Goal: Task Accomplishment & Management: Use online tool/utility

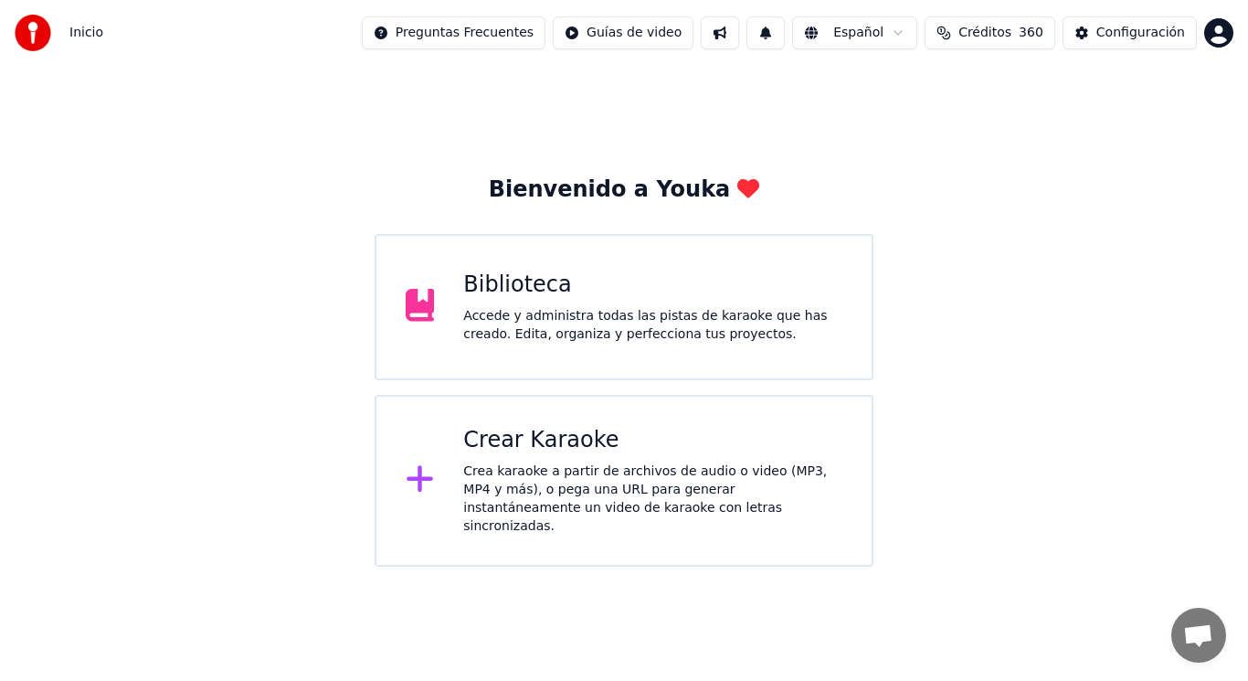
click at [594, 317] on div "Accede y administra todas las pistas de karaoke que has creado. Edita, organiza…" at bounding box center [652, 325] width 379 height 37
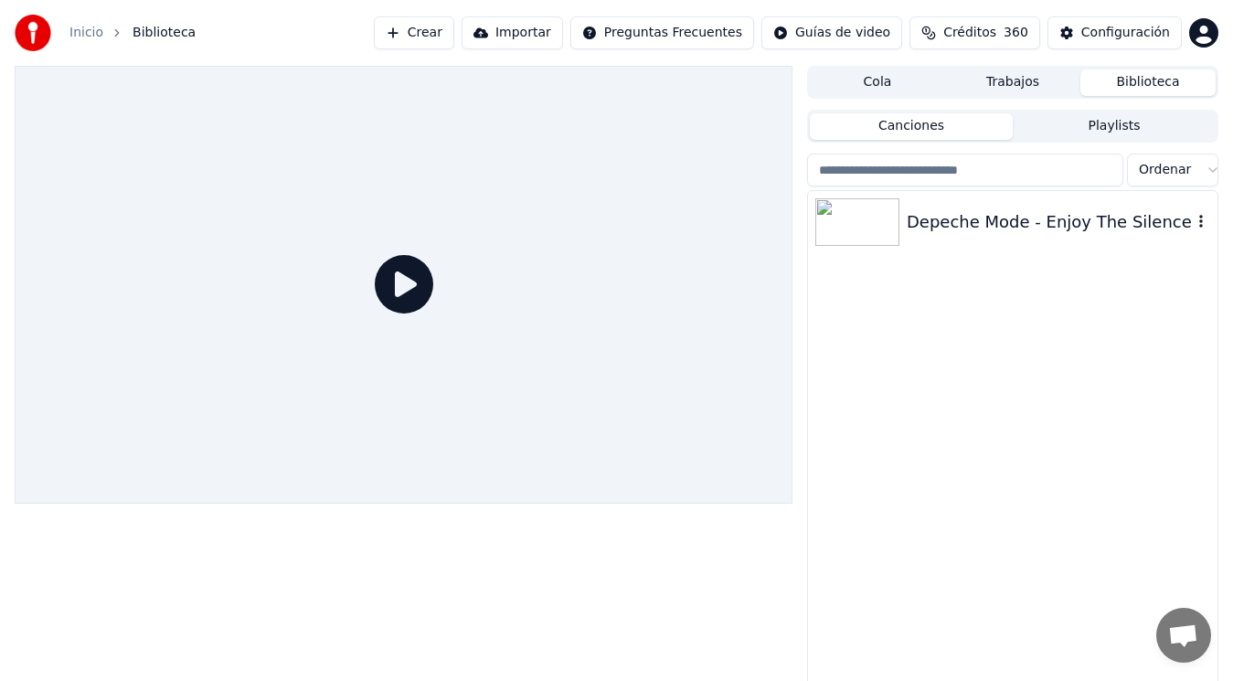
click at [1014, 219] on div "Depeche Mode - Enjoy The Silence" at bounding box center [1049, 222] width 285 height 26
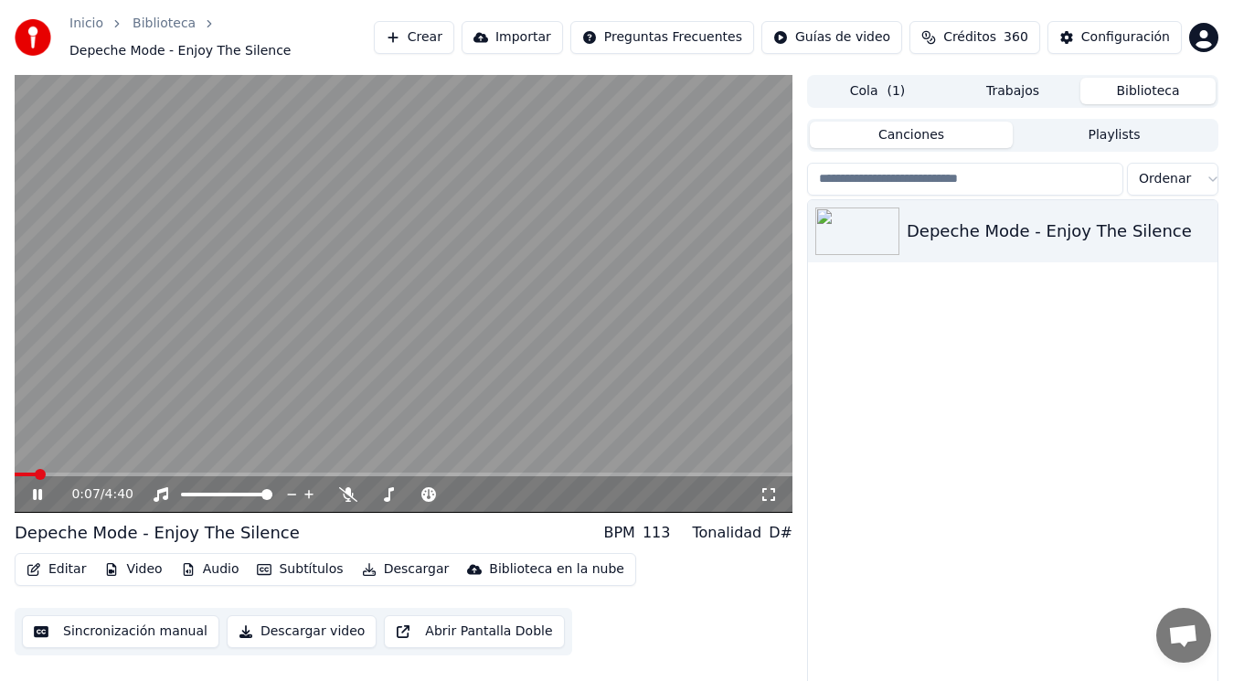
click at [40, 494] on icon at bounding box center [37, 494] width 9 height 11
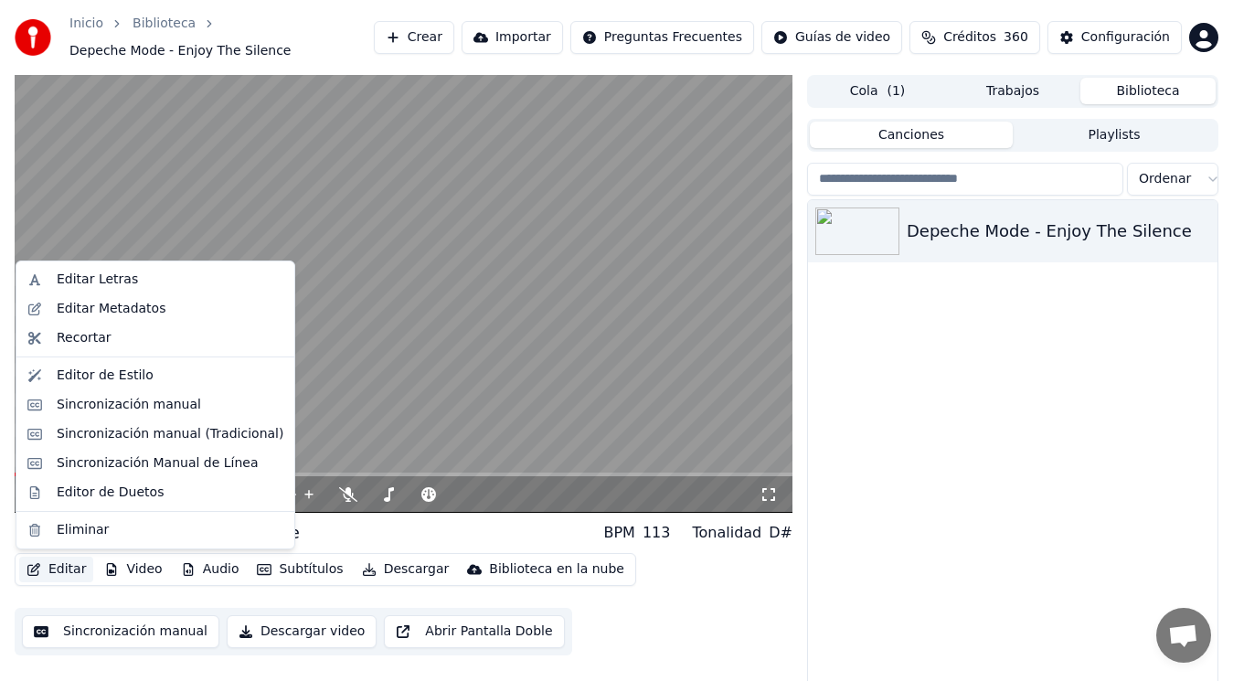
click at [66, 569] on button "Editar" at bounding box center [56, 570] width 74 height 26
click at [147, 437] on div "Sincronización manual (Tradicional)" at bounding box center [170, 434] width 227 height 18
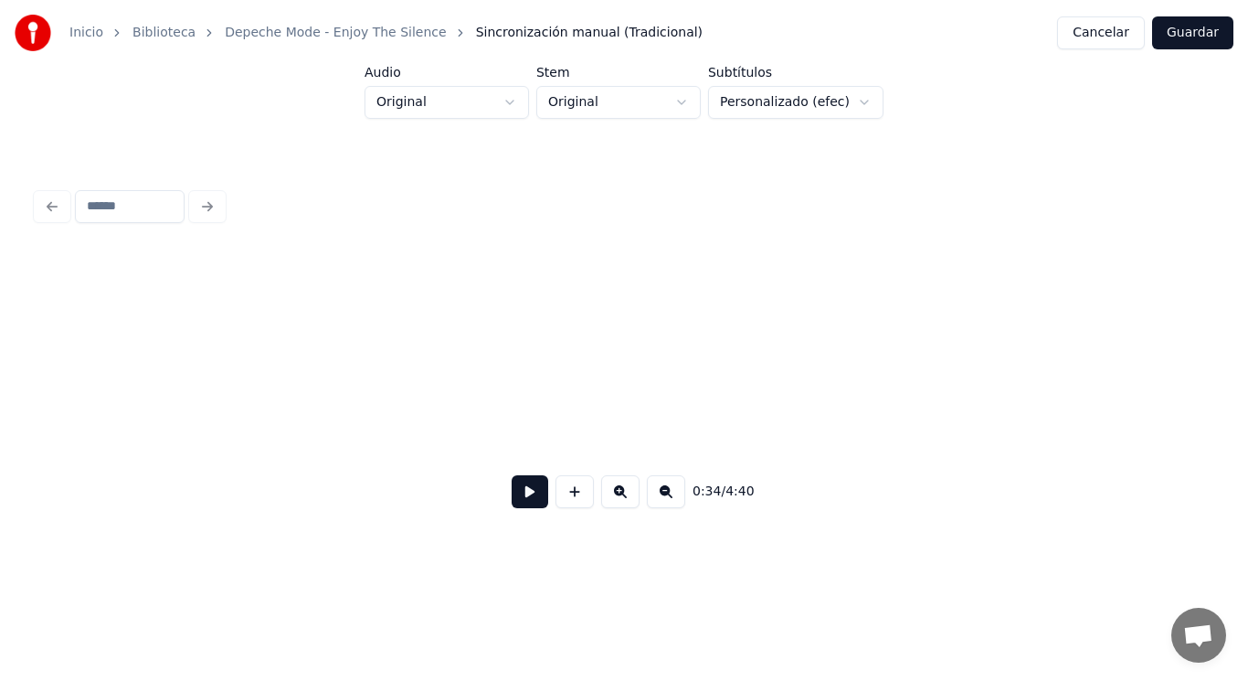
scroll to position [0, 44538]
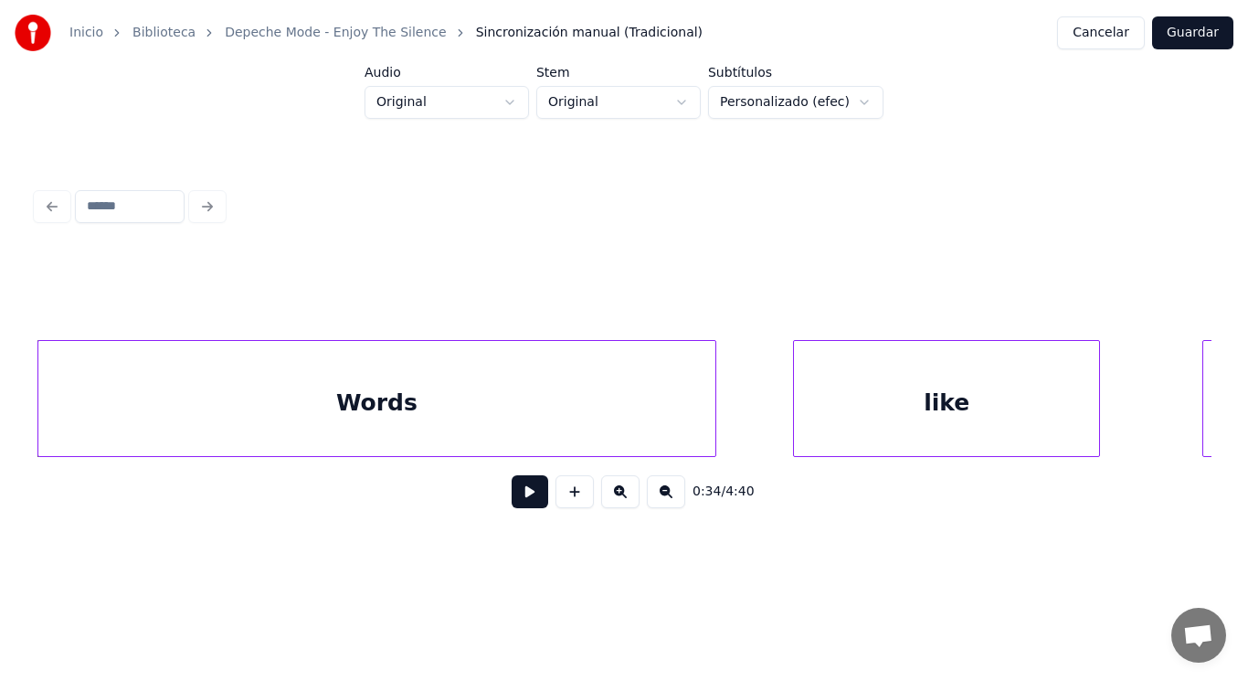
click at [335, 429] on div "Words" at bounding box center [377, 403] width 678 height 124
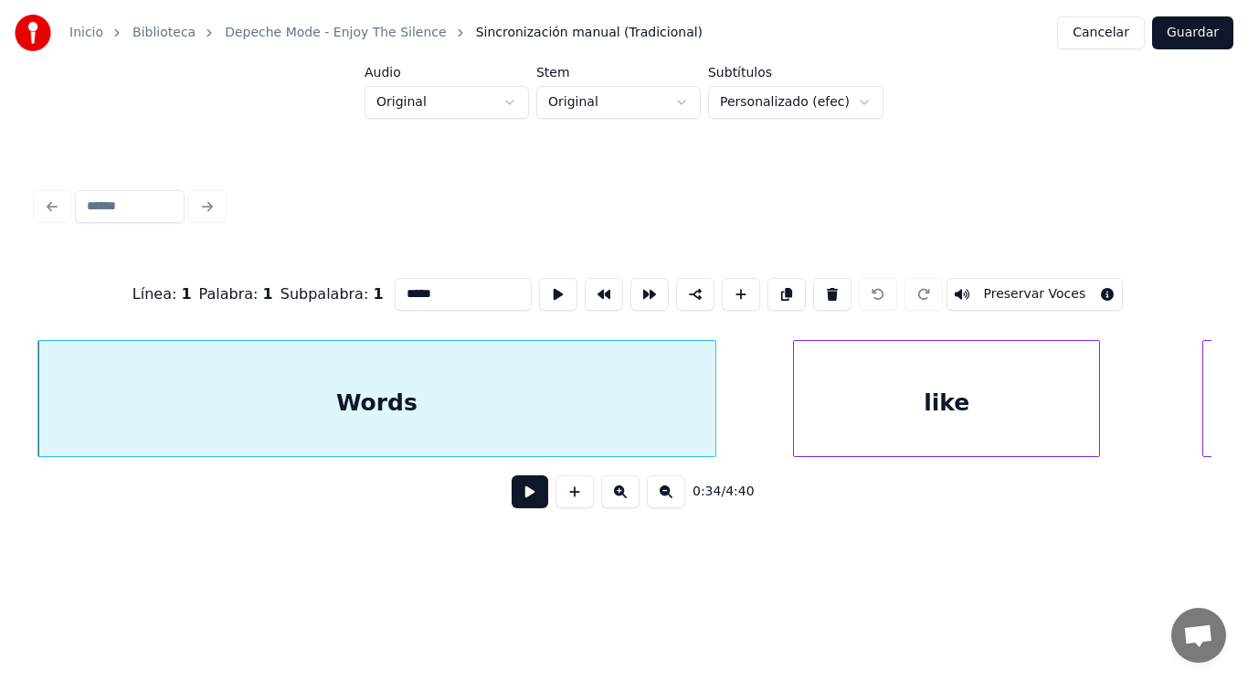
click at [526, 508] on button at bounding box center [530, 491] width 37 height 33
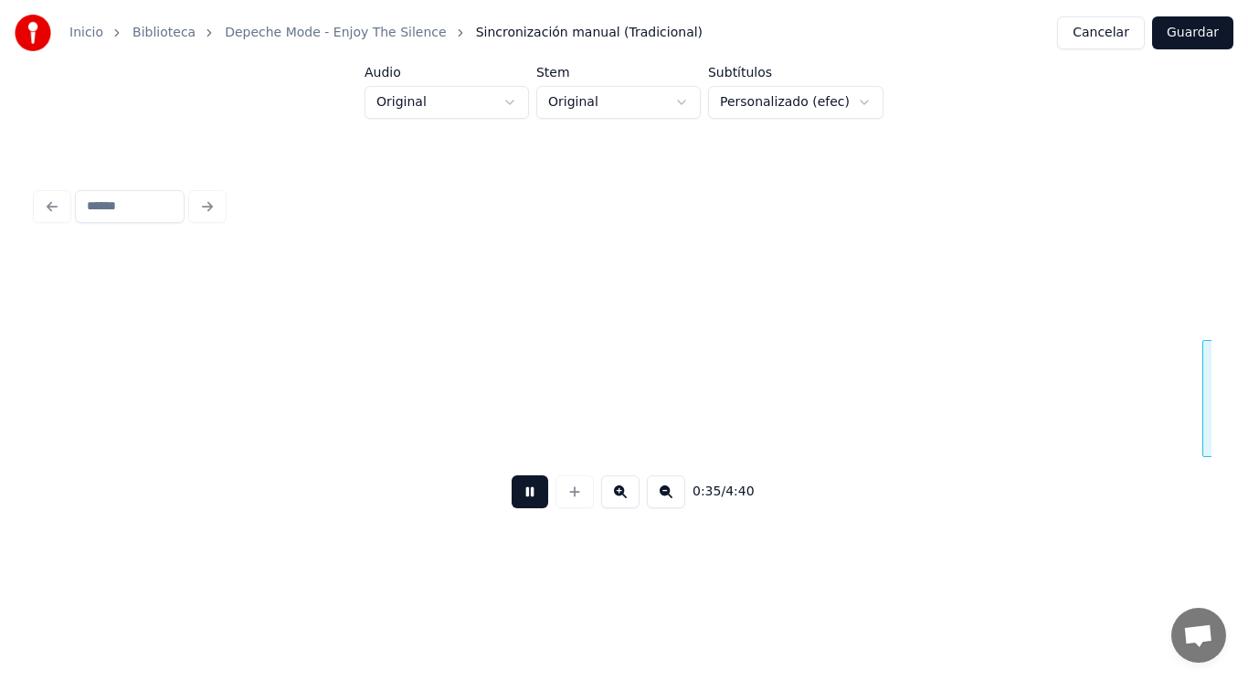
scroll to position [0, 45722]
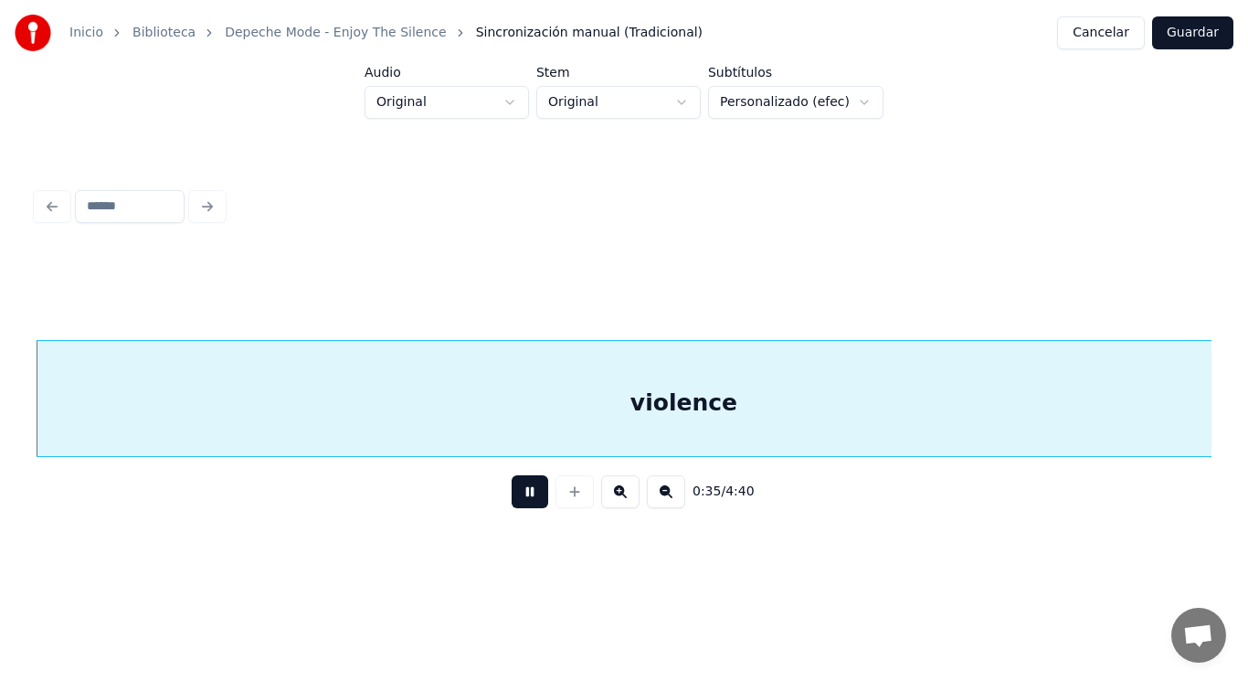
click at [526, 508] on button at bounding box center [530, 491] width 37 height 33
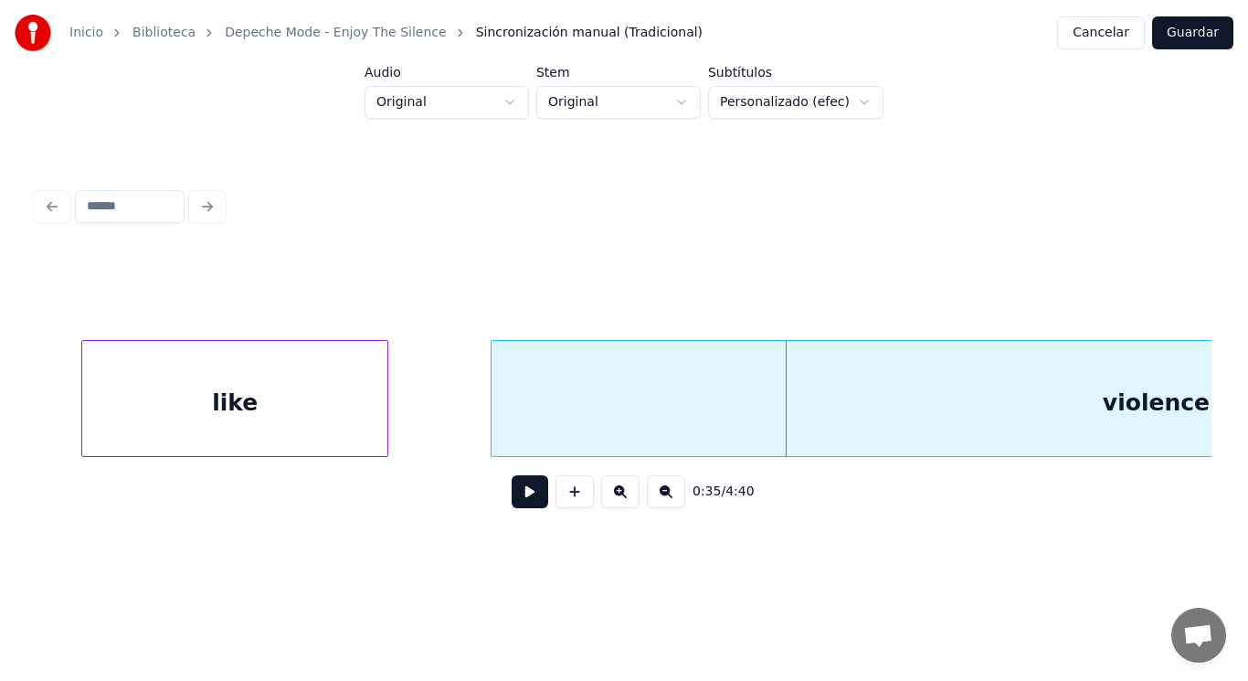
scroll to position [0, 45247]
click at [210, 382] on div "like" at bounding box center [237, 403] width 305 height 124
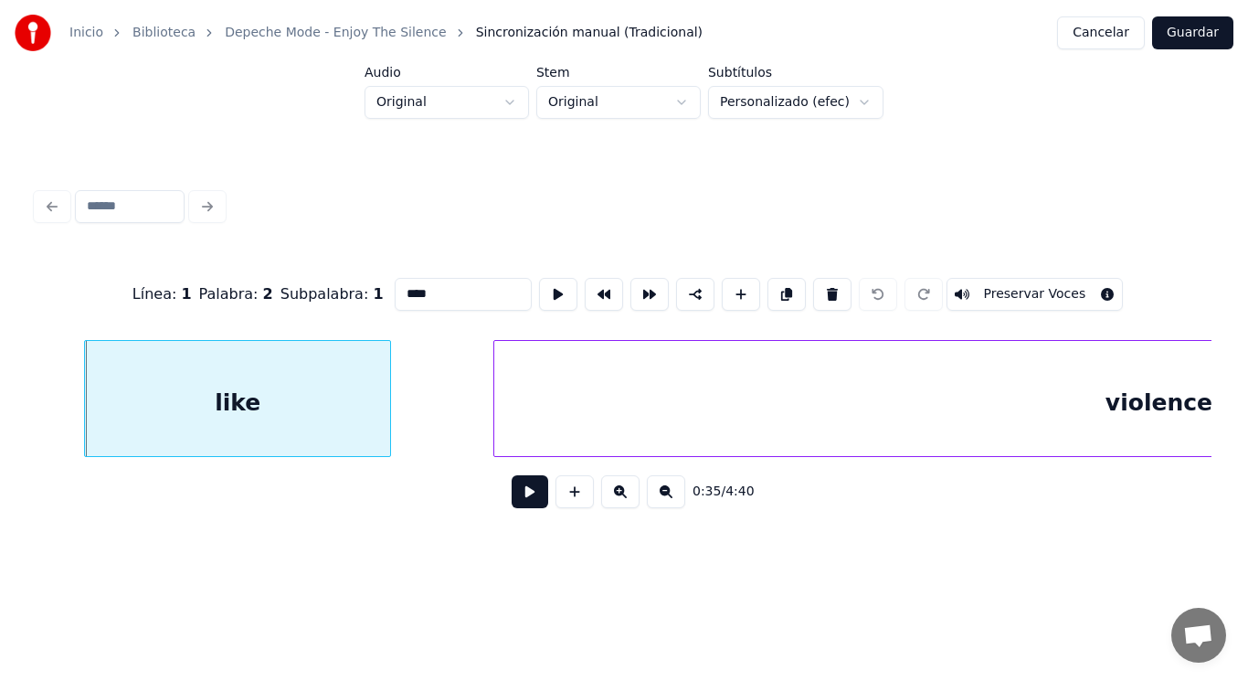
click at [519, 502] on button at bounding box center [530, 491] width 37 height 33
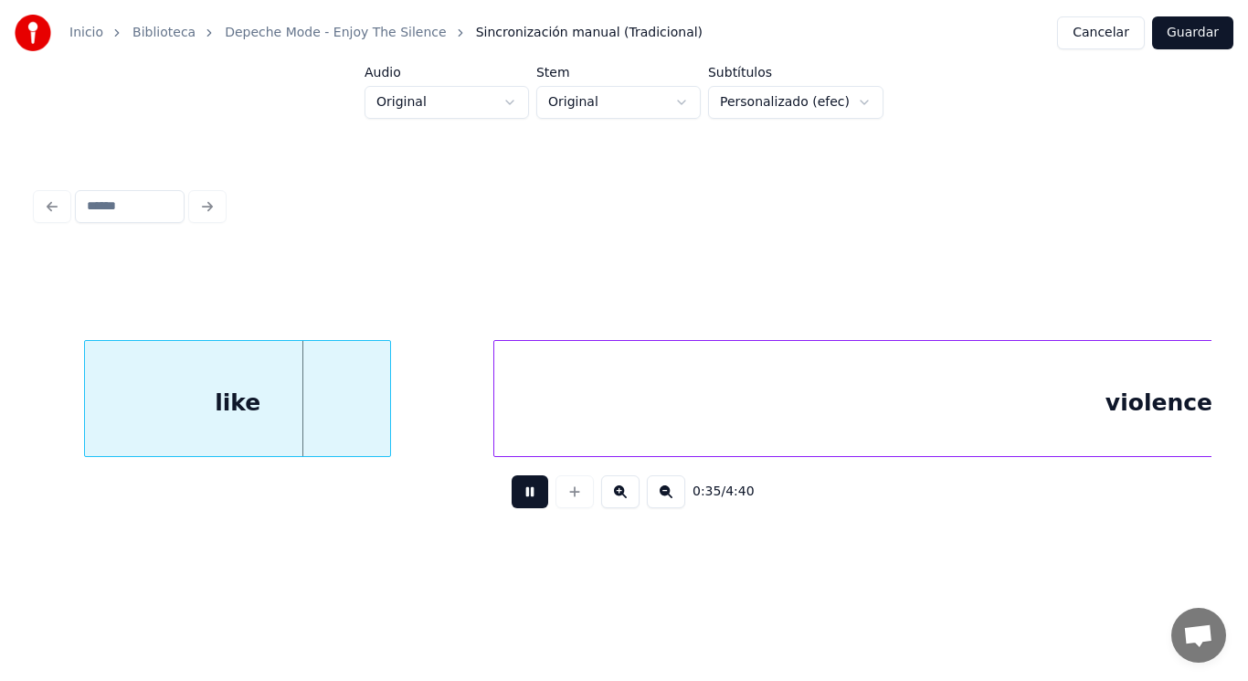
click at [519, 502] on button at bounding box center [530, 491] width 37 height 33
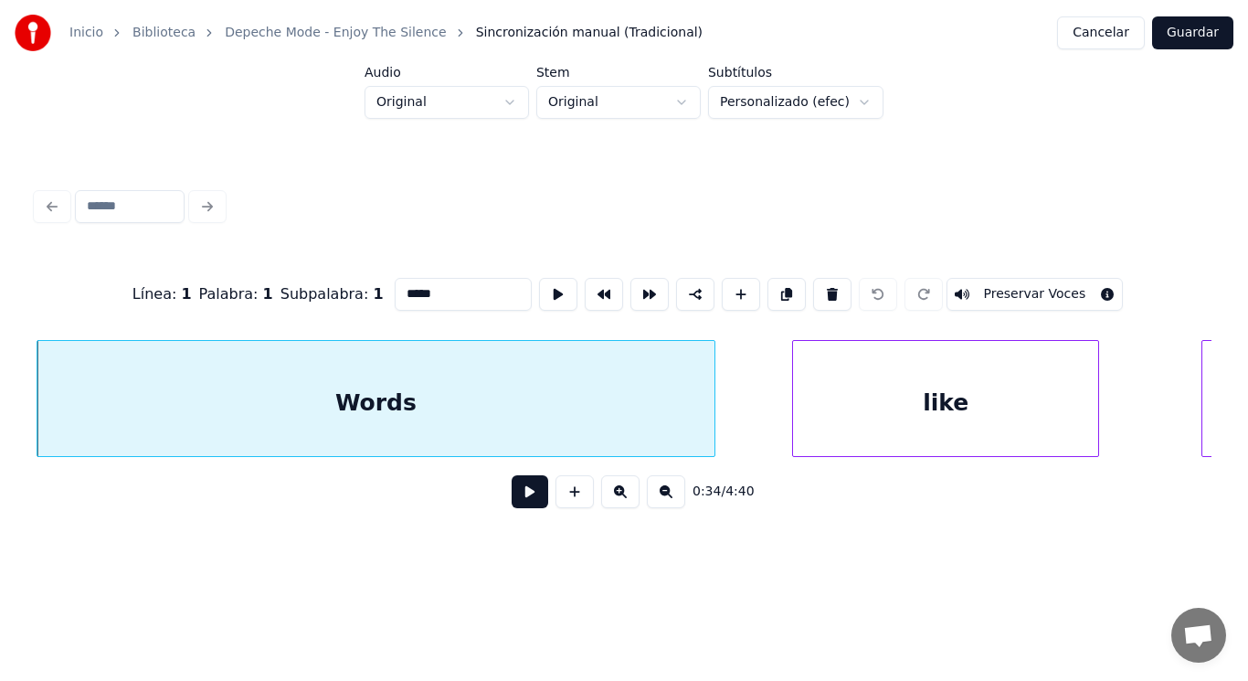
click at [519, 505] on button at bounding box center [530, 491] width 37 height 33
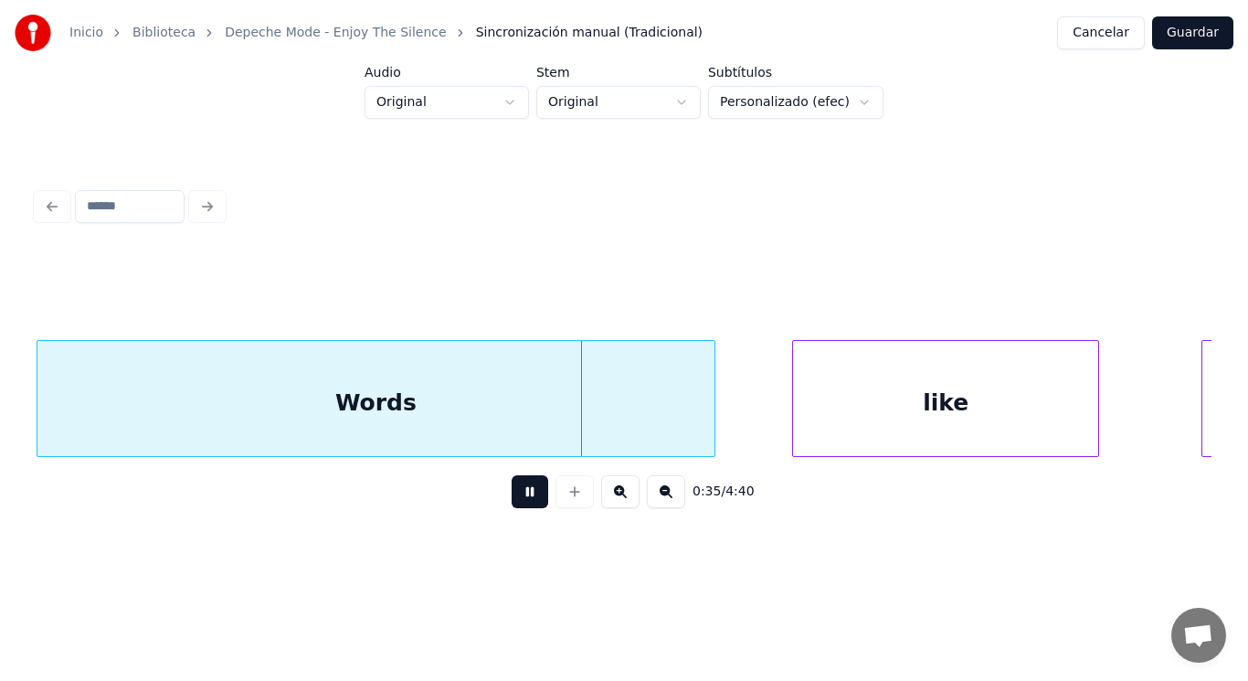
click at [519, 505] on button at bounding box center [530, 491] width 37 height 33
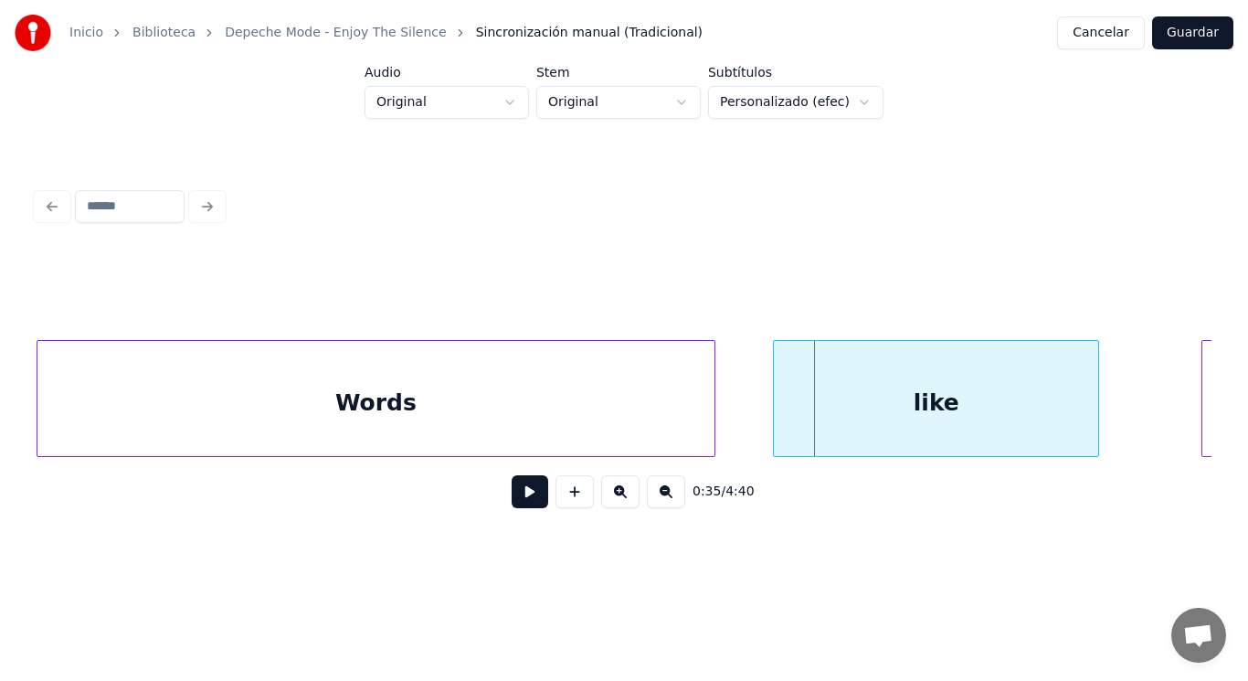
click at [777, 414] on div at bounding box center [776, 398] width 5 height 115
click at [529, 494] on button at bounding box center [530, 491] width 37 height 33
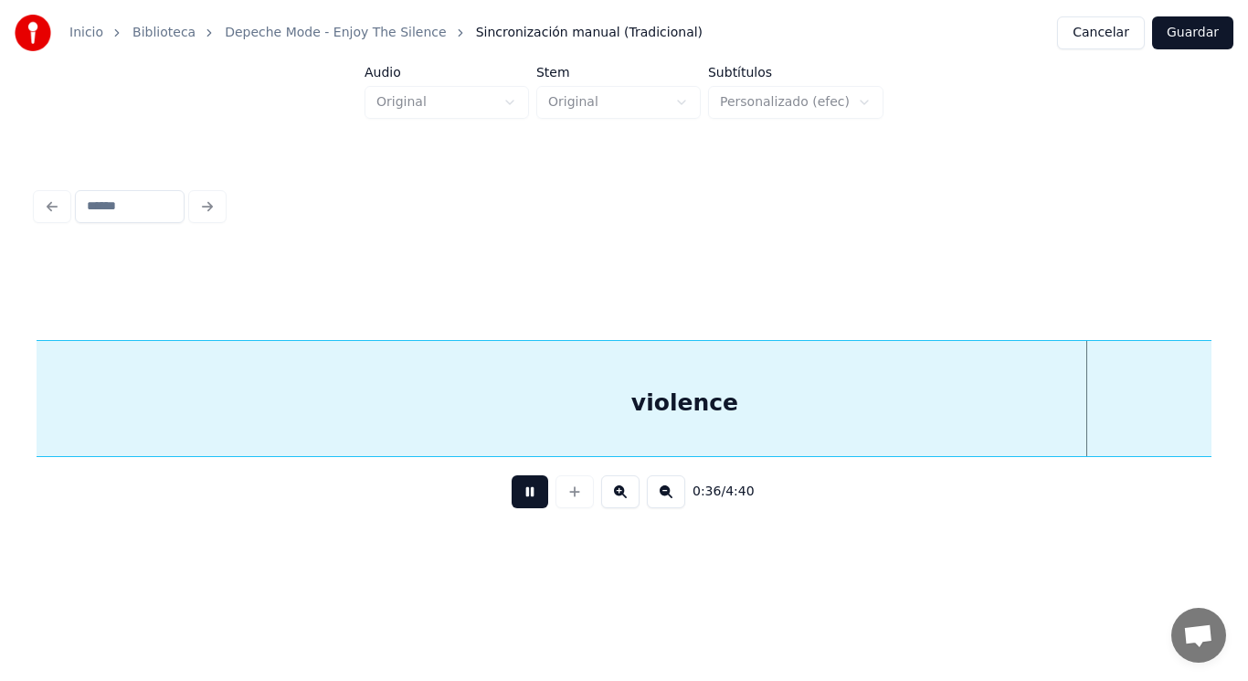
scroll to position [0, 46905]
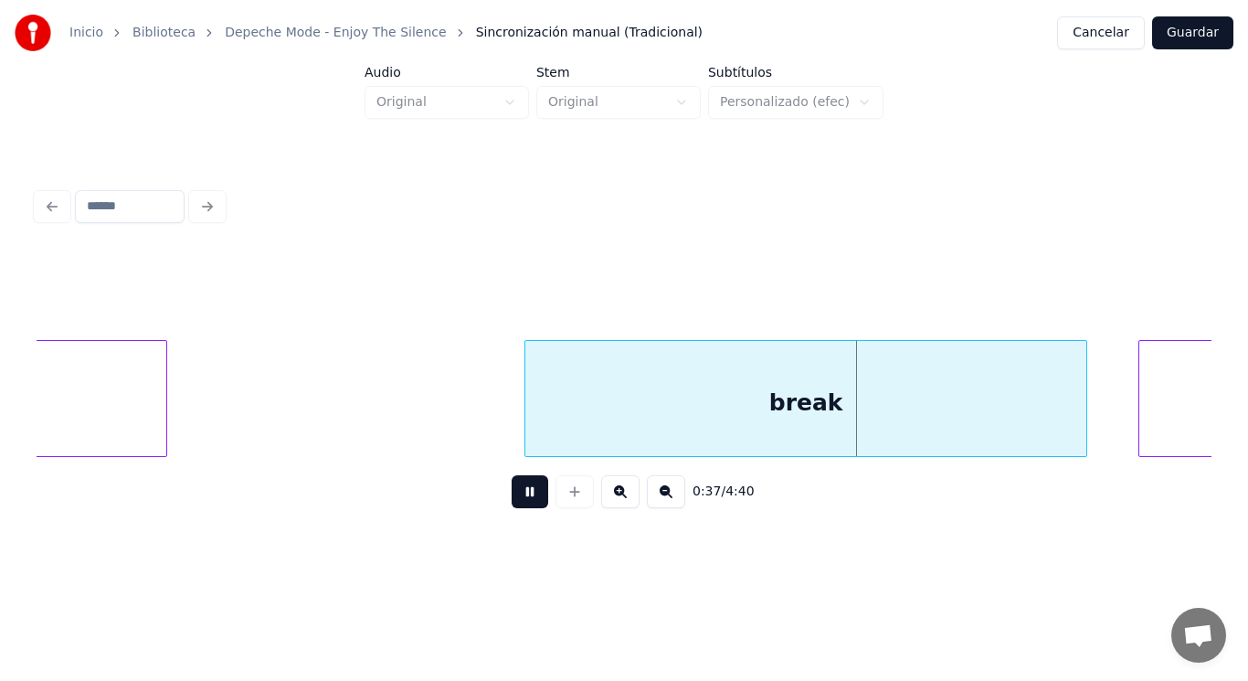
click at [529, 494] on button at bounding box center [530, 491] width 37 height 33
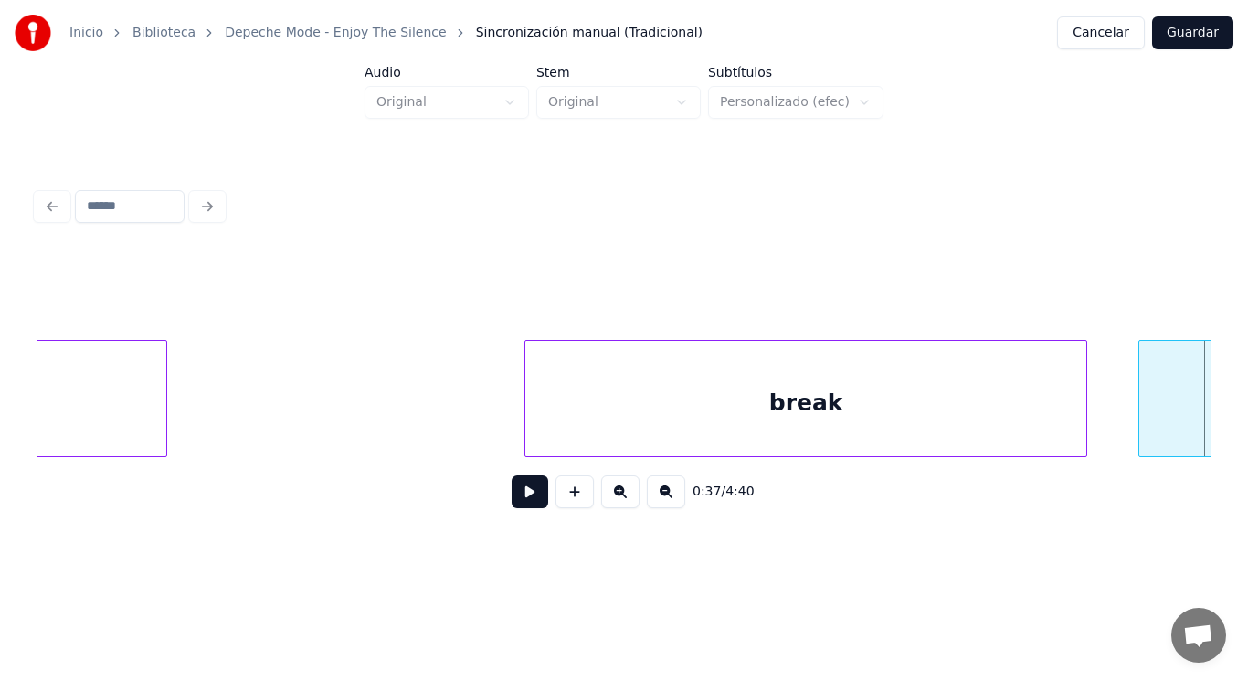
click at [563, 441] on div "break" at bounding box center [806, 403] width 561 height 124
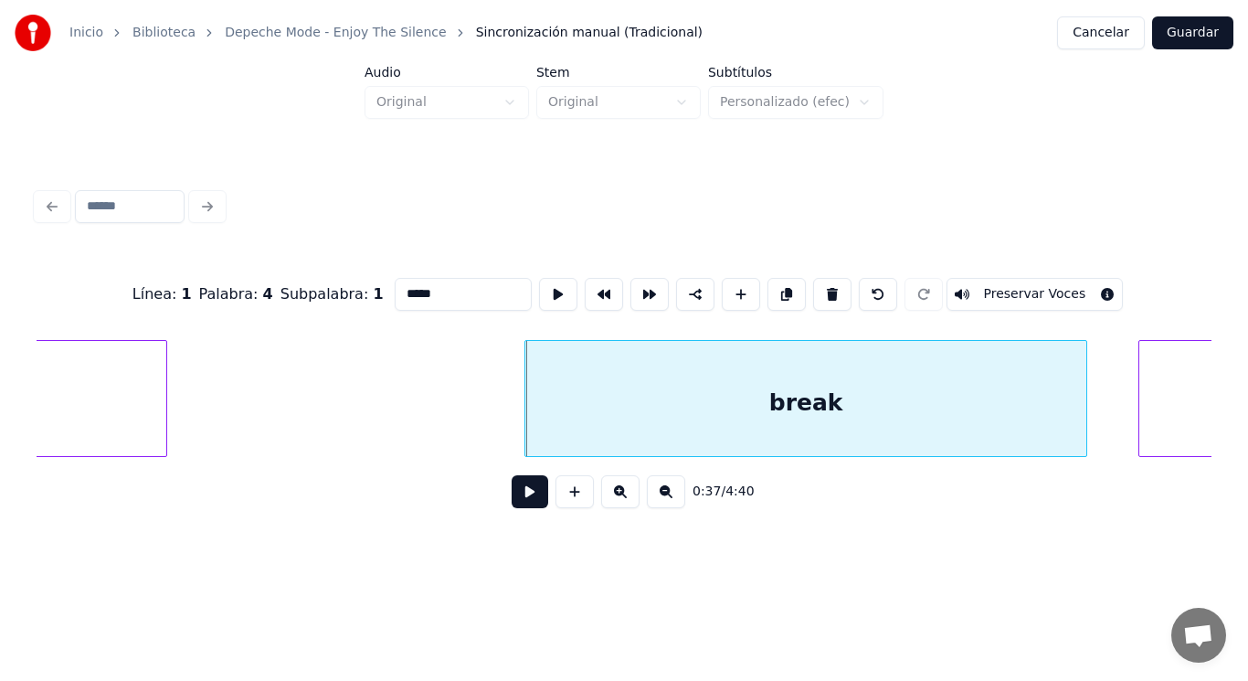
click at [523, 492] on button at bounding box center [530, 491] width 37 height 33
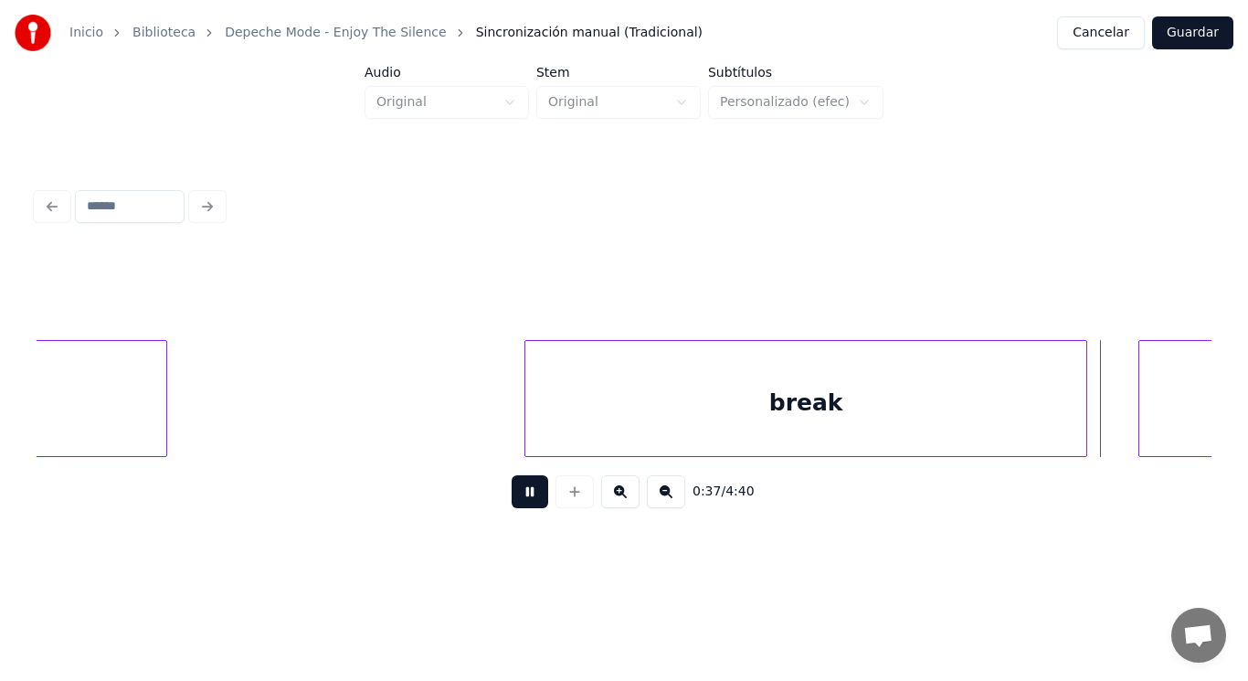
scroll to position [0, 48087]
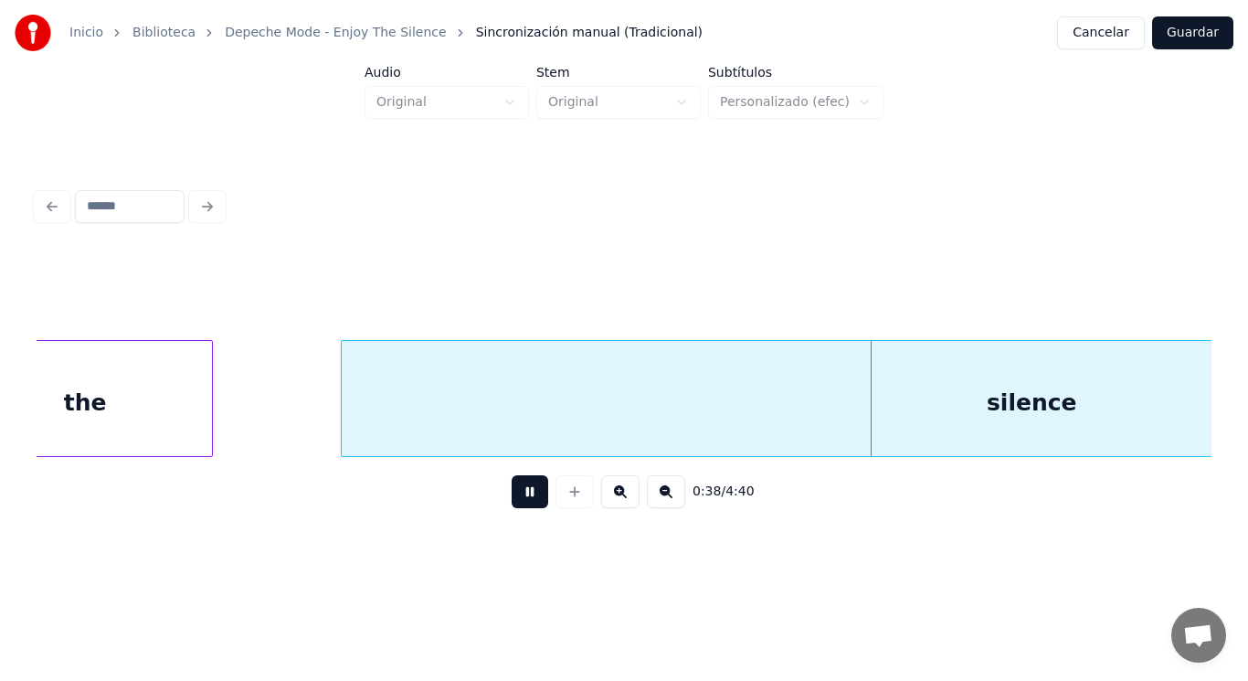
click at [523, 492] on button at bounding box center [530, 491] width 37 height 33
click at [490, 388] on div "silence" at bounding box center [1032, 403] width 1380 height 124
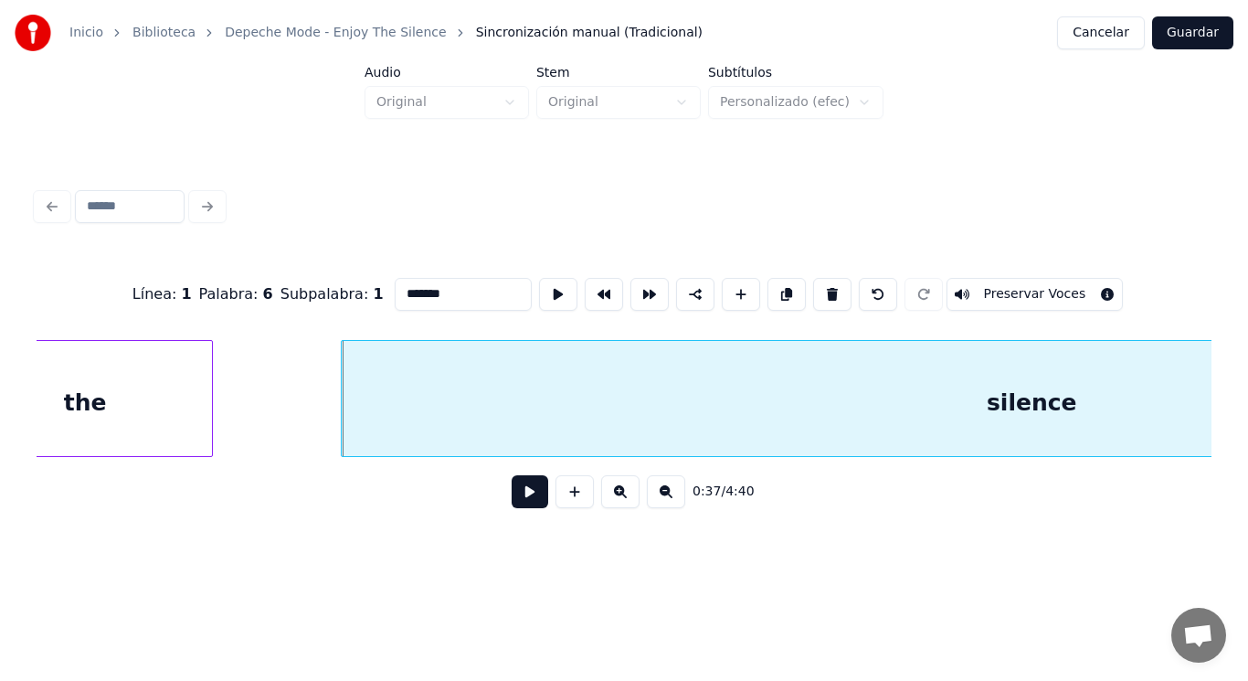
click at [512, 506] on button at bounding box center [530, 491] width 37 height 33
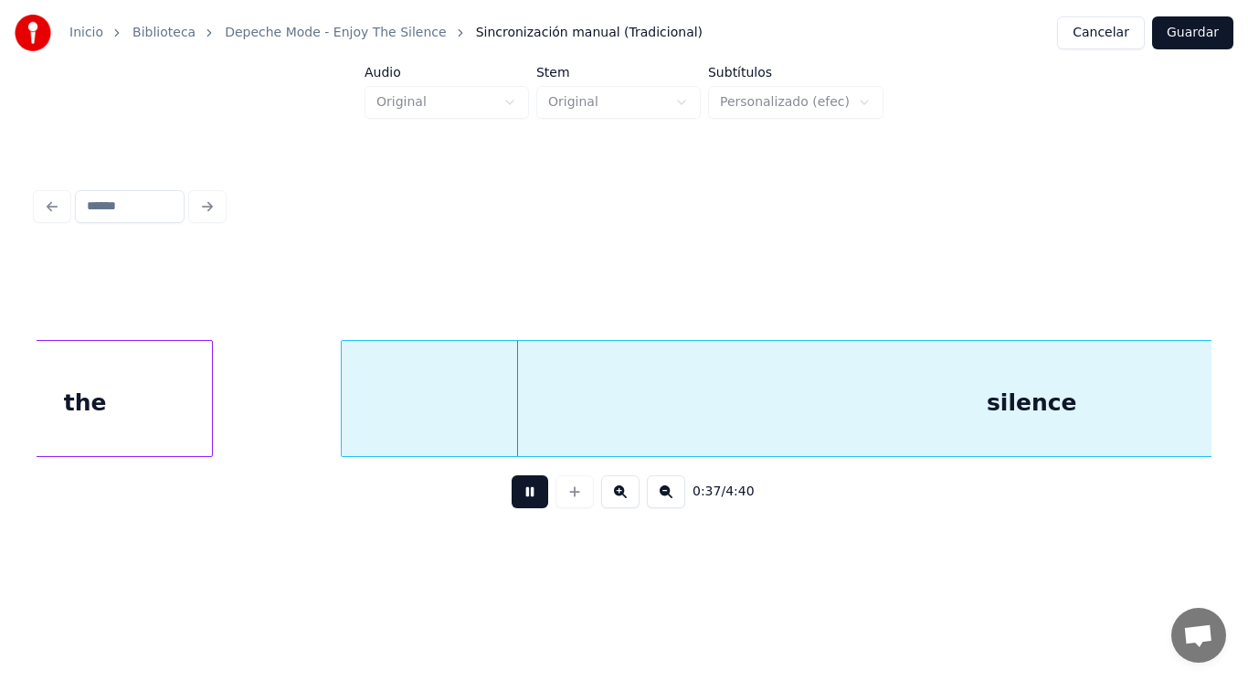
click at [512, 506] on button at bounding box center [530, 491] width 37 height 33
click at [130, 437] on div "the" at bounding box center [85, 403] width 254 height 124
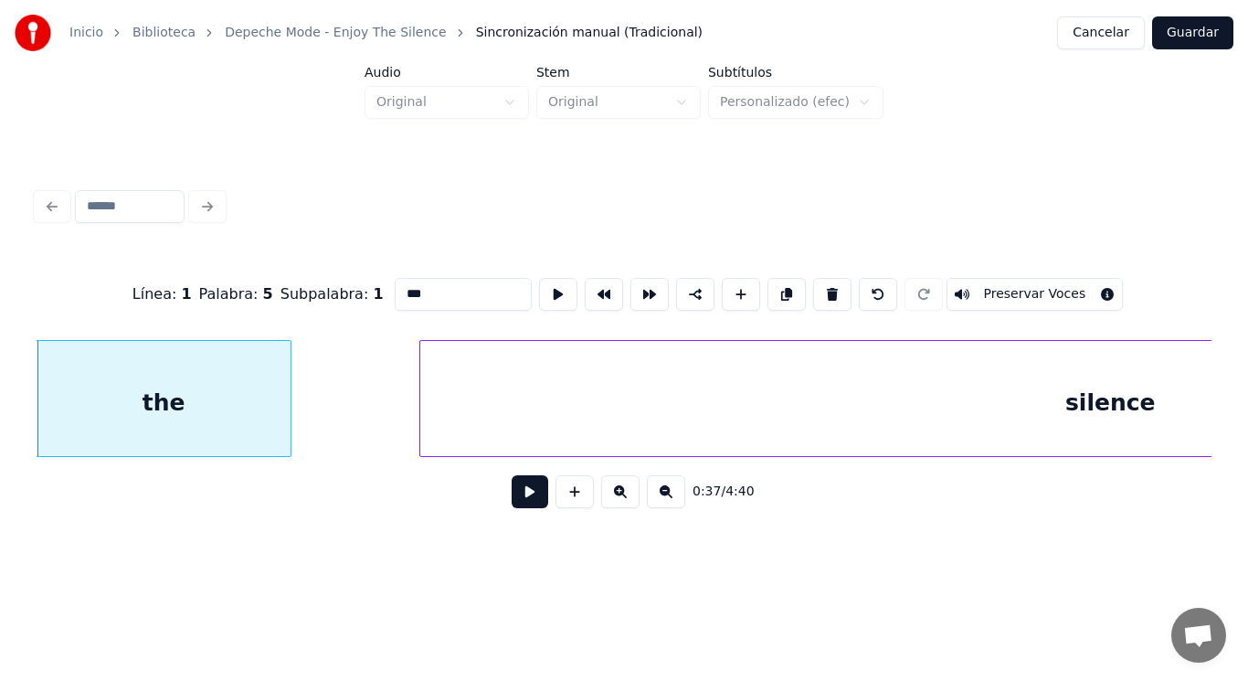
click at [523, 501] on button at bounding box center [530, 491] width 37 height 33
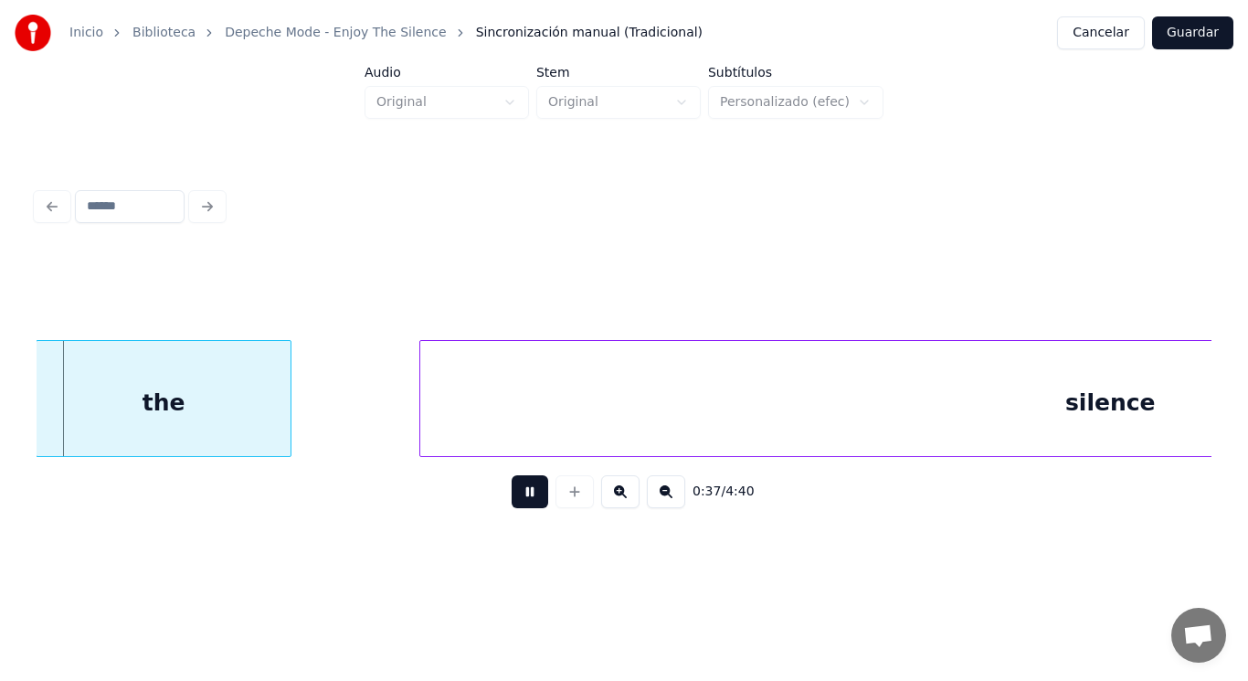
click at [523, 501] on button at bounding box center [530, 491] width 37 height 33
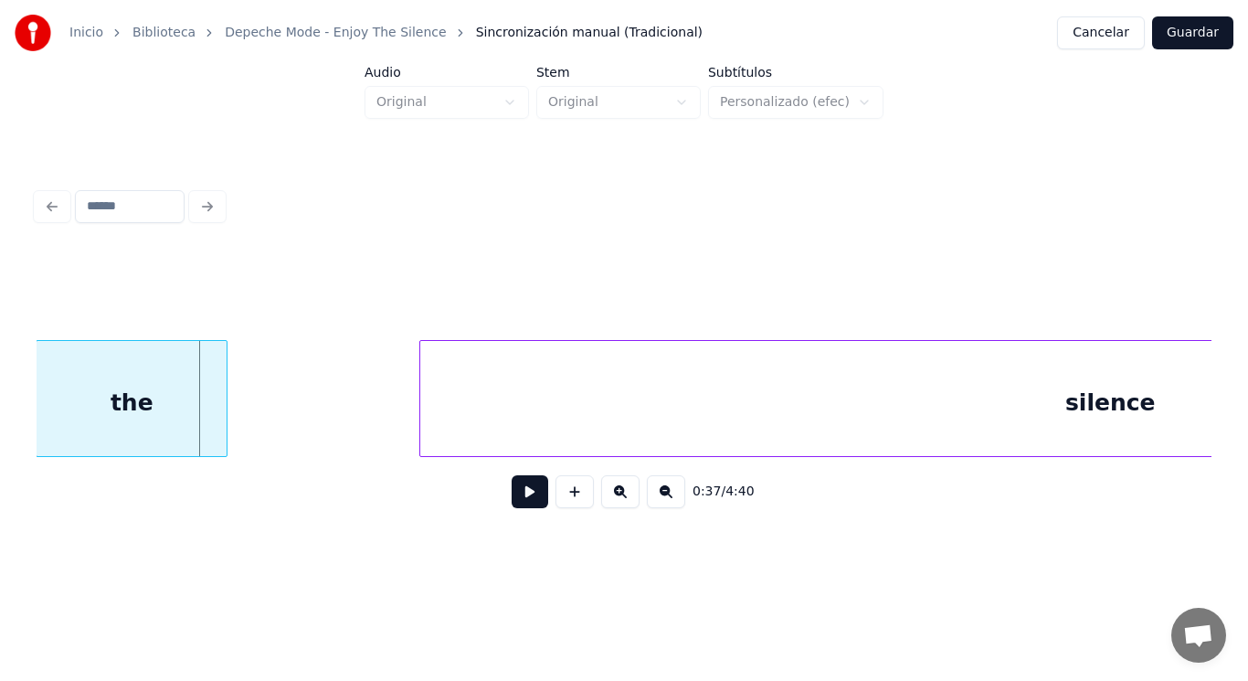
click at [226, 418] on div at bounding box center [223, 398] width 5 height 115
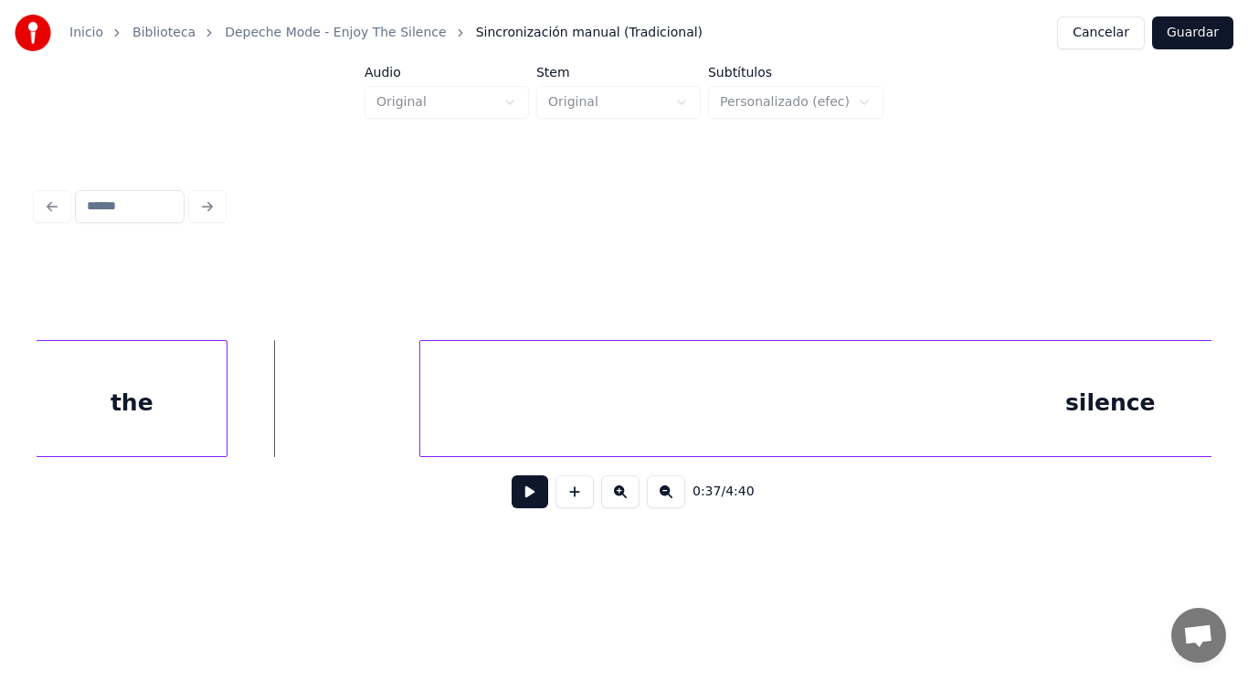
click at [512, 498] on button at bounding box center [530, 491] width 37 height 33
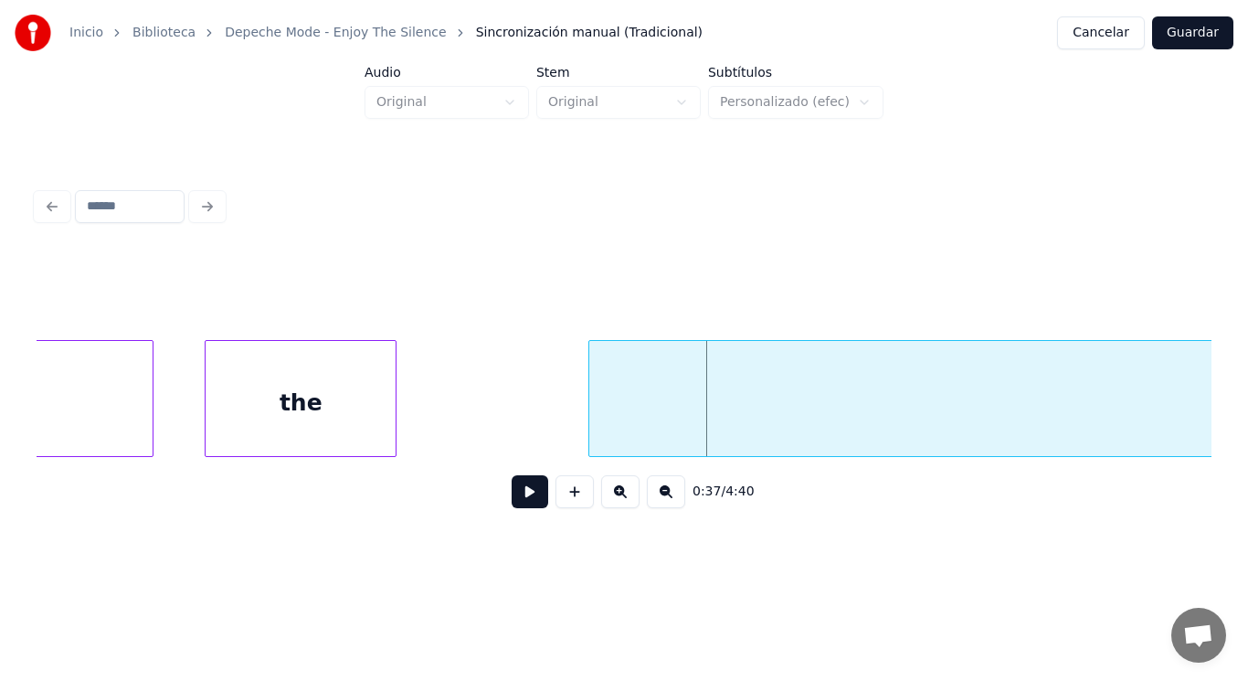
scroll to position [0, 47789]
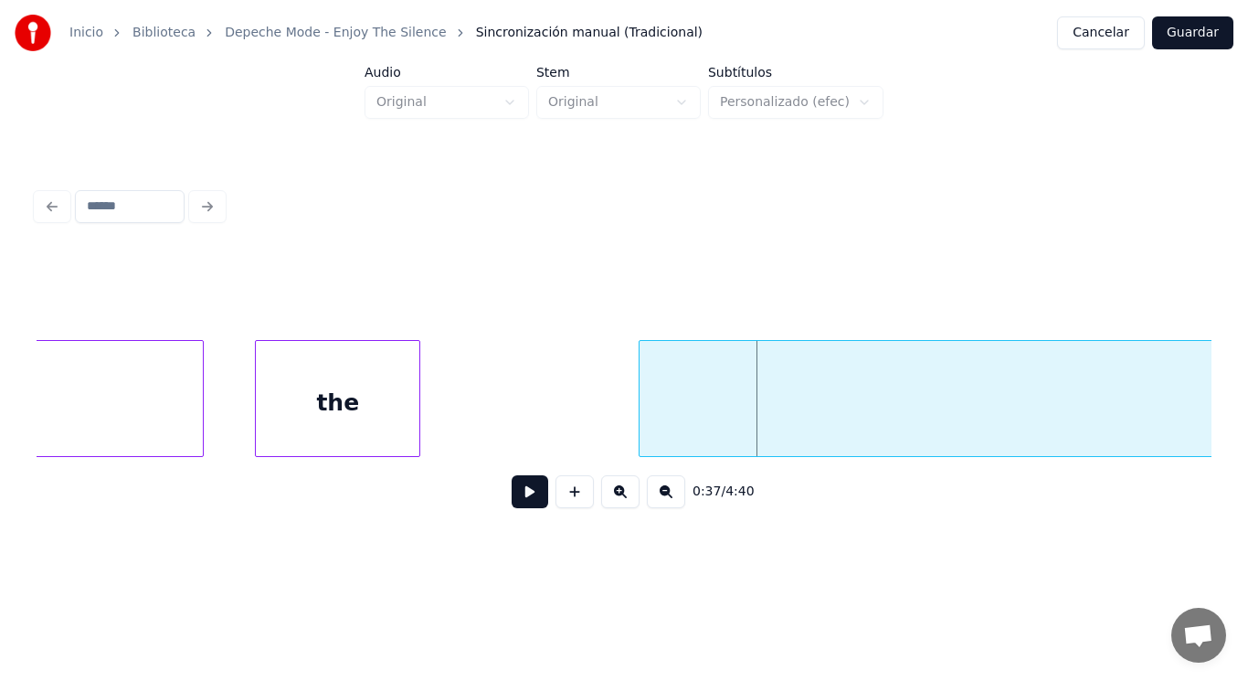
click at [416, 417] on div at bounding box center [416, 398] width 5 height 115
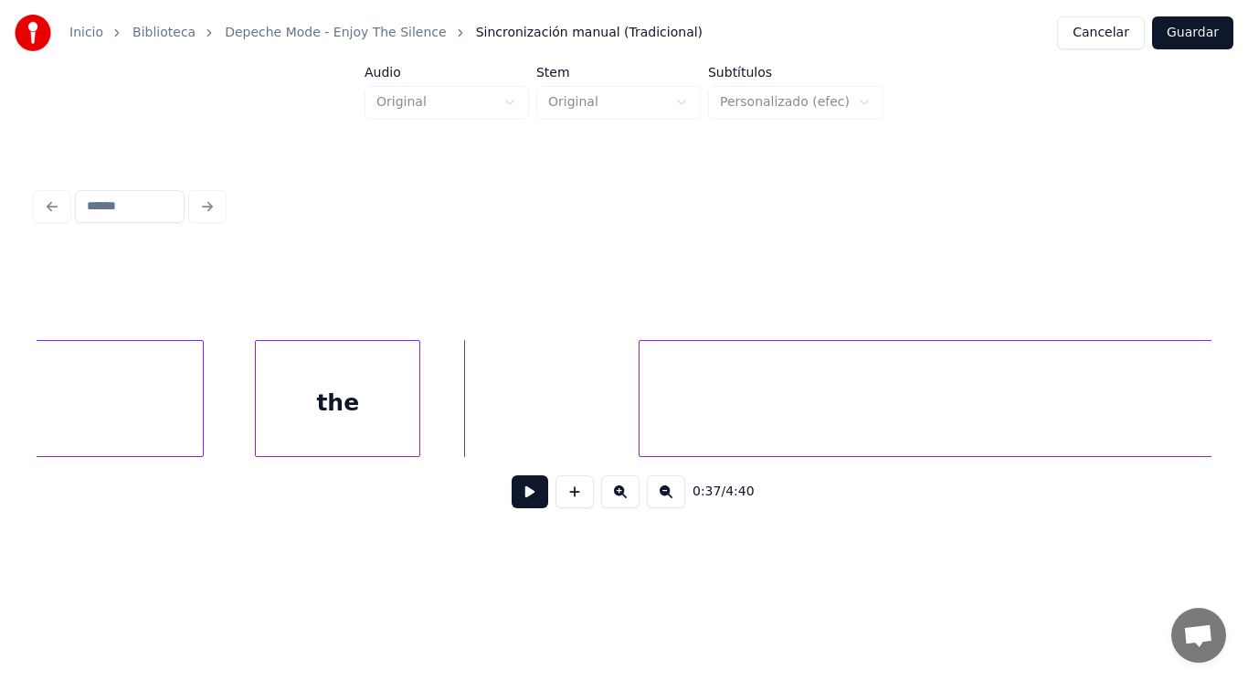
click at [518, 492] on button at bounding box center [530, 491] width 37 height 33
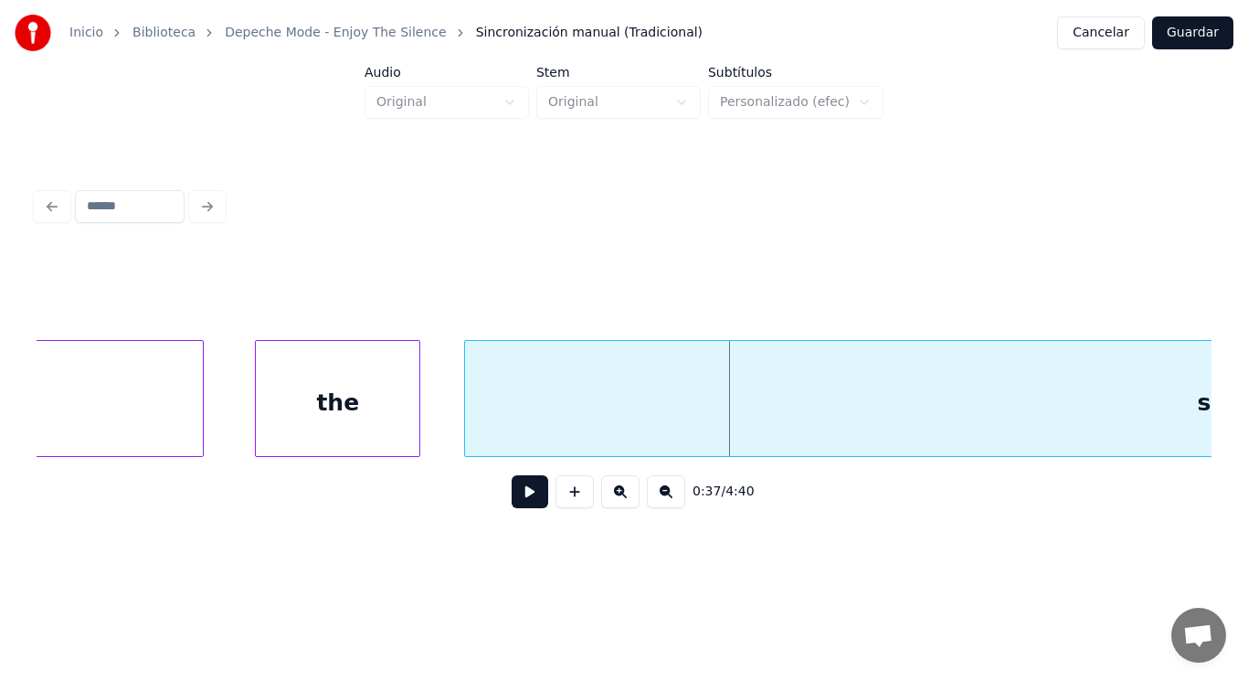
click at [468, 415] on div at bounding box center [467, 398] width 5 height 115
click at [520, 497] on button at bounding box center [530, 491] width 37 height 33
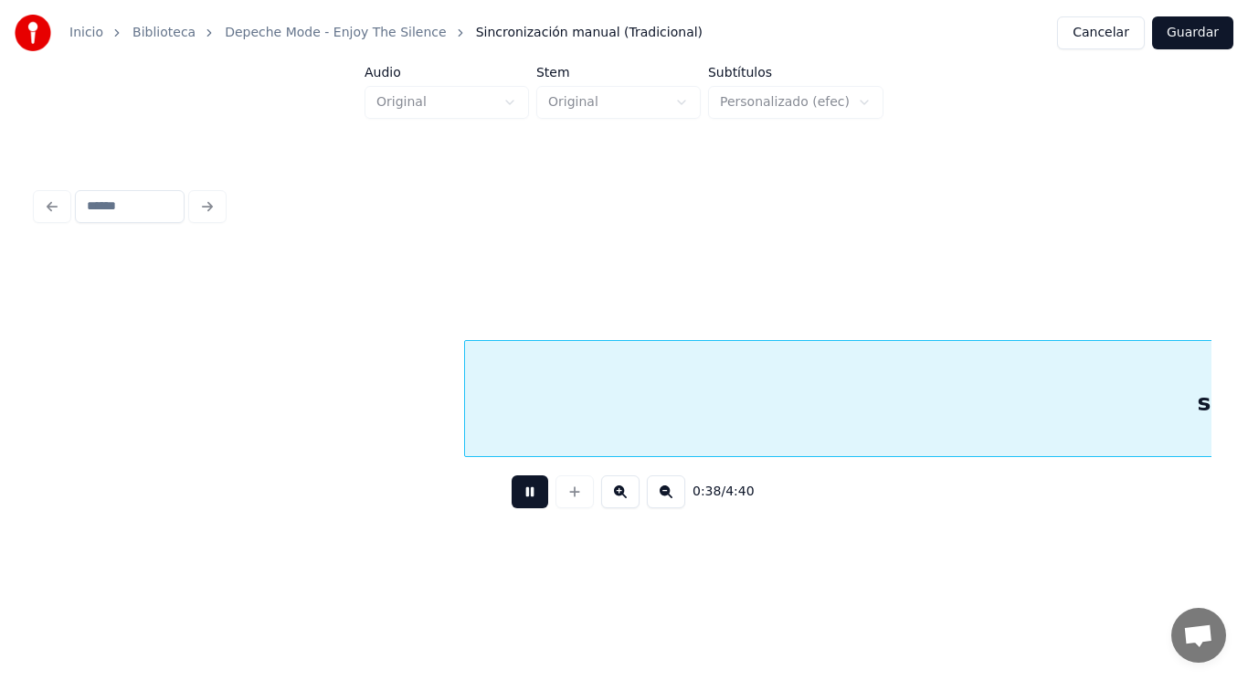
scroll to position [0, 48979]
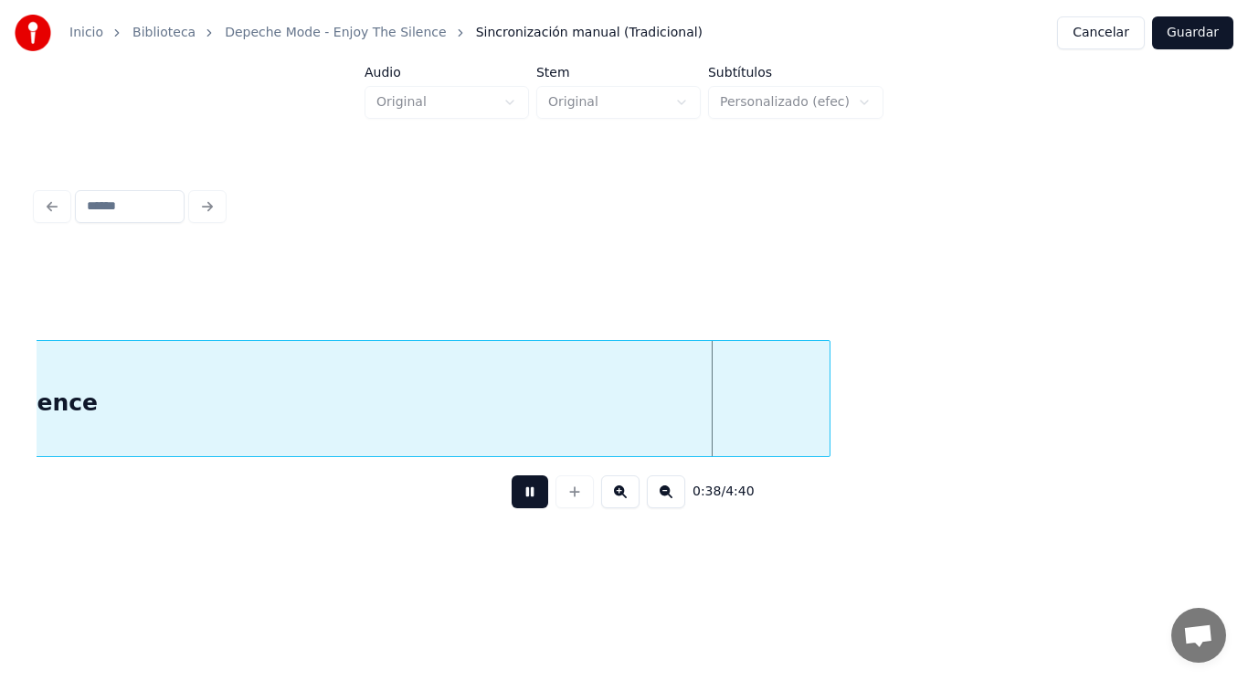
click at [520, 497] on button at bounding box center [530, 491] width 37 height 33
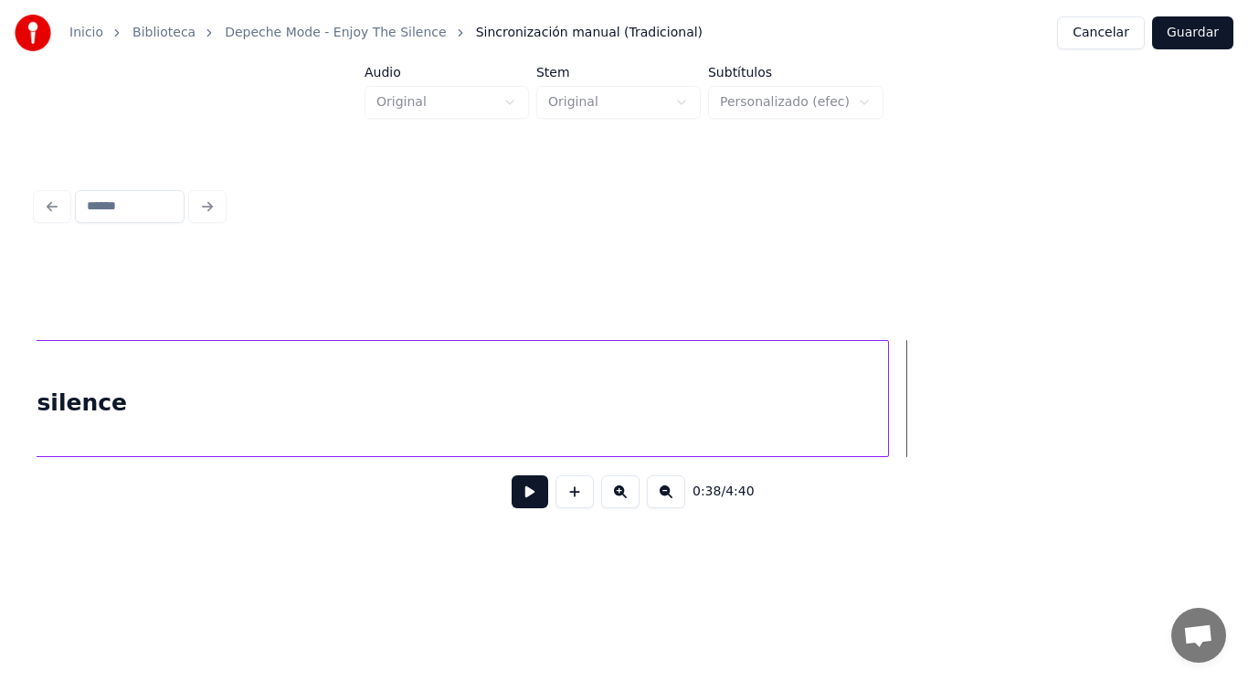
click at [887, 399] on div at bounding box center [885, 398] width 5 height 115
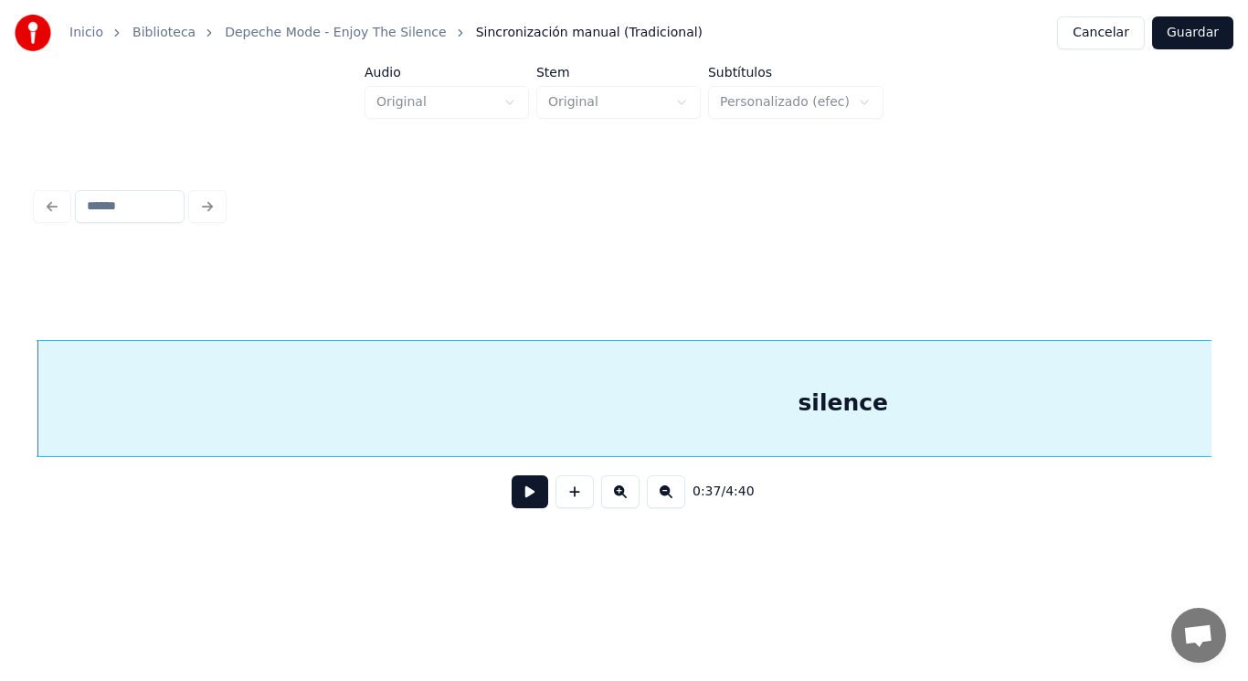
click at [512, 501] on button at bounding box center [530, 491] width 37 height 33
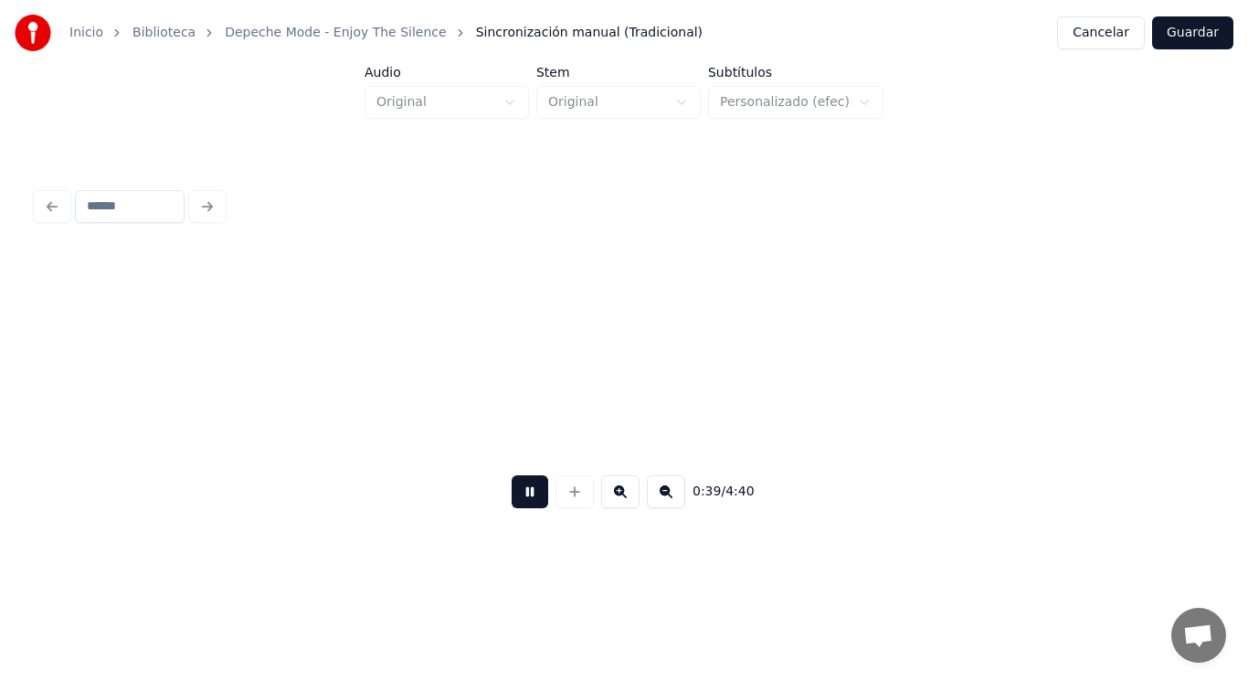
scroll to position [0, 50604]
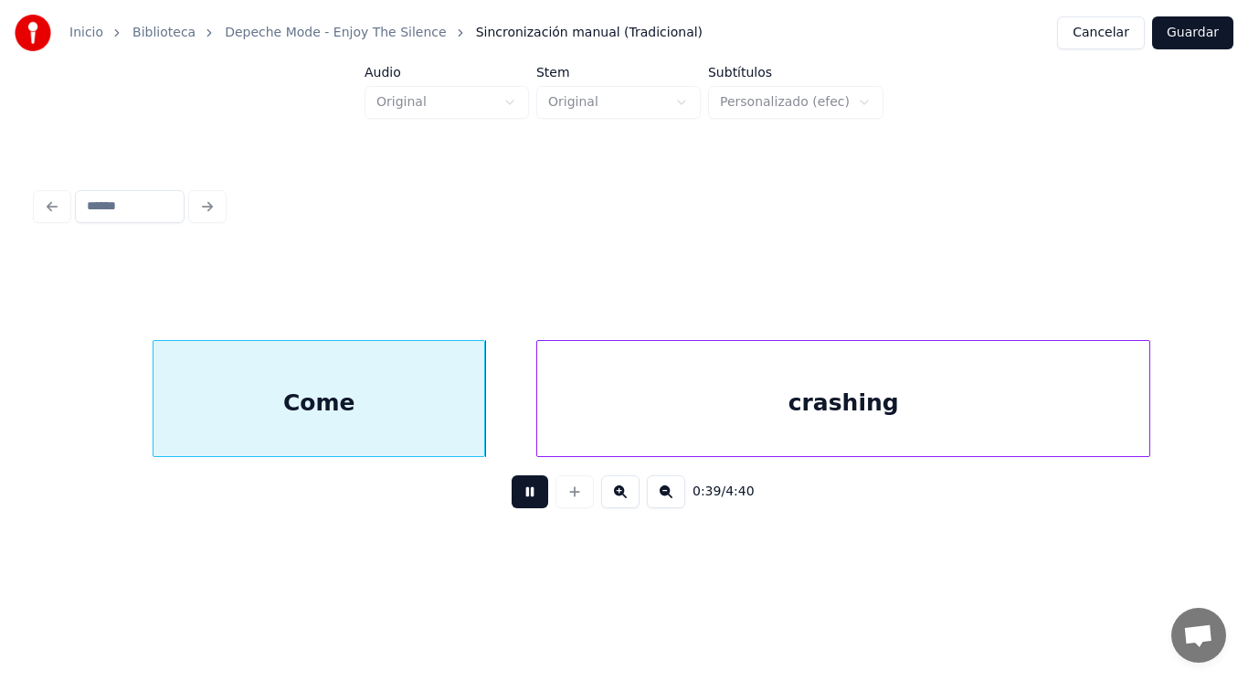
click at [512, 501] on button at bounding box center [530, 491] width 37 height 33
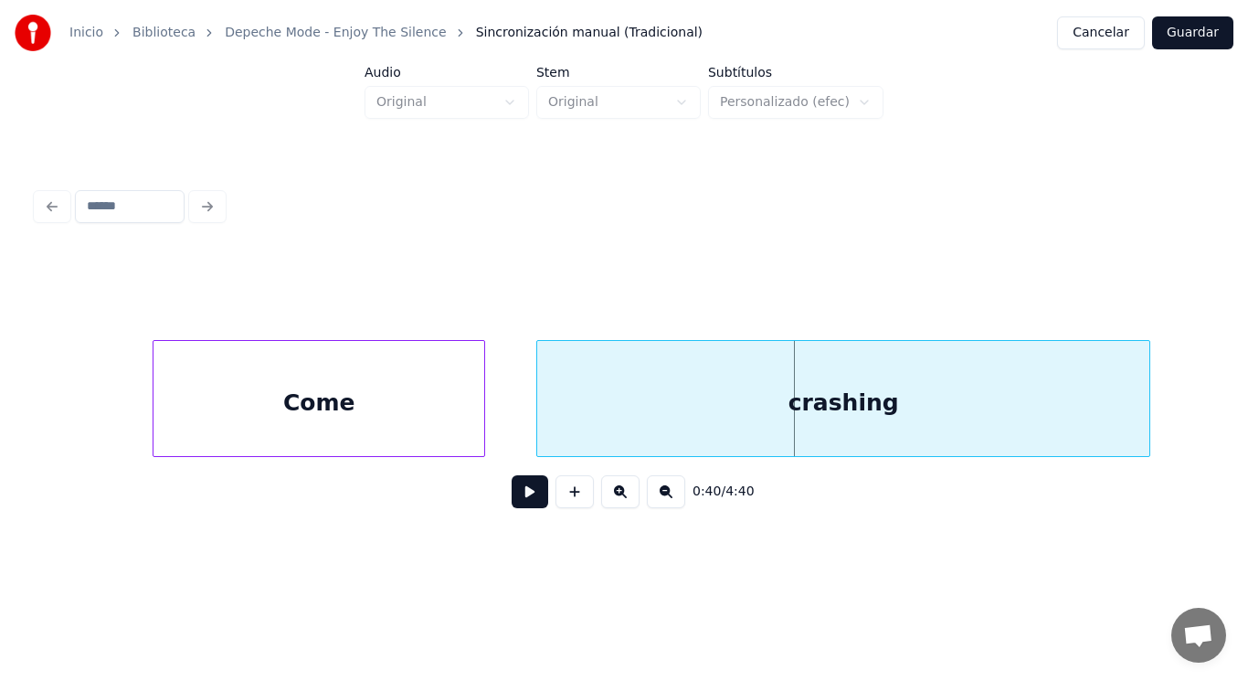
click at [422, 419] on div "Come" at bounding box center [319, 403] width 331 height 124
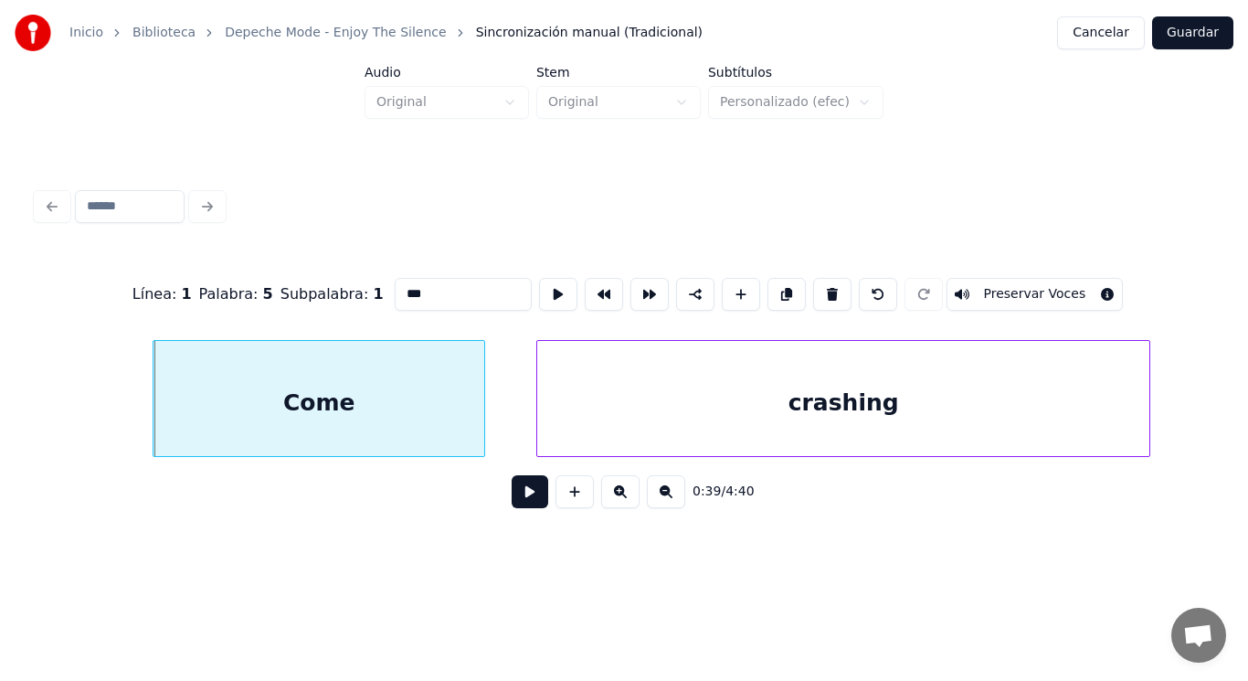
type input "****"
click at [512, 499] on button at bounding box center [530, 491] width 37 height 33
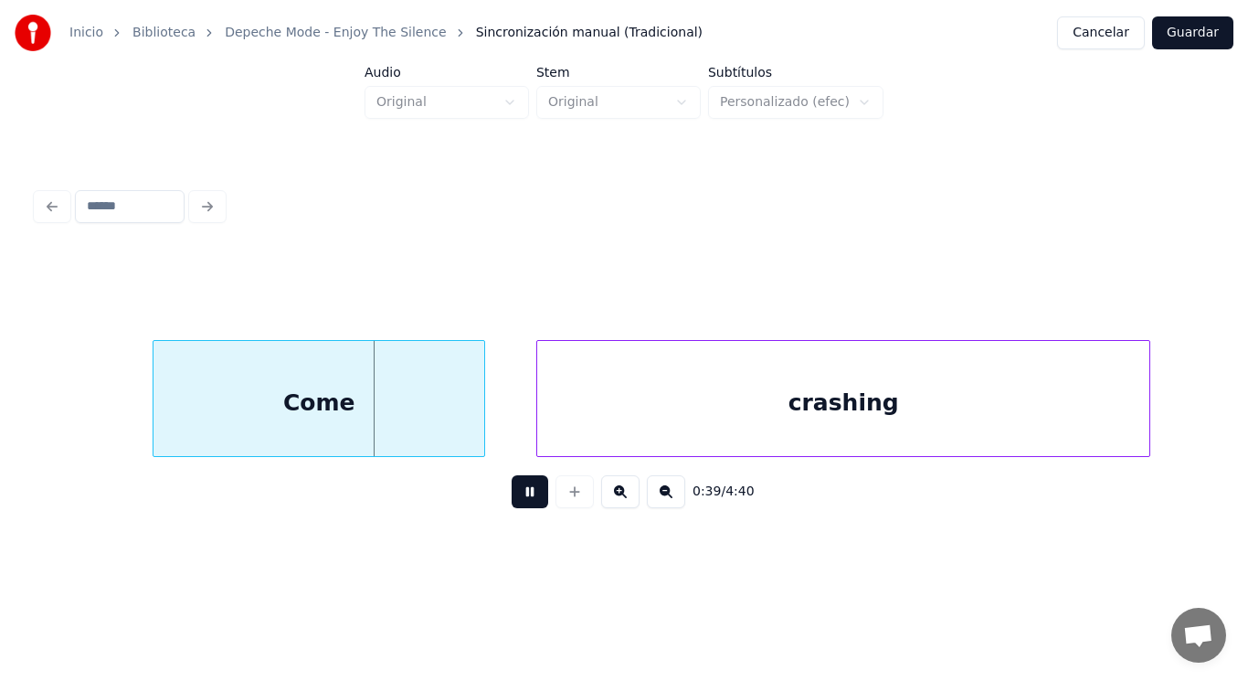
click at [512, 499] on button at bounding box center [530, 491] width 37 height 33
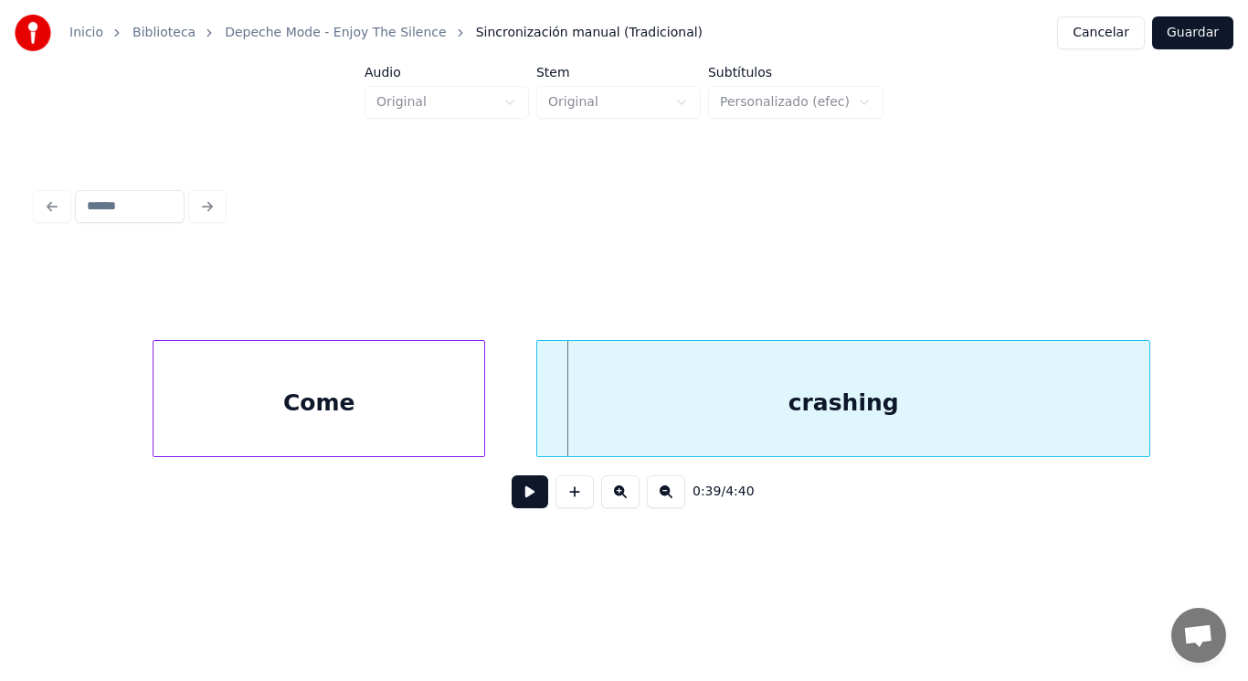
click at [443, 427] on div "Come" at bounding box center [319, 403] width 331 height 124
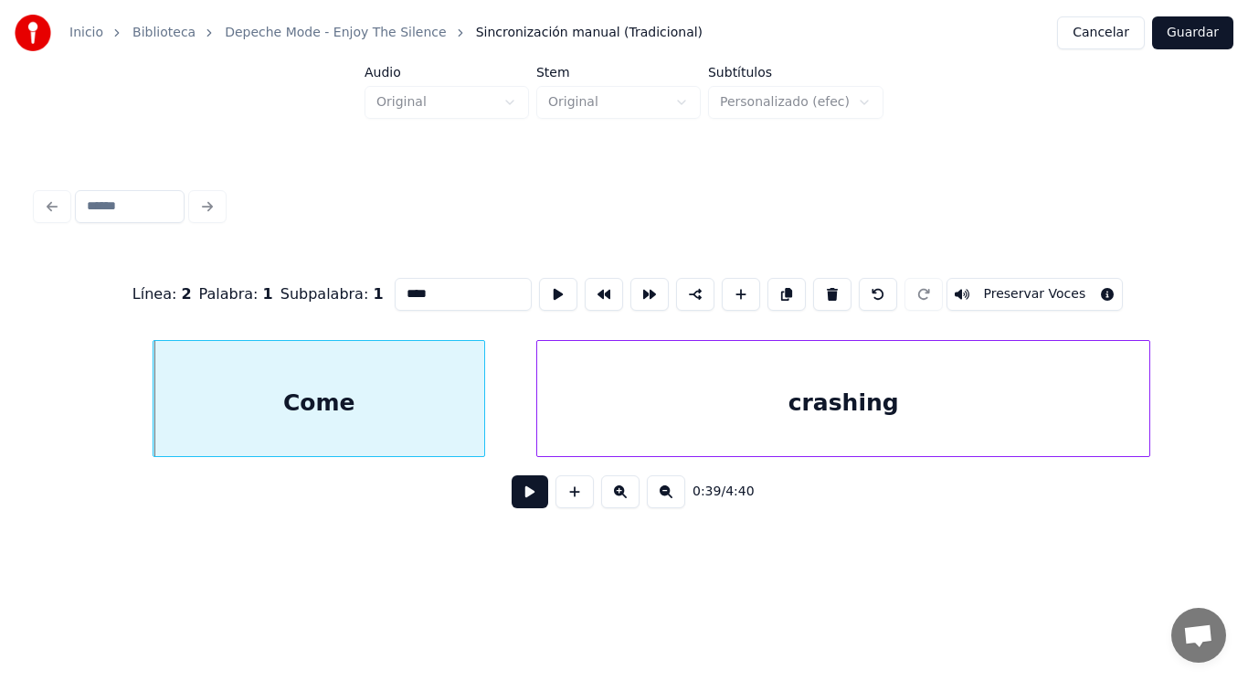
click at [512, 484] on button at bounding box center [530, 491] width 37 height 33
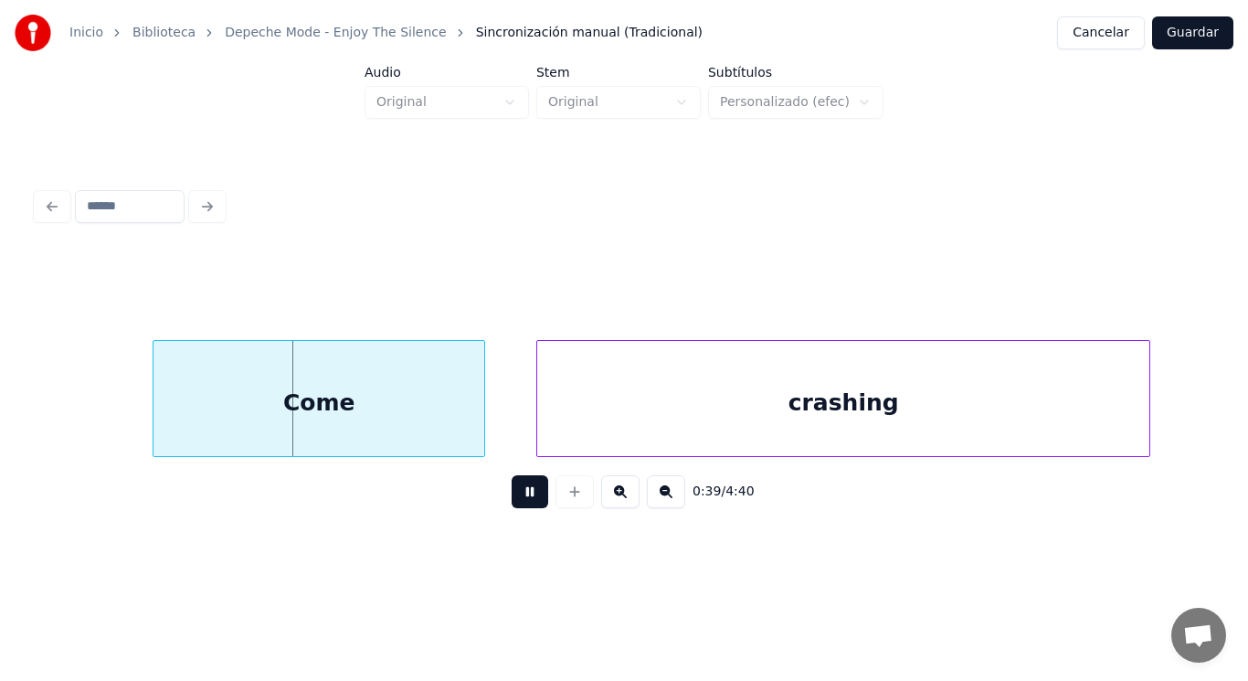
click at [512, 484] on button at bounding box center [530, 491] width 37 height 33
click at [451, 422] on div at bounding box center [449, 398] width 5 height 115
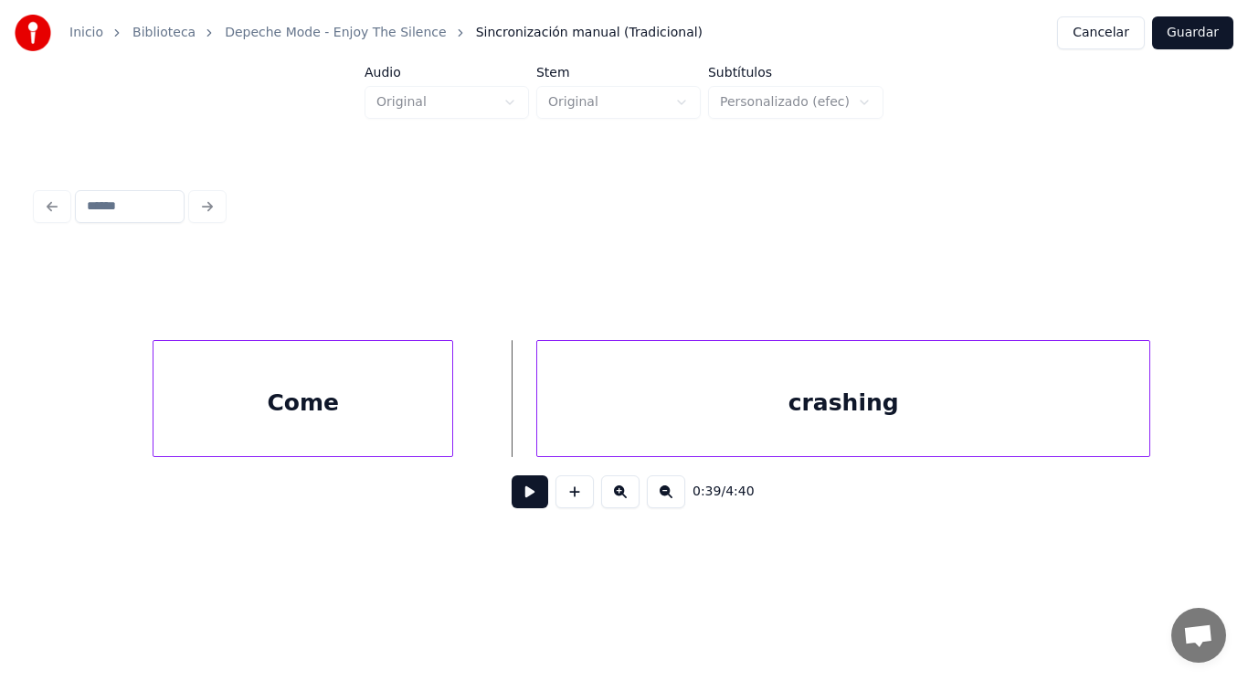
click at [512, 500] on button at bounding box center [530, 491] width 37 height 33
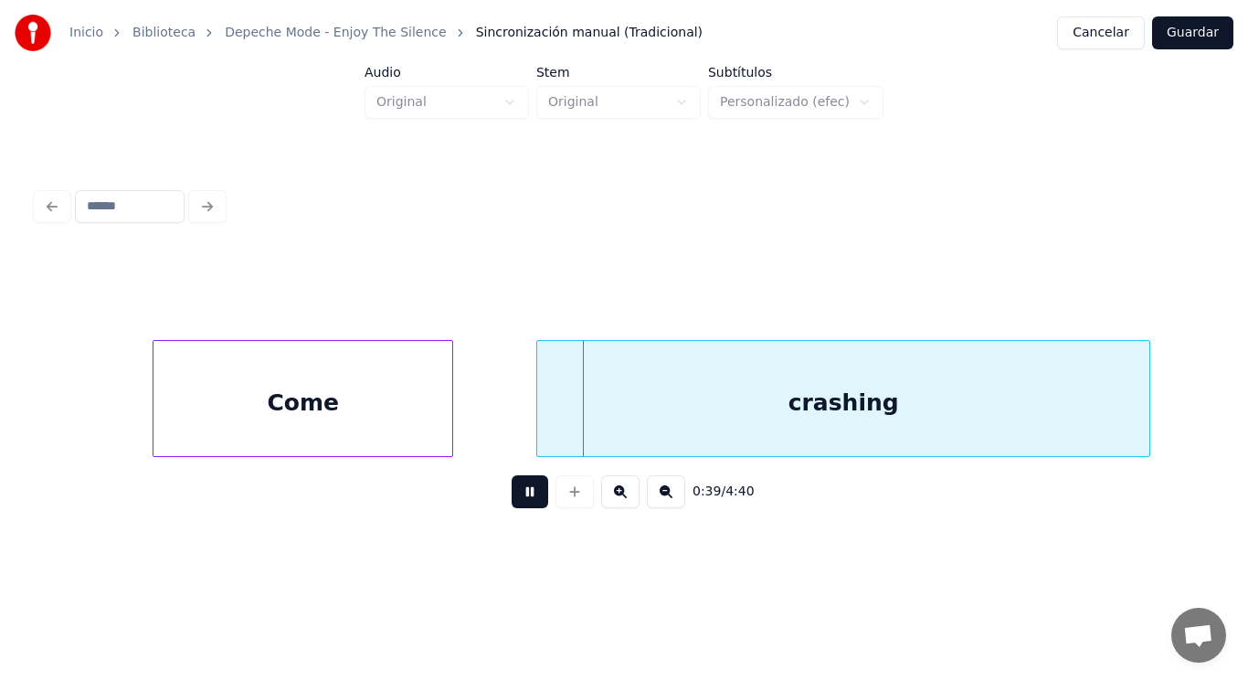
drag, startPoint x: 511, startPoint y: 500, endPoint x: 536, endPoint y: 447, distance: 58.9
click at [515, 494] on button at bounding box center [530, 491] width 37 height 33
click at [526, 431] on div at bounding box center [523, 398] width 5 height 115
click at [526, 497] on button at bounding box center [530, 491] width 37 height 33
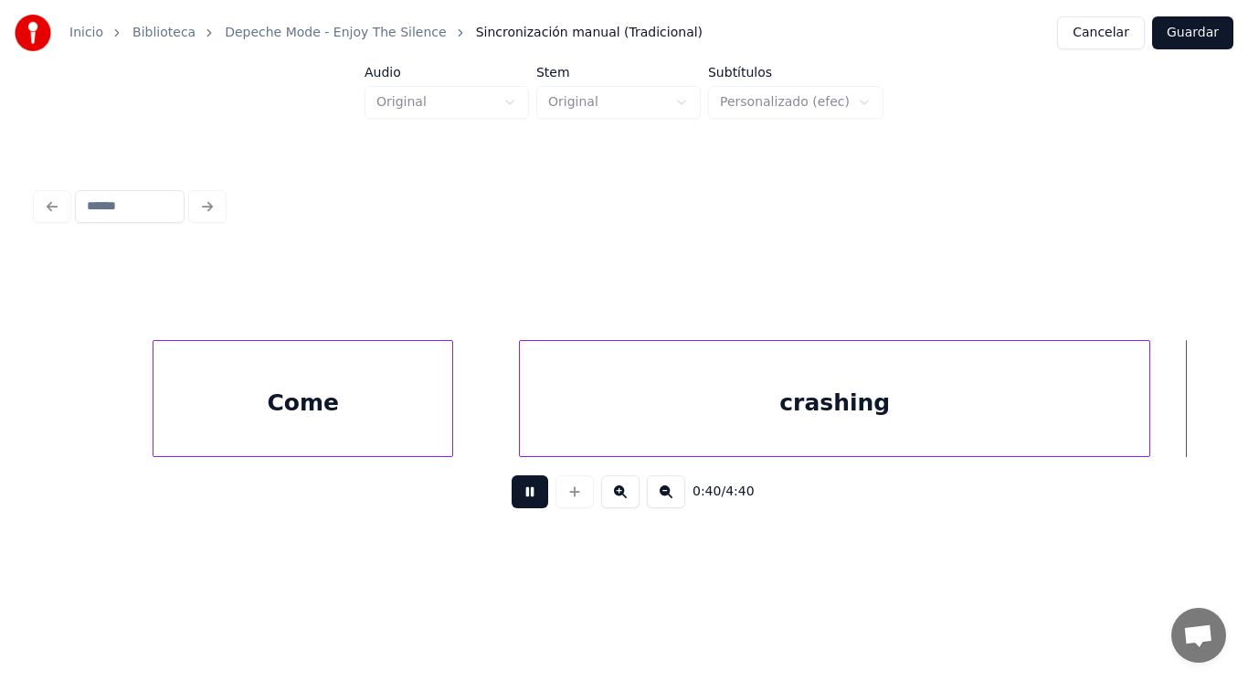
scroll to position [0, 51785]
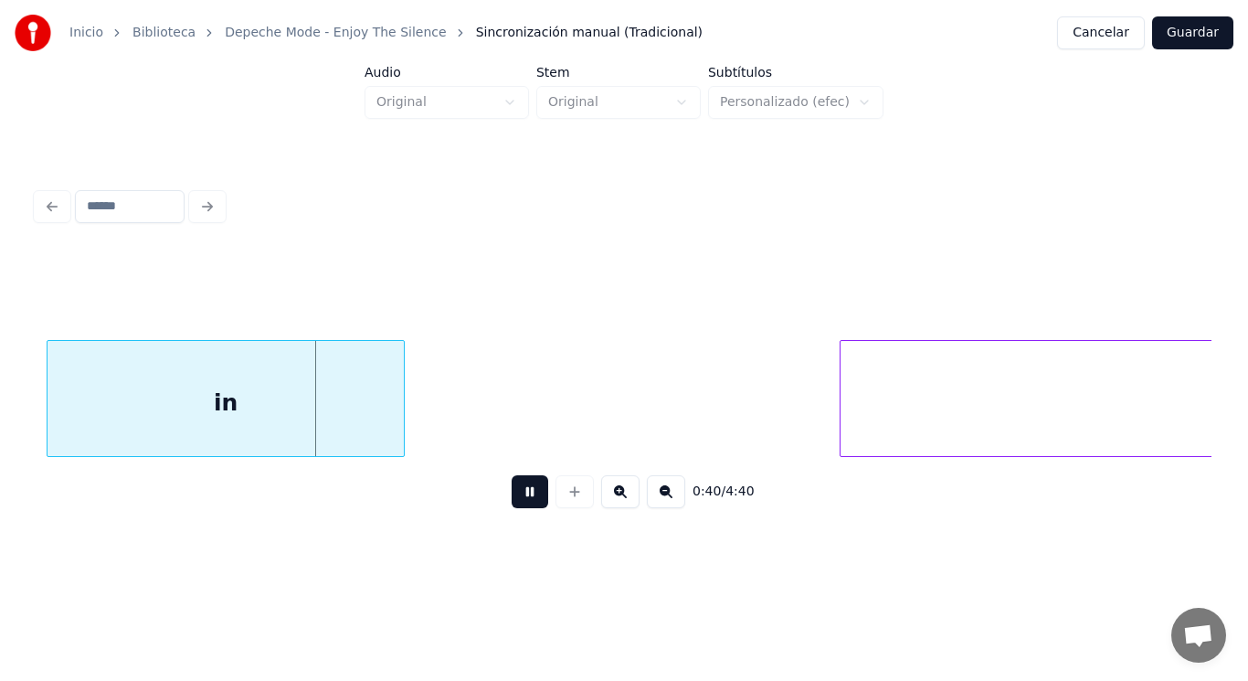
click at [526, 497] on button at bounding box center [530, 491] width 37 height 33
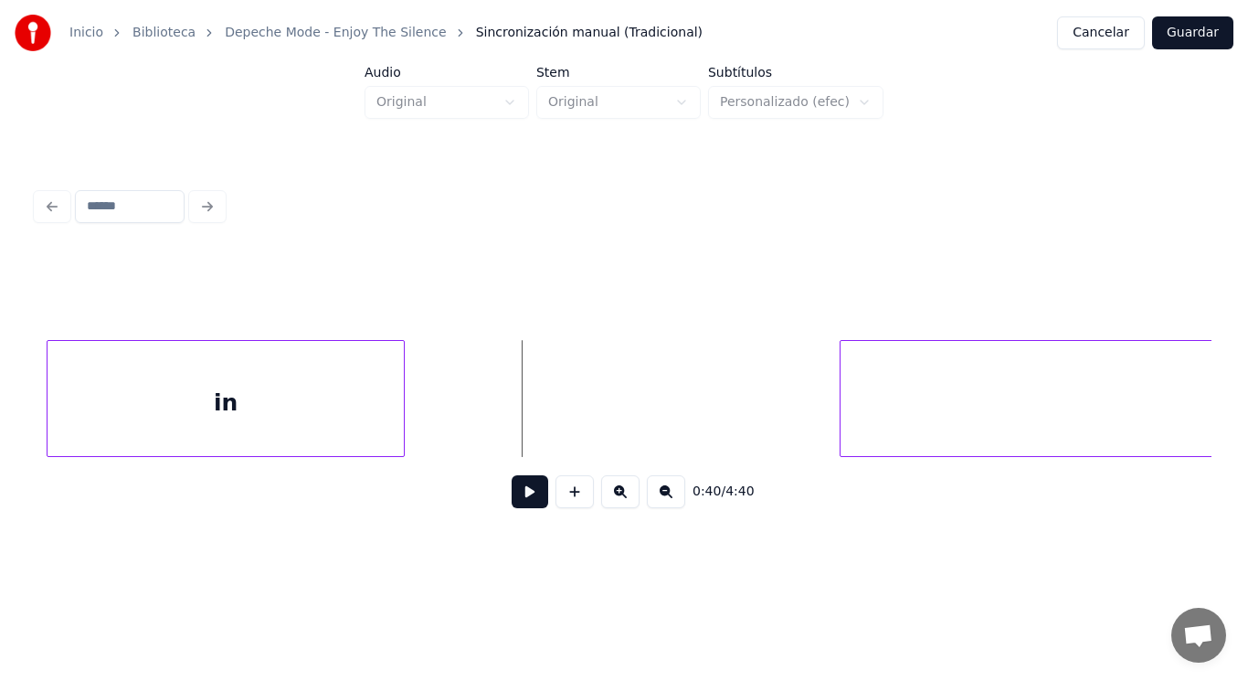
click at [248, 397] on div "in" at bounding box center [226, 403] width 356 height 124
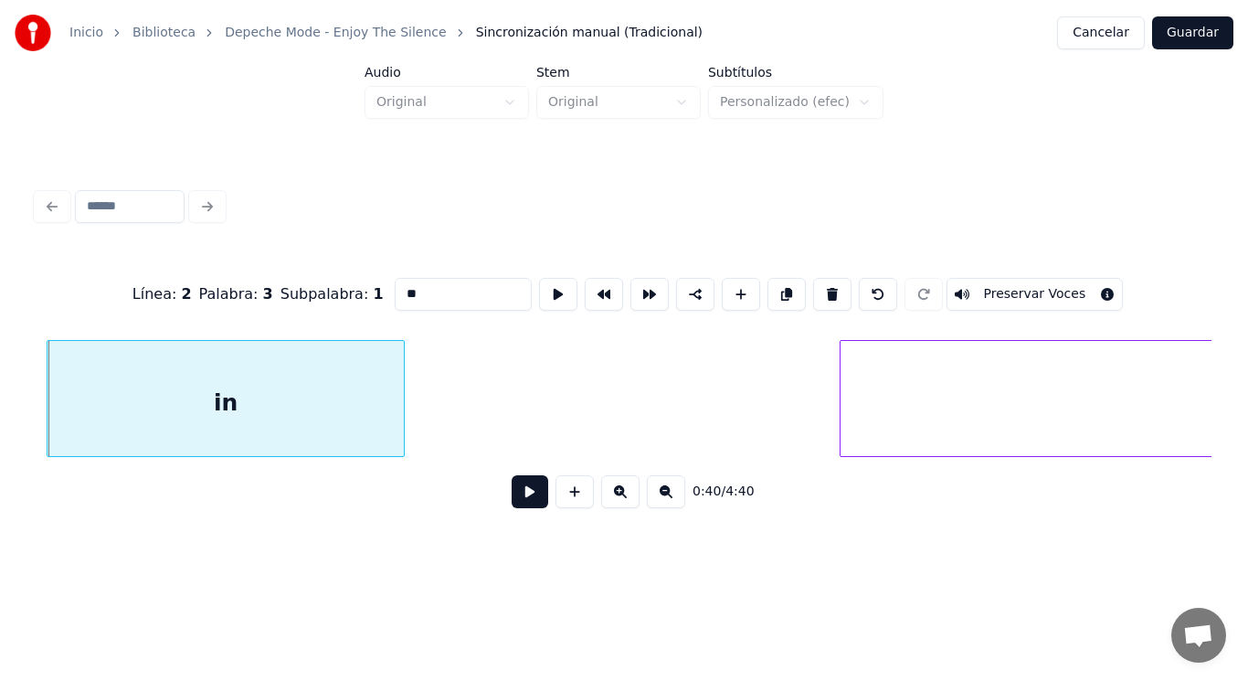
click at [514, 497] on button at bounding box center [530, 491] width 37 height 33
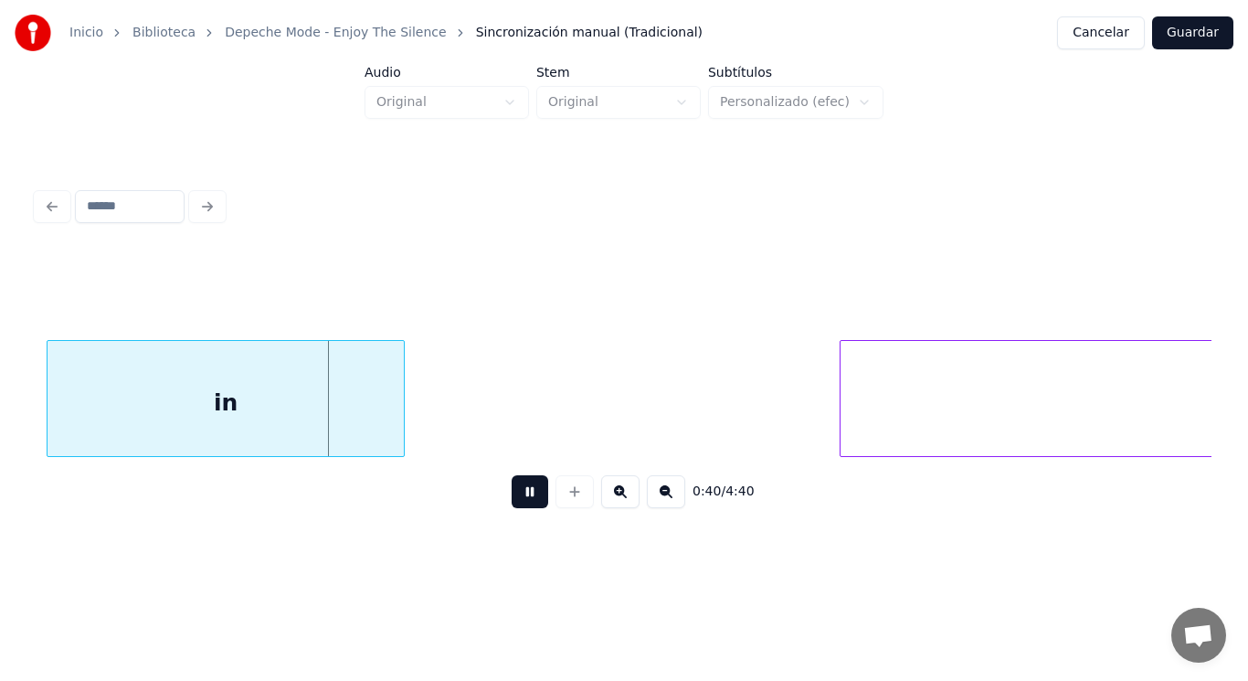
click at [514, 497] on button at bounding box center [530, 491] width 37 height 33
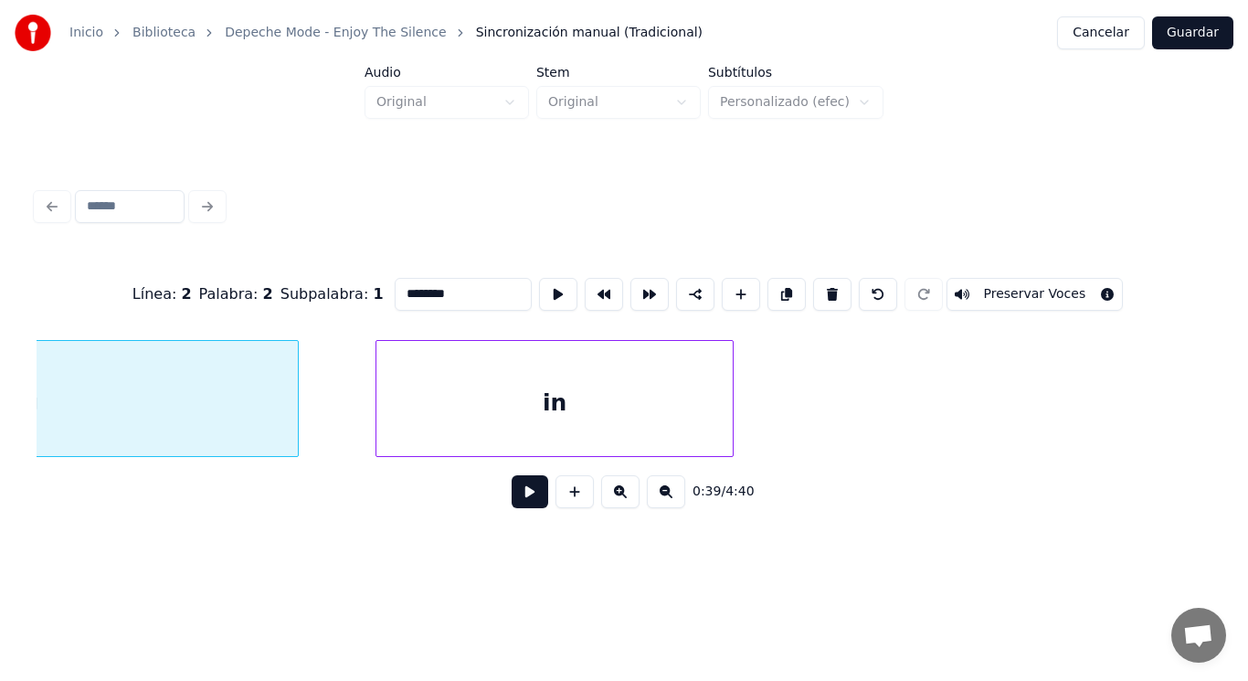
scroll to position [0, 51087]
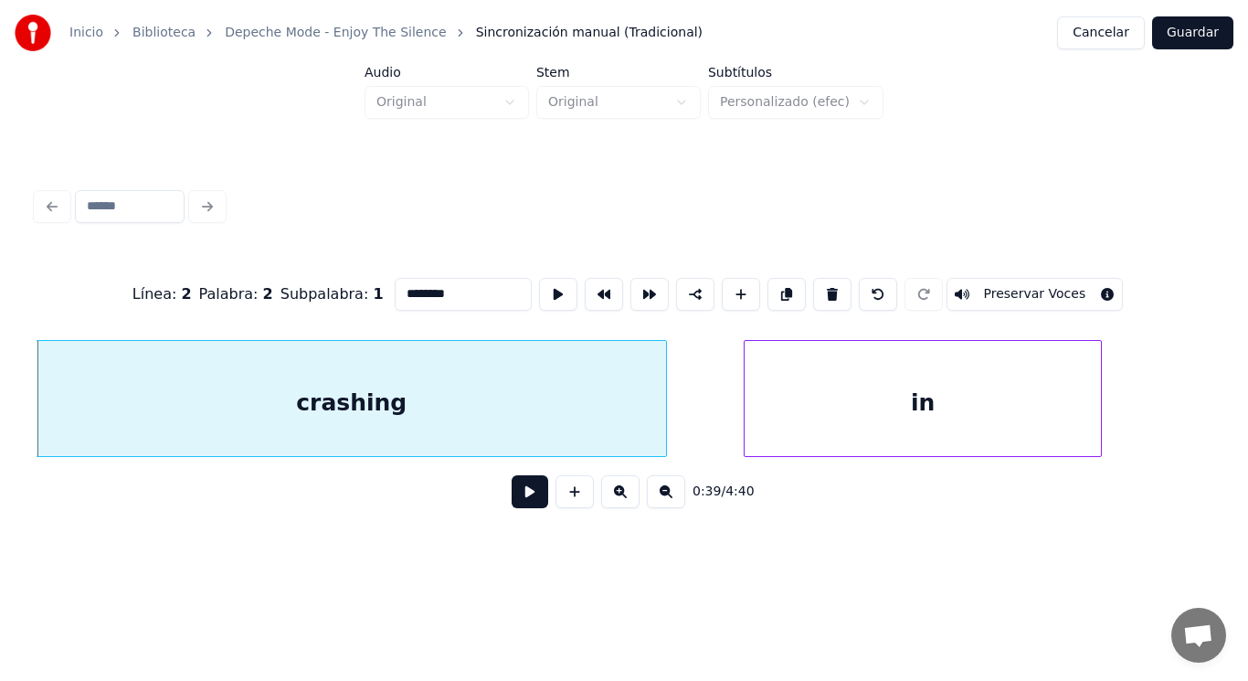
click at [516, 499] on button at bounding box center [530, 491] width 37 height 33
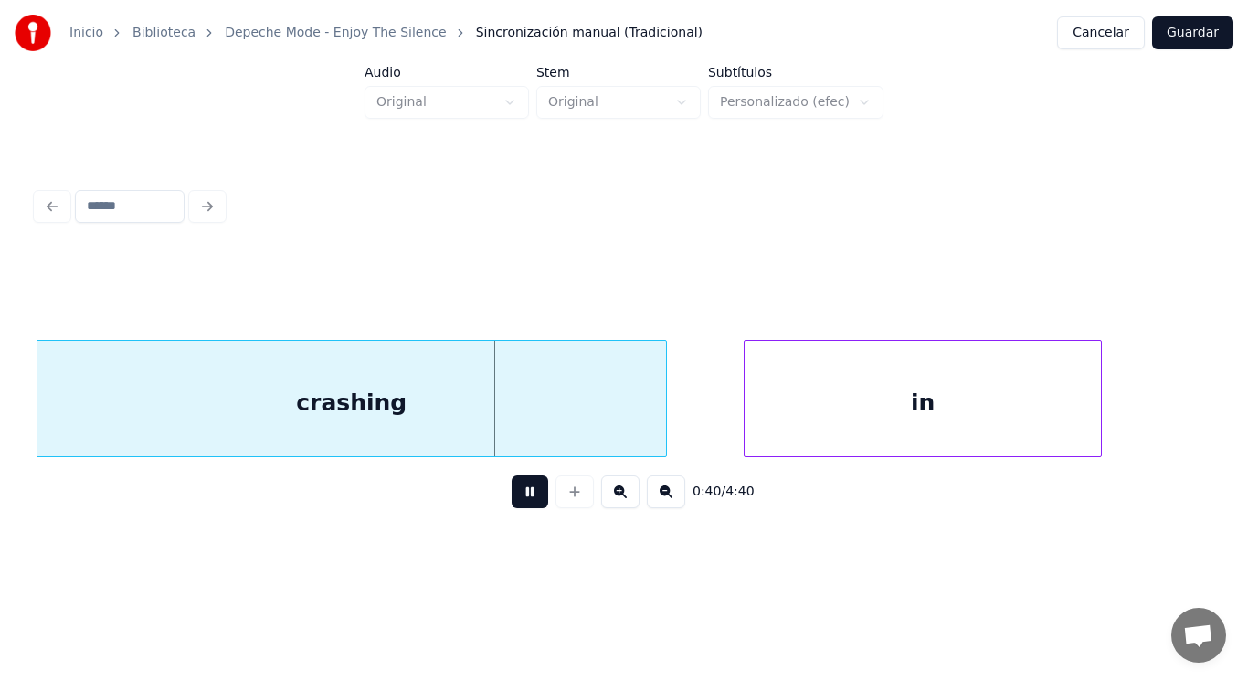
click at [516, 499] on button at bounding box center [530, 491] width 37 height 33
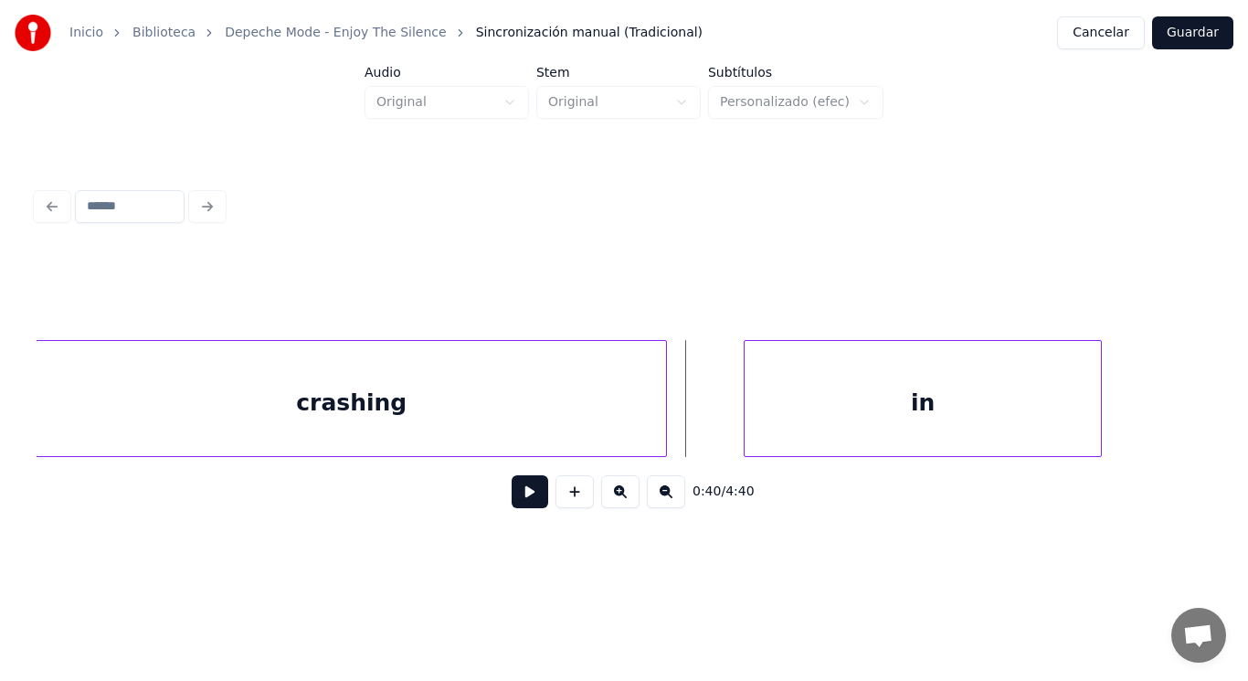
click at [511, 432] on div "crashing" at bounding box center [352, 403] width 630 height 124
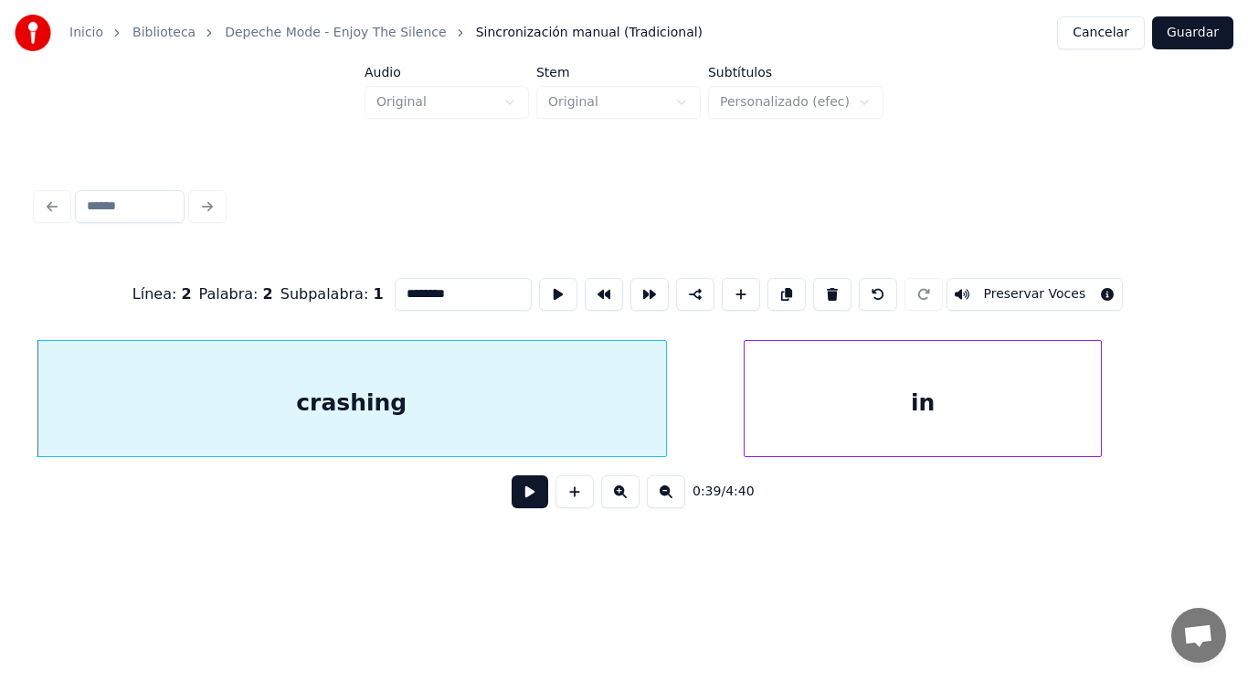
click at [522, 502] on button at bounding box center [530, 491] width 37 height 33
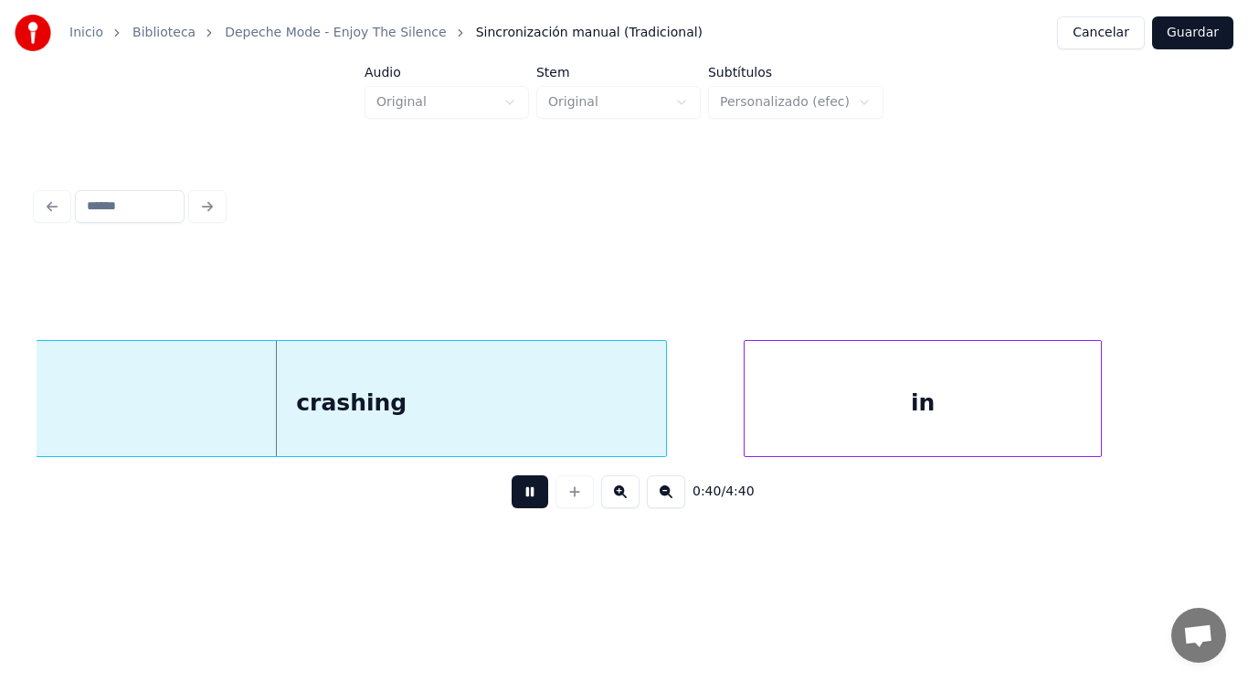
click at [522, 502] on button at bounding box center [530, 491] width 37 height 33
click at [621, 429] on div at bounding box center [620, 398] width 5 height 115
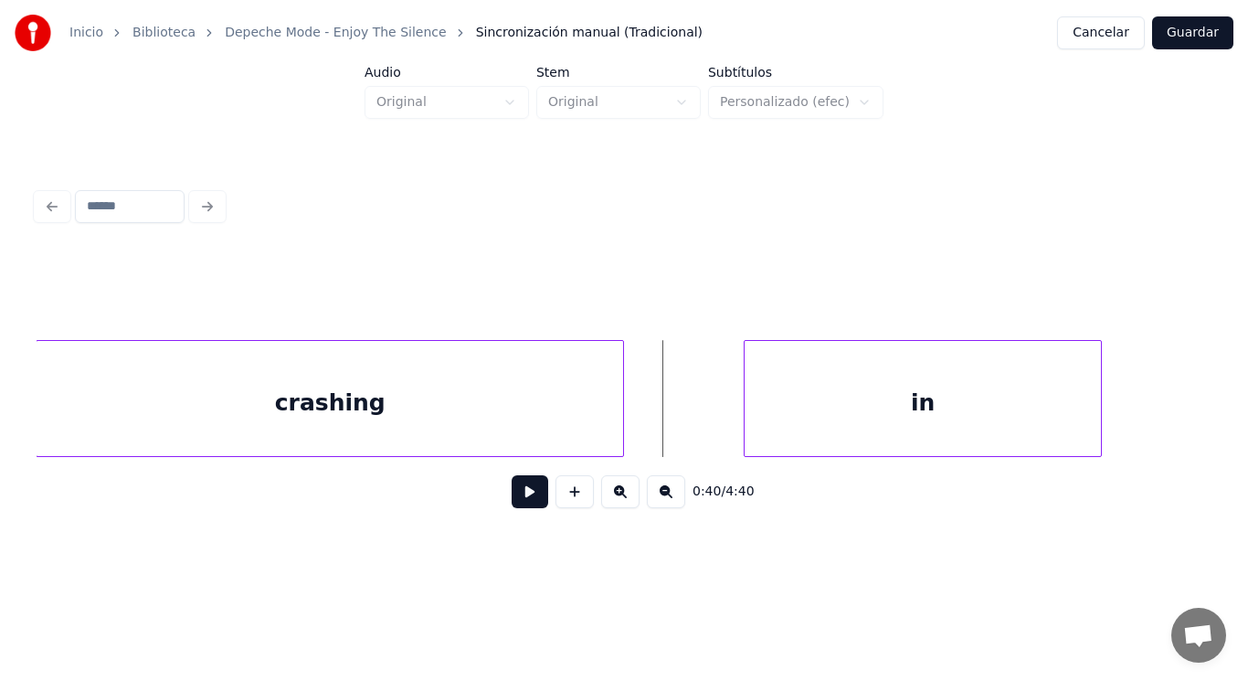
click at [527, 490] on button at bounding box center [530, 491] width 37 height 33
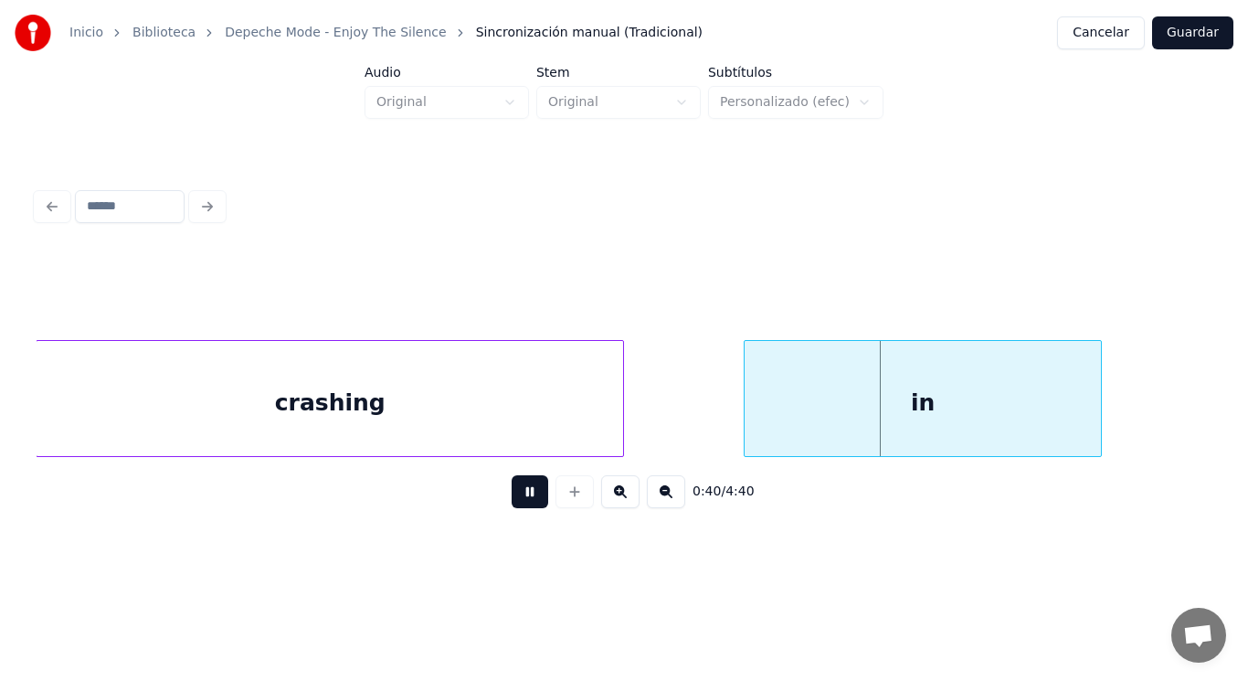
click at [527, 490] on button at bounding box center [530, 491] width 37 height 33
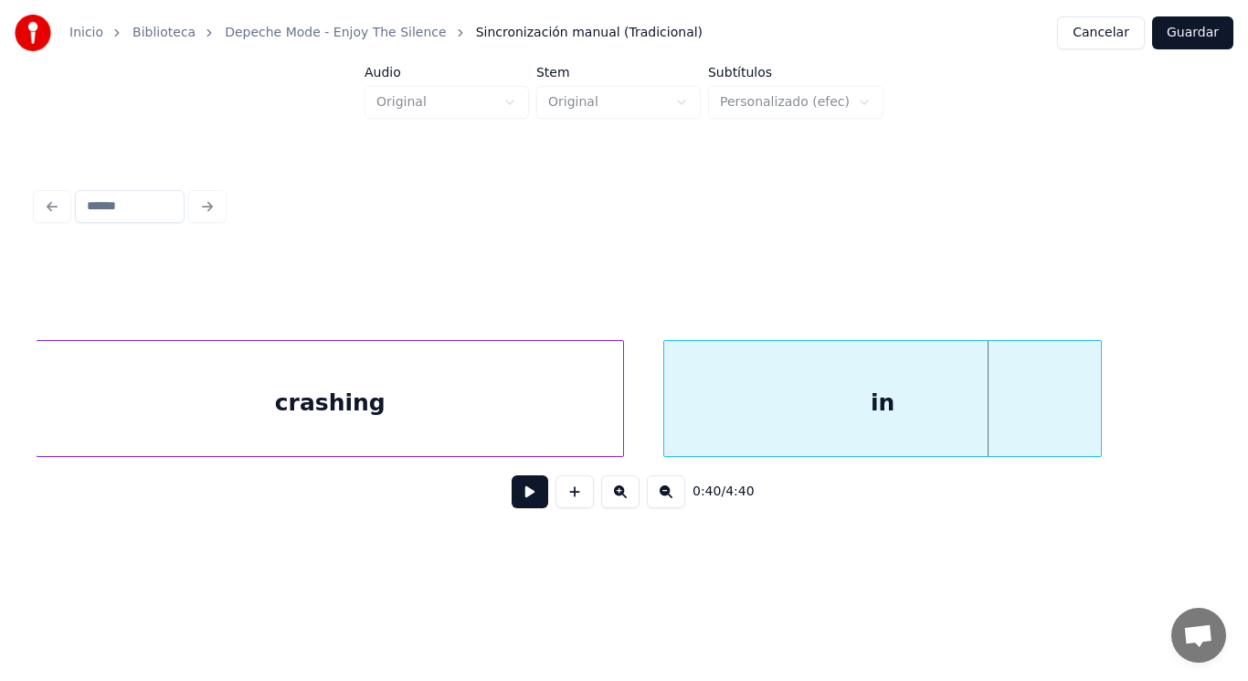
click at [666, 434] on div at bounding box center [666, 398] width 5 height 115
click at [523, 489] on button at bounding box center [530, 491] width 37 height 33
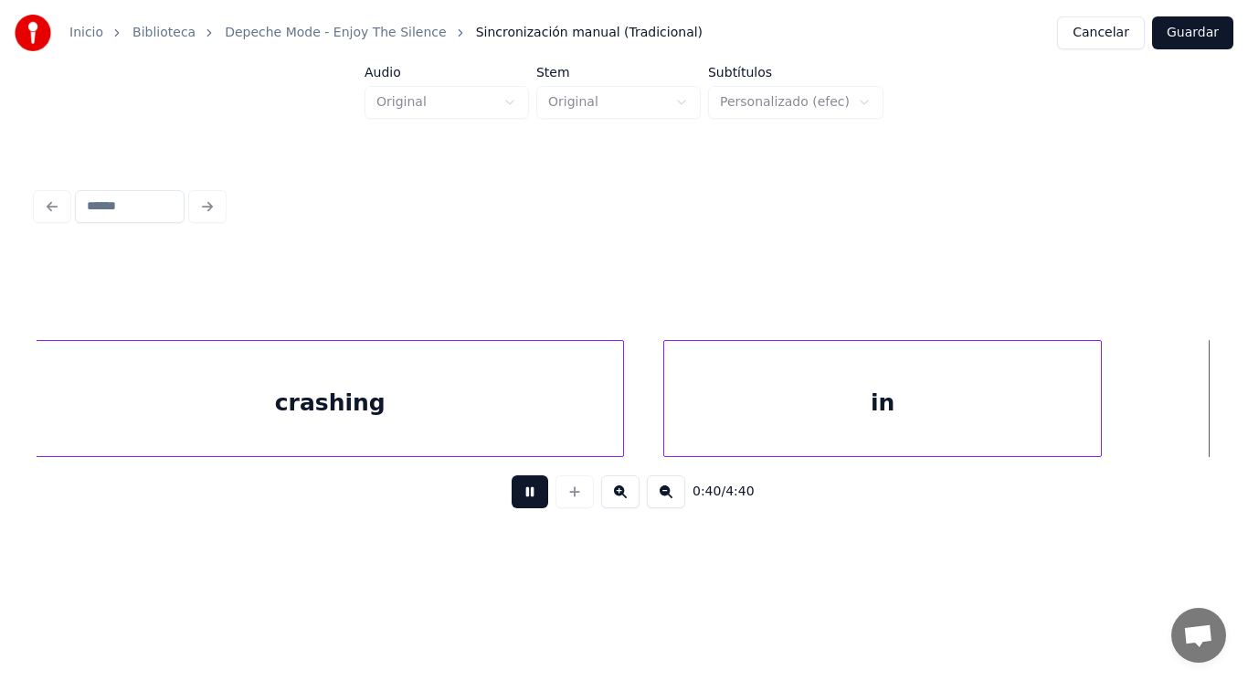
scroll to position [0, 52285]
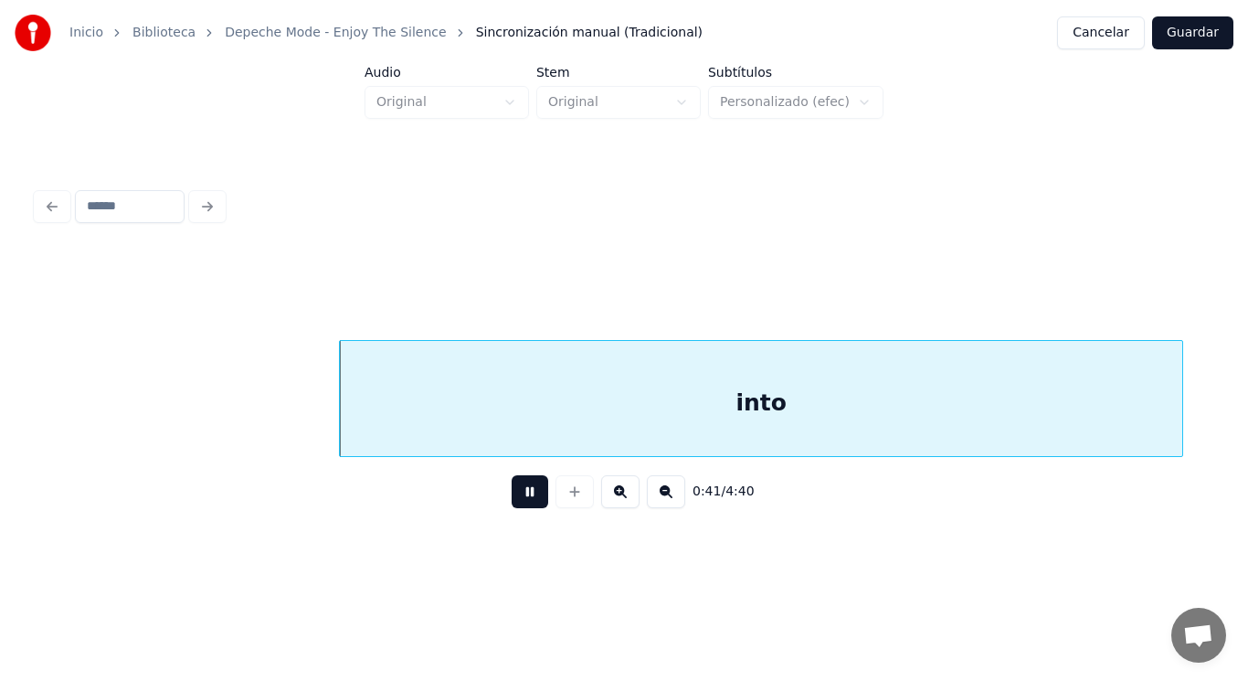
click at [523, 489] on button at bounding box center [530, 491] width 37 height 33
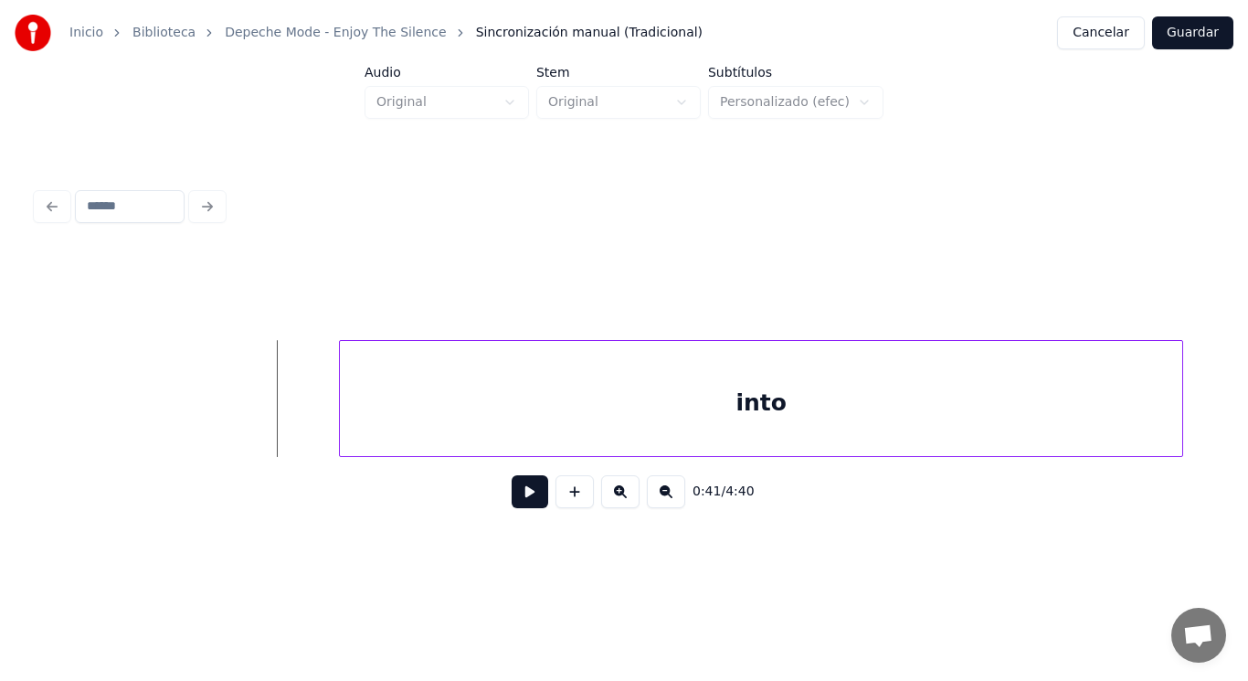
click at [523, 501] on button at bounding box center [530, 491] width 37 height 33
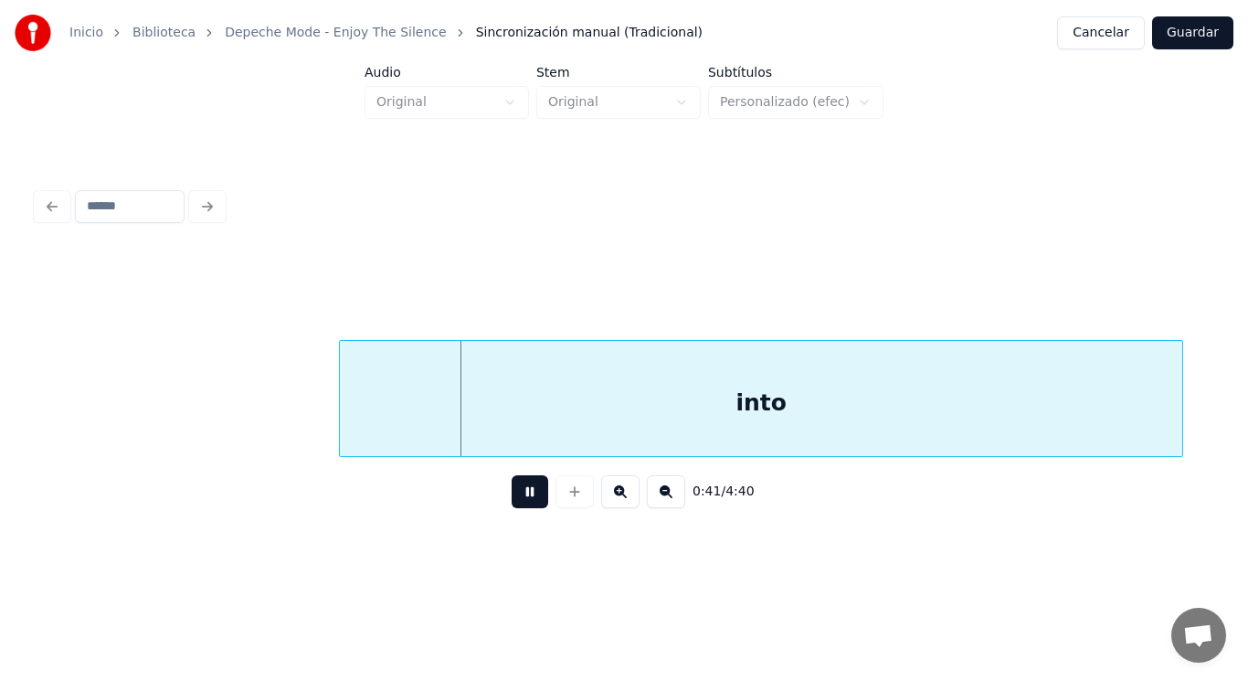
drag, startPoint x: 523, startPoint y: 501, endPoint x: 317, endPoint y: 425, distance: 219.2
click at [519, 499] on button at bounding box center [530, 491] width 37 height 33
click at [289, 416] on div at bounding box center [290, 398] width 5 height 115
click at [524, 505] on button at bounding box center [530, 491] width 37 height 33
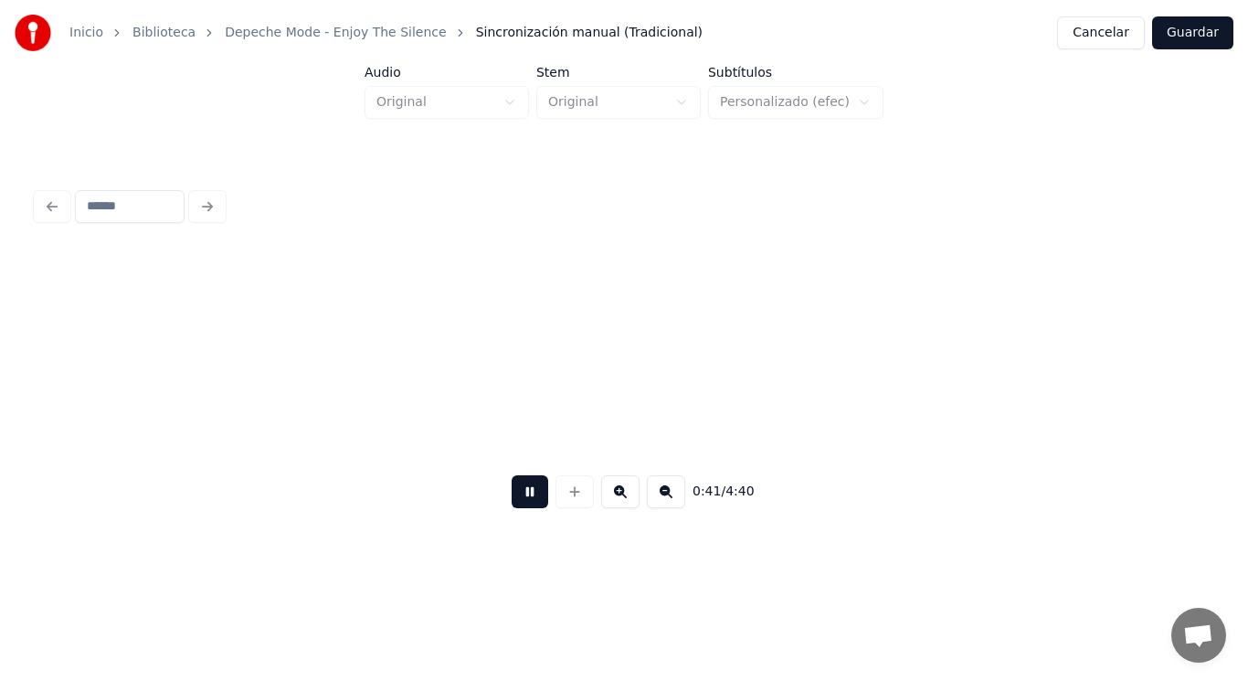
scroll to position [0, 53466]
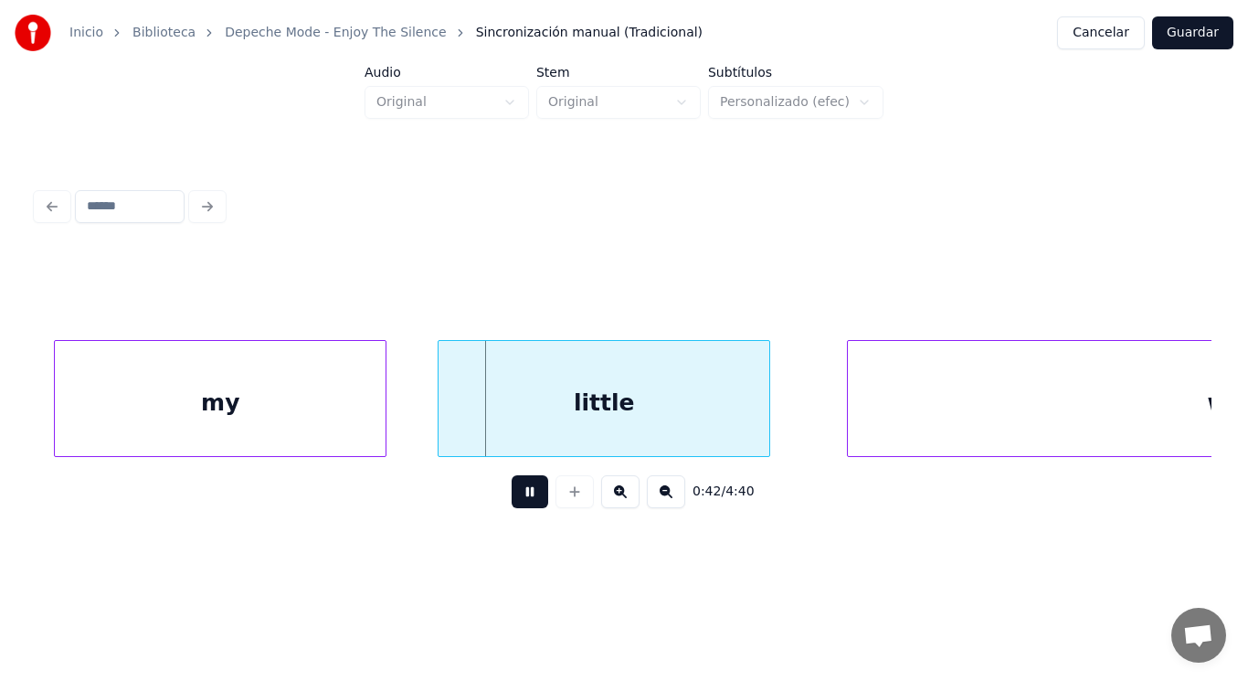
click at [524, 505] on button at bounding box center [530, 491] width 37 height 33
click at [490, 437] on div "little" at bounding box center [604, 403] width 331 height 124
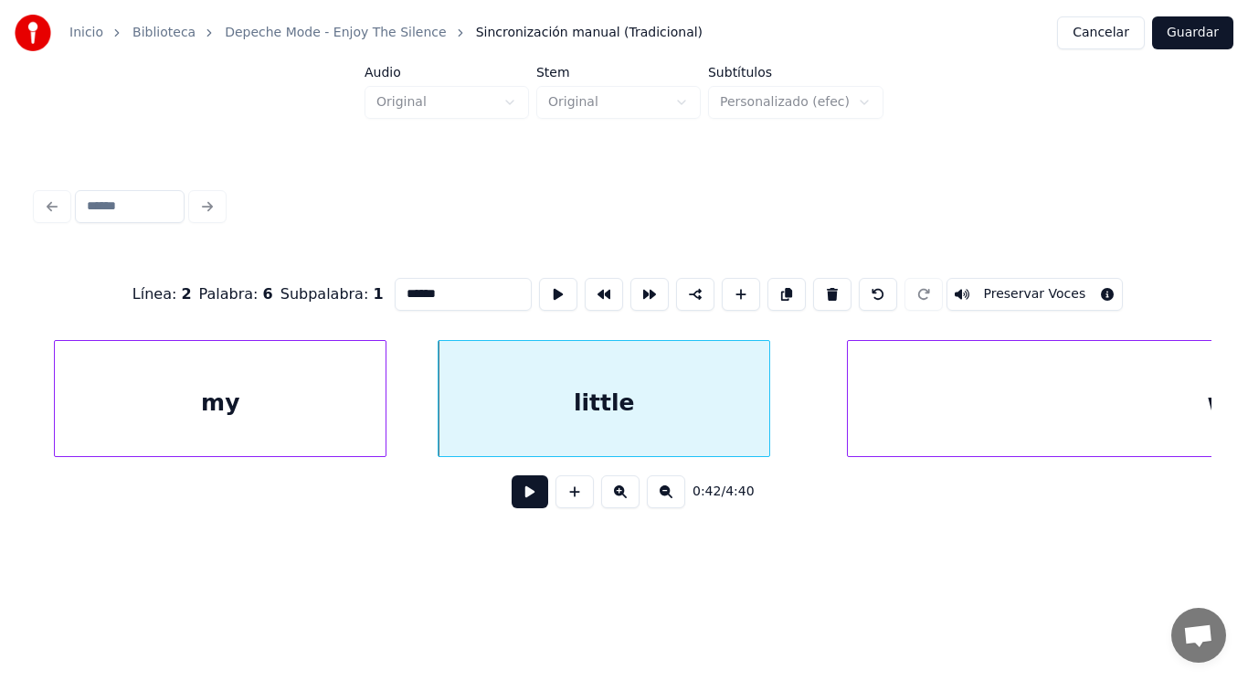
click at [516, 504] on button at bounding box center [530, 491] width 37 height 33
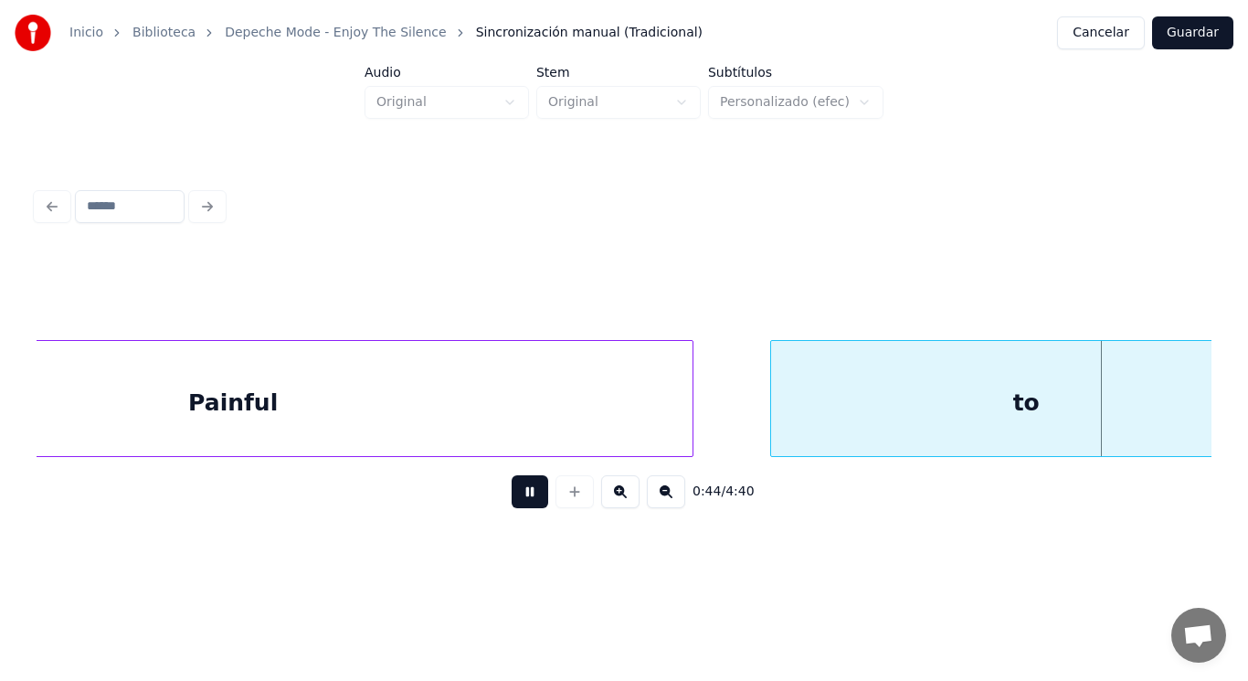
scroll to position [0, 57044]
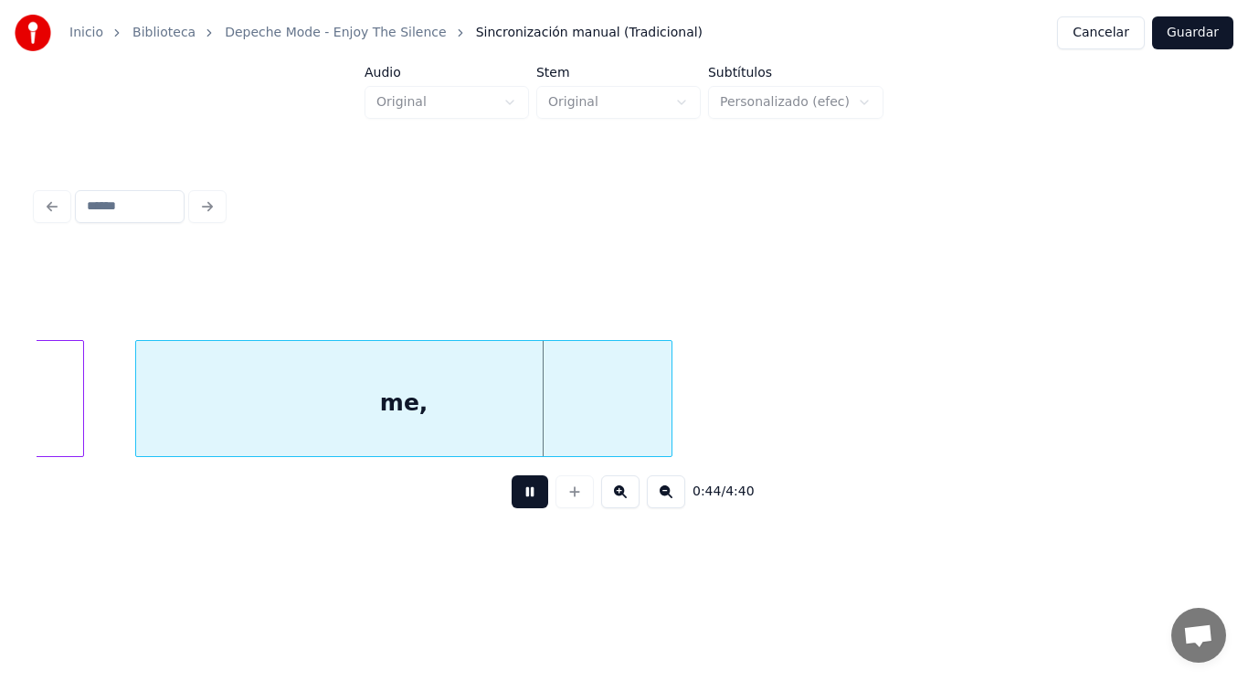
click at [516, 504] on button at bounding box center [530, 491] width 37 height 33
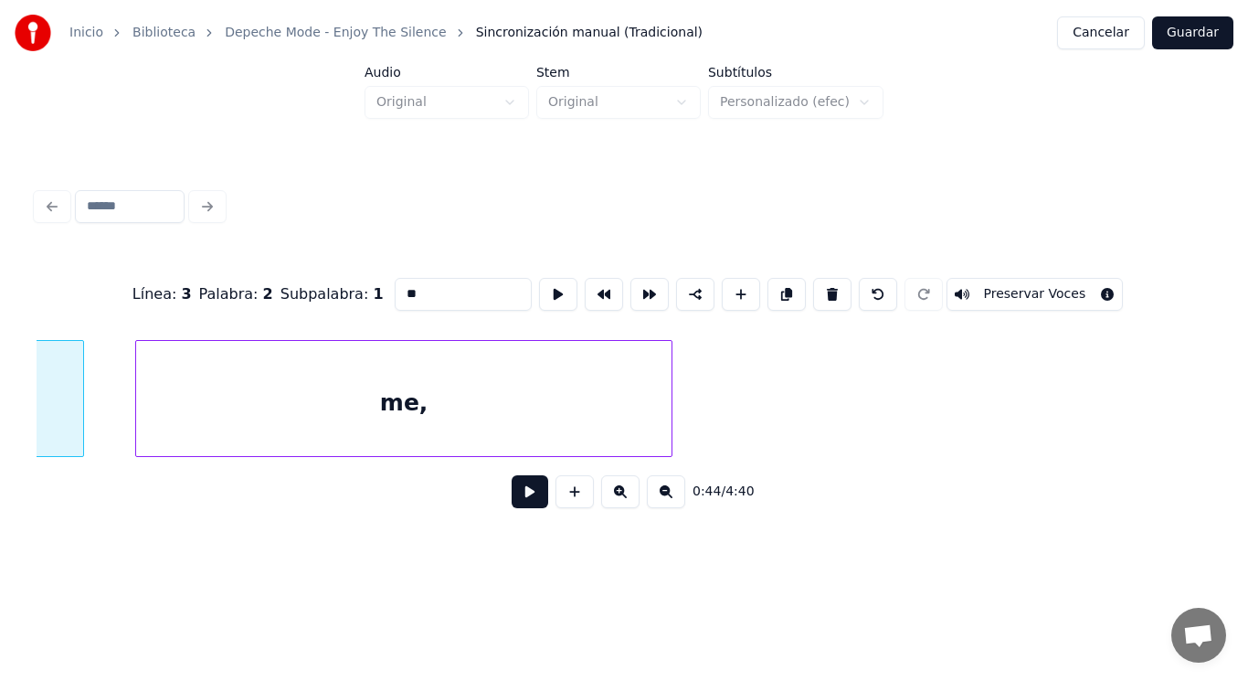
scroll to position [0, 56581]
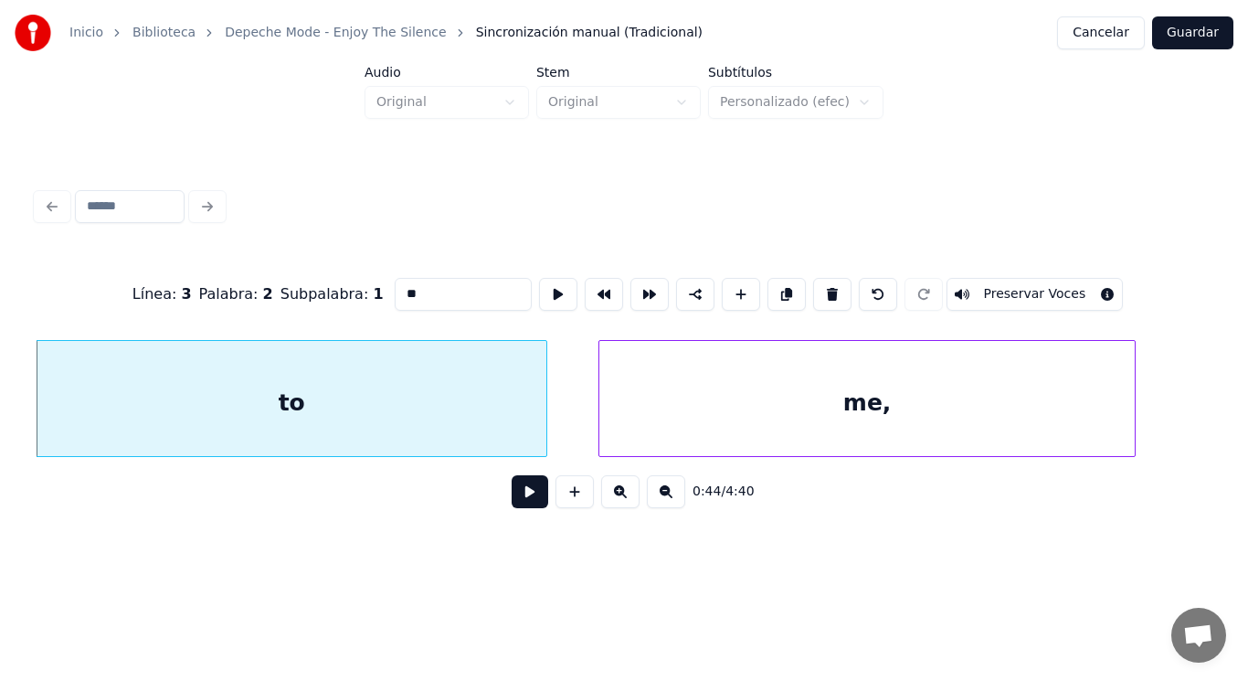
click at [526, 499] on button at bounding box center [530, 491] width 37 height 33
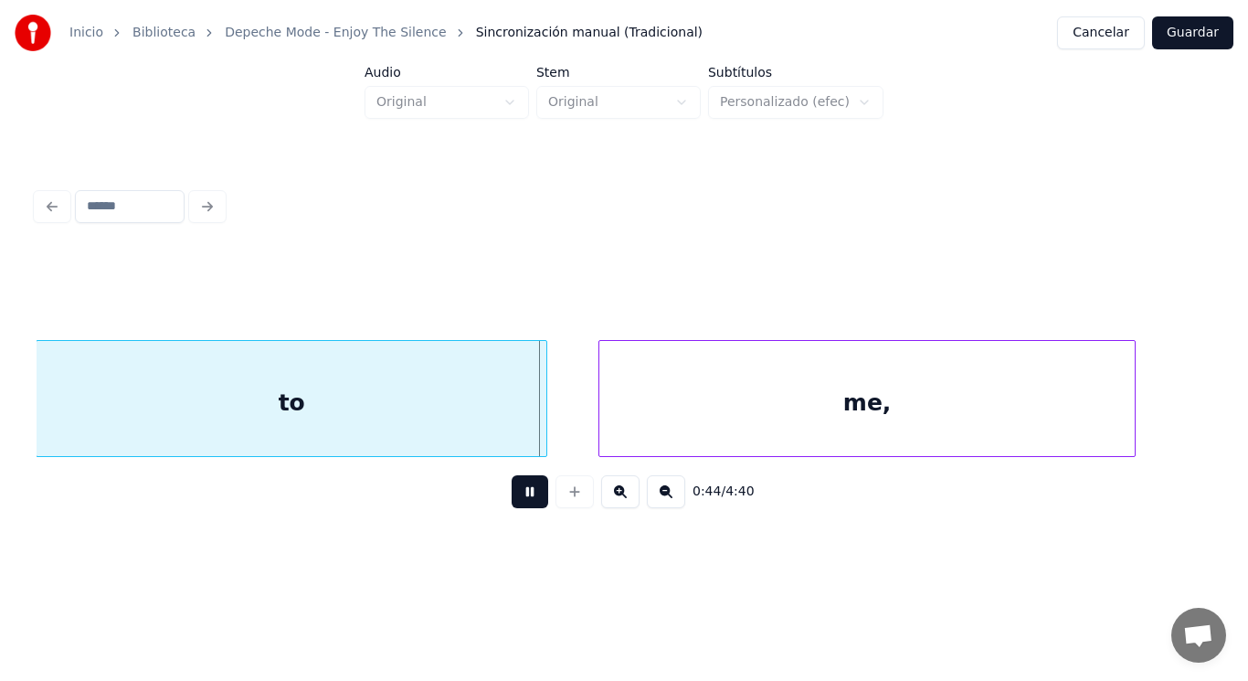
click at [526, 499] on button at bounding box center [530, 491] width 37 height 33
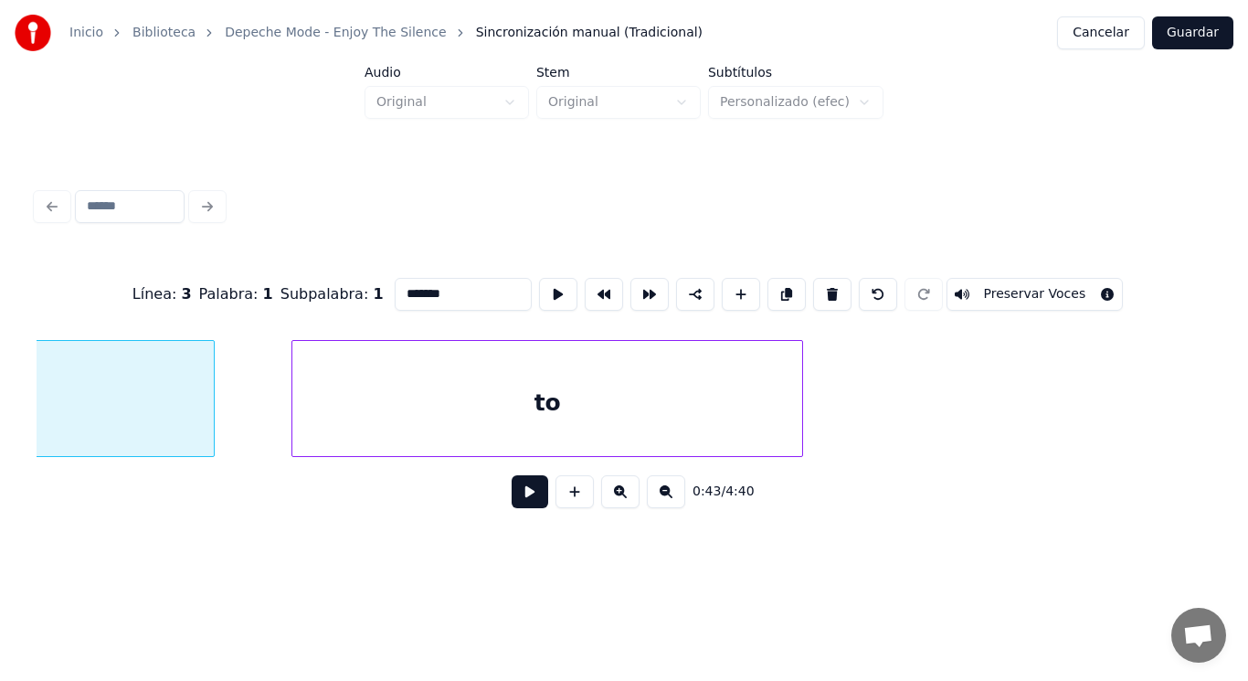
scroll to position [0, 55583]
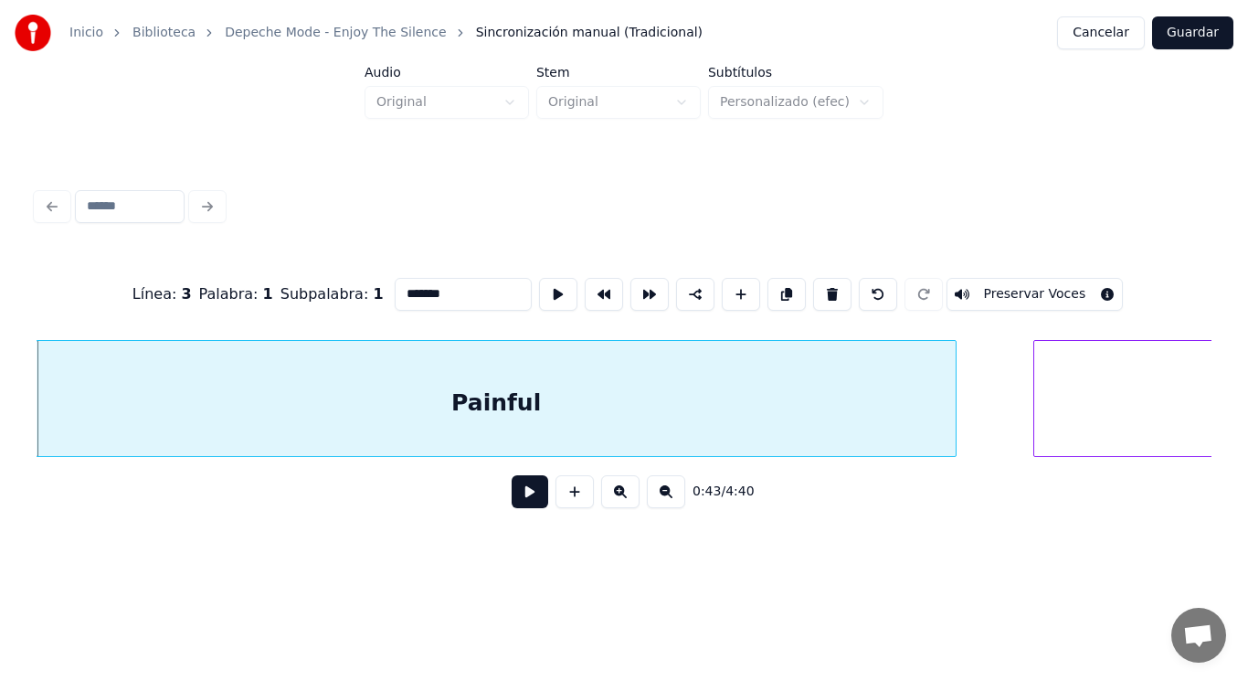
click at [520, 494] on button at bounding box center [530, 491] width 37 height 33
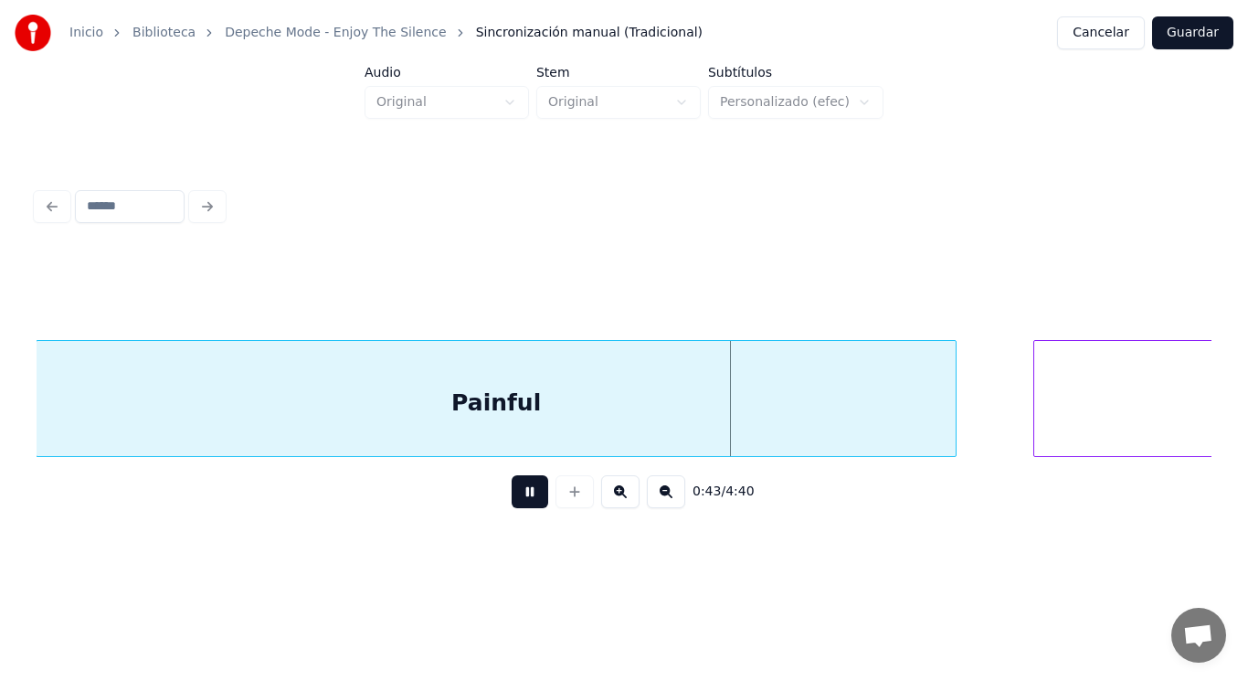
click at [520, 494] on button at bounding box center [530, 491] width 37 height 33
click at [913, 434] on div at bounding box center [911, 398] width 5 height 115
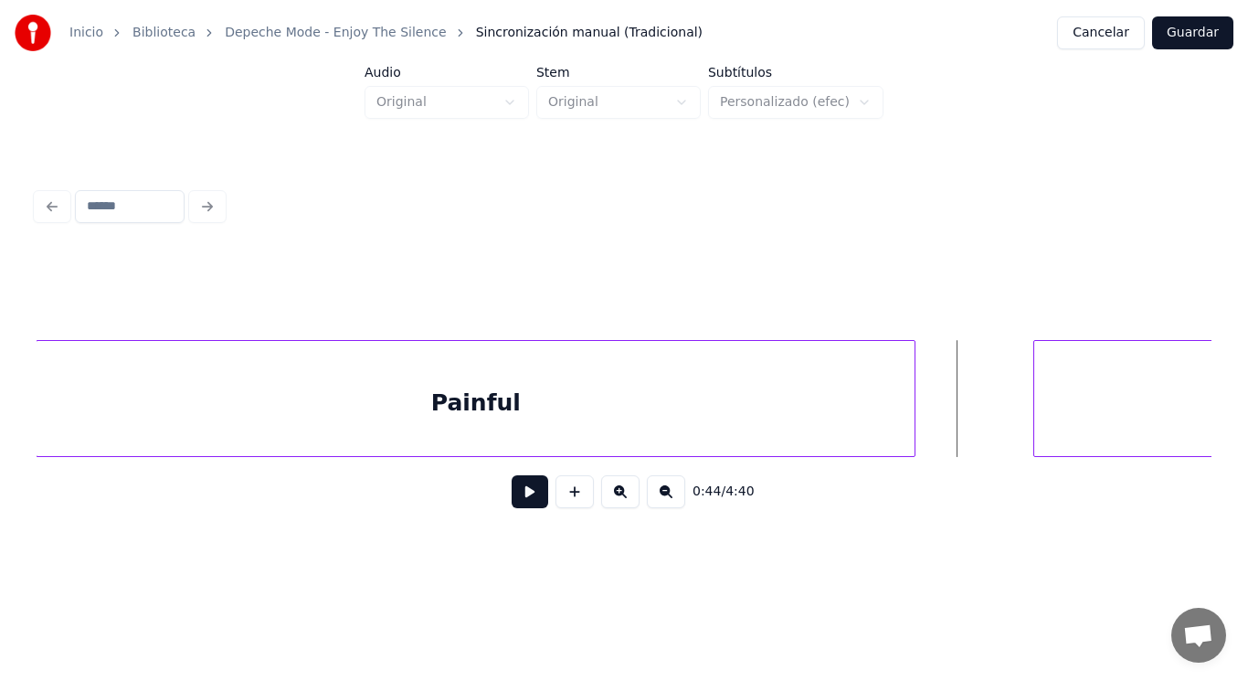
click at [520, 504] on button at bounding box center [530, 491] width 37 height 33
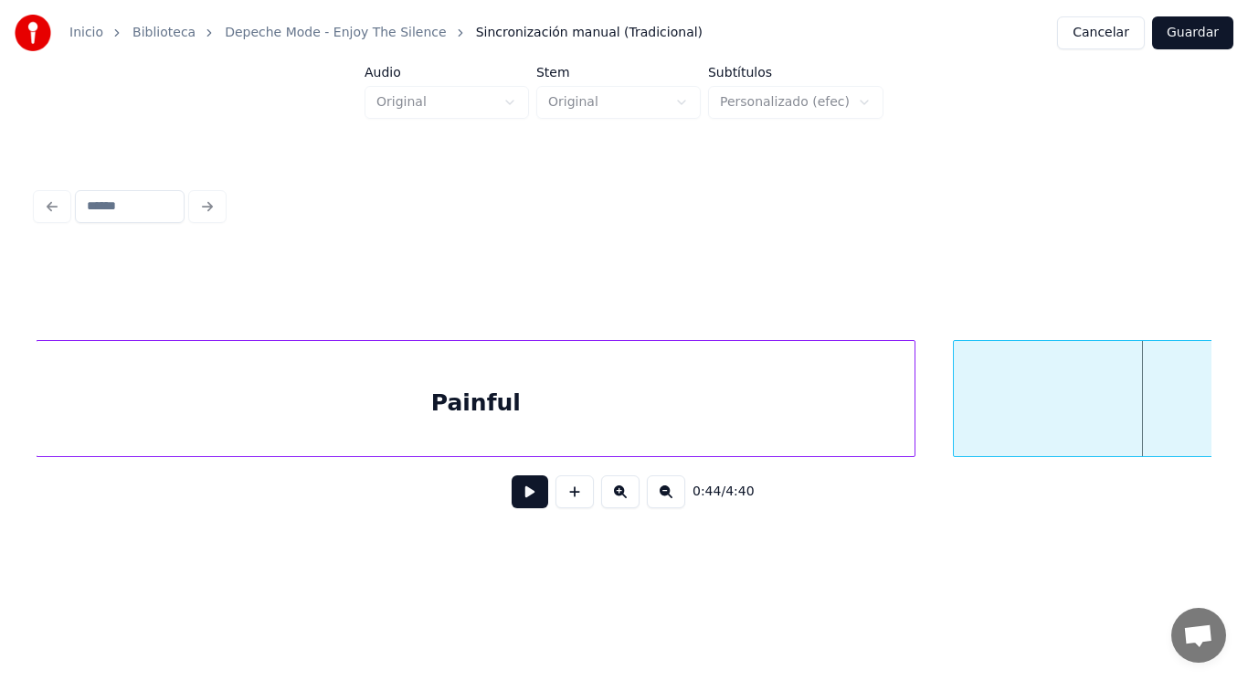
click at [959, 420] on div at bounding box center [956, 398] width 5 height 115
click at [513, 496] on button at bounding box center [530, 491] width 37 height 33
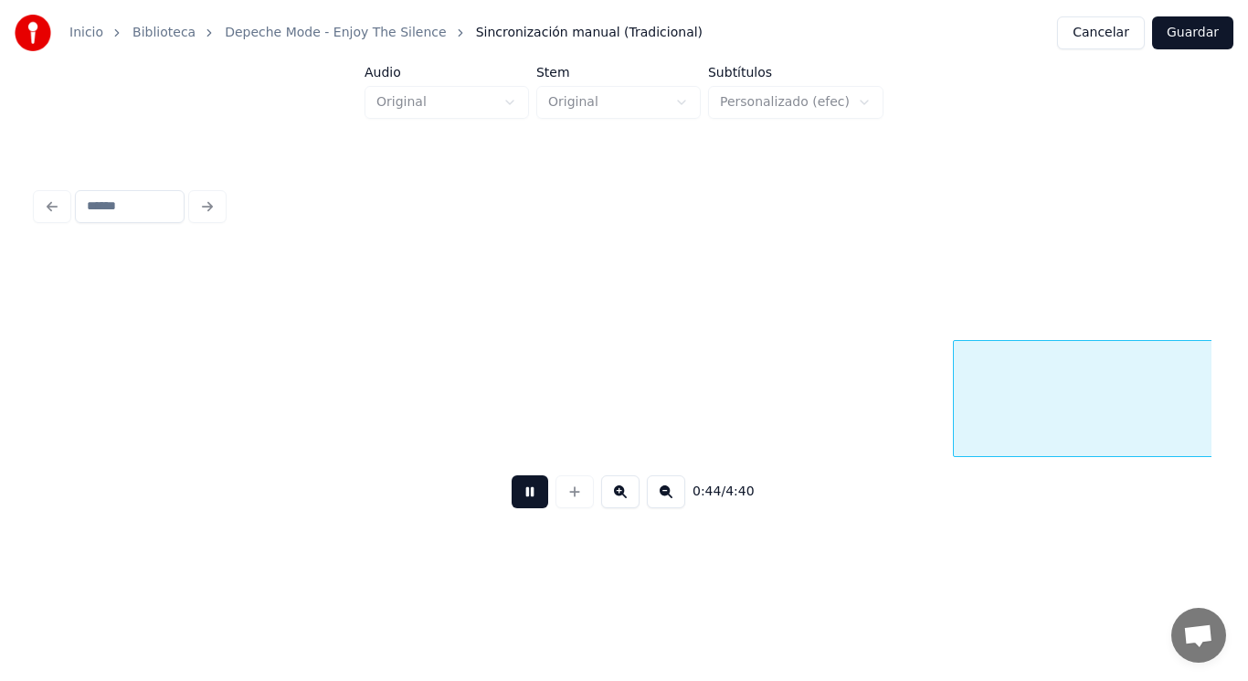
scroll to position [0, 56778]
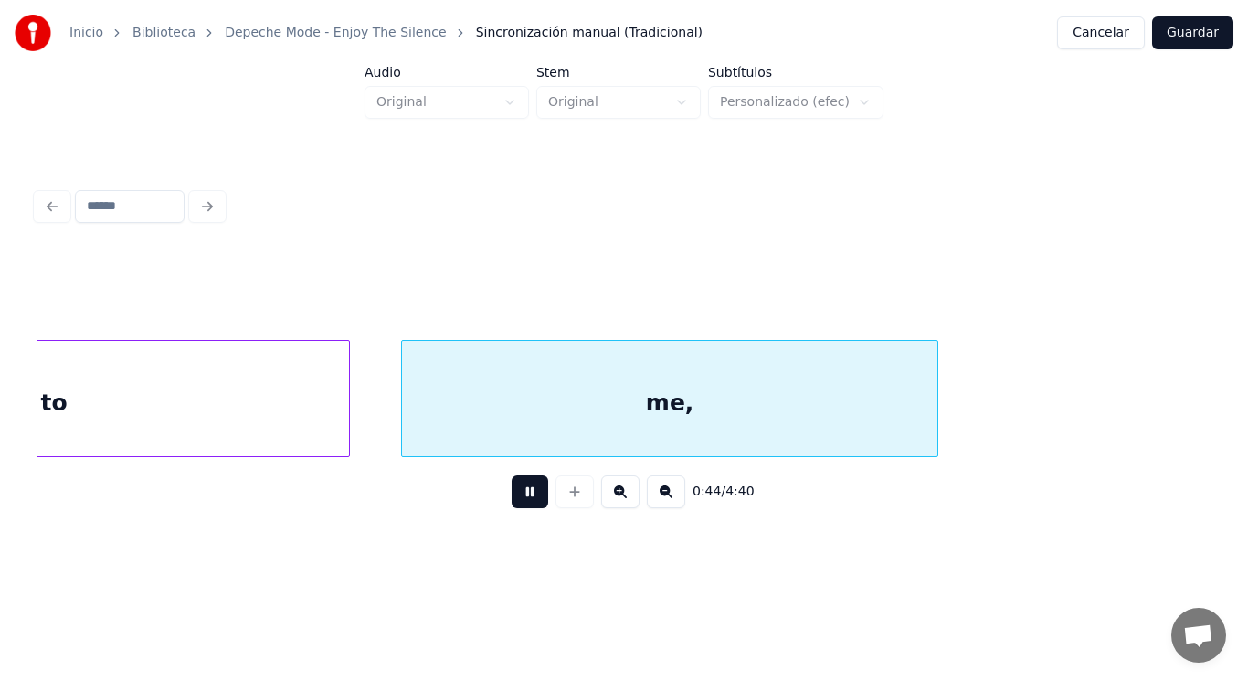
click at [513, 496] on button at bounding box center [530, 491] width 37 height 33
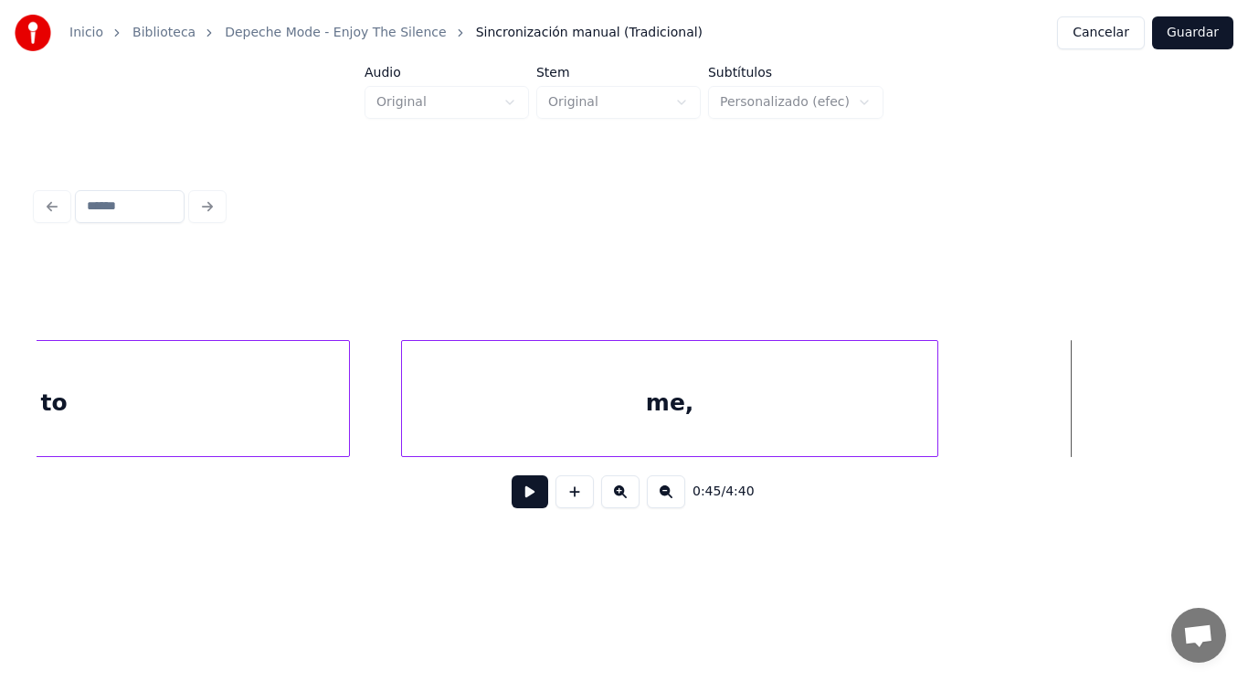
click at [547, 426] on div "me," at bounding box center [670, 403] width 536 height 124
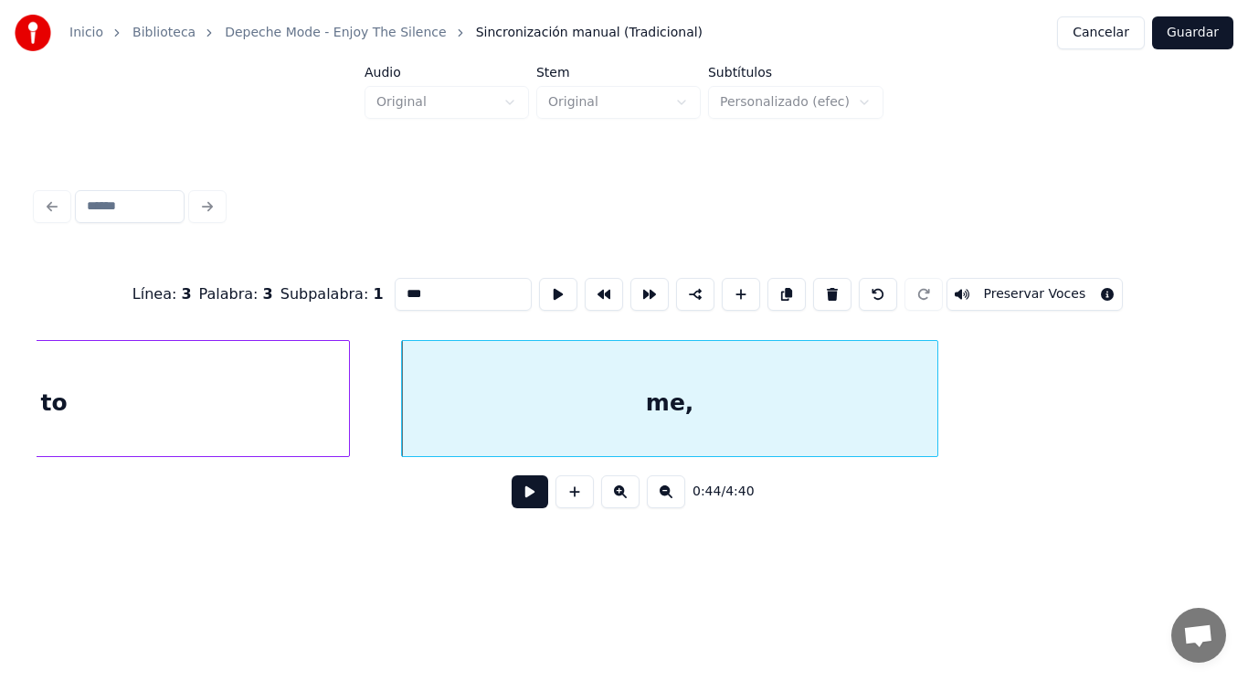
click at [519, 506] on button at bounding box center [530, 491] width 37 height 33
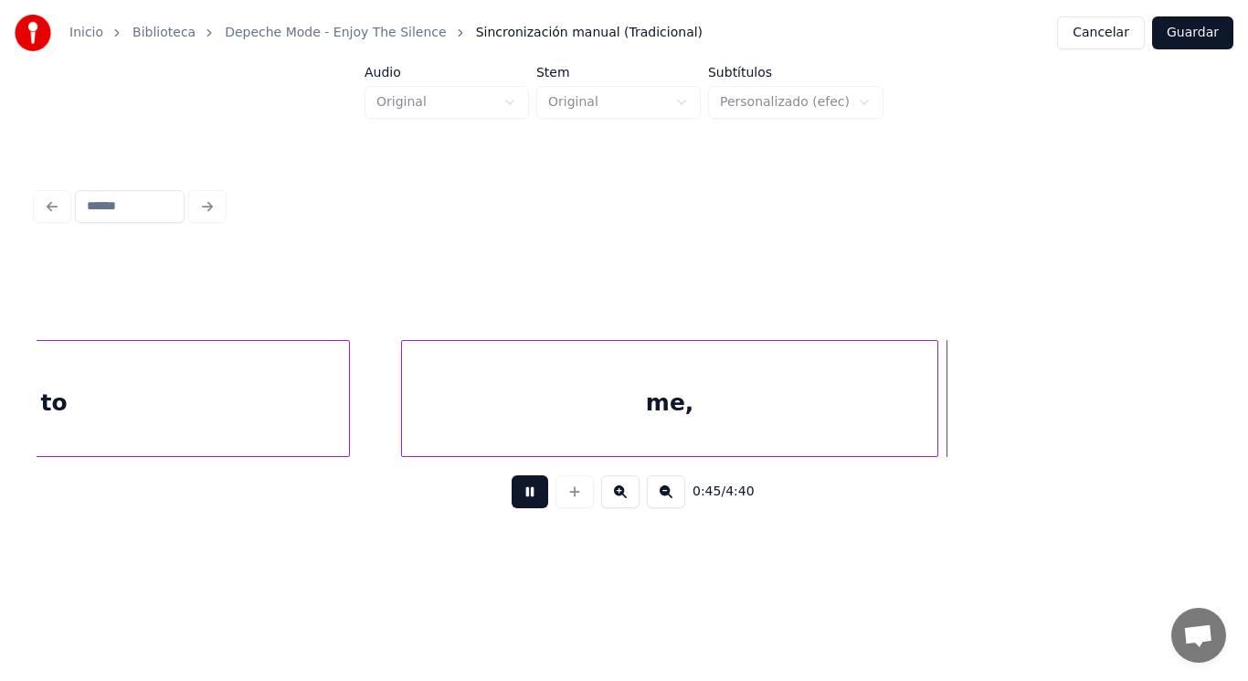
click at [519, 506] on button at bounding box center [530, 491] width 37 height 33
click at [1060, 406] on div at bounding box center [1060, 398] width 5 height 115
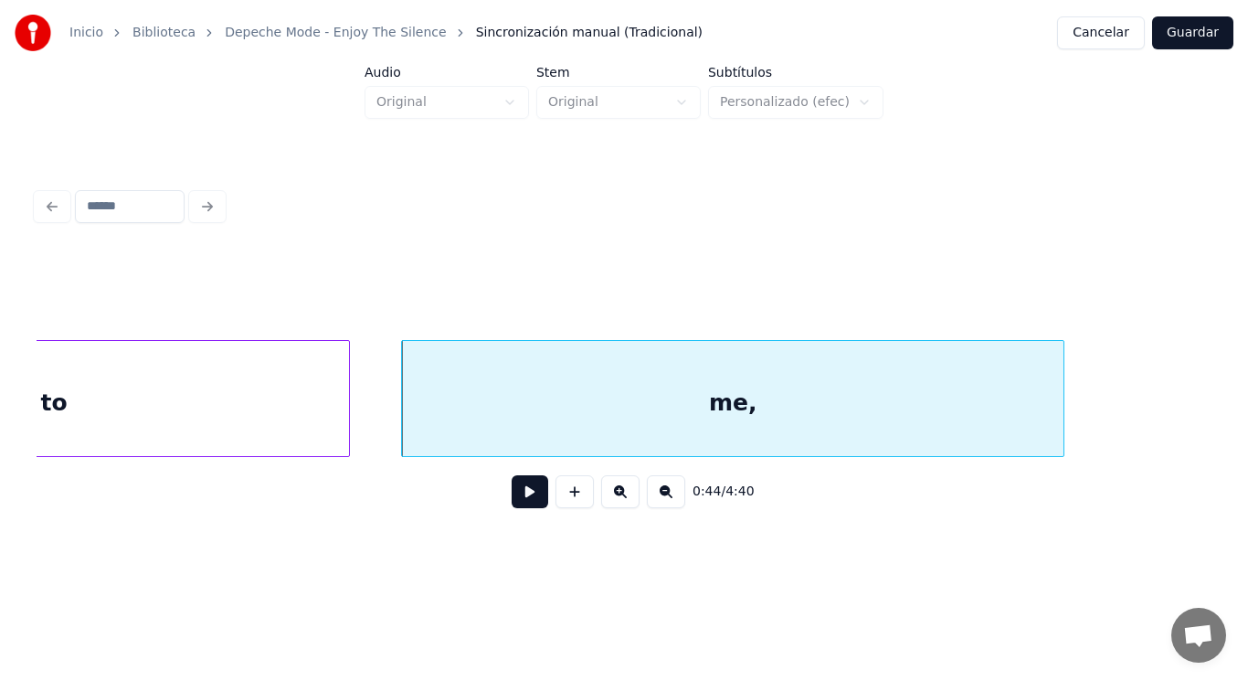
click at [512, 492] on button at bounding box center [530, 491] width 37 height 33
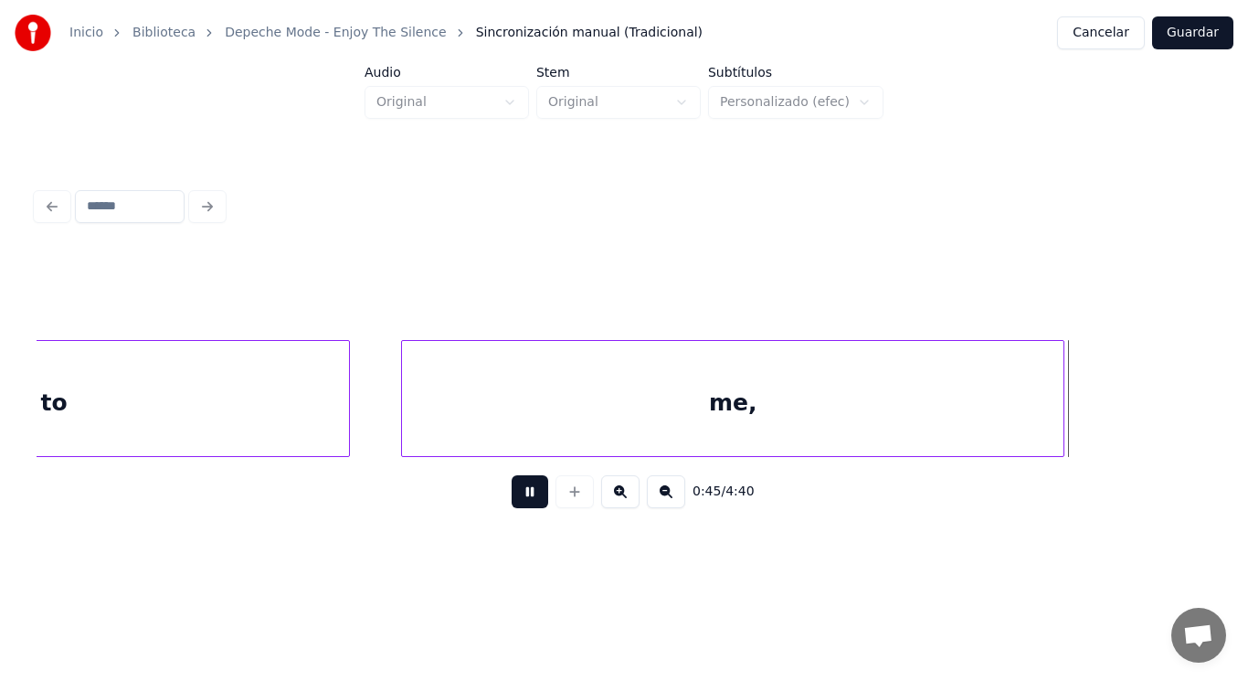
scroll to position [0, 57954]
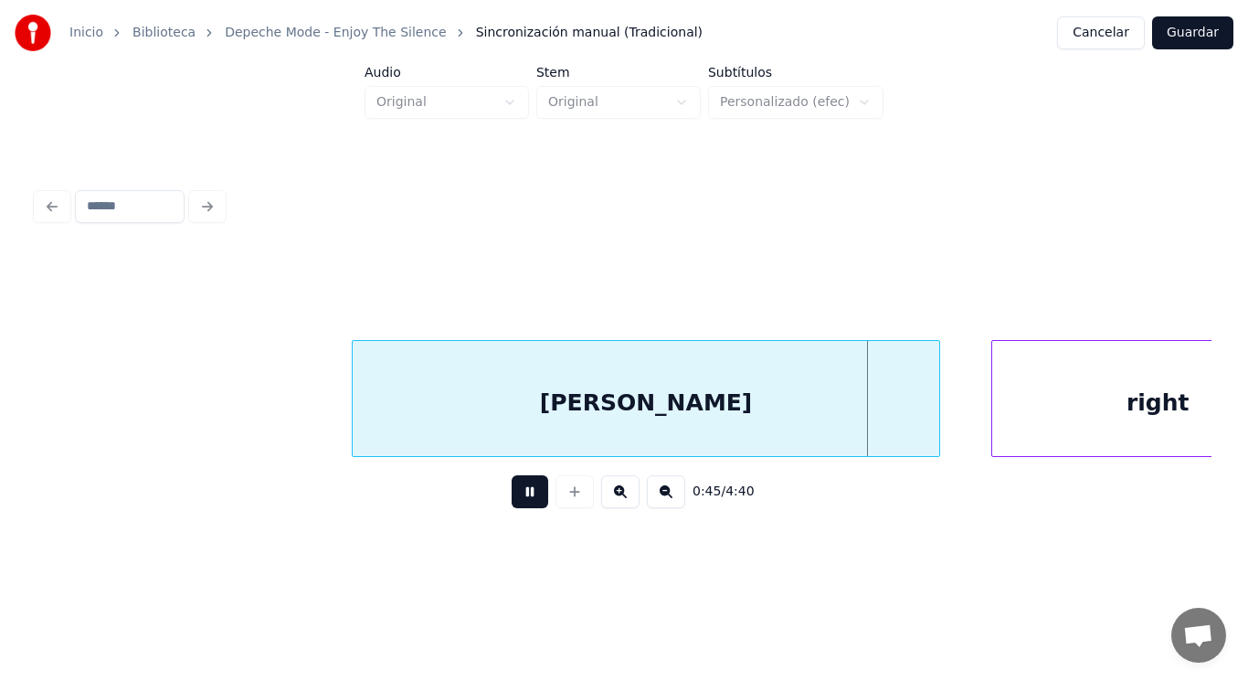
click at [512, 492] on button at bounding box center [530, 491] width 37 height 33
click at [504, 421] on div "[PERSON_NAME]" at bounding box center [646, 403] width 587 height 124
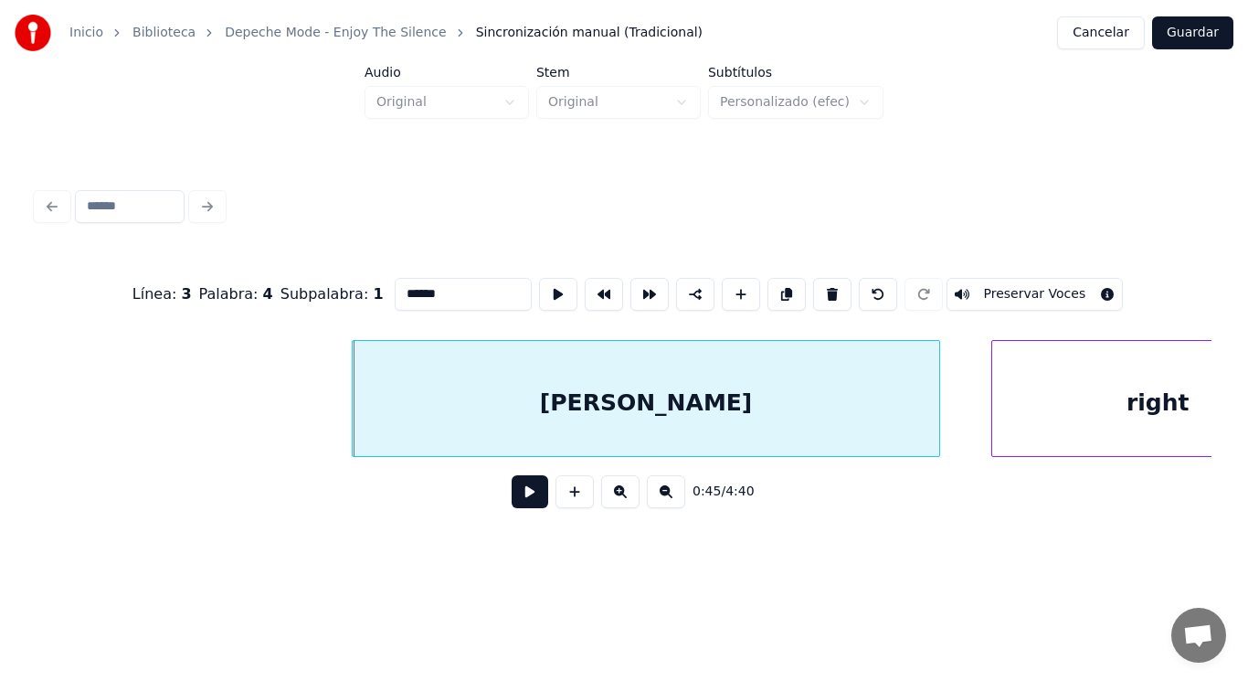
click at [515, 498] on button at bounding box center [530, 491] width 37 height 33
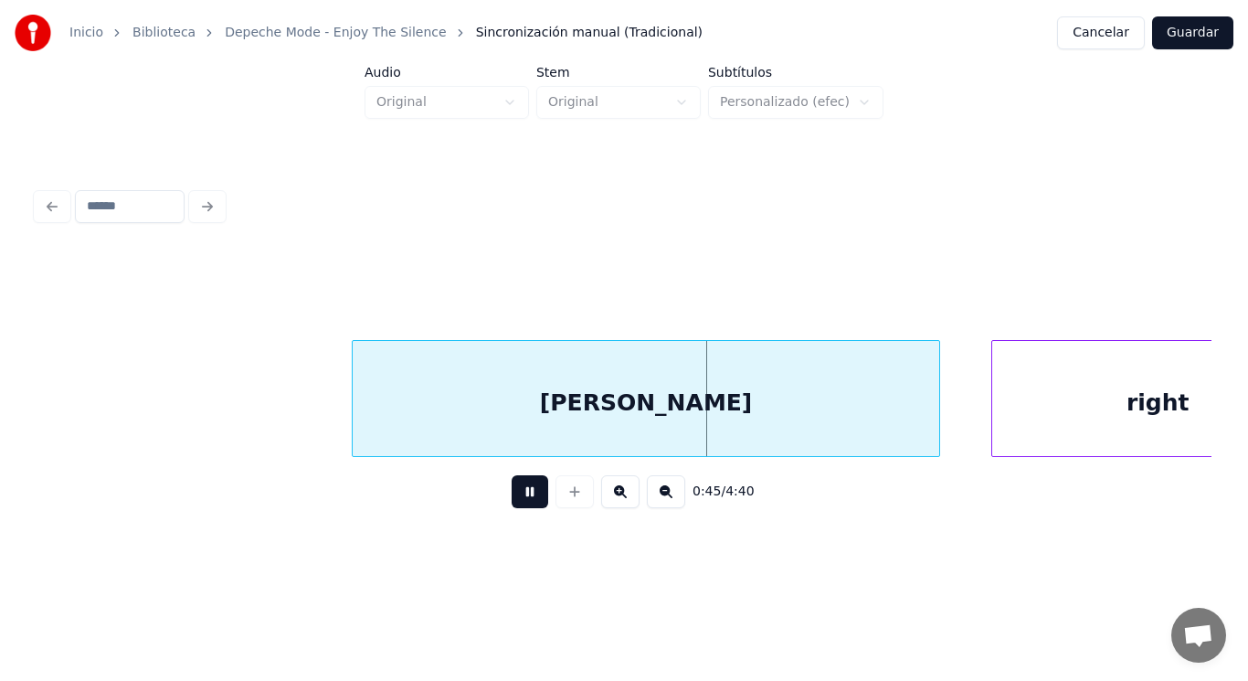
click at [515, 498] on button at bounding box center [530, 491] width 37 height 33
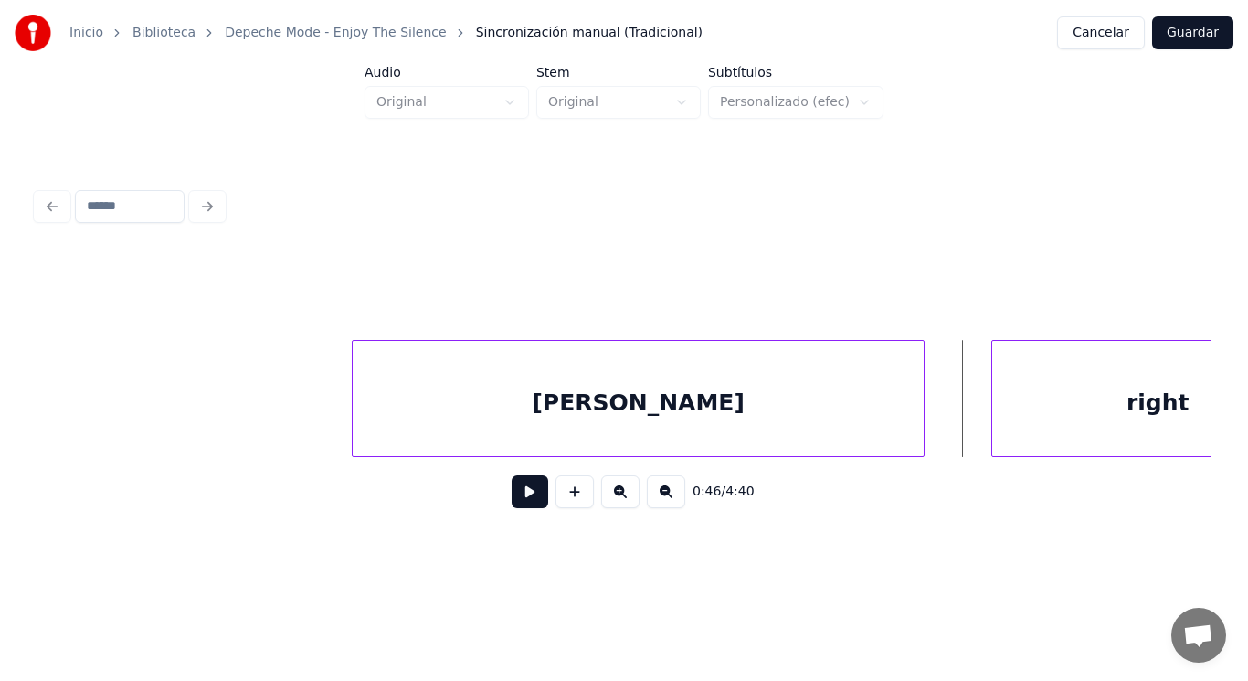
click at [921, 416] on div at bounding box center [921, 398] width 5 height 115
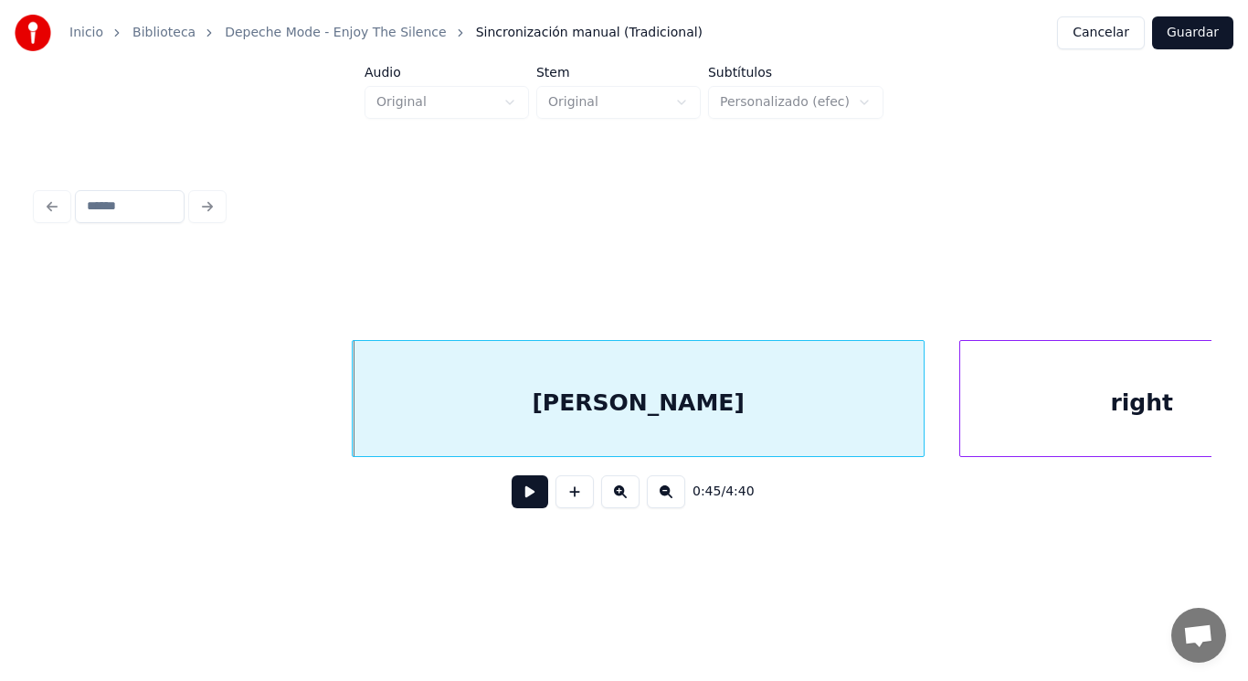
click at [961, 416] on div at bounding box center [963, 398] width 5 height 115
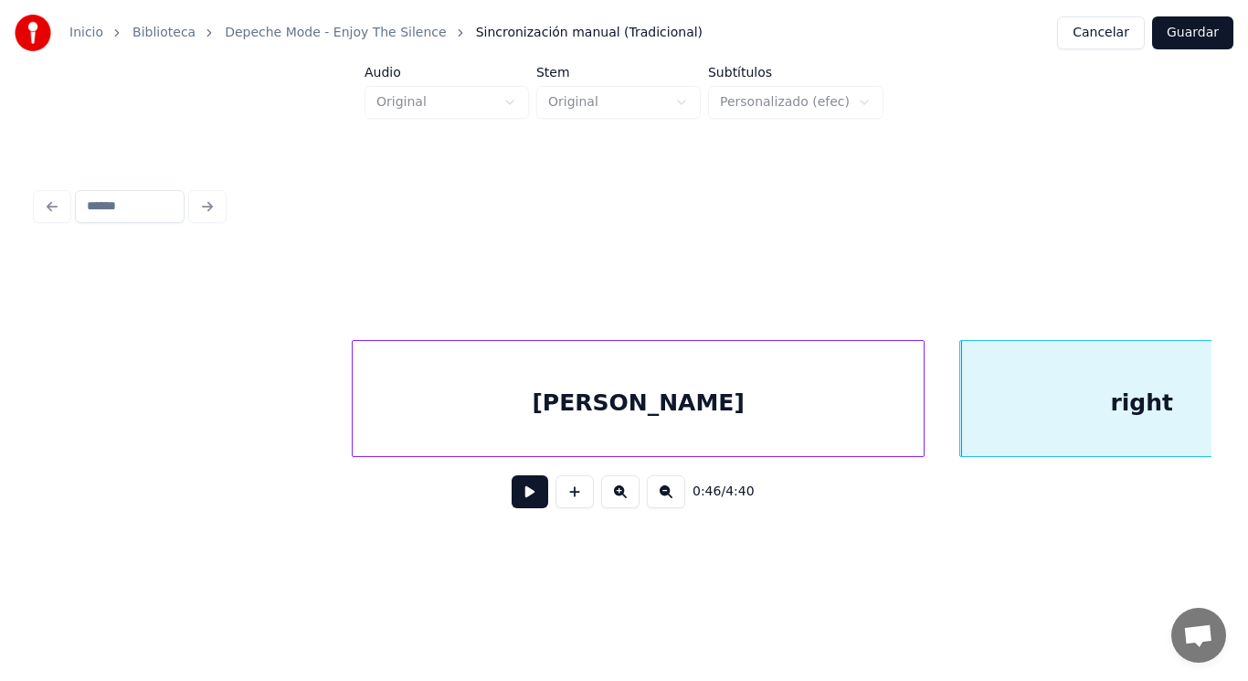
click at [516, 499] on button at bounding box center [530, 491] width 37 height 33
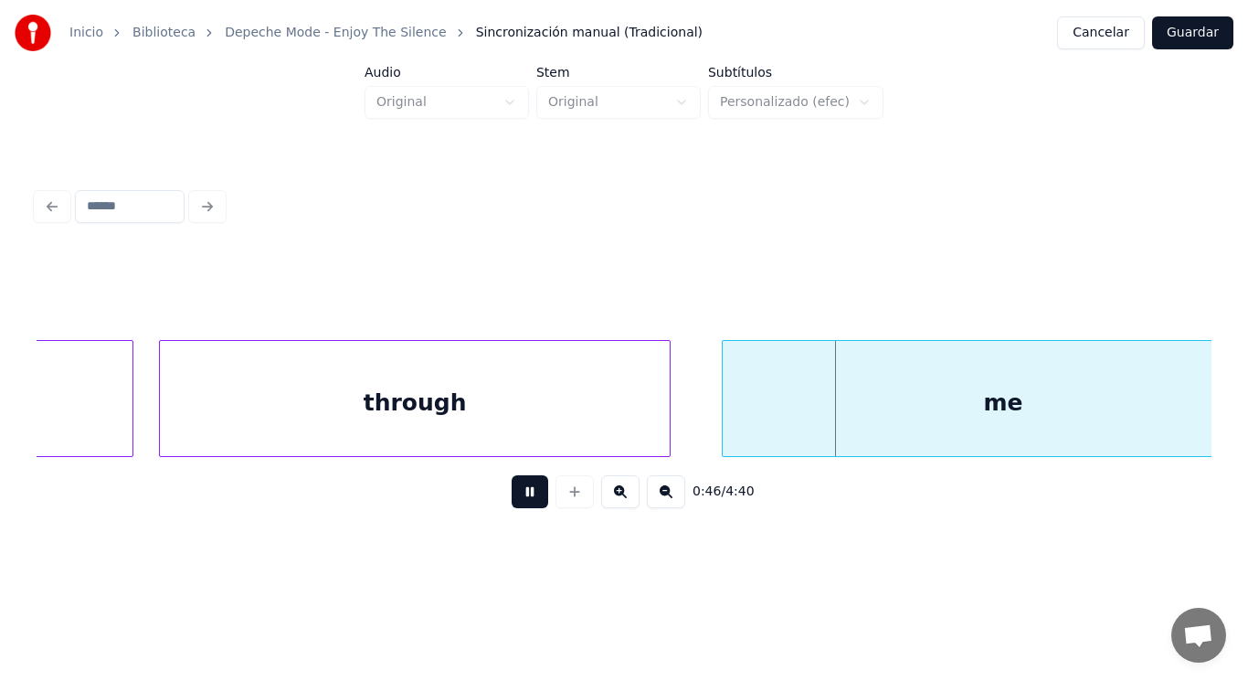
click at [516, 499] on button at bounding box center [530, 491] width 37 height 33
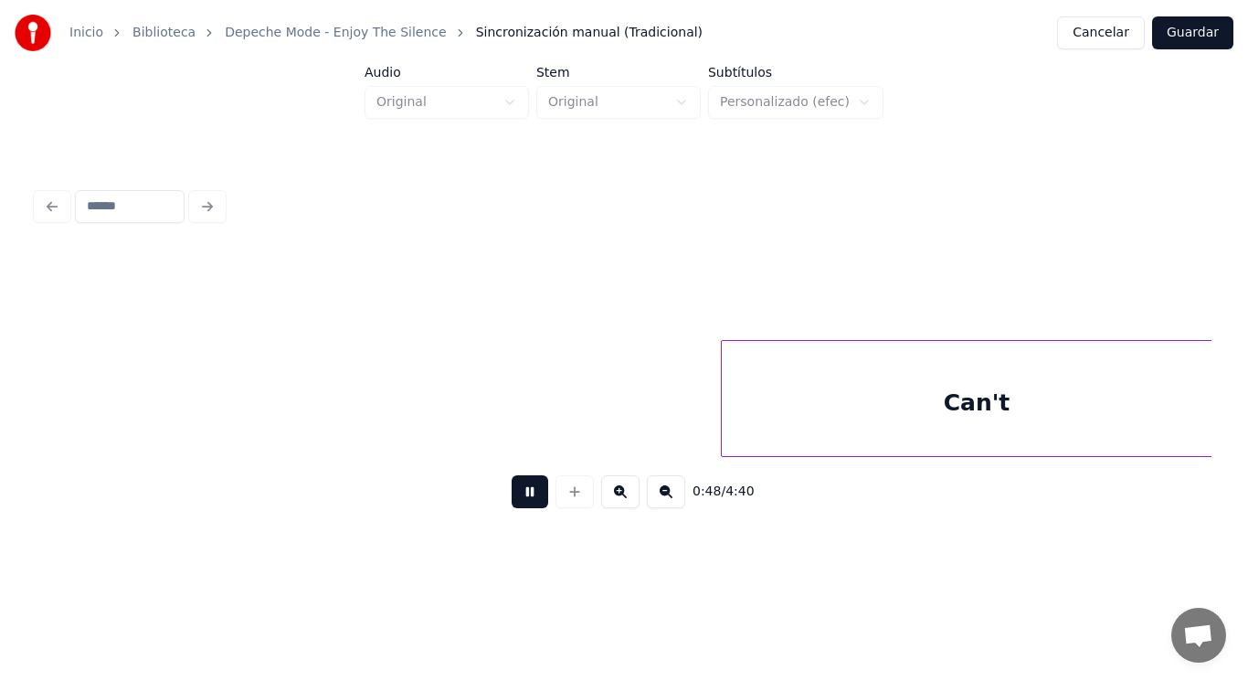
scroll to position [0, 61517]
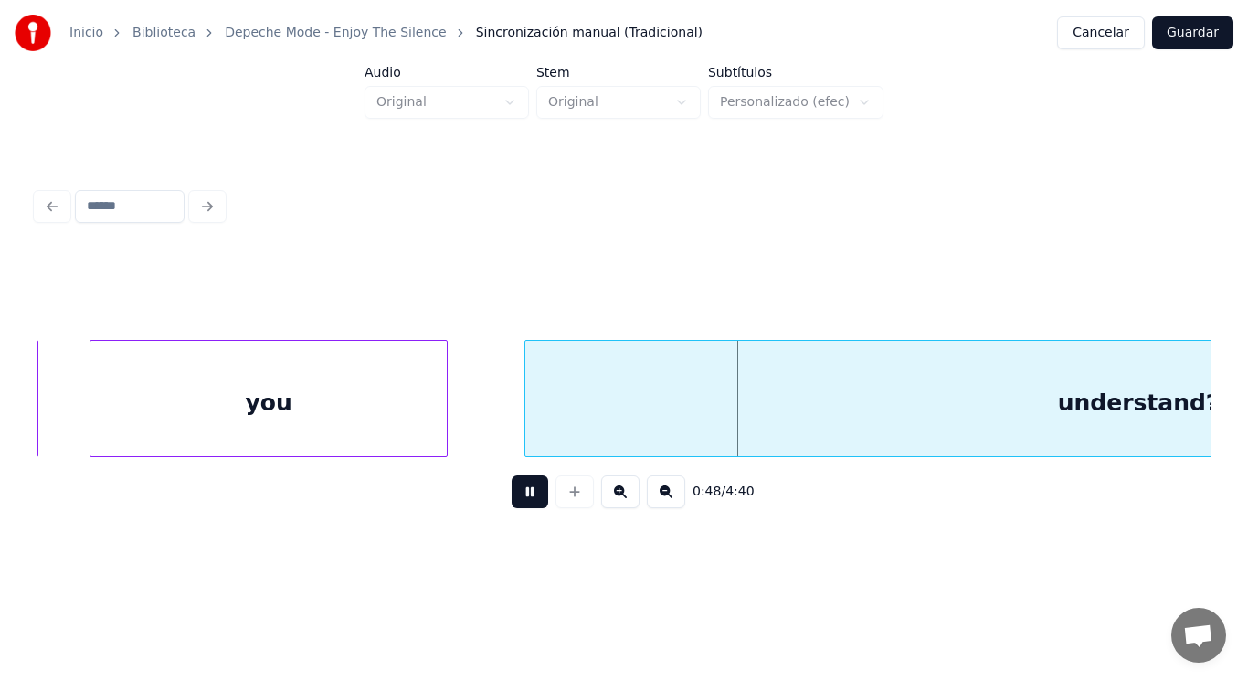
click at [516, 499] on button at bounding box center [530, 491] width 37 height 33
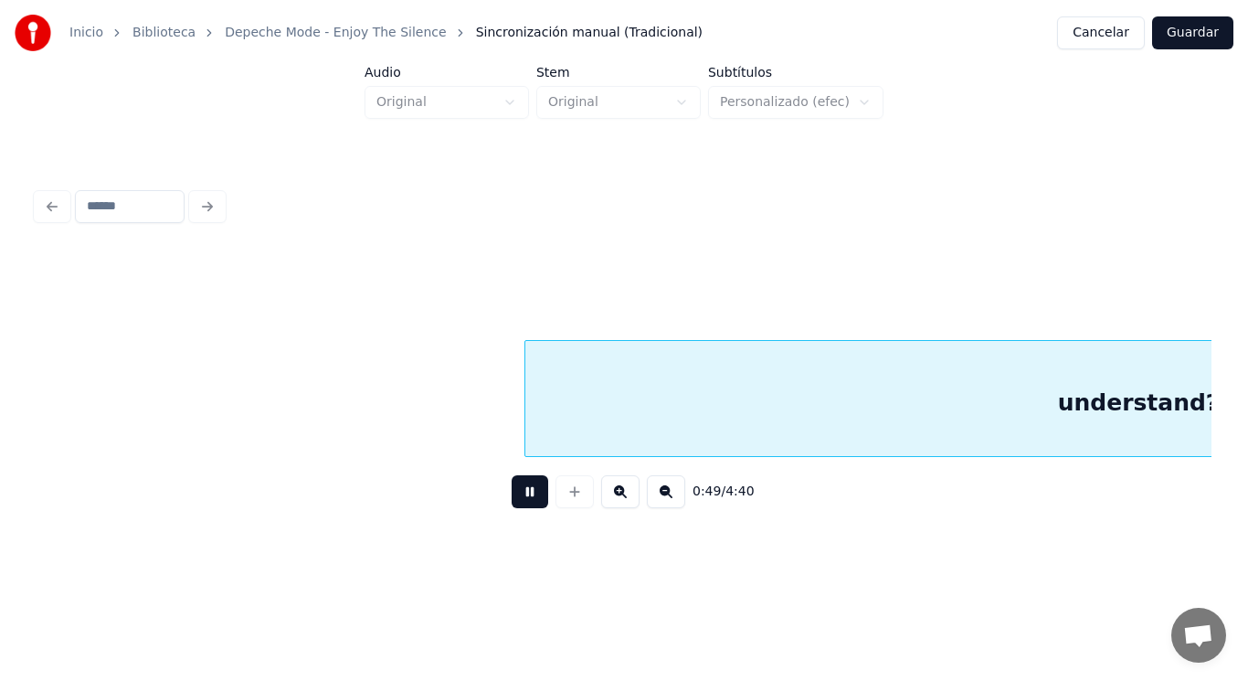
scroll to position [0, 62702]
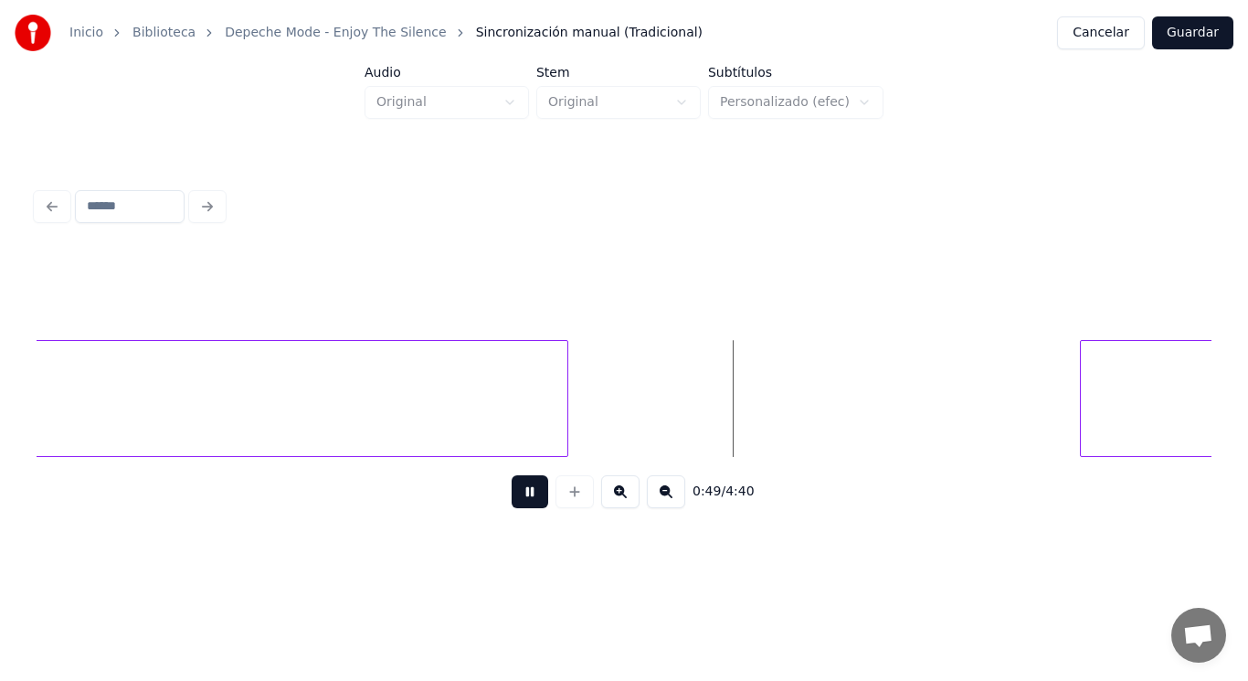
click at [516, 499] on button at bounding box center [530, 491] width 37 height 33
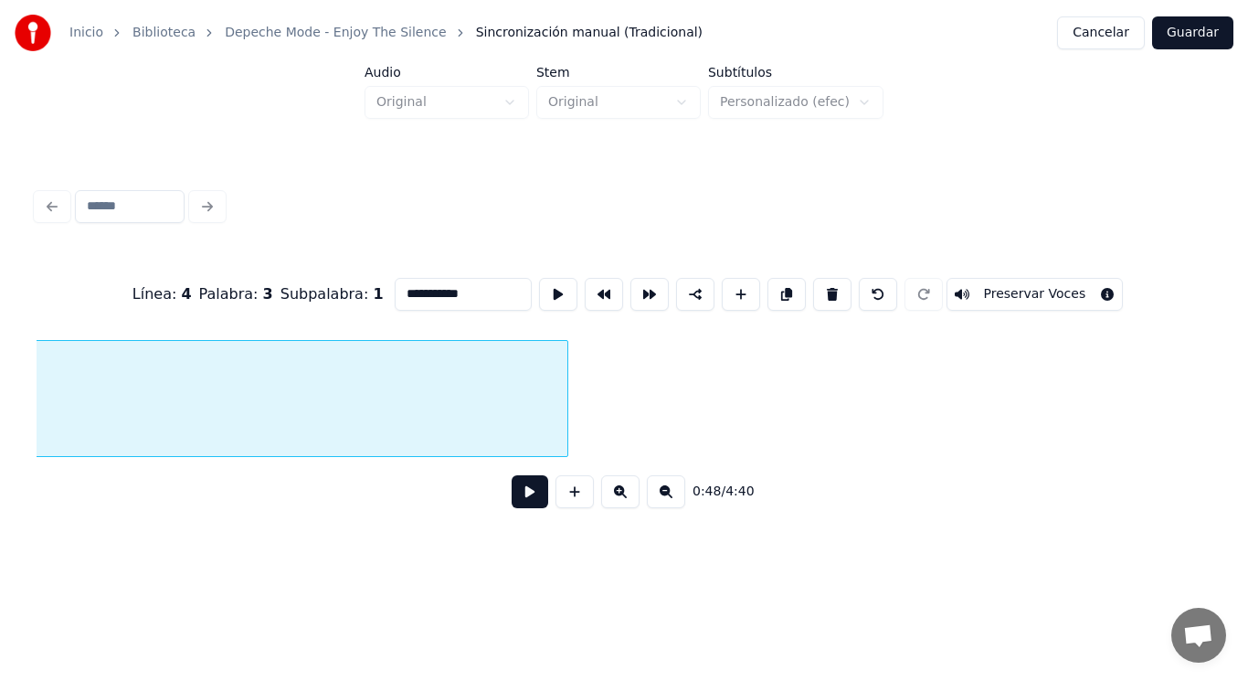
scroll to position [0, 62006]
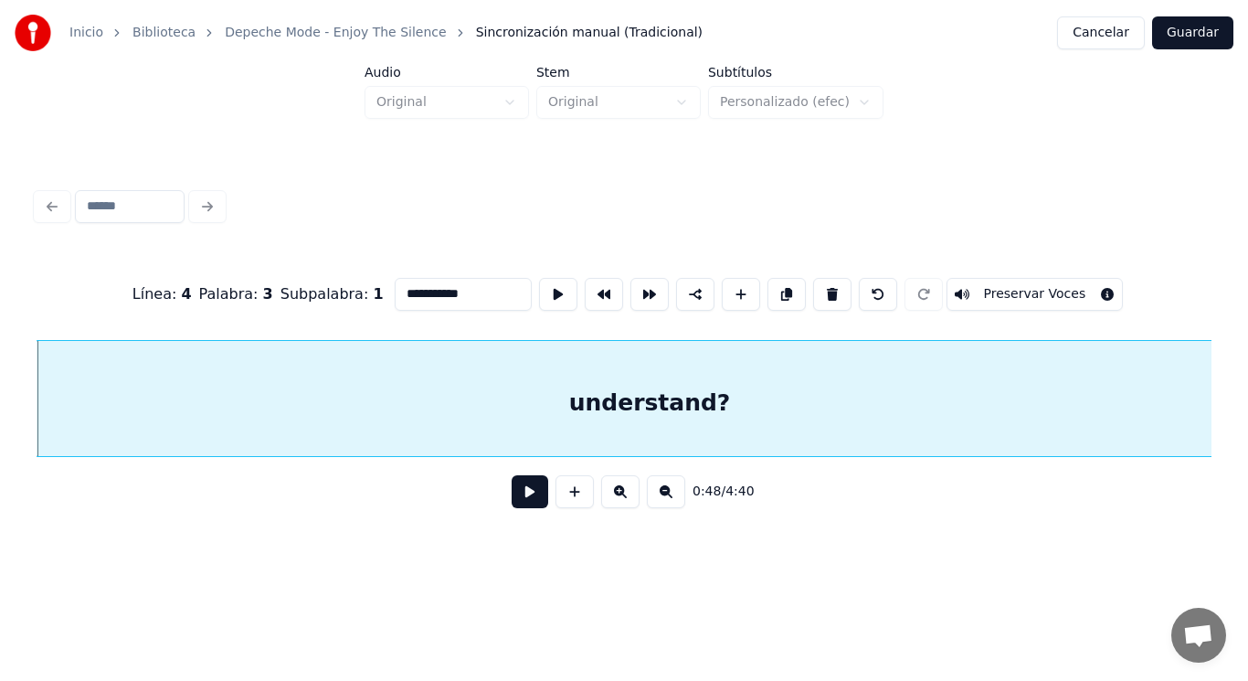
click at [525, 508] on button at bounding box center [530, 491] width 37 height 33
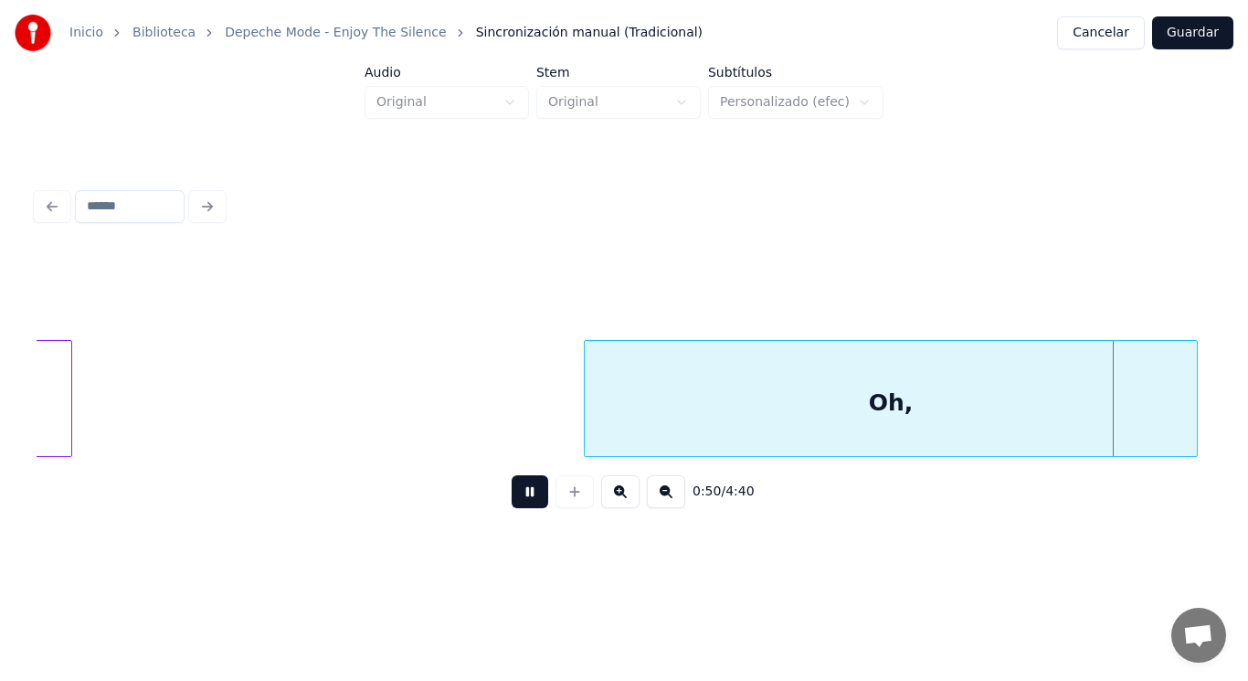
click at [525, 508] on button at bounding box center [530, 491] width 37 height 33
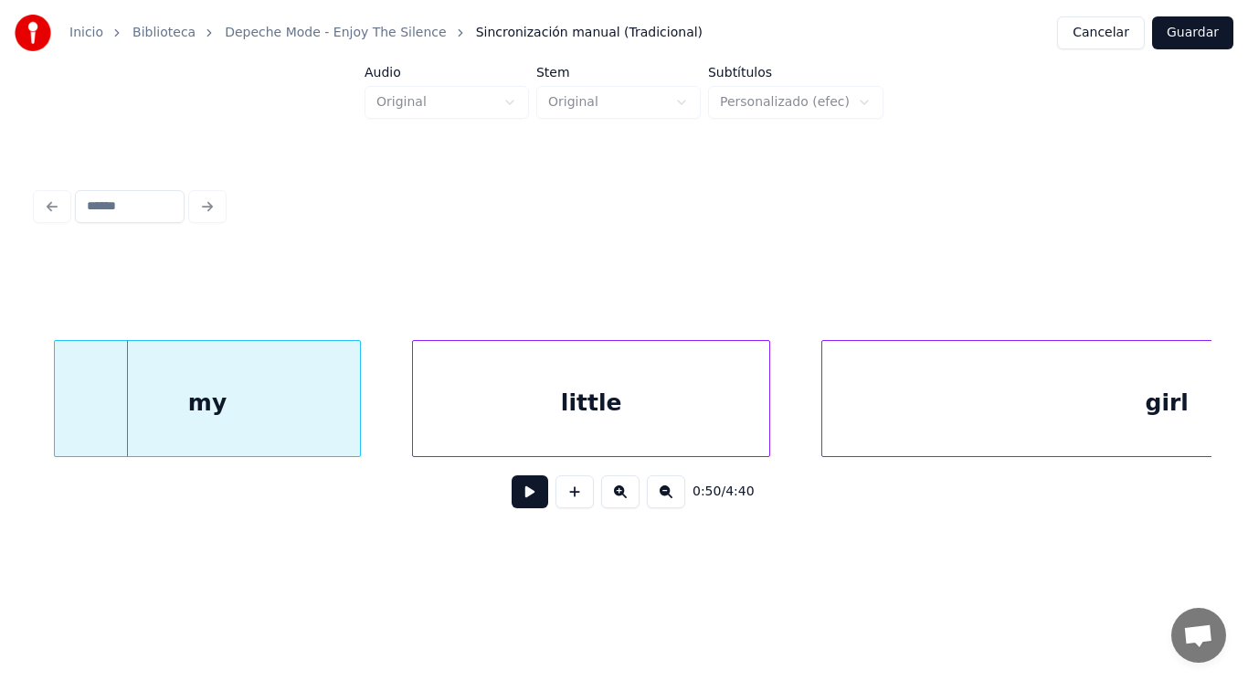
click at [525, 508] on button at bounding box center [530, 491] width 37 height 33
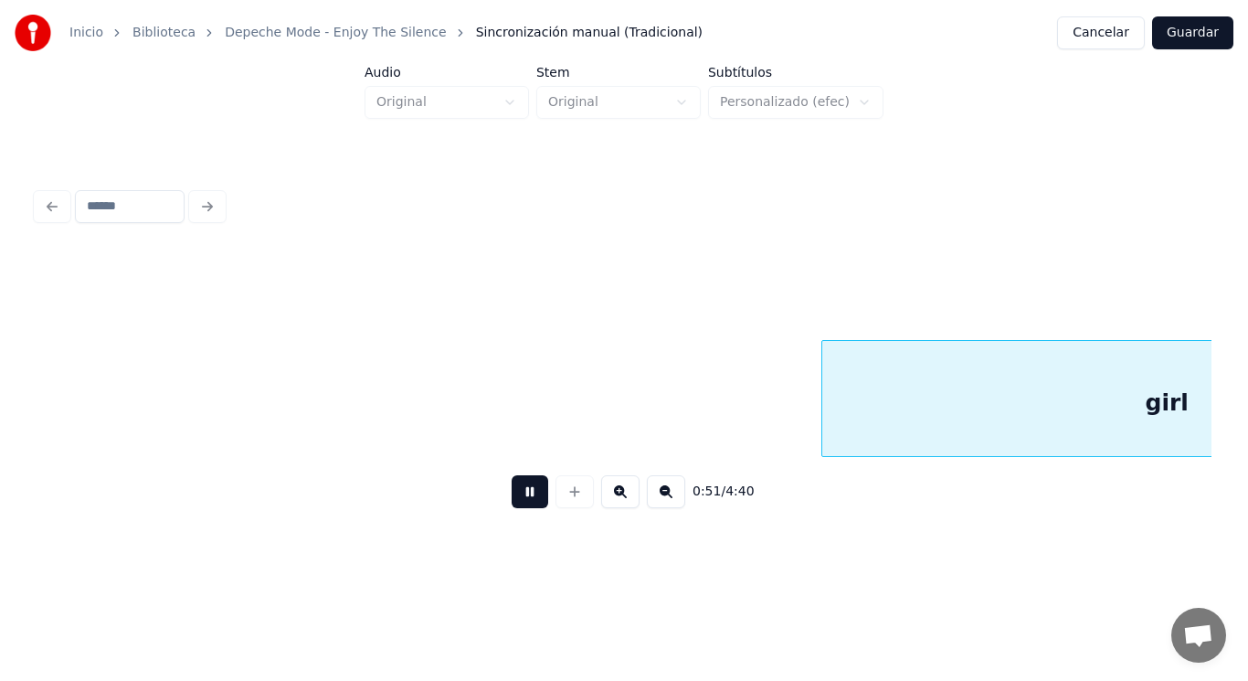
scroll to position [0, 65569]
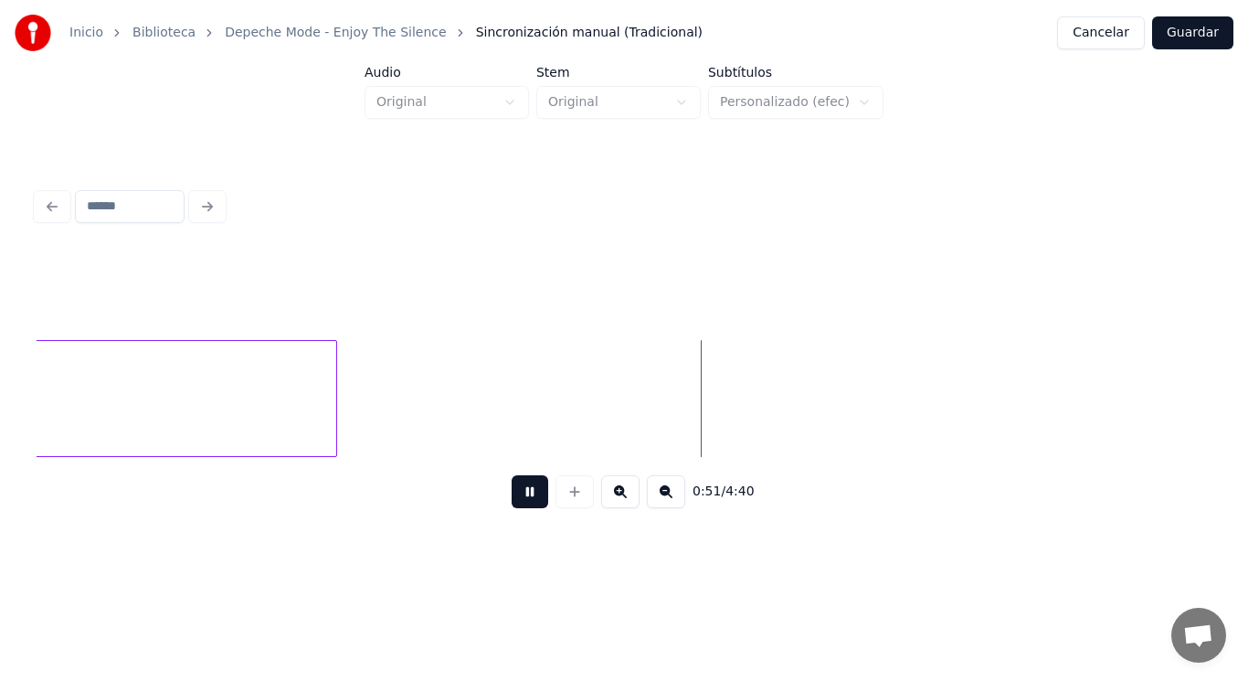
click at [525, 508] on button at bounding box center [530, 491] width 37 height 33
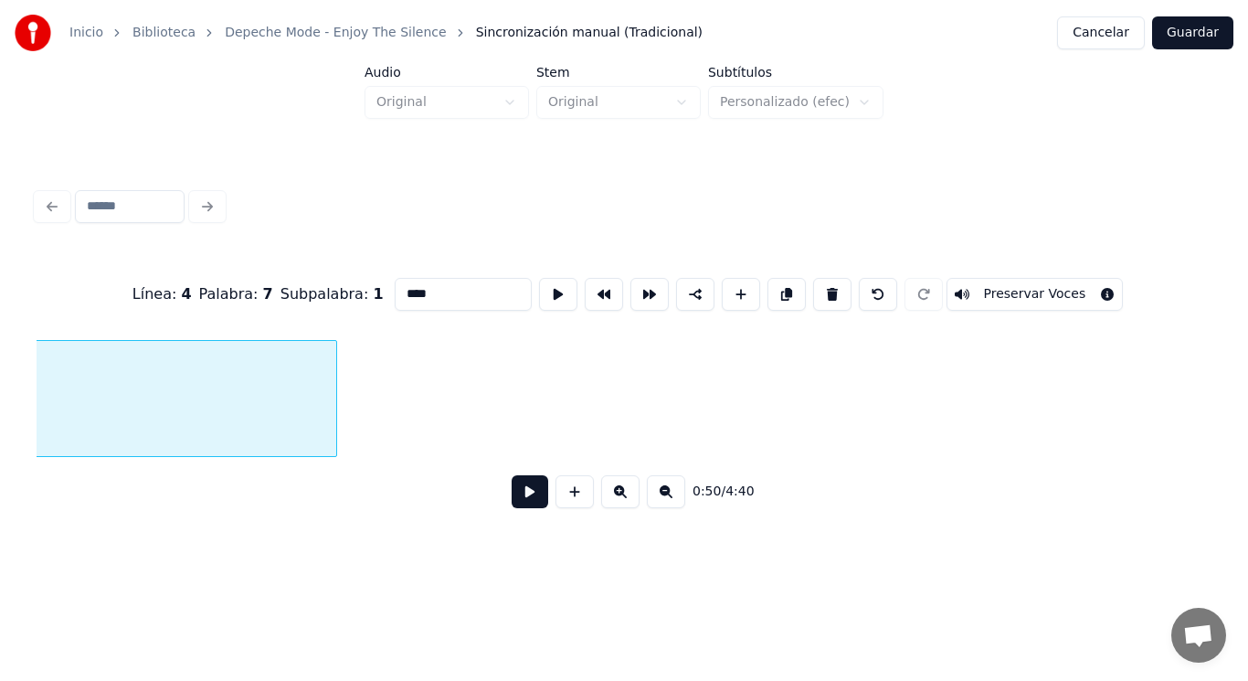
scroll to position [0, 65179]
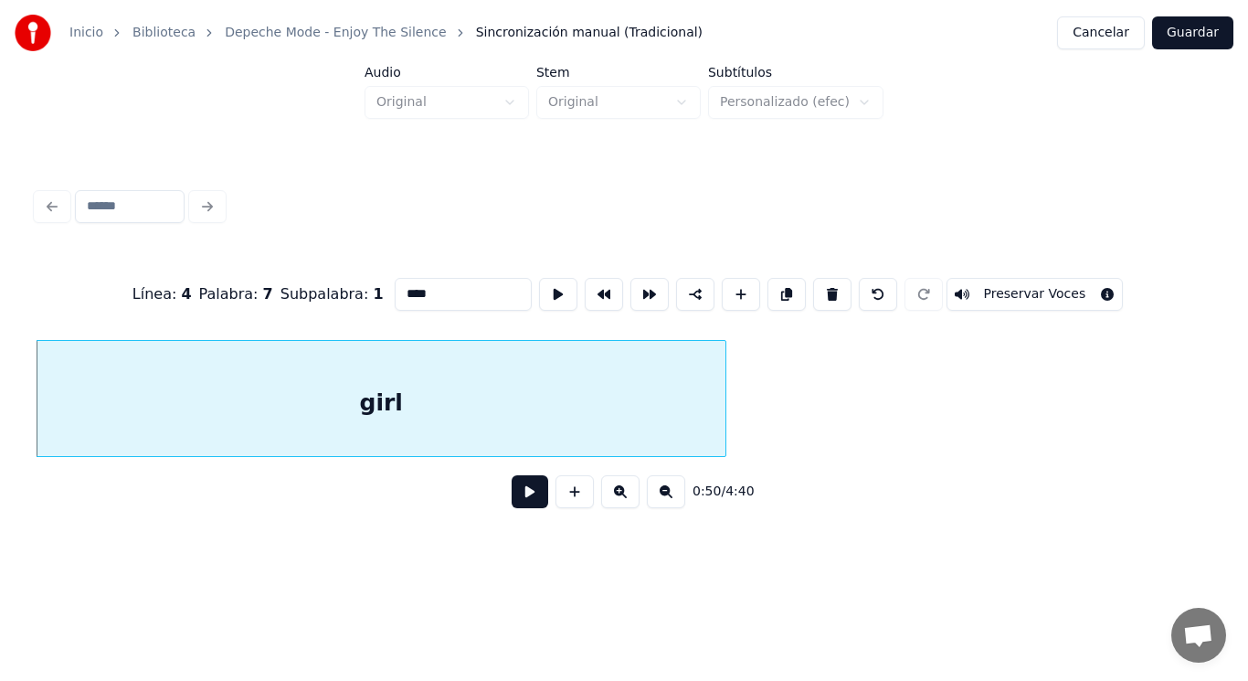
click at [519, 495] on button at bounding box center [530, 491] width 37 height 33
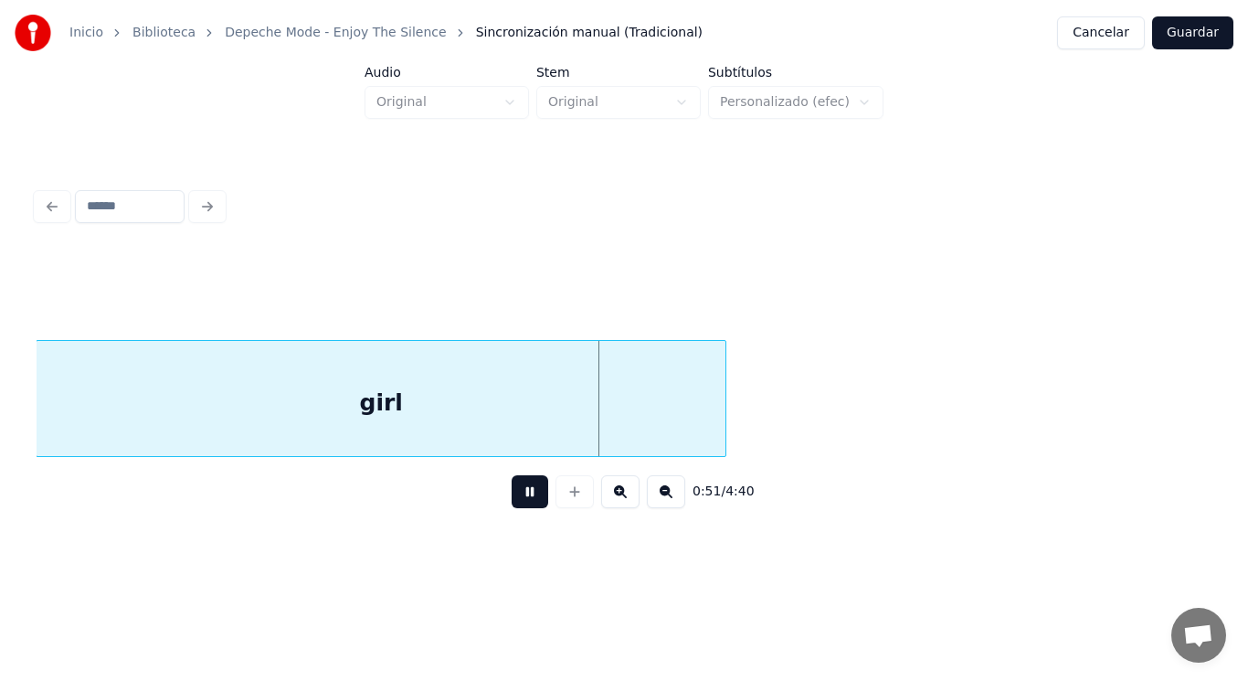
click at [519, 495] on button at bounding box center [530, 491] width 37 height 33
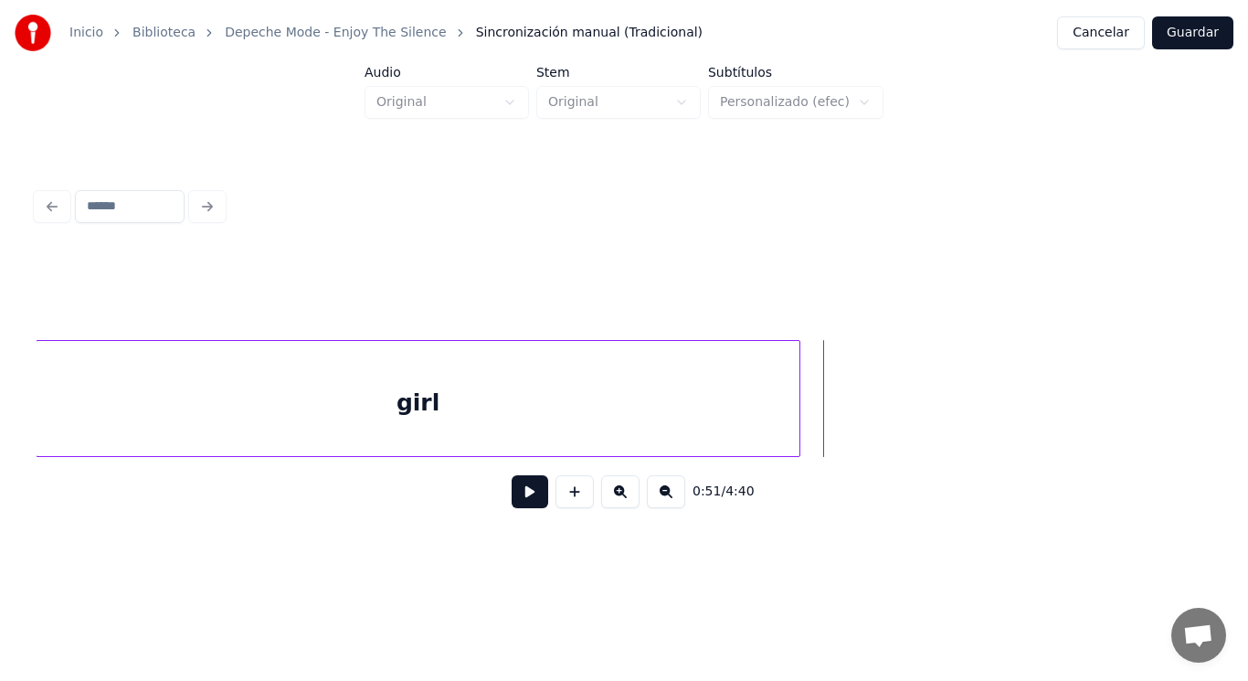
click at [797, 403] on div at bounding box center [796, 398] width 5 height 115
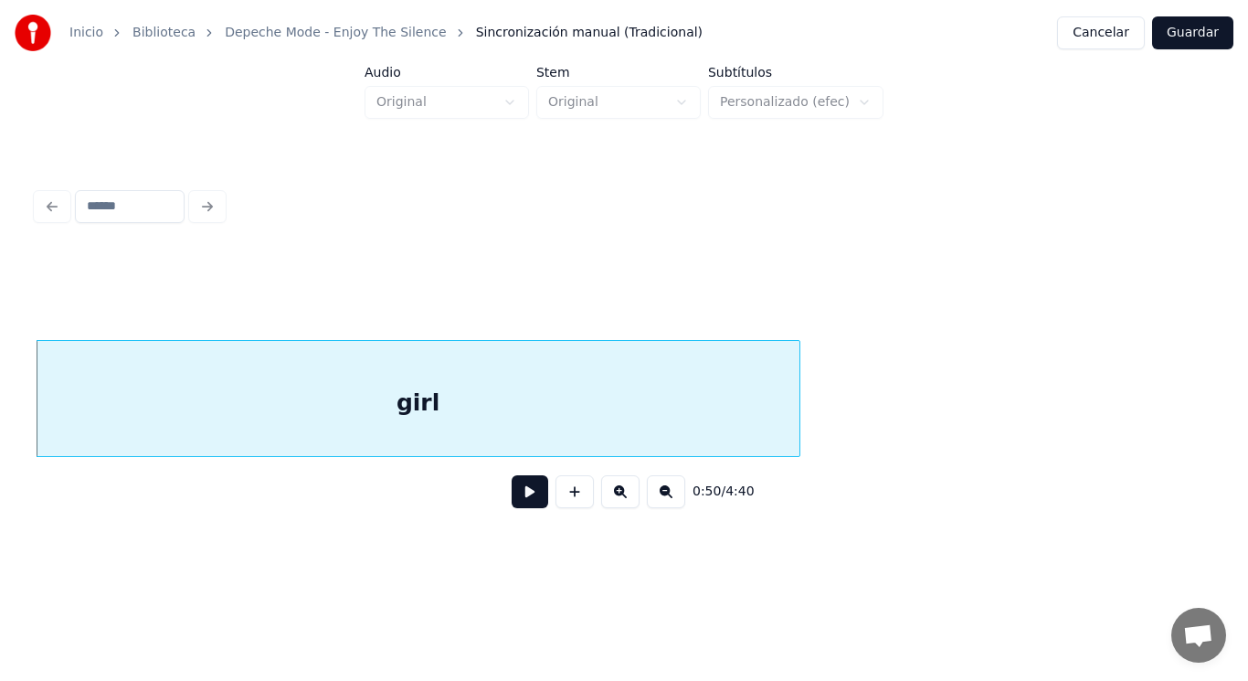
click at [515, 506] on button at bounding box center [530, 491] width 37 height 33
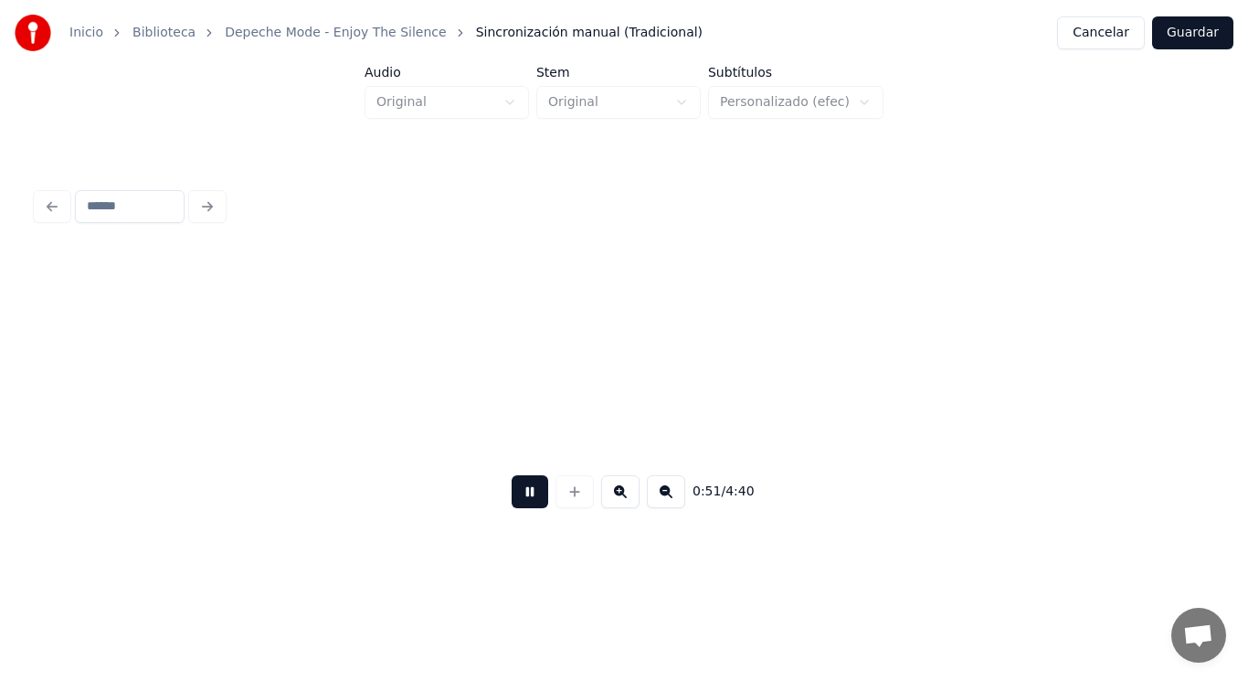
scroll to position [0, 66367]
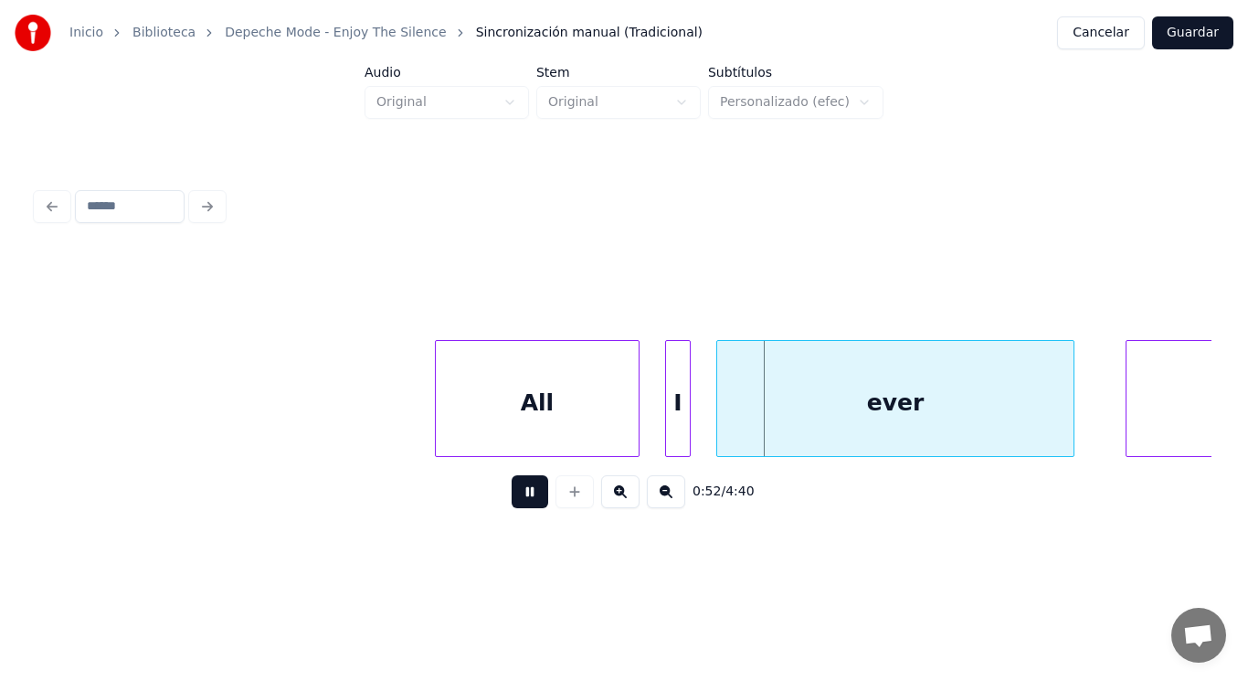
click at [515, 506] on button at bounding box center [530, 491] width 37 height 33
click at [411, 426] on div at bounding box center [411, 398] width 5 height 115
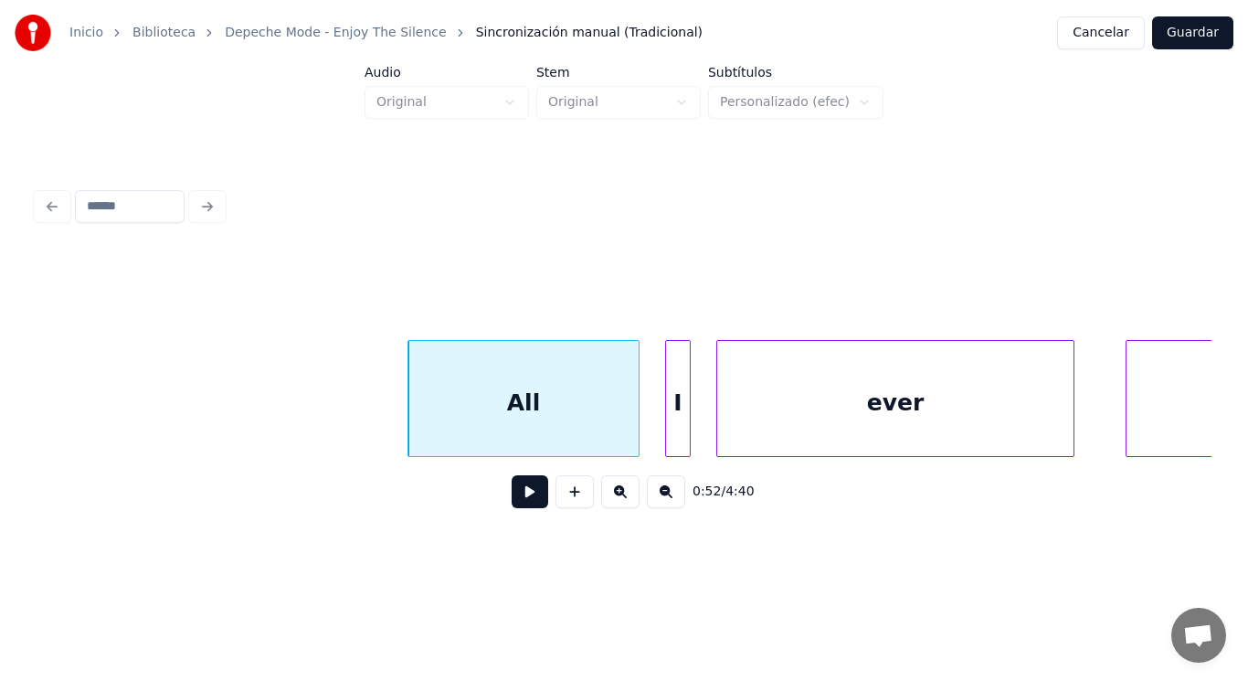
click at [518, 498] on button at bounding box center [530, 491] width 37 height 33
click at [585, 426] on div at bounding box center [582, 398] width 5 height 115
click at [619, 420] on div at bounding box center [621, 398] width 5 height 115
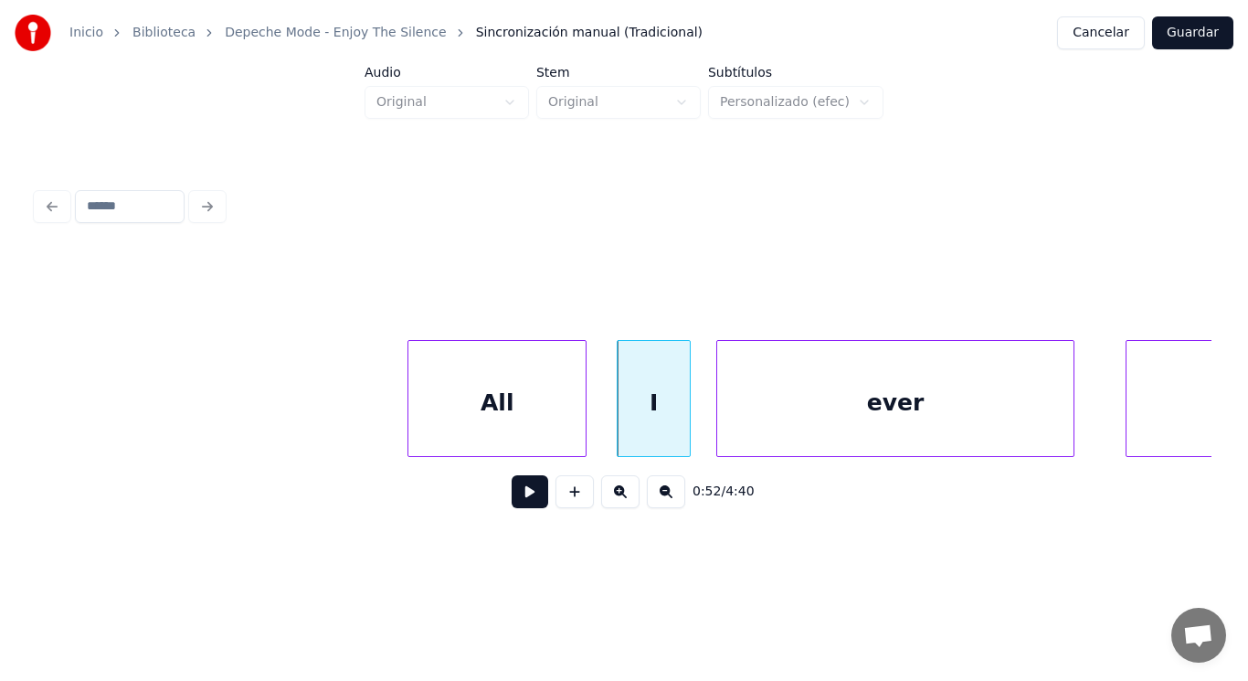
click at [514, 499] on button at bounding box center [530, 491] width 37 height 33
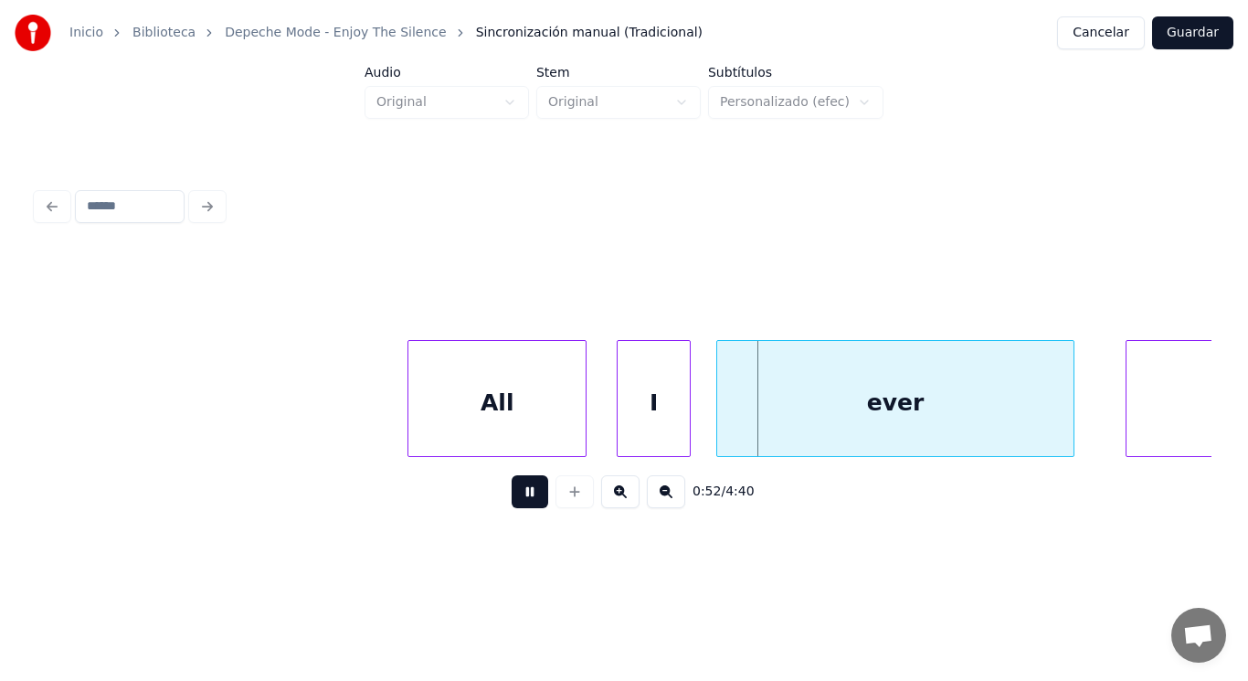
click at [514, 499] on button at bounding box center [530, 491] width 37 height 33
click at [643, 423] on div at bounding box center [642, 398] width 5 height 115
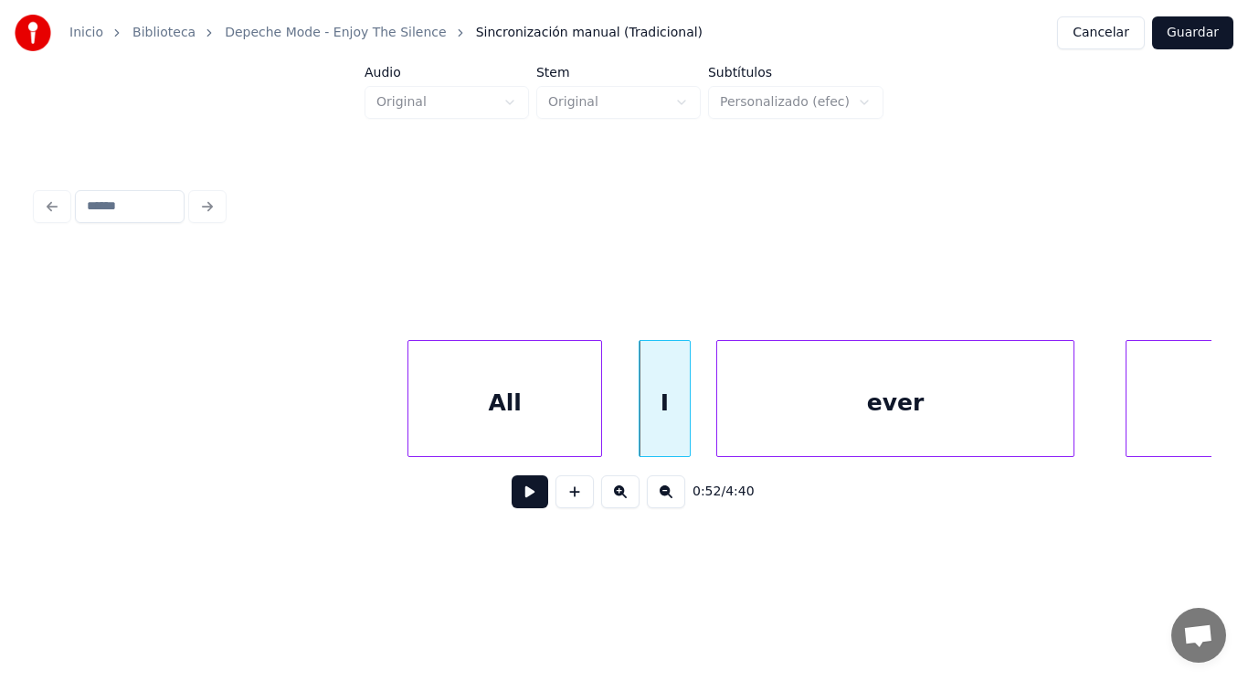
click at [600, 409] on div at bounding box center [598, 398] width 5 height 115
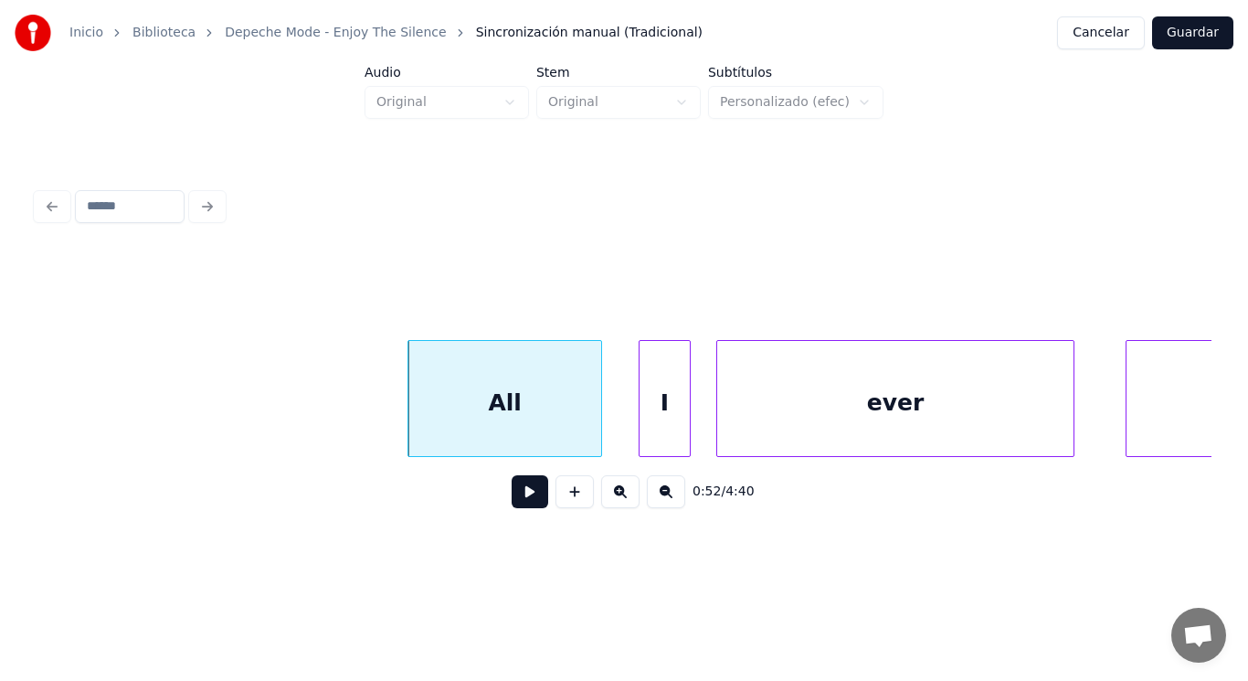
click at [658, 417] on div "I" at bounding box center [665, 403] width 50 height 124
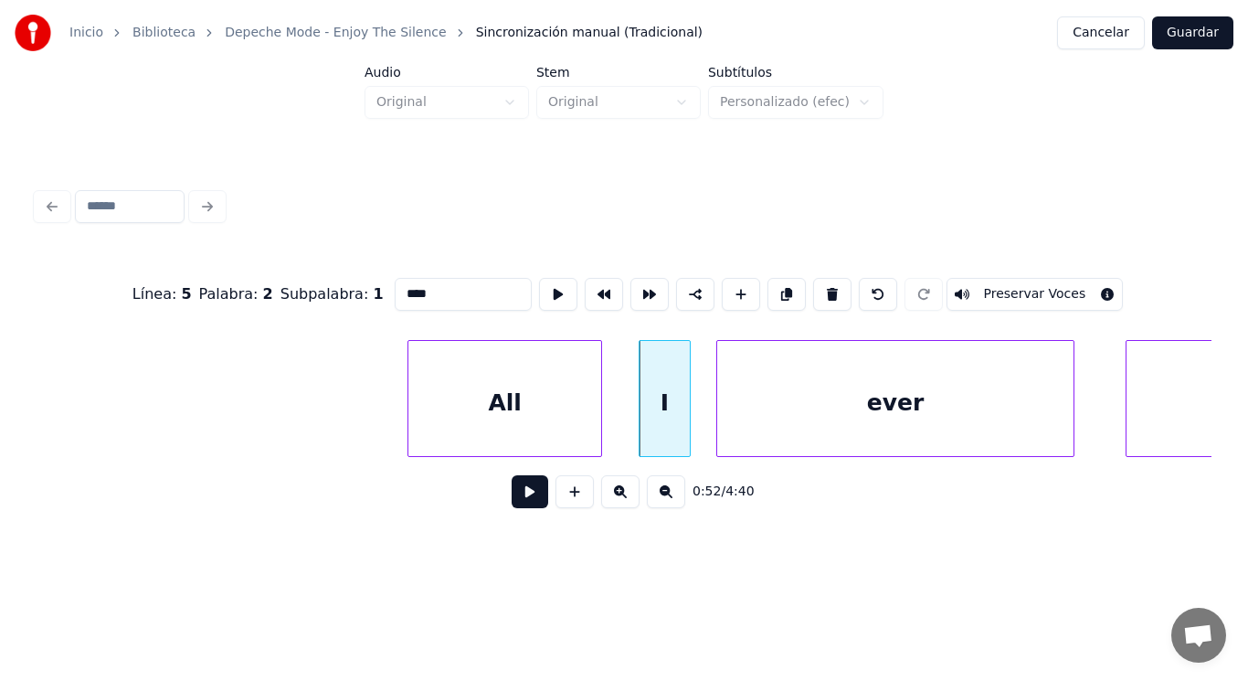
type input "*"
click at [517, 489] on button at bounding box center [530, 491] width 37 height 33
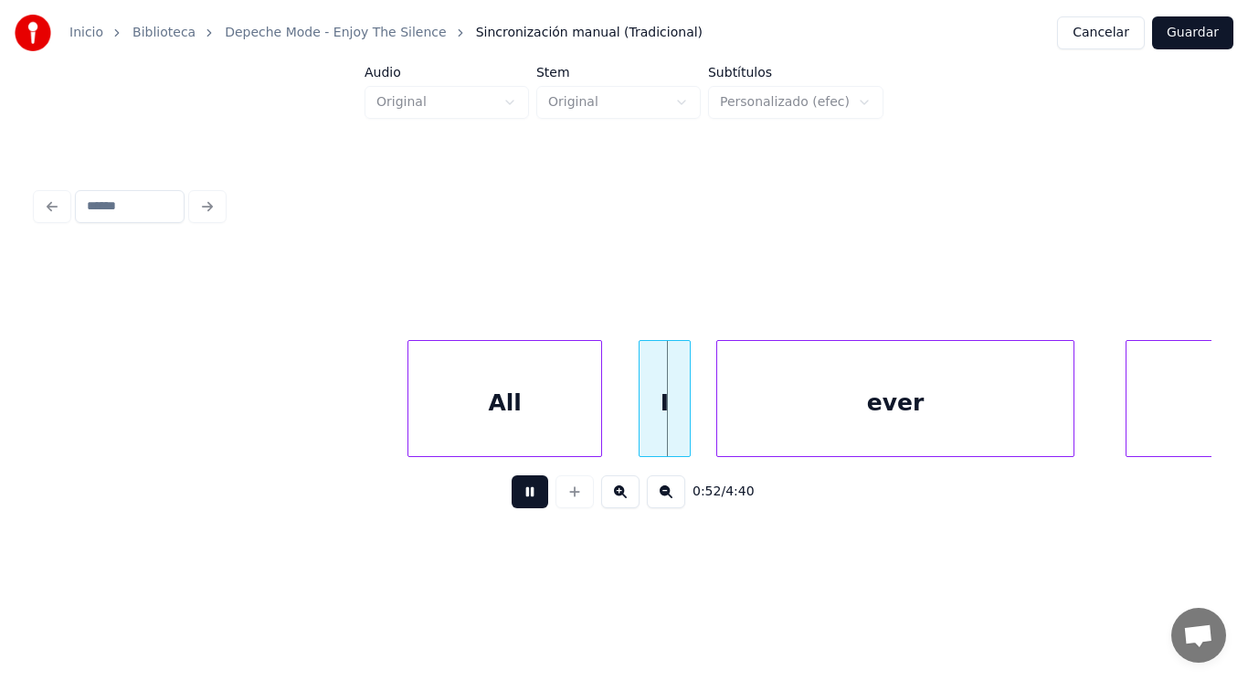
click at [517, 489] on button at bounding box center [530, 491] width 37 height 33
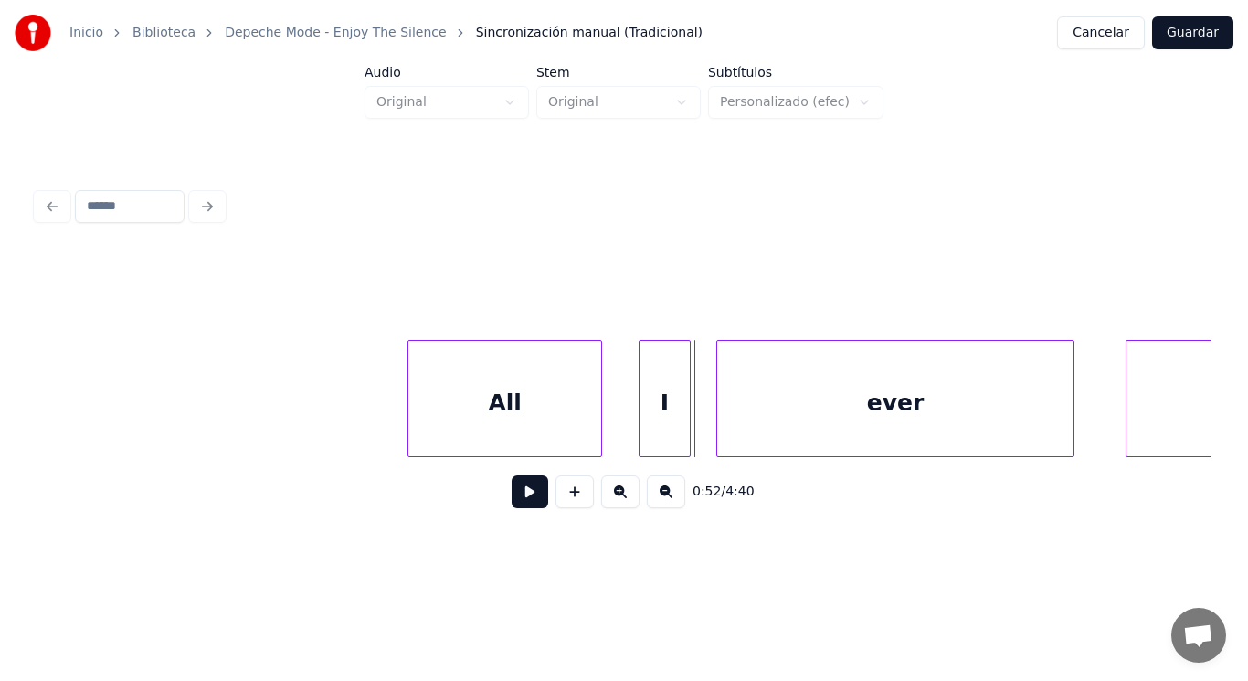
click at [746, 425] on div "ever" at bounding box center [895, 403] width 356 height 124
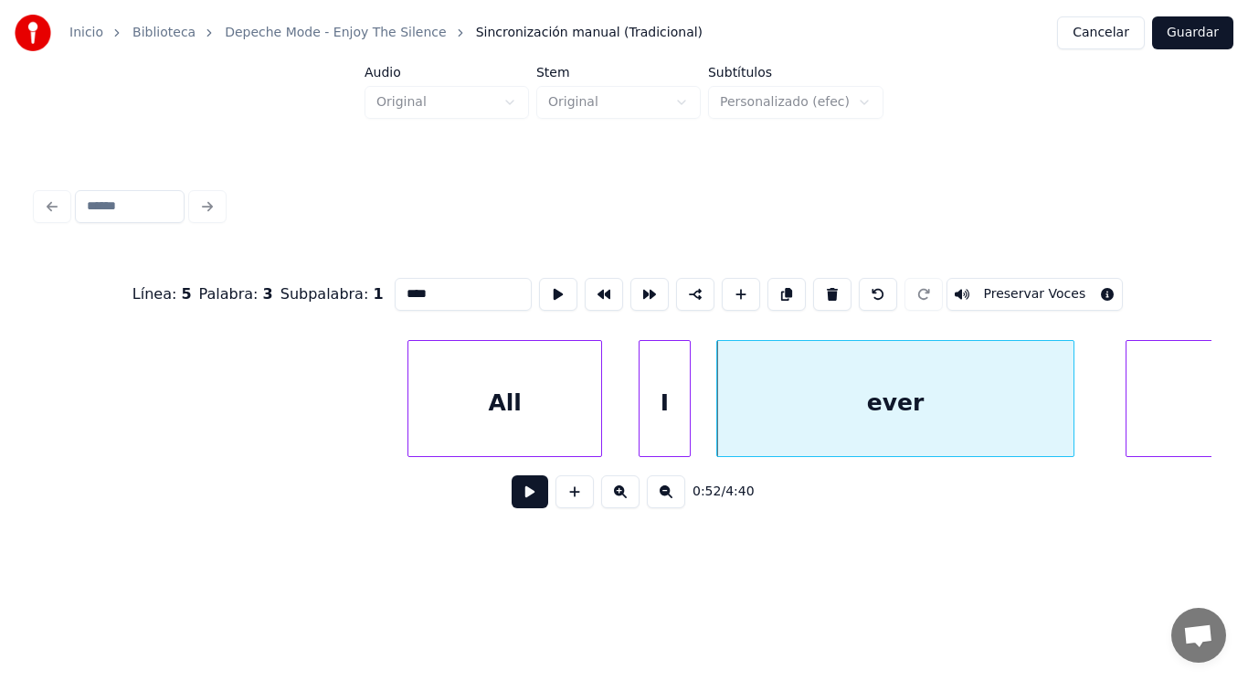
click at [521, 493] on button at bounding box center [530, 491] width 37 height 33
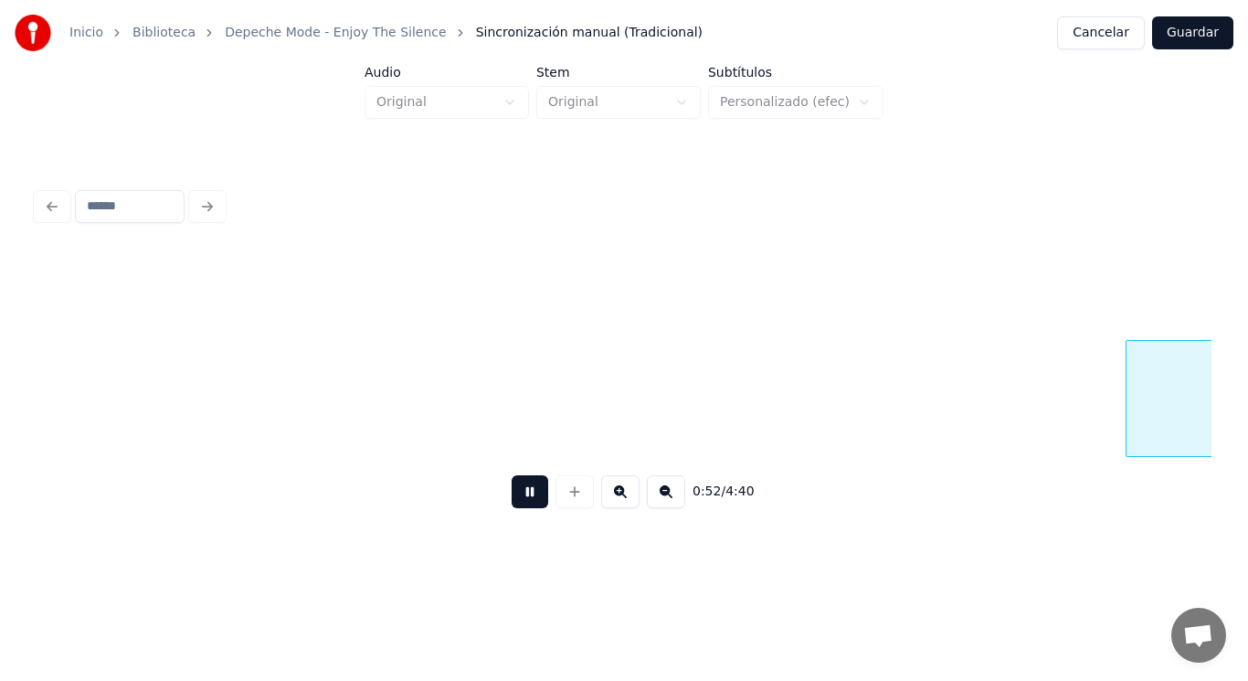
scroll to position [0, 67544]
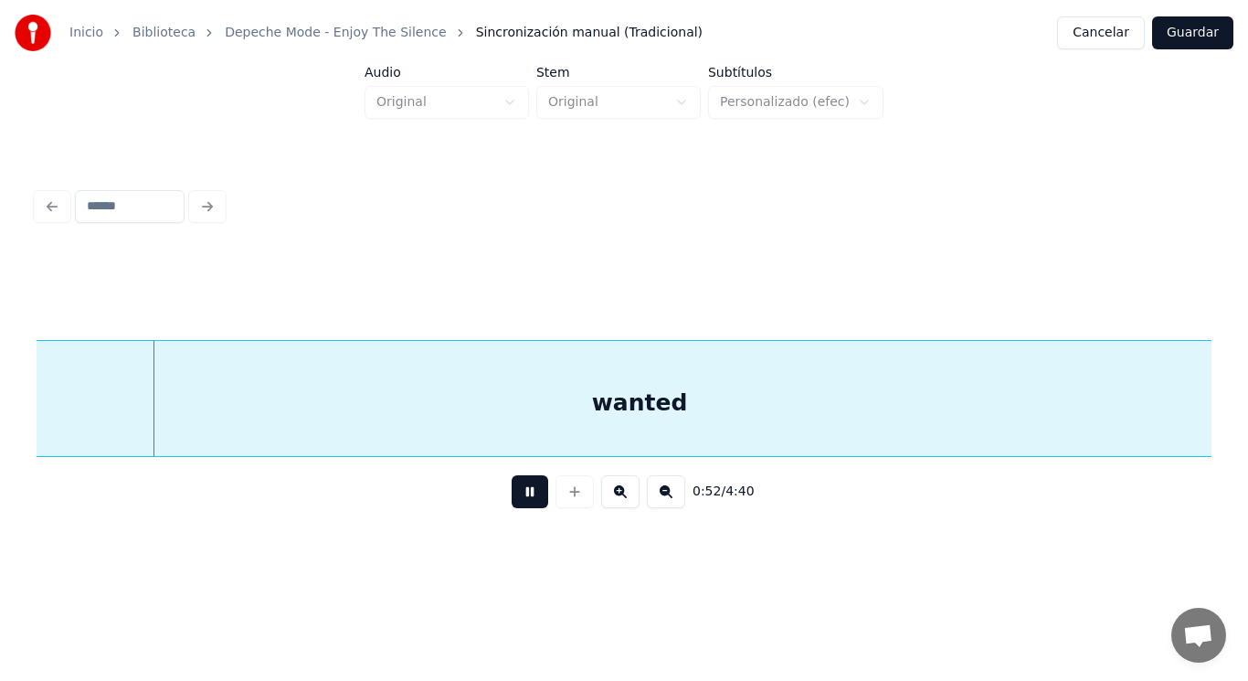
click at [521, 493] on button at bounding box center [530, 491] width 37 height 33
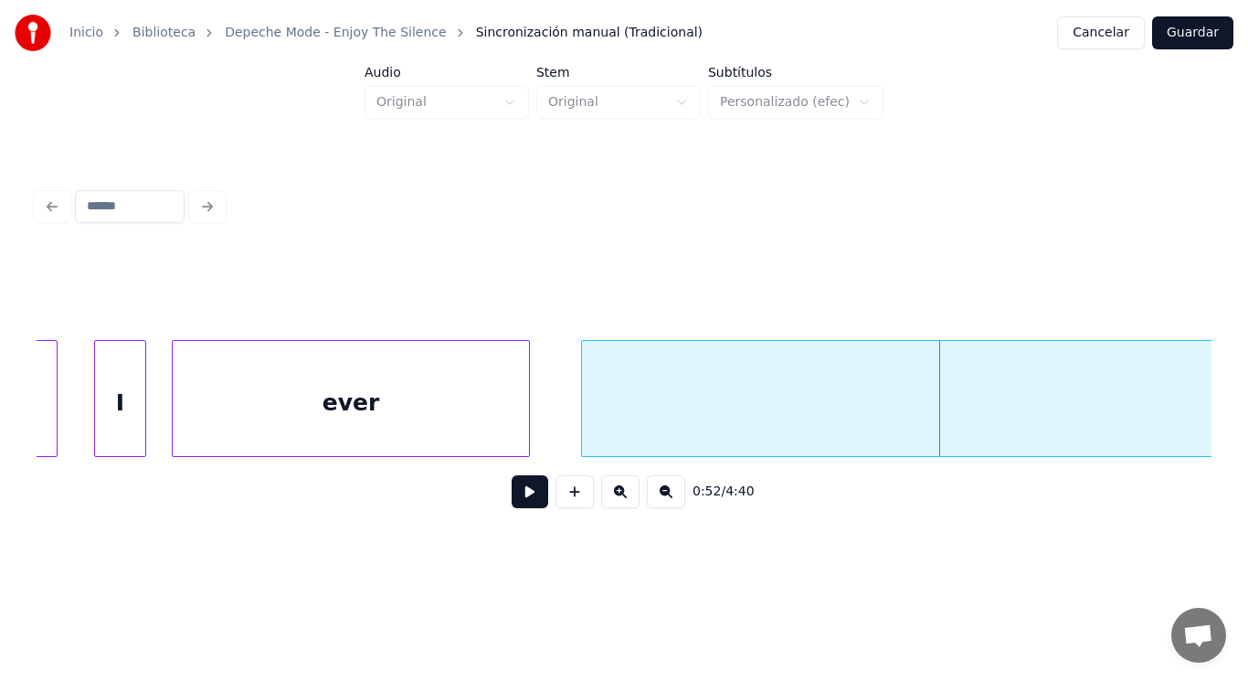
scroll to position [0, 66886]
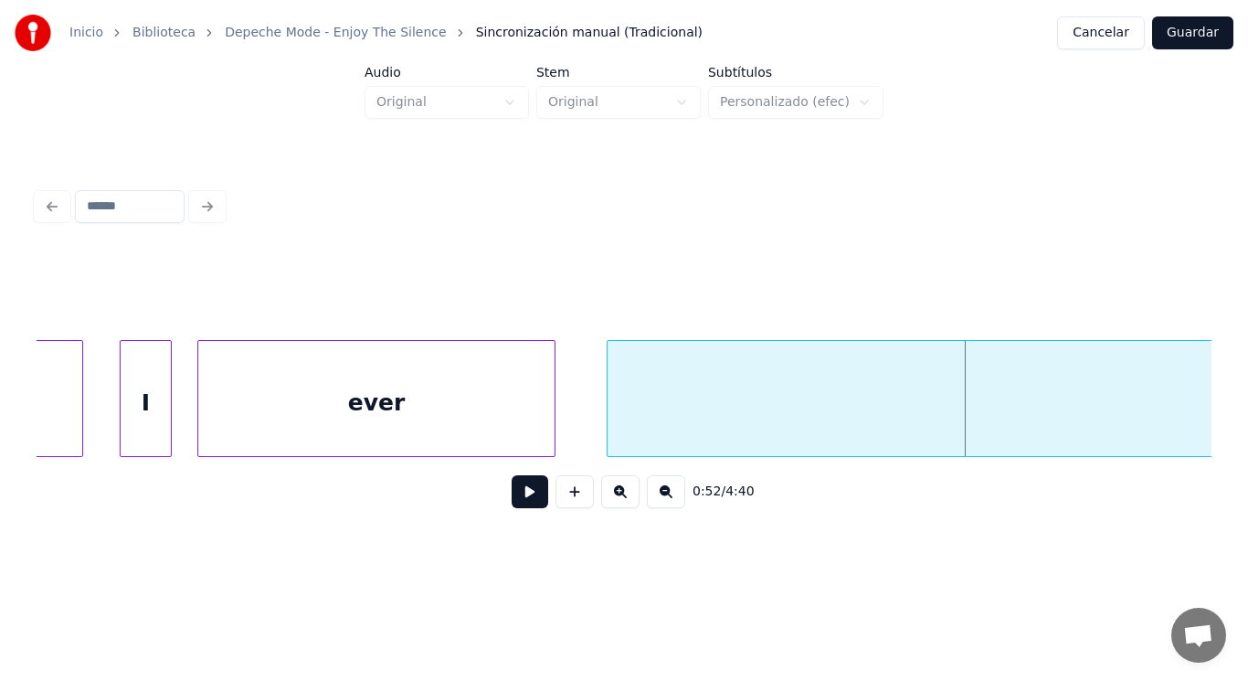
click at [321, 396] on div "ever" at bounding box center [376, 403] width 356 height 124
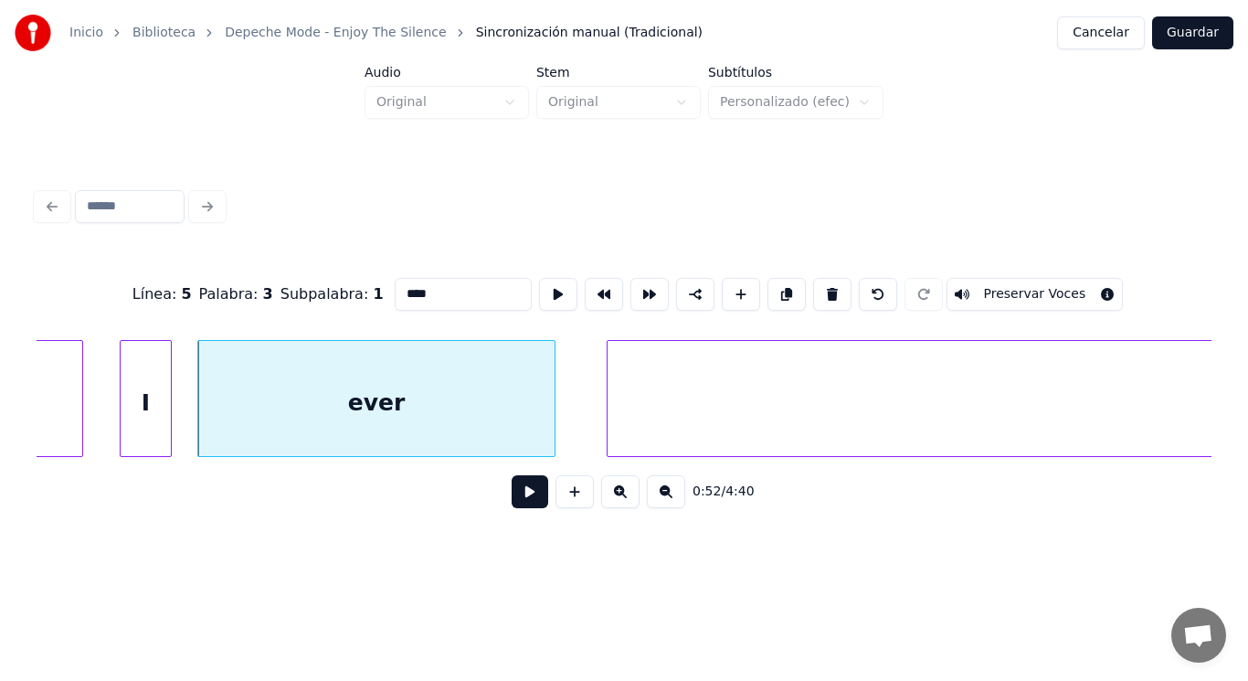
click at [512, 496] on button at bounding box center [530, 491] width 37 height 33
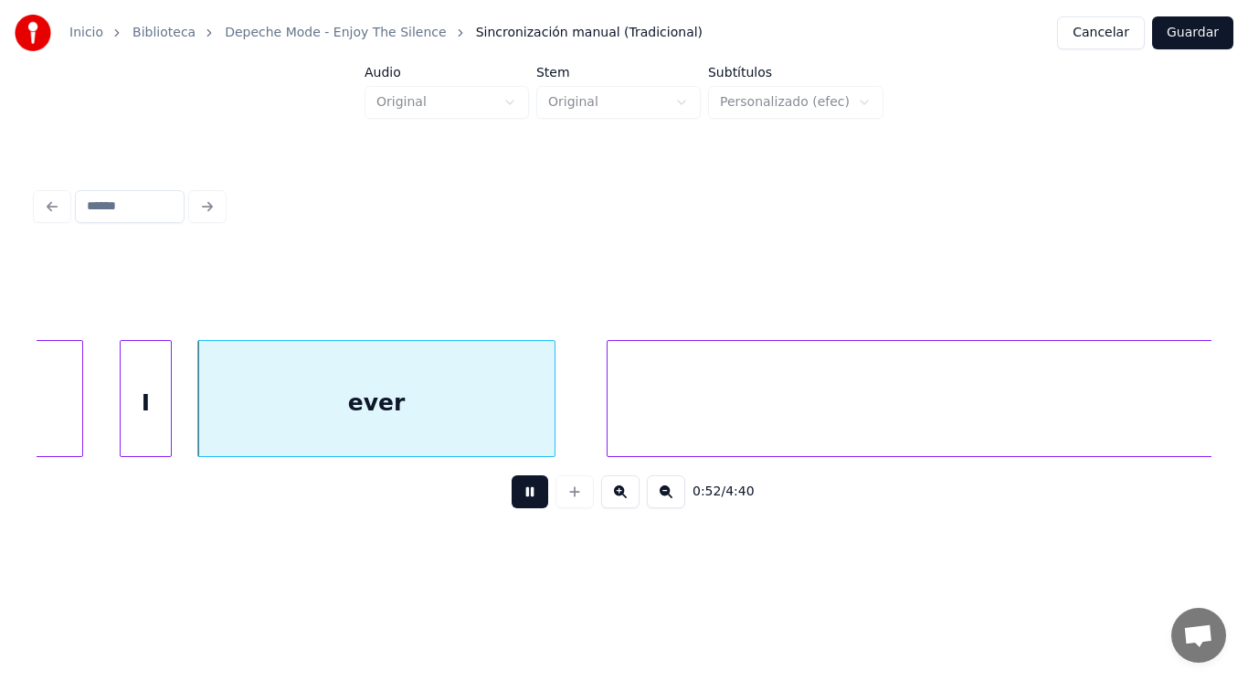
click at [512, 496] on button at bounding box center [530, 491] width 37 height 33
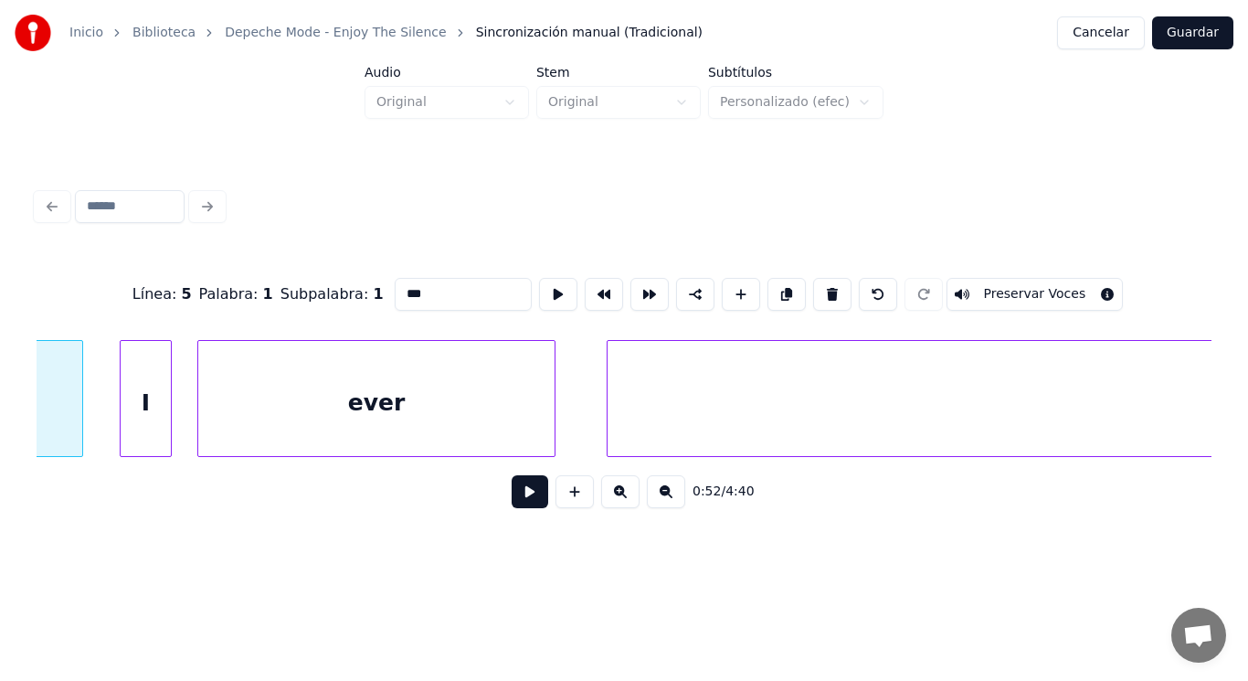
scroll to position [0, 66739]
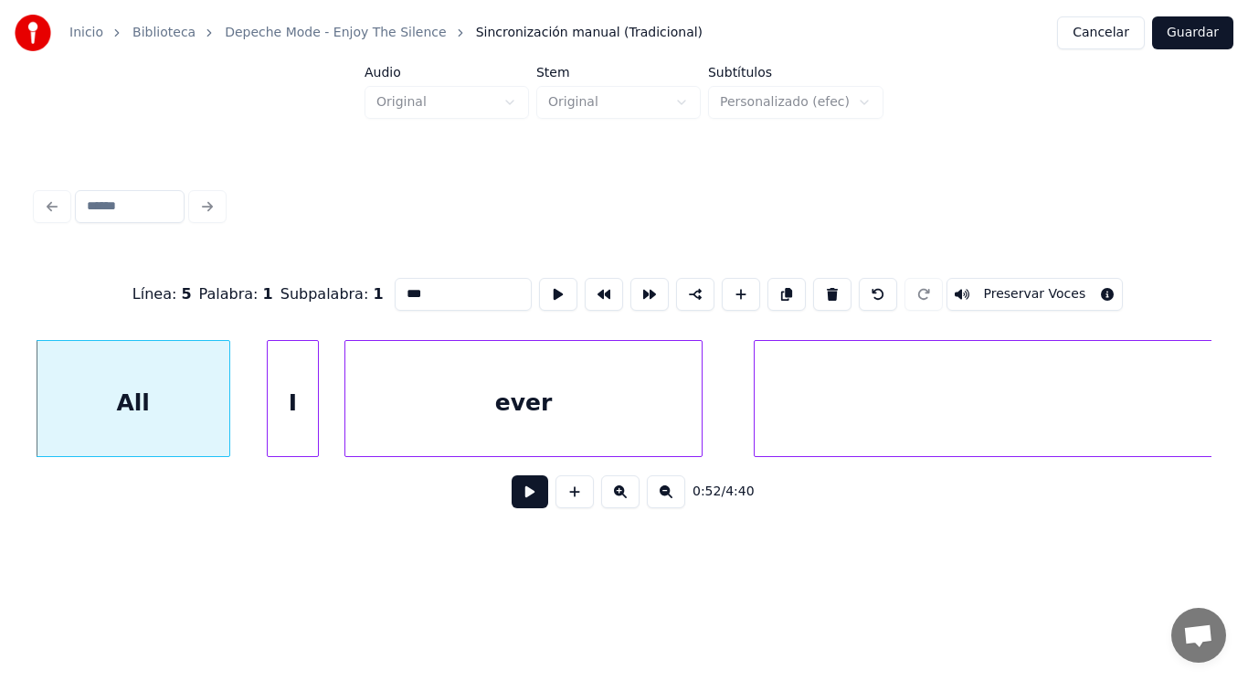
click at [514, 496] on button at bounding box center [530, 491] width 37 height 33
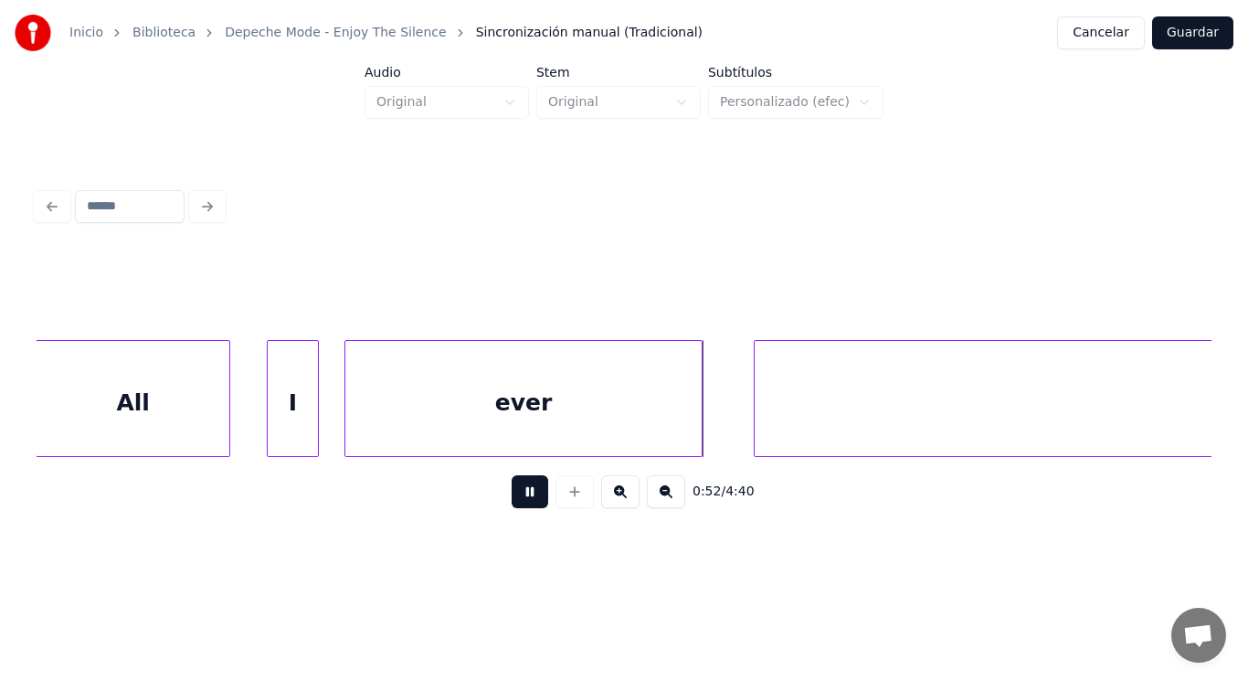
click at [514, 496] on button at bounding box center [530, 491] width 37 height 33
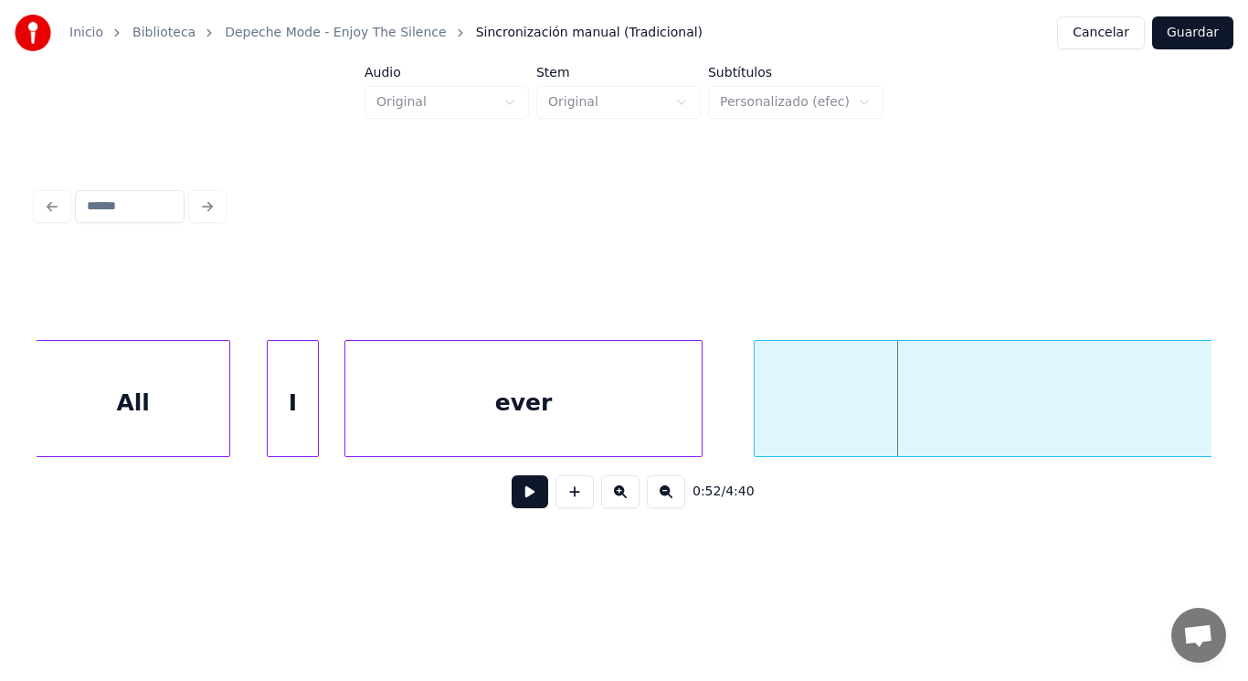
click at [500, 423] on div "ever" at bounding box center [523, 403] width 356 height 124
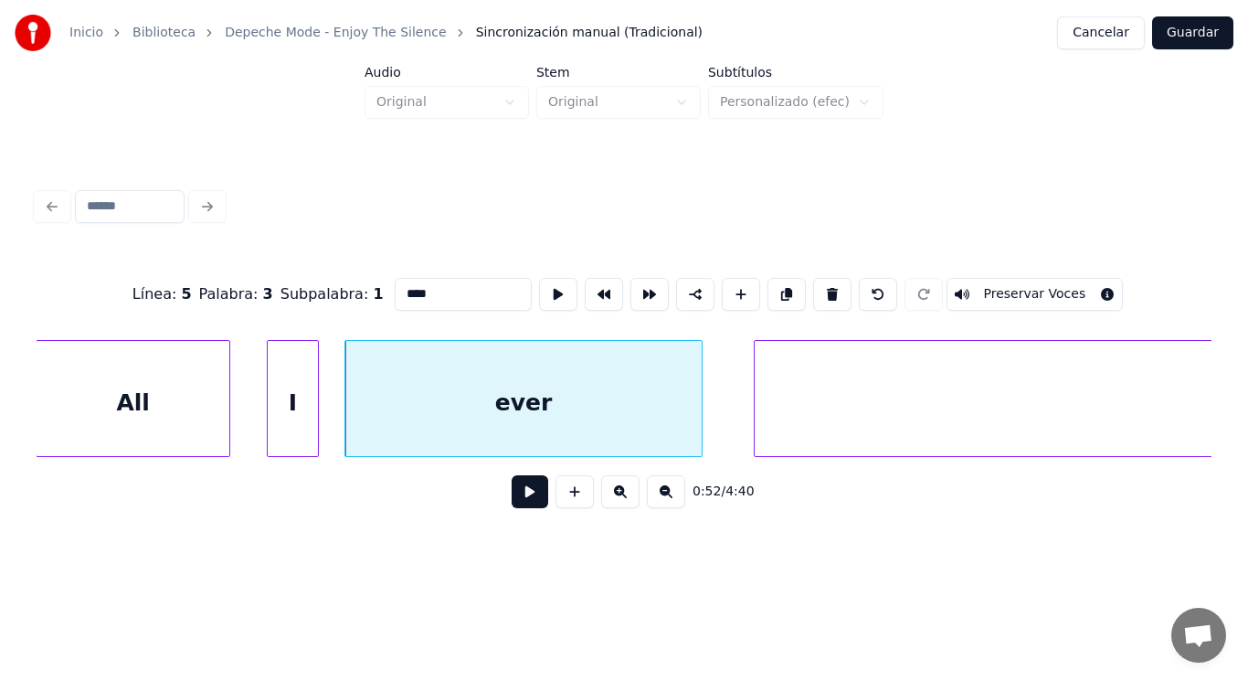
click at [515, 497] on button at bounding box center [530, 491] width 37 height 33
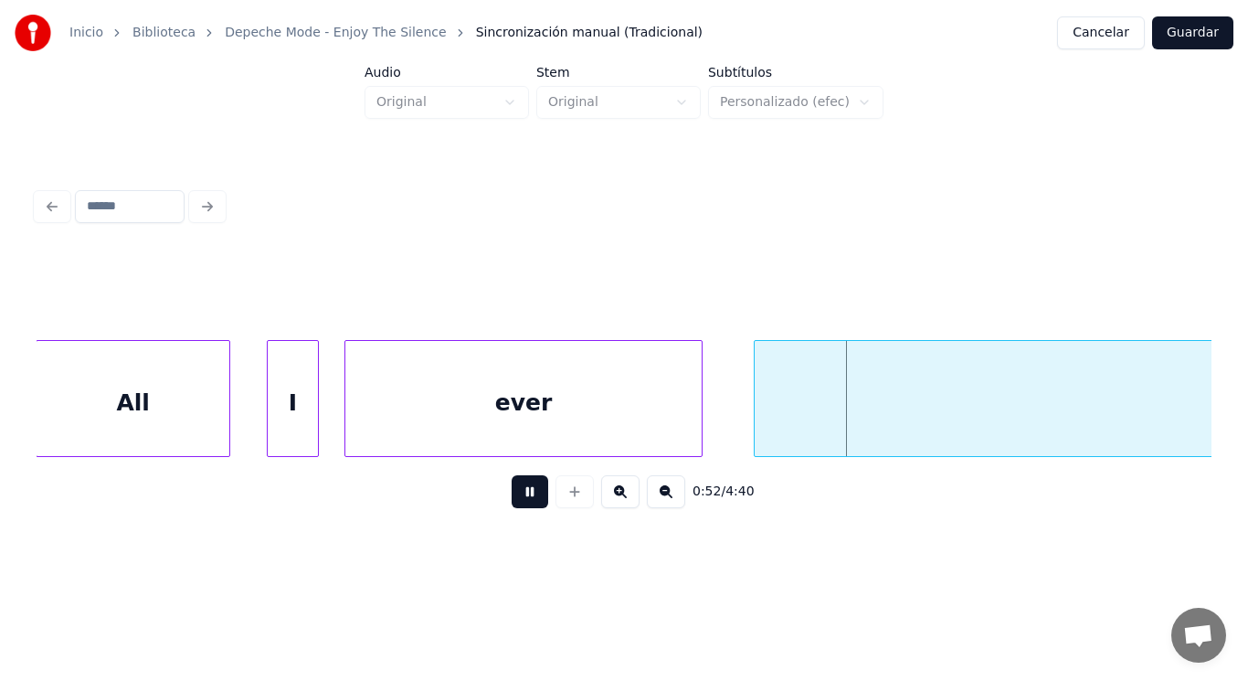
click at [515, 497] on button at bounding box center [530, 491] width 37 height 33
click at [536, 440] on div "ever" at bounding box center [523, 403] width 356 height 124
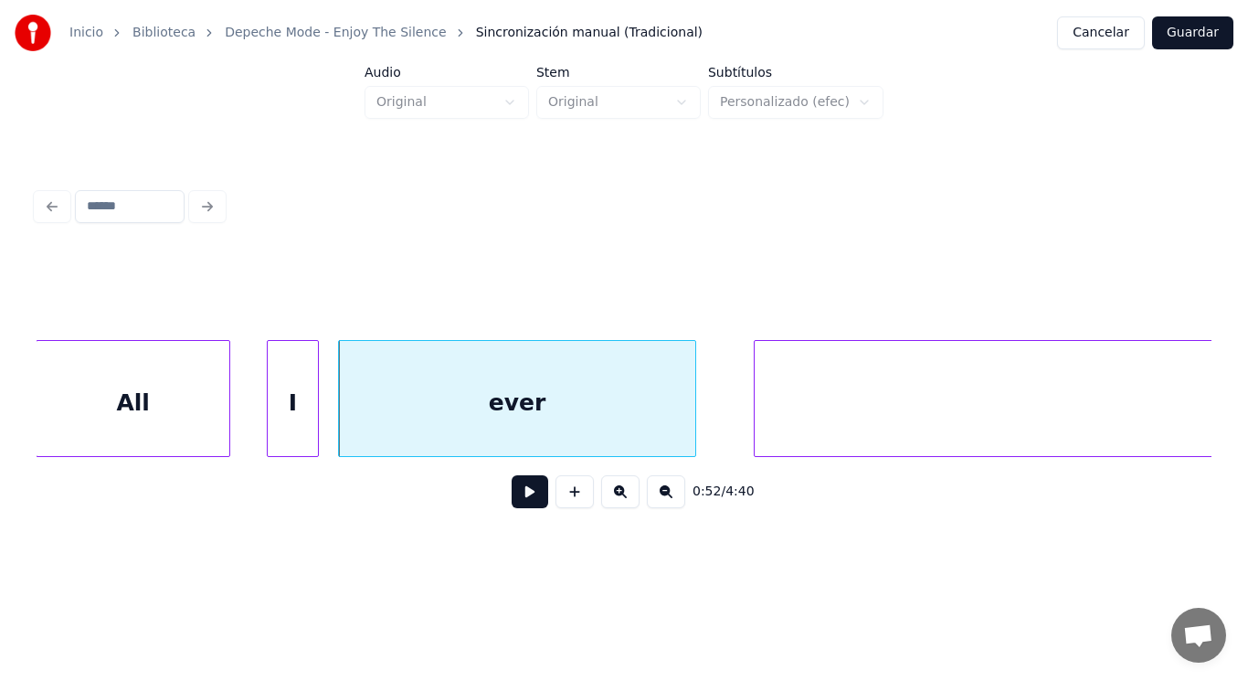
click at [512, 495] on button at bounding box center [530, 491] width 37 height 33
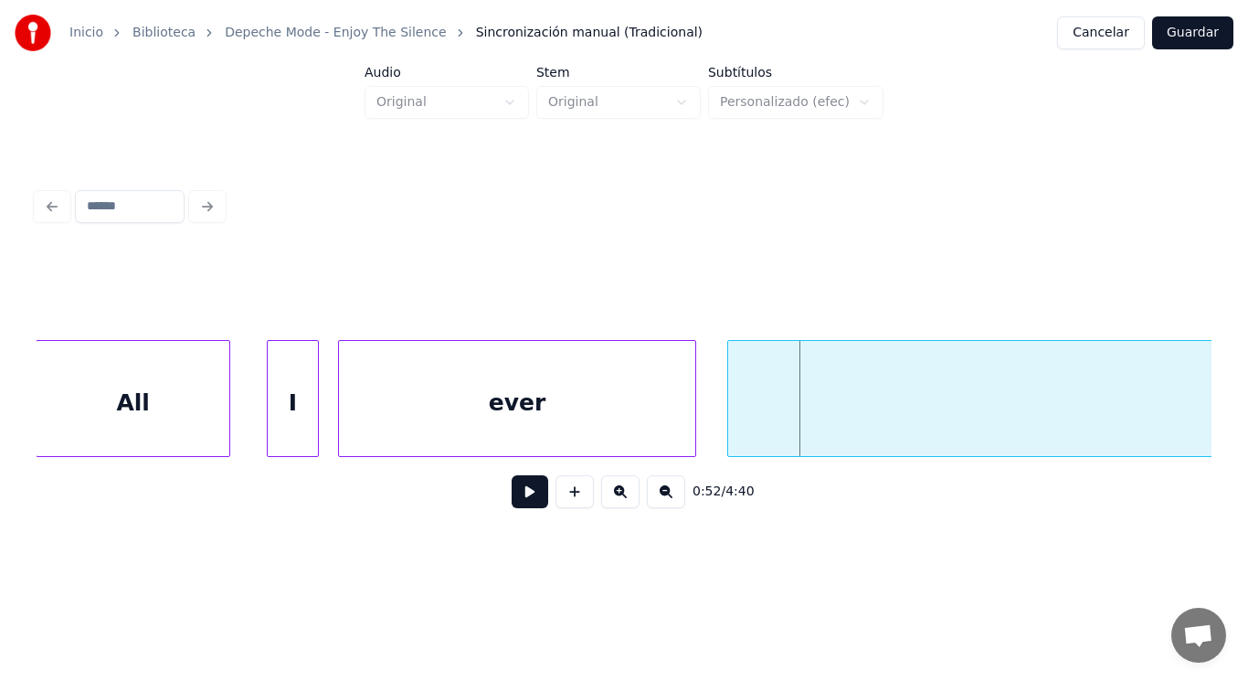
click at [734, 404] on div at bounding box center [730, 398] width 5 height 115
click at [528, 488] on button at bounding box center [530, 491] width 37 height 33
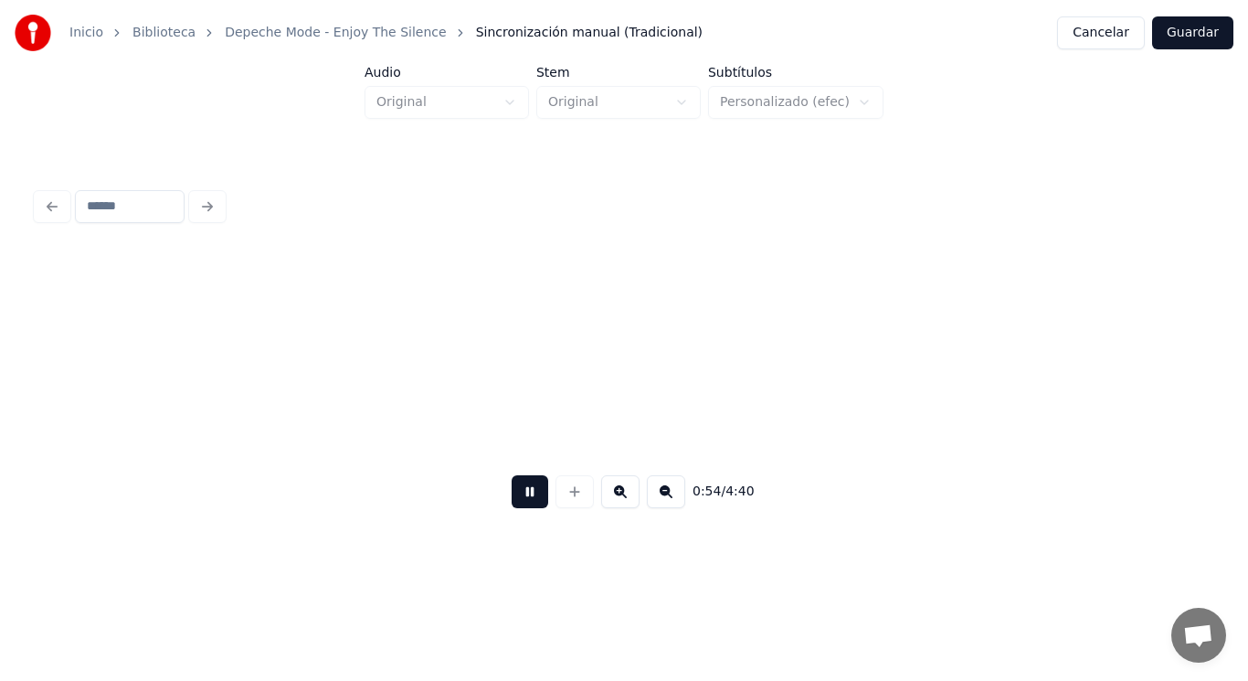
scroll to position [0, 69105]
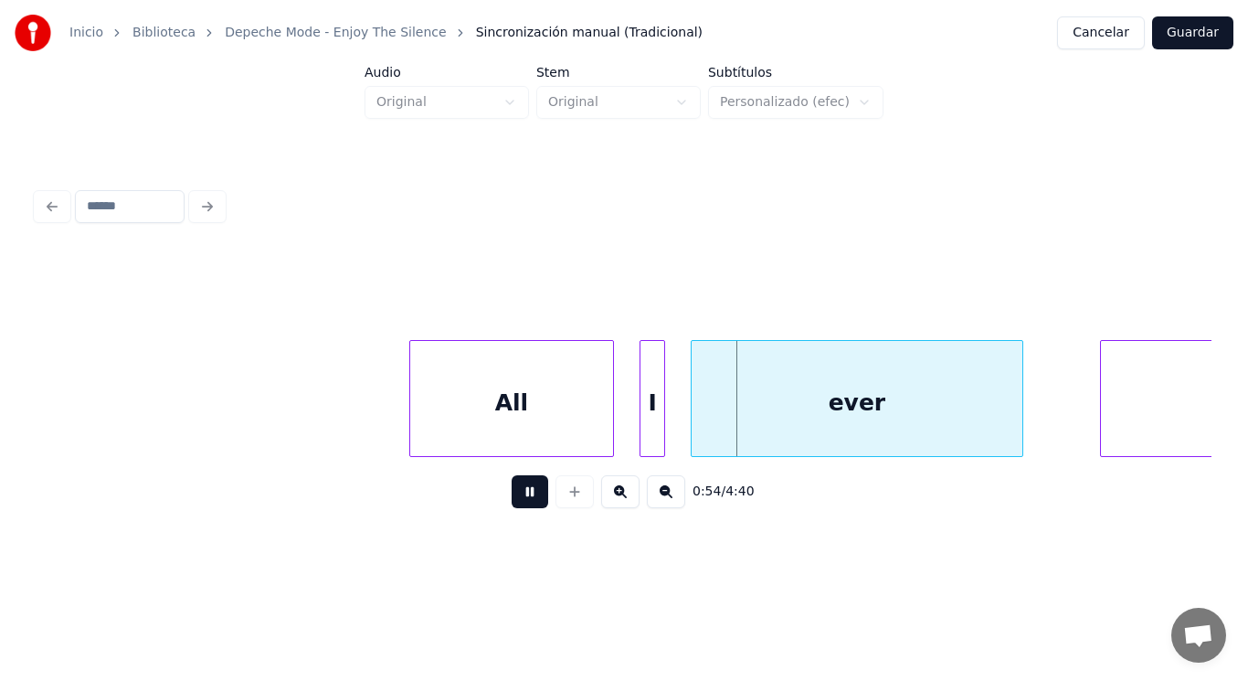
click at [528, 488] on button at bounding box center [530, 491] width 37 height 33
click at [385, 417] on div at bounding box center [384, 398] width 5 height 115
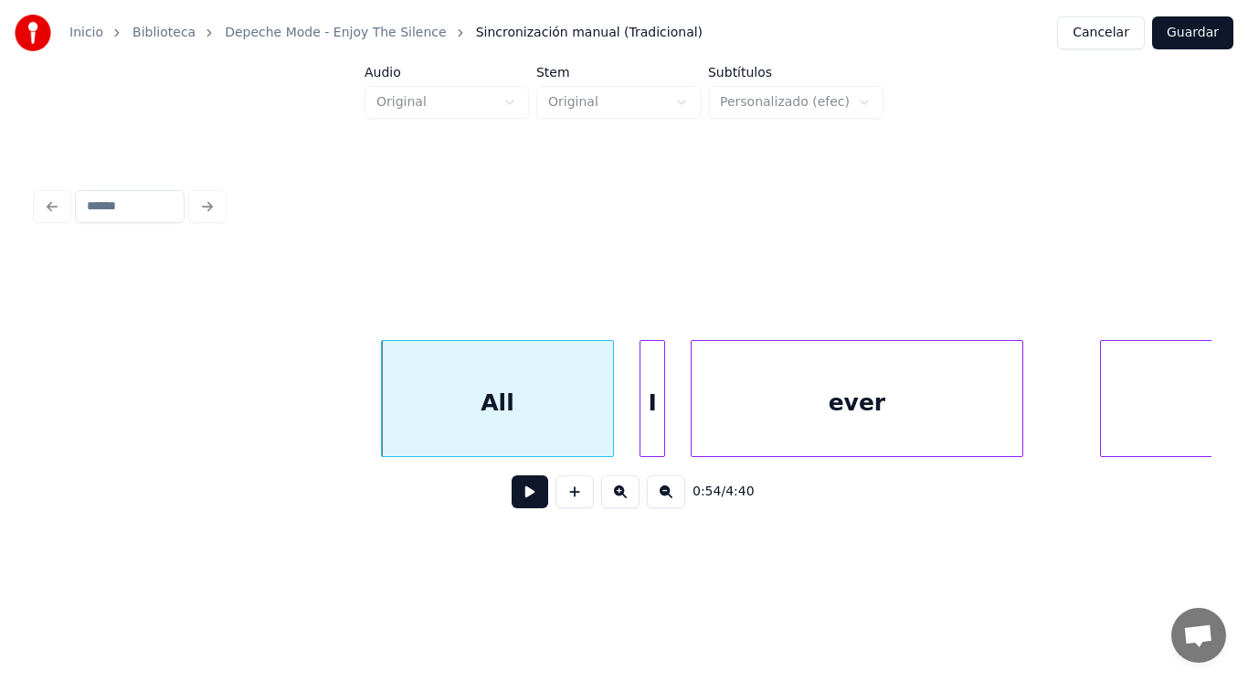
click at [525, 501] on button at bounding box center [530, 491] width 37 height 33
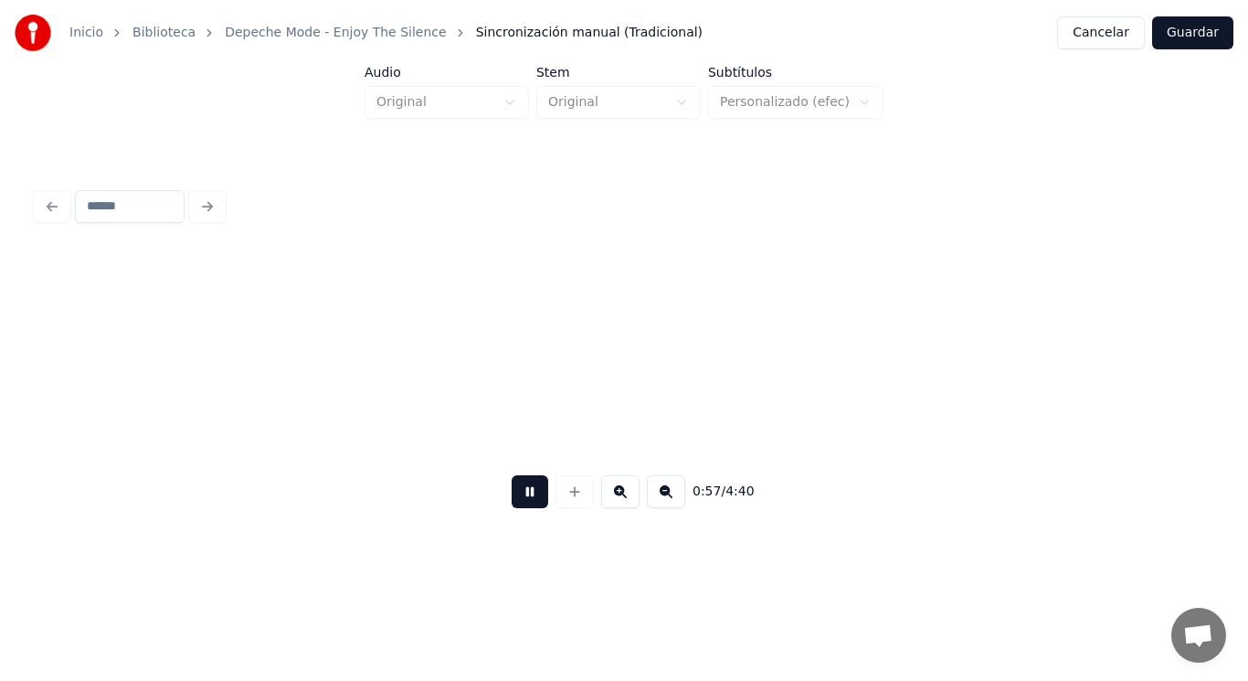
click at [525, 501] on button at bounding box center [530, 491] width 37 height 33
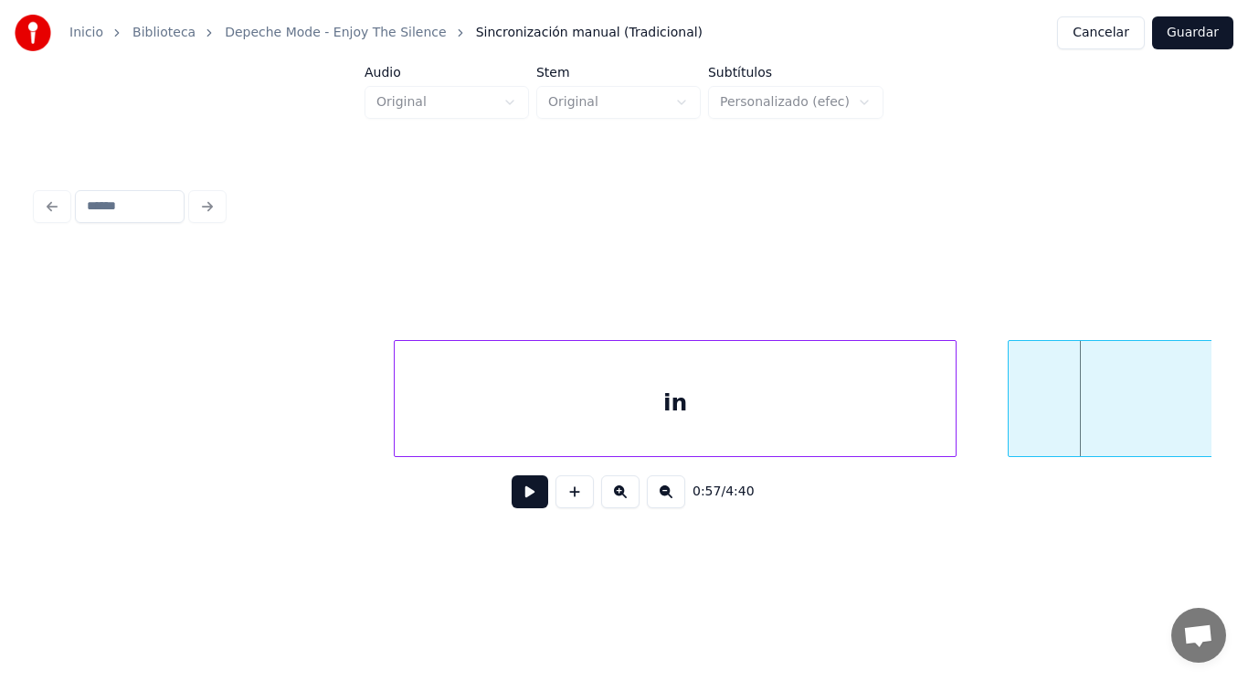
scroll to position [0, 72892]
click at [383, 408] on div at bounding box center [383, 398] width 5 height 115
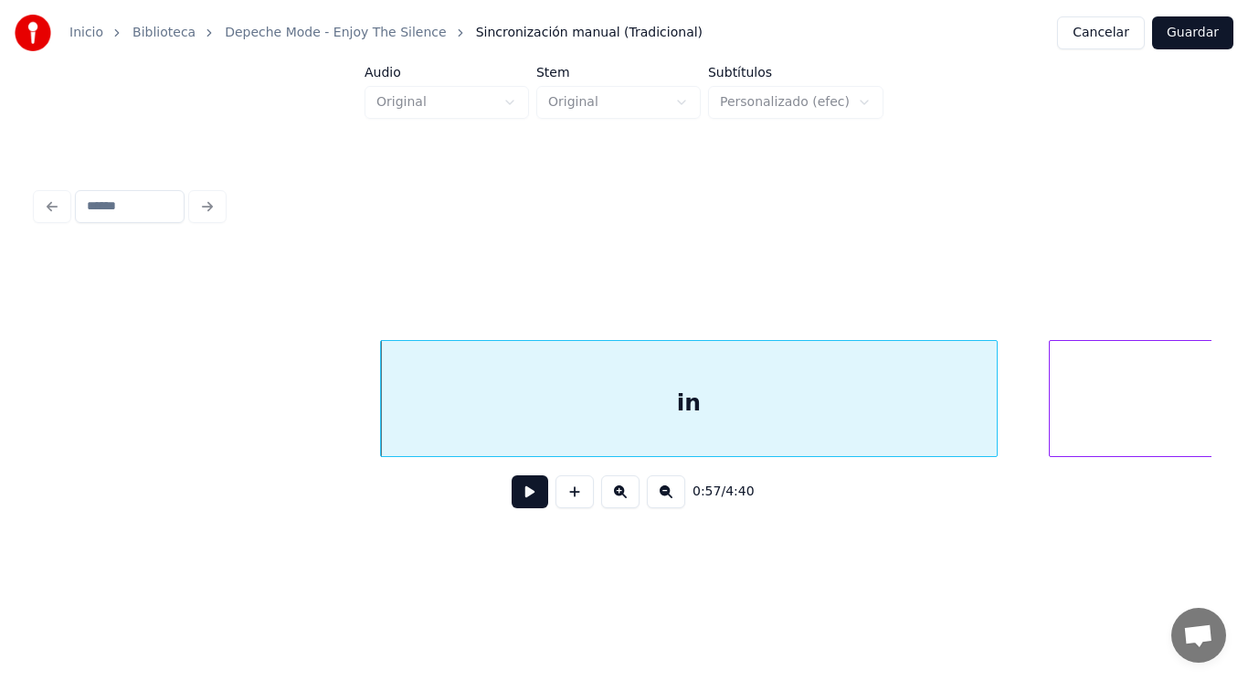
click at [522, 495] on button at bounding box center [530, 491] width 37 height 33
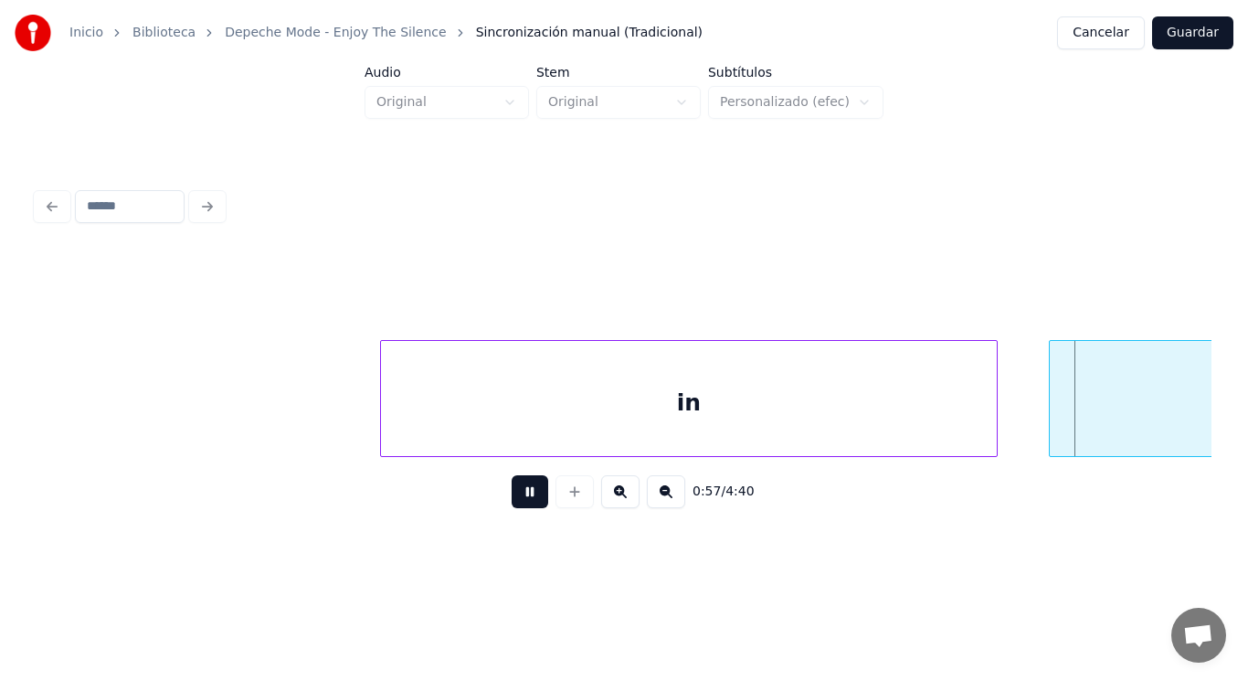
scroll to position [0, 74075]
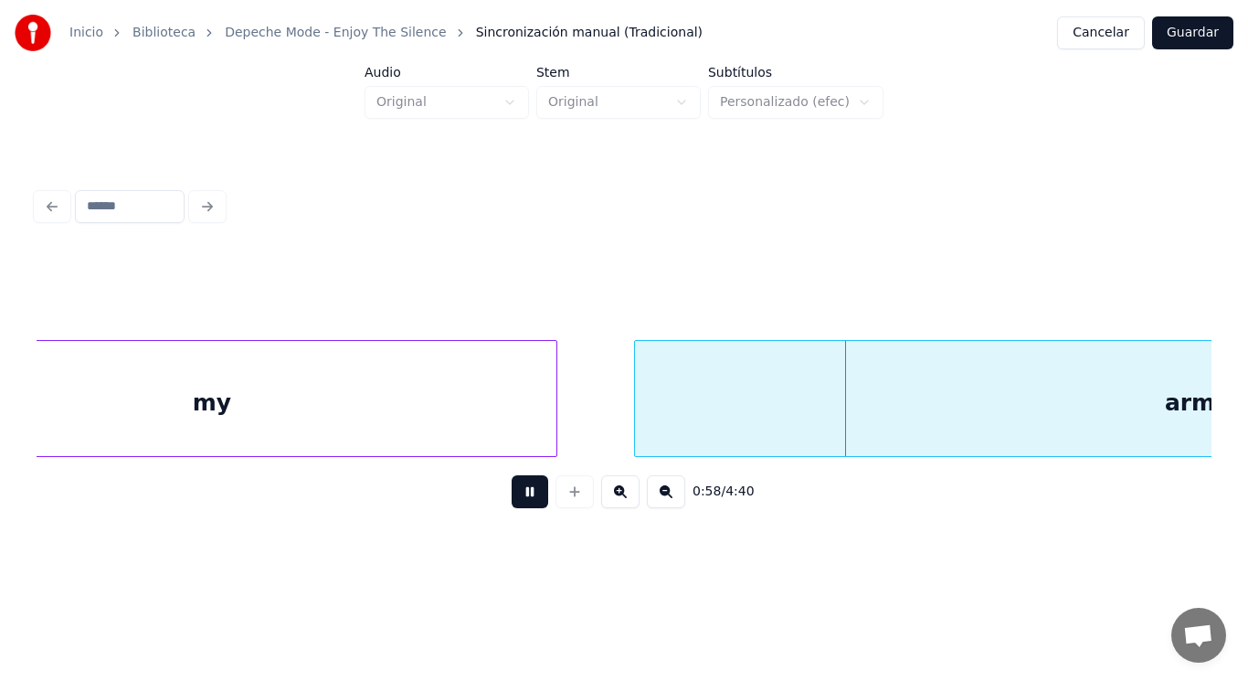
click at [522, 495] on button at bounding box center [530, 491] width 37 height 33
click at [517, 418] on div "my" at bounding box center [211, 403] width 689 height 124
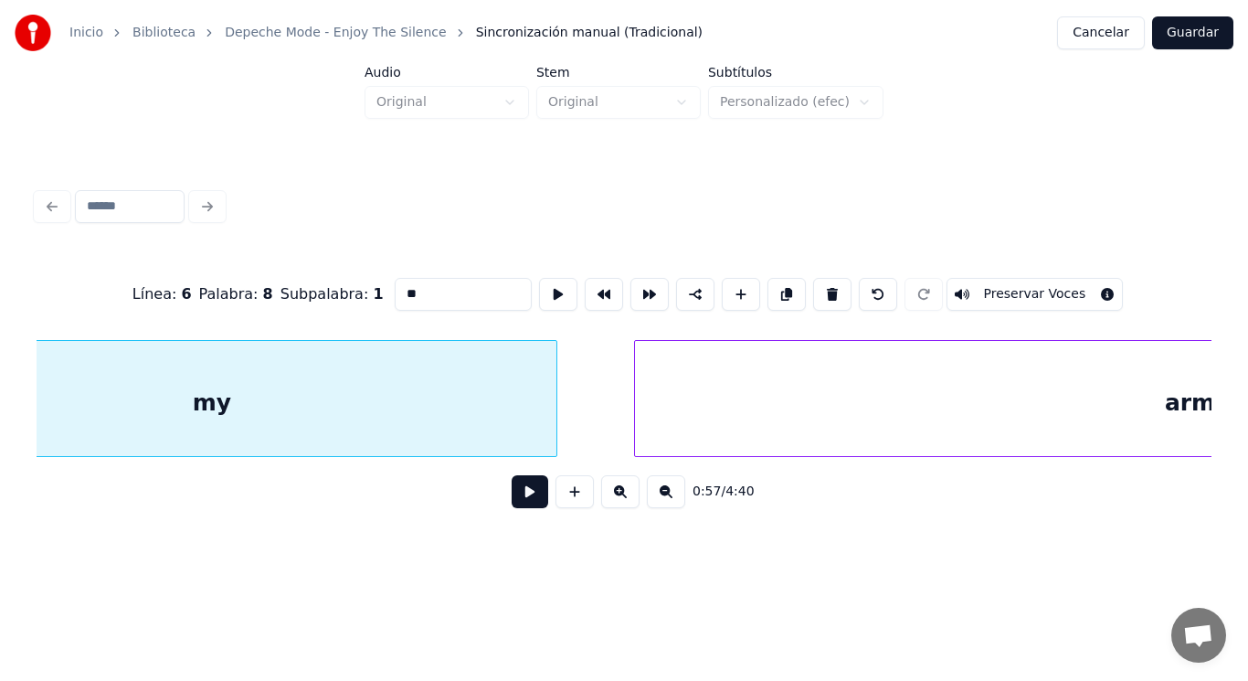
scroll to position [0, 73906]
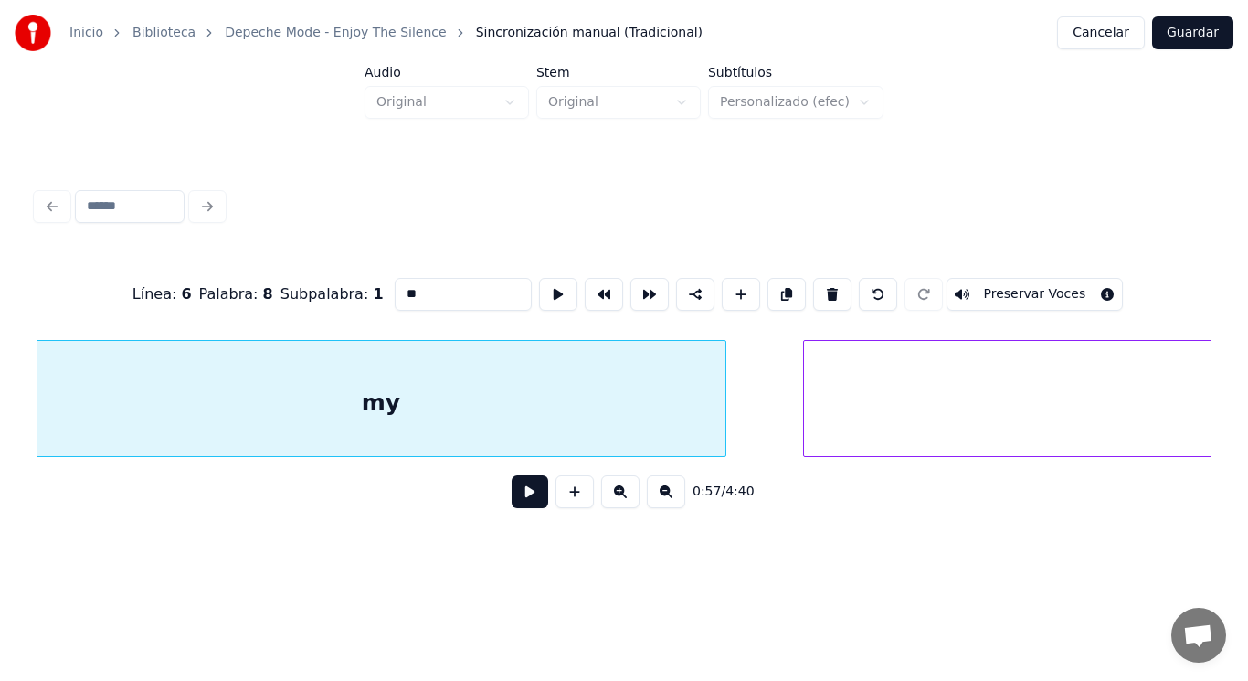
click at [518, 493] on button at bounding box center [530, 491] width 37 height 33
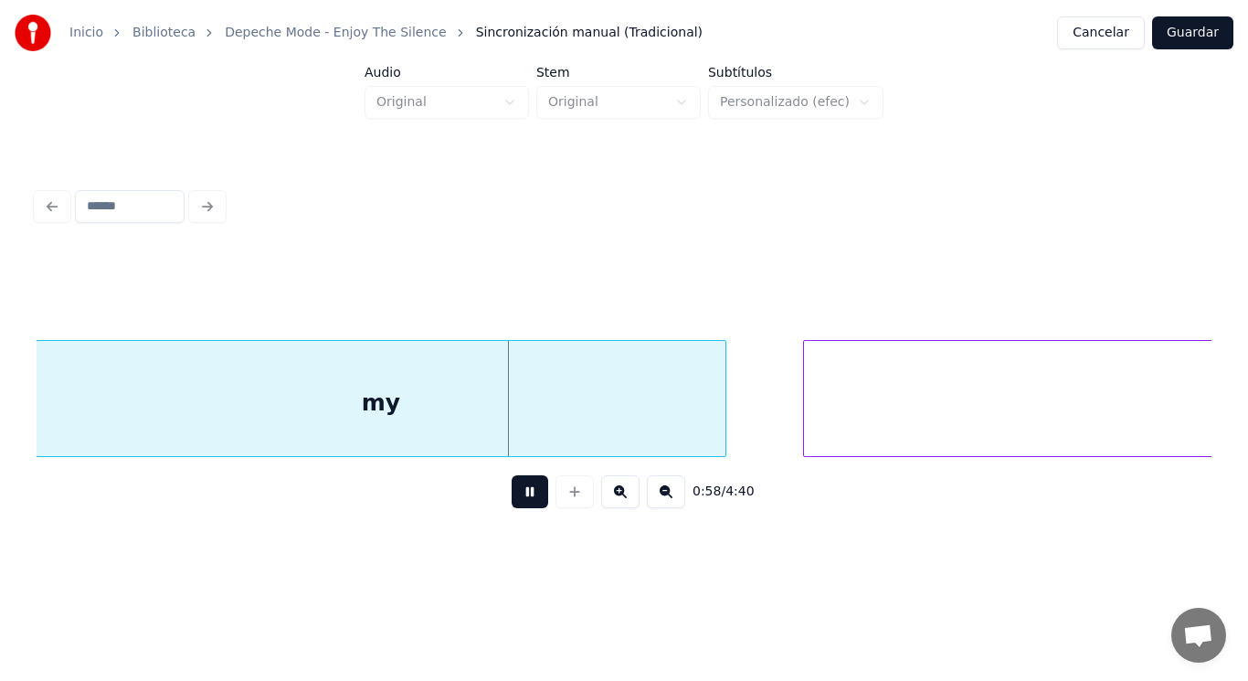
click at [518, 493] on button at bounding box center [530, 491] width 37 height 33
click at [704, 423] on div at bounding box center [701, 398] width 5 height 115
click at [764, 424] on div at bounding box center [763, 398] width 5 height 115
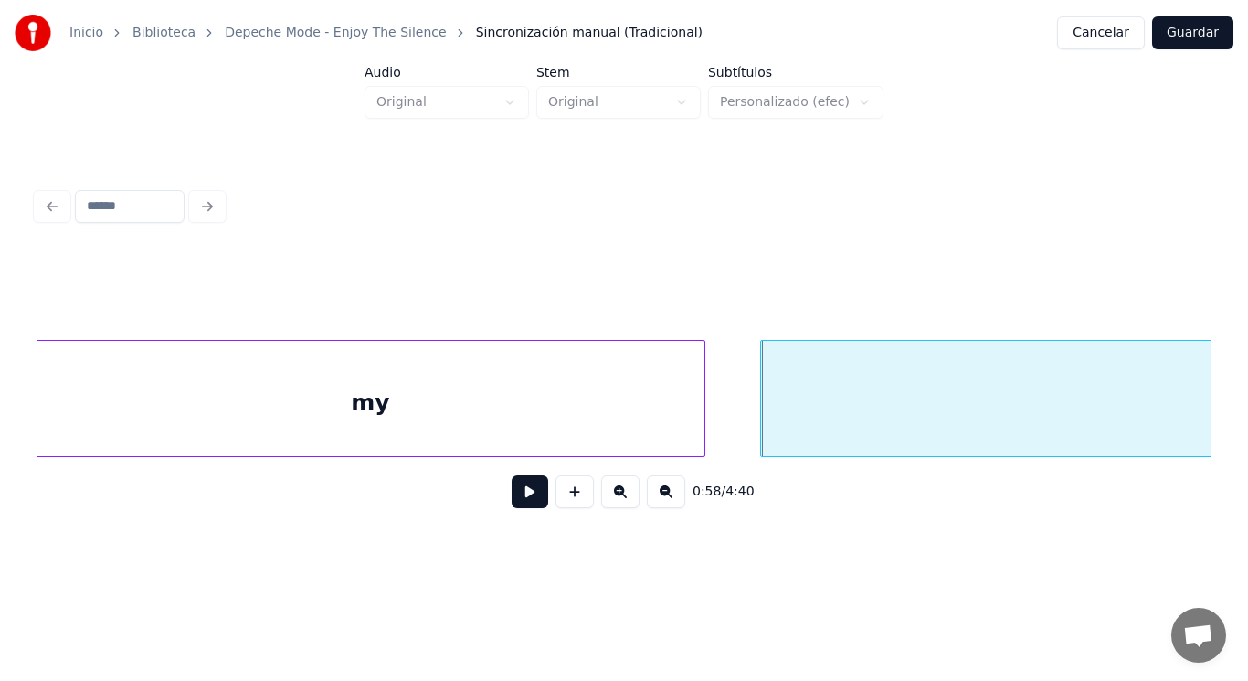
click at [512, 496] on button at bounding box center [530, 491] width 37 height 33
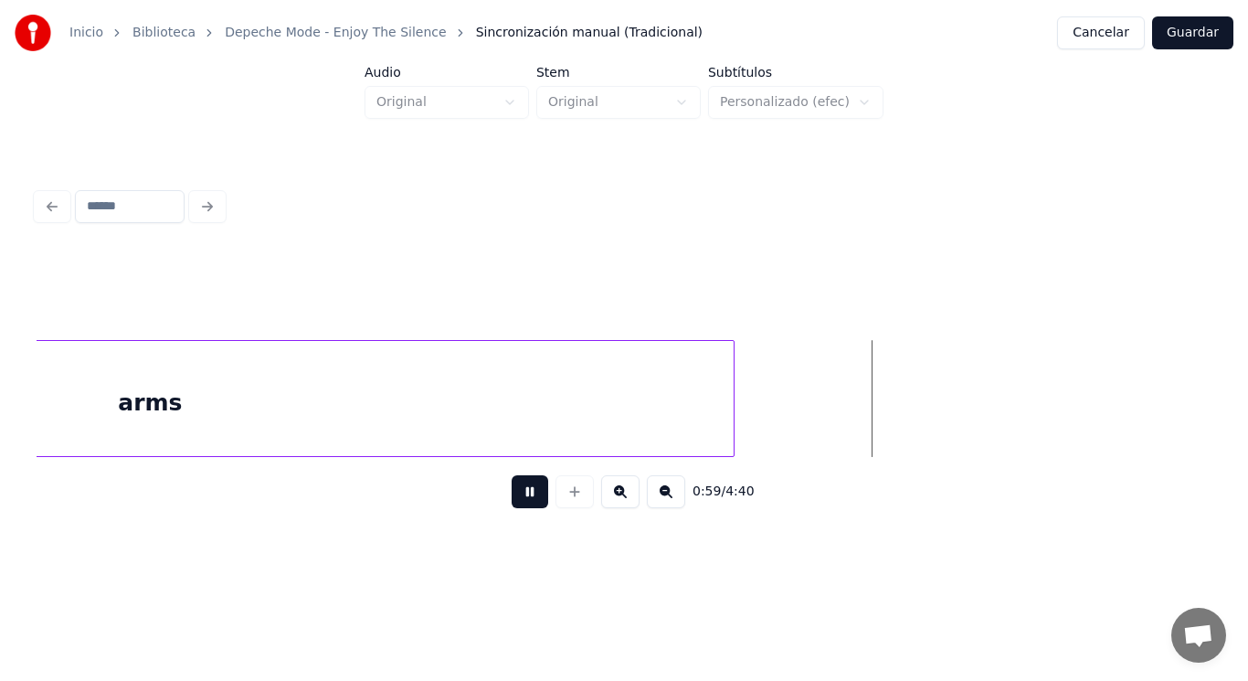
click at [512, 496] on button at bounding box center [530, 491] width 37 height 33
click at [530, 431] on div "arms" at bounding box center [150, 403] width 1167 height 124
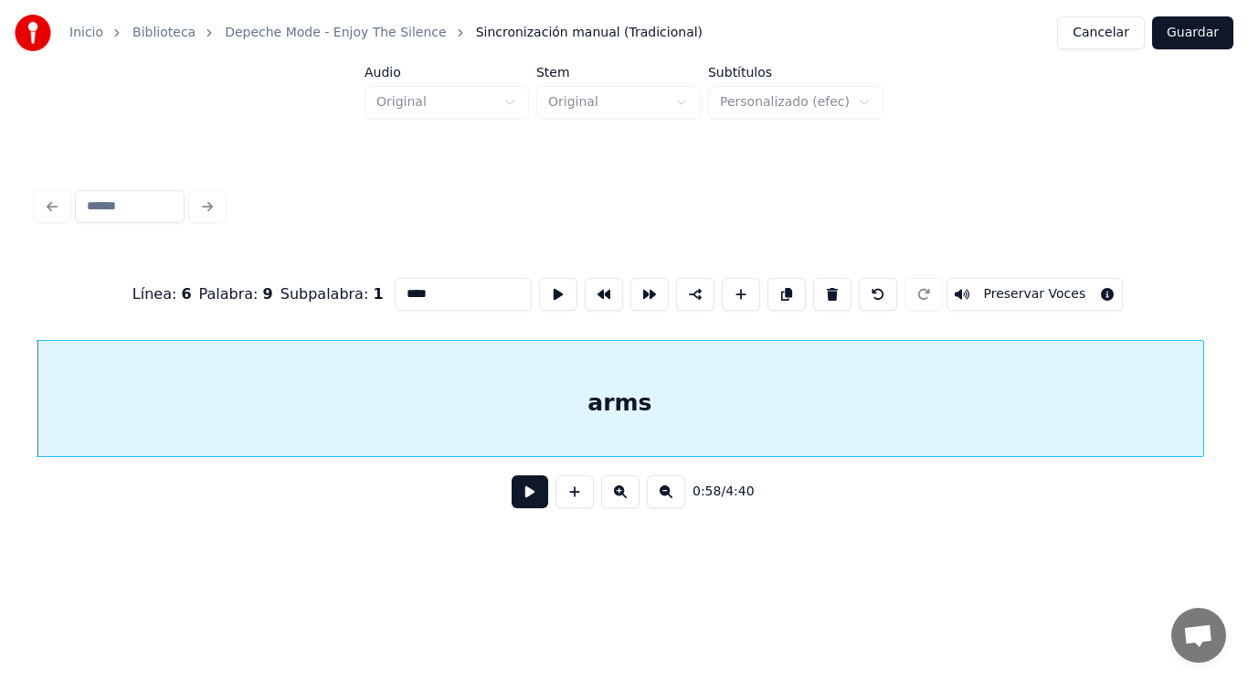
click at [522, 489] on button at bounding box center [530, 491] width 37 height 33
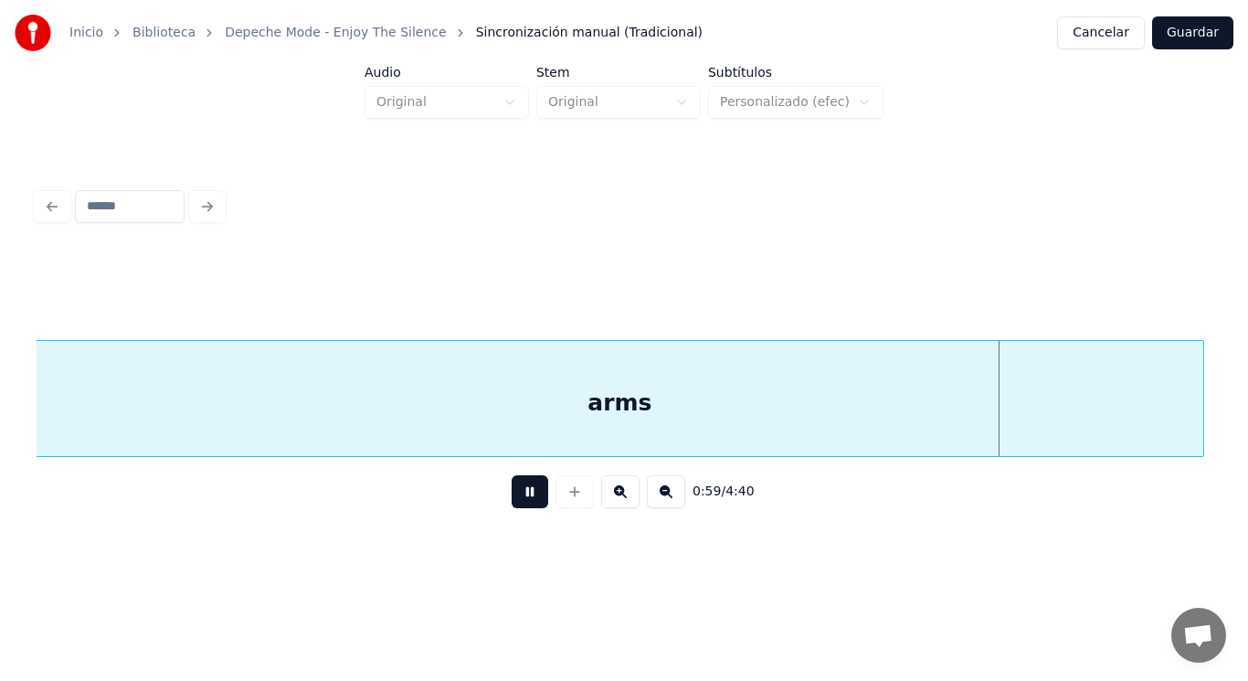
click at [522, 489] on button at bounding box center [530, 491] width 37 height 33
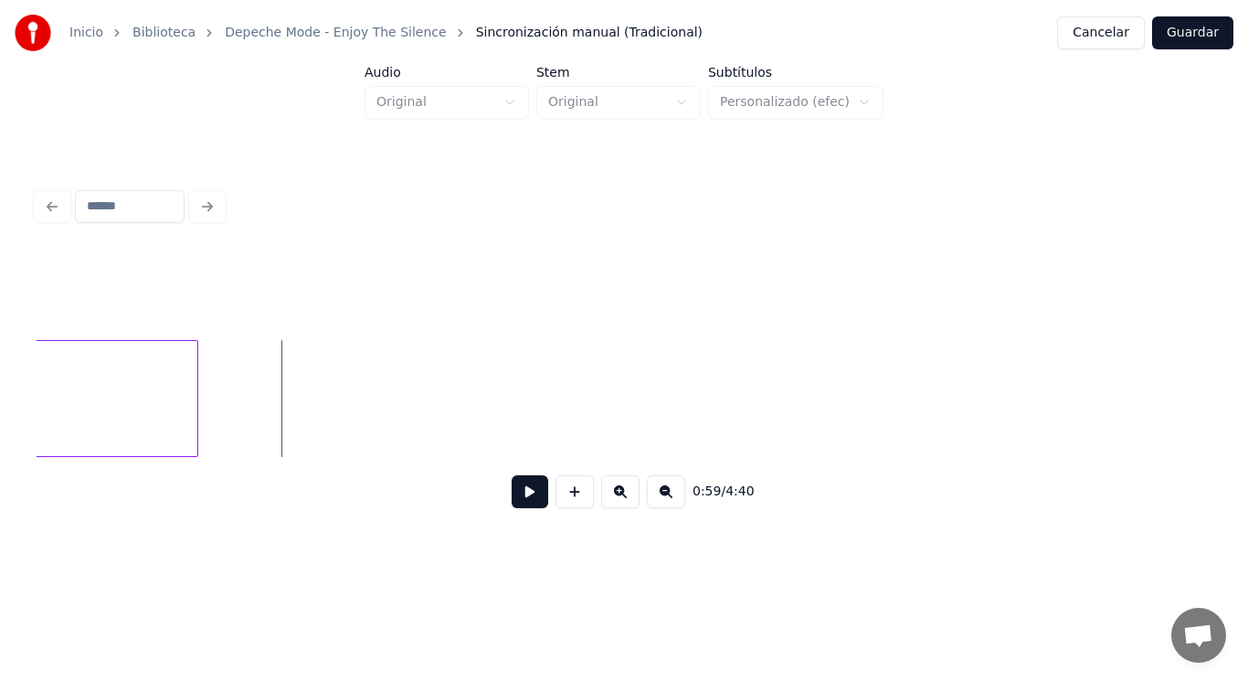
scroll to position [0, 75627]
click at [285, 418] on div at bounding box center [283, 398] width 5 height 115
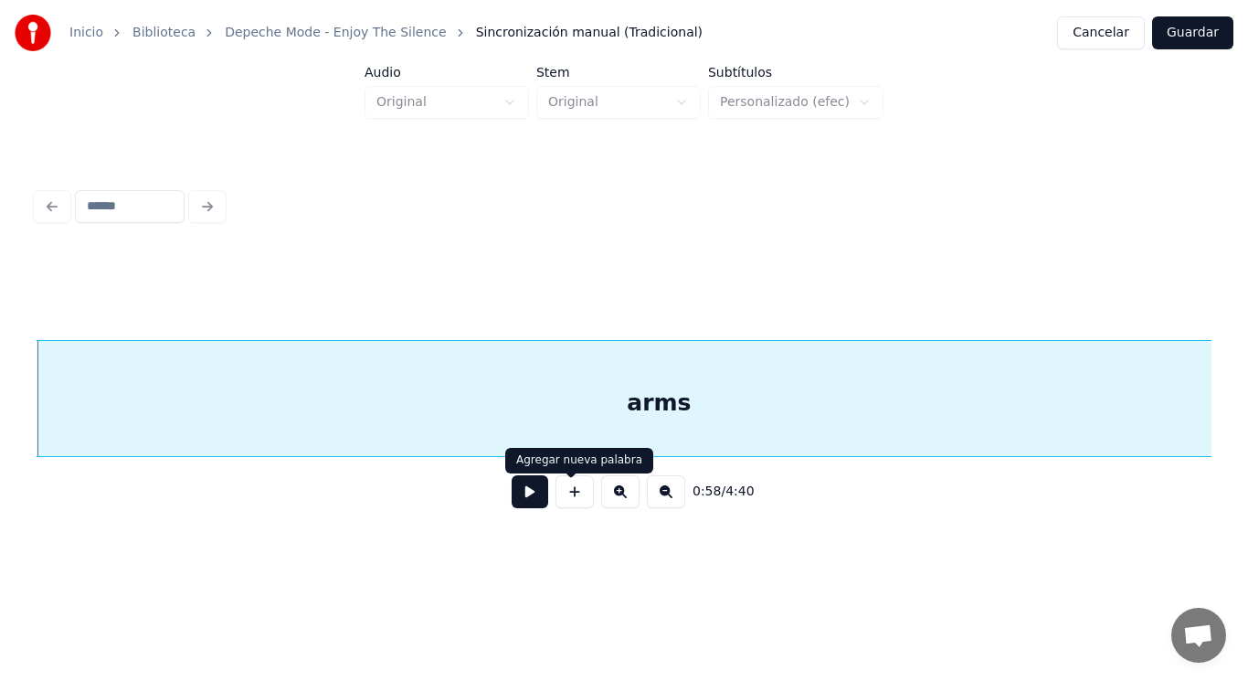
click at [517, 494] on button at bounding box center [530, 491] width 37 height 33
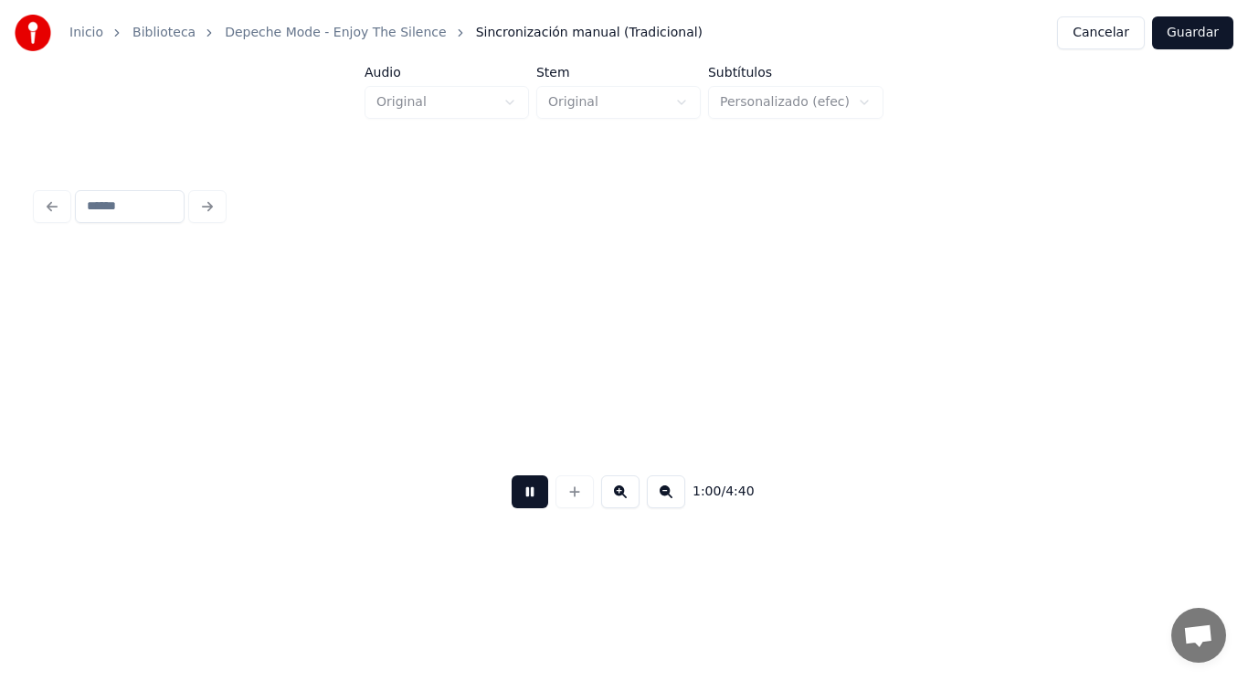
scroll to position [0, 77008]
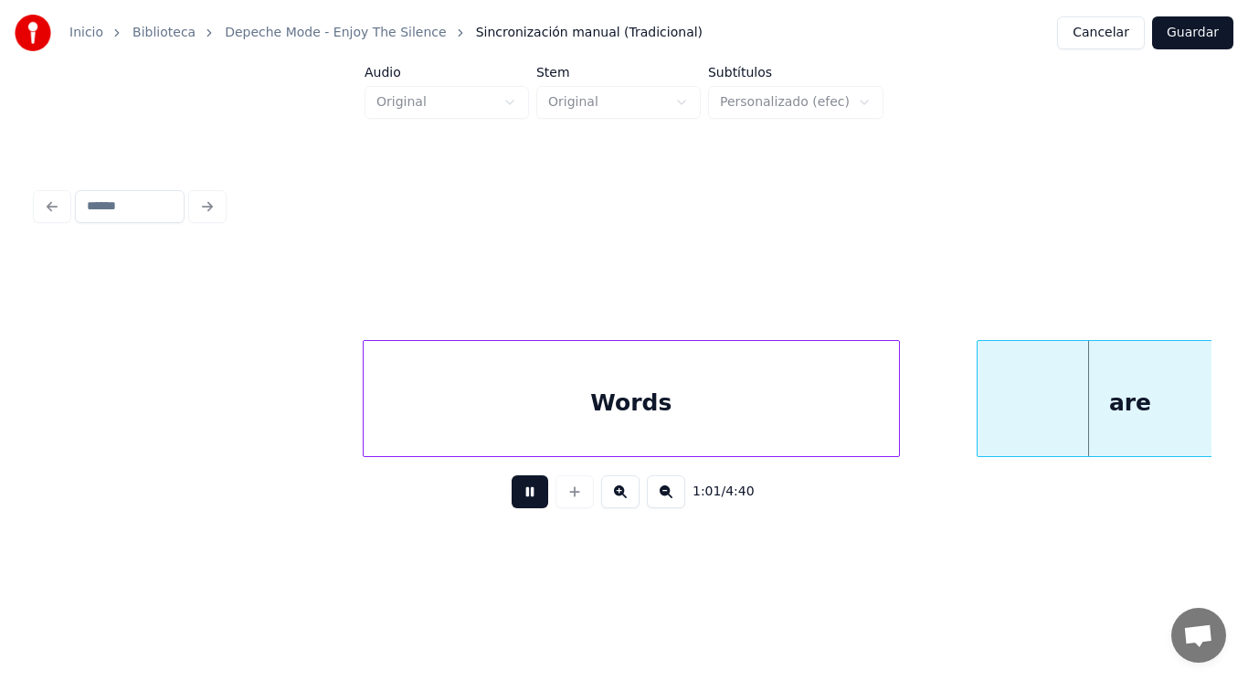
click at [517, 494] on button at bounding box center [530, 491] width 37 height 33
click at [488, 433] on div "Words" at bounding box center [632, 403] width 536 height 124
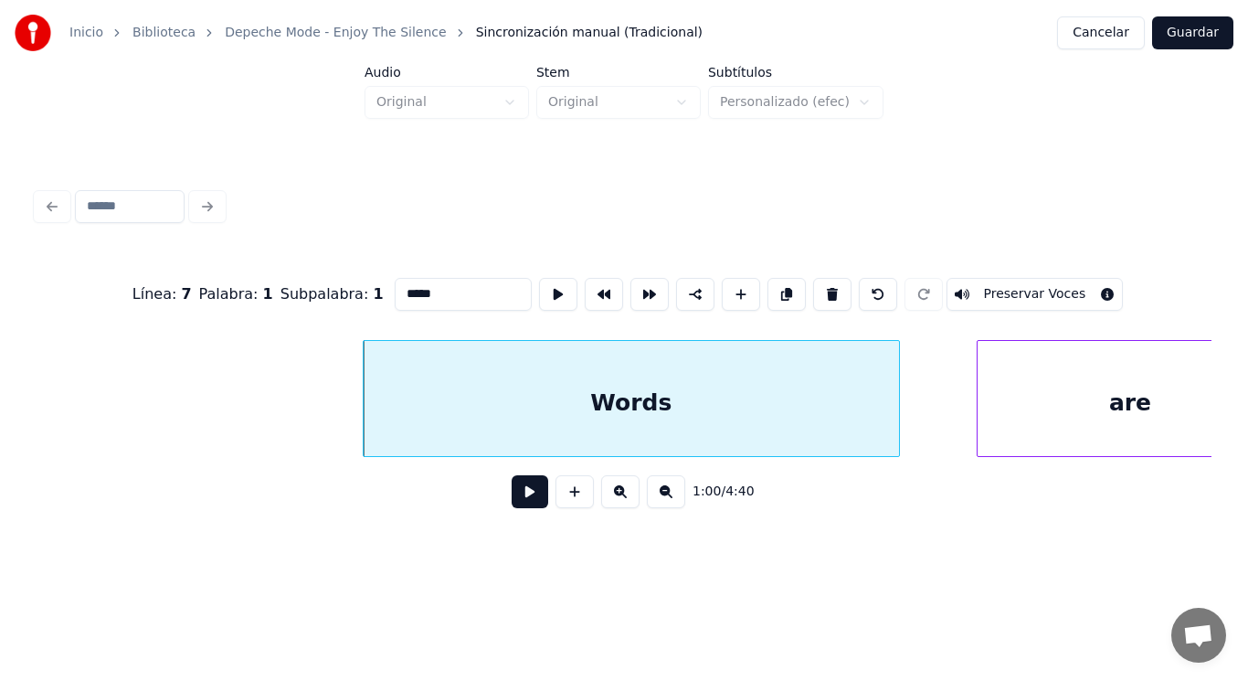
click at [524, 508] on button at bounding box center [530, 491] width 37 height 33
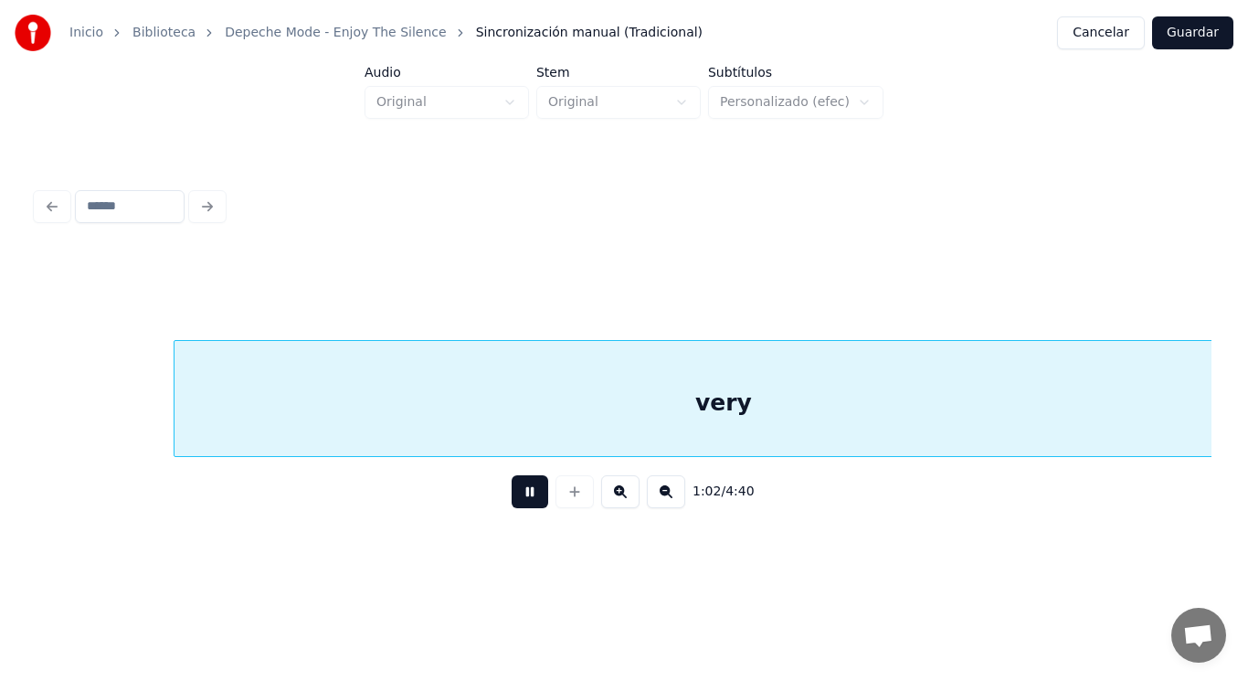
scroll to position [0, 79390]
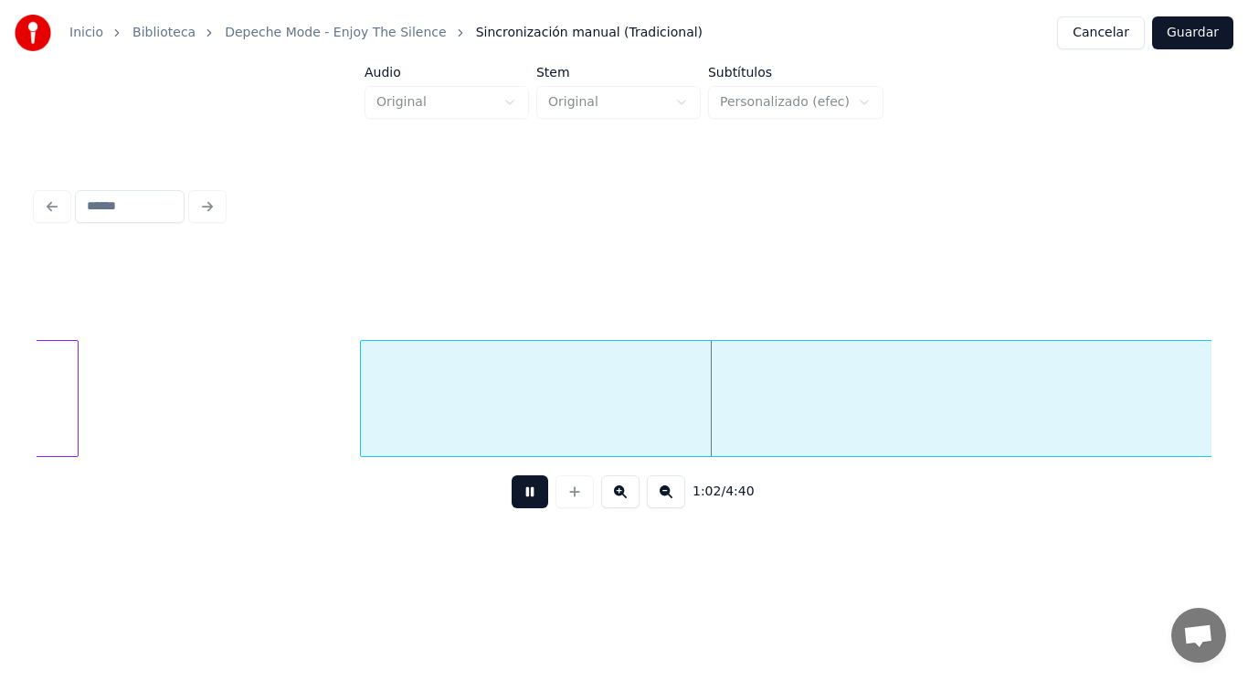
click at [524, 508] on button at bounding box center [530, 491] width 37 height 33
click at [342, 398] on div at bounding box center [339, 398] width 5 height 115
click at [512, 502] on button at bounding box center [530, 491] width 37 height 33
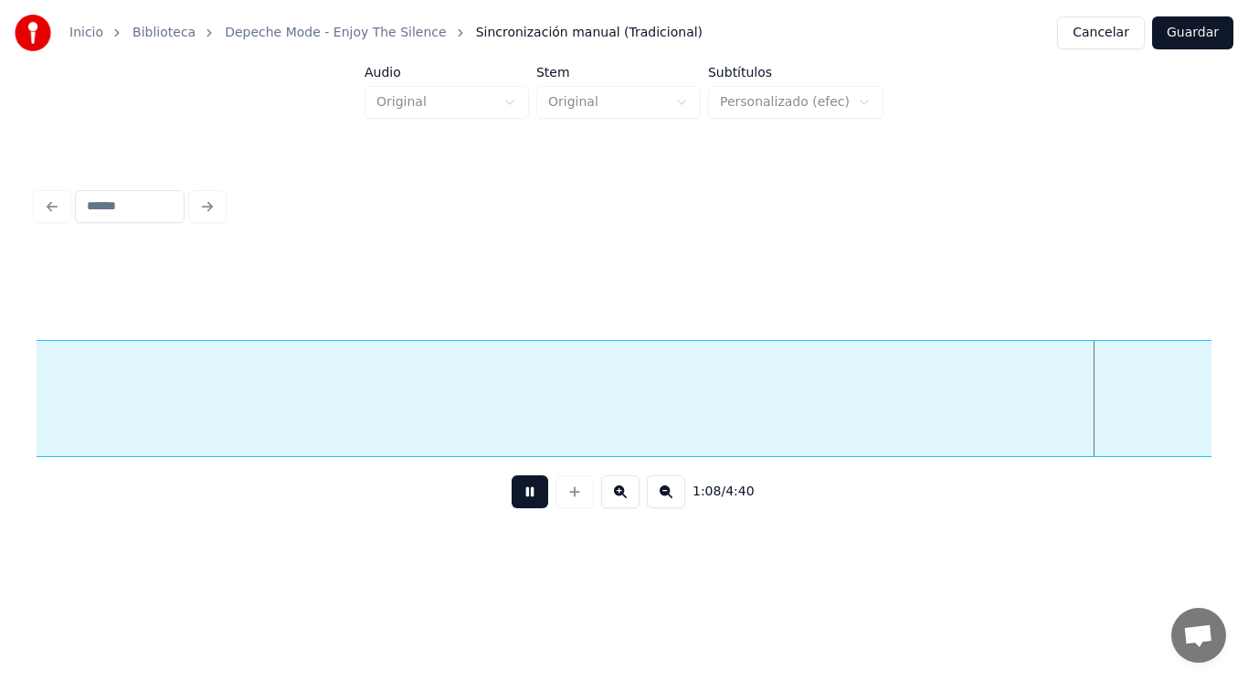
scroll to position [0, 87733]
click at [512, 502] on button at bounding box center [530, 491] width 37 height 33
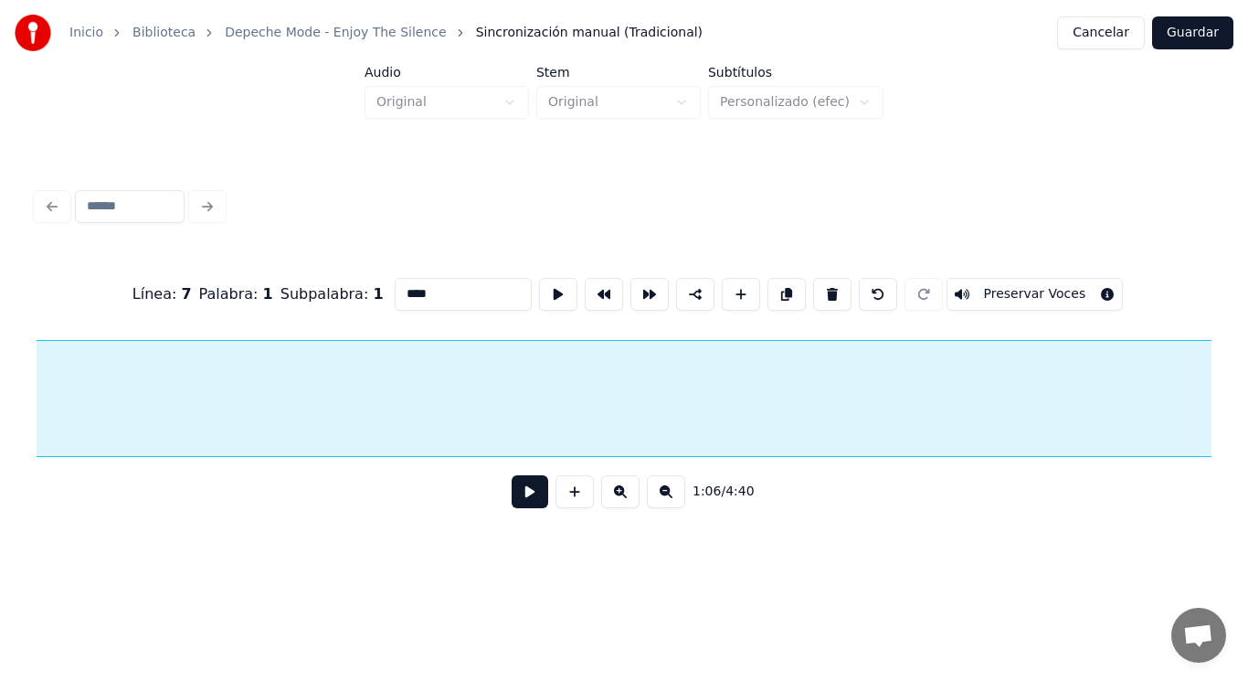
scroll to position [0, 85473]
click at [835, 294] on button at bounding box center [832, 294] width 38 height 33
type input "**"
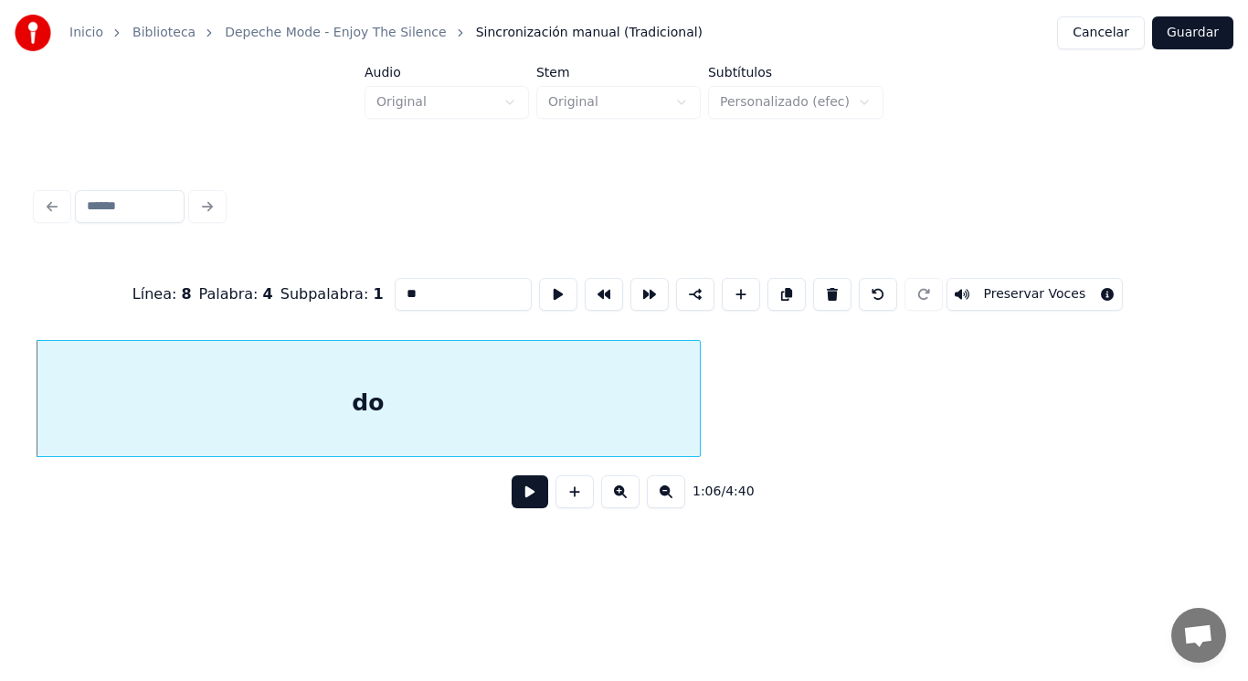
click at [513, 497] on button at bounding box center [530, 491] width 37 height 33
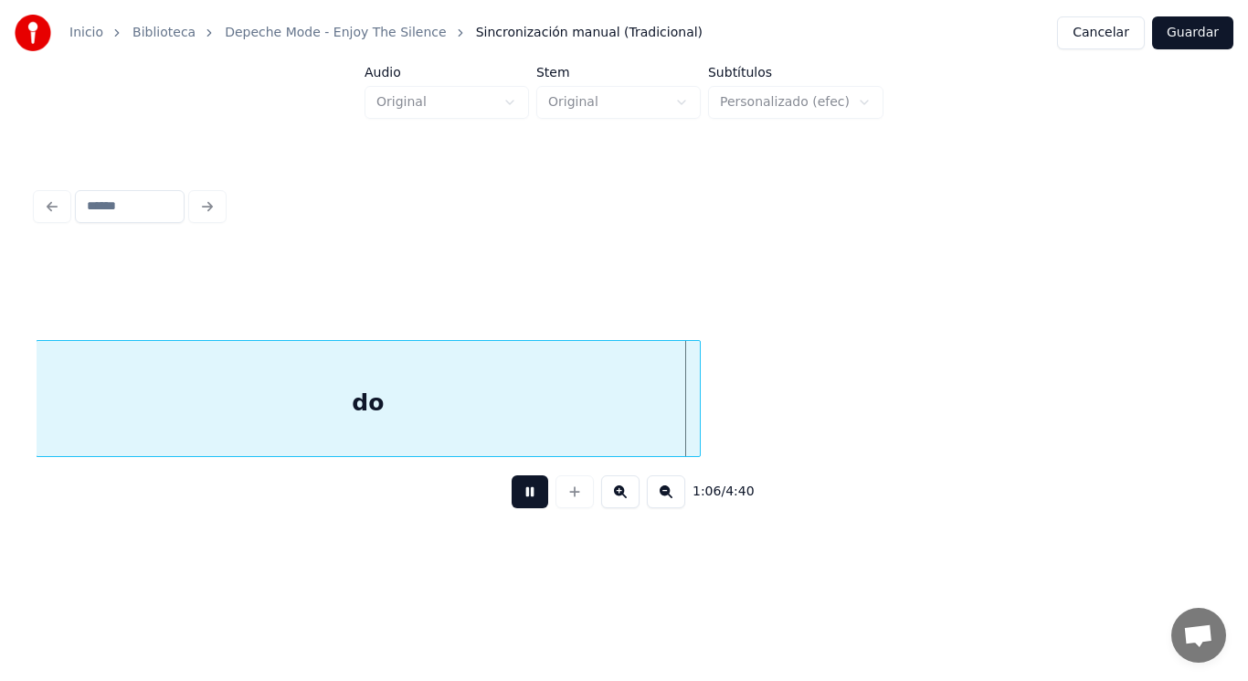
click at [513, 497] on button at bounding box center [530, 491] width 37 height 33
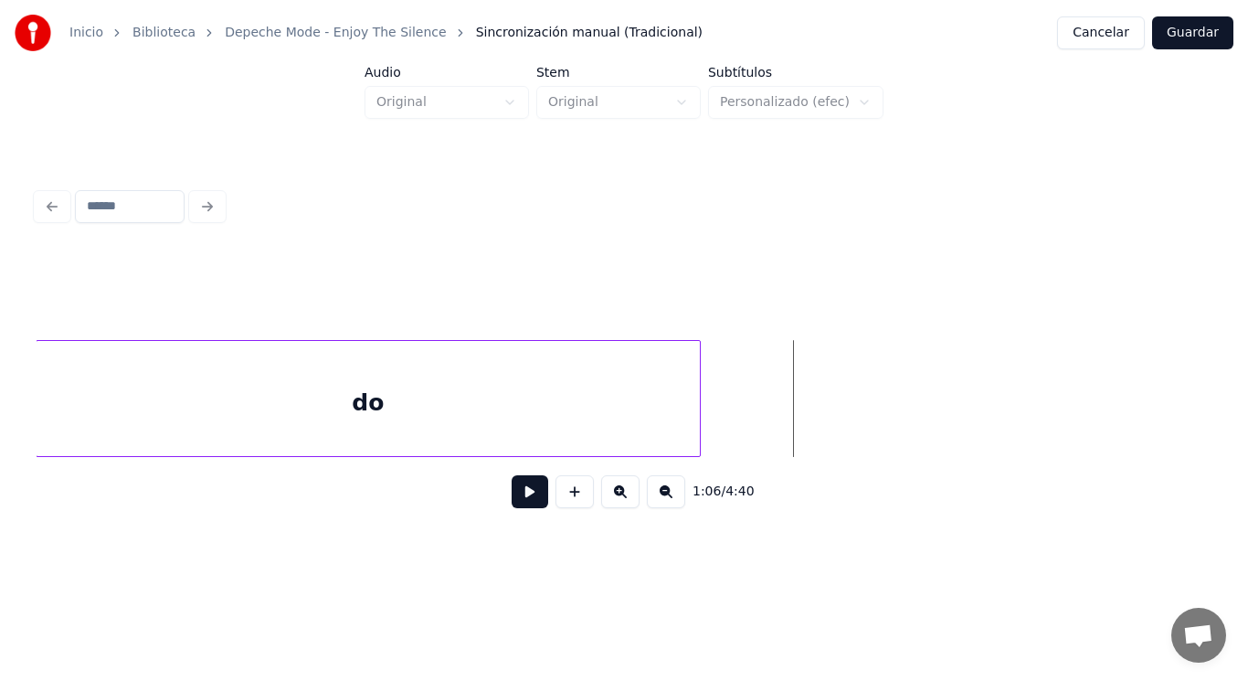
click at [616, 427] on div "do" at bounding box center [369, 403] width 664 height 124
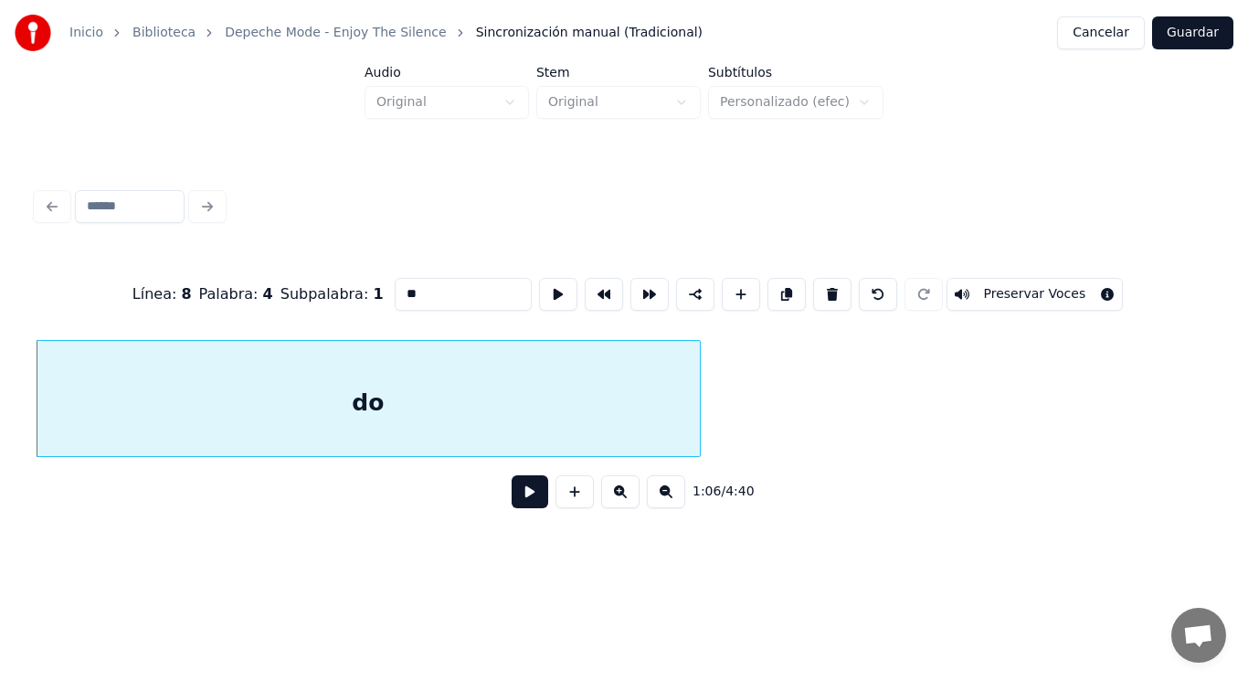
click at [522, 495] on button at bounding box center [530, 491] width 37 height 33
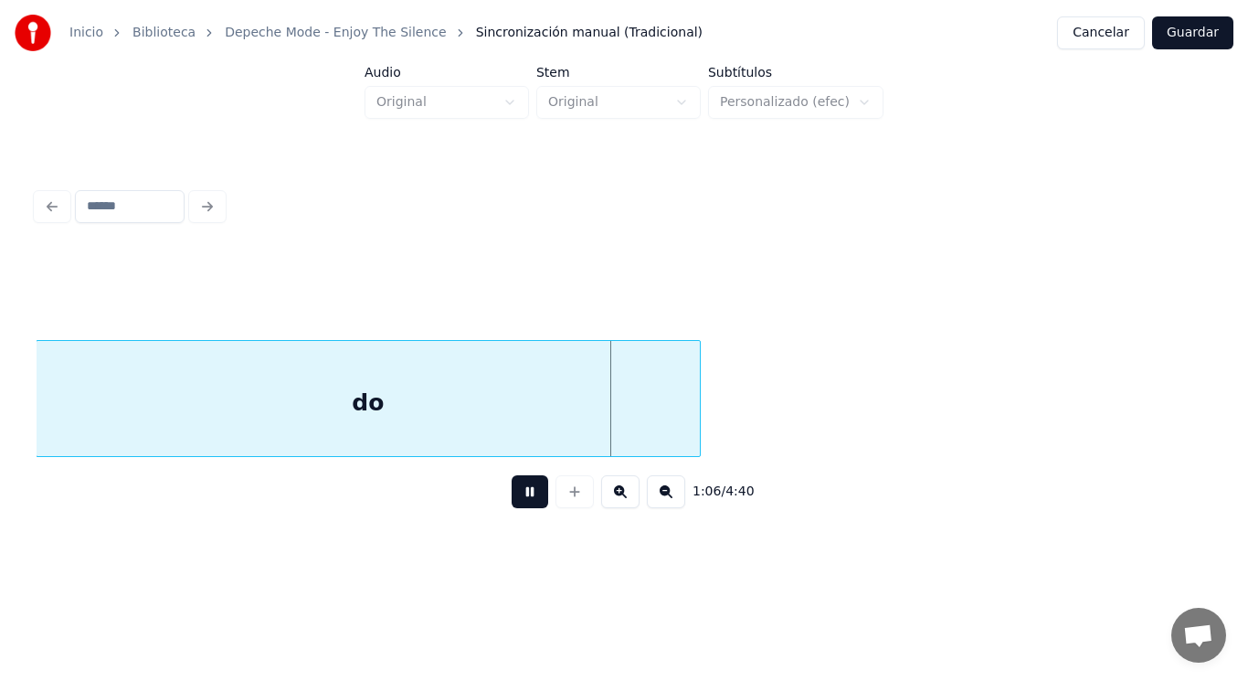
click at [522, 495] on button at bounding box center [530, 491] width 37 height 33
click at [668, 421] on div at bounding box center [667, 398] width 5 height 115
click at [512, 501] on button at bounding box center [530, 491] width 37 height 33
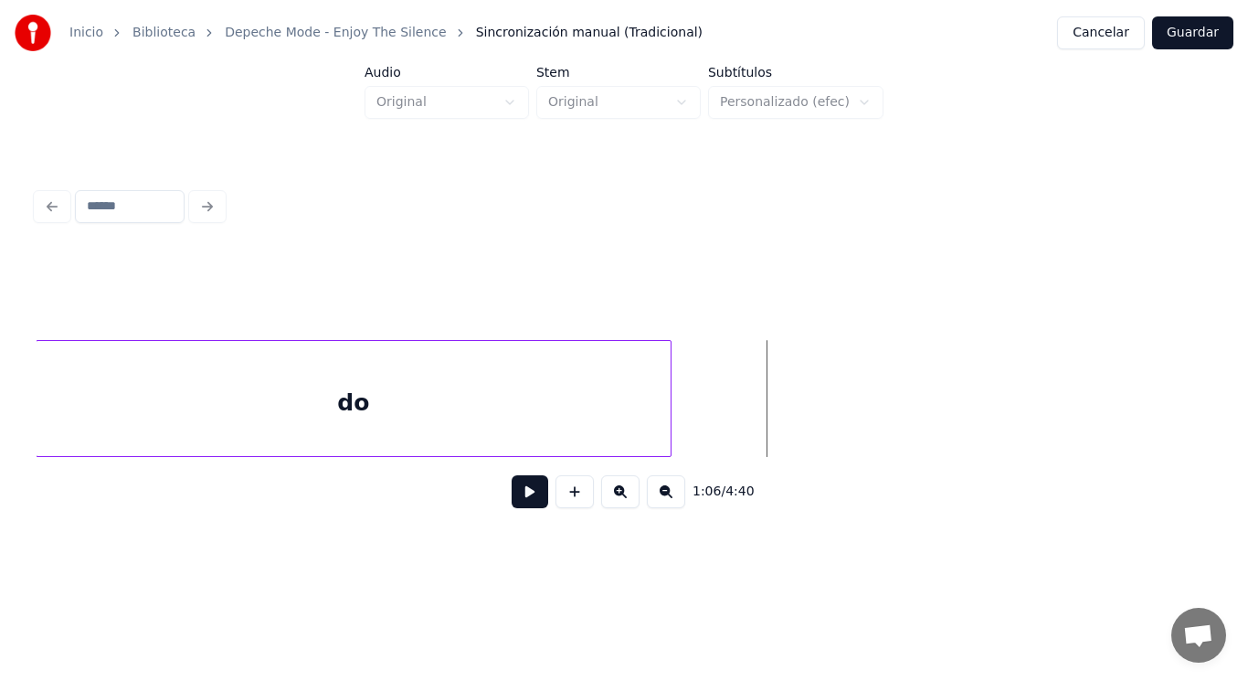
click at [567, 496] on button at bounding box center [575, 491] width 38 height 33
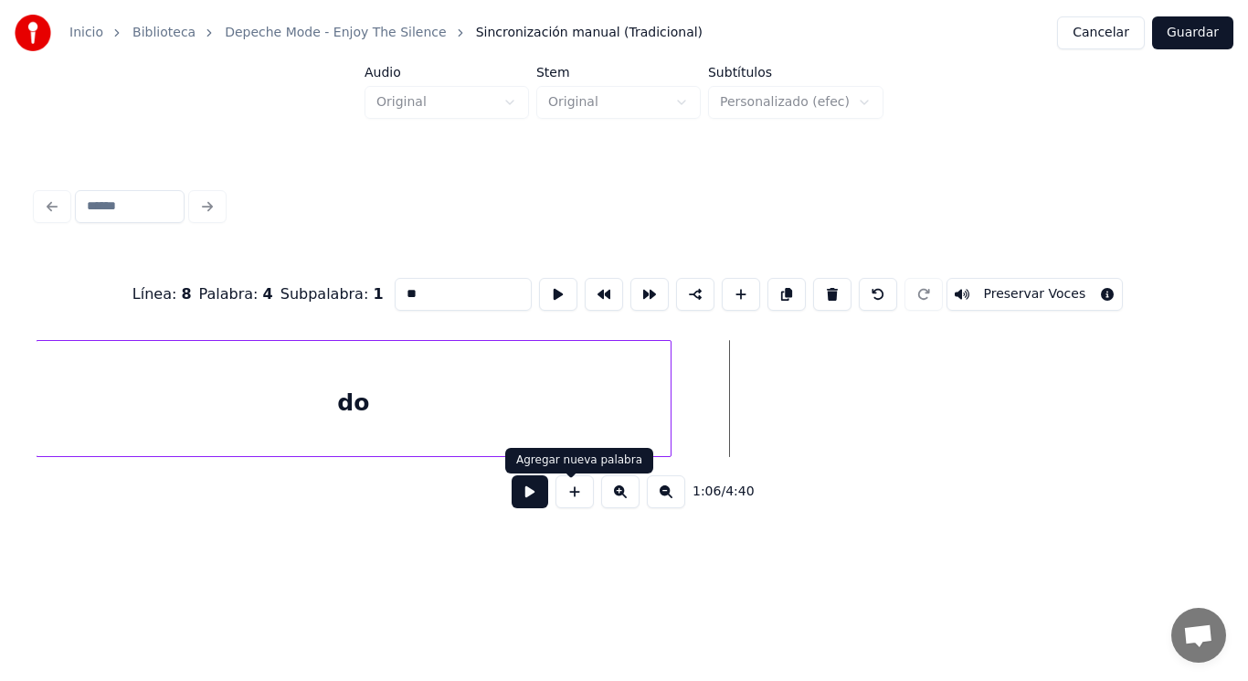
type input "**"
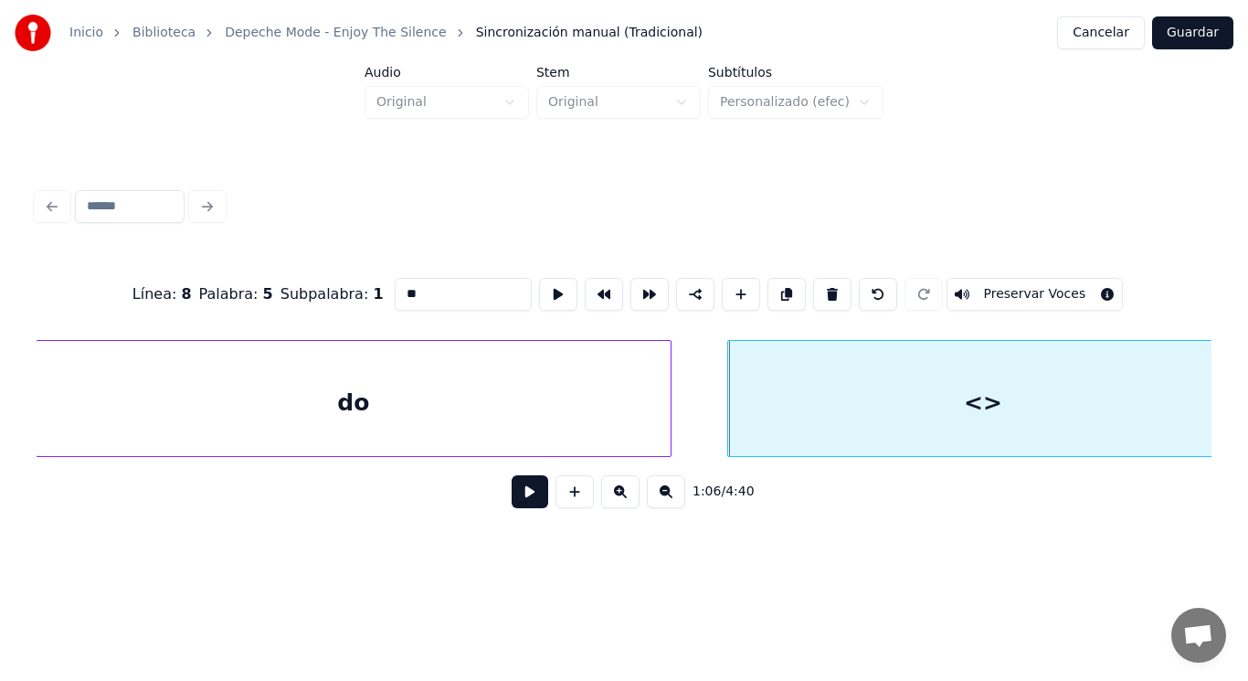
drag, startPoint x: 395, startPoint y: 281, endPoint x: 312, endPoint y: 295, distance: 84.4
click at [312, 295] on div "Línea : 8 Palabra : 5 Subpalabra : 1 ** Preservar Voces" at bounding box center [624, 294] width 1175 height 91
type input "****"
click at [515, 497] on button at bounding box center [530, 491] width 37 height 33
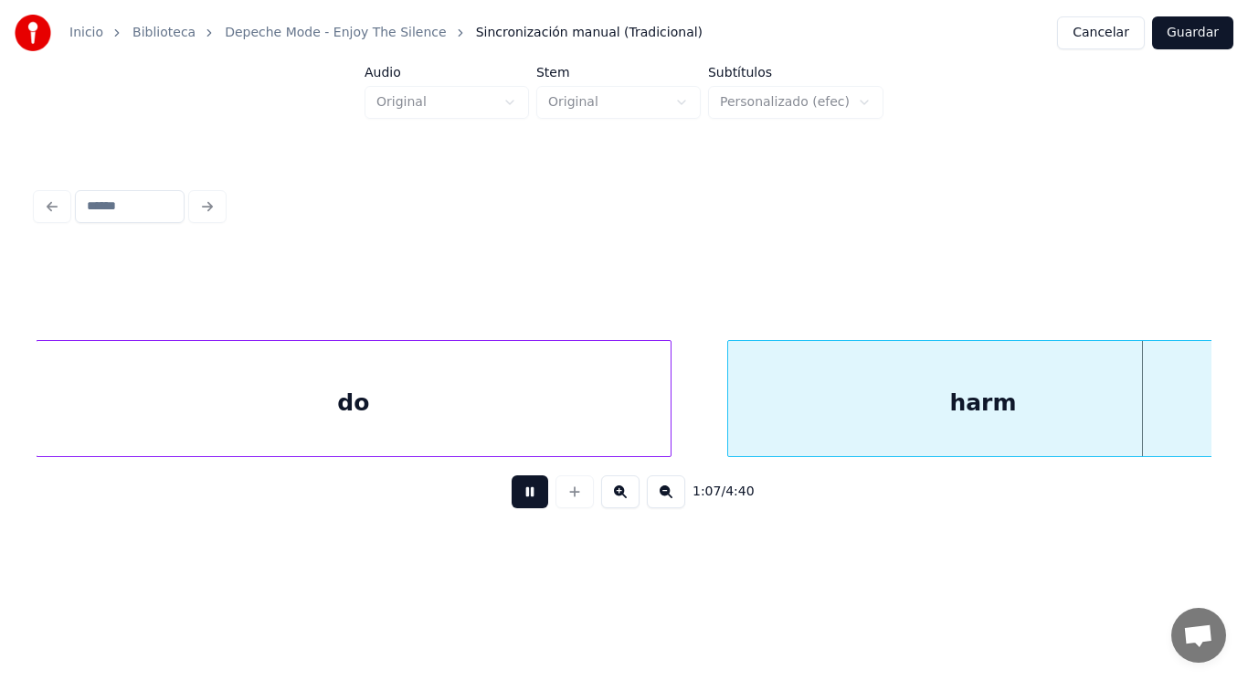
scroll to position [0, 85943]
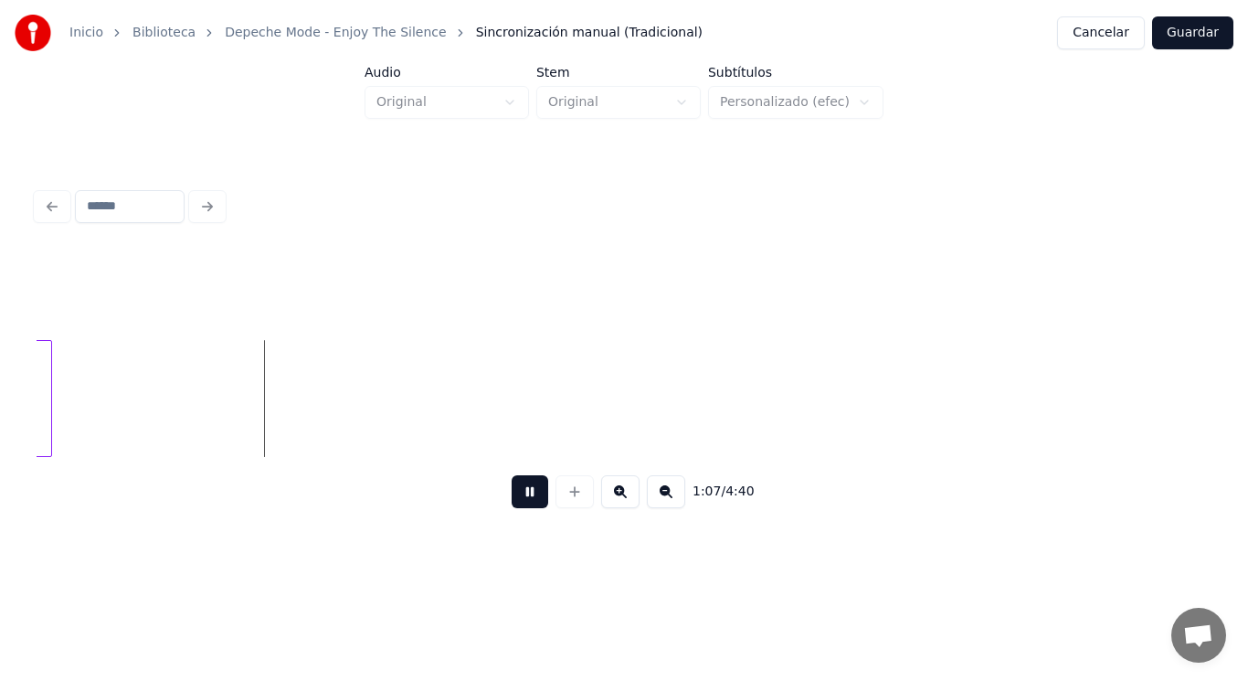
click at [515, 497] on button at bounding box center [530, 491] width 37 height 33
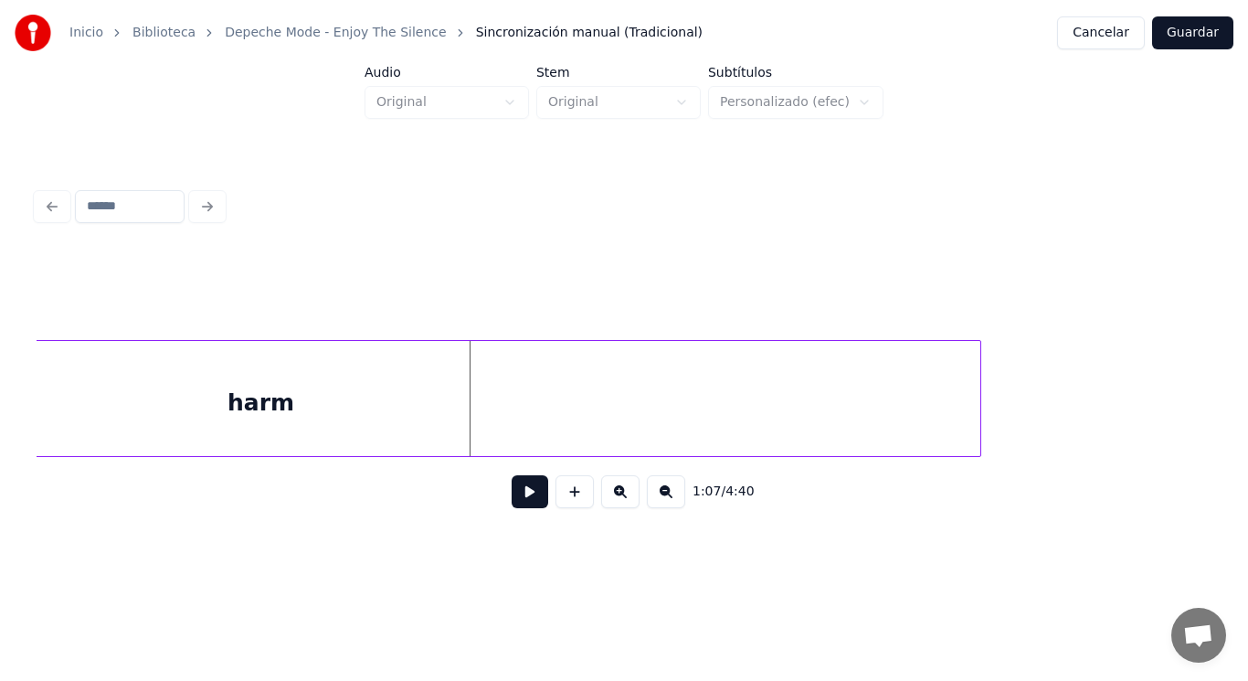
click at [978, 443] on div at bounding box center [977, 398] width 5 height 115
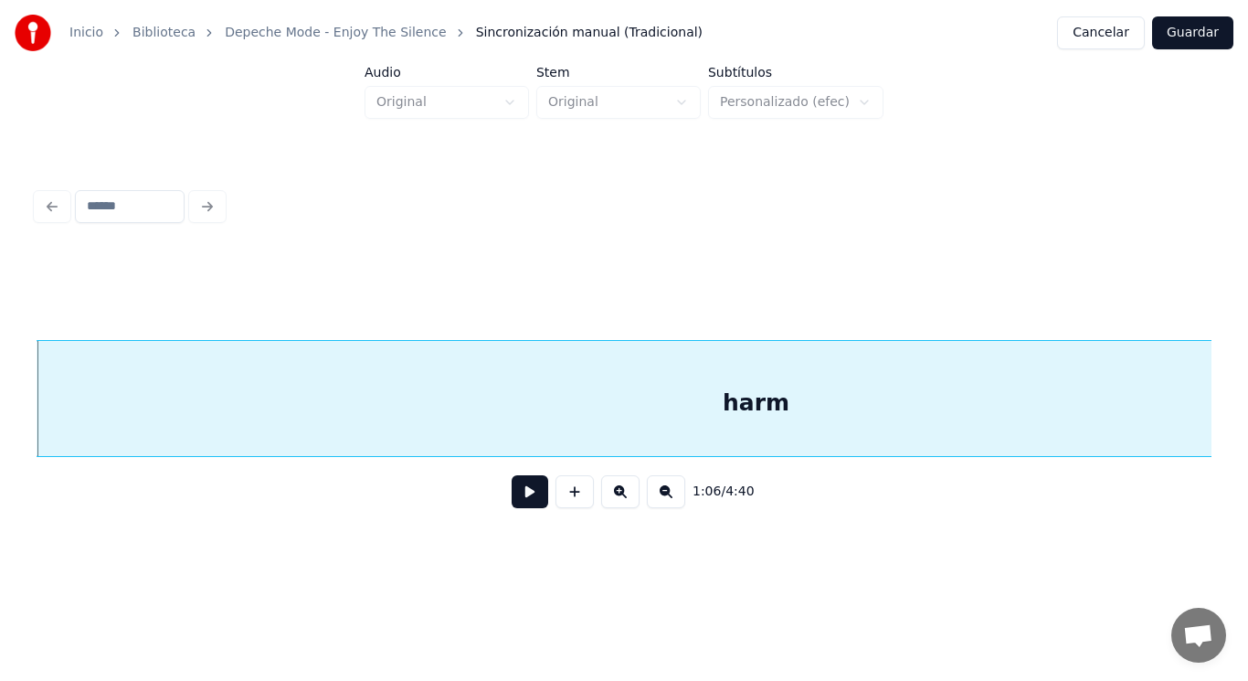
click at [515, 507] on button at bounding box center [530, 491] width 37 height 33
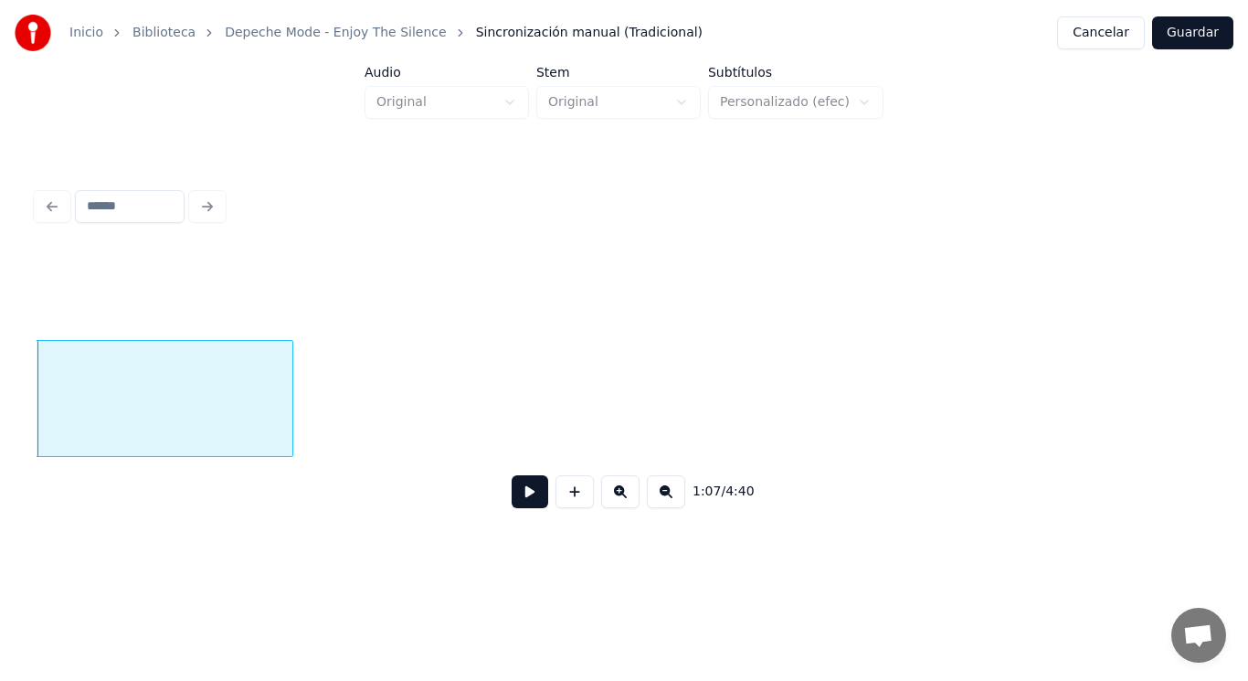
click at [515, 507] on button at bounding box center [530, 491] width 37 height 33
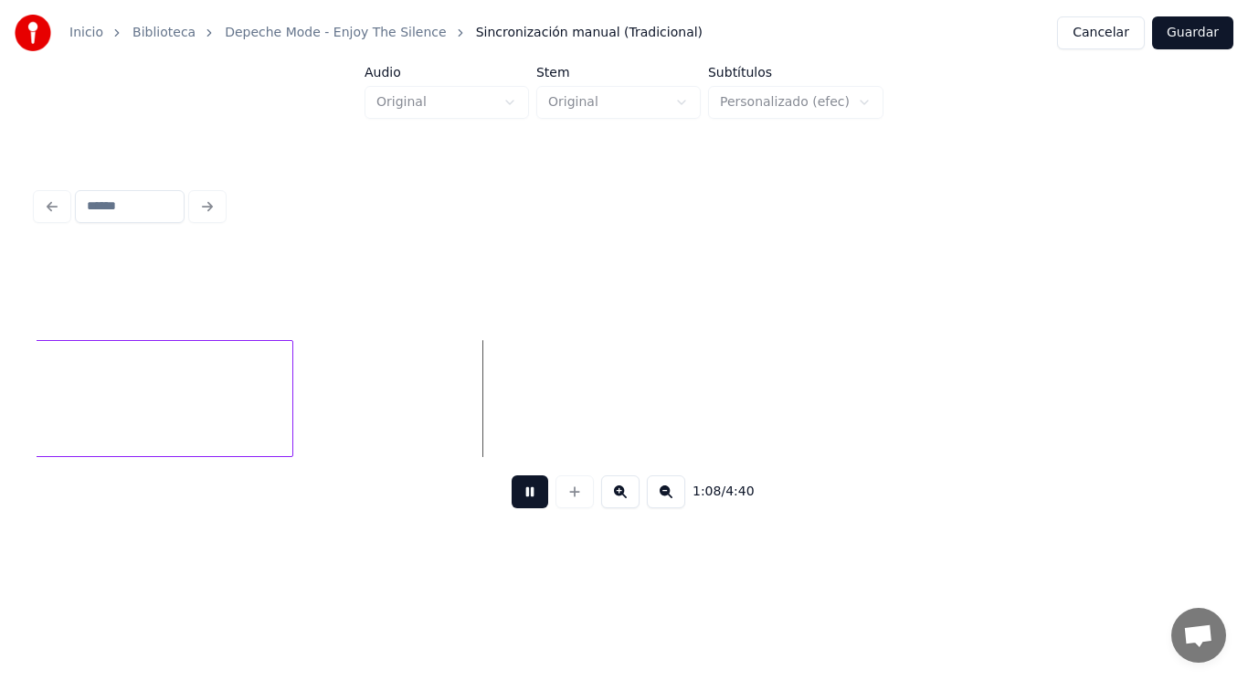
click at [515, 507] on button at bounding box center [530, 491] width 37 height 33
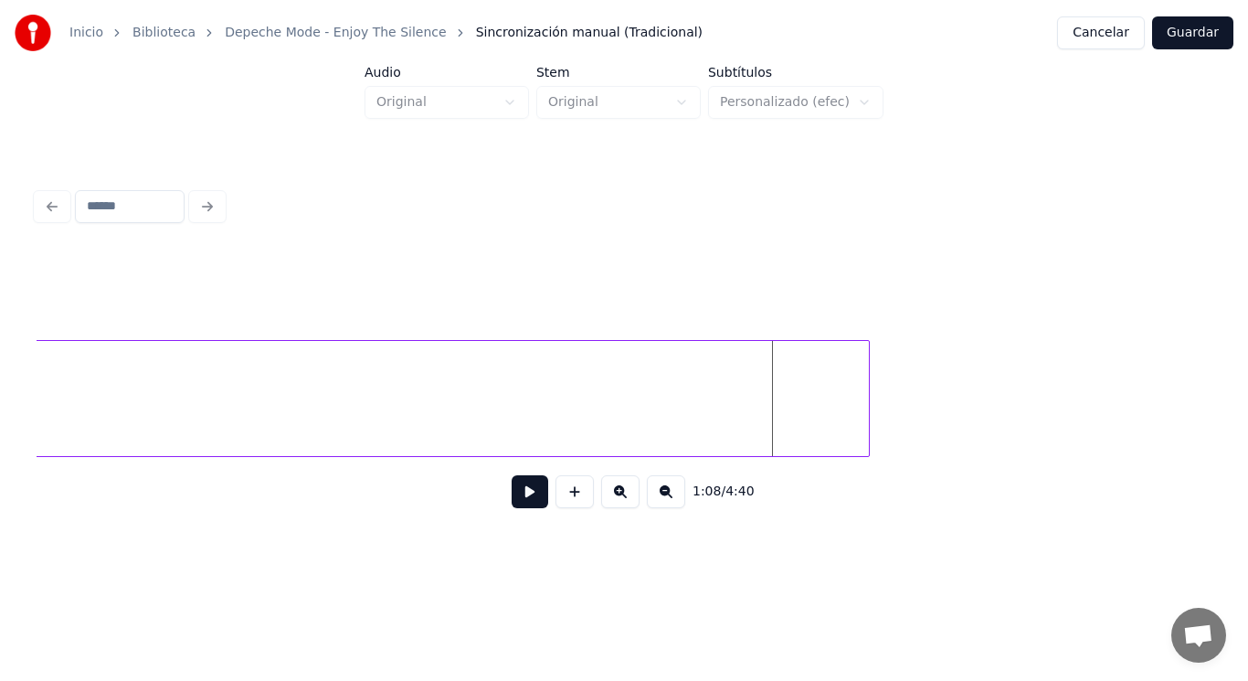
click at [868, 415] on div at bounding box center [866, 398] width 5 height 115
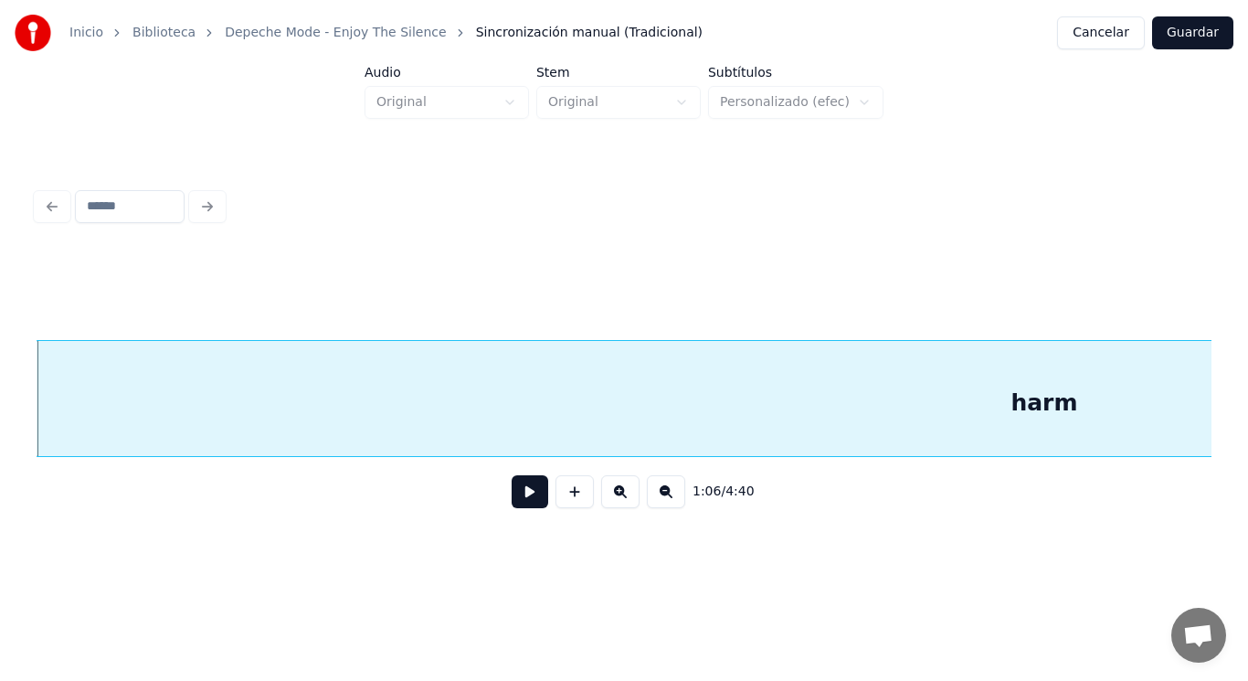
click at [512, 501] on button at bounding box center [530, 491] width 37 height 33
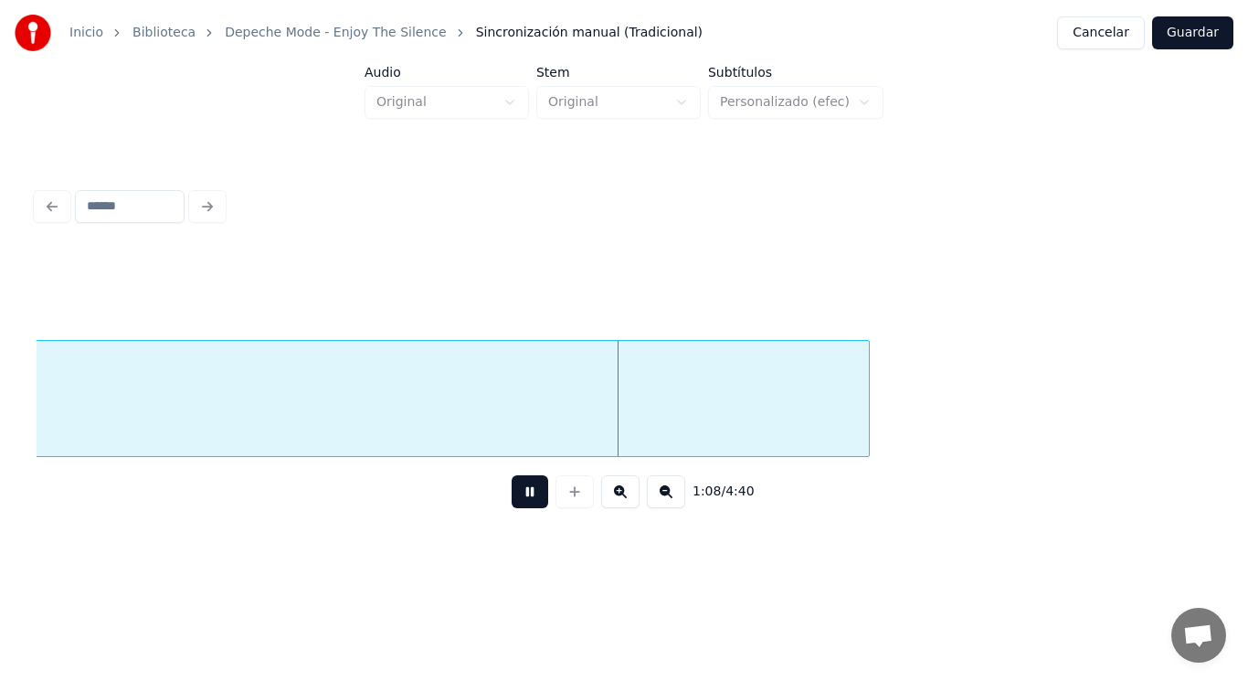
click at [512, 501] on button at bounding box center [530, 491] width 37 height 33
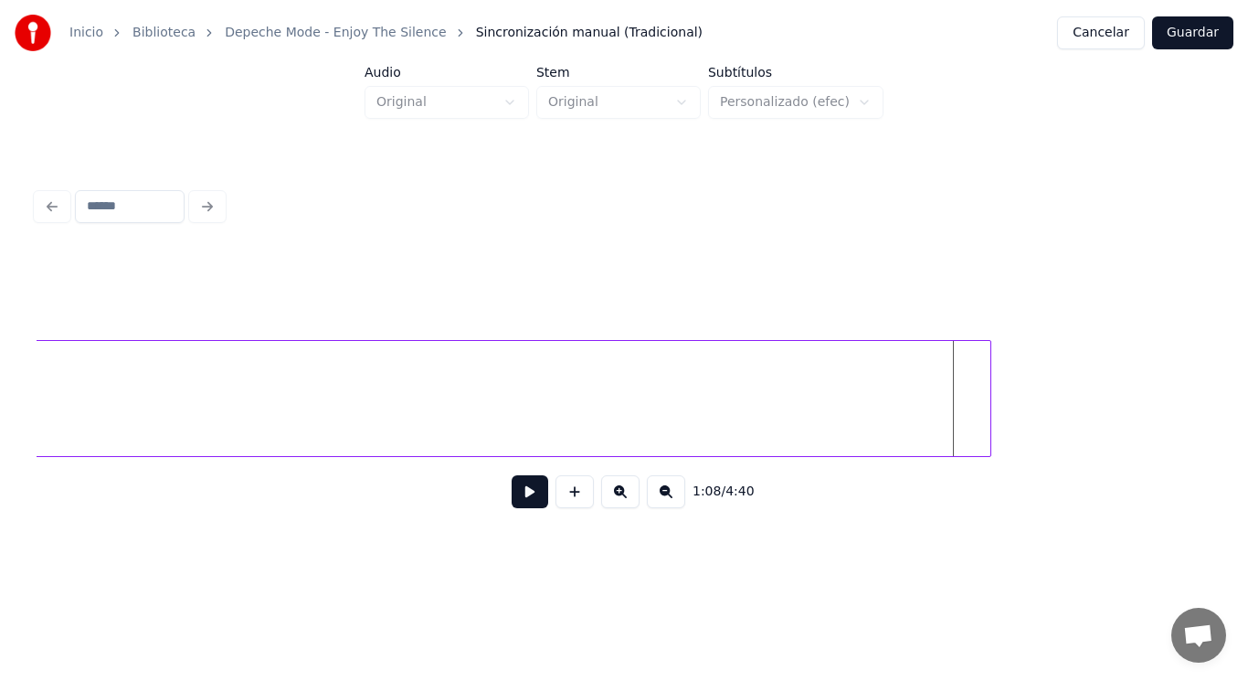
click at [989, 407] on div at bounding box center [987, 398] width 5 height 115
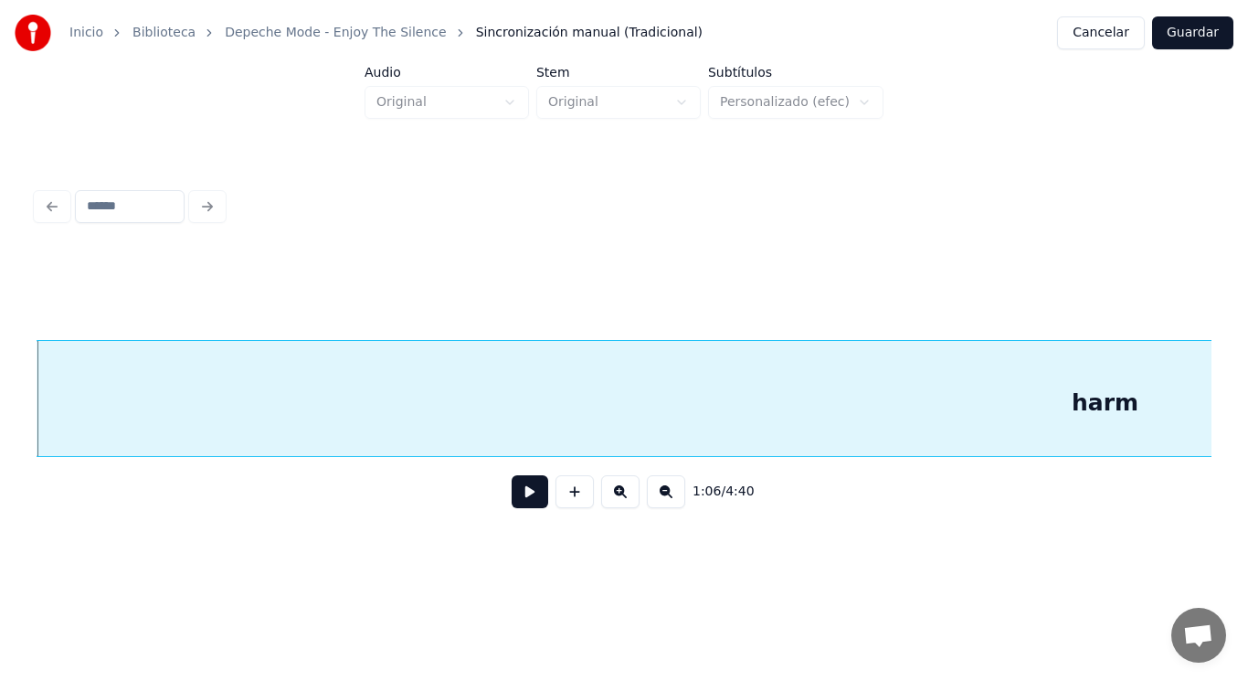
click at [512, 495] on button at bounding box center [530, 491] width 37 height 33
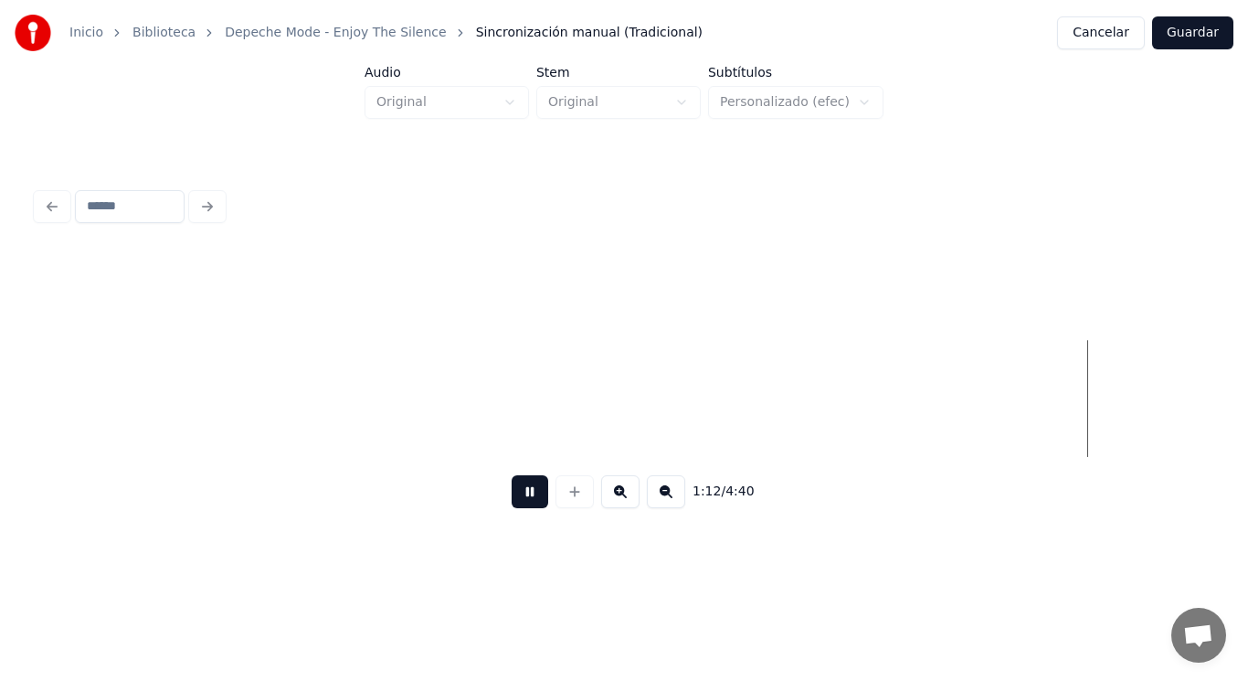
click at [512, 504] on button at bounding box center [530, 491] width 37 height 33
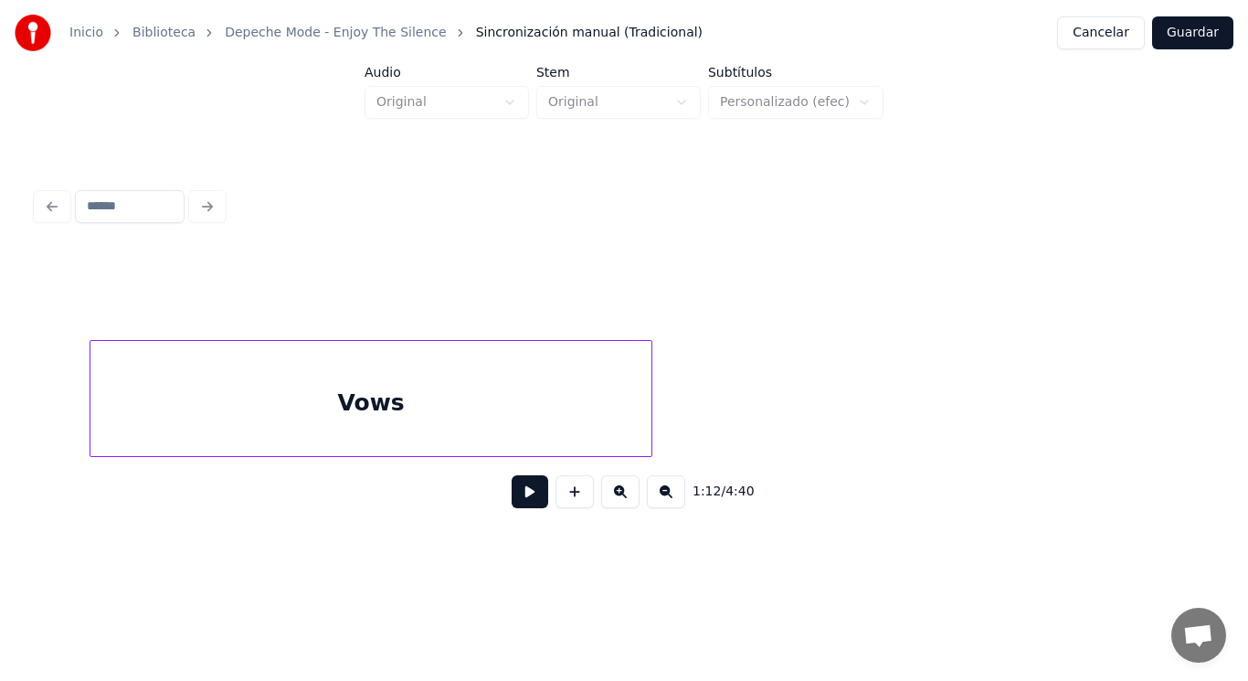
scroll to position [0, 117127]
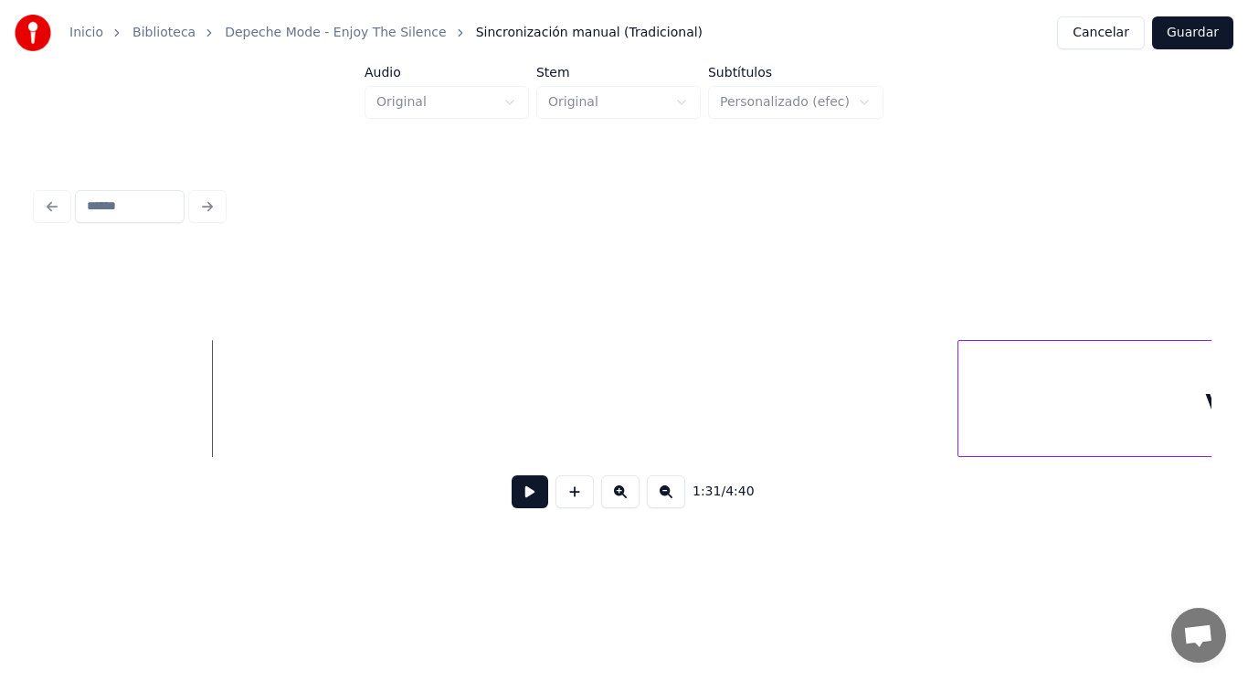
click at [519, 493] on button at bounding box center [530, 491] width 37 height 33
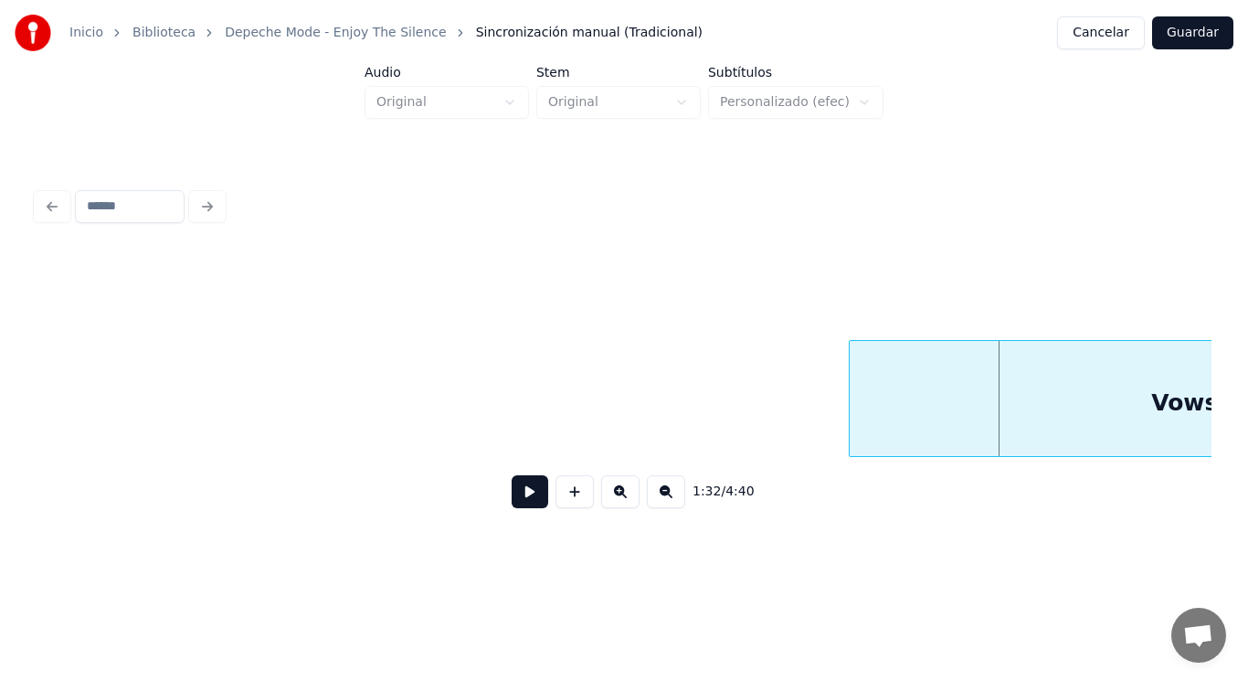
click at [852, 406] on div at bounding box center [852, 398] width 5 height 115
click at [525, 508] on button at bounding box center [530, 491] width 37 height 33
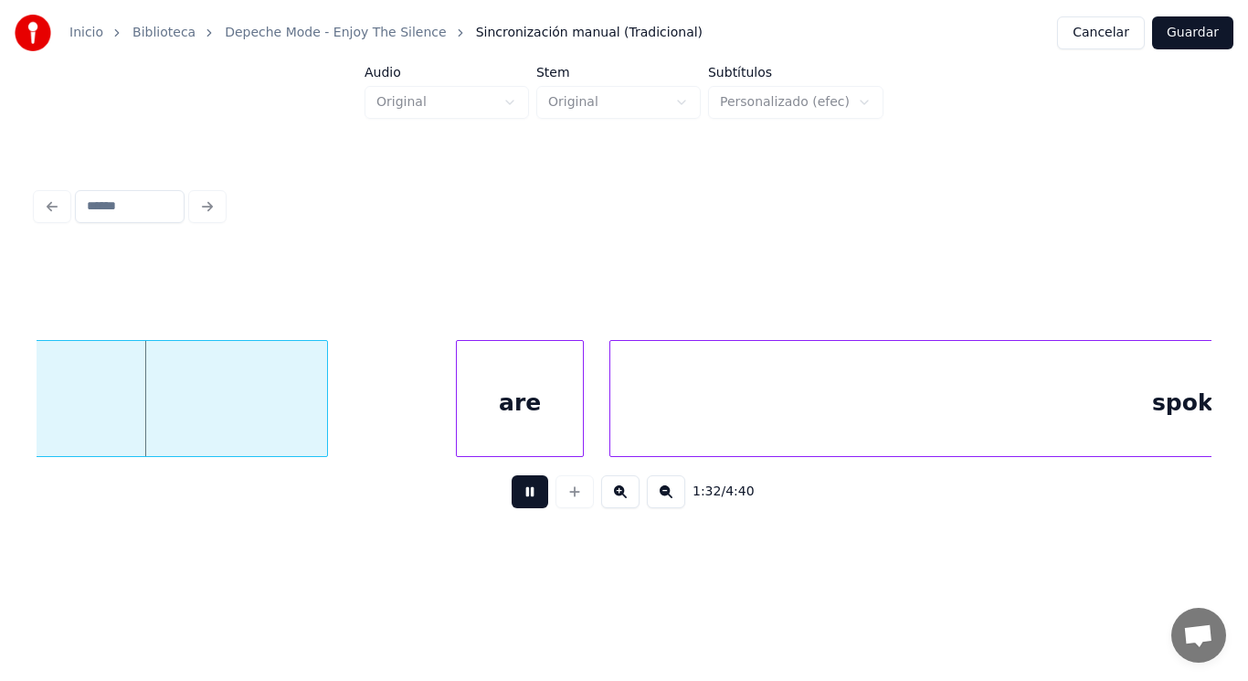
click at [525, 508] on button at bounding box center [530, 491] width 37 height 33
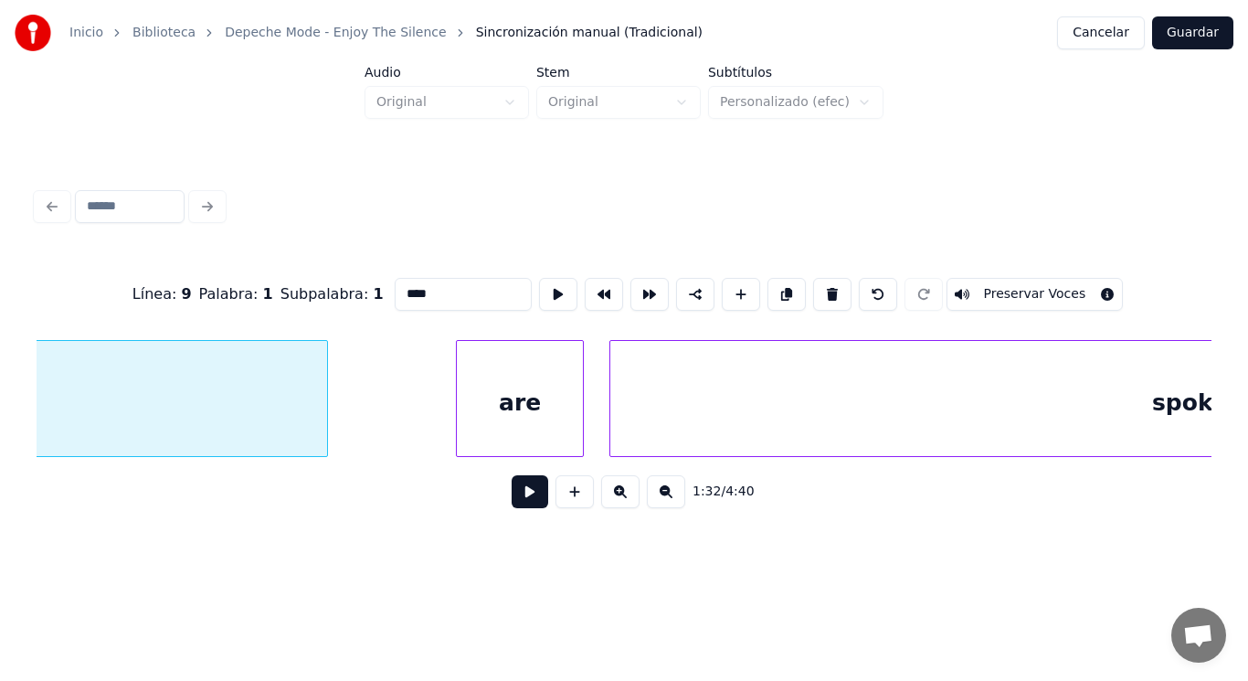
scroll to position [0, 117940]
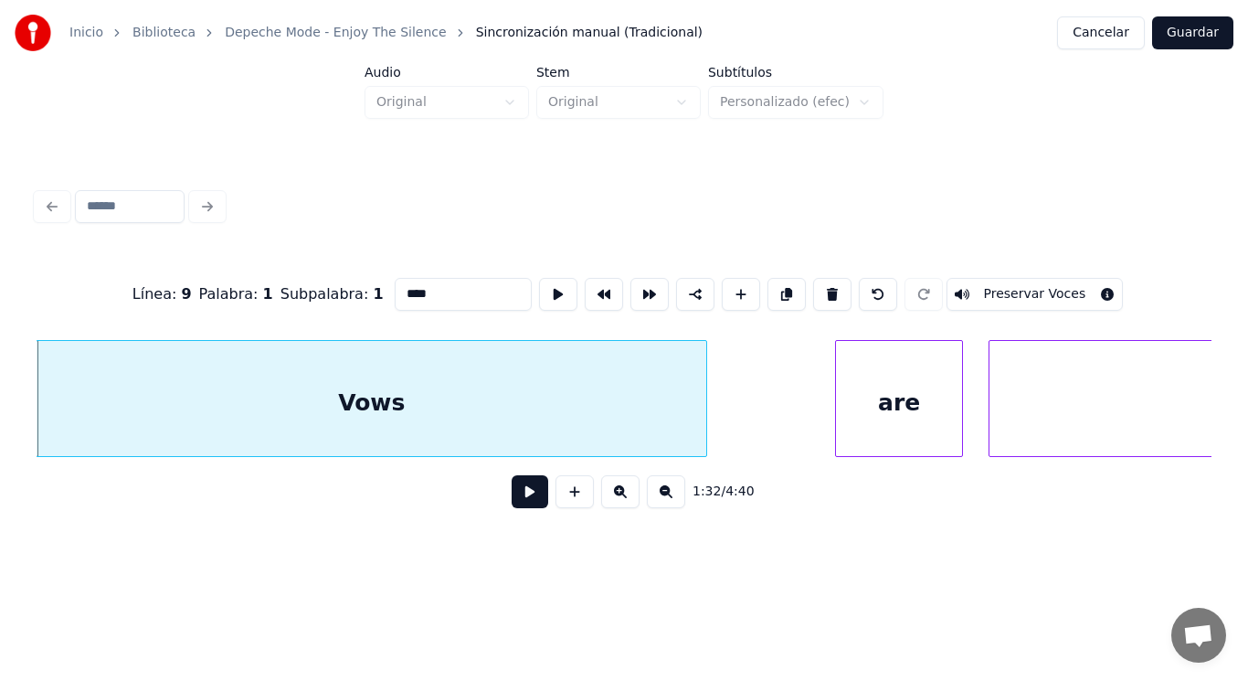
click at [521, 501] on button at bounding box center [530, 491] width 37 height 33
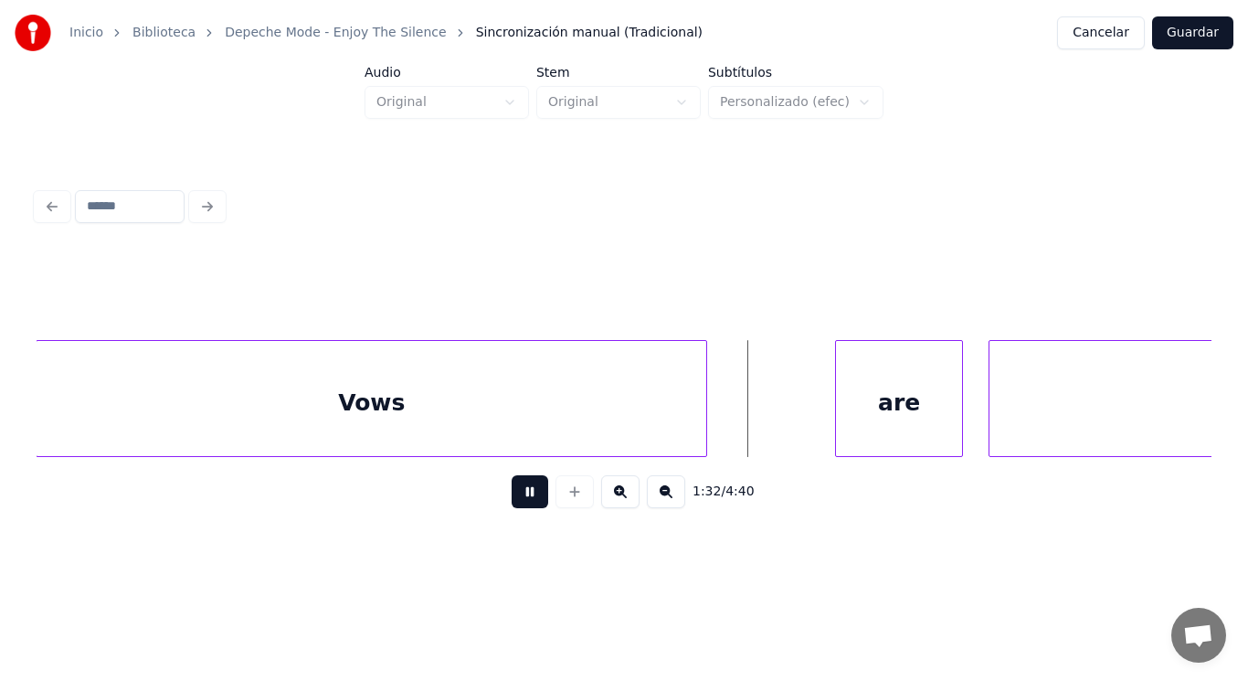
click at [521, 501] on button at bounding box center [530, 491] width 37 height 33
click at [763, 414] on div at bounding box center [762, 398] width 5 height 115
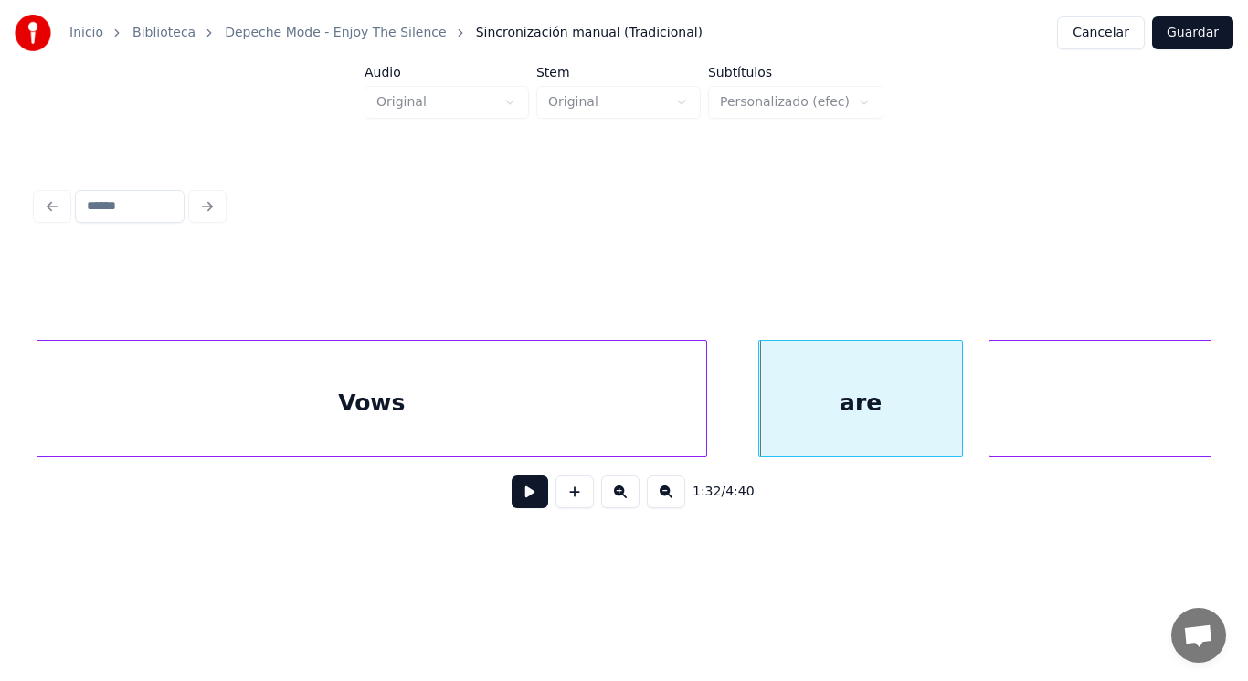
click at [521, 499] on button at bounding box center [530, 491] width 37 height 33
click at [623, 425] on div "Vows" at bounding box center [372, 403] width 670 height 124
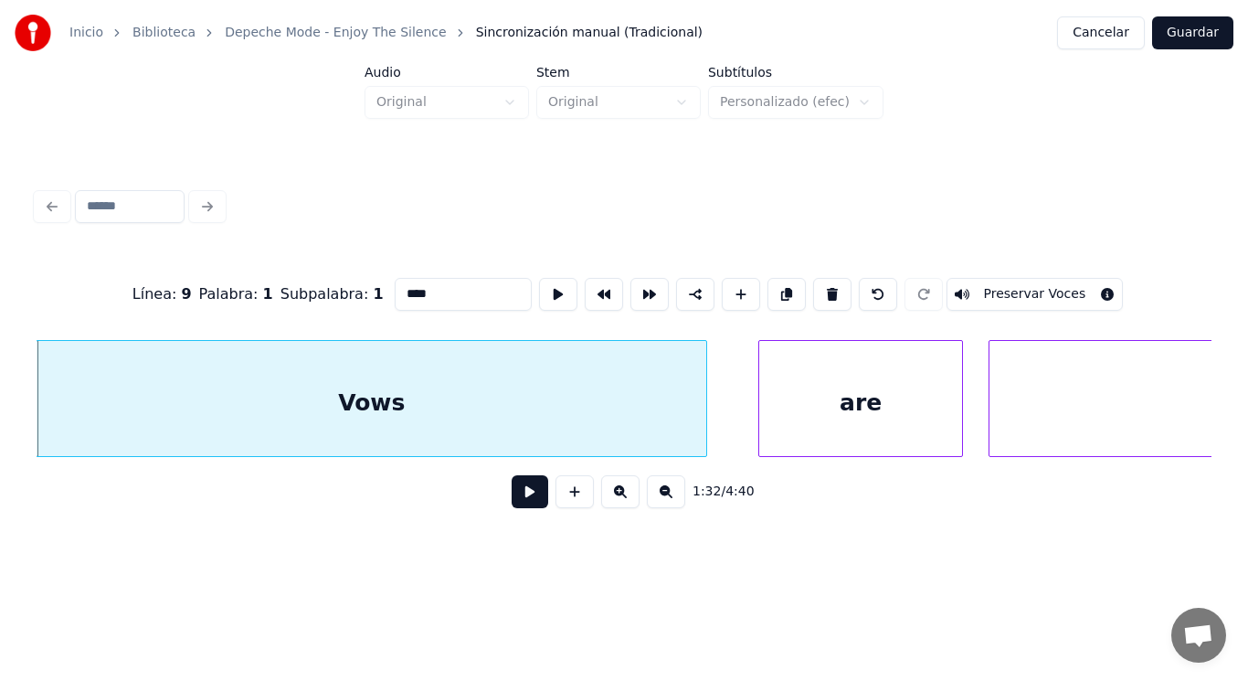
click at [526, 491] on button at bounding box center [530, 491] width 37 height 33
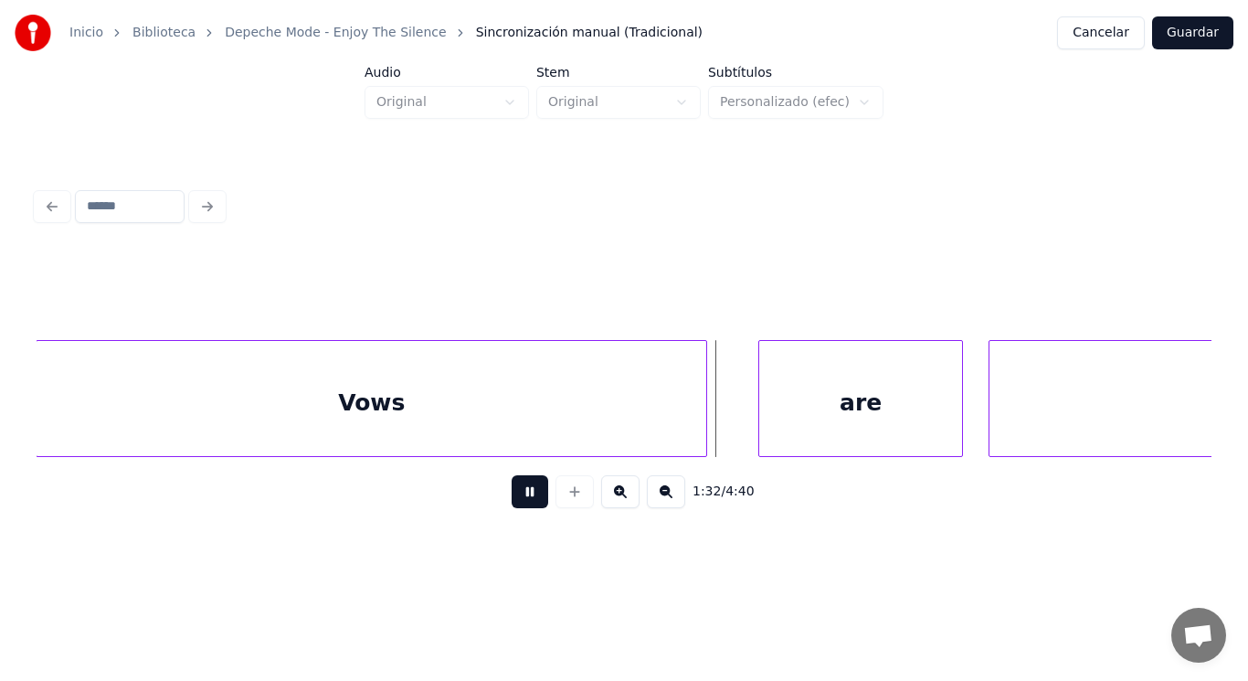
click at [526, 491] on button at bounding box center [530, 491] width 37 height 33
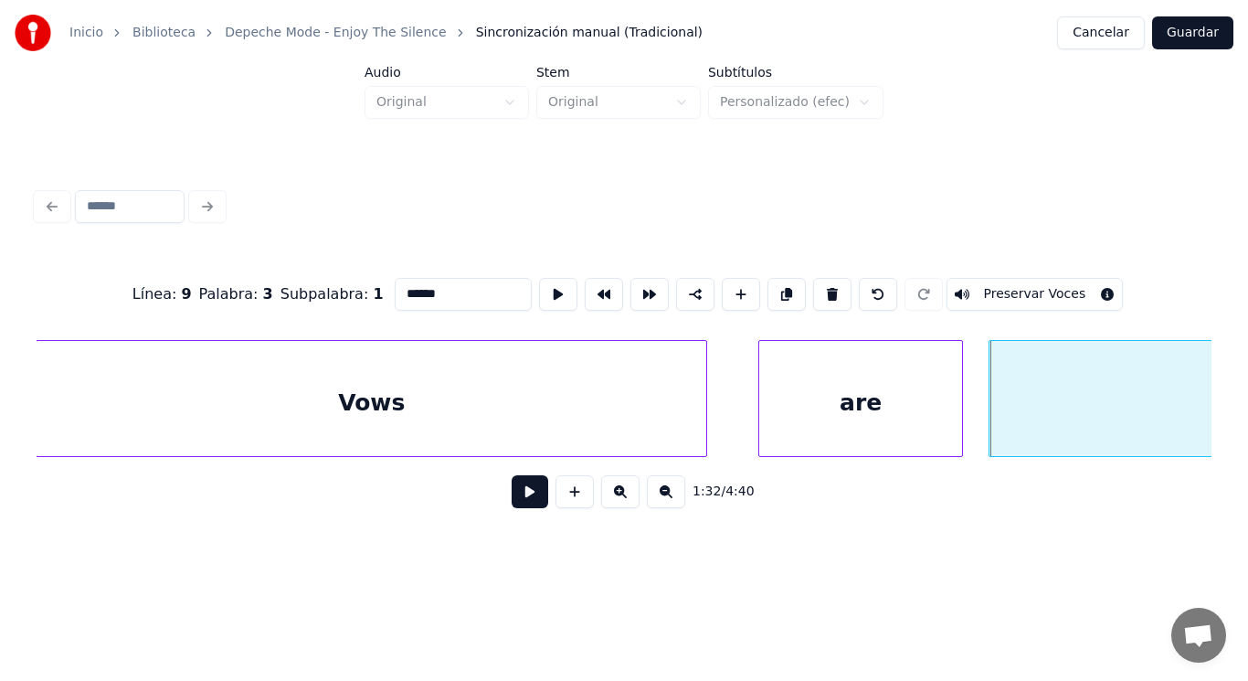
click at [891, 413] on div "are" at bounding box center [860, 403] width 203 height 124
type input "***"
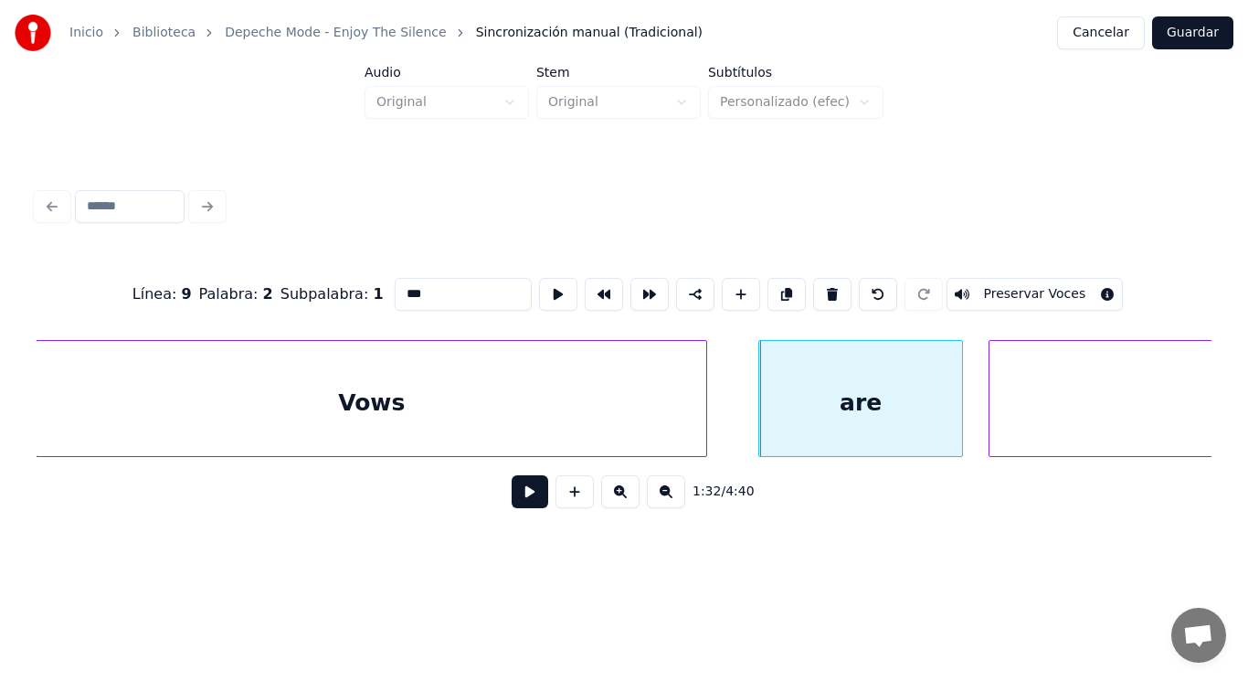
click at [515, 495] on button at bounding box center [530, 491] width 37 height 33
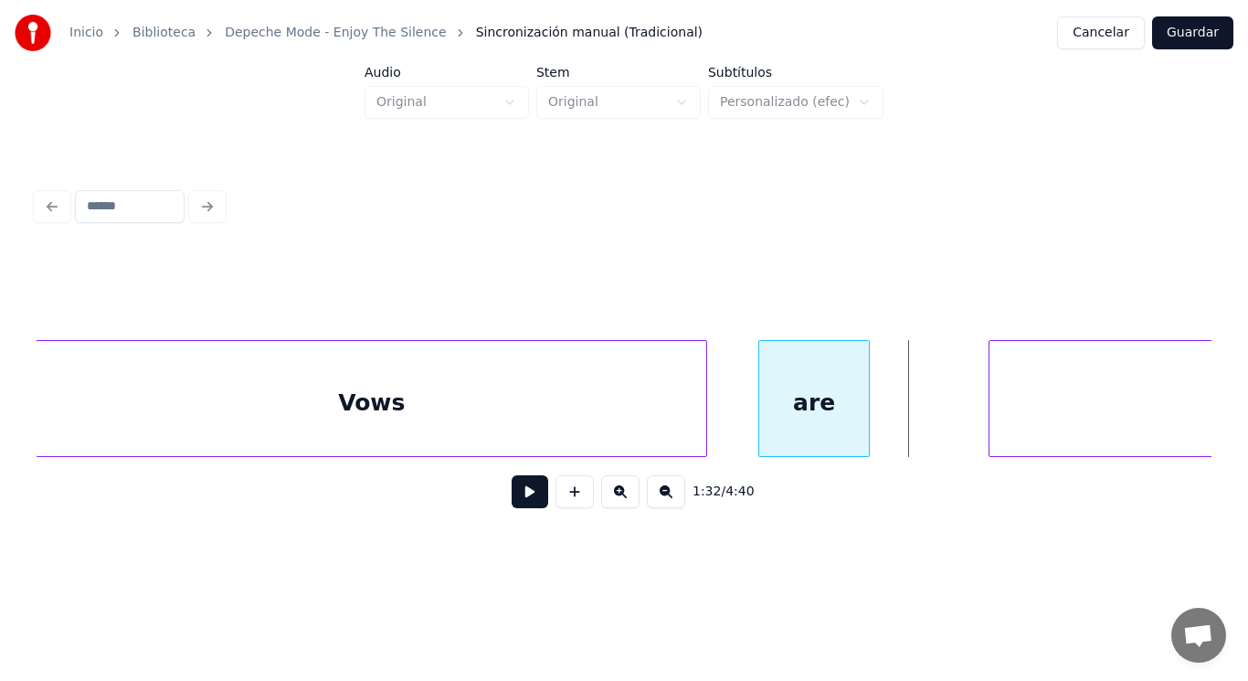
click at [868, 417] on div at bounding box center [866, 398] width 5 height 115
click at [752, 415] on div at bounding box center [751, 398] width 5 height 115
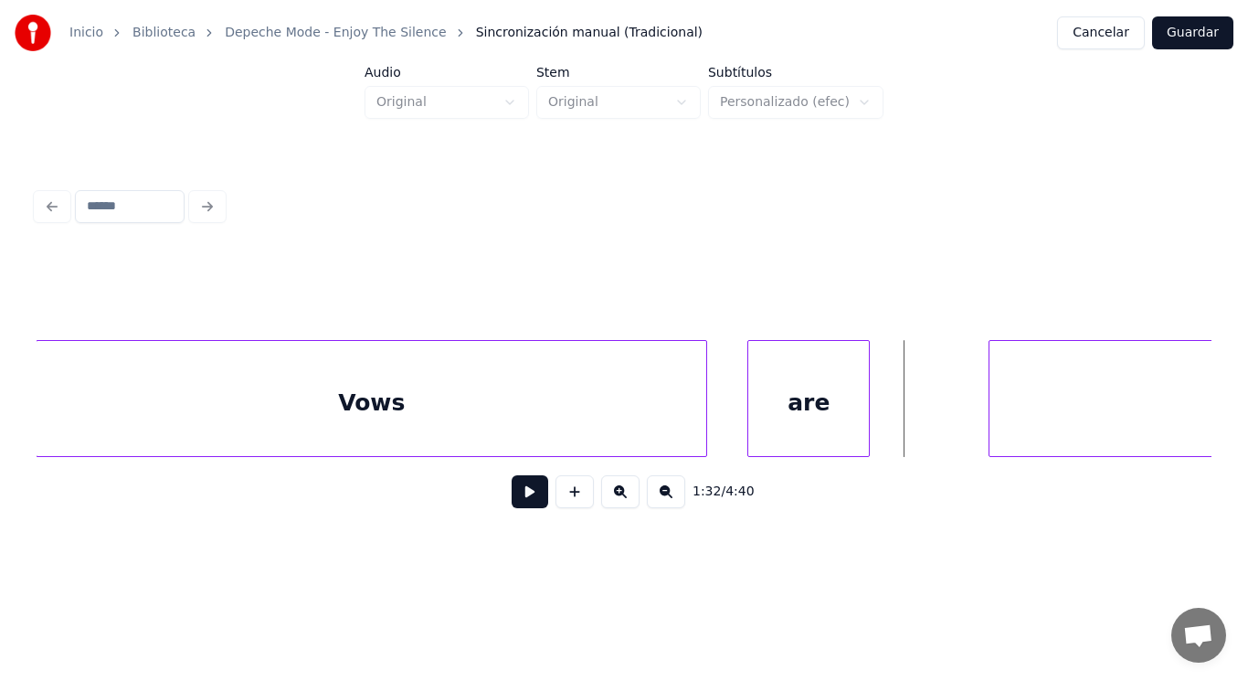
click at [526, 492] on button at bounding box center [530, 491] width 37 height 33
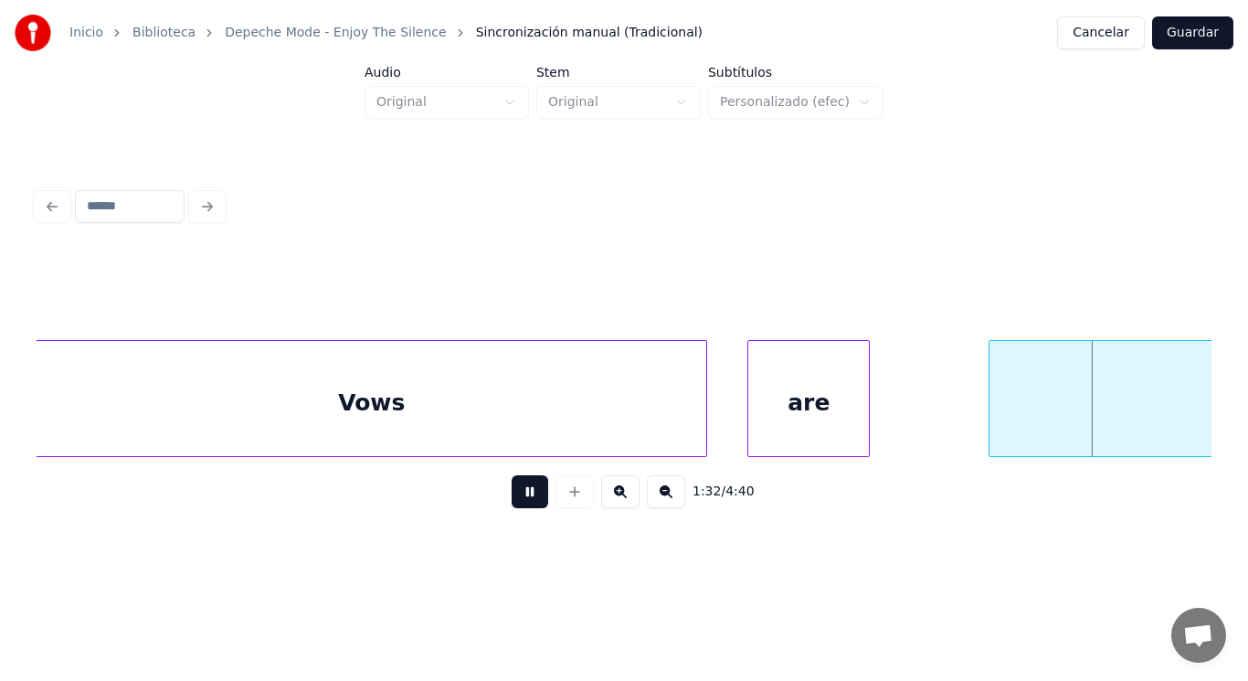
click at [526, 492] on button at bounding box center [530, 491] width 37 height 33
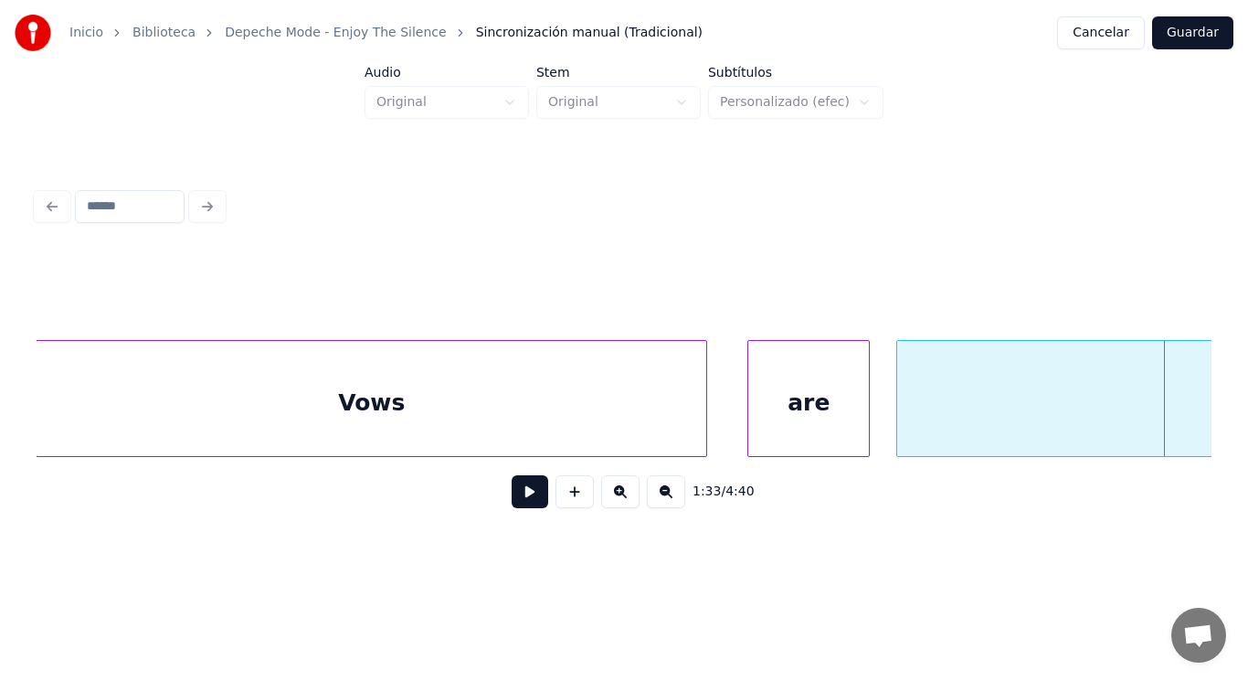
click at [898, 426] on div at bounding box center [900, 398] width 5 height 115
click at [858, 420] on div at bounding box center [858, 398] width 5 height 115
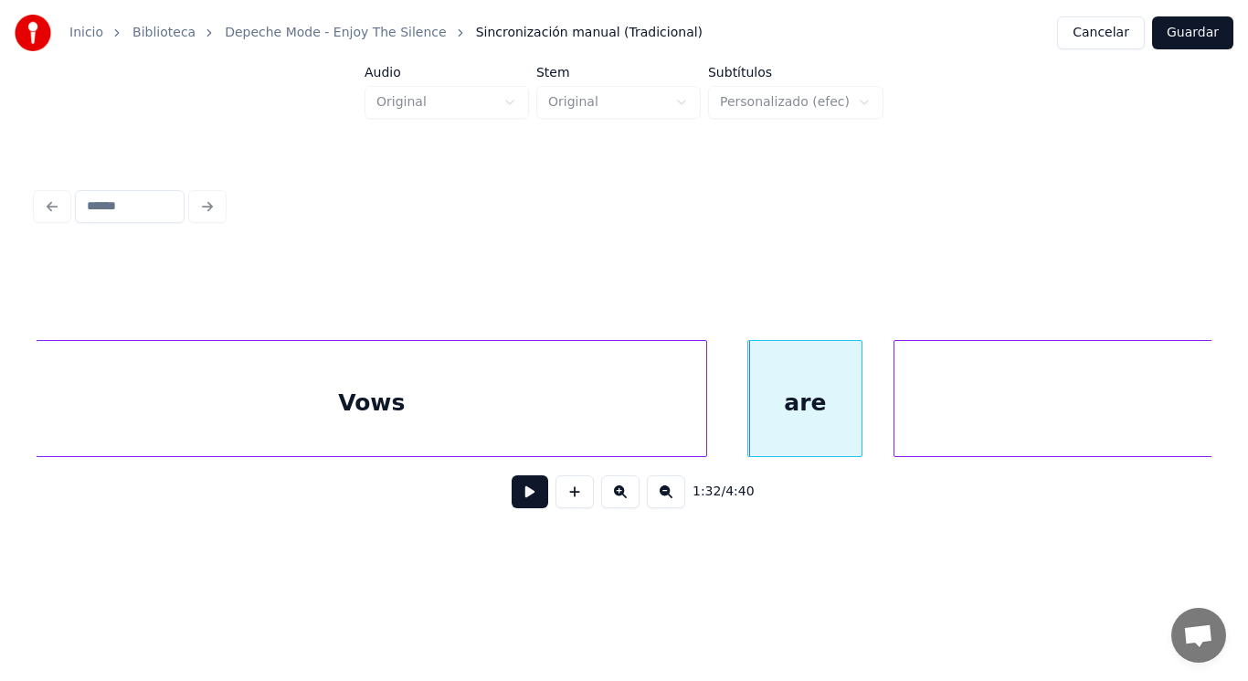
click at [898, 416] on div at bounding box center [897, 398] width 5 height 115
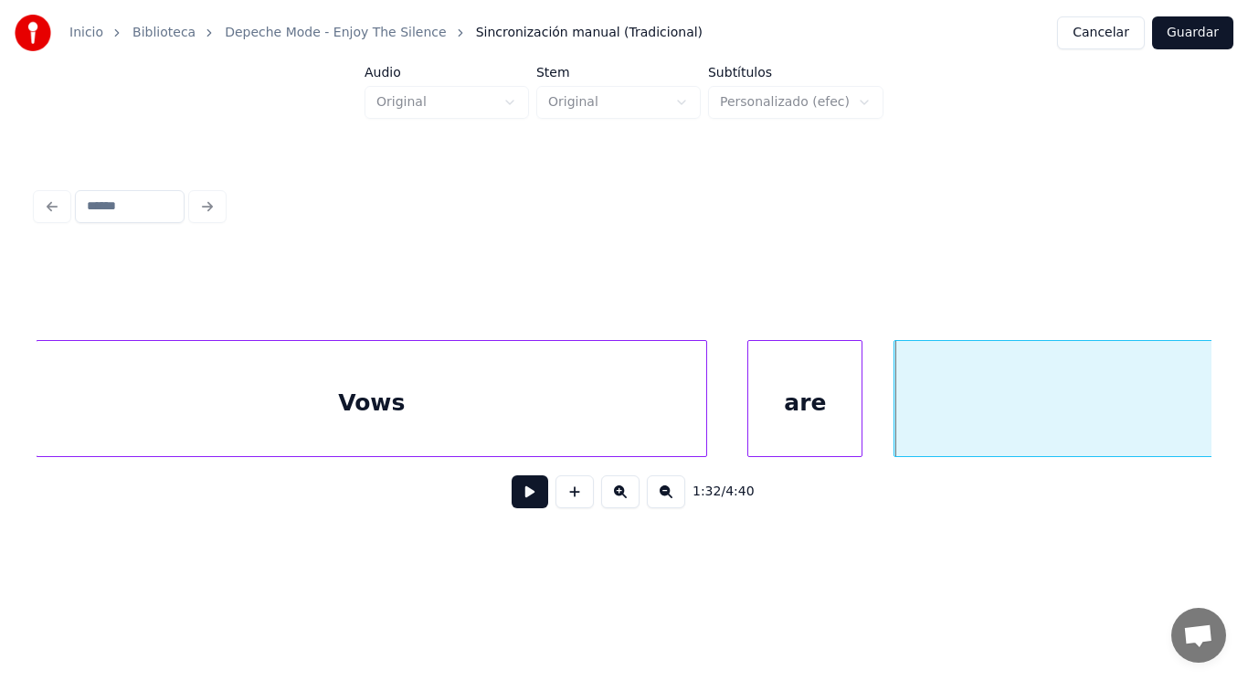
click at [523, 493] on button at bounding box center [530, 491] width 37 height 33
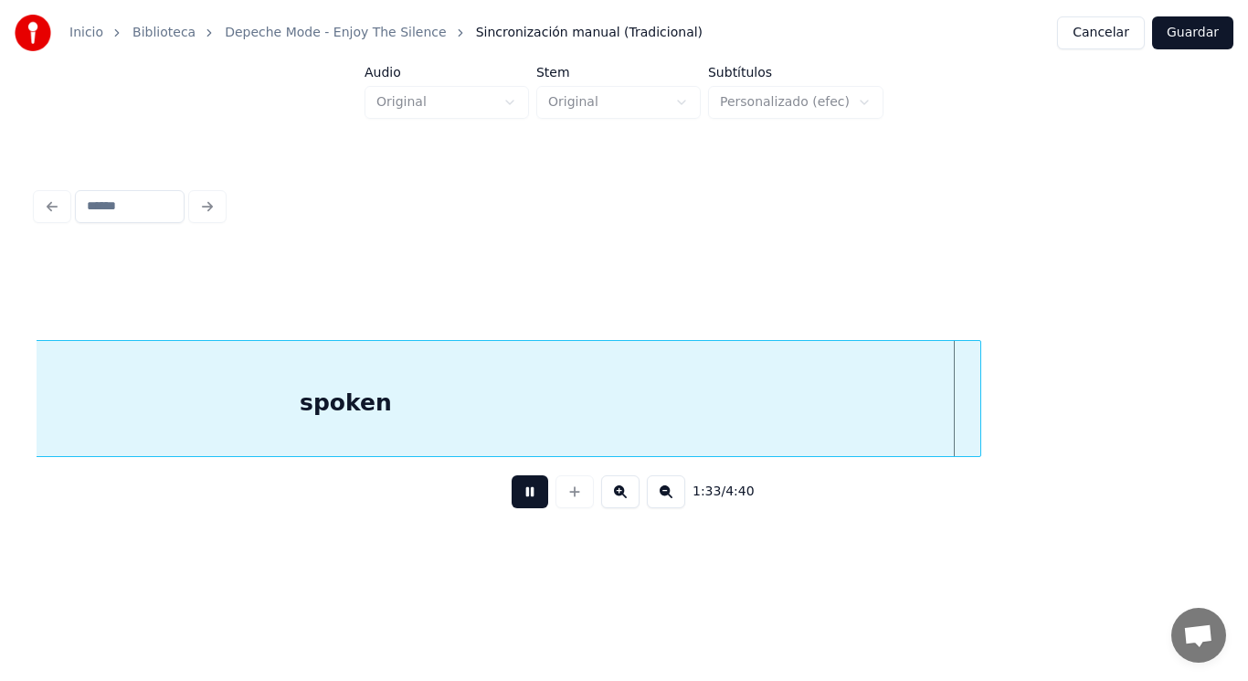
click at [523, 493] on button at bounding box center [530, 491] width 37 height 33
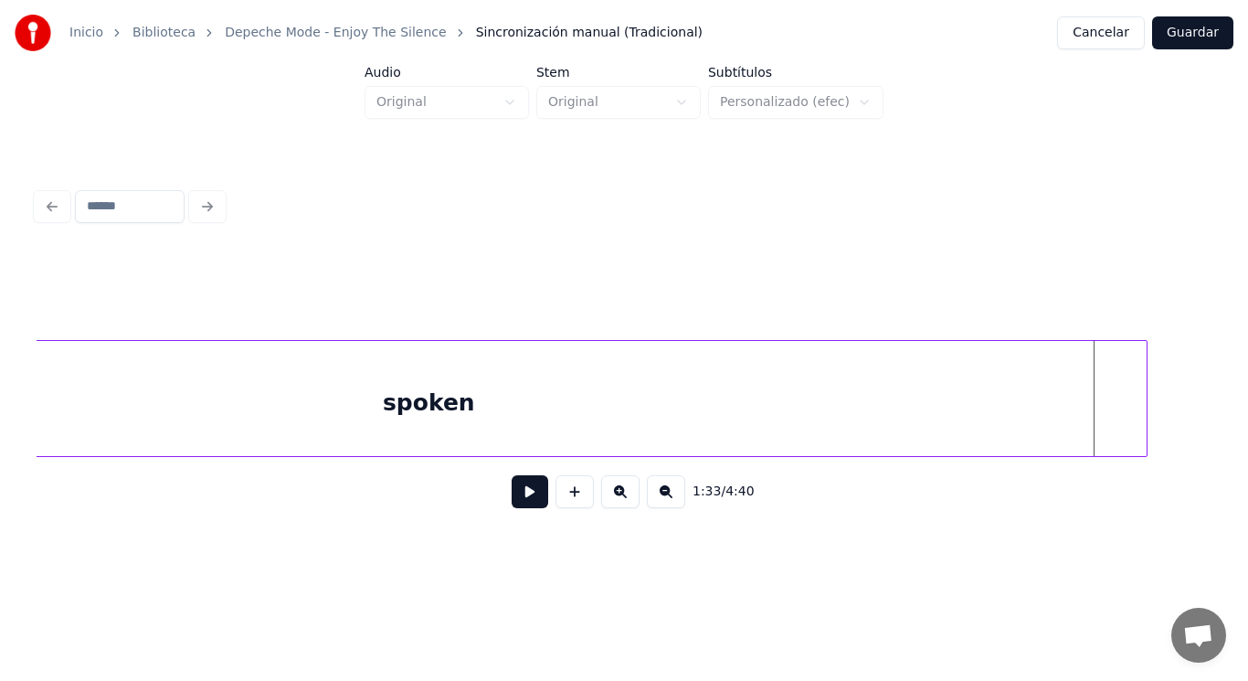
click at [1143, 397] on div at bounding box center [1144, 398] width 5 height 115
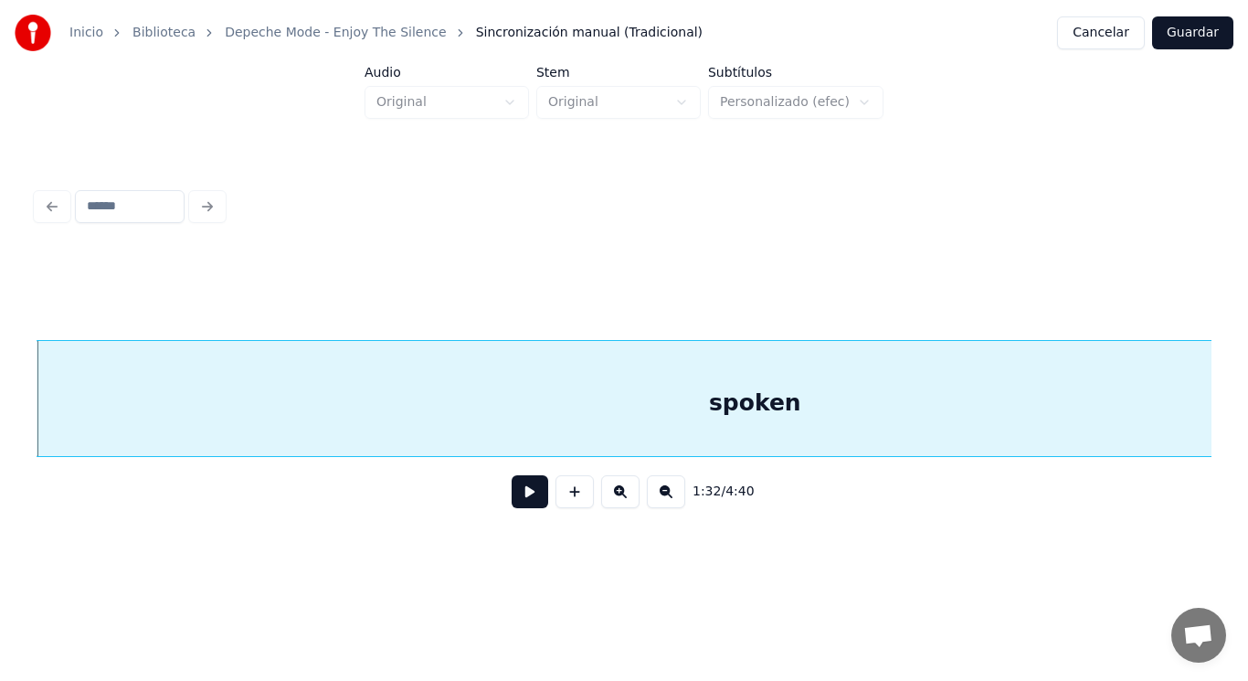
click at [527, 499] on button at bounding box center [530, 491] width 37 height 33
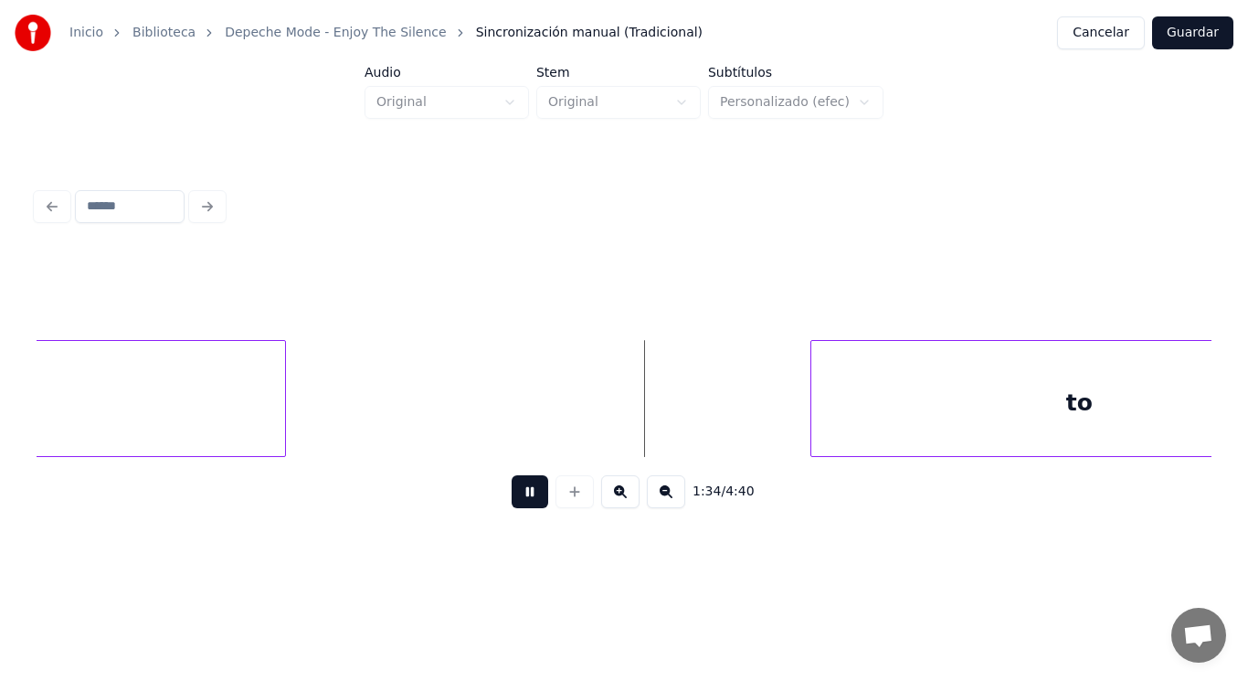
click at [527, 499] on button at bounding box center [530, 491] width 37 height 33
click at [514, 500] on button at bounding box center [530, 491] width 37 height 33
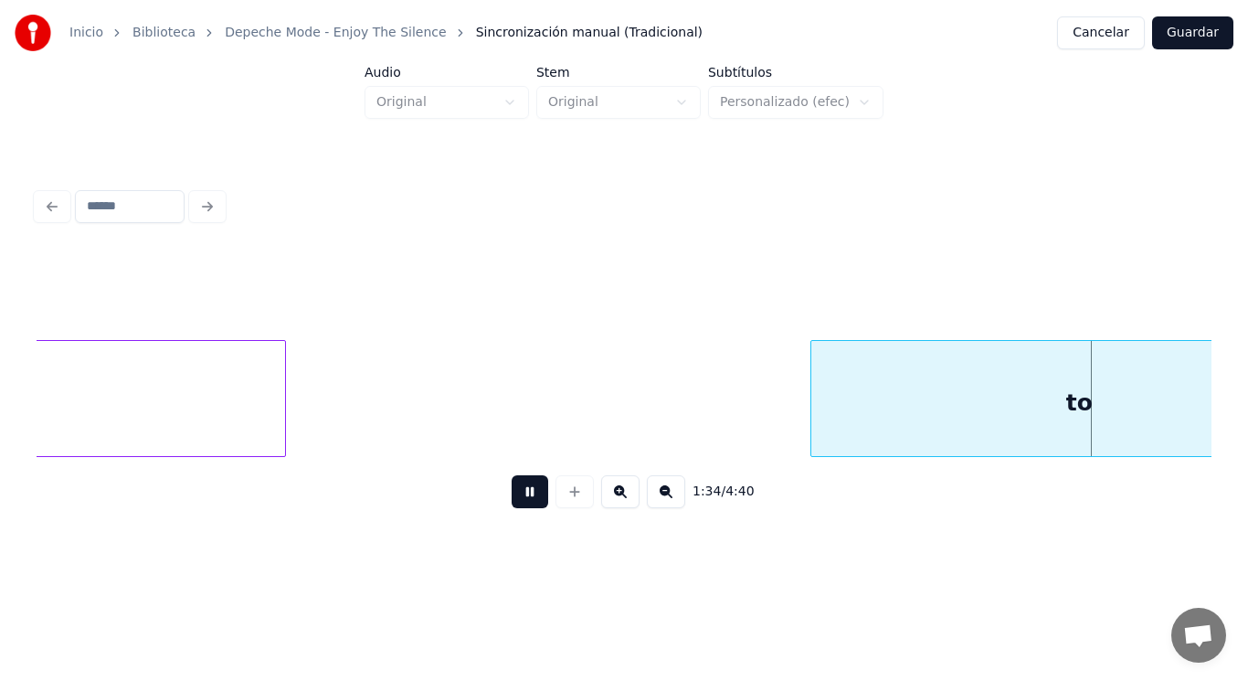
click at [514, 500] on button at bounding box center [530, 491] width 37 height 33
click at [759, 410] on div at bounding box center [761, 398] width 5 height 115
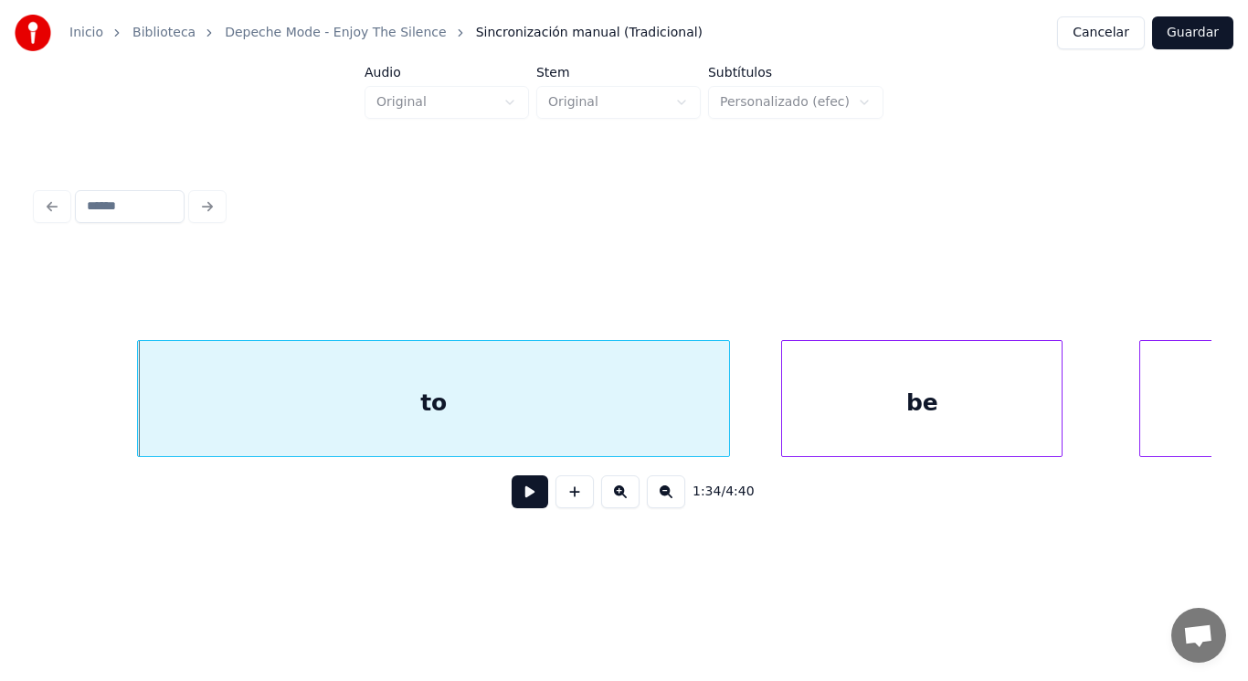
scroll to position [0, 120608]
click at [514, 501] on button at bounding box center [530, 491] width 37 height 33
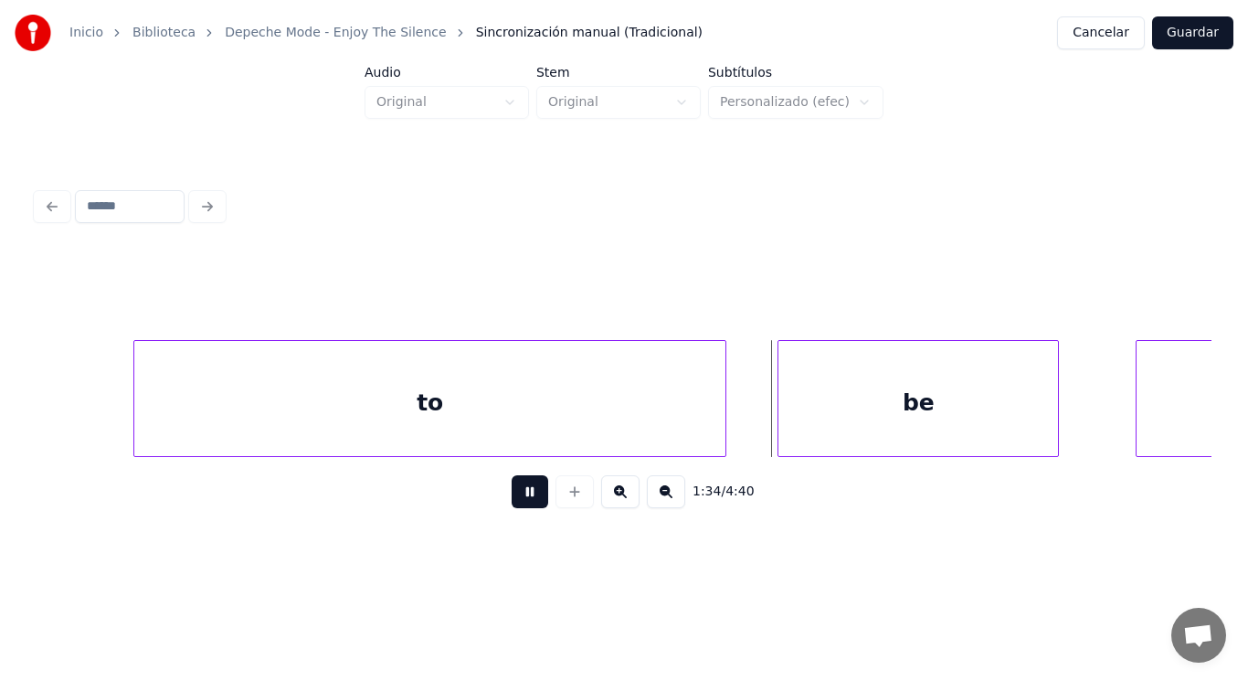
click at [514, 501] on button at bounding box center [530, 491] width 37 height 33
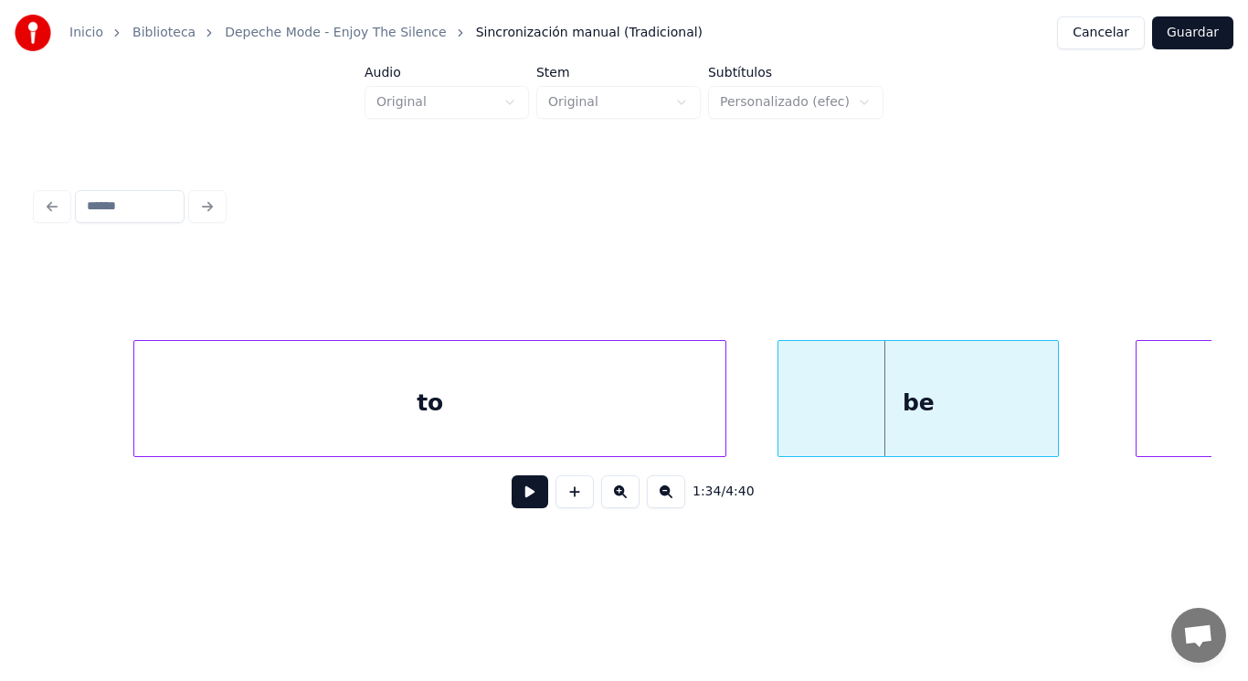
click at [514, 501] on button at bounding box center [530, 491] width 37 height 33
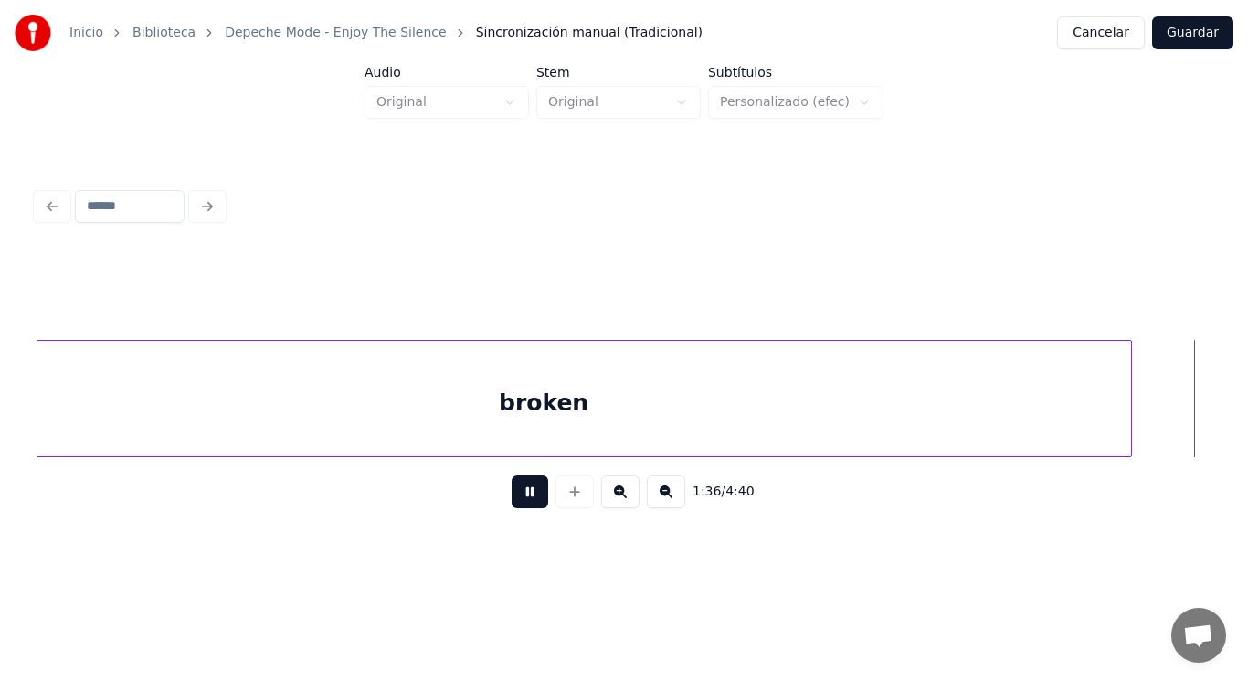
scroll to position [0, 122978]
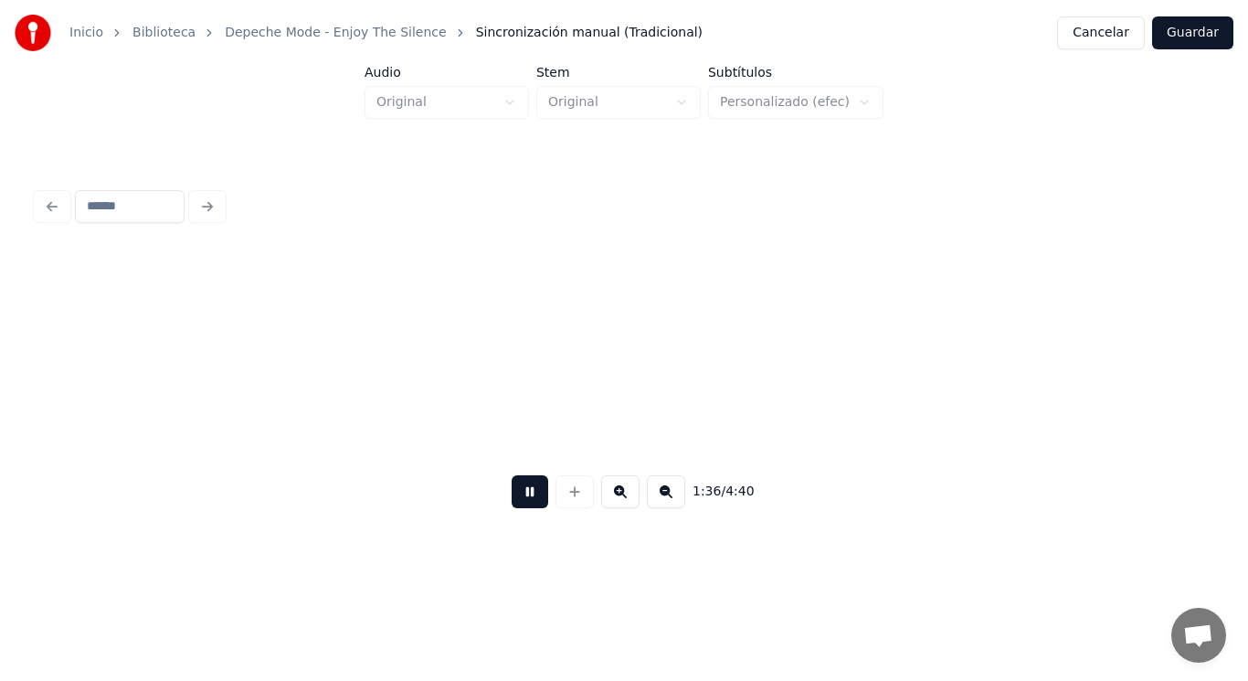
click at [514, 501] on button at bounding box center [530, 491] width 37 height 33
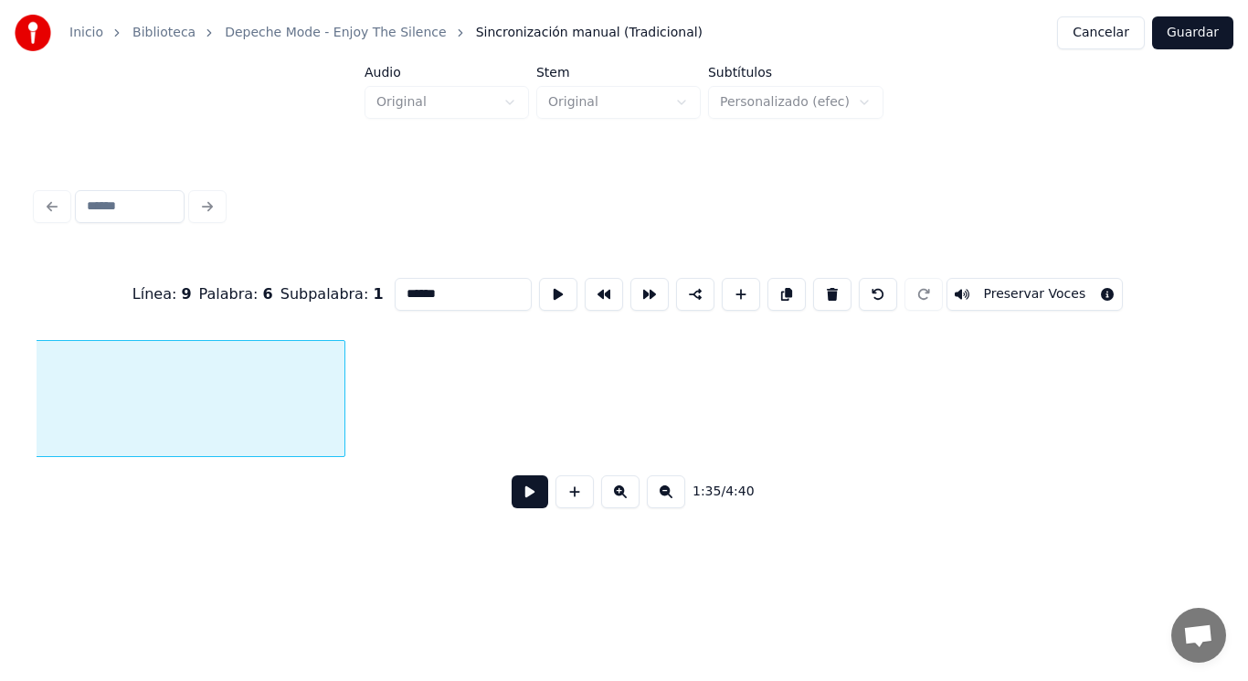
scroll to position [0, 121708]
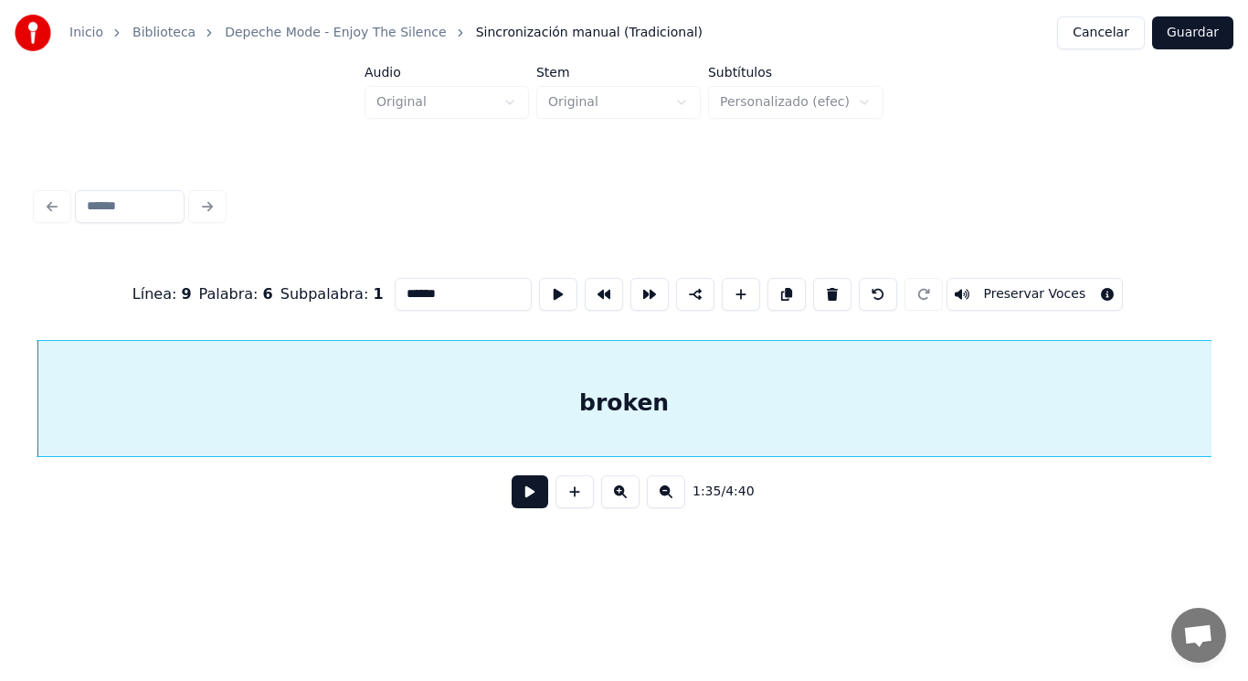
click at [512, 498] on button at bounding box center [530, 491] width 37 height 33
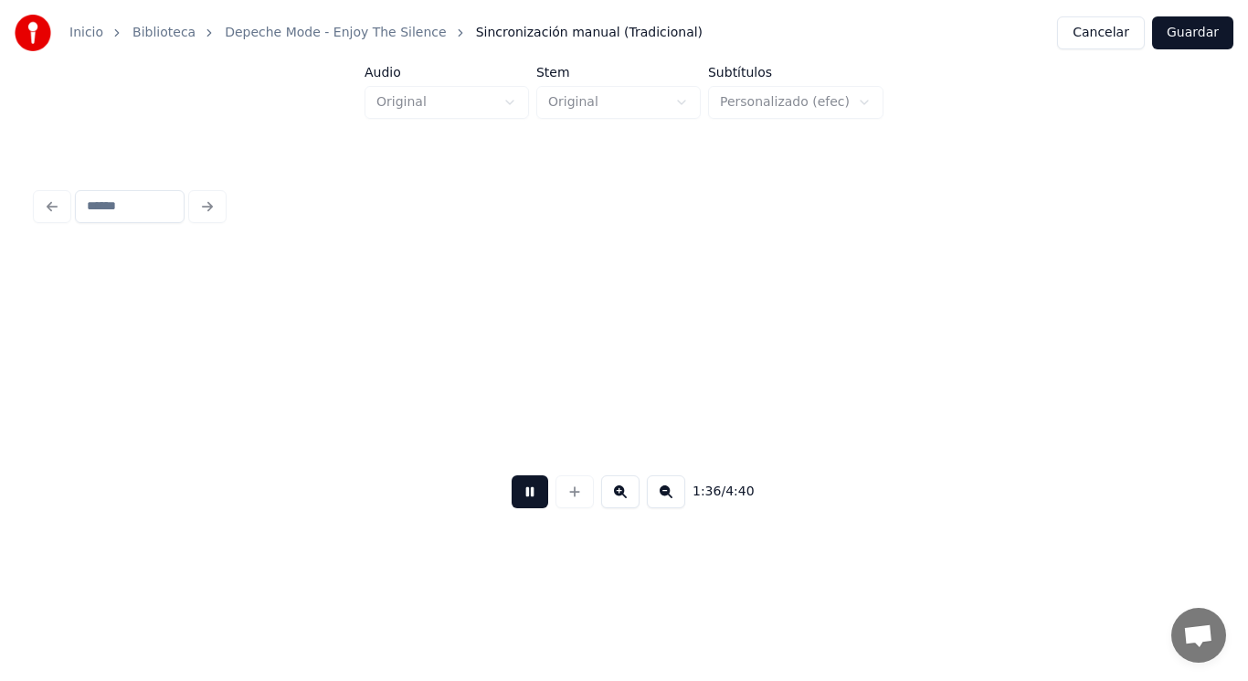
scroll to position [0, 122896]
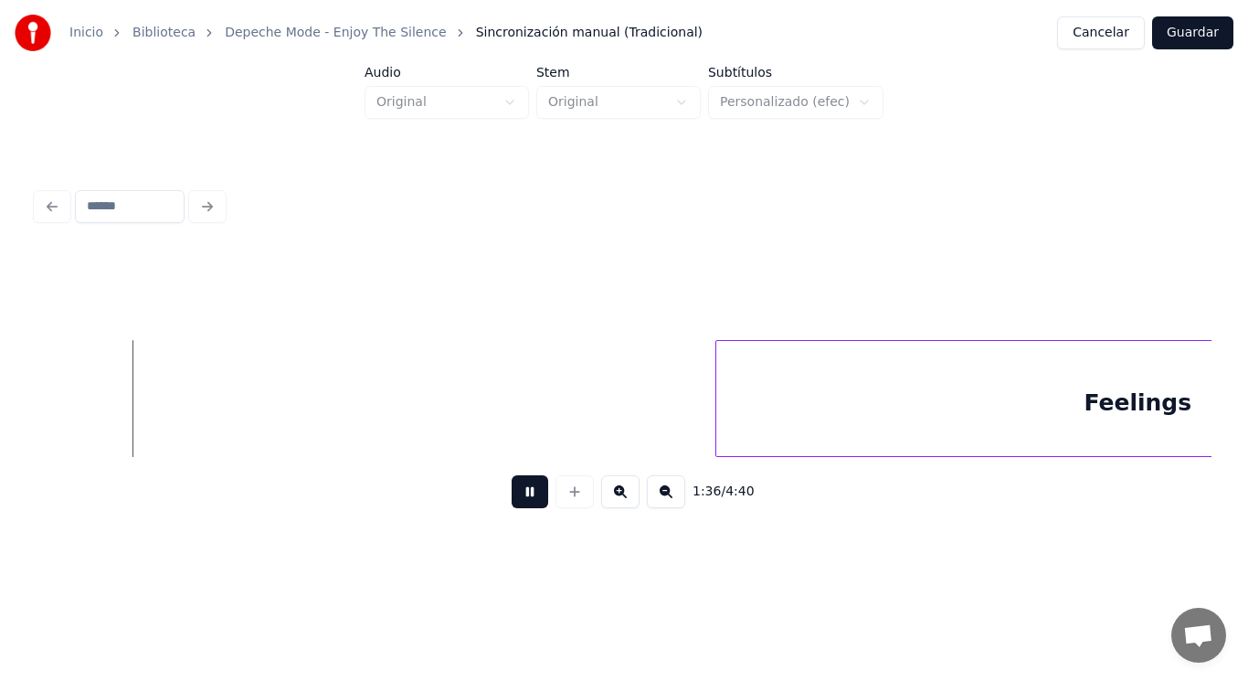
click at [512, 498] on button at bounding box center [530, 491] width 37 height 33
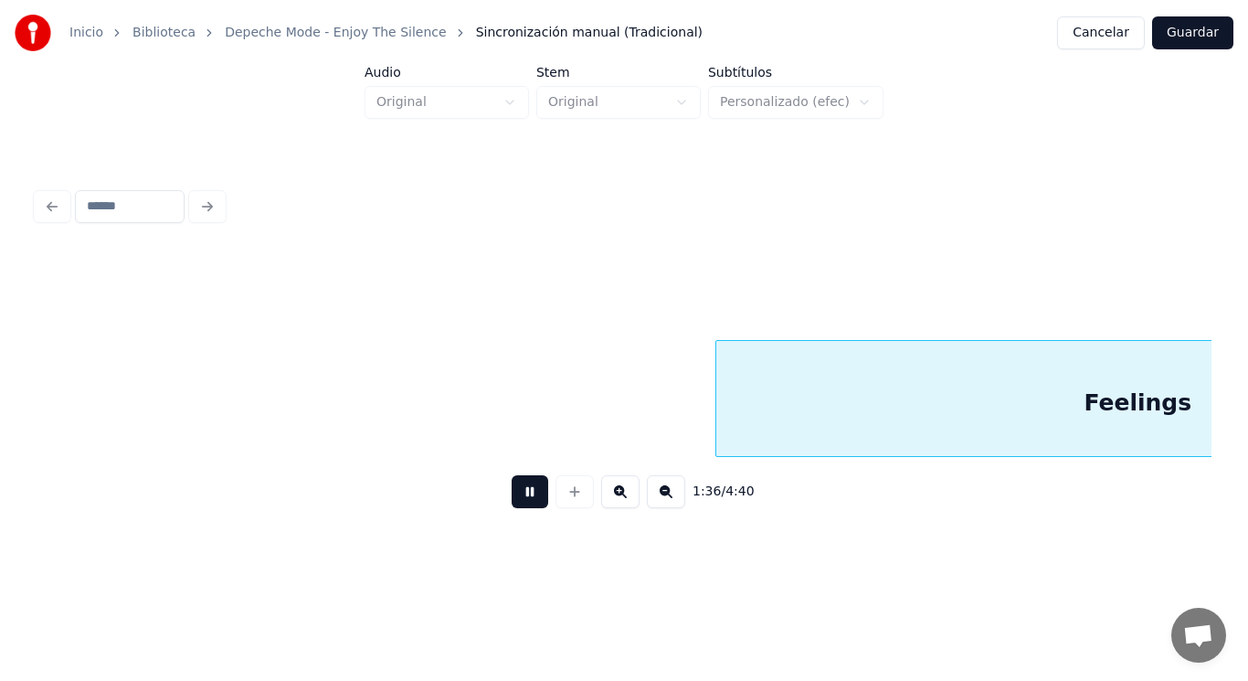
scroll to position [0, 124081]
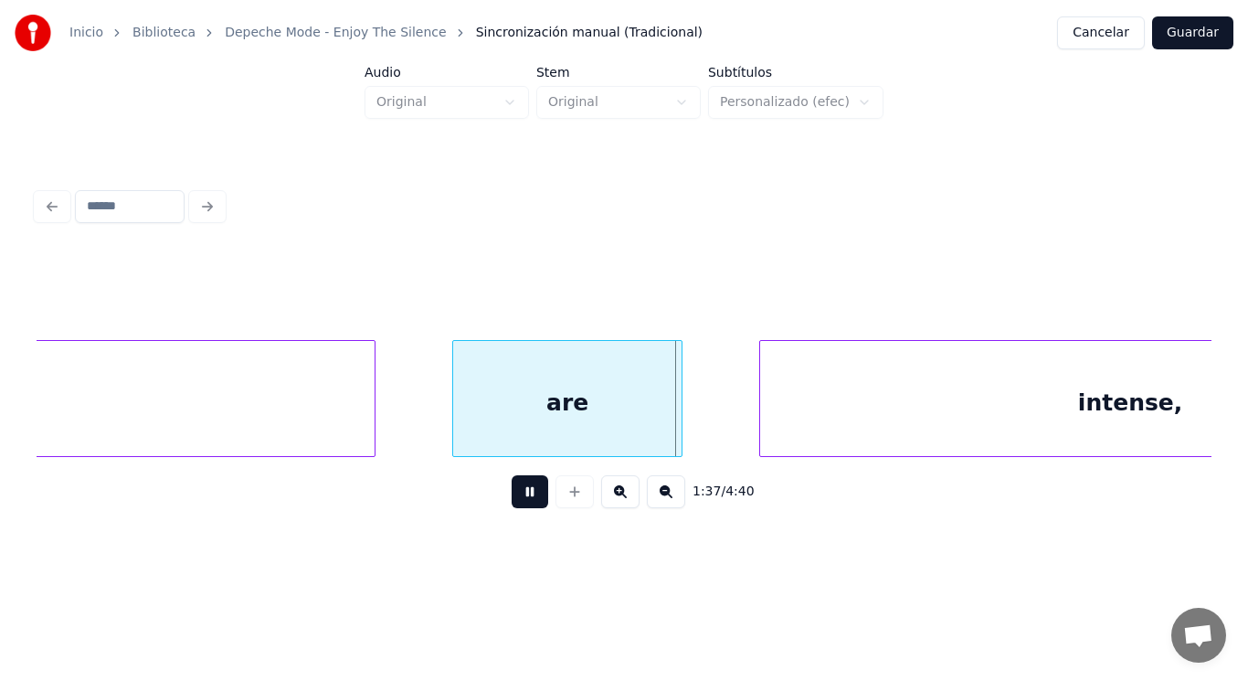
click at [512, 498] on button at bounding box center [530, 491] width 37 height 33
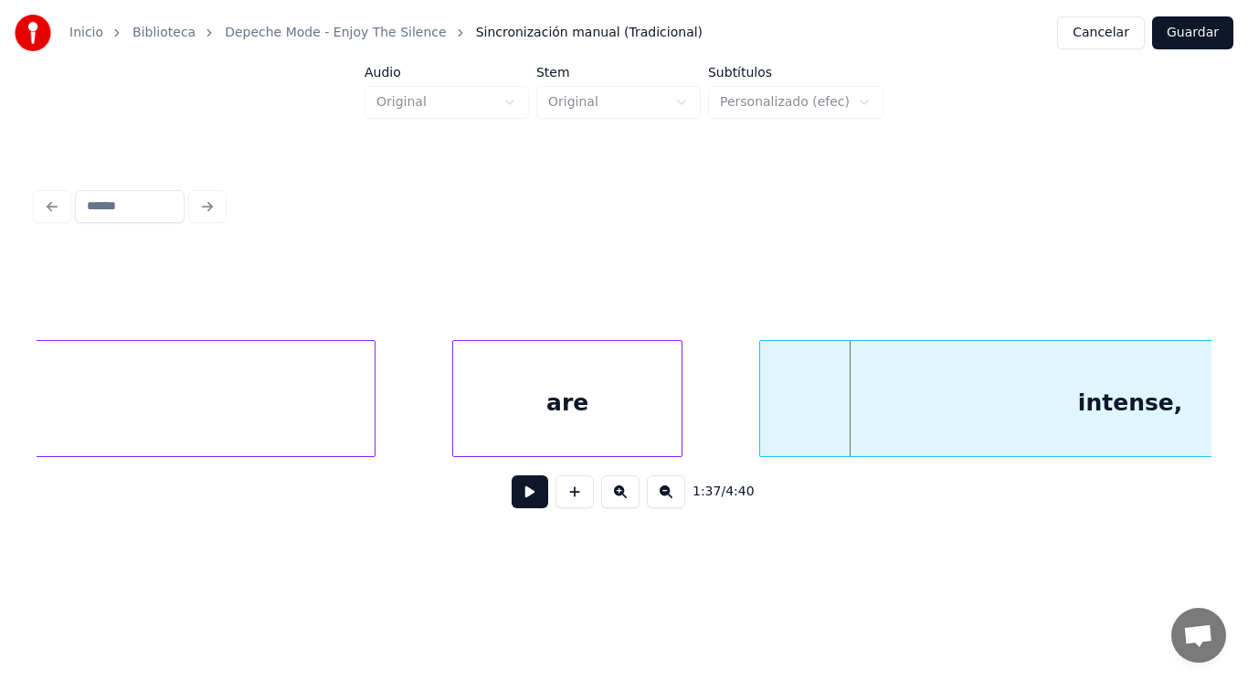
click at [533, 401] on div "are" at bounding box center [567, 403] width 228 height 124
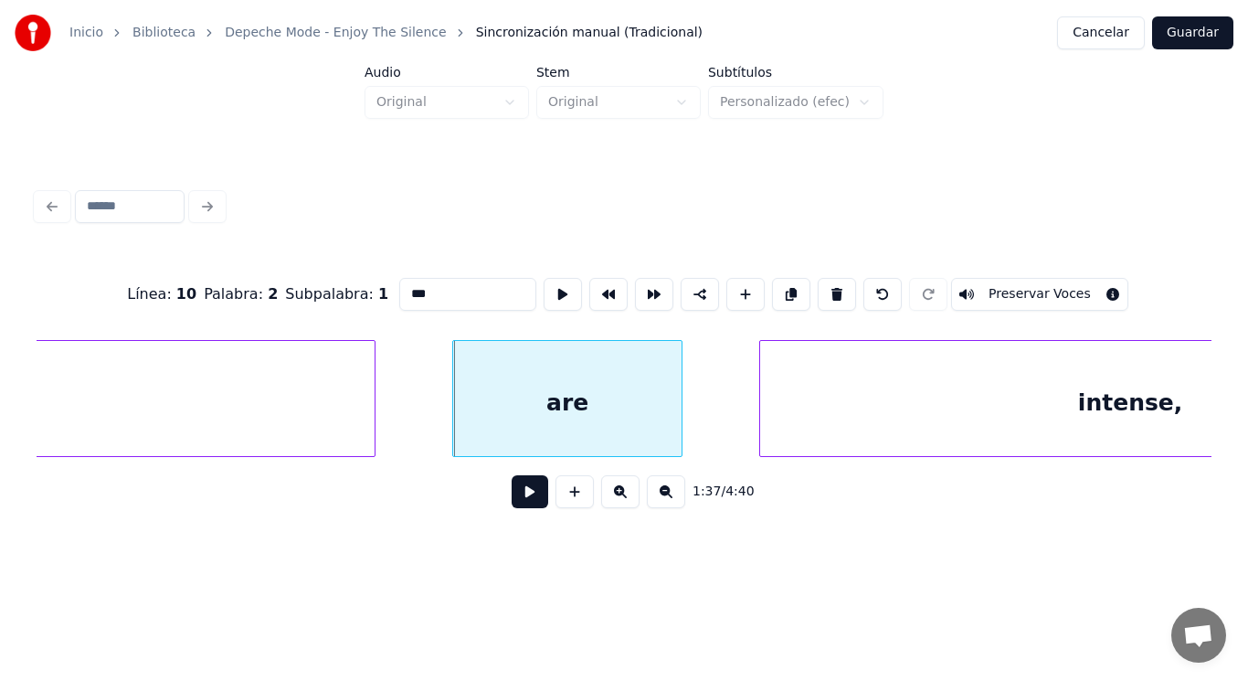
click at [521, 499] on button at bounding box center [530, 491] width 37 height 33
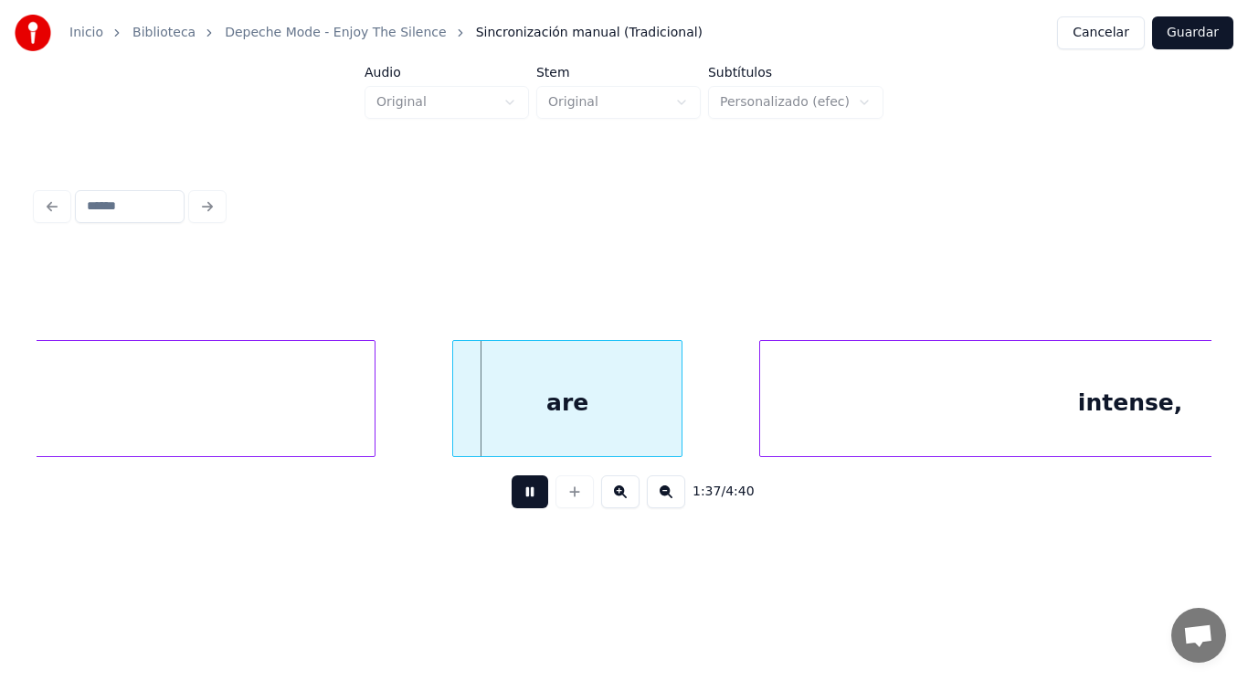
click at [521, 499] on button at bounding box center [530, 491] width 37 height 33
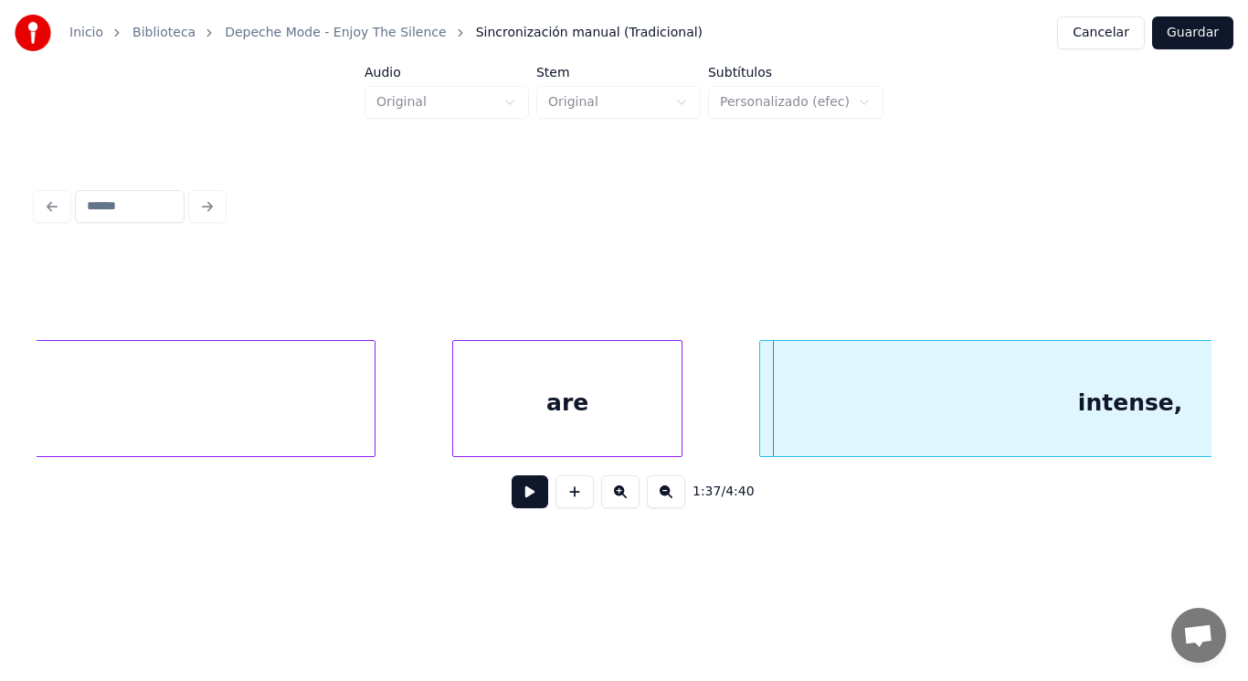
click at [783, 415] on div "intense," at bounding box center [1130, 403] width 740 height 124
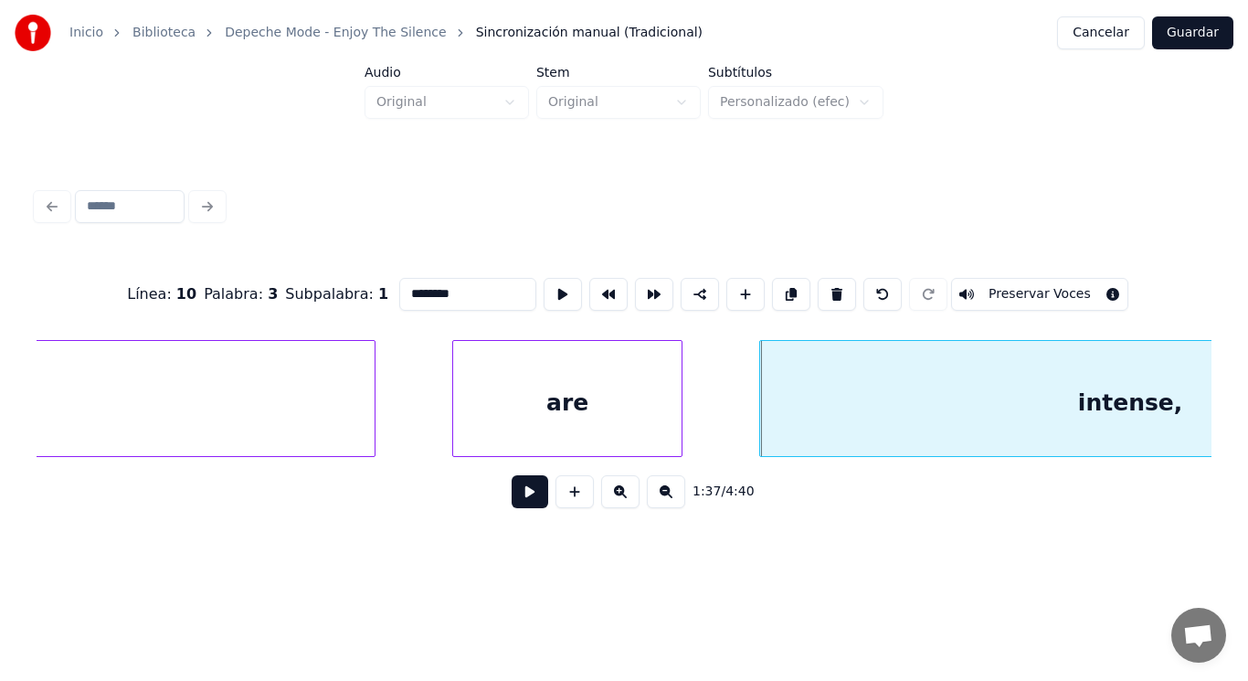
click at [513, 502] on button at bounding box center [530, 491] width 37 height 33
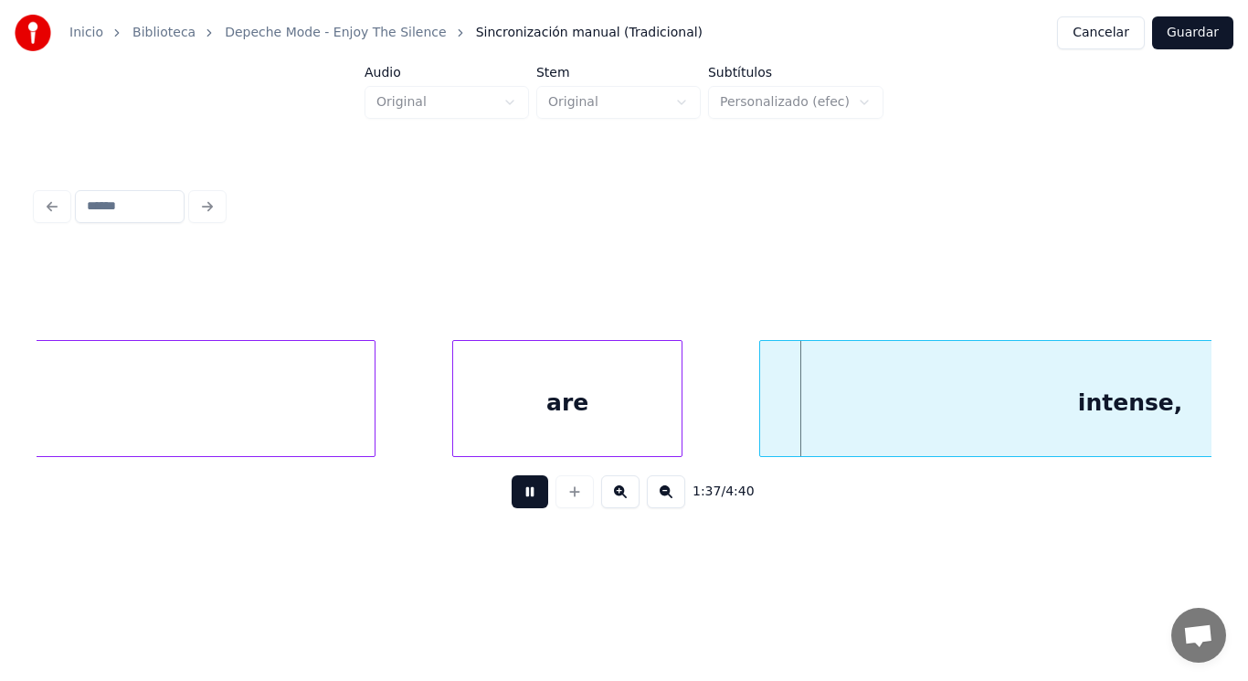
click at [513, 502] on button at bounding box center [530, 491] width 37 height 33
click at [584, 418] on div "are" at bounding box center [567, 403] width 228 height 124
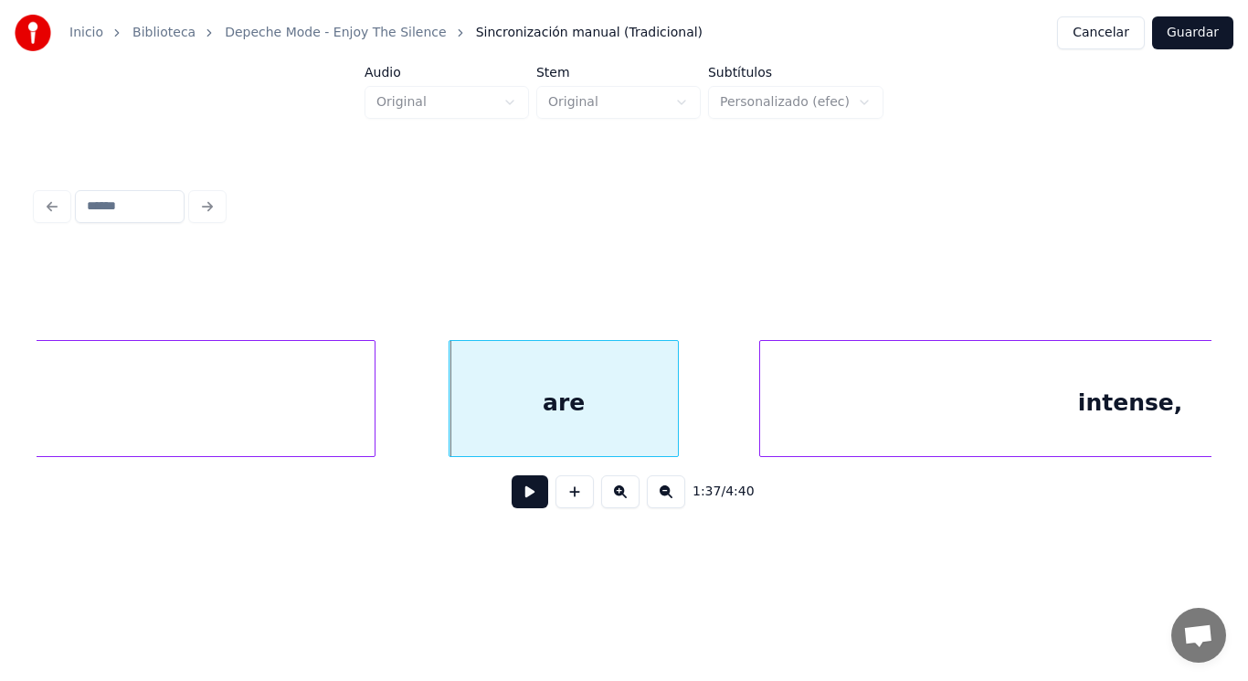
click at [523, 505] on button at bounding box center [530, 491] width 37 height 33
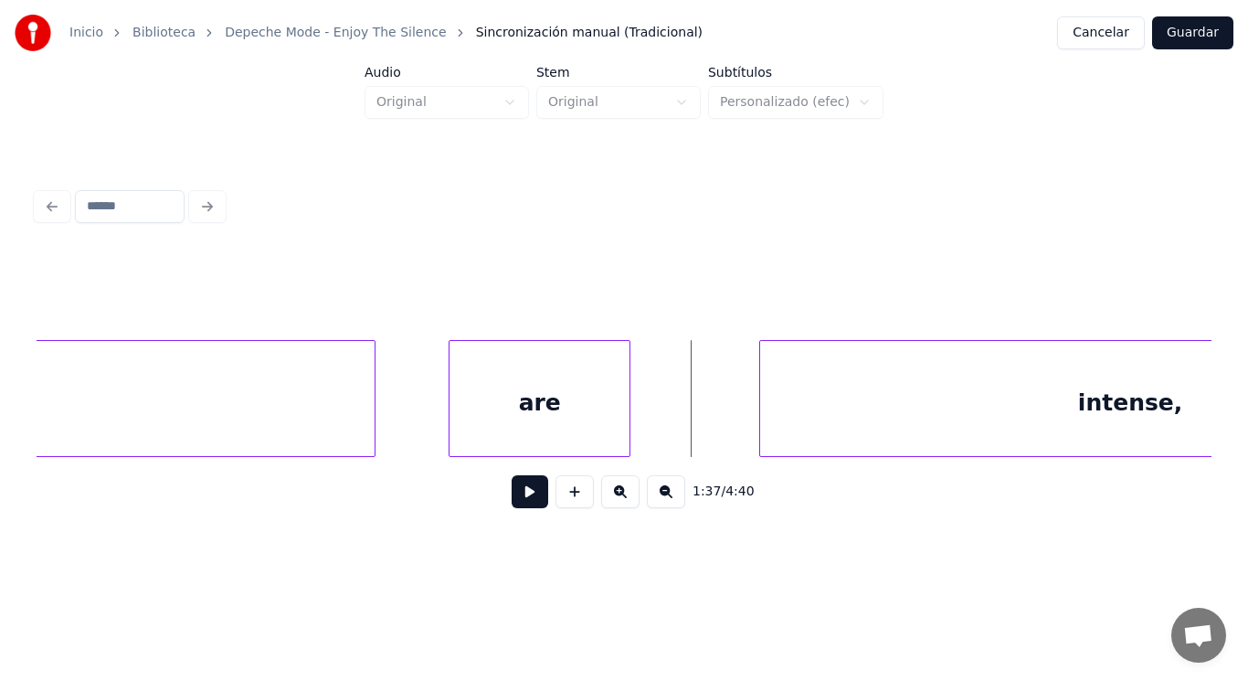
click at [628, 424] on div at bounding box center [626, 398] width 5 height 115
click at [523, 499] on button at bounding box center [530, 491] width 37 height 33
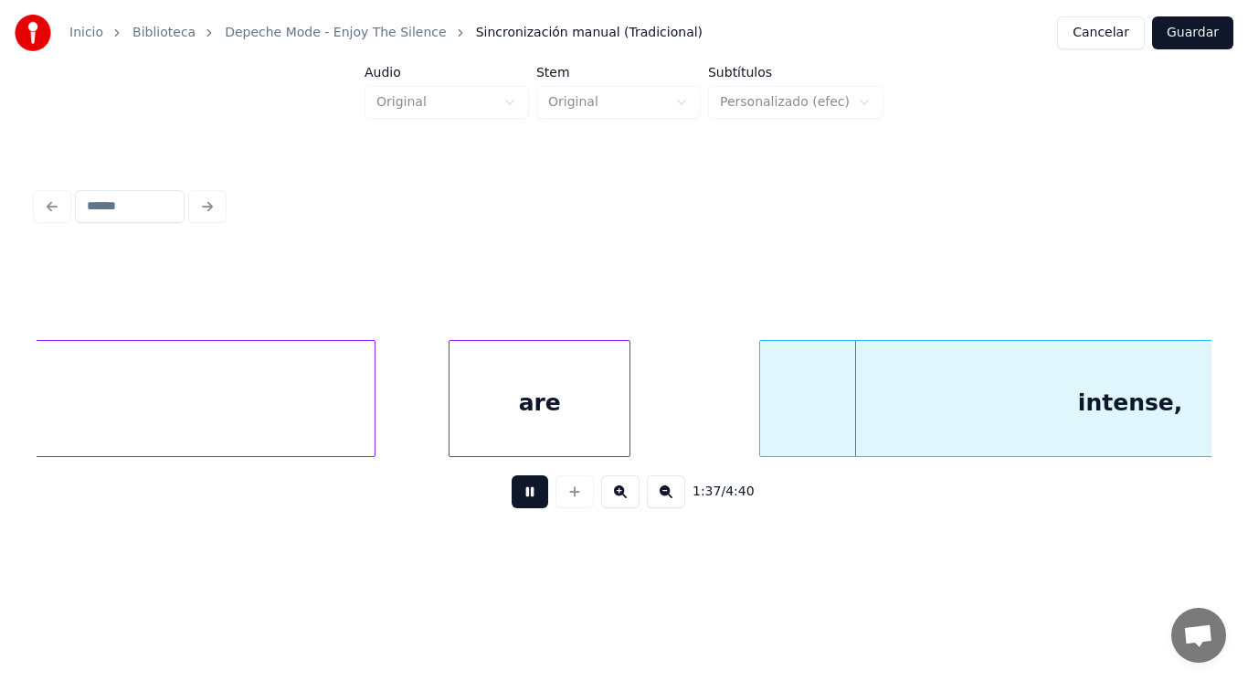
click at [523, 499] on button at bounding box center [530, 491] width 37 height 33
click at [554, 432] on div "are" at bounding box center [540, 403] width 180 height 124
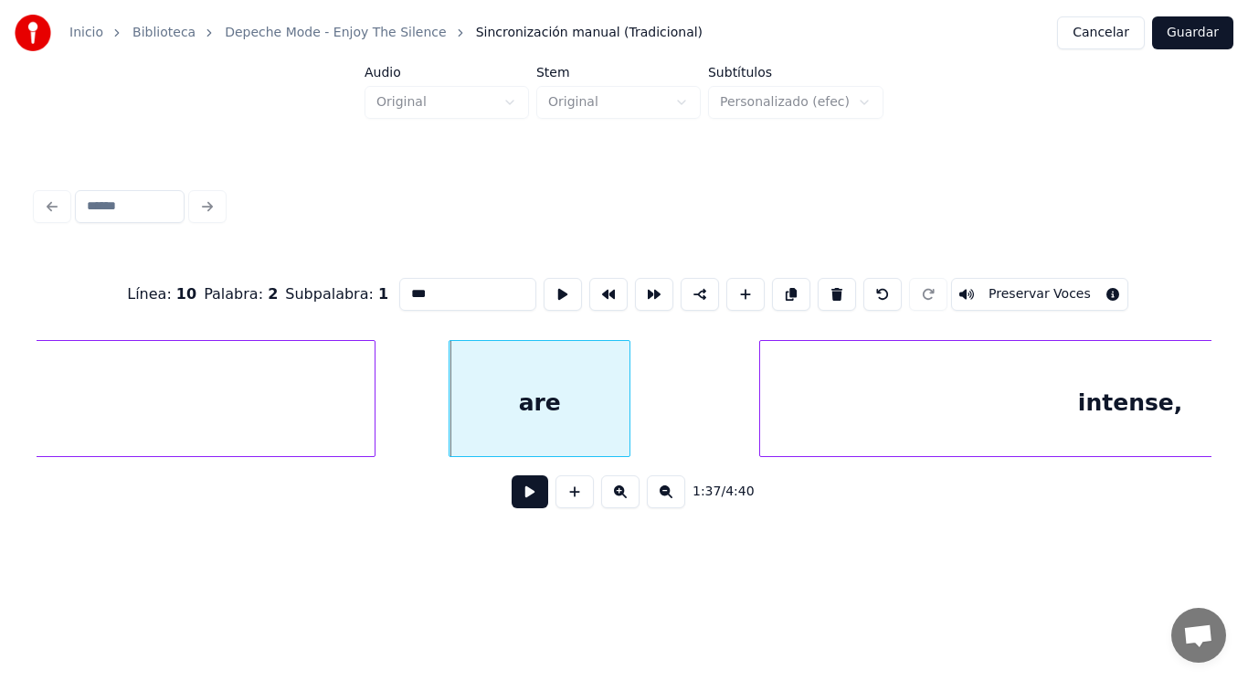
click at [515, 494] on button at bounding box center [530, 491] width 37 height 33
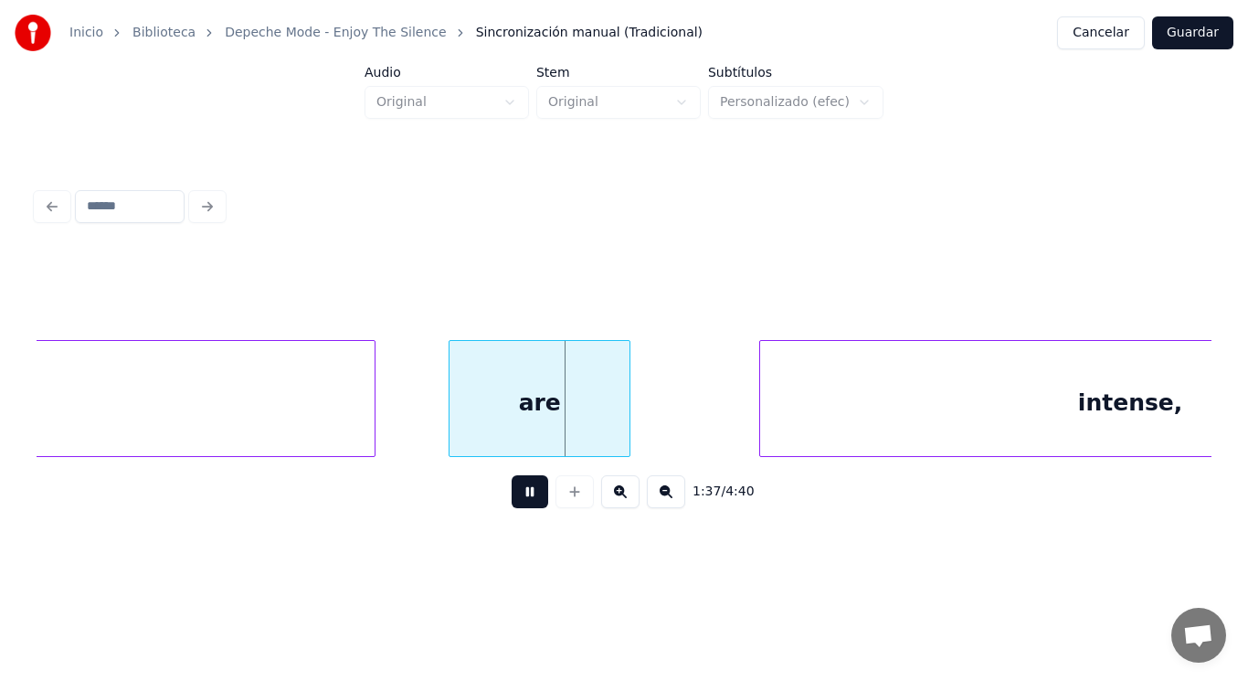
click at [515, 494] on button at bounding box center [530, 491] width 37 height 33
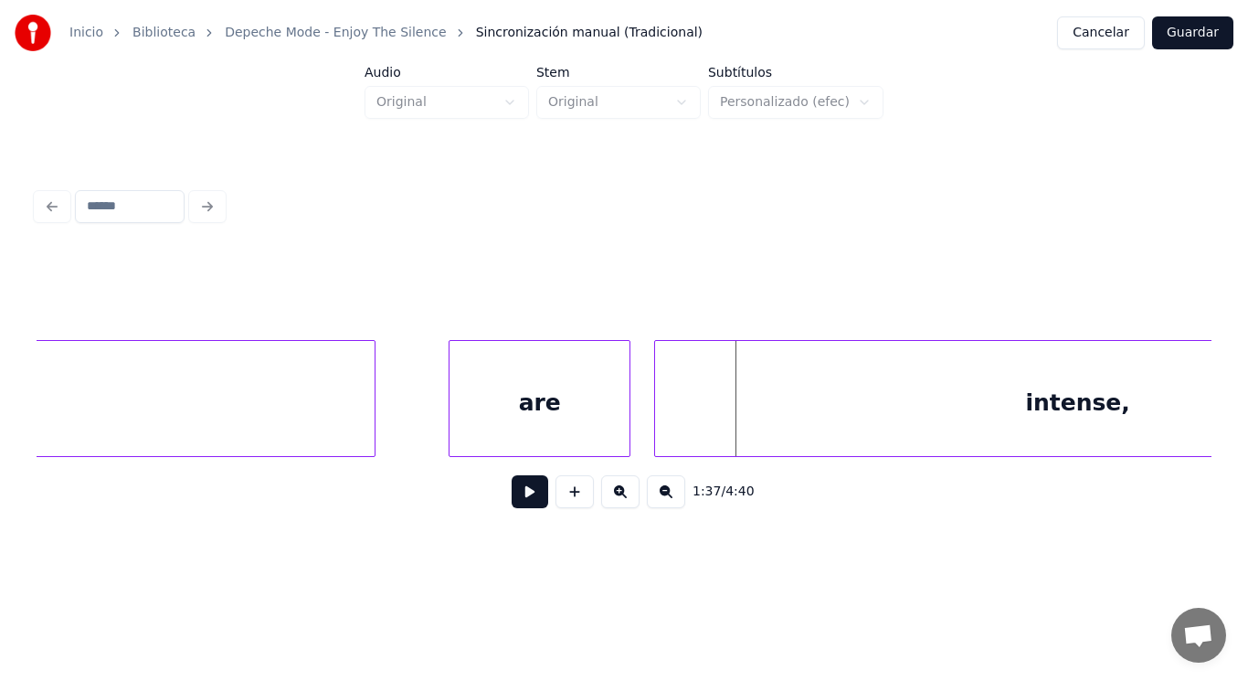
click at [656, 423] on div at bounding box center [657, 398] width 5 height 115
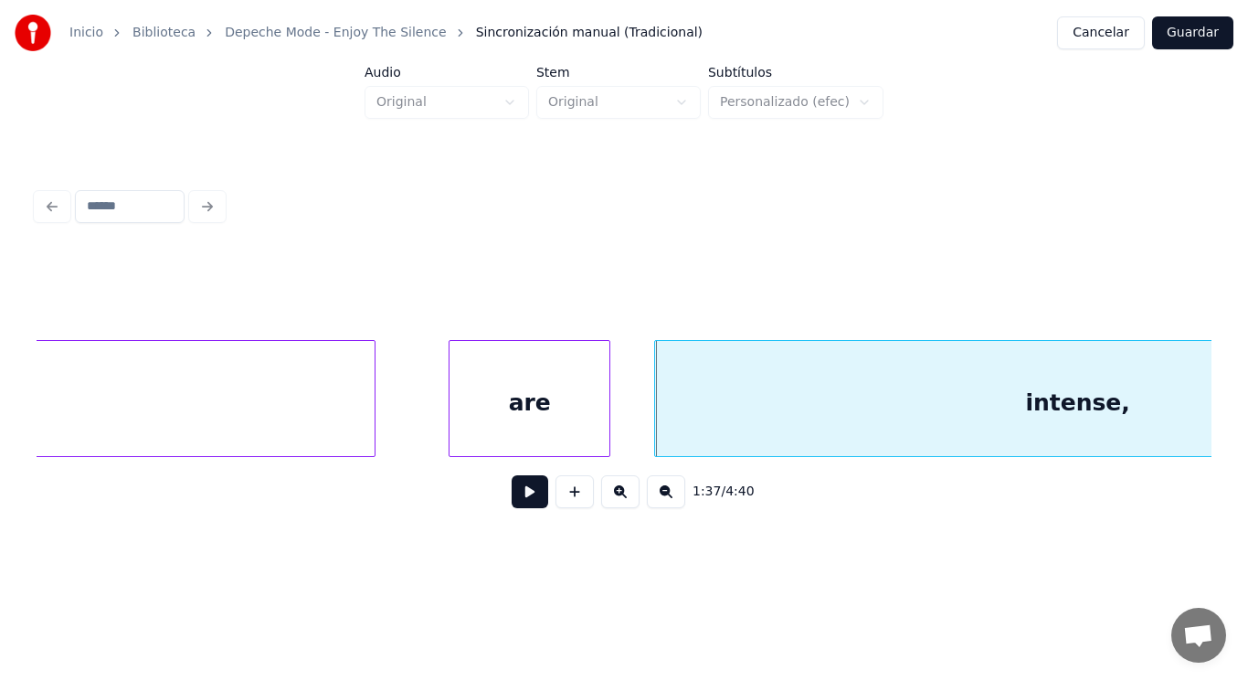
click at [606, 418] on div at bounding box center [606, 398] width 5 height 115
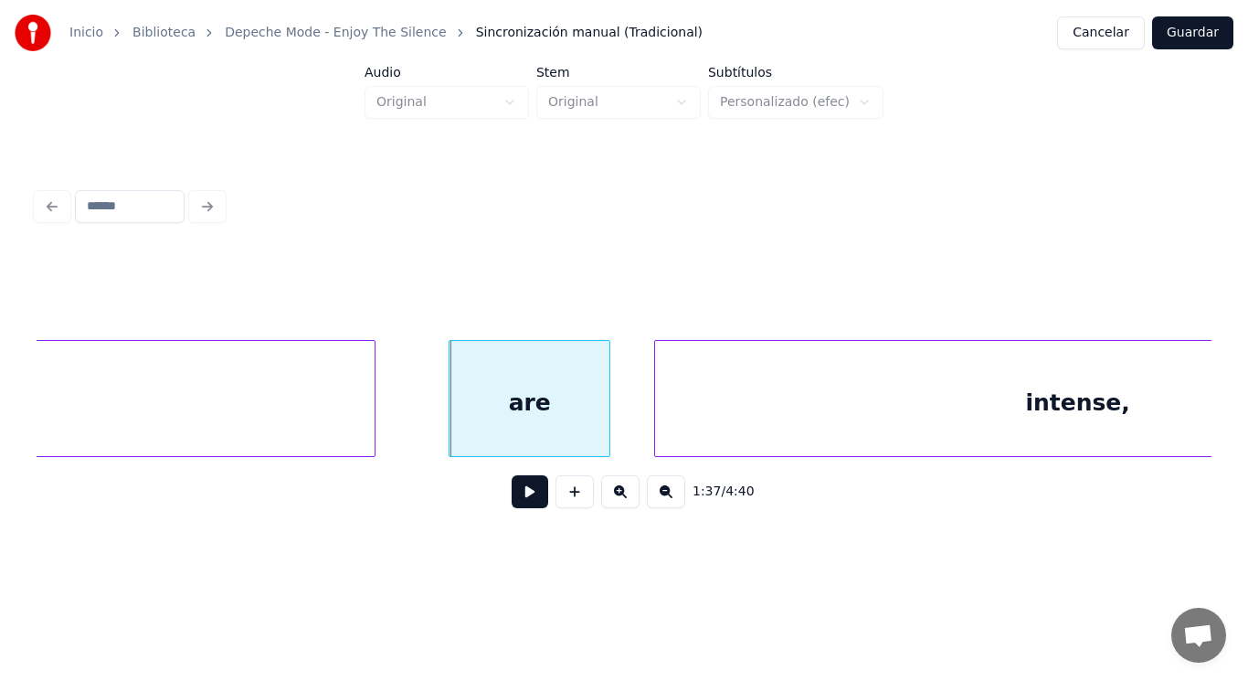
click at [518, 495] on button at bounding box center [530, 491] width 37 height 33
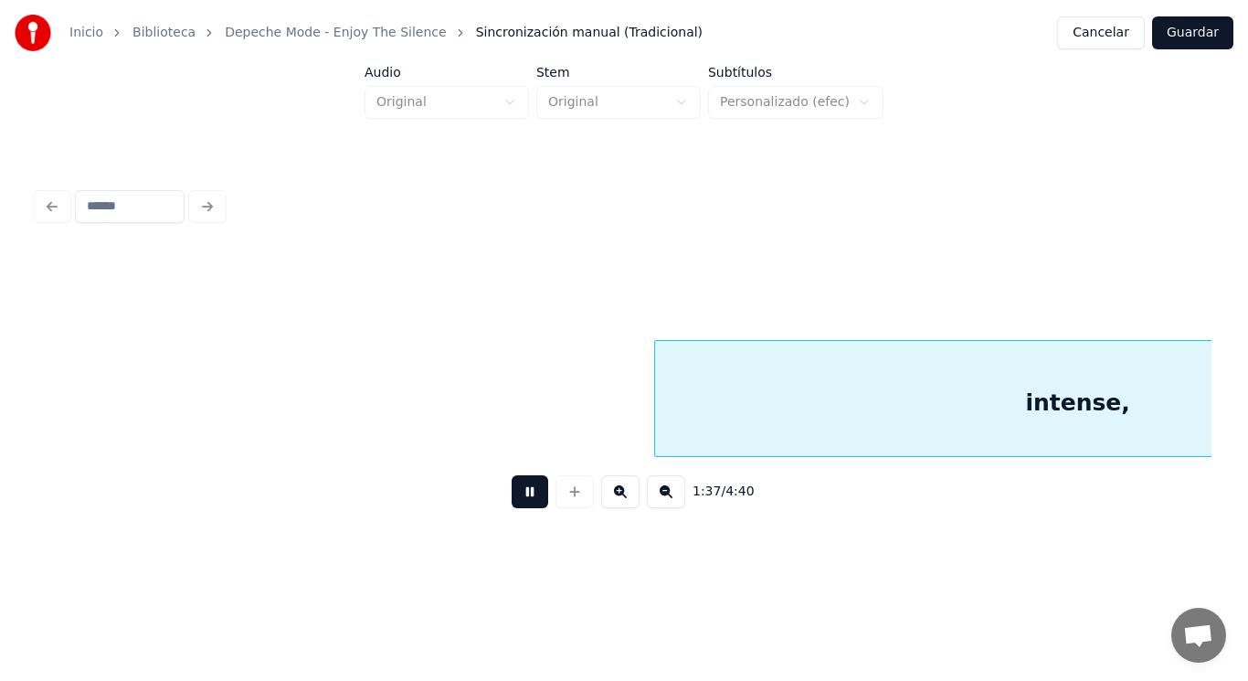
scroll to position [0, 125273]
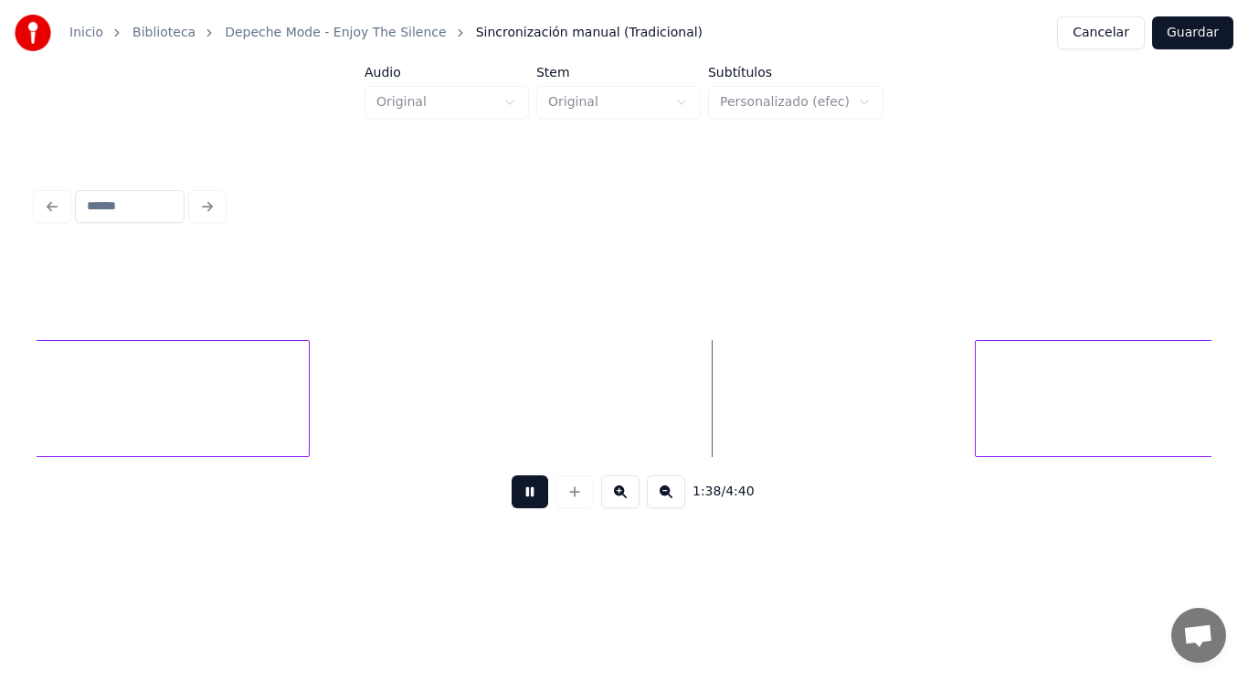
click at [518, 495] on button at bounding box center [530, 491] width 37 height 33
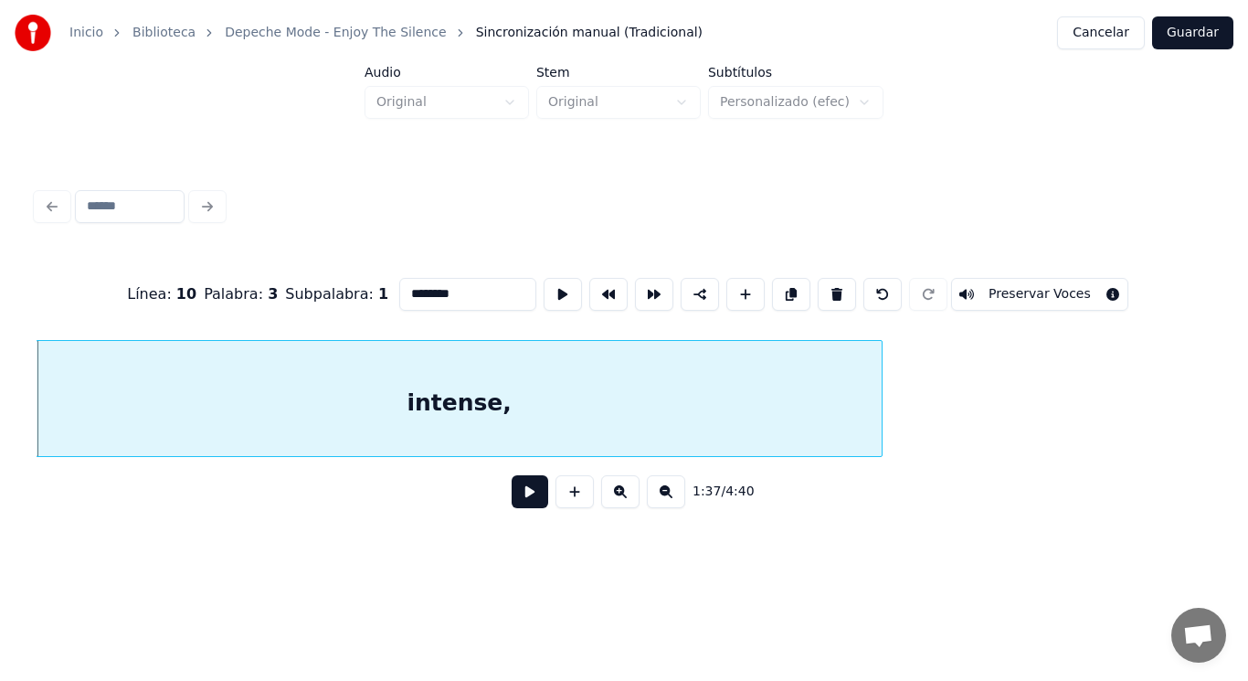
click at [515, 504] on button at bounding box center [530, 491] width 37 height 33
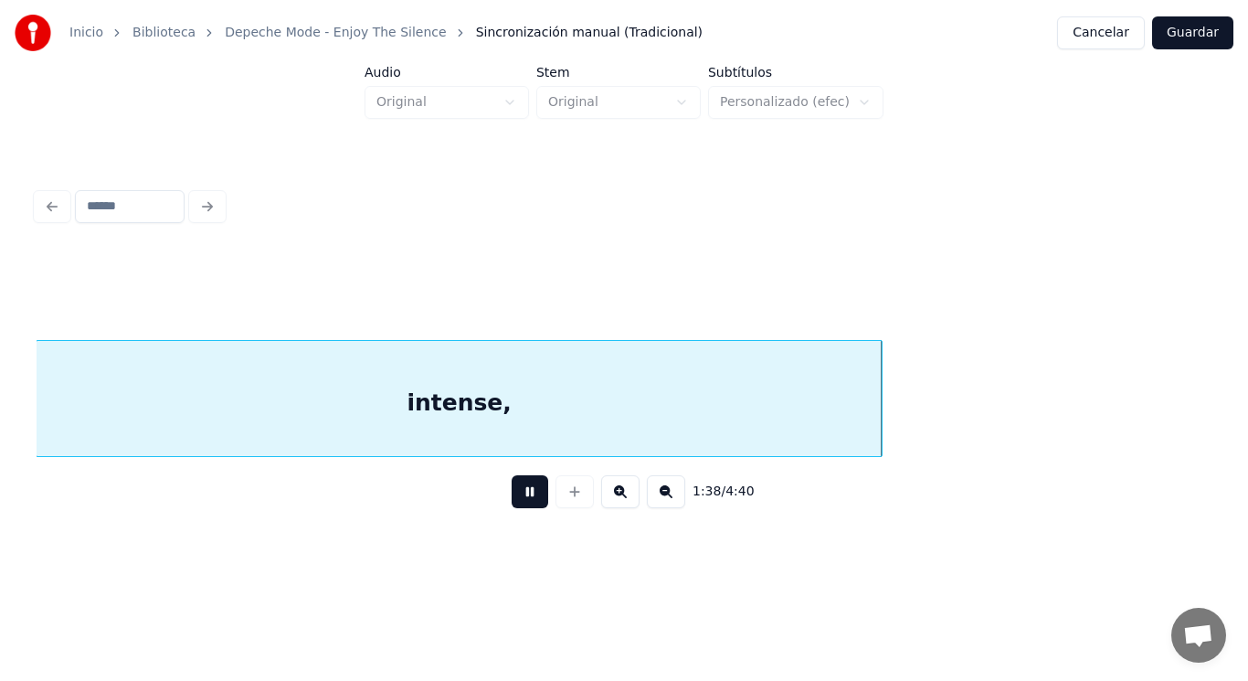
click at [515, 504] on button at bounding box center [530, 491] width 37 height 33
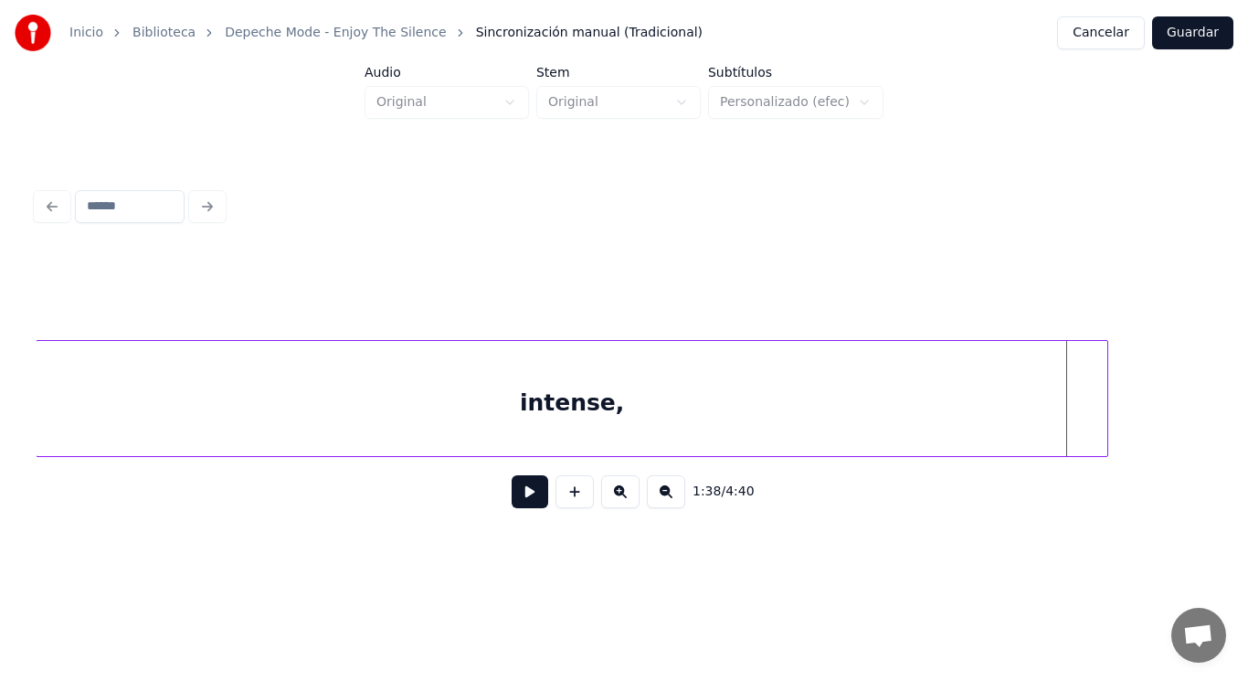
click at [1106, 399] on div at bounding box center [1104, 398] width 5 height 115
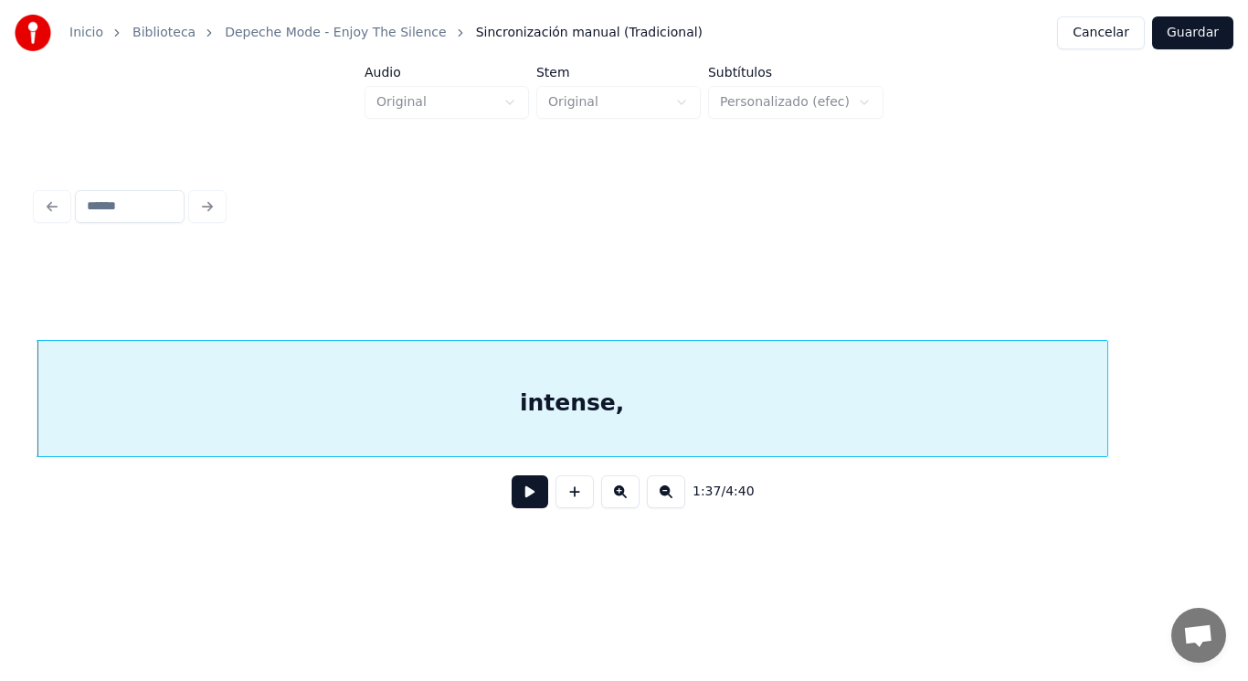
click at [530, 487] on button at bounding box center [530, 491] width 37 height 33
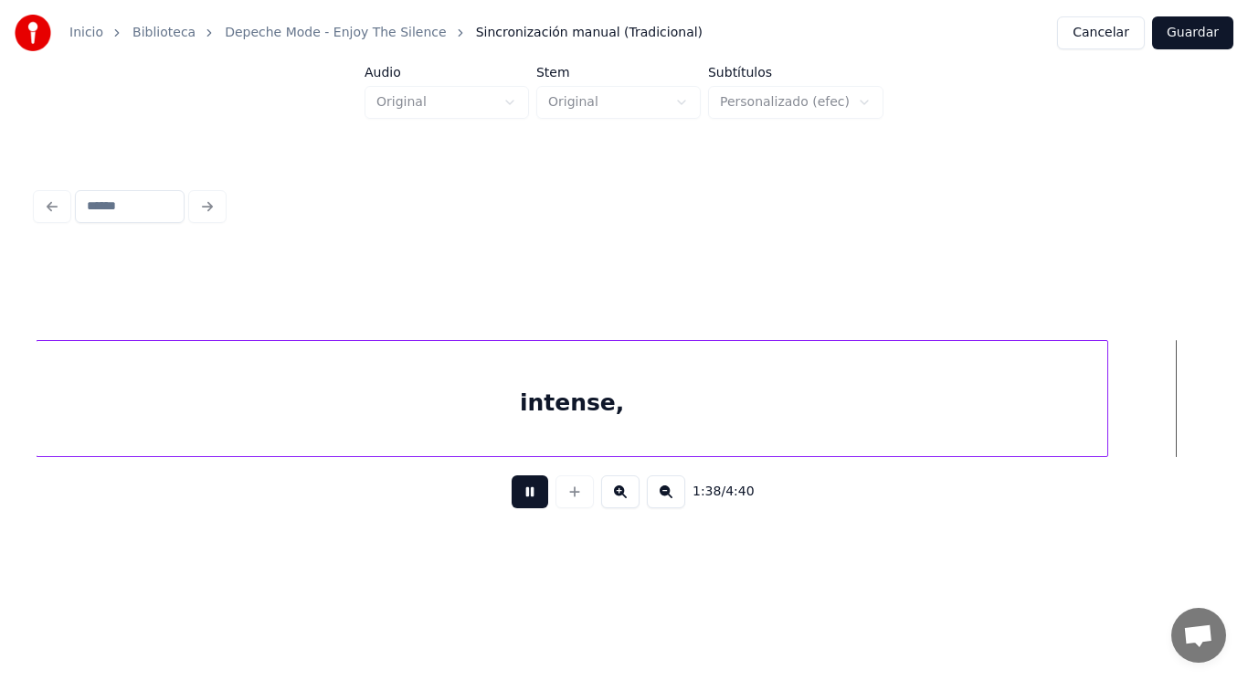
scroll to position [0, 125875]
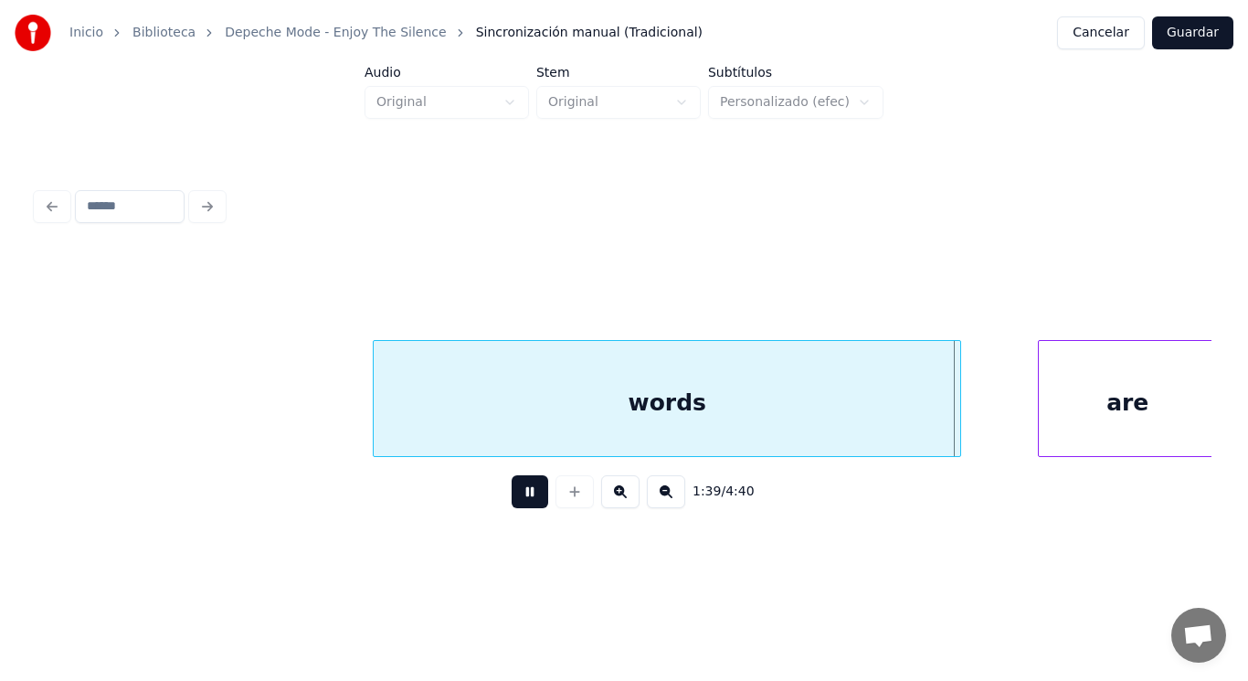
click at [530, 487] on button at bounding box center [530, 491] width 37 height 33
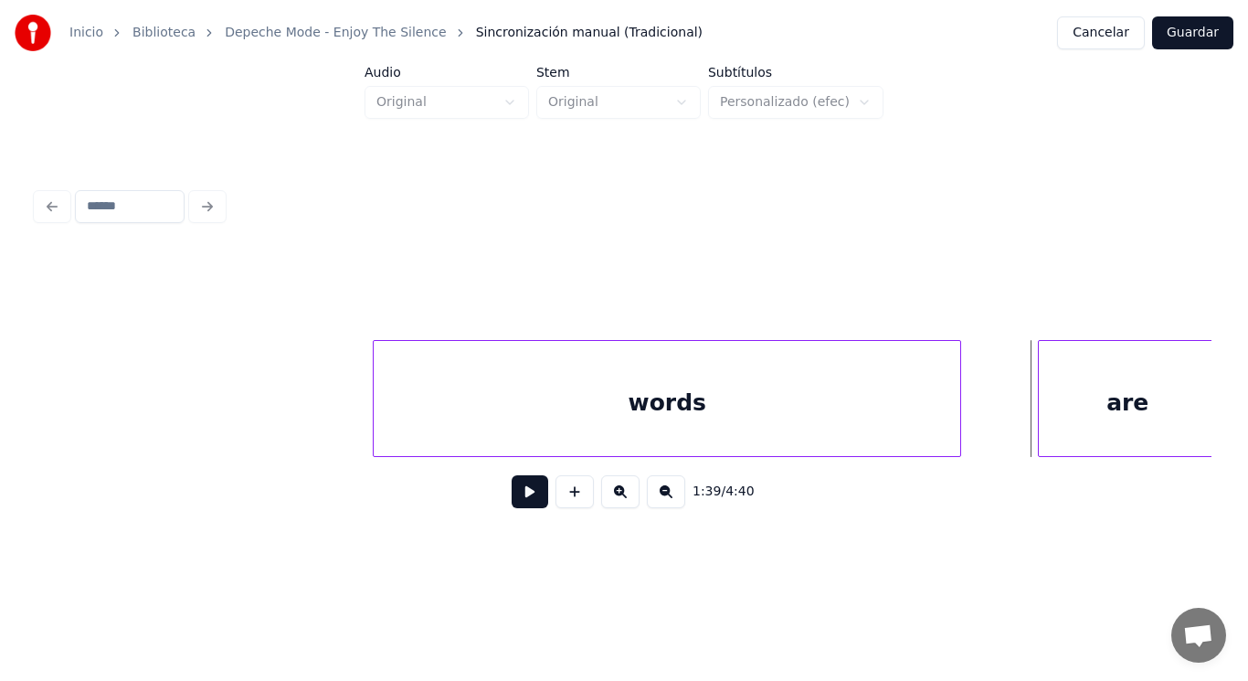
click at [489, 412] on div "words" at bounding box center [667, 403] width 587 height 124
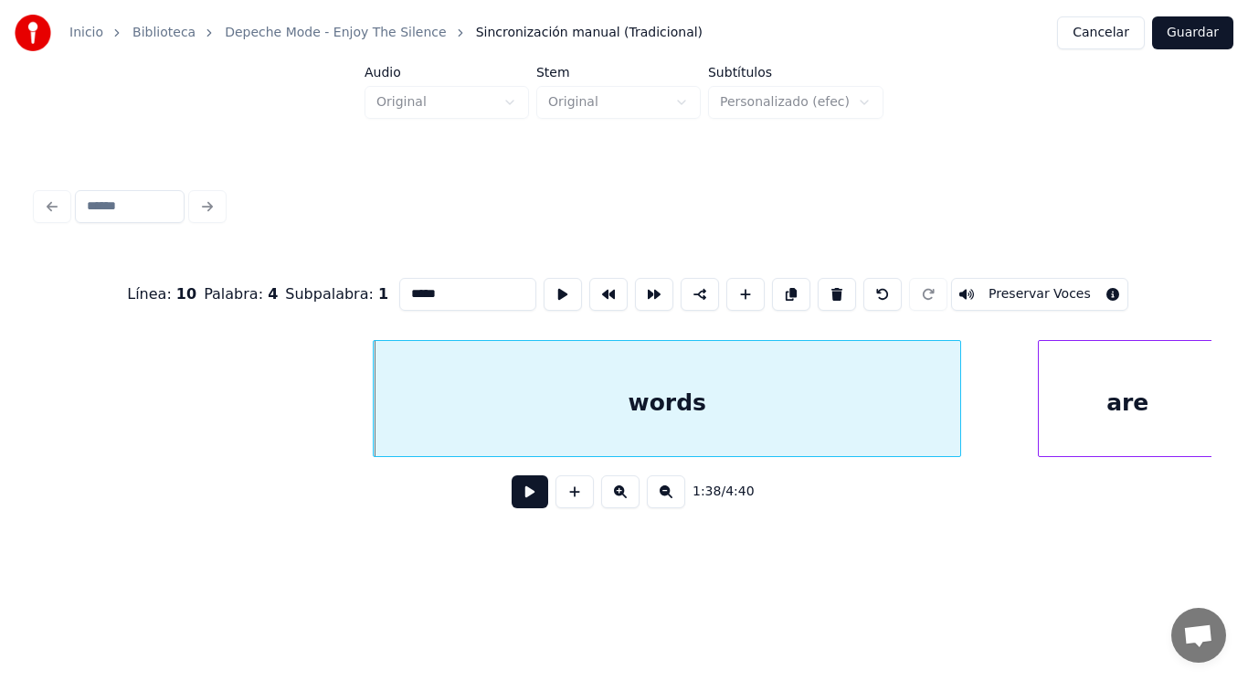
click at [519, 502] on button at bounding box center [530, 491] width 37 height 33
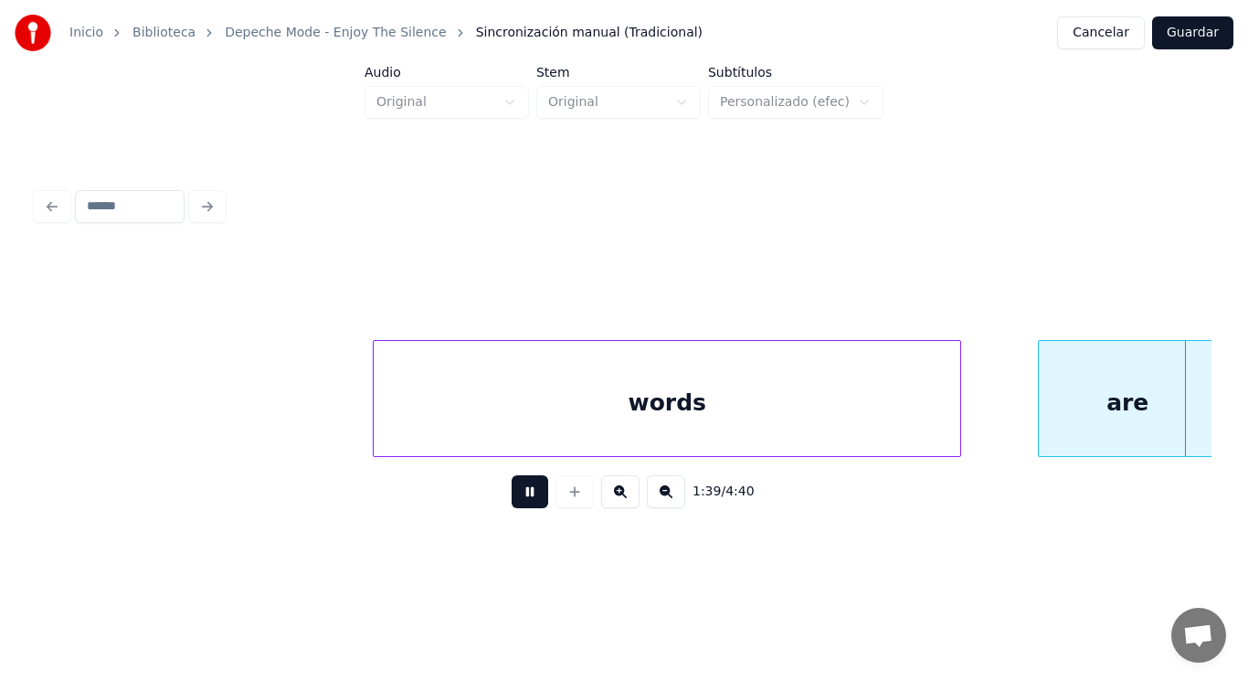
scroll to position [0, 127070]
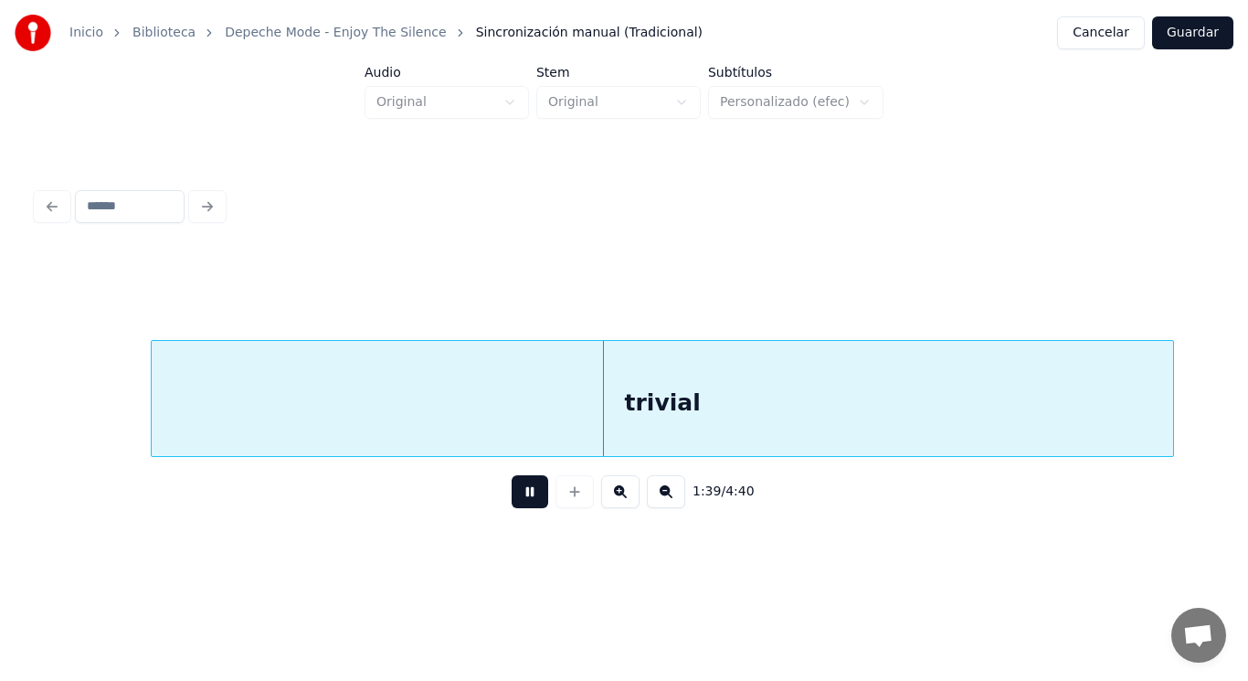
click at [518, 502] on button at bounding box center [530, 491] width 37 height 33
click at [243, 409] on div "trivial" at bounding box center [663, 403] width 1022 height 124
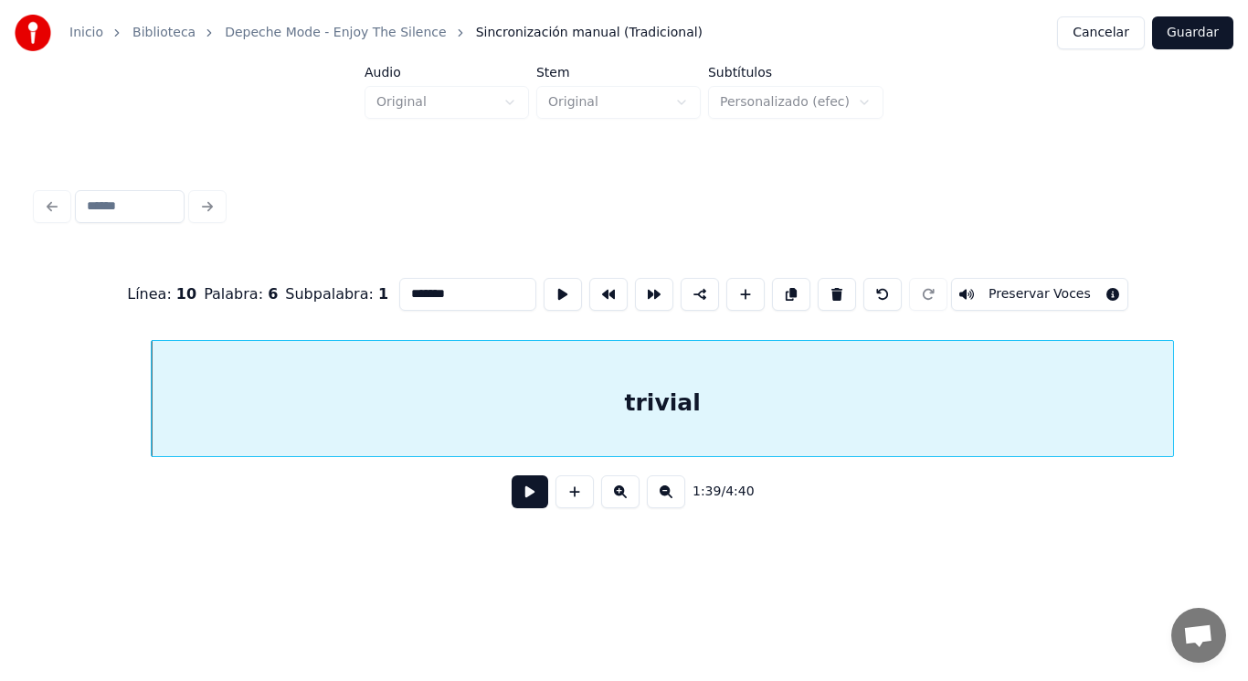
click at [516, 494] on button at bounding box center [530, 491] width 37 height 33
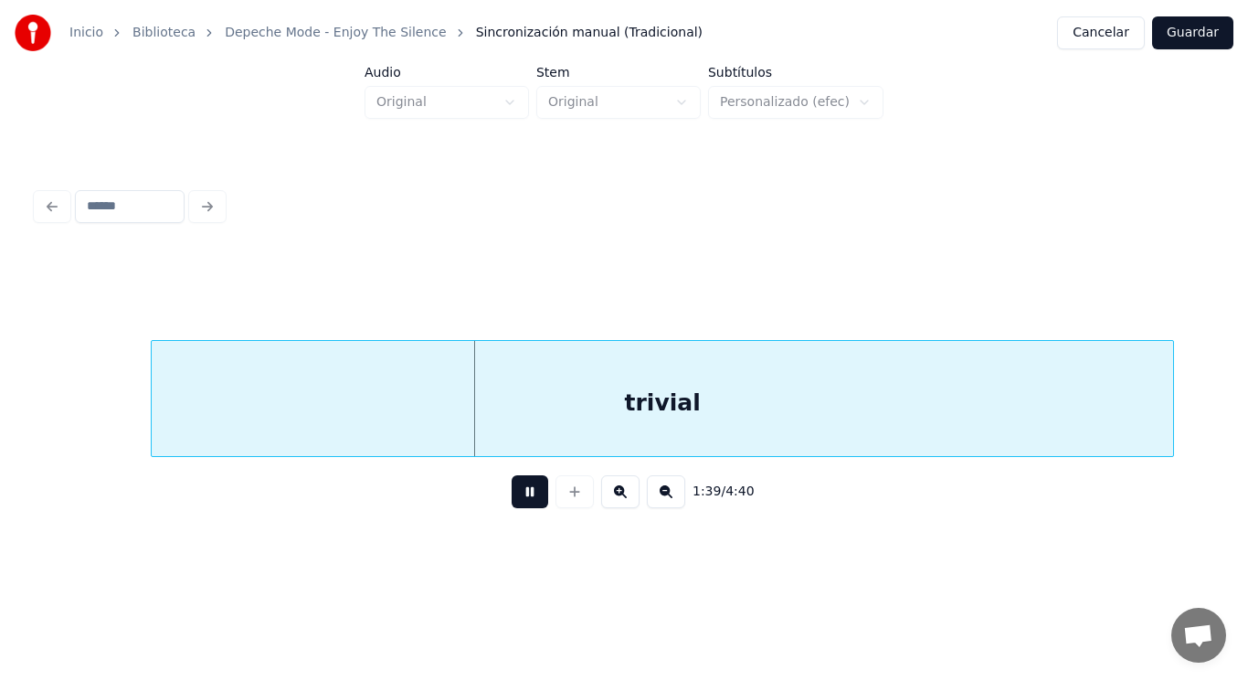
click at [516, 494] on button at bounding box center [530, 491] width 37 height 33
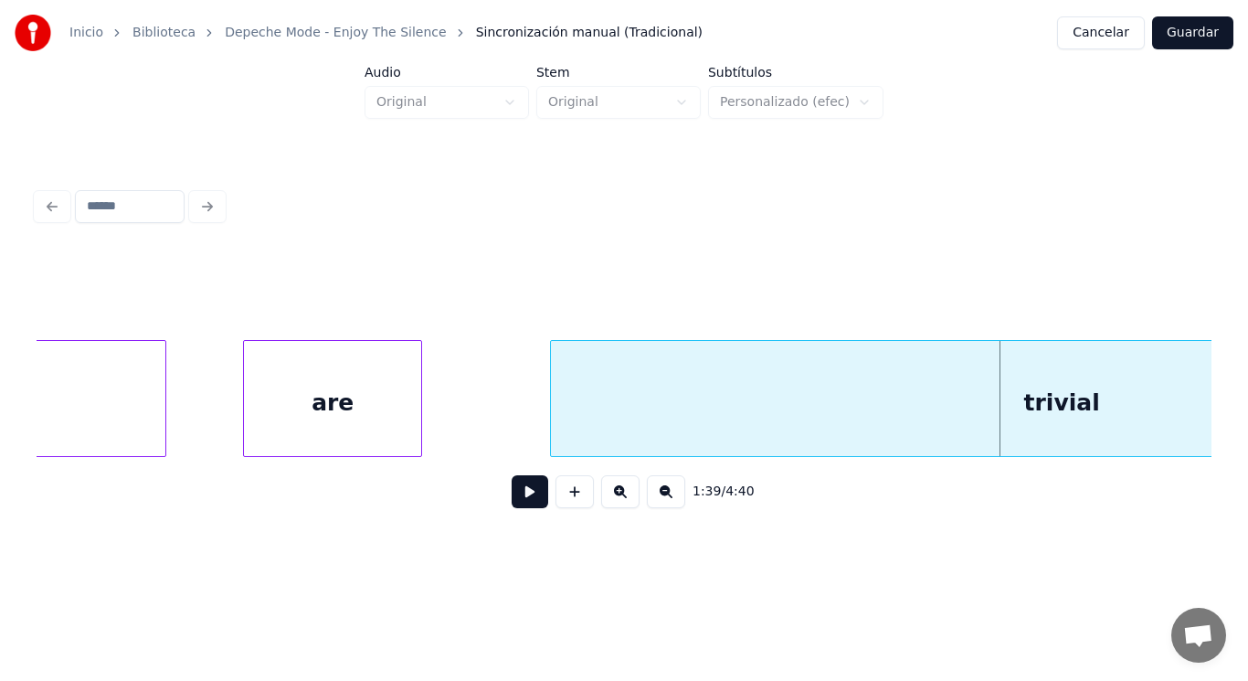
scroll to position [0, 126667]
click at [308, 386] on div "are" at bounding box center [335, 403] width 177 height 124
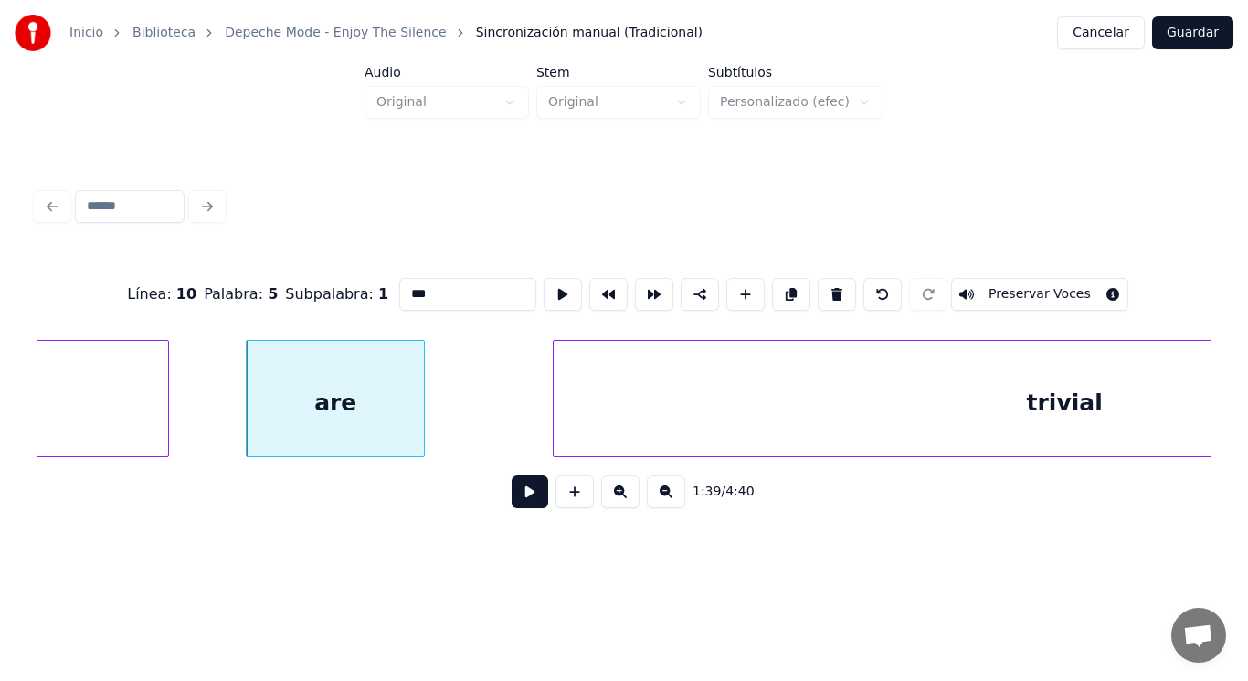
click at [512, 490] on button at bounding box center [530, 491] width 37 height 33
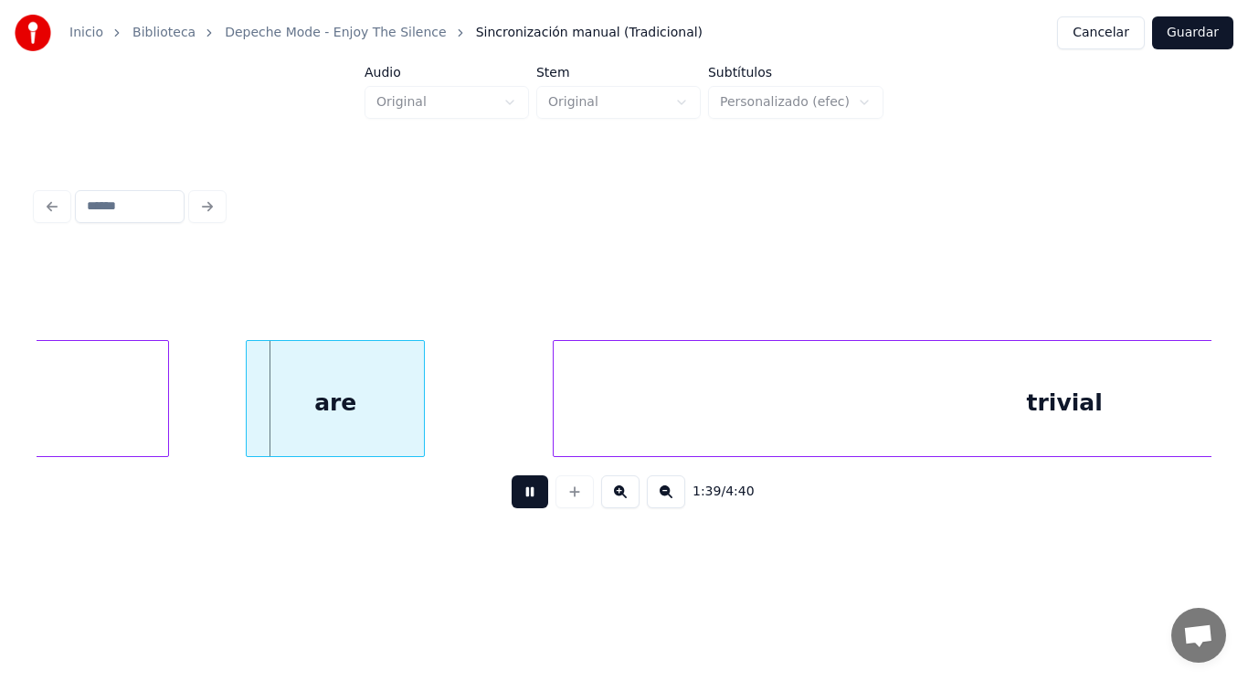
click at [512, 490] on button at bounding box center [530, 491] width 37 height 33
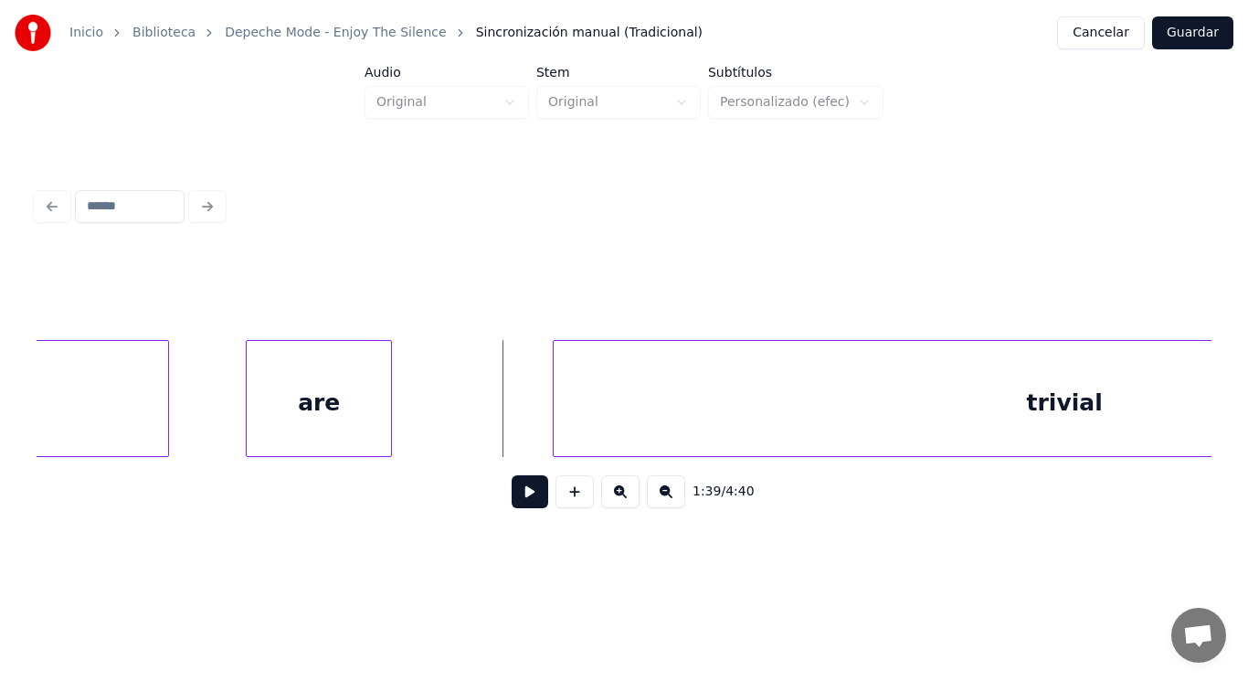
click at [391, 420] on div at bounding box center [388, 398] width 5 height 115
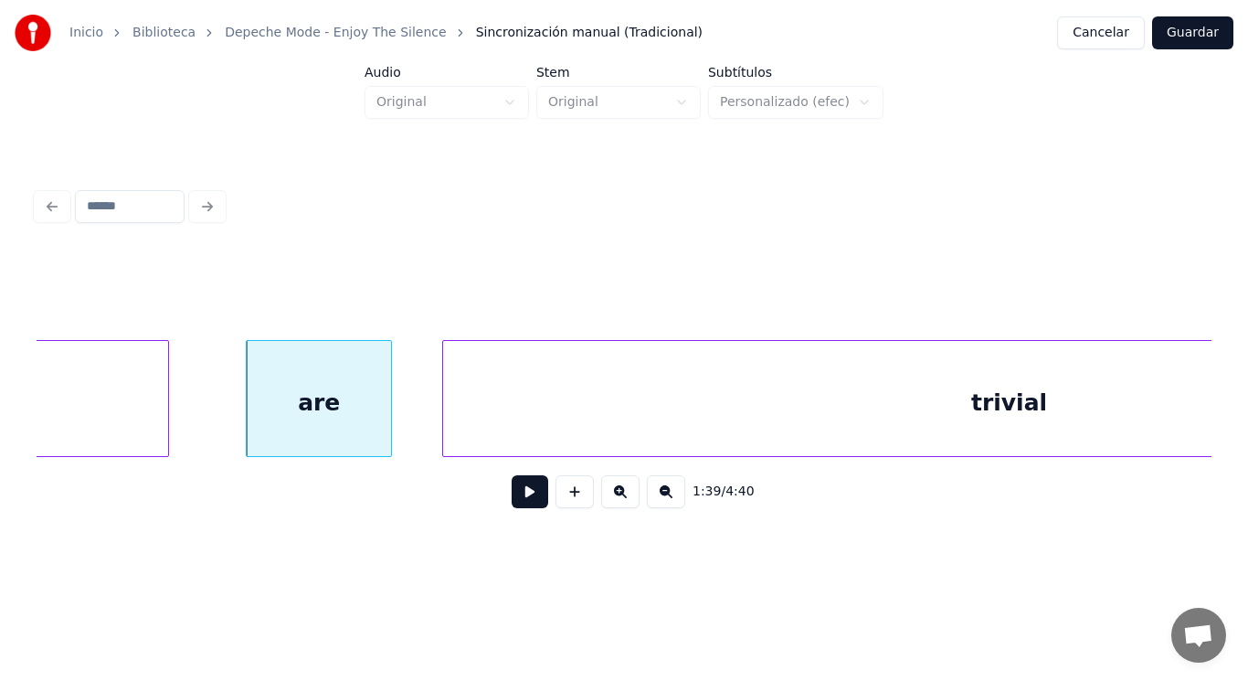
click at [443, 405] on div at bounding box center [445, 398] width 5 height 115
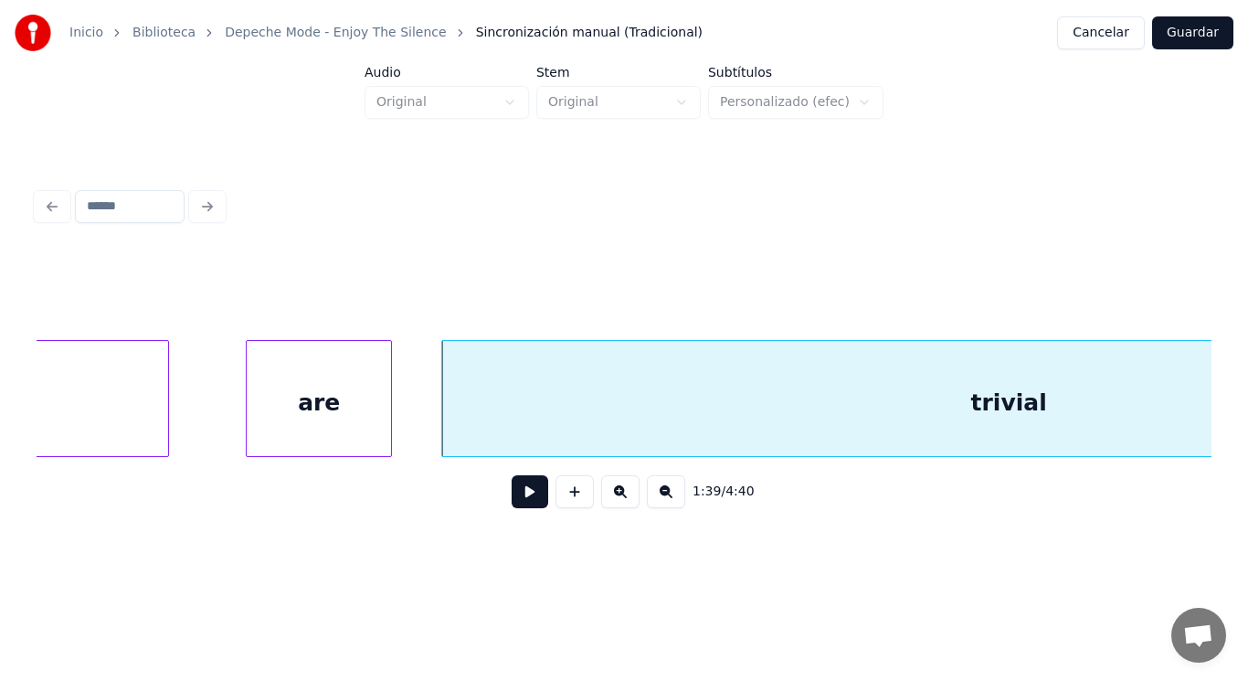
click at [517, 502] on button at bounding box center [530, 491] width 37 height 33
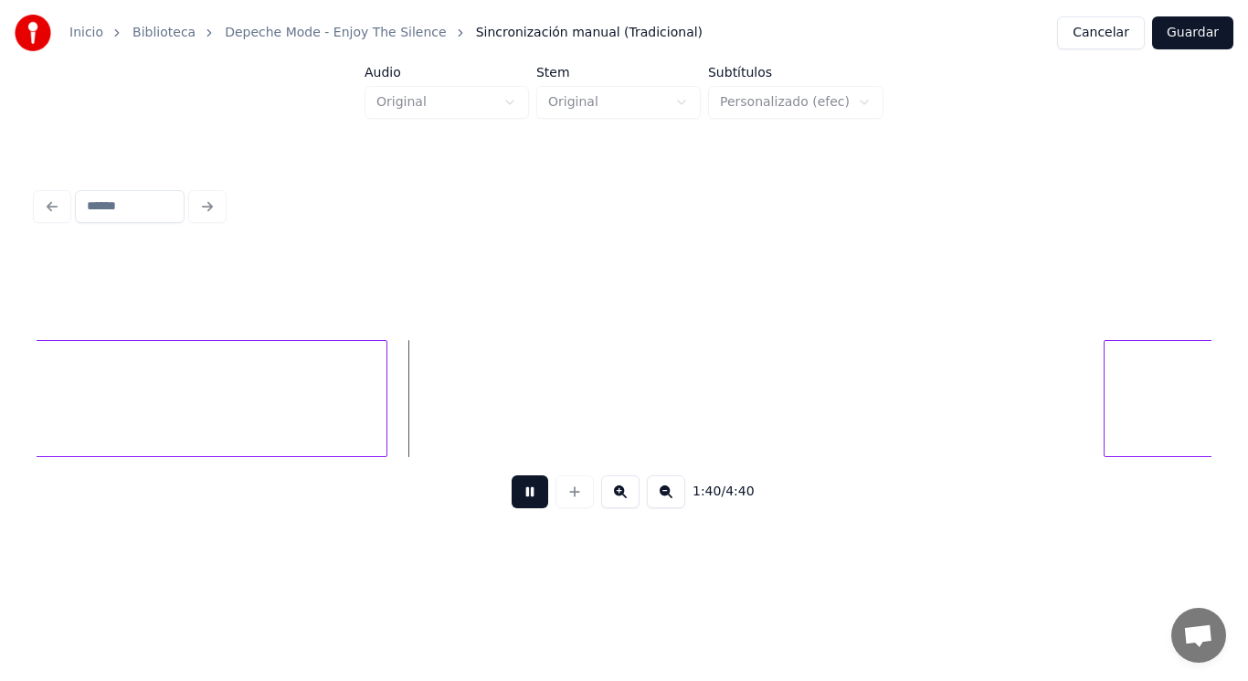
click at [517, 502] on button at bounding box center [530, 491] width 37 height 33
click at [382, 430] on div at bounding box center [383, 398] width 5 height 115
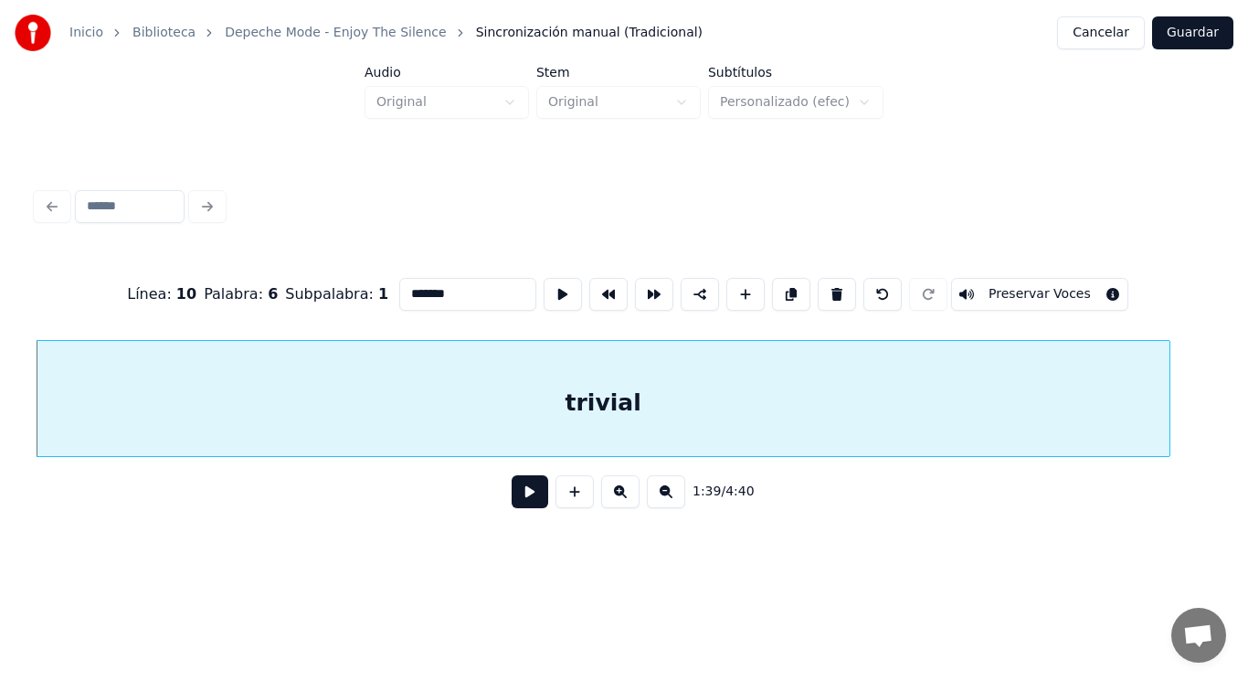
click at [526, 501] on button at bounding box center [530, 491] width 37 height 33
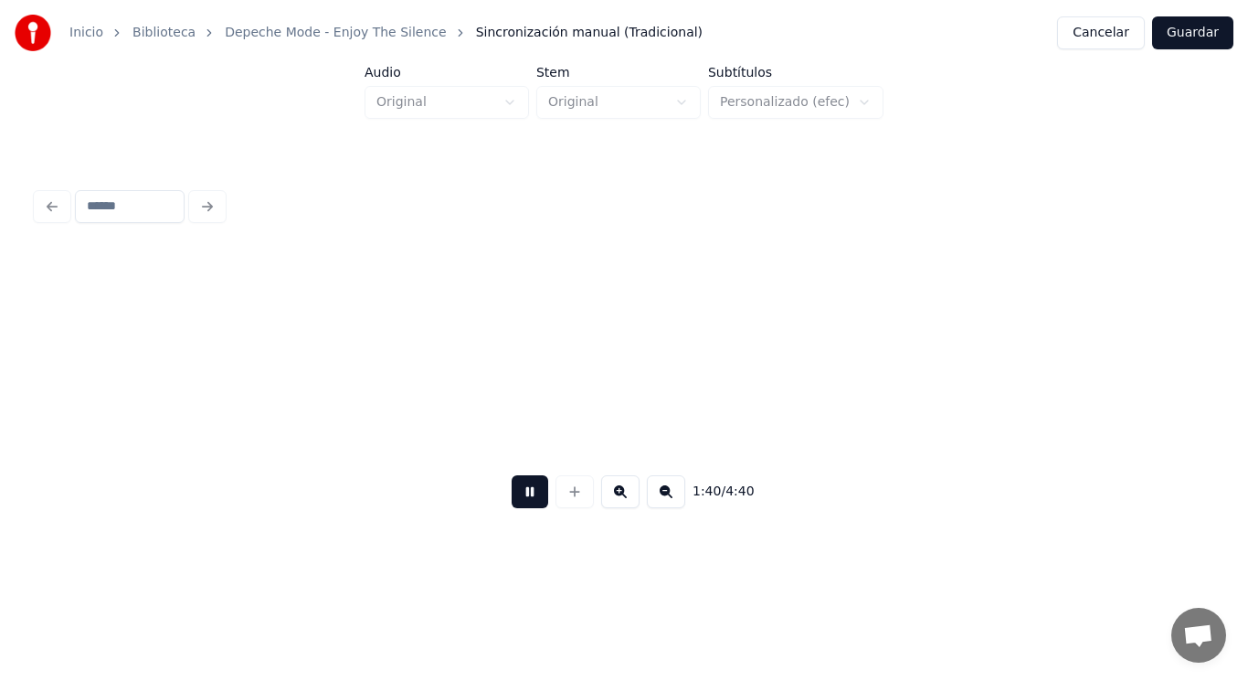
click at [526, 501] on button at bounding box center [530, 491] width 37 height 33
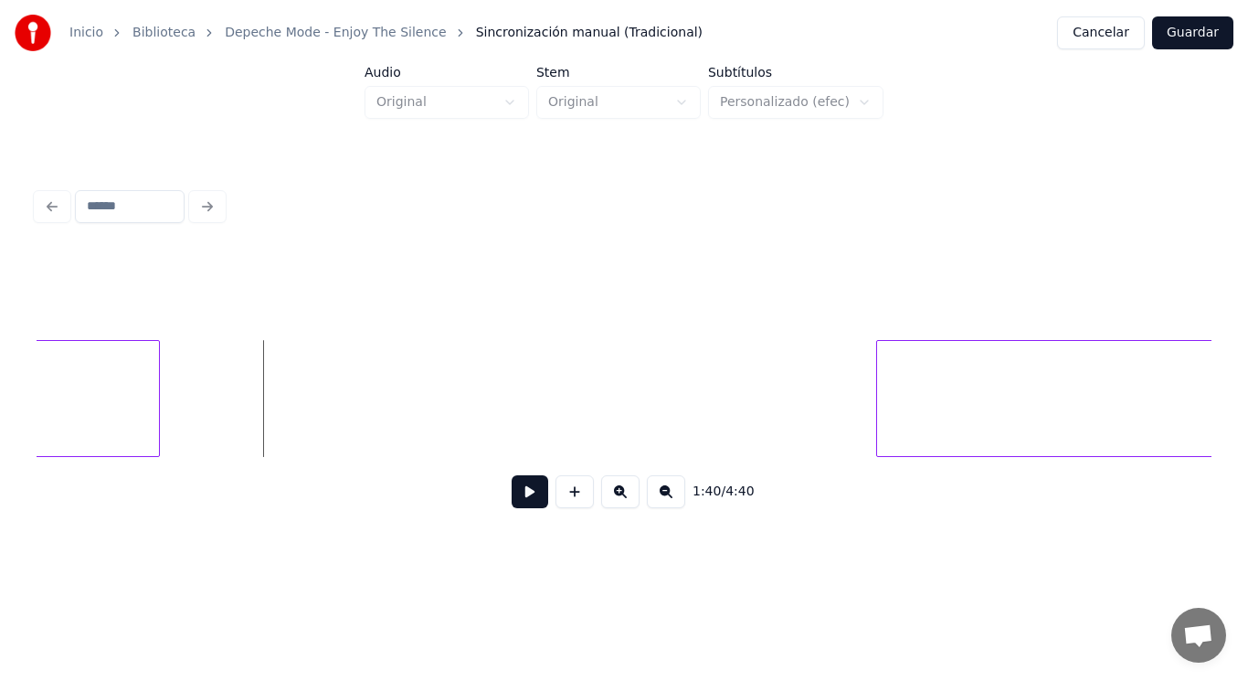
scroll to position [0, 128066]
click at [286, 417] on div at bounding box center [287, 398] width 5 height 115
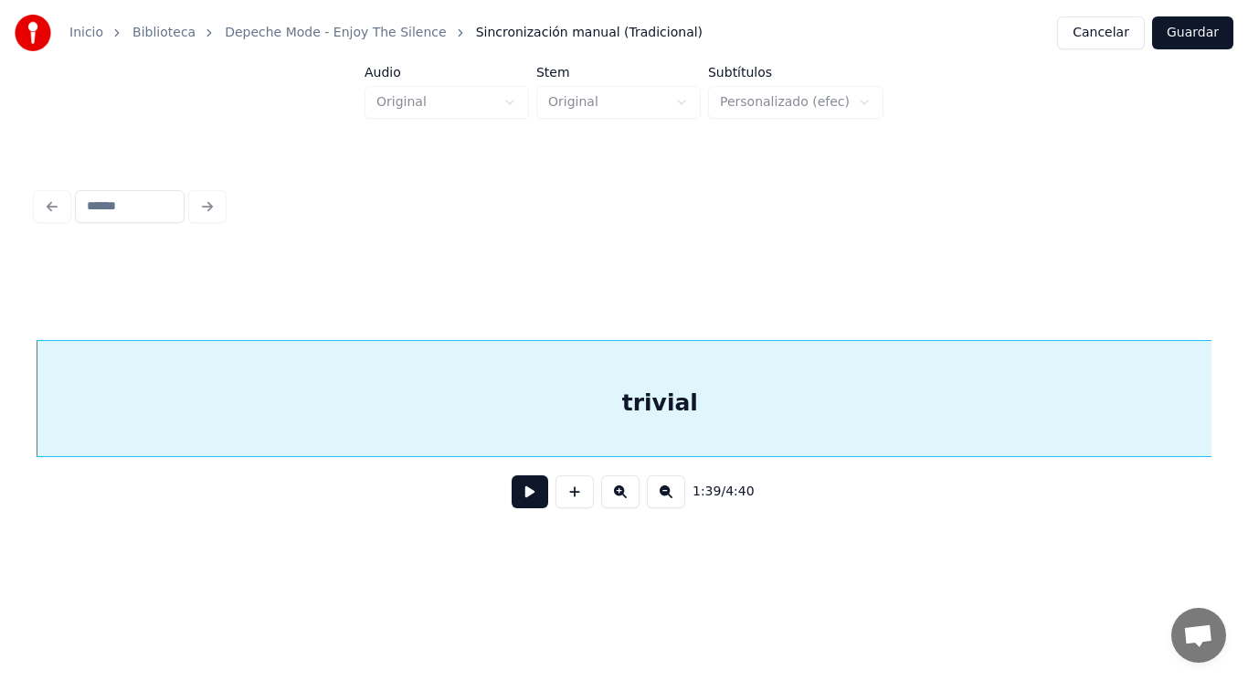
click at [512, 504] on button at bounding box center [530, 491] width 37 height 33
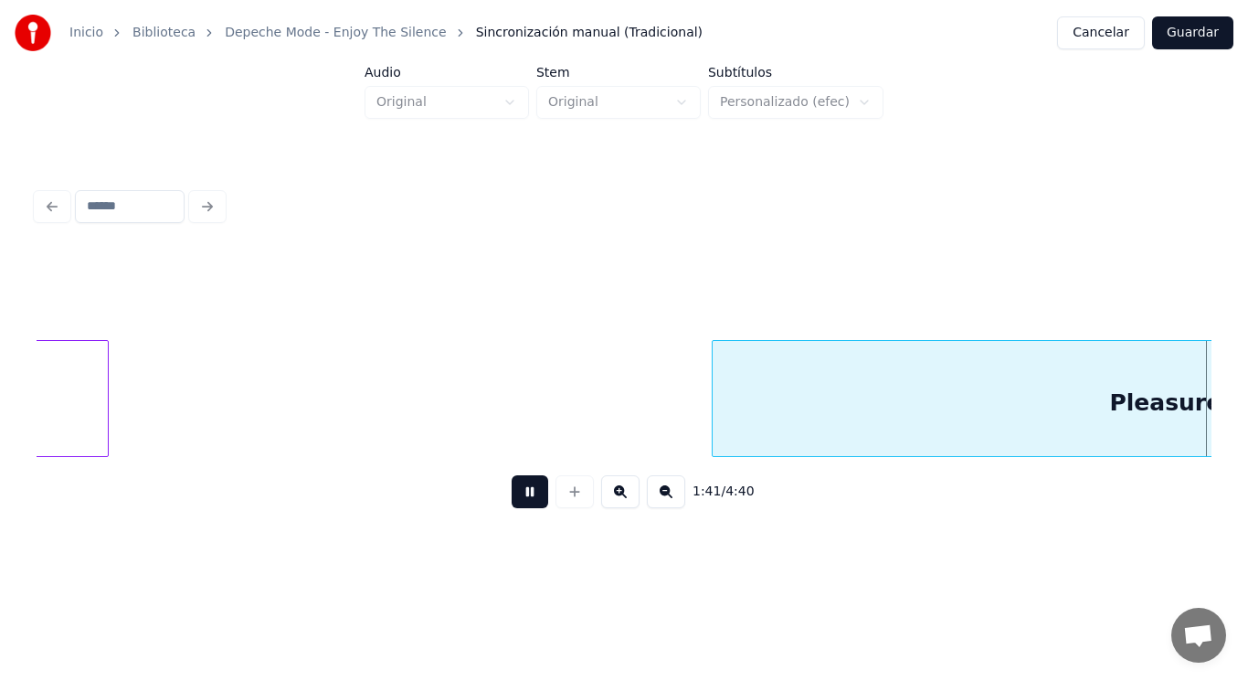
scroll to position [0, 129444]
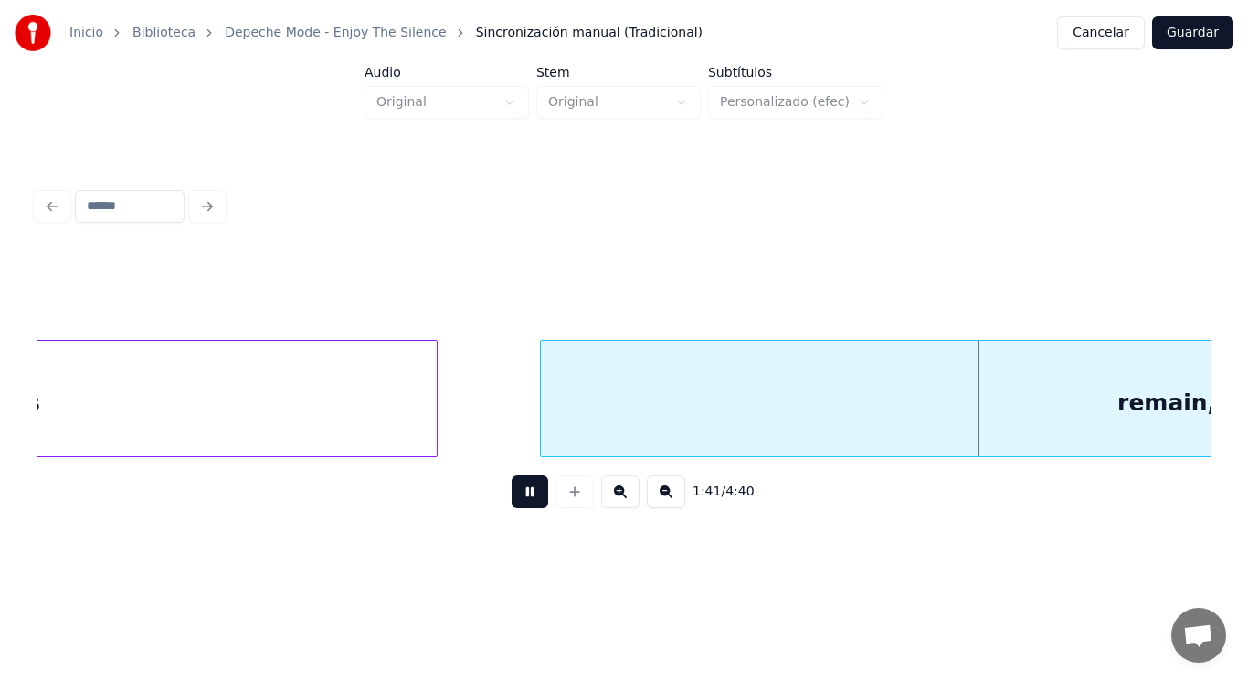
click at [512, 504] on button at bounding box center [530, 491] width 37 height 33
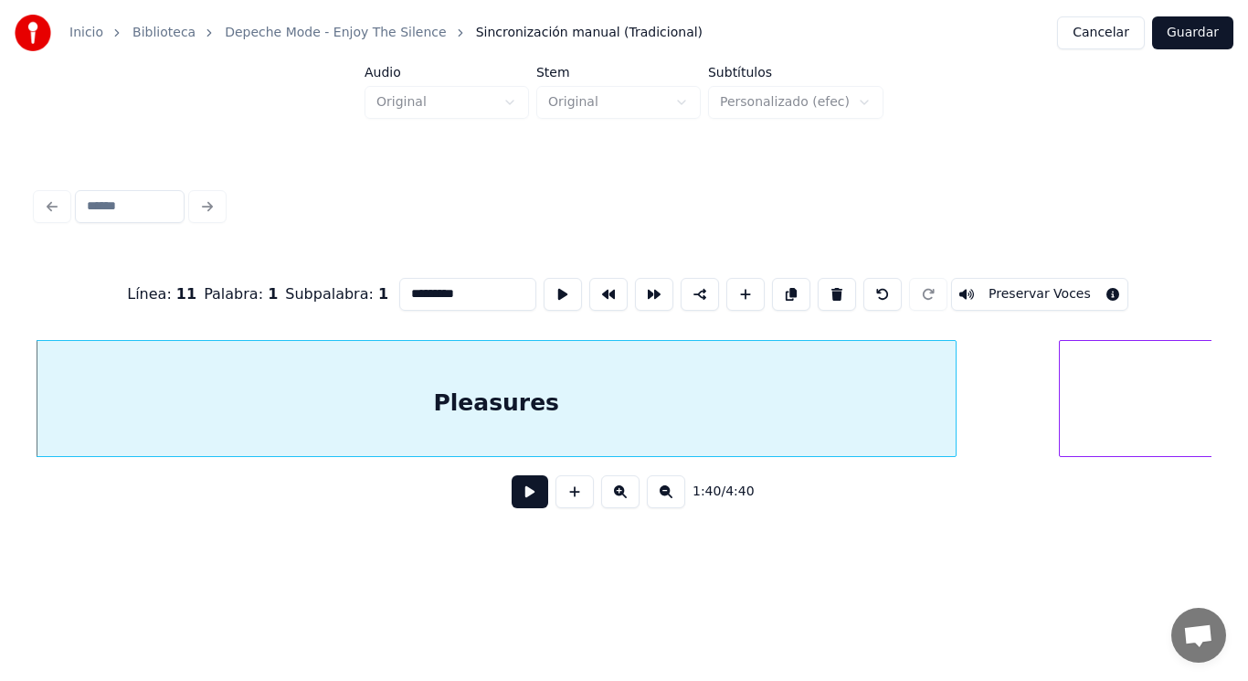
click at [516, 501] on button at bounding box center [530, 491] width 37 height 33
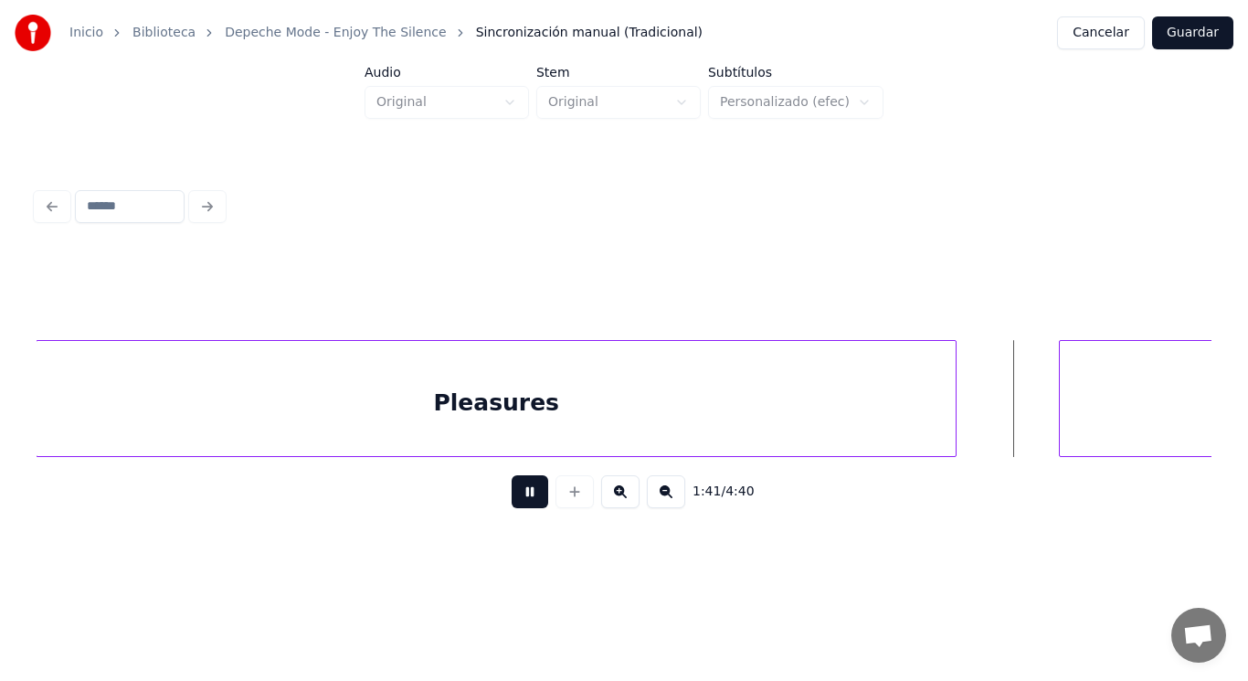
click at [516, 501] on button at bounding box center [530, 491] width 37 height 33
click at [1020, 420] on div at bounding box center [1019, 398] width 5 height 115
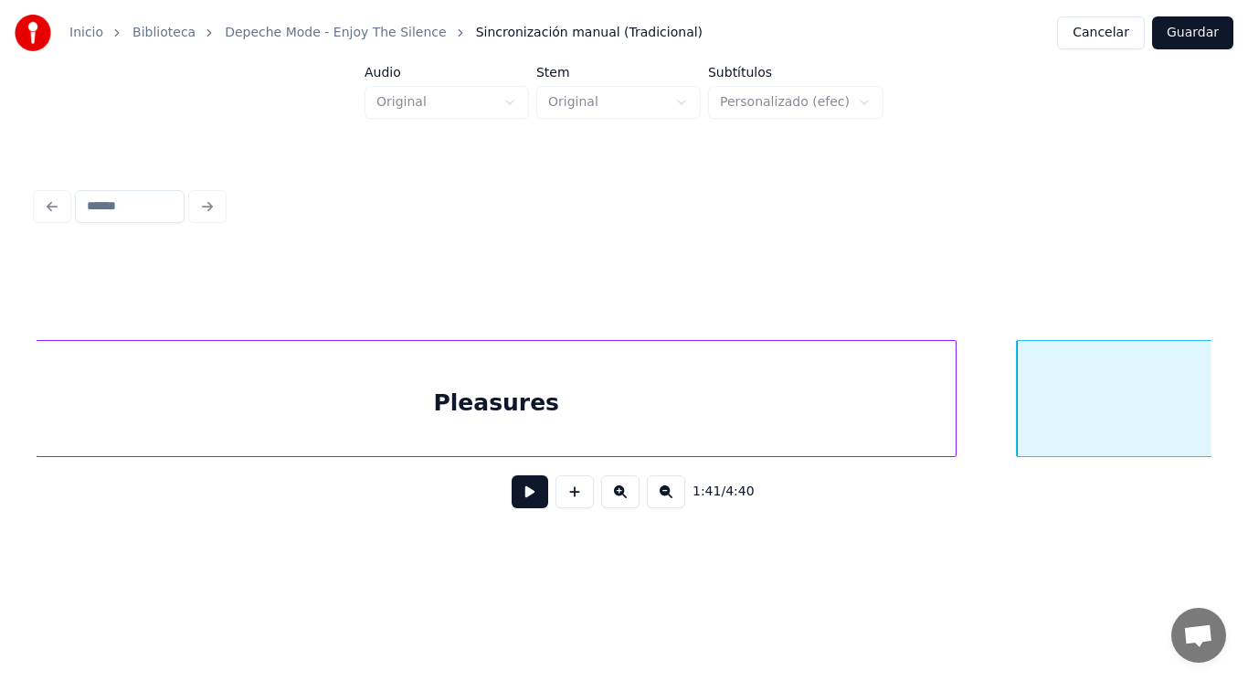
click at [512, 487] on button at bounding box center [530, 491] width 37 height 33
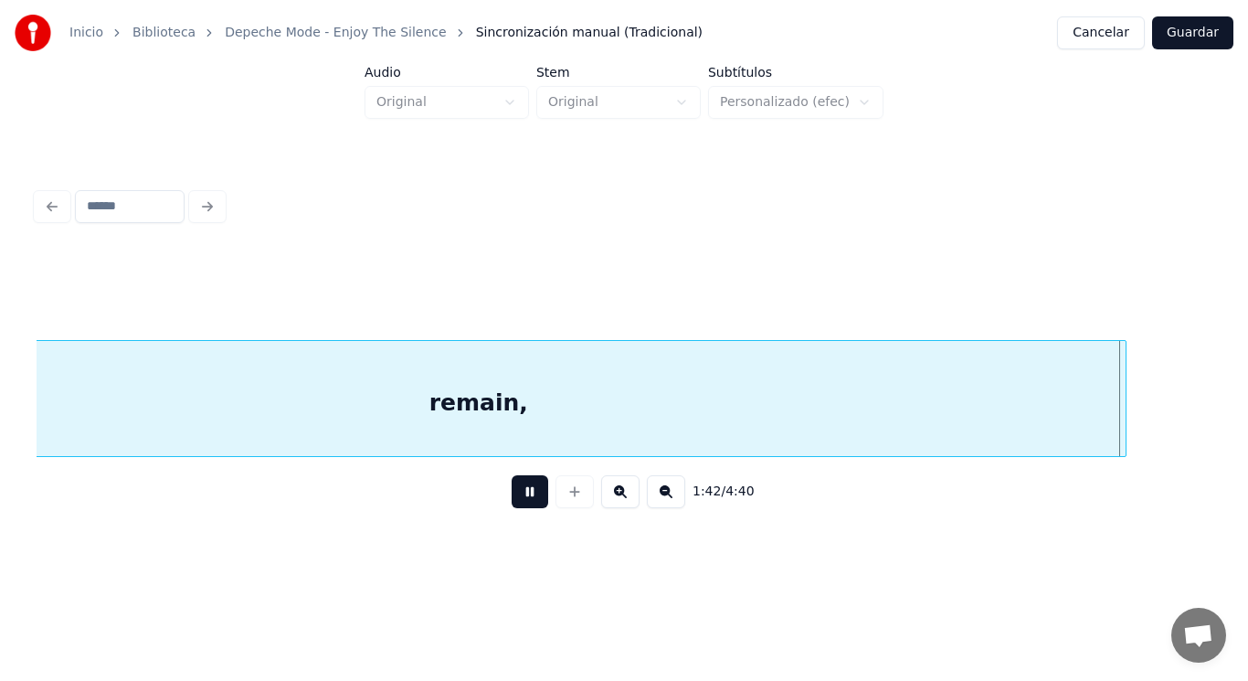
scroll to position [0, 131302]
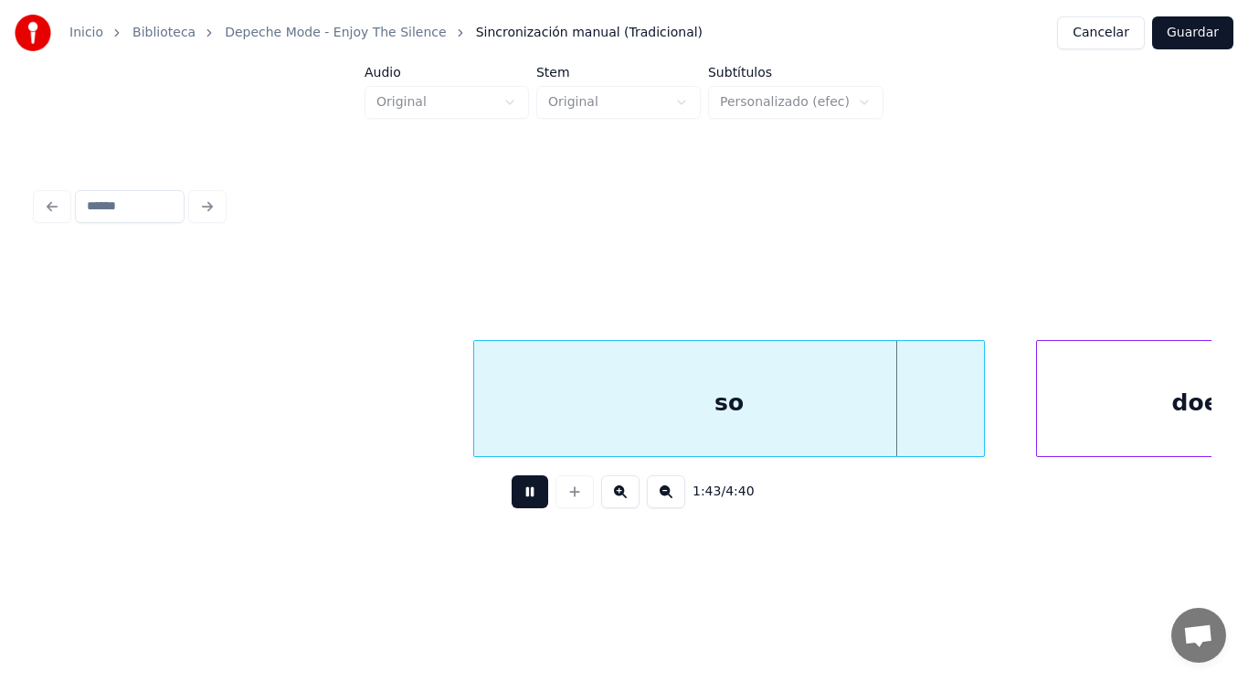
click at [512, 487] on button at bounding box center [530, 491] width 37 height 33
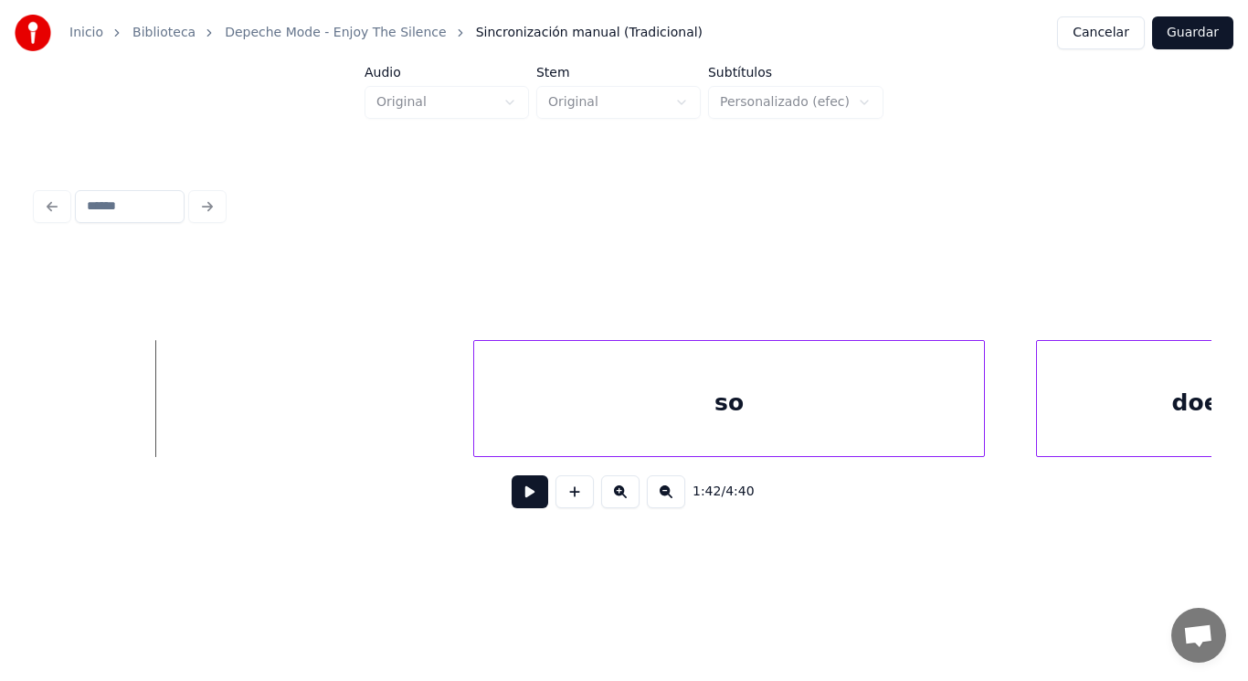
click at [526, 501] on button at bounding box center [530, 491] width 37 height 33
click at [427, 423] on div at bounding box center [427, 398] width 5 height 115
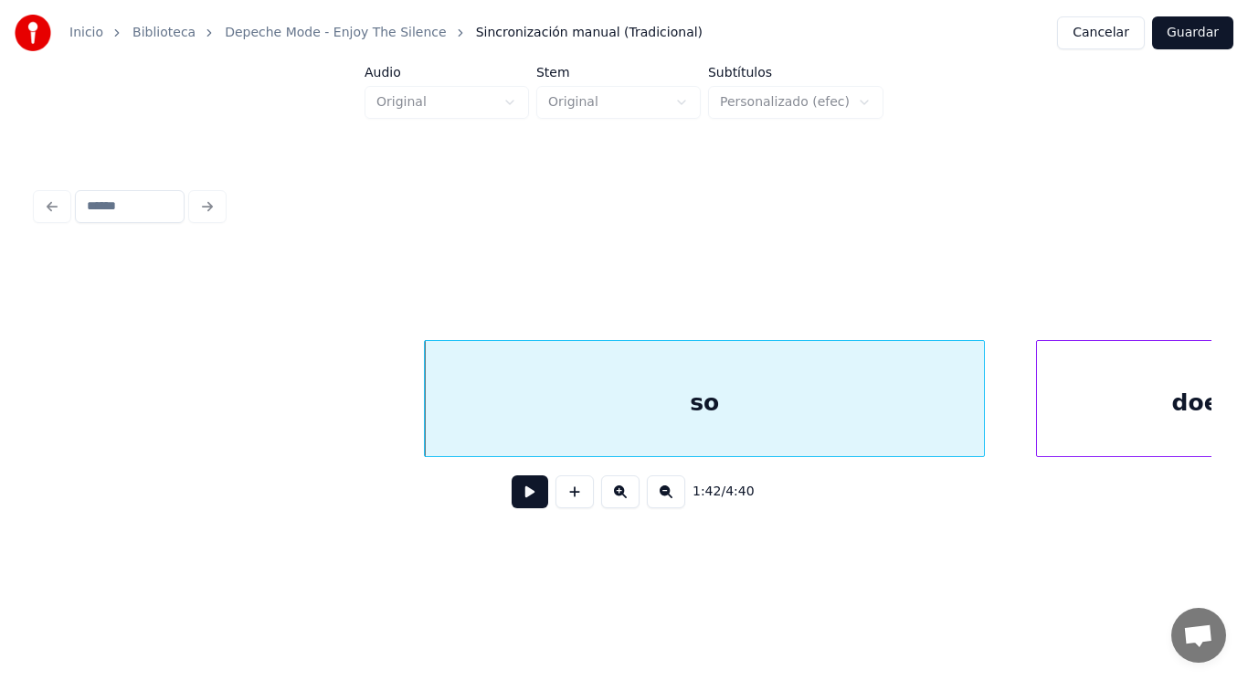
click at [514, 503] on button at bounding box center [530, 491] width 37 height 33
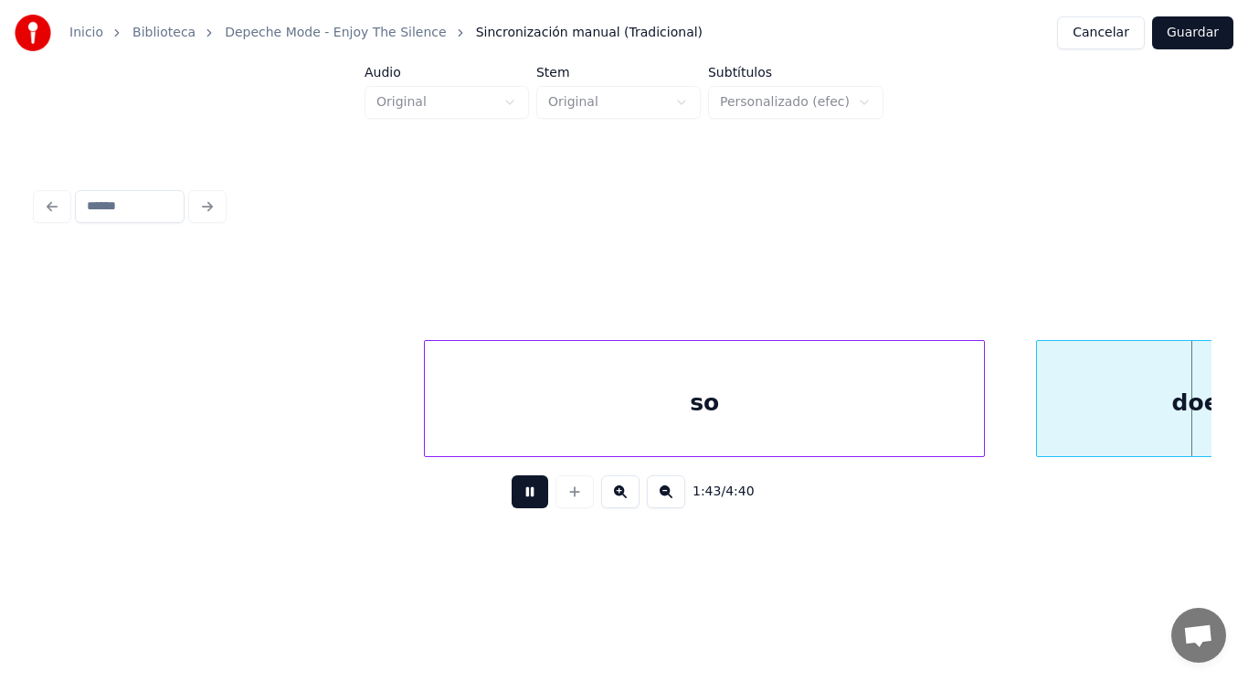
scroll to position [0, 132477]
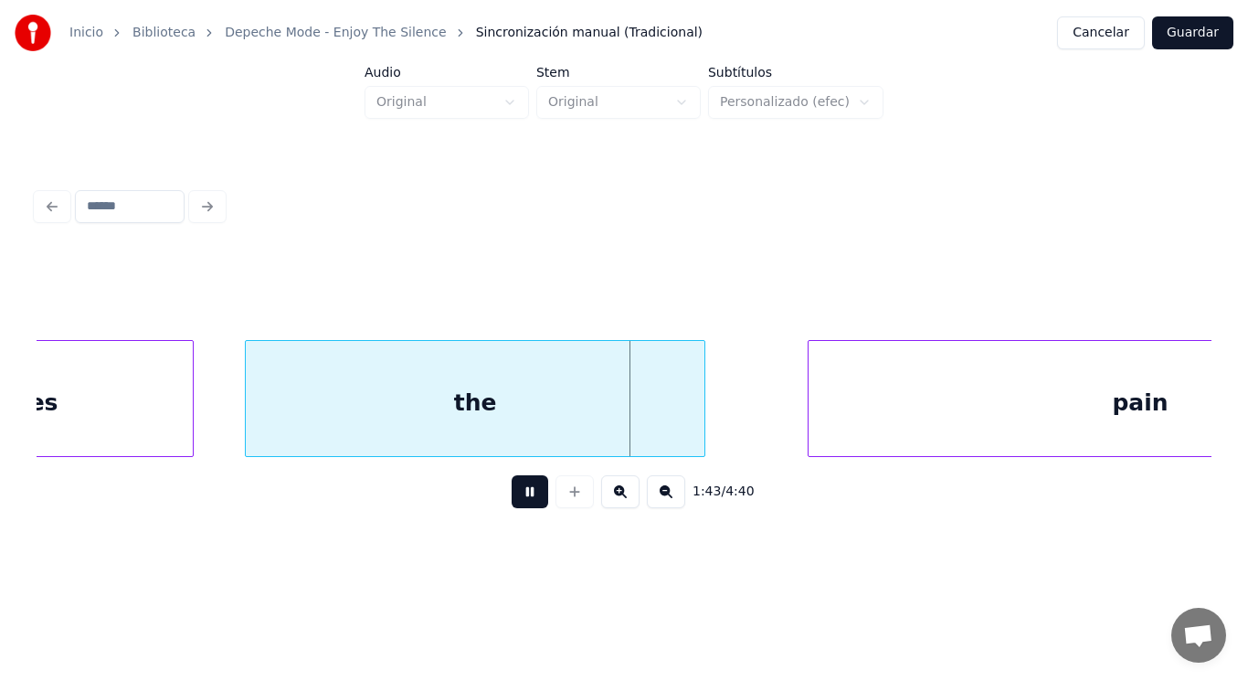
click at [514, 503] on button at bounding box center [530, 491] width 37 height 33
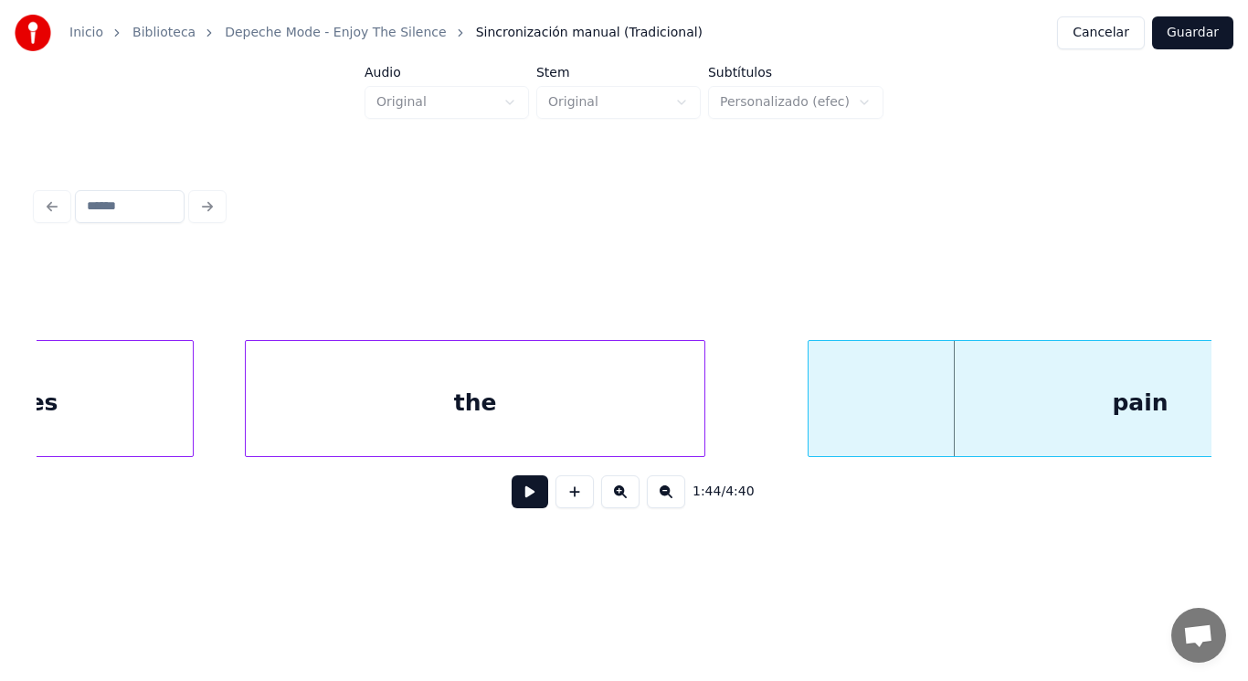
click at [508, 430] on div "the" at bounding box center [475, 403] width 459 height 124
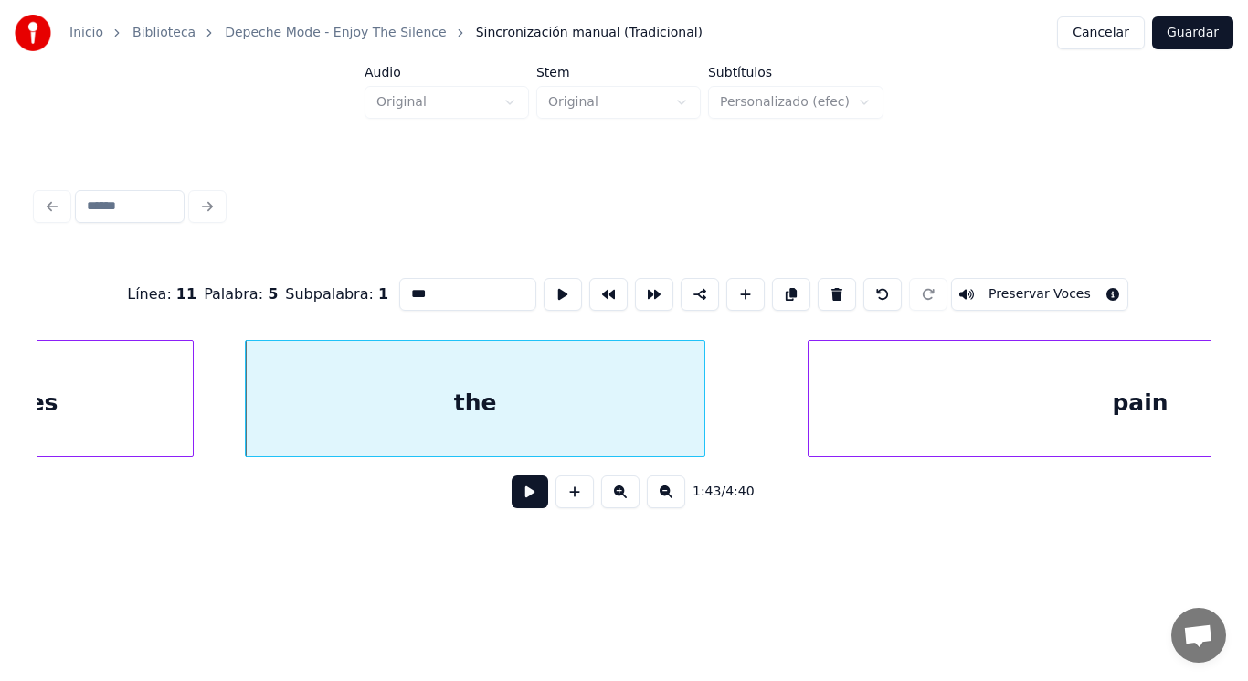
click at [515, 490] on button at bounding box center [530, 491] width 37 height 33
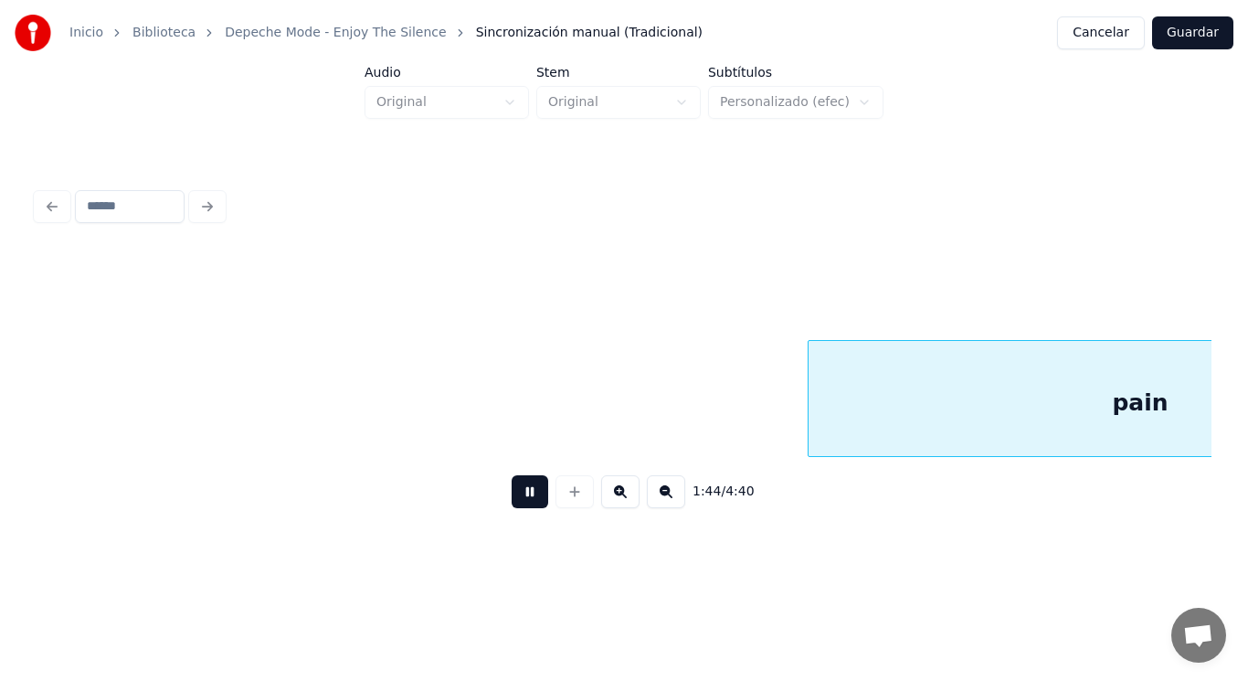
scroll to position [0, 133655]
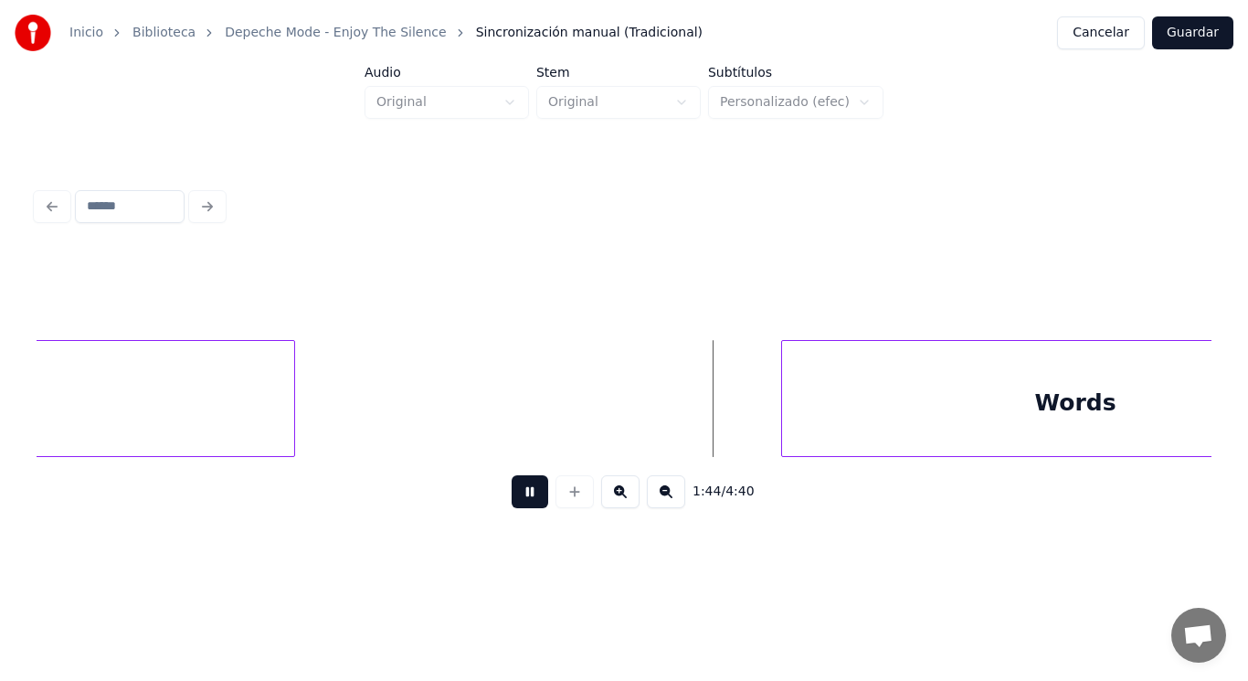
click at [515, 490] on button at bounding box center [530, 491] width 37 height 33
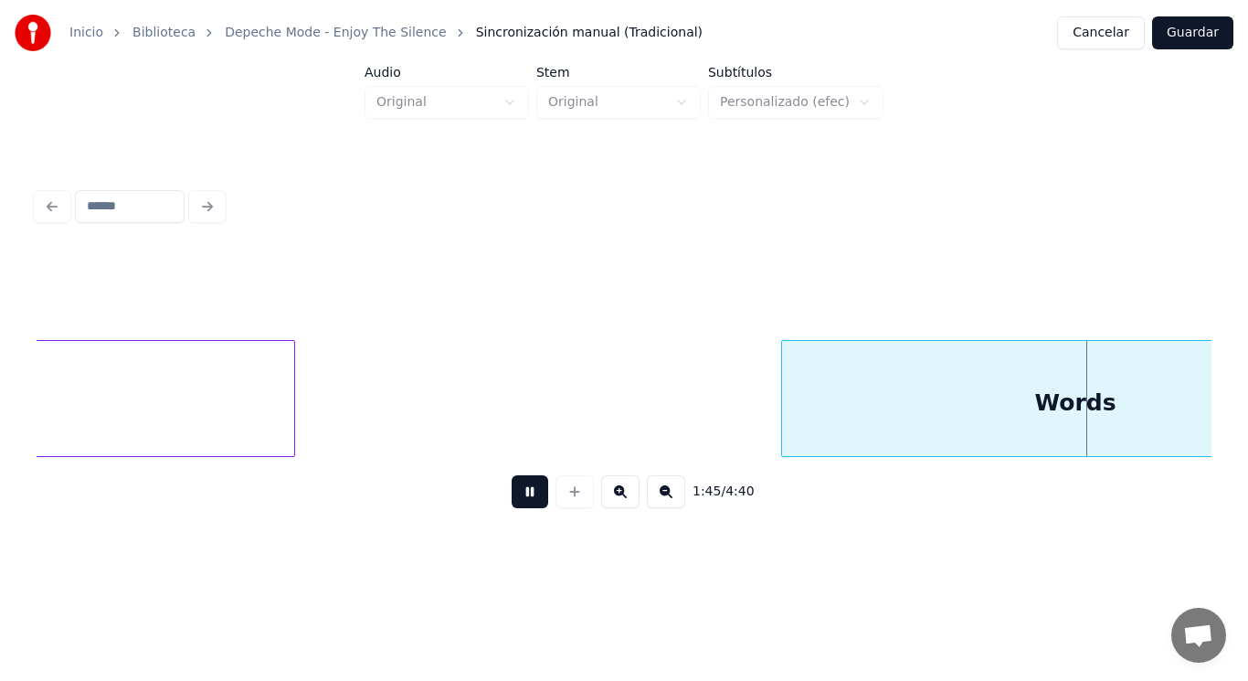
scroll to position [0, 134839]
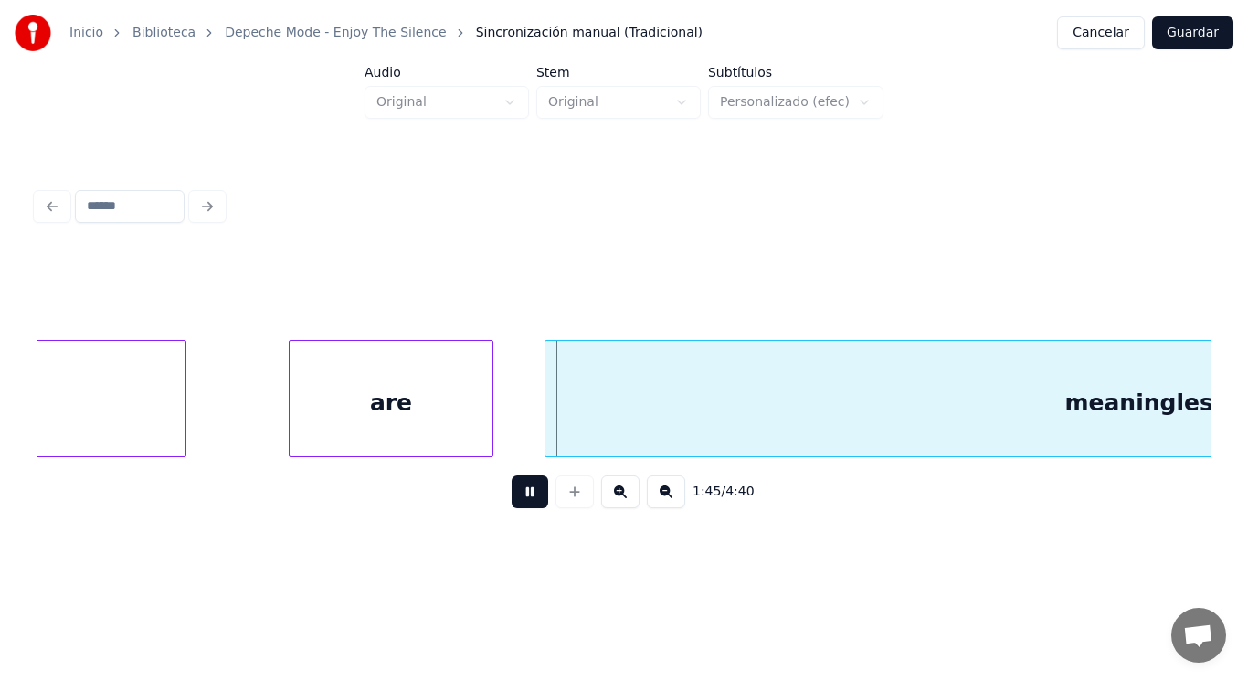
click at [515, 490] on button at bounding box center [530, 491] width 37 height 33
click at [572, 437] on div "meaningless" at bounding box center [1146, 403] width 1201 height 124
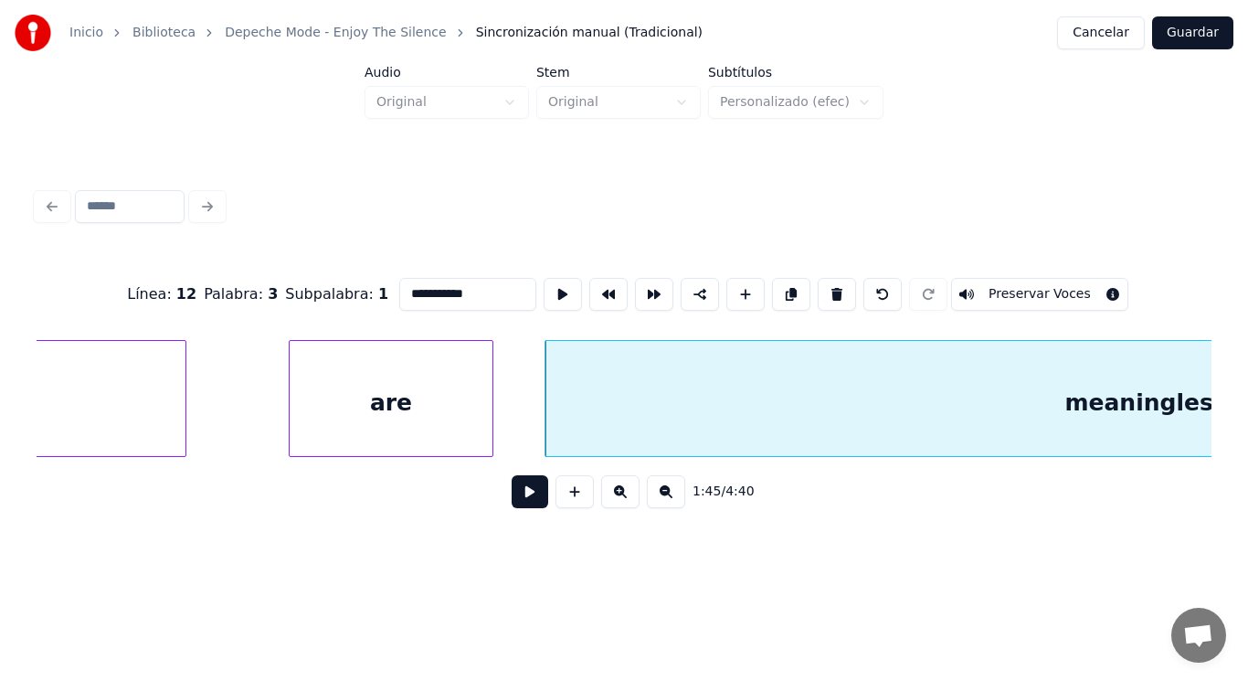
click at [519, 486] on button at bounding box center [530, 491] width 37 height 33
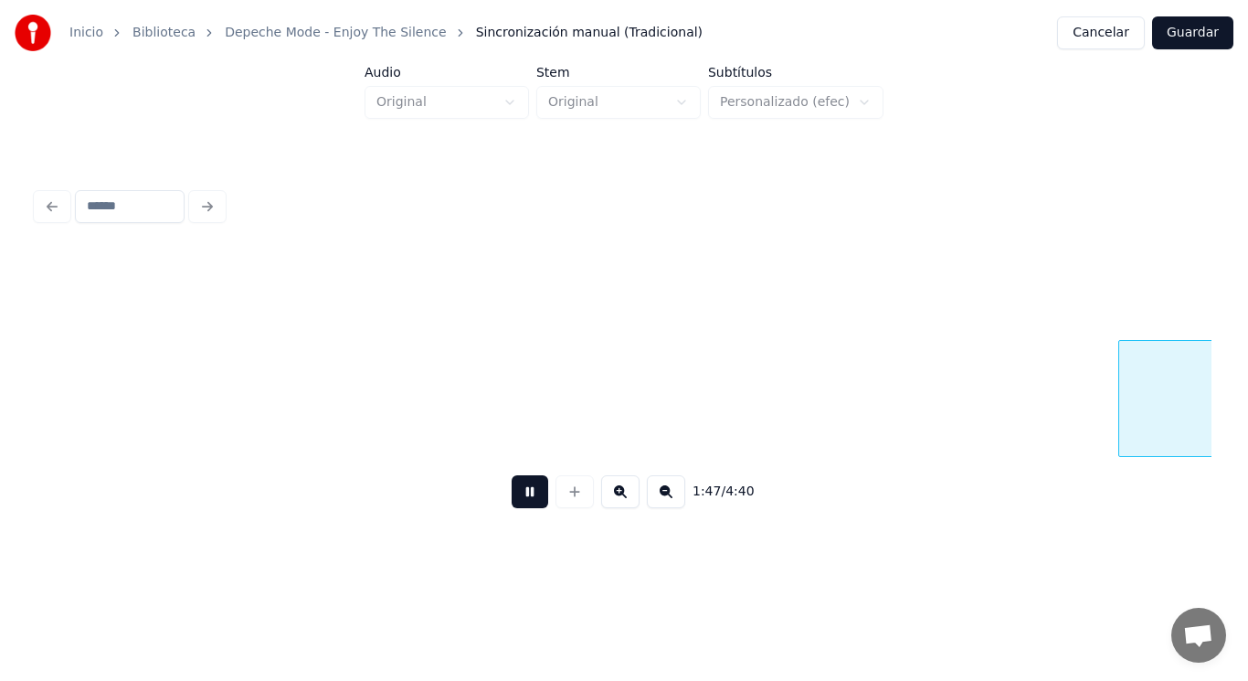
scroll to position [0, 137236]
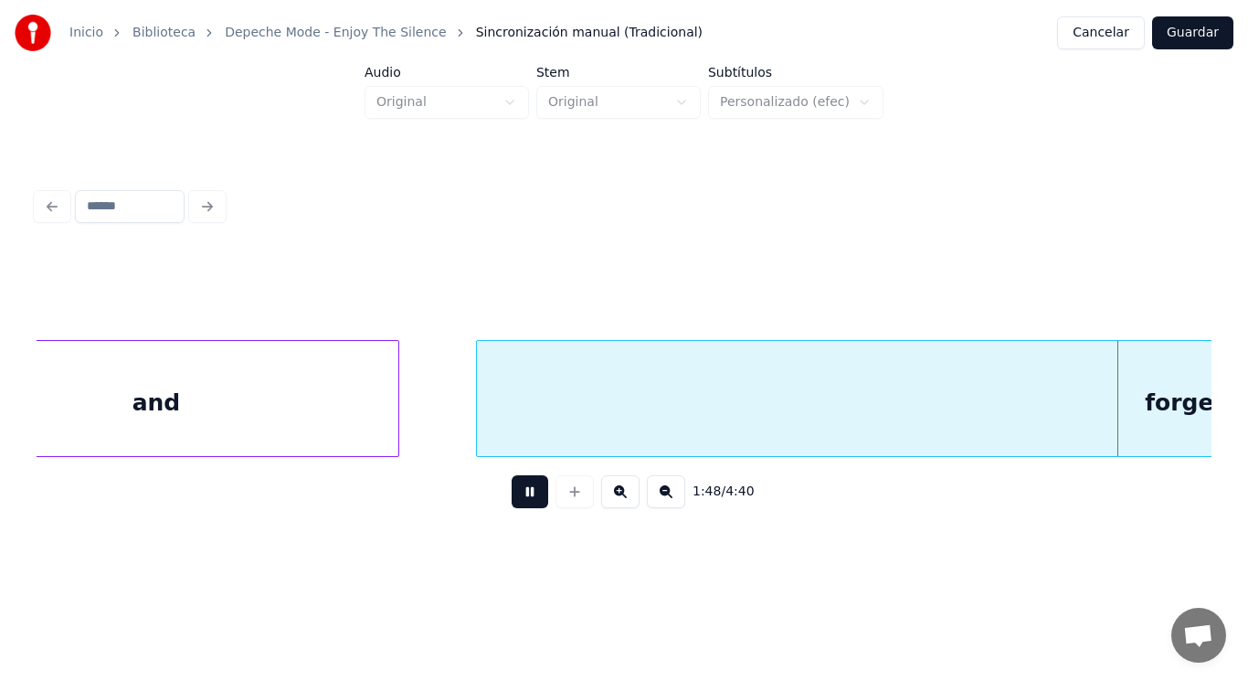
click at [519, 486] on button at bounding box center [530, 491] width 37 height 33
click at [522, 438] on div "forgettable" at bounding box center [1218, 403] width 1482 height 124
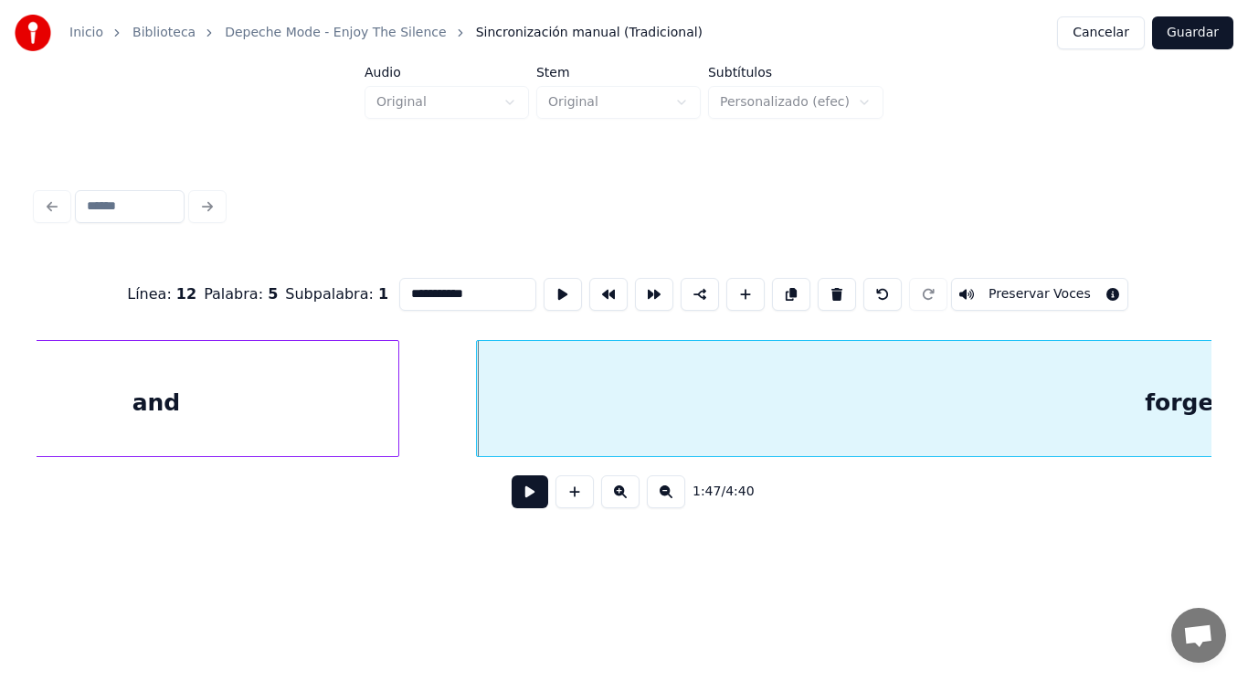
click at [517, 501] on button at bounding box center [530, 491] width 37 height 33
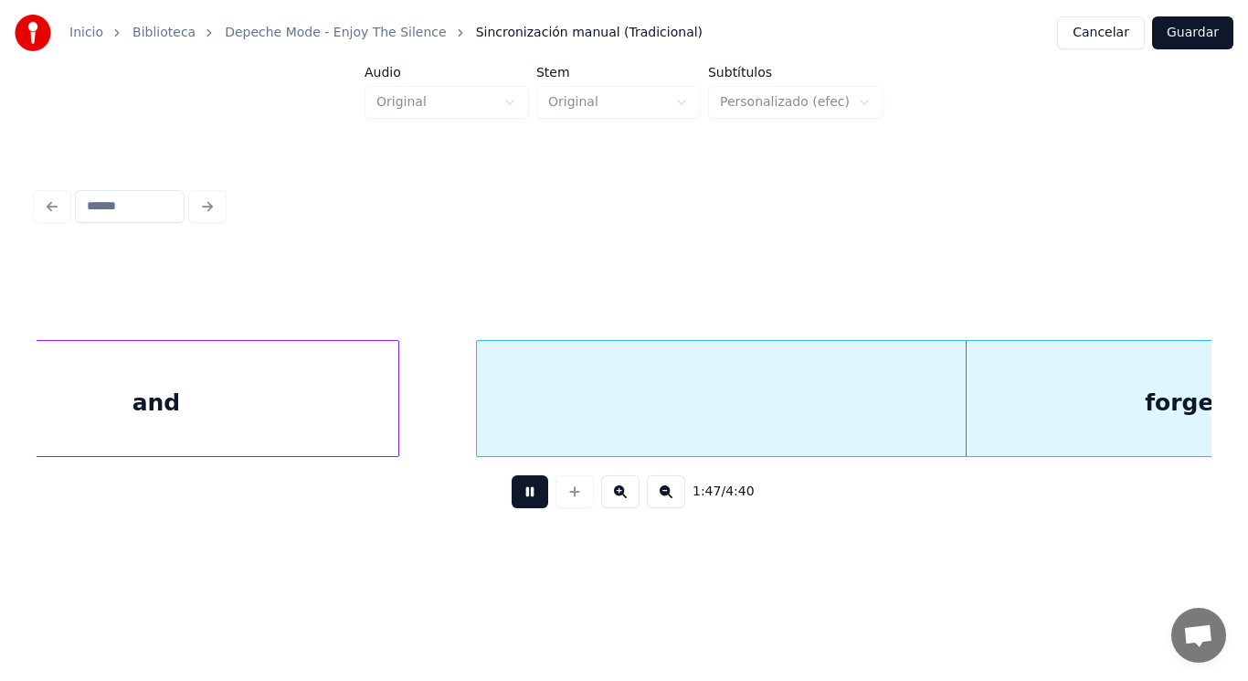
click at [517, 501] on button at bounding box center [530, 491] width 37 height 33
click at [156, 393] on div "and" at bounding box center [156, 403] width 484 height 124
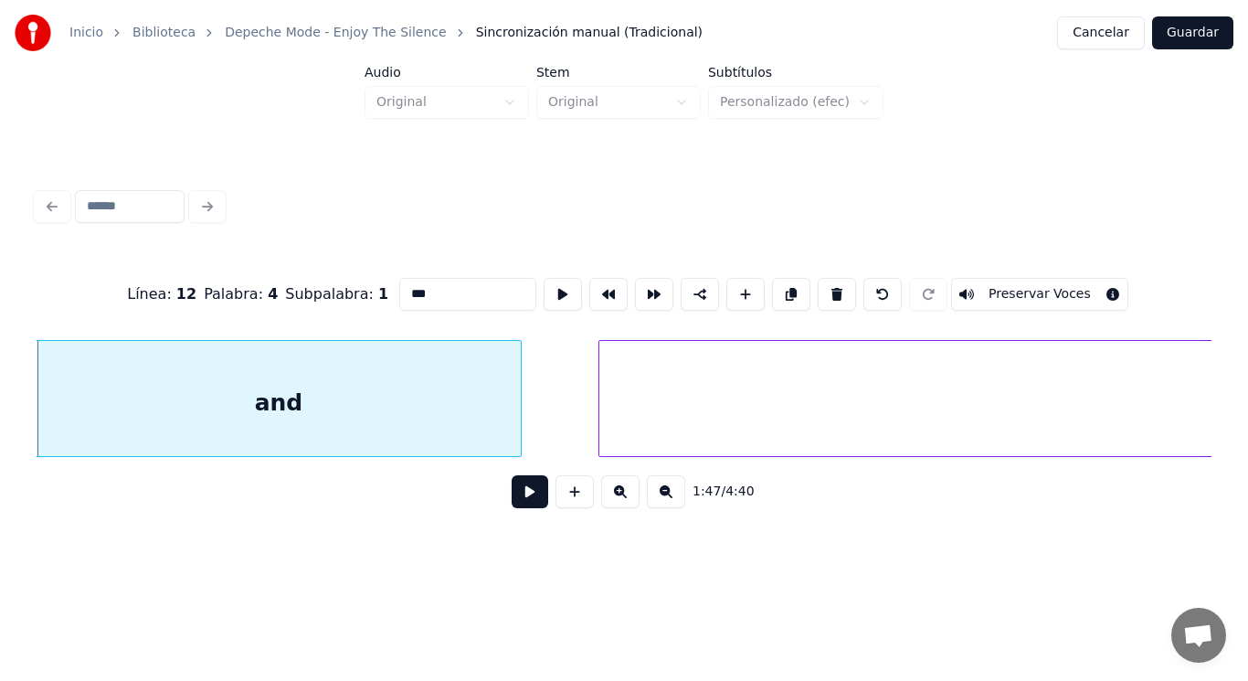
click at [515, 492] on button at bounding box center [530, 491] width 37 height 33
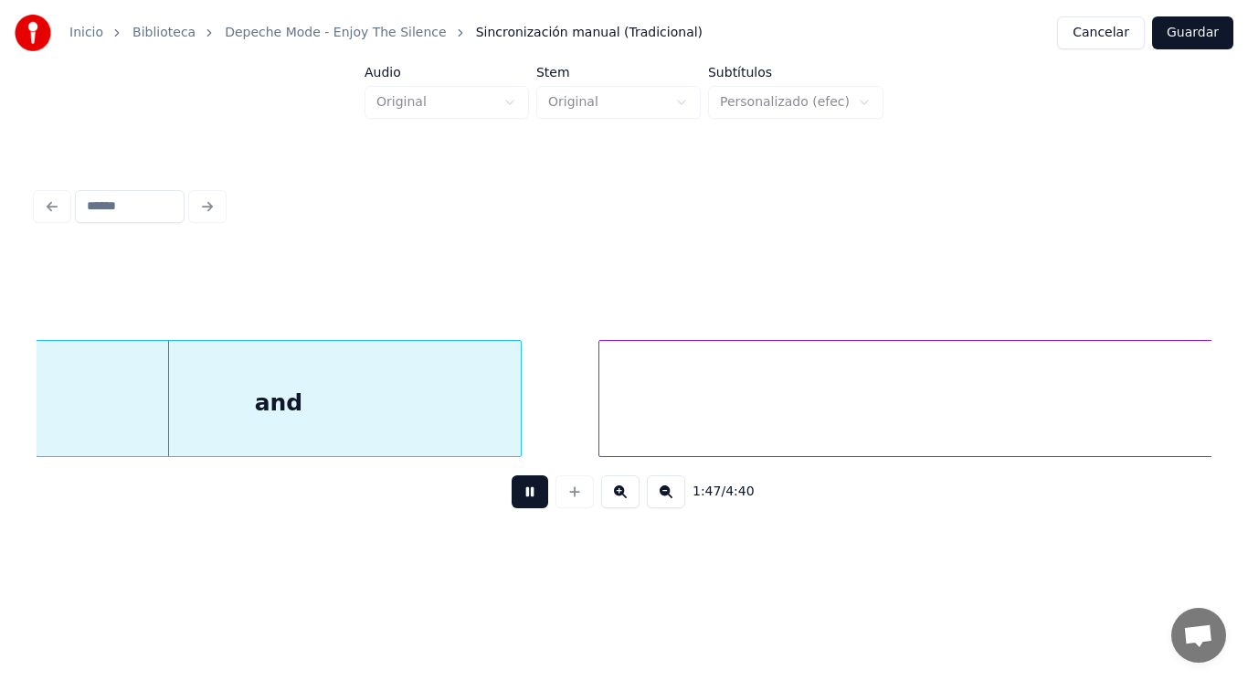
click at [515, 492] on button at bounding box center [530, 491] width 37 height 33
click at [477, 413] on div at bounding box center [475, 398] width 5 height 115
click at [516, 494] on button at bounding box center [530, 491] width 37 height 33
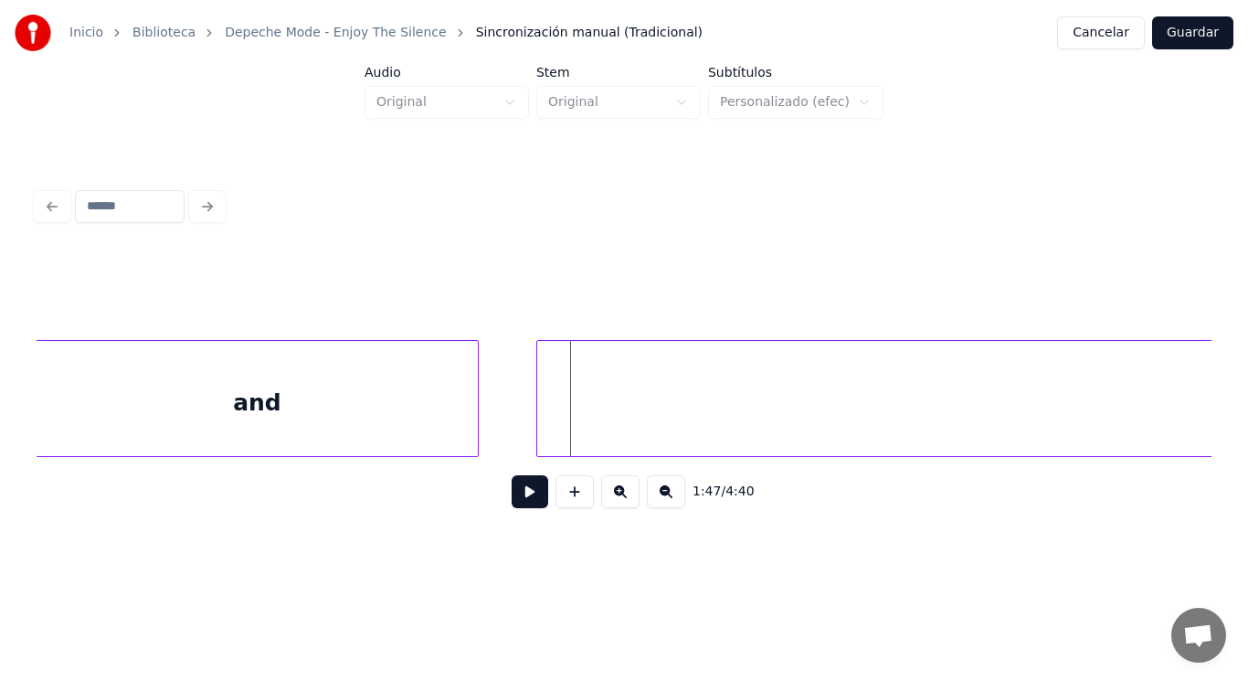
click at [542, 410] on div at bounding box center [539, 398] width 5 height 115
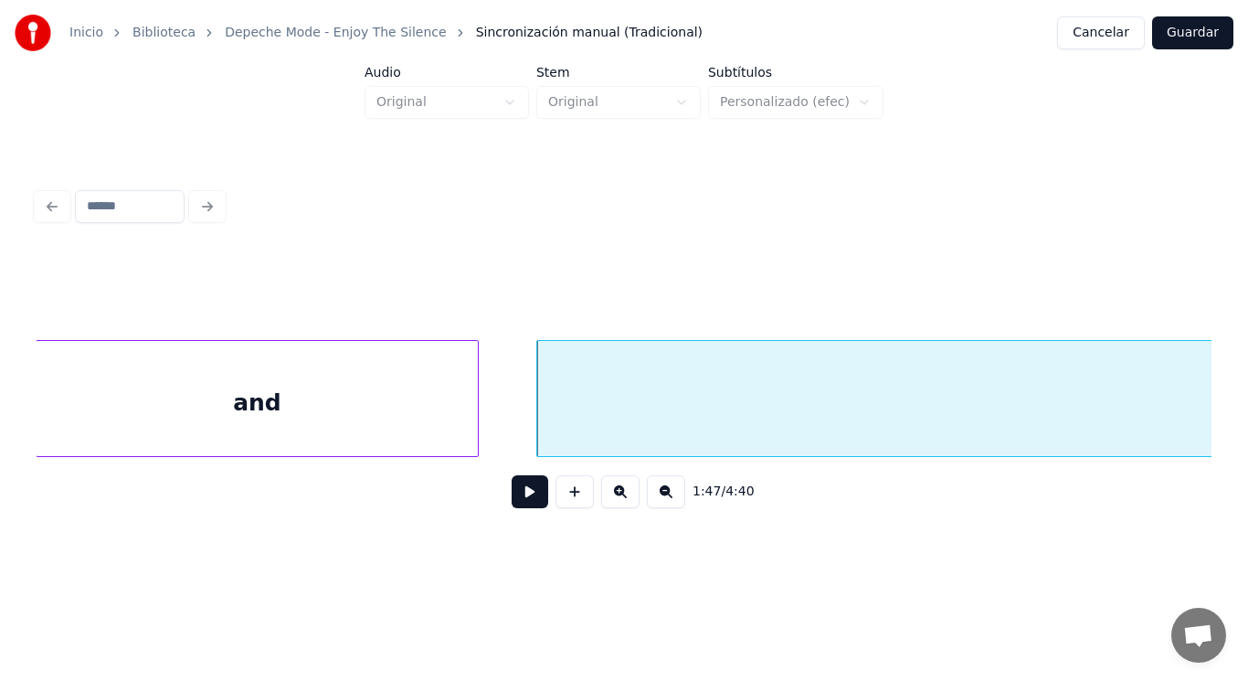
click at [517, 489] on button at bounding box center [530, 491] width 37 height 33
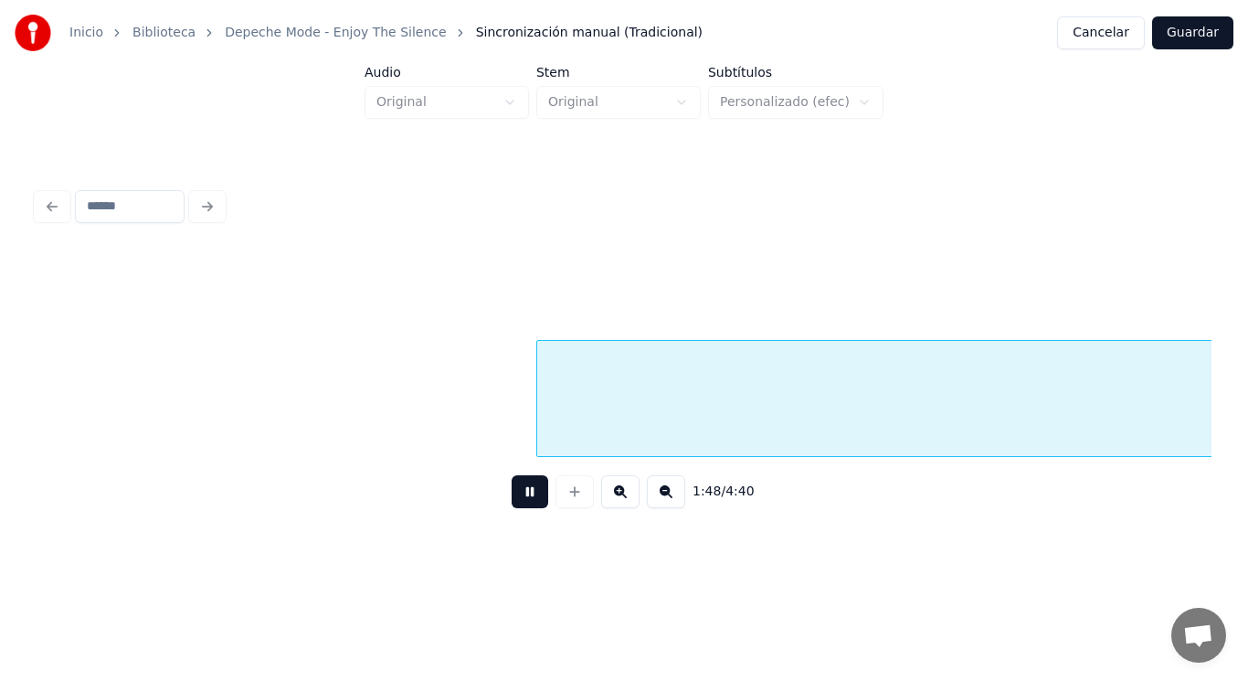
scroll to position [0, 138296]
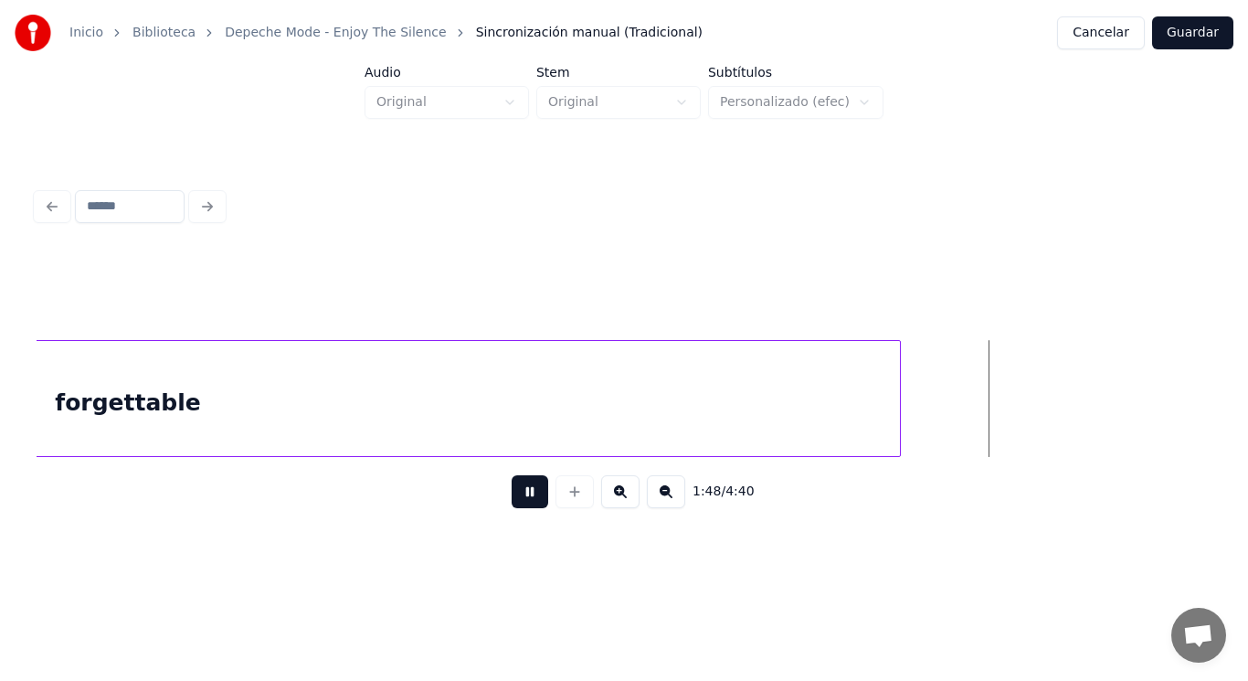
click at [517, 489] on button at bounding box center [530, 491] width 37 height 33
click at [994, 414] on div at bounding box center [995, 398] width 5 height 115
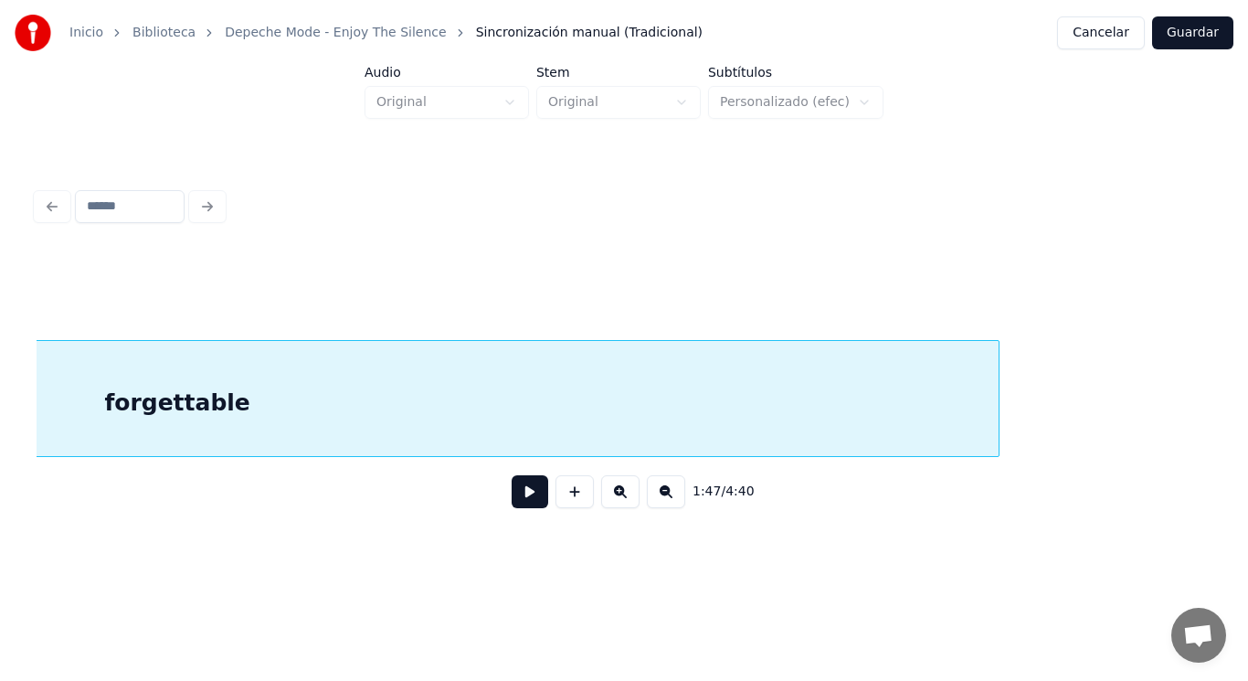
scroll to position [0, 137615]
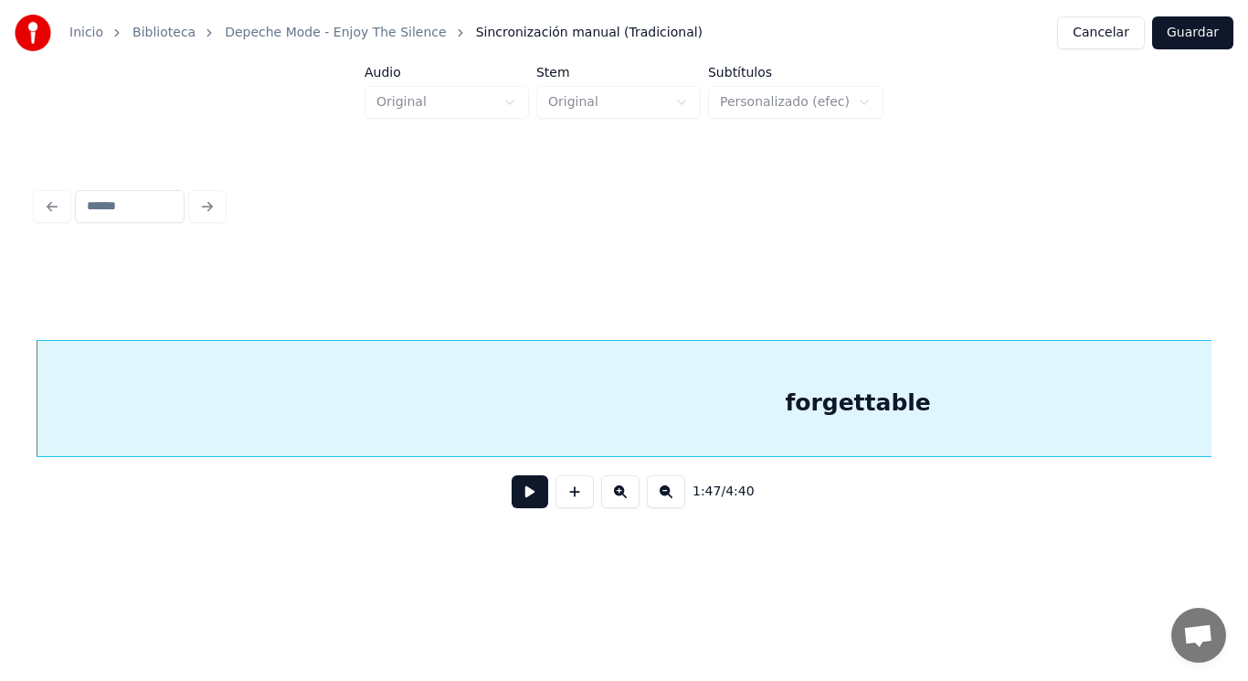
click at [515, 499] on button at bounding box center [530, 491] width 37 height 33
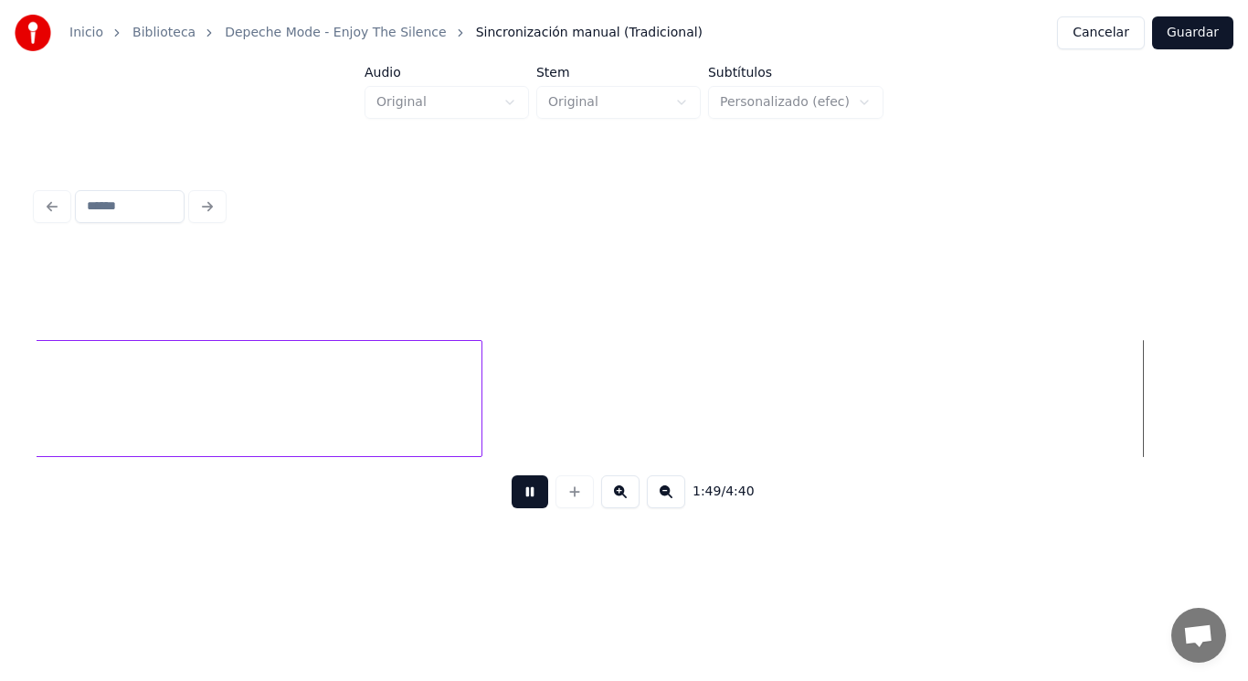
scroll to position [0, 139998]
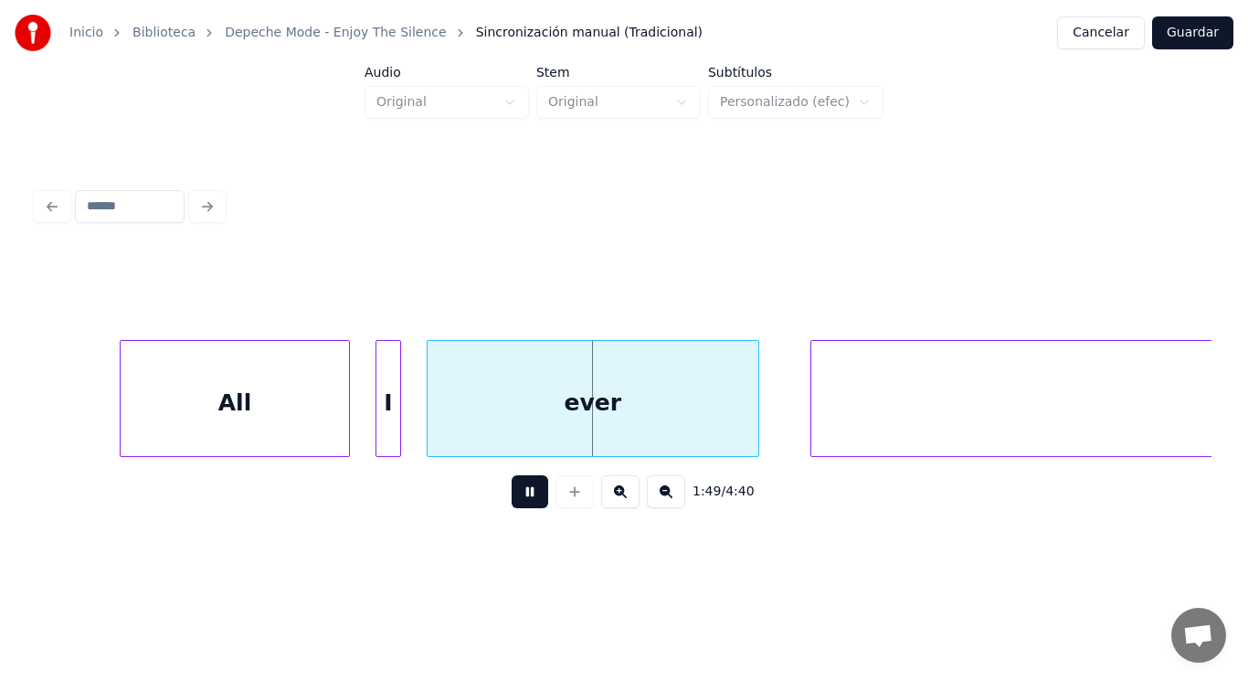
click at [515, 499] on button at bounding box center [530, 491] width 37 height 33
click at [109, 416] on div at bounding box center [109, 398] width 5 height 115
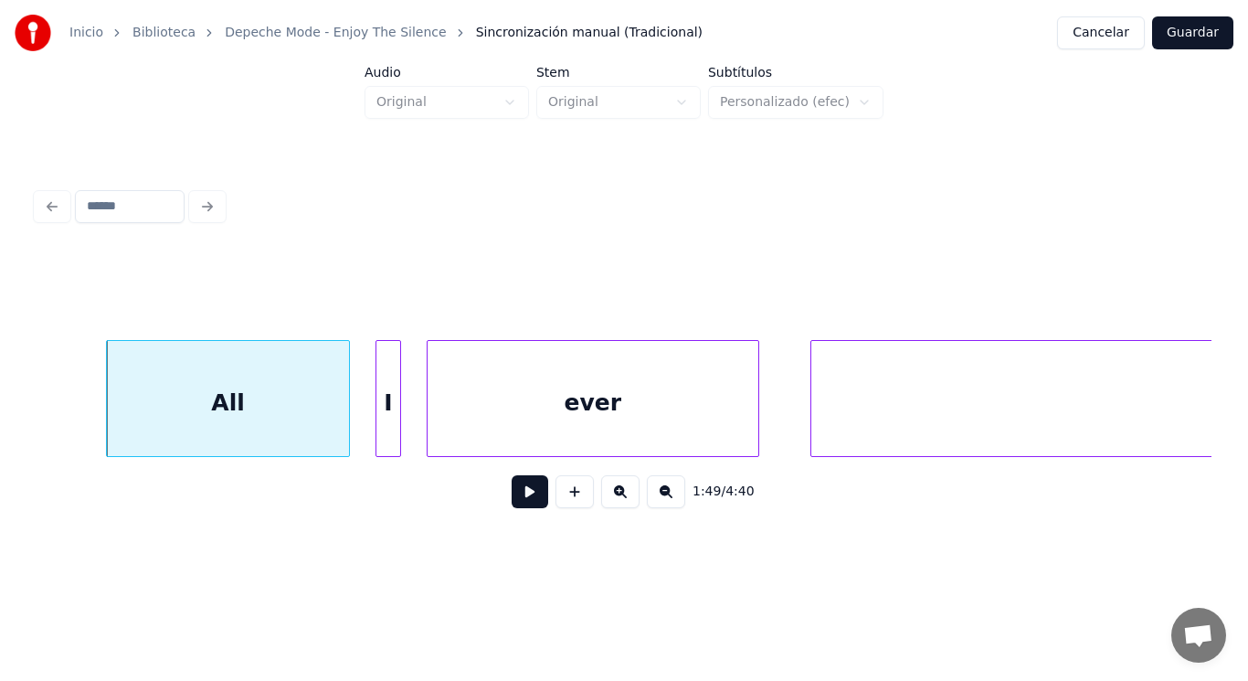
click at [519, 495] on button at bounding box center [530, 491] width 37 height 33
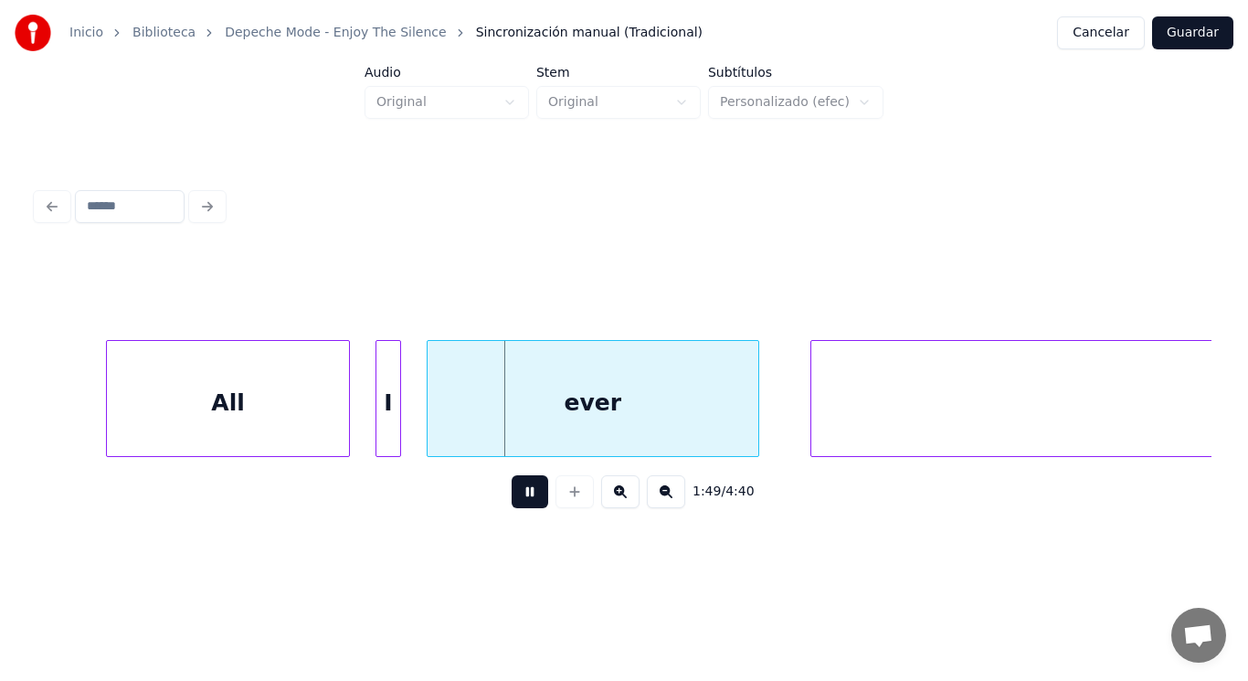
click at [519, 495] on button at bounding box center [530, 491] width 37 height 33
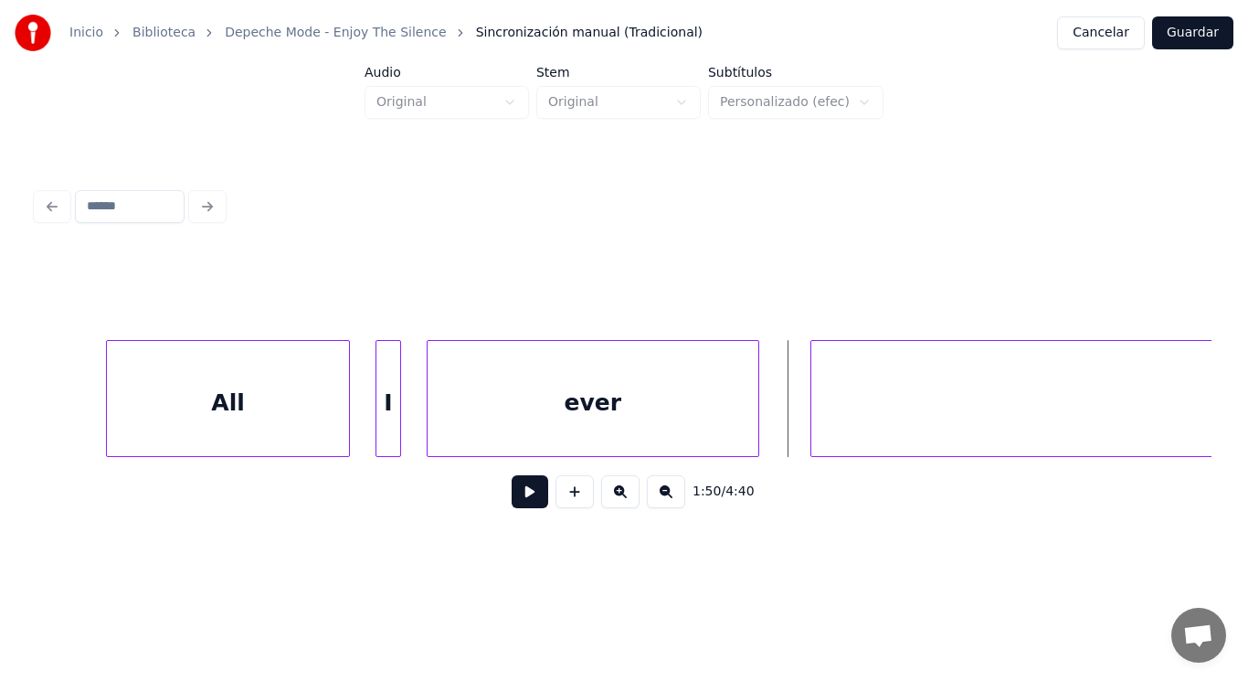
click at [756, 431] on div at bounding box center [755, 398] width 5 height 115
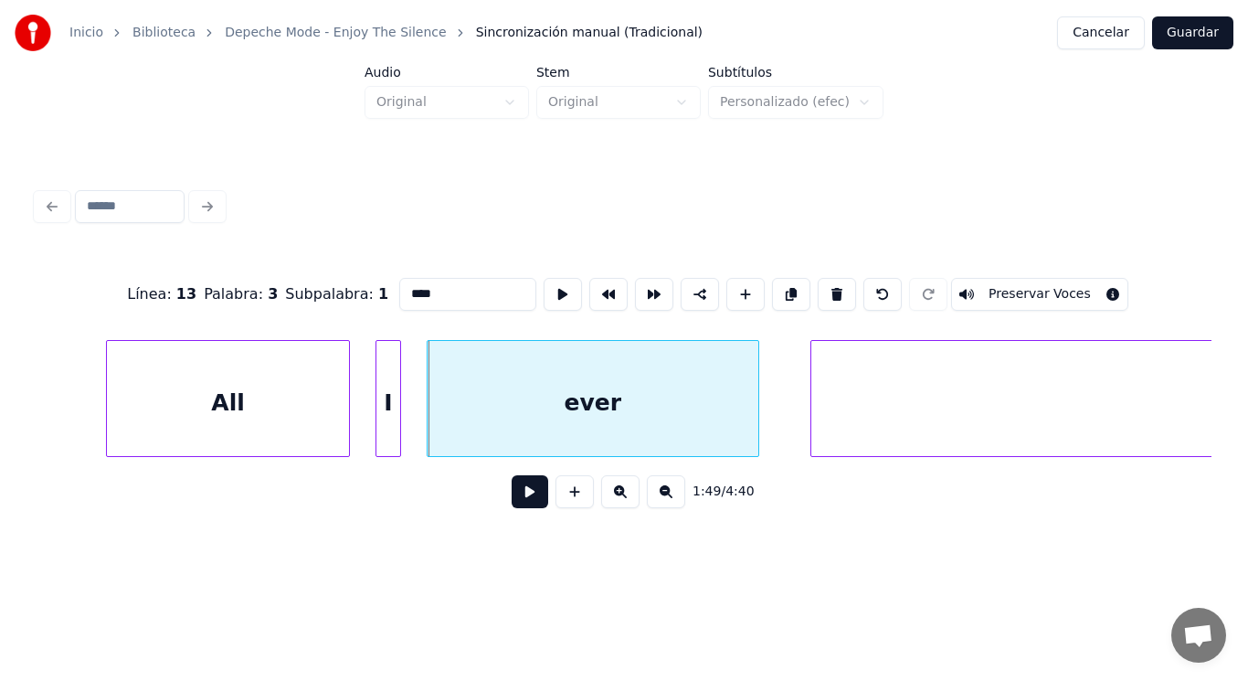
click at [523, 500] on button at bounding box center [530, 491] width 37 height 33
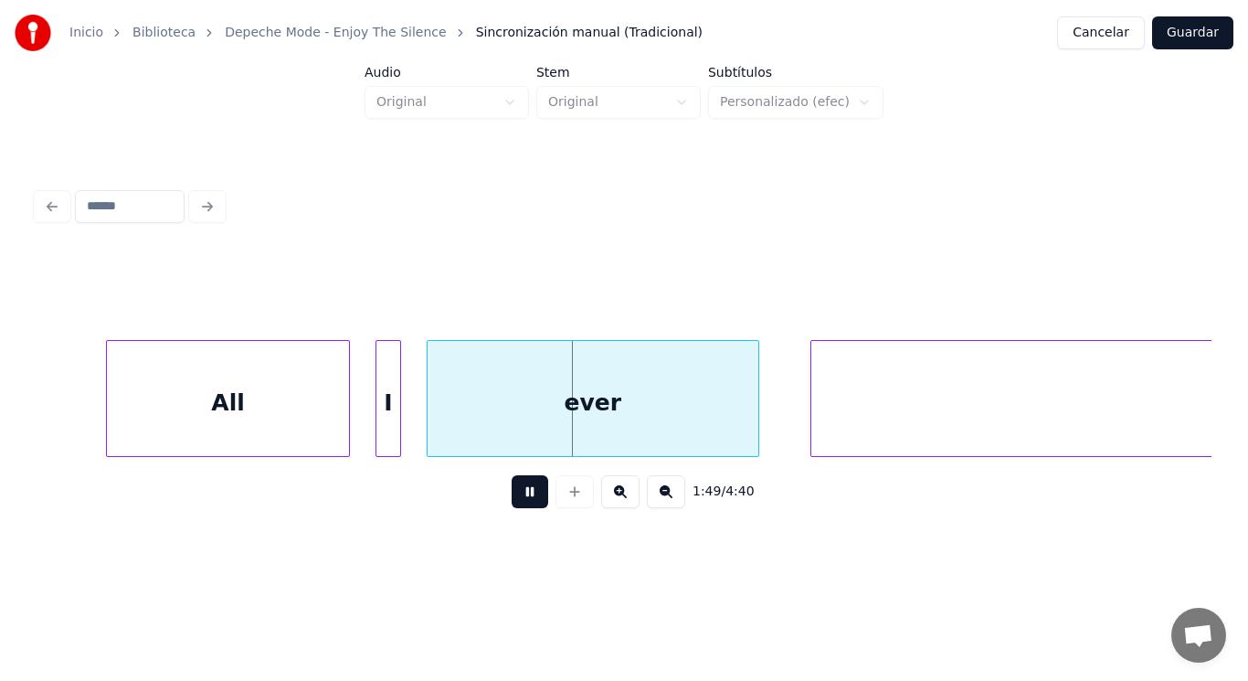
click at [523, 500] on button at bounding box center [530, 491] width 37 height 33
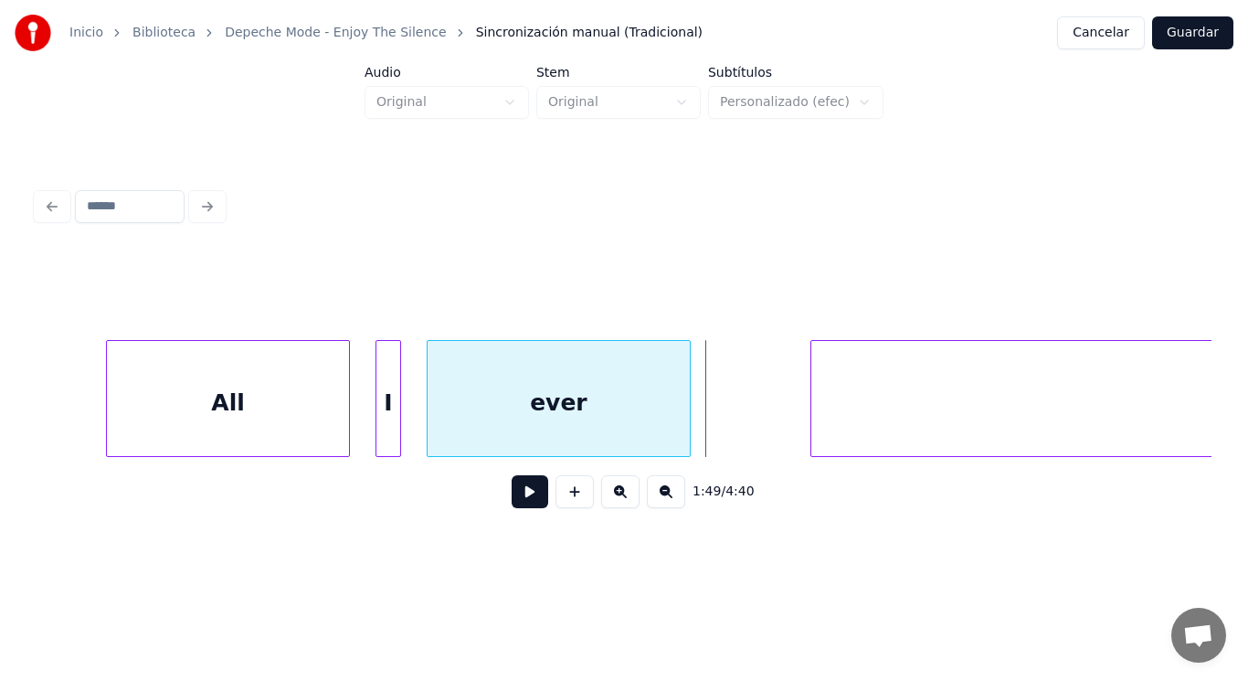
click at [686, 421] on div at bounding box center [687, 398] width 5 height 115
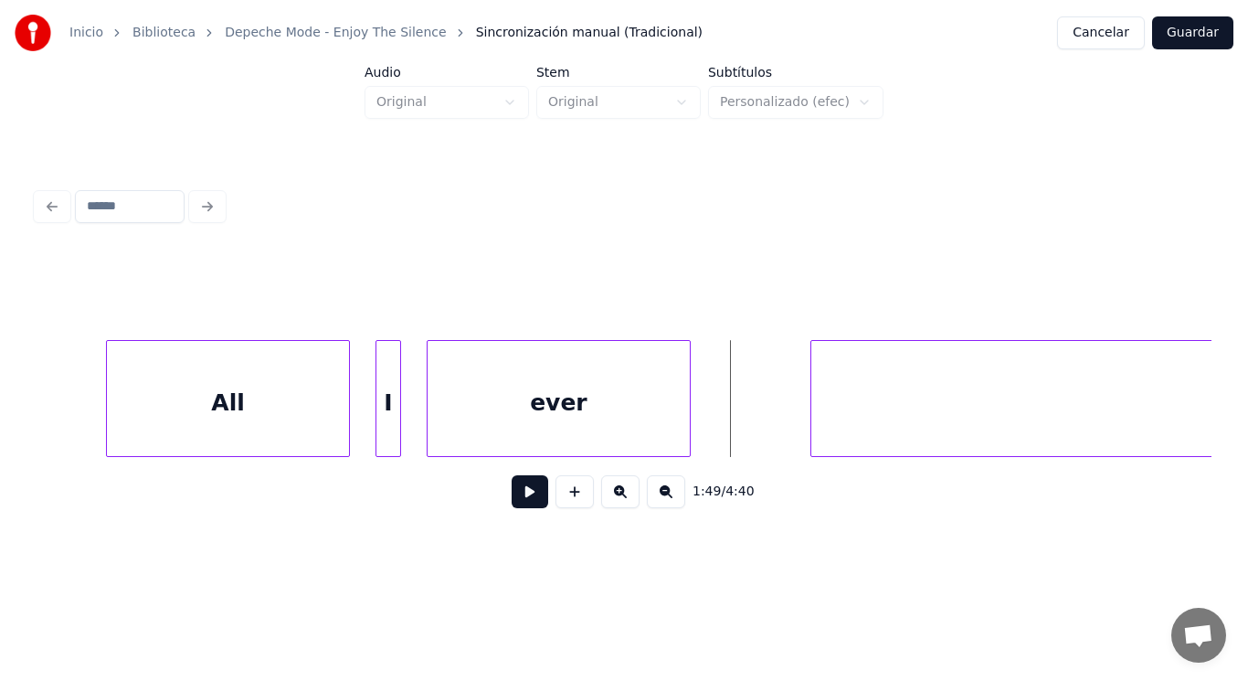
click at [512, 503] on button at bounding box center [530, 491] width 37 height 33
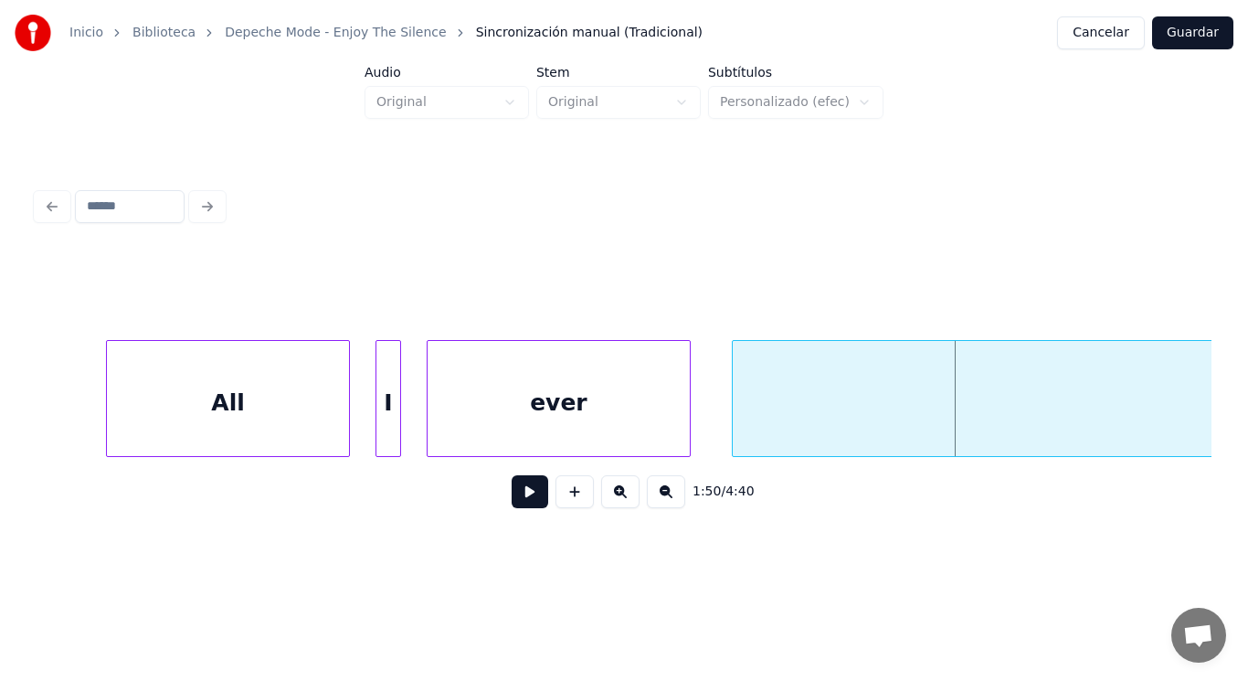
click at [733, 430] on div at bounding box center [735, 398] width 5 height 115
click at [515, 499] on button at bounding box center [530, 491] width 37 height 33
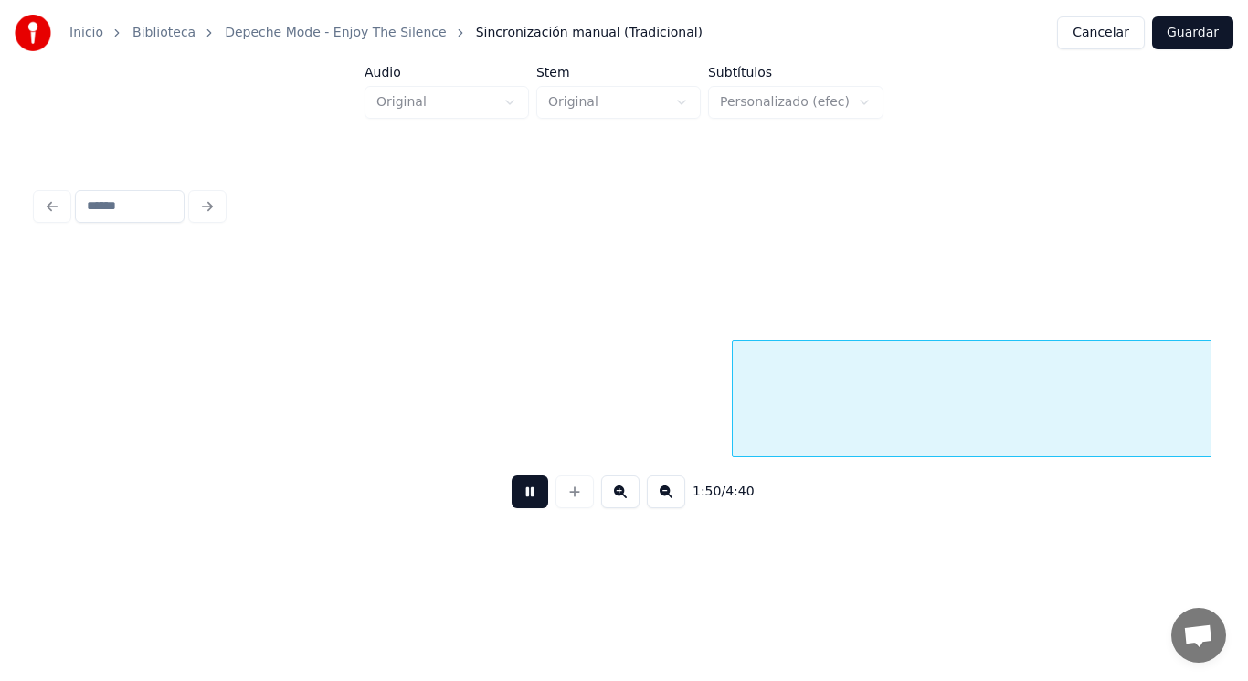
scroll to position [0, 141196]
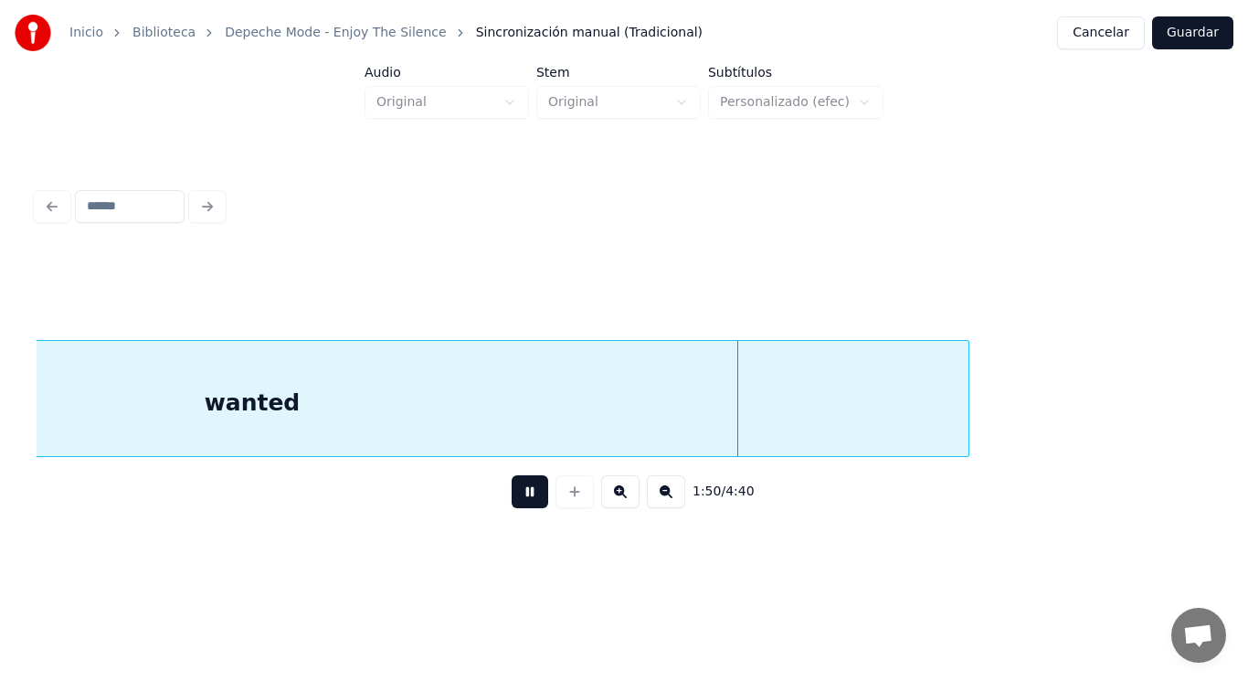
click at [515, 499] on button at bounding box center [530, 491] width 37 height 33
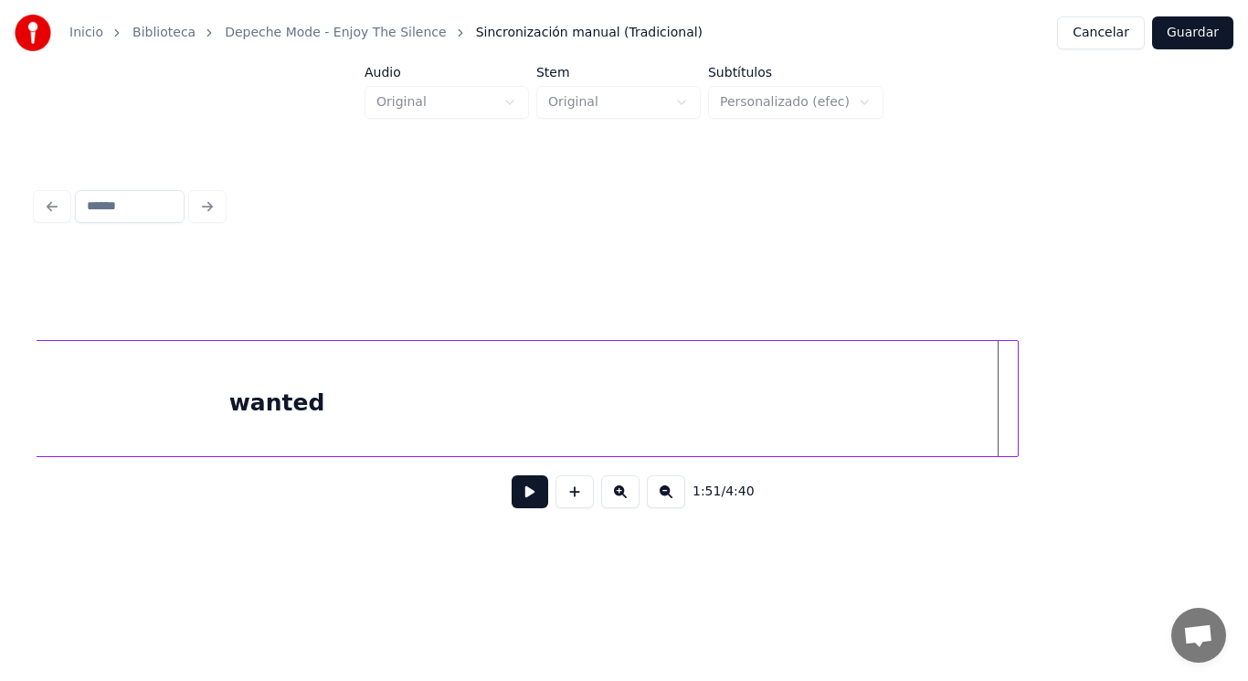
click at [1017, 405] on div at bounding box center [1015, 398] width 5 height 115
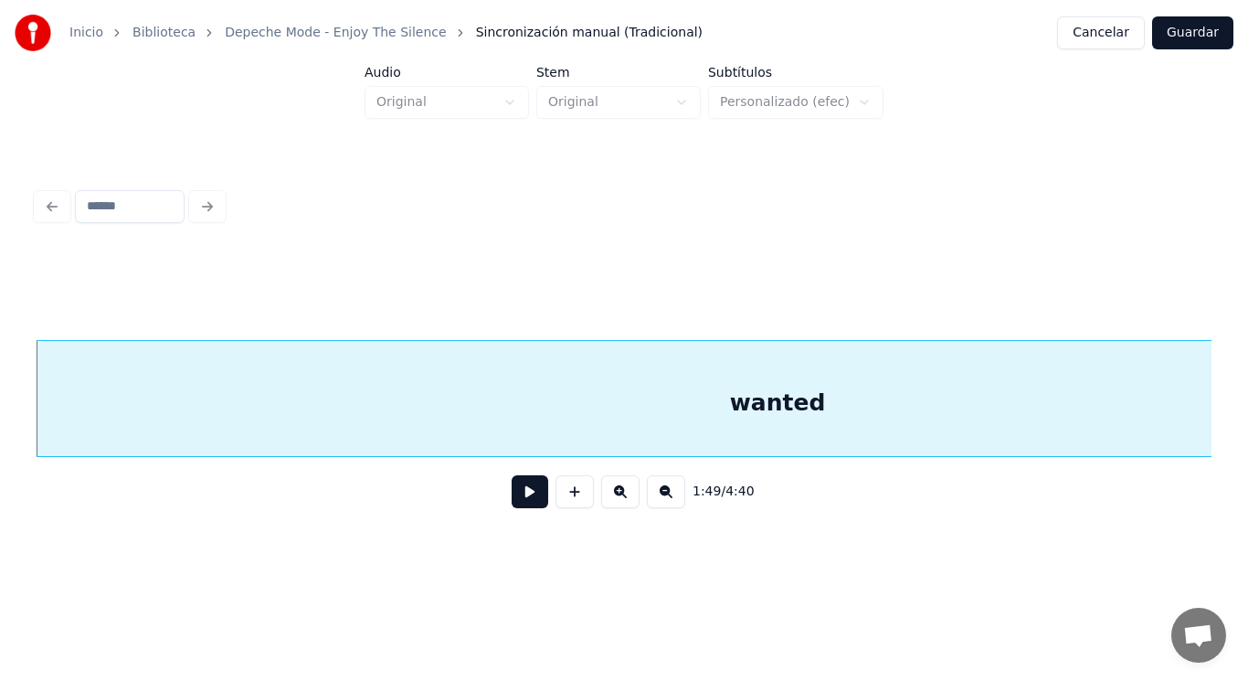
click at [603, 371] on div "wanted" at bounding box center [778, 403] width 1482 height 124
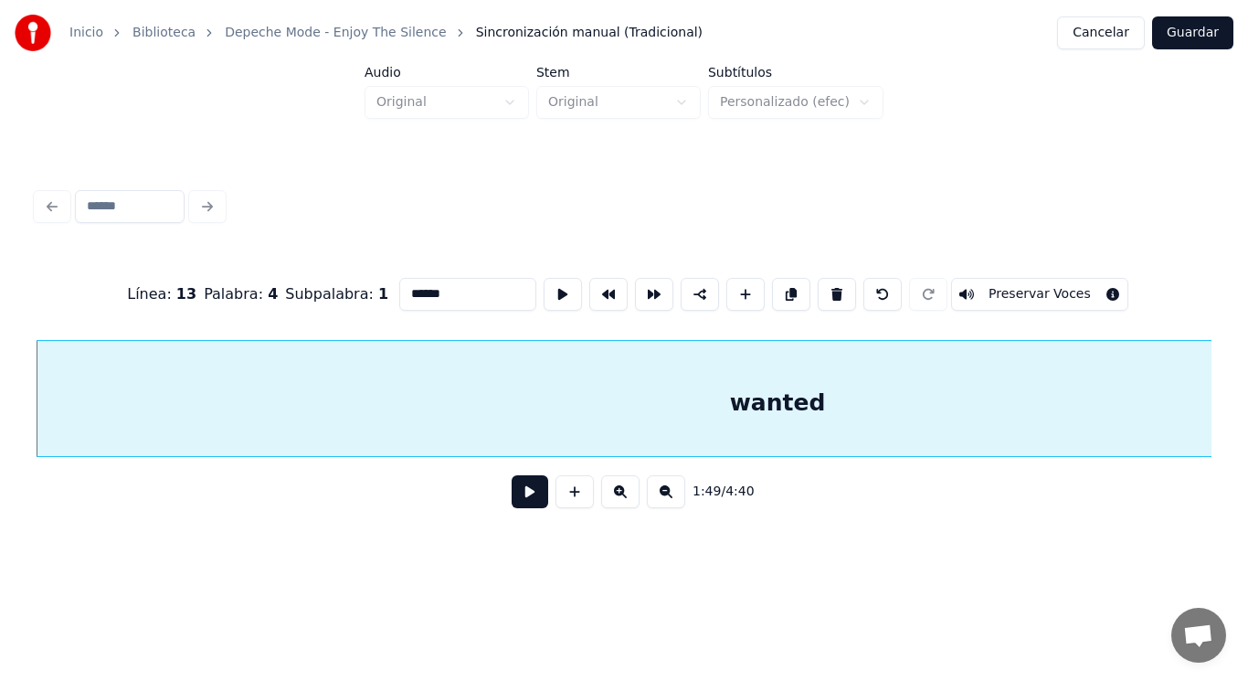
click at [421, 282] on input "******" at bounding box center [467, 294] width 137 height 33
type input "*******"
click at [520, 506] on button at bounding box center [530, 491] width 37 height 33
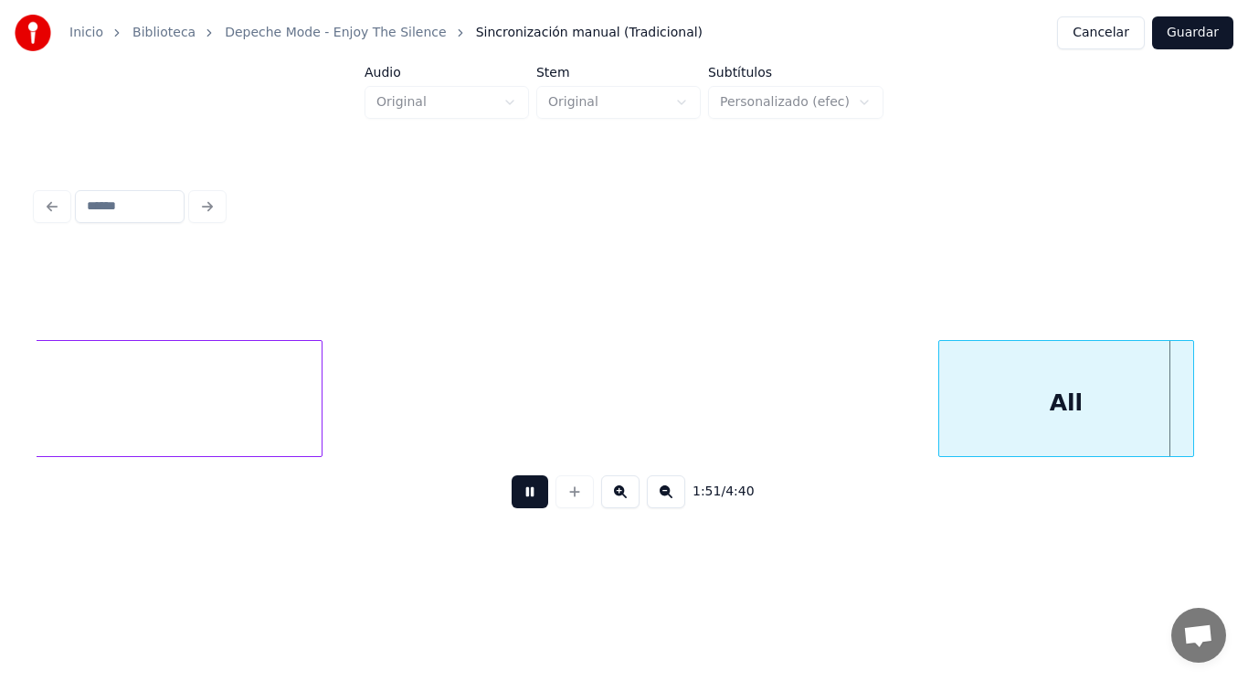
click at [520, 506] on button at bounding box center [530, 491] width 37 height 33
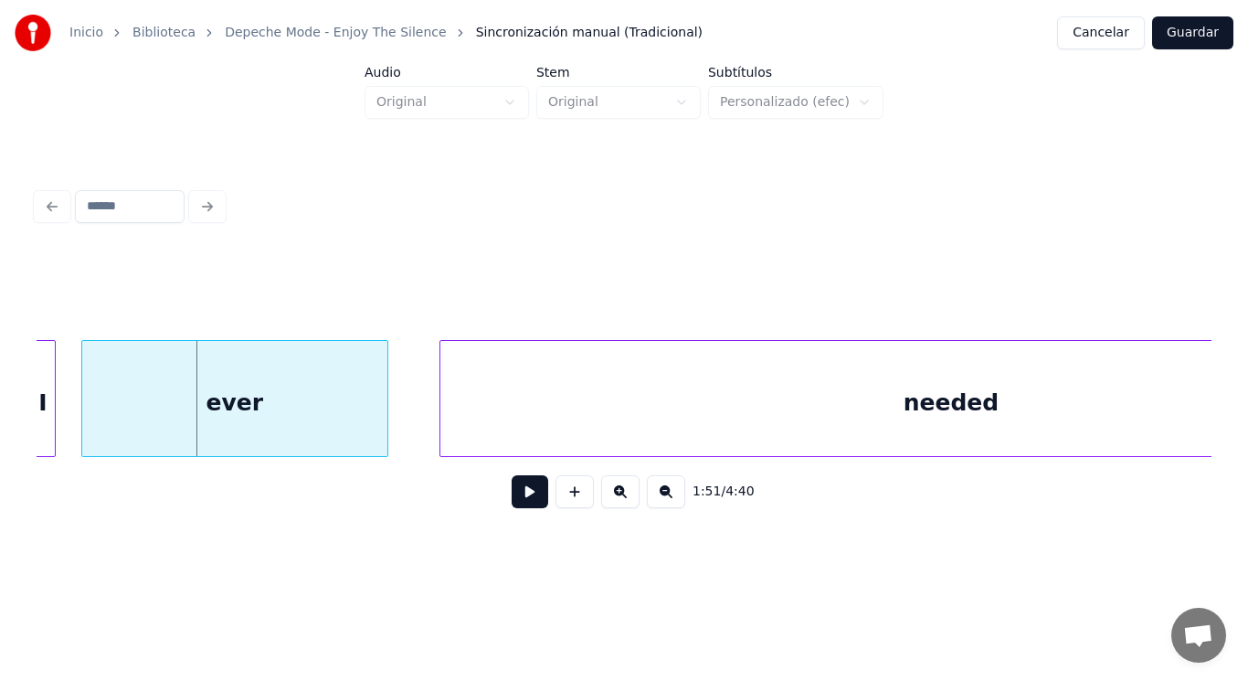
click at [521, 508] on button at bounding box center [530, 491] width 37 height 33
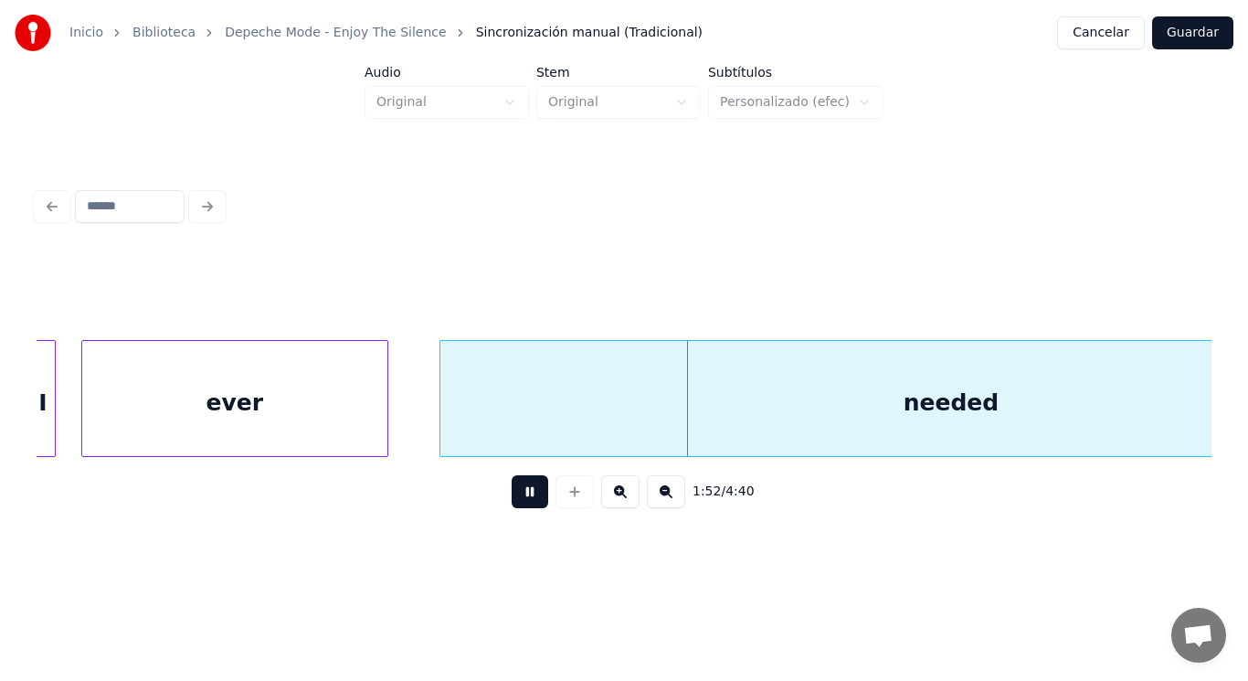
drag, startPoint x: 521, startPoint y: 511, endPoint x: 526, endPoint y: 434, distance: 77.0
click at [520, 508] on button at bounding box center [530, 491] width 37 height 33
click at [526, 434] on div "needed" at bounding box center [952, 403] width 1022 height 124
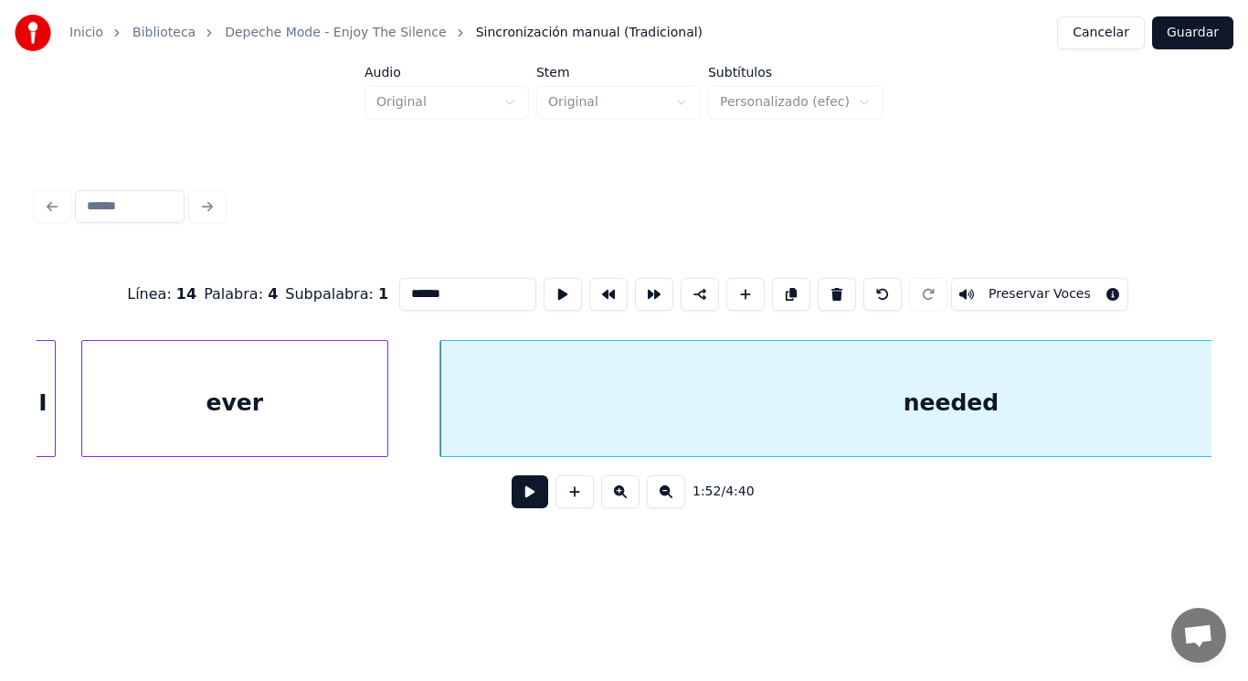
click at [522, 502] on button at bounding box center [530, 491] width 37 height 33
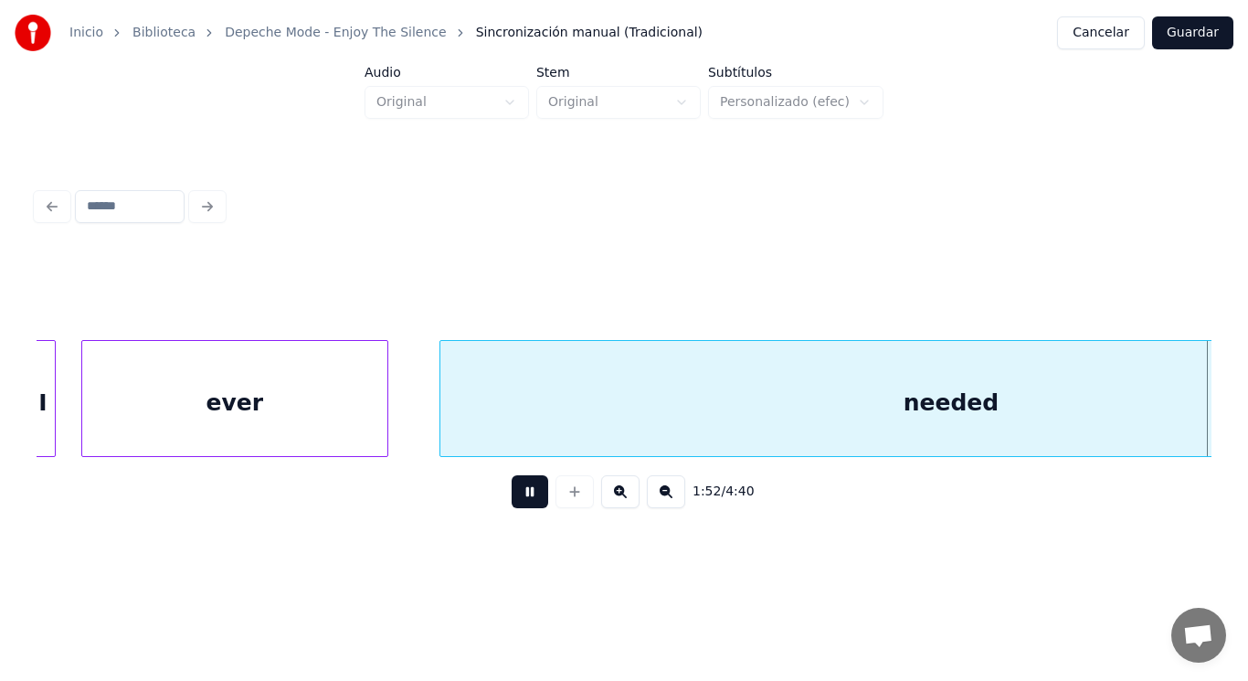
scroll to position [0, 144275]
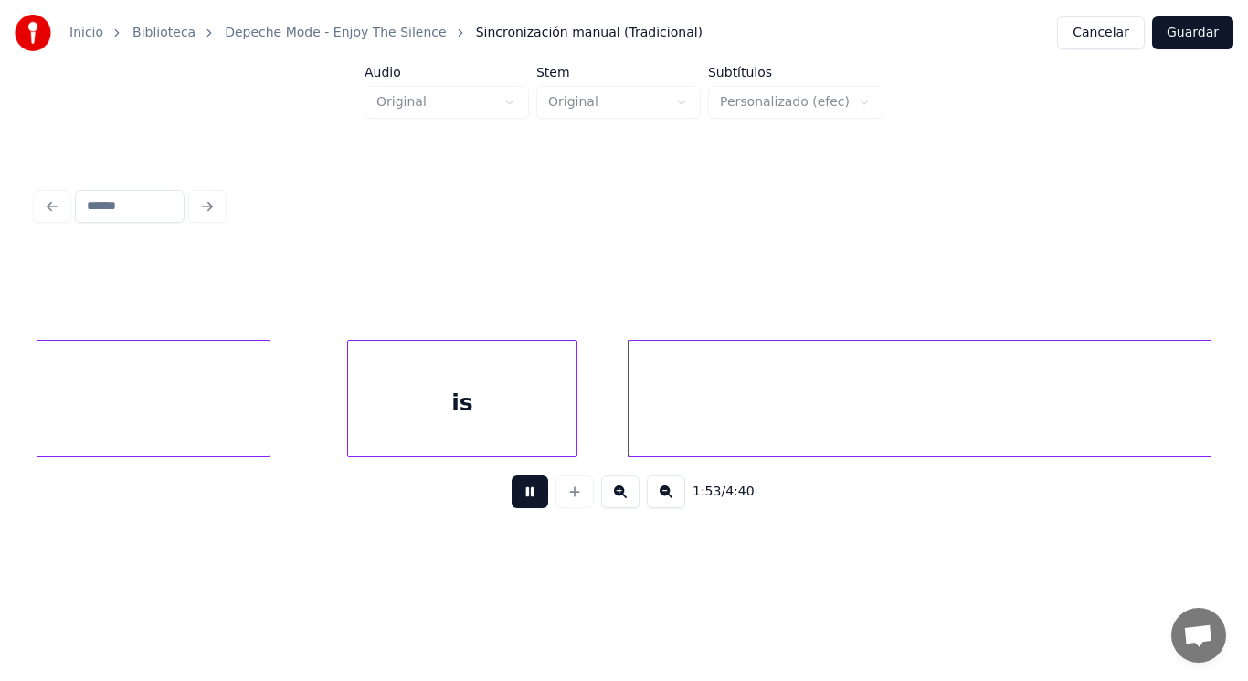
click at [522, 502] on button at bounding box center [530, 491] width 37 height 33
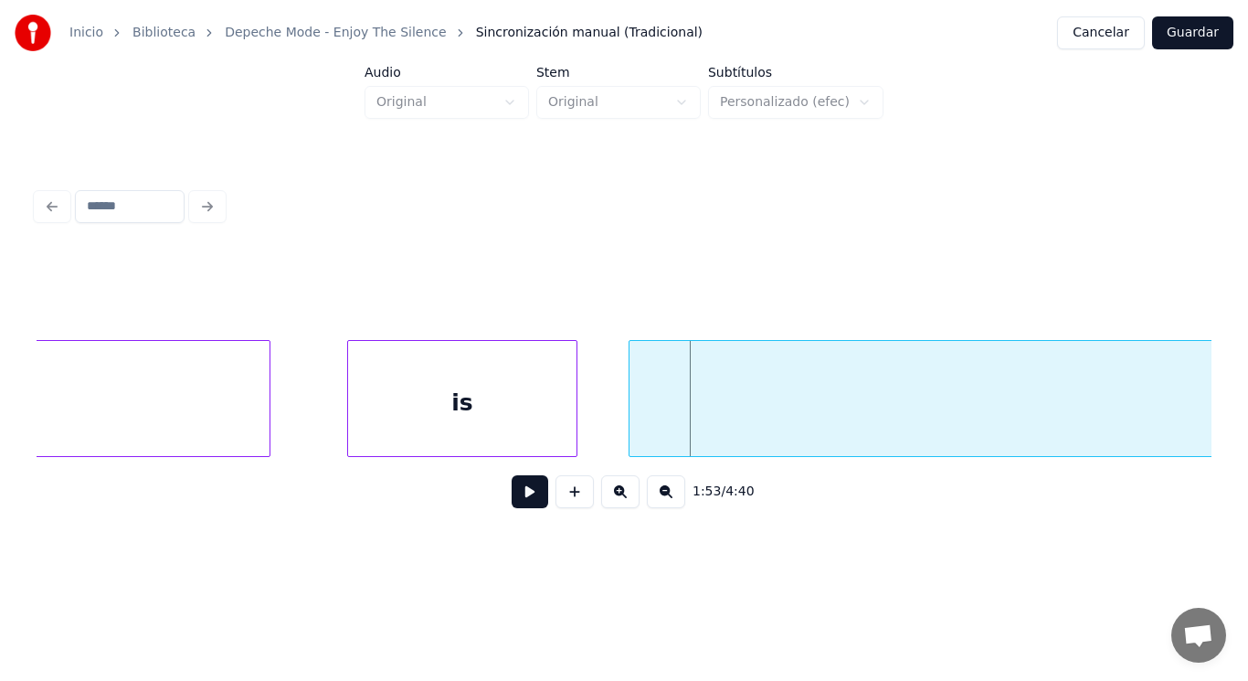
click at [522, 502] on button at bounding box center [530, 491] width 37 height 33
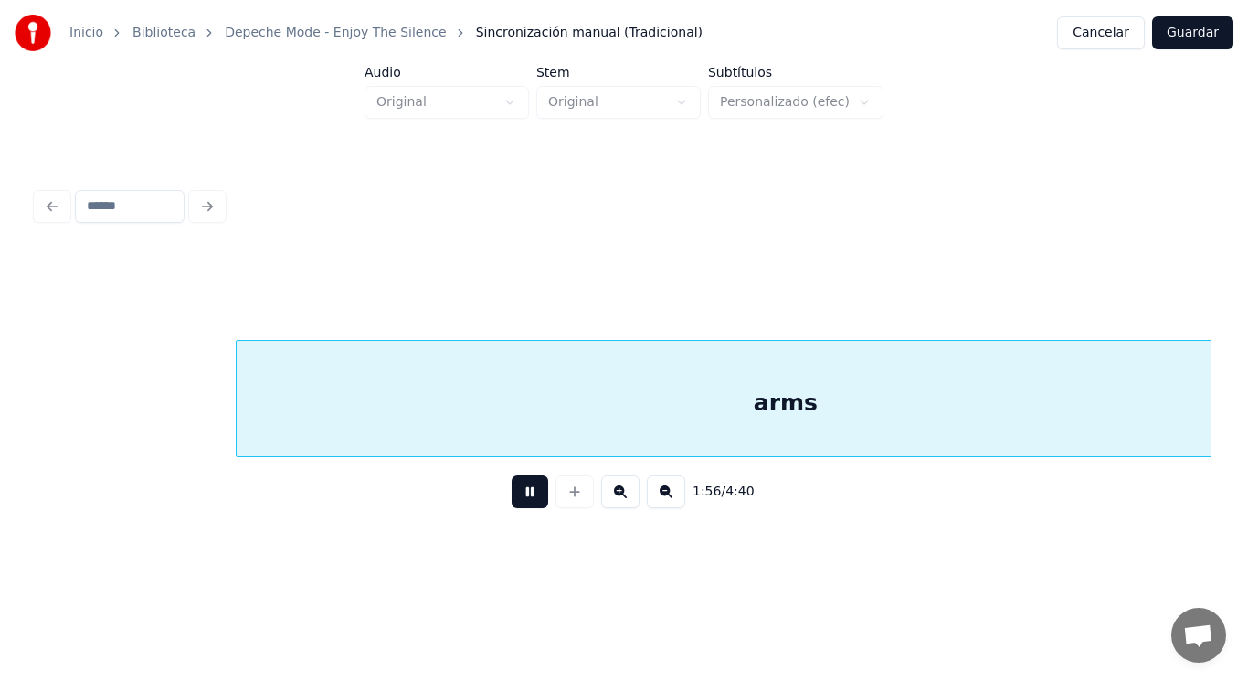
scroll to position [0, 149000]
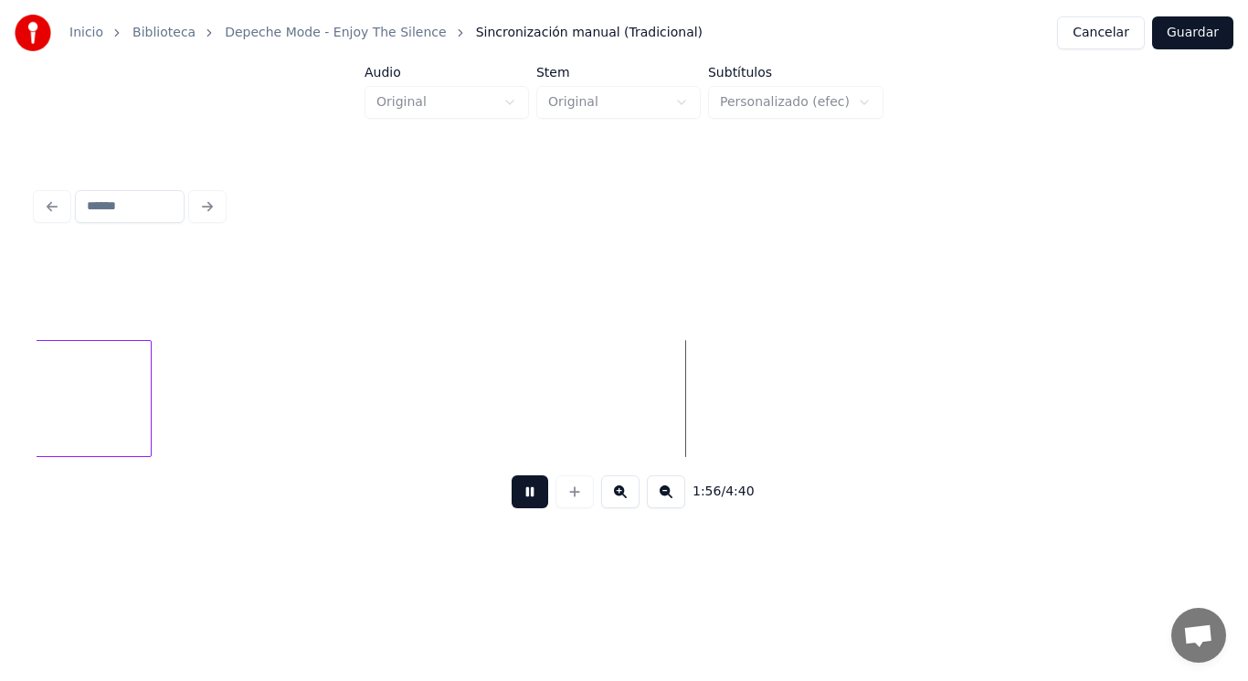
click at [522, 502] on button at bounding box center [530, 491] width 37 height 33
click at [318, 416] on div at bounding box center [315, 398] width 5 height 115
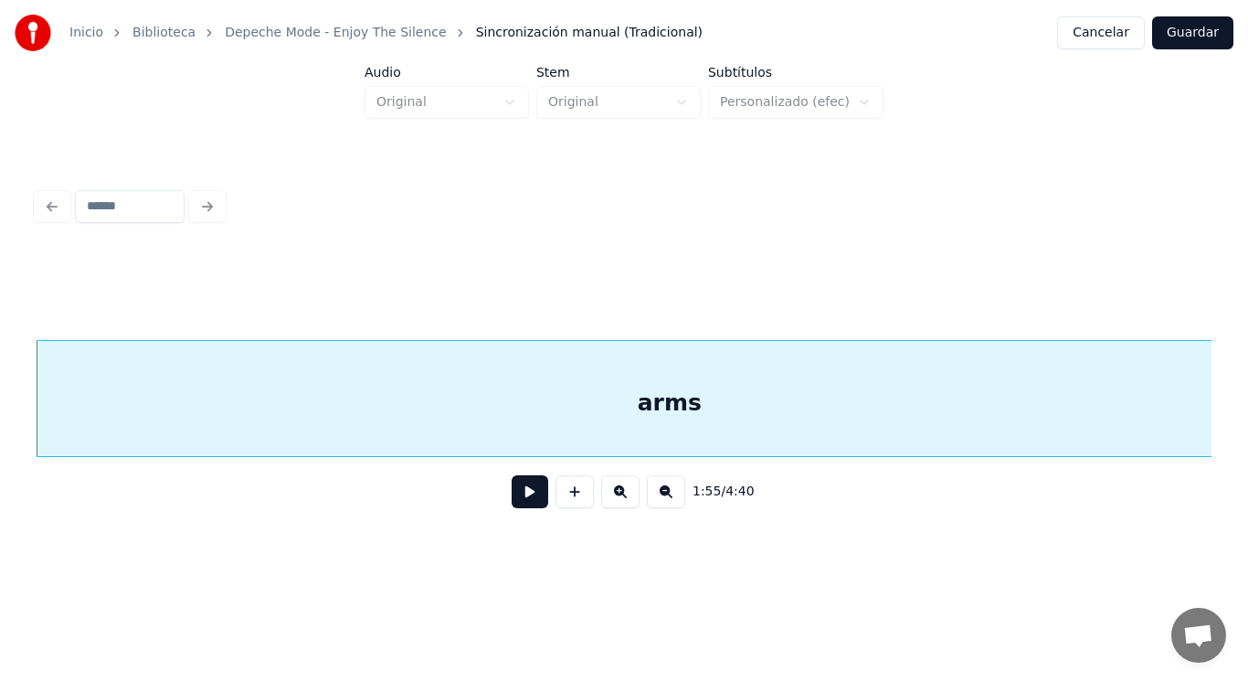
click at [520, 498] on button at bounding box center [530, 491] width 37 height 33
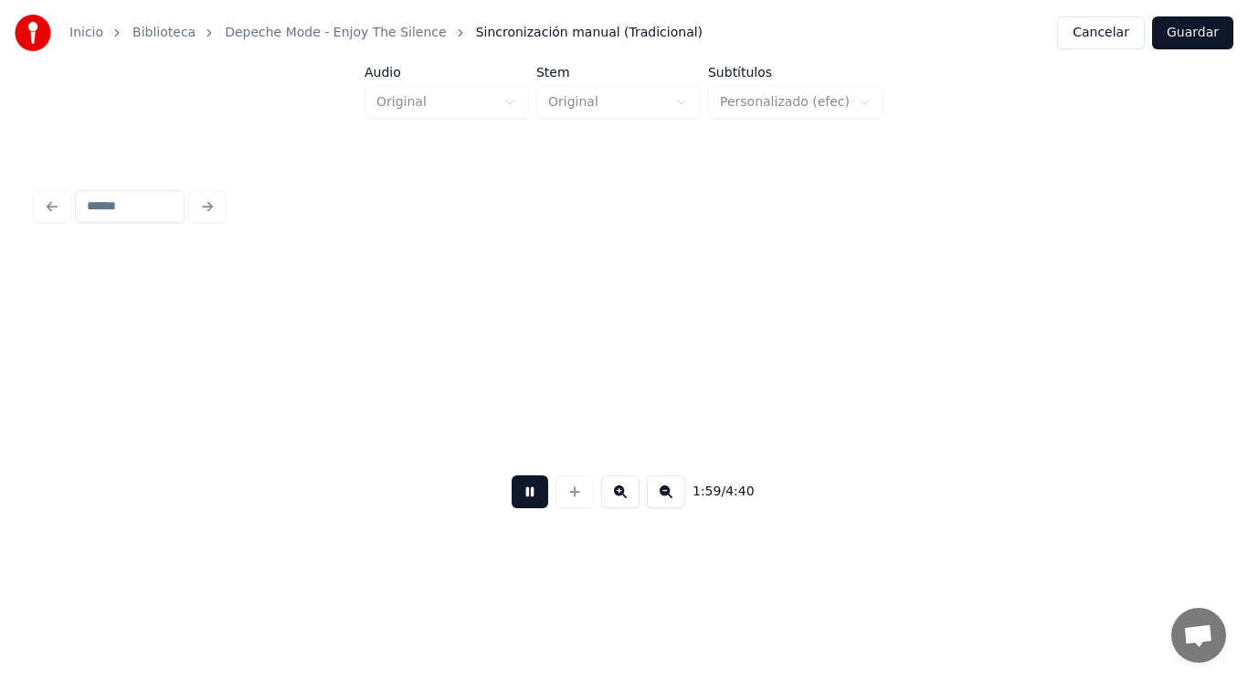
scroll to position [0, 152765]
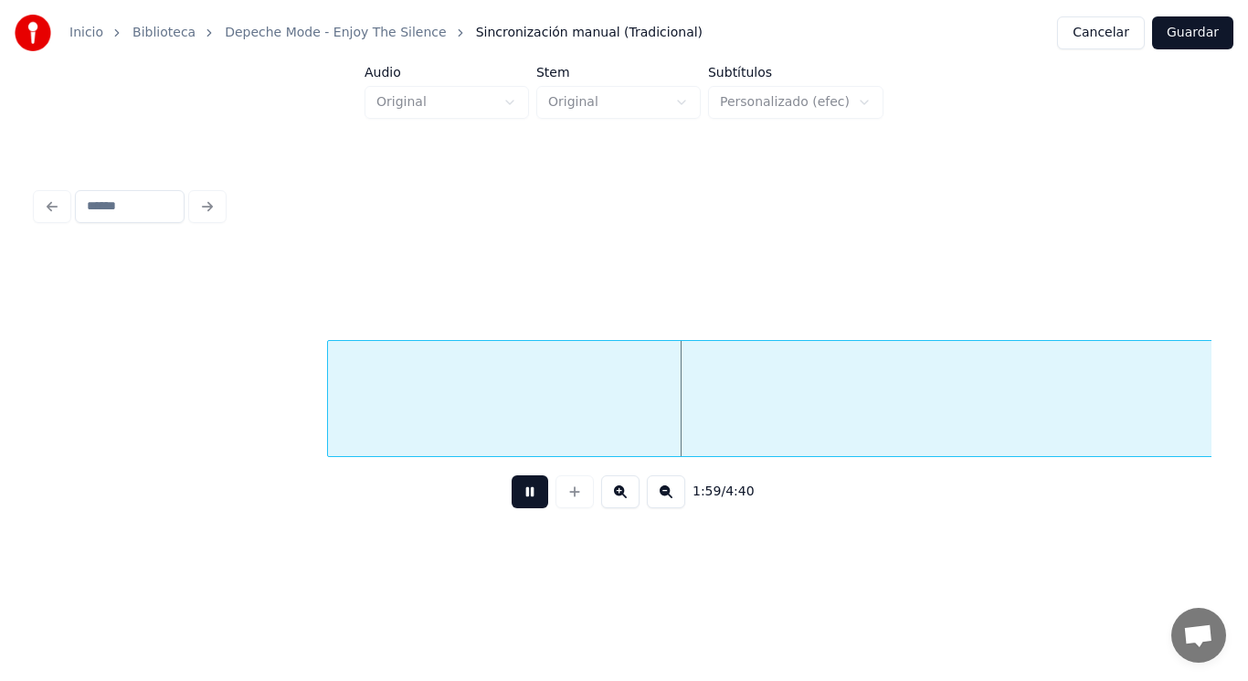
click at [520, 498] on button at bounding box center [530, 491] width 37 height 33
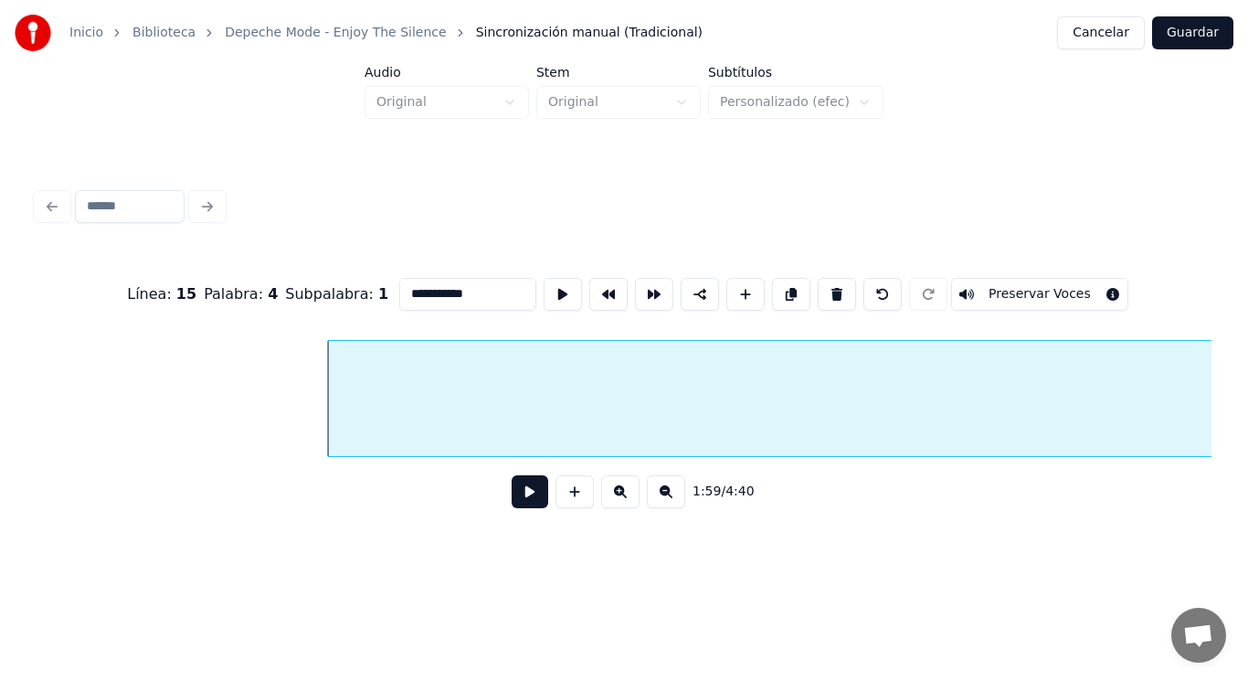
click at [515, 492] on button at bounding box center [530, 491] width 37 height 33
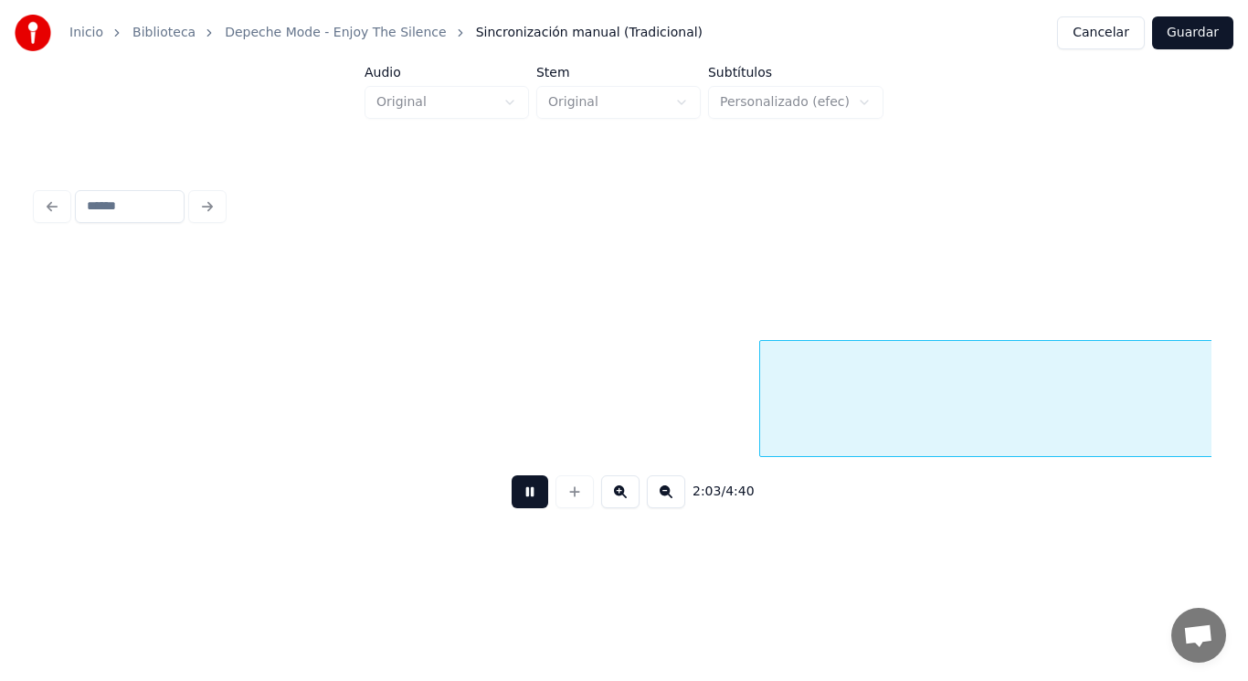
click at [515, 492] on button at bounding box center [530, 491] width 37 height 33
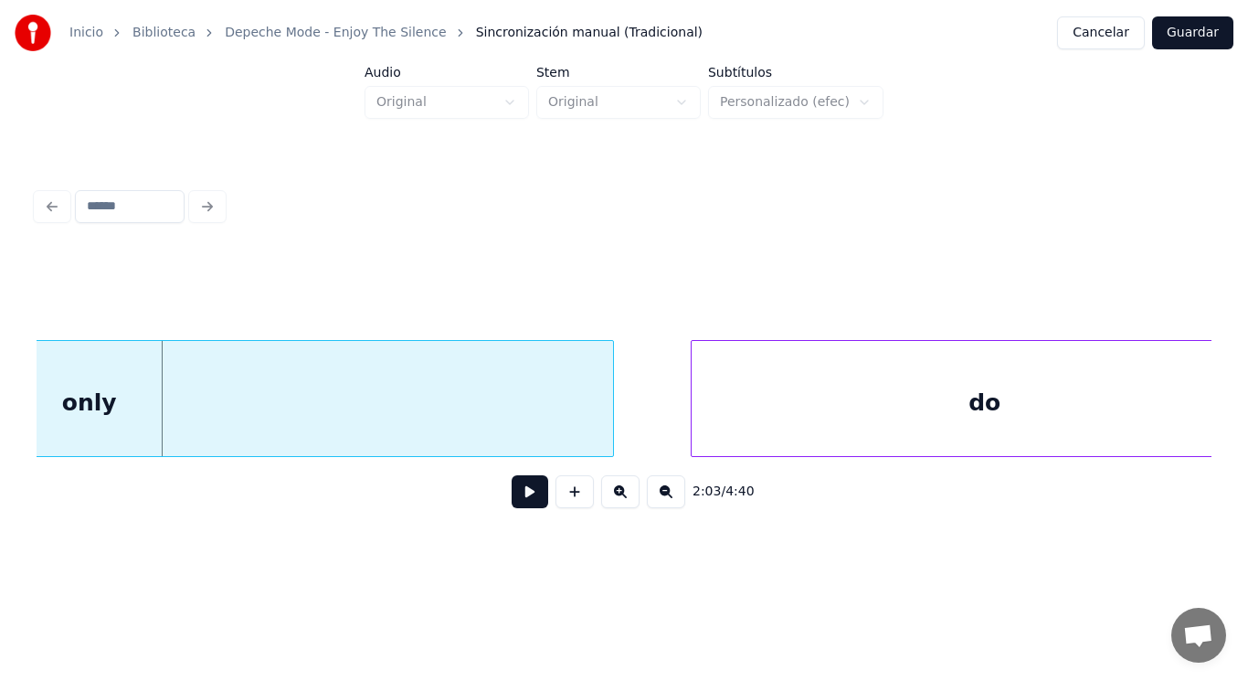
click at [515, 492] on button at bounding box center [530, 491] width 37 height 33
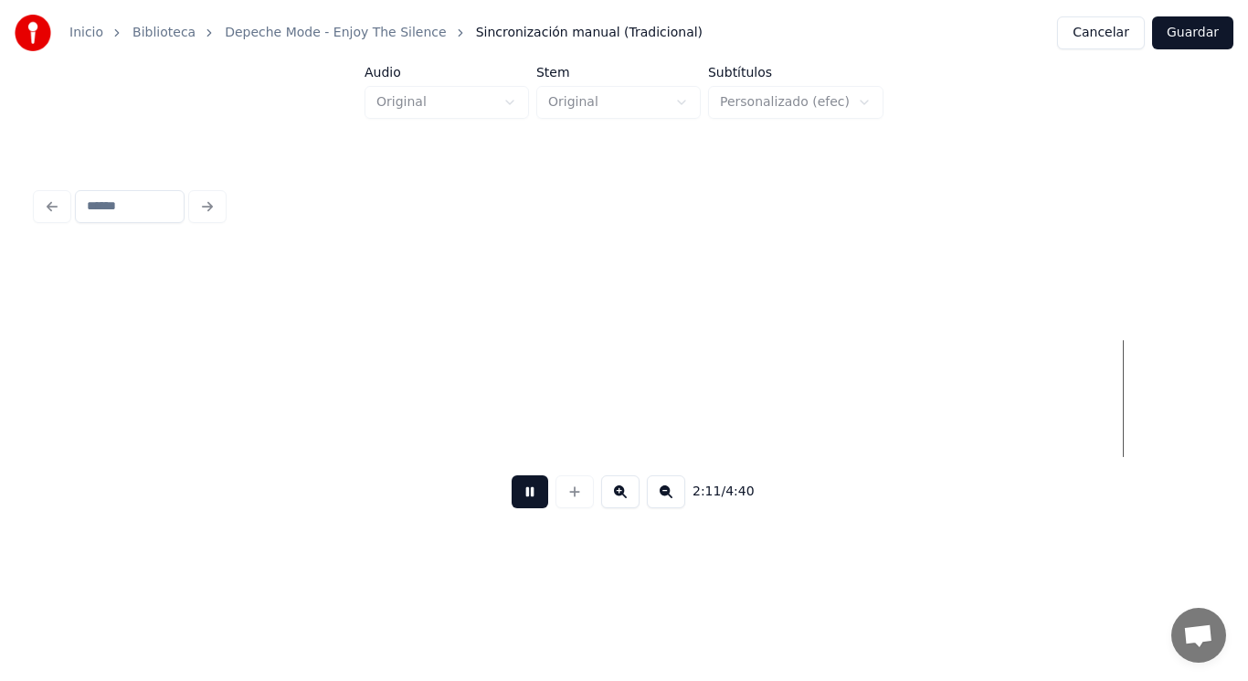
click at [517, 505] on button at bounding box center [530, 491] width 37 height 33
click at [521, 500] on button at bounding box center [530, 491] width 37 height 33
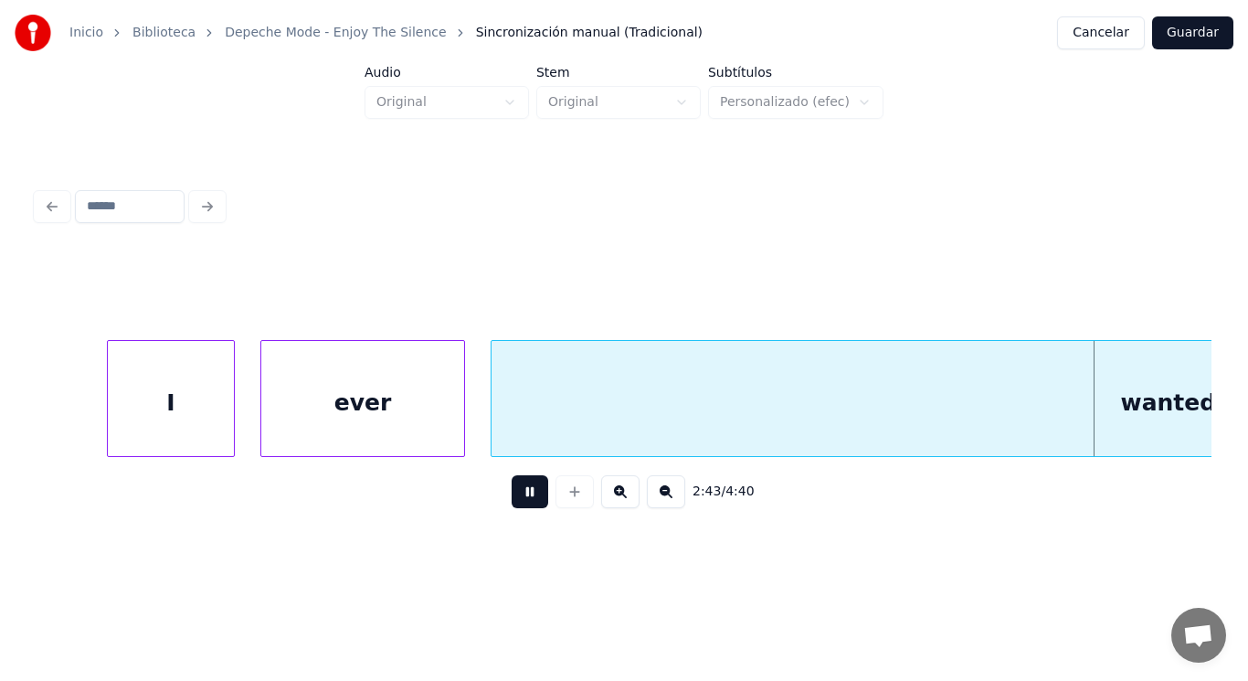
scroll to position [0, 209451]
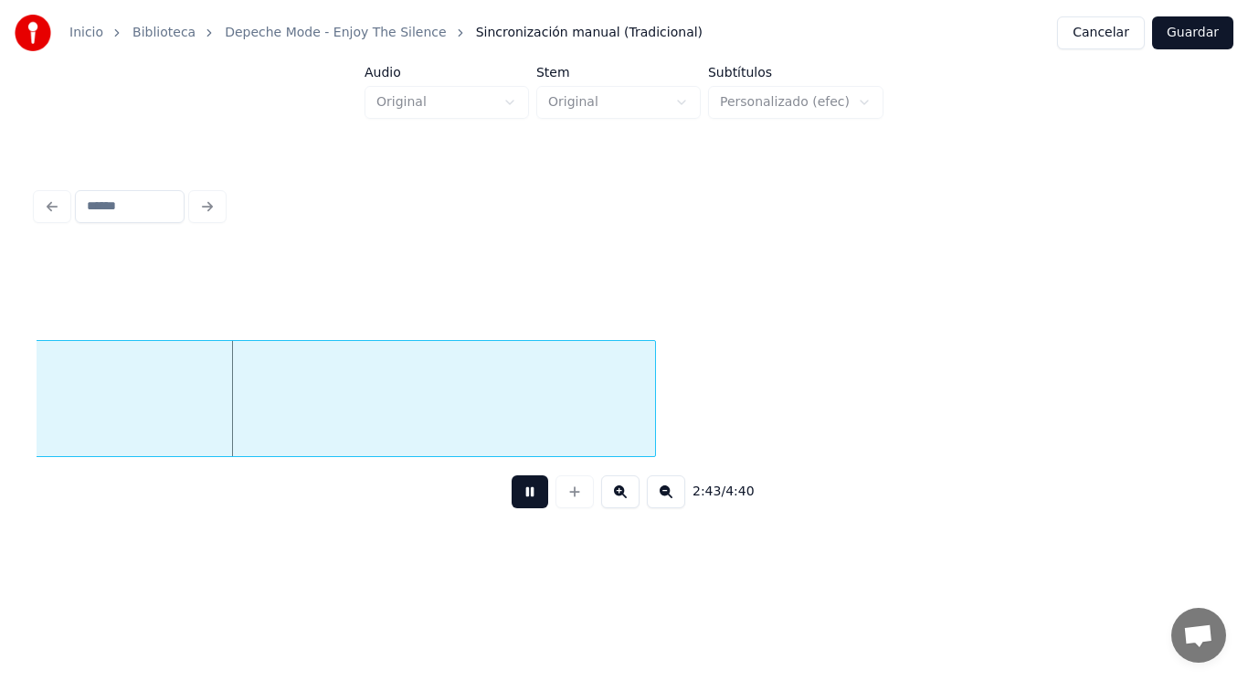
click at [521, 500] on button at bounding box center [530, 491] width 37 height 33
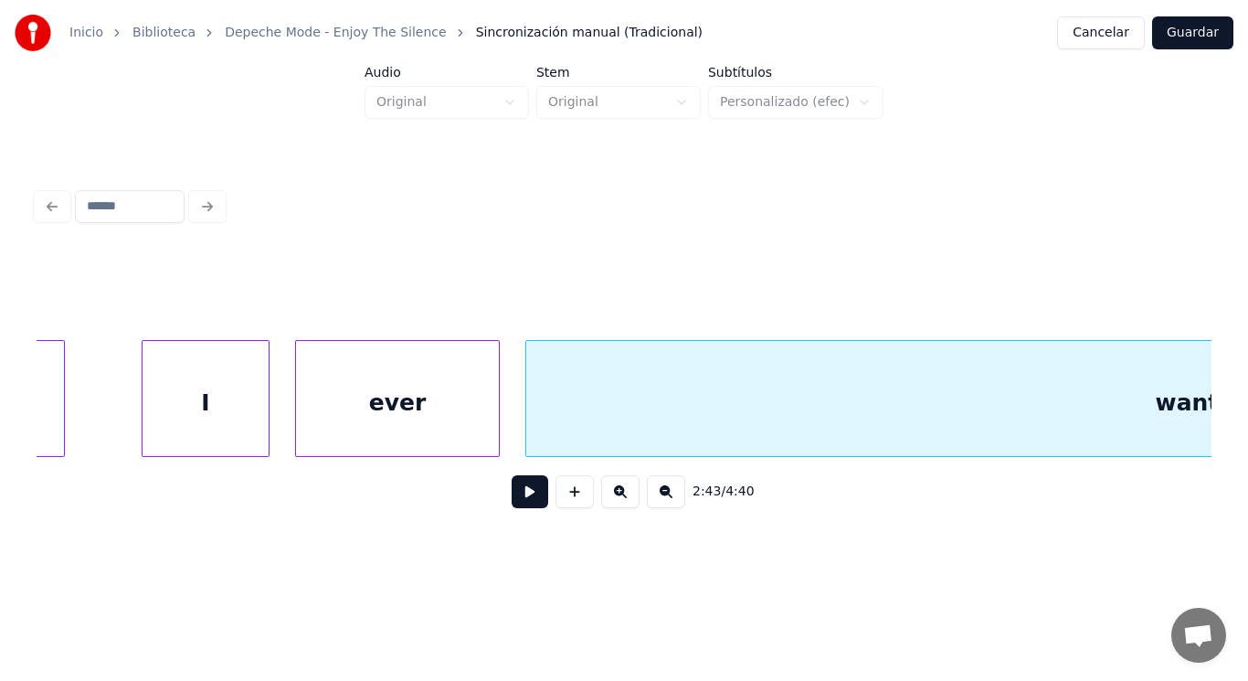
scroll to position [0, 207647]
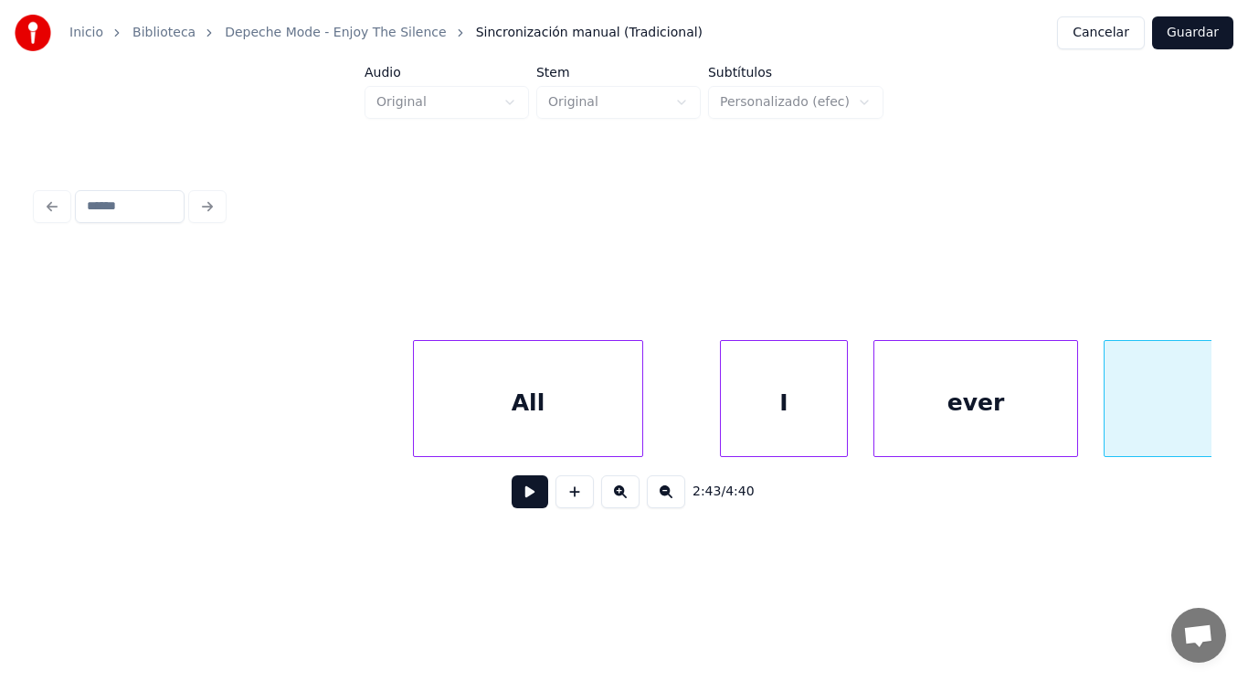
click at [572, 418] on div "All" at bounding box center [528, 403] width 228 height 124
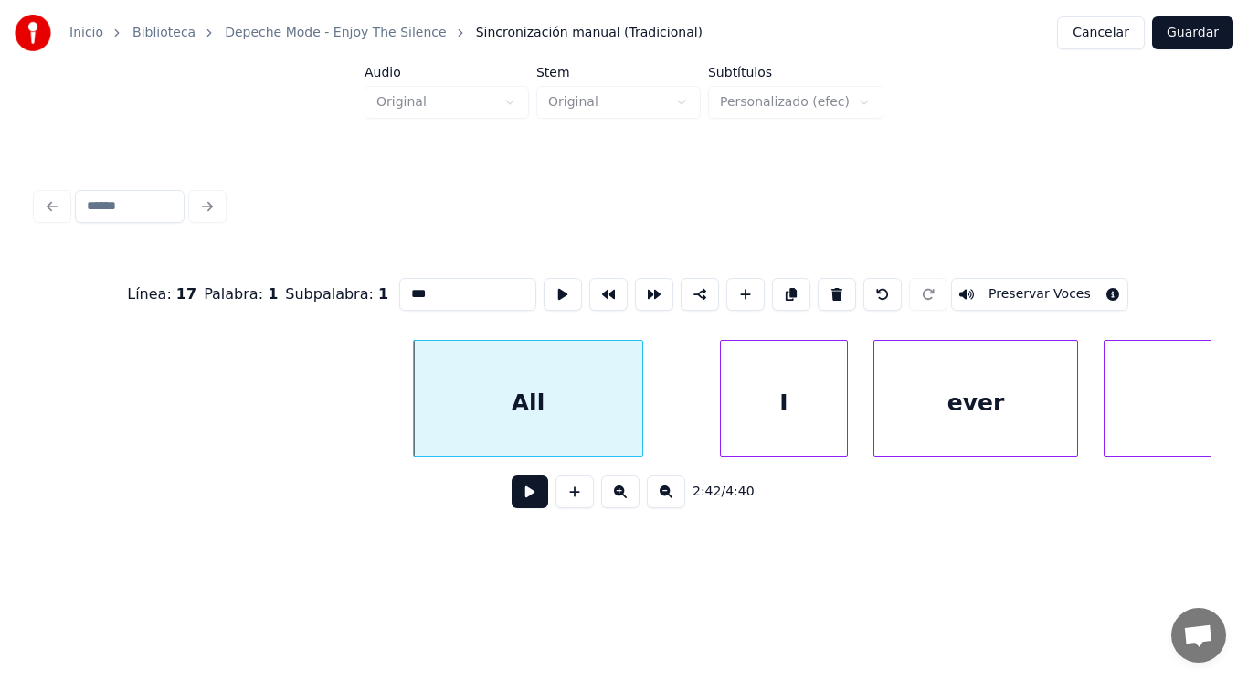
click at [519, 497] on button at bounding box center [530, 491] width 37 height 33
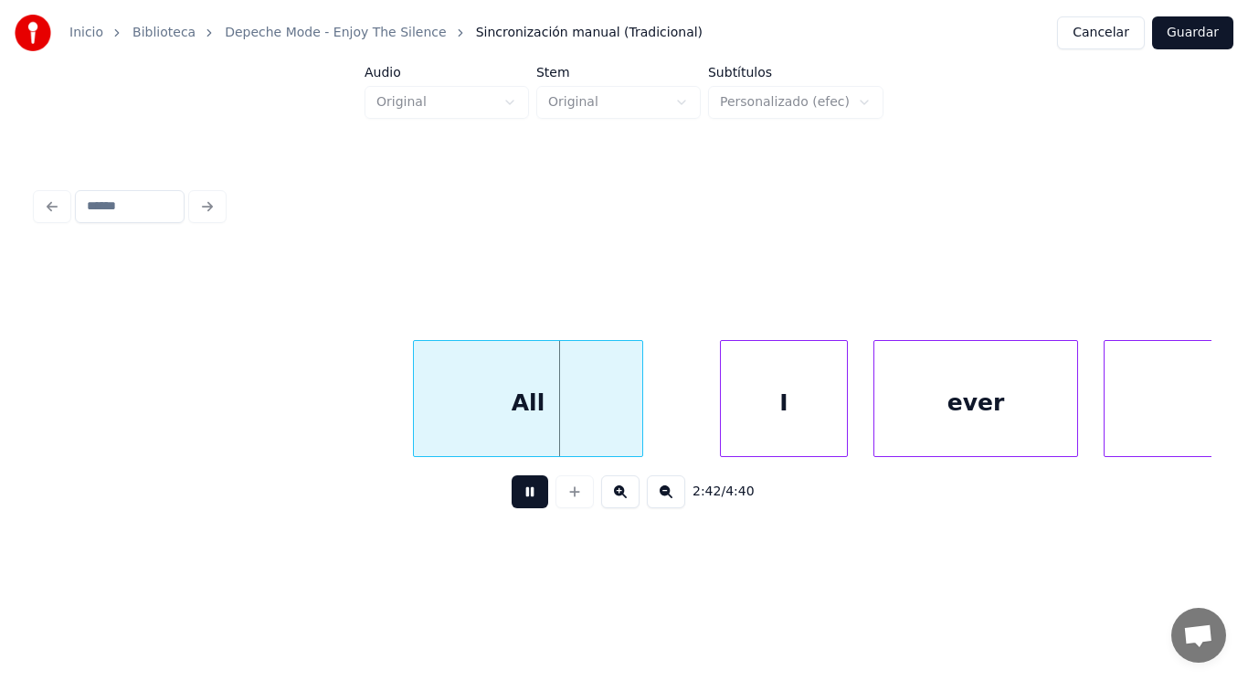
click at [519, 497] on button at bounding box center [530, 491] width 37 height 33
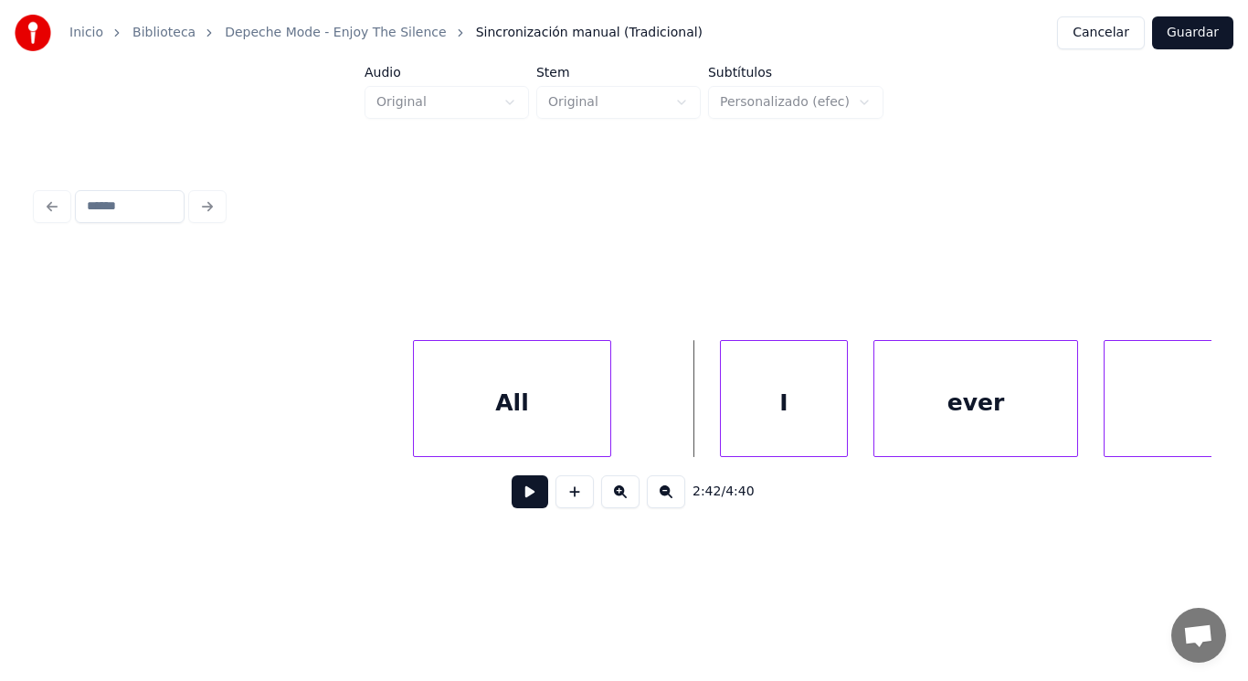
click at [609, 422] on div at bounding box center [607, 398] width 5 height 115
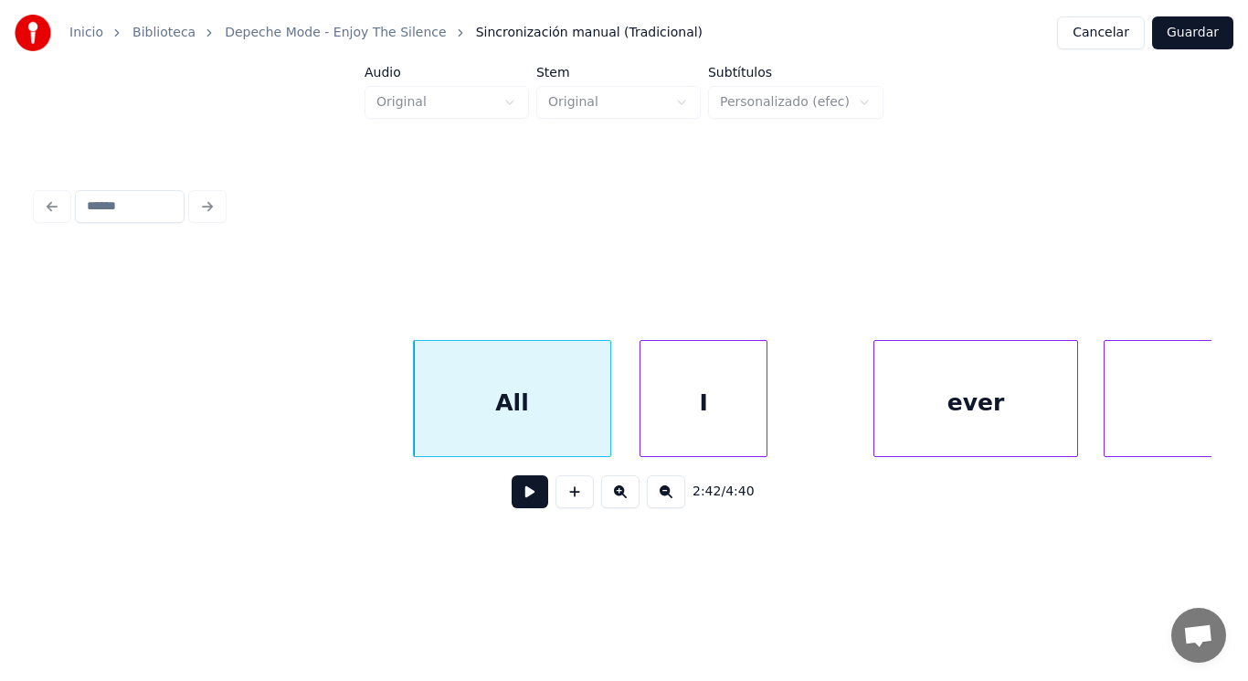
click at [675, 413] on div "I" at bounding box center [704, 403] width 126 height 124
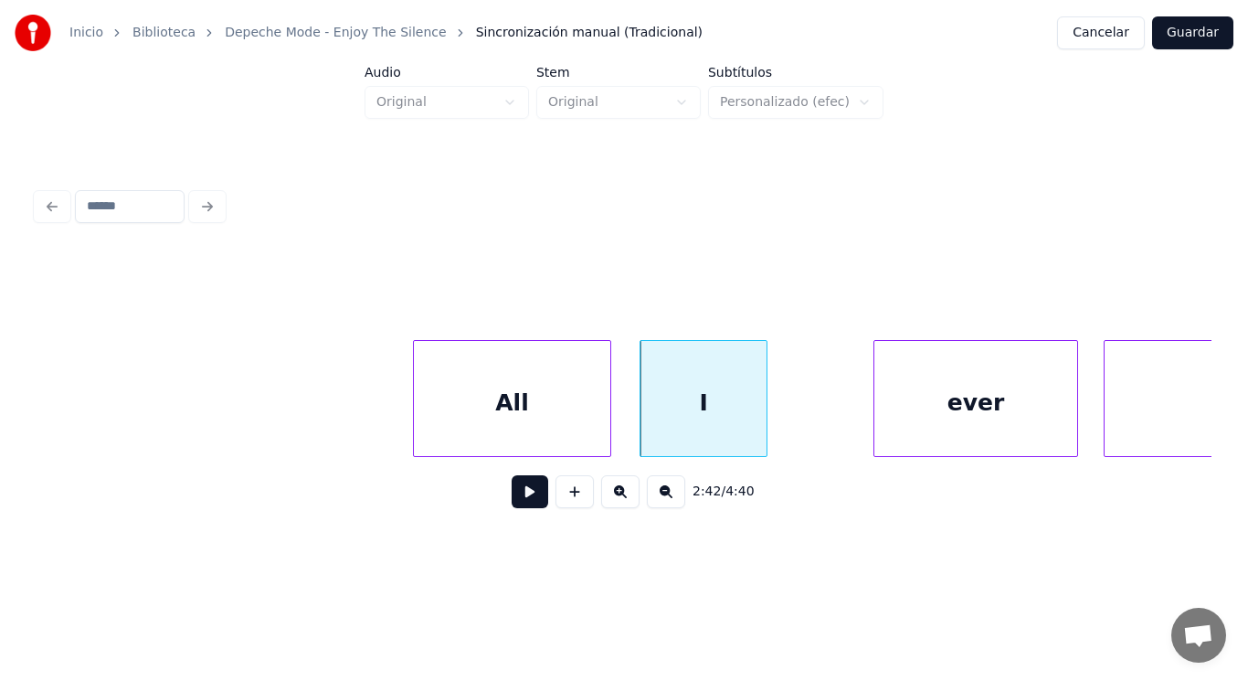
click at [520, 494] on button at bounding box center [530, 491] width 37 height 33
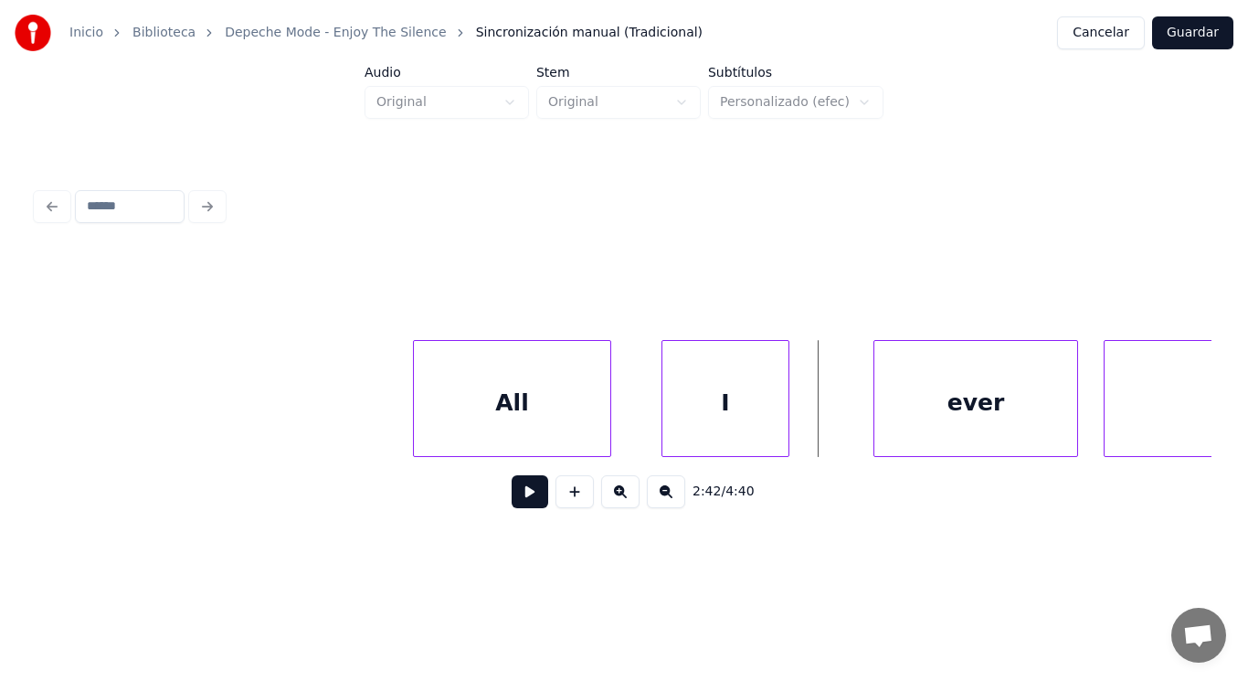
click at [701, 430] on div "I" at bounding box center [726, 403] width 126 height 124
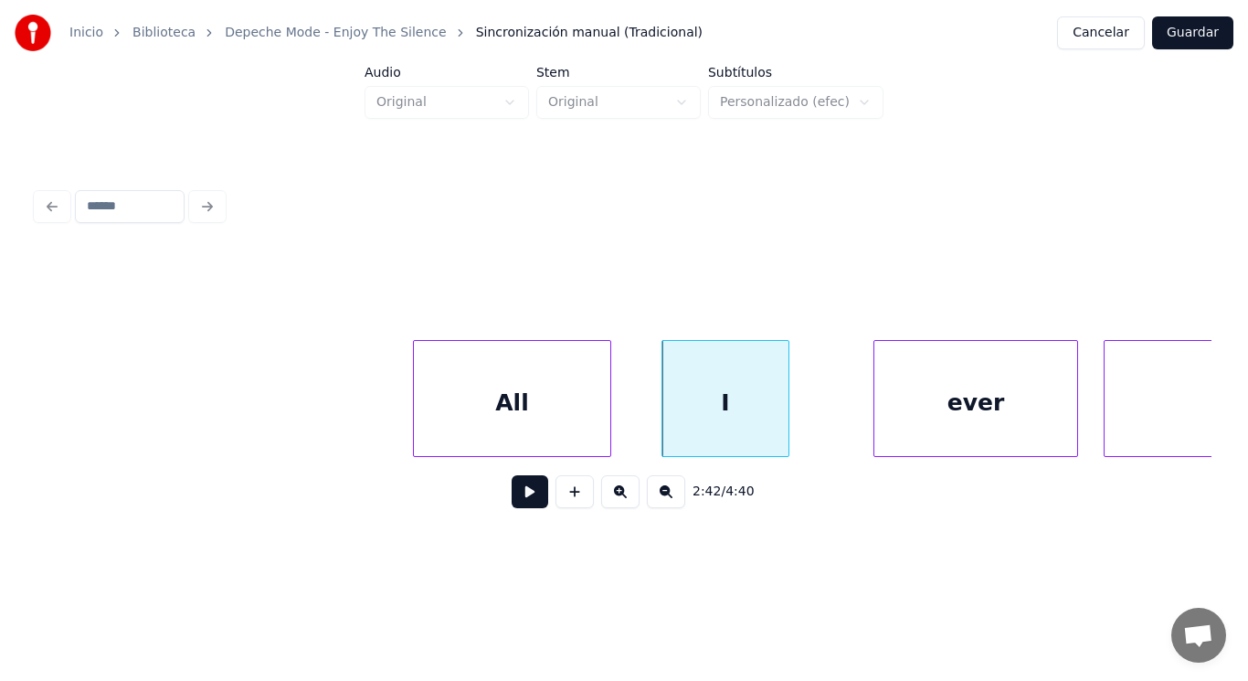
click at [512, 503] on button at bounding box center [530, 491] width 37 height 33
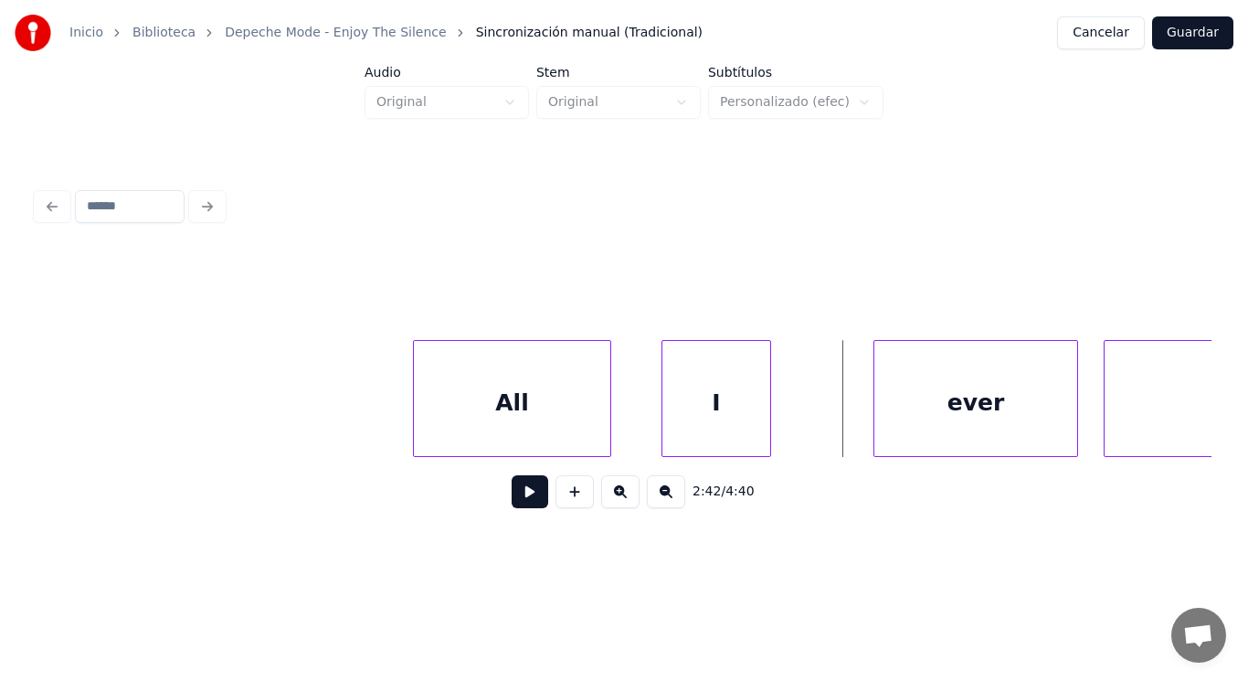
click at [769, 421] on div at bounding box center [767, 398] width 5 height 115
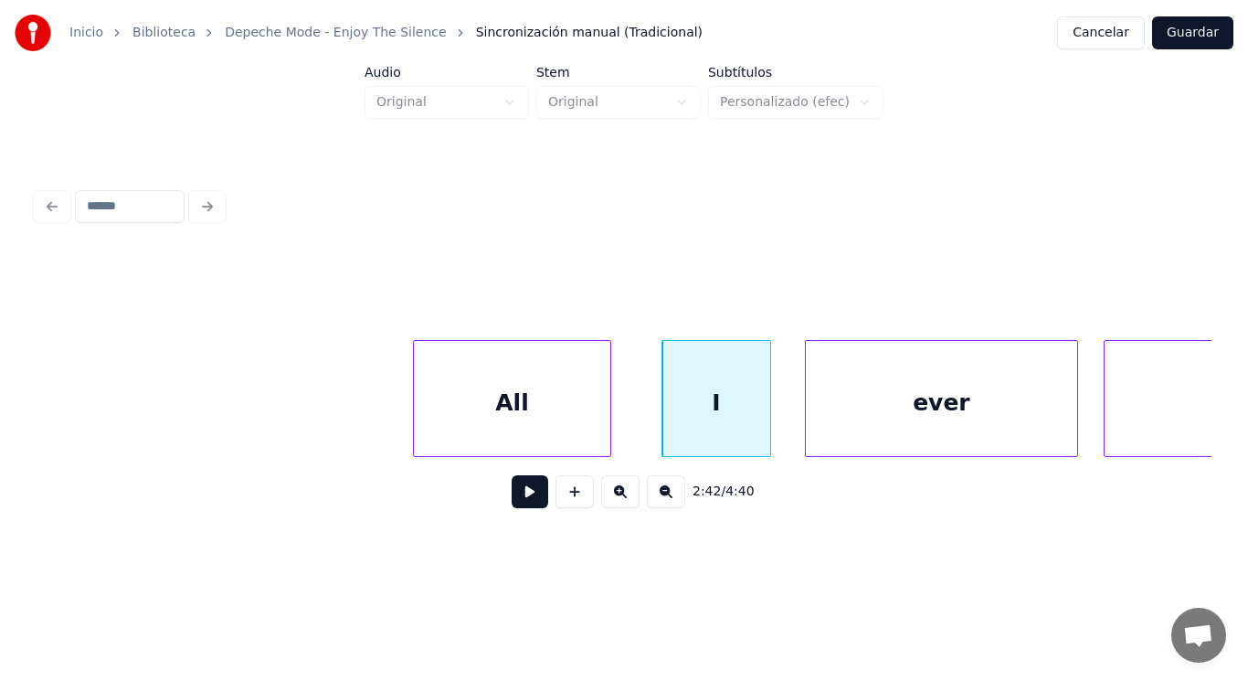
click at [809, 418] on div at bounding box center [808, 398] width 5 height 115
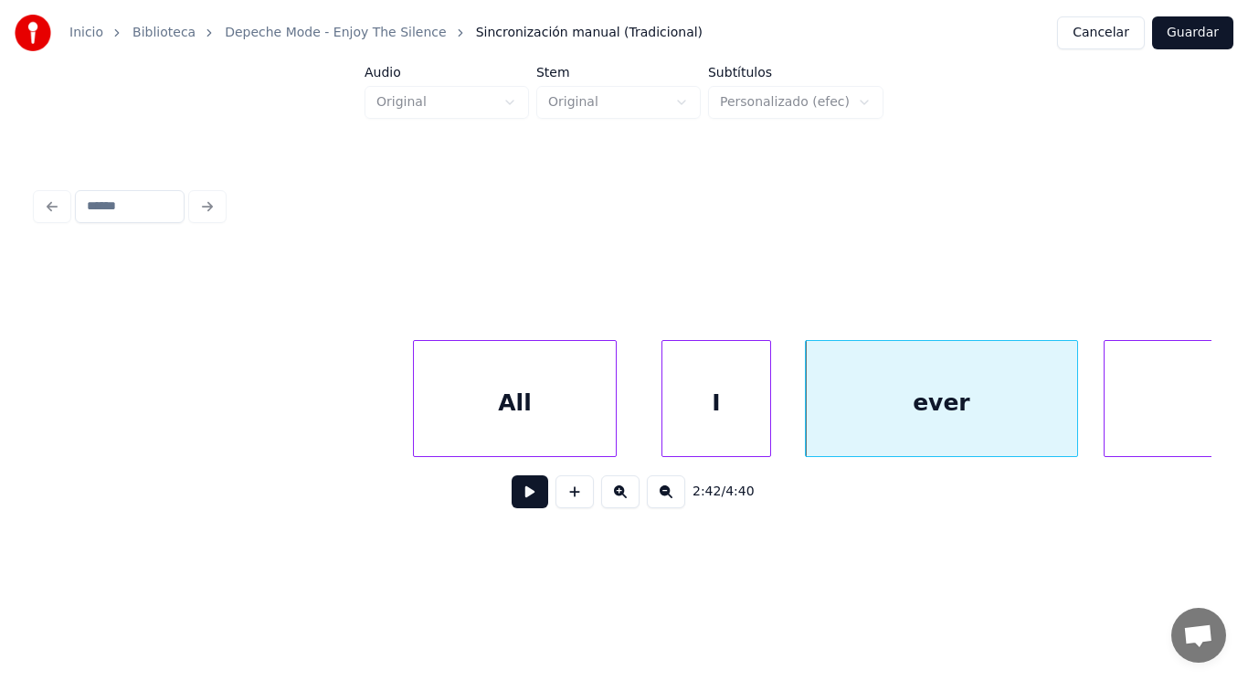
click at [611, 415] on div at bounding box center [613, 398] width 5 height 115
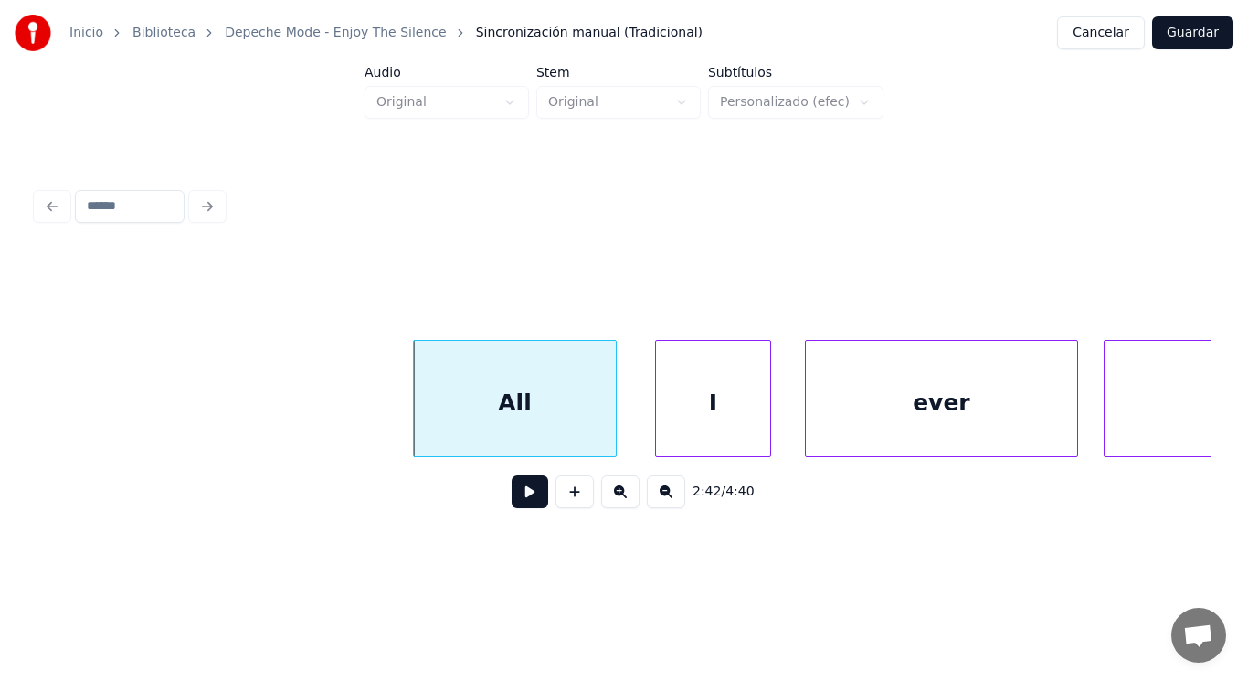
click at [657, 420] on div at bounding box center [658, 398] width 5 height 115
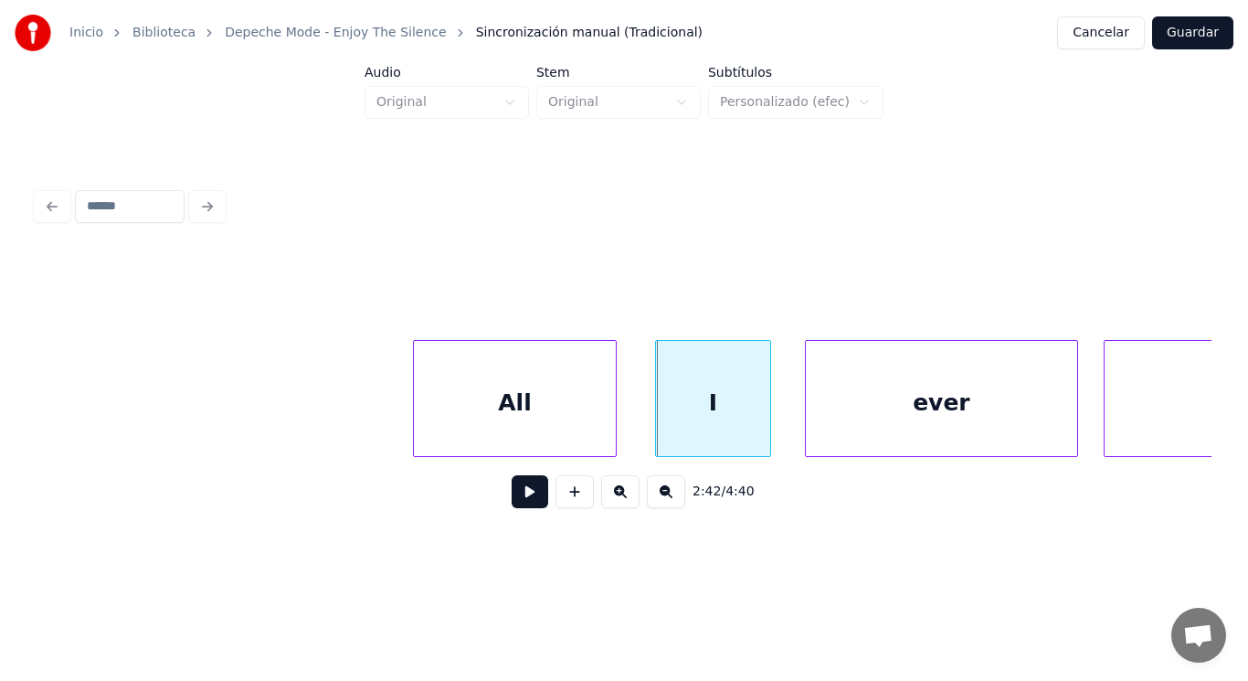
click at [555, 425] on div "All" at bounding box center [515, 403] width 202 height 124
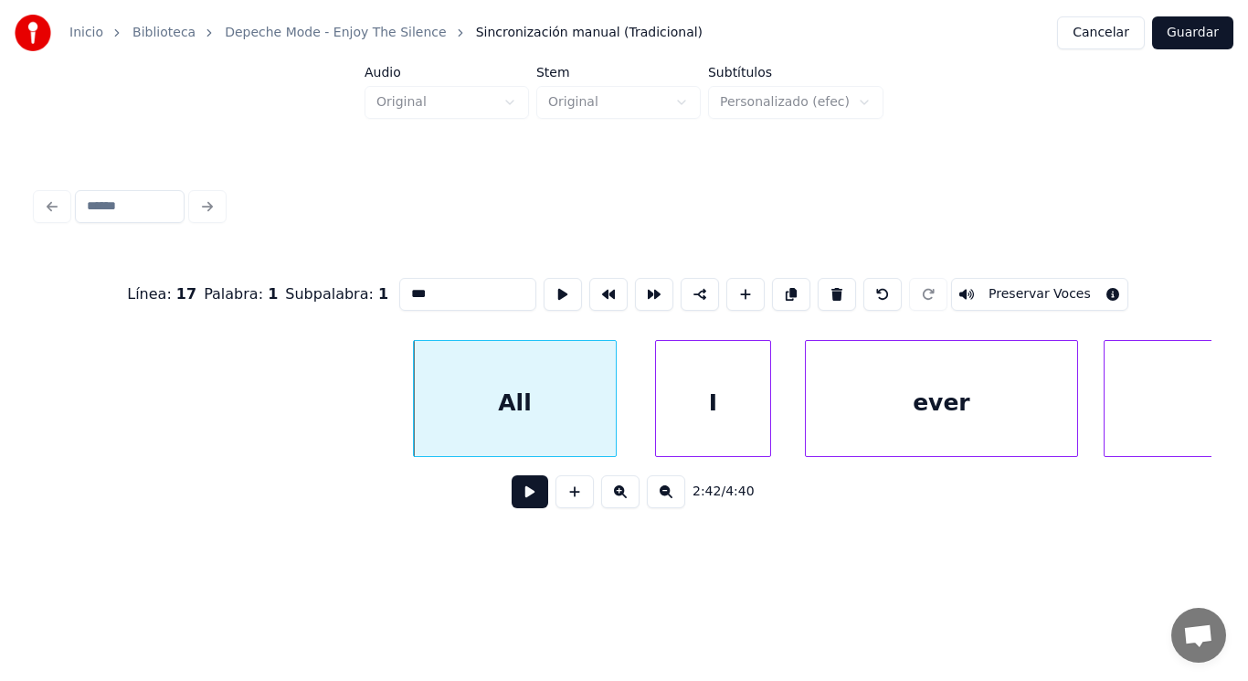
click at [523, 494] on button at bounding box center [530, 491] width 37 height 33
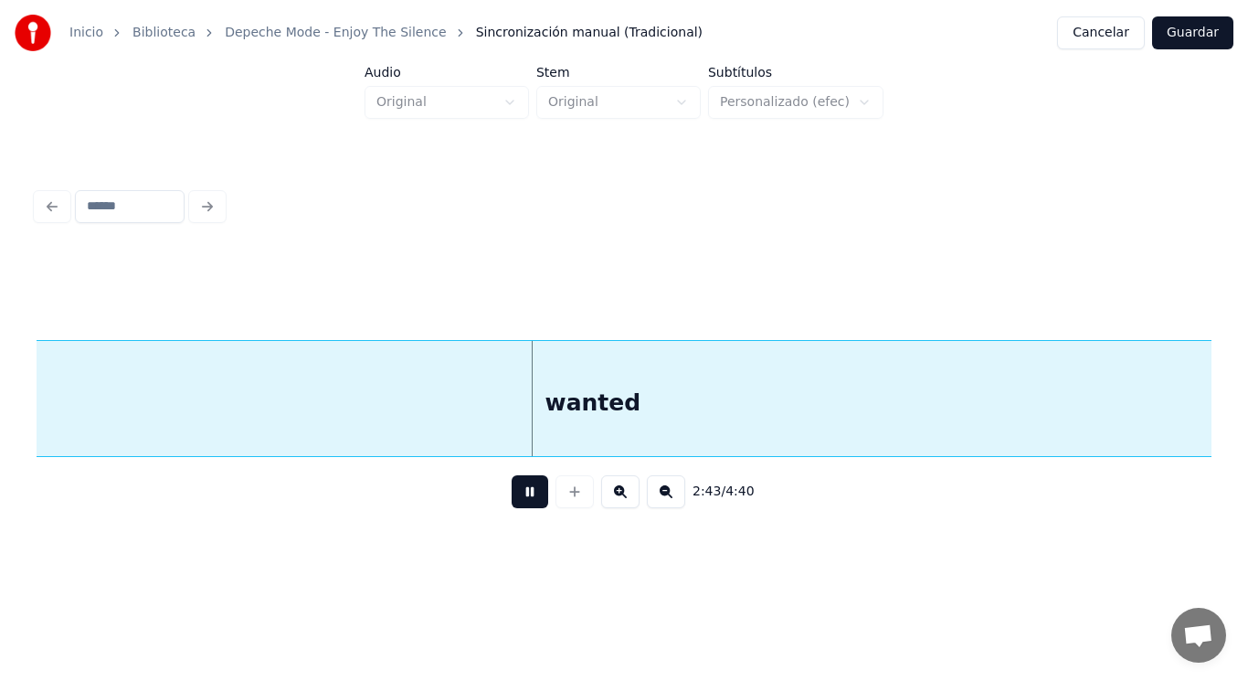
click at [523, 494] on button at bounding box center [530, 491] width 37 height 33
click at [536, 420] on div "wanted" at bounding box center [593, 403] width 1354 height 124
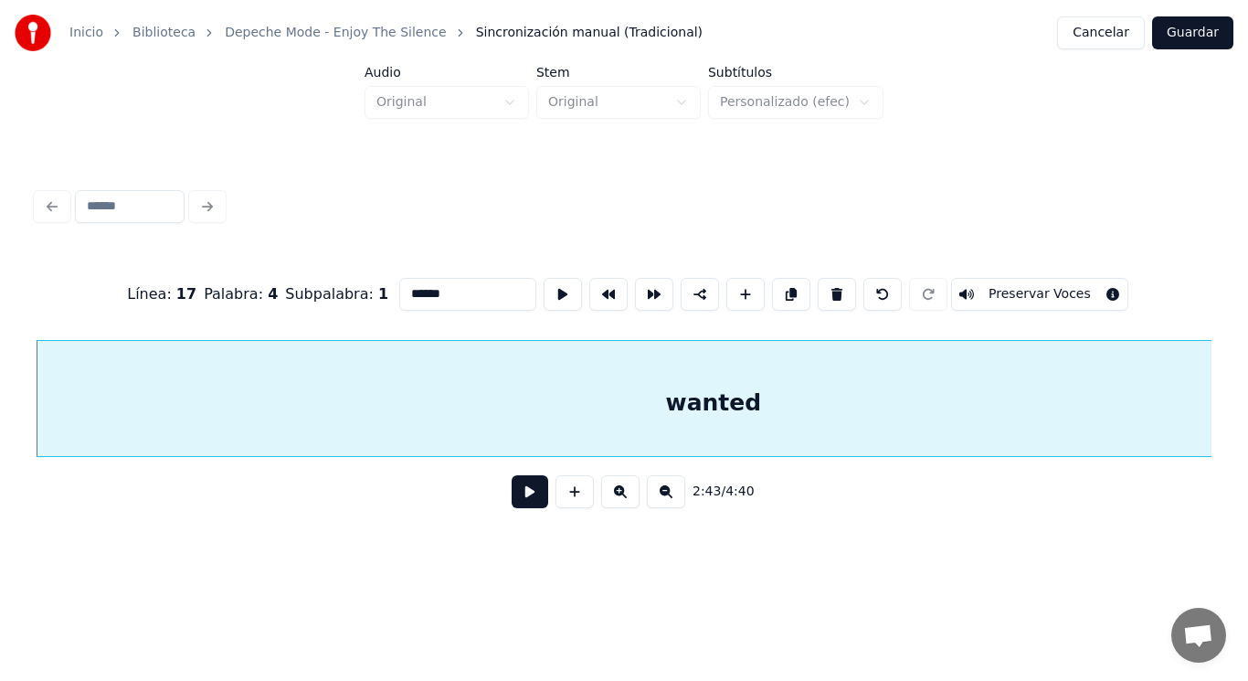
click at [519, 499] on button at bounding box center [530, 491] width 37 height 33
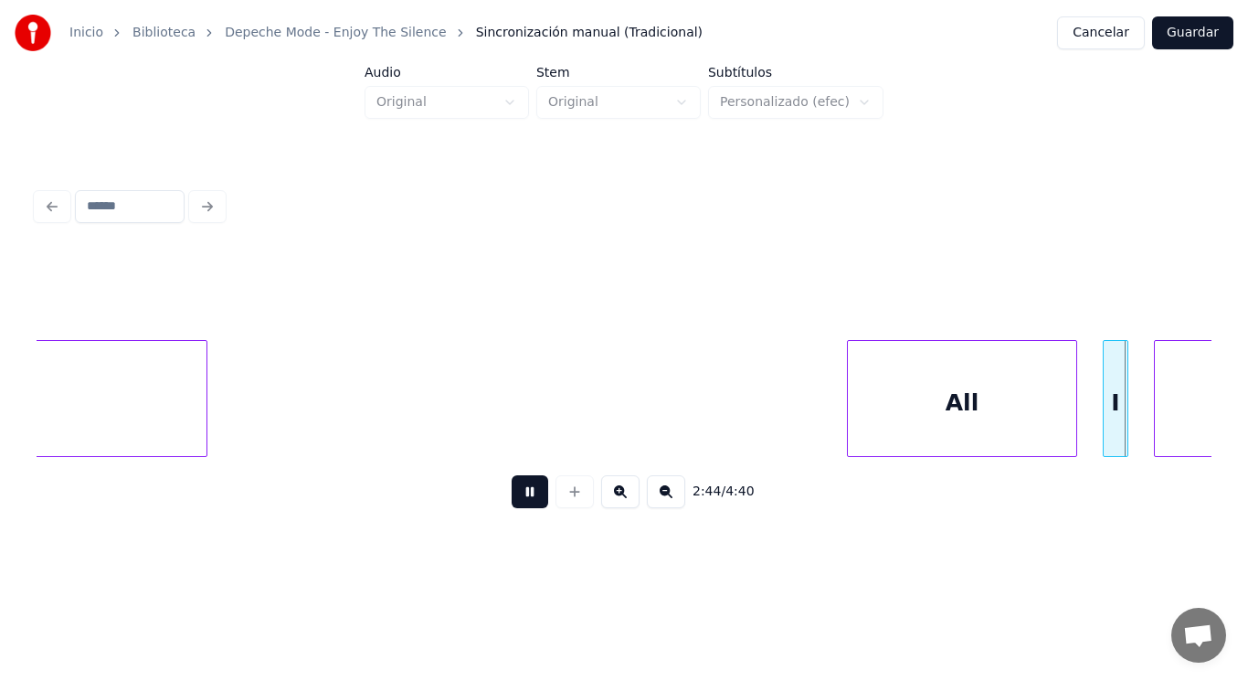
click at [519, 499] on button at bounding box center [530, 491] width 37 height 33
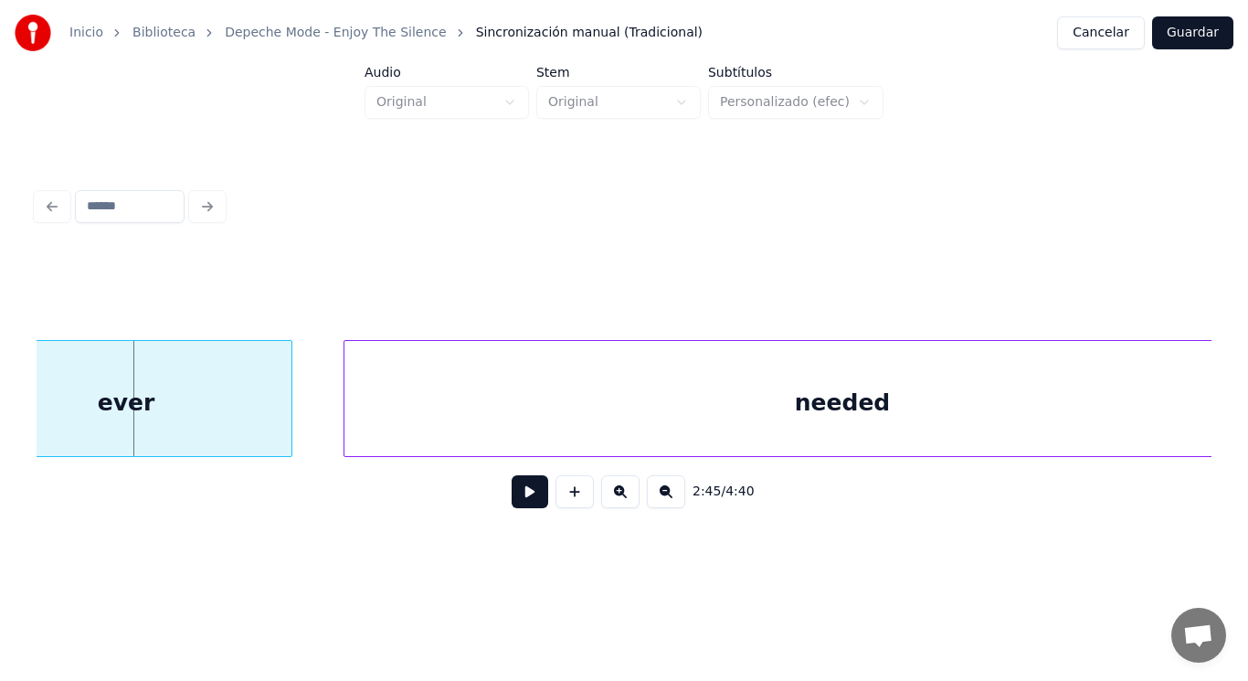
click at [519, 499] on button at bounding box center [530, 491] width 37 height 33
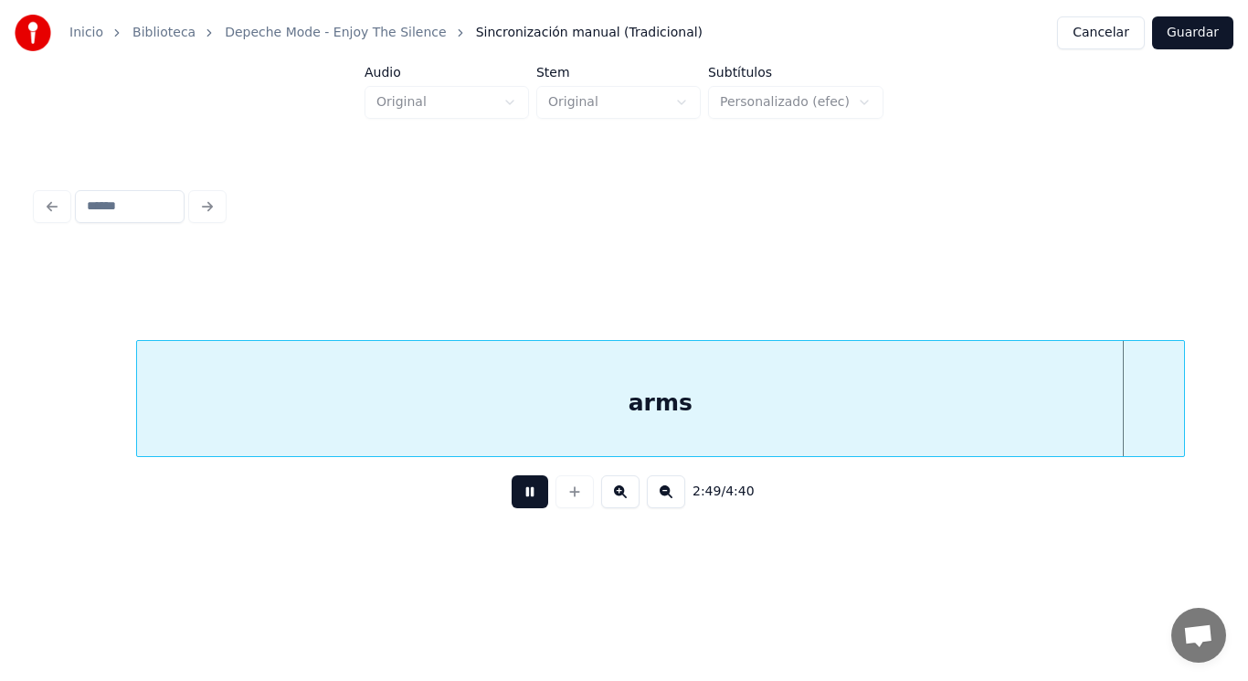
click at [519, 499] on button at bounding box center [530, 491] width 37 height 33
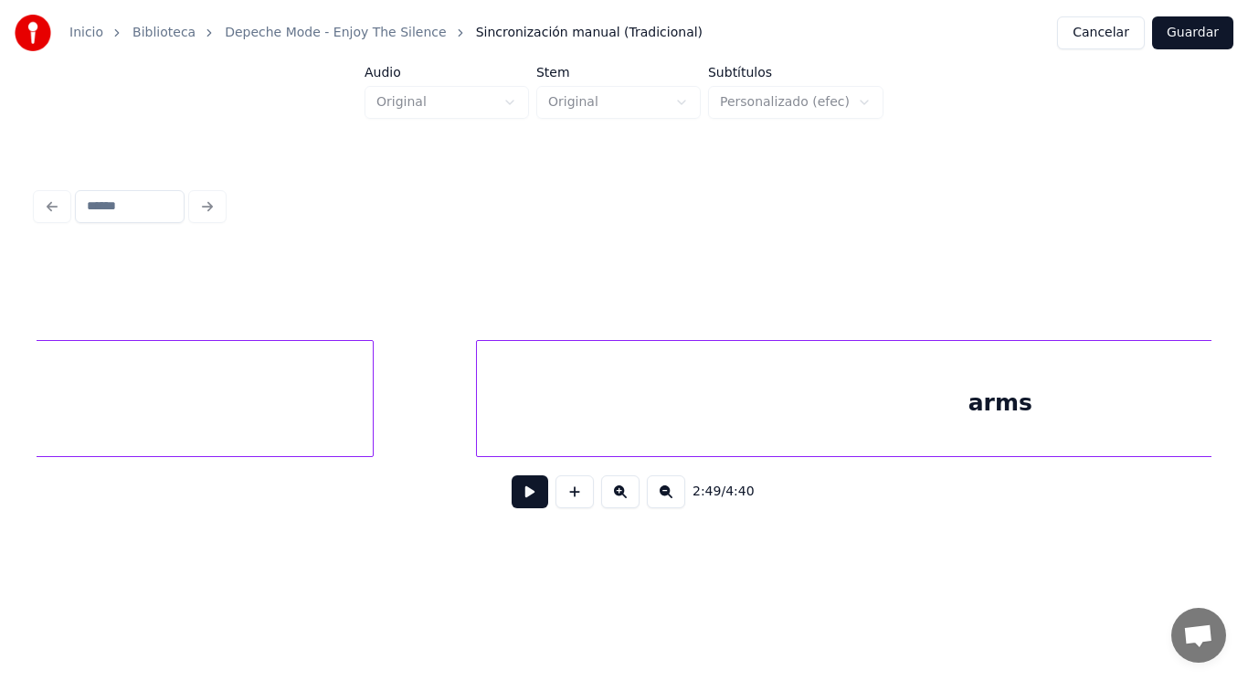
click at [266, 406] on div "my" at bounding box center [15, 403] width 715 height 124
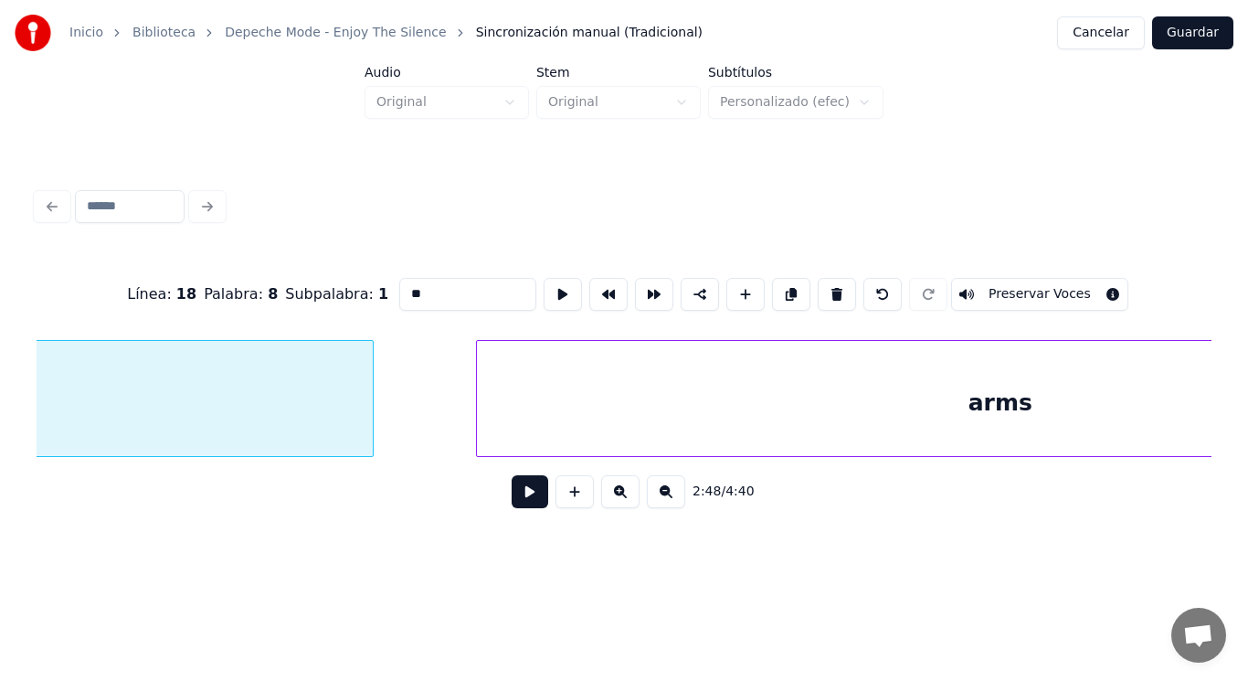
scroll to position [0, 215139]
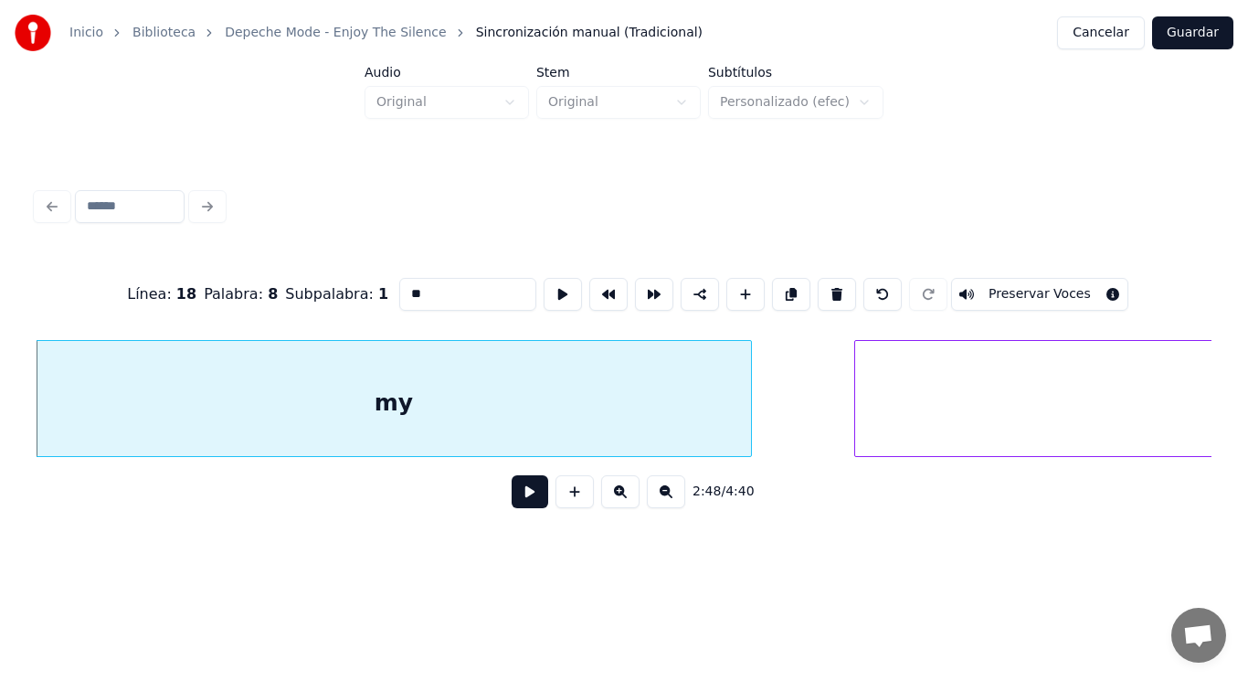
click at [512, 505] on button at bounding box center [530, 491] width 37 height 33
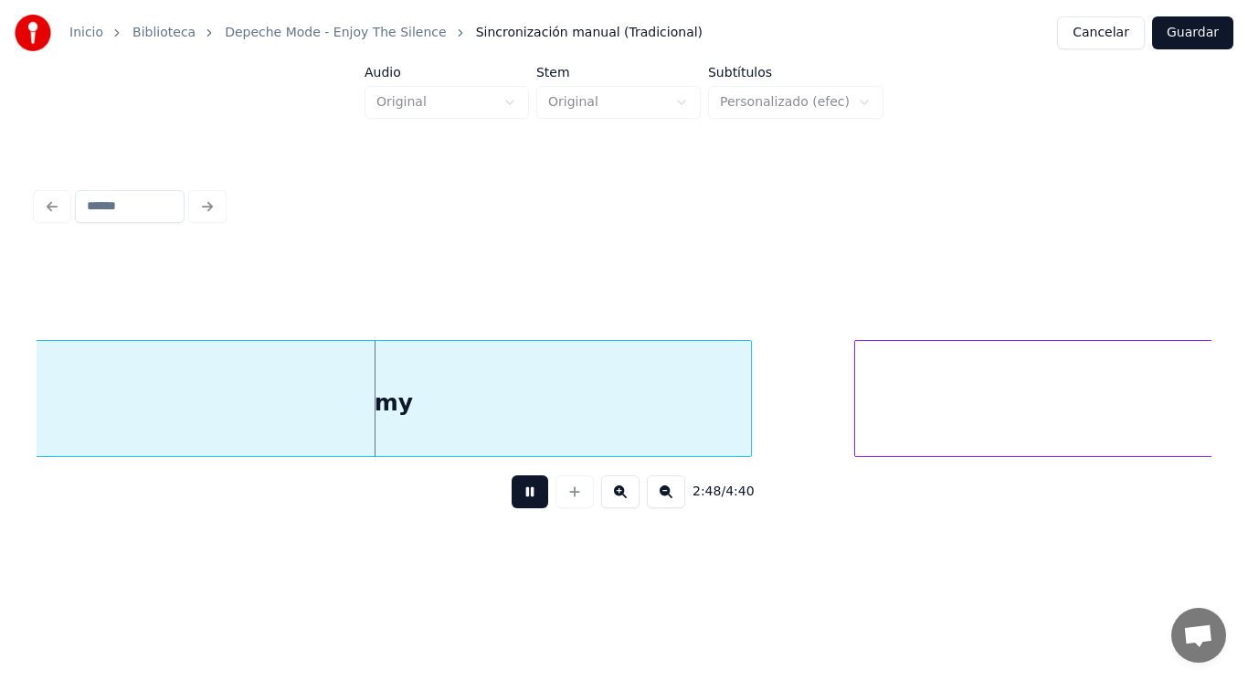
click at [512, 505] on button at bounding box center [530, 491] width 37 height 33
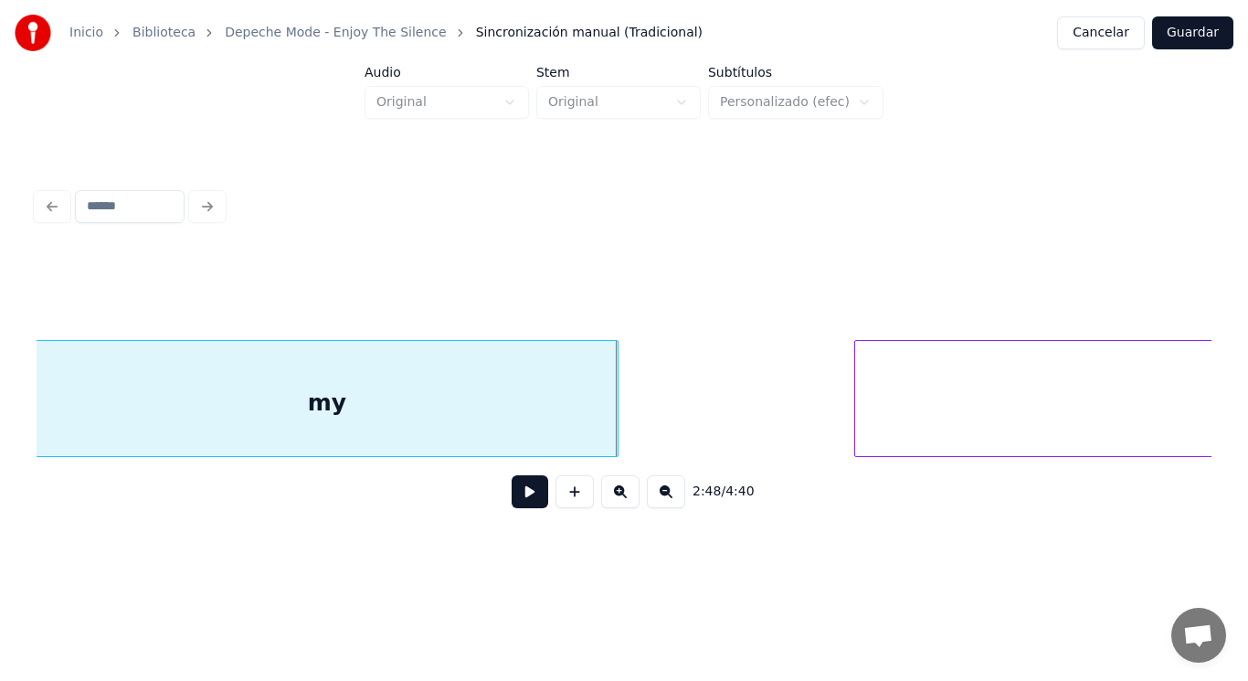
click at [617, 428] on div at bounding box center [614, 398] width 5 height 115
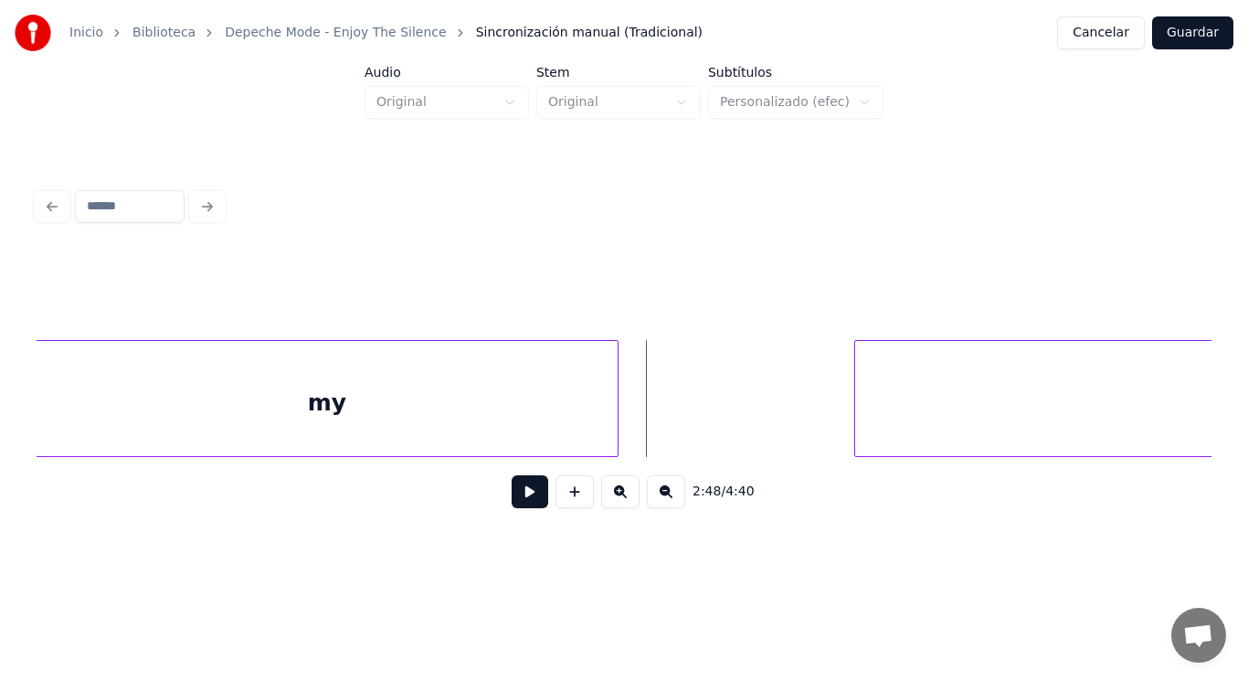
click at [529, 493] on button at bounding box center [530, 491] width 37 height 33
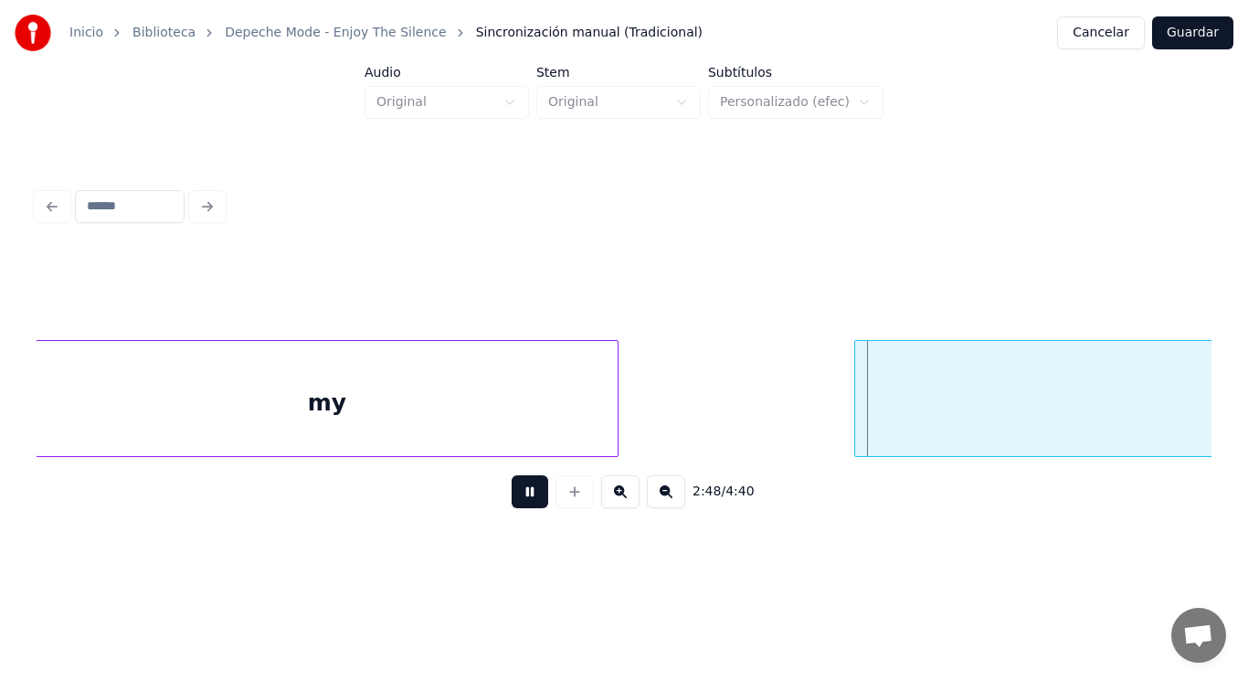
click at [529, 493] on button at bounding box center [530, 491] width 37 height 33
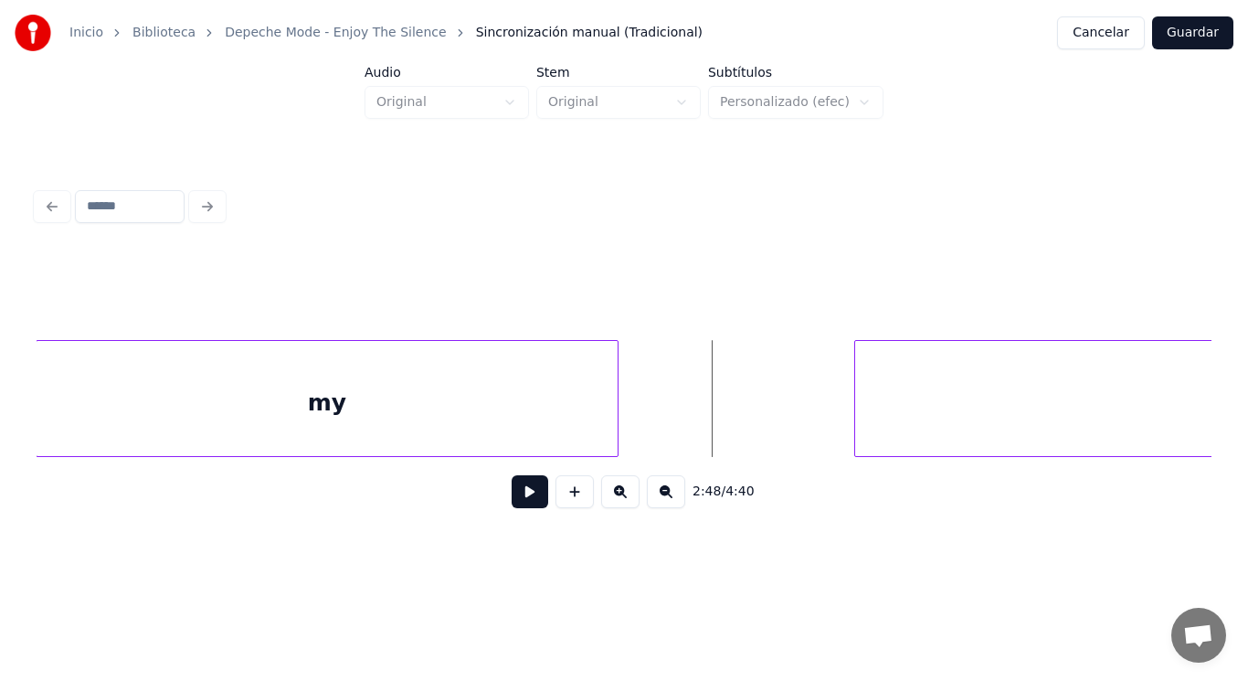
click at [524, 498] on button at bounding box center [530, 491] width 37 height 33
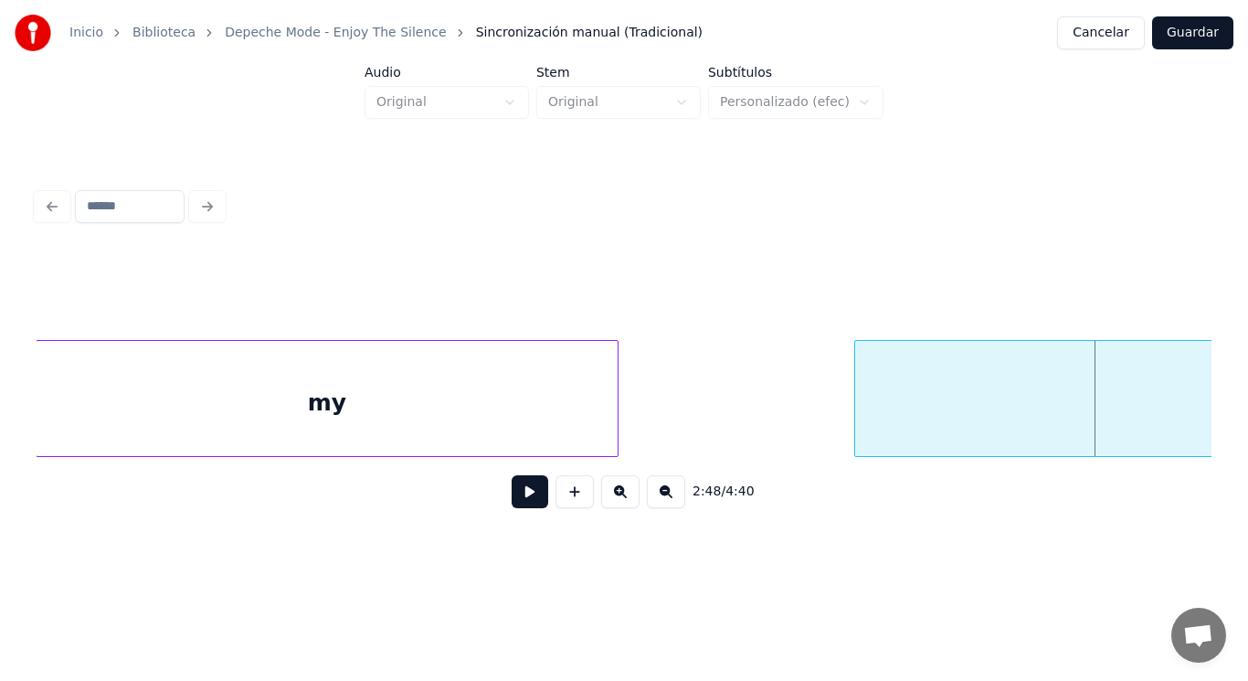
click at [520, 440] on div "my" at bounding box center [327, 403] width 581 height 124
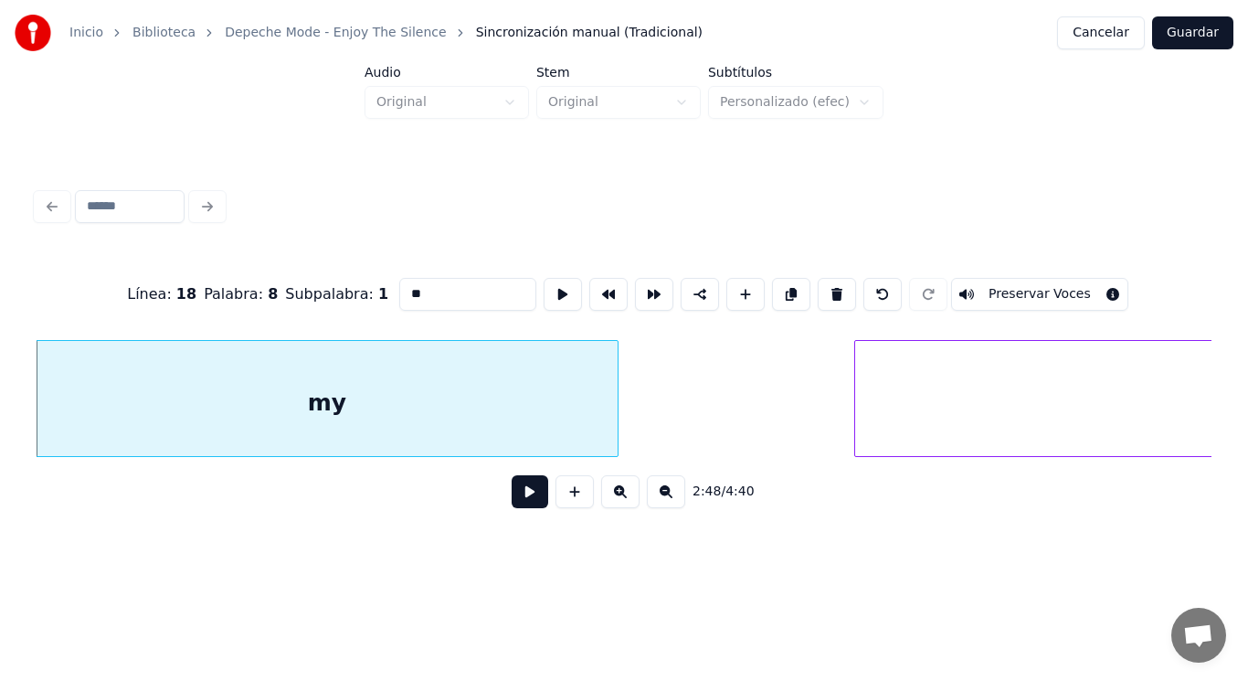
click at [517, 508] on button at bounding box center [530, 491] width 37 height 33
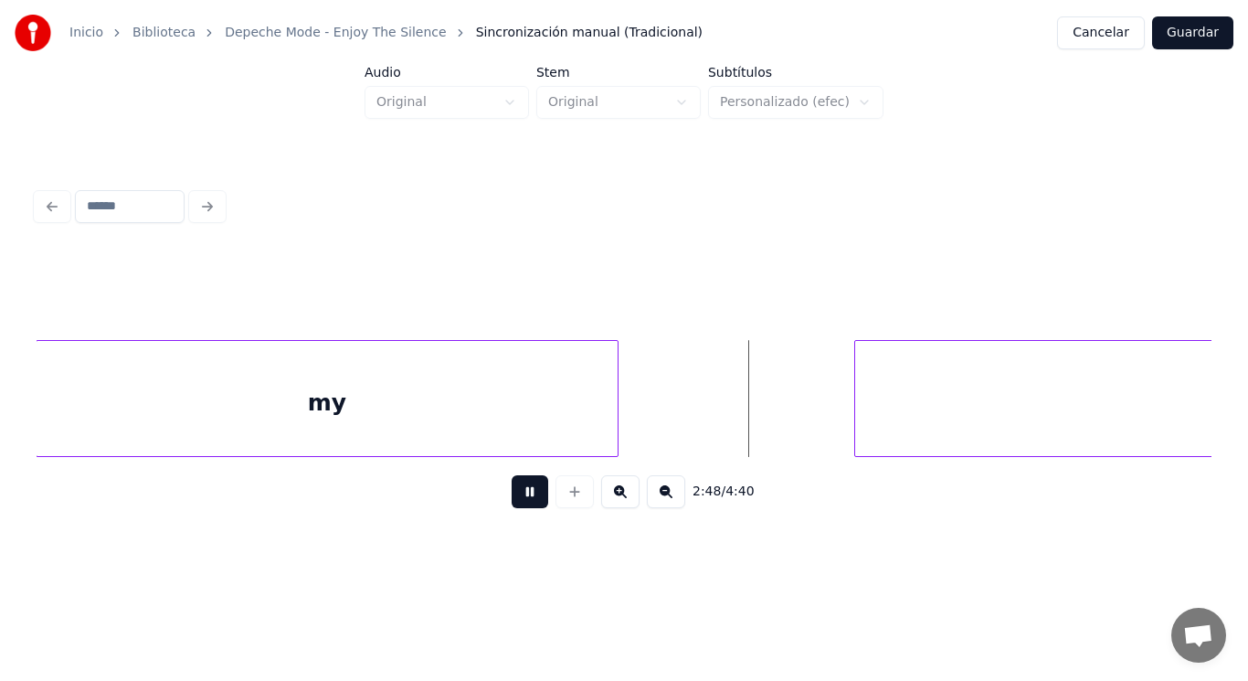
click at [517, 508] on button at bounding box center [530, 491] width 37 height 33
click at [776, 403] on div at bounding box center [775, 398] width 5 height 115
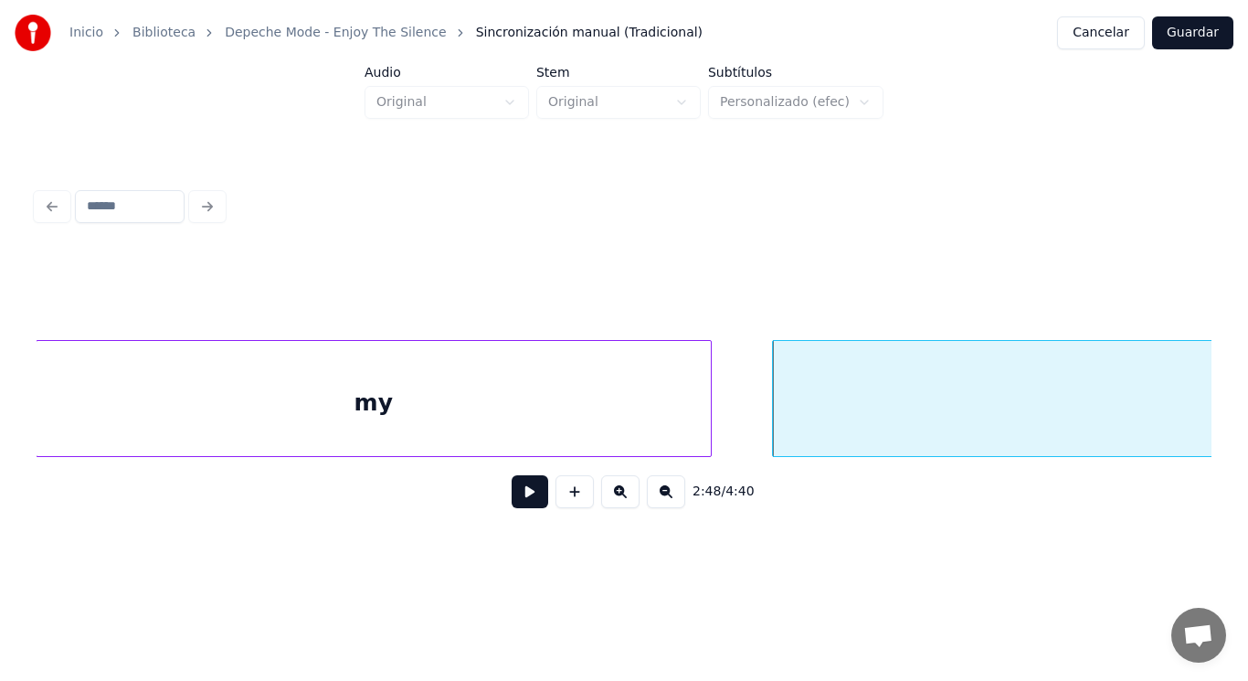
click at [710, 405] on div at bounding box center [708, 398] width 5 height 115
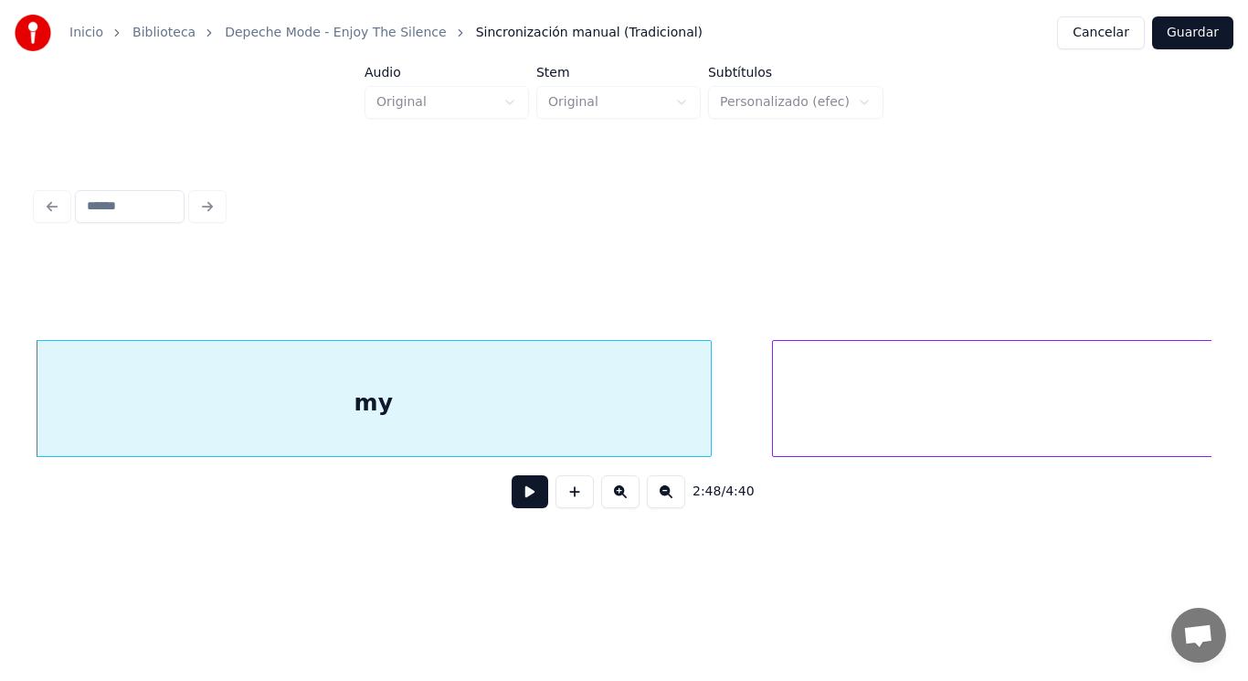
click at [514, 496] on button at bounding box center [530, 491] width 37 height 33
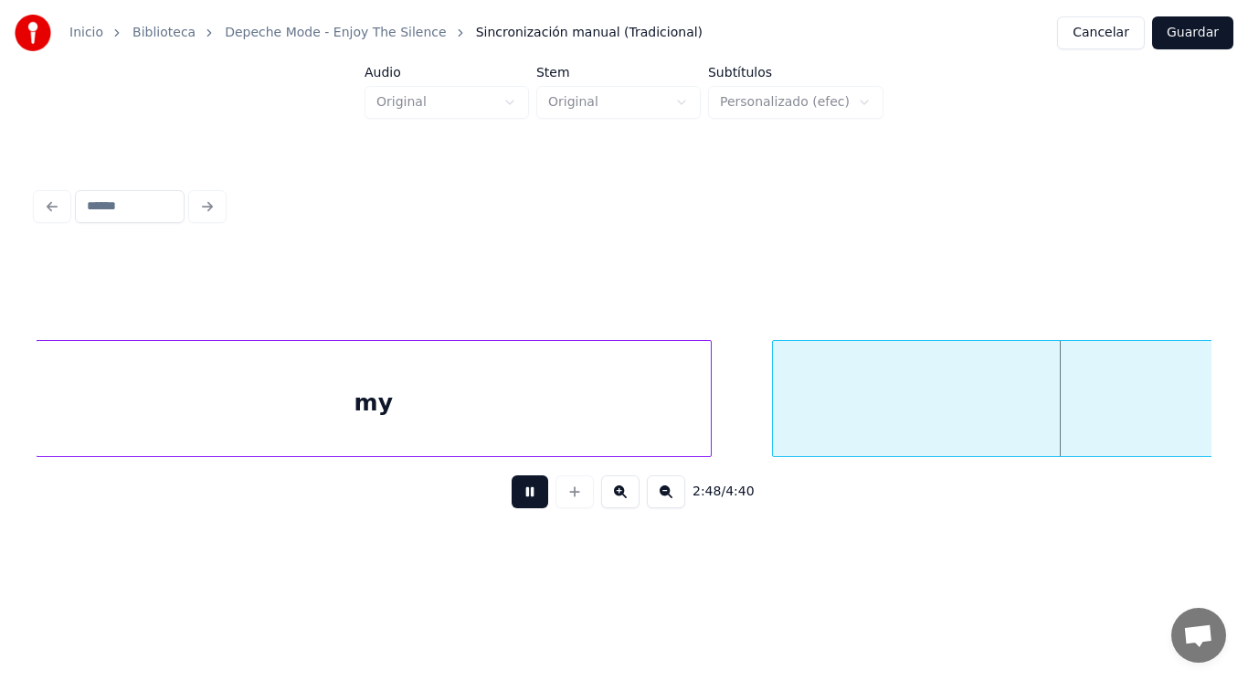
scroll to position [0, 216328]
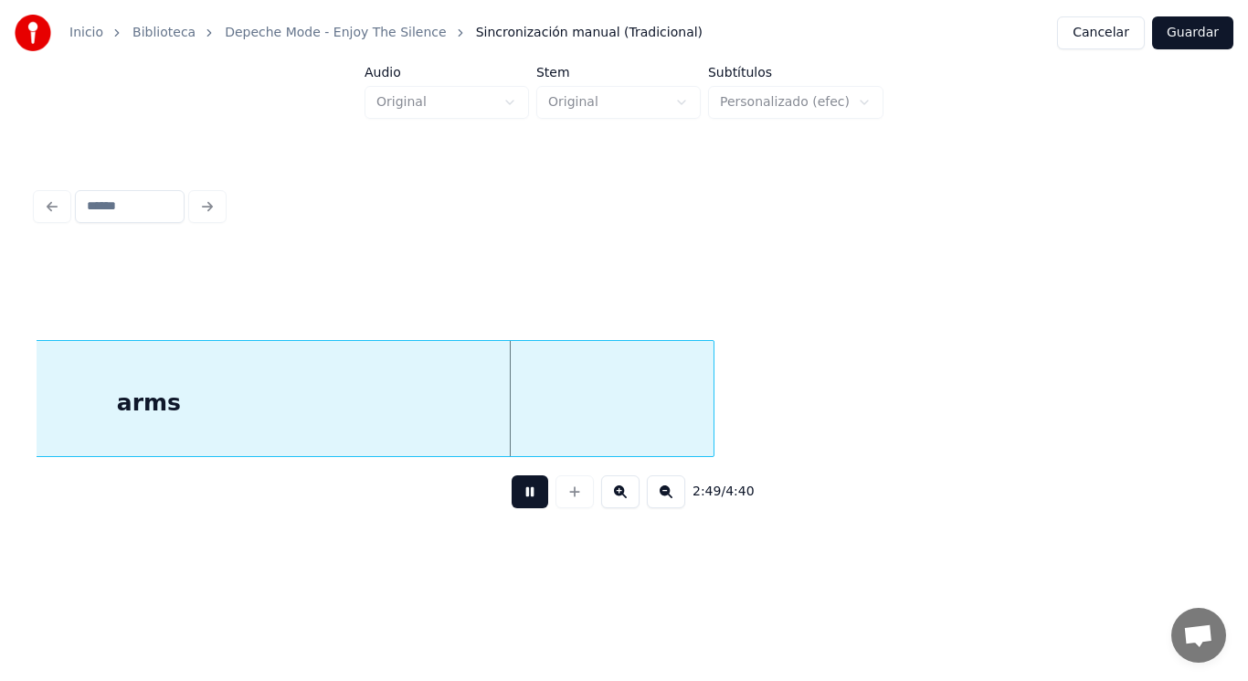
click at [514, 496] on button at bounding box center [530, 491] width 37 height 33
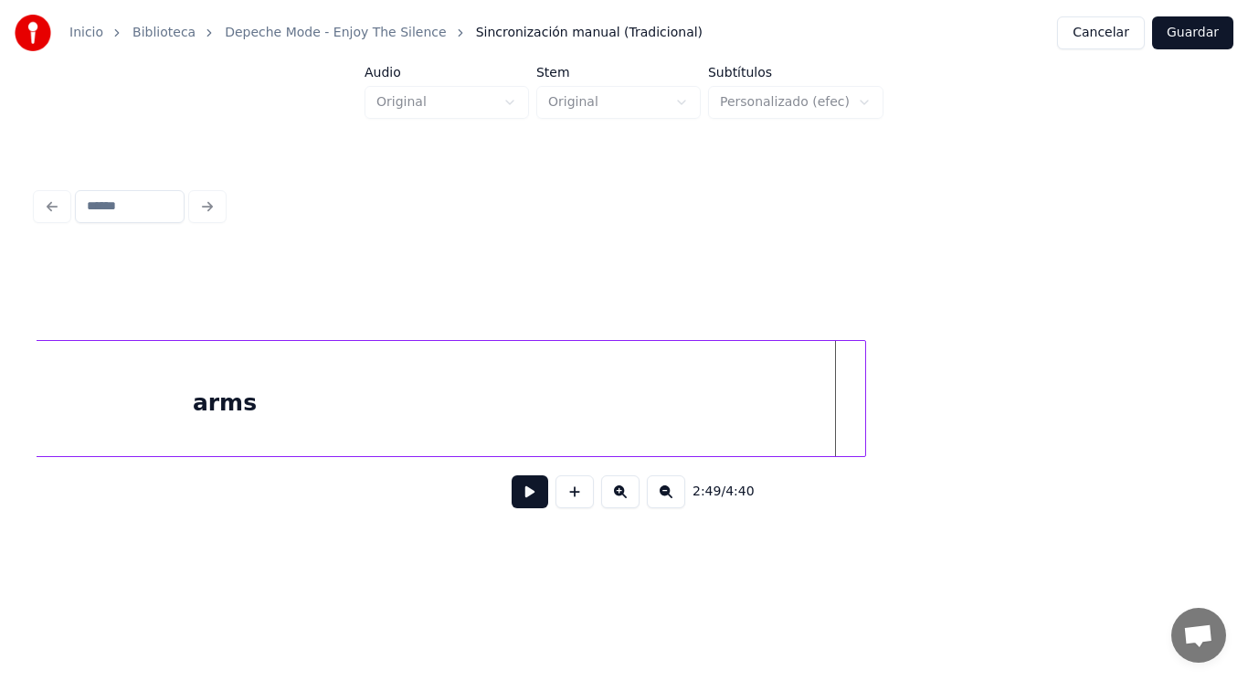
click at [862, 393] on div at bounding box center [862, 398] width 5 height 115
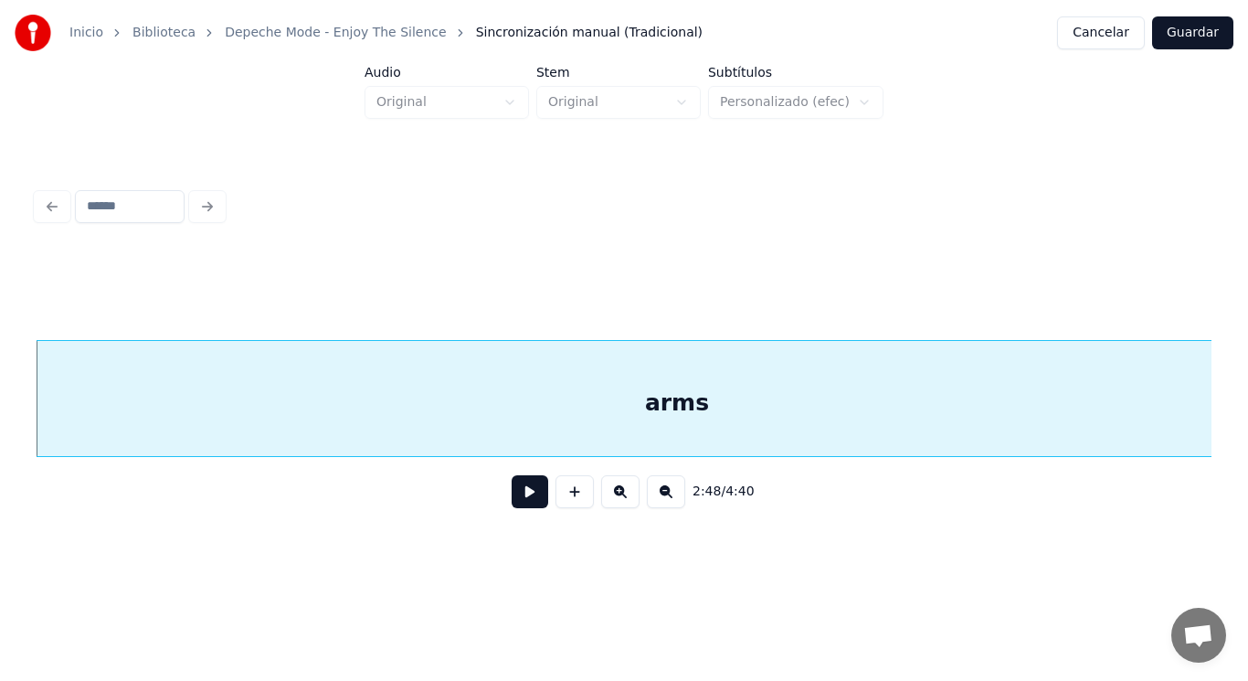
click at [515, 500] on button at bounding box center [530, 491] width 37 height 33
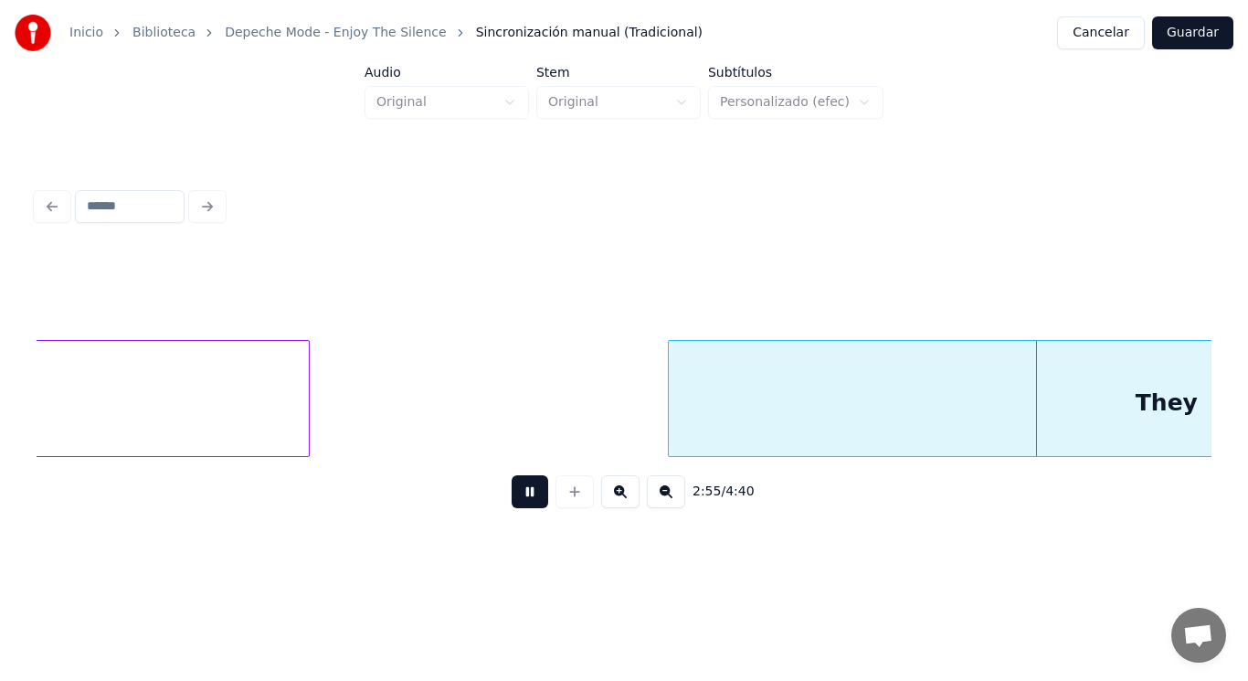
scroll to position [0, 224223]
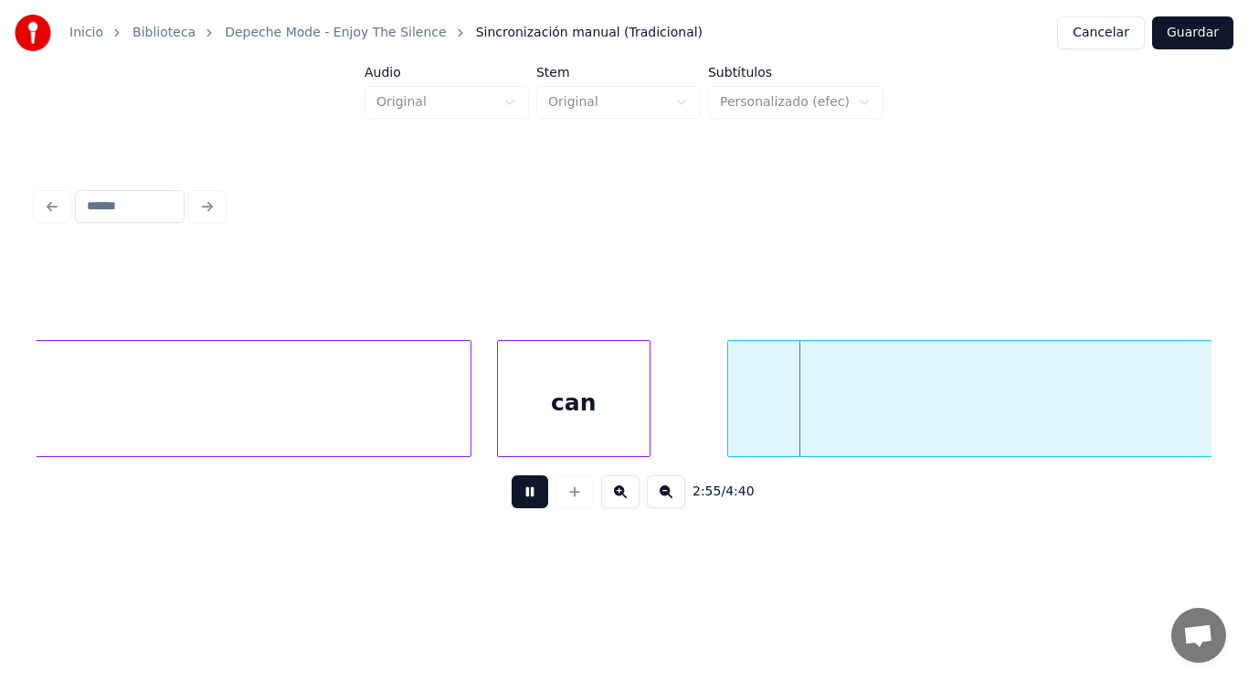
click at [515, 500] on button at bounding box center [530, 491] width 37 height 33
click at [695, 417] on div at bounding box center [697, 398] width 5 height 115
click at [532, 502] on button at bounding box center [530, 491] width 37 height 33
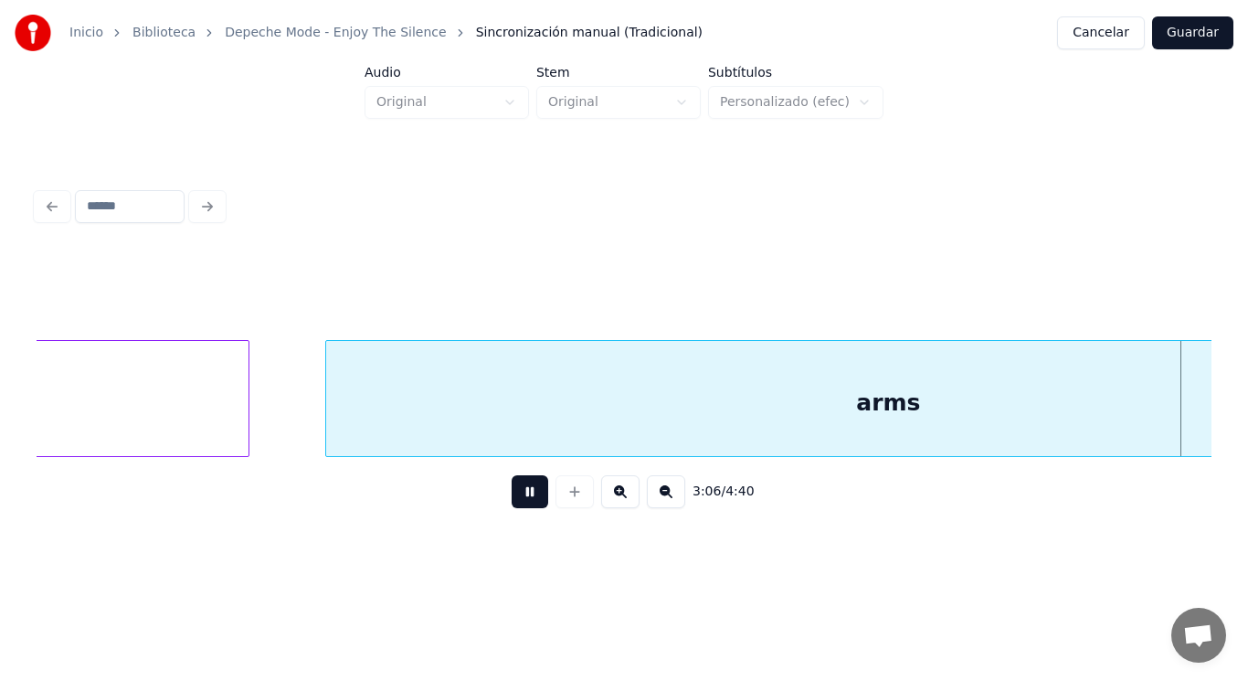
scroll to position [0, 238533]
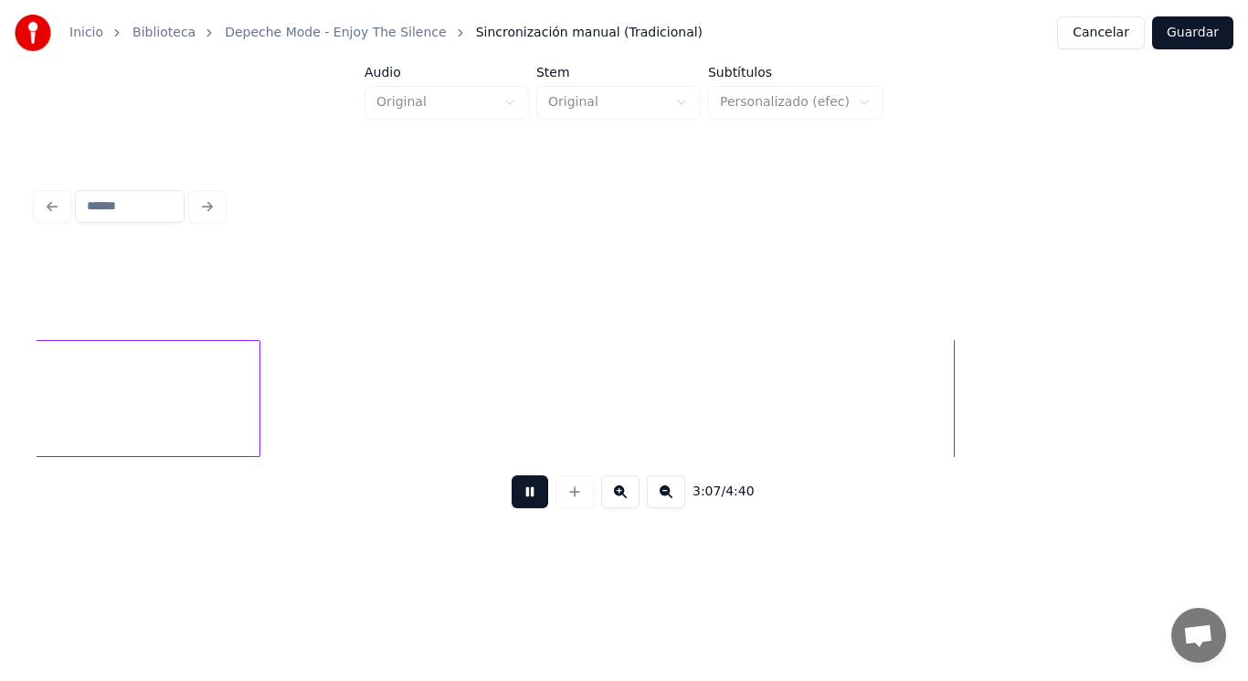
click at [532, 502] on button at bounding box center [530, 491] width 37 height 33
click at [418, 417] on div at bounding box center [415, 398] width 5 height 115
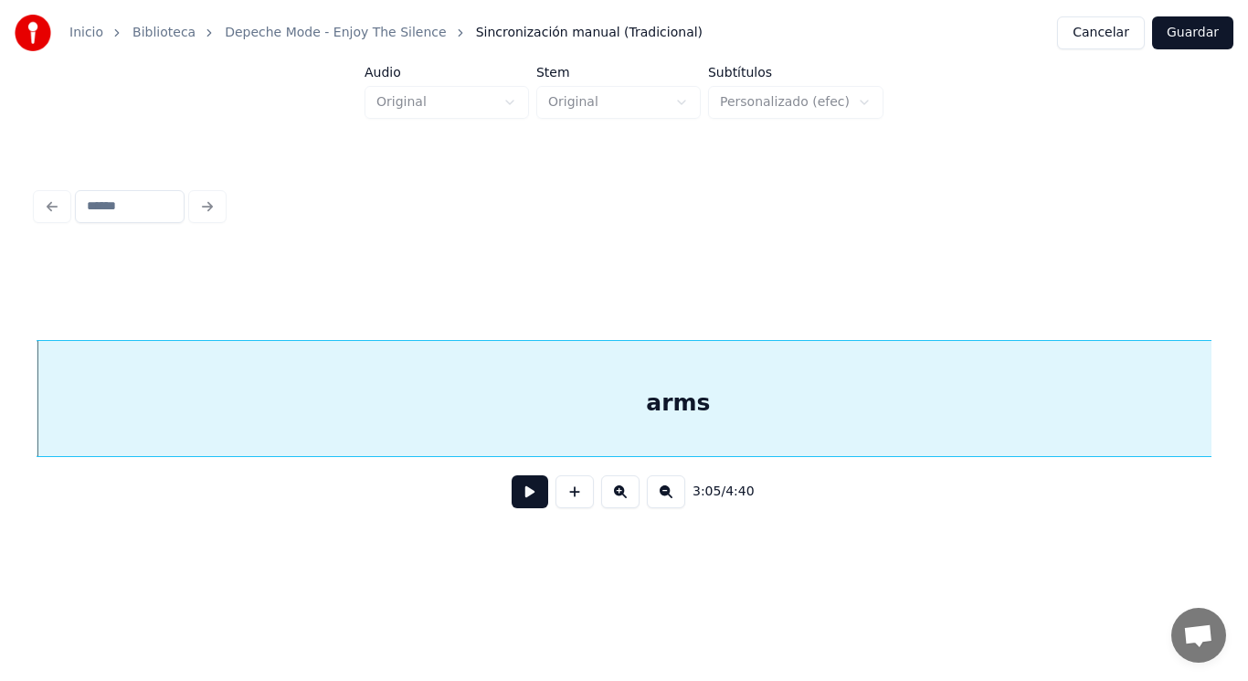
click at [520, 507] on button at bounding box center [530, 491] width 37 height 33
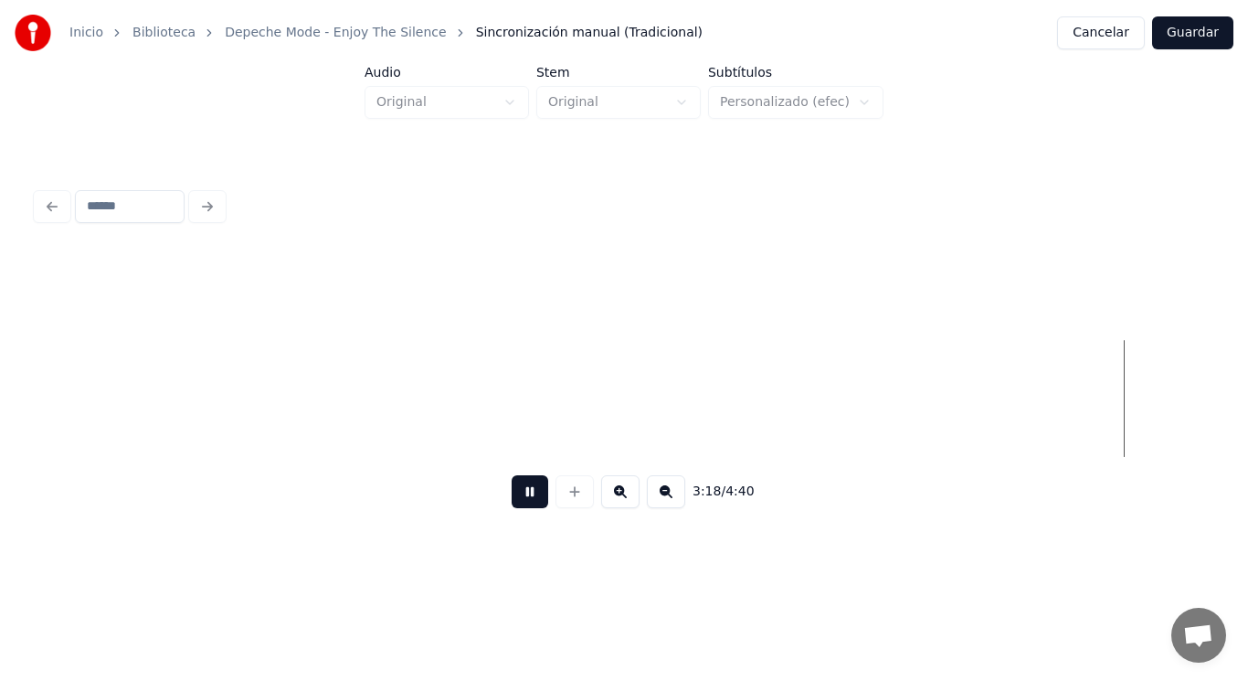
scroll to position [0, 254318]
click at [520, 507] on button at bounding box center [530, 491] width 37 height 33
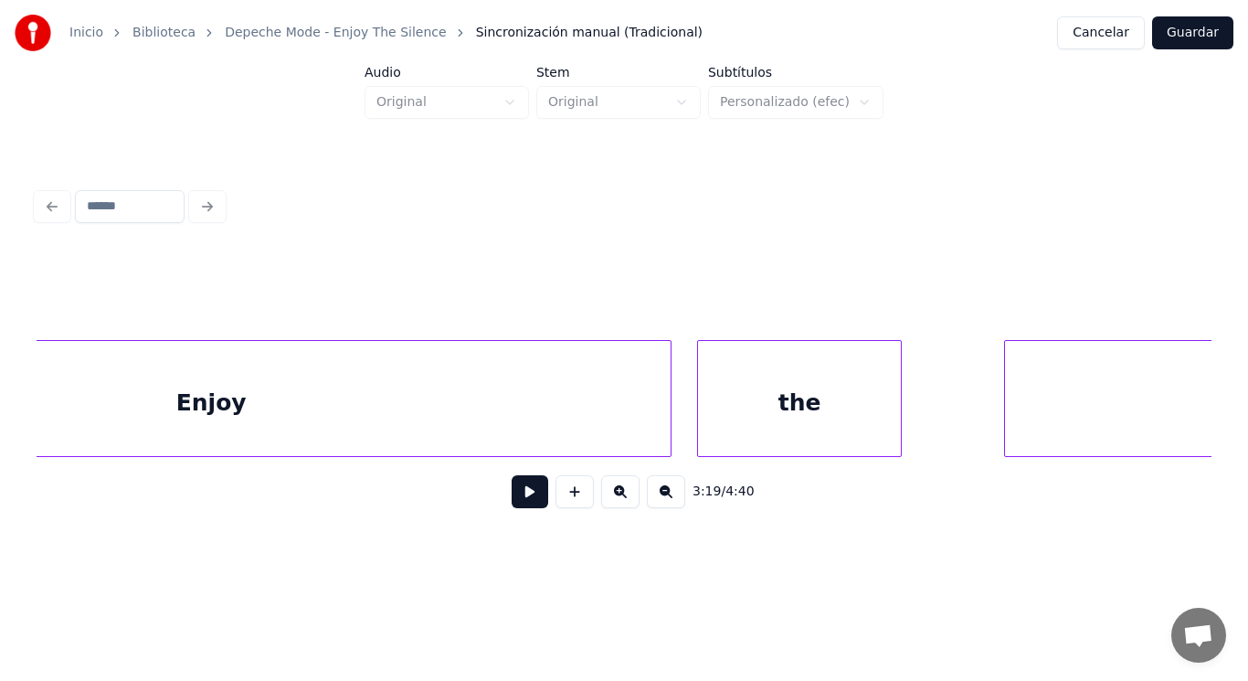
scroll to position [0, 337500]
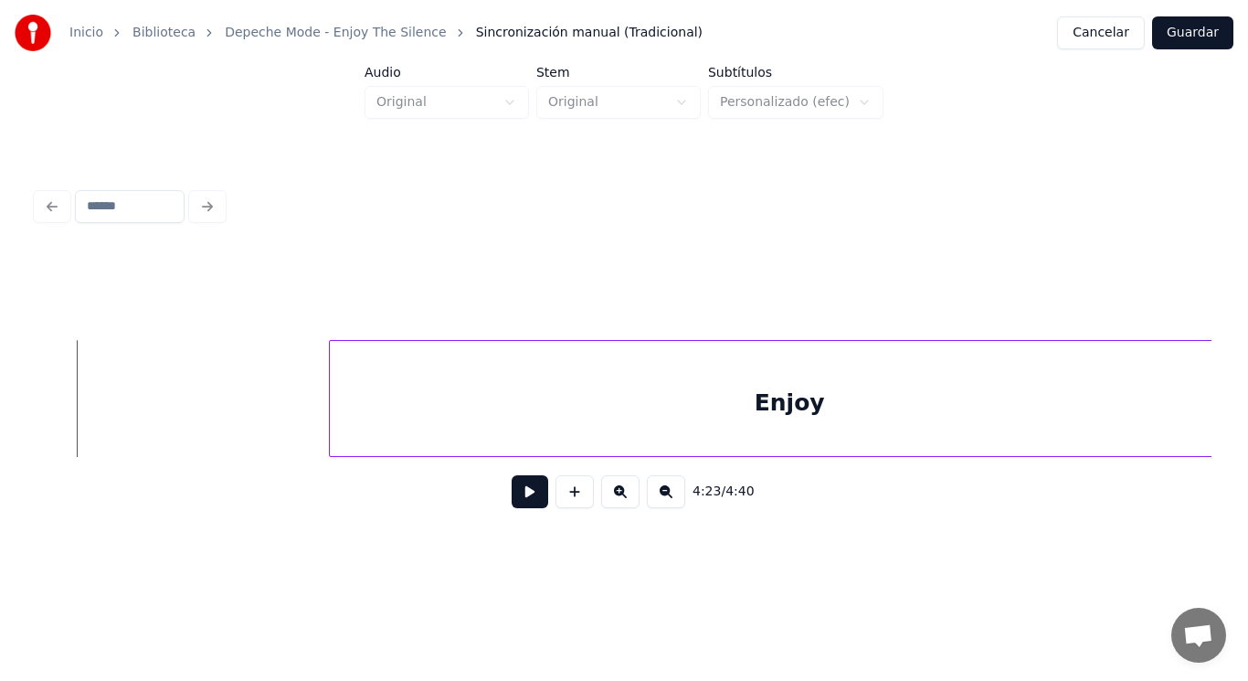
click at [523, 498] on button at bounding box center [530, 491] width 37 height 33
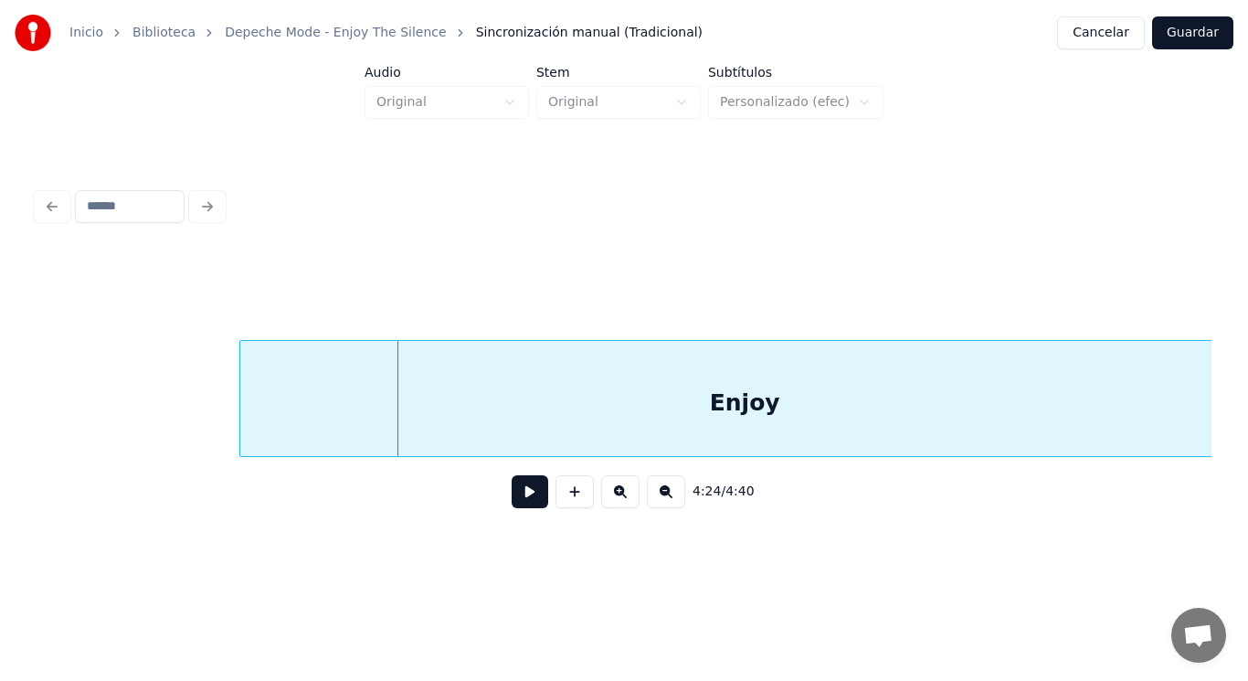
click at [241, 399] on div at bounding box center [242, 398] width 5 height 115
click at [529, 496] on button at bounding box center [530, 491] width 37 height 33
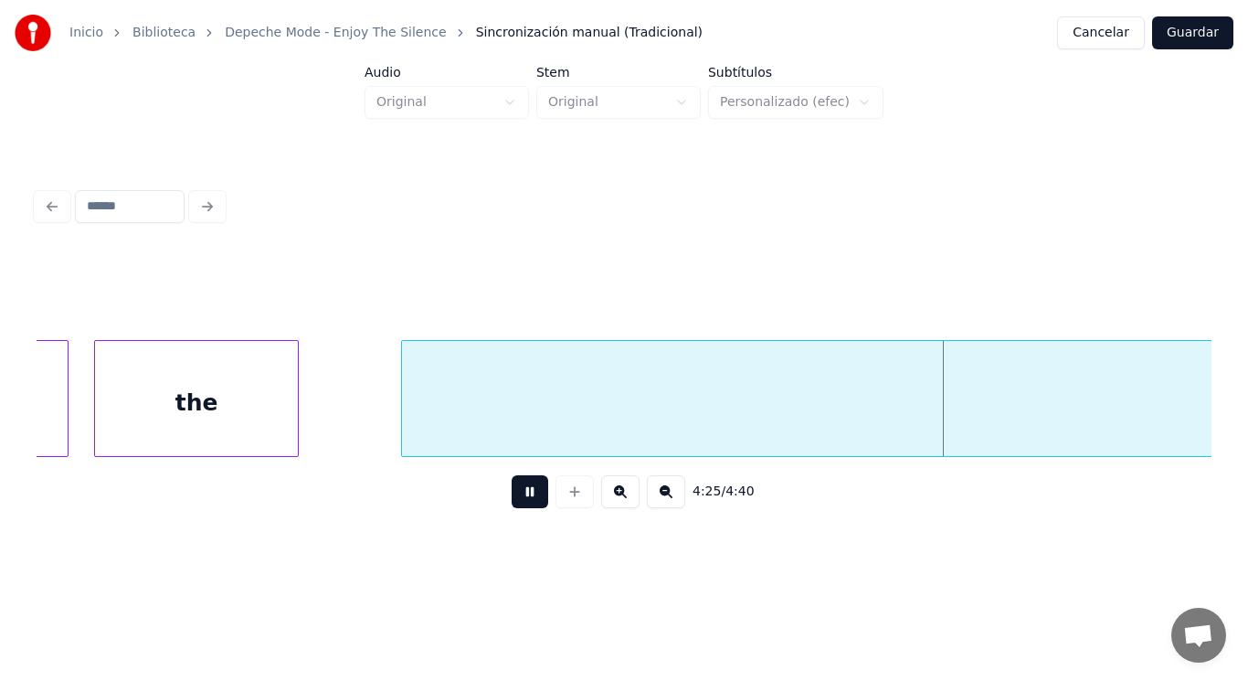
click at [529, 496] on button at bounding box center [530, 491] width 37 height 33
click at [261, 398] on div "the" at bounding box center [196, 403] width 203 height 124
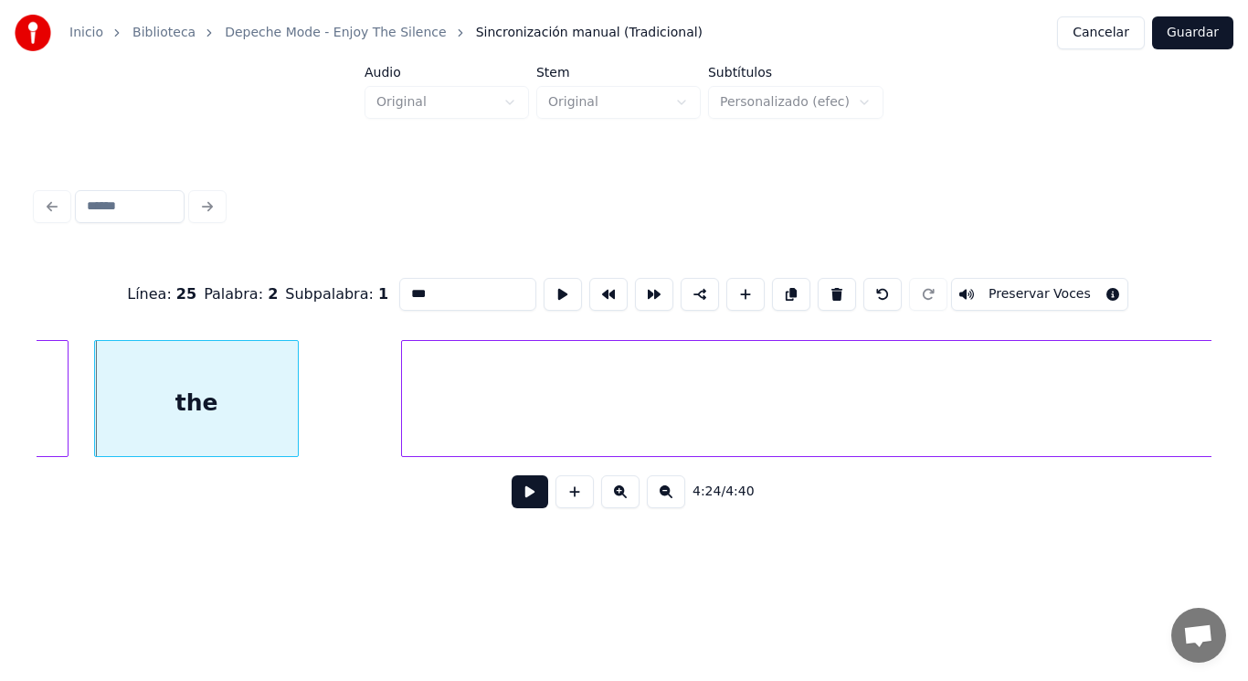
click at [520, 501] on button at bounding box center [530, 491] width 37 height 33
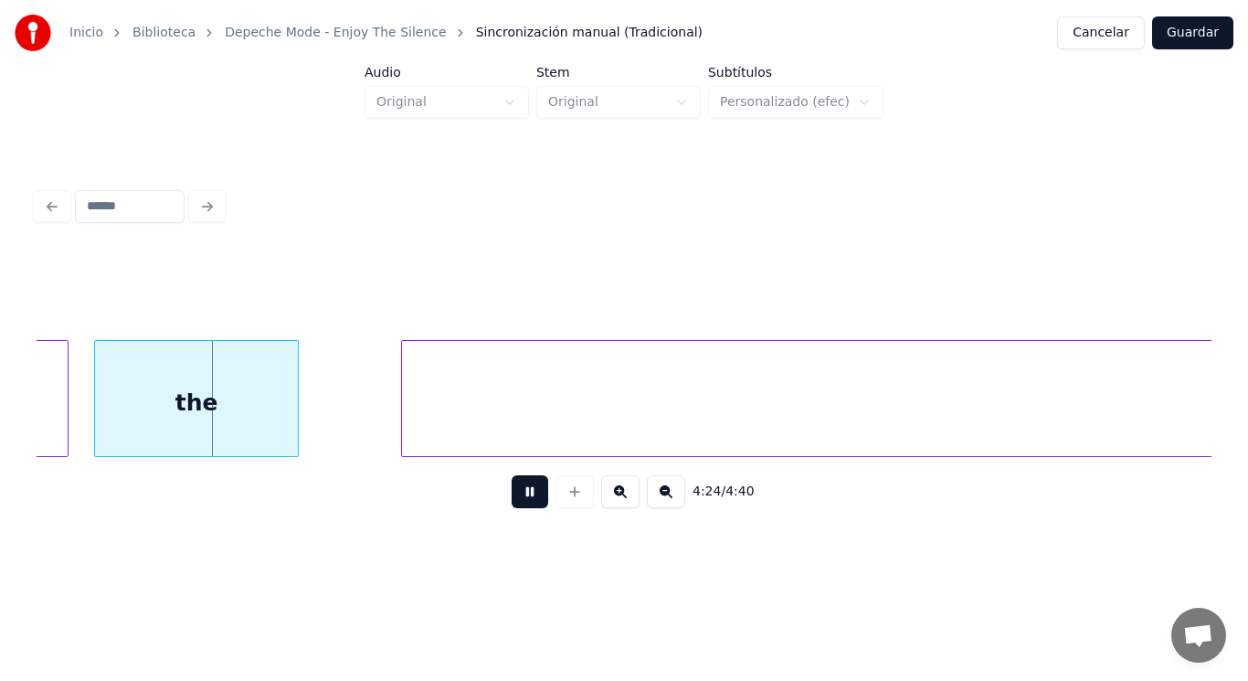
click at [520, 501] on button at bounding box center [530, 491] width 37 height 33
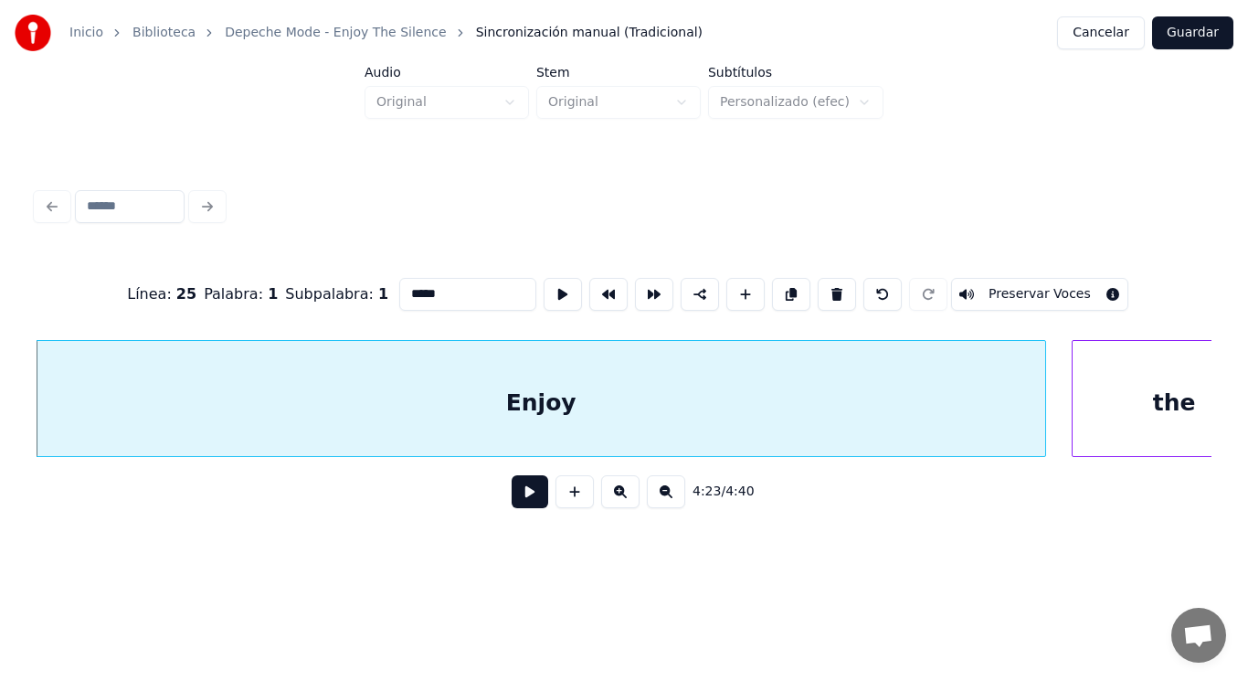
click at [515, 501] on button at bounding box center [530, 491] width 37 height 33
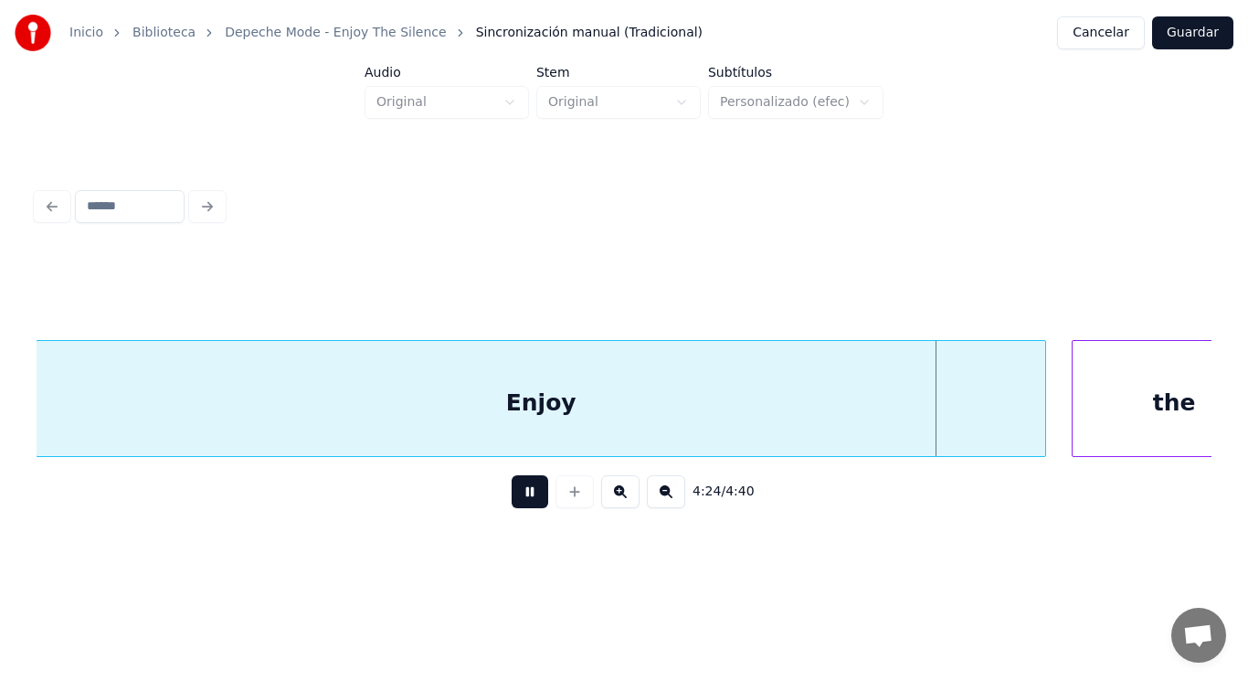
click at [515, 501] on button at bounding box center [530, 491] width 37 height 33
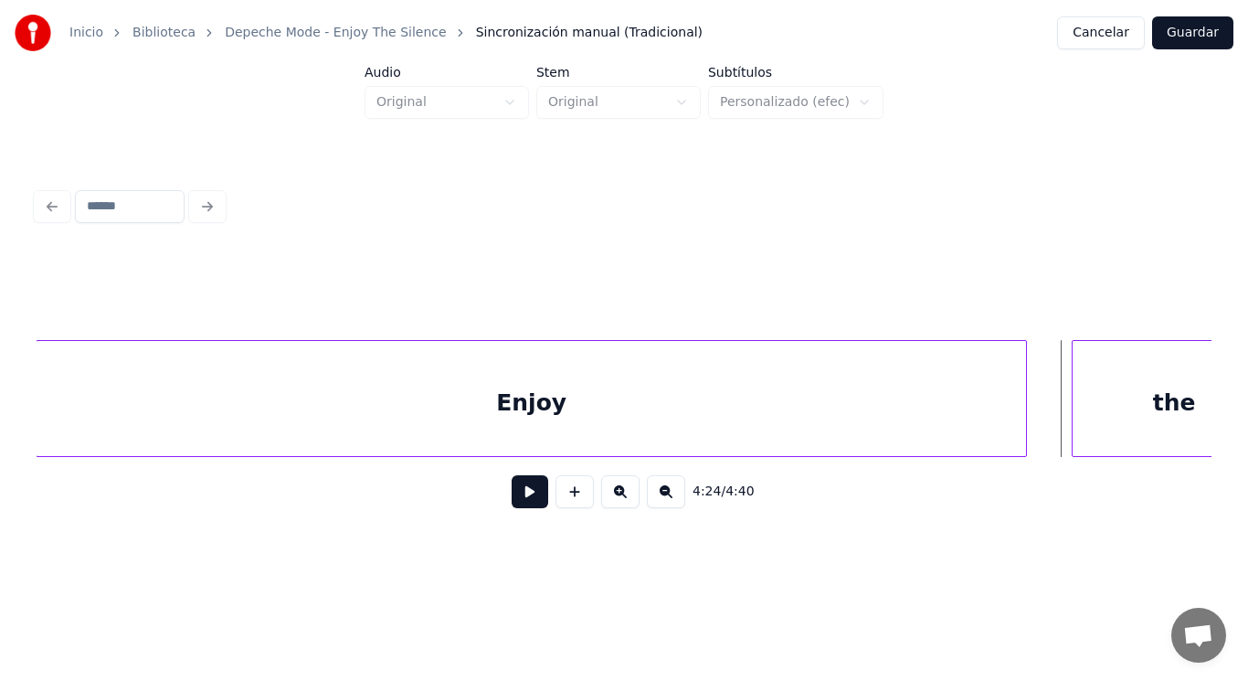
click at [1026, 424] on div at bounding box center [1023, 398] width 5 height 115
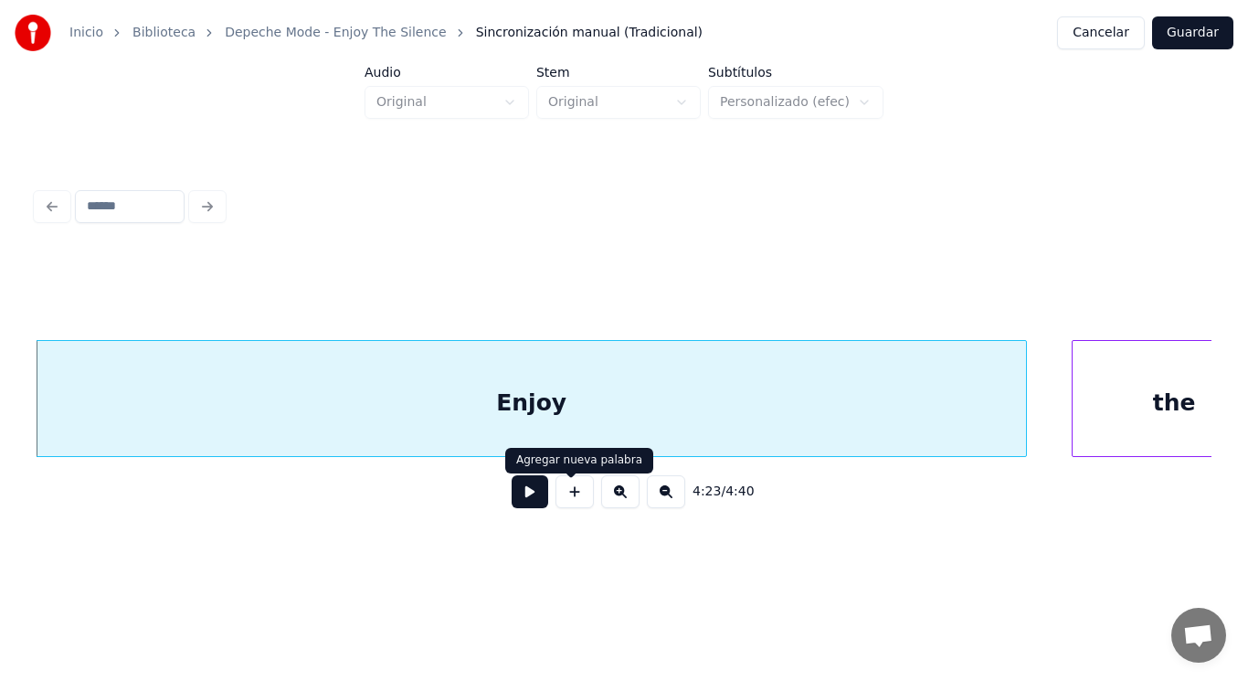
click at [517, 494] on button at bounding box center [530, 491] width 37 height 33
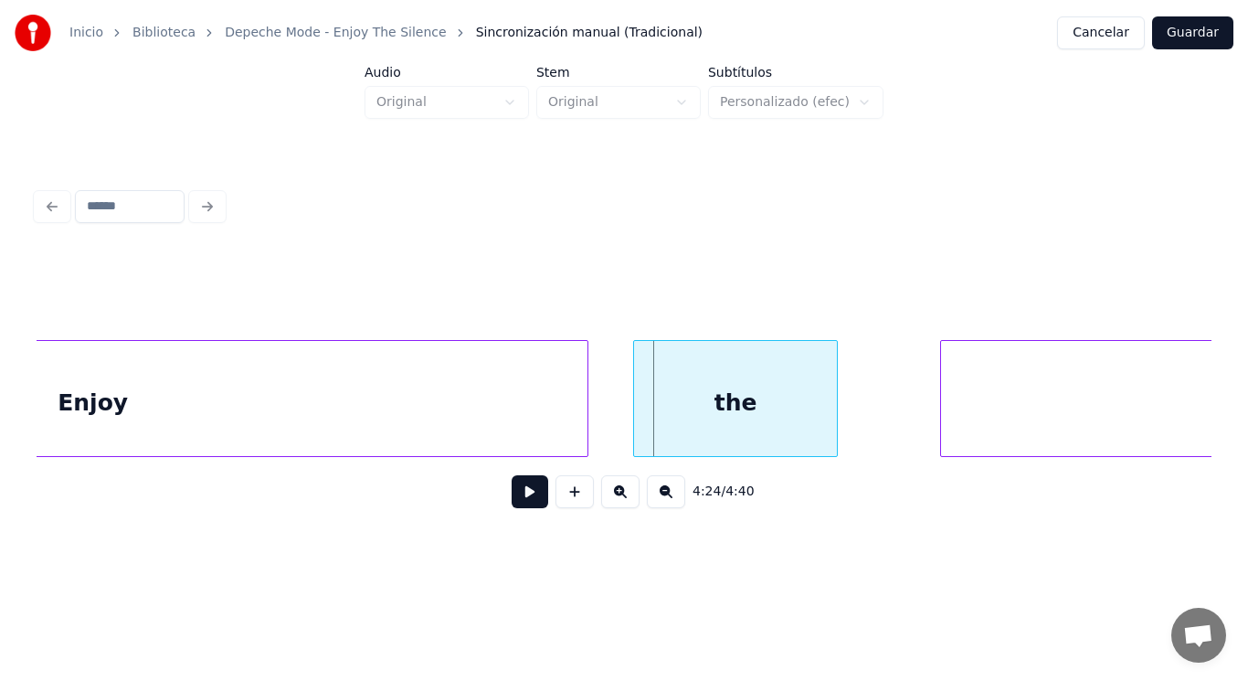
click at [421, 401] on div "Enjoy" at bounding box center [93, 403] width 990 height 124
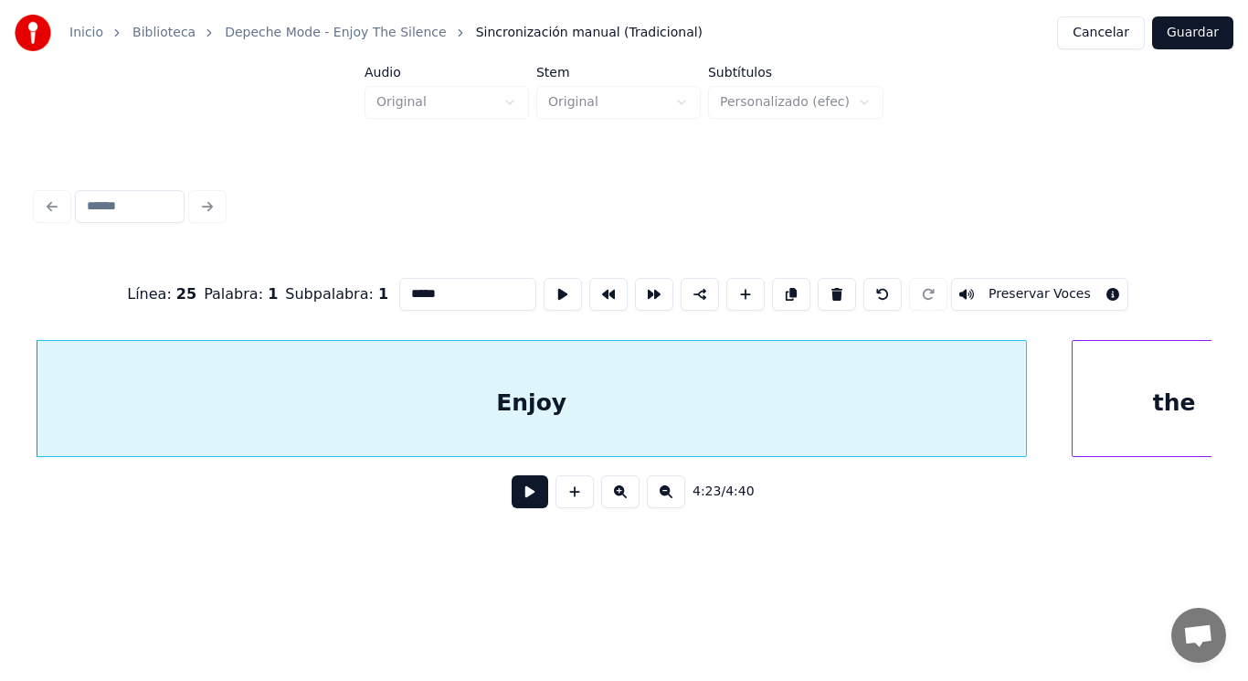
click at [518, 497] on button at bounding box center [530, 491] width 37 height 33
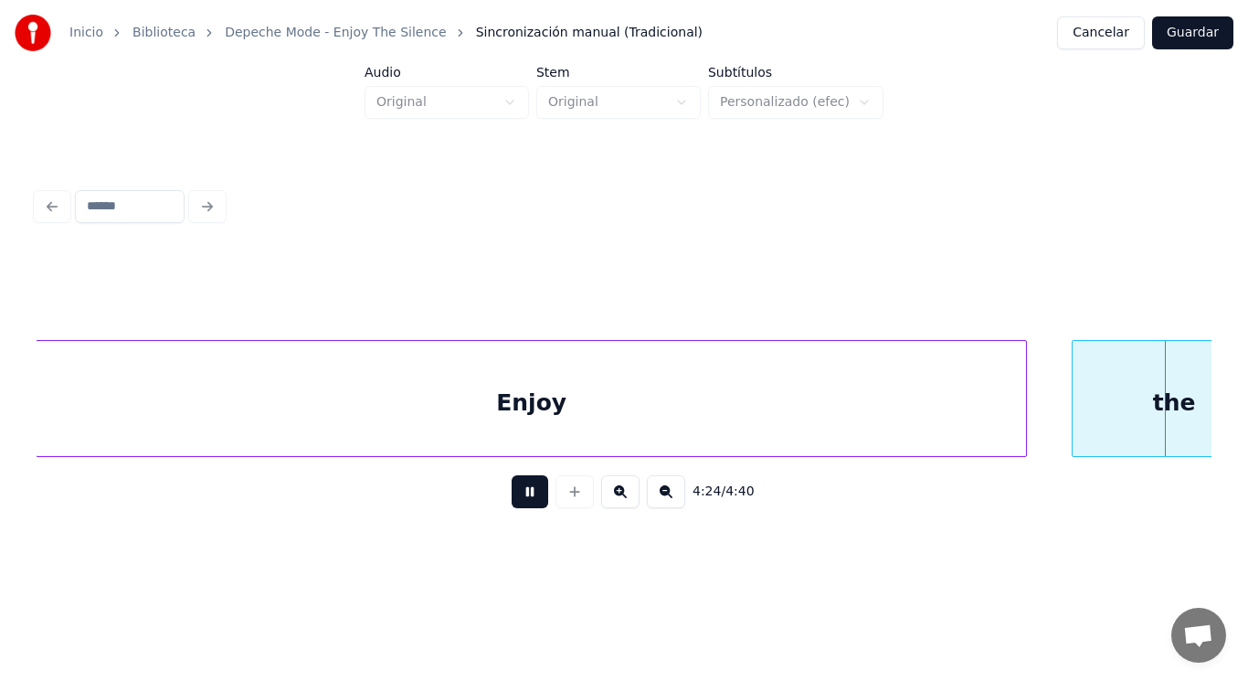
click at [518, 497] on button at bounding box center [530, 491] width 37 height 33
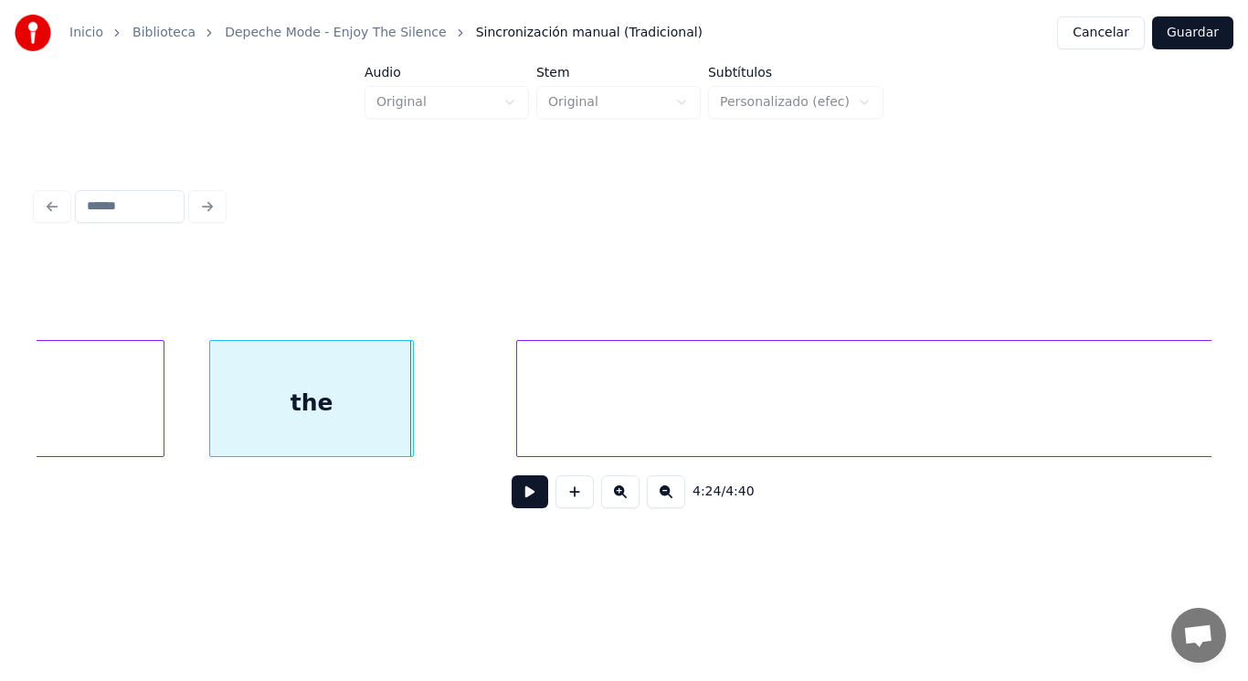
scroll to position [0, 338560]
click at [353, 419] on div at bounding box center [351, 398] width 5 height 115
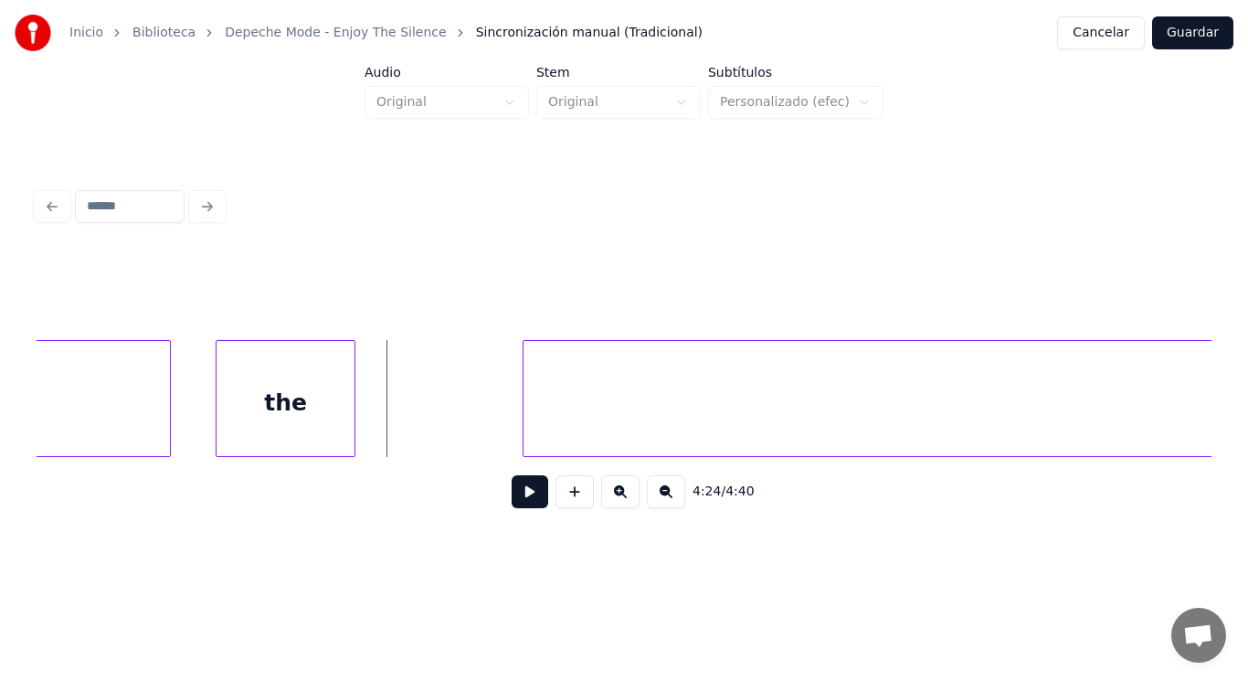
click at [515, 505] on button at bounding box center [530, 491] width 37 height 33
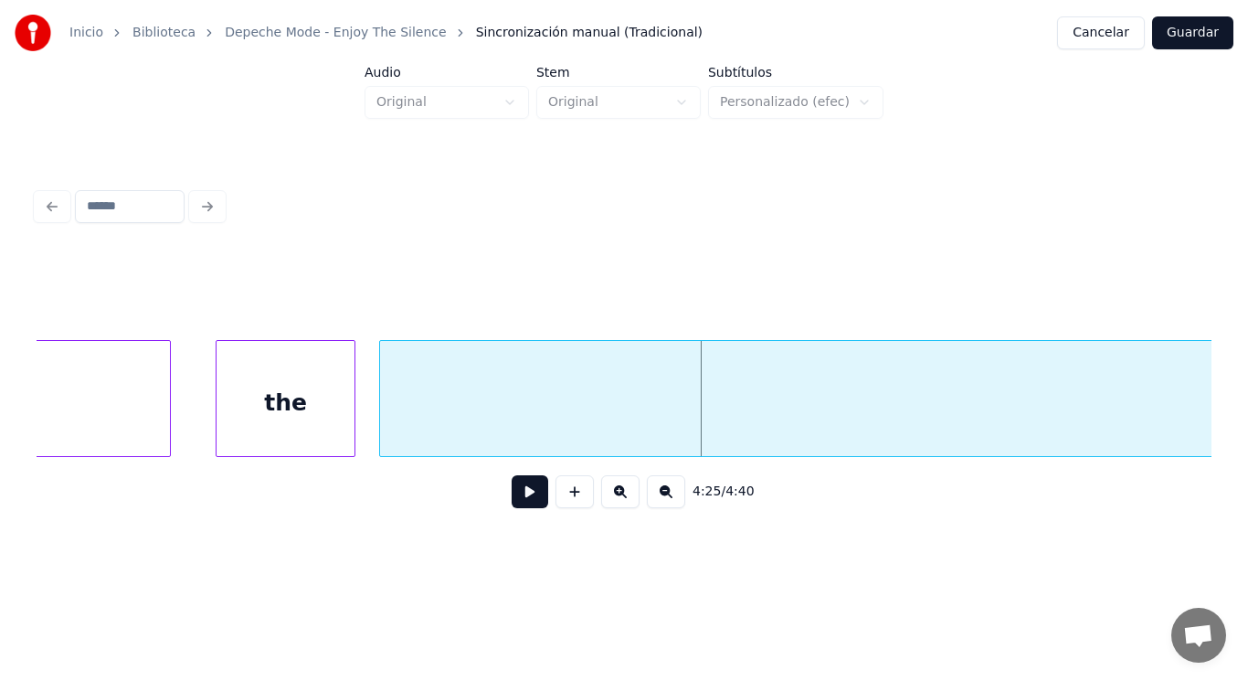
click at [382, 418] on div at bounding box center [382, 398] width 5 height 115
click at [518, 499] on button at bounding box center [530, 491] width 37 height 33
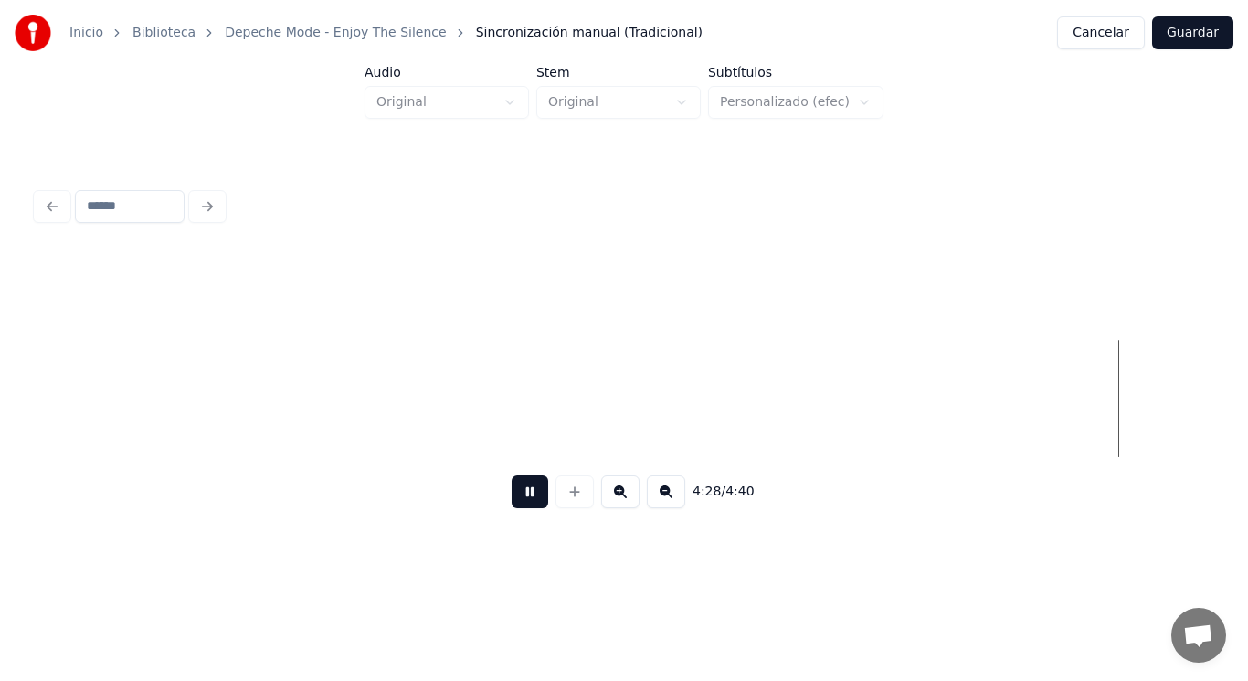
click at [518, 499] on button at bounding box center [530, 491] width 37 height 33
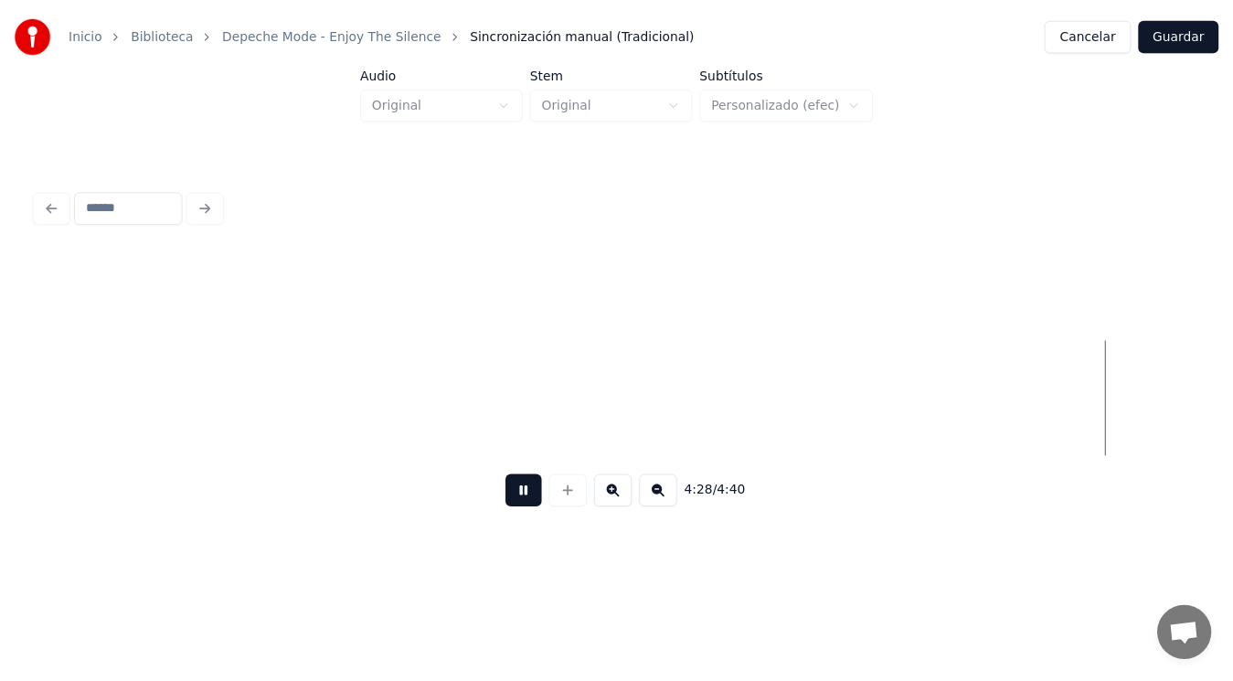
scroll to position [0, 343322]
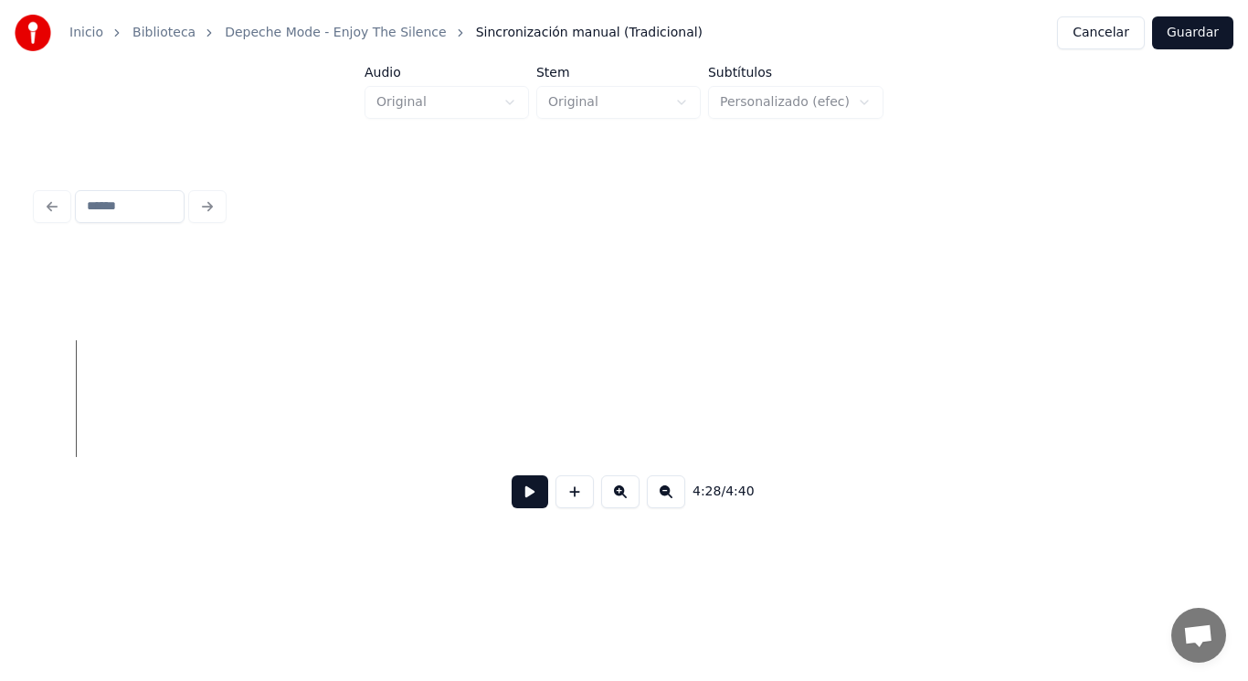
click at [1189, 28] on button "Guardar" at bounding box center [1192, 32] width 81 height 33
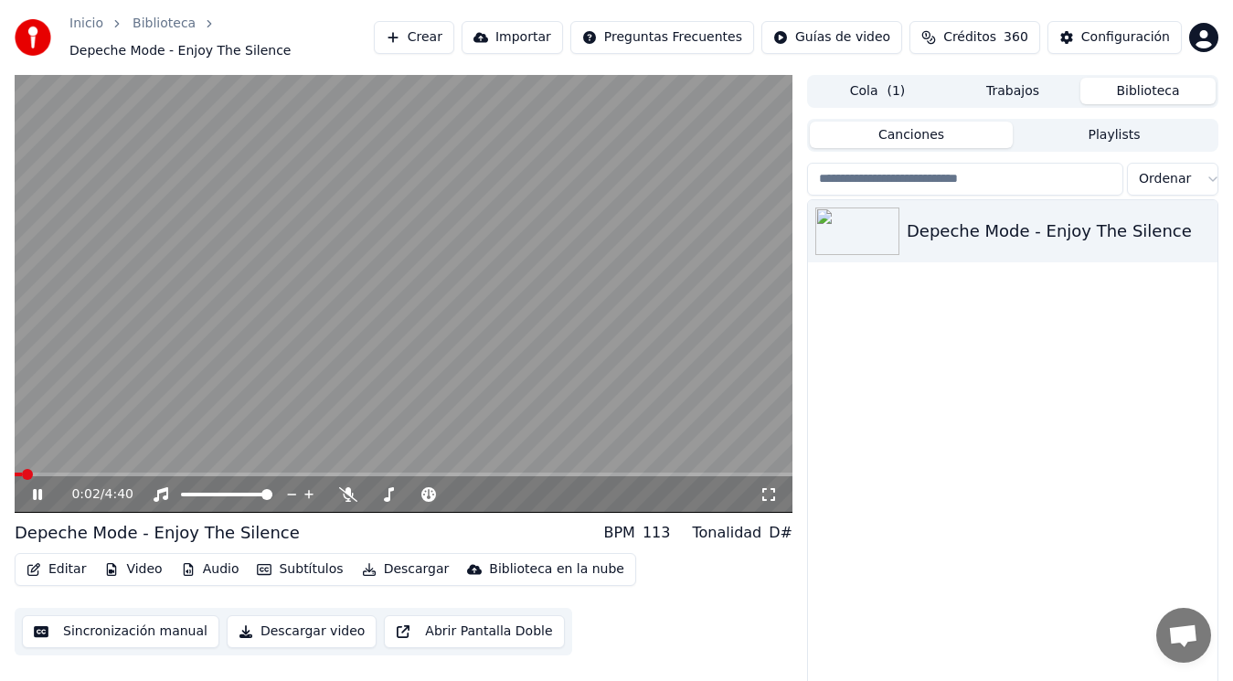
click at [42, 491] on icon at bounding box center [37, 494] width 9 height 11
click at [402, 571] on button "Descargar" at bounding box center [406, 570] width 102 height 26
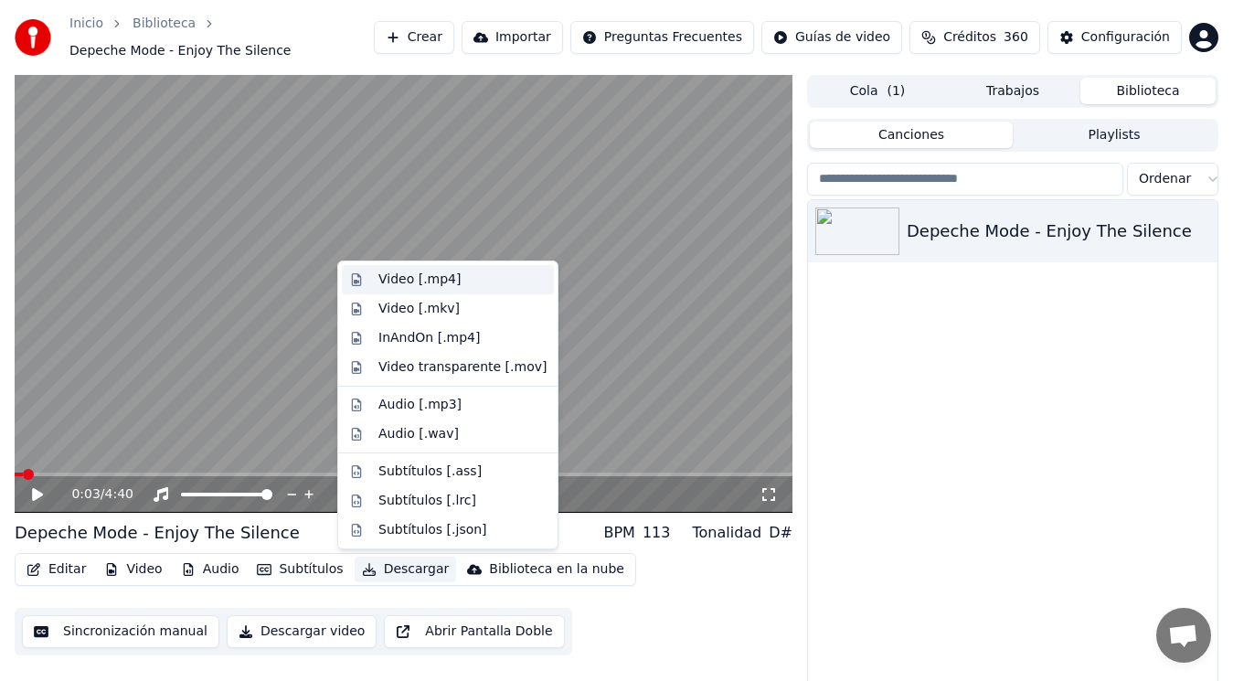
click at [408, 281] on div "Video [.mp4]" at bounding box center [419, 280] width 82 height 18
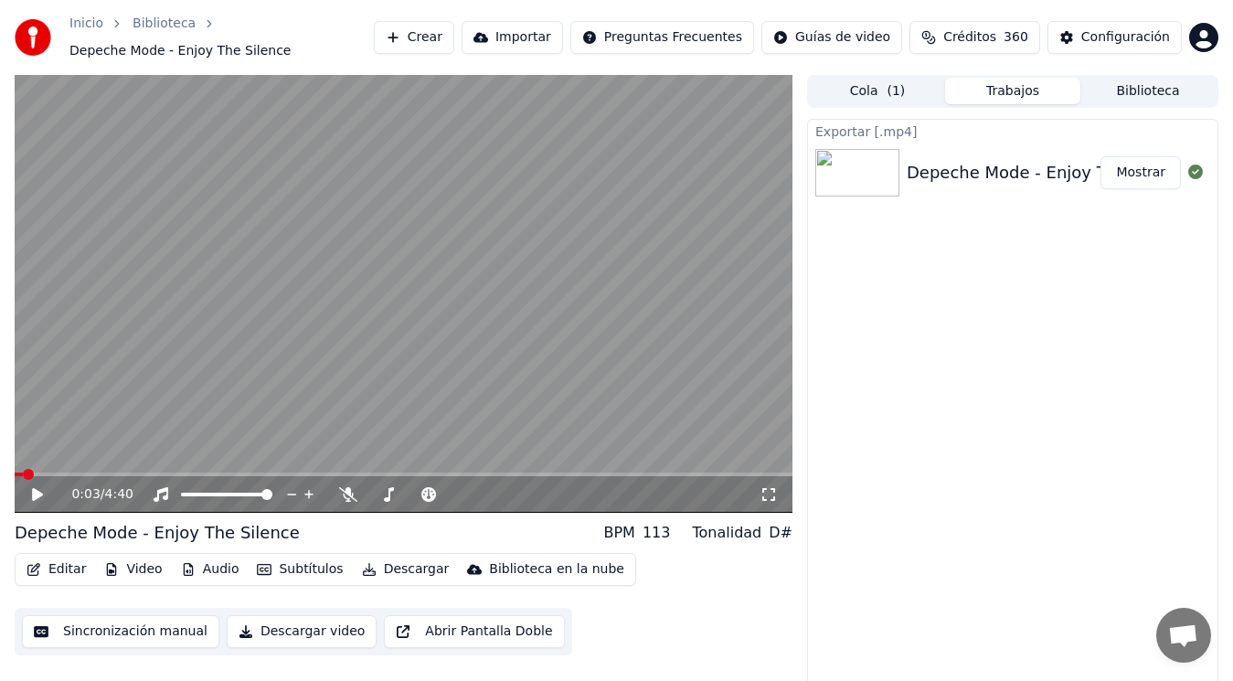
click at [1143, 177] on button "Mostrar" at bounding box center [1140, 172] width 80 height 33
click at [58, 572] on button "Editar" at bounding box center [56, 570] width 74 height 26
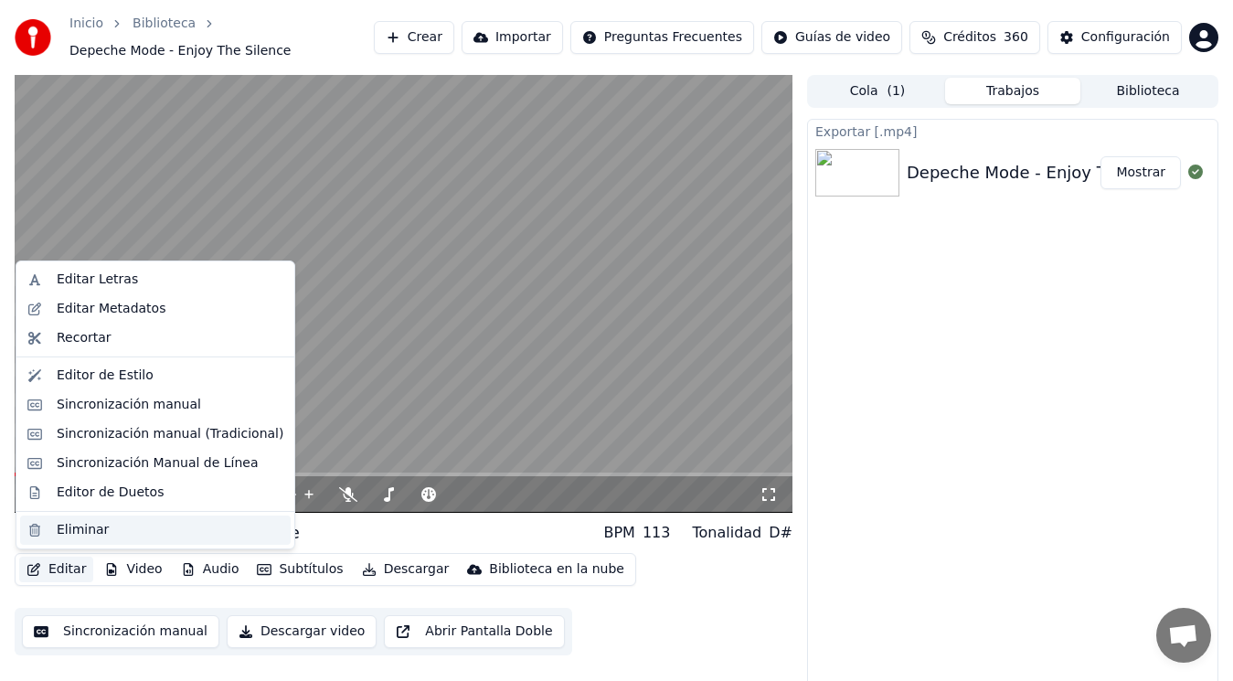
click at [58, 528] on div "Eliminar" at bounding box center [83, 530] width 52 height 18
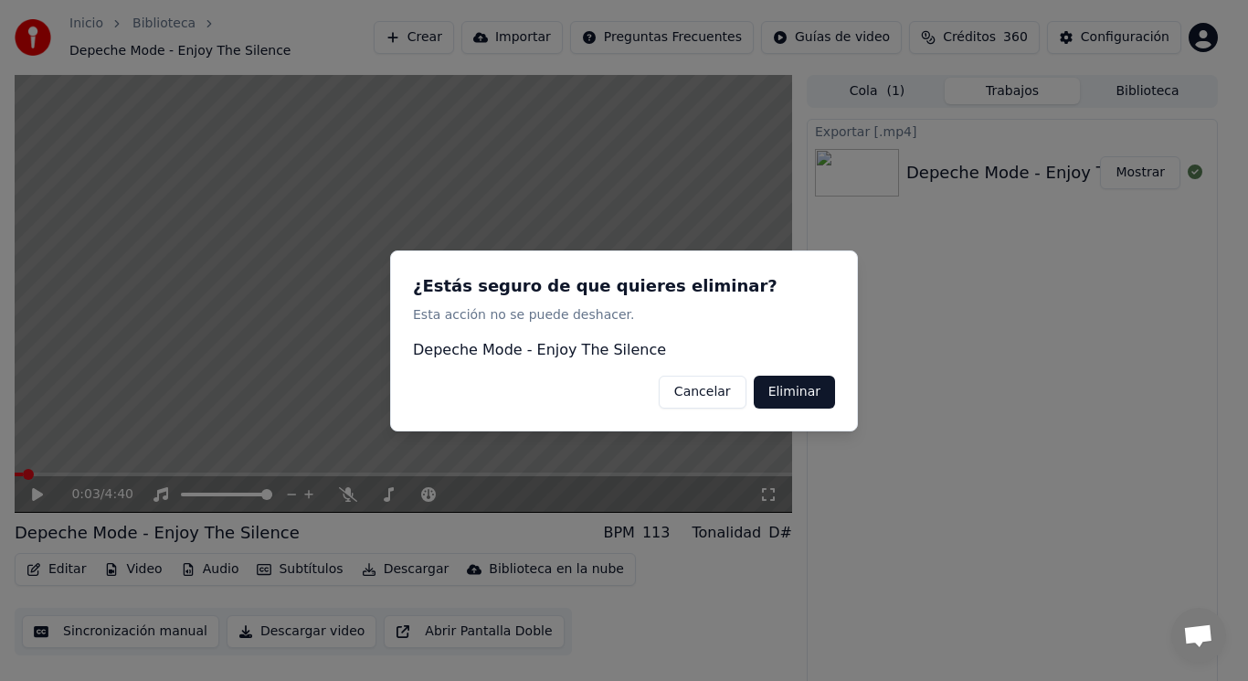
click at [791, 392] on button "Eliminar" at bounding box center [794, 391] width 81 height 33
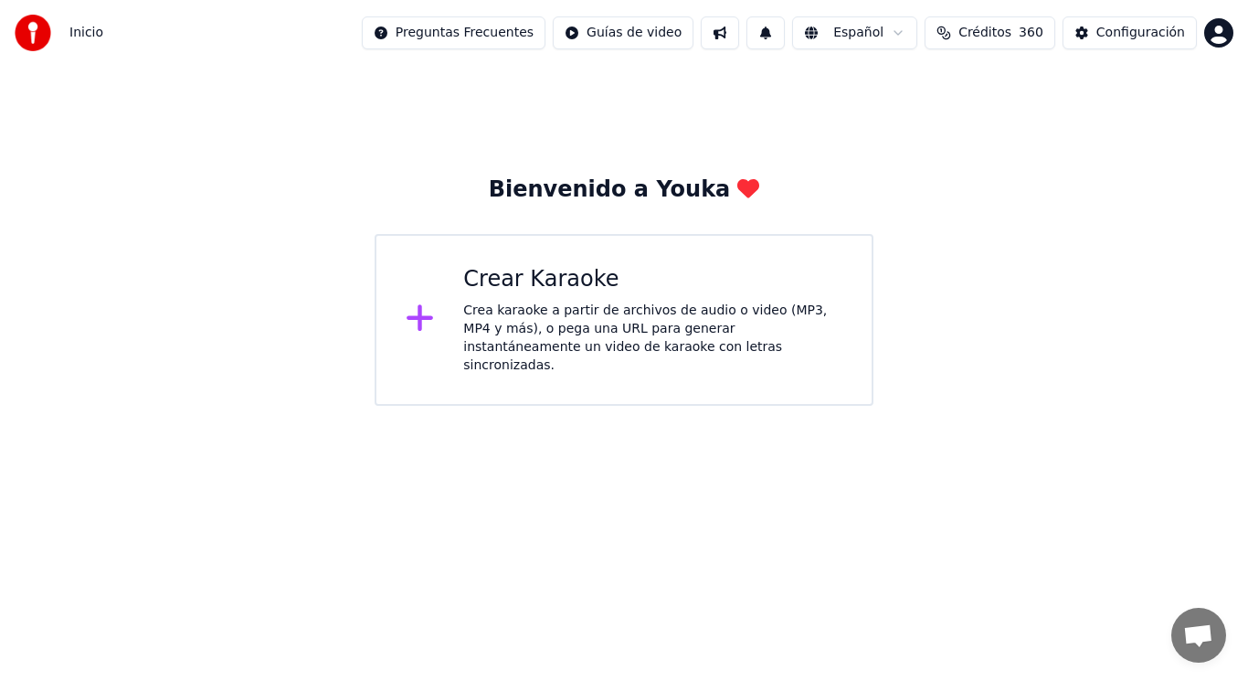
click at [554, 332] on div "Crea karaoke a partir de archivos de audio o video (MP3, MP4 y más), o pega una…" at bounding box center [652, 338] width 379 height 73
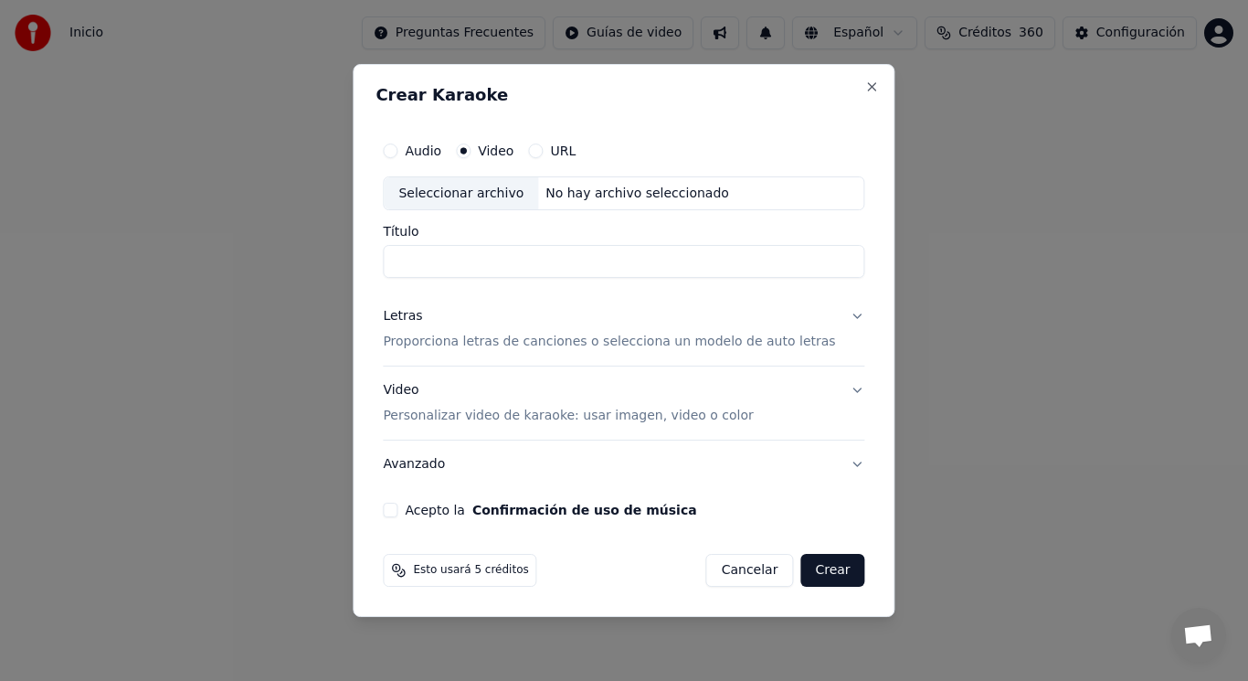
click at [461, 190] on div "Seleccionar archivo" at bounding box center [461, 193] width 154 height 33
drag, startPoint x: 585, startPoint y: 268, endPoint x: 510, endPoint y: 260, distance: 75.4
click at [510, 260] on input "**********" at bounding box center [624, 262] width 482 height 33
paste input "**********"
type input "**********"
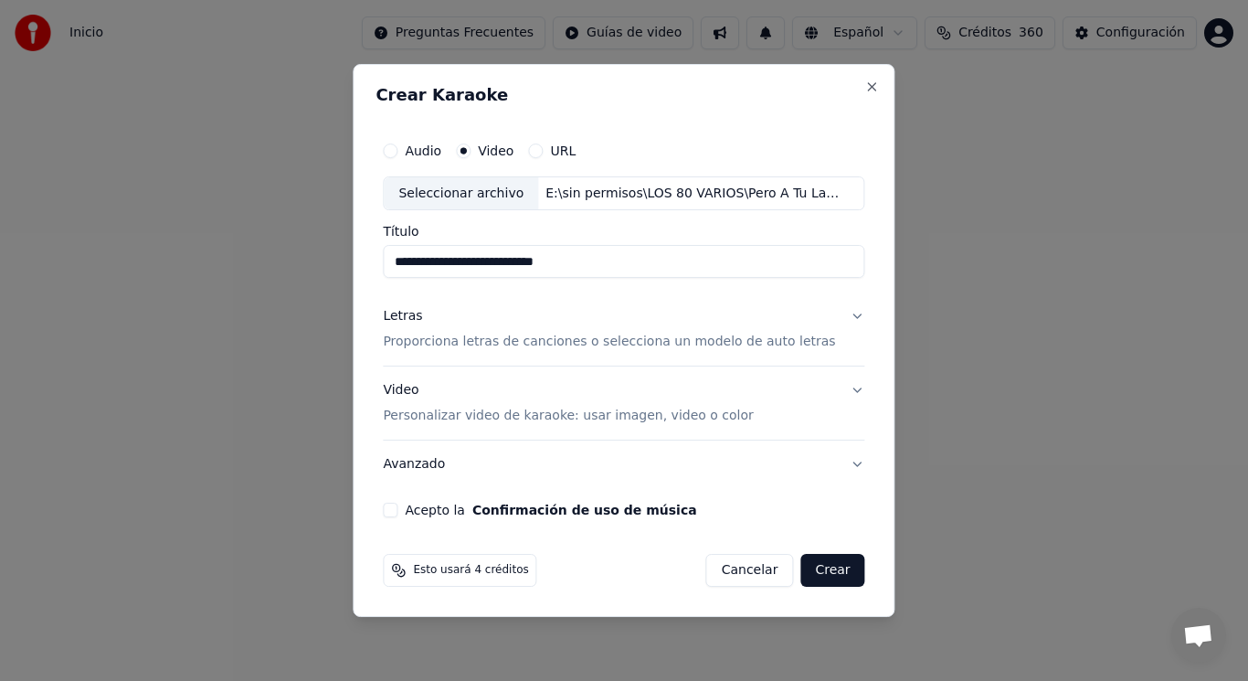
click at [841, 319] on button "Letras Proporciona letras de canciones o selecciona un modelo de auto letras" at bounding box center [624, 329] width 482 height 73
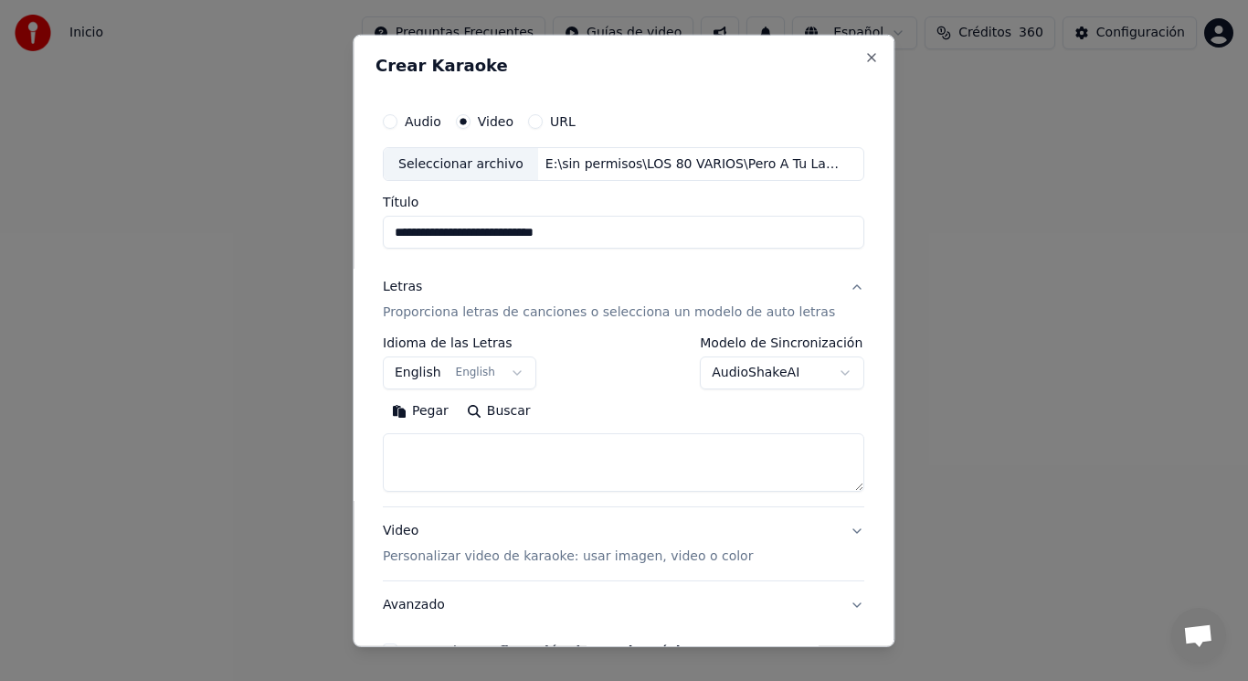
click at [516, 372] on button "English English" at bounding box center [460, 372] width 154 height 33
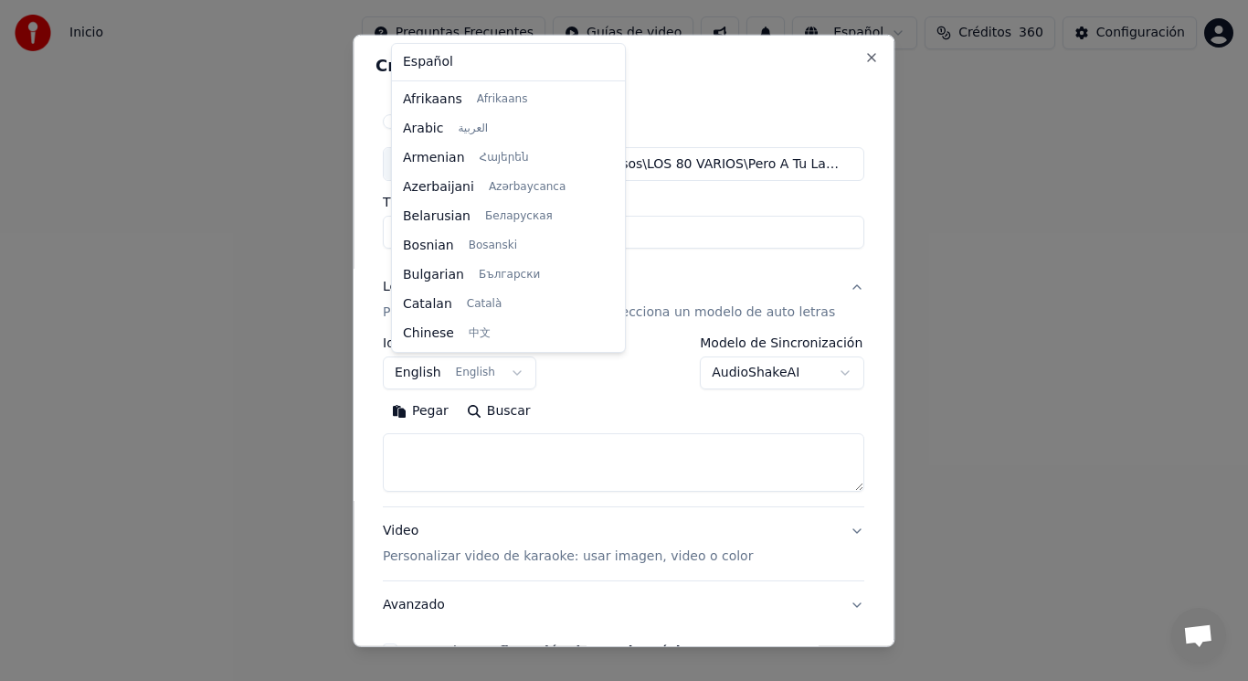
scroll to position [146, 0]
select select "**"
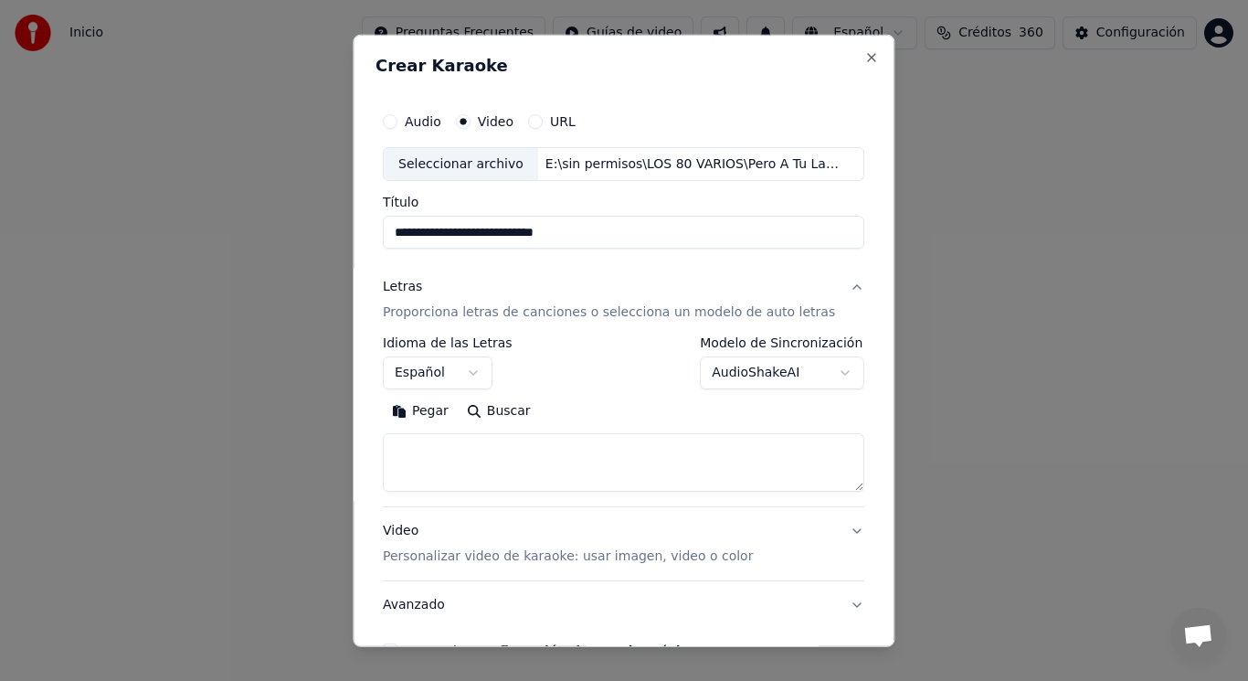
click at [512, 439] on textarea at bounding box center [624, 462] width 482 height 58
paste textarea "**********"
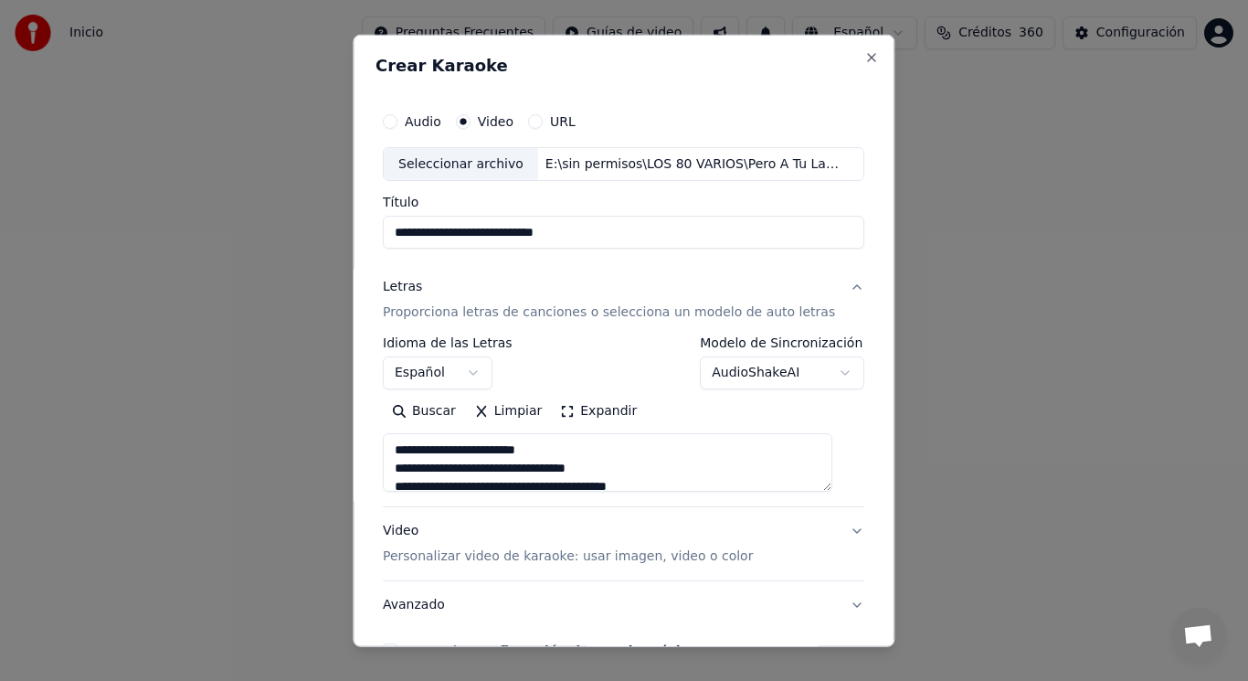
type textarea "**********"
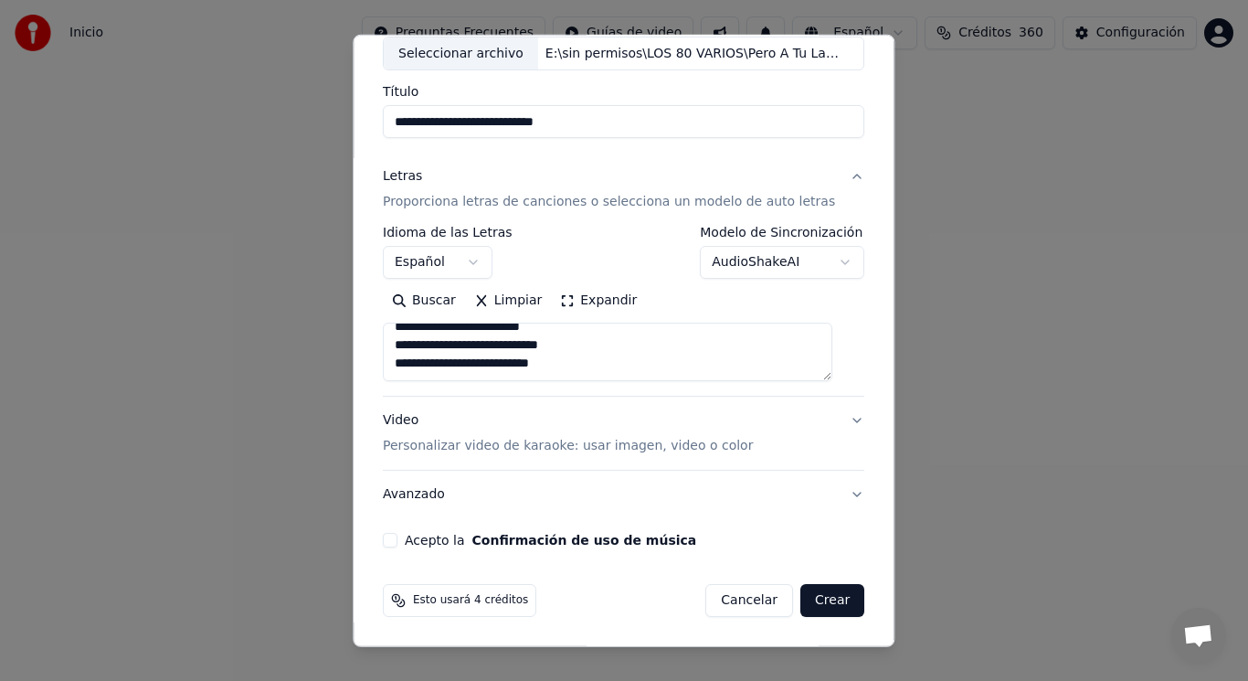
click at [398, 541] on button "Acepto la Confirmación de uso de música" at bounding box center [390, 540] width 15 height 15
click at [807, 600] on button "Crear" at bounding box center [833, 600] width 64 height 33
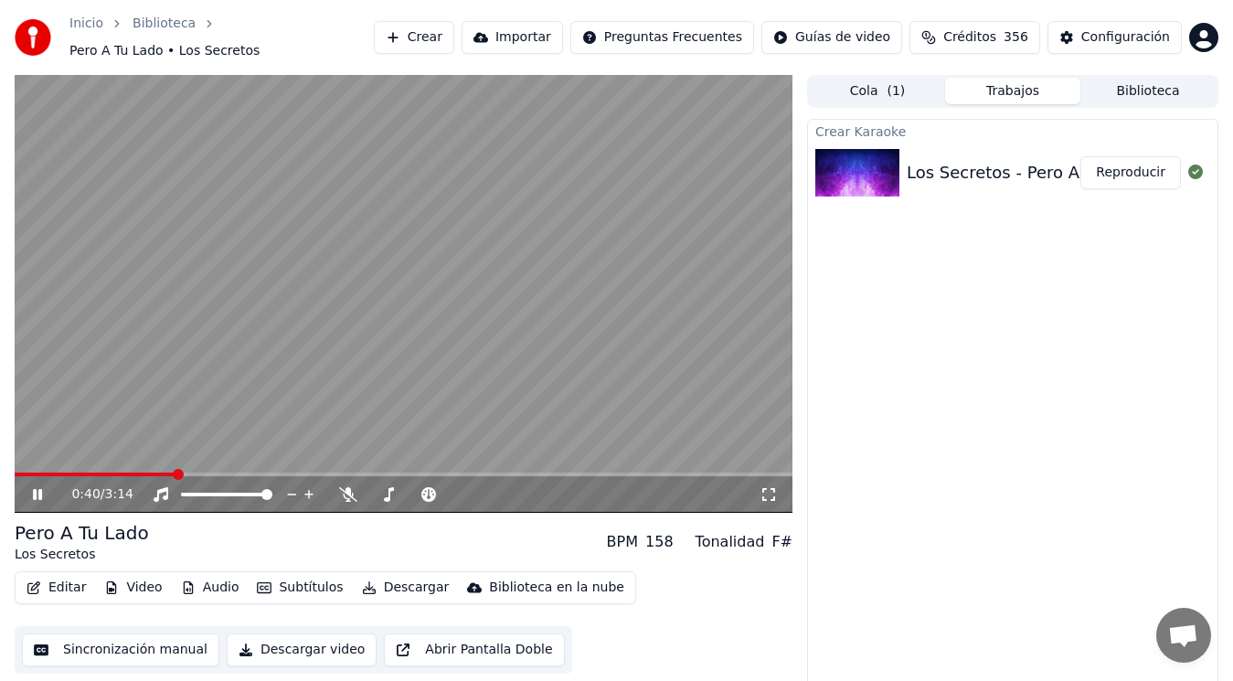
click at [37, 491] on icon at bounding box center [50, 494] width 42 height 15
click at [54, 592] on button "Editar" at bounding box center [56, 588] width 74 height 26
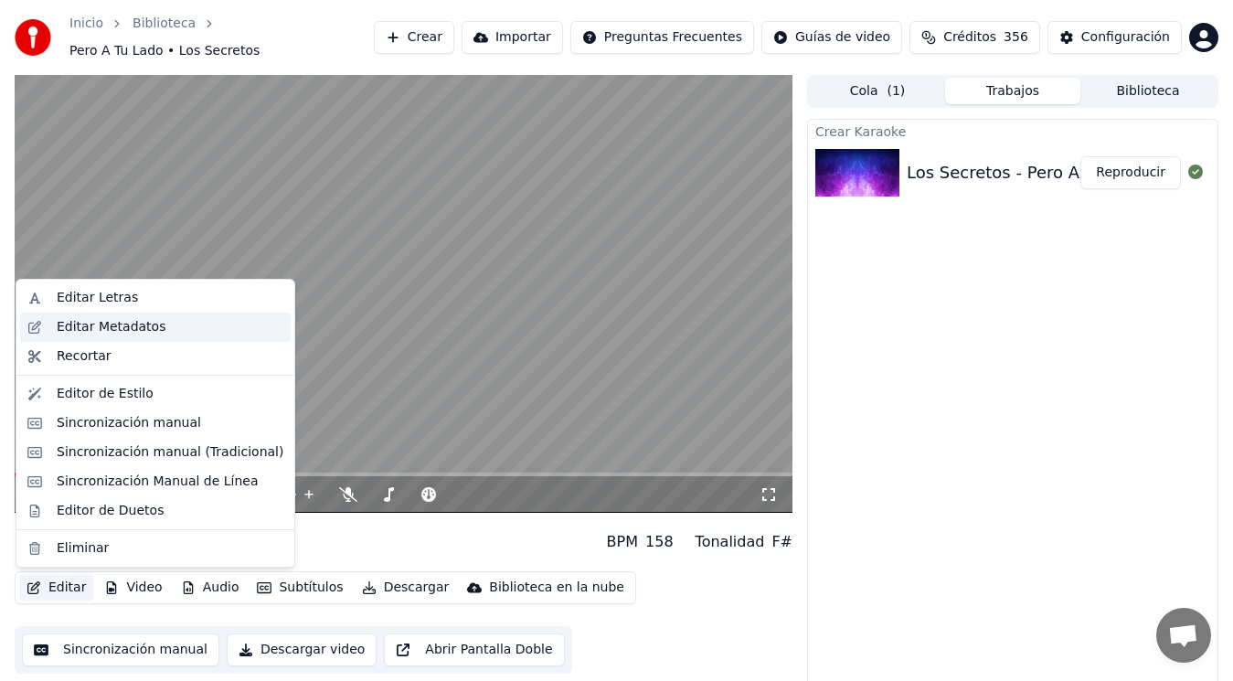
click at [100, 327] on div "Editar Metadatos" at bounding box center [111, 327] width 109 height 18
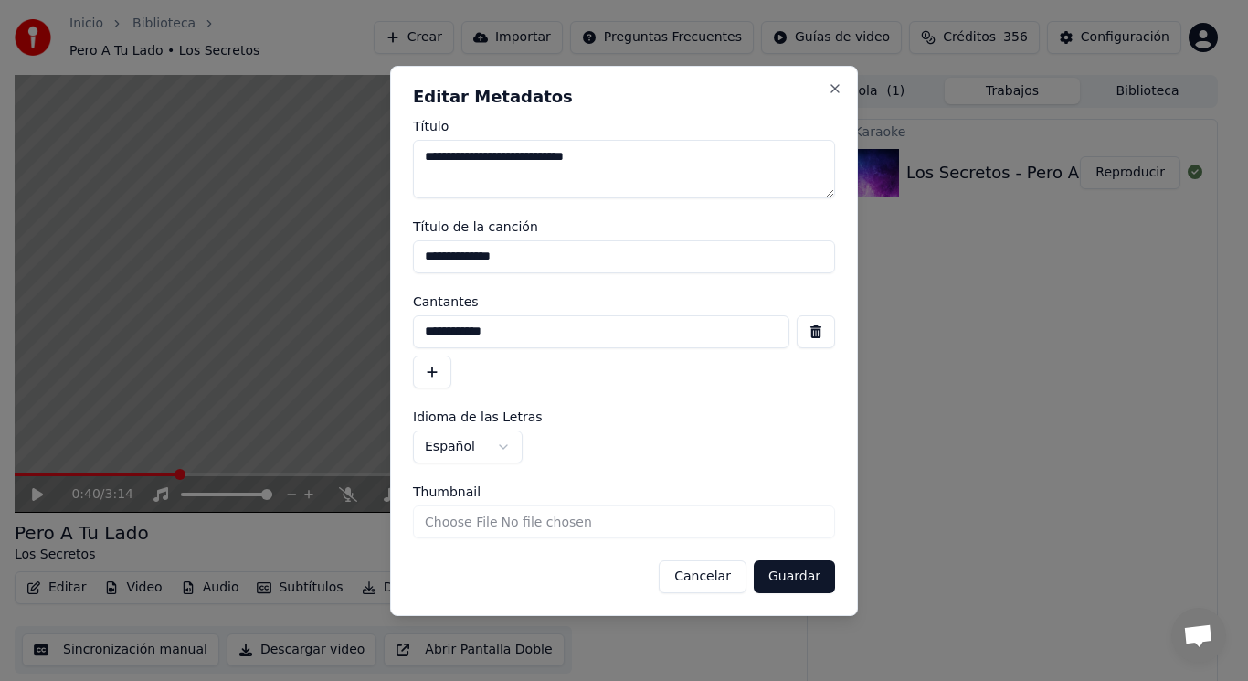
click at [813, 331] on button "button" at bounding box center [816, 331] width 38 height 33
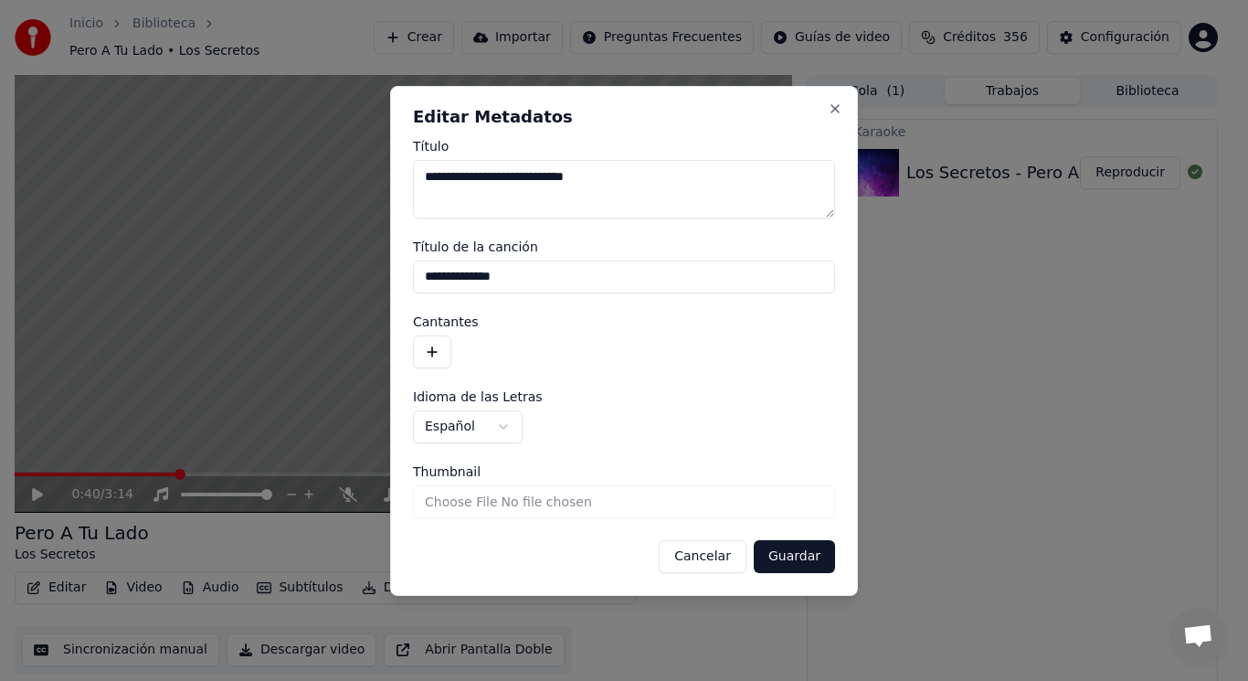
drag, startPoint x: 525, startPoint y: 277, endPoint x: 398, endPoint y: 285, distance: 126.4
click at [398, 285] on div "**********" at bounding box center [624, 341] width 468 height 510
click at [795, 558] on button "Guardar" at bounding box center [794, 556] width 81 height 33
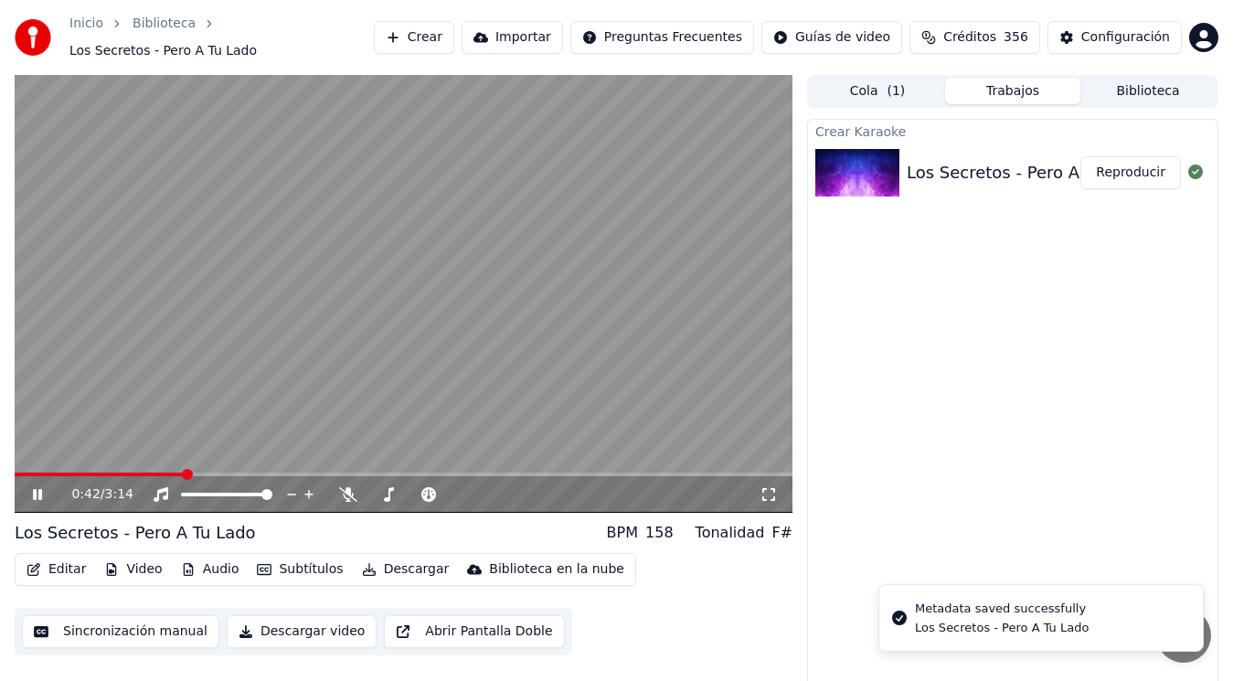
click at [32, 492] on icon at bounding box center [50, 494] width 42 height 15
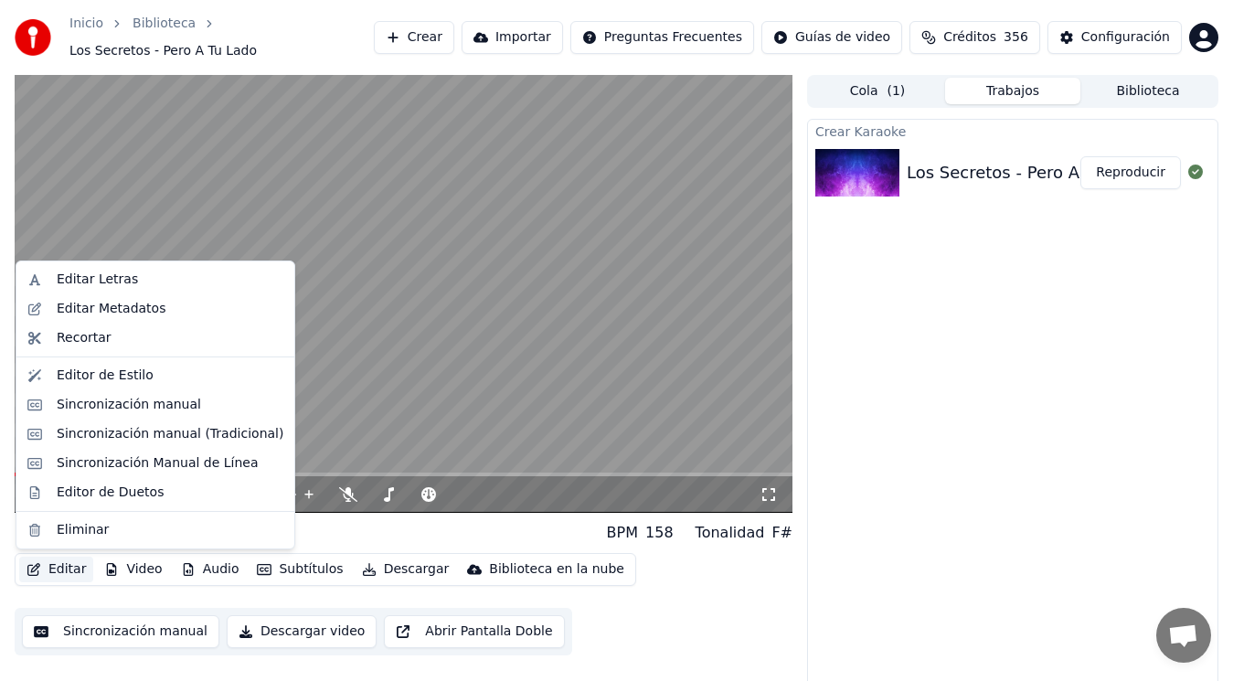
click at [56, 565] on button "Editar" at bounding box center [56, 570] width 74 height 26
click at [145, 430] on div "Sincronización manual (Tradicional)" at bounding box center [170, 434] width 227 height 18
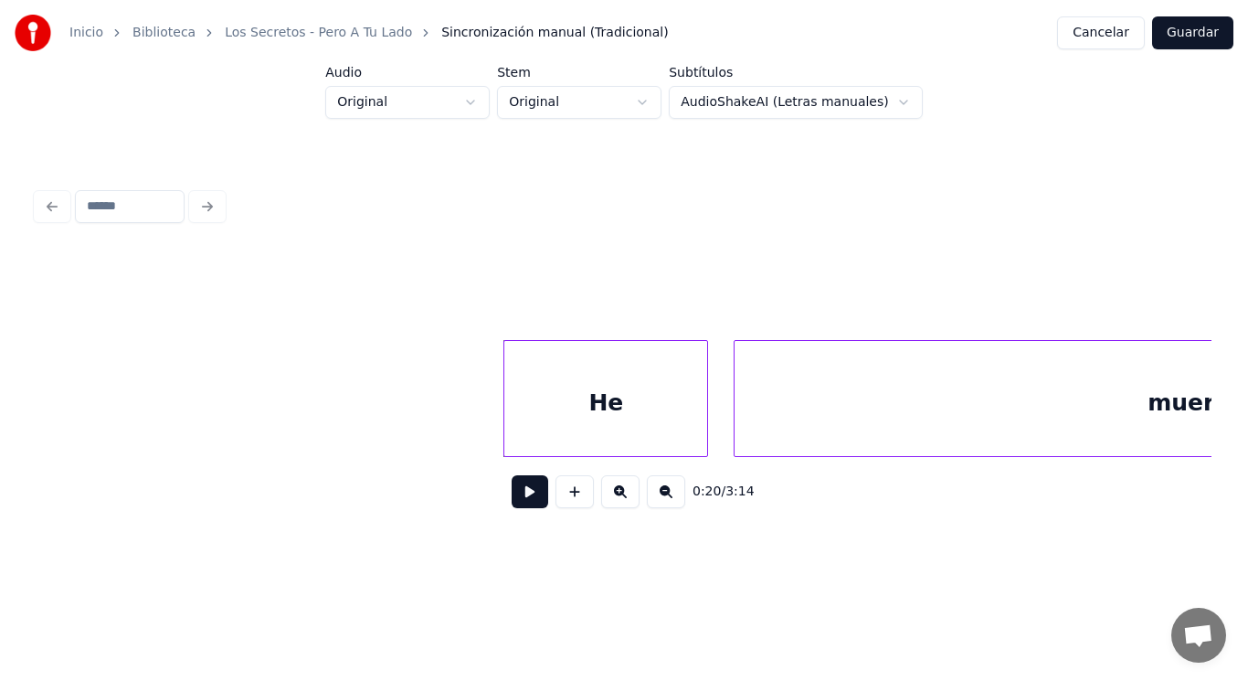
scroll to position [0, 25268]
click at [493, 429] on div at bounding box center [492, 398] width 5 height 115
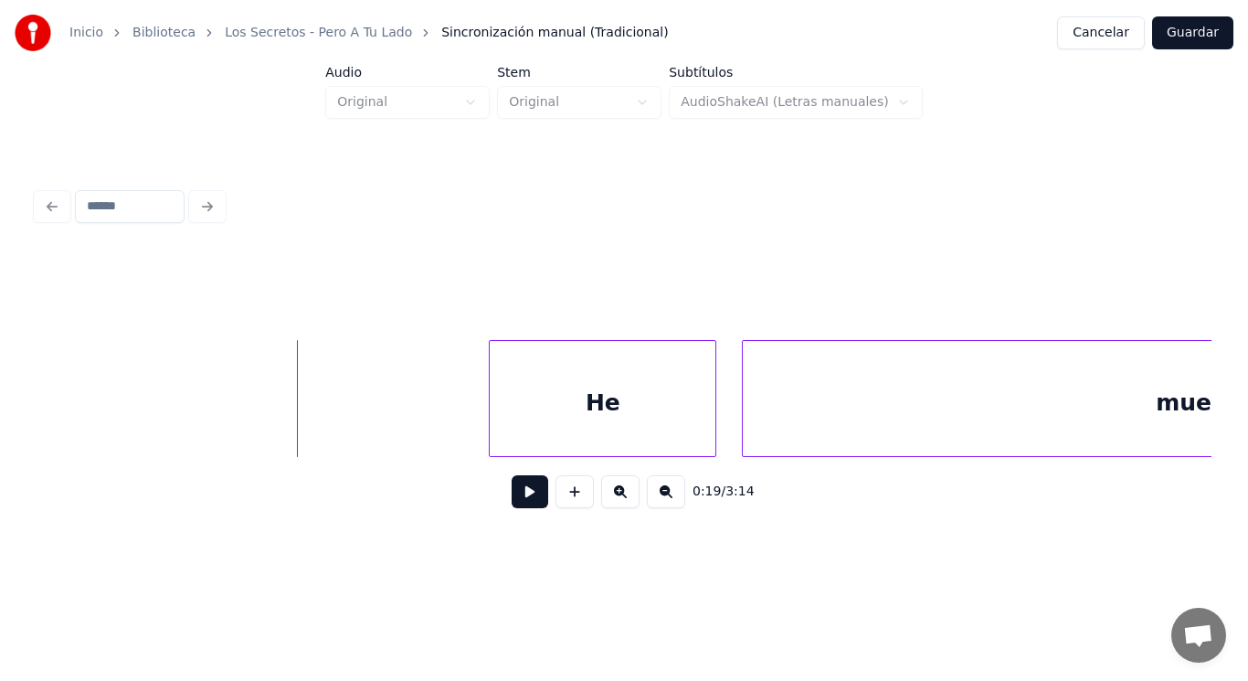
click at [521, 506] on button at bounding box center [530, 491] width 37 height 33
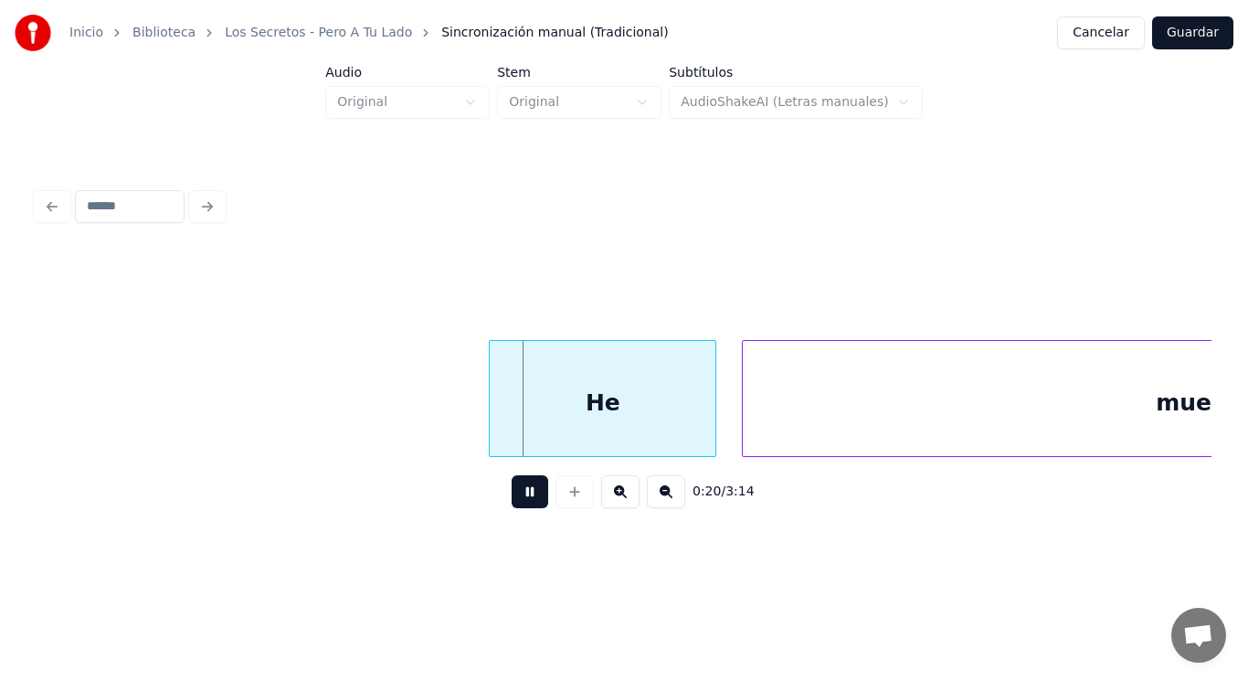
click at [521, 506] on button at bounding box center [530, 491] width 37 height 33
click at [697, 432] on div at bounding box center [698, 398] width 5 height 115
click at [520, 488] on button at bounding box center [530, 491] width 37 height 33
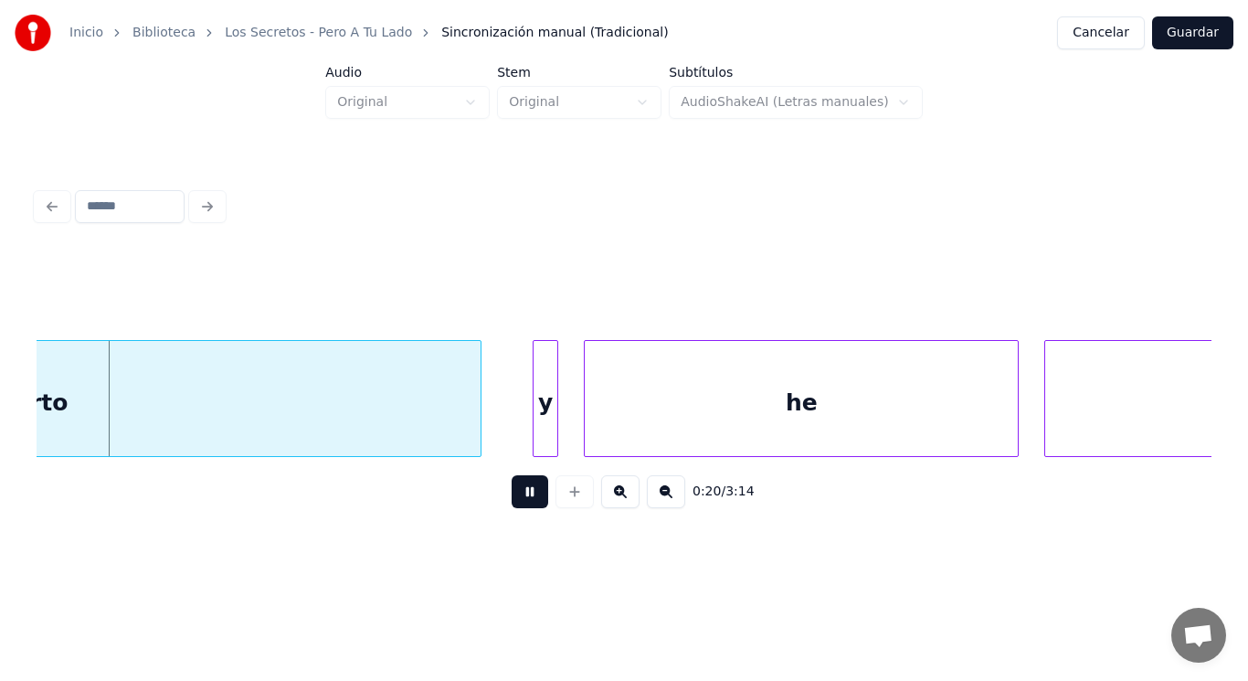
click at [520, 488] on button at bounding box center [530, 491] width 37 height 33
click at [383, 412] on div "muerto" at bounding box center [20, 403] width 919 height 124
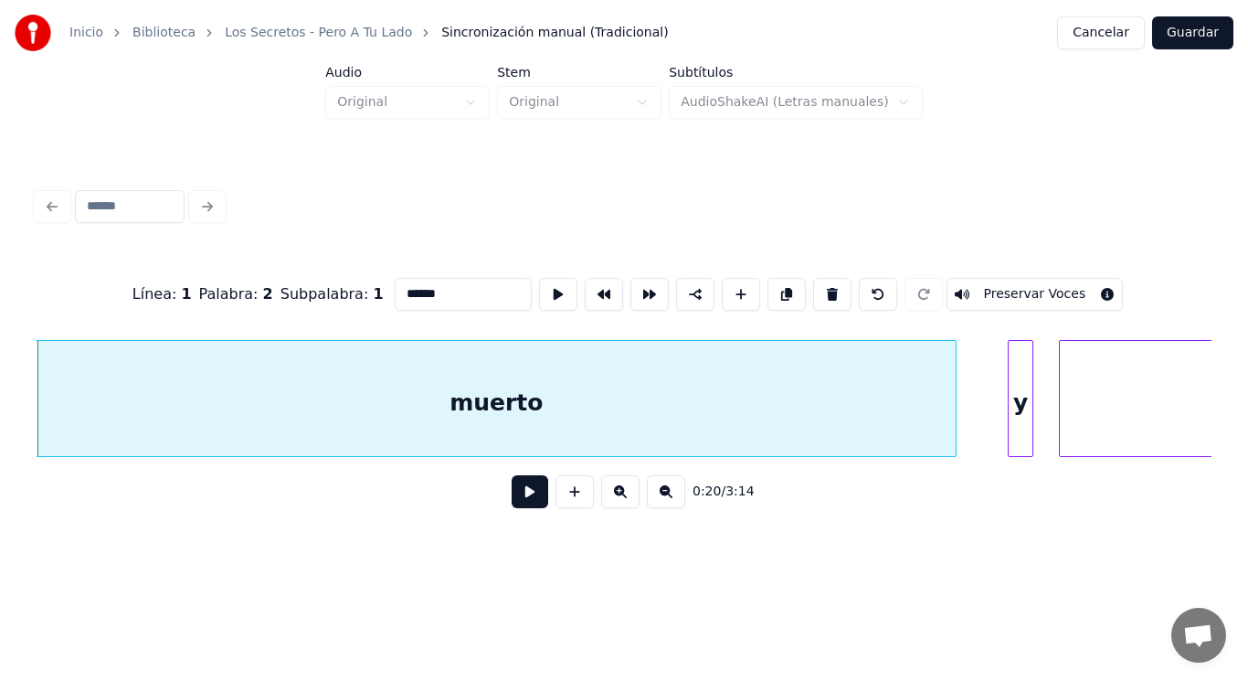
click at [512, 499] on button at bounding box center [530, 491] width 37 height 33
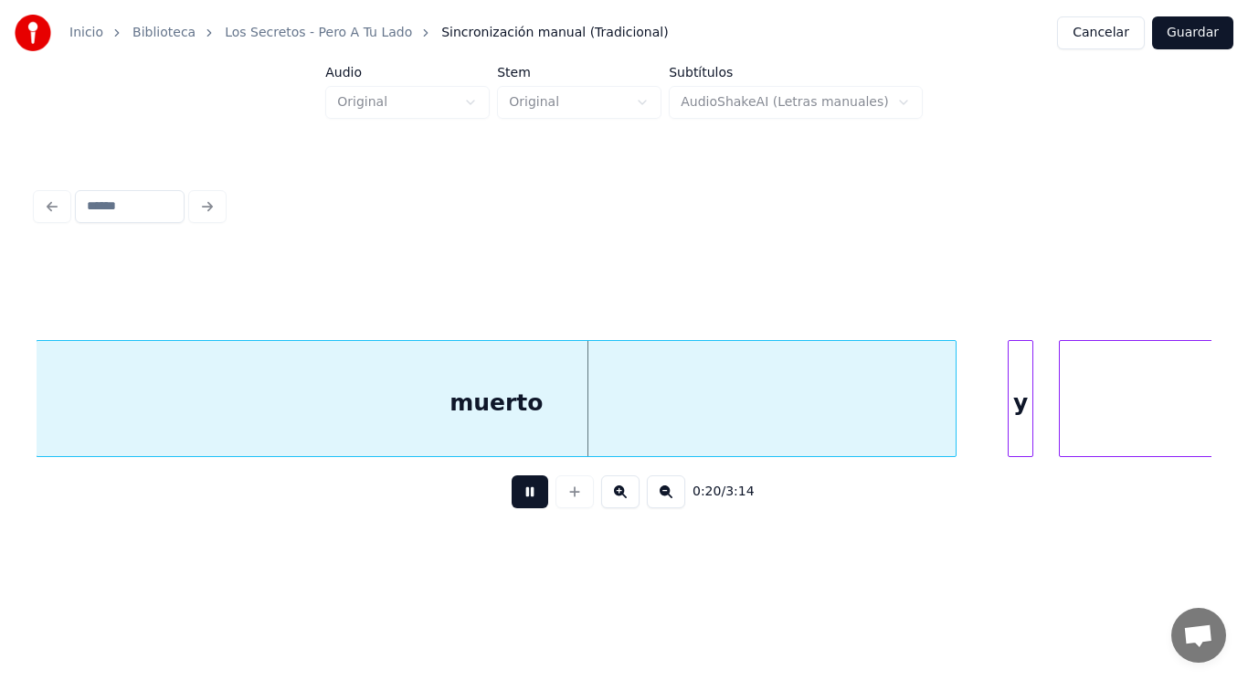
click at [512, 499] on button at bounding box center [530, 491] width 37 height 33
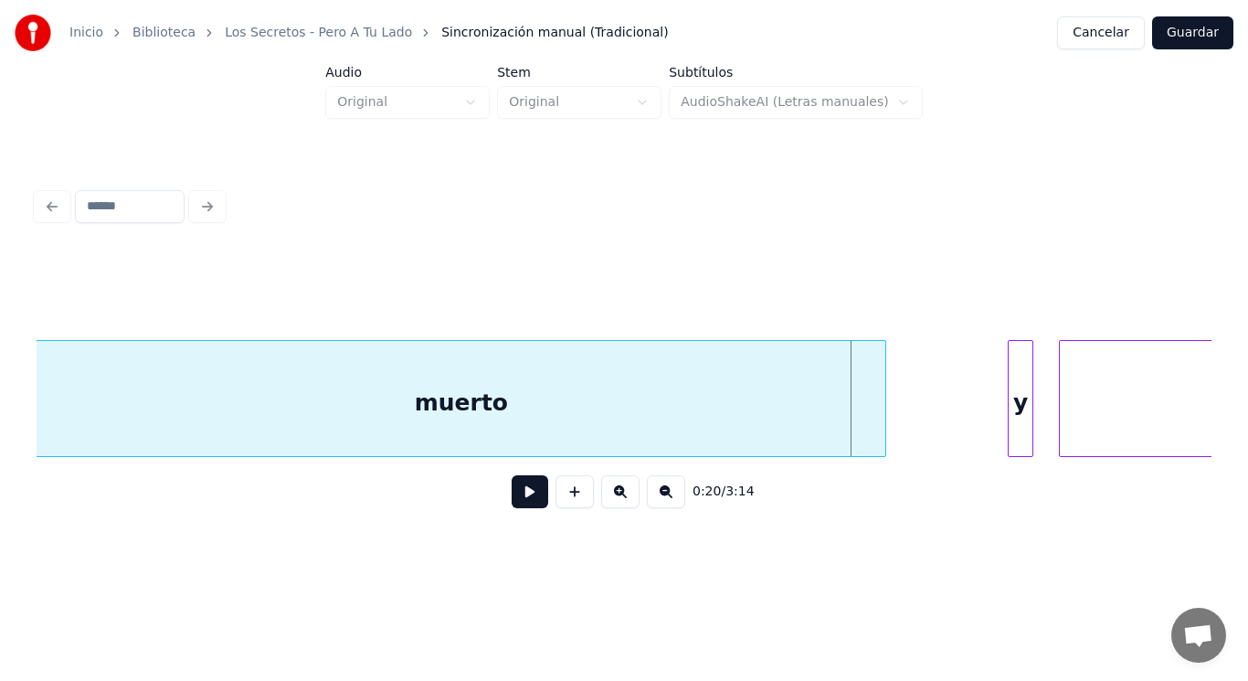
click at [884, 427] on div at bounding box center [882, 398] width 5 height 115
click at [518, 493] on button at bounding box center [530, 491] width 37 height 33
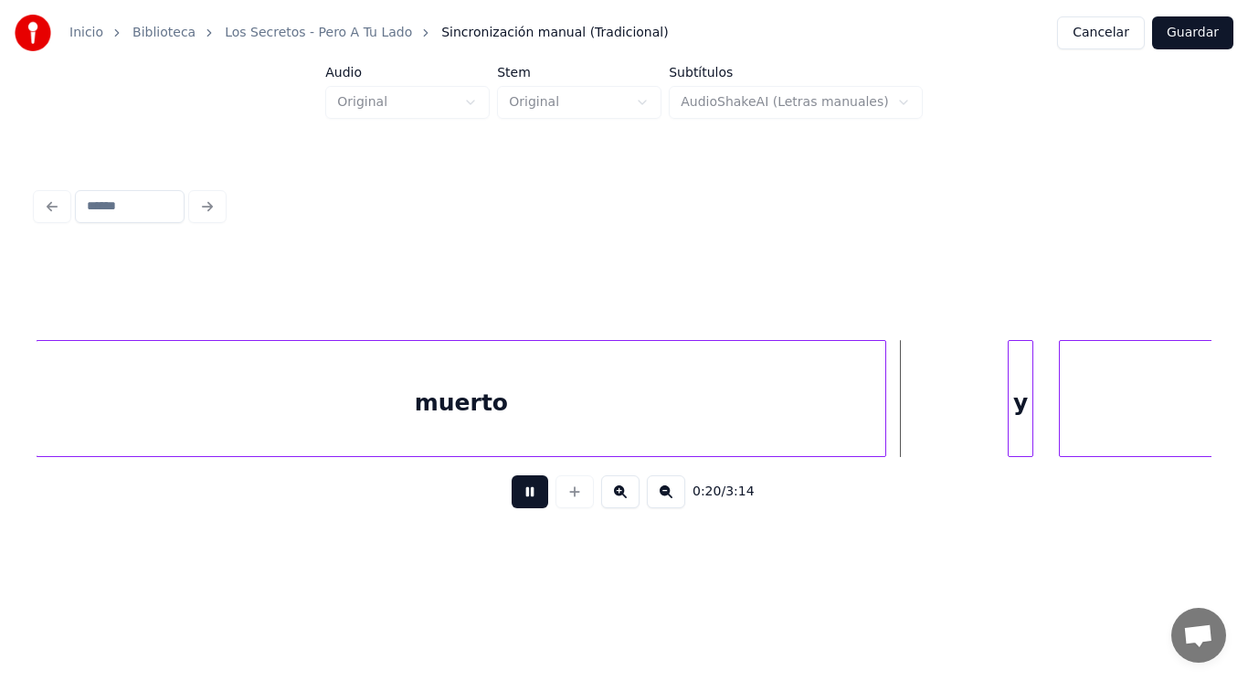
click at [518, 493] on button at bounding box center [530, 491] width 37 height 33
click at [935, 421] on div "y" at bounding box center [937, 403] width 24 height 124
click at [515, 490] on button at bounding box center [530, 491] width 37 height 33
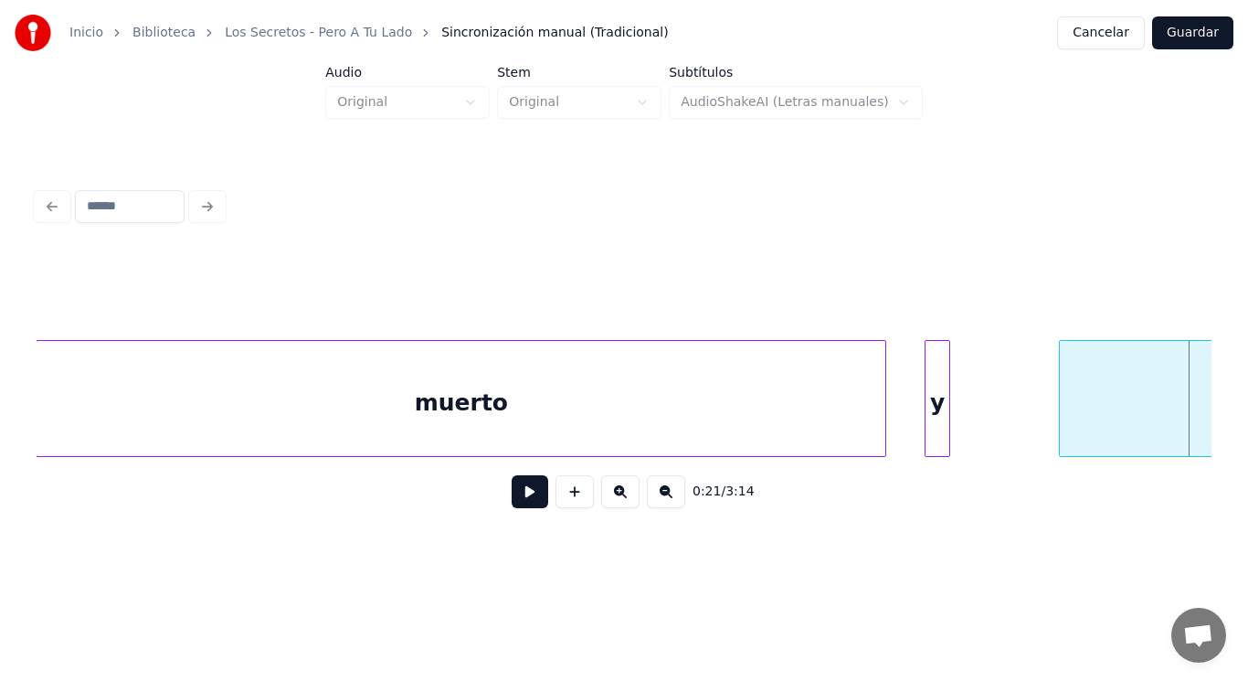
click at [863, 424] on div "muerto" at bounding box center [461, 403] width 849 height 124
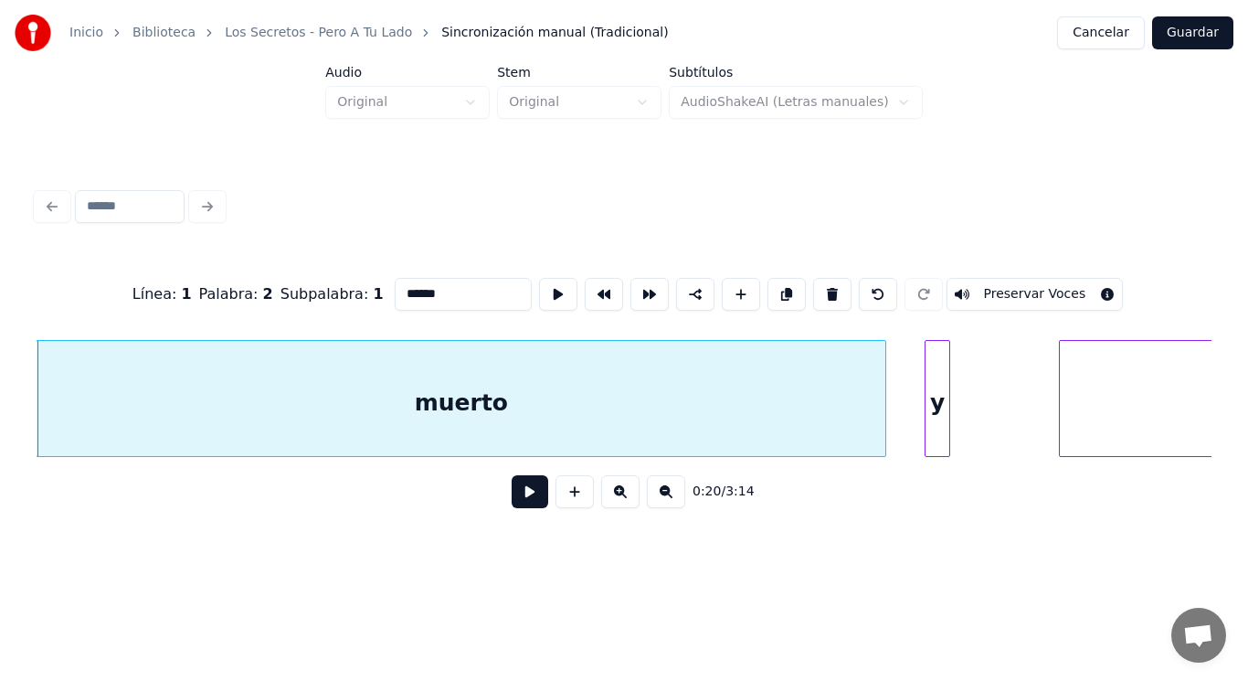
click at [516, 493] on button at bounding box center [530, 491] width 37 height 33
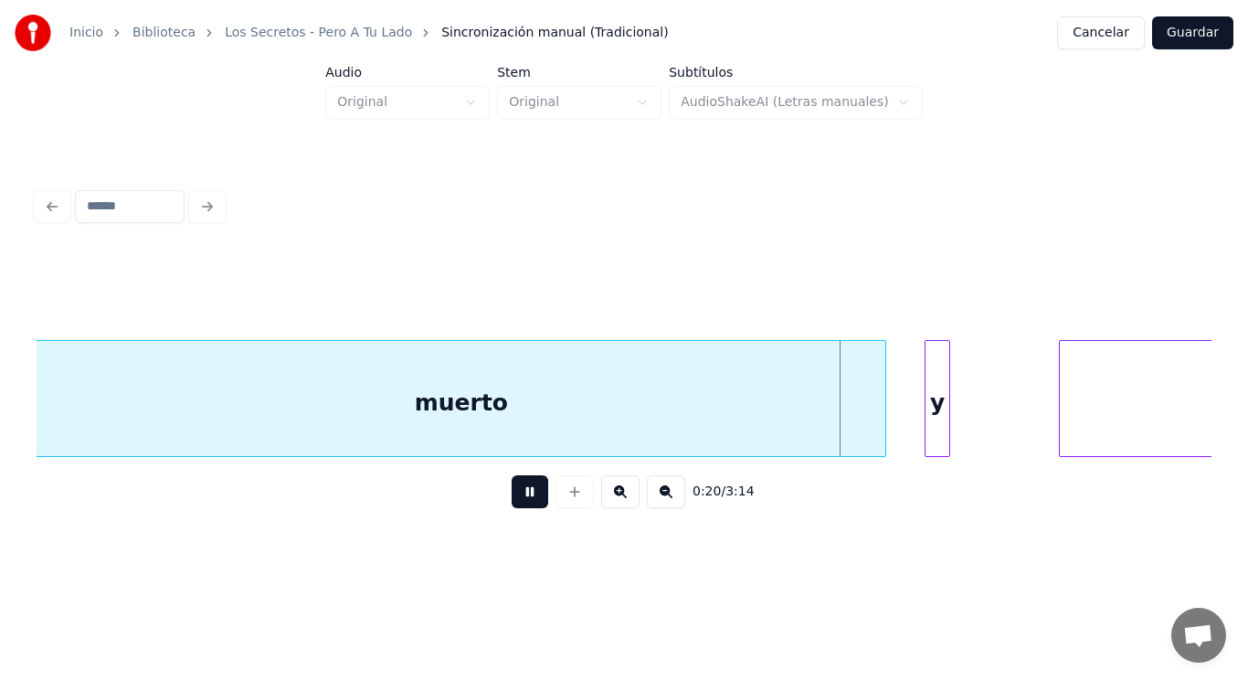
click at [516, 493] on button at bounding box center [530, 491] width 37 height 33
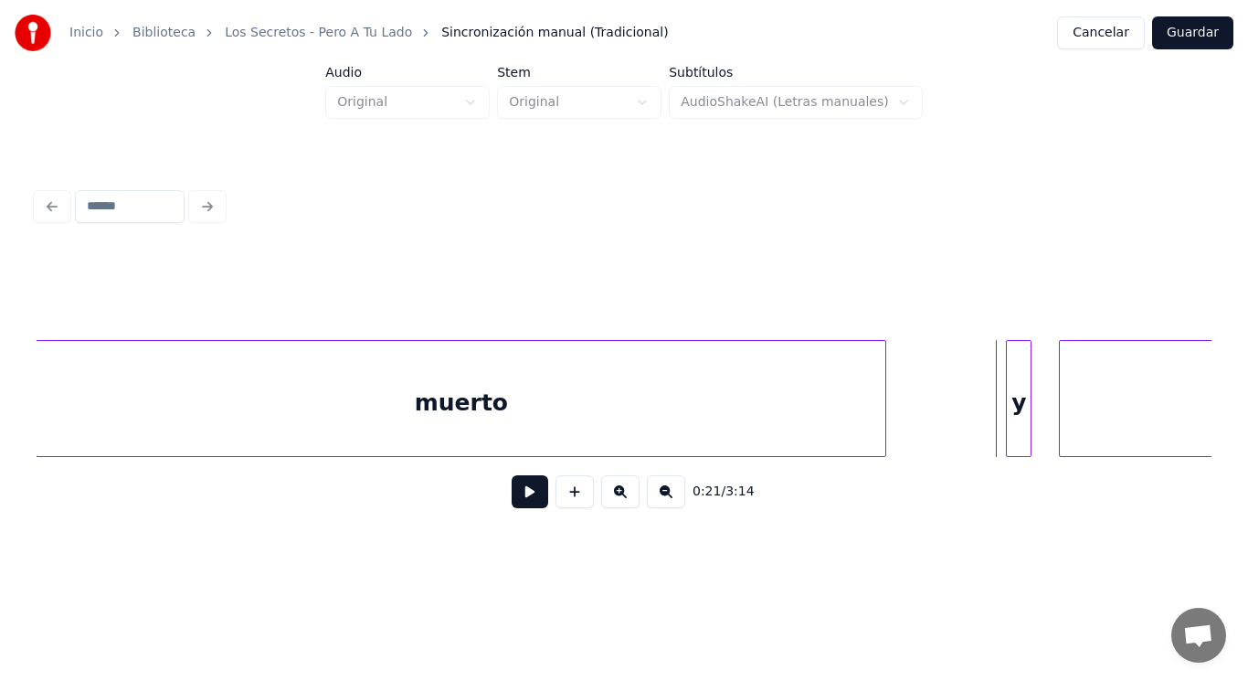
click at [1020, 428] on div "y" at bounding box center [1019, 403] width 24 height 124
click at [936, 425] on div at bounding box center [934, 398] width 5 height 115
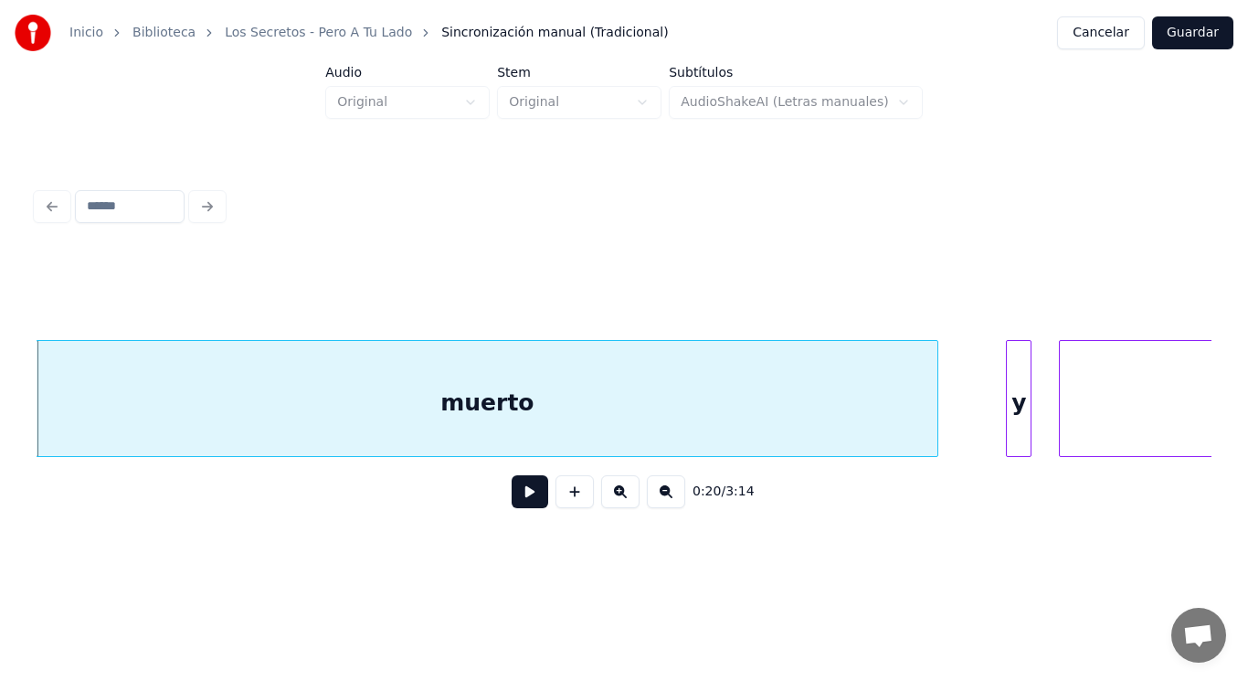
click at [524, 495] on button at bounding box center [530, 491] width 37 height 33
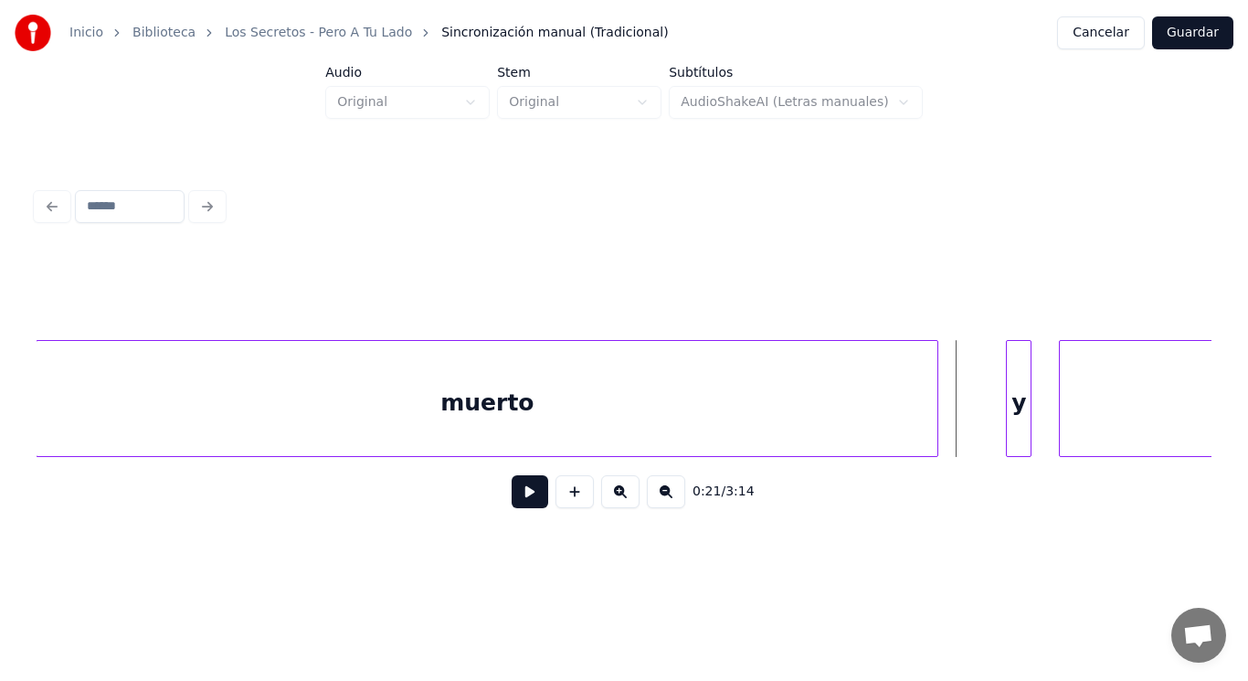
click at [523, 496] on button at bounding box center [530, 491] width 37 height 33
drag, startPoint x: 523, startPoint y: 496, endPoint x: 749, endPoint y: 455, distance: 229.5
click at [526, 495] on button at bounding box center [530, 491] width 37 height 33
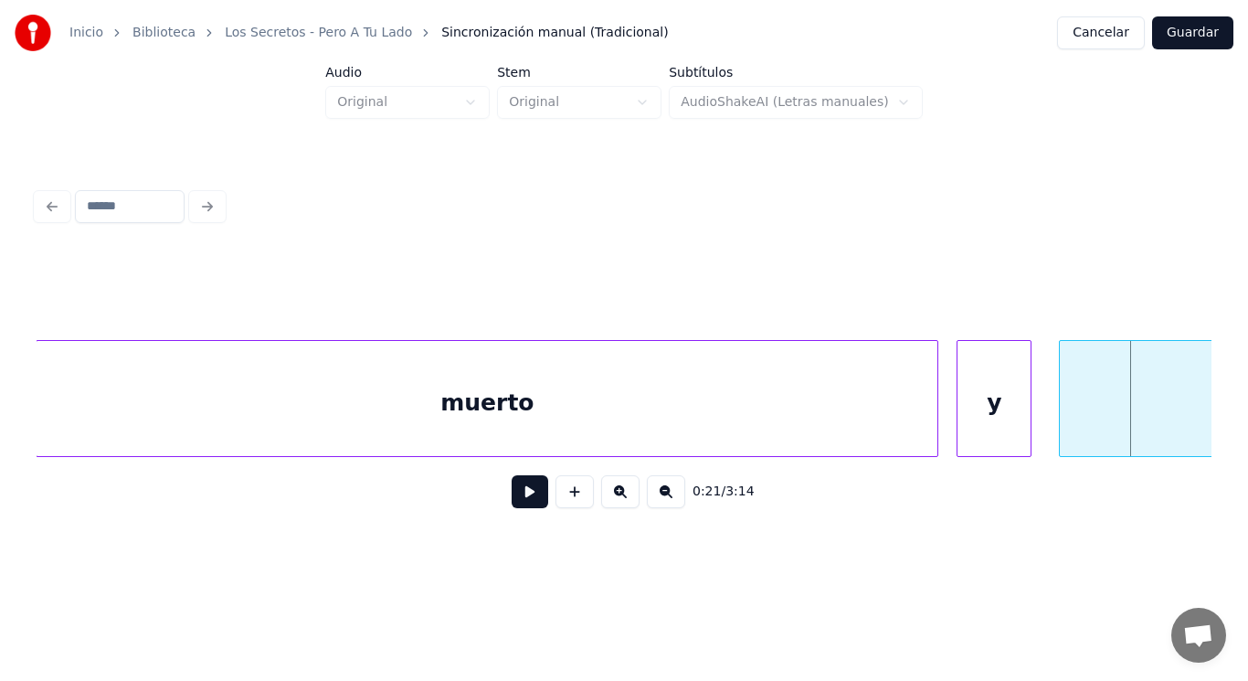
click at [962, 423] on div at bounding box center [960, 398] width 5 height 115
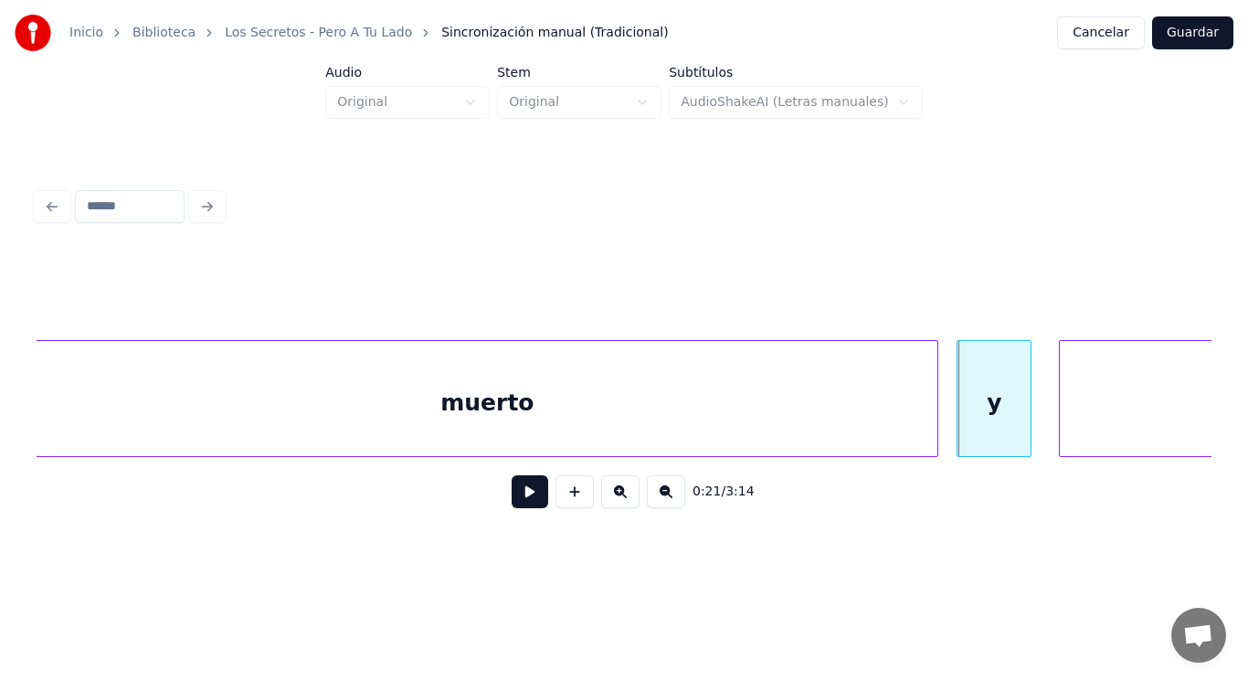
click at [770, 409] on div "muerto" at bounding box center [487, 403] width 901 height 124
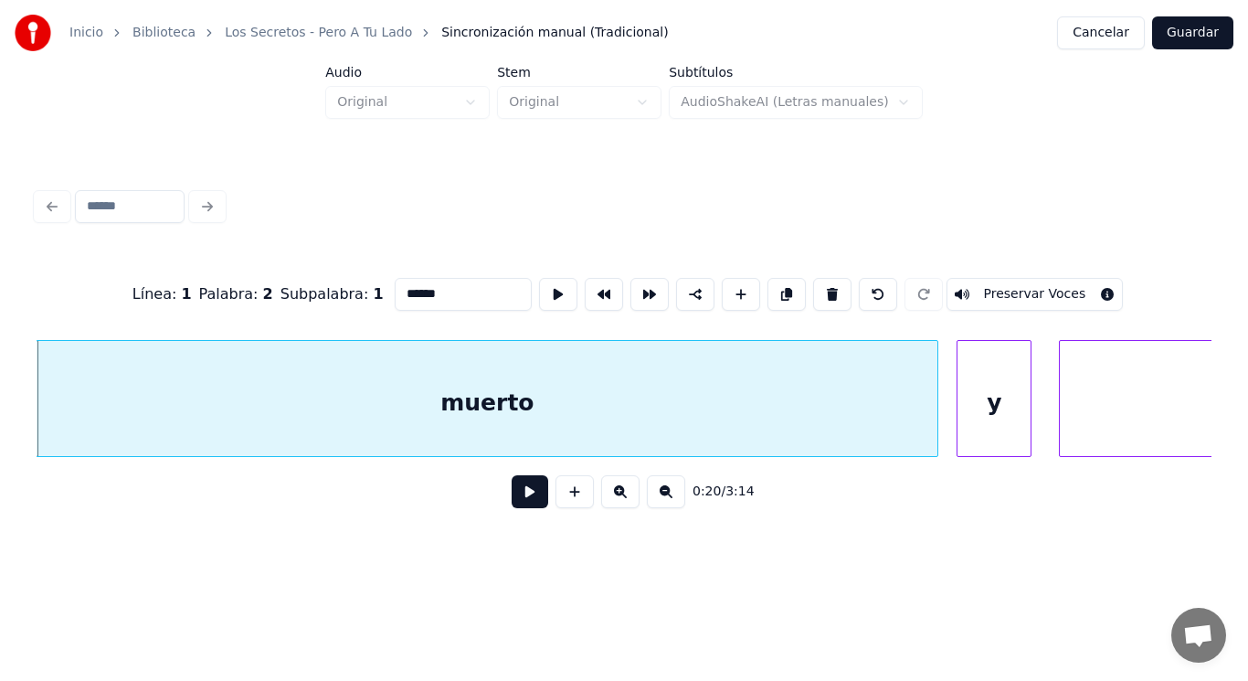
click at [521, 497] on button at bounding box center [530, 491] width 37 height 33
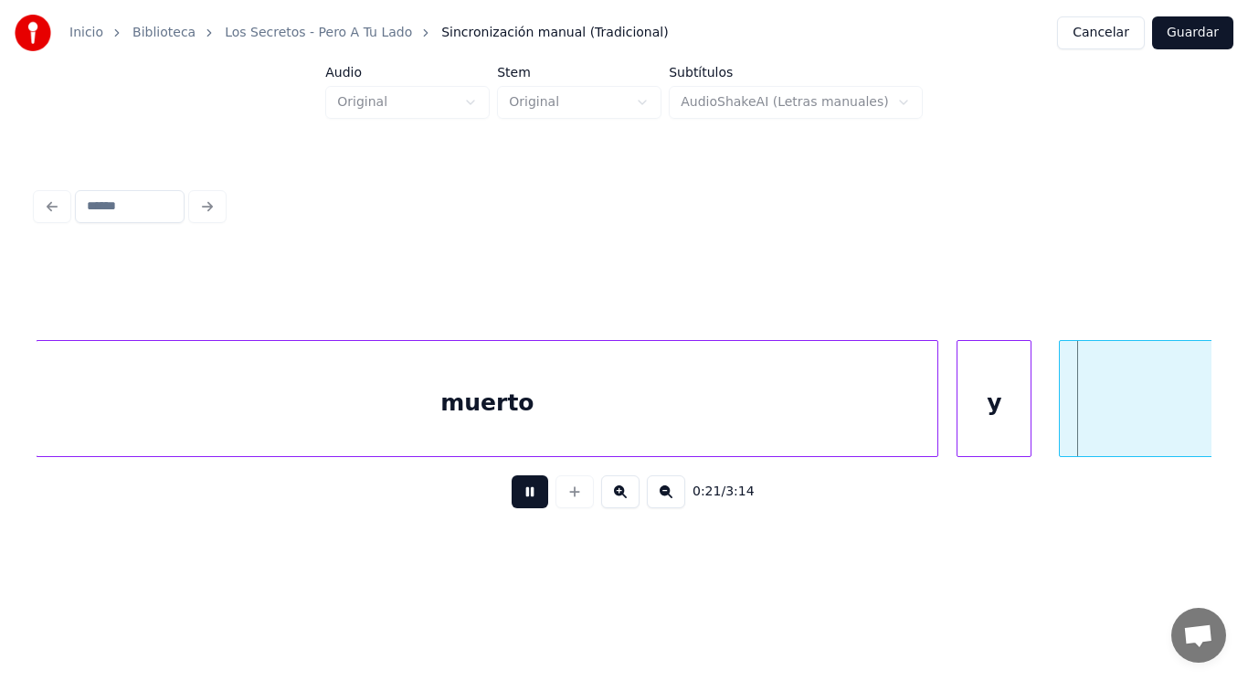
scroll to position [0, 27161]
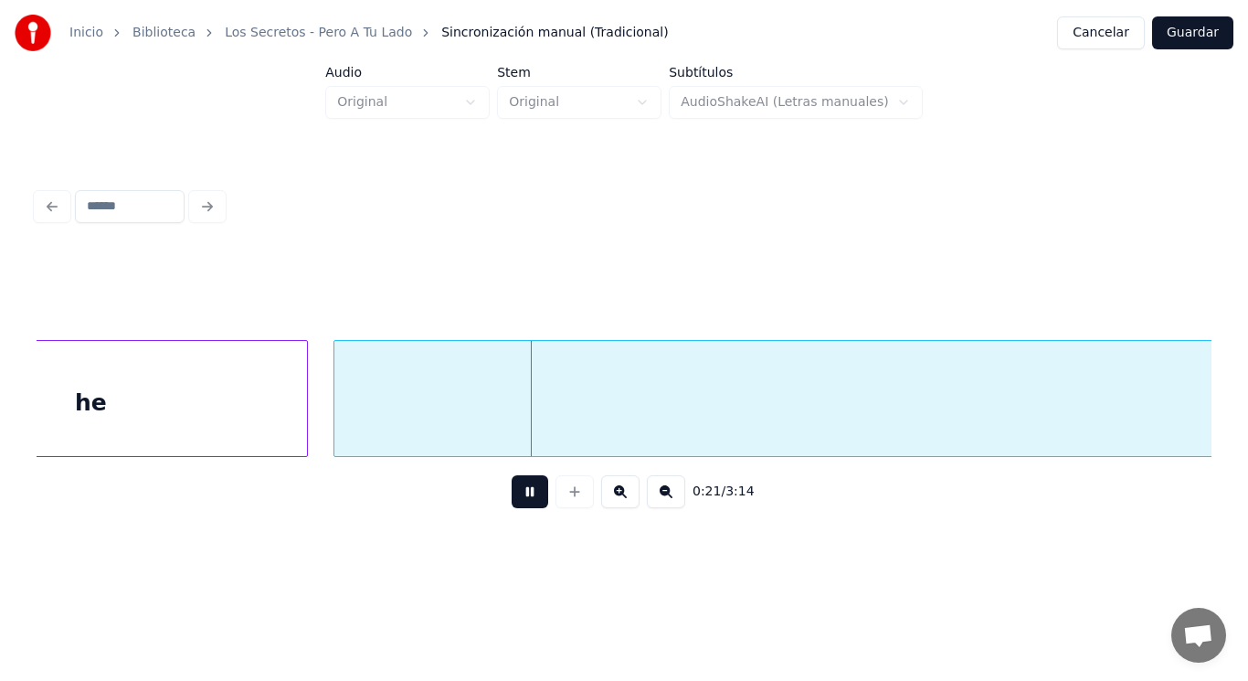
click at [521, 497] on button at bounding box center [530, 491] width 37 height 33
click at [185, 397] on div "he" at bounding box center [90, 403] width 433 height 124
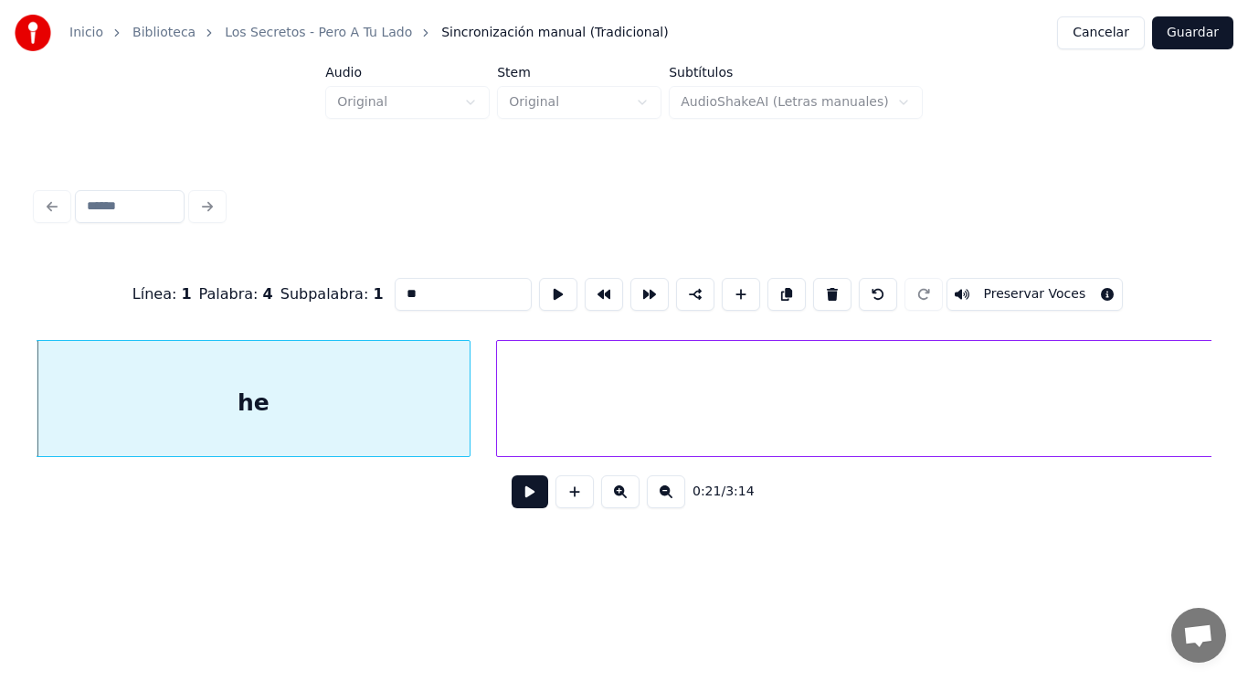
click at [520, 500] on button at bounding box center [530, 491] width 37 height 33
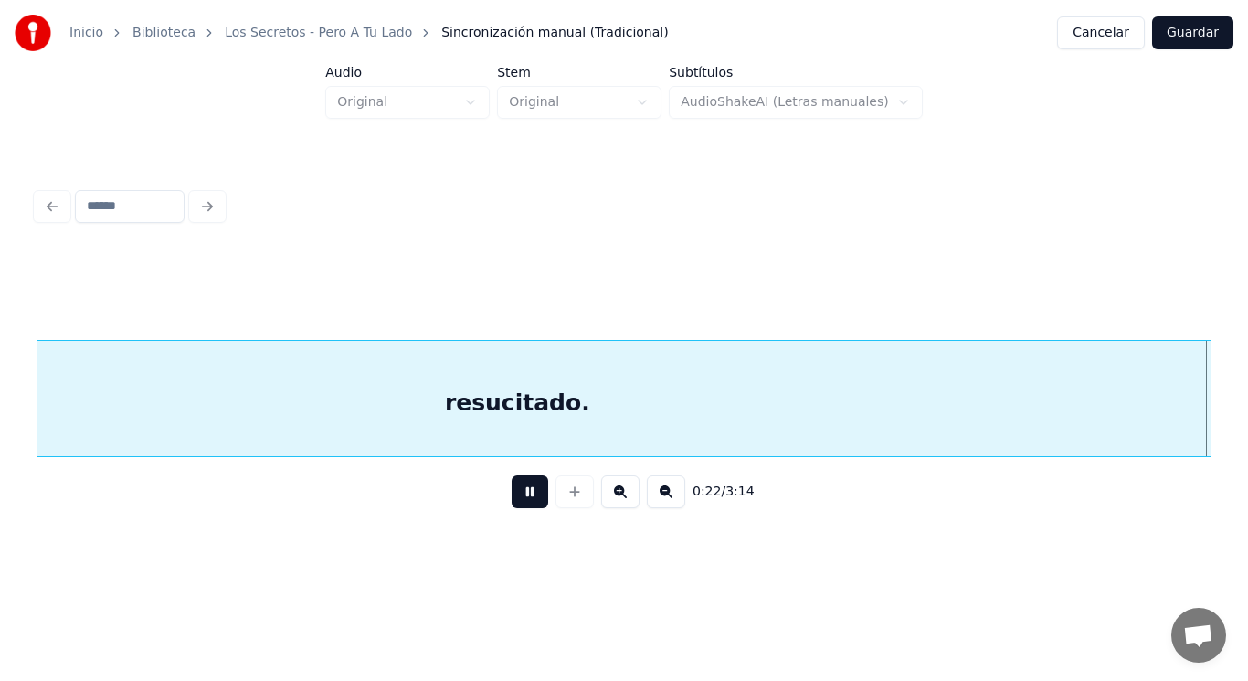
scroll to position [0, 29374]
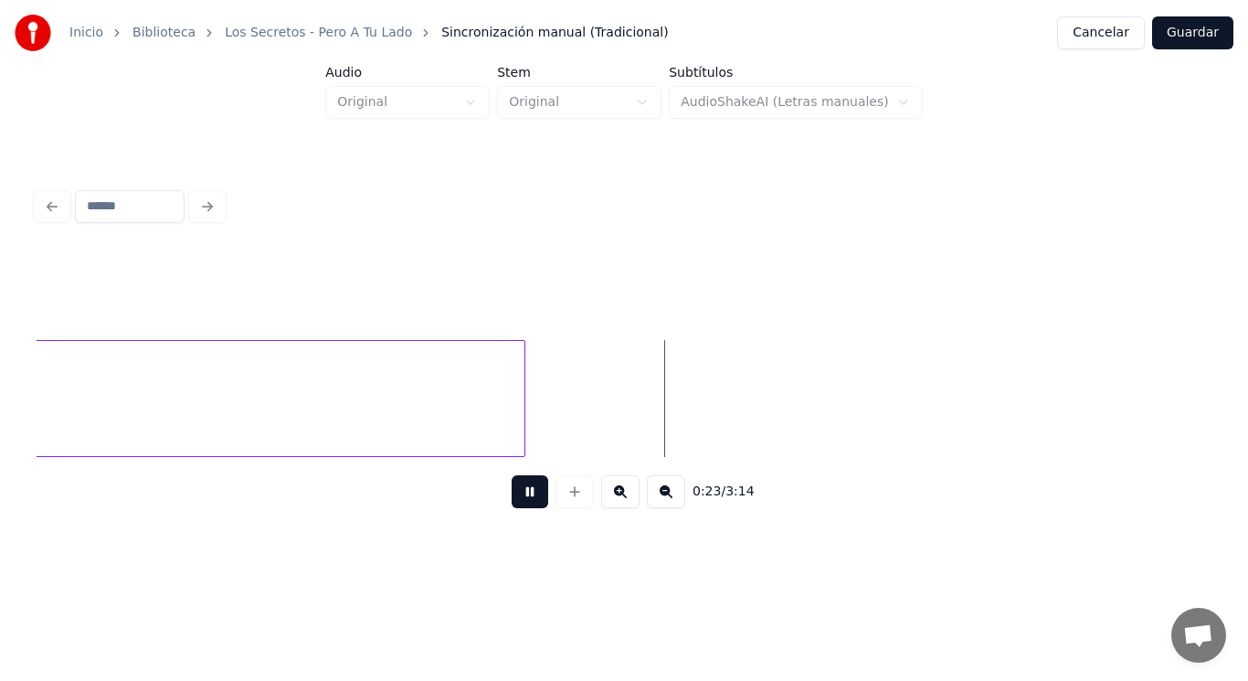
click at [520, 500] on button at bounding box center [530, 491] width 37 height 33
click at [517, 497] on button at bounding box center [530, 491] width 37 height 33
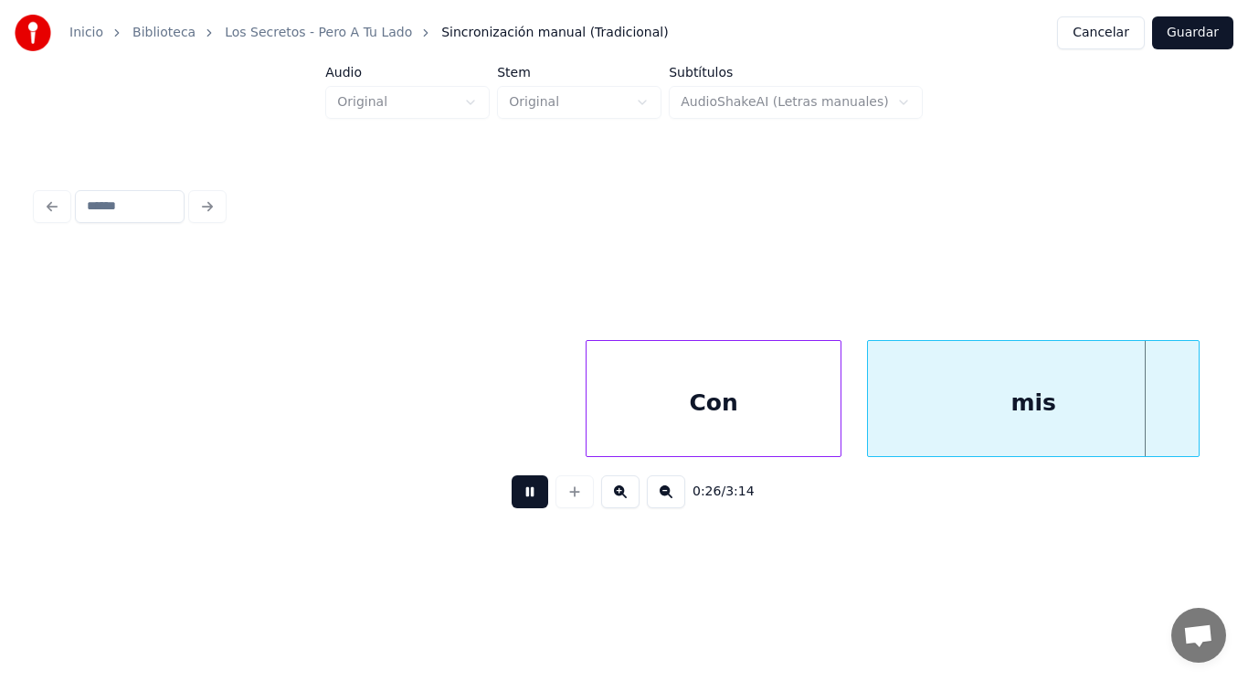
scroll to position [0, 34143]
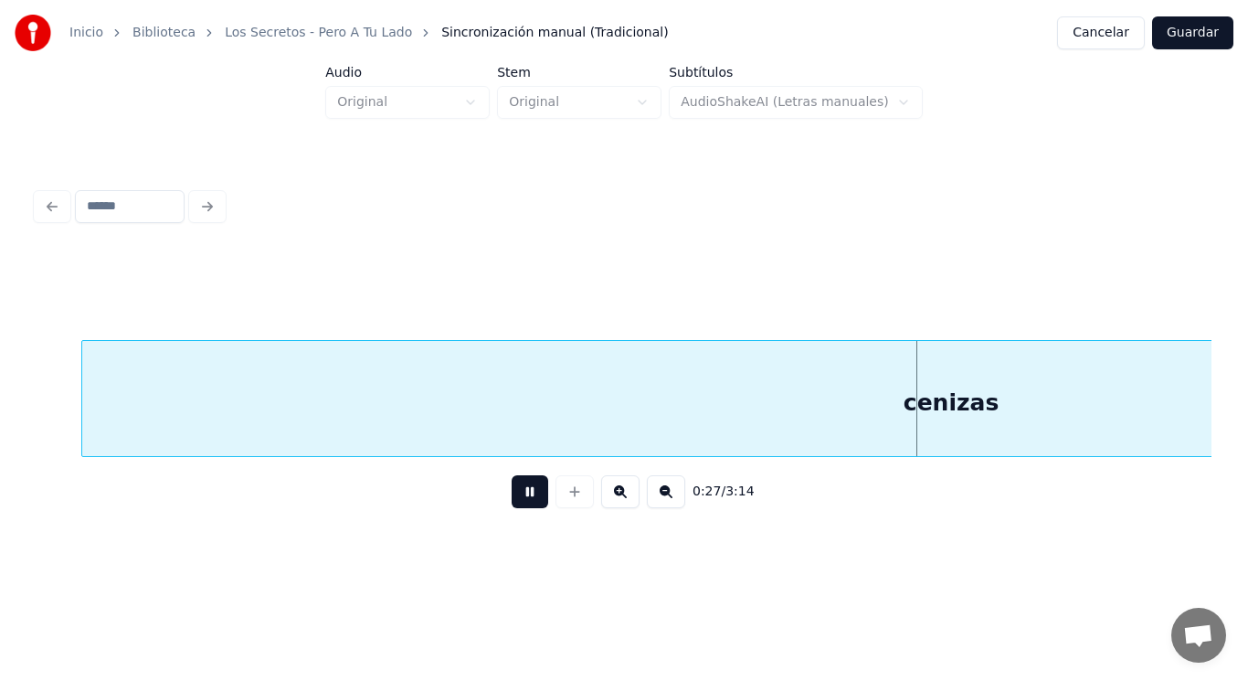
click at [517, 497] on button at bounding box center [530, 491] width 37 height 33
click at [468, 409] on div "cenizas" at bounding box center [951, 403] width 1738 height 124
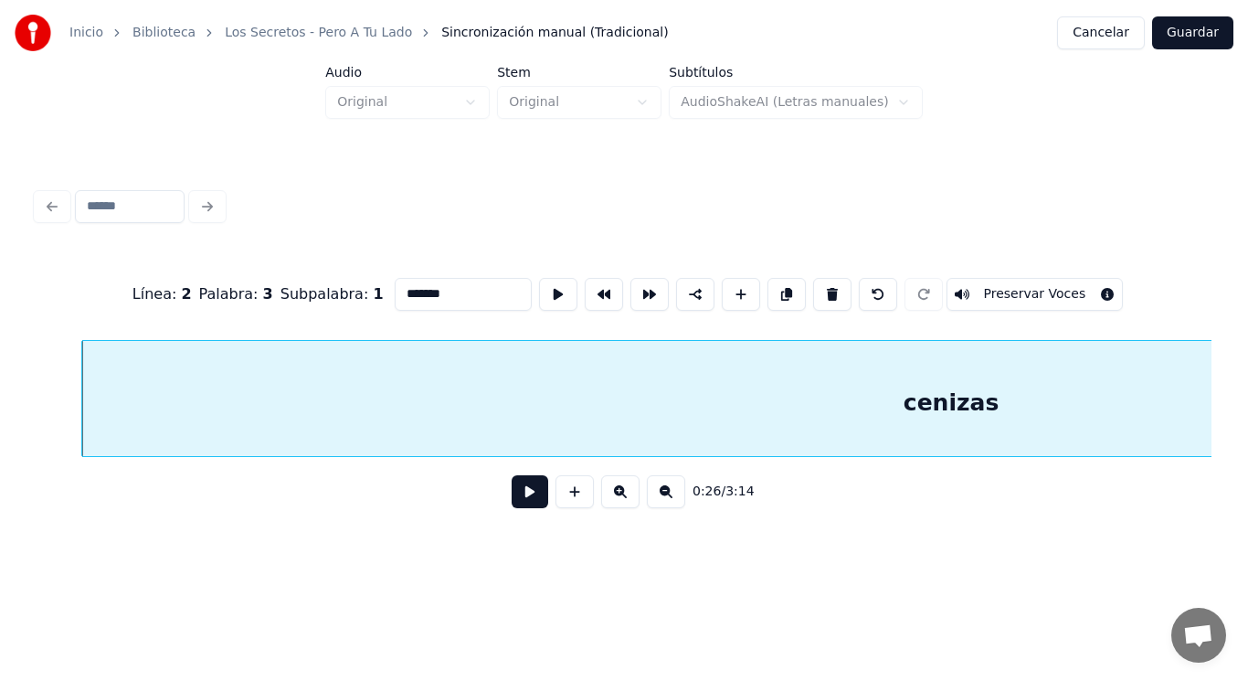
click at [517, 500] on button at bounding box center [530, 491] width 37 height 33
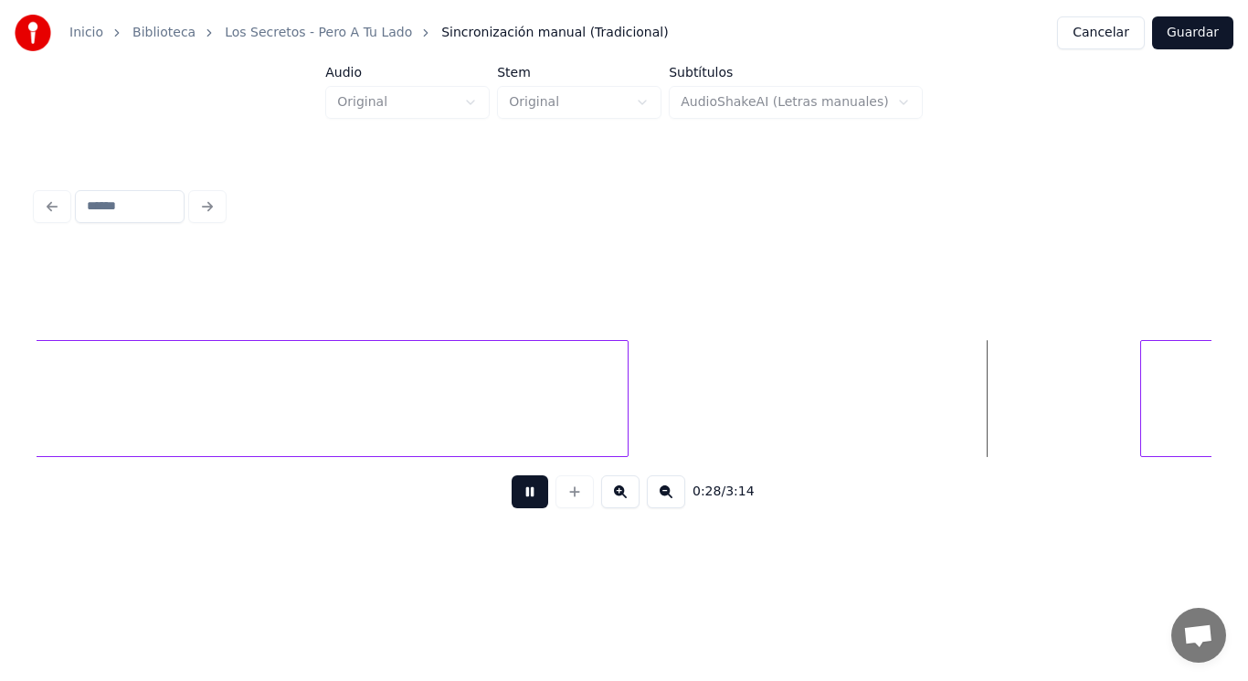
click at [517, 500] on button at bounding box center [530, 491] width 37 height 33
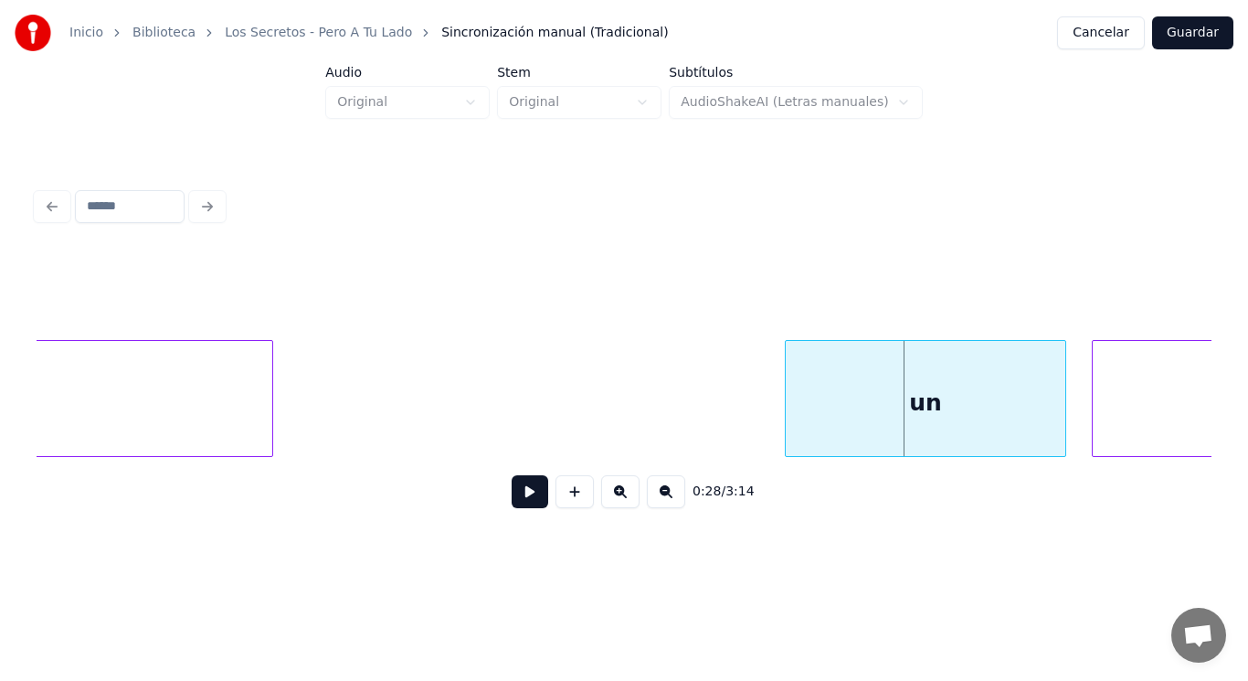
scroll to position [0, 35580]
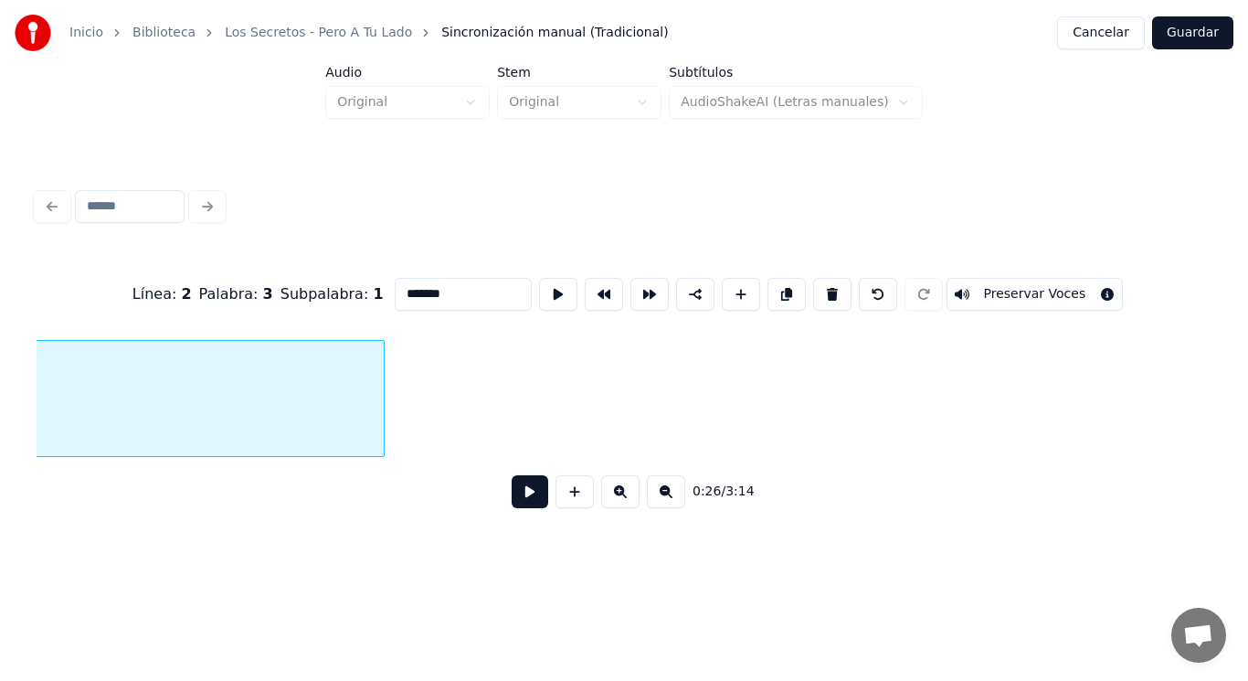
scroll to position [0, 34189]
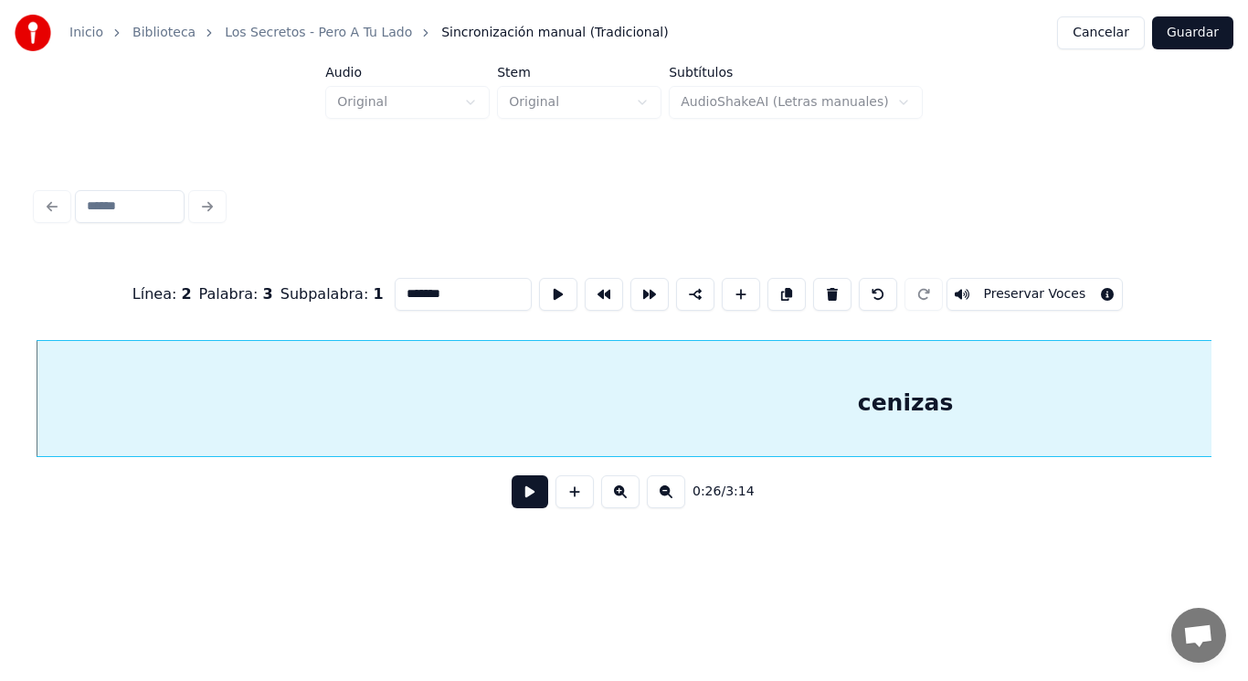
click at [515, 490] on button at bounding box center [530, 491] width 37 height 33
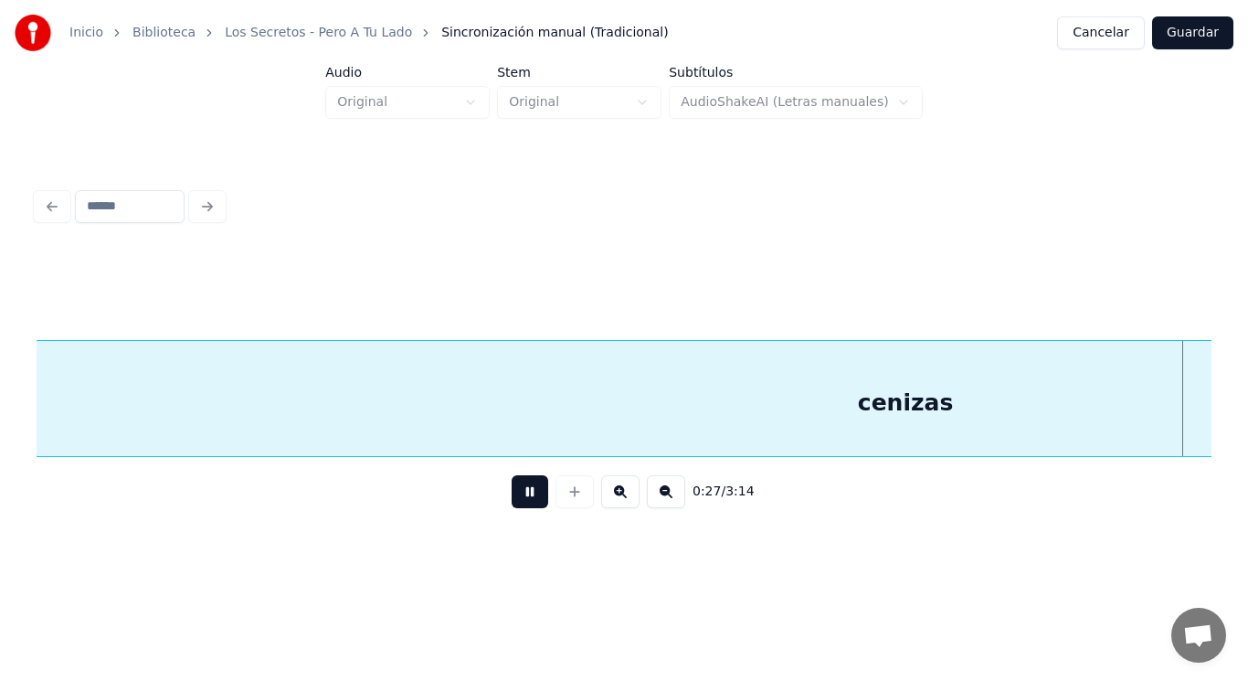
scroll to position [0, 35386]
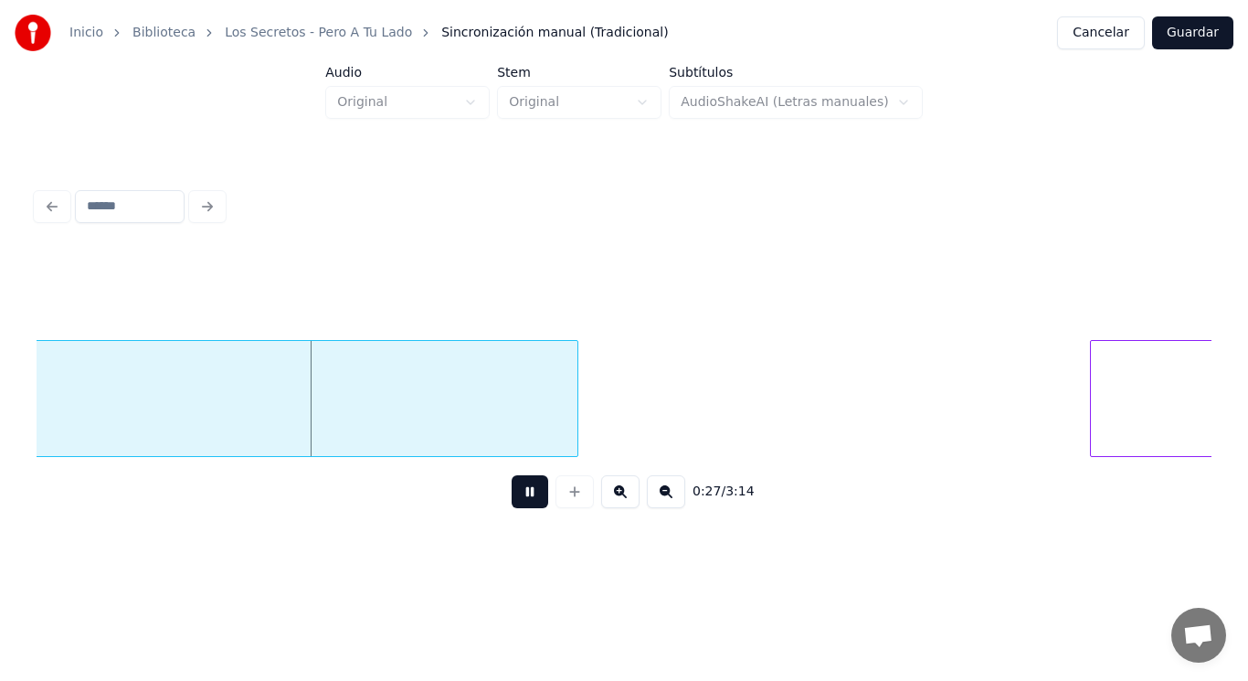
click at [515, 490] on button at bounding box center [530, 491] width 37 height 33
click at [497, 419] on div at bounding box center [498, 398] width 5 height 115
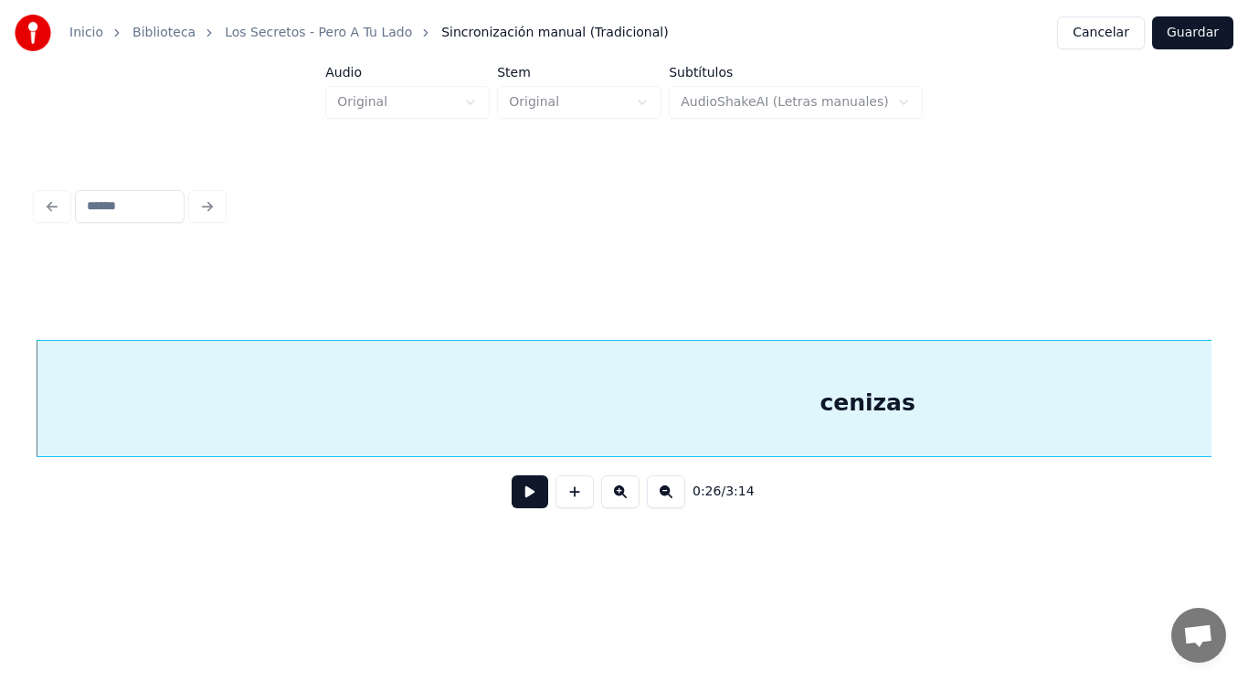
click at [515, 507] on button at bounding box center [530, 491] width 37 height 33
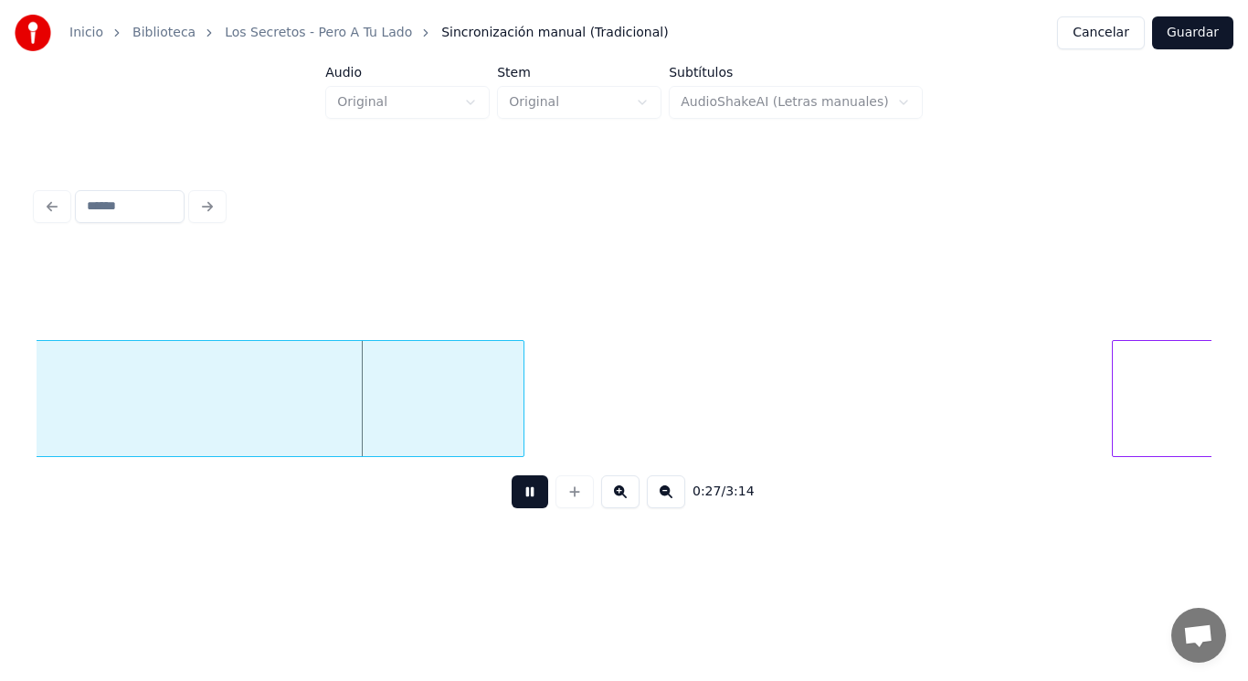
click at [515, 507] on button at bounding box center [530, 491] width 37 height 33
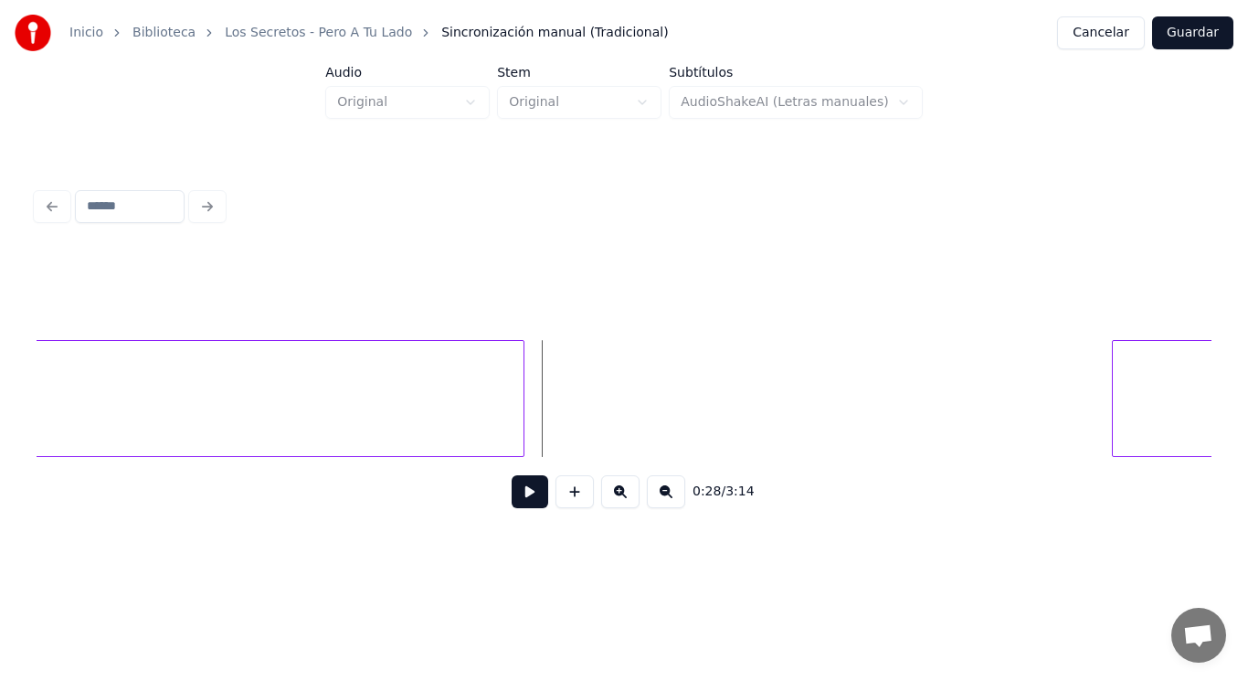
click at [515, 507] on button at bounding box center [530, 491] width 37 height 33
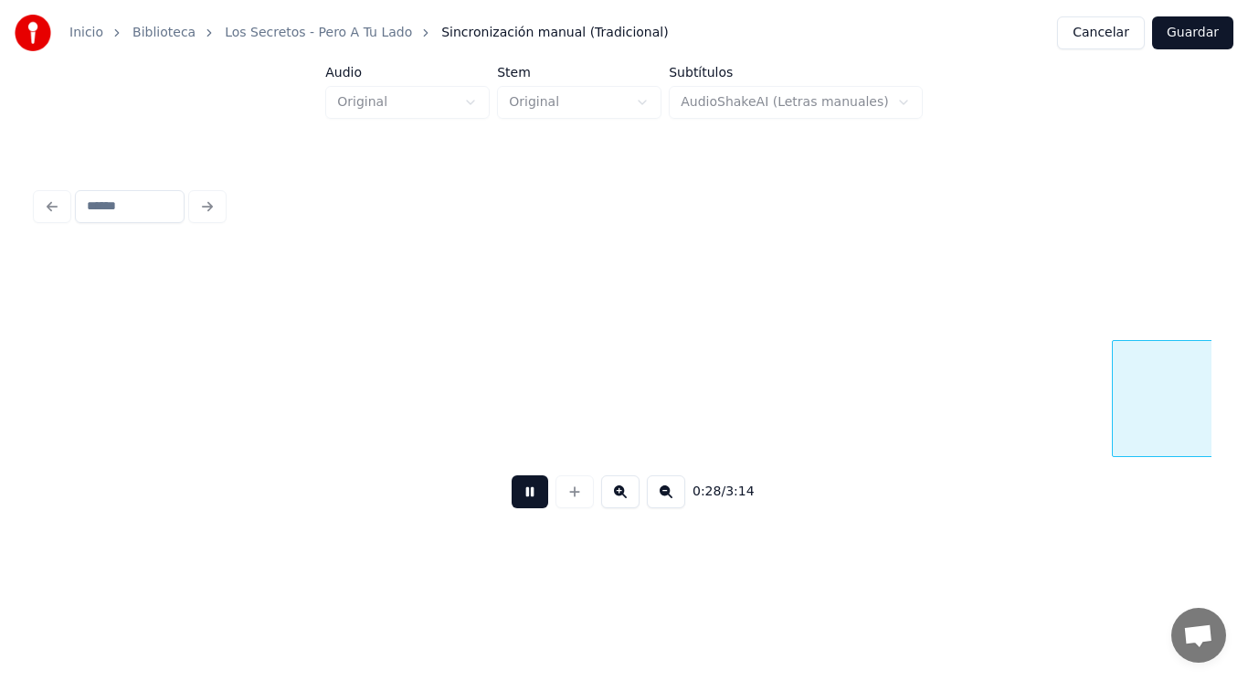
scroll to position [0, 36543]
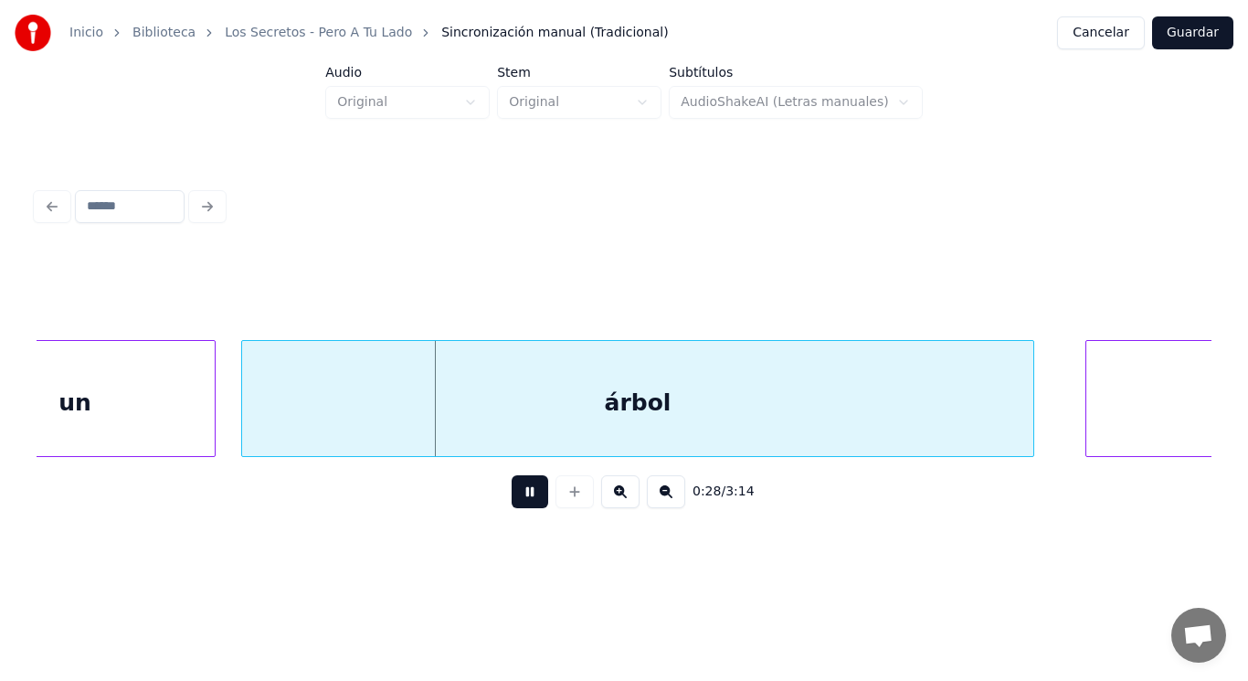
click at [515, 507] on button at bounding box center [530, 491] width 37 height 33
click at [467, 406] on div "árbol" at bounding box center [637, 403] width 791 height 124
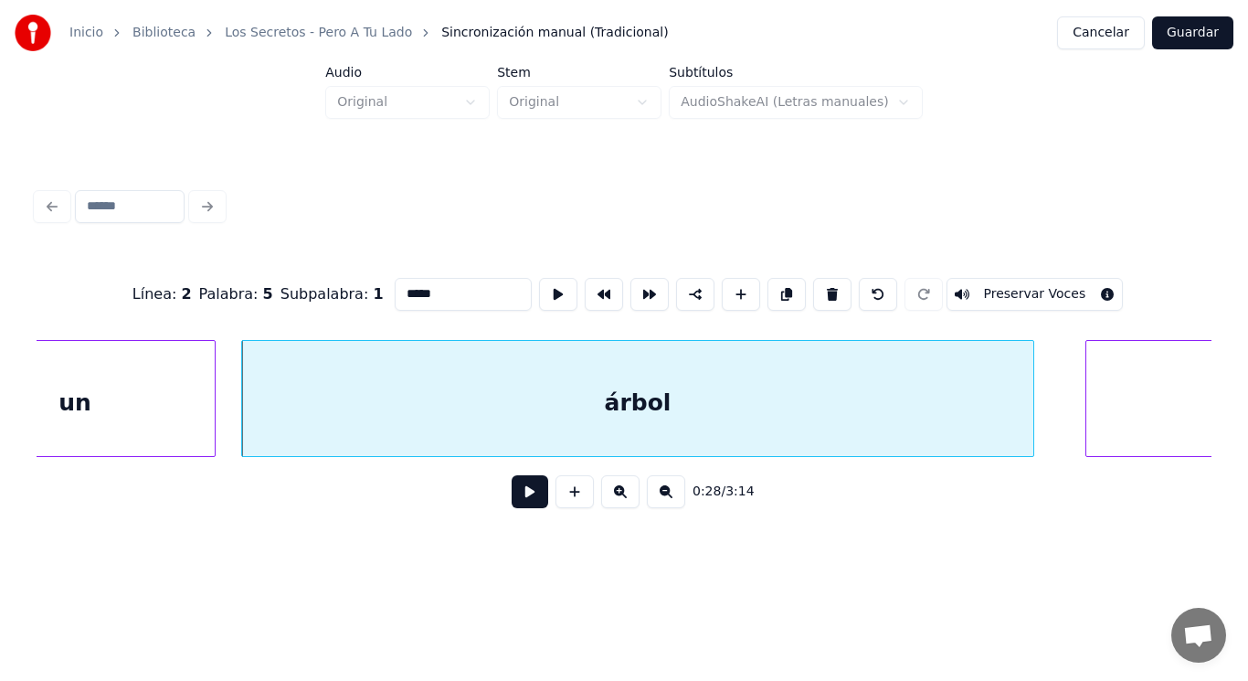
click at [512, 496] on button at bounding box center [530, 491] width 37 height 33
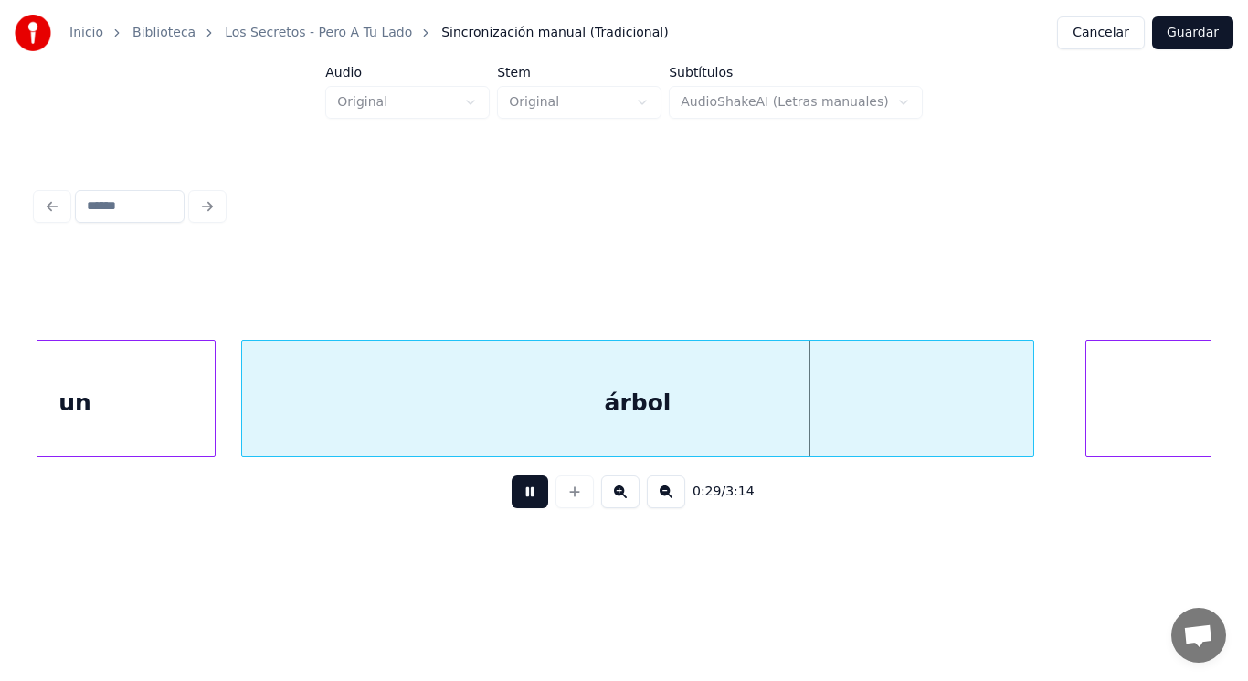
click at [512, 496] on button at bounding box center [530, 491] width 37 height 33
click at [93, 417] on div "un" at bounding box center [75, 403] width 280 height 124
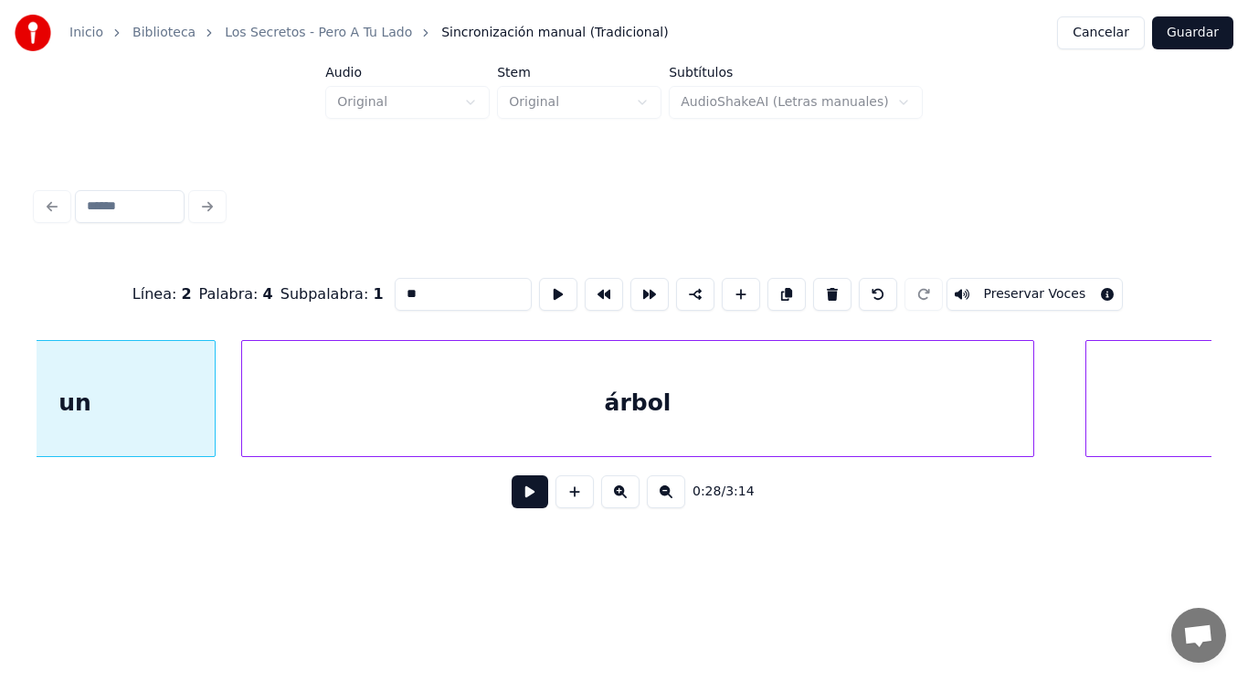
scroll to position [0, 36441]
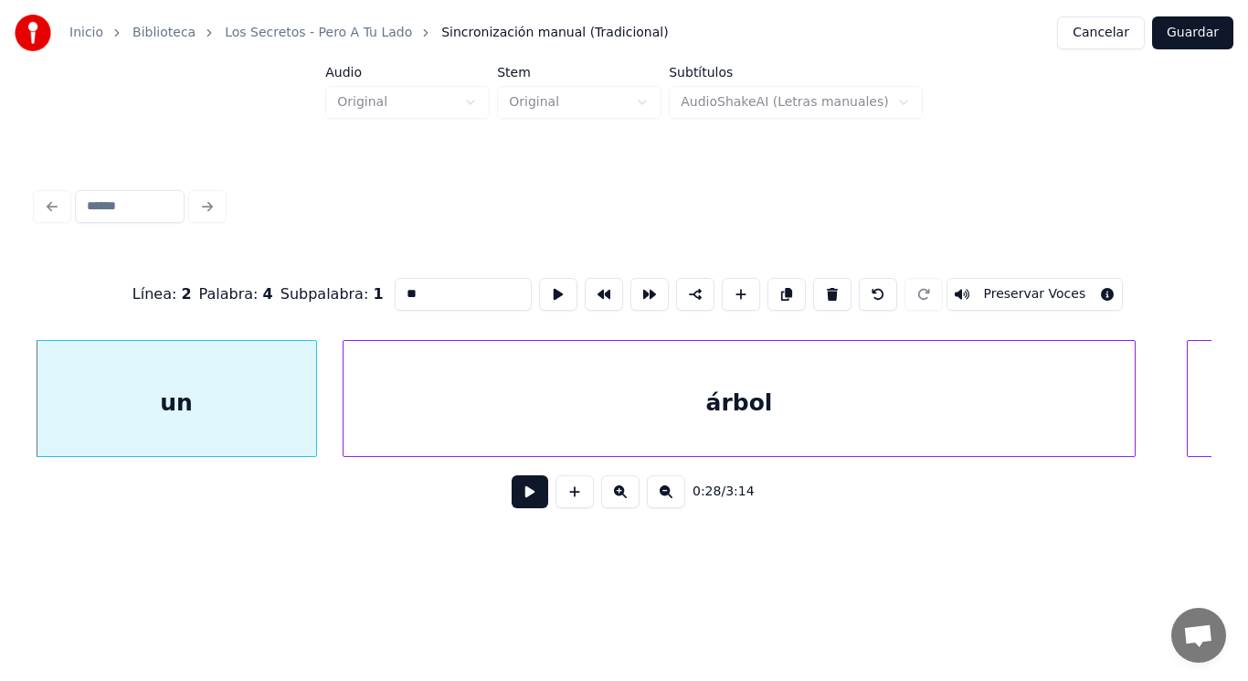
click at [520, 500] on button at bounding box center [530, 491] width 37 height 33
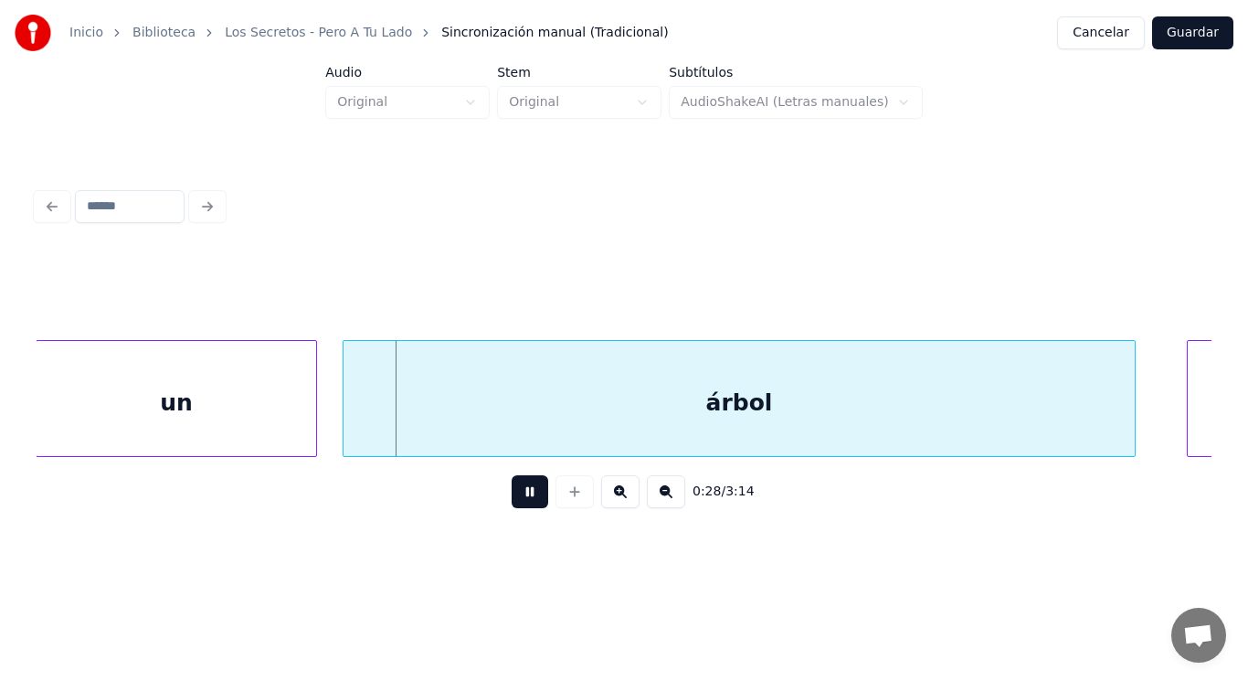
click at [520, 500] on button at bounding box center [530, 491] width 37 height 33
click at [368, 412] on div "árbol" at bounding box center [739, 403] width 791 height 124
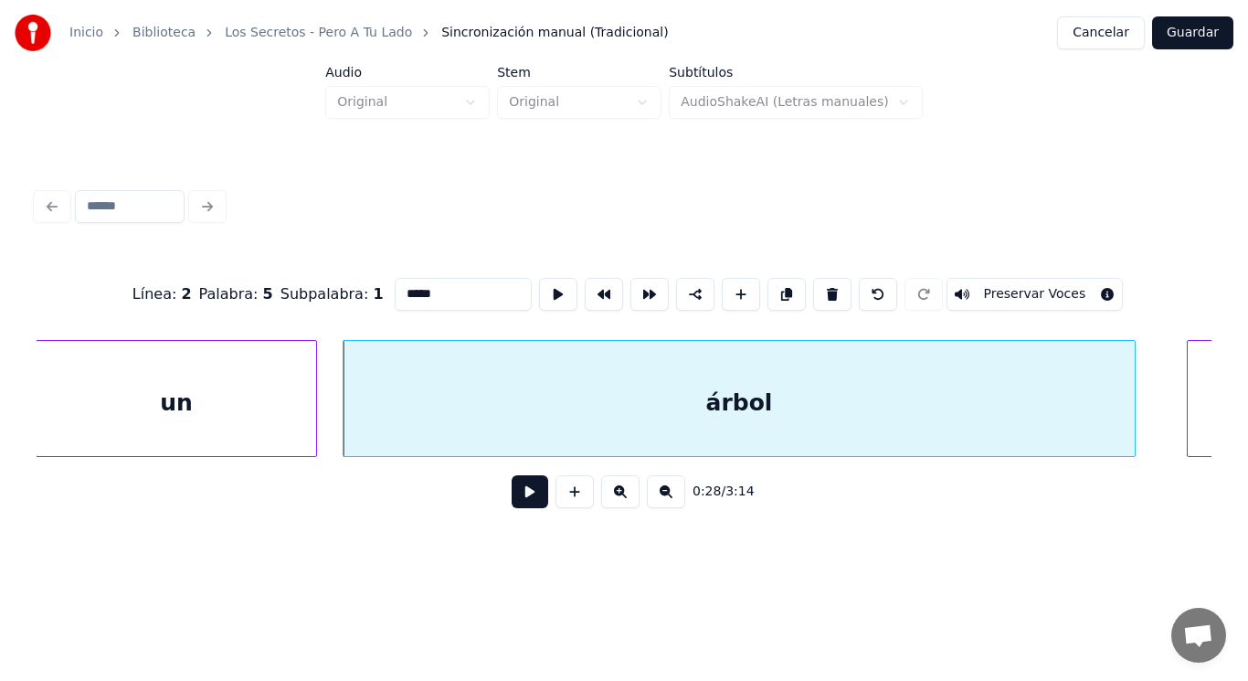
click at [532, 503] on button at bounding box center [530, 491] width 37 height 33
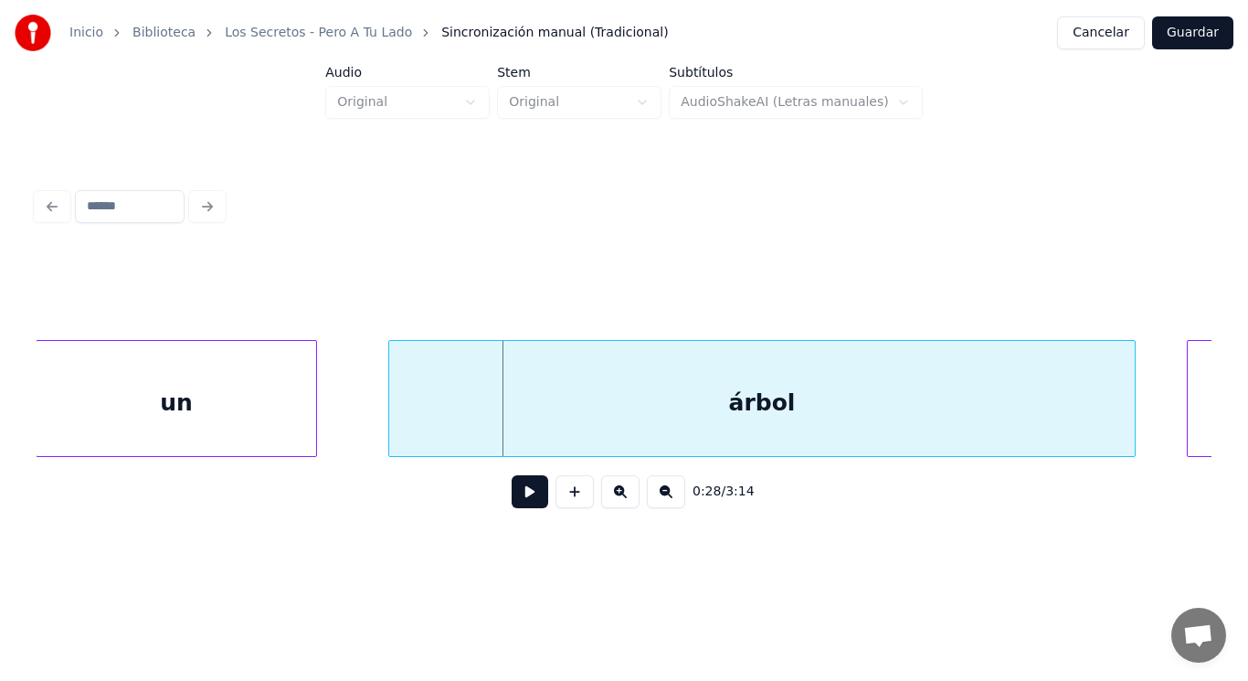
click at [389, 438] on div at bounding box center [391, 398] width 5 height 115
click at [520, 506] on button at bounding box center [530, 491] width 37 height 33
click at [354, 420] on div at bounding box center [356, 398] width 5 height 115
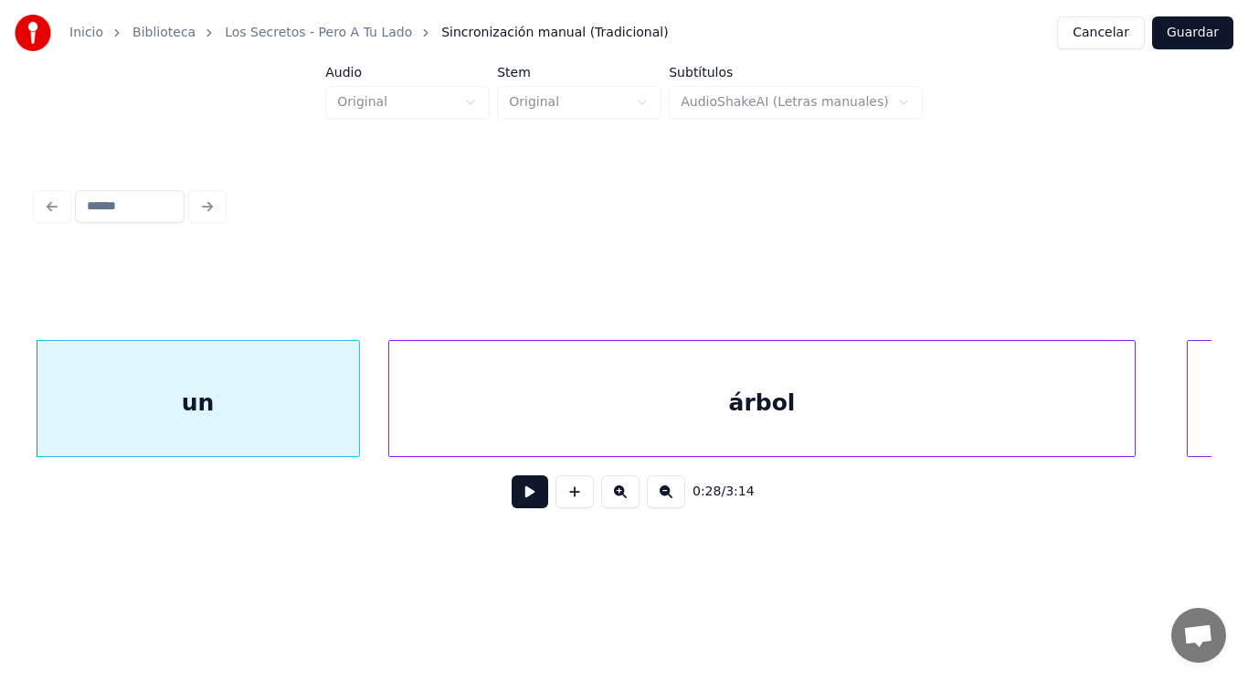
click at [491, 488] on div "0:28 / 3:14" at bounding box center [624, 492] width 1146 height 40
click at [512, 500] on button at bounding box center [530, 491] width 37 height 33
click at [286, 415] on div "un" at bounding box center [198, 403] width 323 height 124
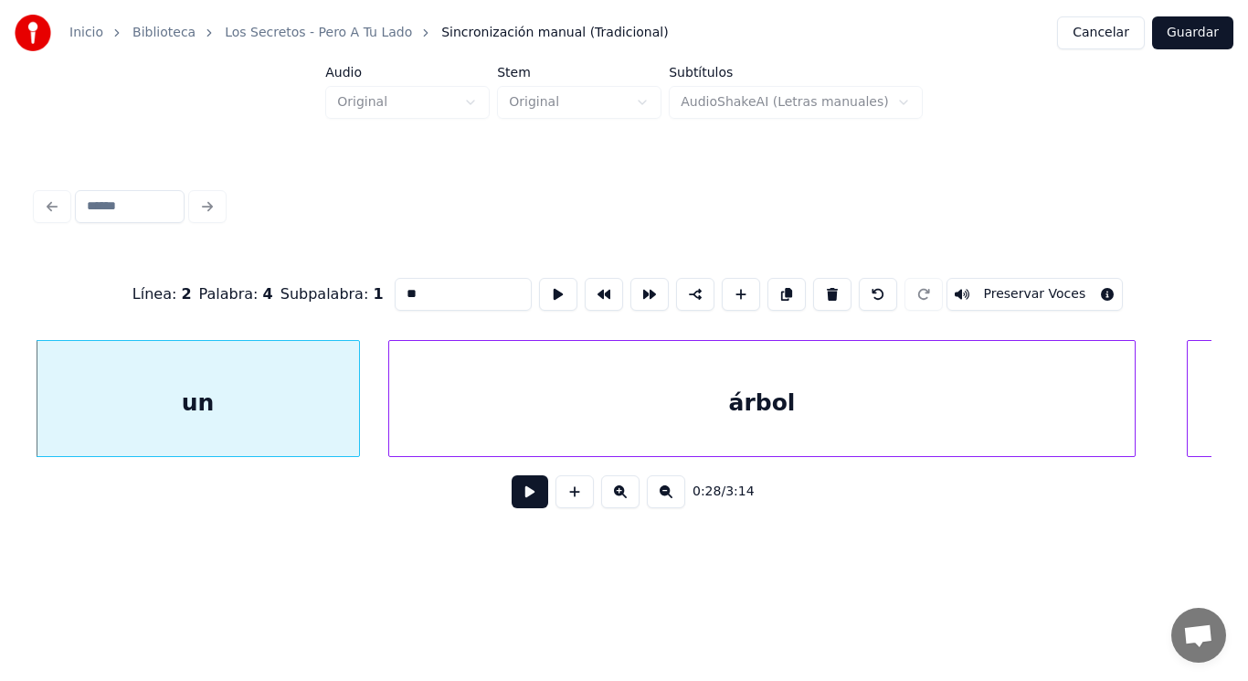
click at [516, 499] on button at bounding box center [530, 491] width 37 height 33
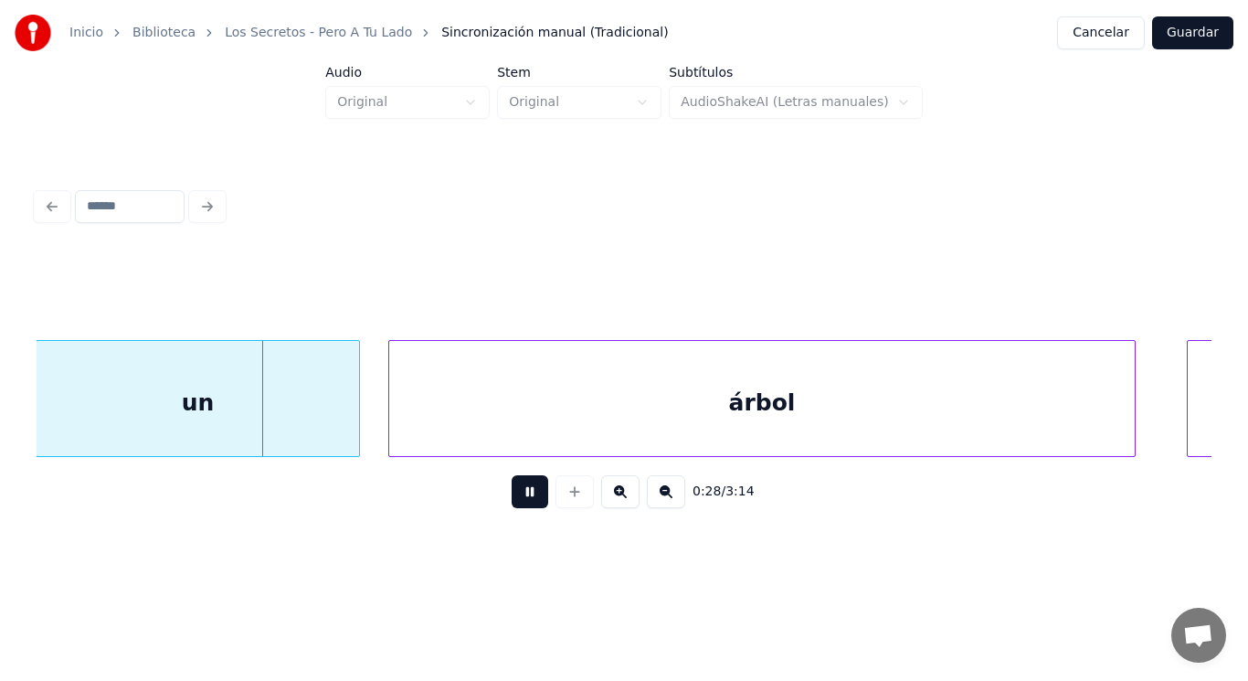
click at [516, 499] on button at bounding box center [530, 491] width 37 height 33
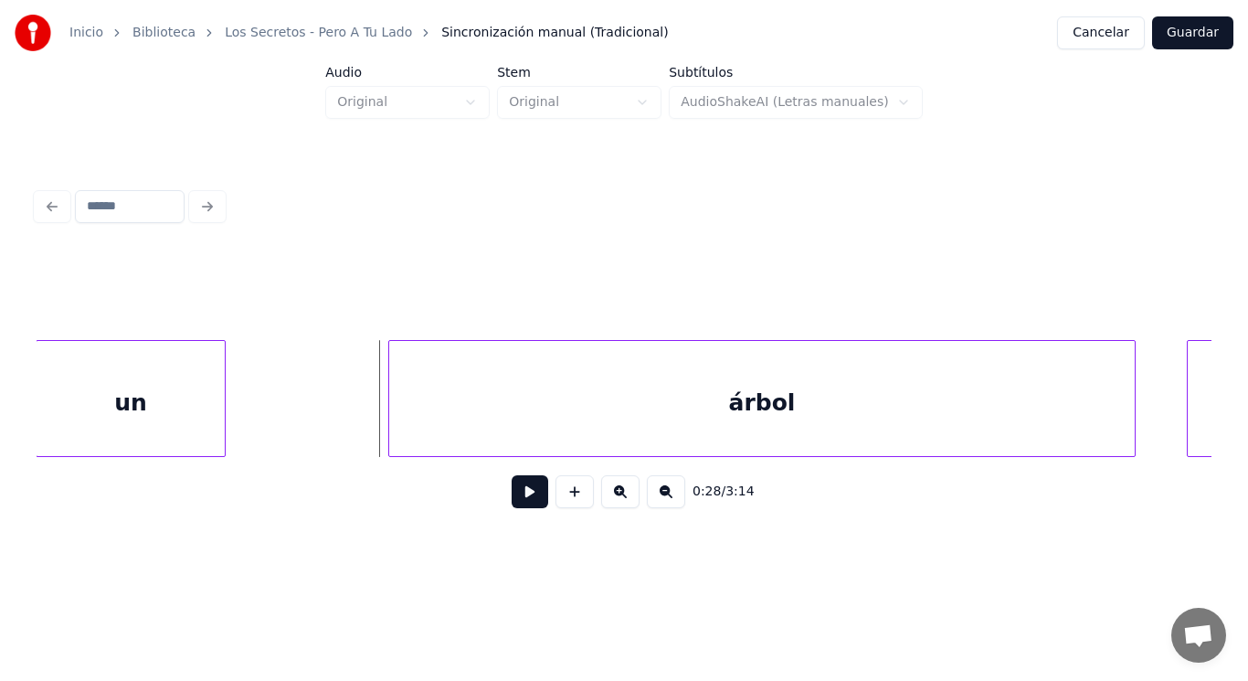
click at [223, 412] on div at bounding box center [221, 398] width 5 height 115
click at [522, 501] on button at bounding box center [530, 491] width 37 height 33
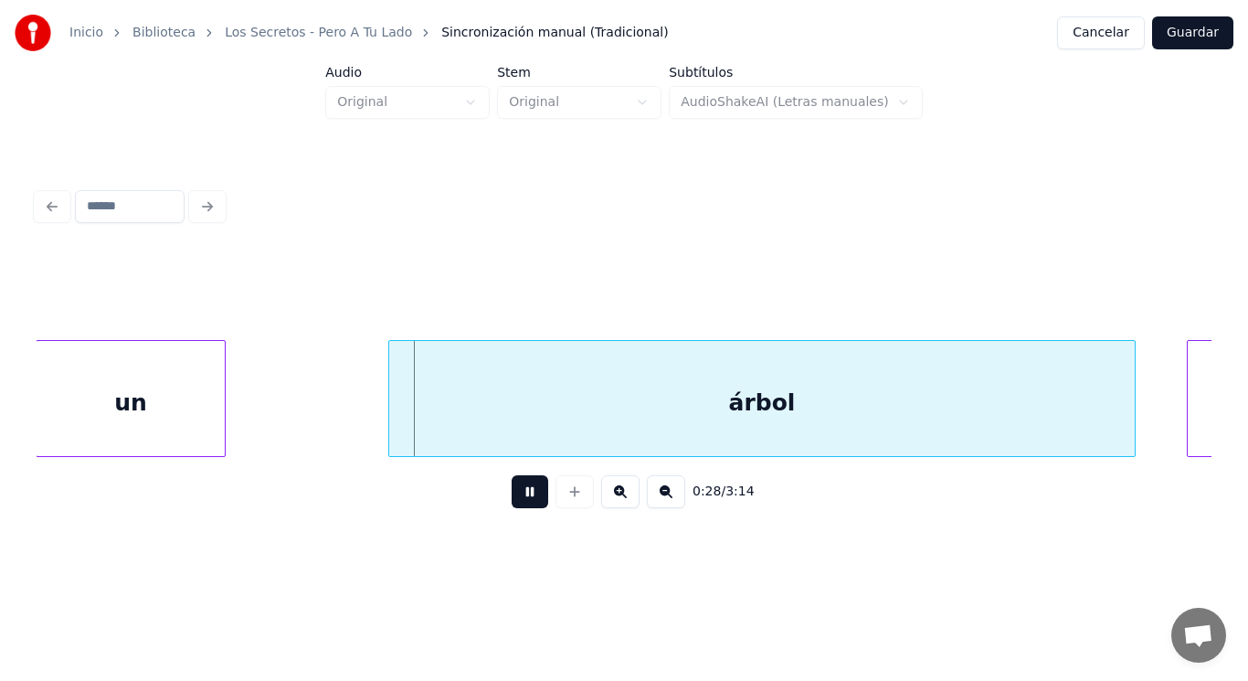
click at [522, 501] on button at bounding box center [530, 491] width 37 height 33
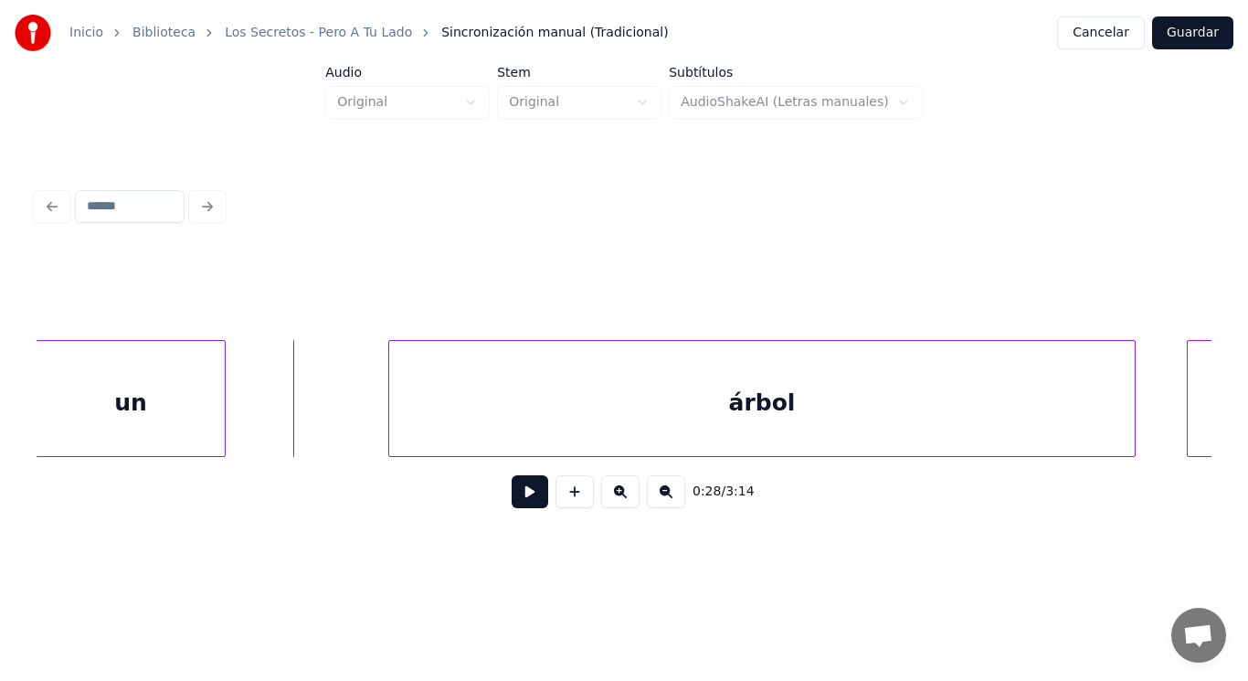
click at [512, 502] on button at bounding box center [530, 491] width 37 height 33
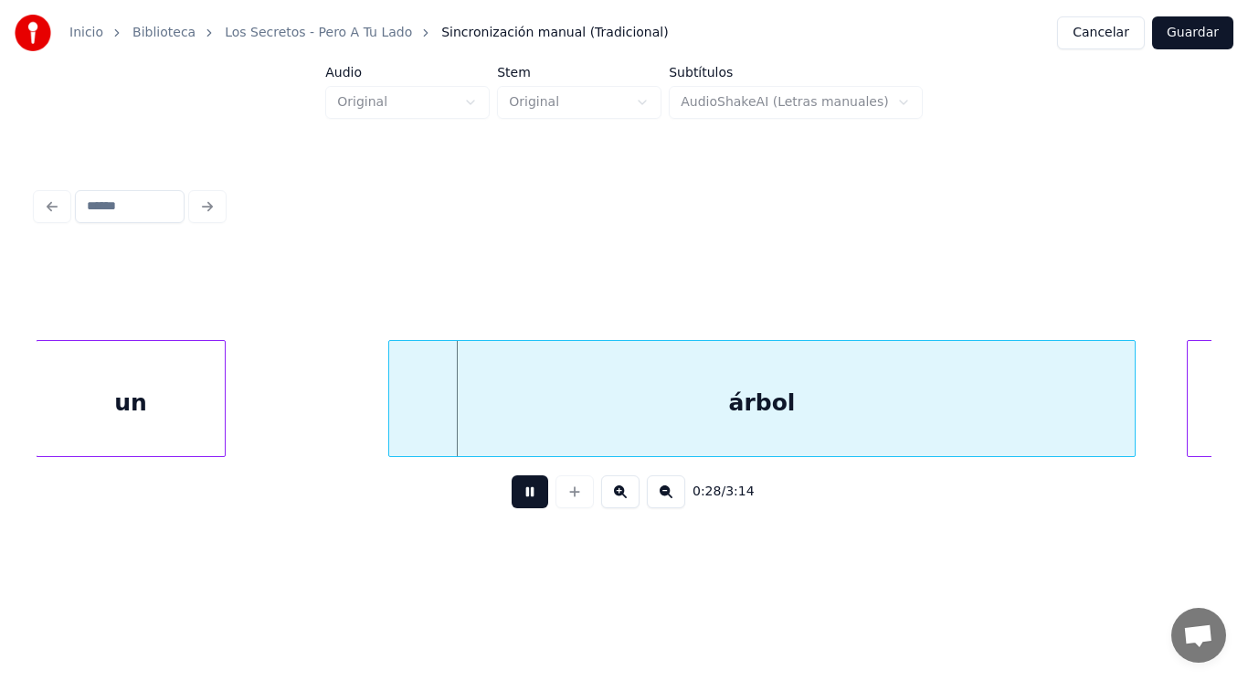
click at [512, 502] on button at bounding box center [530, 491] width 37 height 33
click at [335, 421] on div at bounding box center [335, 398] width 5 height 115
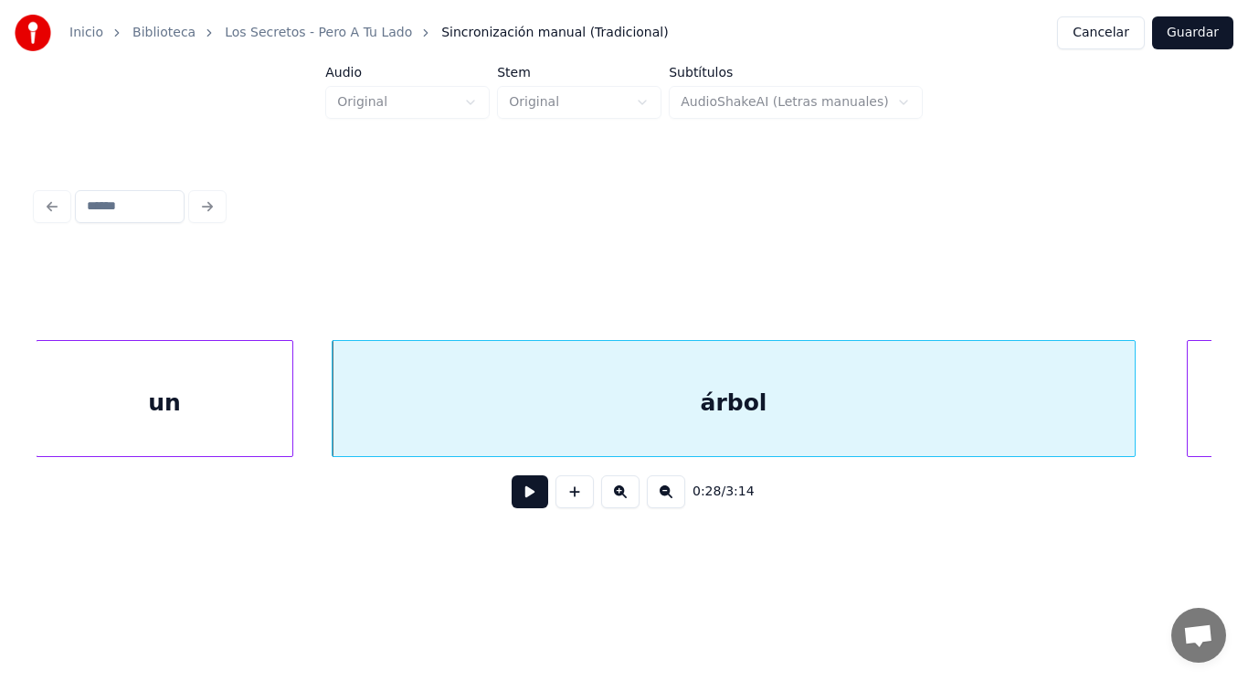
click at [292, 419] on div at bounding box center [289, 398] width 5 height 115
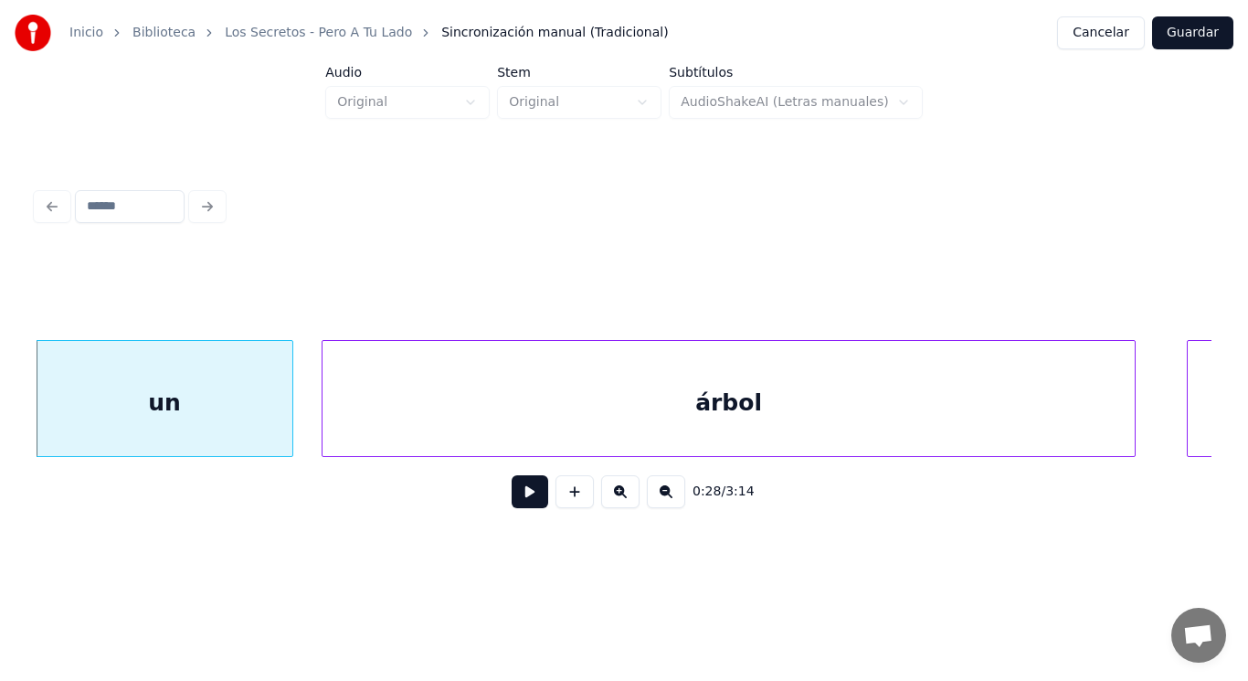
click at [326, 419] on div at bounding box center [325, 398] width 5 height 115
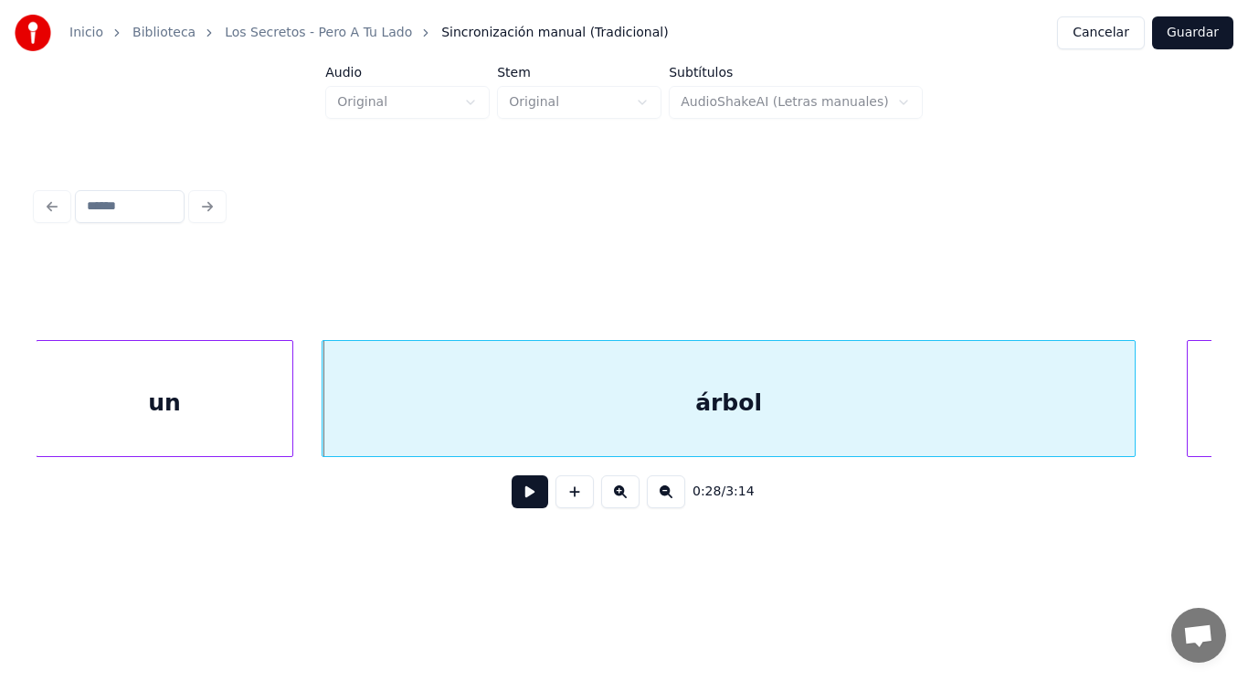
click at [524, 495] on button at bounding box center [530, 491] width 37 height 33
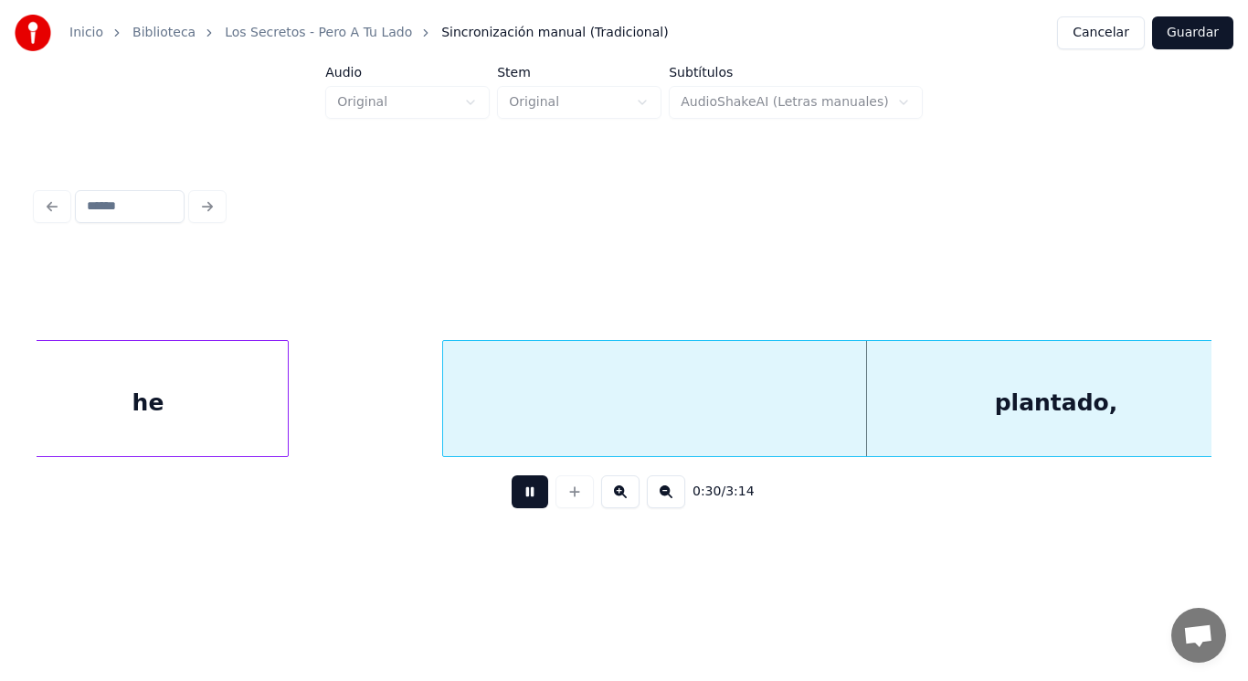
click at [524, 495] on button at bounding box center [530, 491] width 37 height 33
click at [547, 417] on div "plantado," at bounding box center [1056, 403] width 1227 height 124
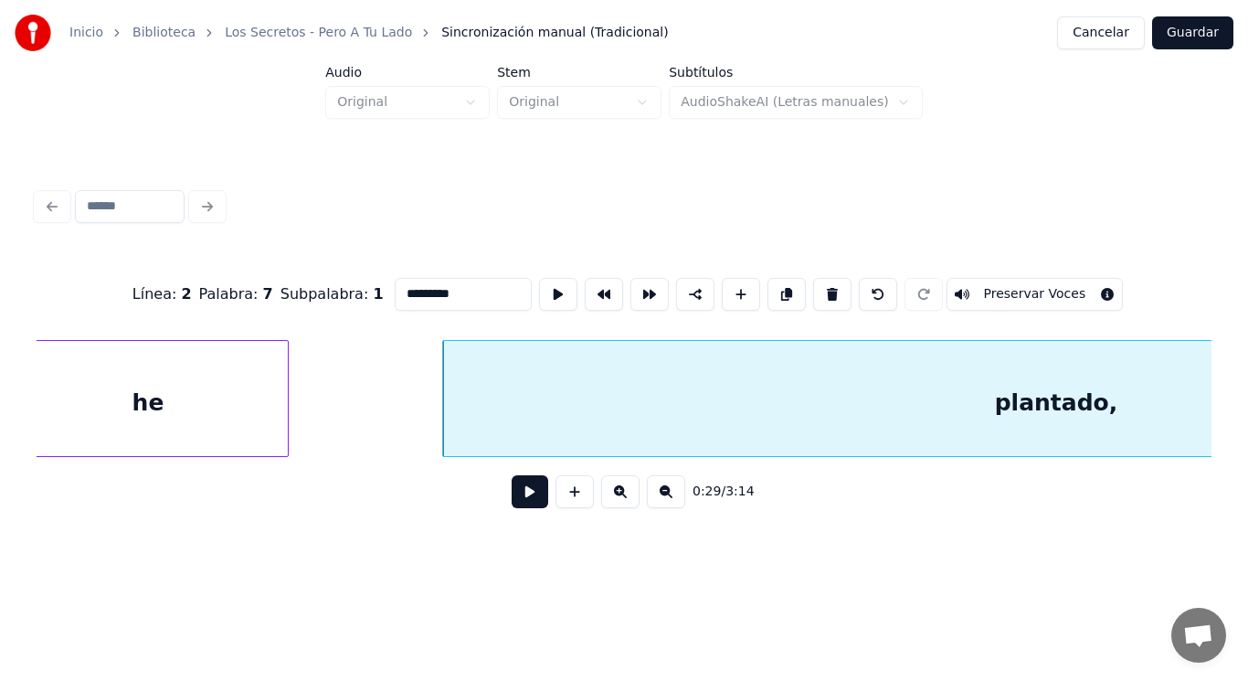
click at [521, 499] on button at bounding box center [530, 491] width 37 height 33
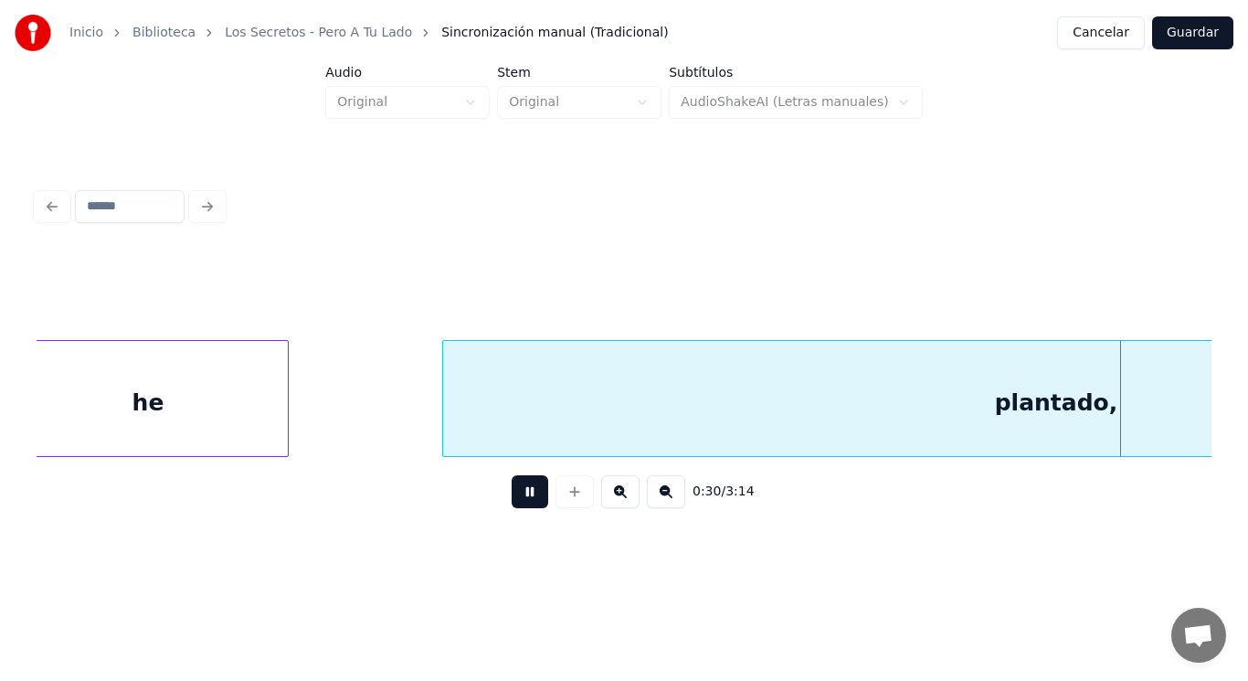
scroll to position [0, 38802]
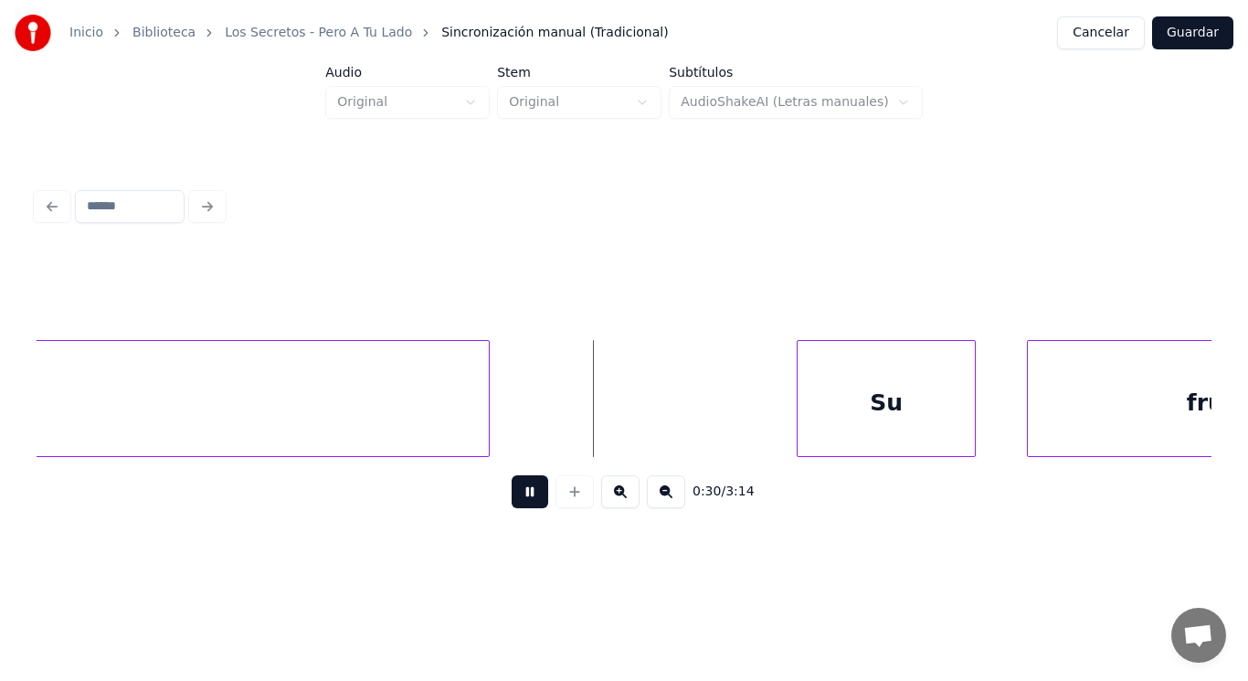
click at [521, 499] on button at bounding box center [530, 491] width 37 height 33
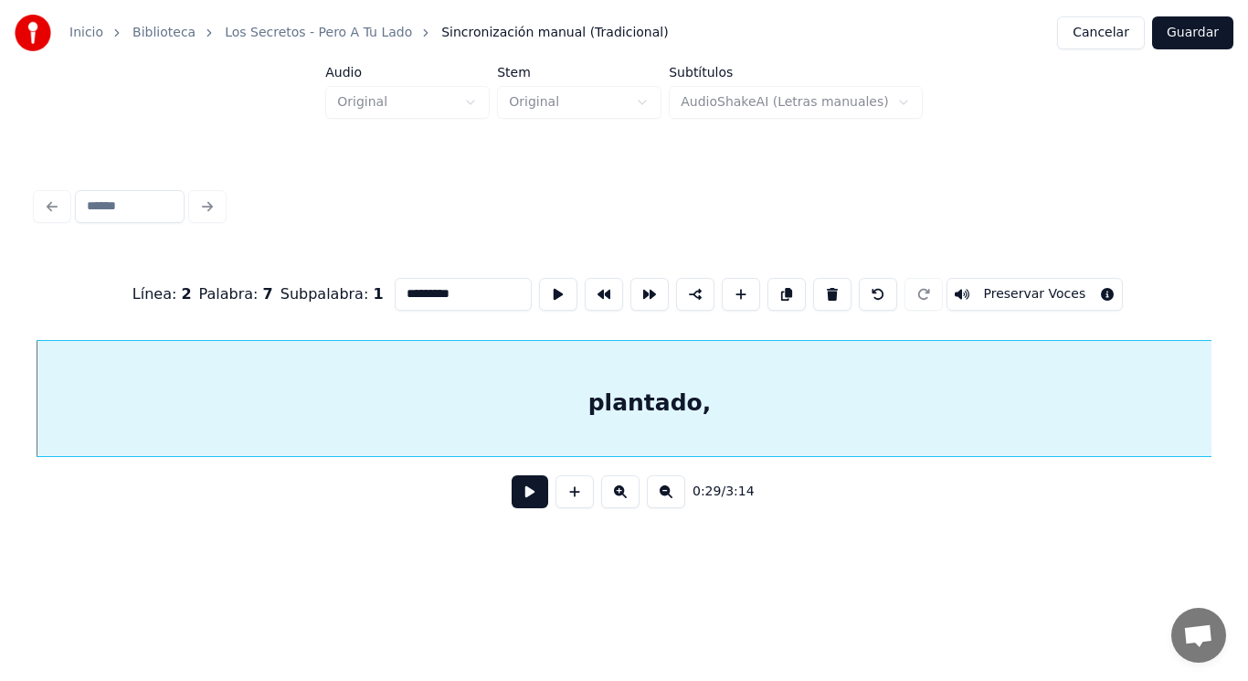
click at [521, 502] on button at bounding box center [530, 491] width 37 height 33
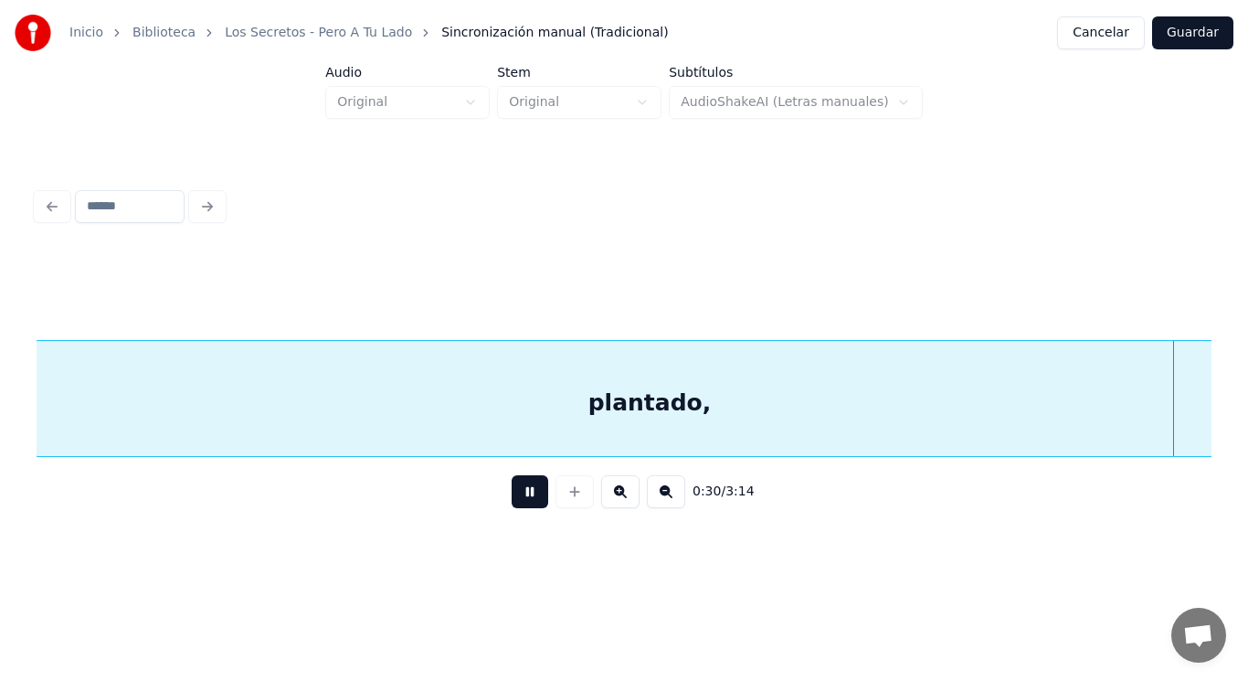
click at [521, 502] on button at bounding box center [530, 491] width 37 height 33
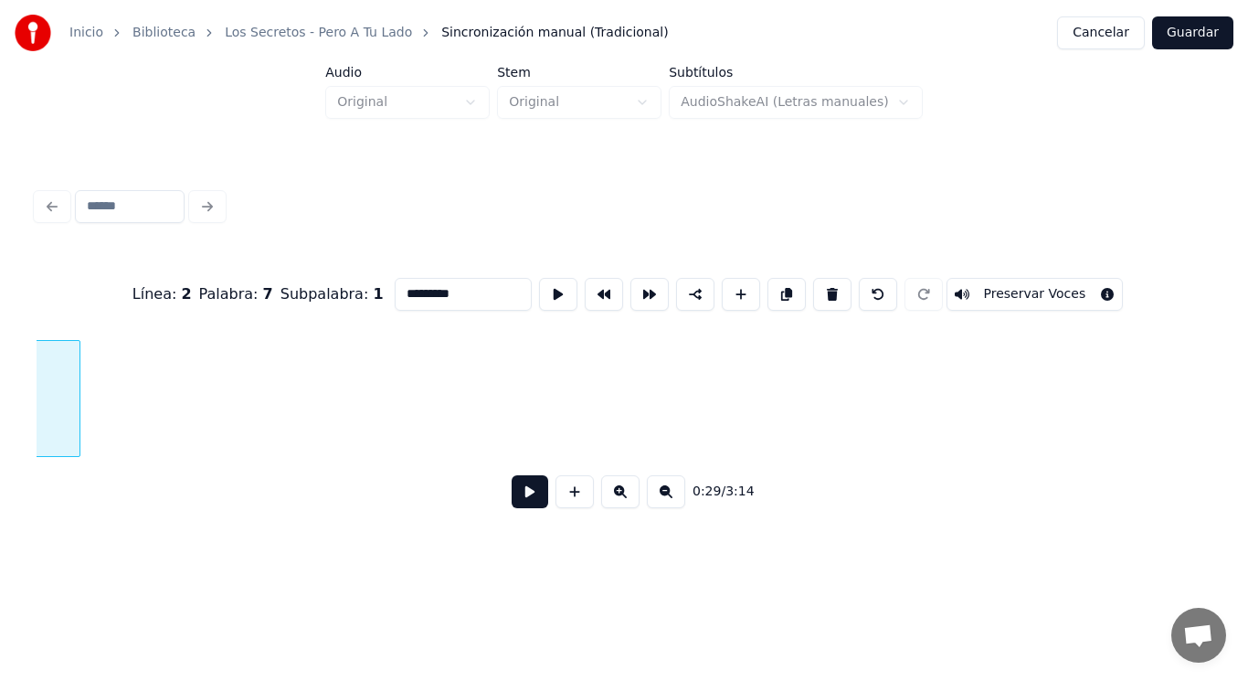
scroll to position [0, 38028]
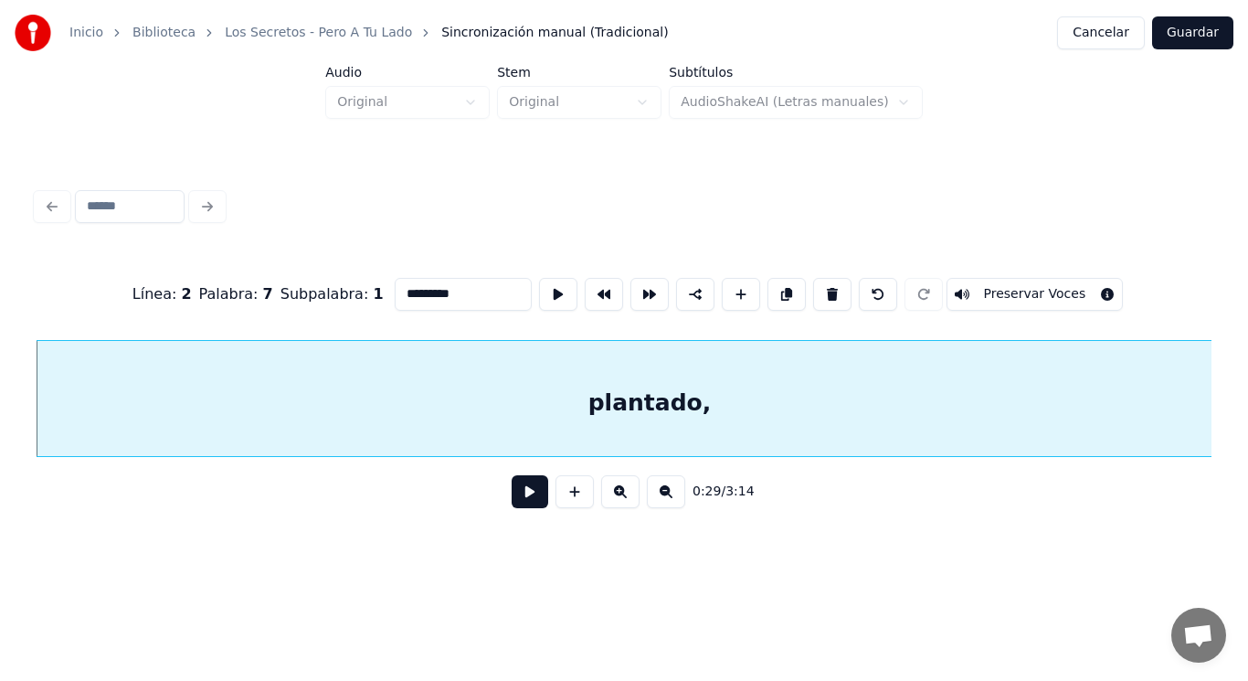
click at [512, 496] on button at bounding box center [530, 491] width 37 height 33
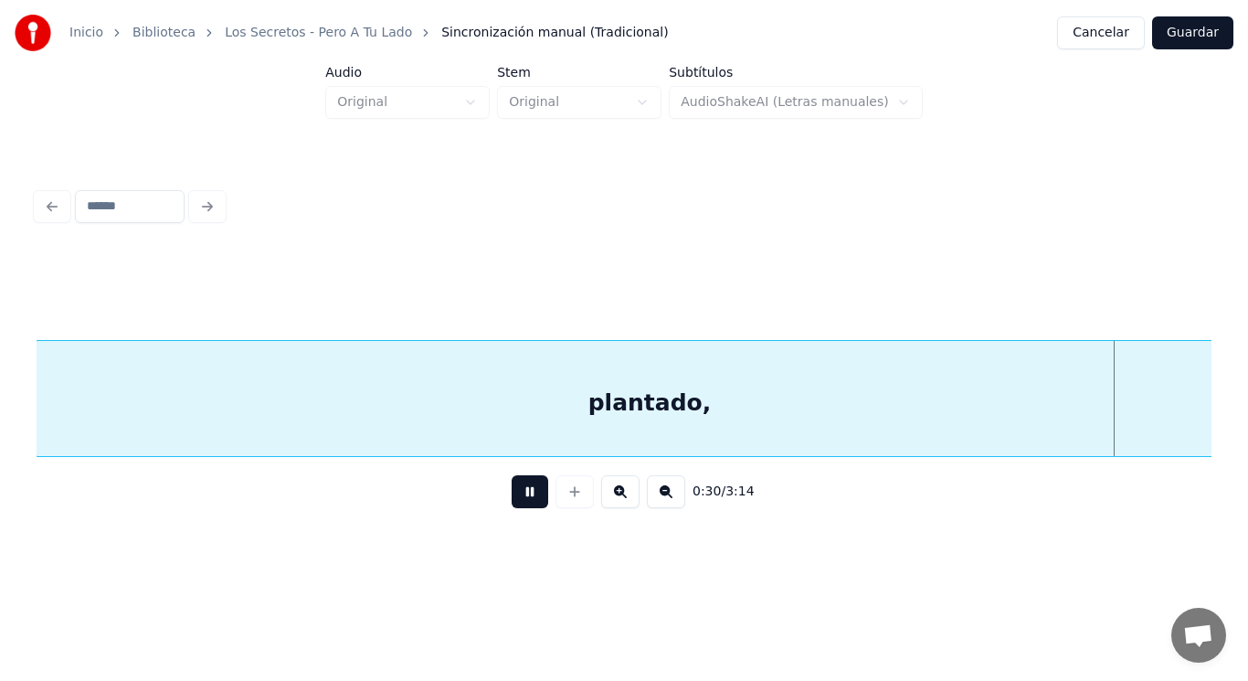
click at [512, 496] on button at bounding box center [530, 491] width 37 height 33
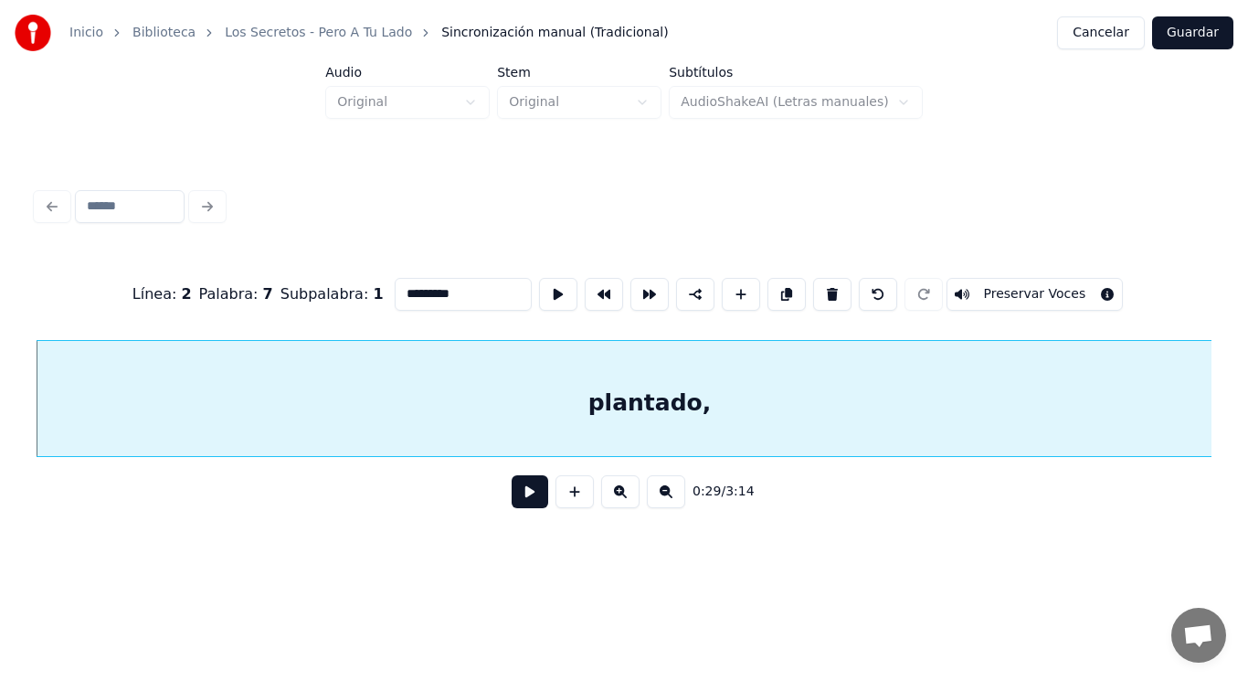
click at [512, 507] on button at bounding box center [530, 491] width 37 height 33
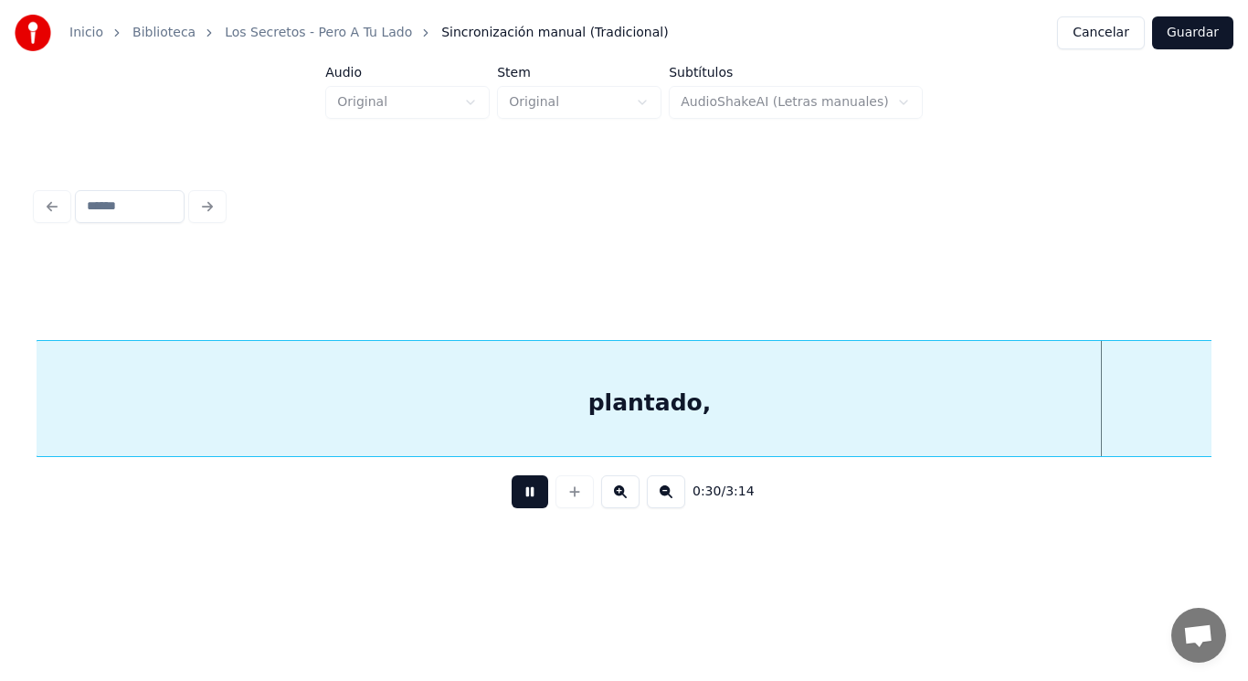
click at [512, 507] on button at bounding box center [530, 491] width 37 height 33
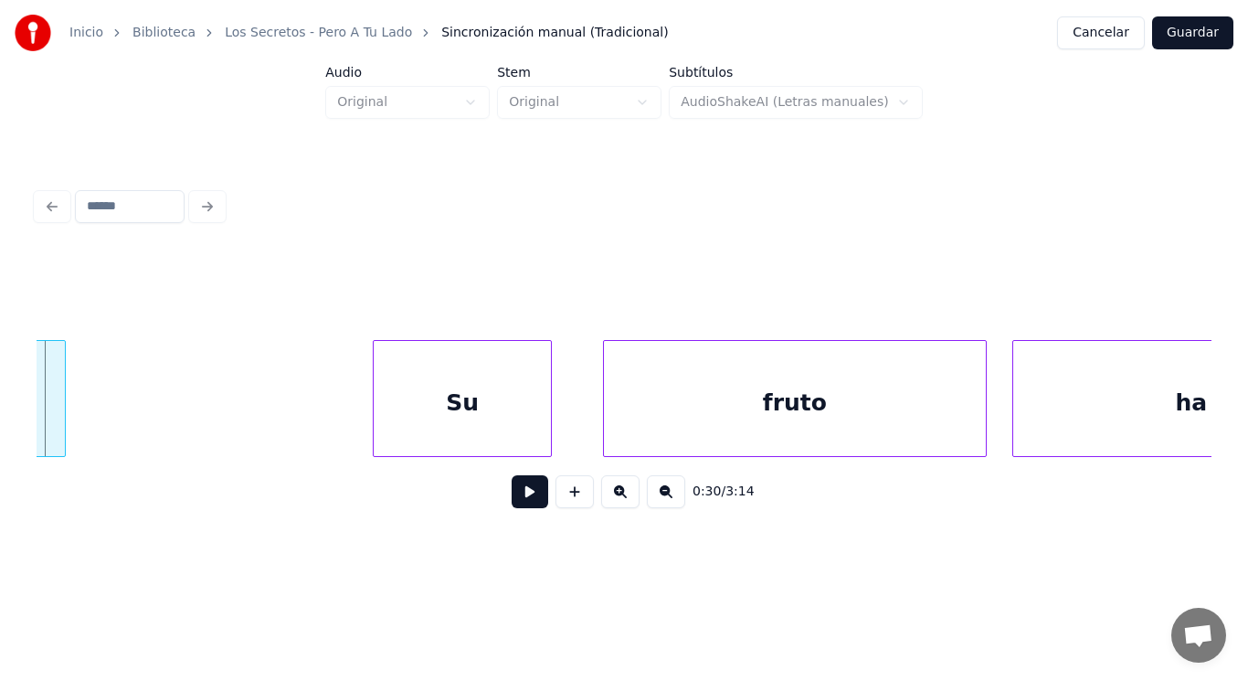
click at [512, 507] on button at bounding box center [530, 491] width 37 height 33
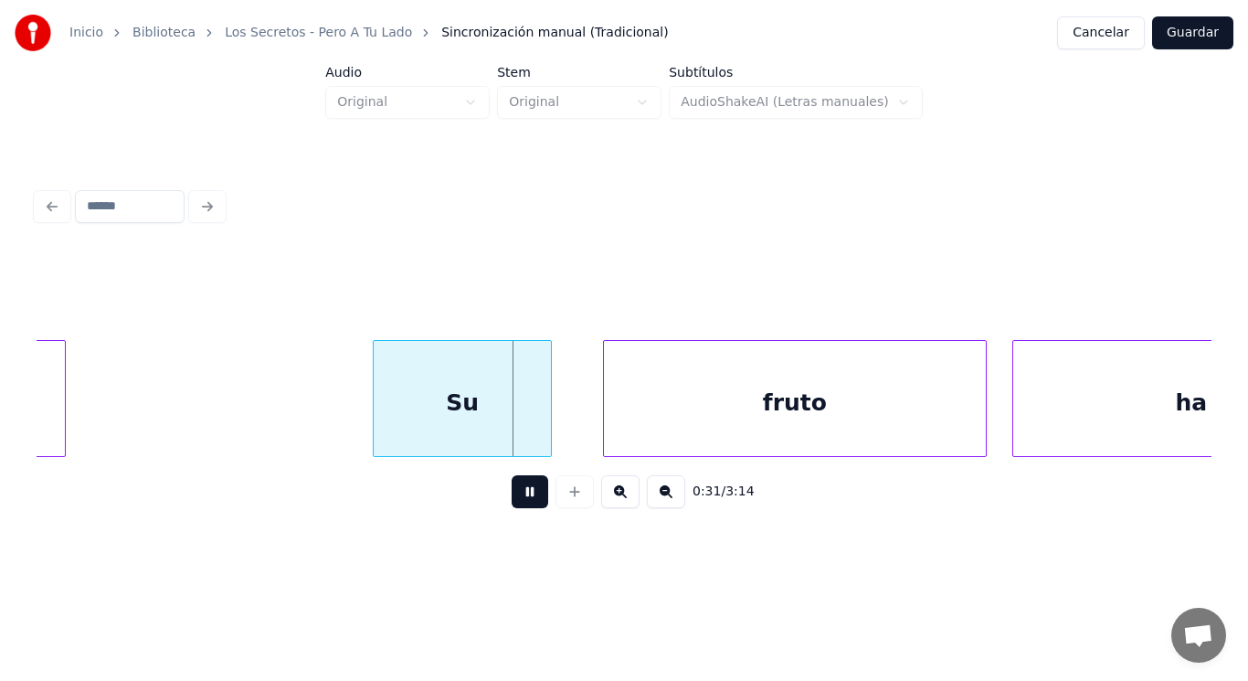
click at [512, 507] on button at bounding box center [530, 491] width 37 height 33
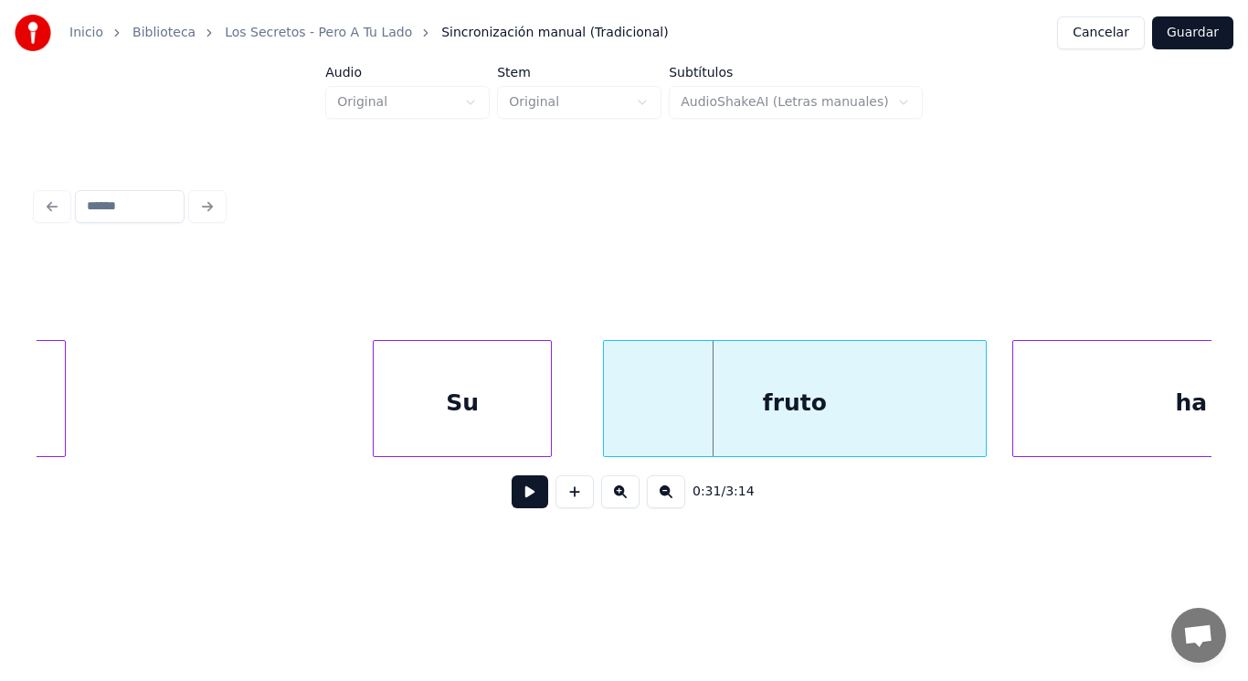
click at [470, 428] on div "Su" at bounding box center [462, 403] width 177 height 124
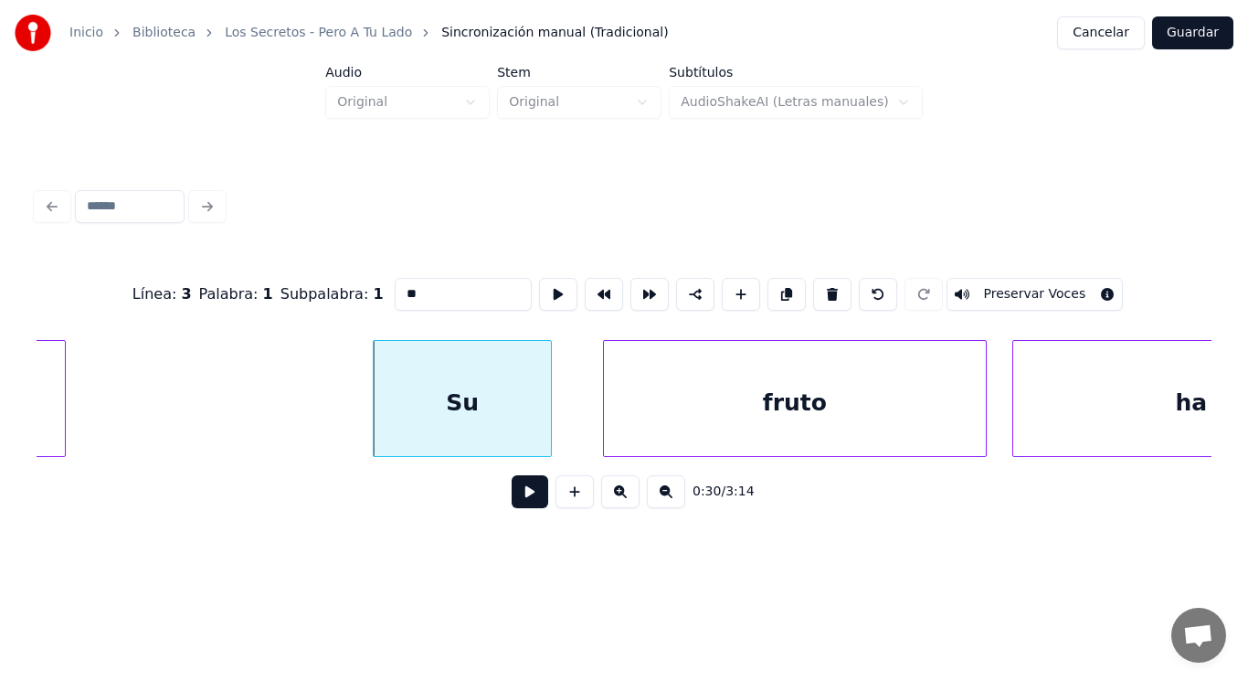
click at [515, 494] on button at bounding box center [530, 491] width 37 height 33
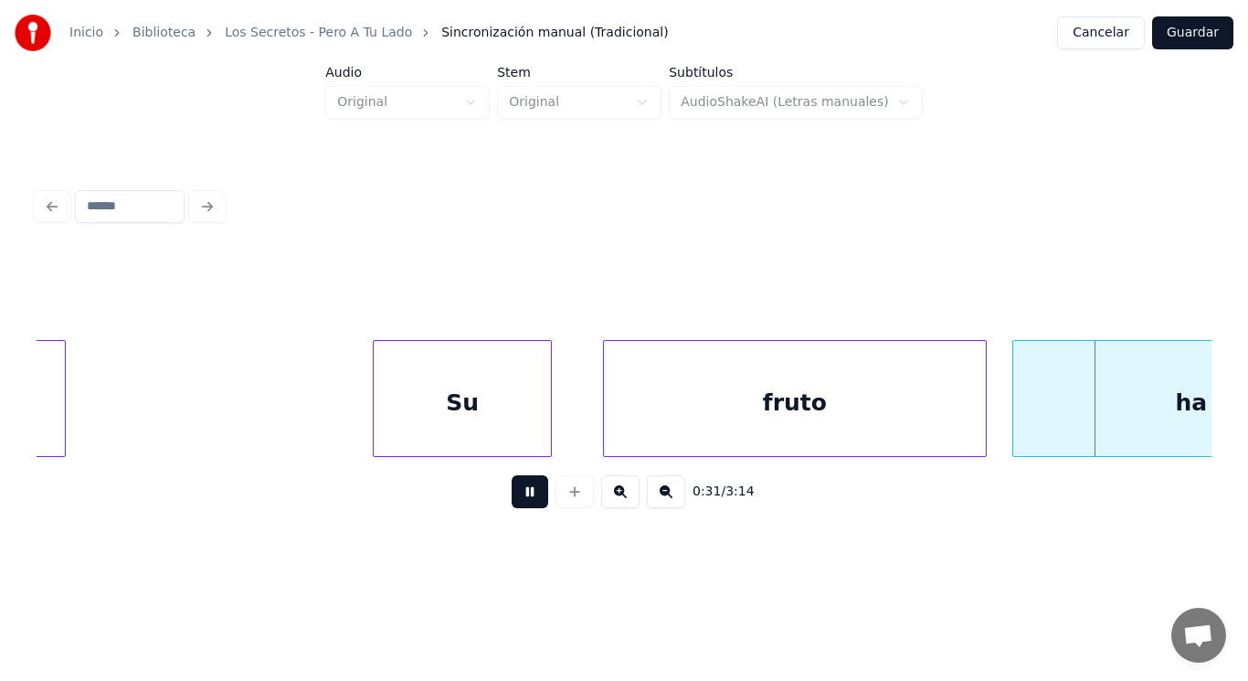
scroll to position [0, 40417]
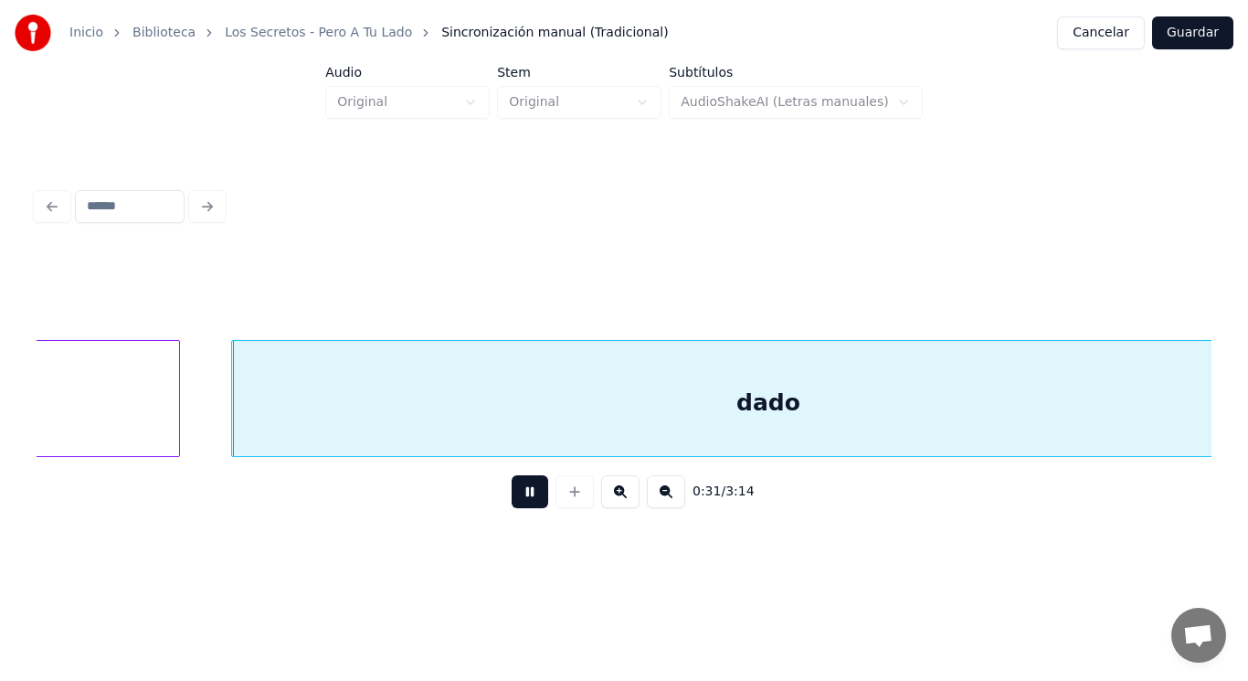
click at [515, 494] on button at bounding box center [530, 491] width 37 height 33
click at [153, 430] on div "ha" at bounding box center [1, 403] width 356 height 124
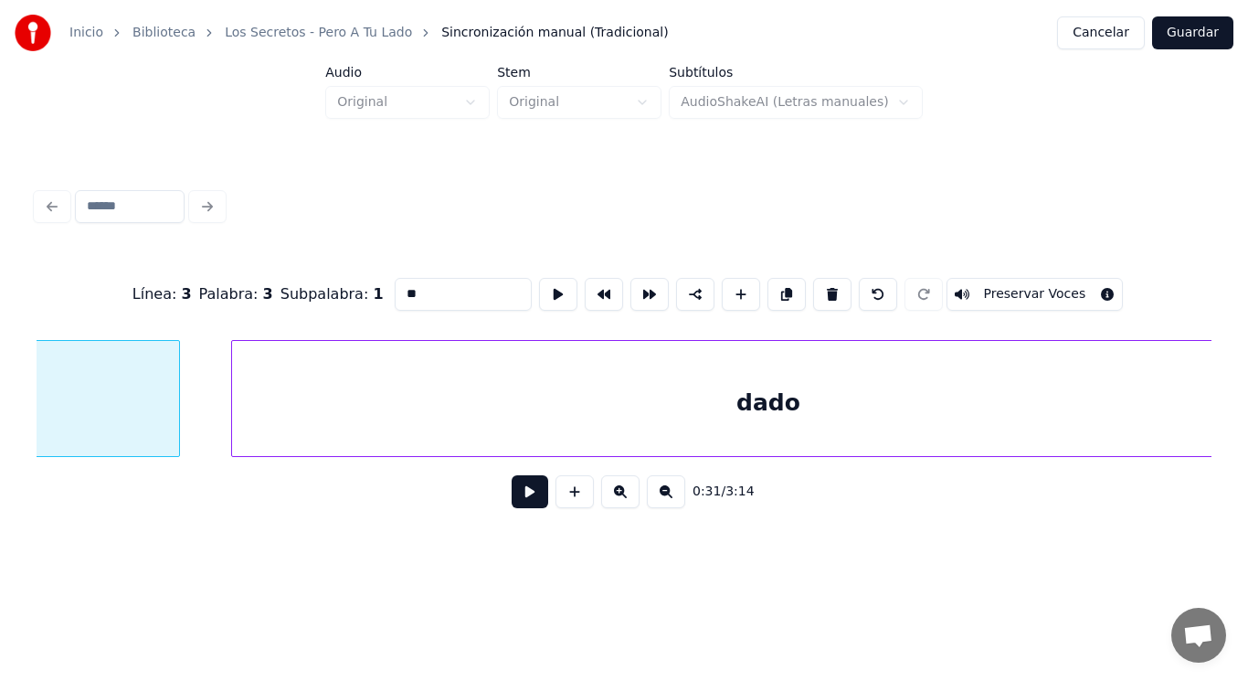
scroll to position [0, 40203]
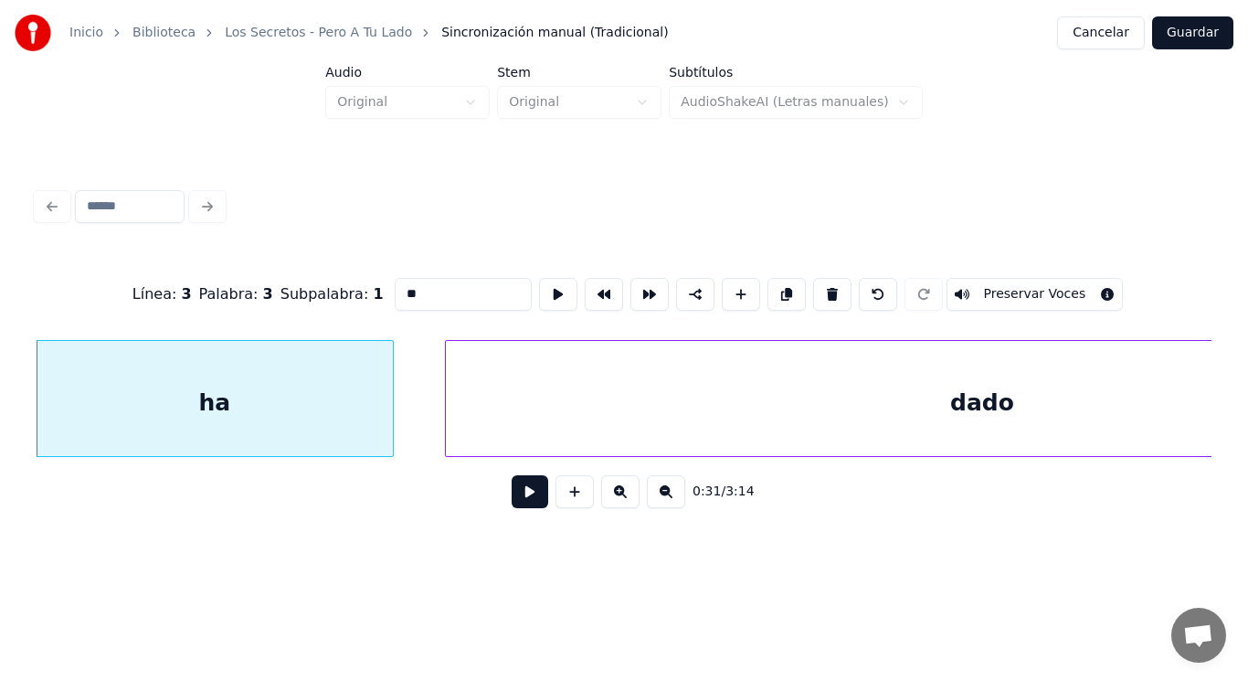
click at [515, 493] on button at bounding box center [530, 491] width 37 height 33
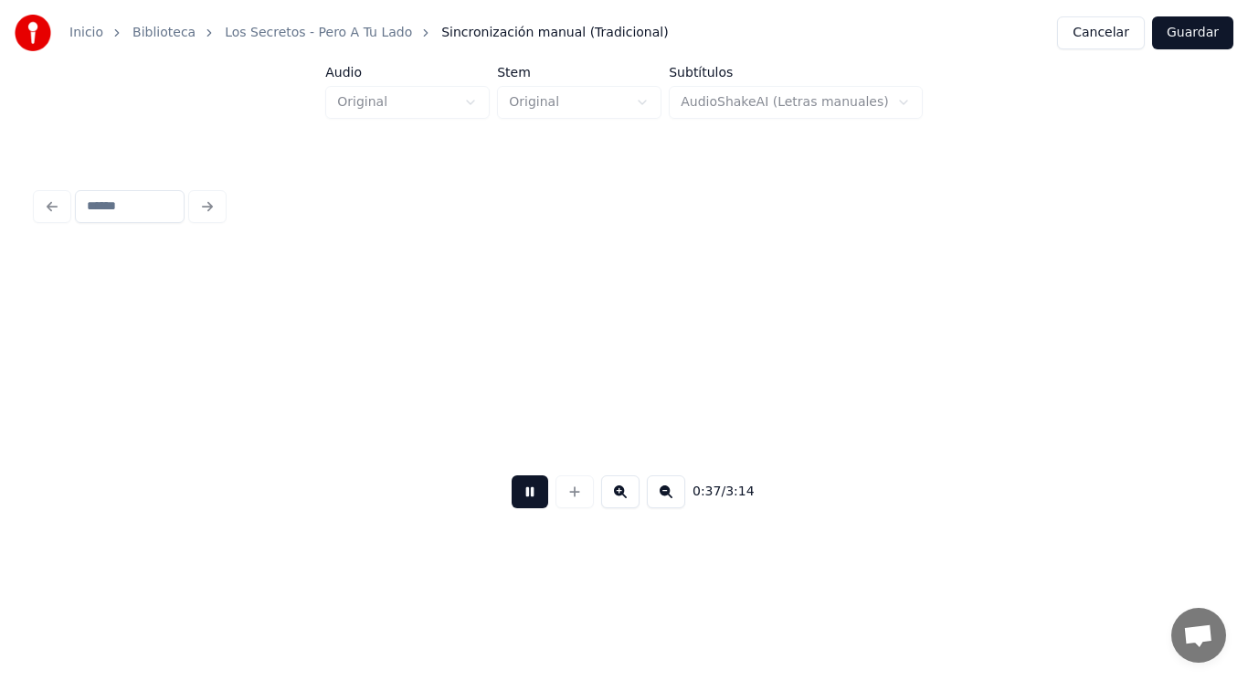
scroll to position [0, 47356]
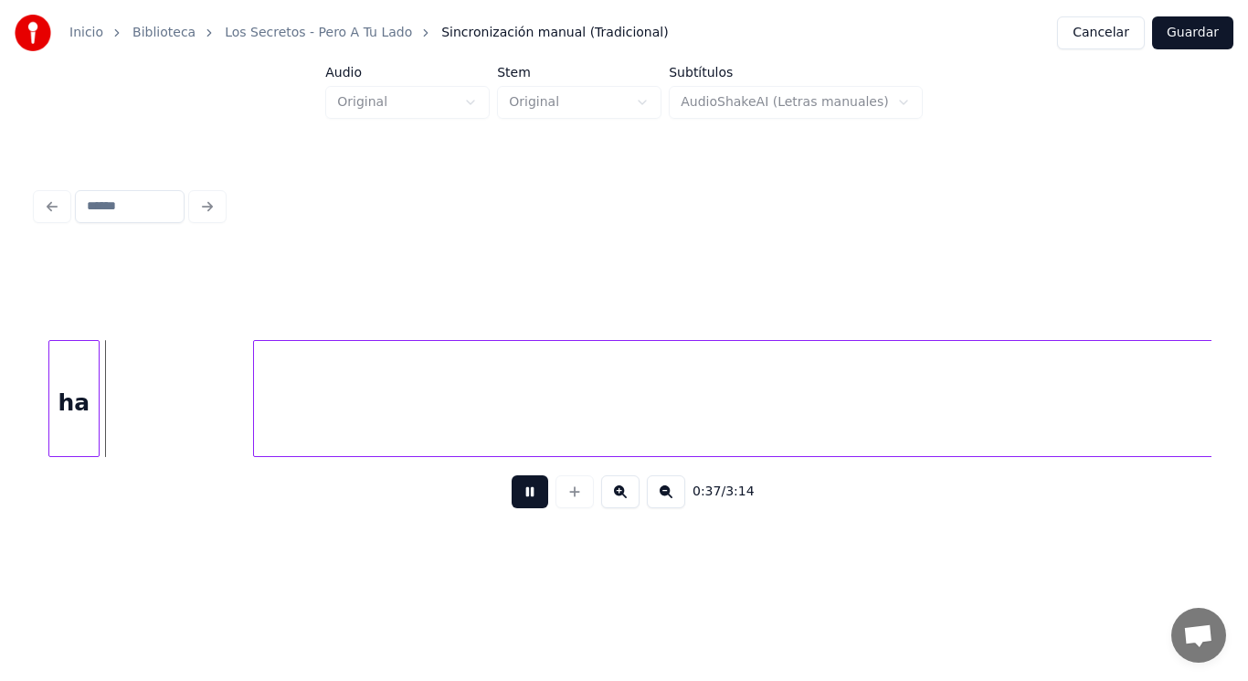
click at [515, 493] on button at bounding box center [530, 491] width 37 height 33
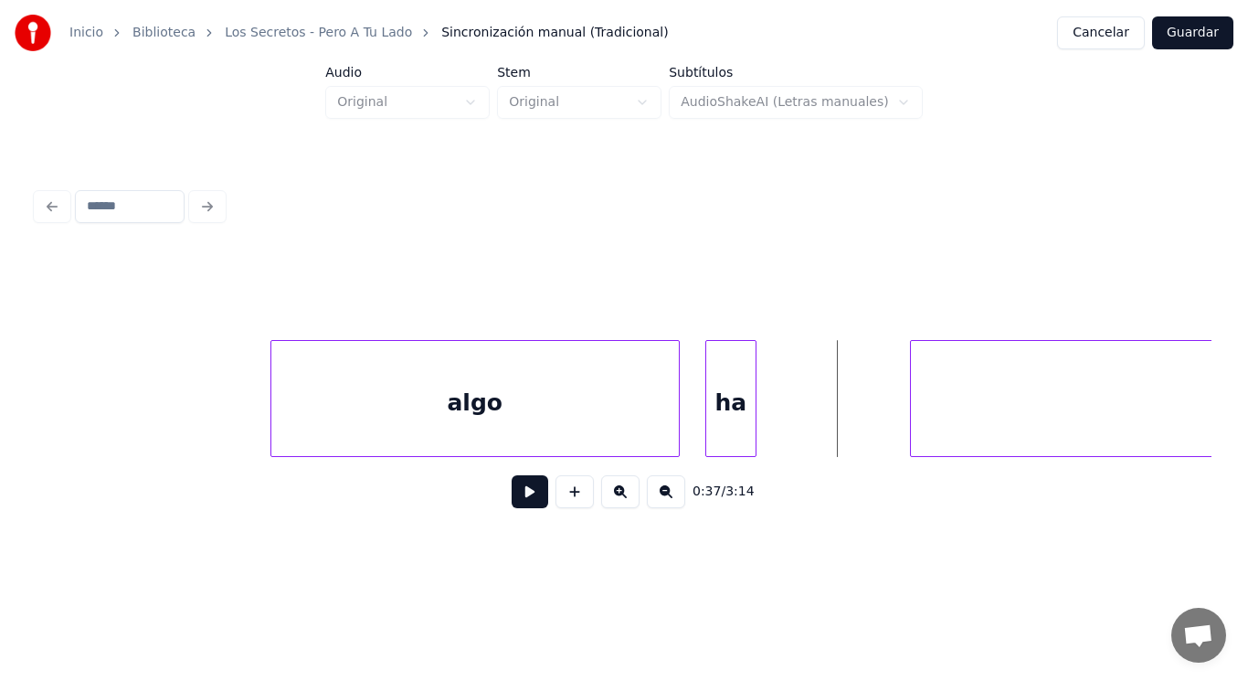
scroll to position [0, 46624]
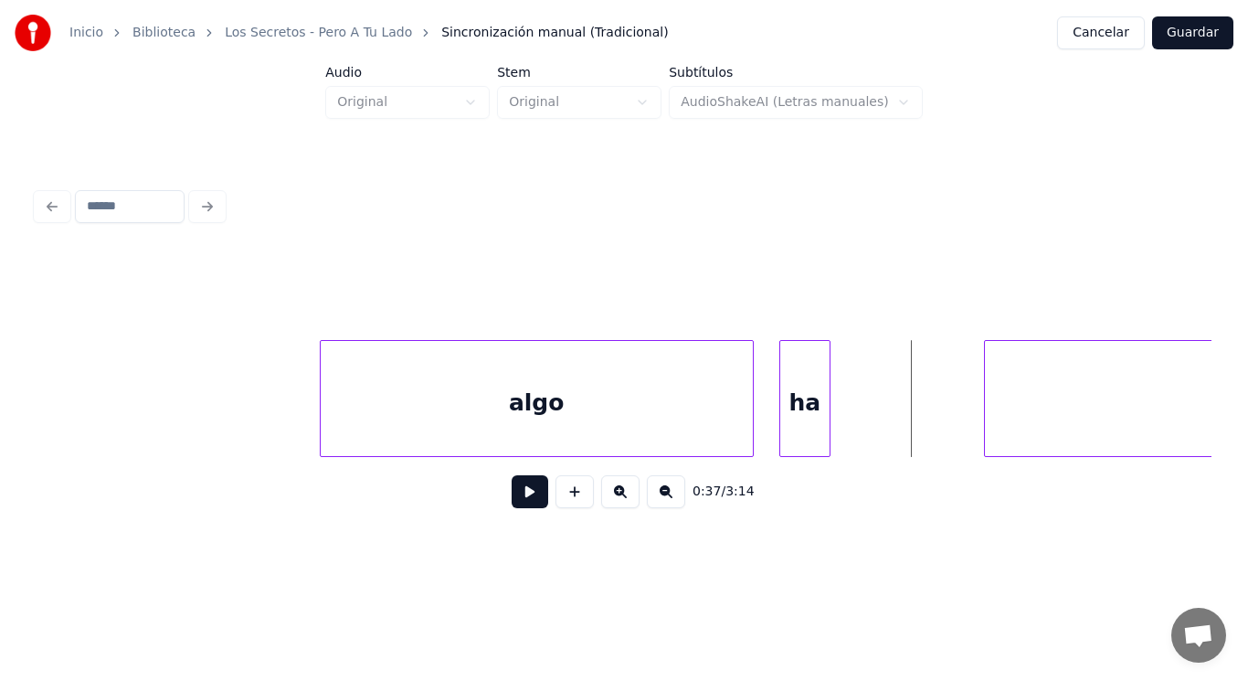
click at [323, 414] on div at bounding box center [323, 398] width 5 height 115
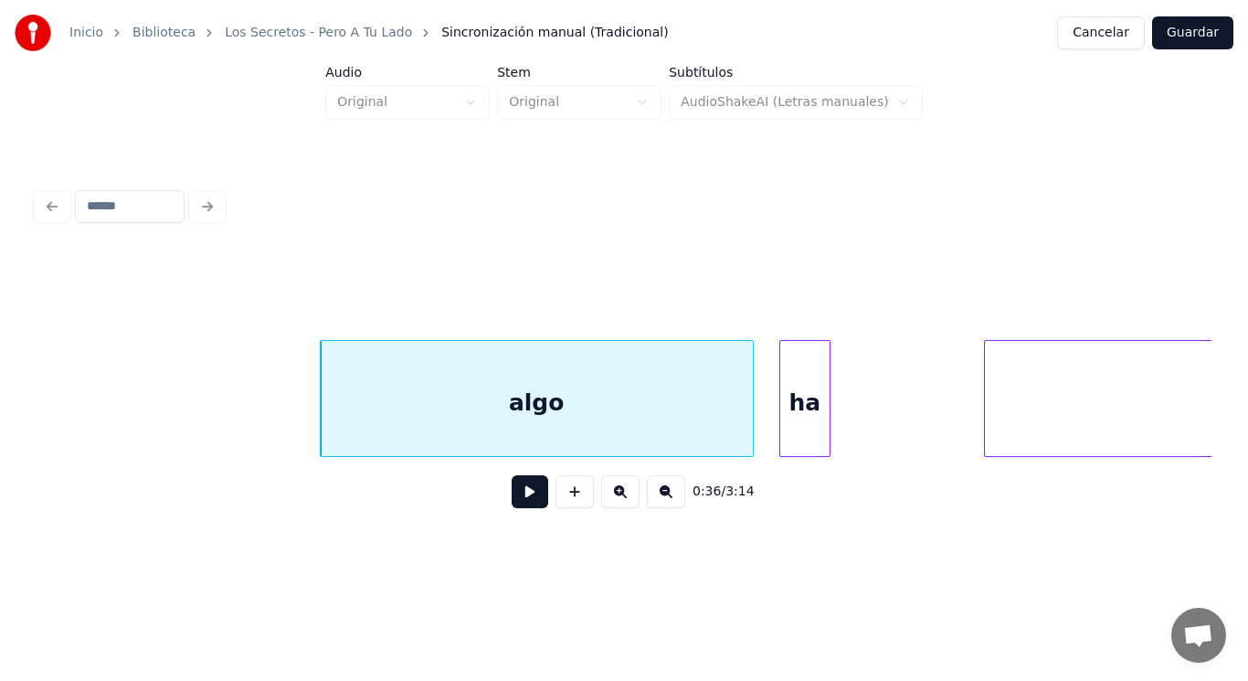
click at [527, 505] on button at bounding box center [530, 491] width 37 height 33
click at [608, 433] on div "algo" at bounding box center [537, 403] width 432 height 124
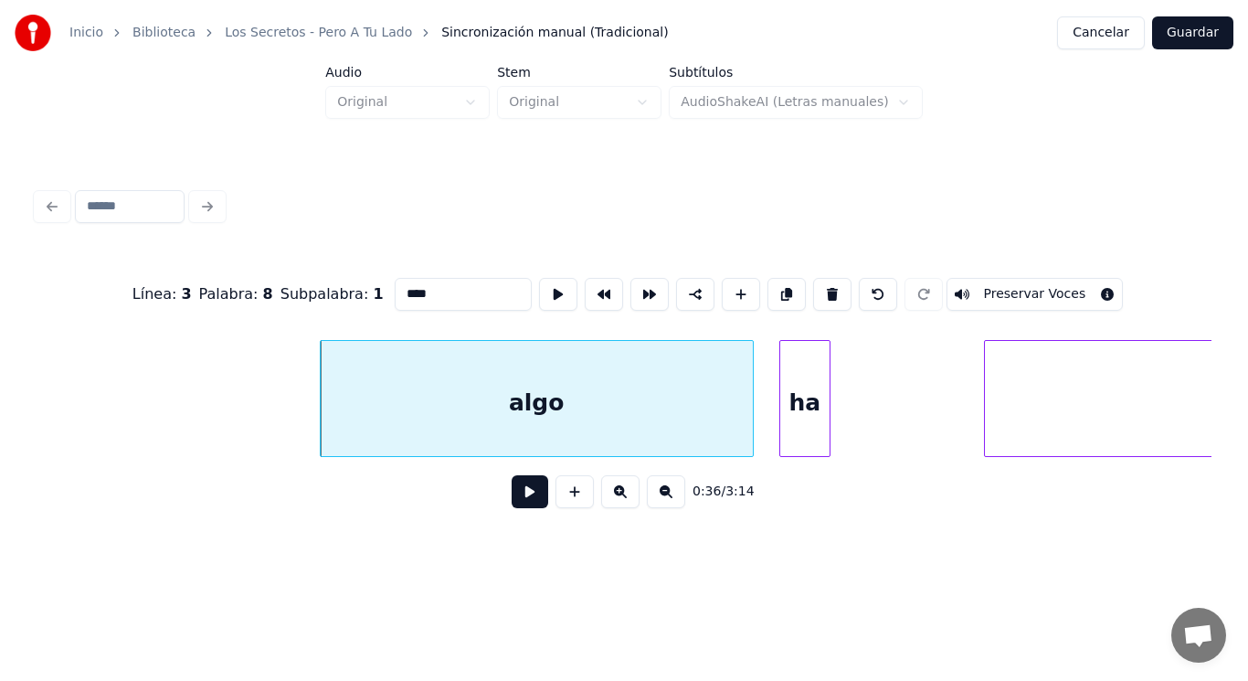
click at [523, 492] on button at bounding box center [530, 491] width 37 height 33
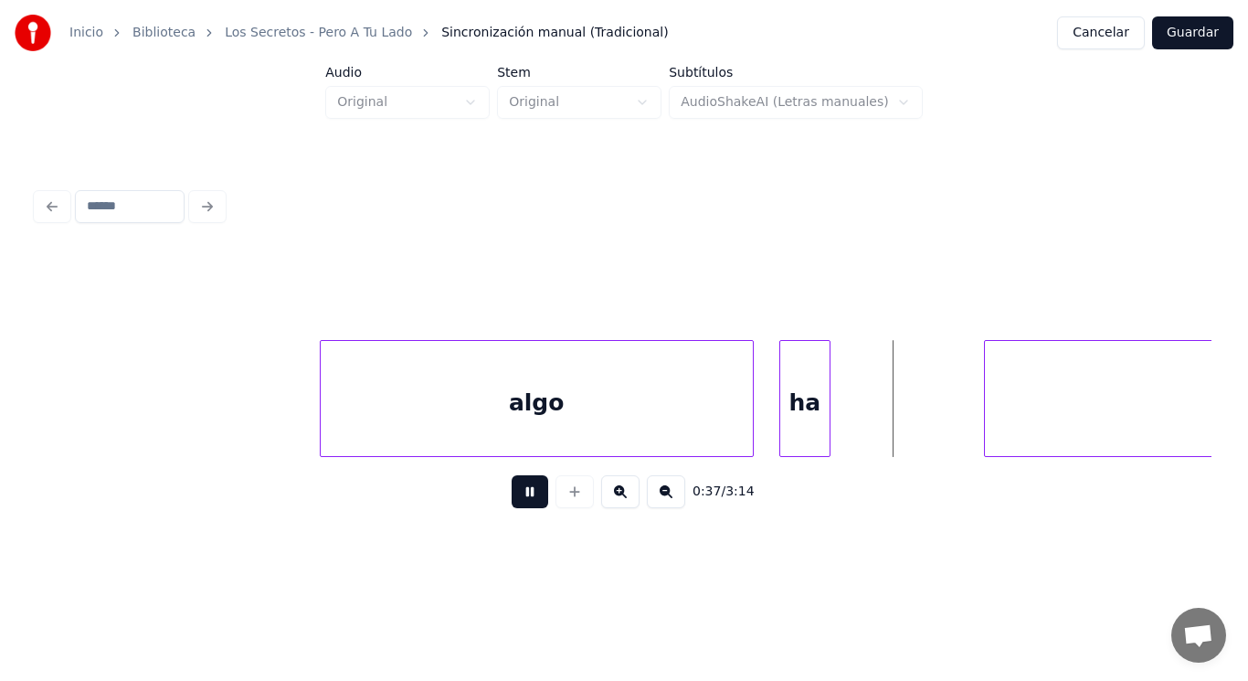
click at [523, 492] on button at bounding box center [530, 491] width 37 height 33
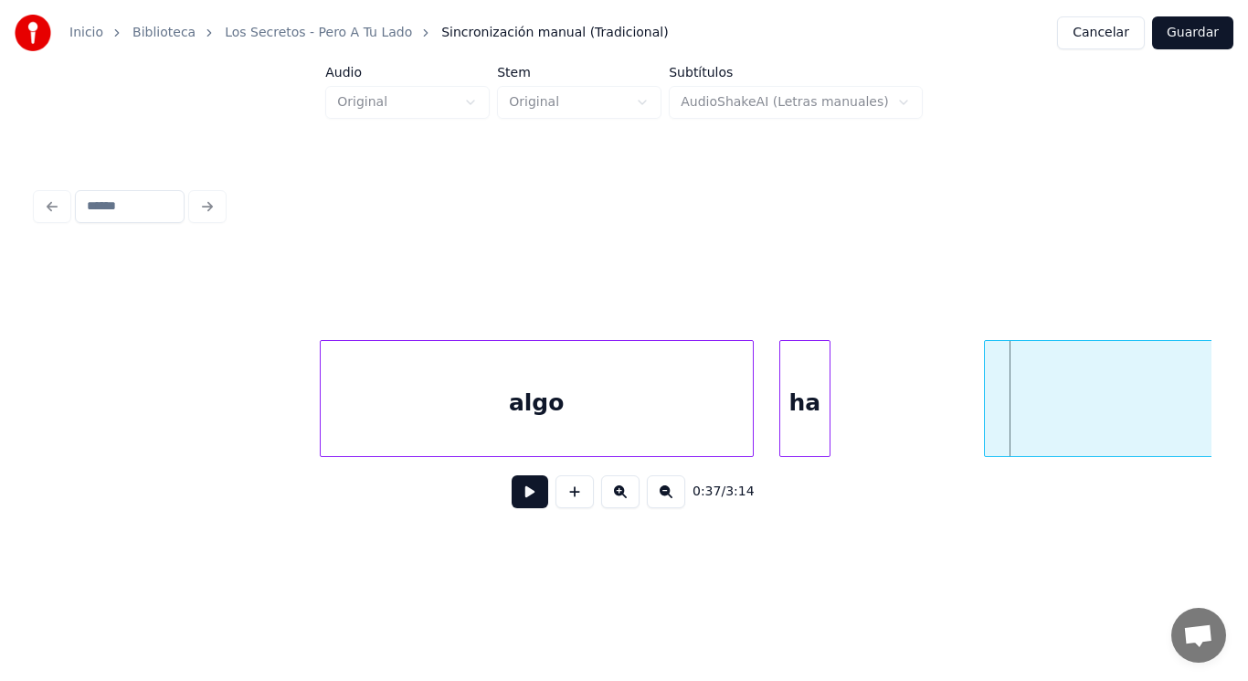
click at [814, 418] on div "ha" at bounding box center [805, 403] width 49 height 124
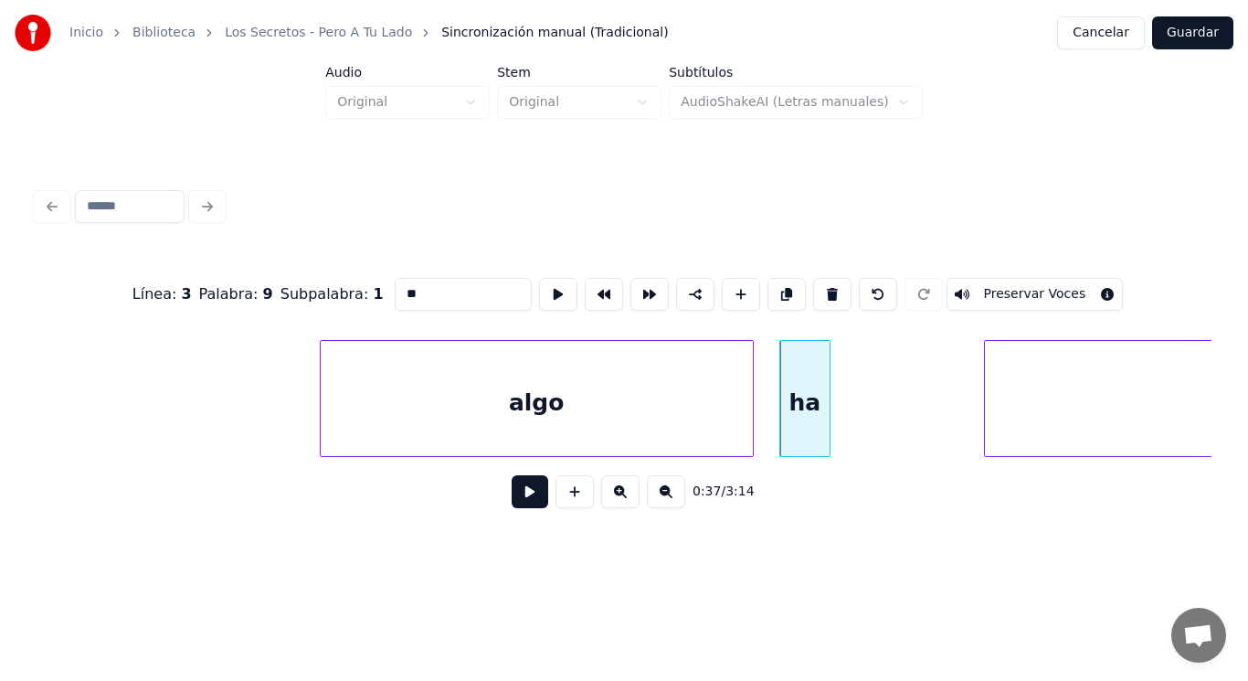
click at [515, 490] on button at bounding box center [530, 491] width 37 height 33
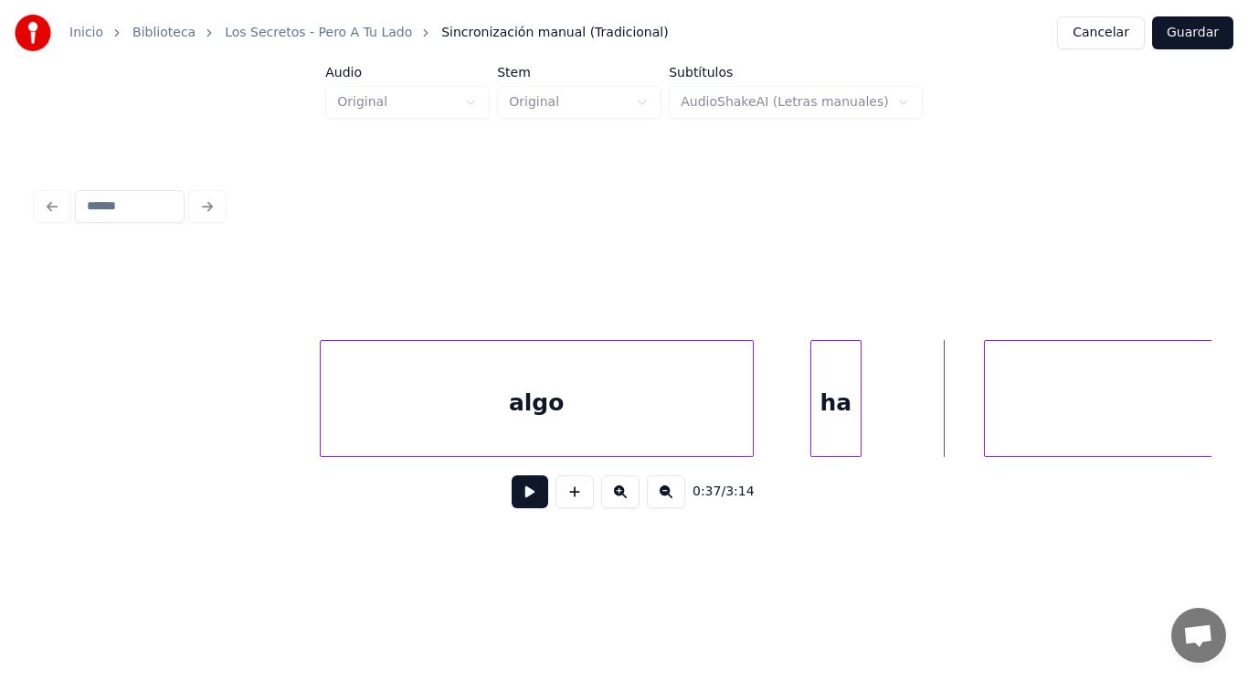
click at [827, 425] on div "ha" at bounding box center [836, 403] width 49 height 124
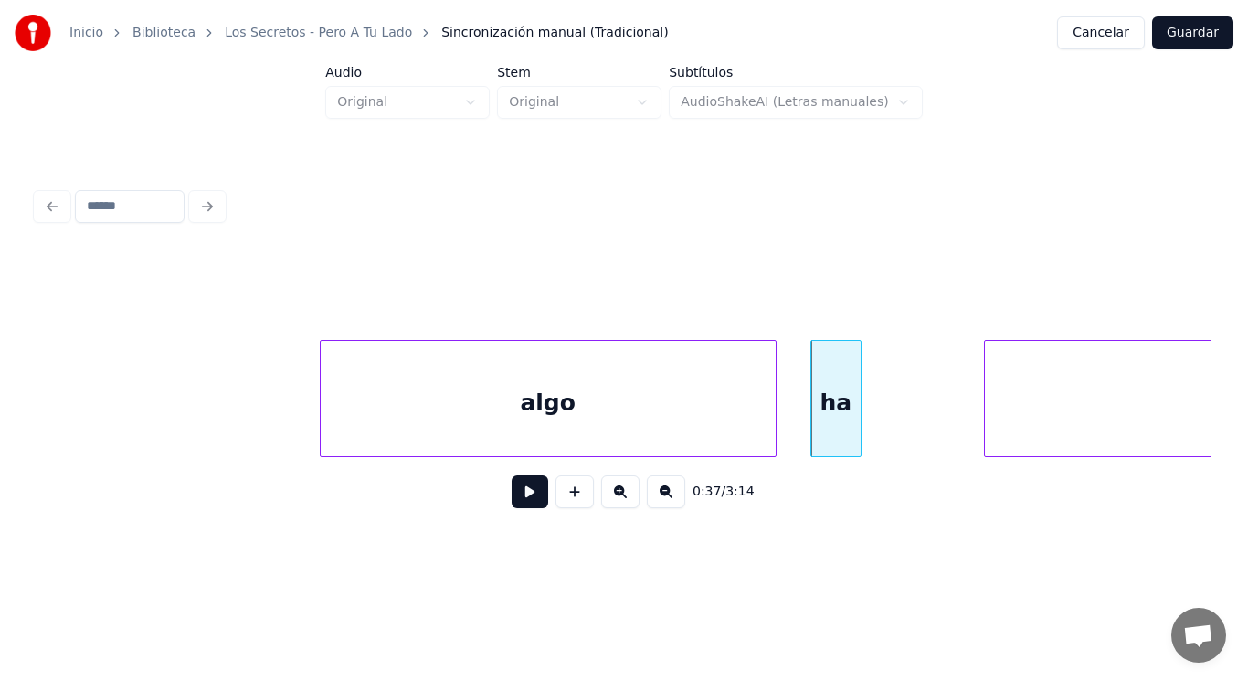
click at [773, 420] on div at bounding box center [772, 398] width 5 height 115
click at [527, 498] on button at bounding box center [530, 491] width 37 height 33
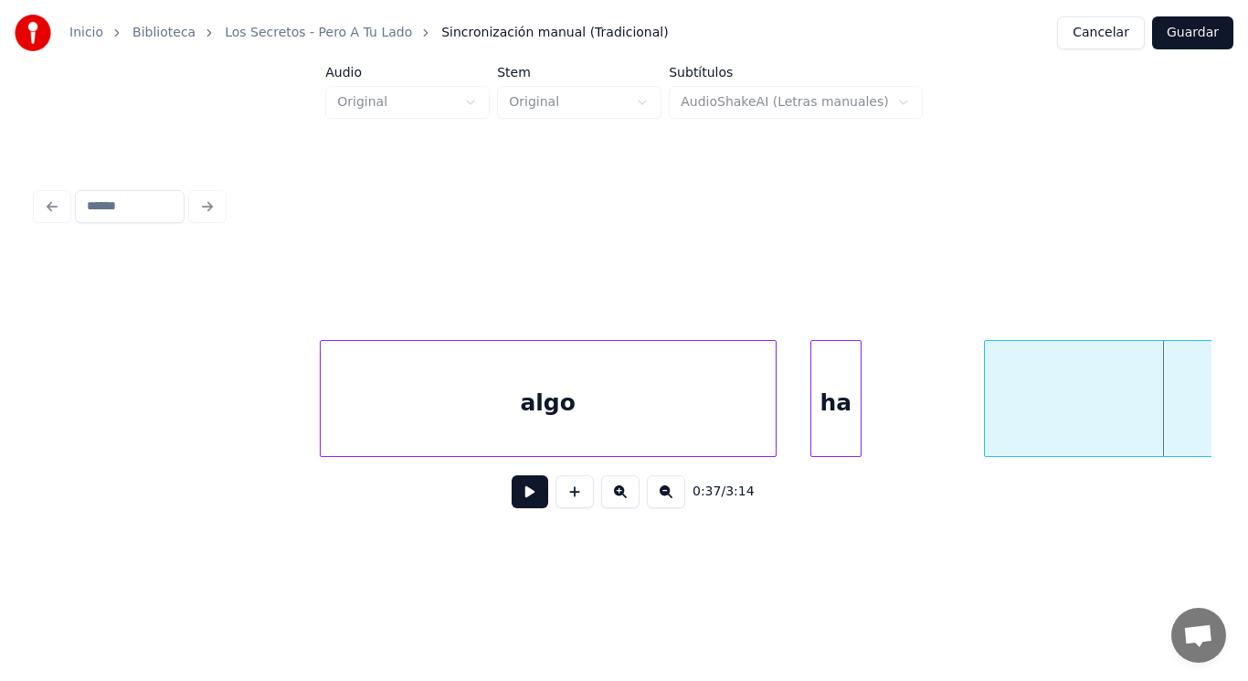
click at [730, 422] on div "algo" at bounding box center [548, 403] width 455 height 124
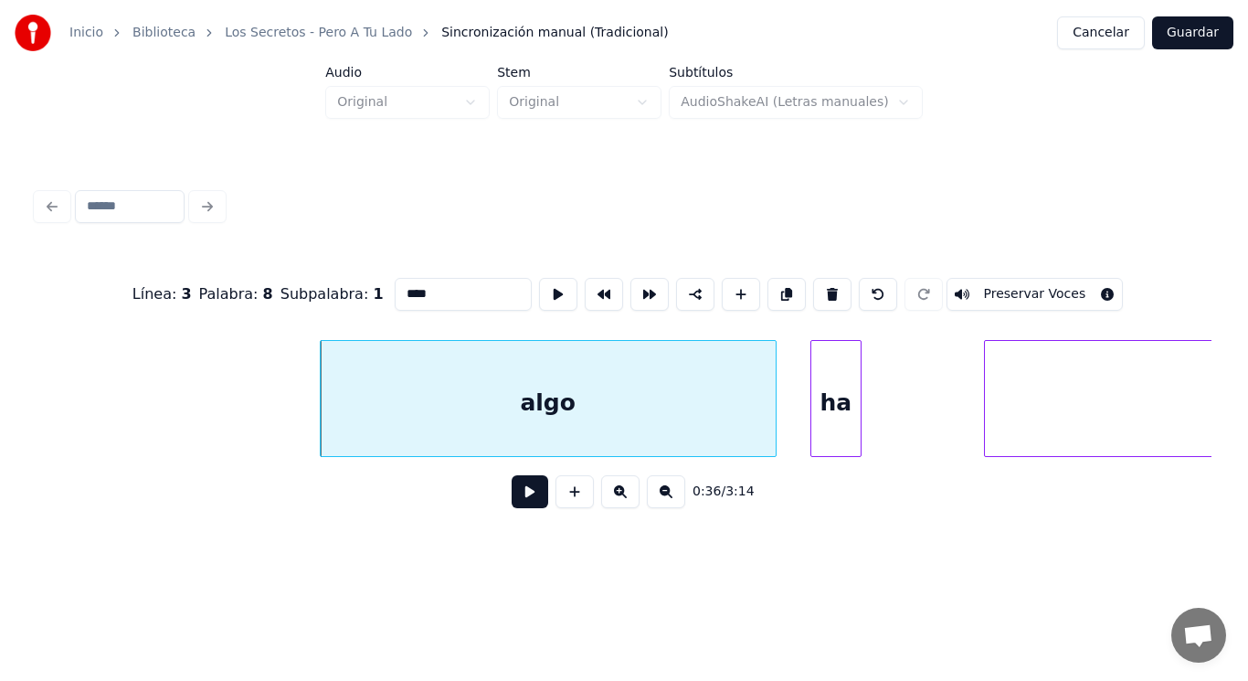
click at [525, 497] on button at bounding box center [530, 491] width 37 height 33
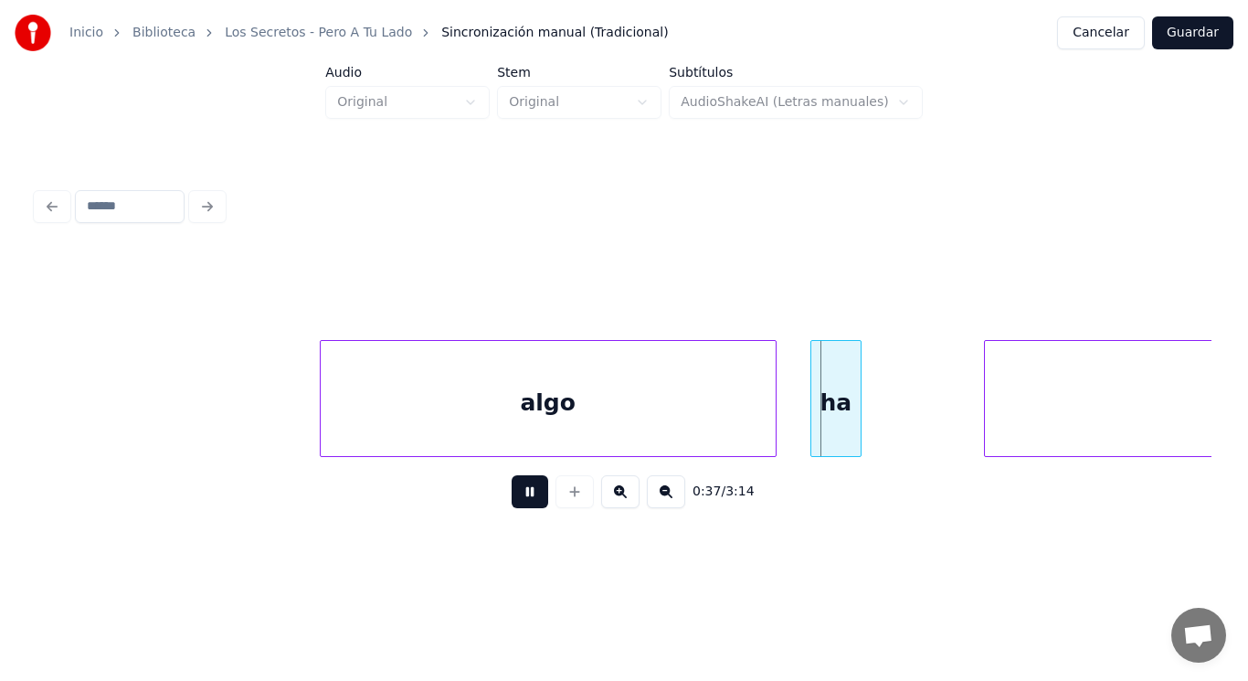
click at [525, 497] on button at bounding box center [530, 491] width 37 height 33
click at [866, 418] on div "ha" at bounding box center [867, 403] width 49 height 124
click at [518, 494] on button at bounding box center [530, 491] width 37 height 33
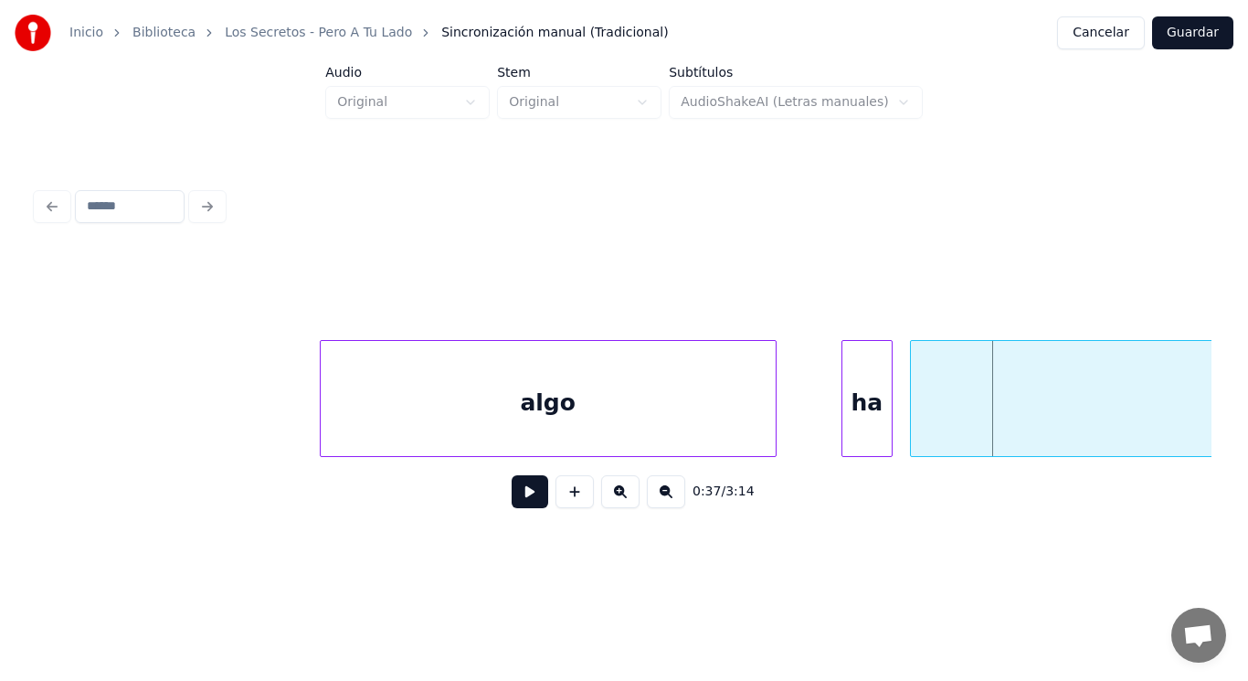
click at [913, 427] on div at bounding box center [913, 398] width 5 height 115
click at [791, 424] on div at bounding box center [791, 398] width 5 height 115
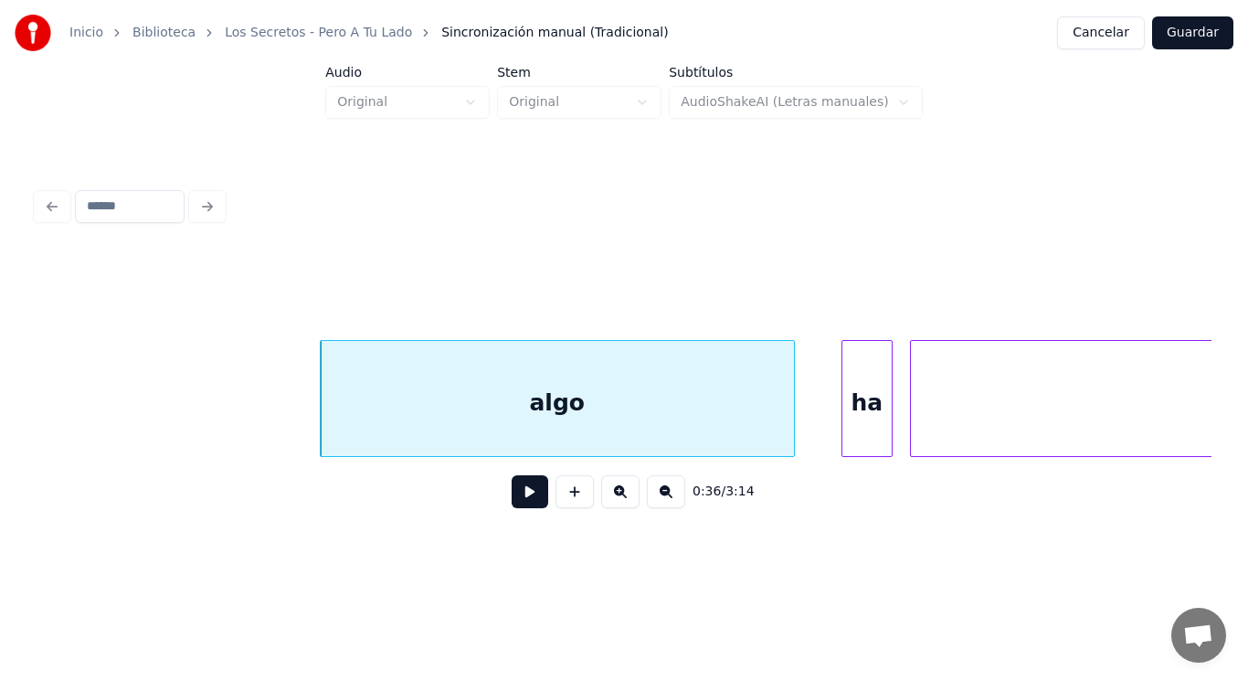
click at [518, 498] on button at bounding box center [530, 491] width 37 height 33
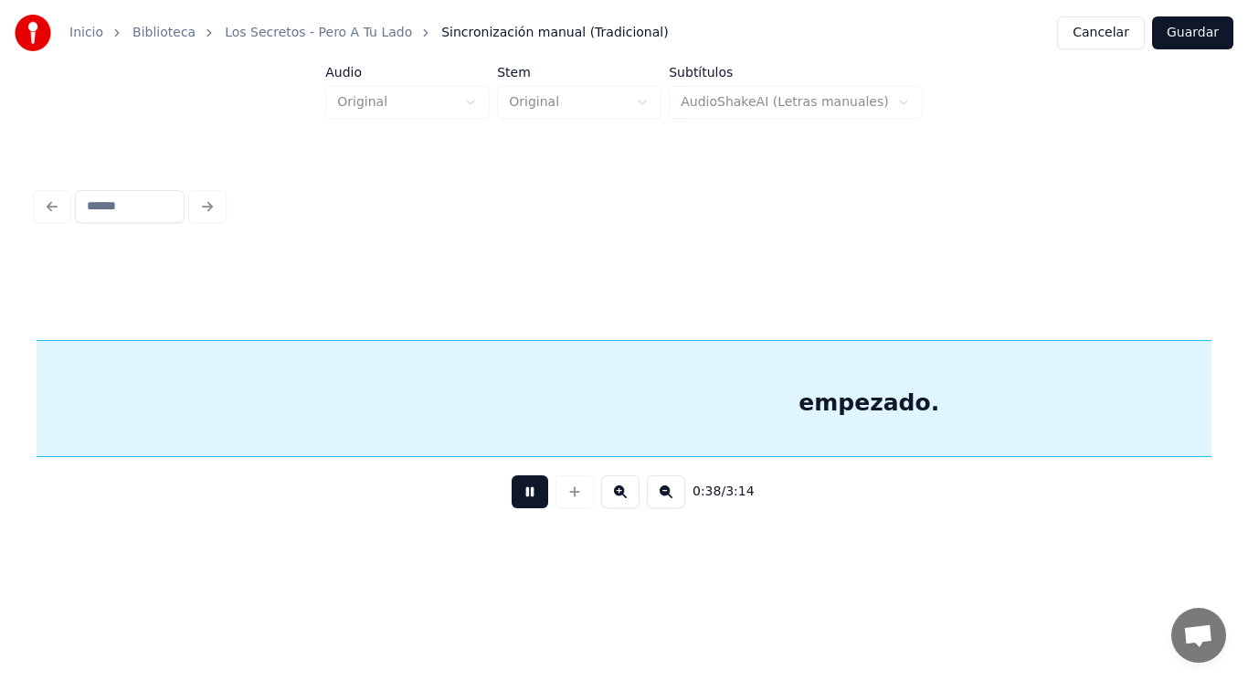
scroll to position [0, 49000]
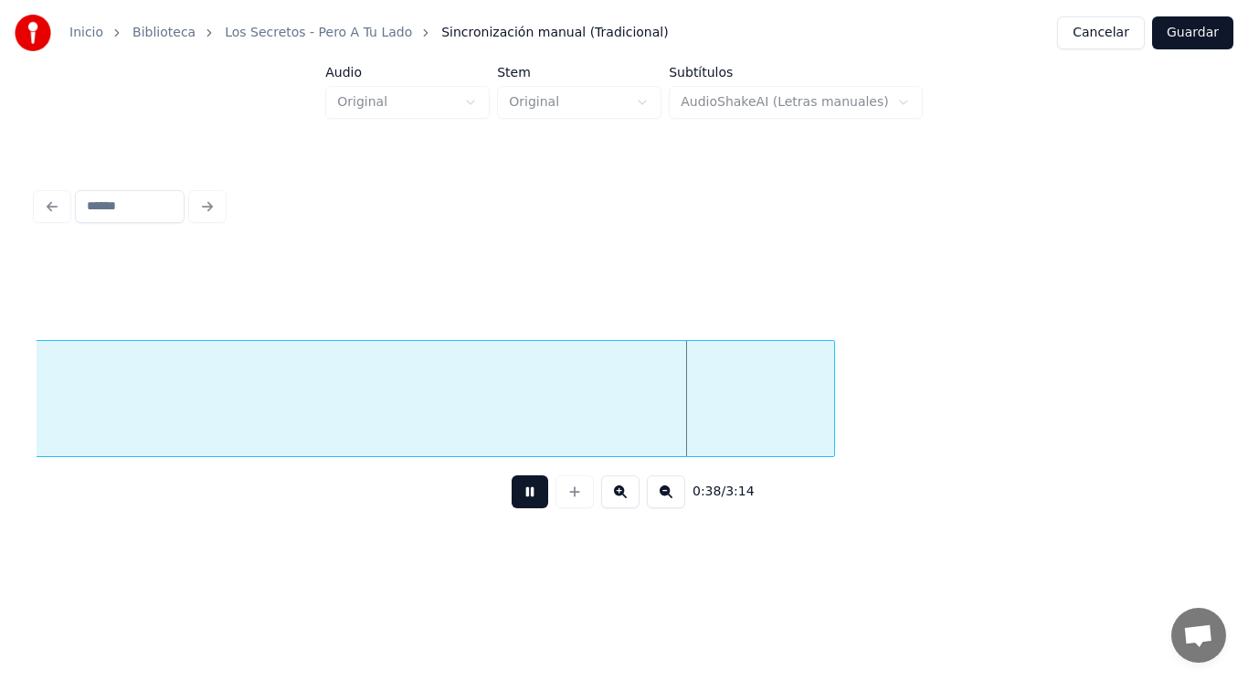
click at [518, 498] on button at bounding box center [530, 491] width 37 height 33
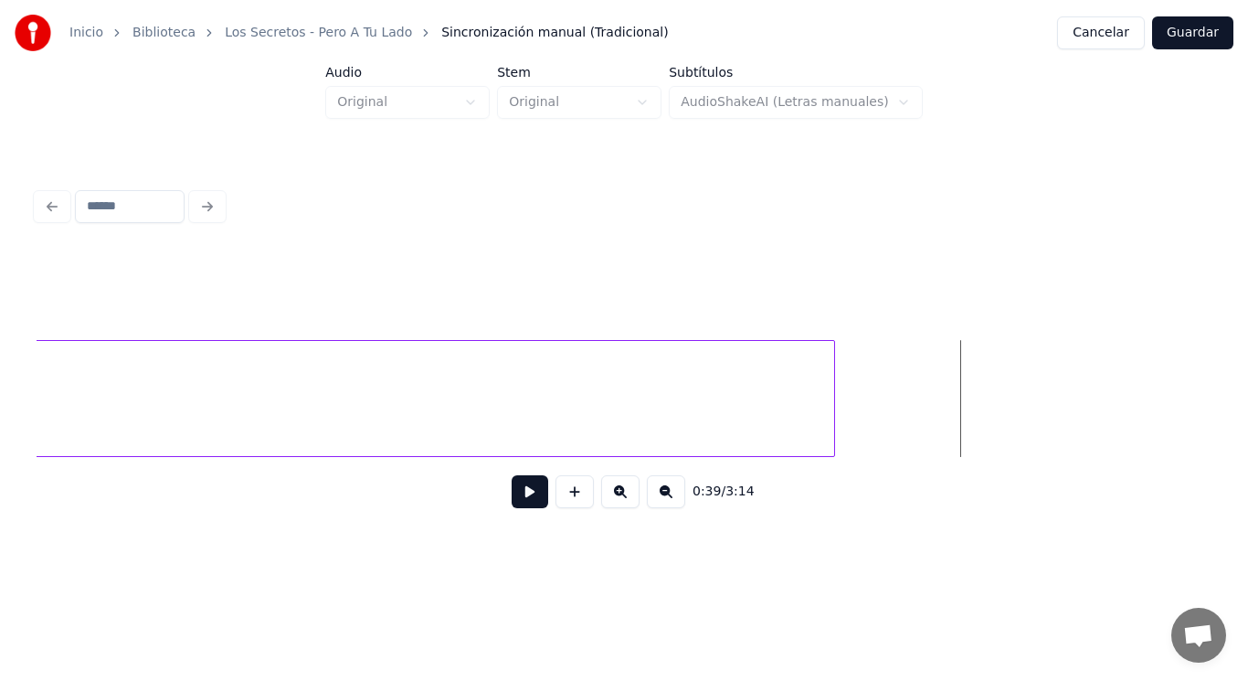
click at [518, 498] on button at bounding box center [530, 491] width 37 height 33
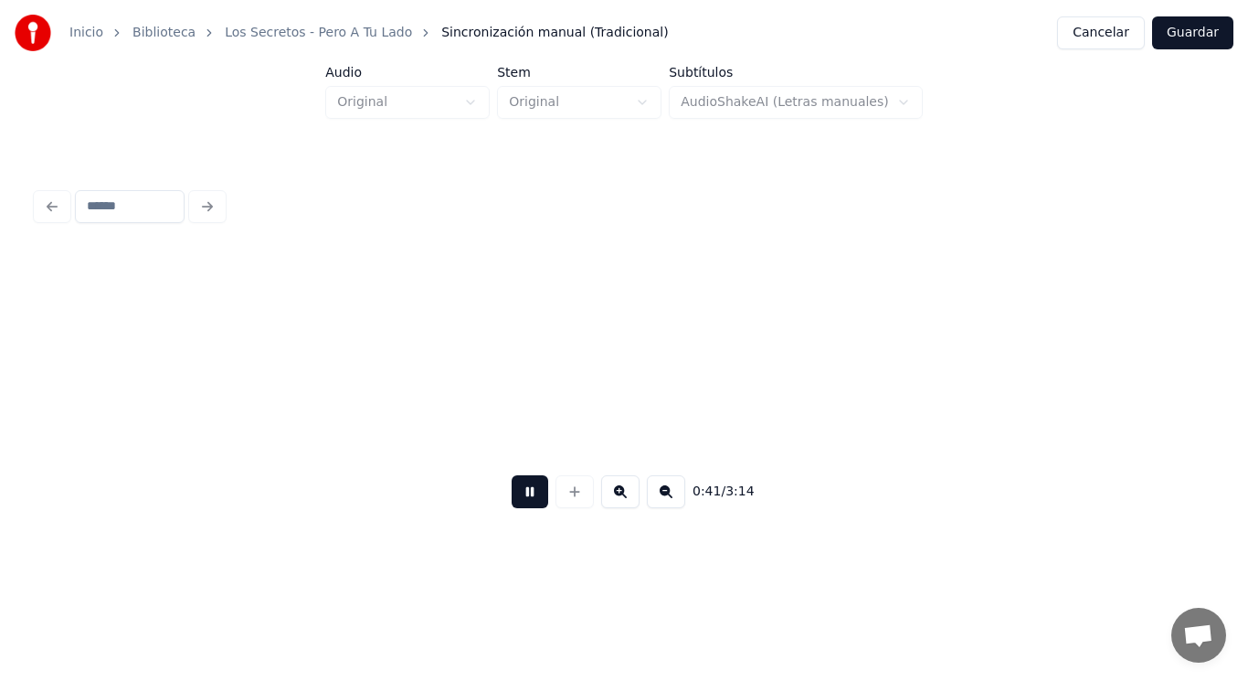
scroll to position [0, 52571]
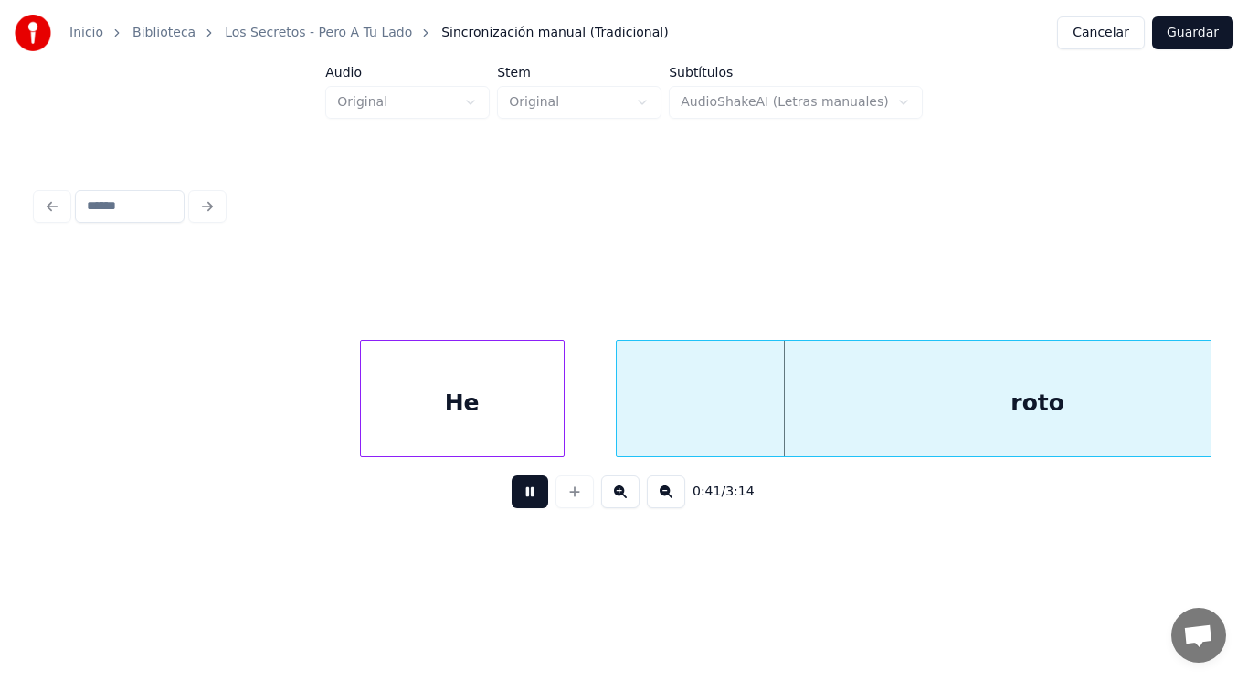
click at [518, 498] on button at bounding box center [530, 491] width 37 height 33
click at [337, 408] on div at bounding box center [337, 398] width 5 height 115
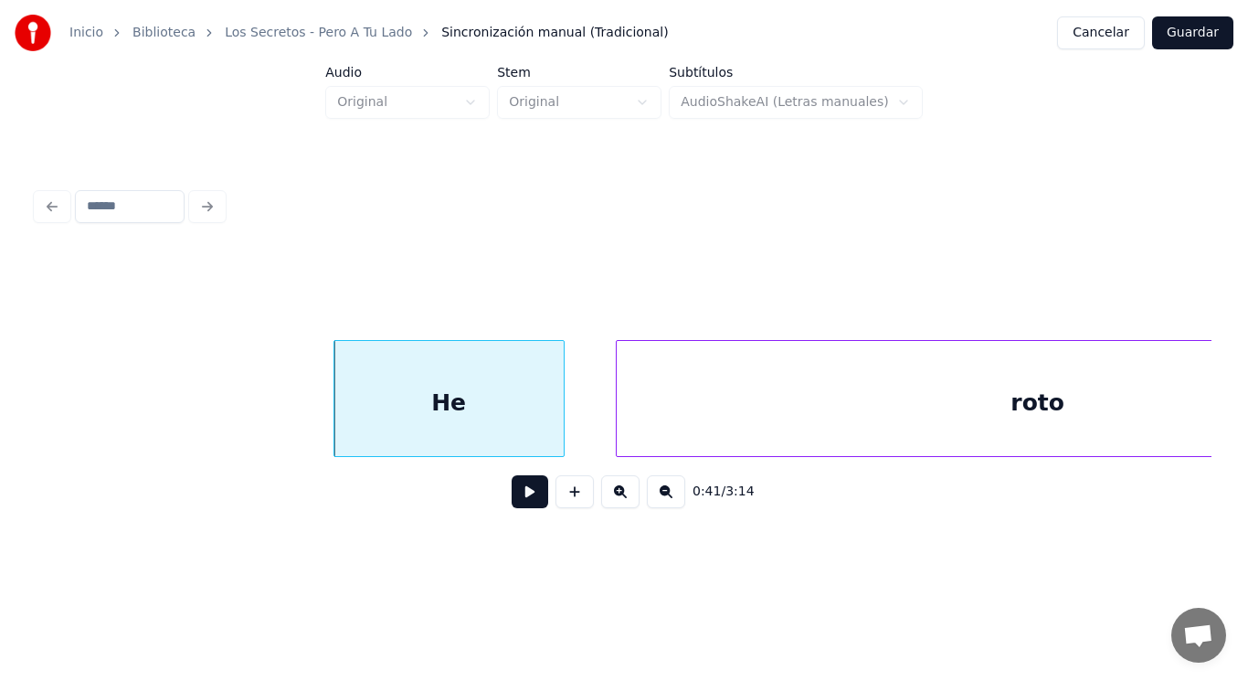
click at [513, 495] on button at bounding box center [530, 491] width 37 height 33
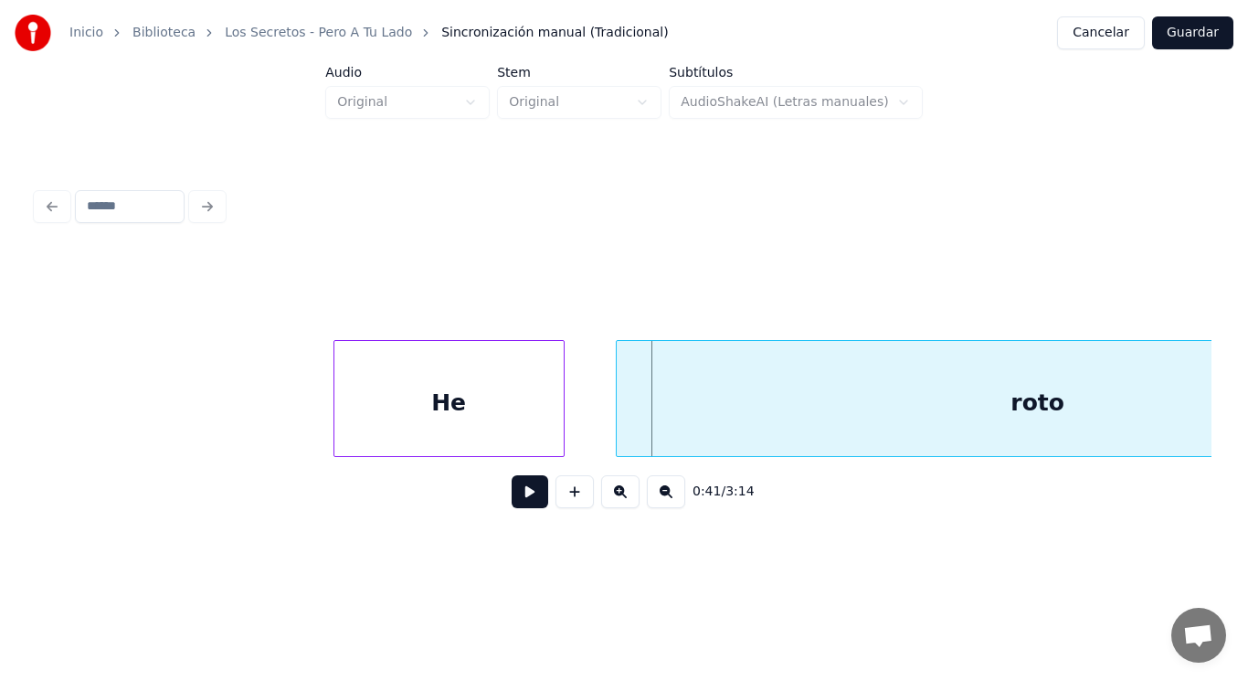
click at [633, 410] on div "roto" at bounding box center [1038, 403] width 843 height 124
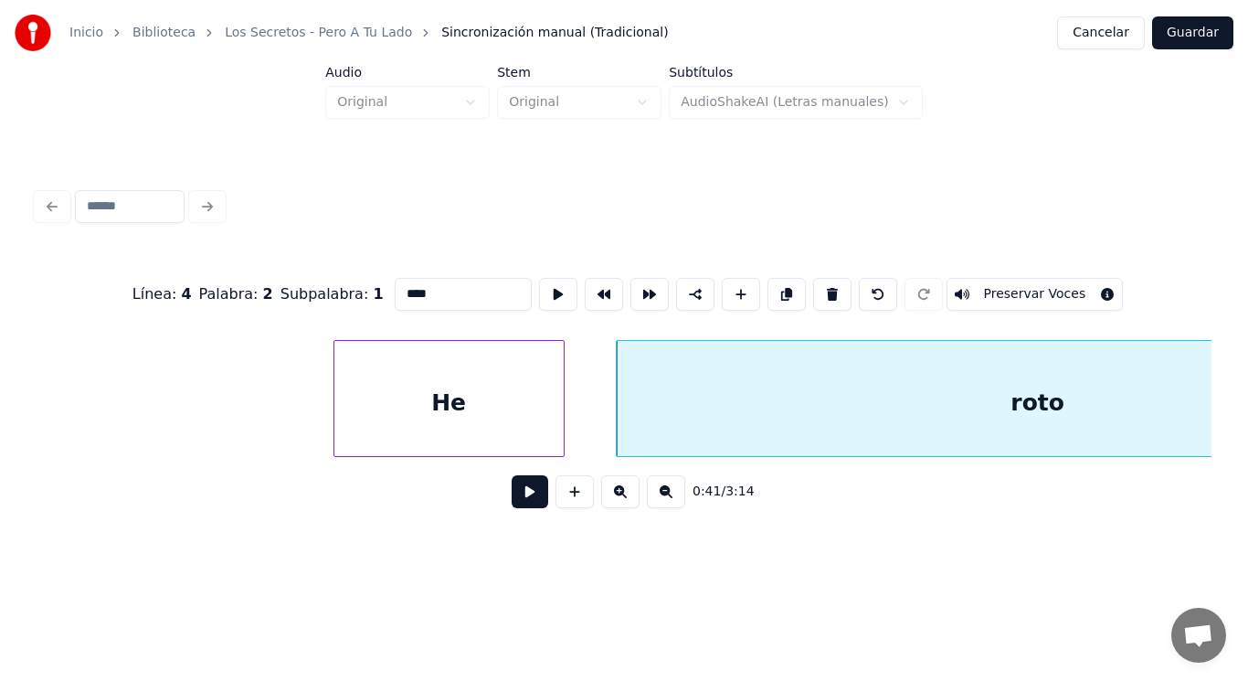
click at [521, 490] on button at bounding box center [530, 491] width 37 height 33
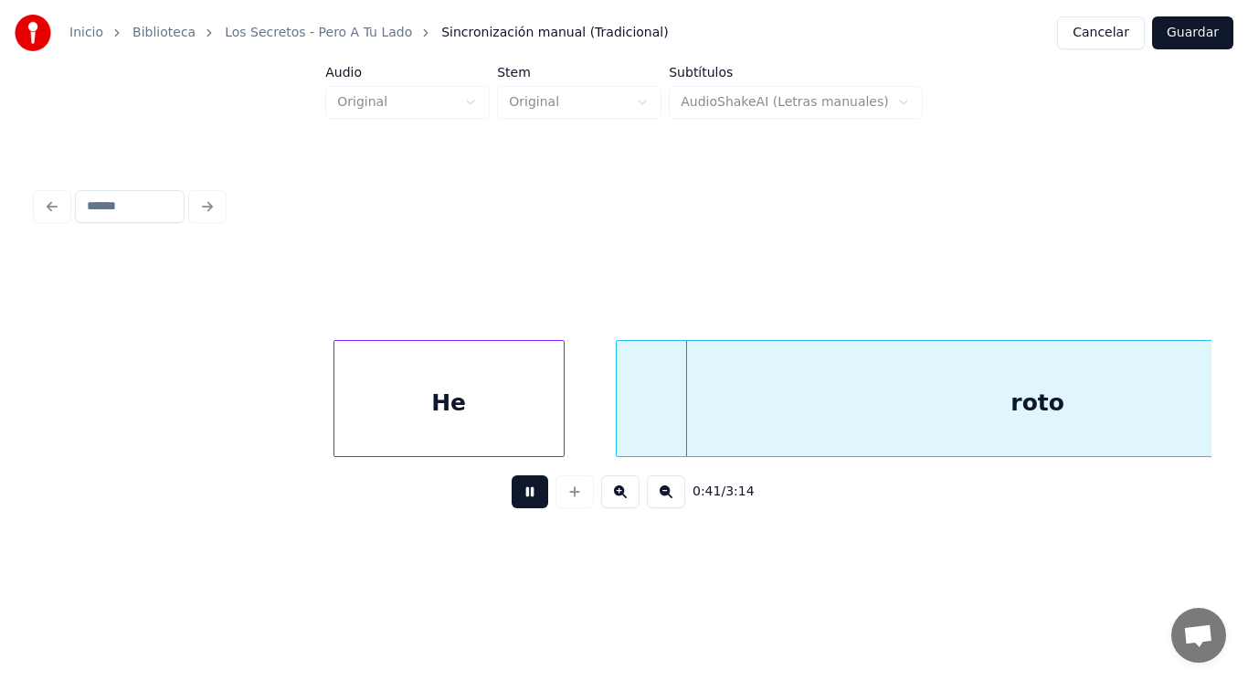
click at [521, 490] on button at bounding box center [530, 491] width 37 height 33
click at [597, 421] on div at bounding box center [597, 398] width 5 height 115
click at [529, 423] on div "He" at bounding box center [449, 403] width 229 height 124
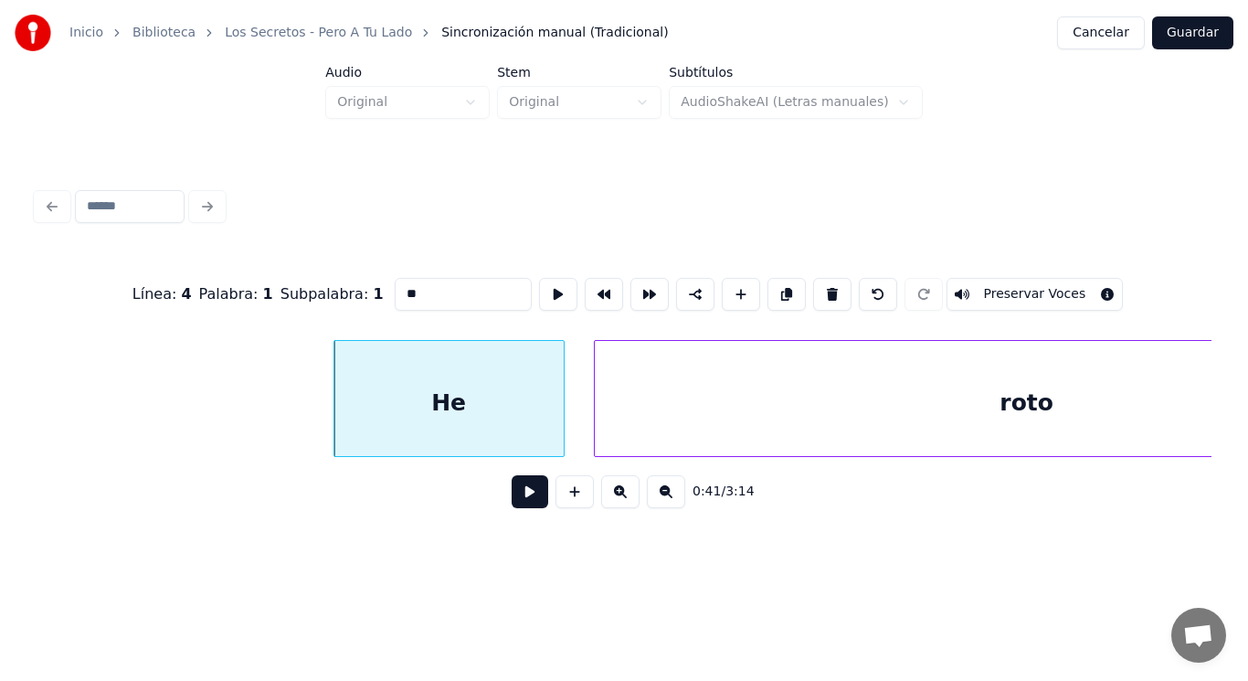
click at [512, 504] on button at bounding box center [530, 491] width 37 height 33
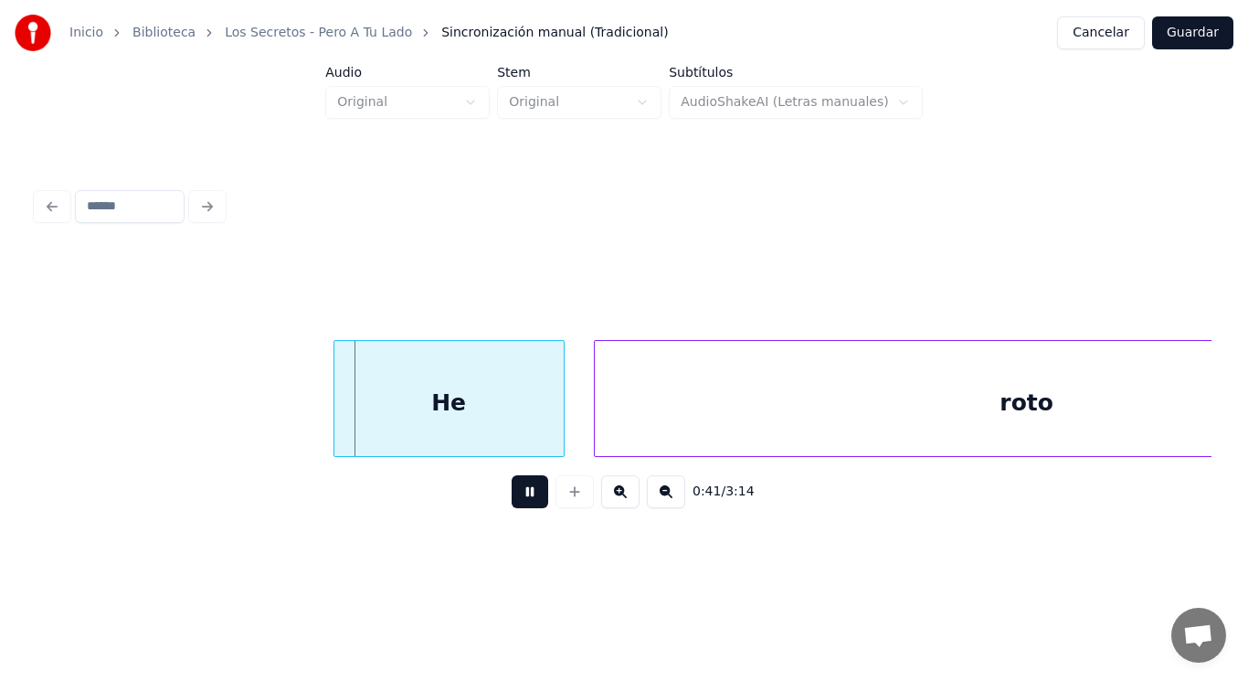
click at [512, 504] on button at bounding box center [530, 491] width 37 height 33
click at [539, 435] on div at bounding box center [539, 398] width 5 height 115
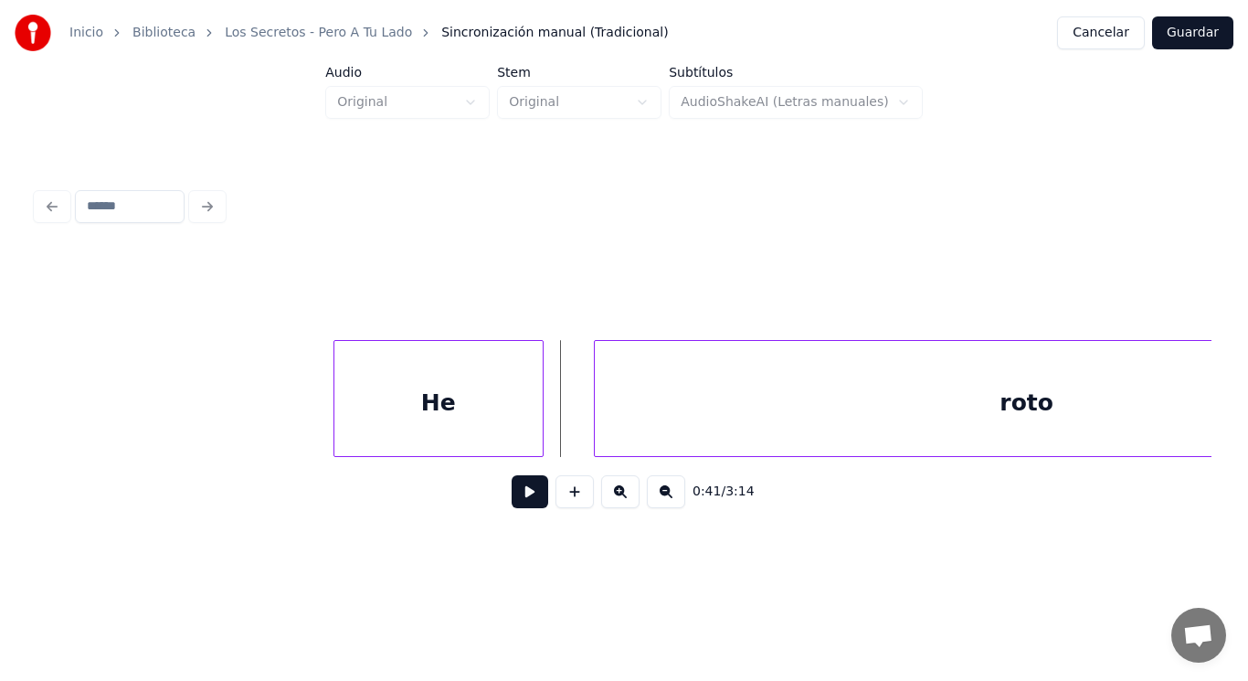
click at [519, 498] on button at bounding box center [530, 491] width 37 height 33
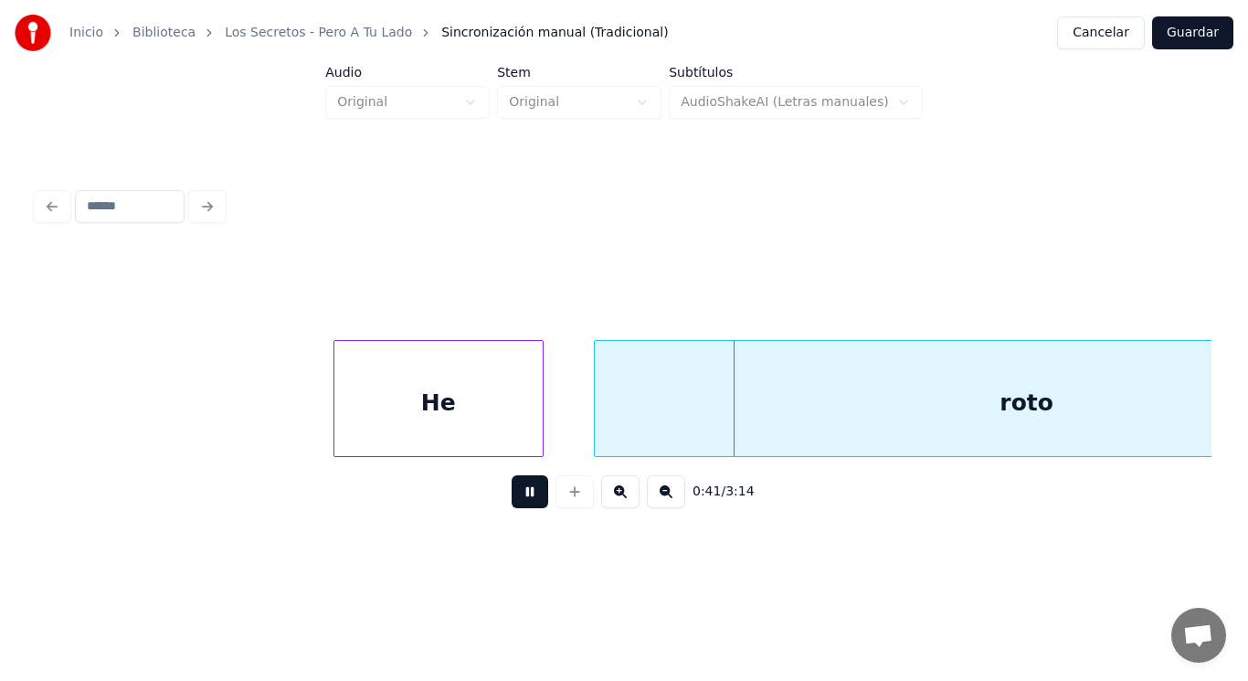
drag, startPoint x: 519, startPoint y: 498, endPoint x: 617, endPoint y: 430, distance: 118.9
click at [521, 497] on button at bounding box center [530, 491] width 37 height 33
click at [582, 424] on div at bounding box center [583, 398] width 5 height 115
click at [518, 490] on button at bounding box center [530, 491] width 37 height 33
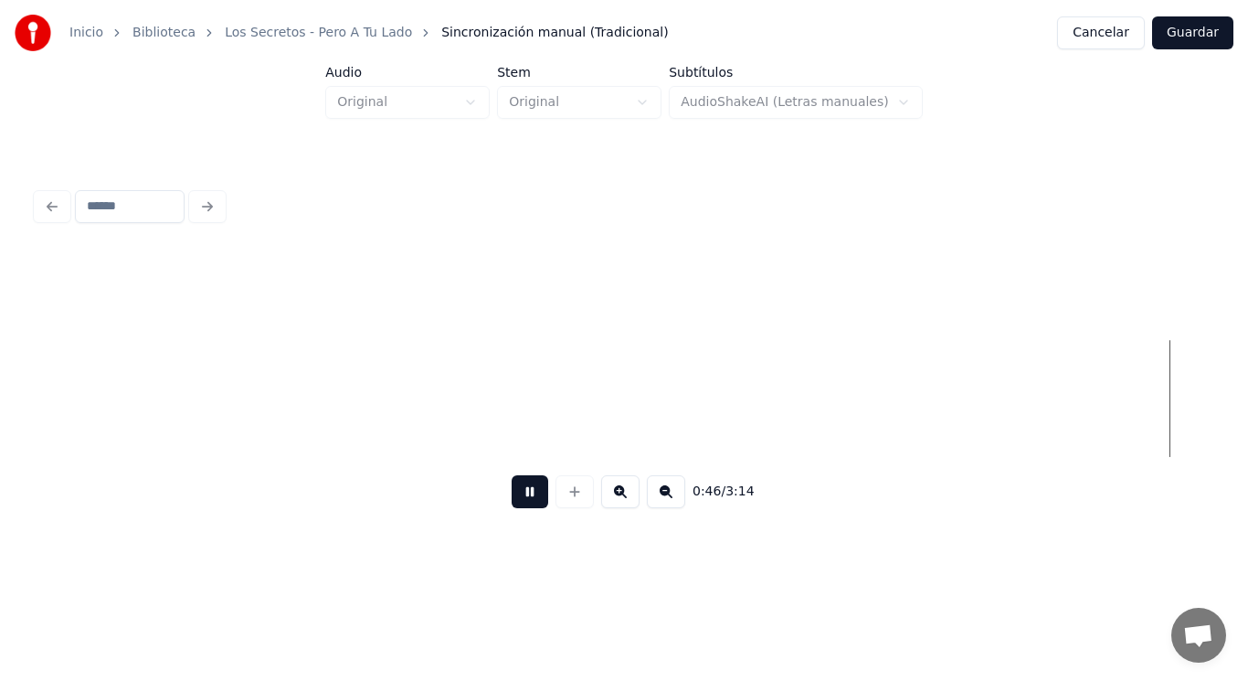
scroll to position [0, 59736]
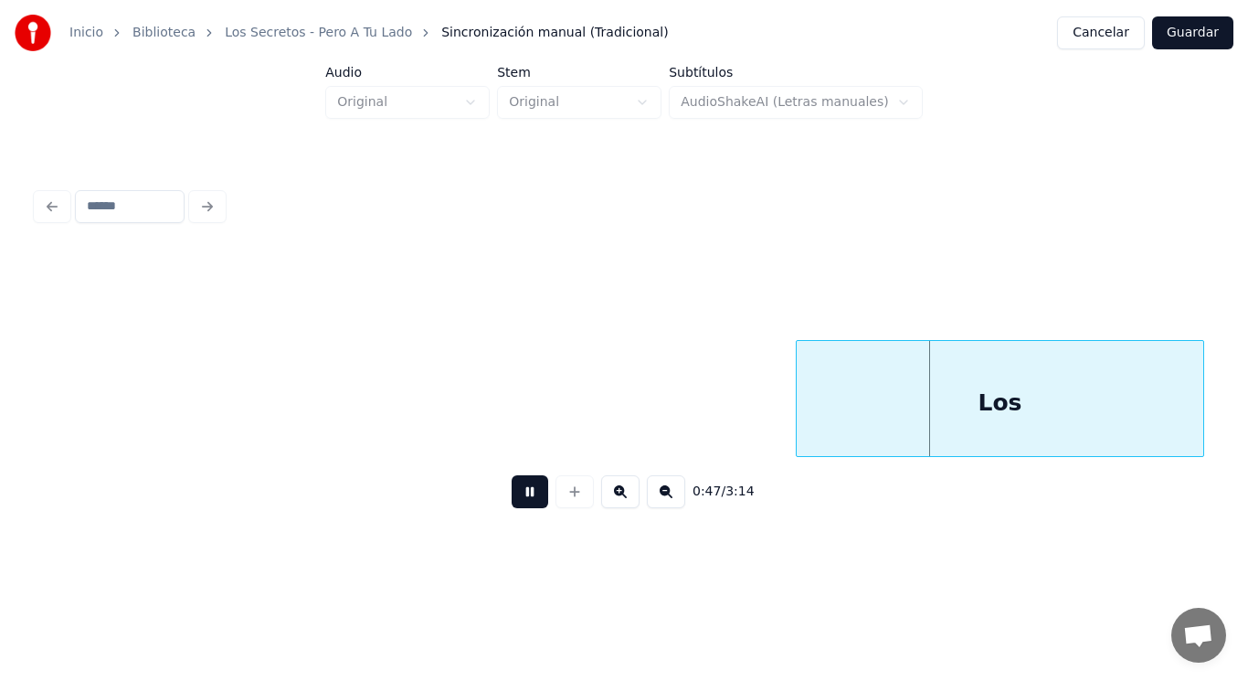
click at [518, 490] on button at bounding box center [530, 491] width 37 height 33
click at [755, 401] on div at bounding box center [757, 398] width 5 height 115
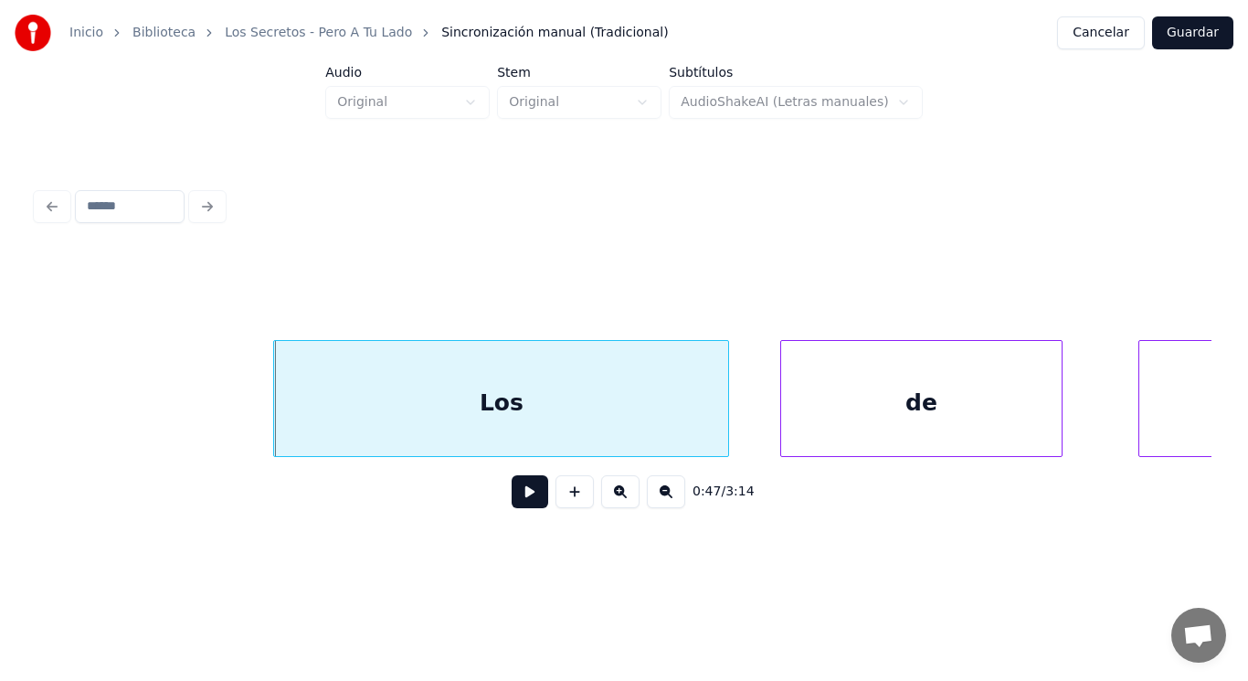
scroll to position [0, 60248]
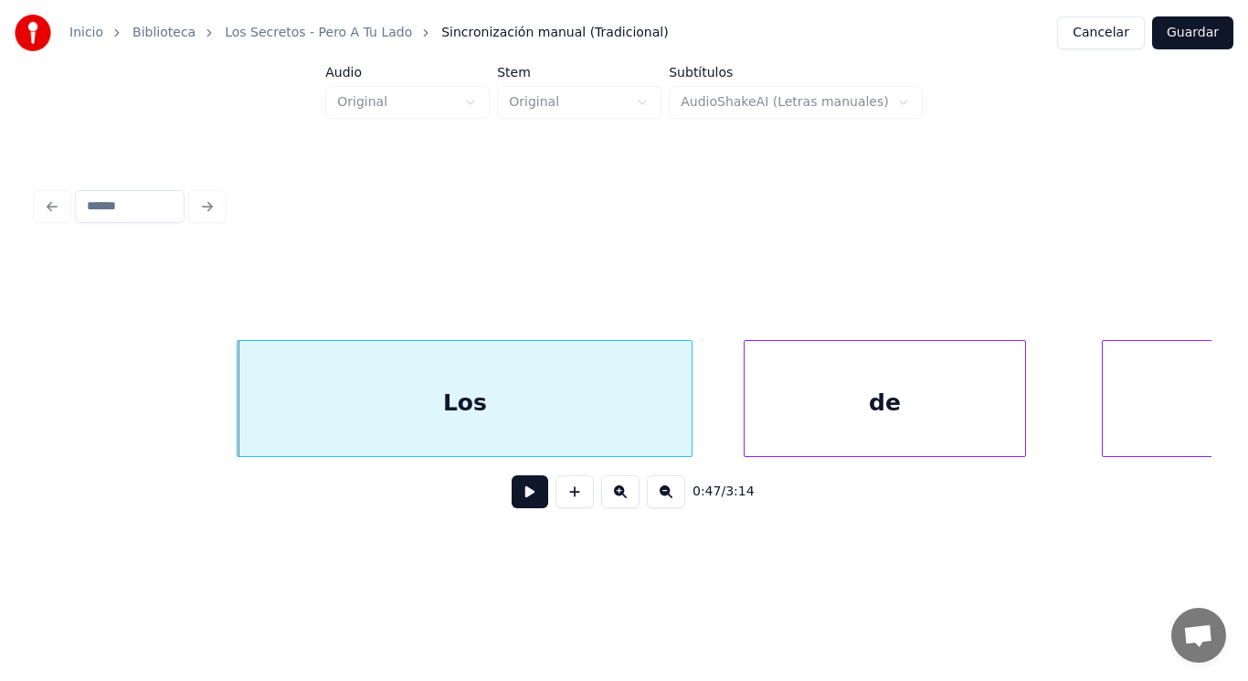
click at [512, 503] on button at bounding box center [530, 491] width 37 height 33
click at [619, 442] on div "Los" at bounding box center [465, 403] width 454 height 124
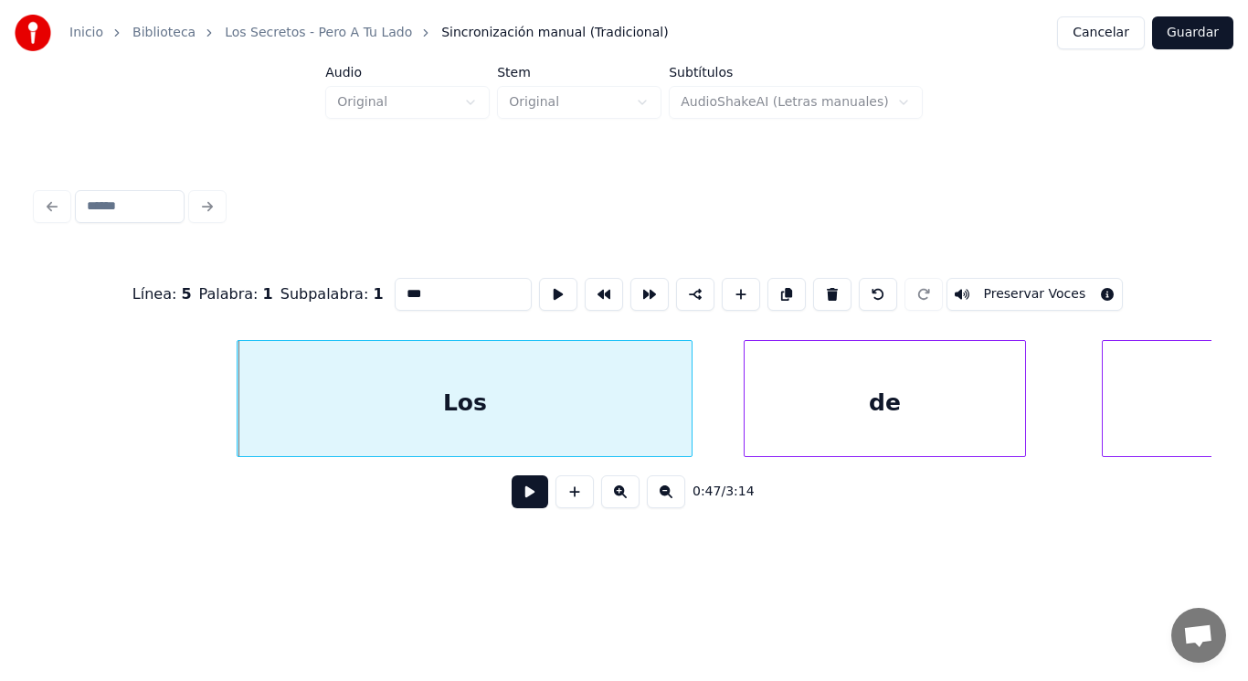
click at [512, 489] on button at bounding box center [530, 491] width 37 height 33
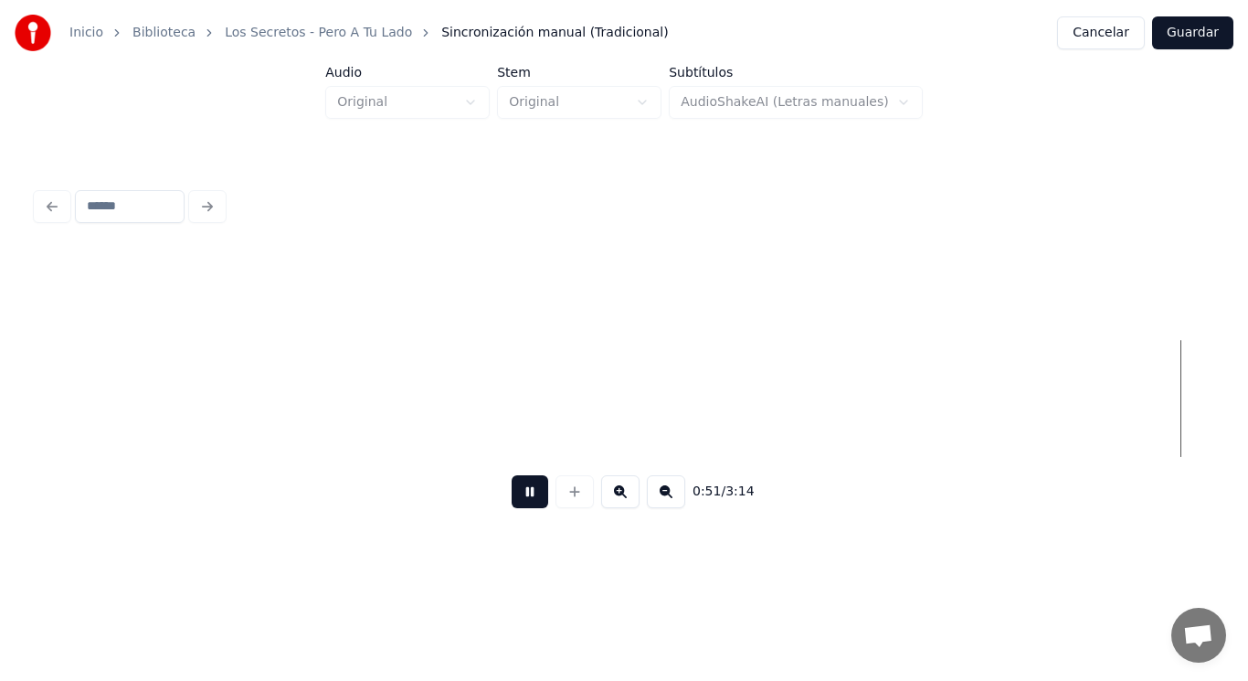
scroll to position [0, 66212]
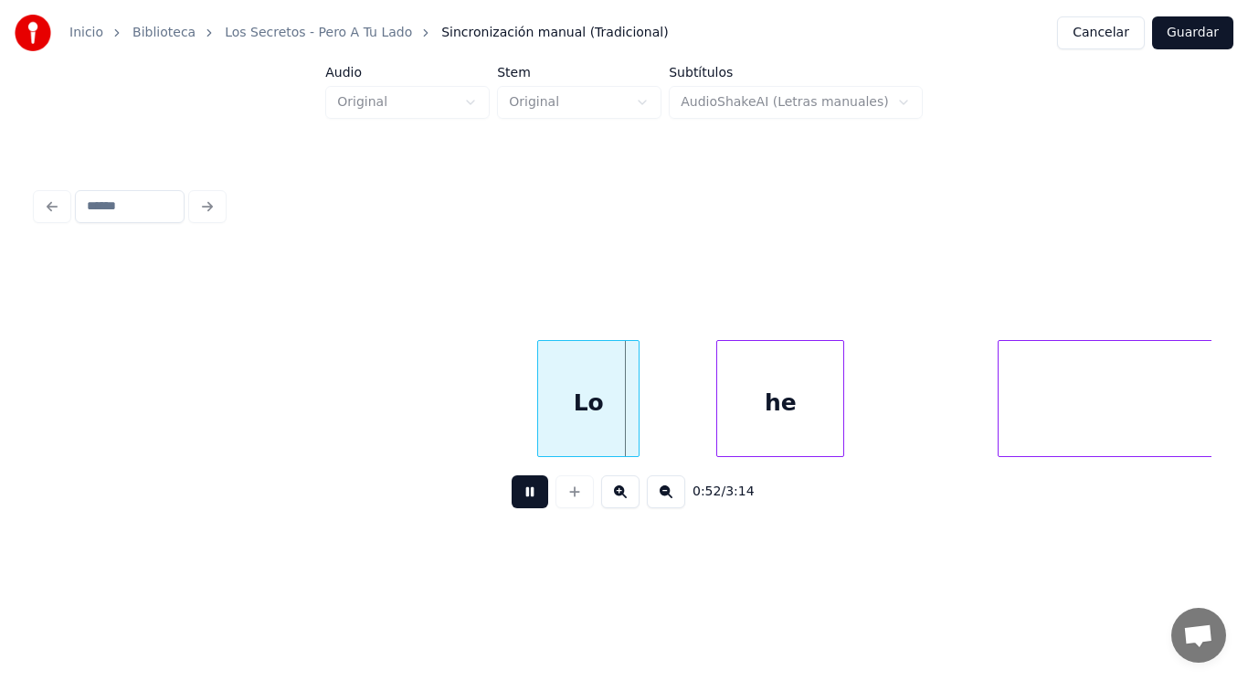
click at [512, 489] on button at bounding box center [530, 491] width 37 height 33
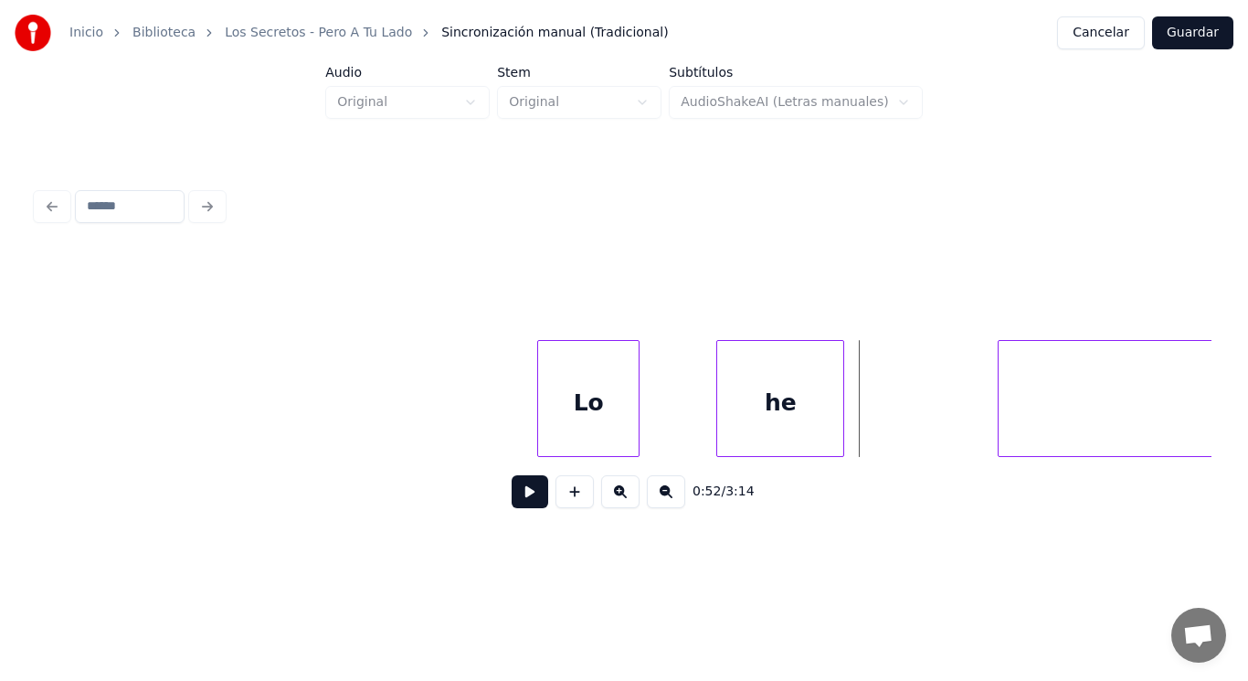
click at [516, 500] on button at bounding box center [530, 491] width 37 height 33
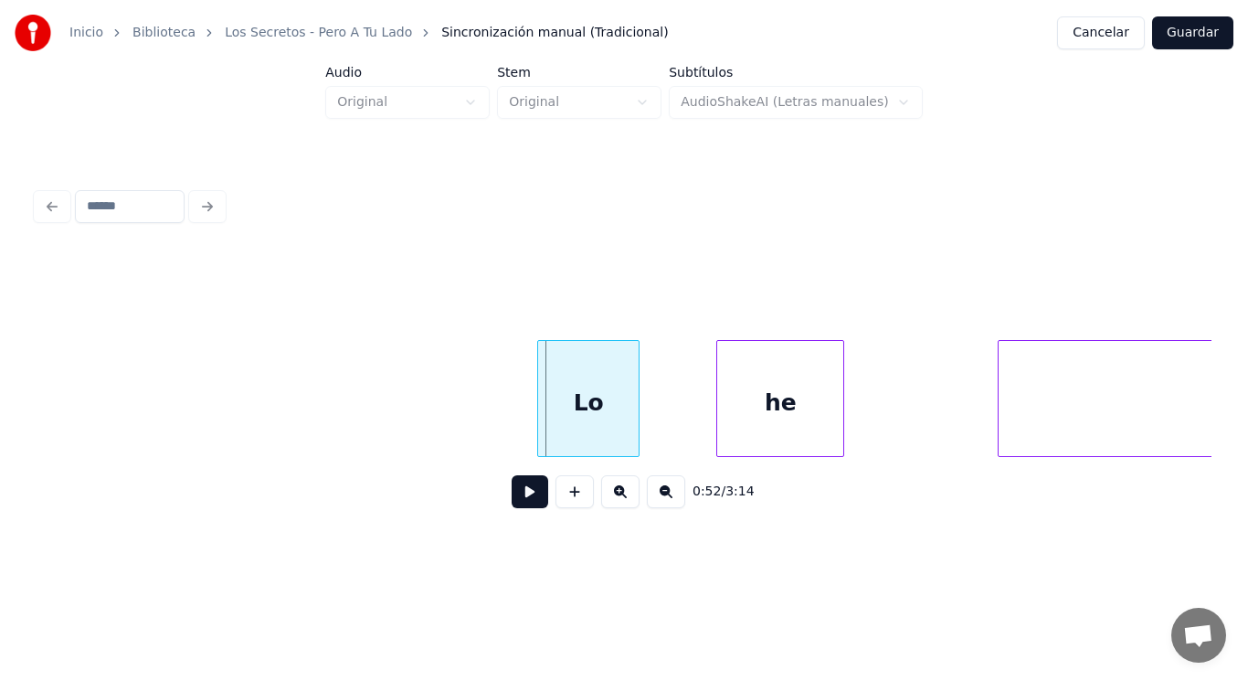
click at [568, 423] on div "Lo" at bounding box center [588, 403] width 101 height 124
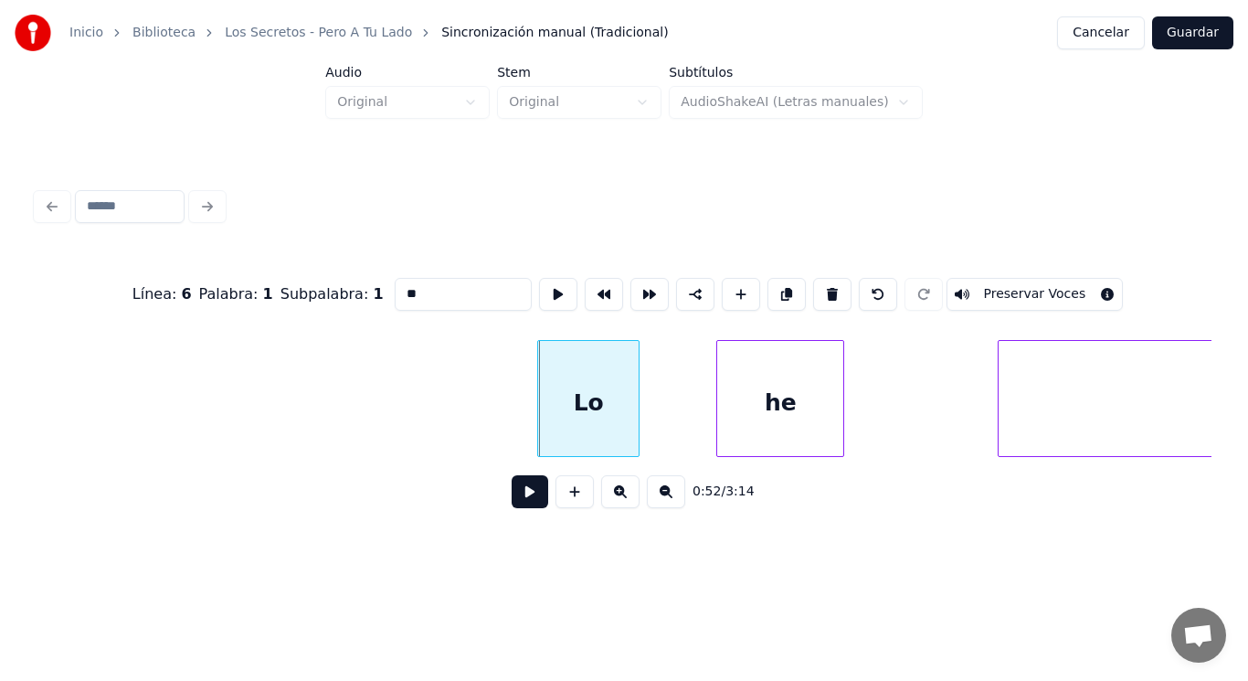
click at [526, 491] on button at bounding box center [530, 491] width 37 height 33
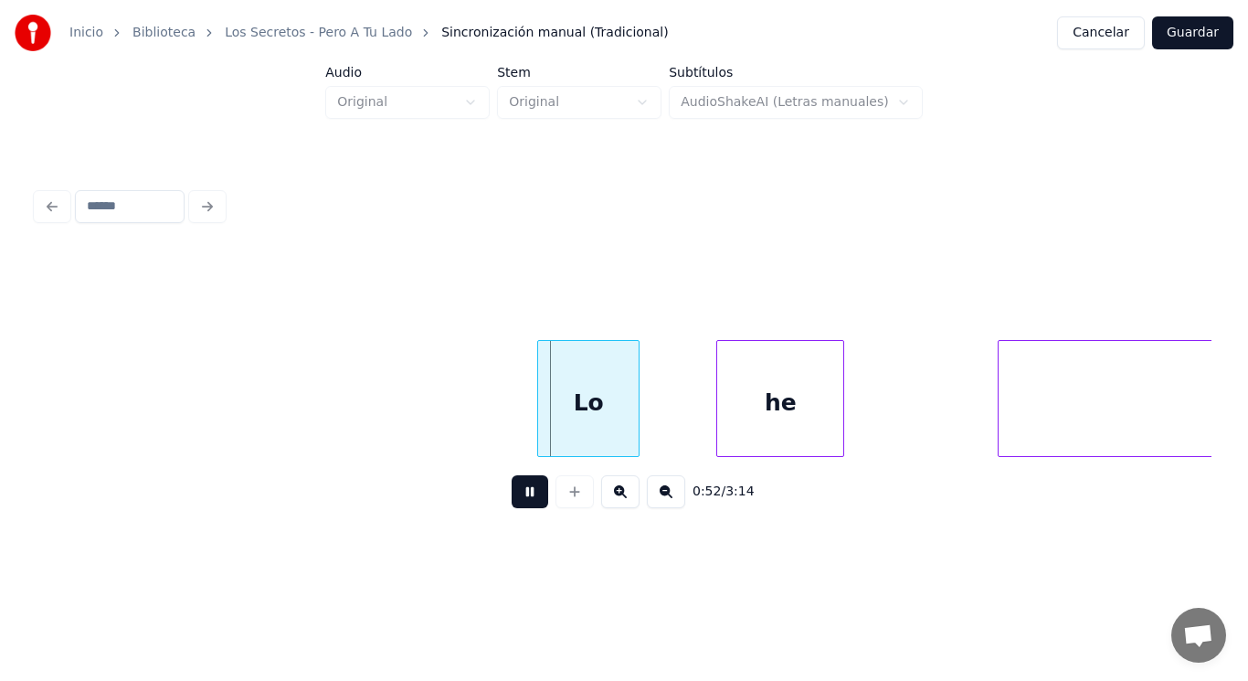
click at [526, 491] on button at bounding box center [530, 491] width 37 height 33
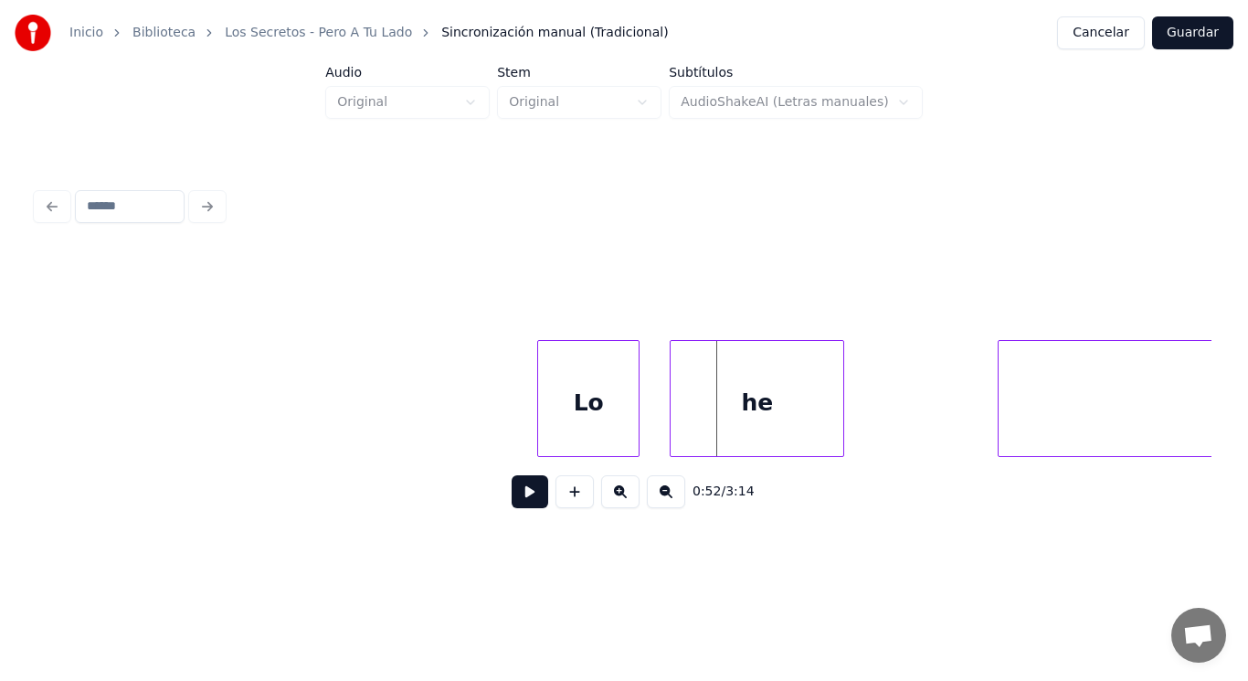
click at [674, 421] on div at bounding box center [673, 398] width 5 height 115
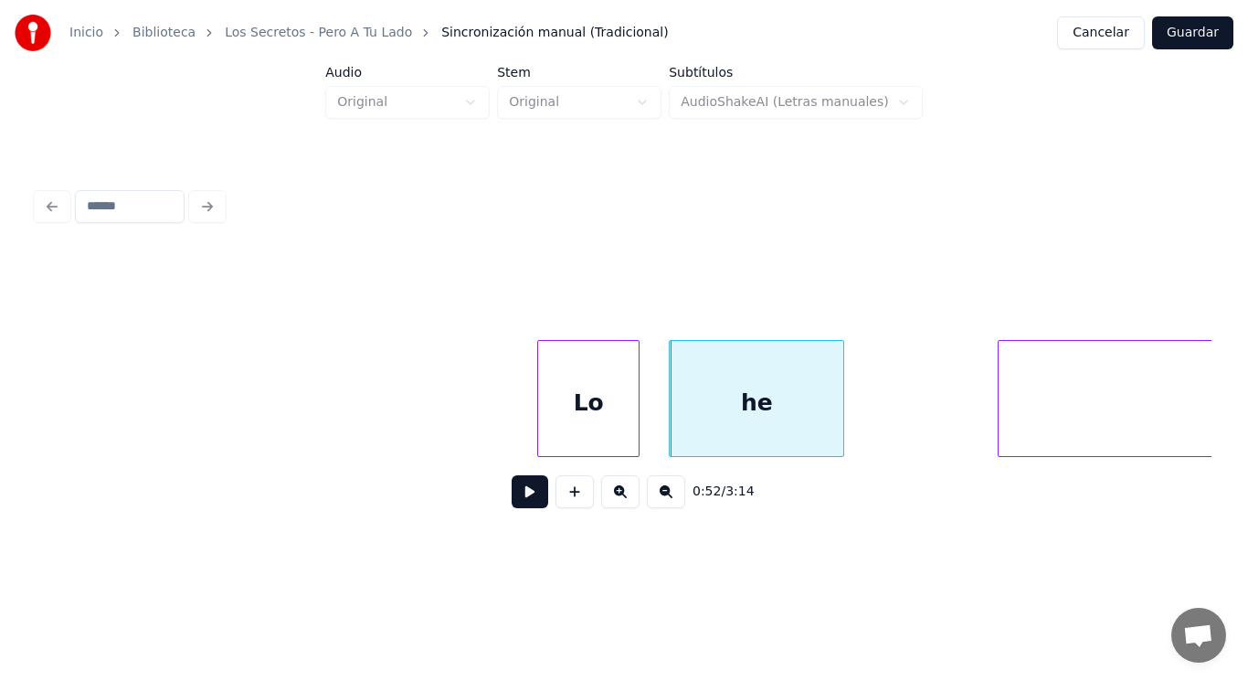
click at [515, 493] on button at bounding box center [530, 491] width 37 height 33
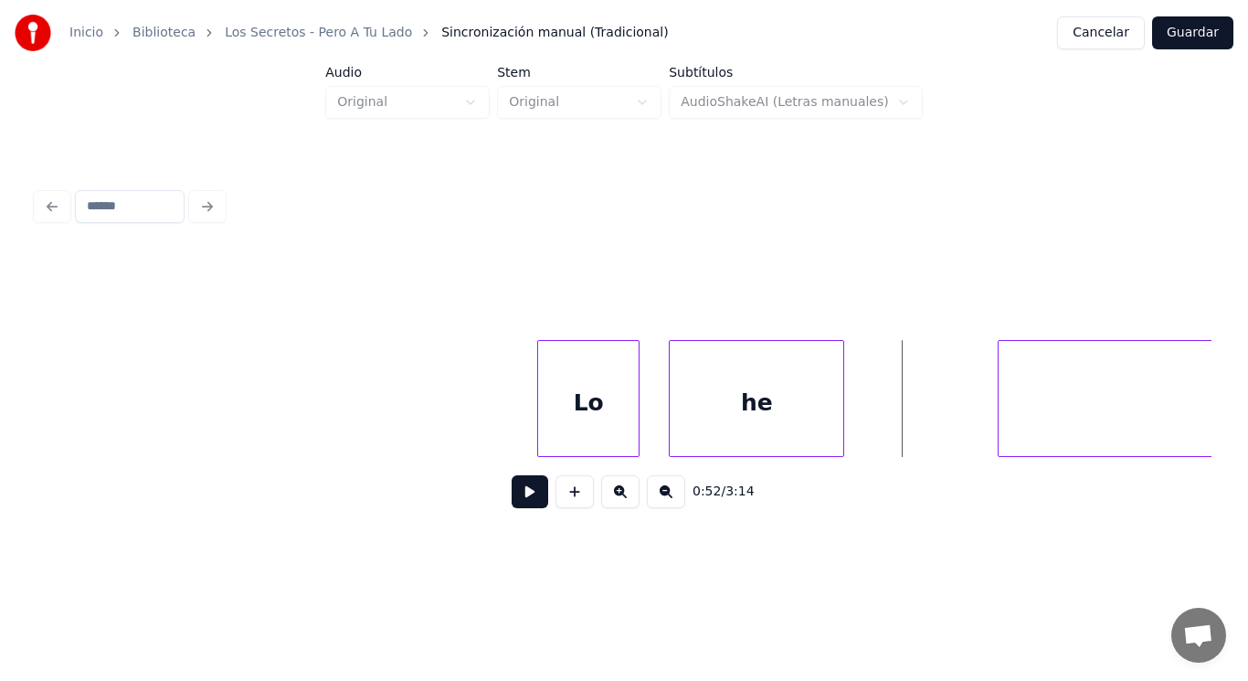
click at [515, 493] on button at bounding box center [530, 491] width 37 height 33
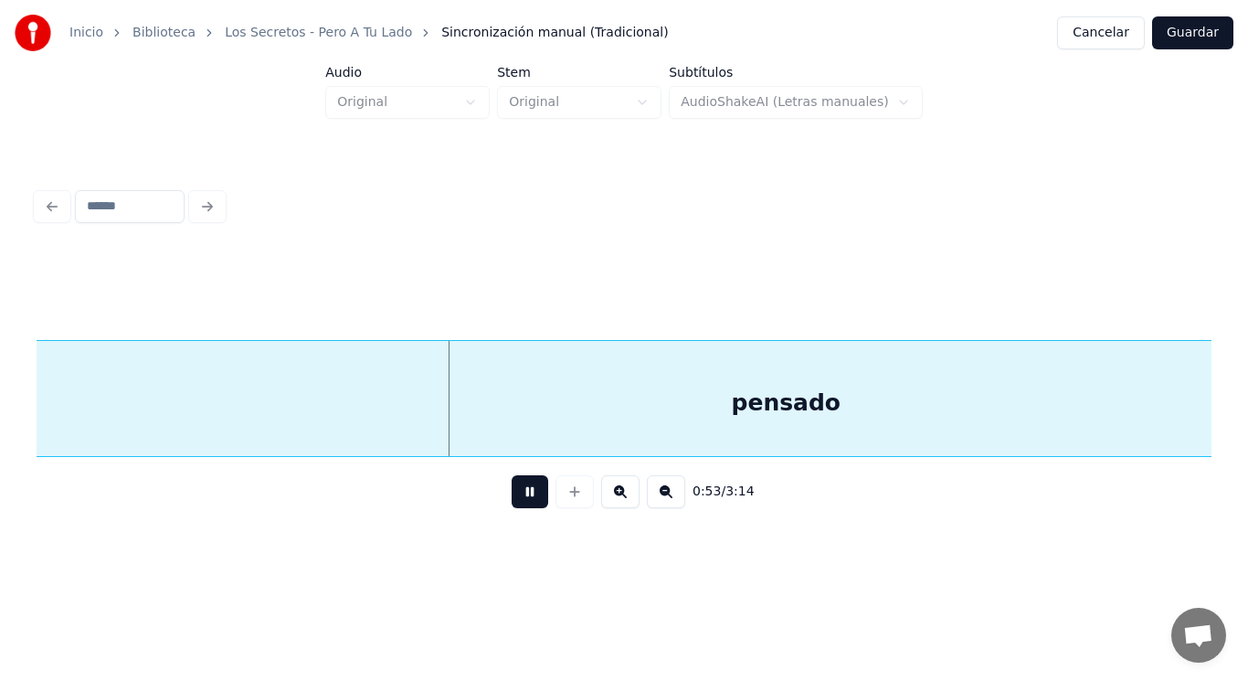
click at [515, 493] on button at bounding box center [530, 491] width 37 height 33
click at [520, 424] on div "pensado" at bounding box center [786, 403] width 1969 height 124
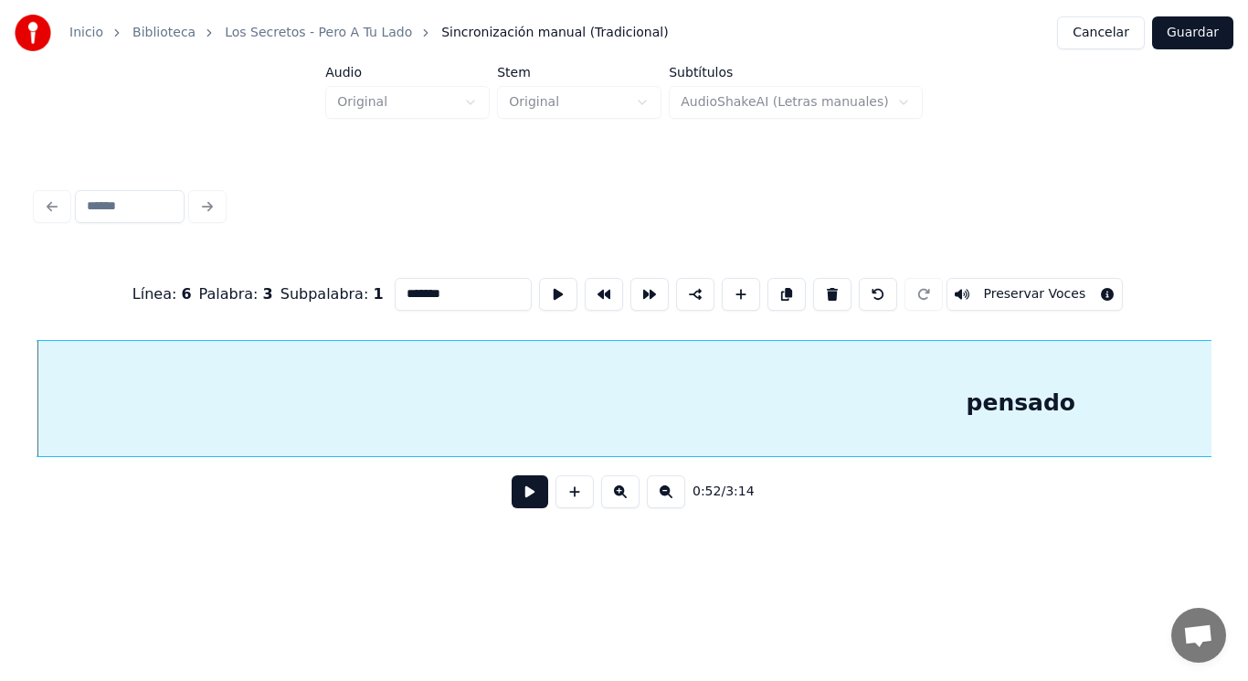
click at [512, 496] on button at bounding box center [530, 491] width 37 height 33
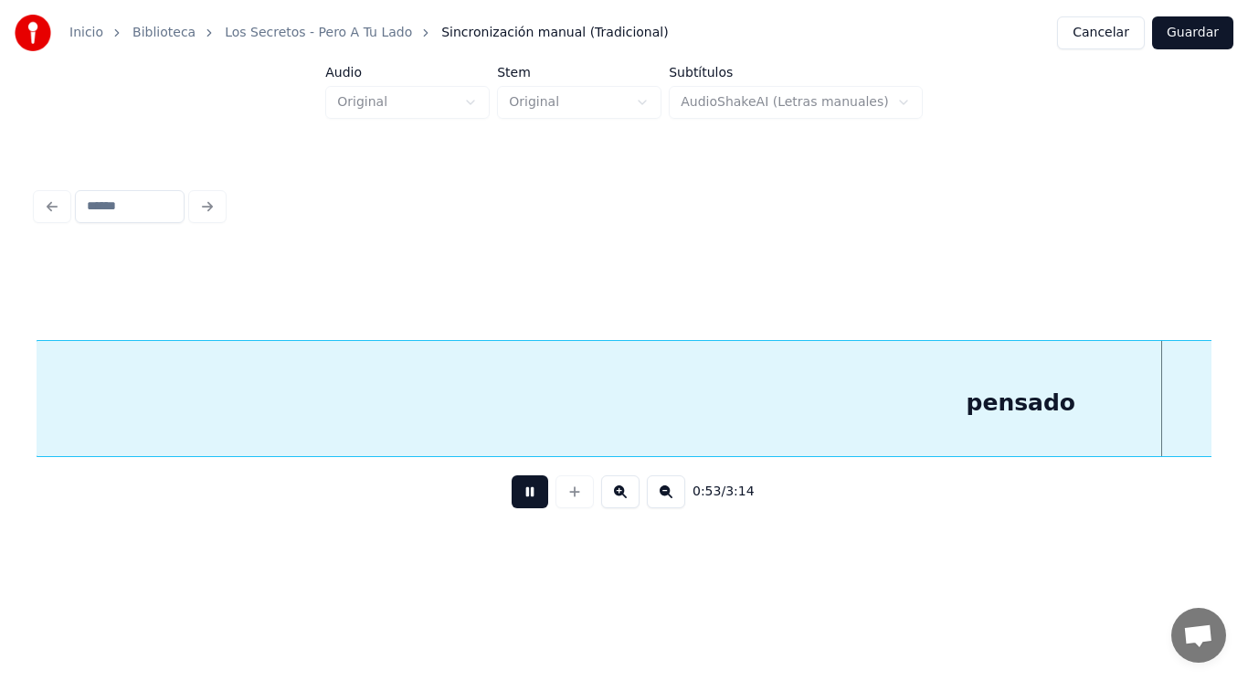
scroll to position [0, 68356]
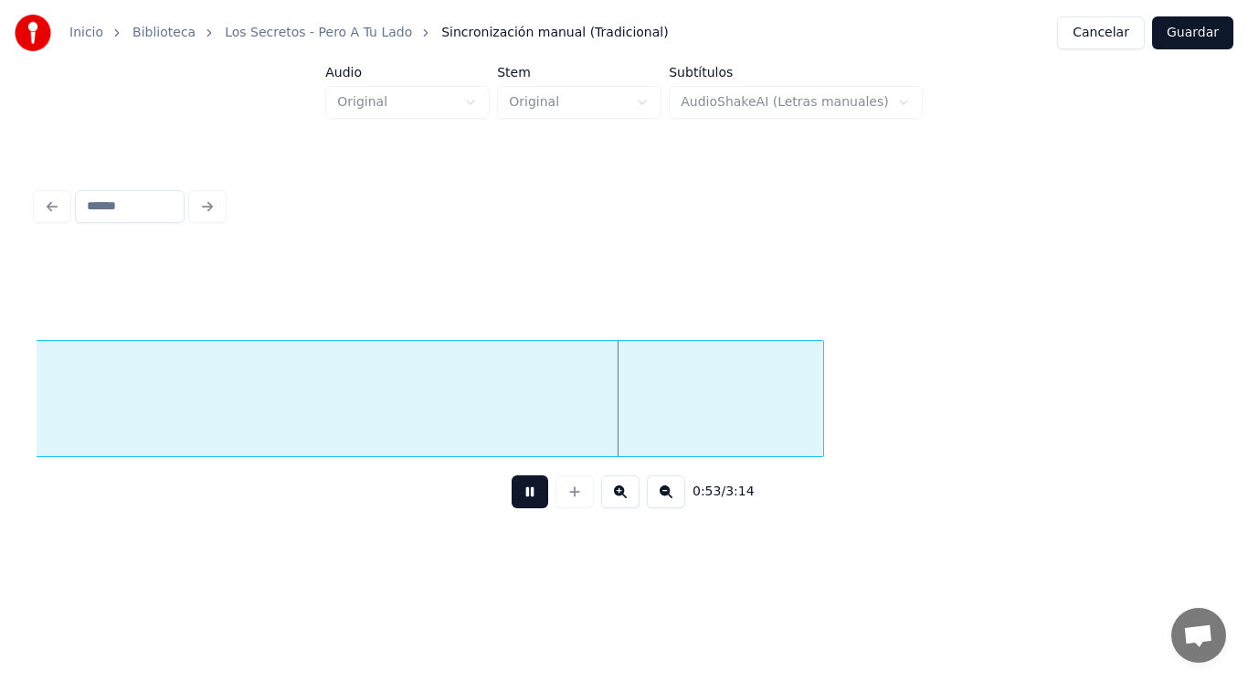
click at [512, 496] on button at bounding box center [530, 491] width 37 height 33
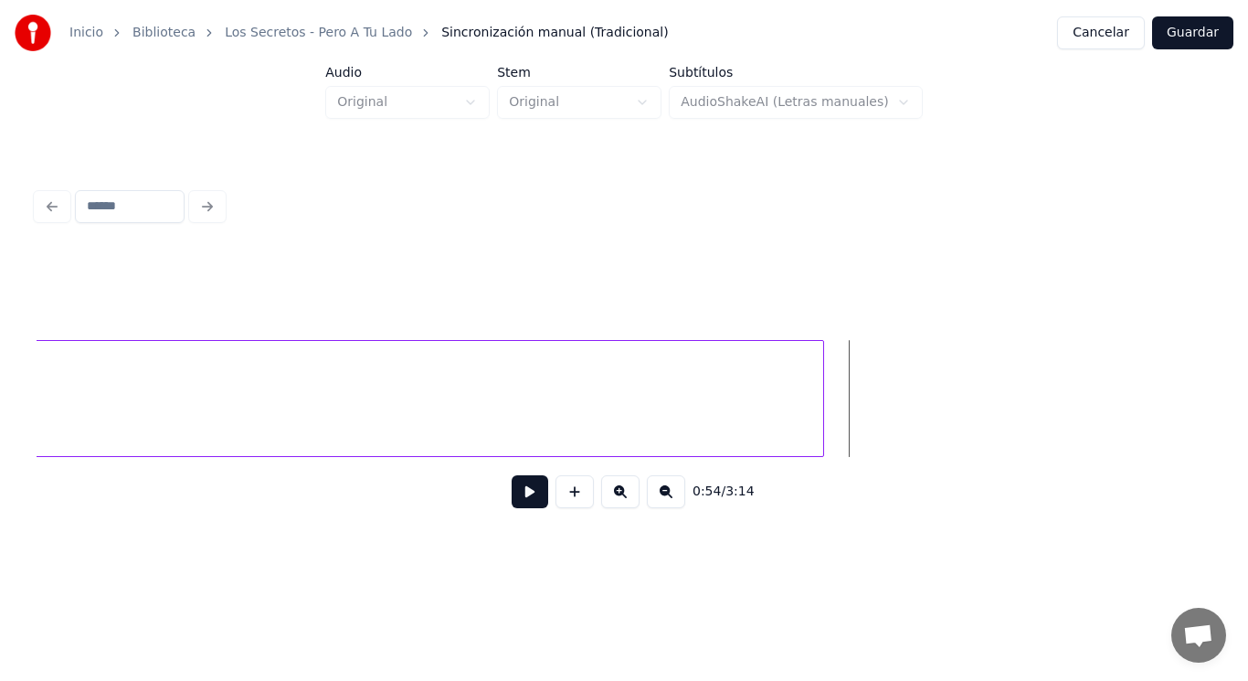
click at [512, 496] on button at bounding box center [530, 491] width 37 height 33
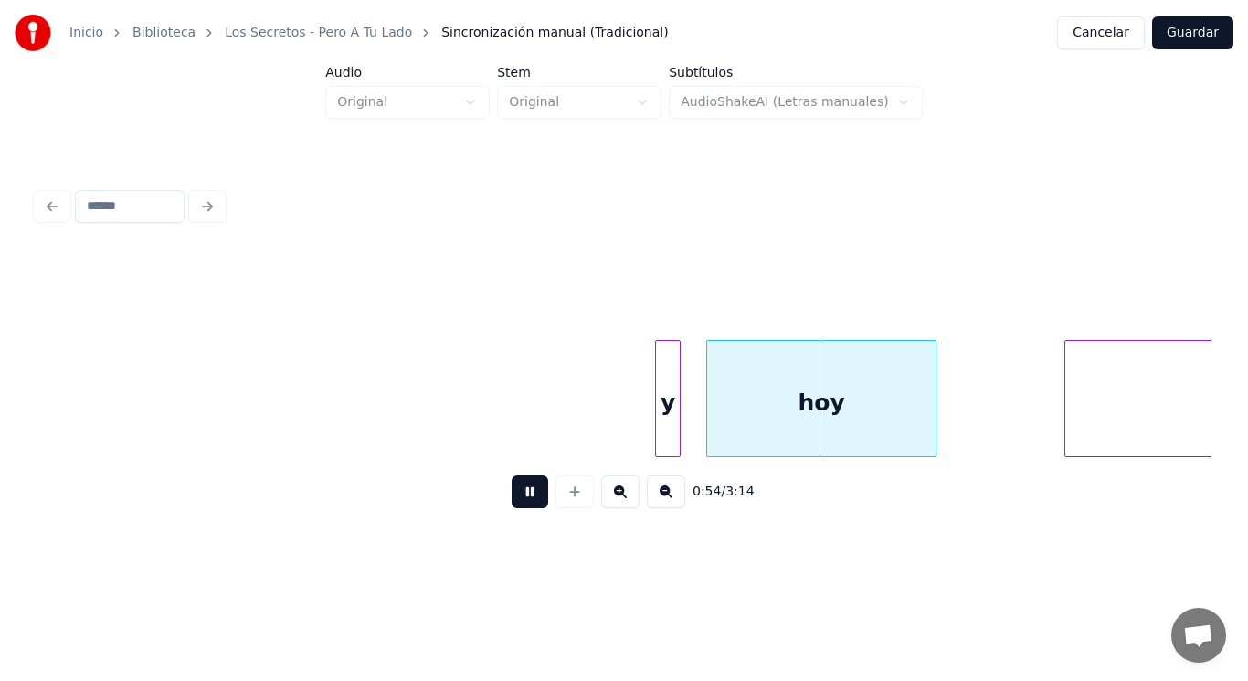
click at [512, 496] on button at bounding box center [530, 491] width 37 height 33
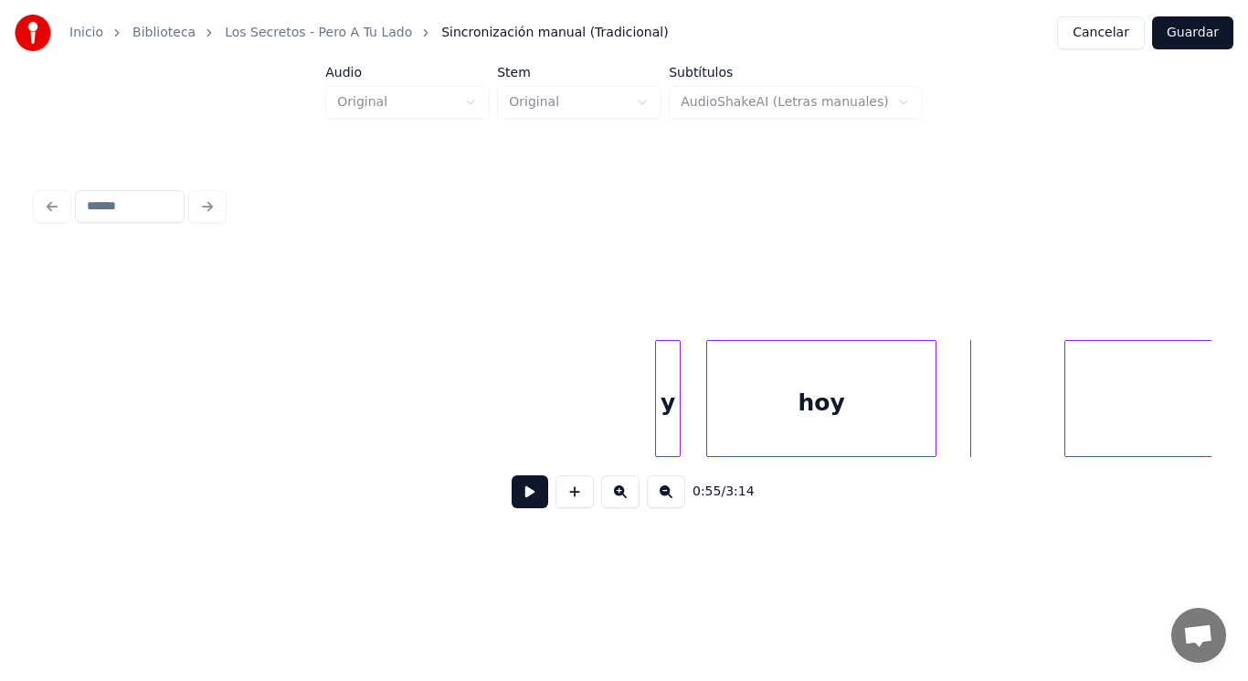
click at [670, 422] on div "y" at bounding box center [668, 403] width 24 height 124
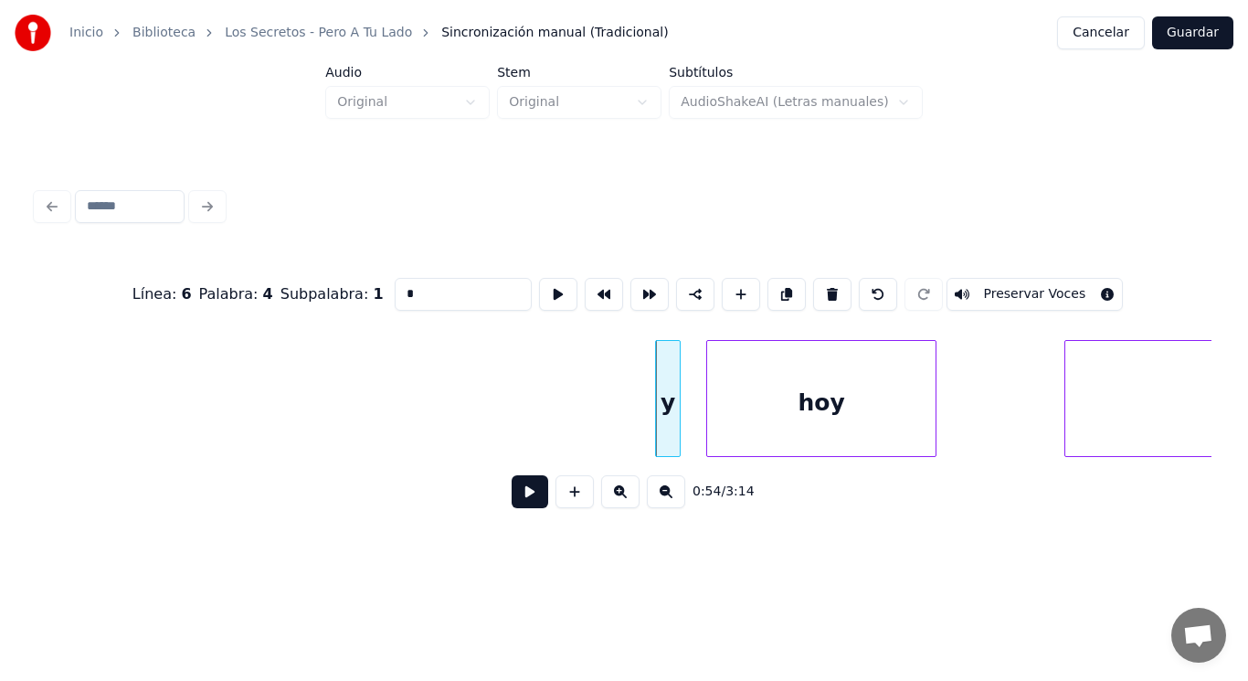
click at [521, 489] on button at bounding box center [530, 491] width 37 height 33
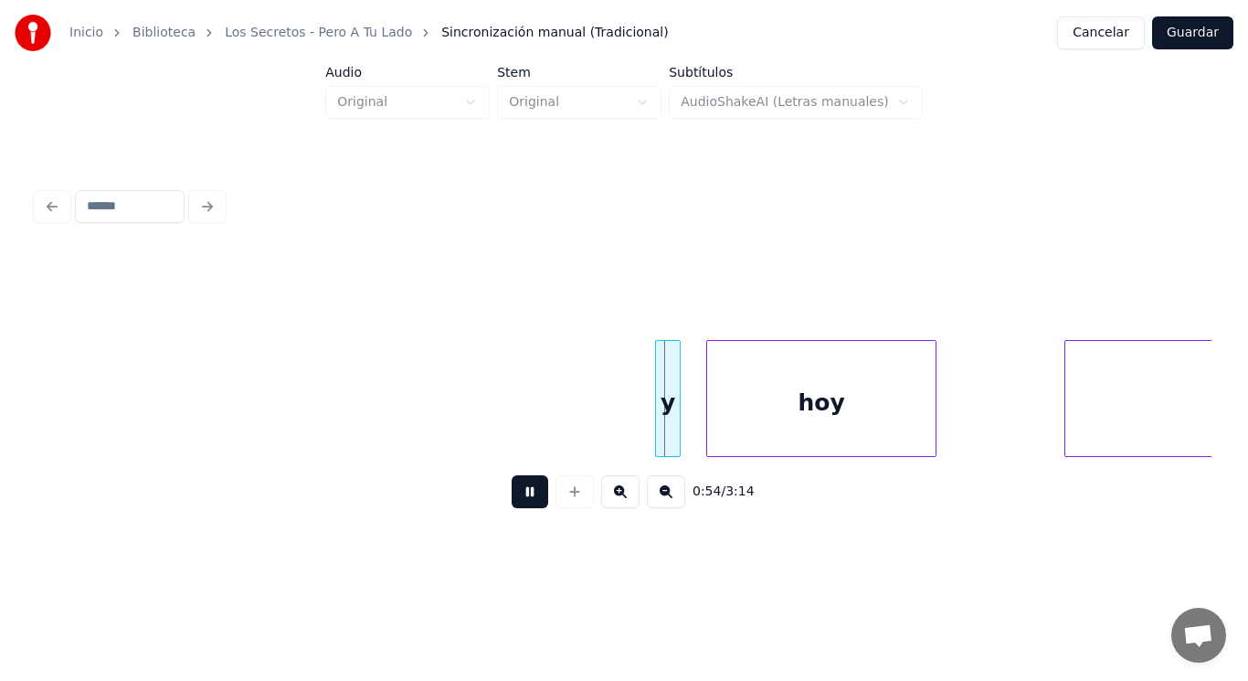
click at [521, 489] on button at bounding box center [530, 491] width 37 height 33
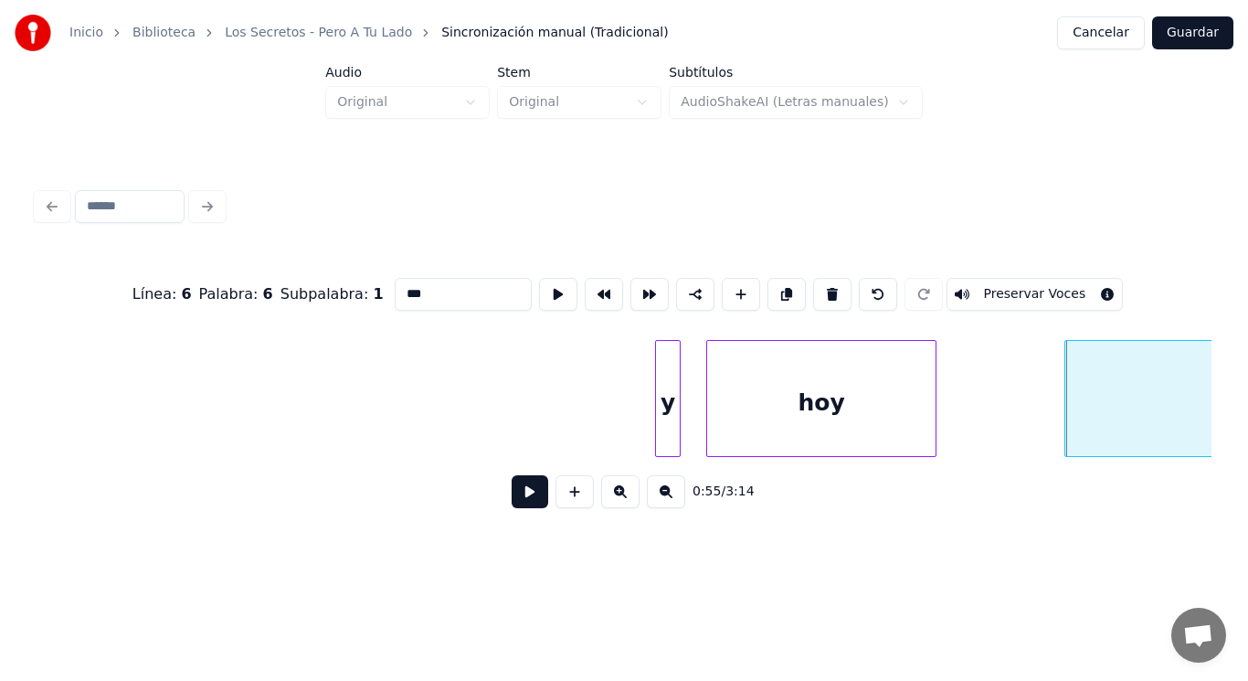
click at [861, 428] on div "hoy" at bounding box center [821, 403] width 228 height 124
type input "***"
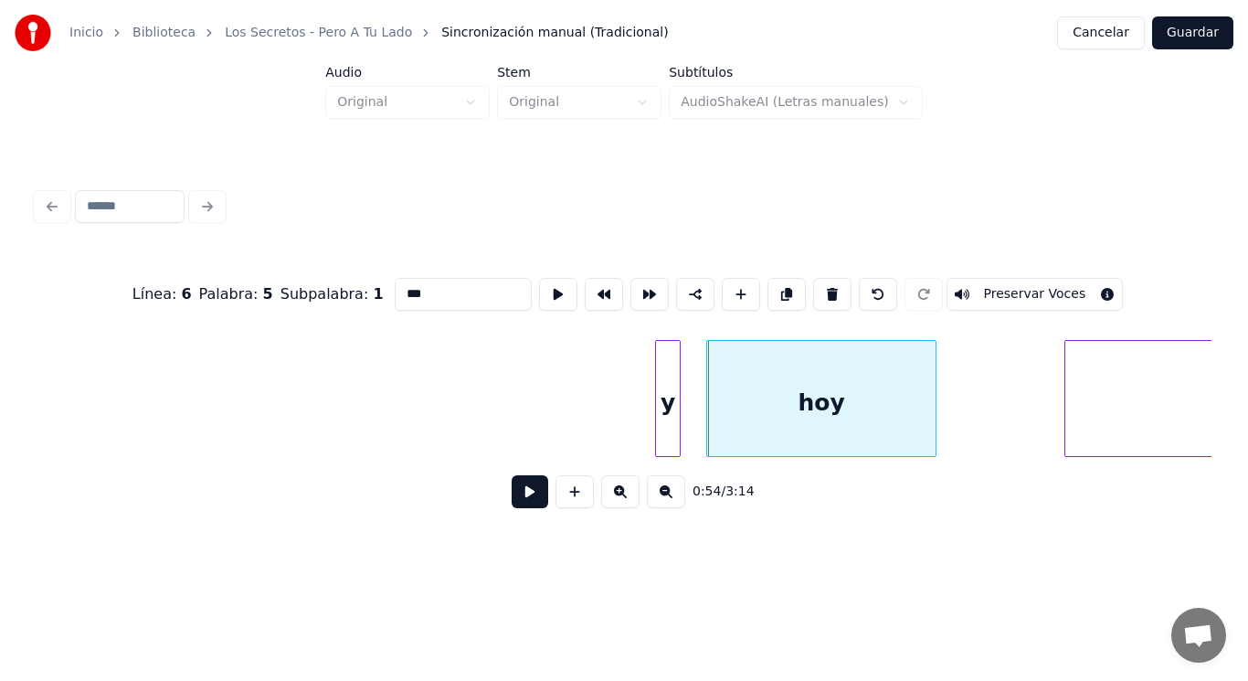
click at [522, 496] on button at bounding box center [530, 491] width 37 height 33
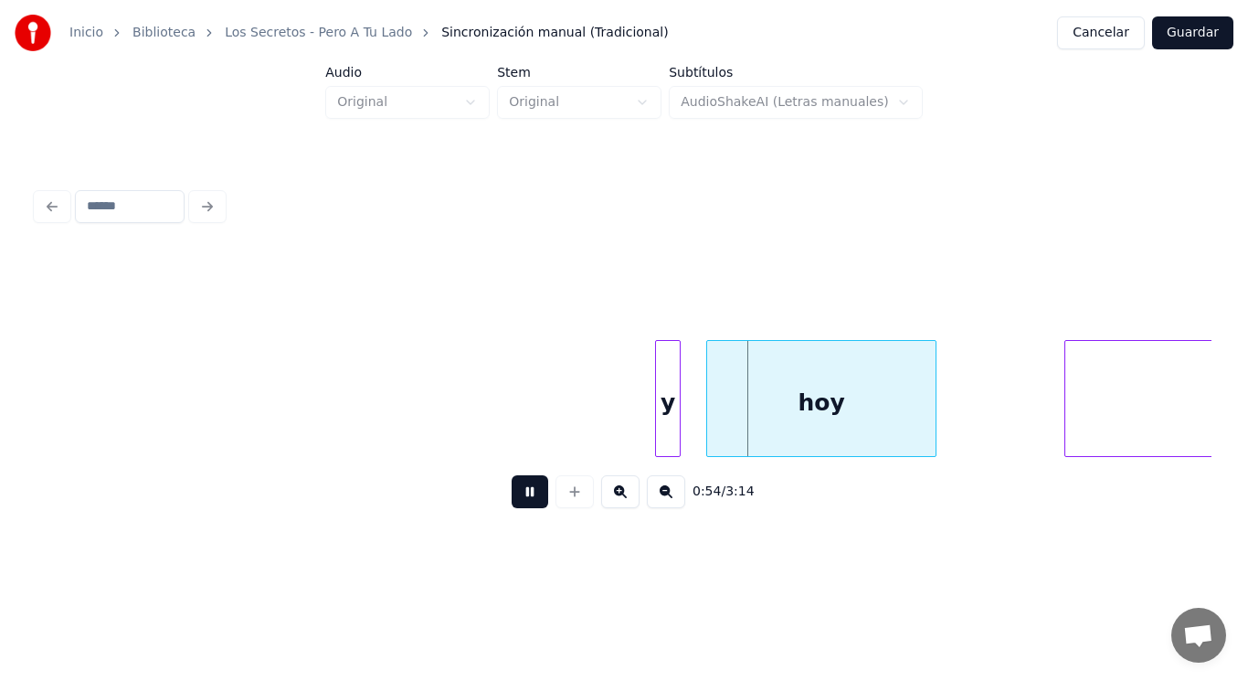
click at [522, 496] on button at bounding box center [530, 491] width 37 height 33
click at [888, 425] on div at bounding box center [889, 398] width 5 height 115
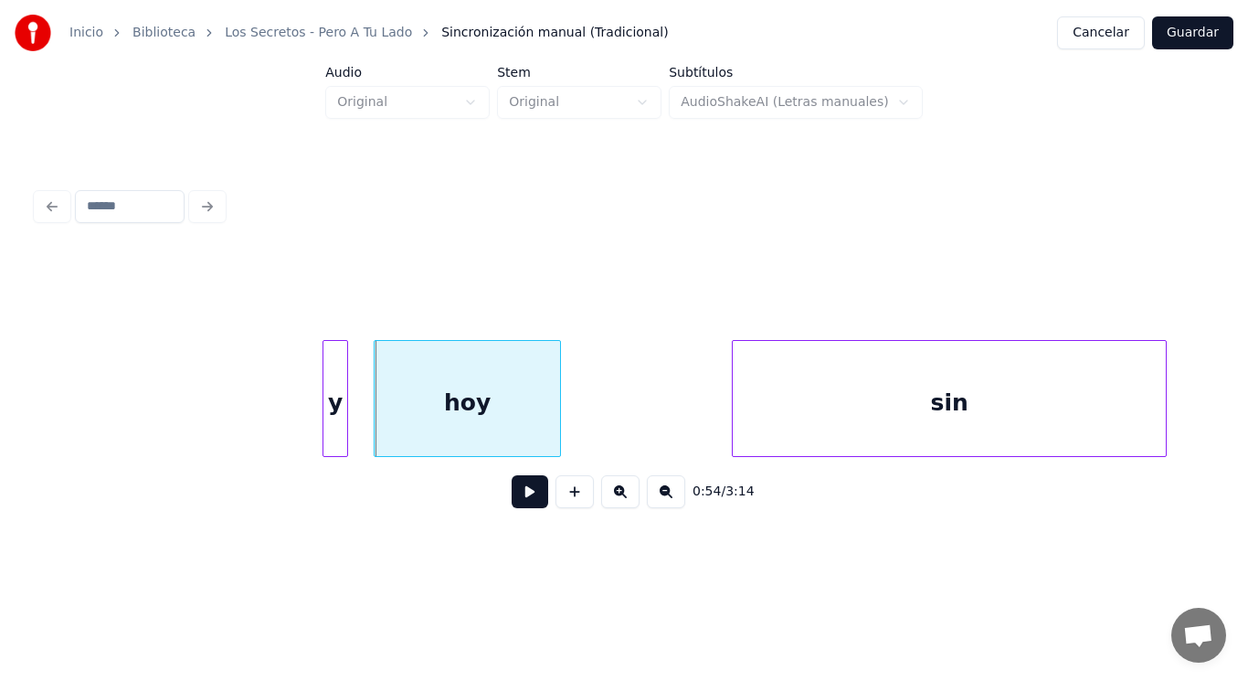
scroll to position [0, 69915]
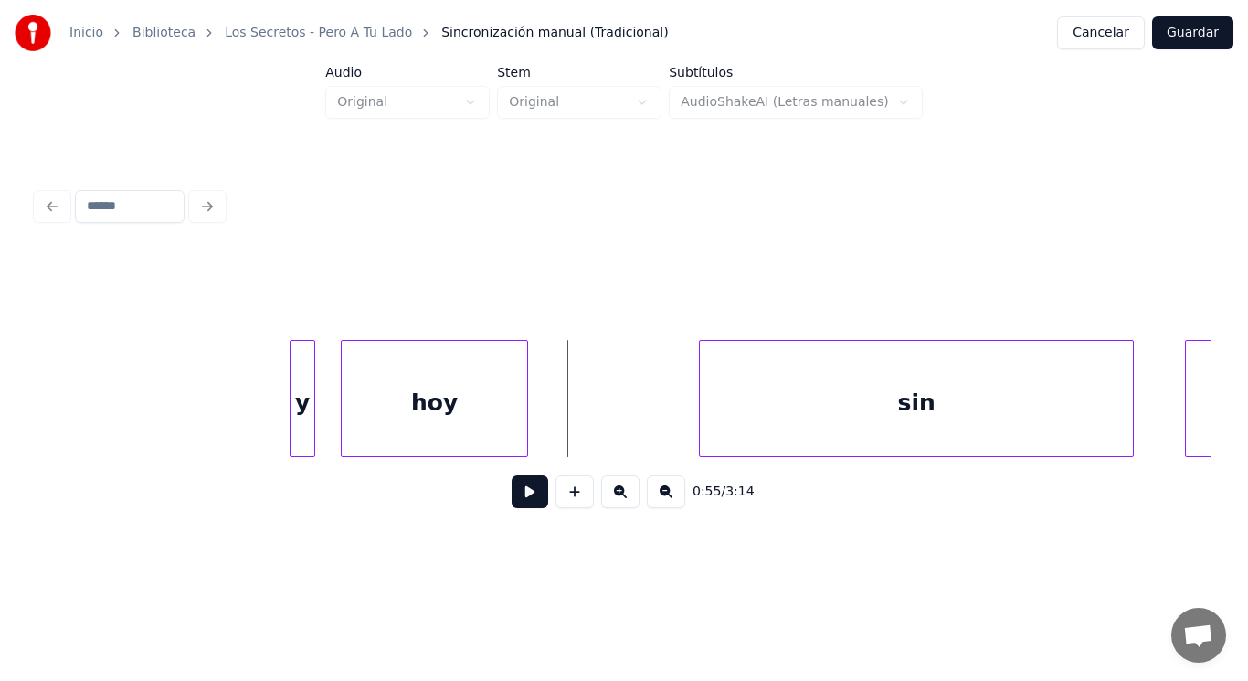
click at [514, 508] on button at bounding box center [530, 491] width 37 height 33
drag, startPoint x: 514, startPoint y: 508, endPoint x: 670, endPoint y: 439, distance: 171.0
click at [514, 507] on button at bounding box center [530, 491] width 37 height 33
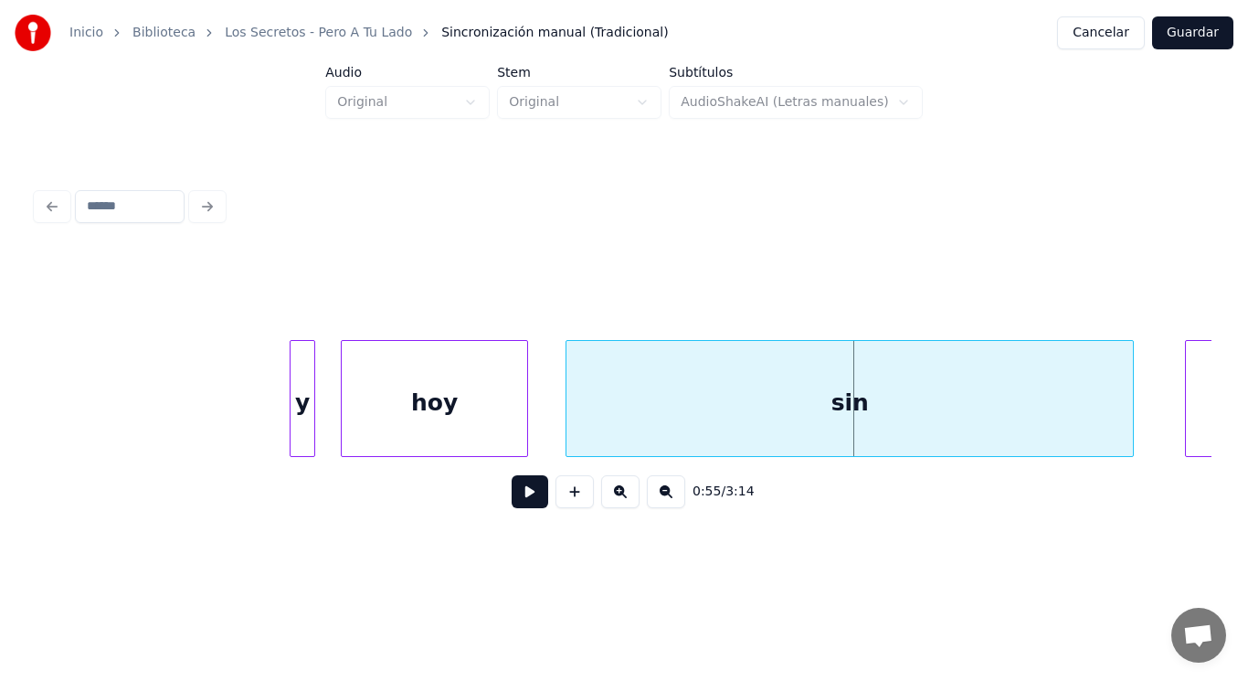
click at [568, 420] on div at bounding box center [569, 398] width 5 height 115
click at [522, 499] on button at bounding box center [530, 491] width 37 height 33
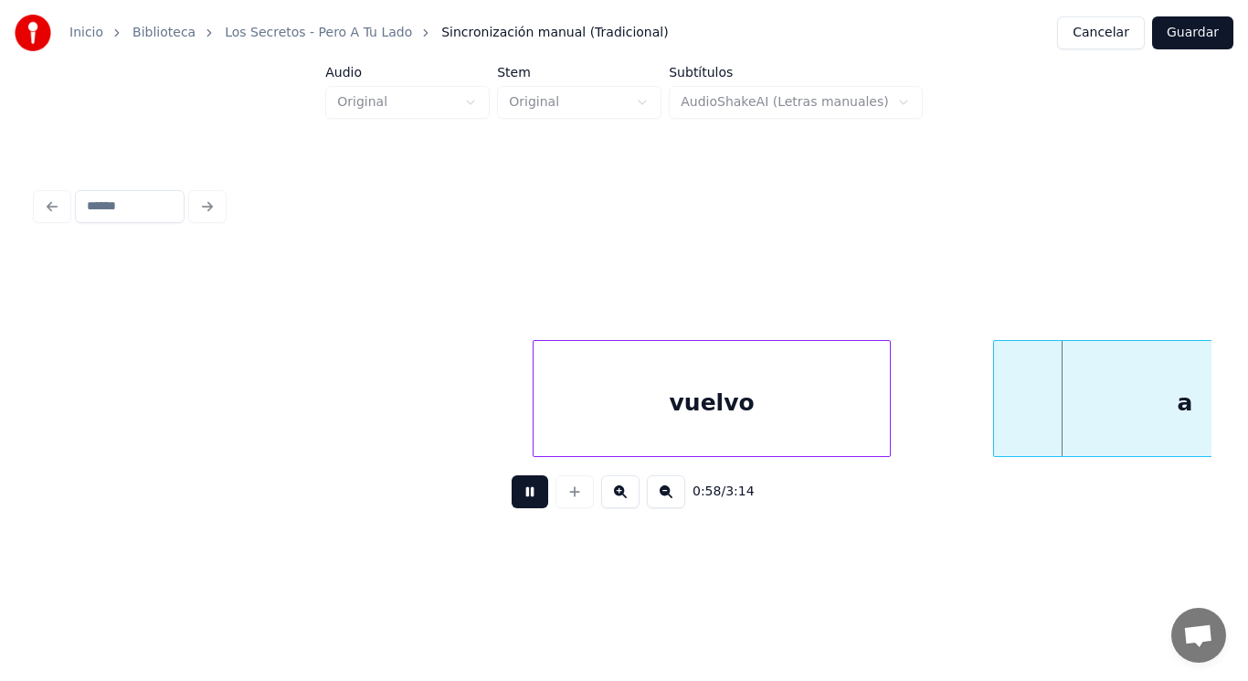
scroll to position [0, 74675]
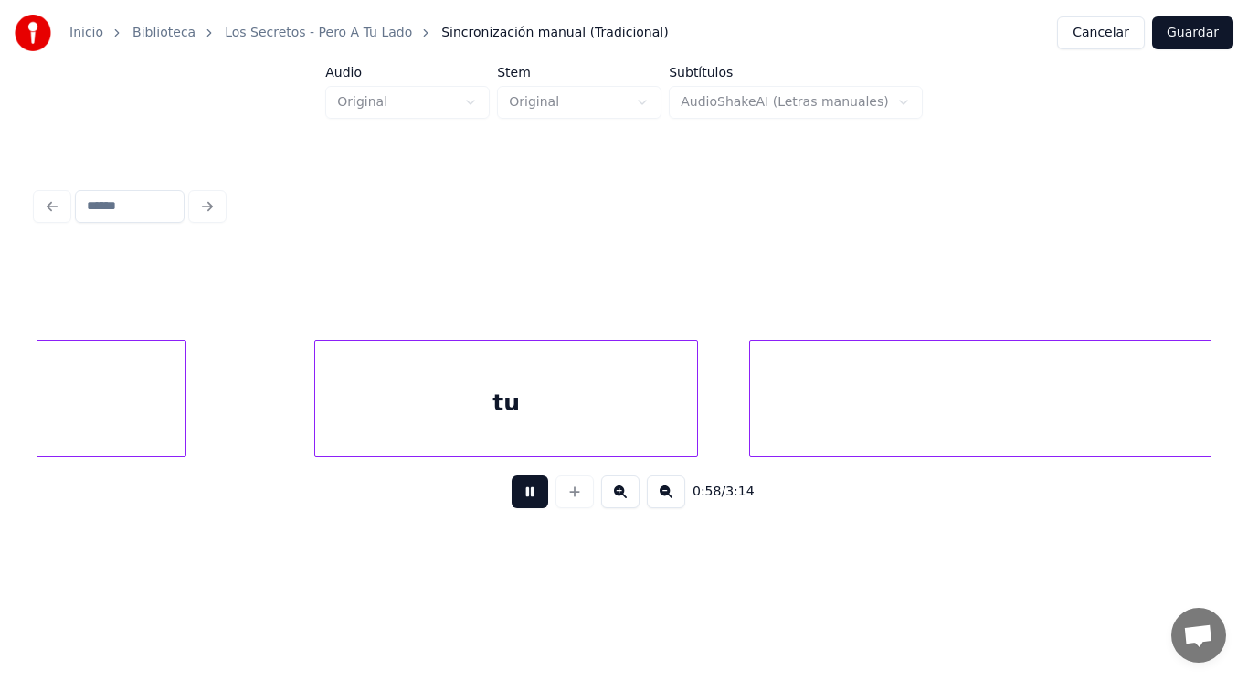
click at [522, 499] on button at bounding box center [530, 491] width 37 height 33
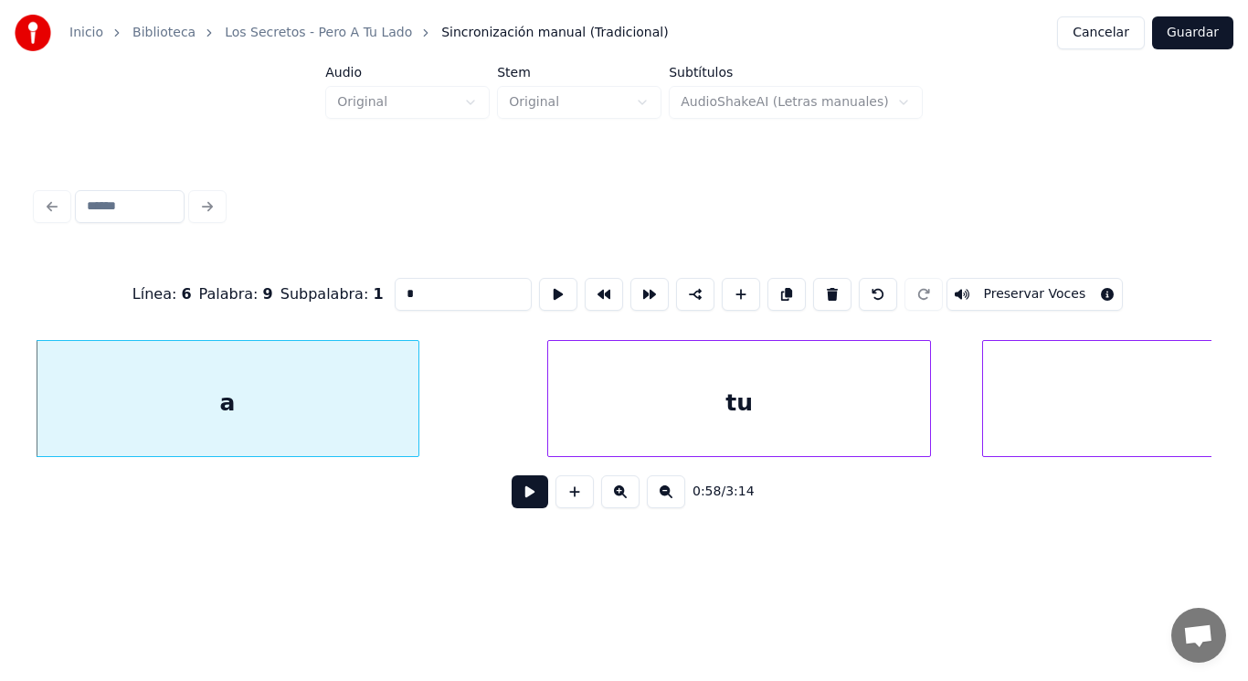
click at [518, 502] on button at bounding box center [530, 491] width 37 height 33
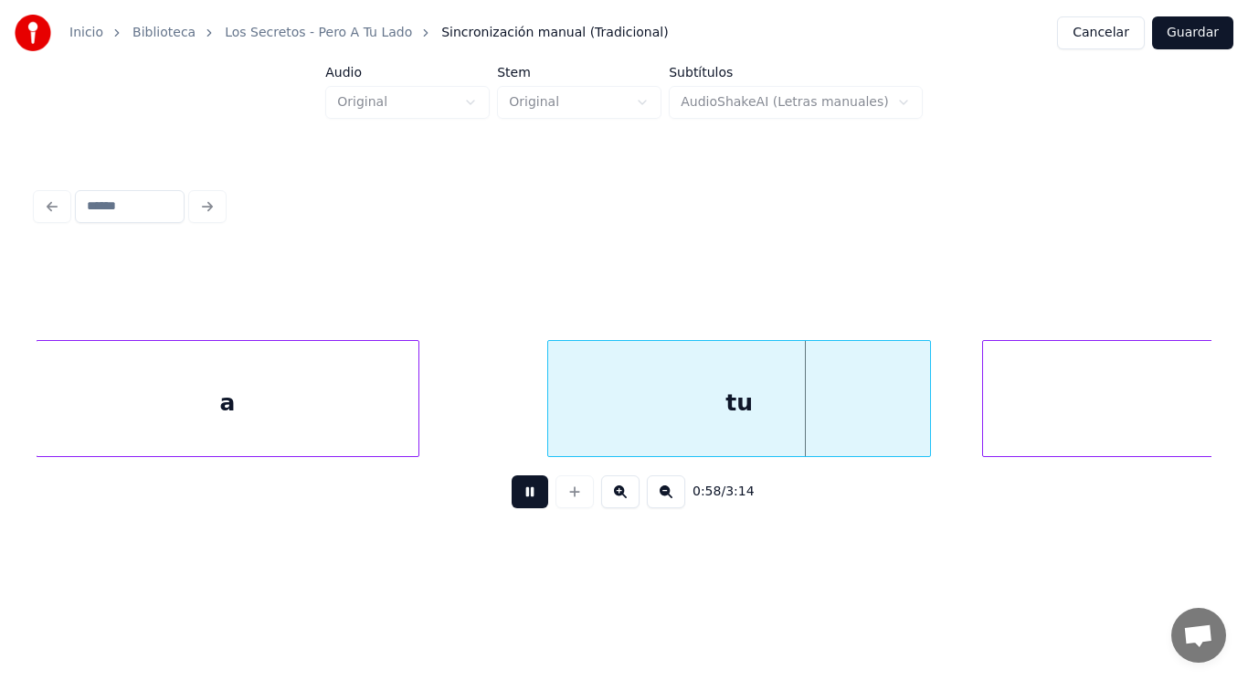
click at [518, 502] on button at bounding box center [530, 491] width 37 height 33
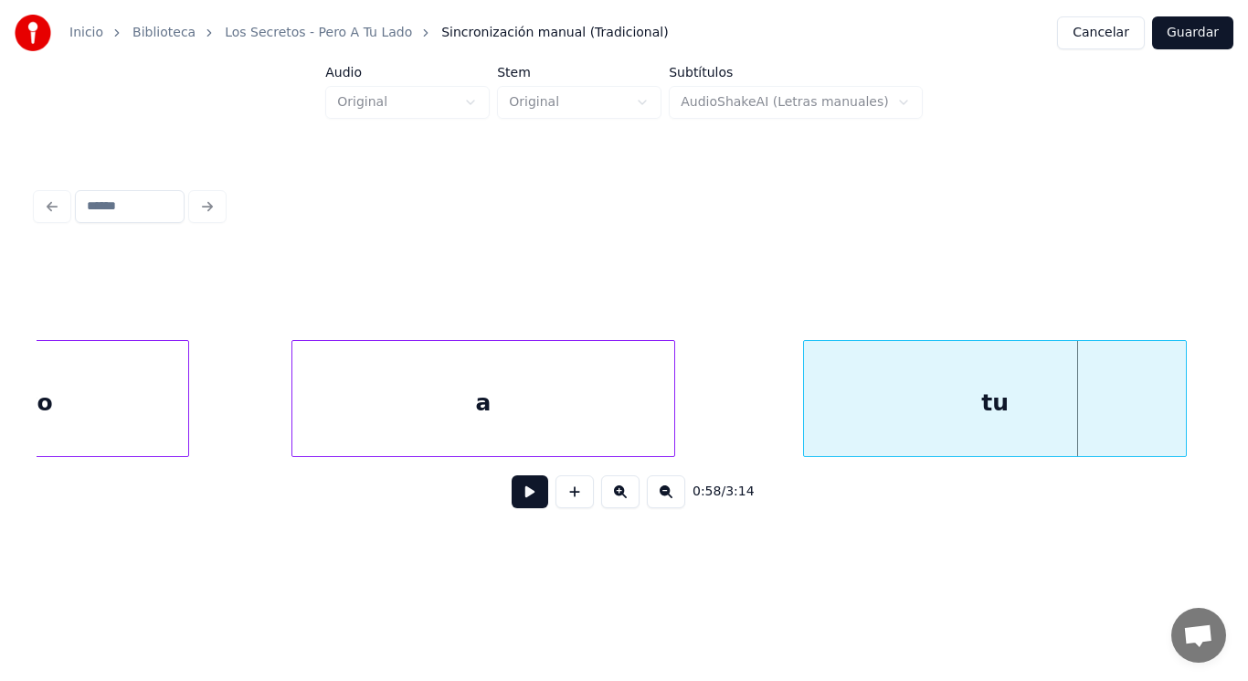
click at [113, 416] on div "vuelvo" at bounding box center [10, 403] width 356 height 124
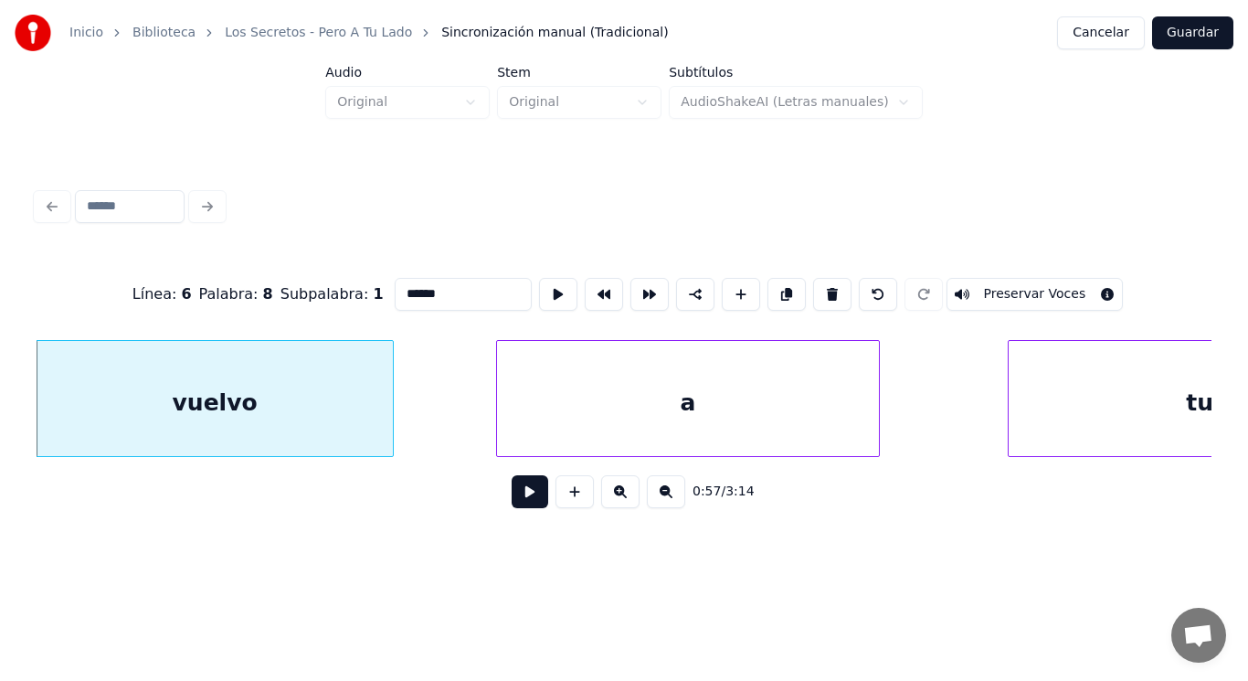
click at [522, 495] on button at bounding box center [530, 491] width 37 height 33
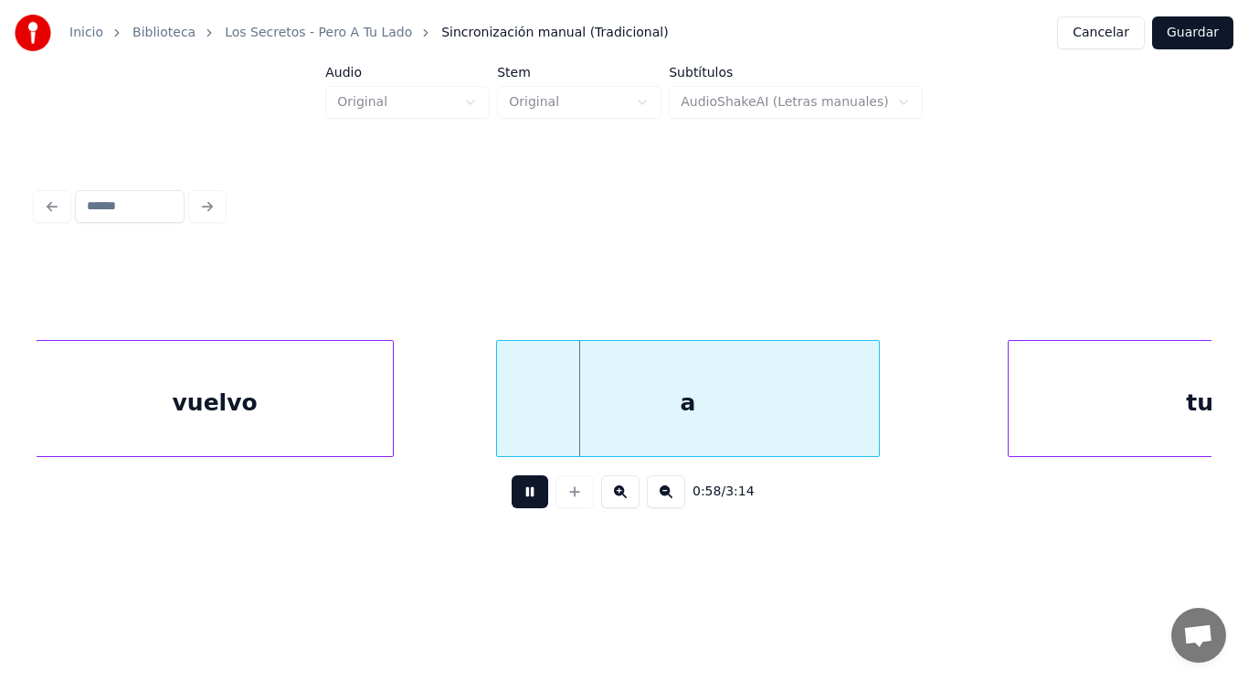
click at [522, 495] on button at bounding box center [530, 491] width 37 height 33
click at [568, 421] on div at bounding box center [570, 398] width 5 height 115
click at [522, 490] on button at bounding box center [530, 491] width 37 height 33
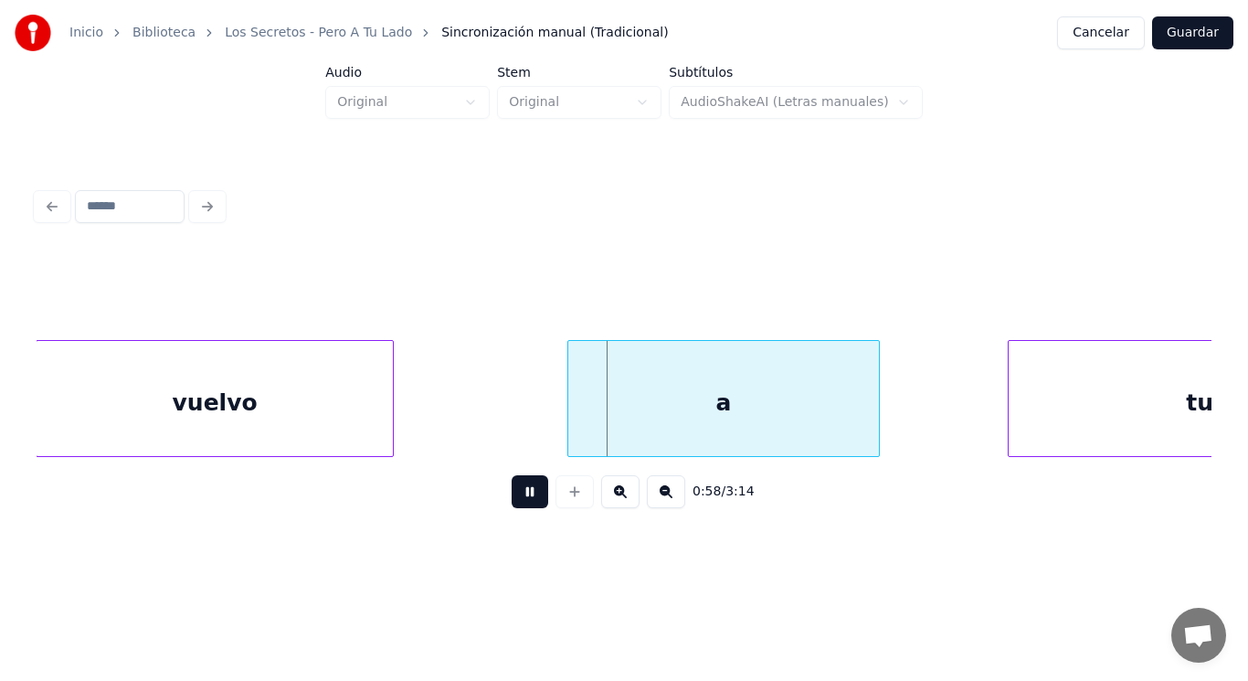
click at [522, 490] on button at bounding box center [530, 491] width 37 height 33
click at [345, 417] on div "vuelvo" at bounding box center [215, 403] width 356 height 124
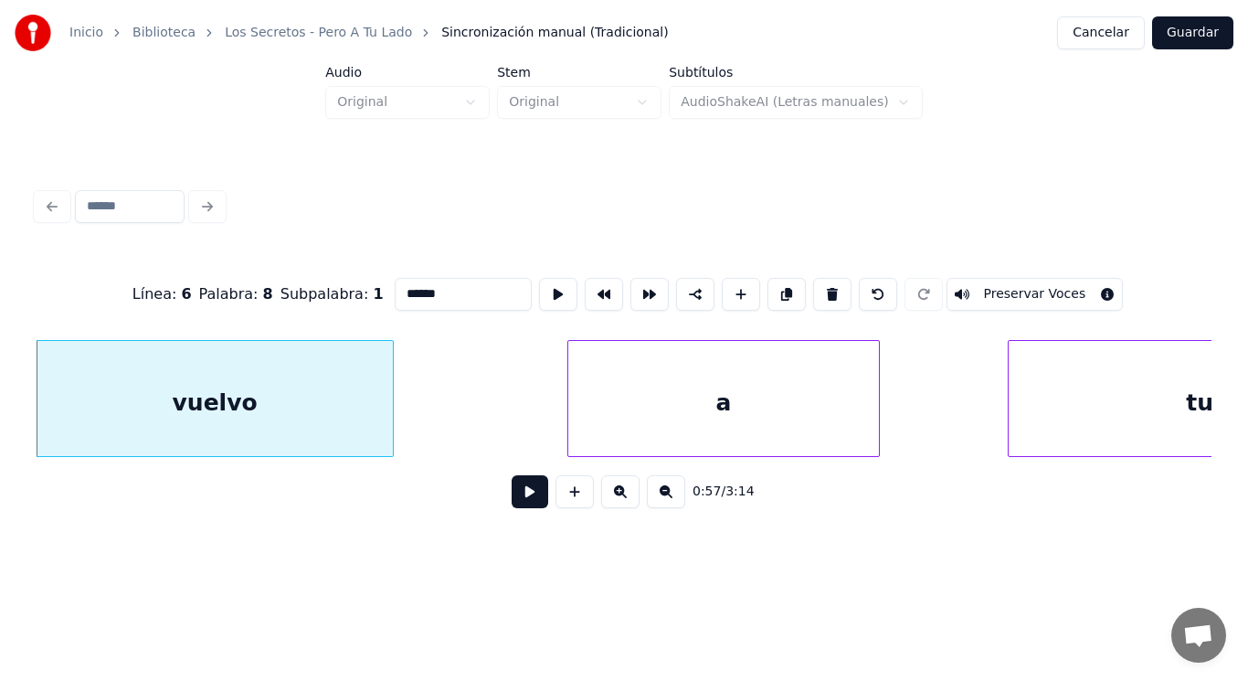
click at [515, 494] on button at bounding box center [530, 491] width 37 height 33
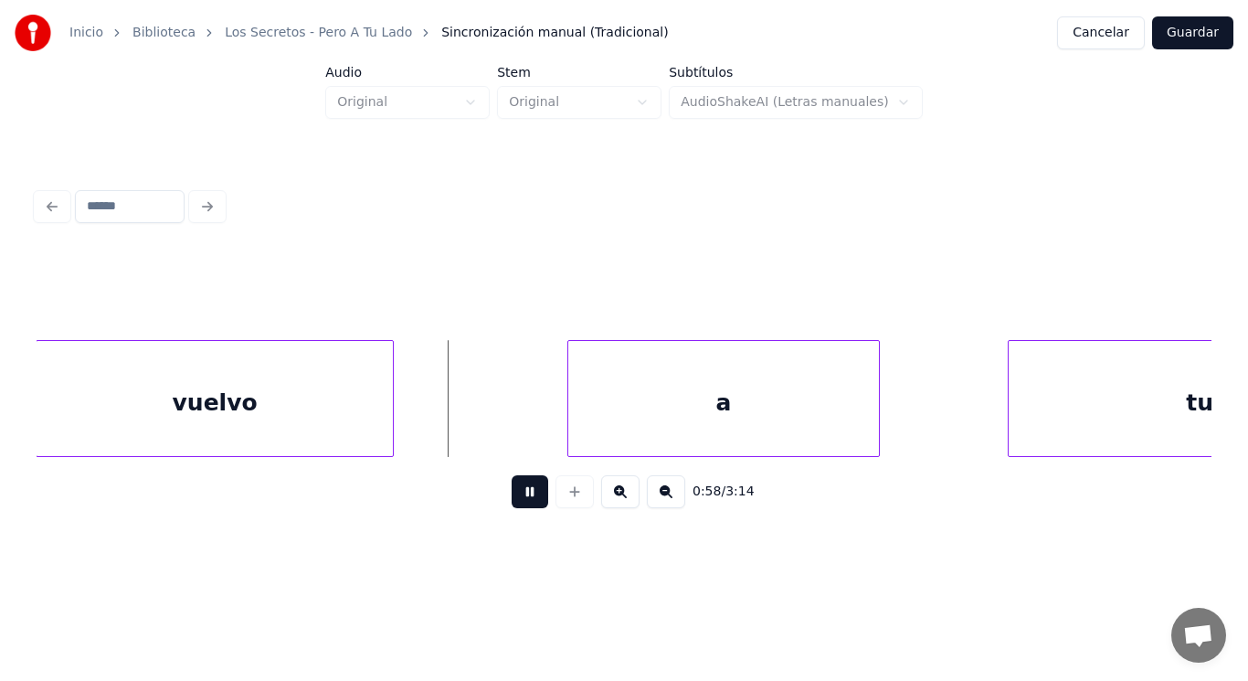
click at [515, 494] on button at bounding box center [530, 491] width 37 height 33
click at [498, 429] on div at bounding box center [499, 398] width 5 height 115
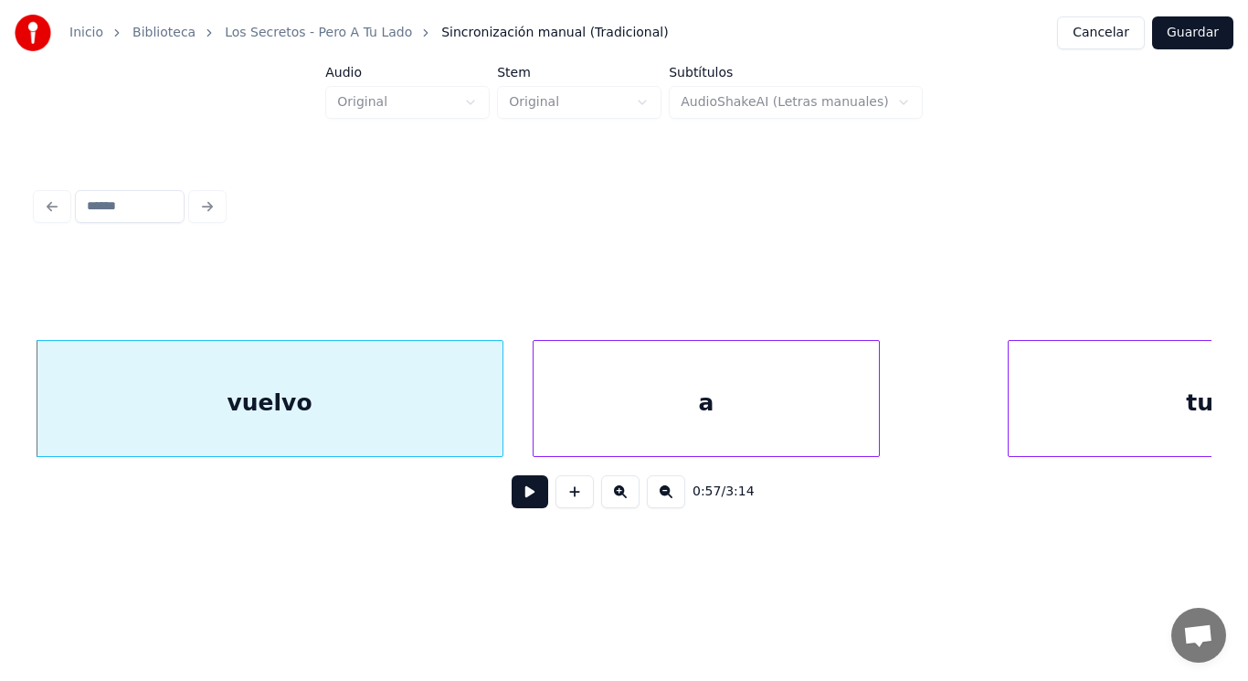
click at [536, 428] on div at bounding box center [536, 398] width 5 height 115
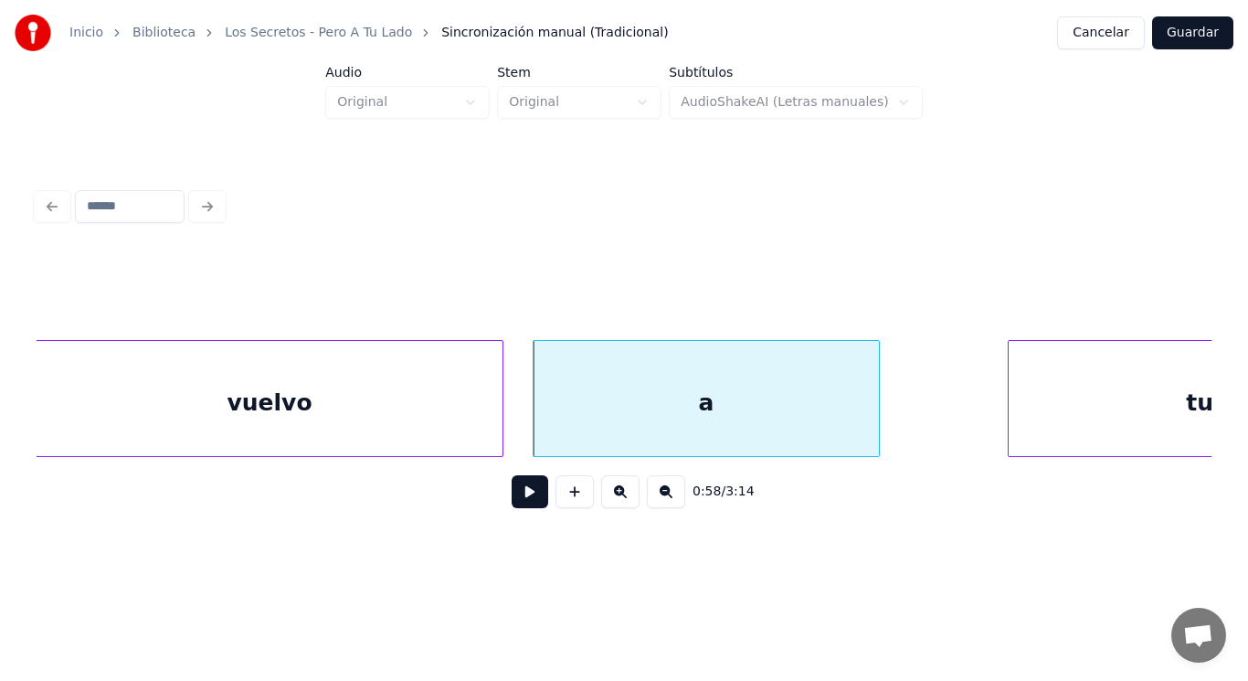
click at [512, 508] on button at bounding box center [530, 491] width 37 height 33
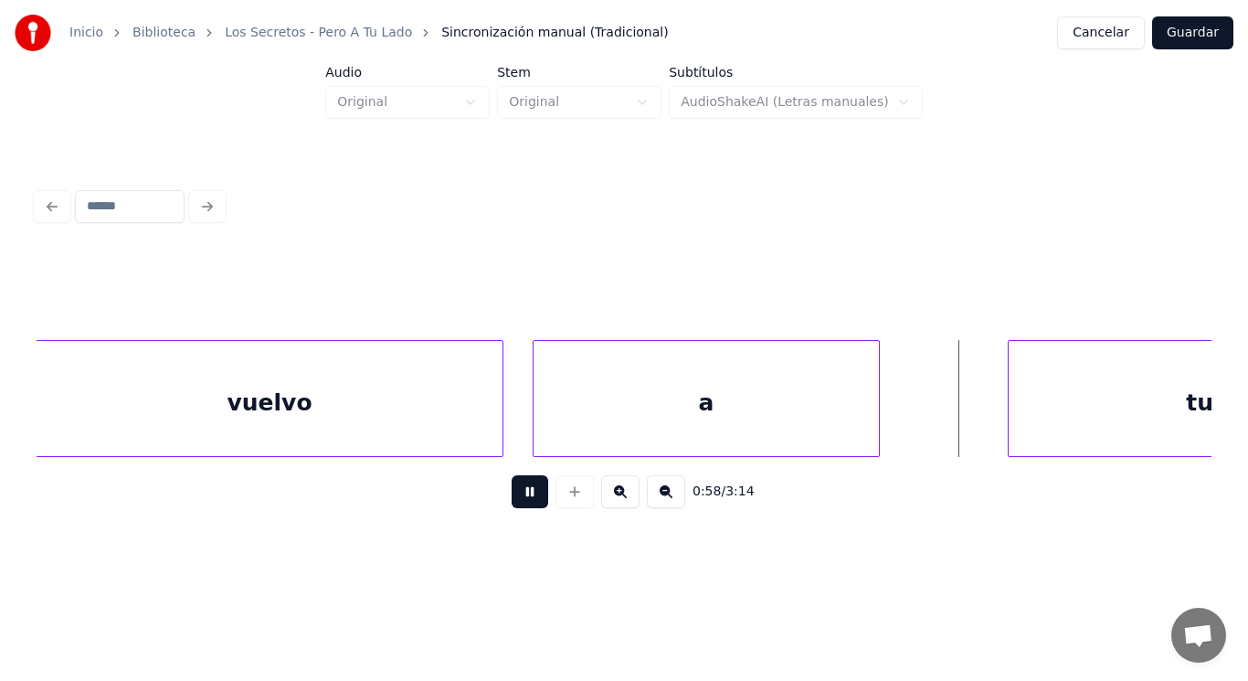
click at [512, 508] on button at bounding box center [530, 491] width 37 height 33
click at [455, 433] on div "vuelvo" at bounding box center [270, 403] width 466 height 124
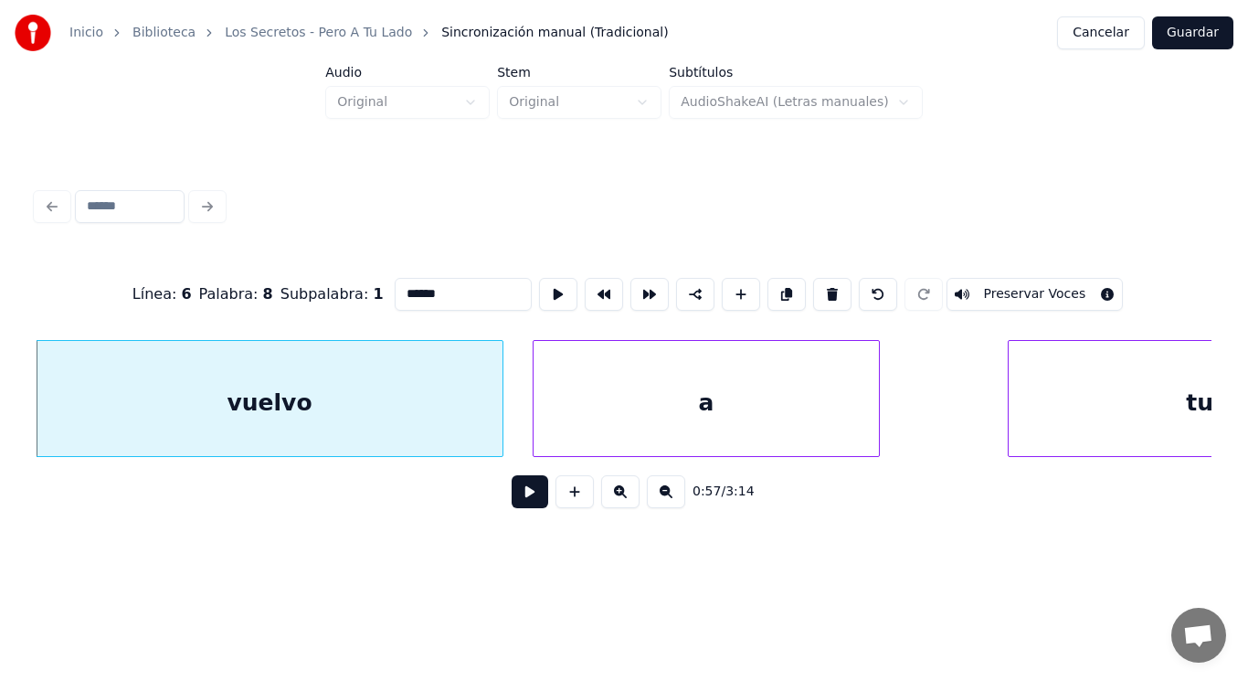
click at [512, 494] on button at bounding box center [530, 491] width 37 height 33
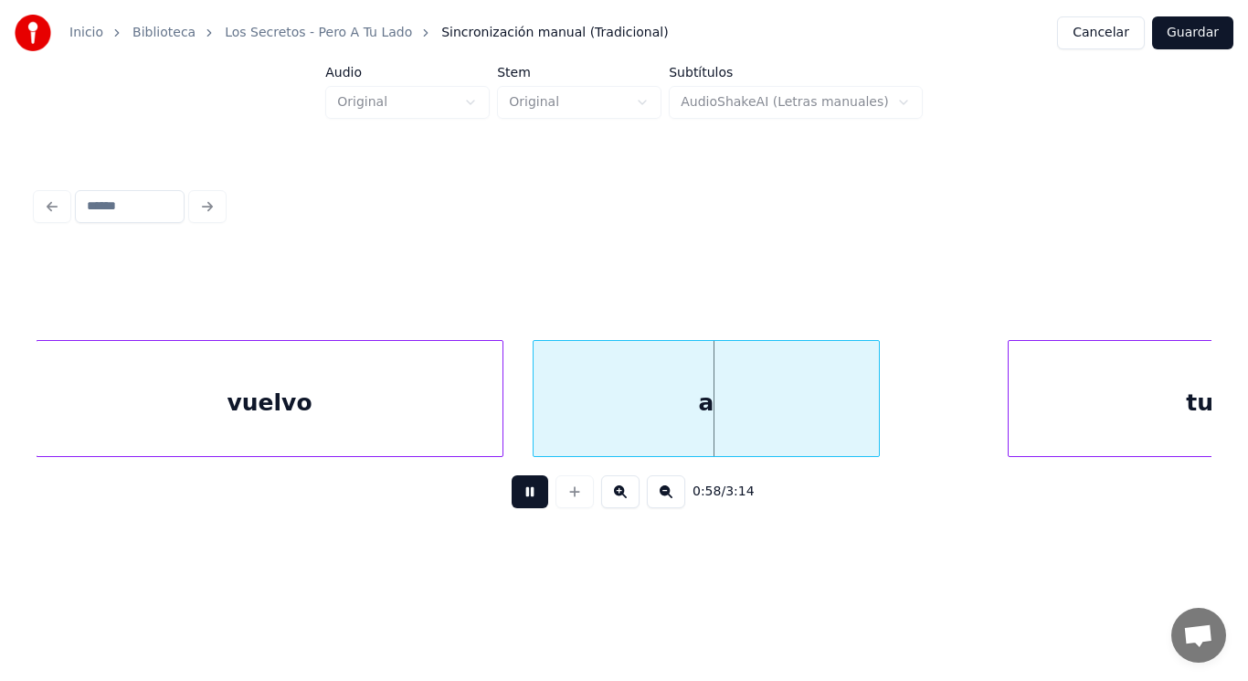
click at [512, 494] on button at bounding box center [530, 491] width 37 height 33
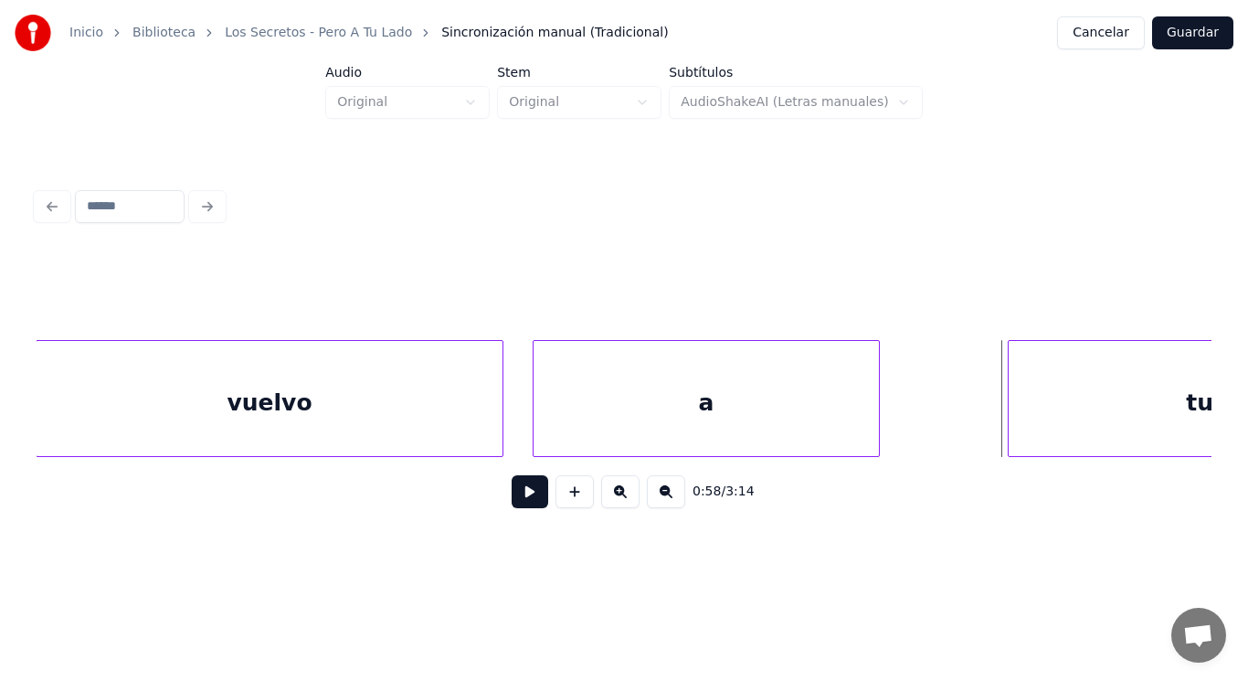
click at [1015, 412] on div "tu" at bounding box center [1200, 403] width 382 height 124
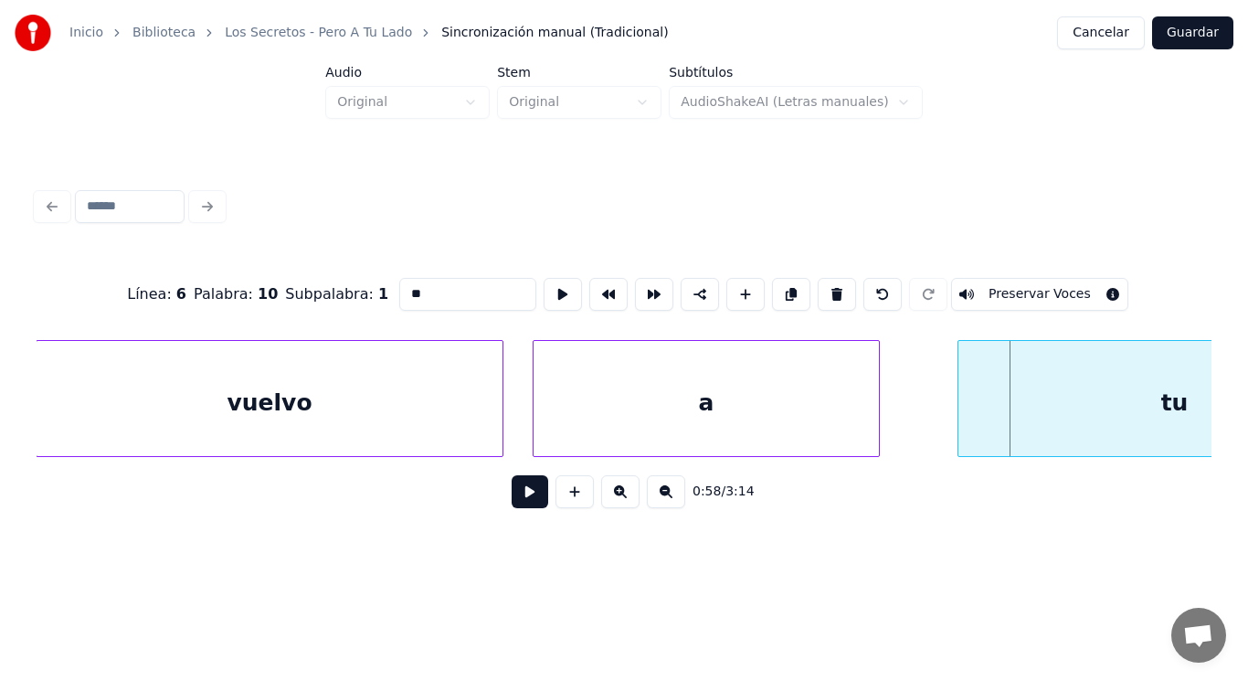
click at [959, 411] on div at bounding box center [961, 398] width 5 height 115
click at [526, 495] on button at bounding box center [530, 491] width 37 height 33
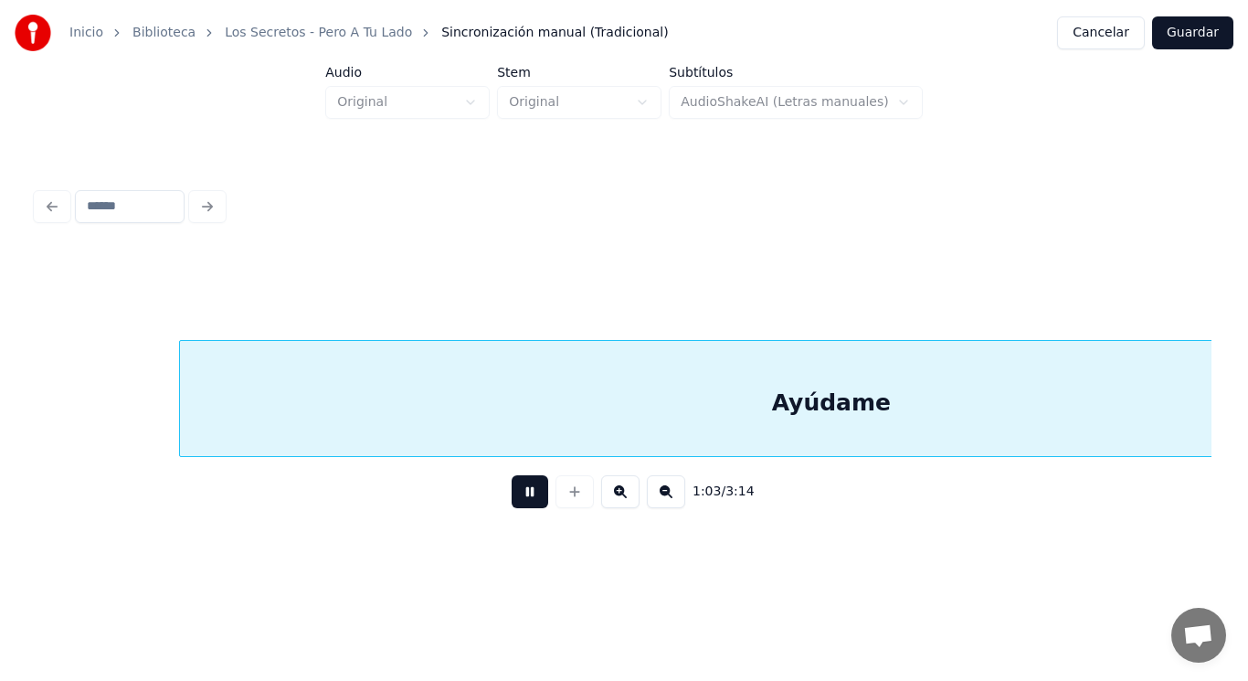
scroll to position [0, 81104]
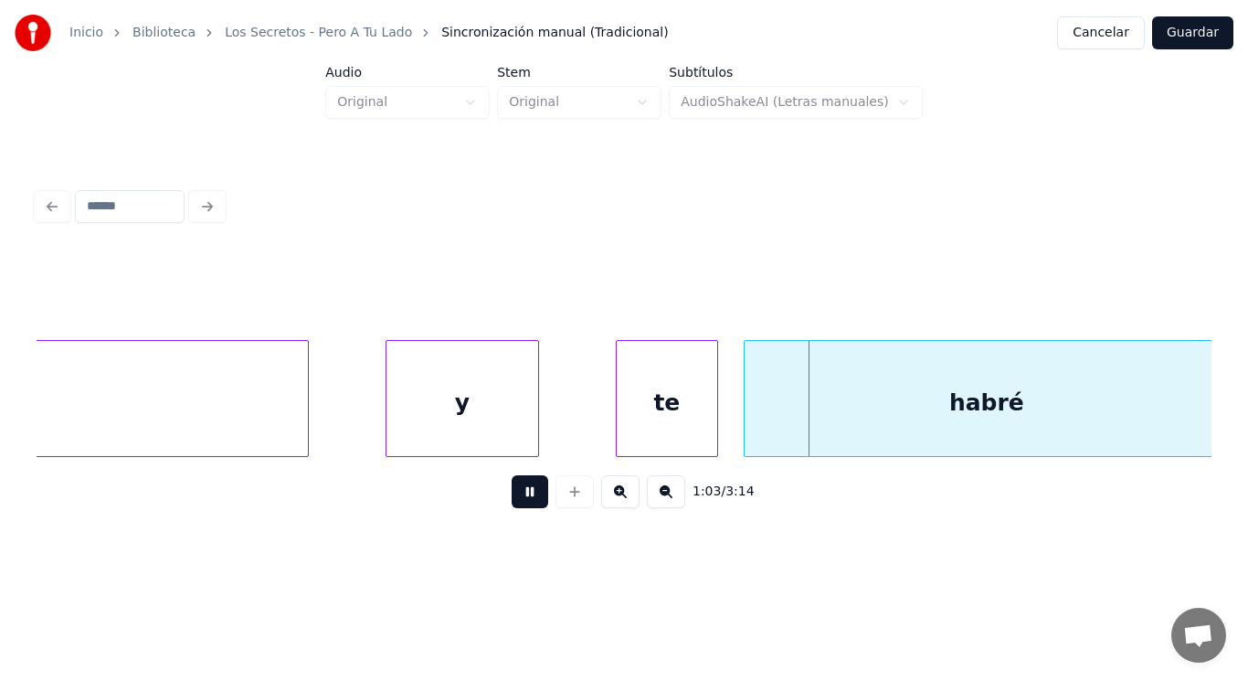
click at [526, 495] on button at bounding box center [530, 491] width 37 height 33
click at [485, 433] on div "y" at bounding box center [463, 403] width 152 height 124
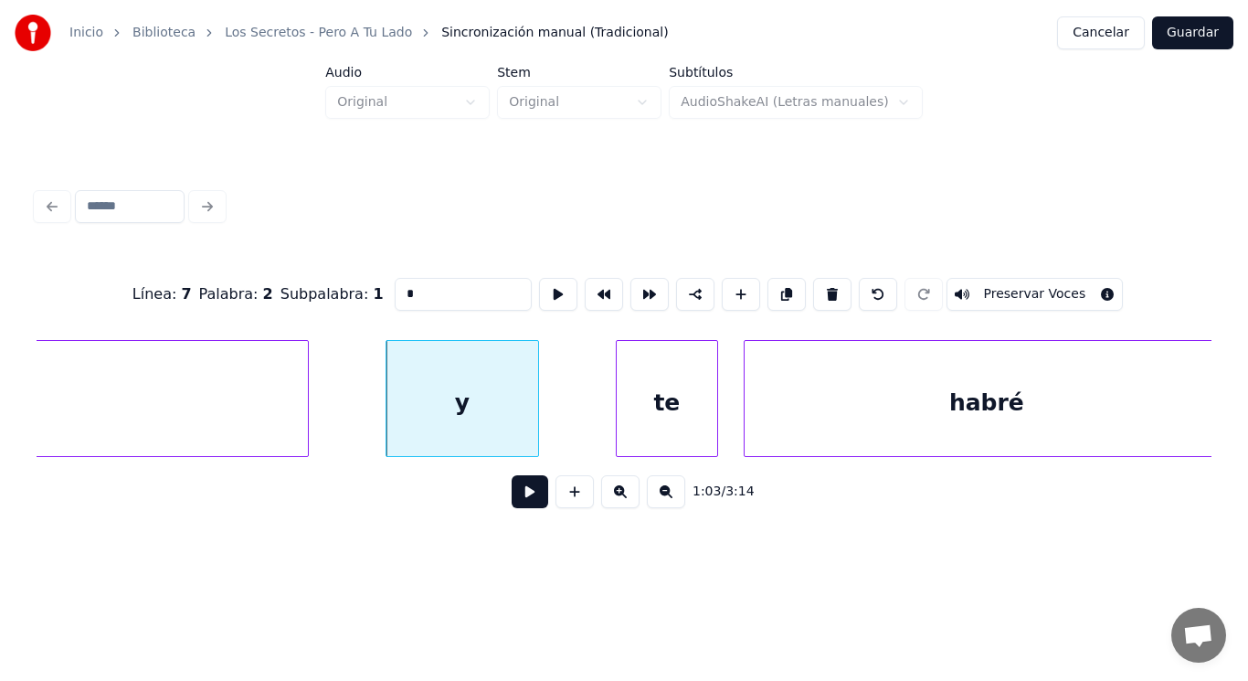
click at [521, 500] on button at bounding box center [530, 491] width 37 height 33
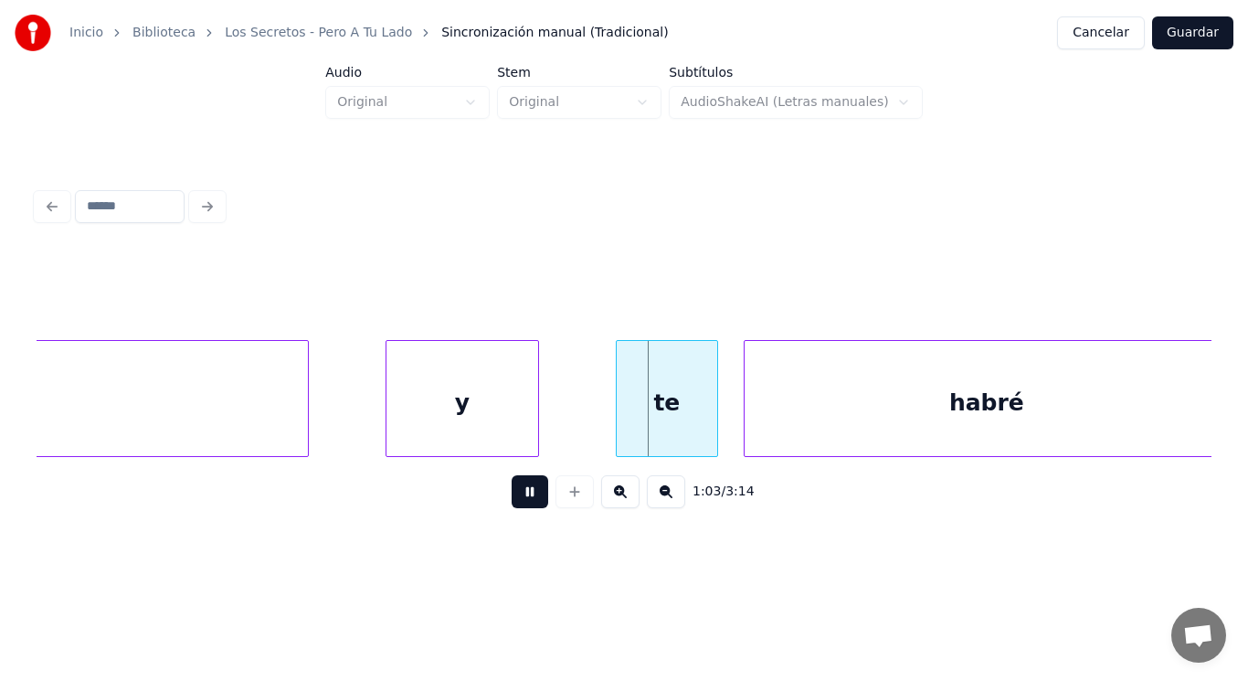
click at [521, 500] on button at bounding box center [530, 491] width 37 height 33
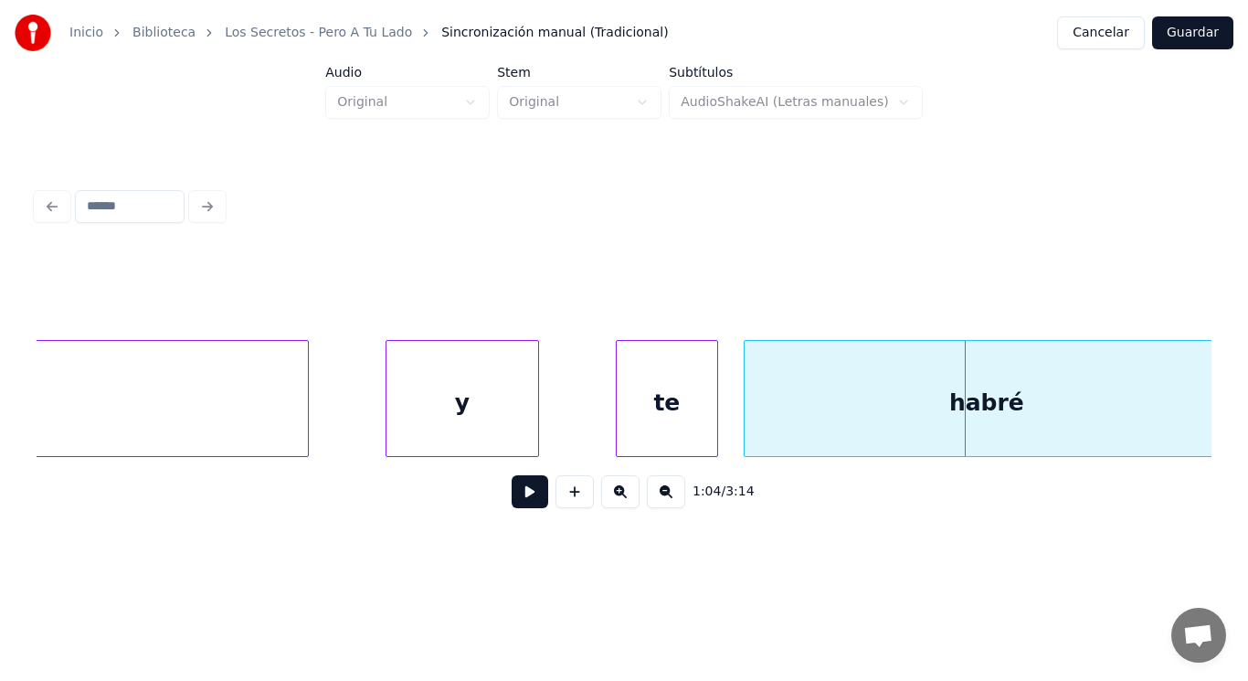
click at [524, 495] on button at bounding box center [530, 491] width 37 height 33
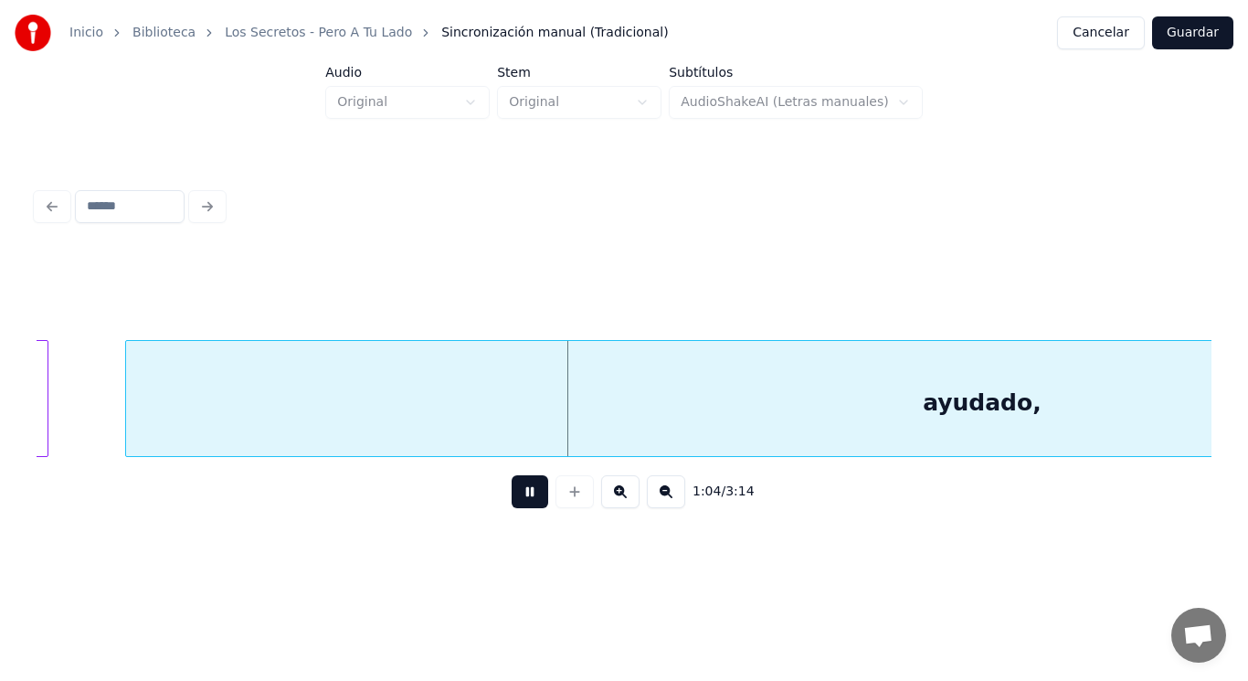
click at [524, 495] on button at bounding box center [530, 491] width 37 height 33
click at [472, 383] on div "ayudado," at bounding box center [982, 403] width 1713 height 124
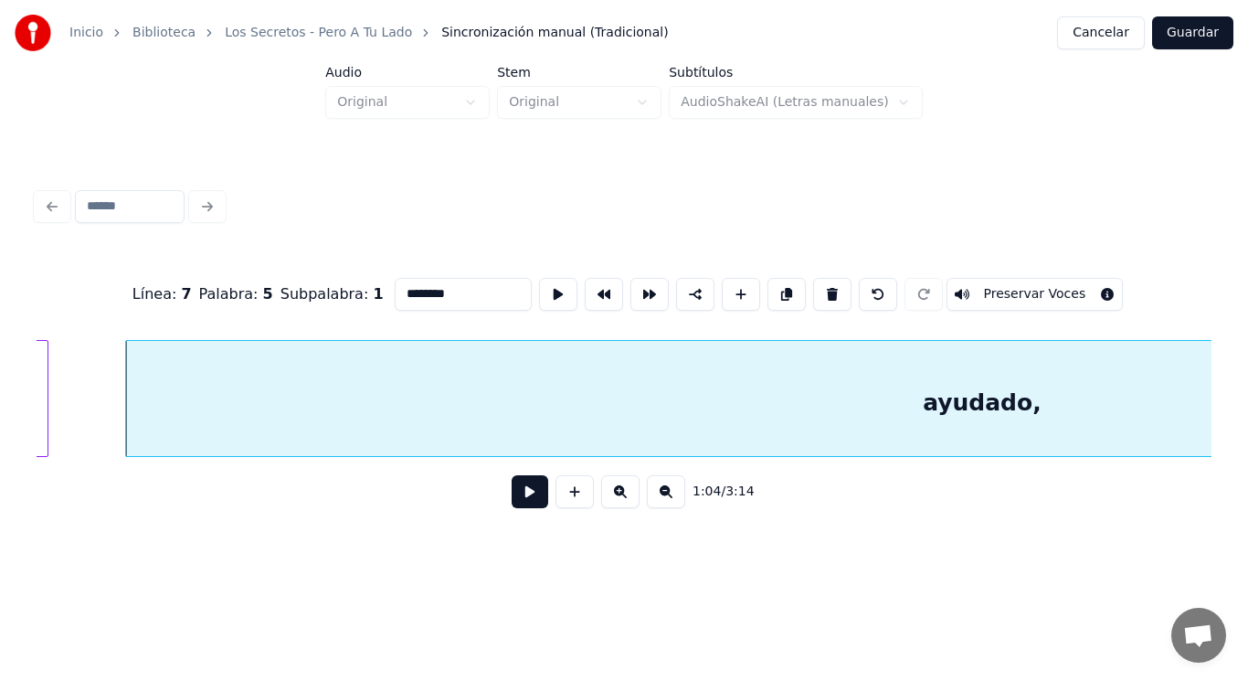
click at [515, 494] on button at bounding box center [530, 491] width 37 height 33
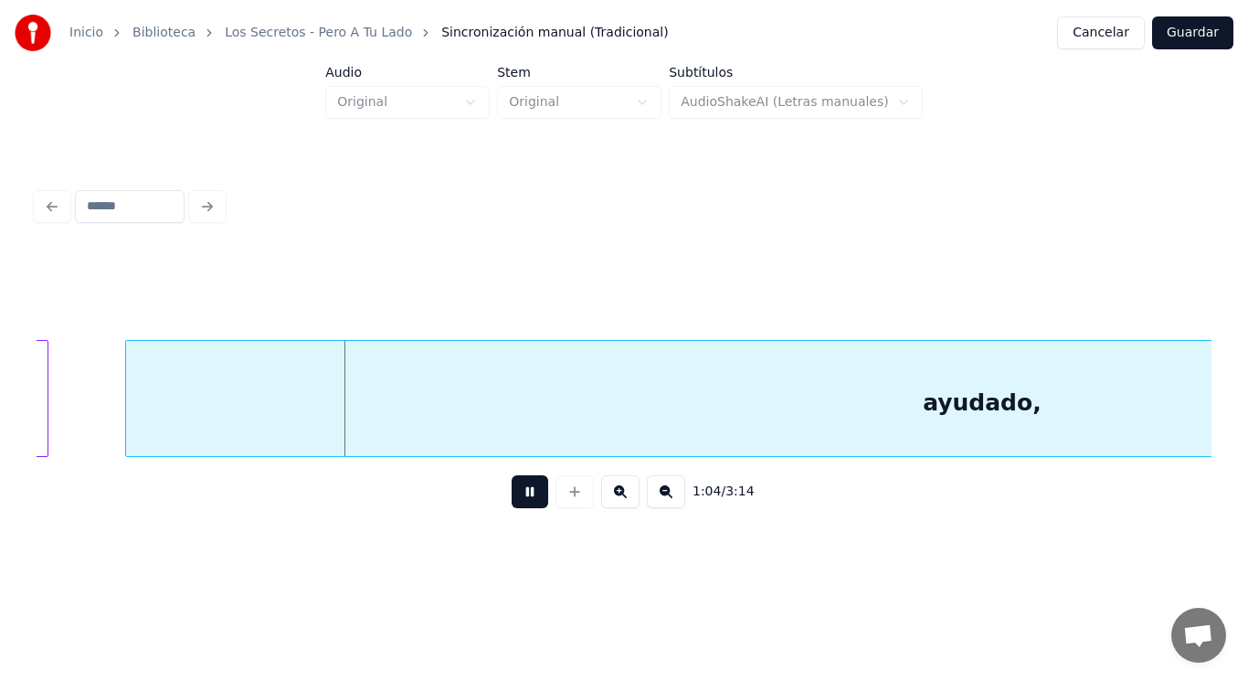
click at [515, 494] on button at bounding box center [530, 491] width 37 height 33
click at [103, 420] on div at bounding box center [105, 398] width 5 height 115
click at [521, 503] on button at bounding box center [530, 491] width 37 height 33
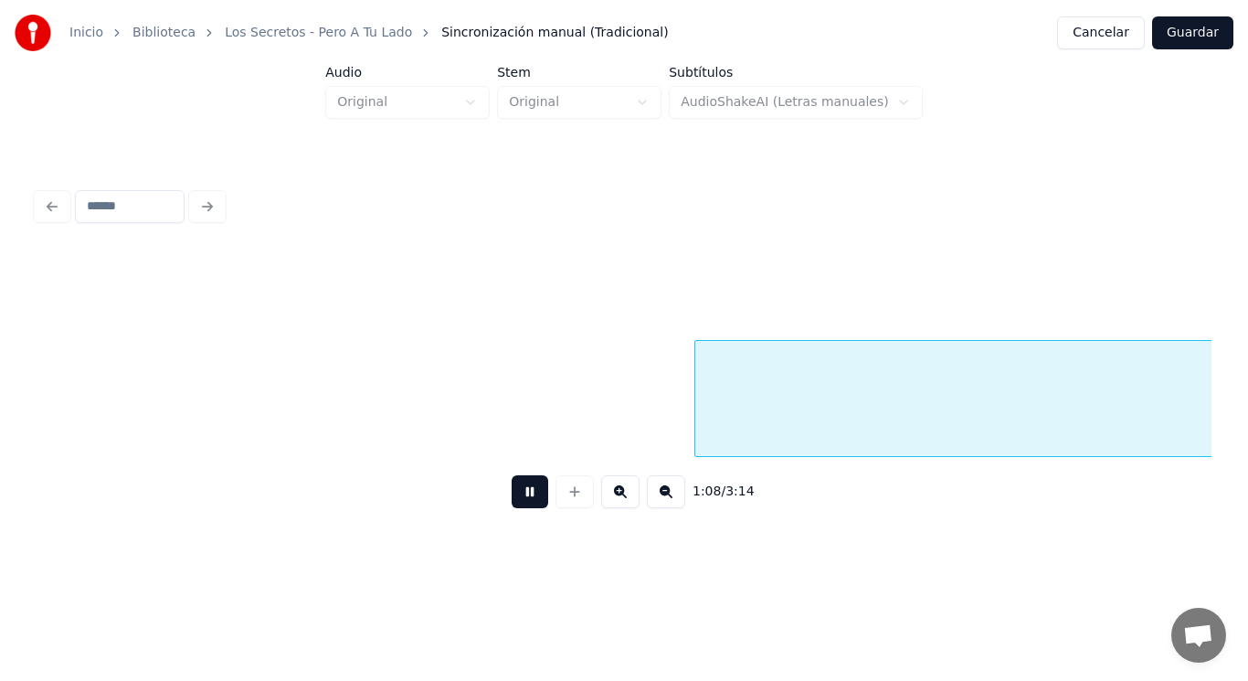
scroll to position [0, 87058]
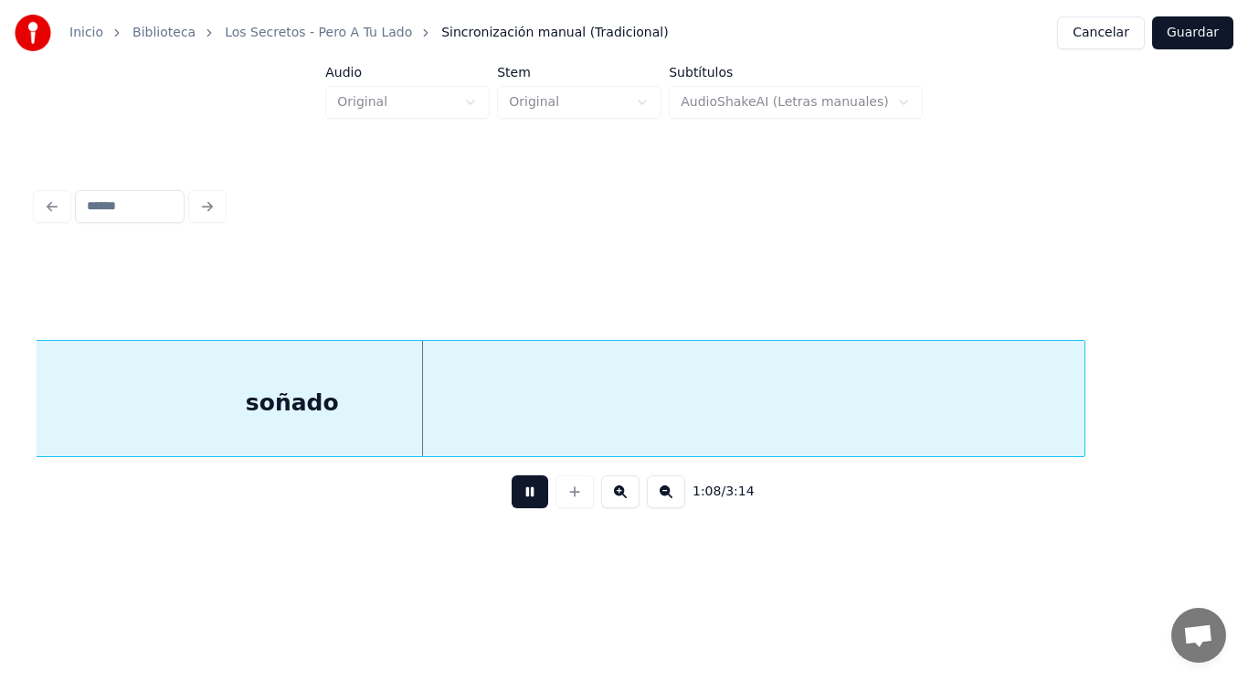
click at [521, 503] on button at bounding box center [530, 491] width 37 height 33
click at [521, 437] on div "soñado" at bounding box center [292, 403] width 1585 height 124
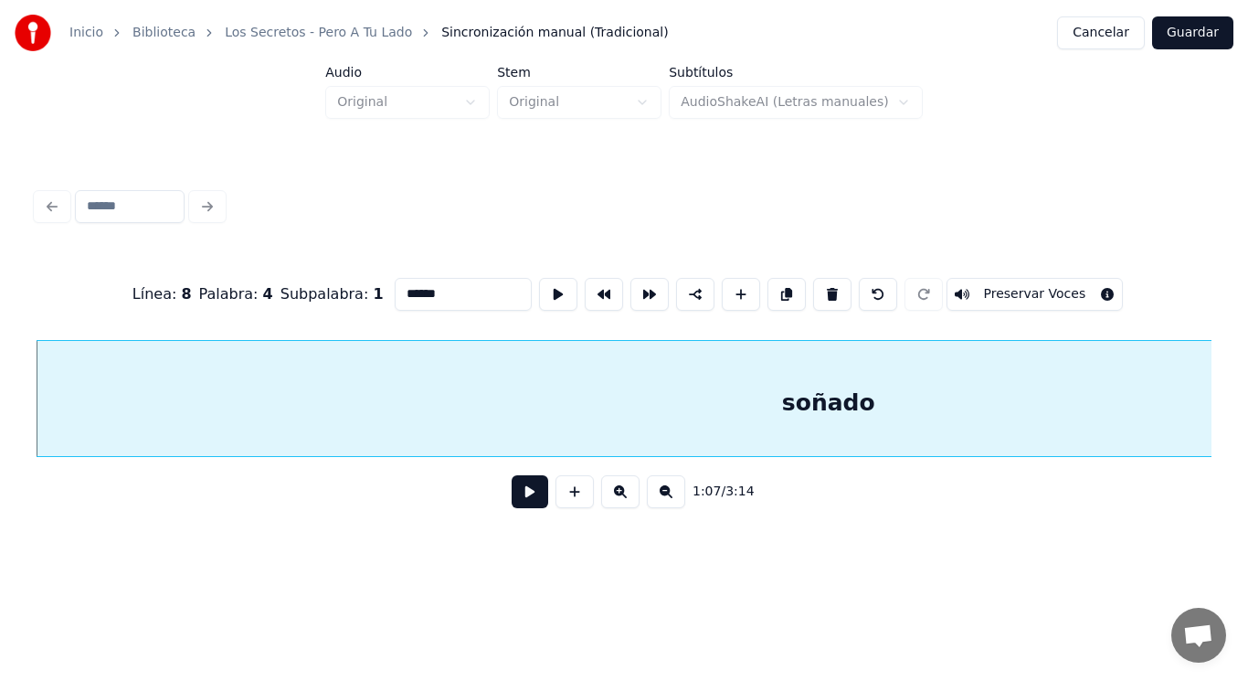
click at [518, 507] on button at bounding box center [530, 491] width 37 height 33
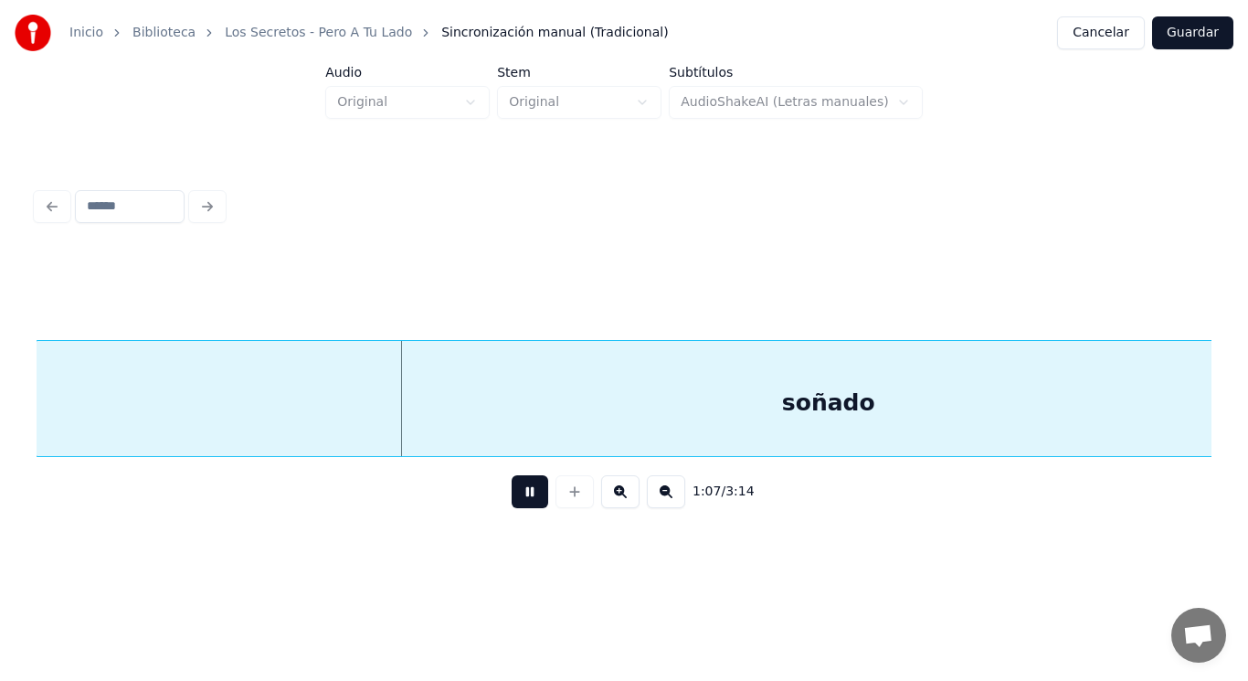
click at [518, 507] on button at bounding box center [530, 491] width 37 height 33
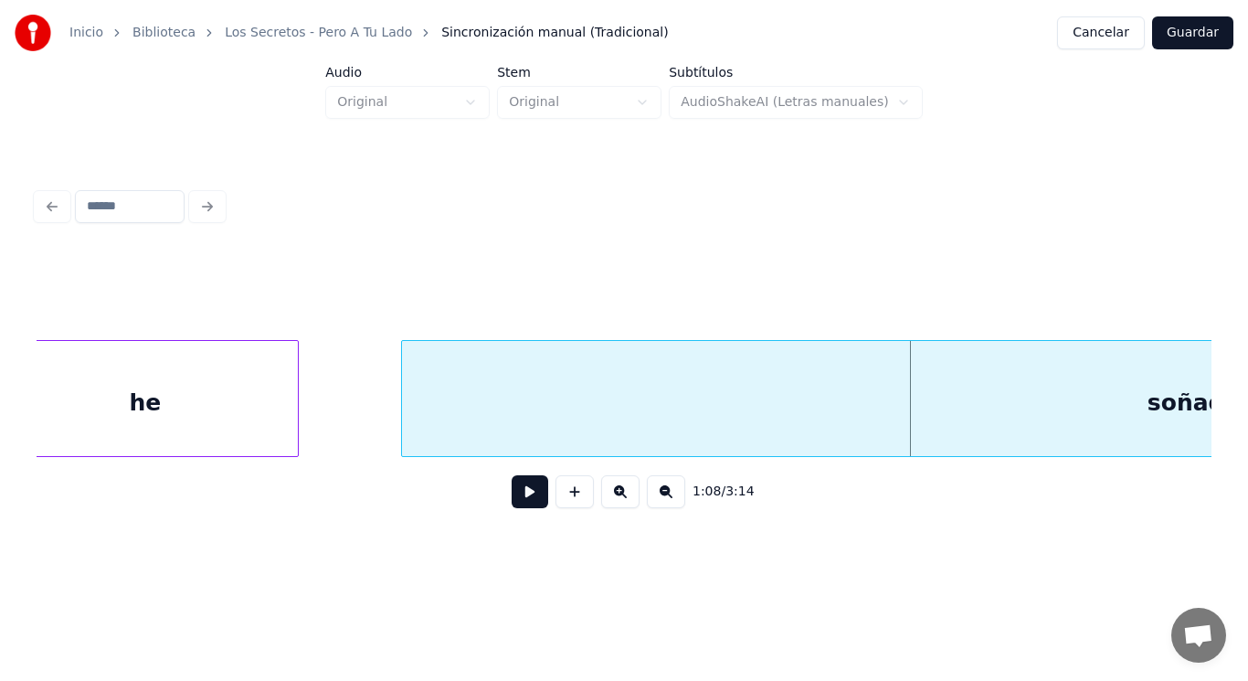
click at [215, 409] on div "he" at bounding box center [145, 403] width 305 height 124
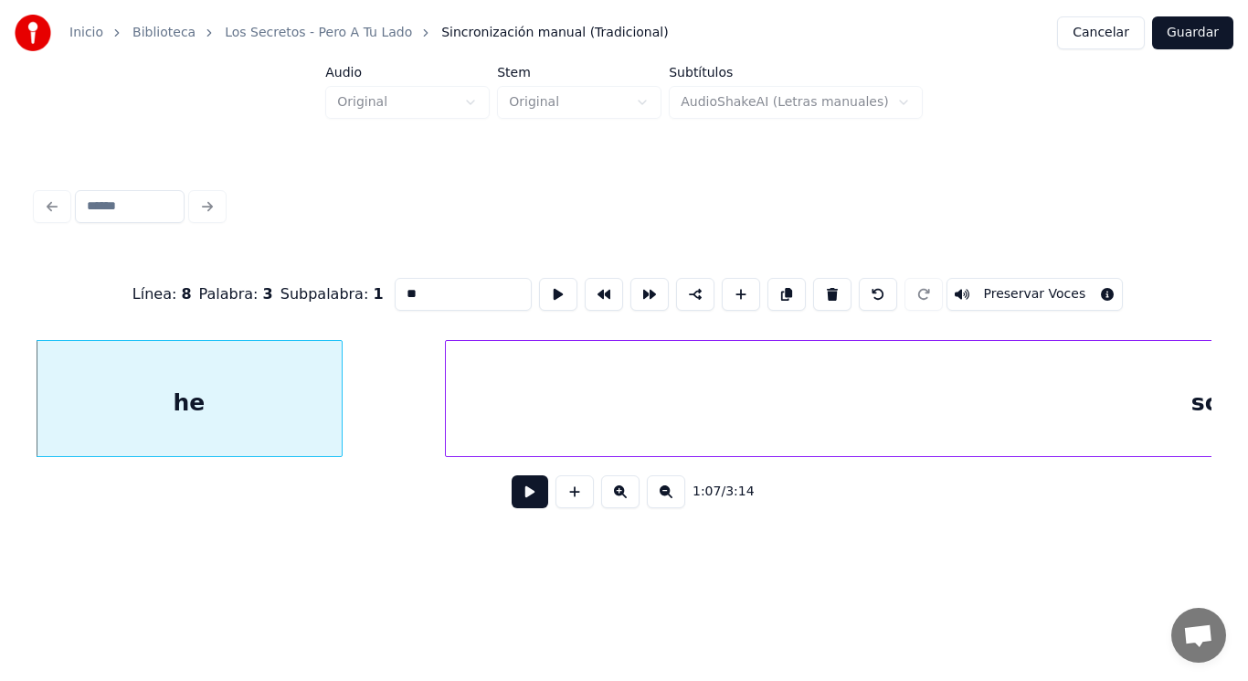
click at [523, 497] on button at bounding box center [530, 491] width 37 height 33
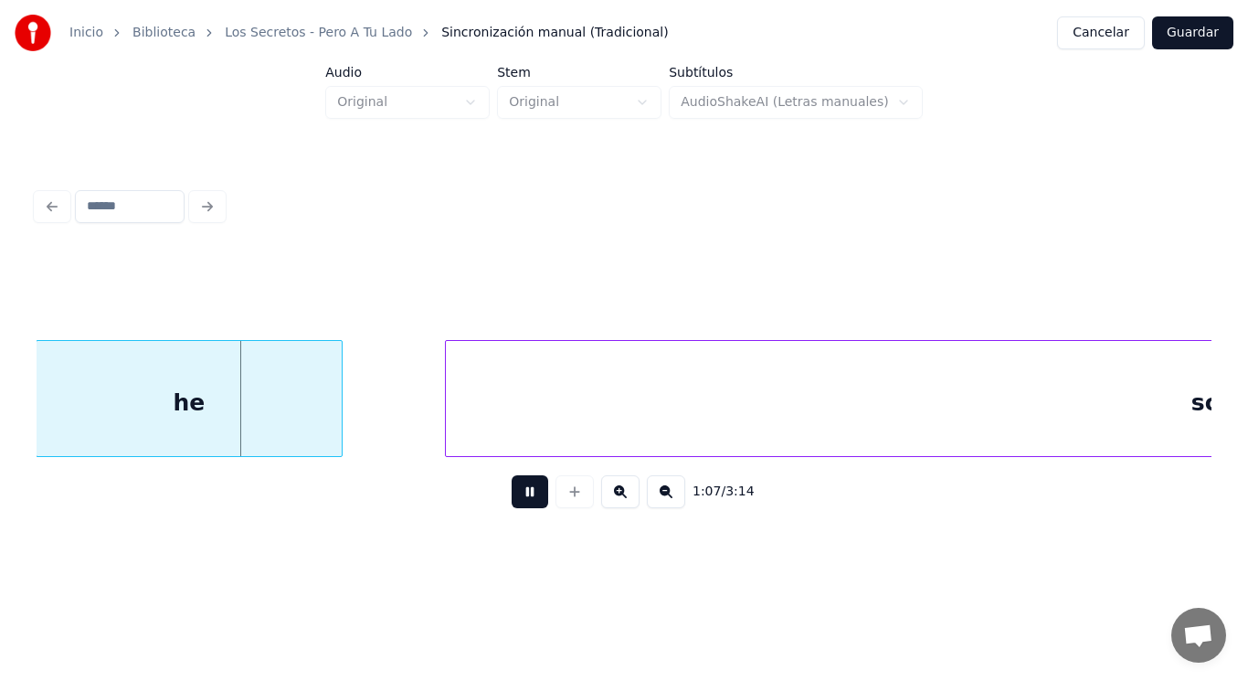
click at [523, 497] on button at bounding box center [530, 491] width 37 height 33
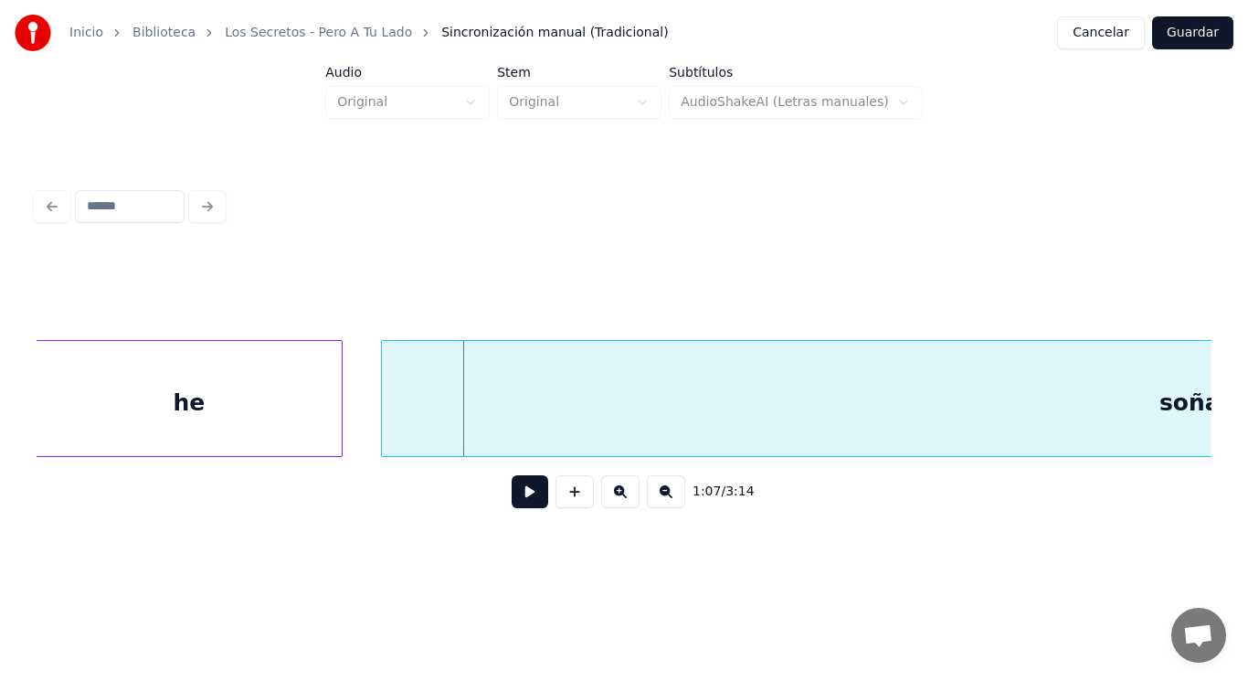
click at [384, 421] on div at bounding box center [384, 398] width 5 height 115
click at [512, 496] on button at bounding box center [530, 491] width 37 height 33
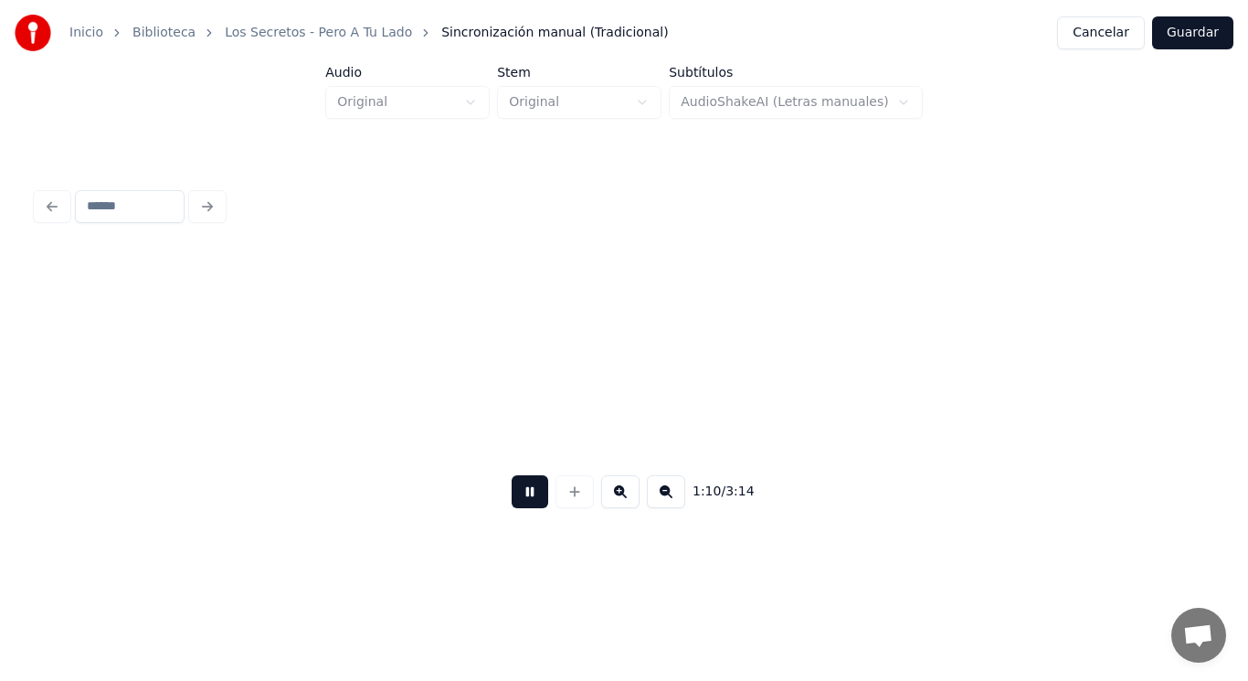
scroll to position [0, 89697]
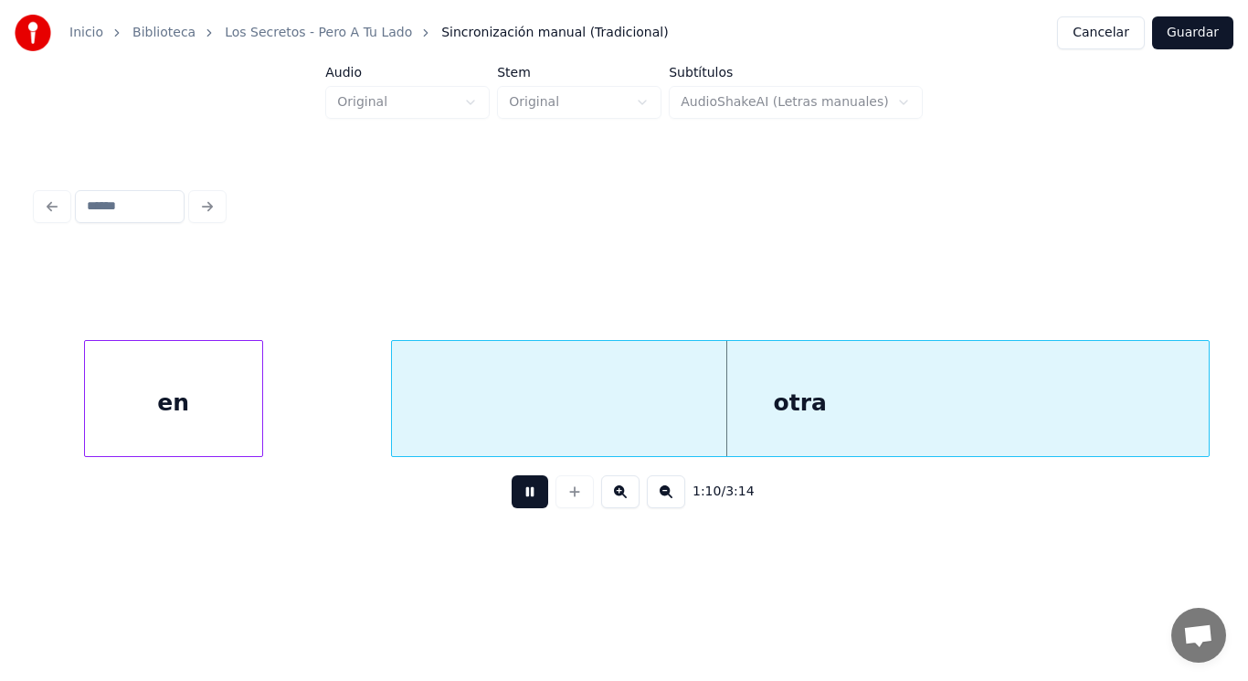
click at [512, 496] on button at bounding box center [530, 491] width 37 height 33
click at [228, 427] on div "en" at bounding box center [173, 403] width 177 height 124
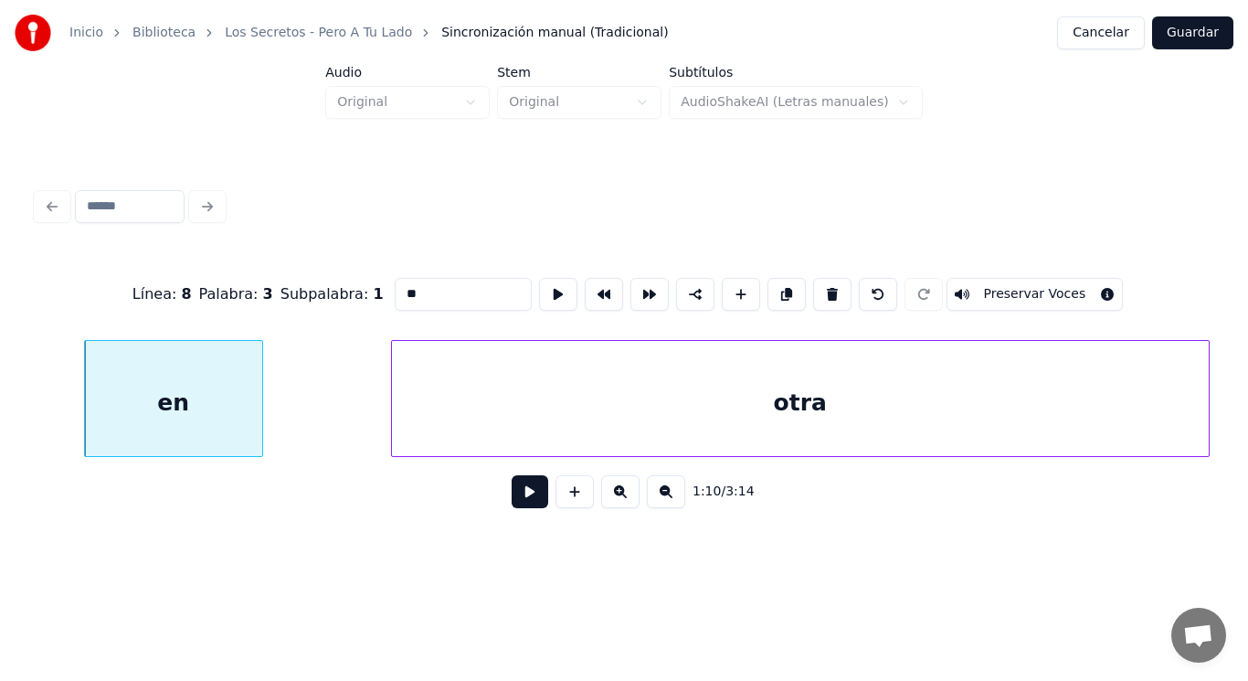
type input "**"
click at [520, 503] on button at bounding box center [530, 491] width 37 height 33
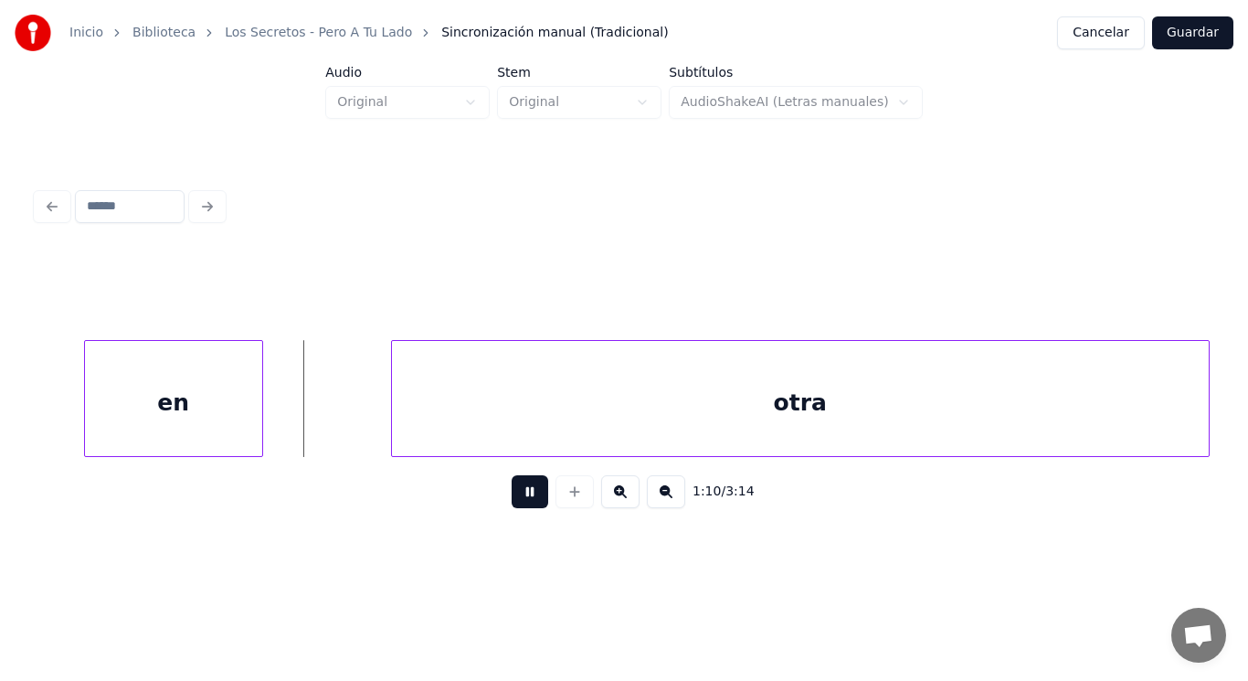
click at [520, 503] on button at bounding box center [530, 491] width 37 height 33
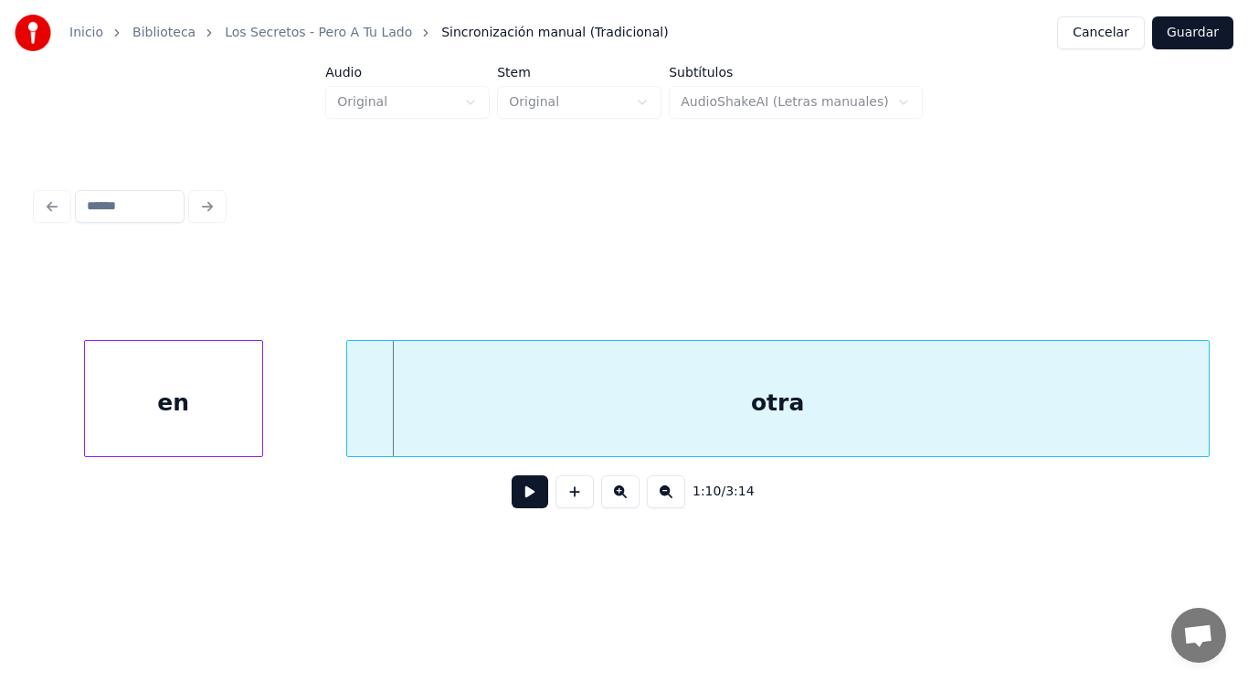
click at [349, 422] on div at bounding box center [349, 398] width 5 height 115
click at [516, 497] on button at bounding box center [530, 491] width 37 height 33
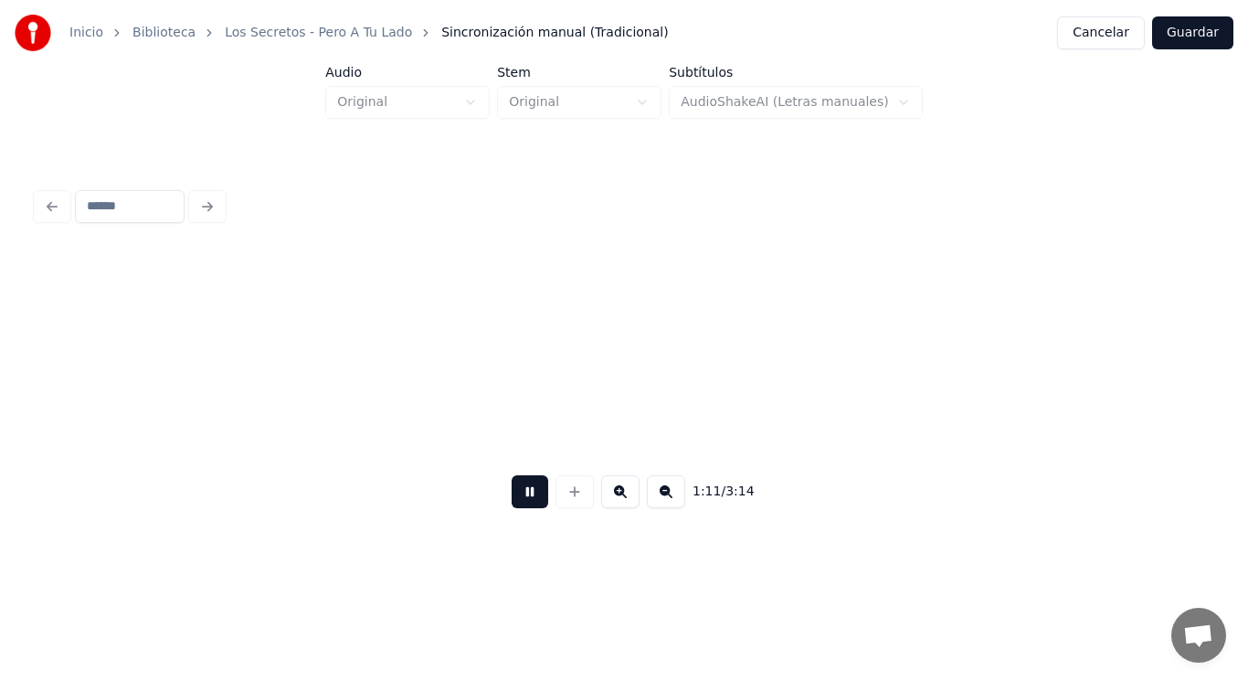
click at [516, 497] on button at bounding box center [530, 491] width 37 height 33
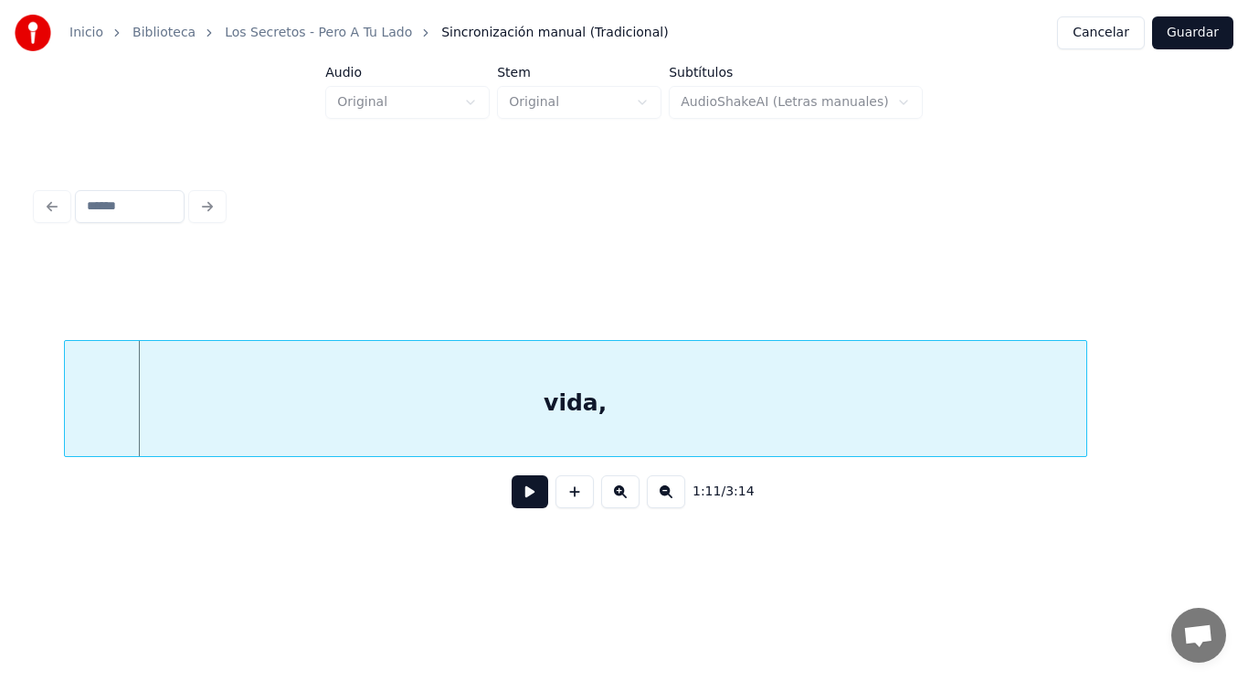
click at [522, 502] on button at bounding box center [530, 491] width 37 height 33
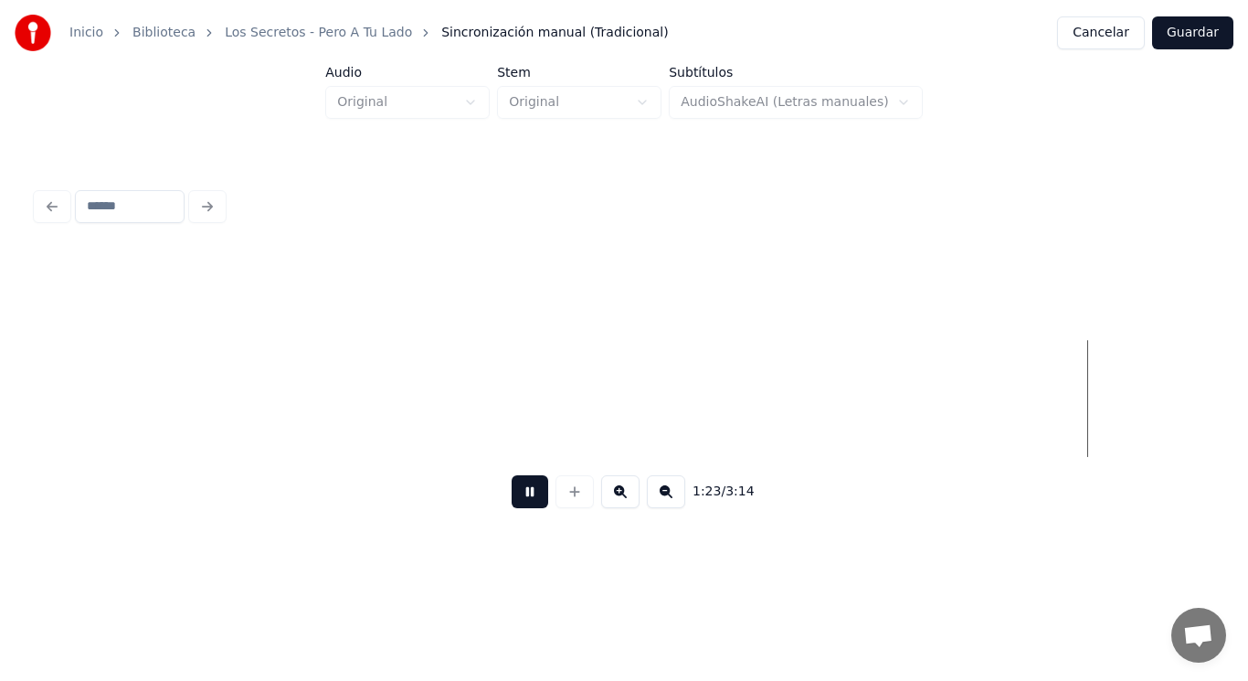
scroll to position [0, 107565]
click at [522, 502] on button at bounding box center [530, 491] width 37 height 33
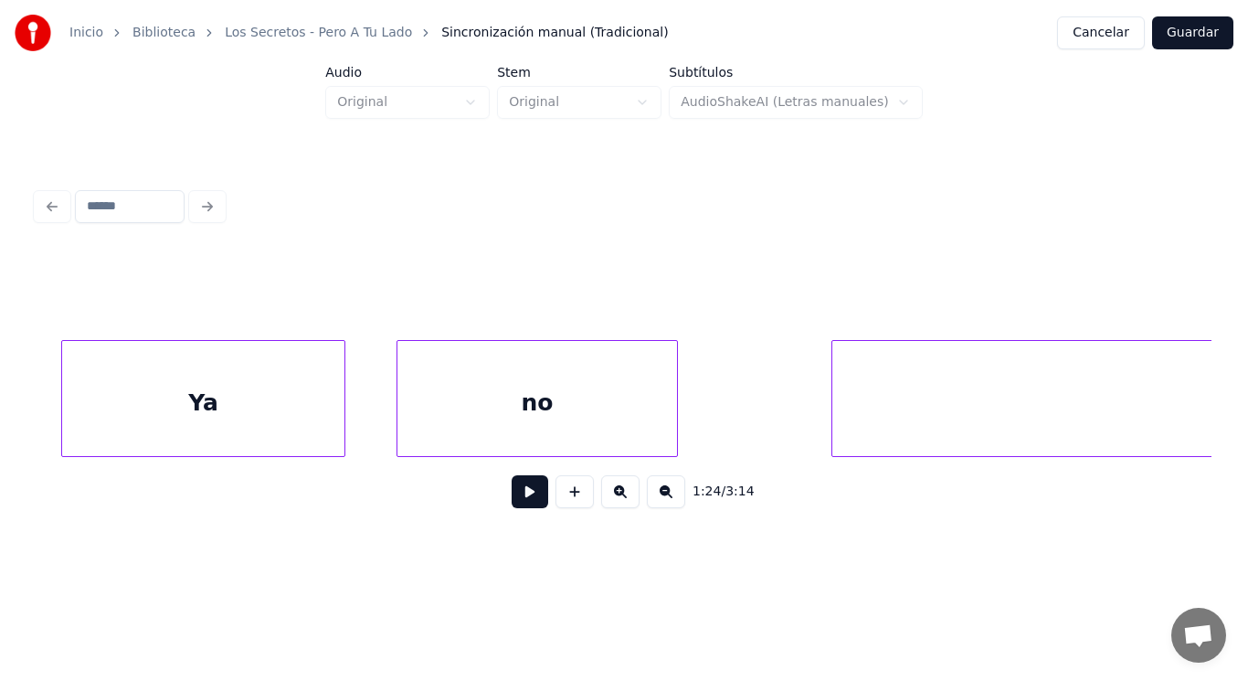
click at [64, 401] on div at bounding box center [64, 398] width 5 height 115
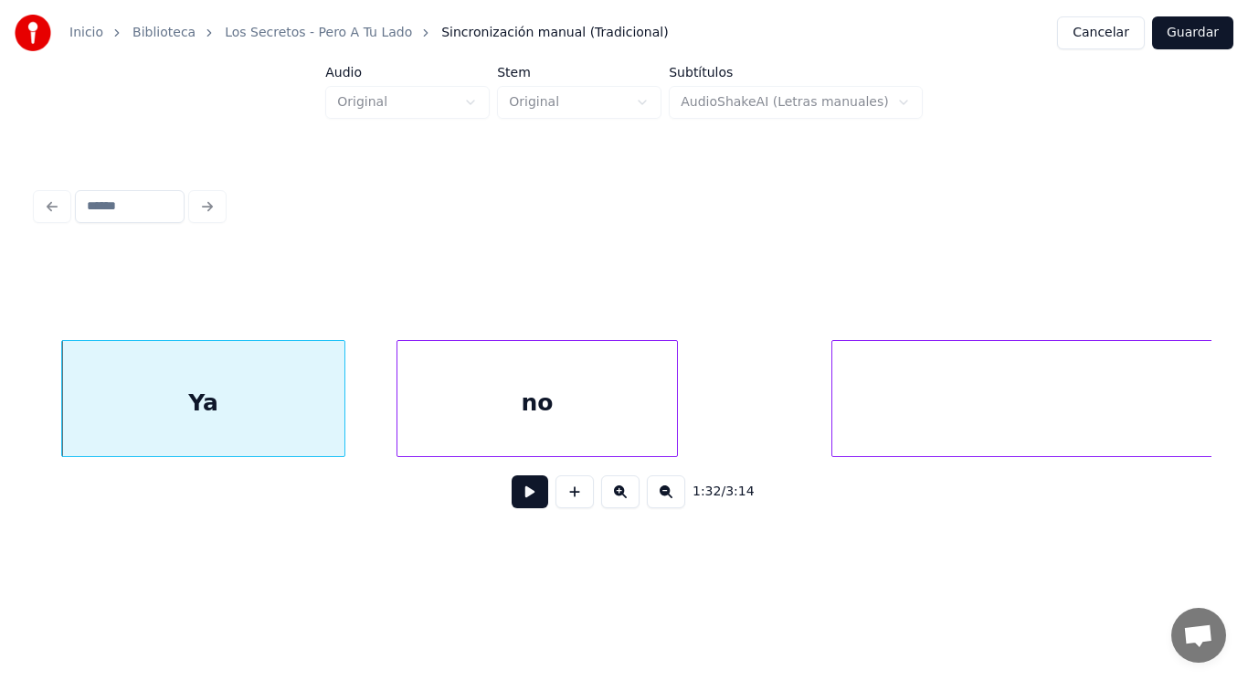
click at [519, 500] on button at bounding box center [530, 491] width 37 height 33
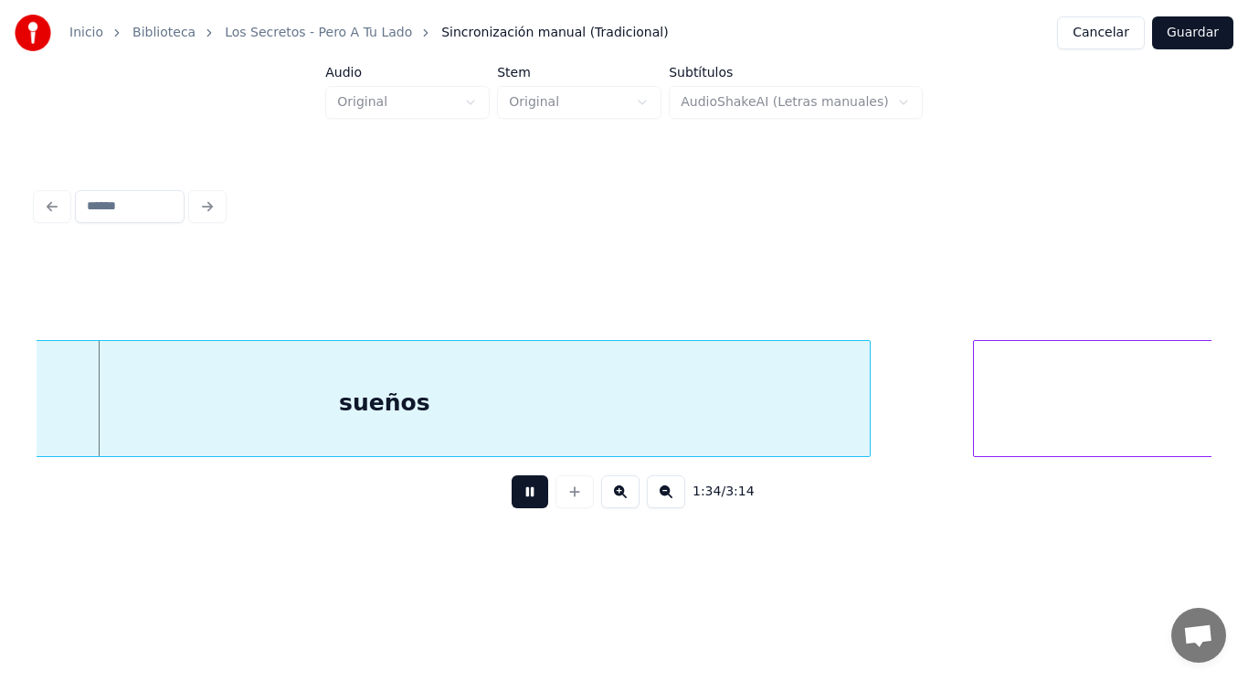
click at [519, 500] on button at bounding box center [530, 491] width 37 height 33
click at [443, 403] on div "sueños" at bounding box center [384, 403] width 971 height 124
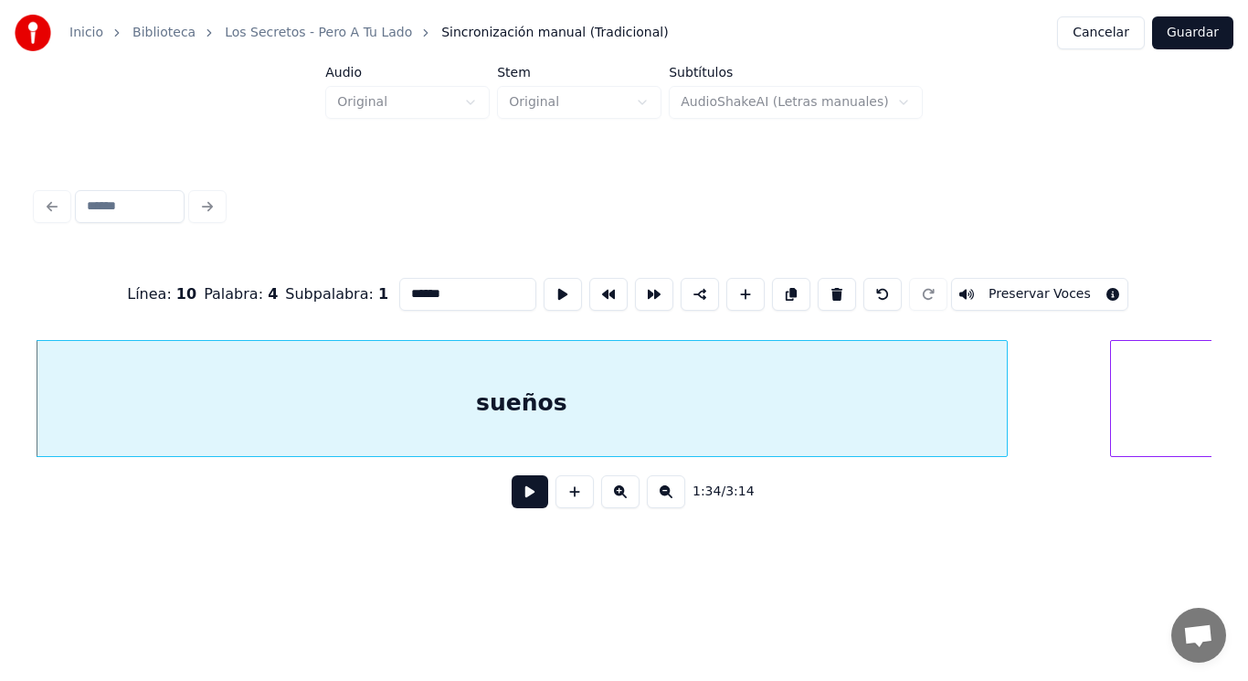
click at [515, 493] on button at bounding box center [530, 491] width 37 height 33
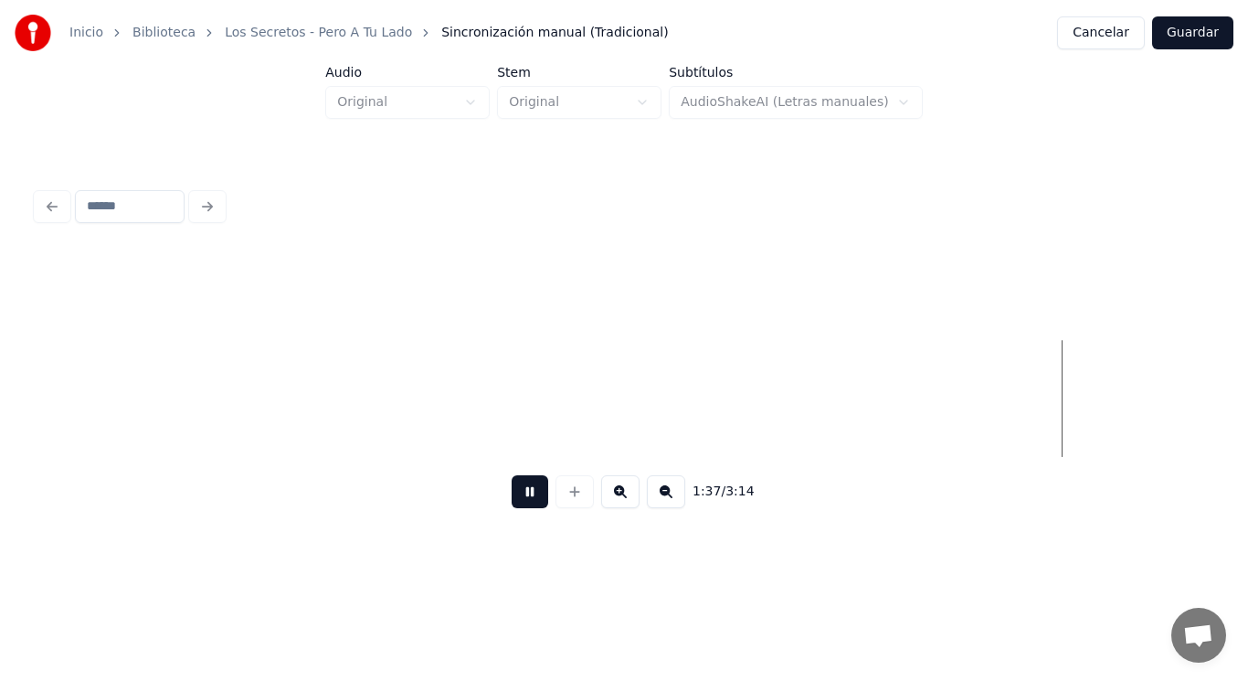
scroll to position [0, 124499]
click at [515, 493] on button at bounding box center [530, 491] width 37 height 33
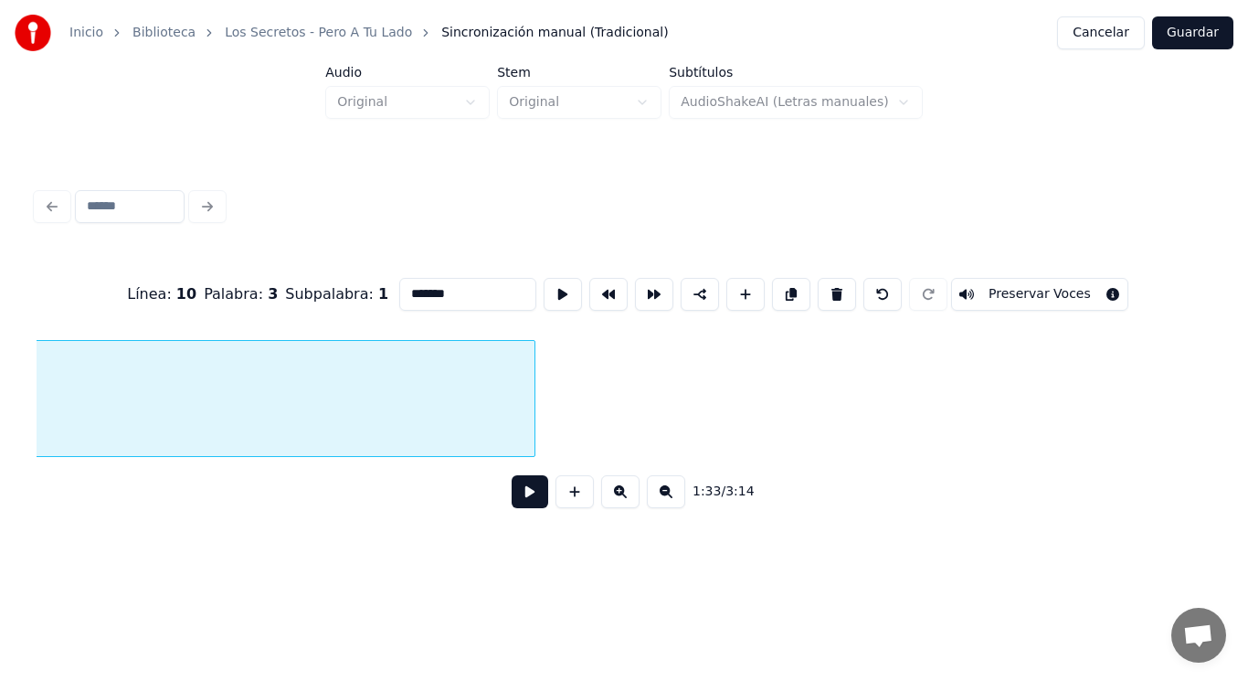
scroll to position [0, 119481]
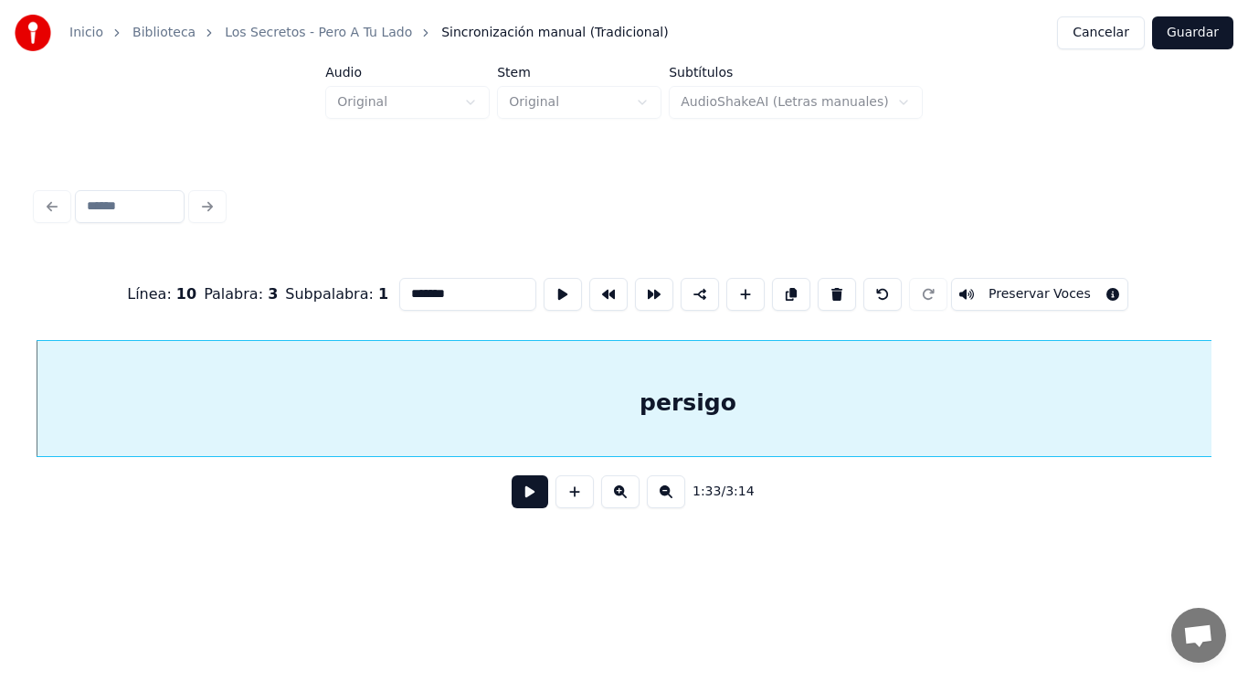
click at [522, 499] on button at bounding box center [530, 491] width 37 height 33
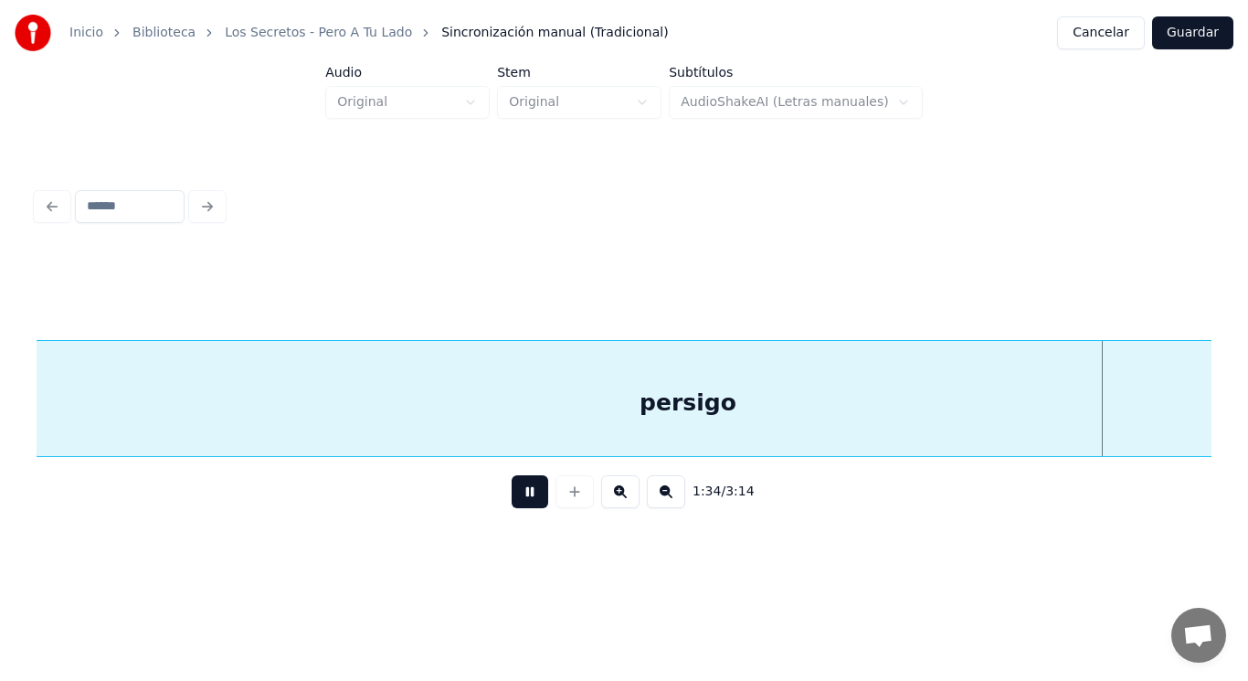
scroll to position [0, 120680]
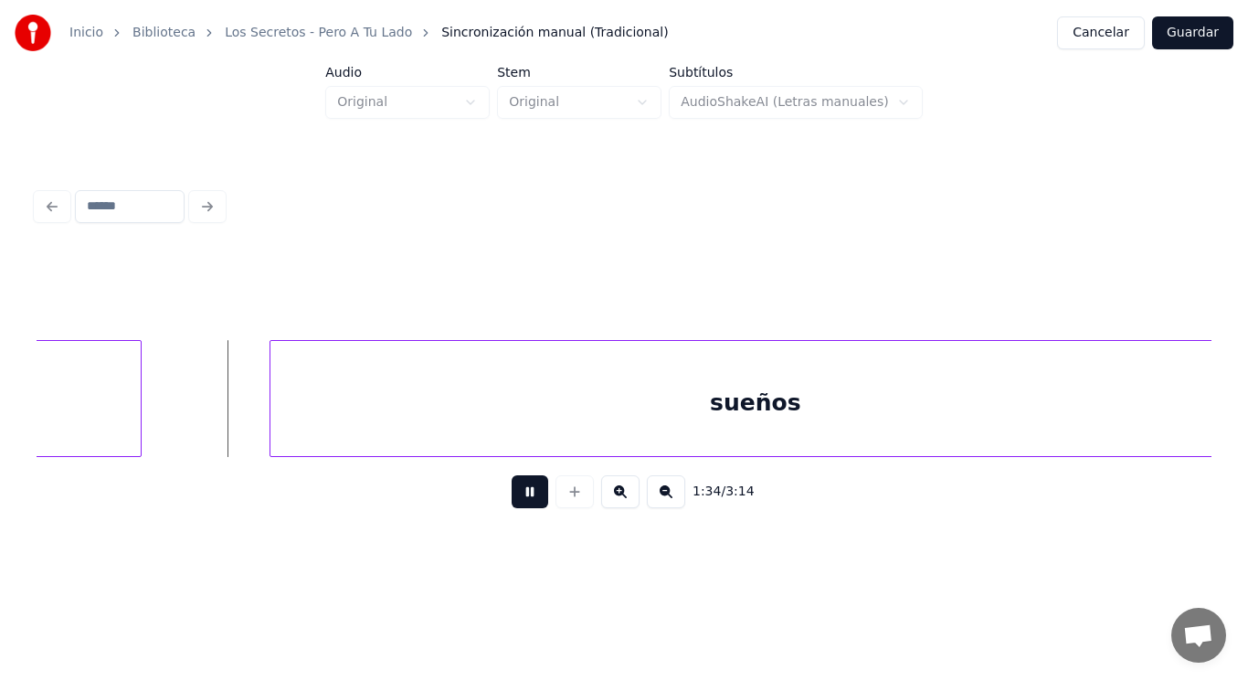
click at [522, 499] on button at bounding box center [530, 491] width 37 height 33
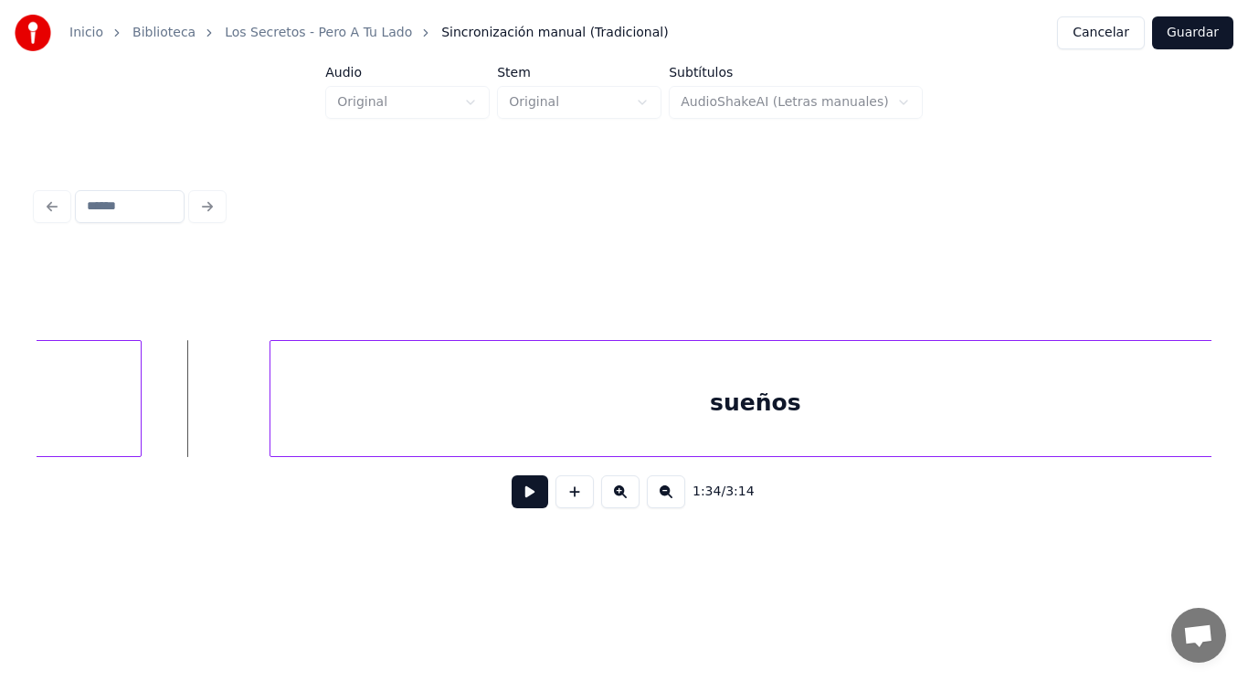
click at [512, 500] on button at bounding box center [530, 491] width 37 height 33
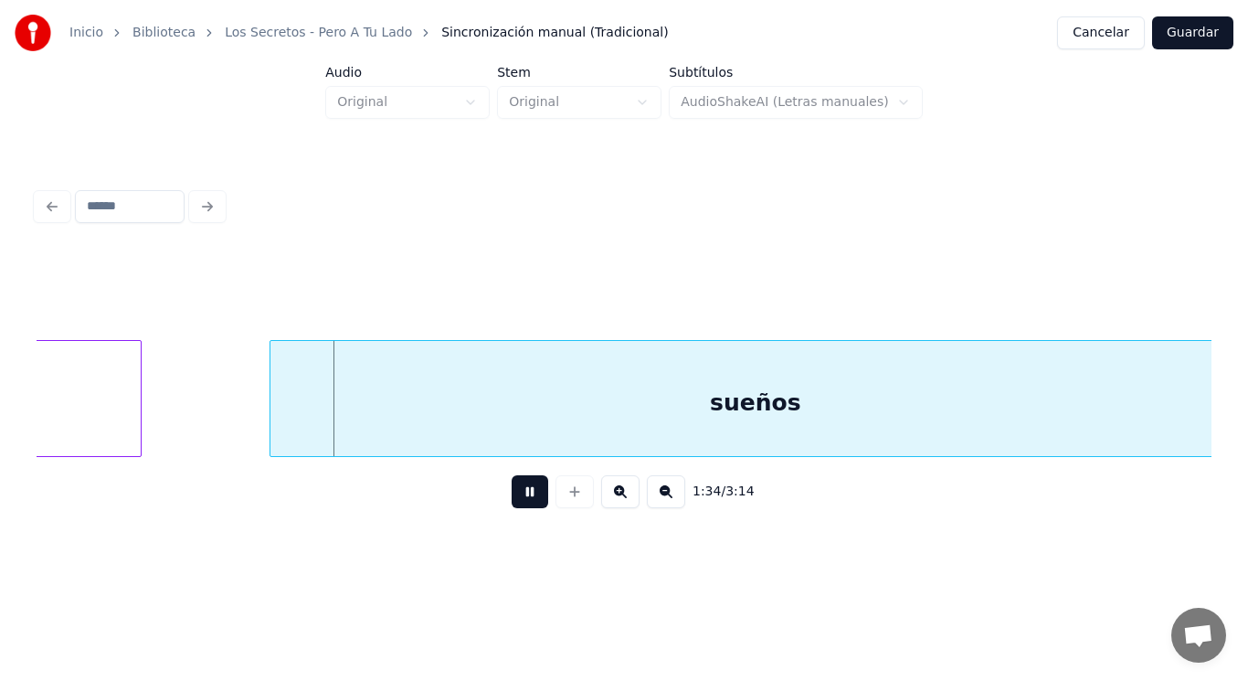
click at [512, 500] on button at bounding box center [530, 491] width 37 height 33
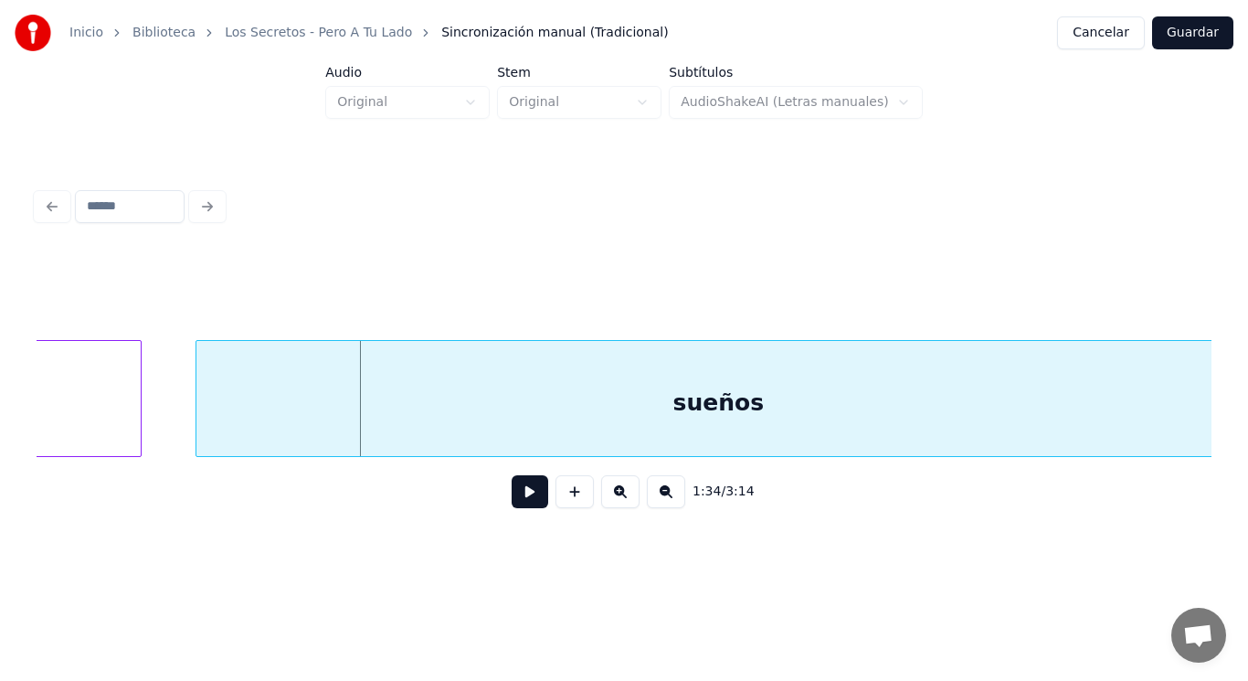
click at [197, 411] on div at bounding box center [198, 398] width 5 height 115
click at [525, 502] on button at bounding box center [530, 491] width 37 height 33
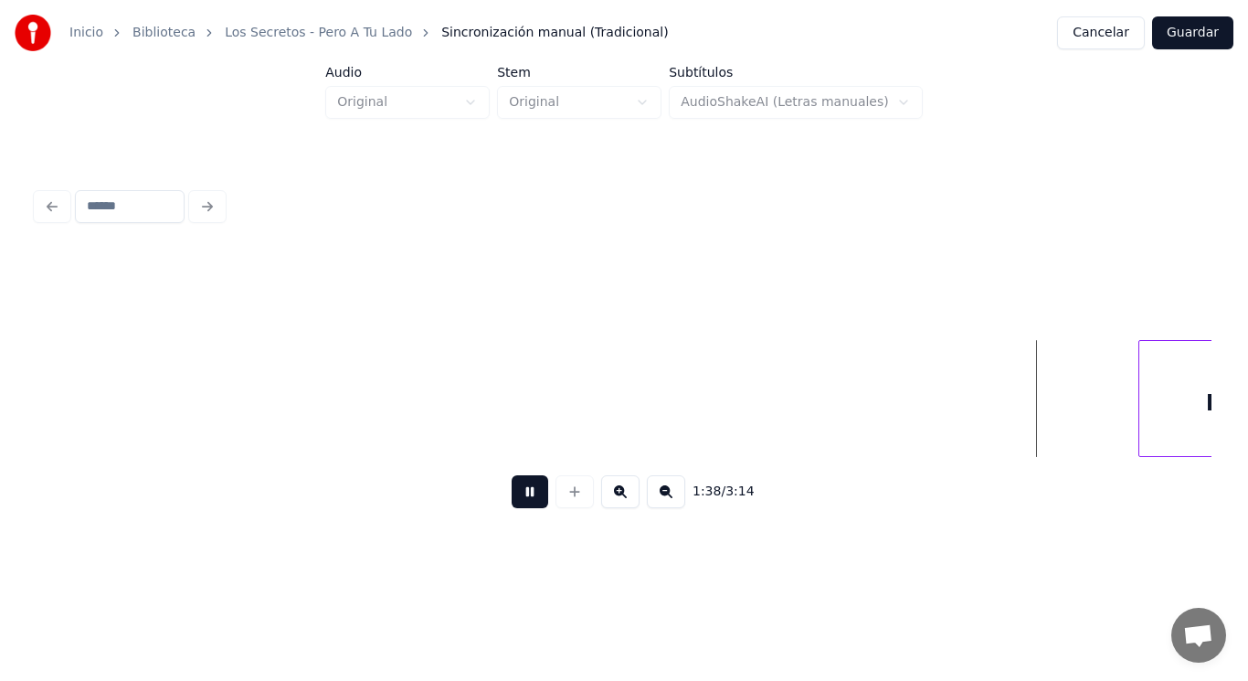
scroll to position [0, 126621]
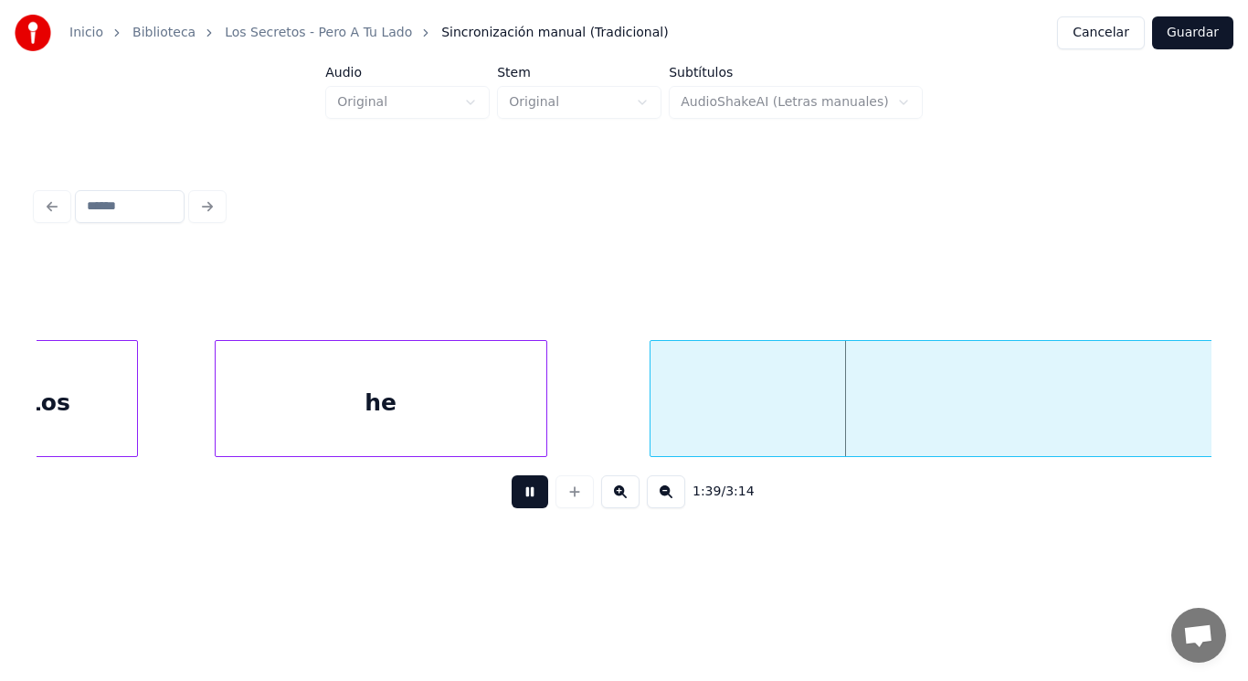
click at [525, 502] on button at bounding box center [530, 491] width 37 height 33
click at [116, 427] on div "Los" at bounding box center [48, 403] width 177 height 124
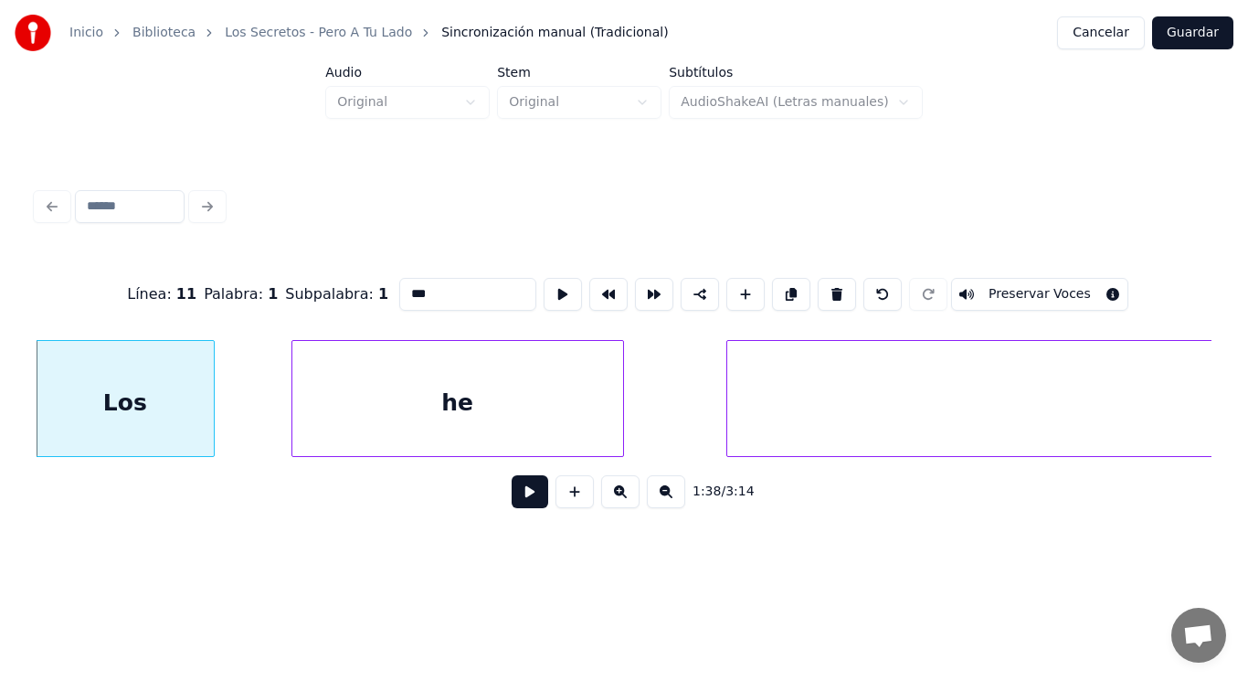
click at [512, 504] on button at bounding box center [530, 491] width 37 height 33
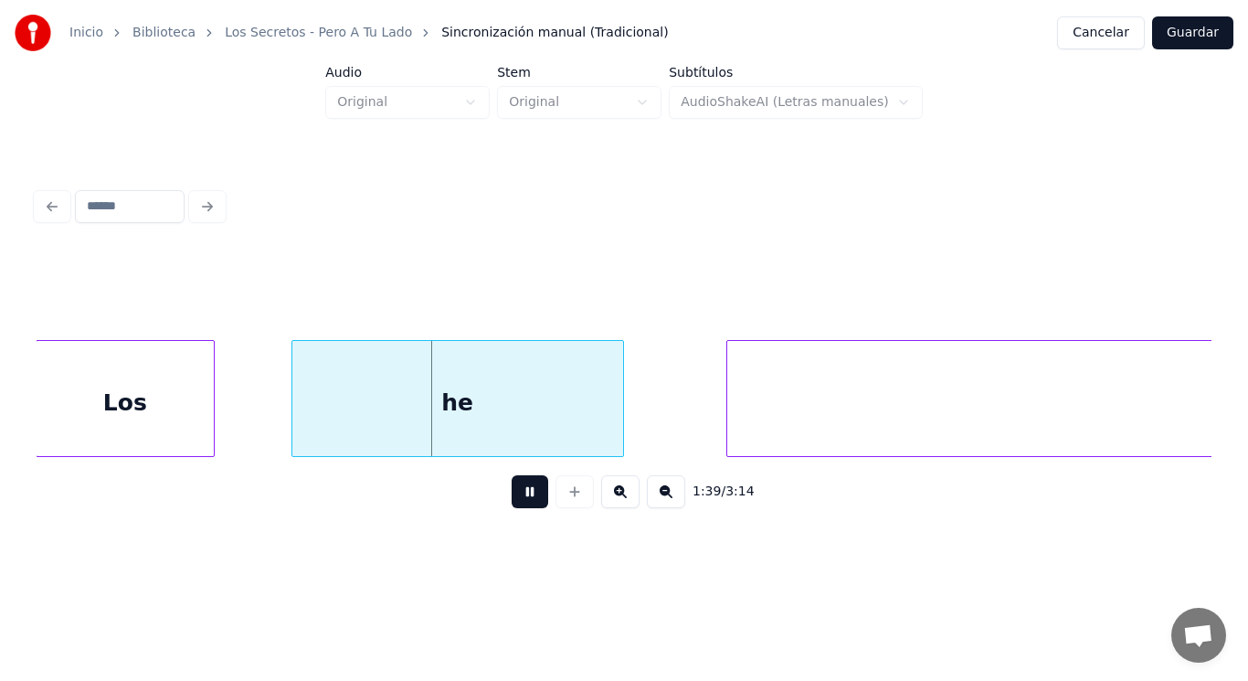
click at [512, 504] on button at bounding box center [530, 491] width 37 height 33
click at [388, 439] on div "he" at bounding box center [457, 403] width 331 height 124
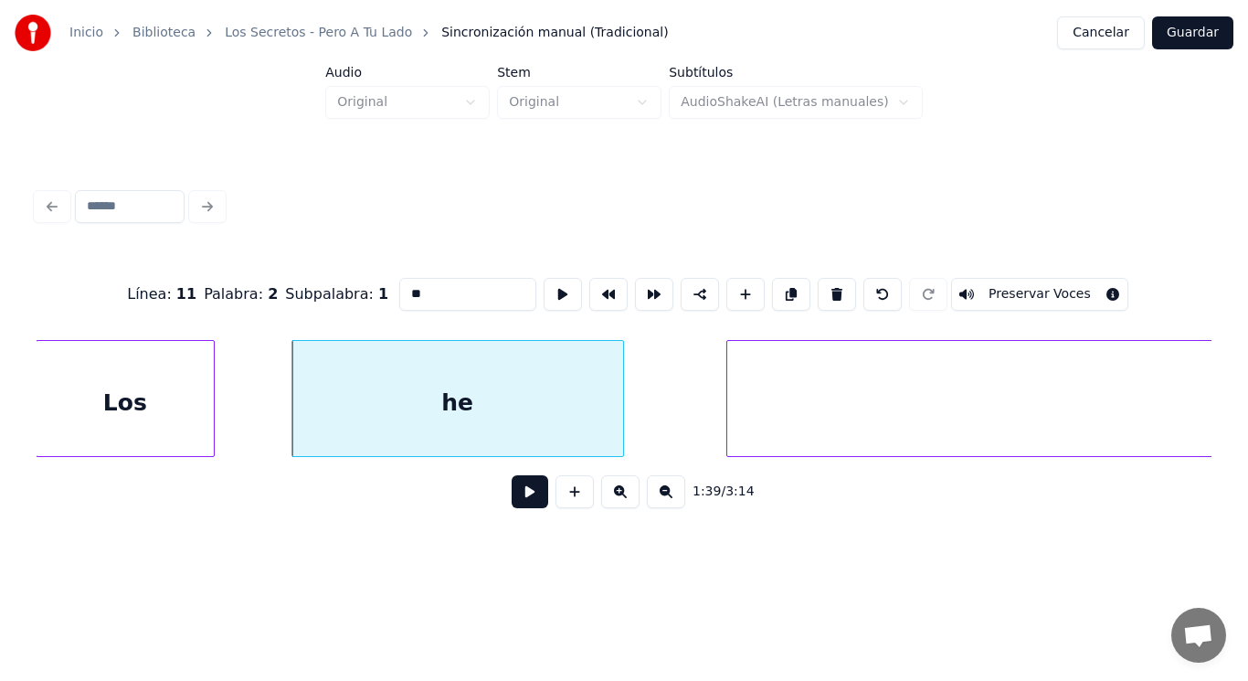
click at [512, 495] on button at bounding box center [530, 491] width 37 height 33
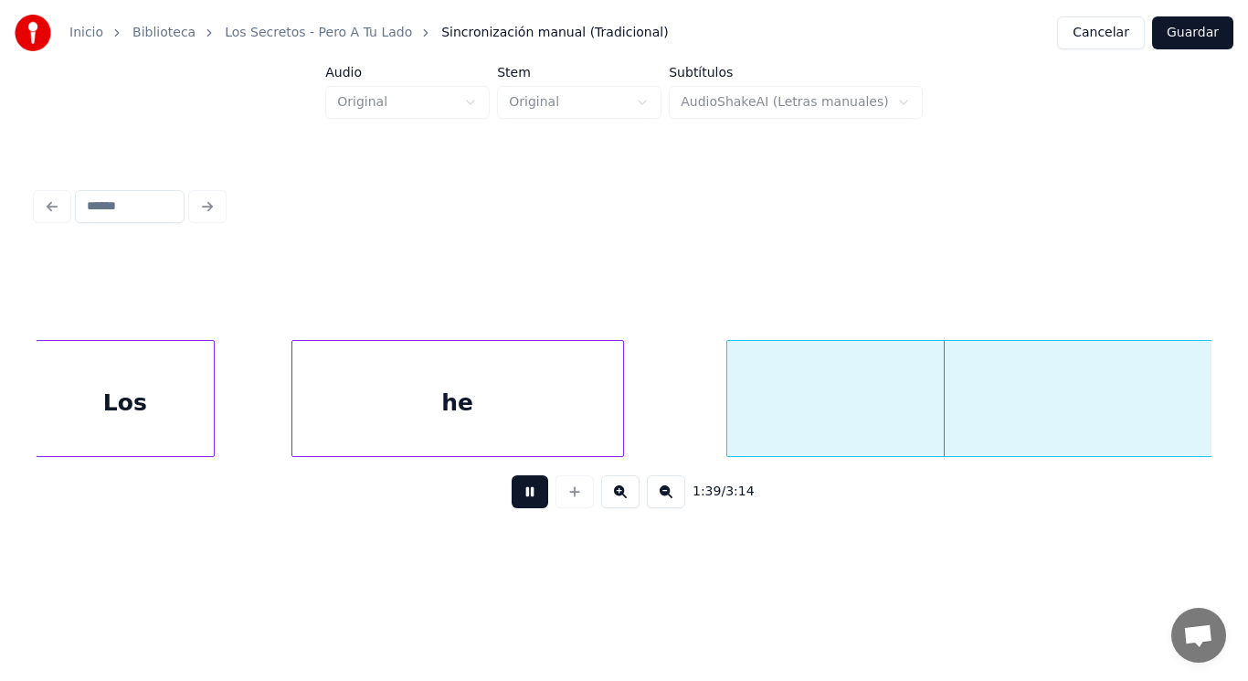
click at [512, 495] on button at bounding box center [530, 491] width 37 height 33
click at [158, 399] on div "Los" at bounding box center [125, 403] width 177 height 124
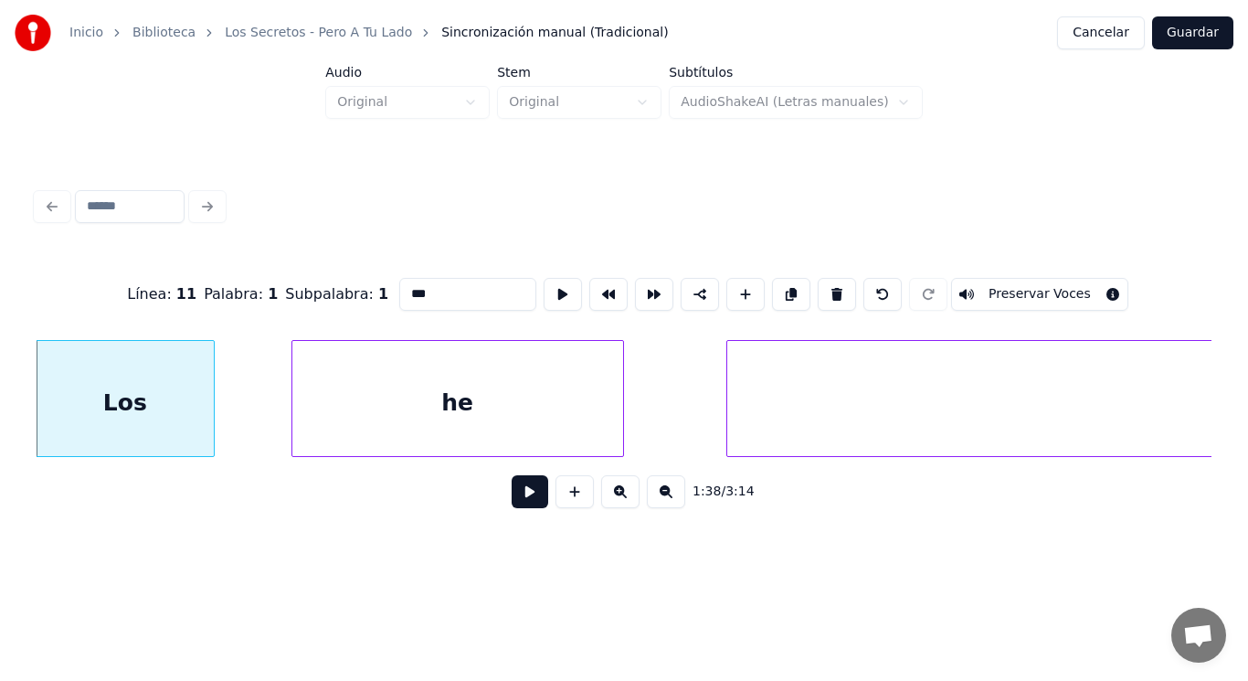
click at [516, 498] on button at bounding box center [530, 491] width 37 height 33
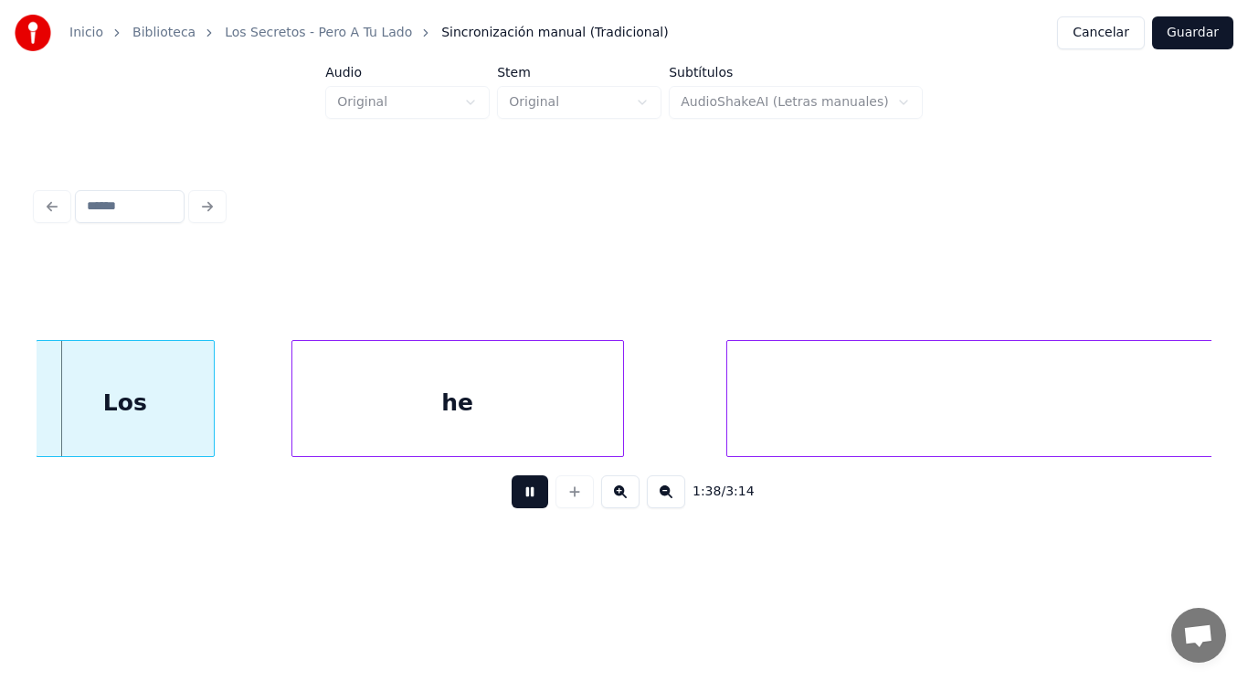
click at [516, 498] on button at bounding box center [530, 491] width 37 height 33
click at [363, 419] on div "he" at bounding box center [457, 403] width 331 height 124
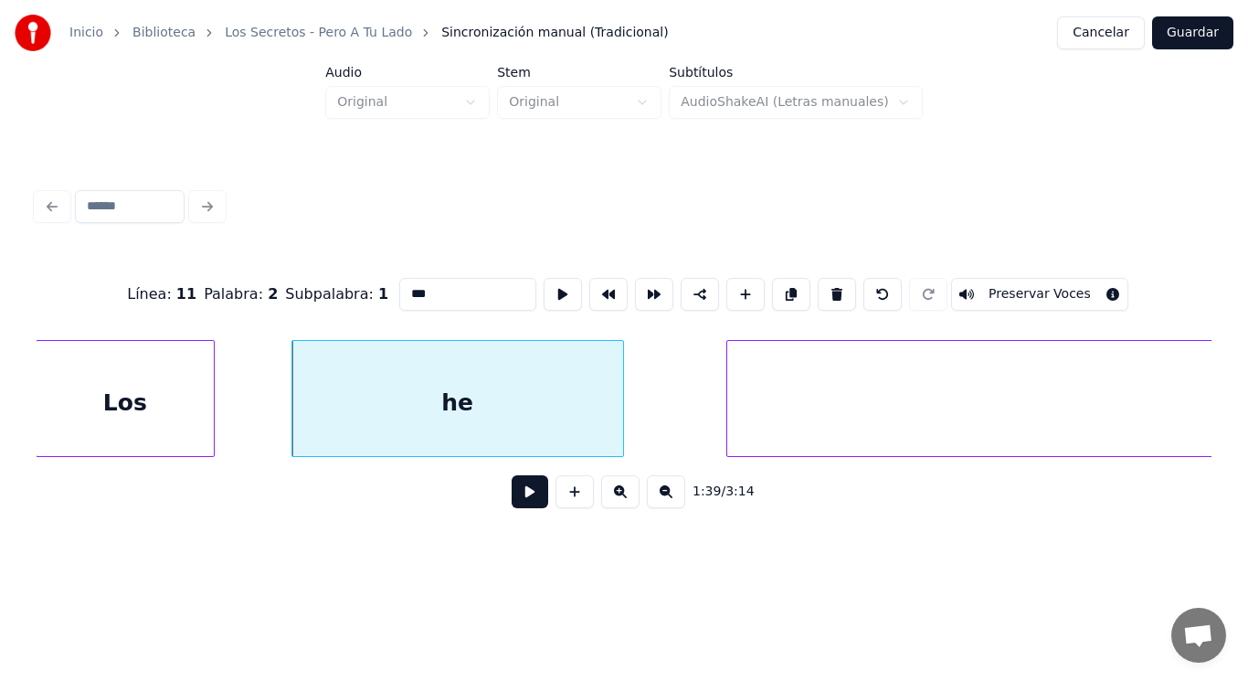
type input "**"
click at [529, 507] on button at bounding box center [530, 491] width 37 height 33
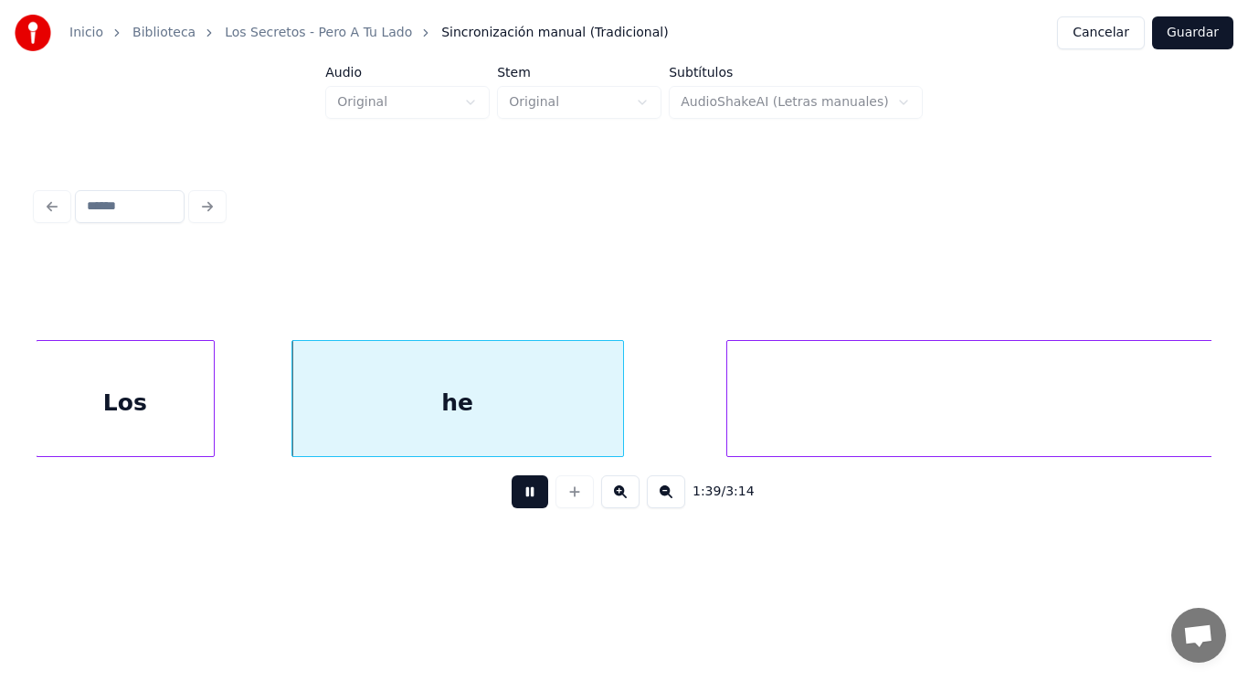
click at [529, 507] on button at bounding box center [530, 491] width 37 height 33
click at [361, 423] on div at bounding box center [363, 398] width 5 height 115
click at [521, 505] on button at bounding box center [530, 491] width 37 height 33
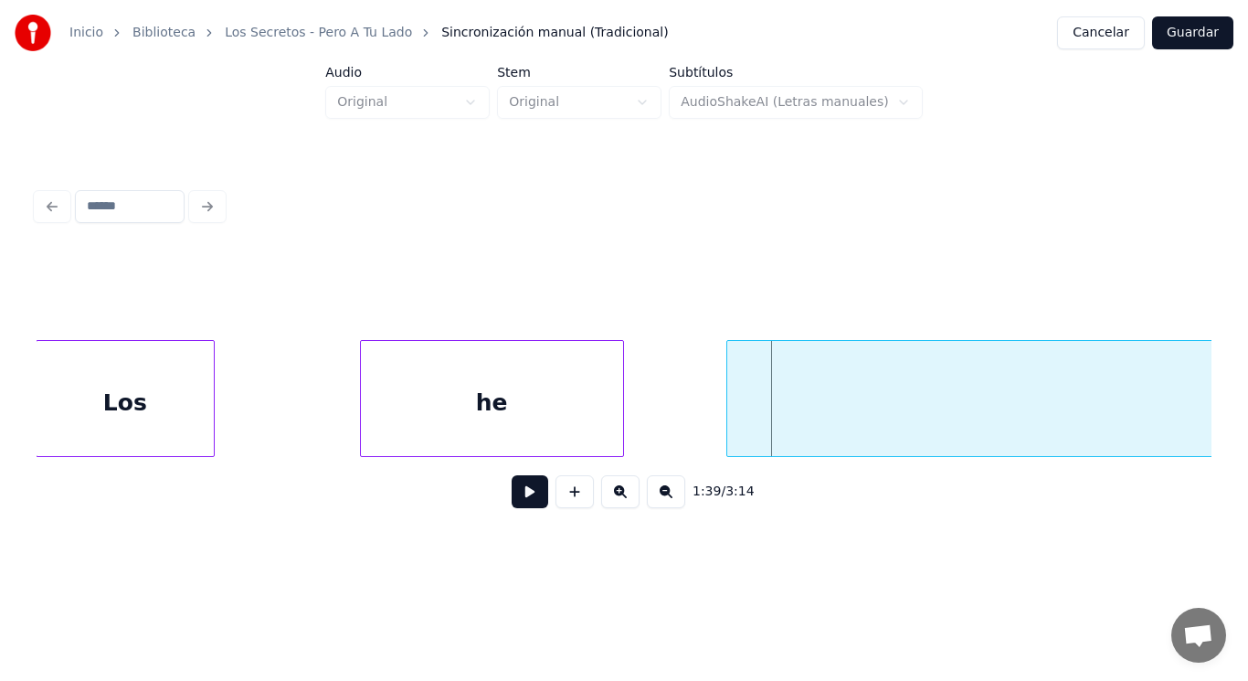
click at [178, 414] on div "Los" at bounding box center [125, 403] width 177 height 124
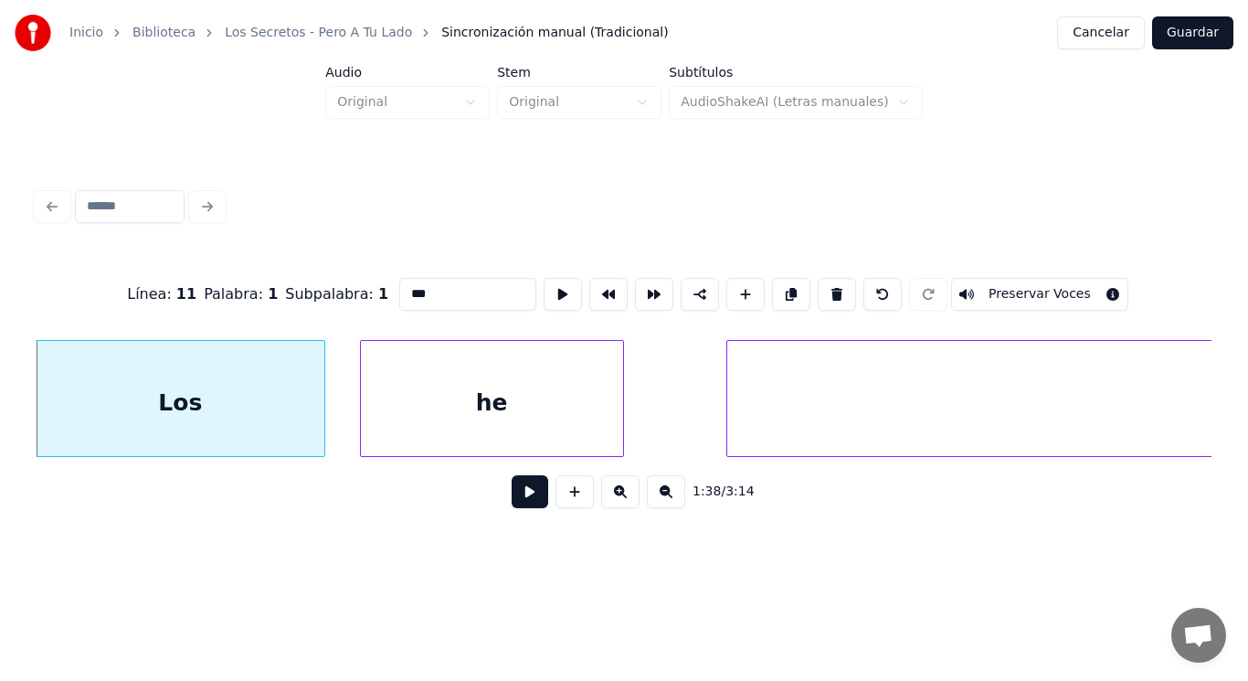
click at [319, 425] on div at bounding box center [321, 398] width 5 height 115
click at [526, 491] on button at bounding box center [530, 491] width 37 height 33
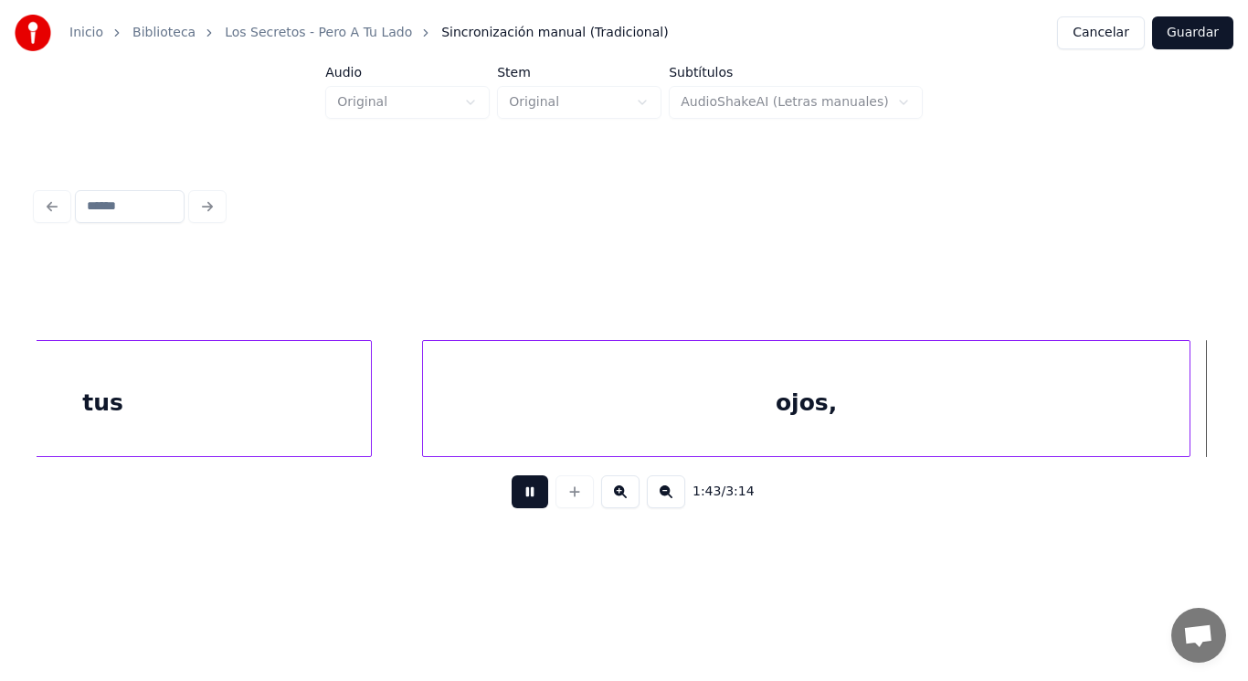
scroll to position [0, 132496]
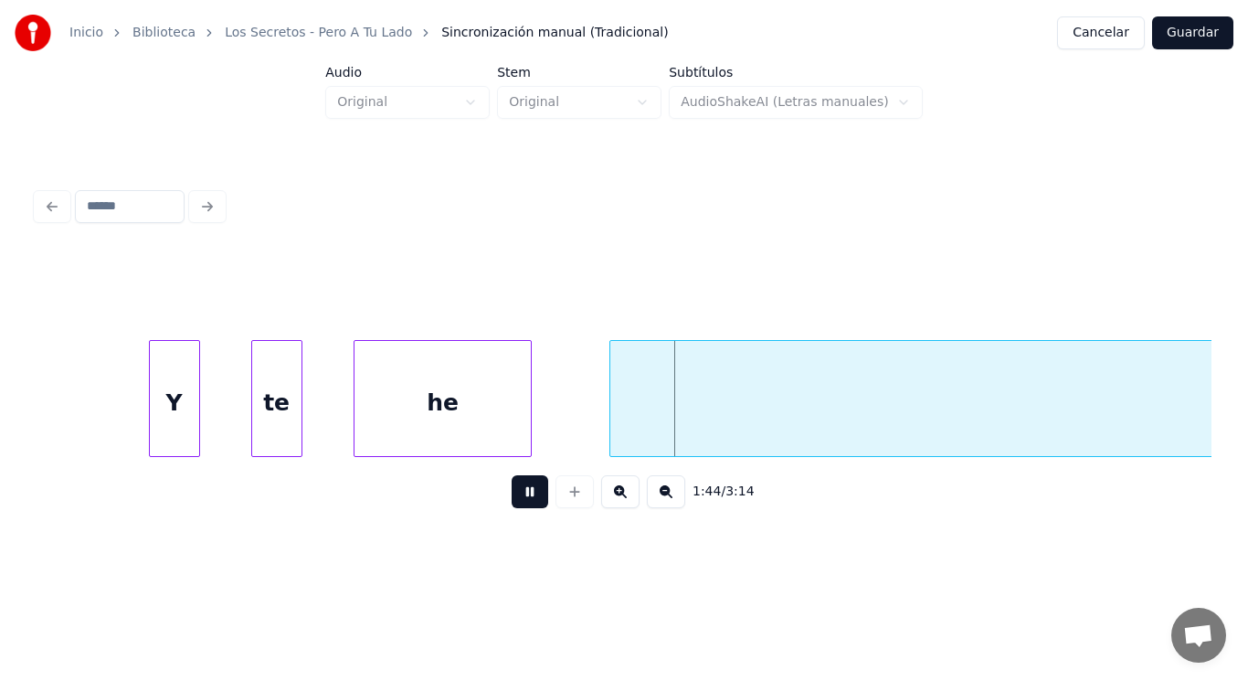
click at [526, 491] on button at bounding box center [530, 491] width 37 height 33
click at [176, 399] on div "Y" at bounding box center [174, 403] width 49 height 124
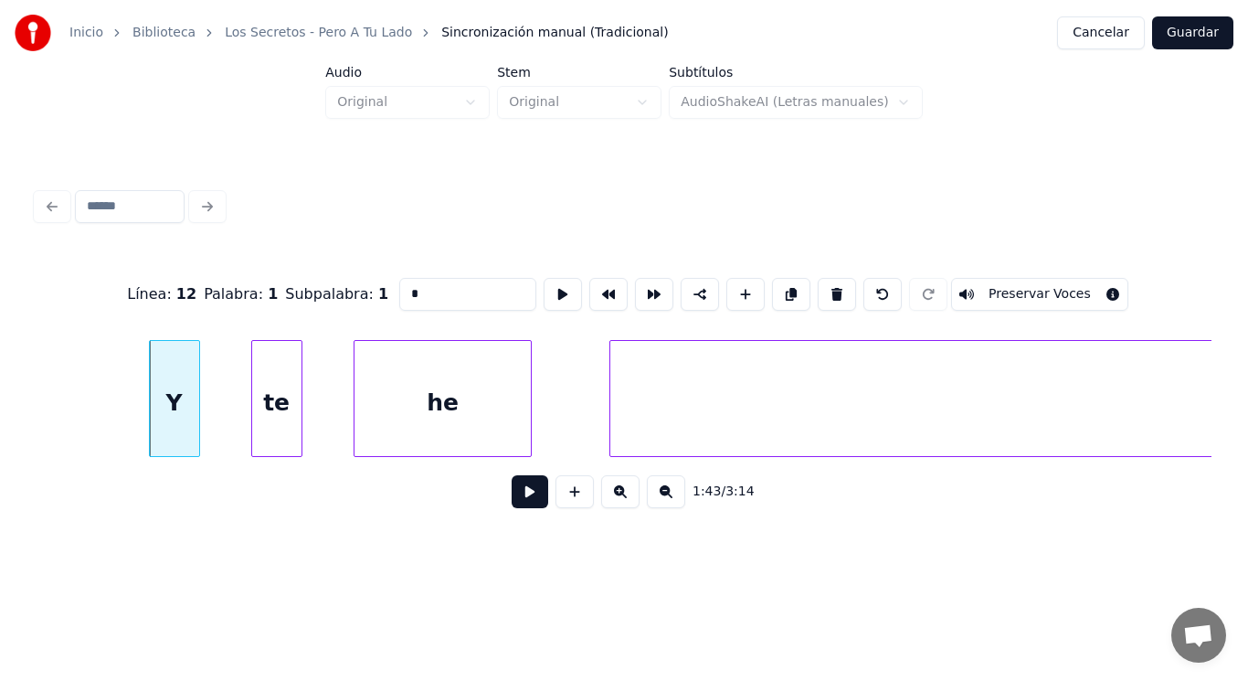
click at [528, 499] on button at bounding box center [530, 491] width 37 height 33
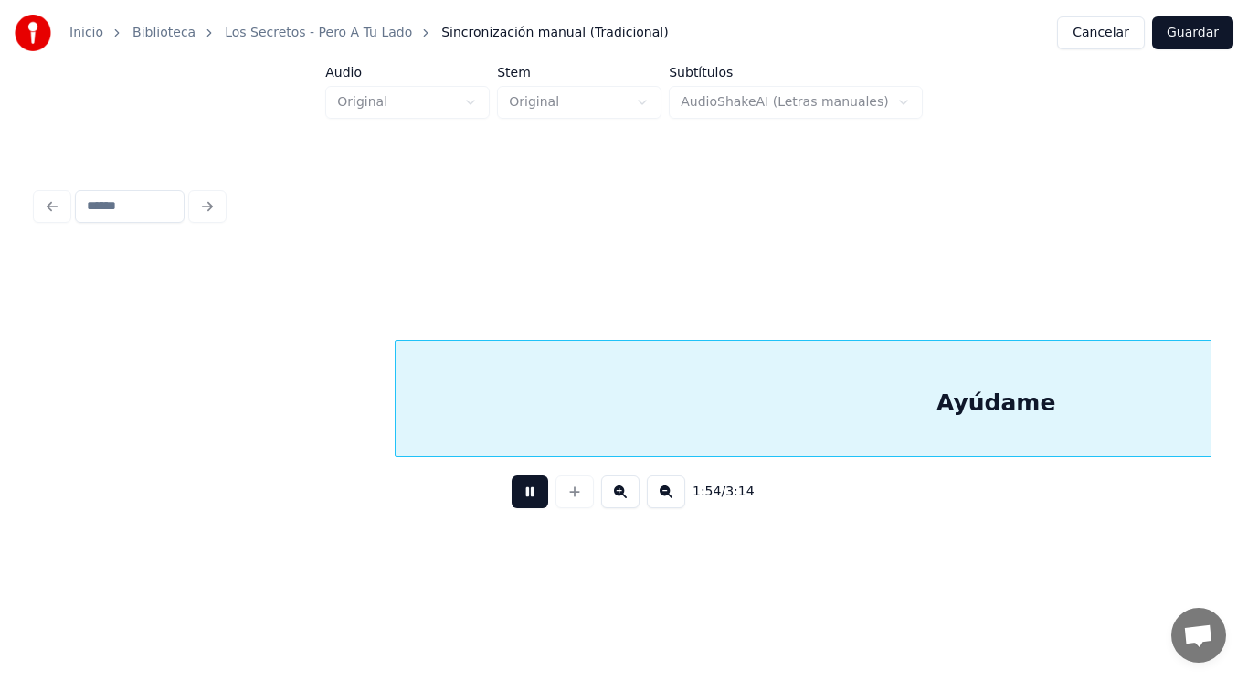
scroll to position [0, 146798]
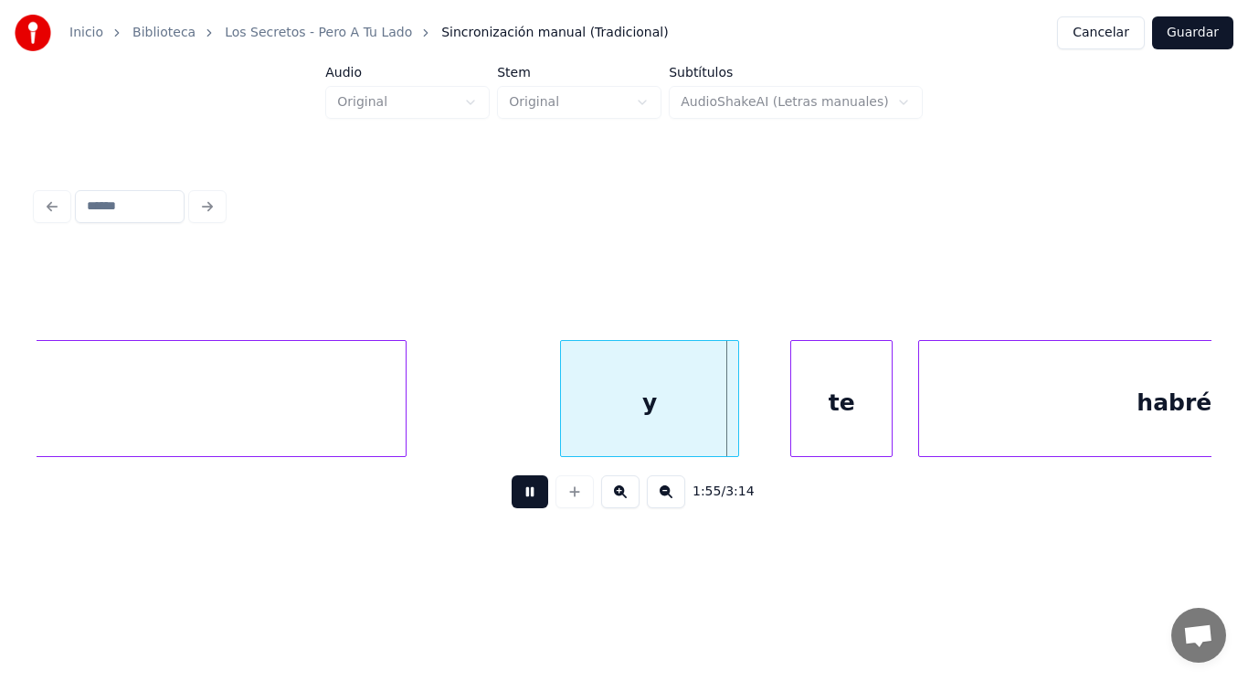
click at [528, 499] on button at bounding box center [530, 491] width 37 height 33
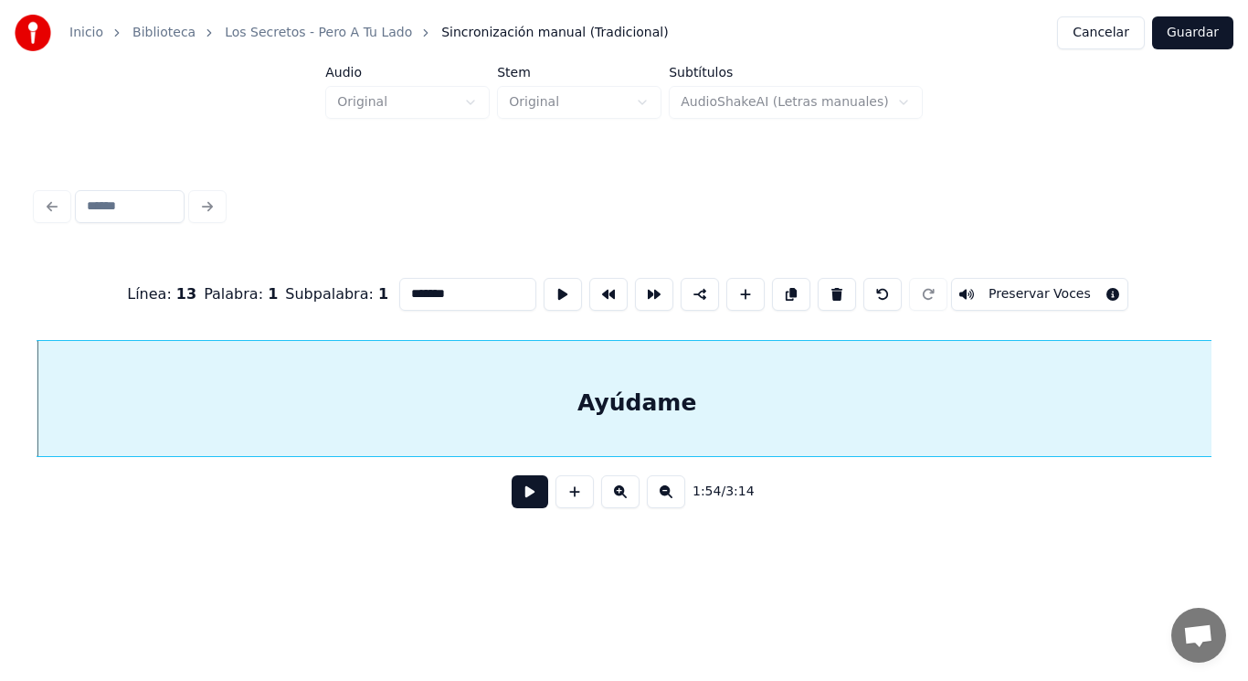
click at [523, 507] on button at bounding box center [530, 491] width 37 height 33
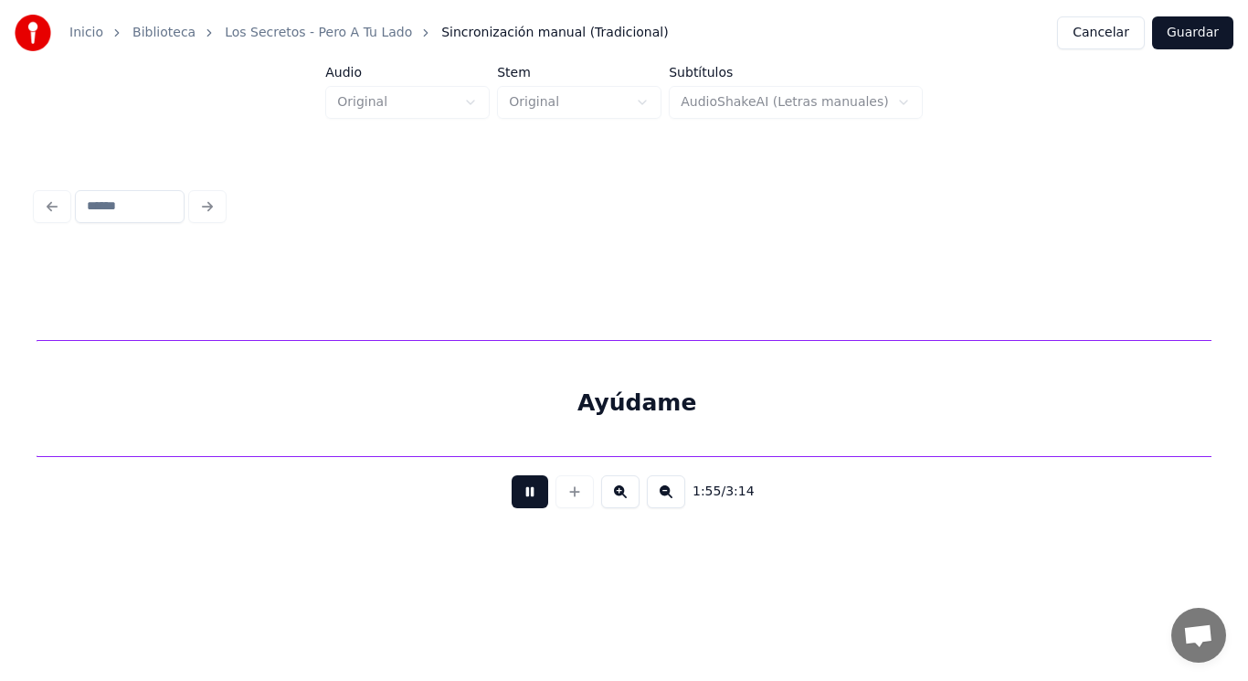
scroll to position [0, 147149]
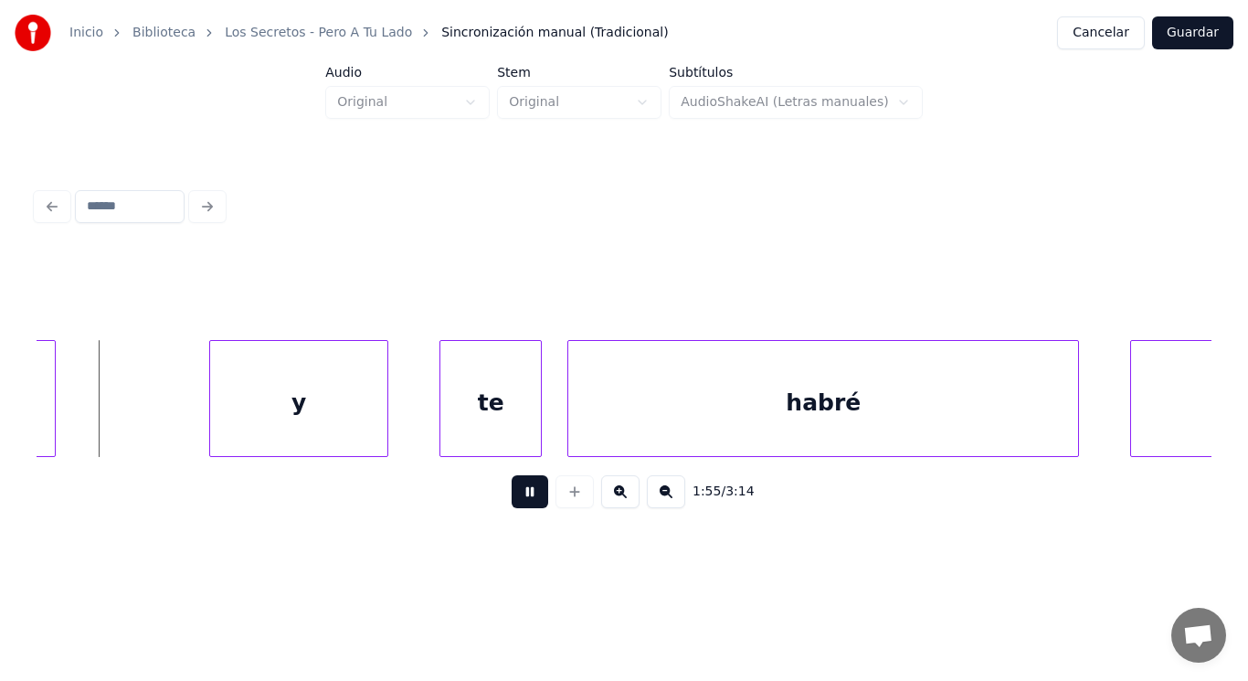
click at [523, 507] on button at bounding box center [530, 491] width 37 height 33
click at [517, 505] on button at bounding box center [530, 491] width 37 height 33
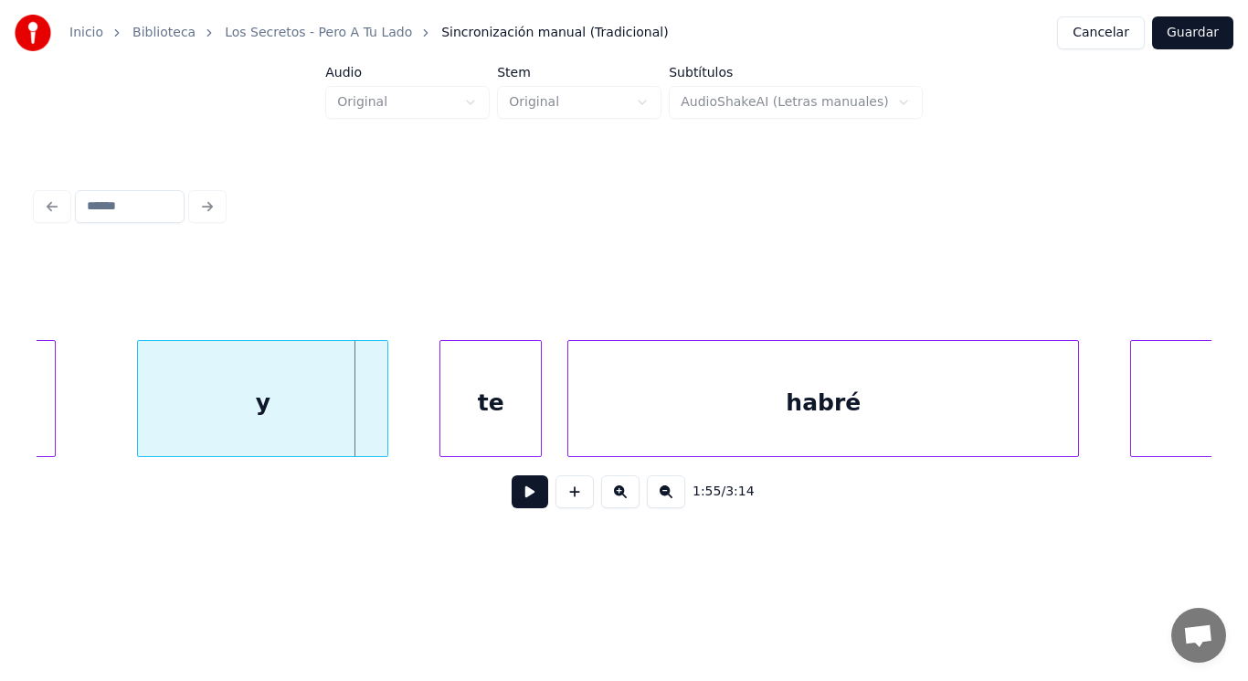
click at [143, 409] on div at bounding box center [140, 398] width 5 height 115
click at [520, 500] on button at bounding box center [530, 491] width 37 height 33
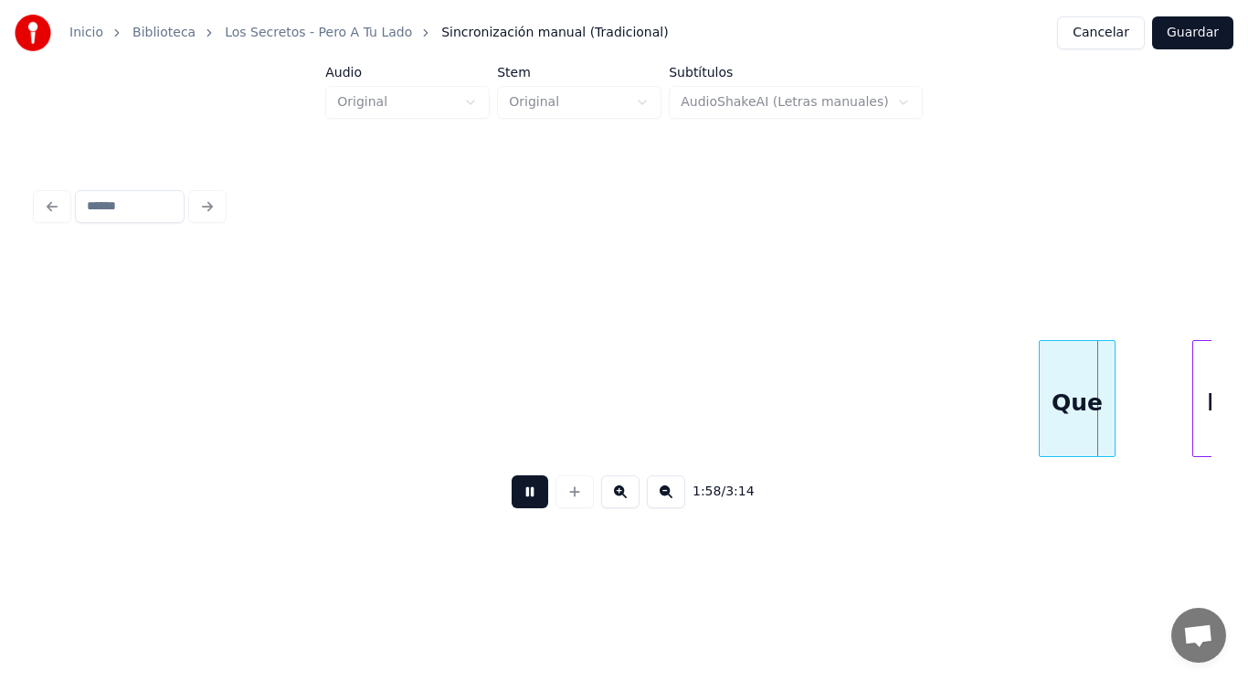
scroll to position [0, 151901]
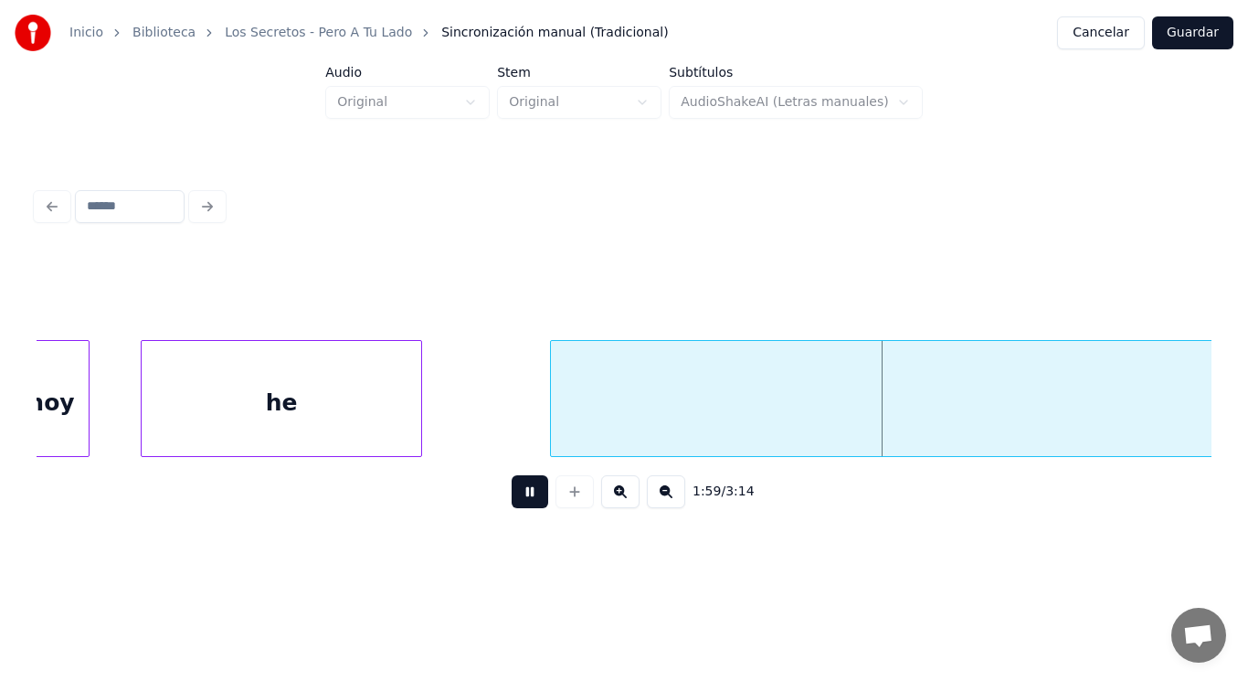
click at [520, 500] on button at bounding box center [530, 491] width 37 height 33
click at [291, 403] on div "he" at bounding box center [282, 403] width 280 height 124
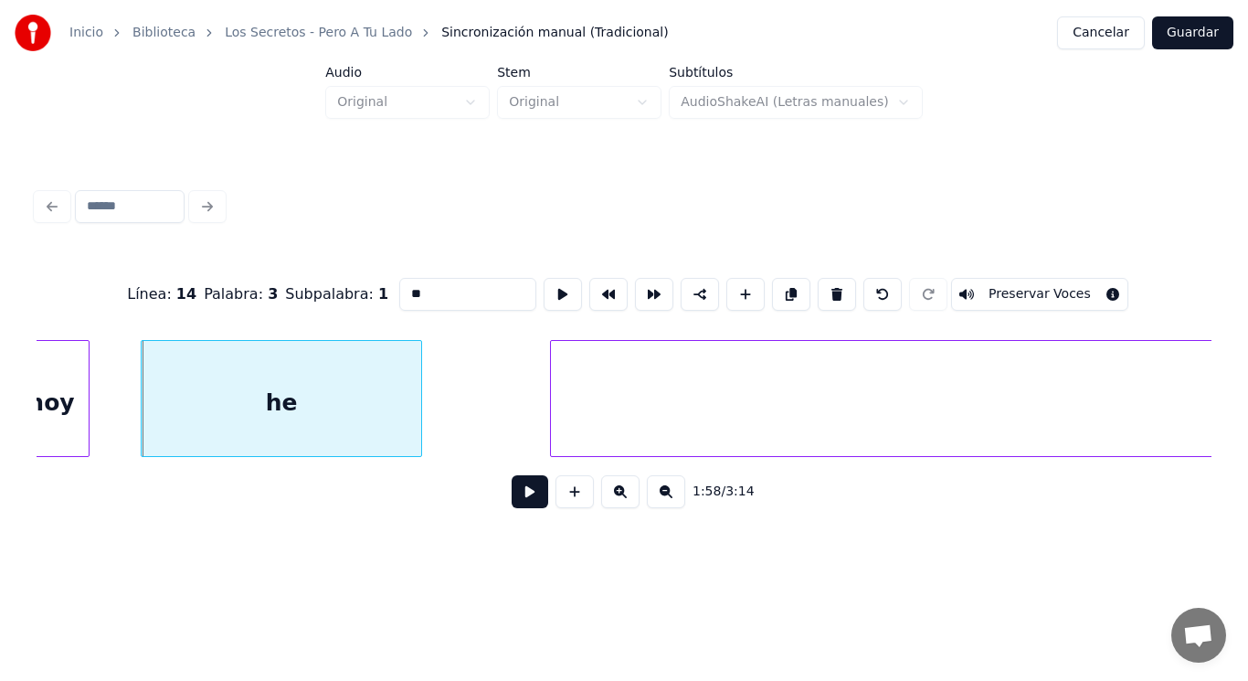
click at [521, 505] on button at bounding box center [530, 491] width 37 height 33
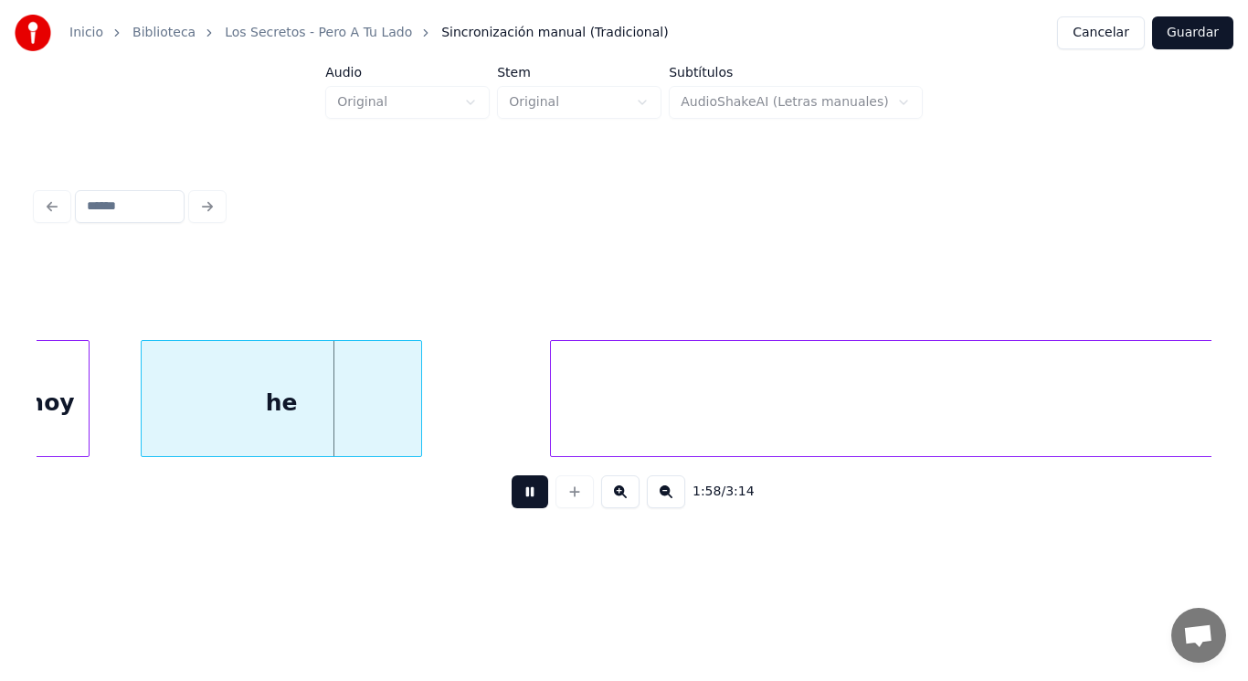
click at [521, 505] on button at bounding box center [530, 491] width 37 height 33
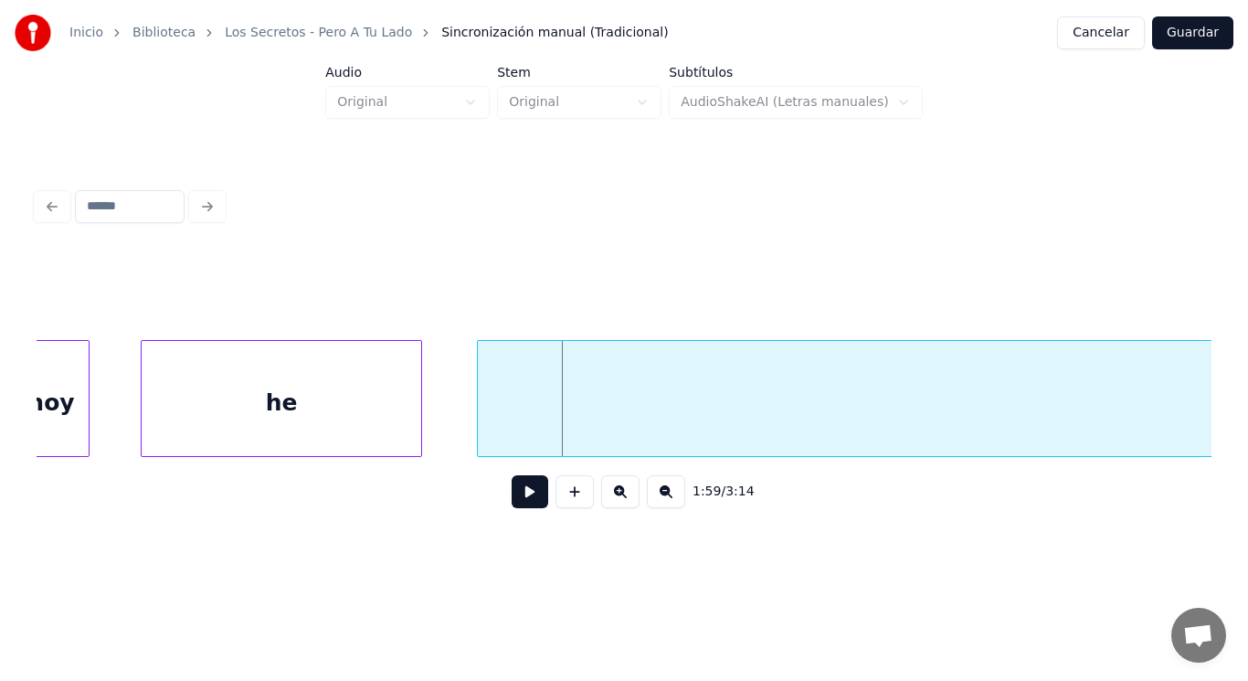
click at [480, 422] on div at bounding box center [480, 398] width 5 height 115
click at [522, 501] on button at bounding box center [530, 491] width 37 height 33
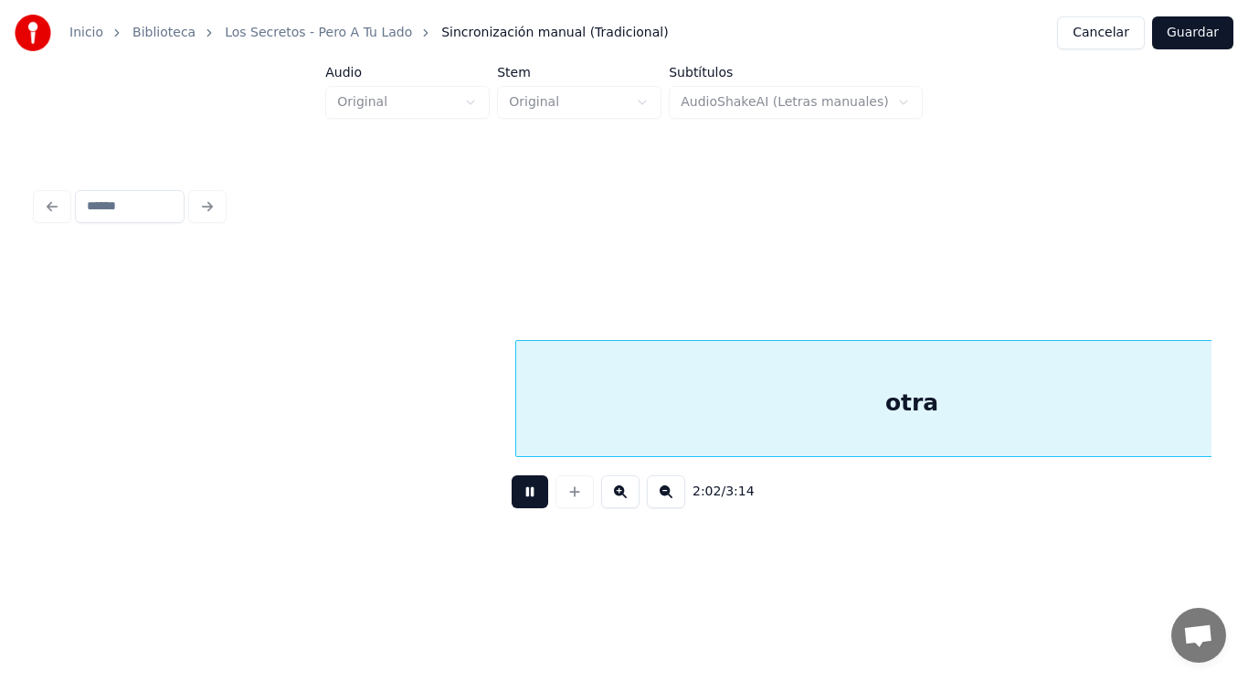
click at [522, 501] on button at bounding box center [530, 491] width 37 height 33
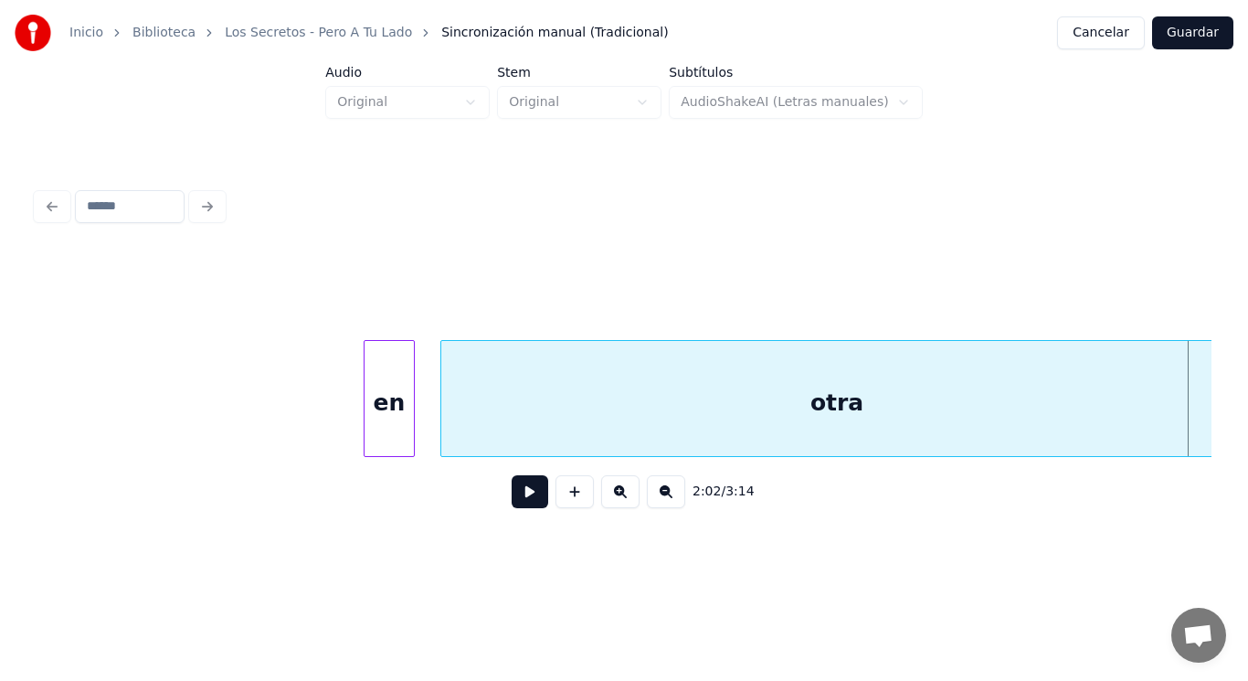
scroll to position [0, 155492]
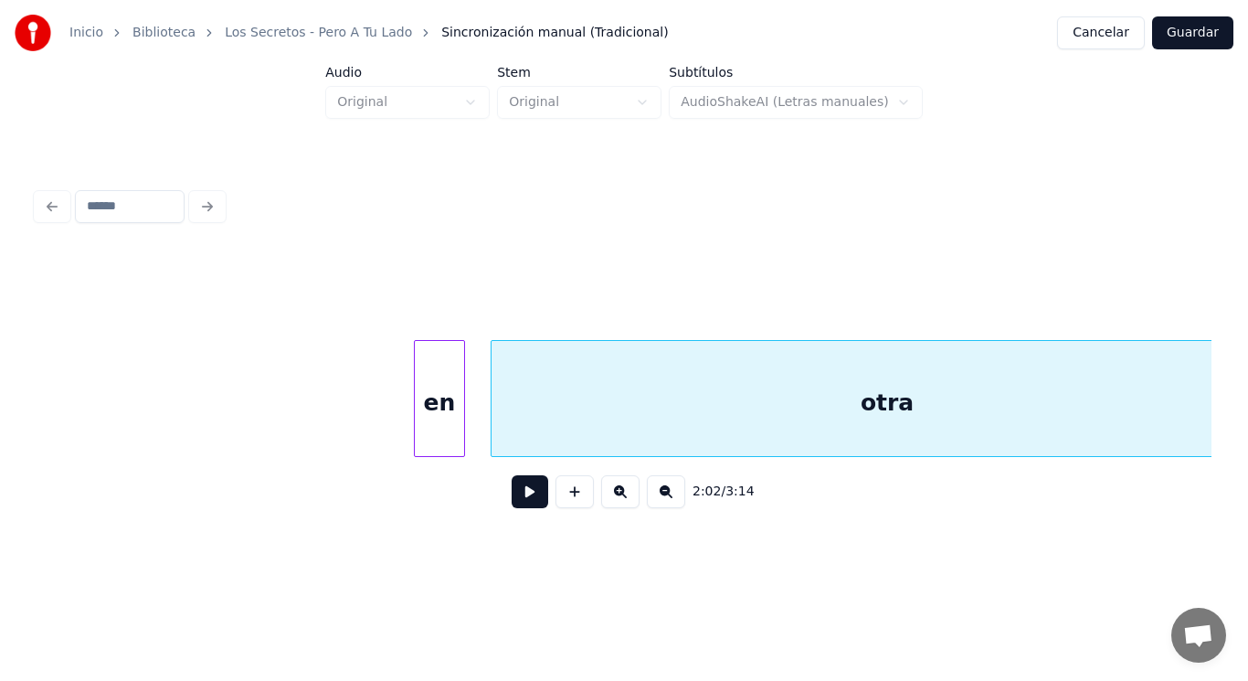
drag, startPoint x: 98, startPoint y: 414, endPoint x: 404, endPoint y: 547, distance: 333.6
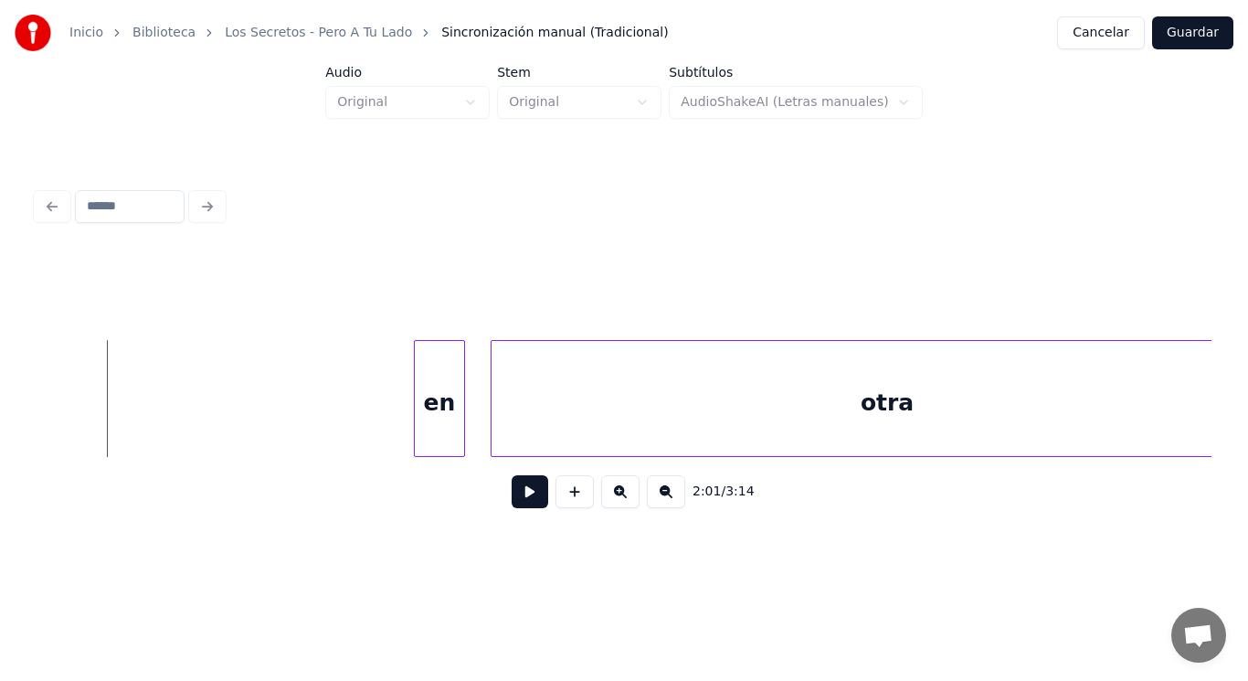
click at [524, 503] on button at bounding box center [530, 491] width 37 height 33
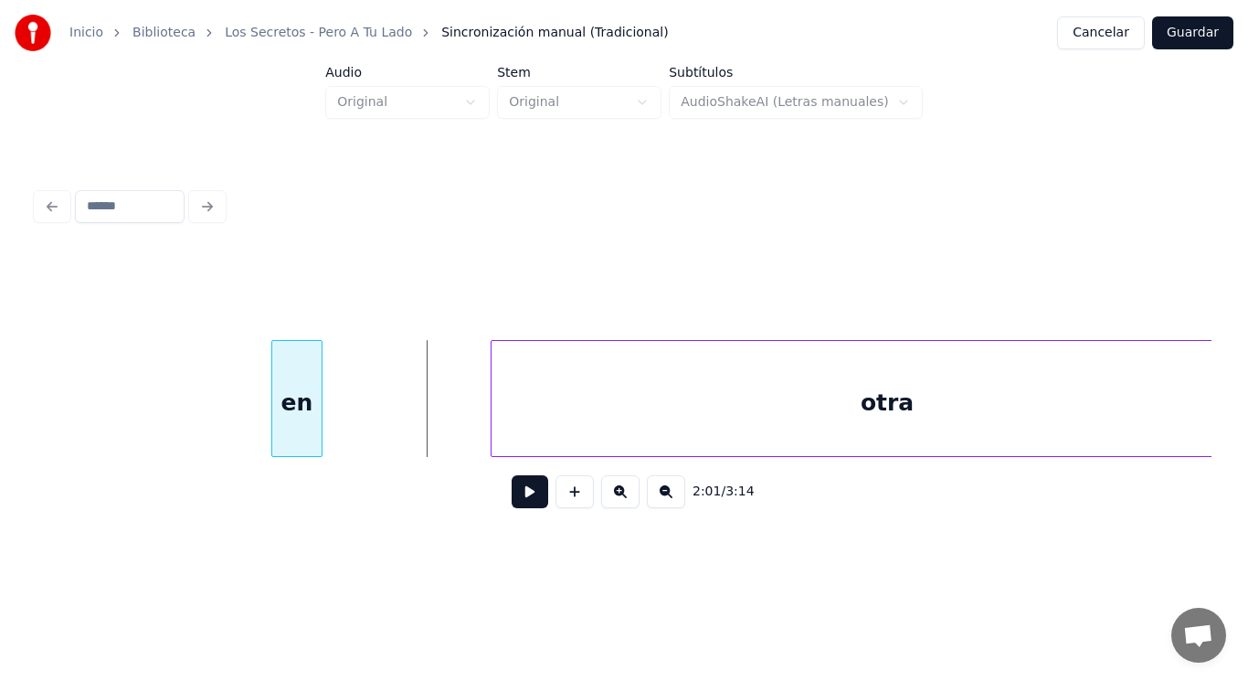
click at [300, 410] on div "en" at bounding box center [296, 403] width 49 height 124
click at [530, 503] on button at bounding box center [530, 491] width 37 height 33
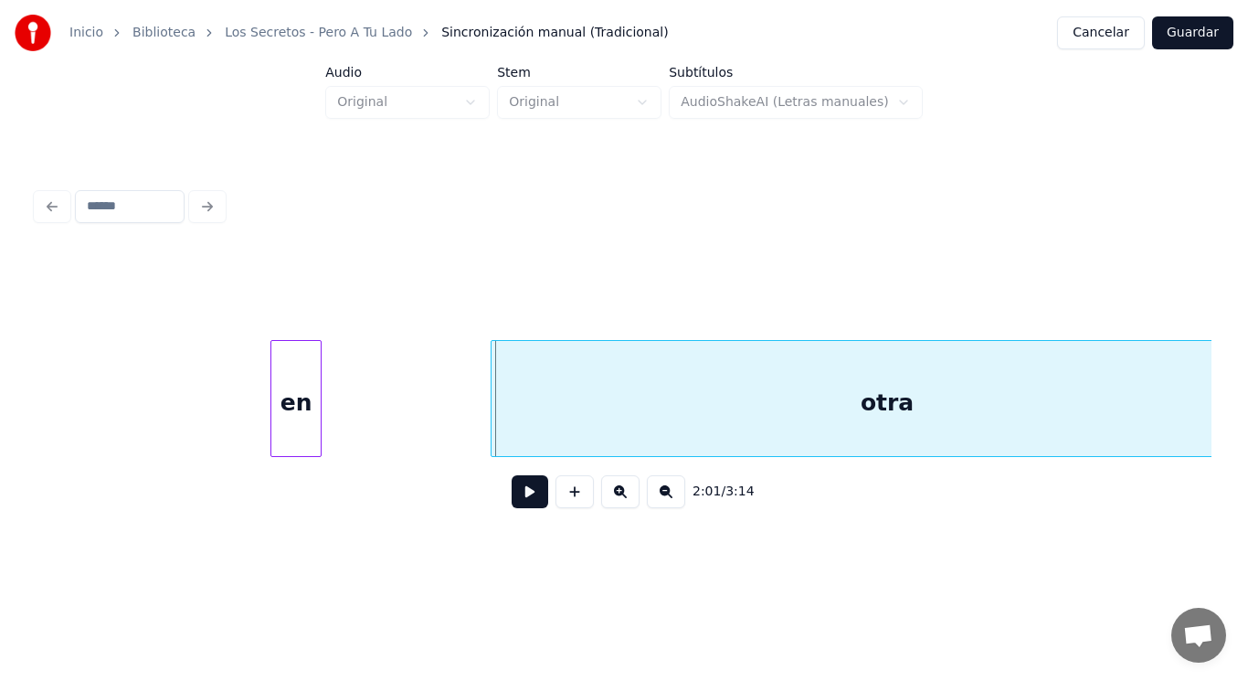
drag, startPoint x: 426, startPoint y: 419, endPoint x: 519, endPoint y: 499, distance: 123.1
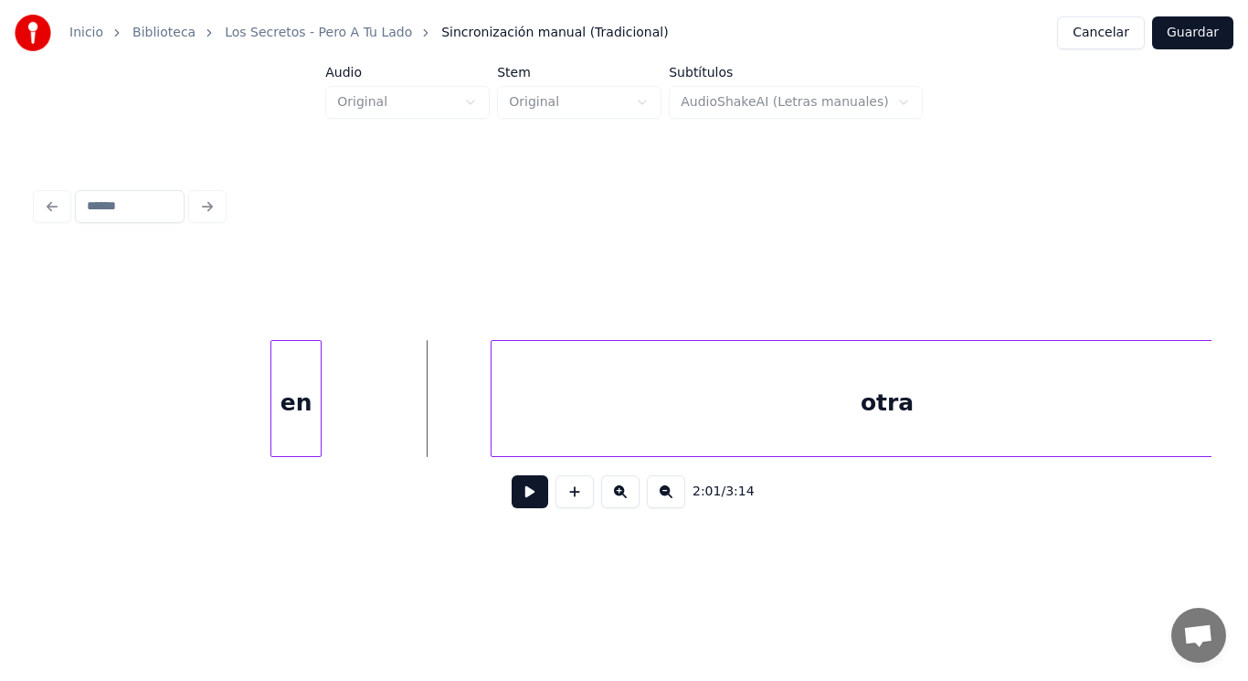
click at [520, 497] on button at bounding box center [530, 491] width 37 height 33
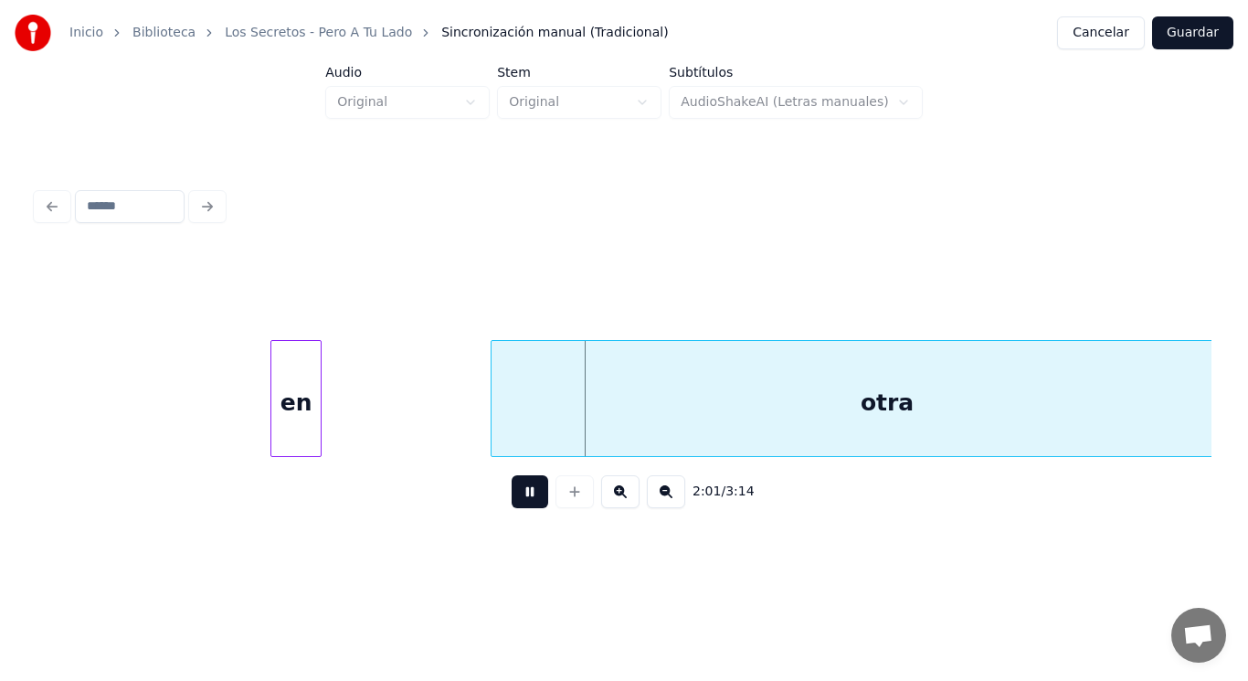
click at [520, 497] on button at bounding box center [530, 491] width 37 height 33
click at [455, 424] on div at bounding box center [454, 398] width 5 height 115
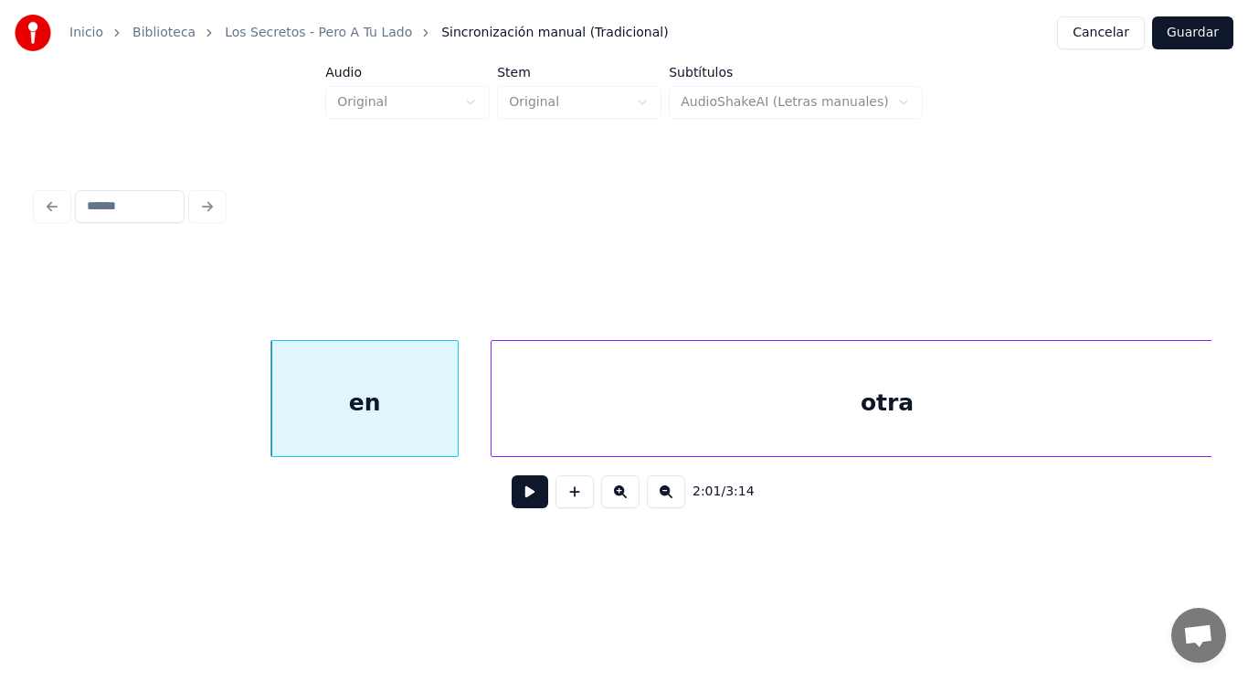
click at [523, 501] on button at bounding box center [530, 491] width 37 height 33
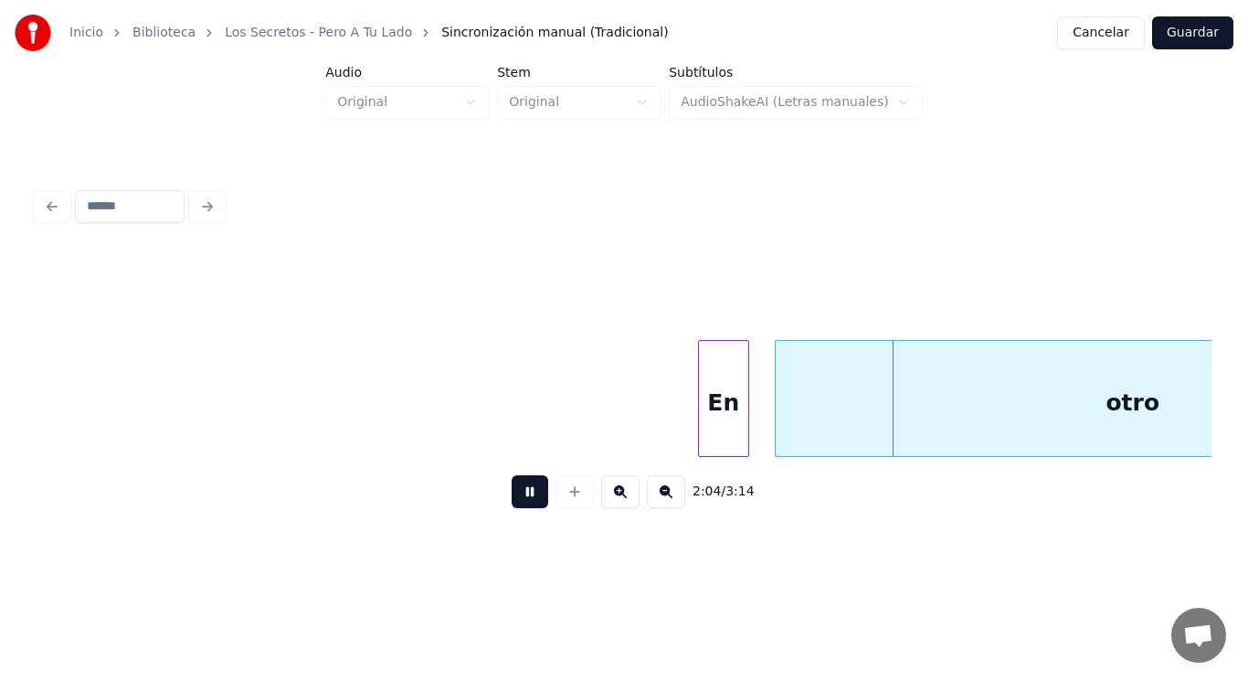
click at [523, 501] on button at bounding box center [530, 491] width 37 height 33
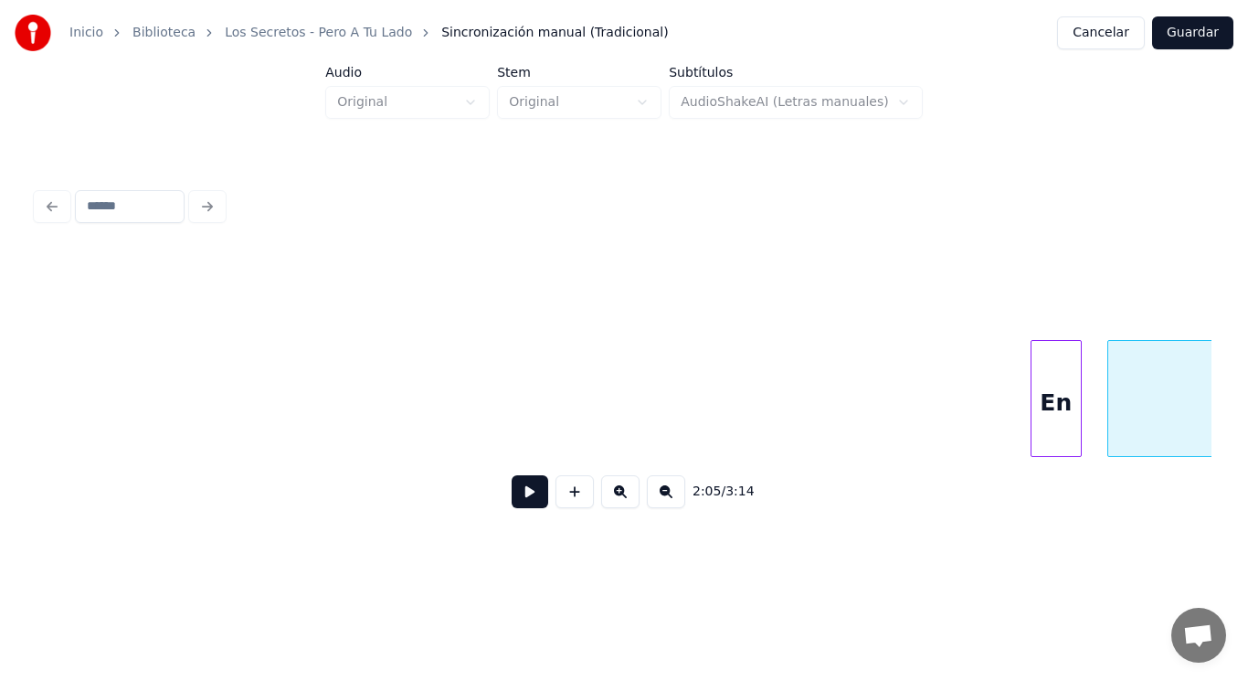
scroll to position [0, 158913]
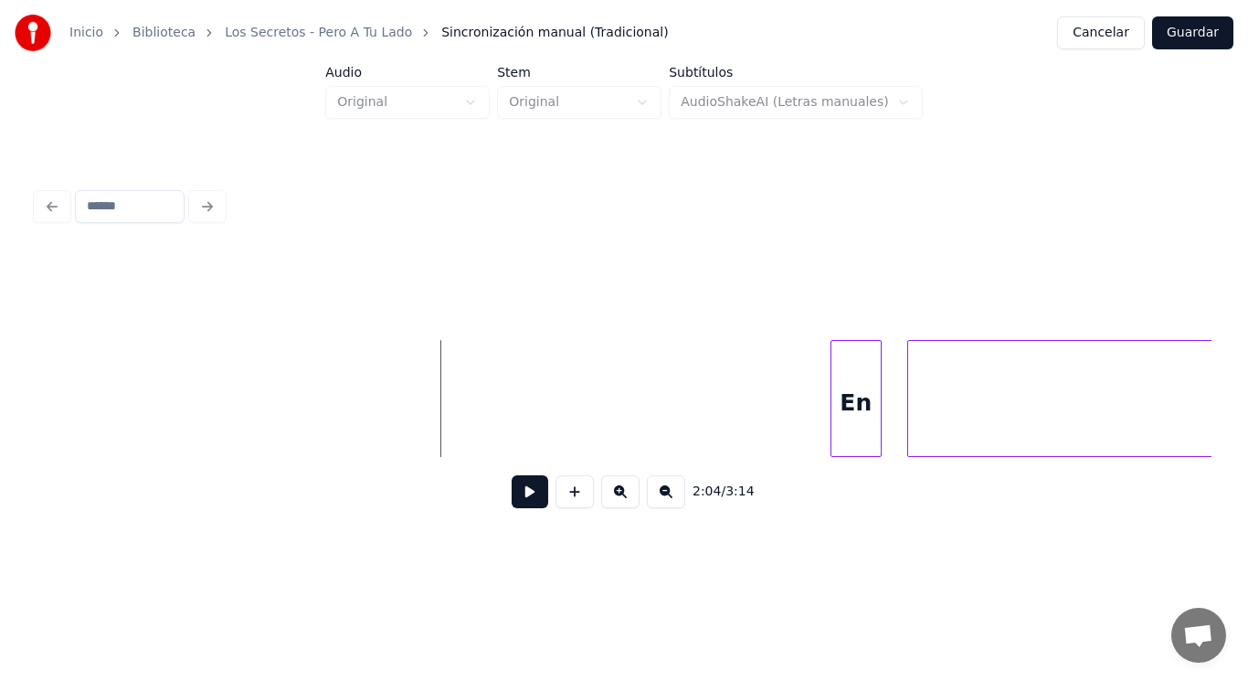
click at [522, 507] on button at bounding box center [530, 491] width 37 height 33
click at [731, 423] on div at bounding box center [732, 398] width 5 height 115
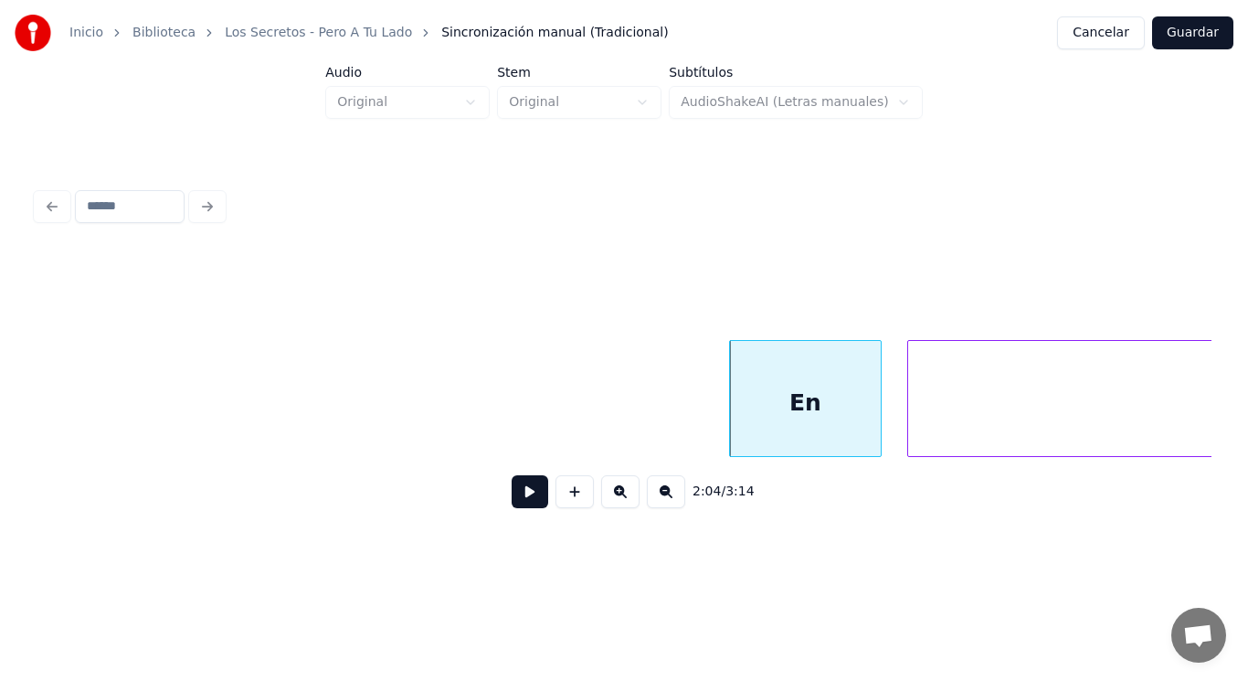
click at [790, 409] on div "En" at bounding box center [805, 403] width 151 height 124
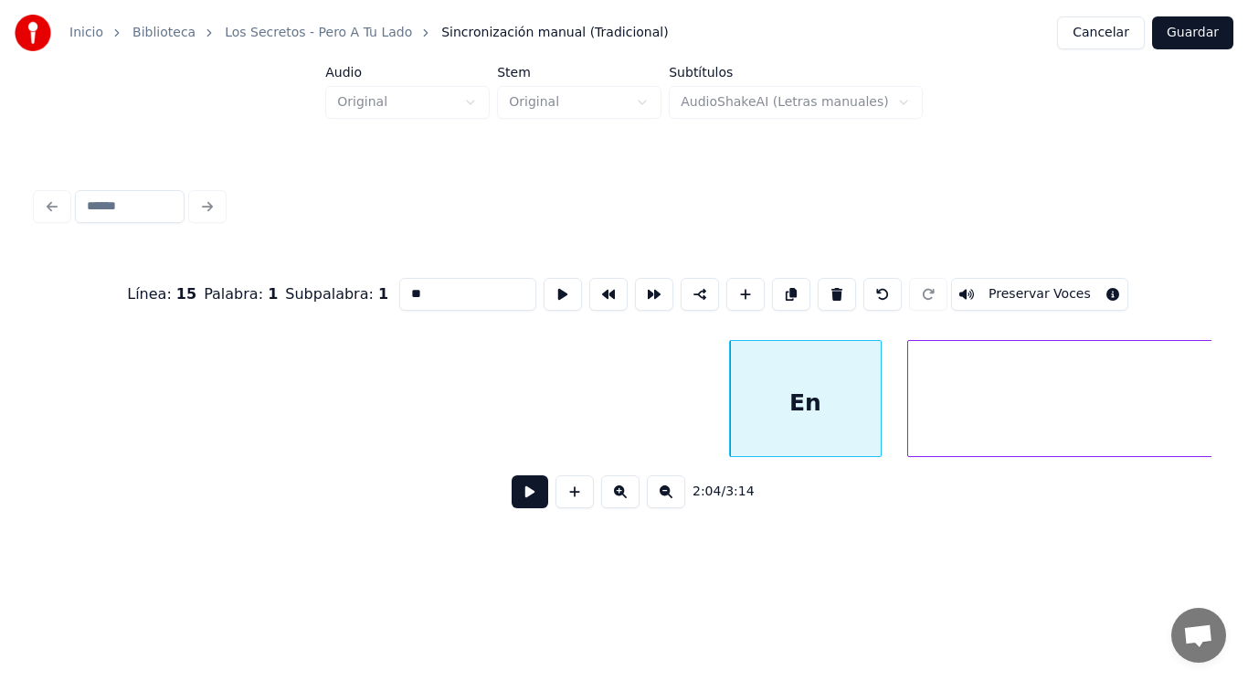
click at [399, 286] on input "**" at bounding box center [467, 294] width 137 height 33
type input "**"
click at [515, 497] on button at bounding box center [530, 491] width 37 height 33
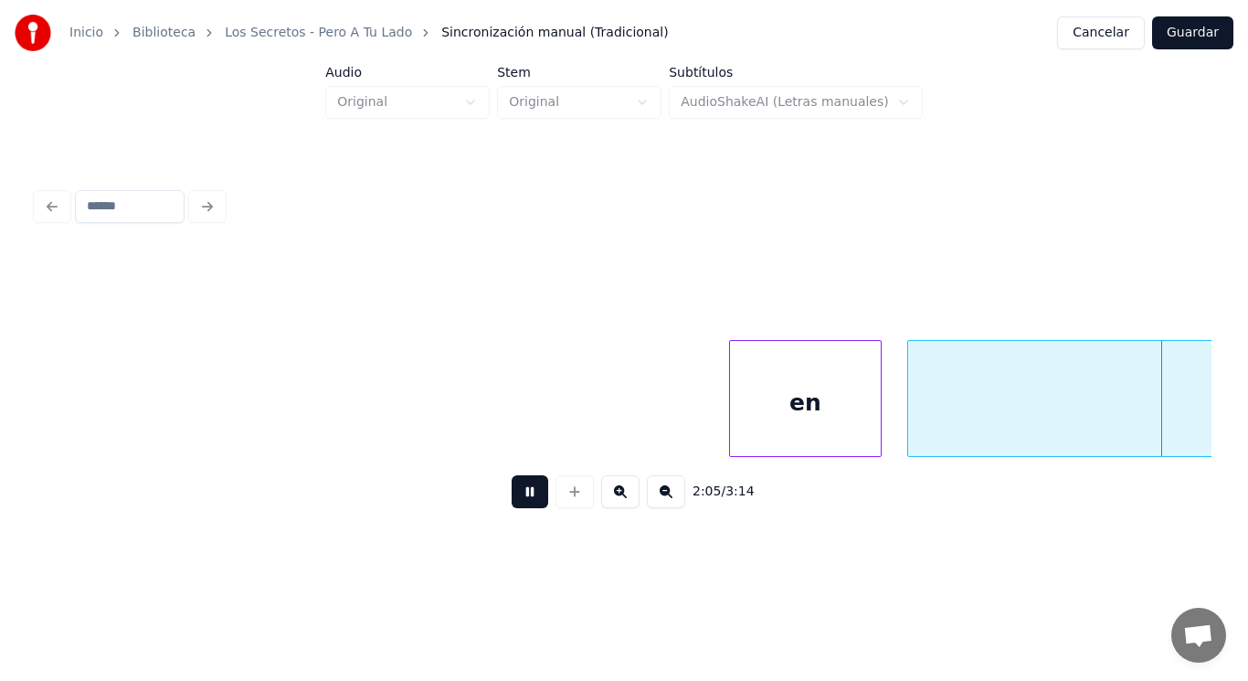
scroll to position [0, 160111]
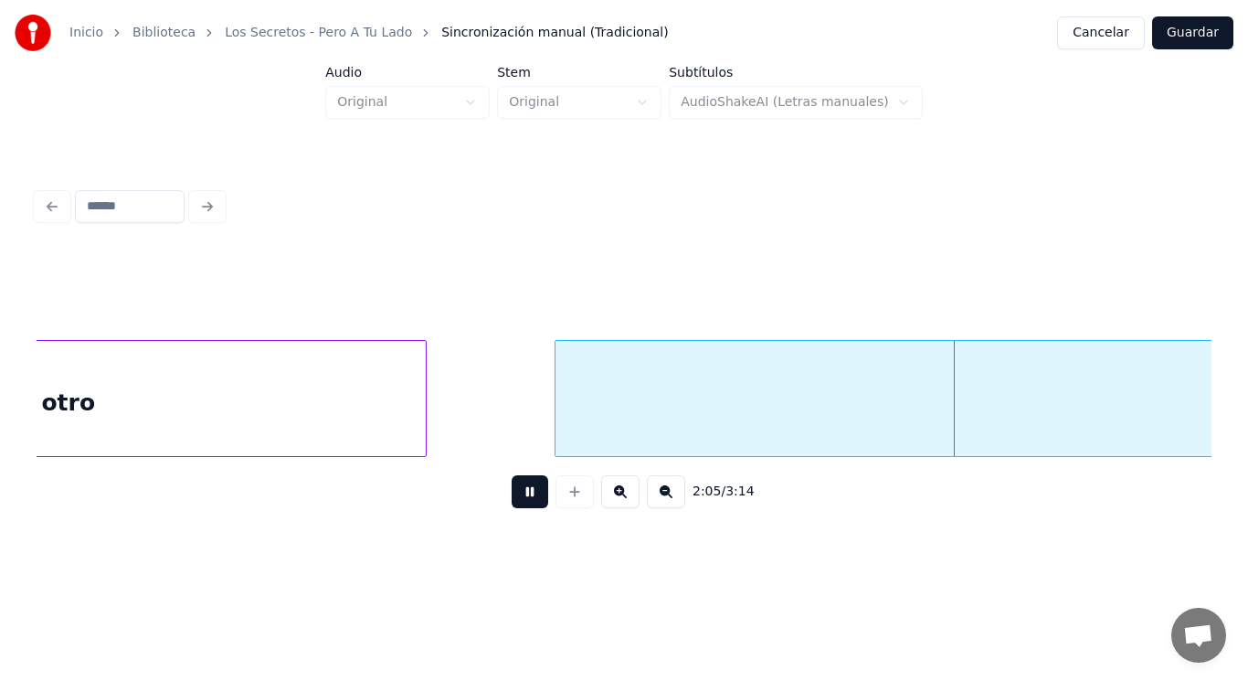
click at [515, 497] on button at bounding box center [530, 491] width 37 height 33
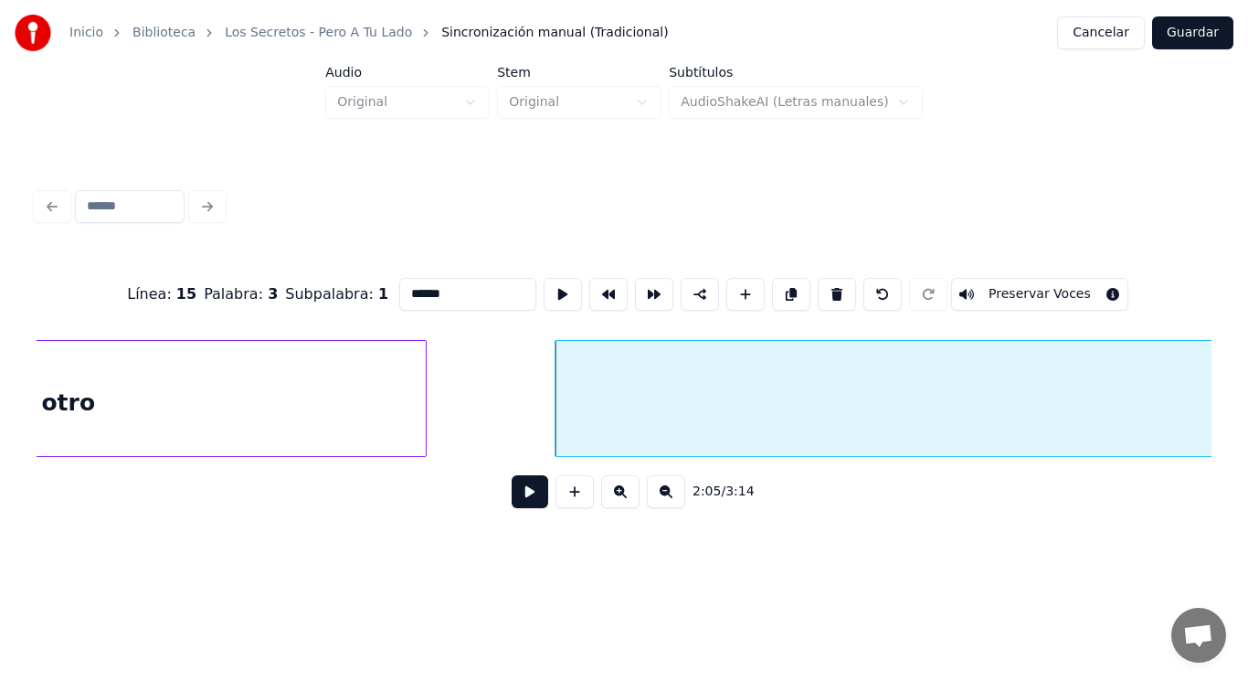
click at [521, 501] on button at bounding box center [530, 491] width 37 height 33
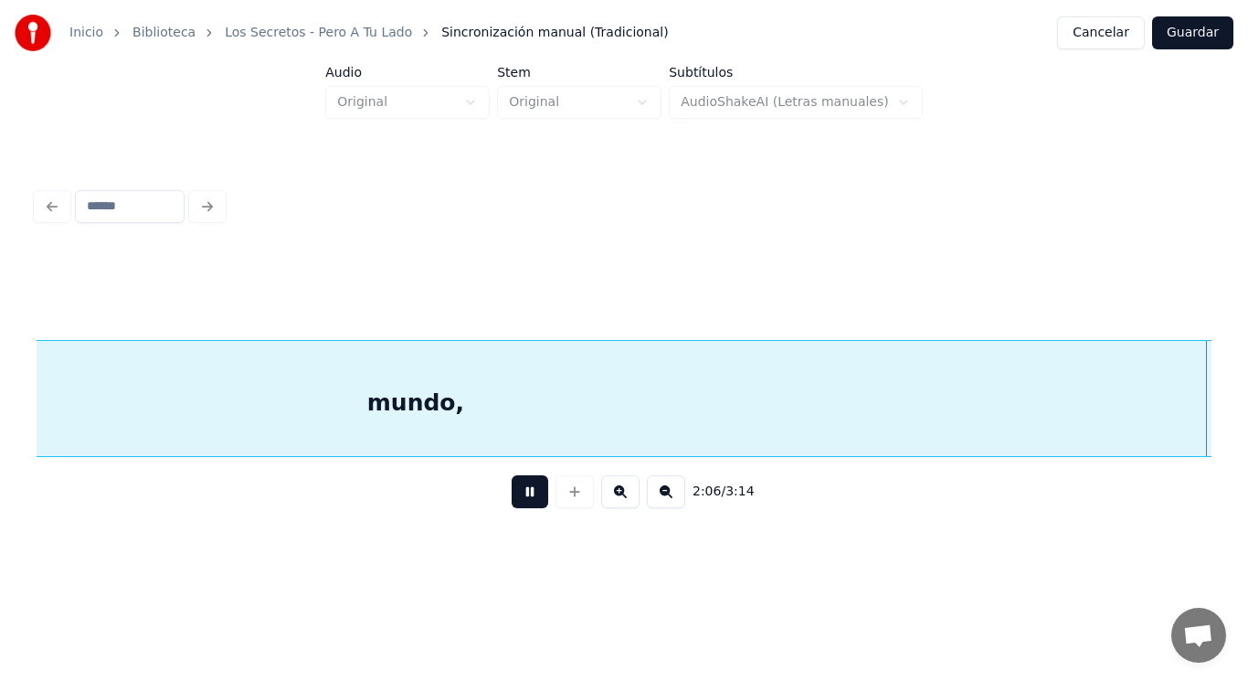
scroll to position [0, 162483]
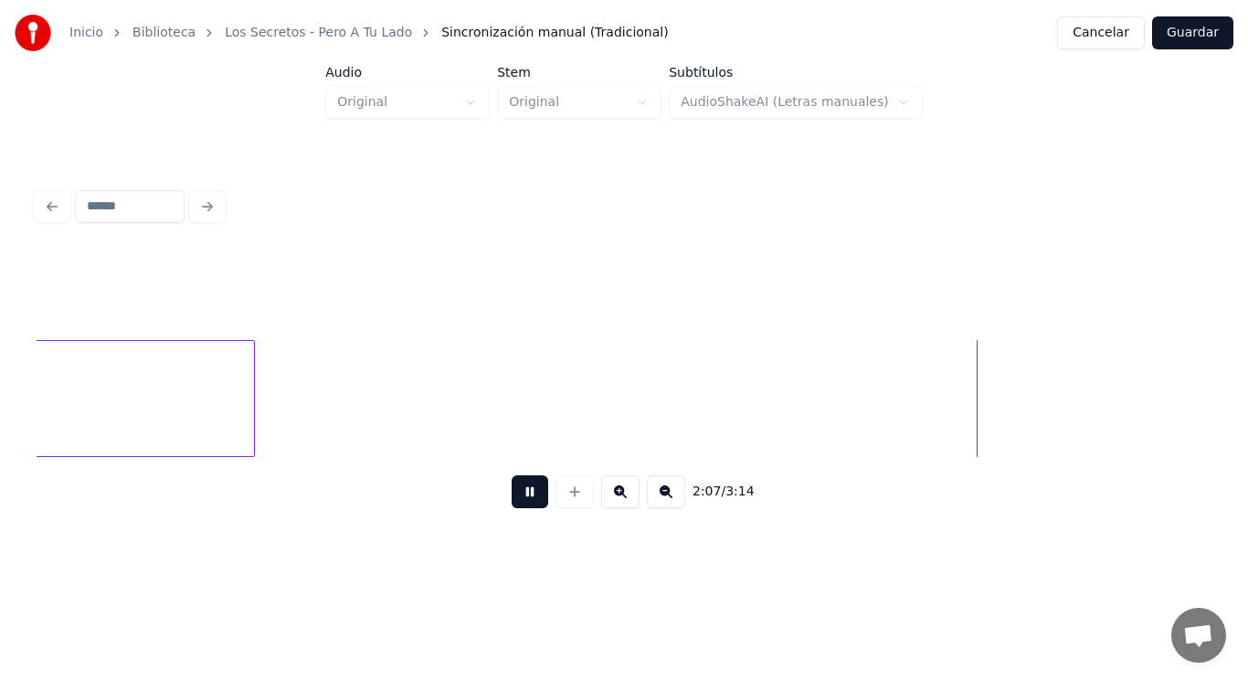
click at [521, 501] on button at bounding box center [530, 491] width 37 height 33
click at [483, 405] on div at bounding box center [481, 398] width 5 height 115
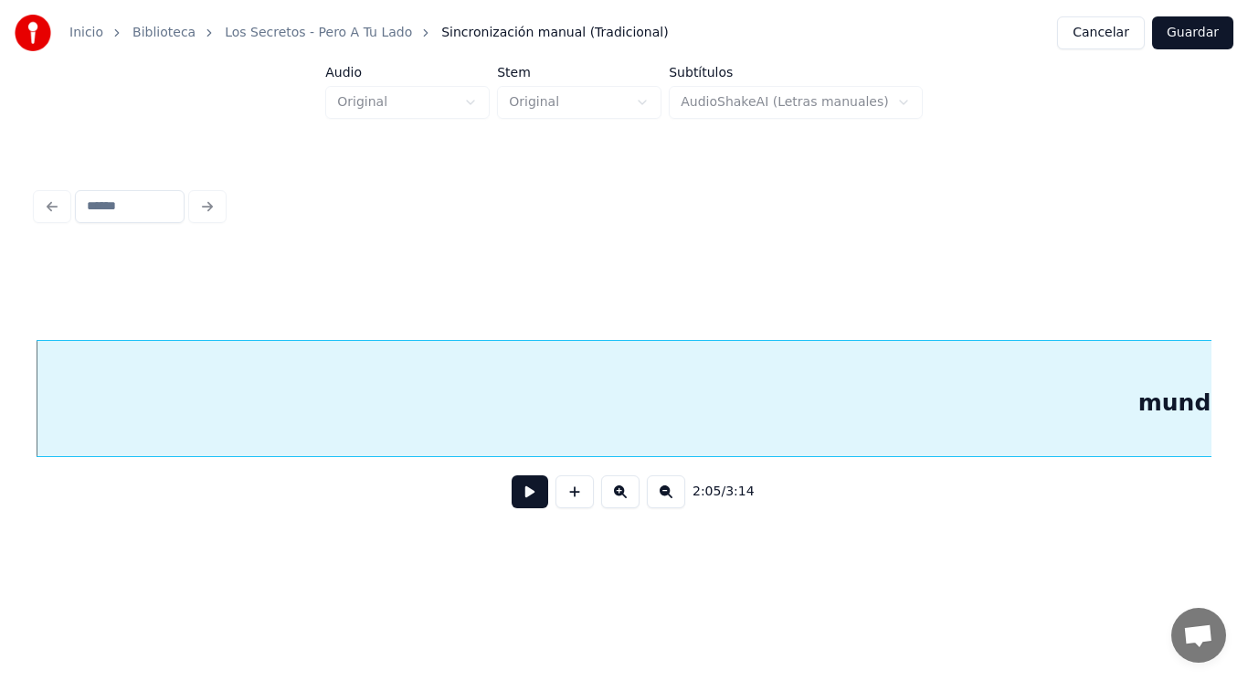
click at [526, 501] on button at bounding box center [530, 491] width 37 height 33
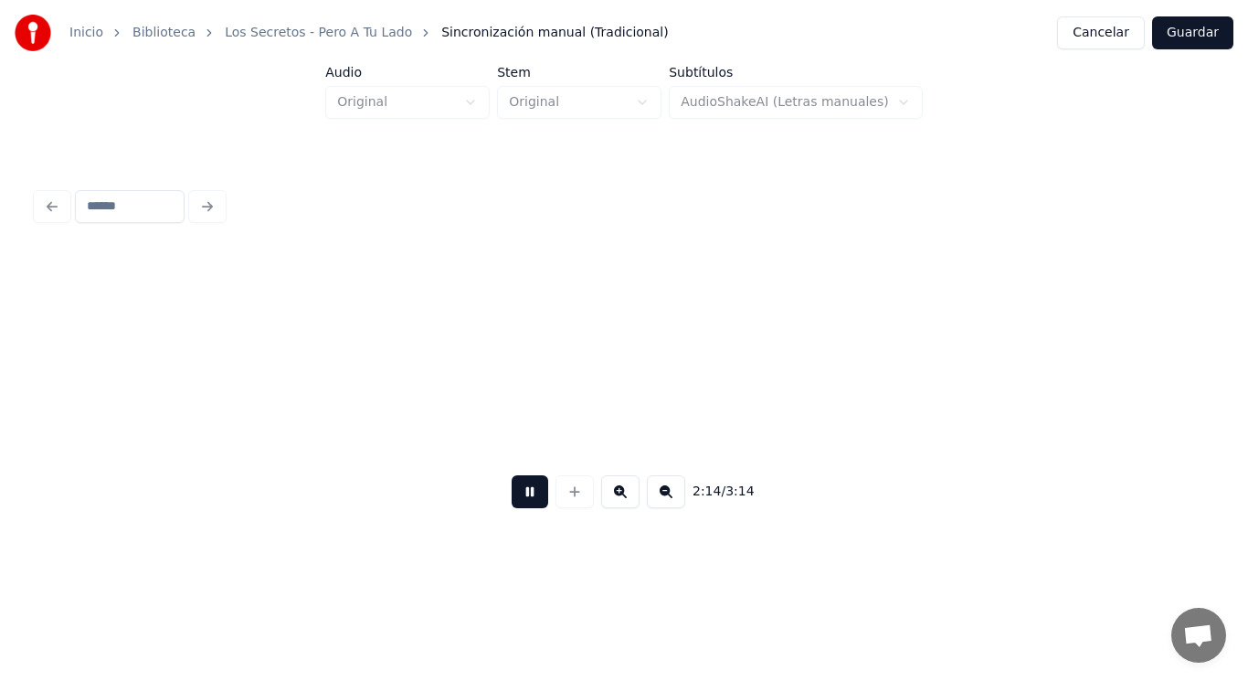
scroll to position [0, 172538]
click at [526, 501] on button at bounding box center [530, 491] width 37 height 33
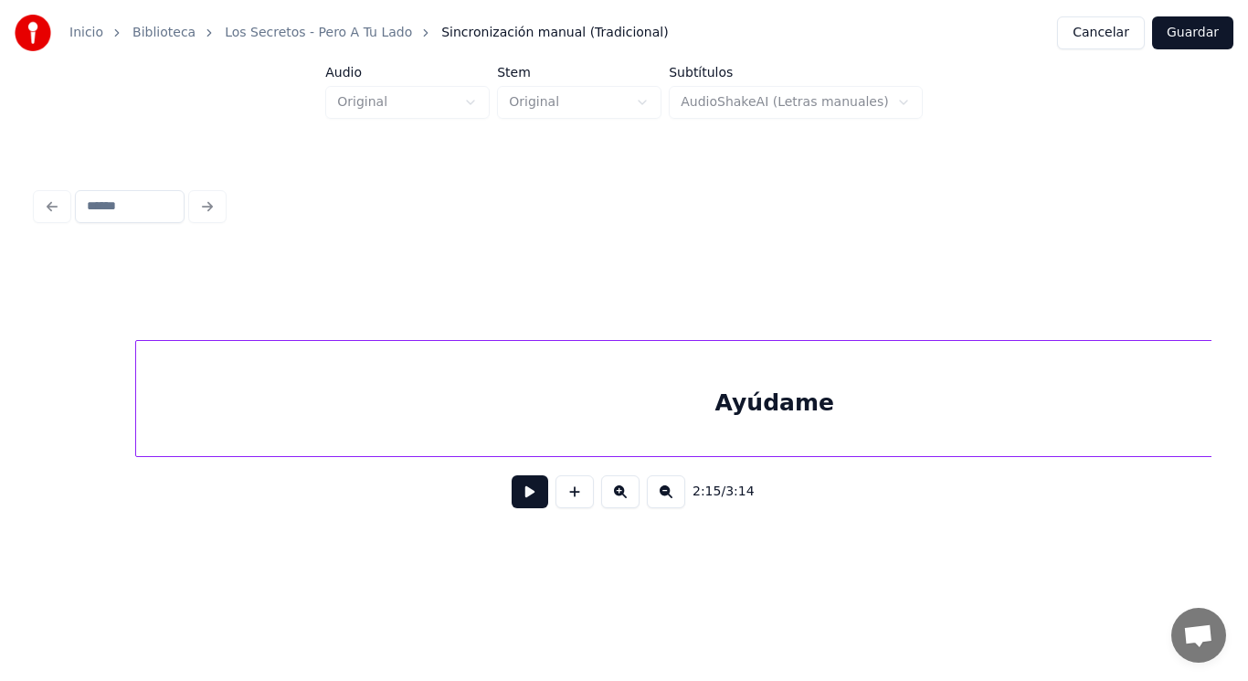
scroll to position [0, 199743]
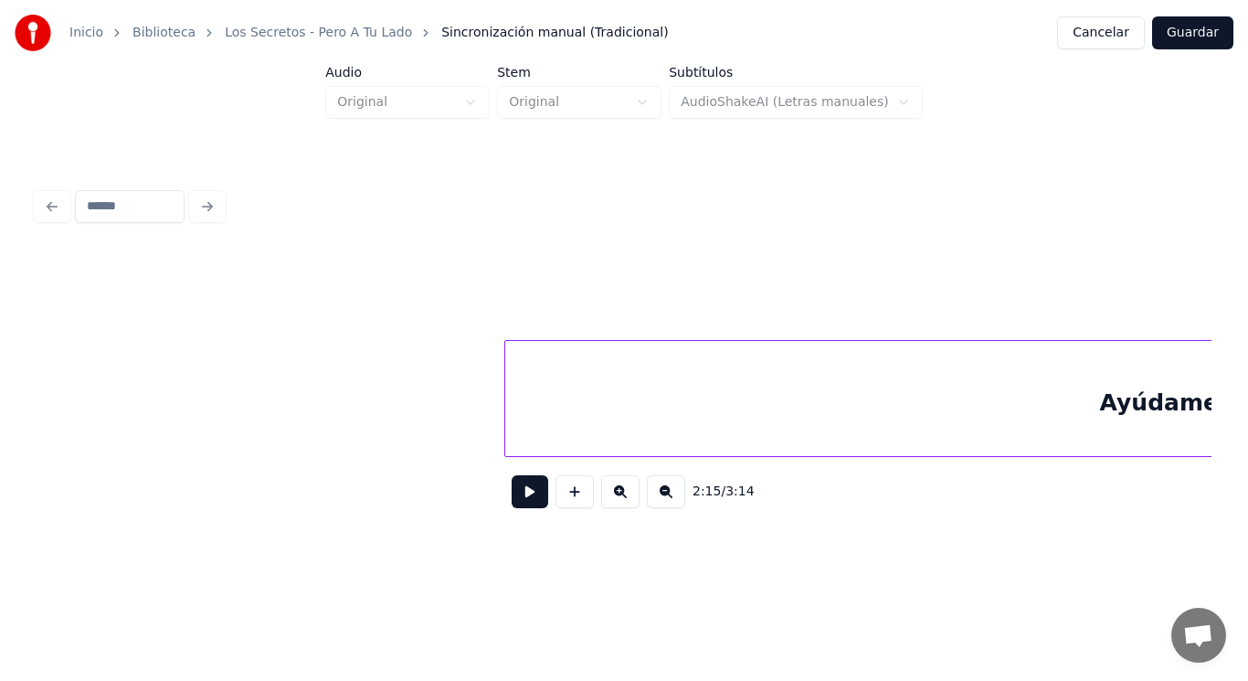
click at [507, 402] on div at bounding box center [507, 398] width 5 height 115
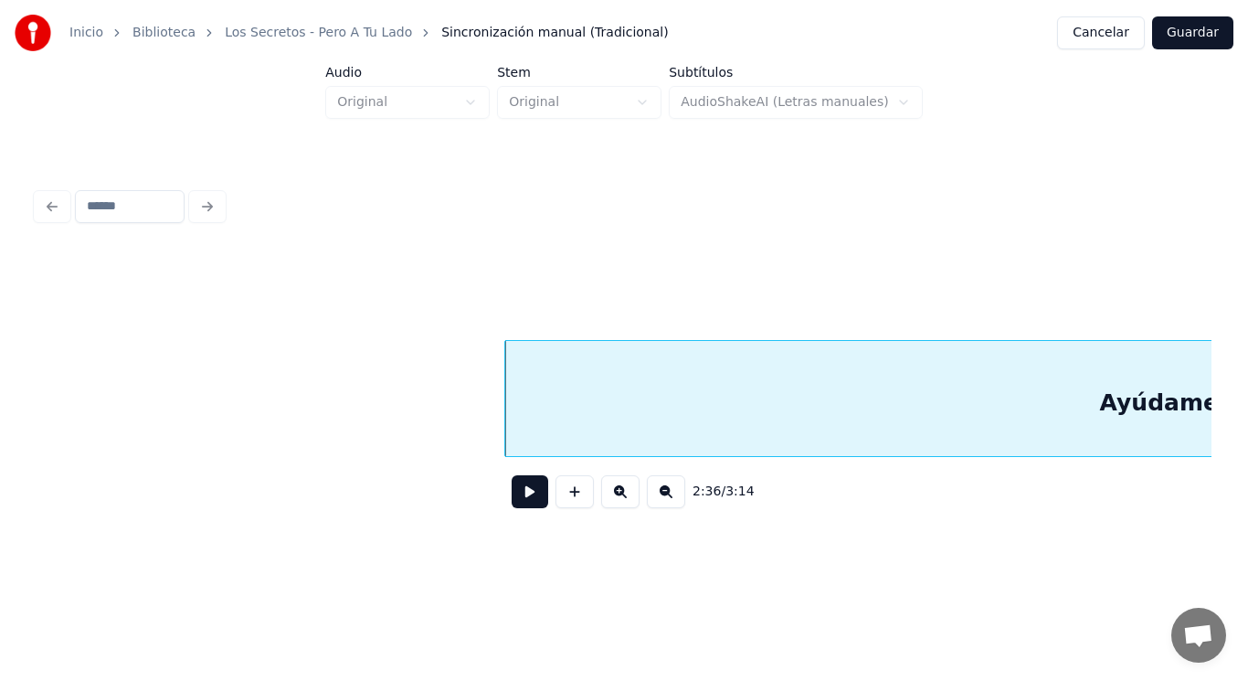
click at [514, 497] on button at bounding box center [530, 491] width 37 height 33
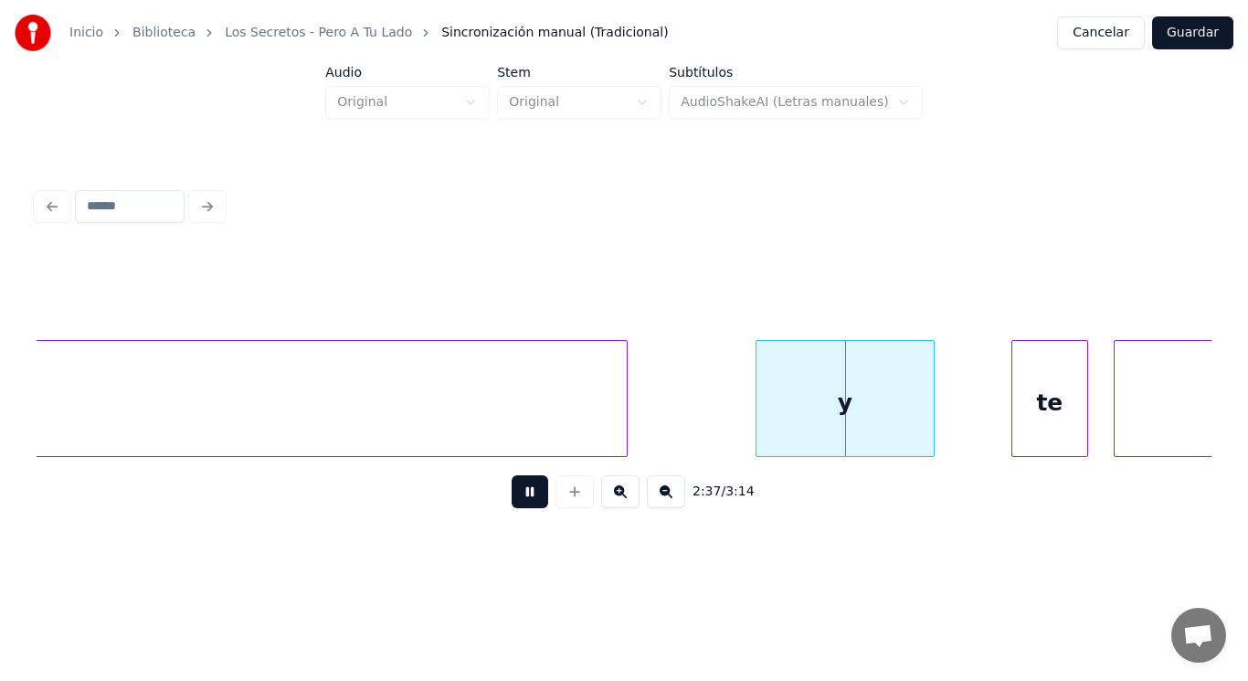
click at [514, 497] on button at bounding box center [530, 491] width 37 height 33
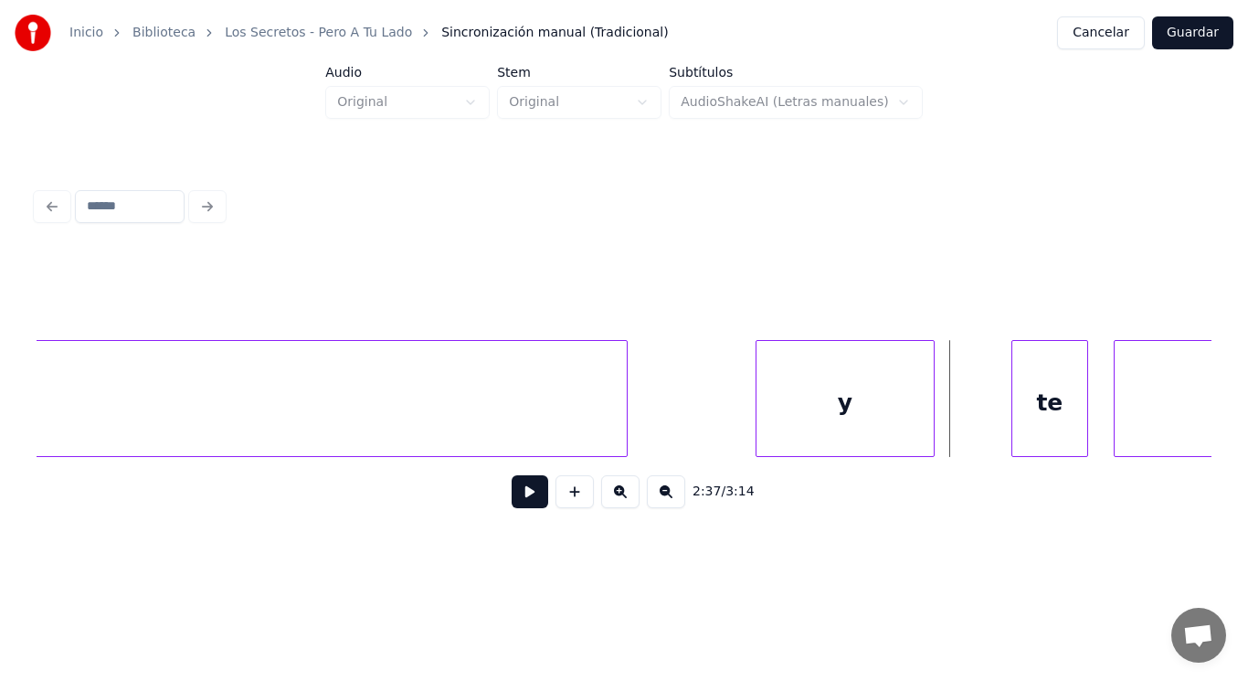
drag, startPoint x: 704, startPoint y: 424, endPoint x: 539, endPoint y: 496, distance: 179.7
click at [515, 502] on button at bounding box center [530, 491] width 37 height 33
drag, startPoint x: 515, startPoint y: 502, endPoint x: 690, endPoint y: 457, distance: 181.1
click at [520, 500] on button at bounding box center [530, 491] width 37 height 33
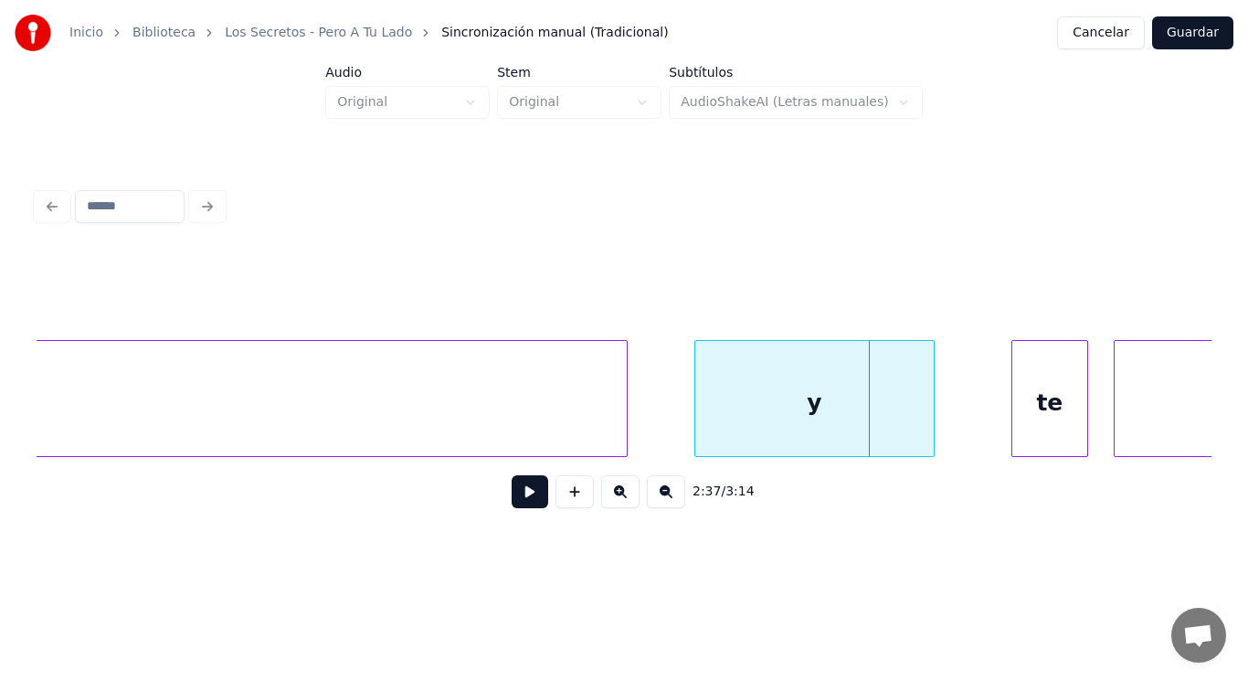
click at [696, 432] on div at bounding box center [698, 398] width 5 height 115
click at [512, 493] on button at bounding box center [530, 491] width 37 height 33
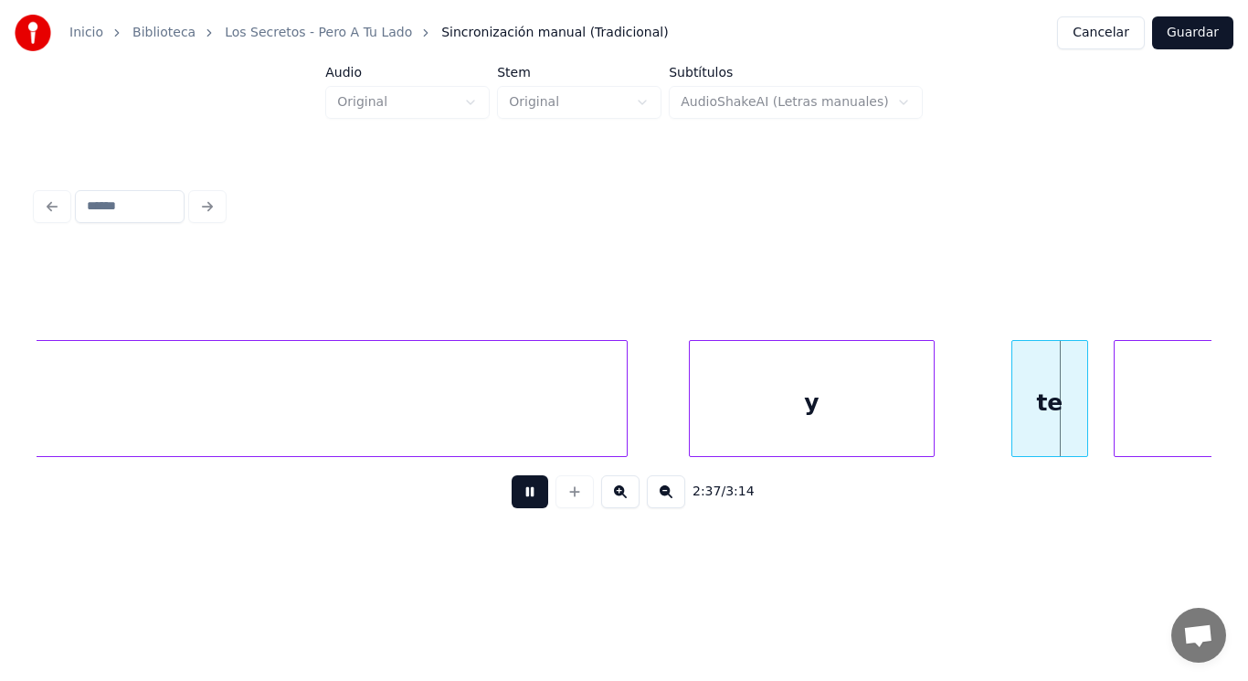
scroll to position [0, 202124]
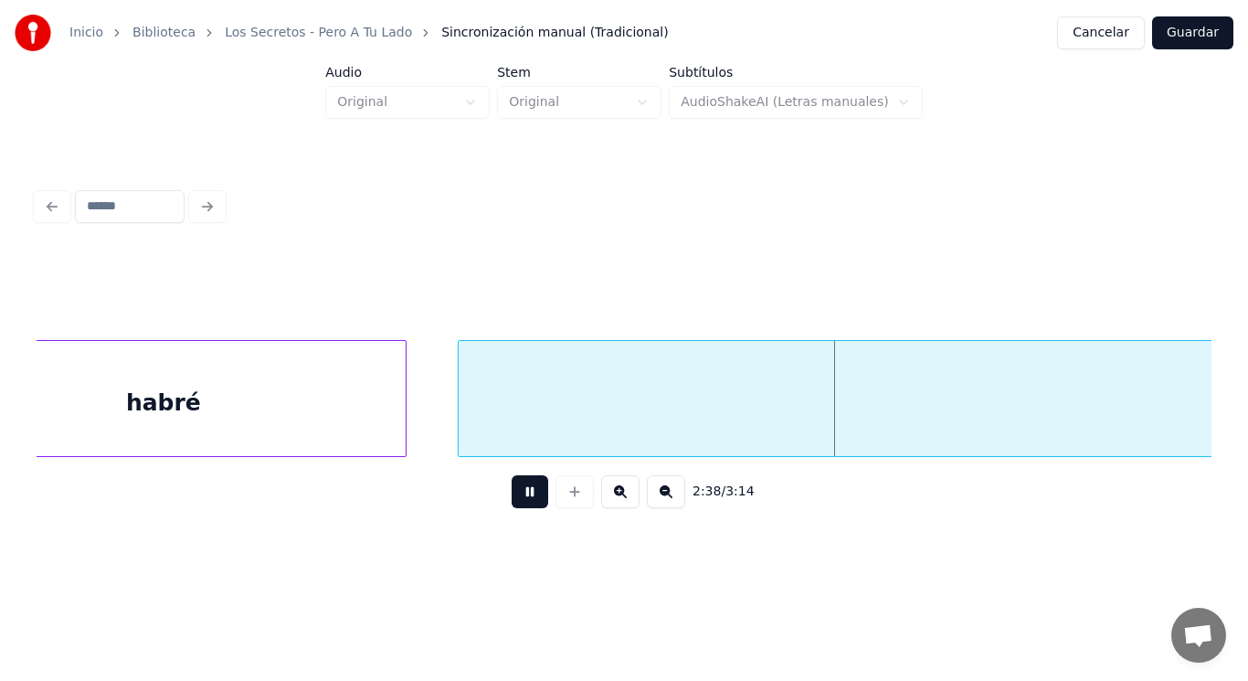
click at [512, 493] on button at bounding box center [530, 491] width 37 height 33
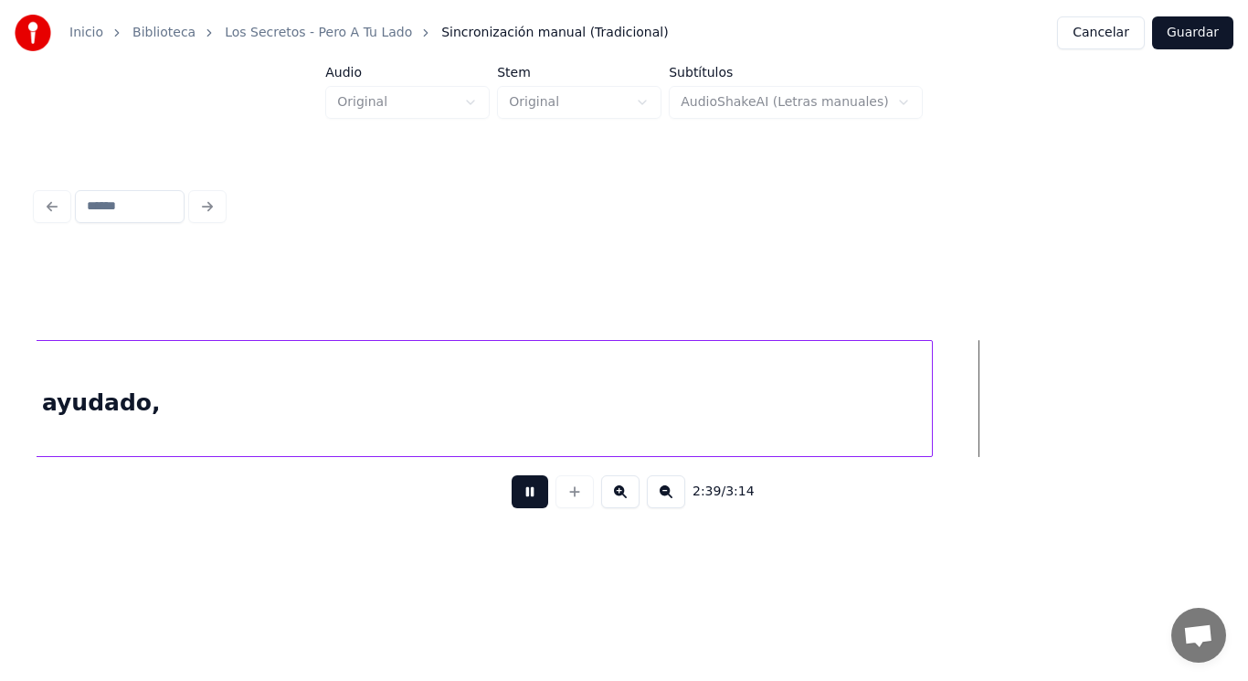
click at [512, 493] on button at bounding box center [530, 491] width 37 height 33
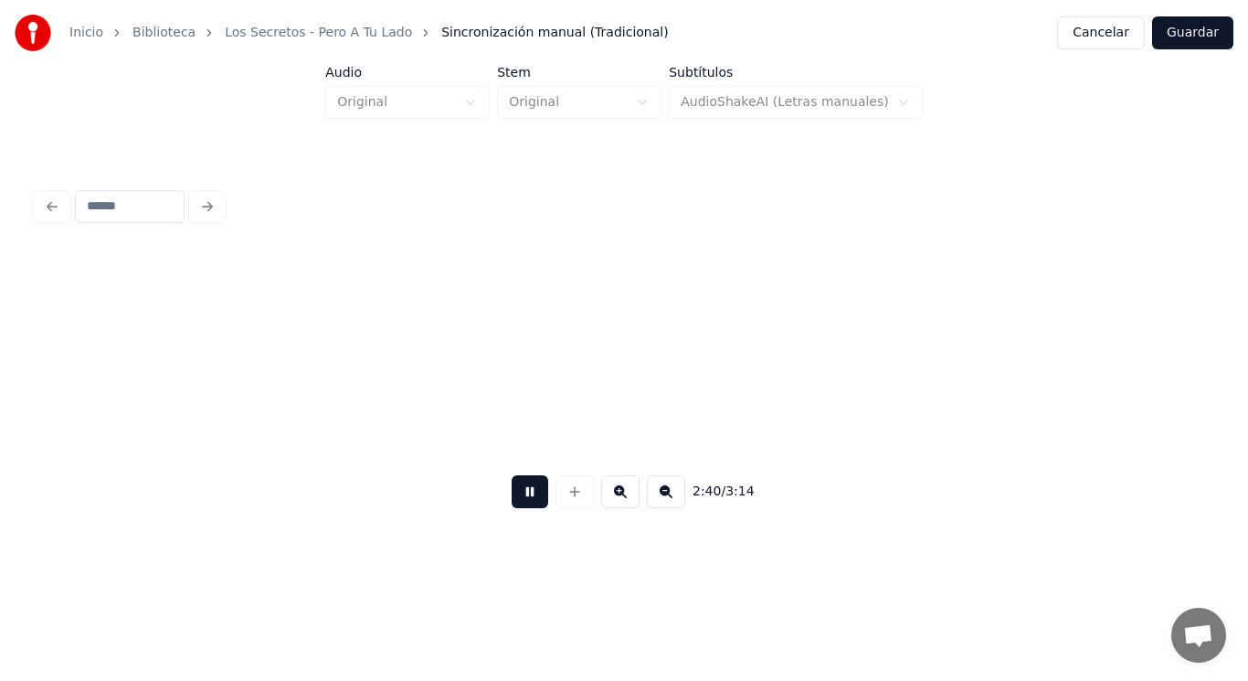
scroll to position [0, 205679]
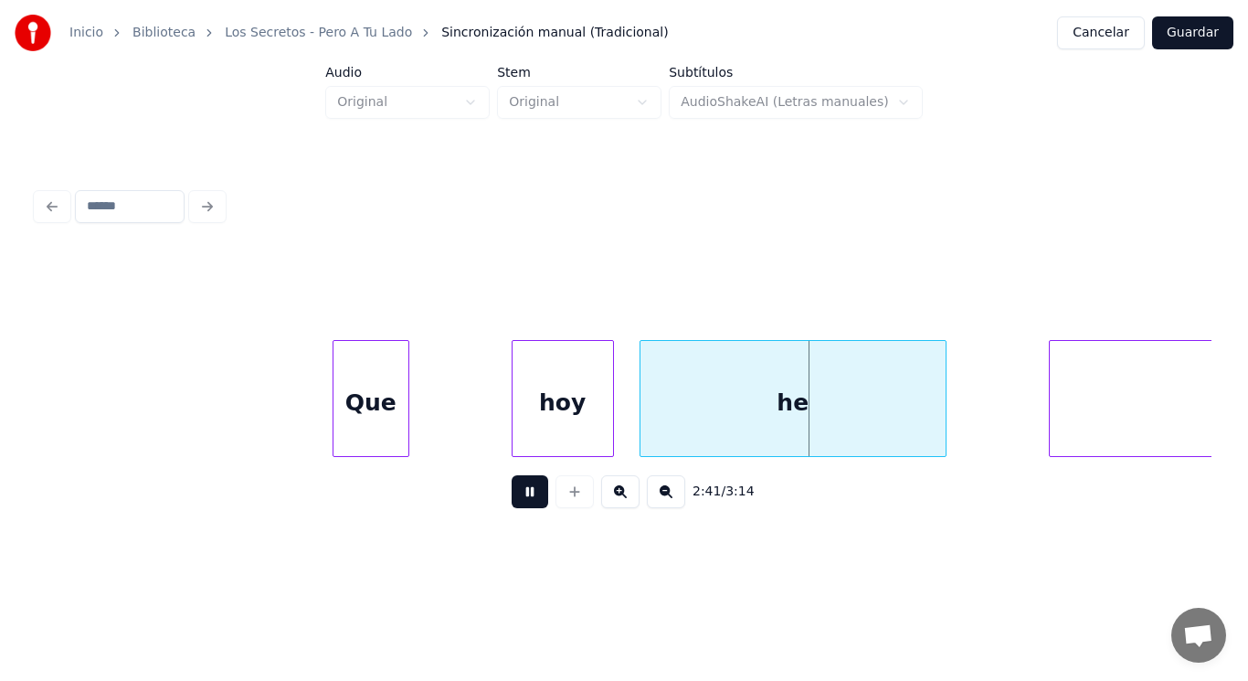
click at [512, 493] on button at bounding box center [530, 491] width 37 height 33
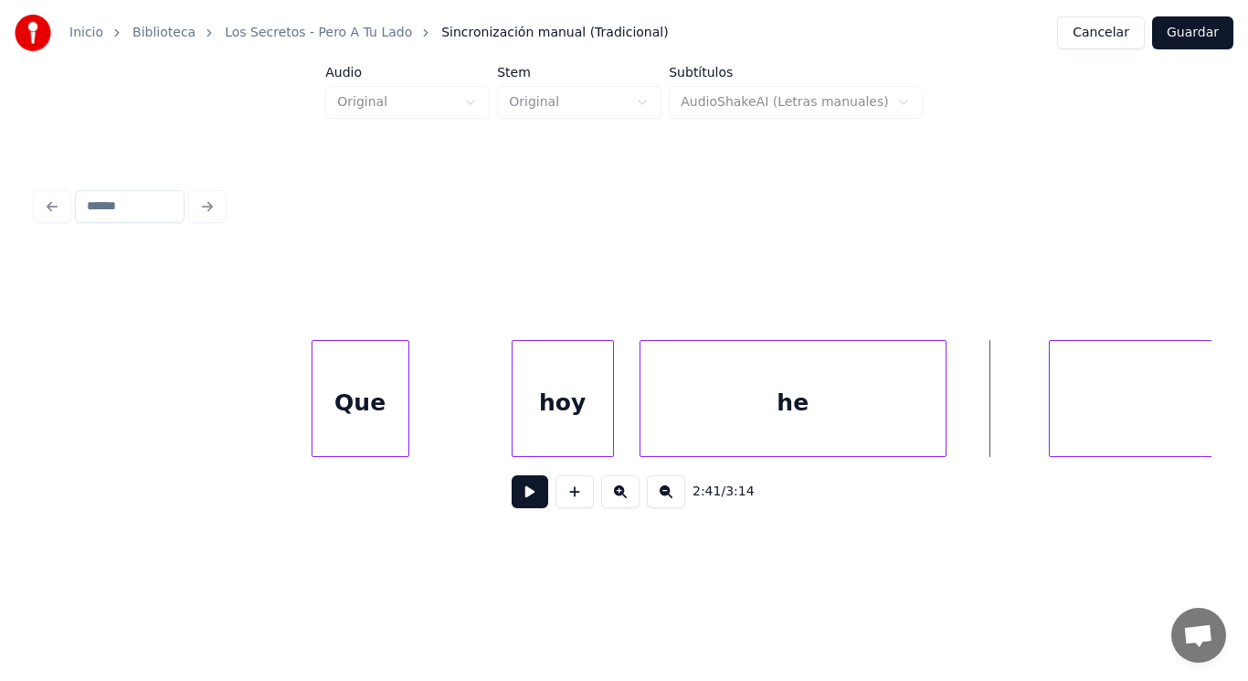
click at [315, 417] on div at bounding box center [315, 398] width 5 height 115
click at [516, 505] on button at bounding box center [530, 491] width 37 height 33
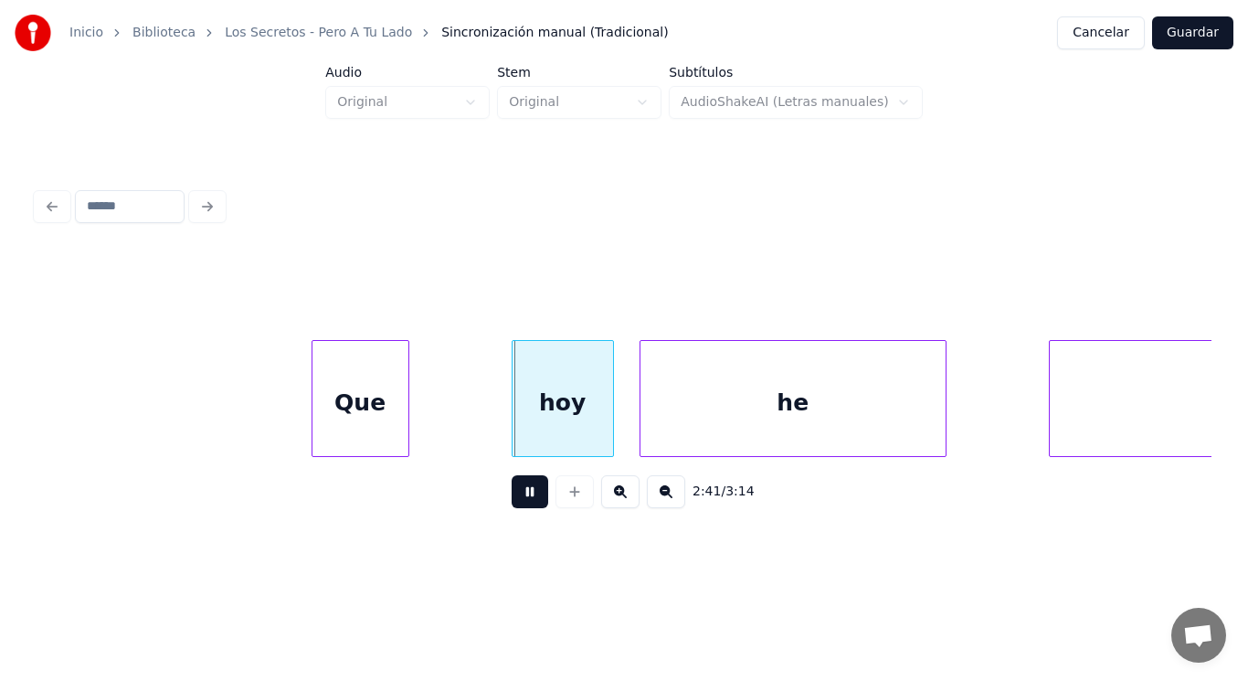
click at [516, 505] on button at bounding box center [530, 491] width 37 height 33
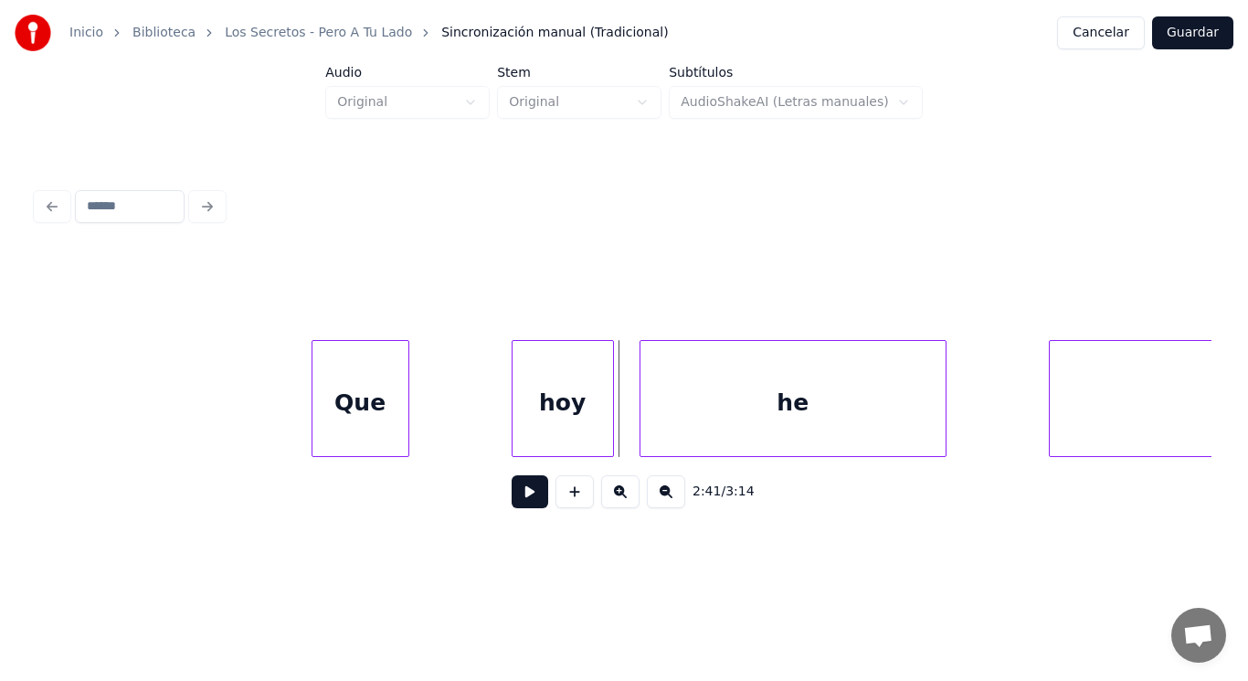
click at [515, 419] on div at bounding box center [515, 398] width 5 height 115
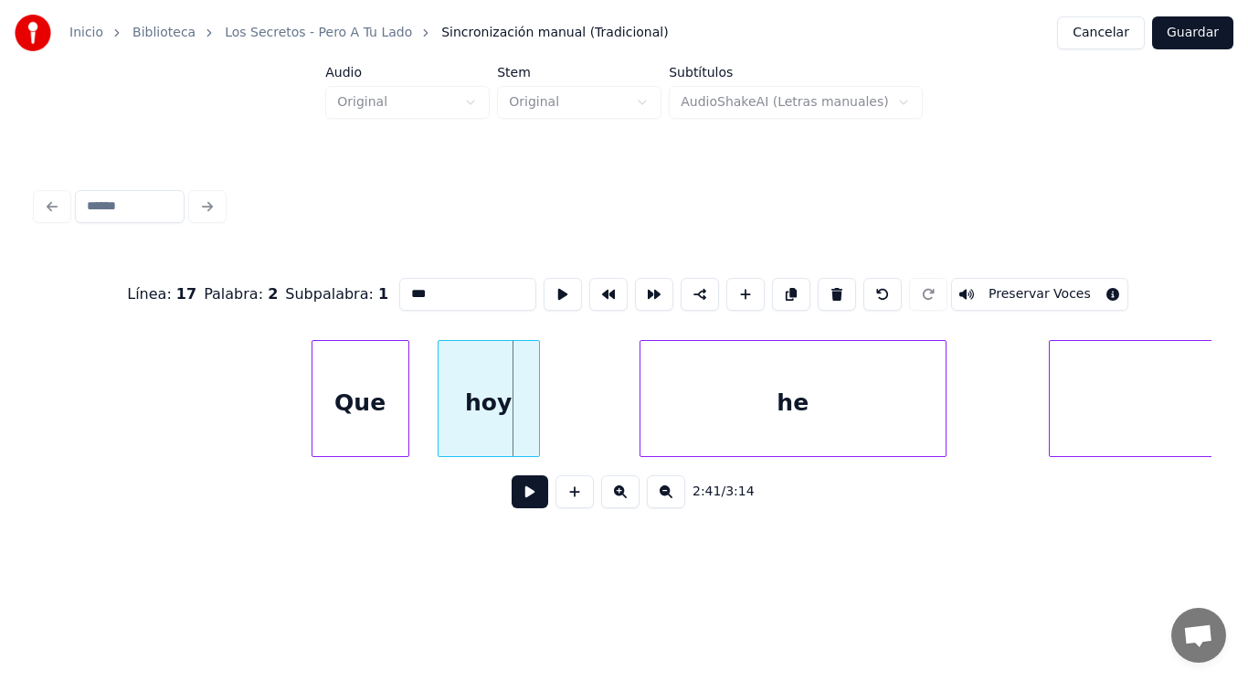
click at [478, 415] on div "hoy" at bounding box center [489, 403] width 101 height 124
click at [521, 494] on button at bounding box center [530, 491] width 37 height 33
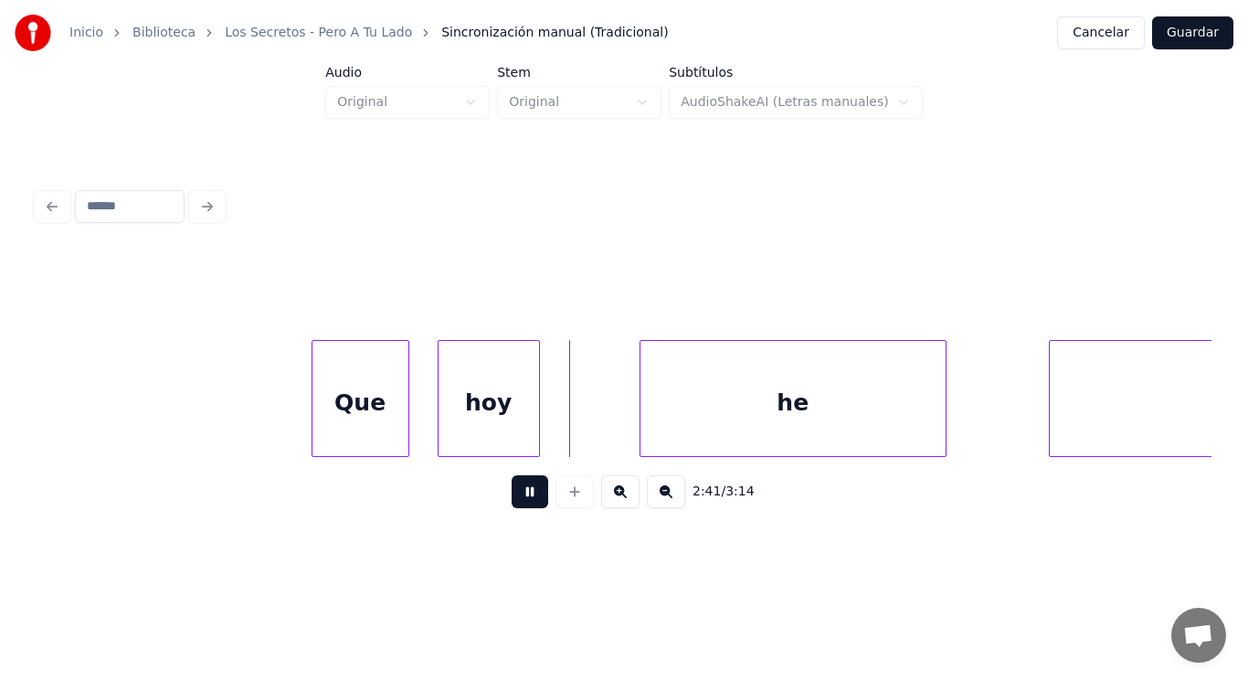
click at [521, 494] on button at bounding box center [530, 491] width 37 height 33
click at [601, 430] on div at bounding box center [601, 398] width 5 height 115
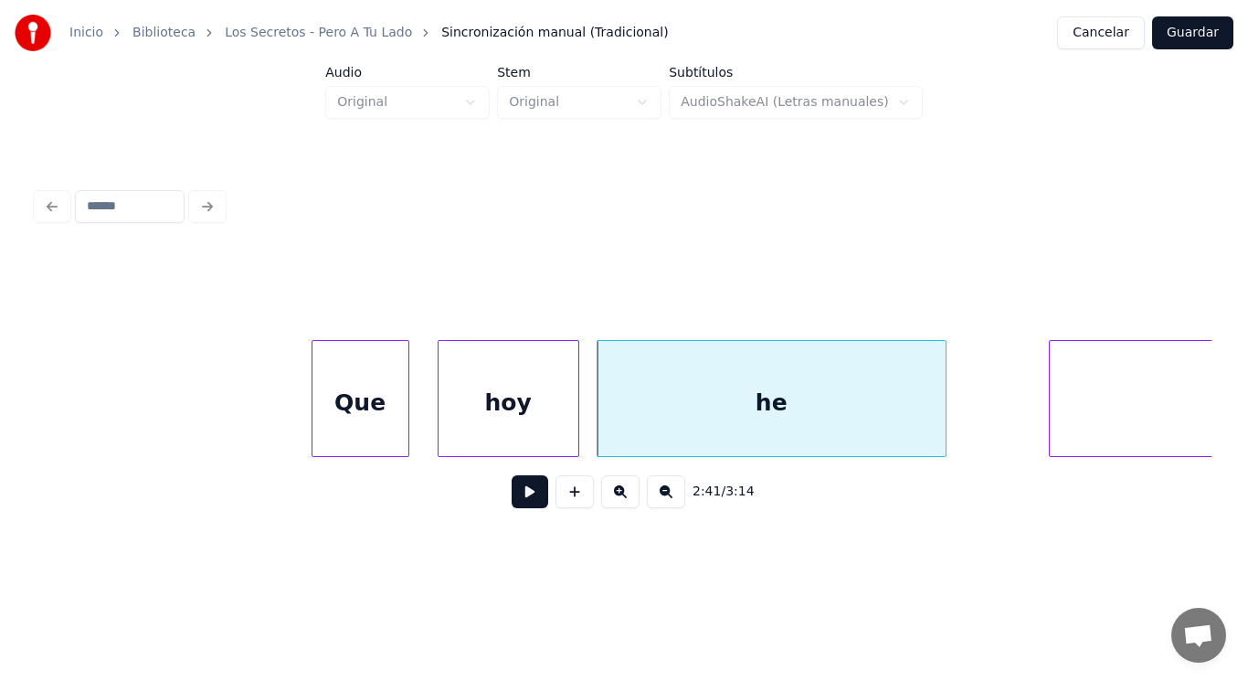
click at [574, 432] on div at bounding box center [575, 398] width 5 height 115
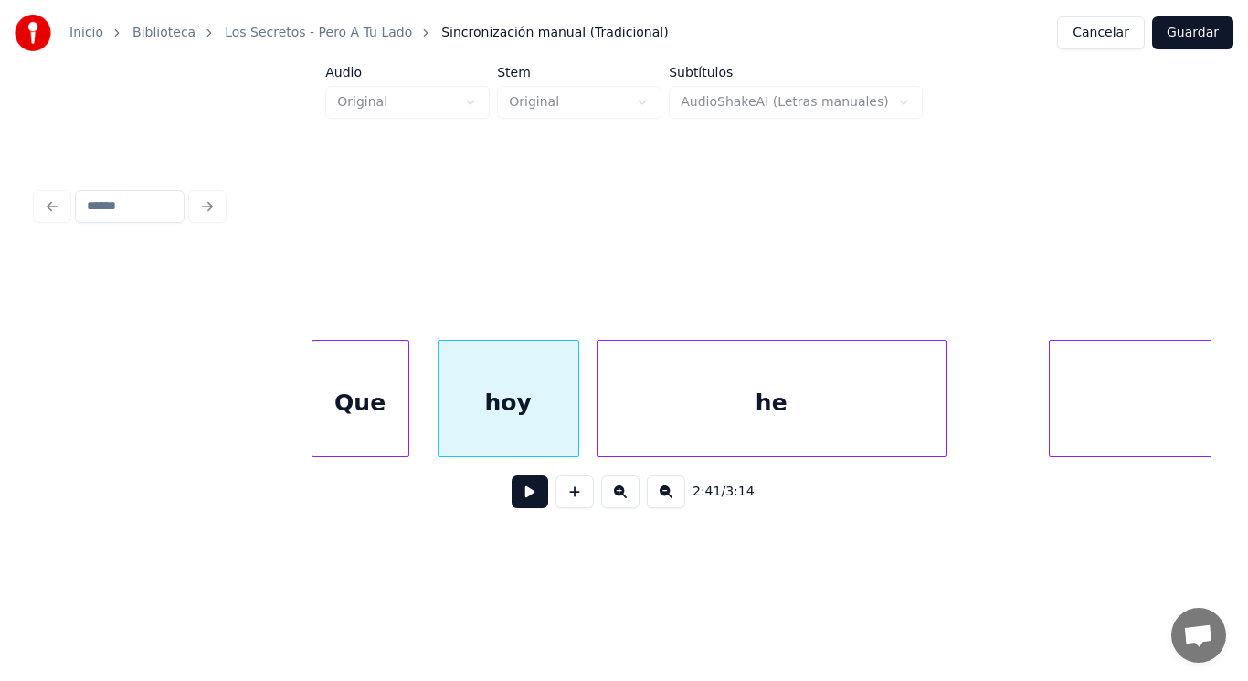
click at [520, 494] on button at bounding box center [530, 491] width 37 height 33
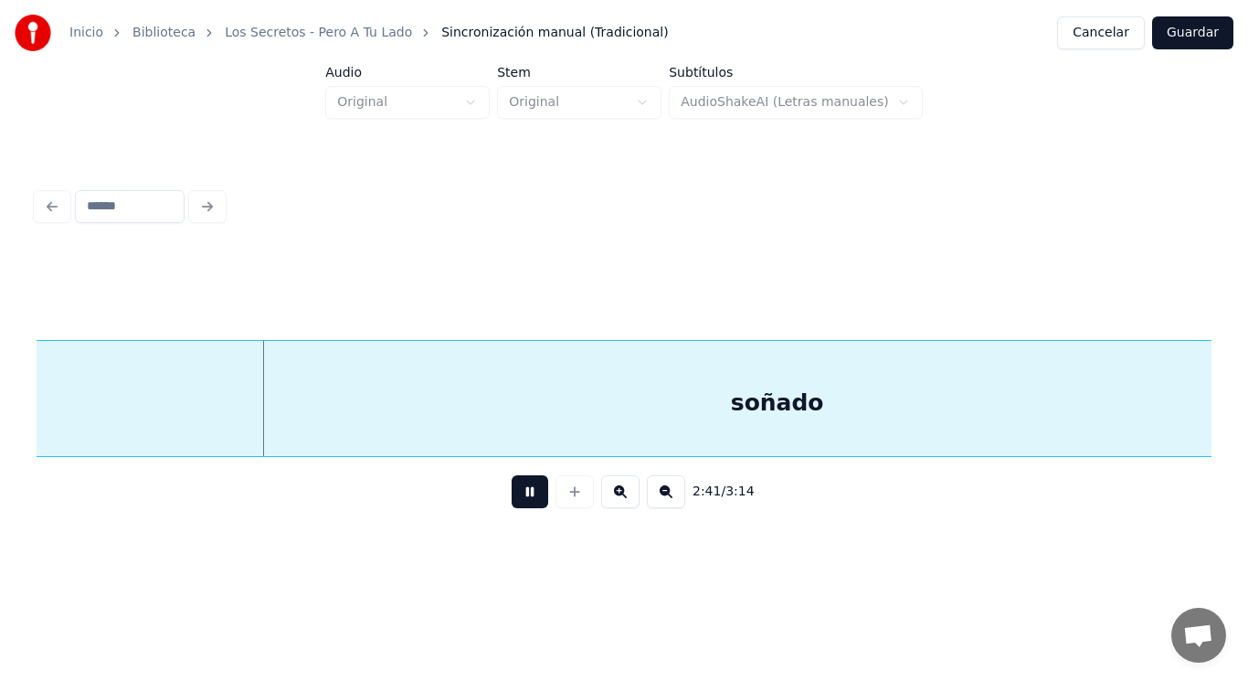
click at [520, 494] on button at bounding box center [530, 491] width 37 height 33
click at [461, 432] on div "soñado" at bounding box center [777, 403] width 1815 height 124
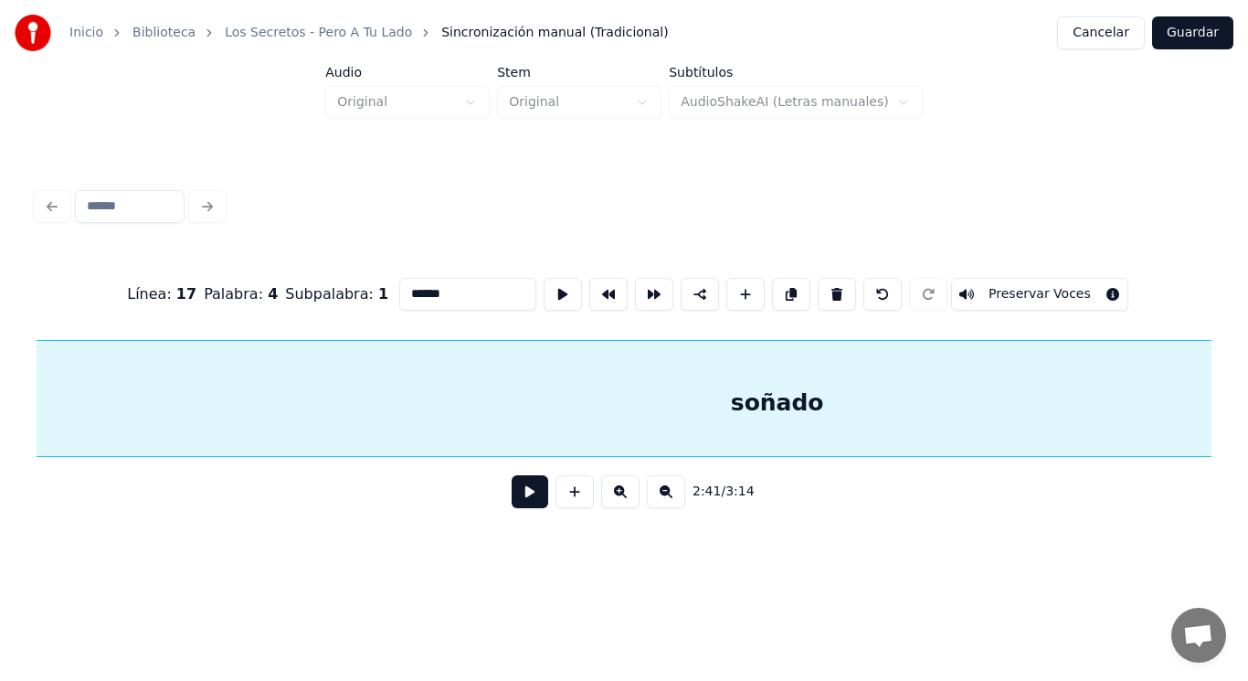
scroll to position [0, 206692]
click at [517, 500] on button at bounding box center [530, 491] width 37 height 33
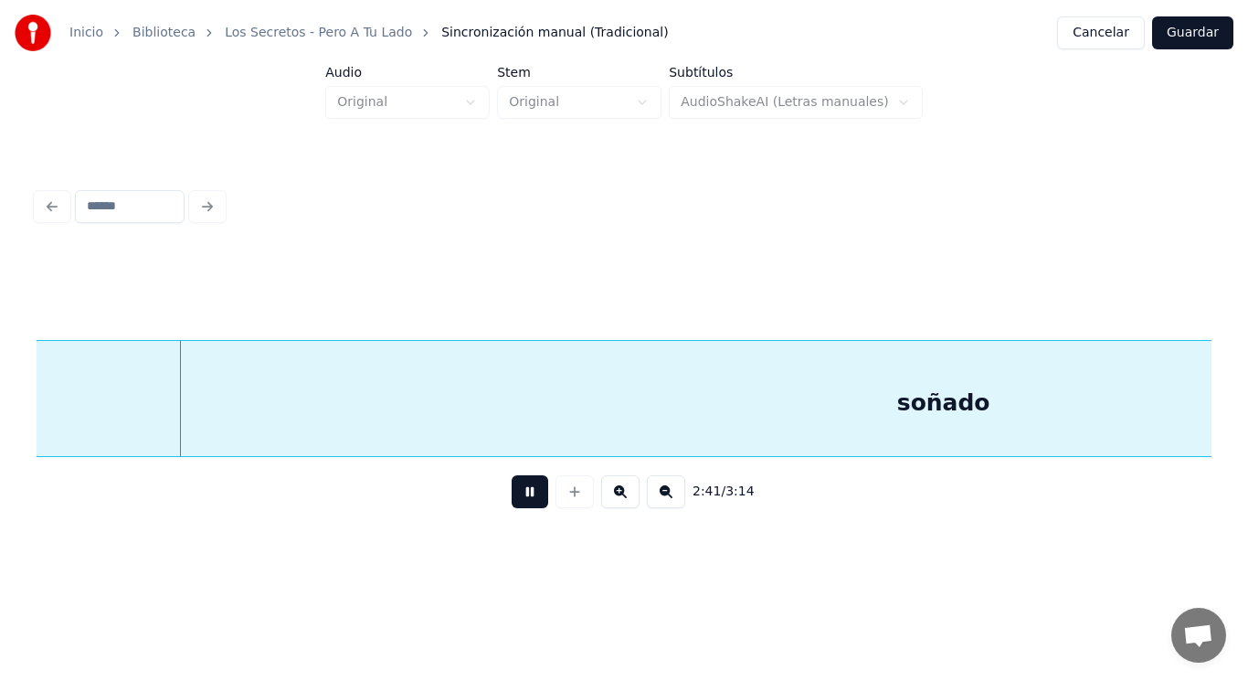
click at [517, 500] on button at bounding box center [530, 491] width 37 height 33
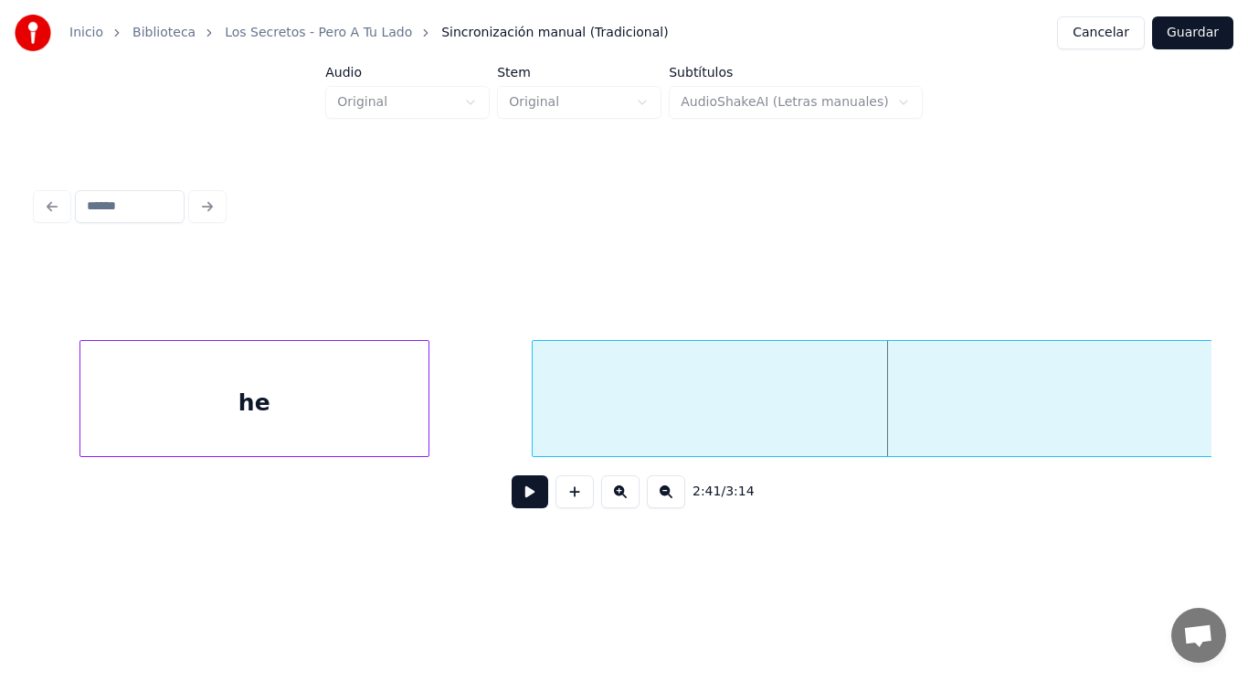
scroll to position [0, 206180]
click at [498, 425] on div at bounding box center [499, 398] width 5 height 115
click at [516, 499] on button at bounding box center [530, 491] width 37 height 33
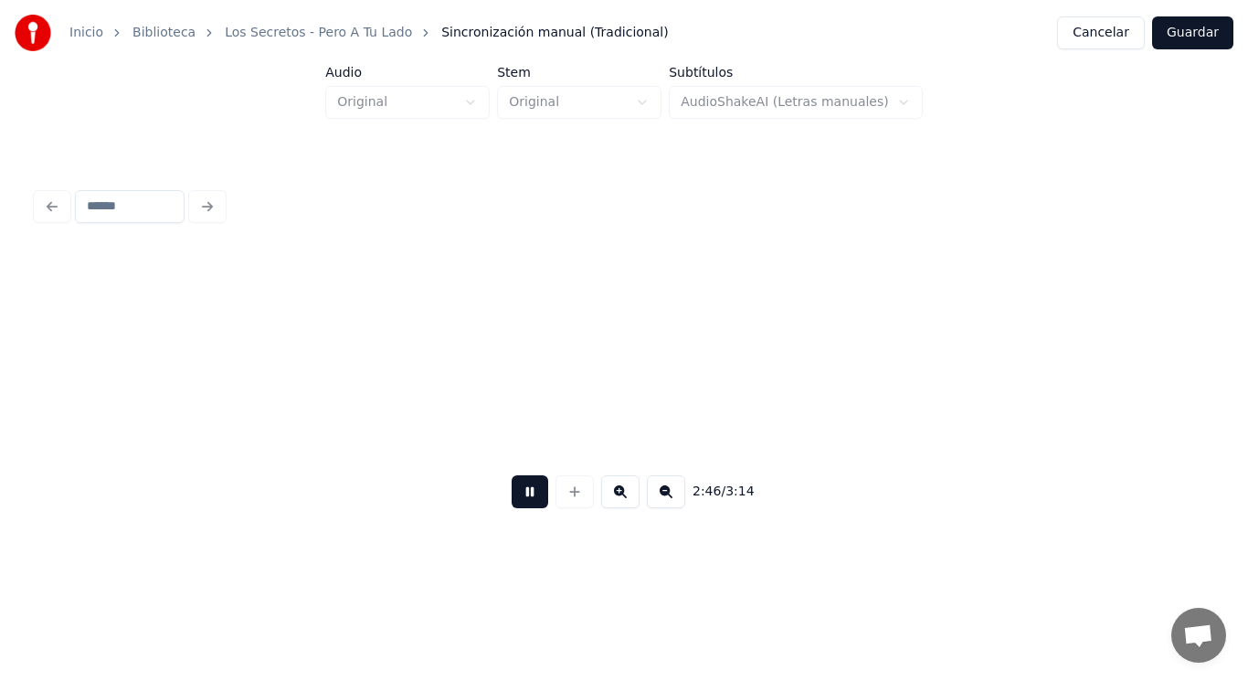
scroll to position [0, 213318]
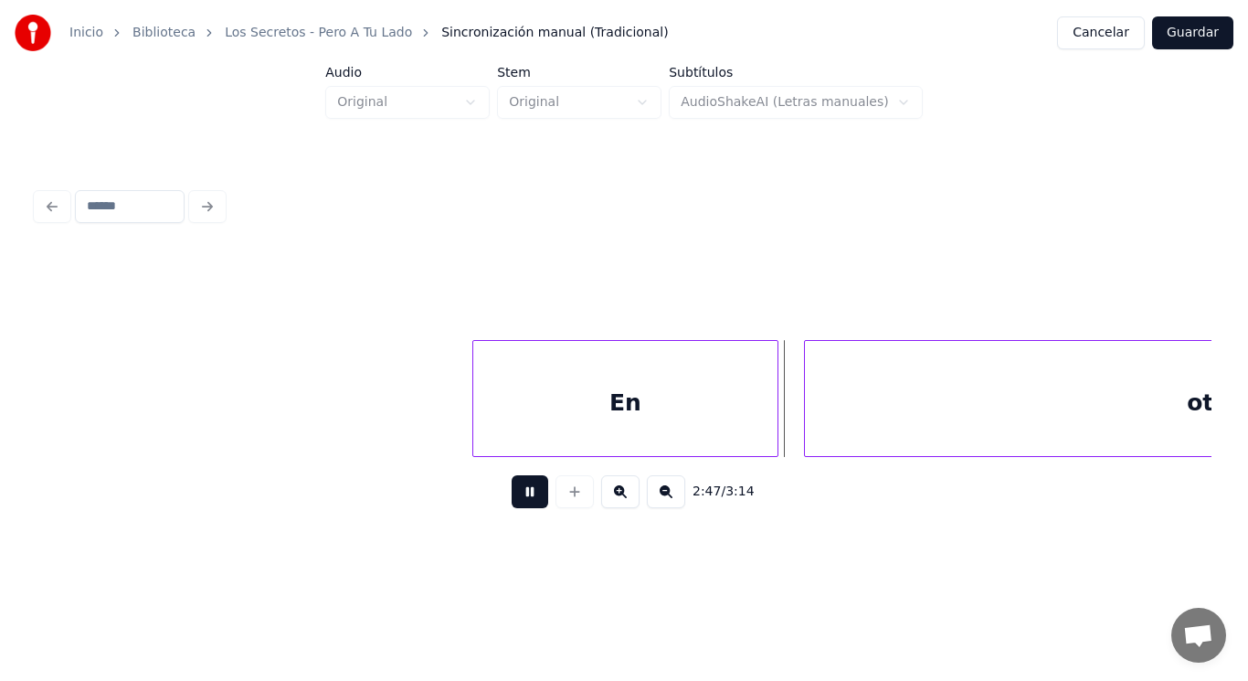
click at [516, 499] on button at bounding box center [530, 491] width 37 height 33
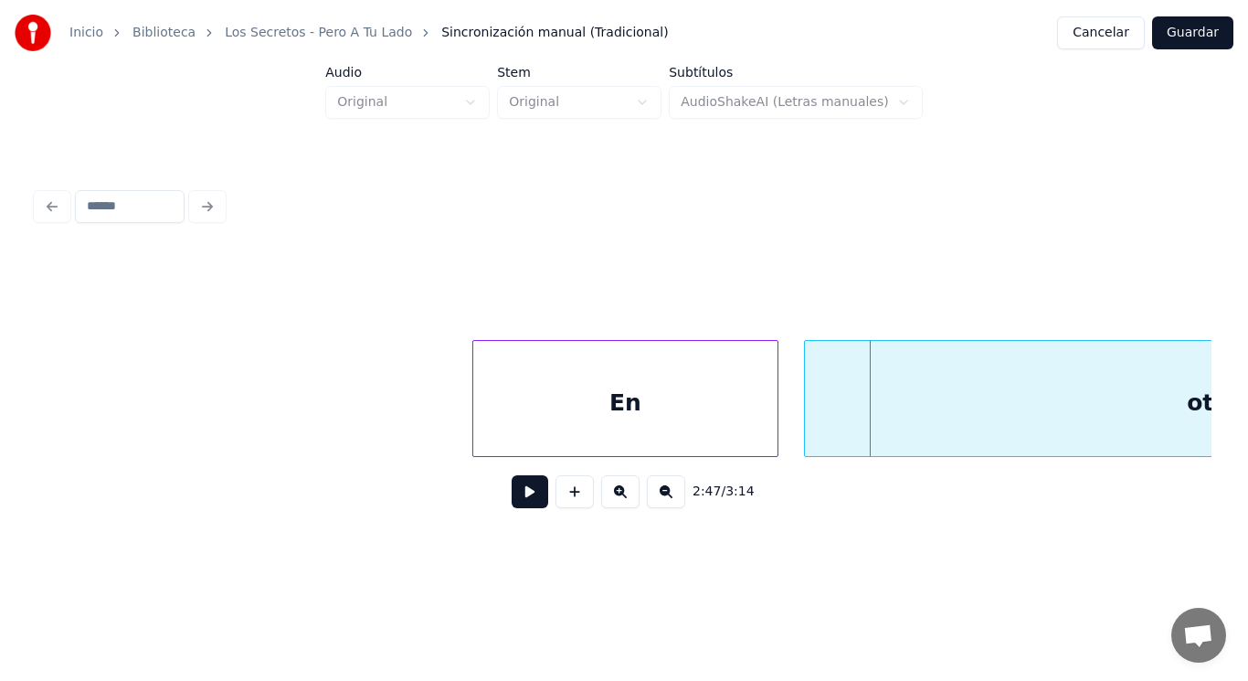
click at [518, 416] on div "En" at bounding box center [625, 403] width 305 height 124
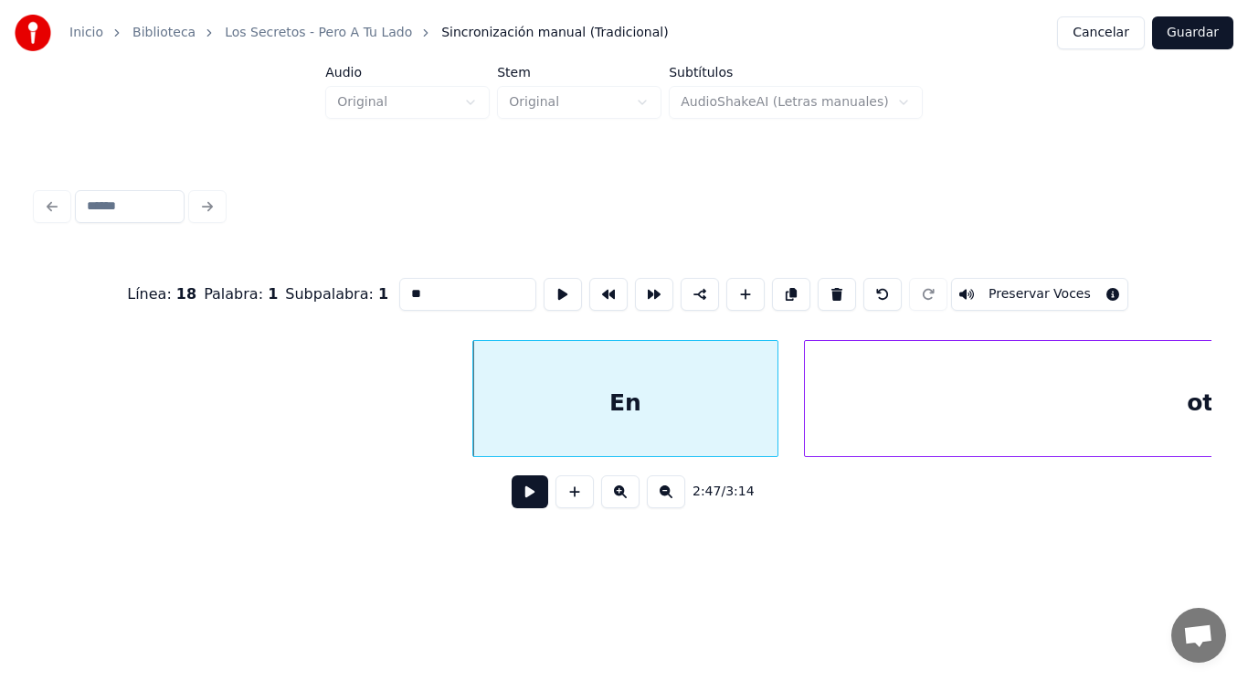
click at [399, 285] on input "**" at bounding box center [467, 294] width 137 height 33
type input "**"
click at [514, 504] on button at bounding box center [530, 491] width 37 height 33
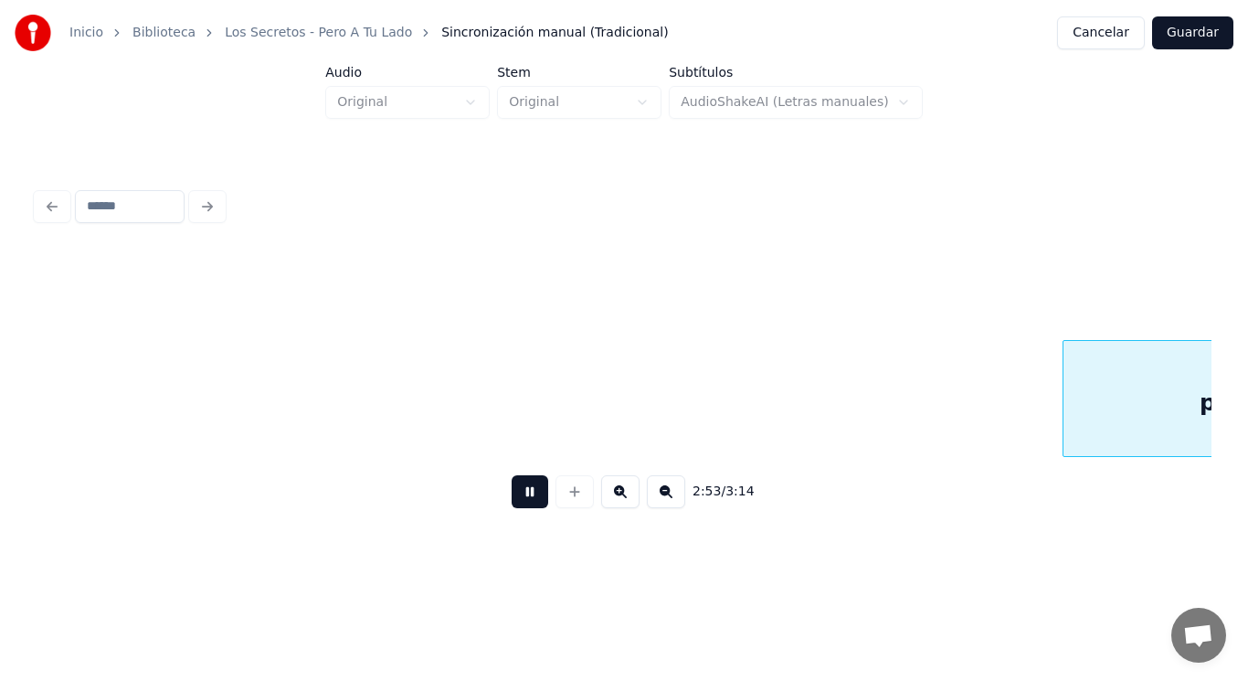
scroll to position [0, 221672]
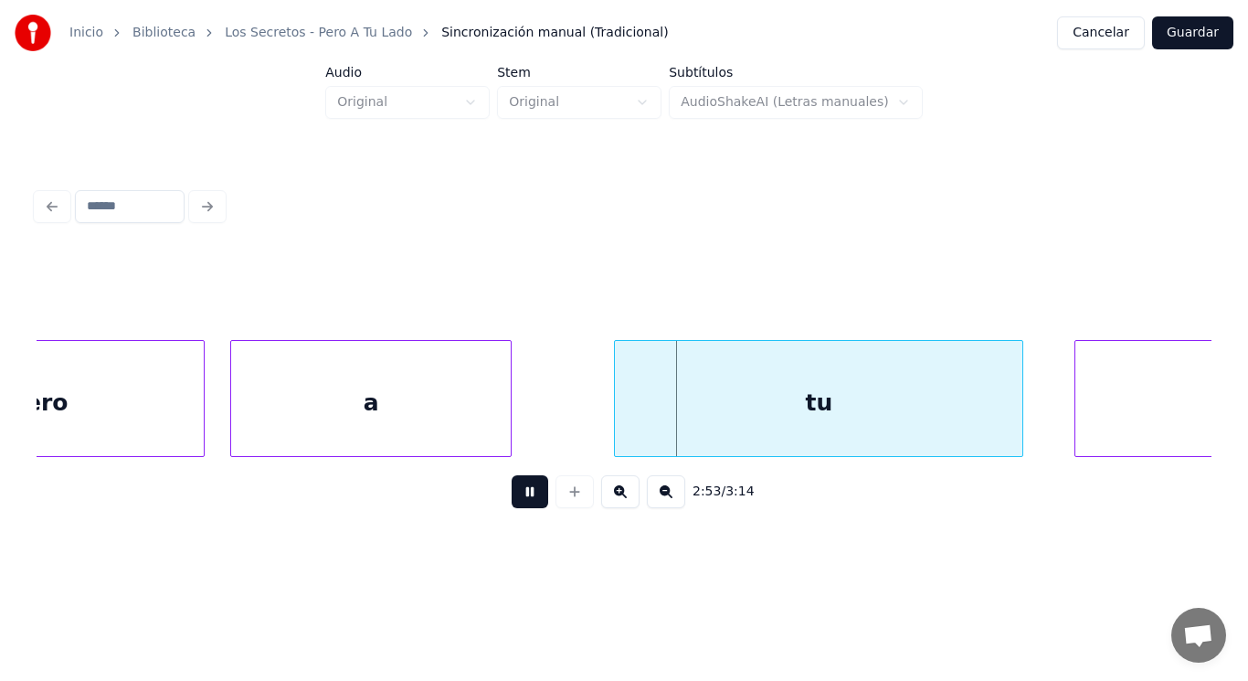
click at [514, 504] on button at bounding box center [530, 491] width 37 height 33
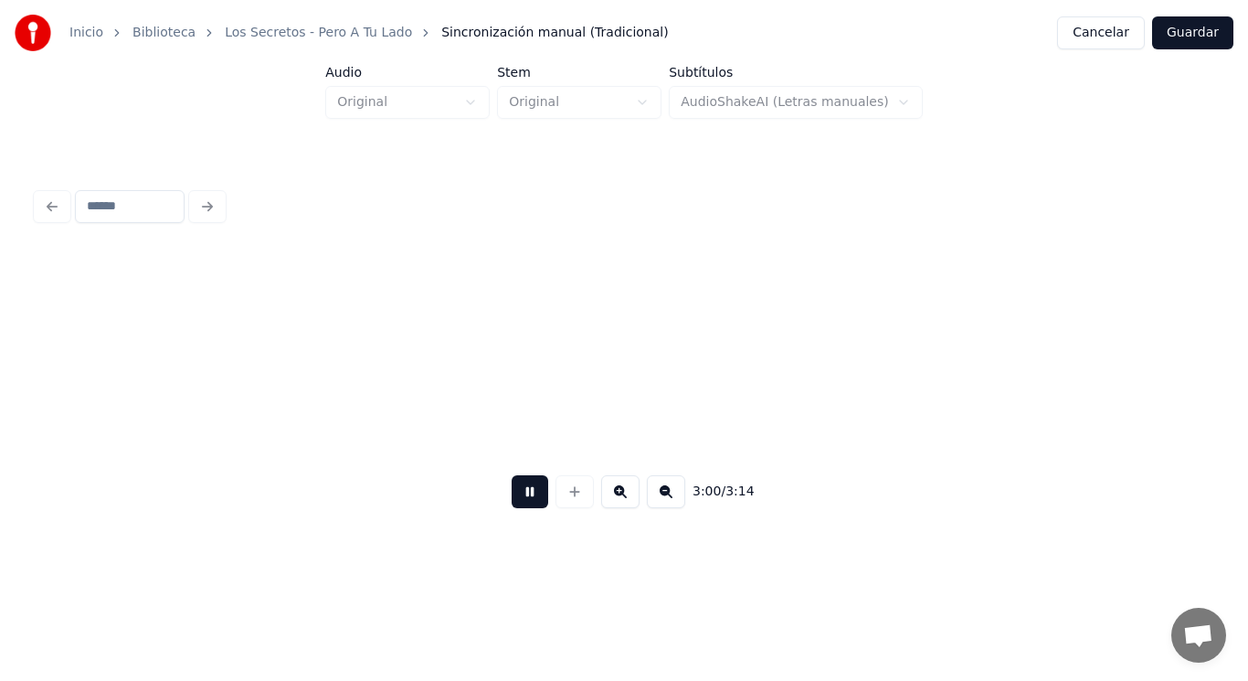
scroll to position [0, 231192]
click at [514, 504] on button at bounding box center [530, 491] width 37 height 33
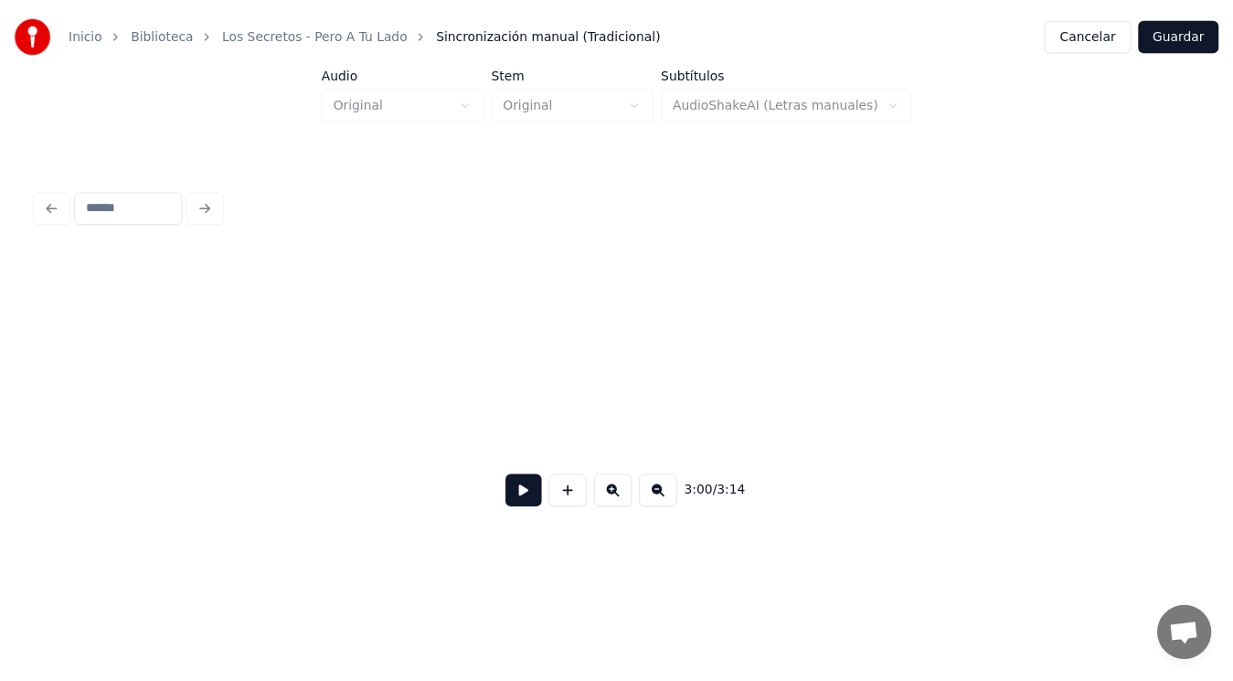
scroll to position [0, 243775]
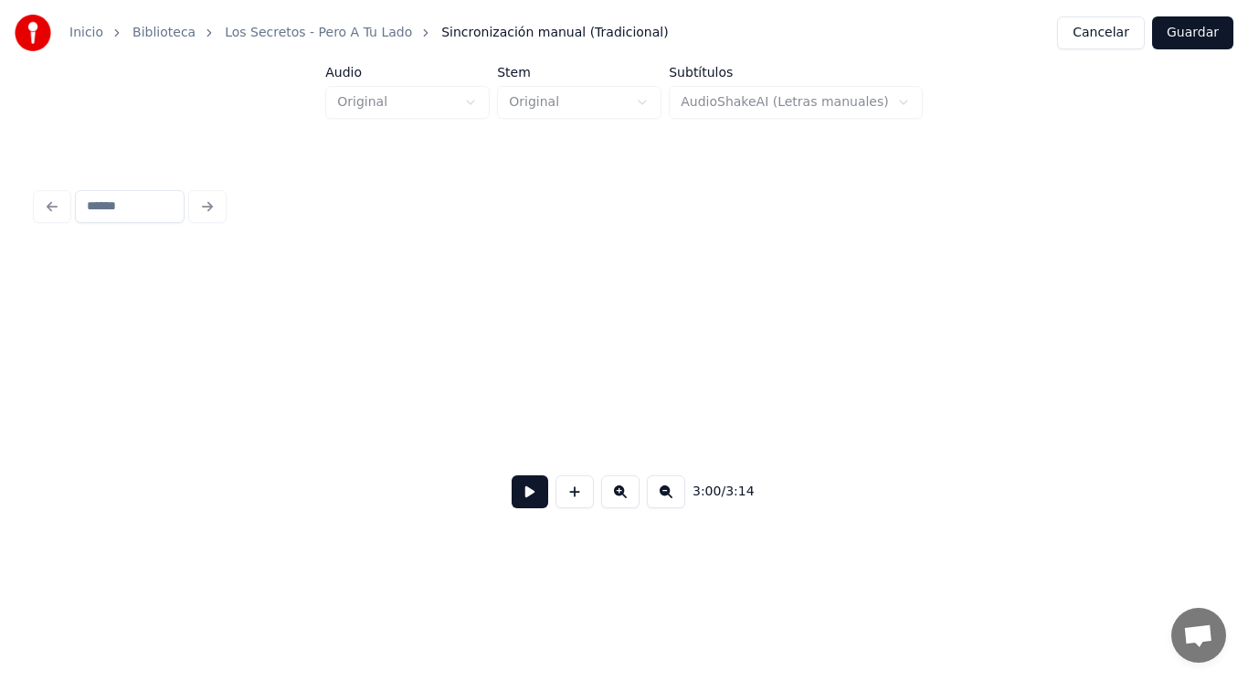
click at [1192, 36] on button "Guardar" at bounding box center [1192, 32] width 81 height 33
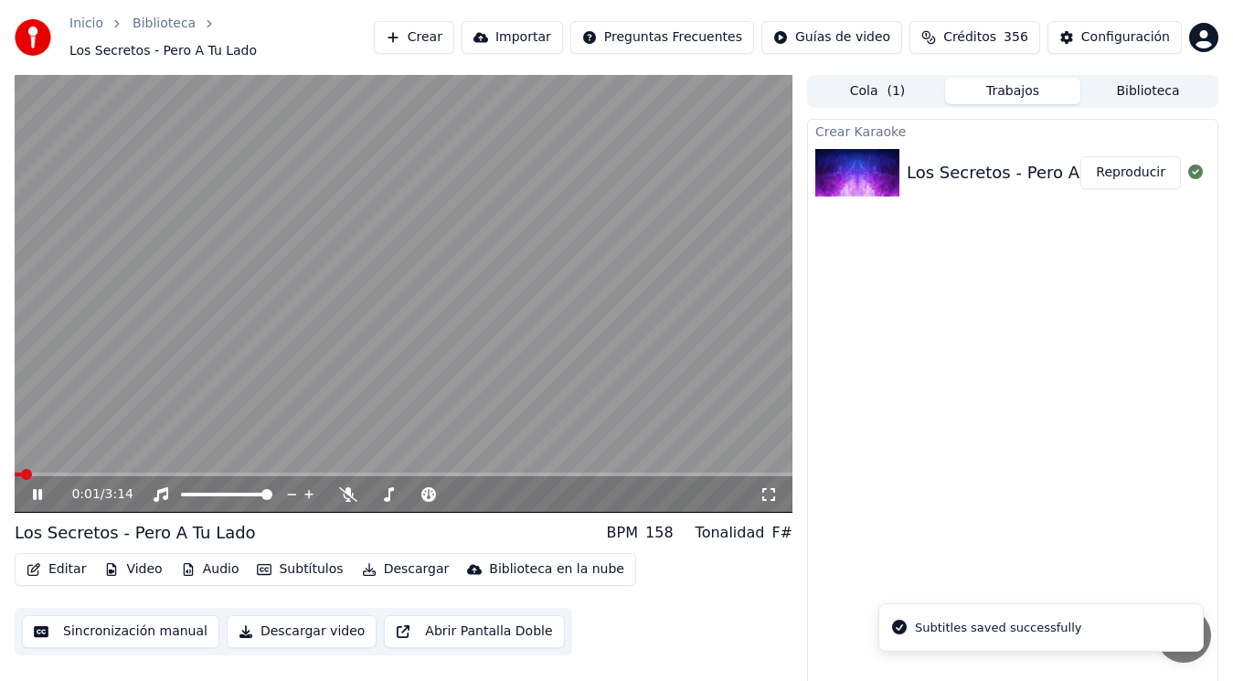
click at [39, 493] on icon at bounding box center [37, 494] width 9 height 11
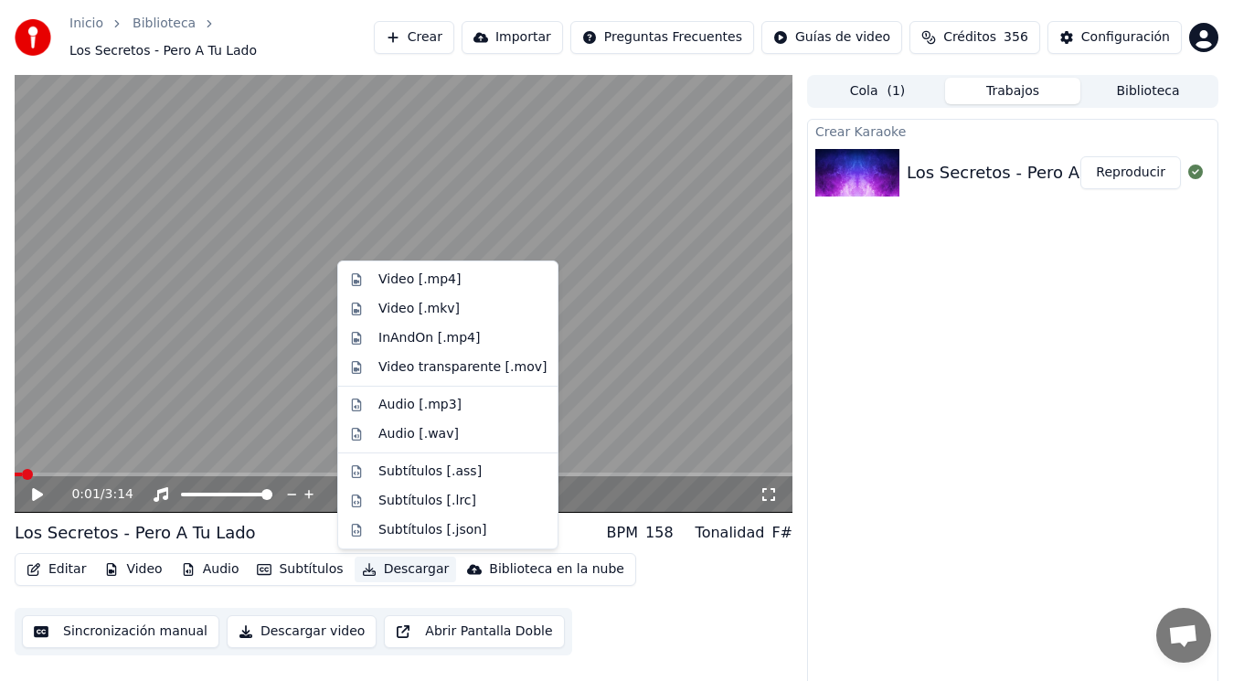
click at [394, 575] on button "Descargar" at bounding box center [406, 570] width 102 height 26
click at [410, 282] on div "Video [.mp4]" at bounding box center [419, 280] width 82 height 18
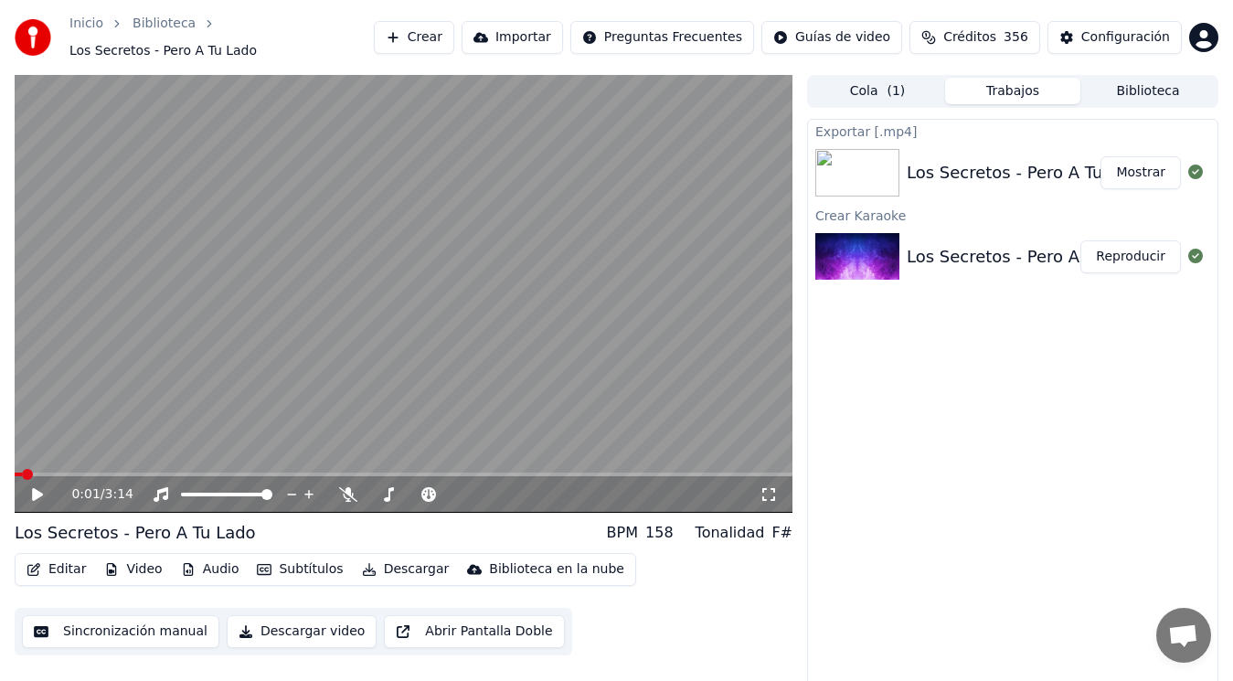
click at [1141, 174] on button "Mostrar" at bounding box center [1140, 172] width 80 height 33
click at [54, 571] on button "Editar" at bounding box center [56, 570] width 74 height 26
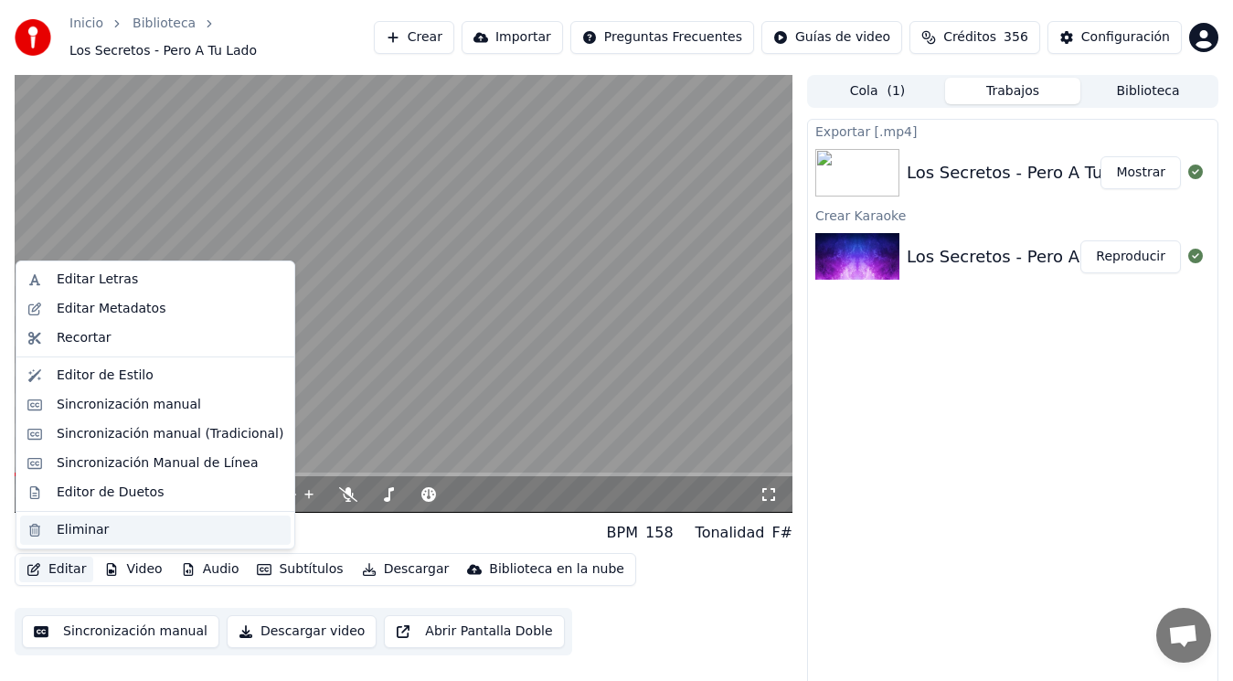
click at [81, 532] on div "Eliminar" at bounding box center [83, 530] width 52 height 18
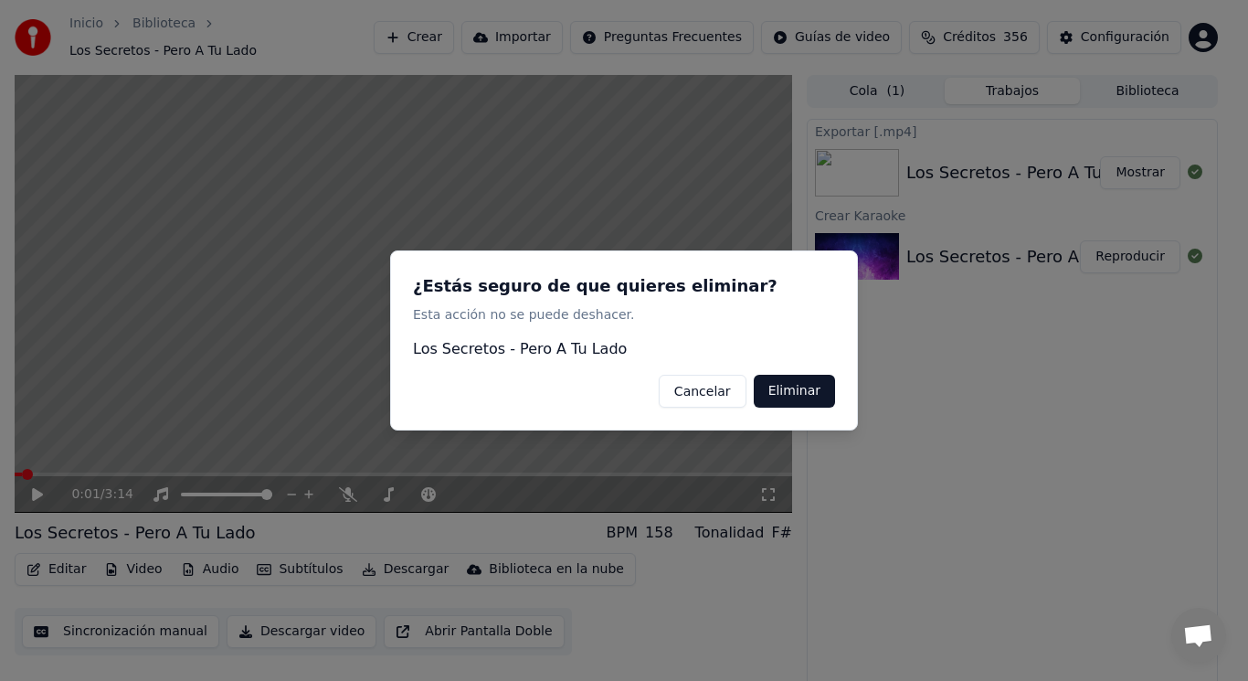
click at [803, 395] on button "Eliminar" at bounding box center [794, 391] width 81 height 33
